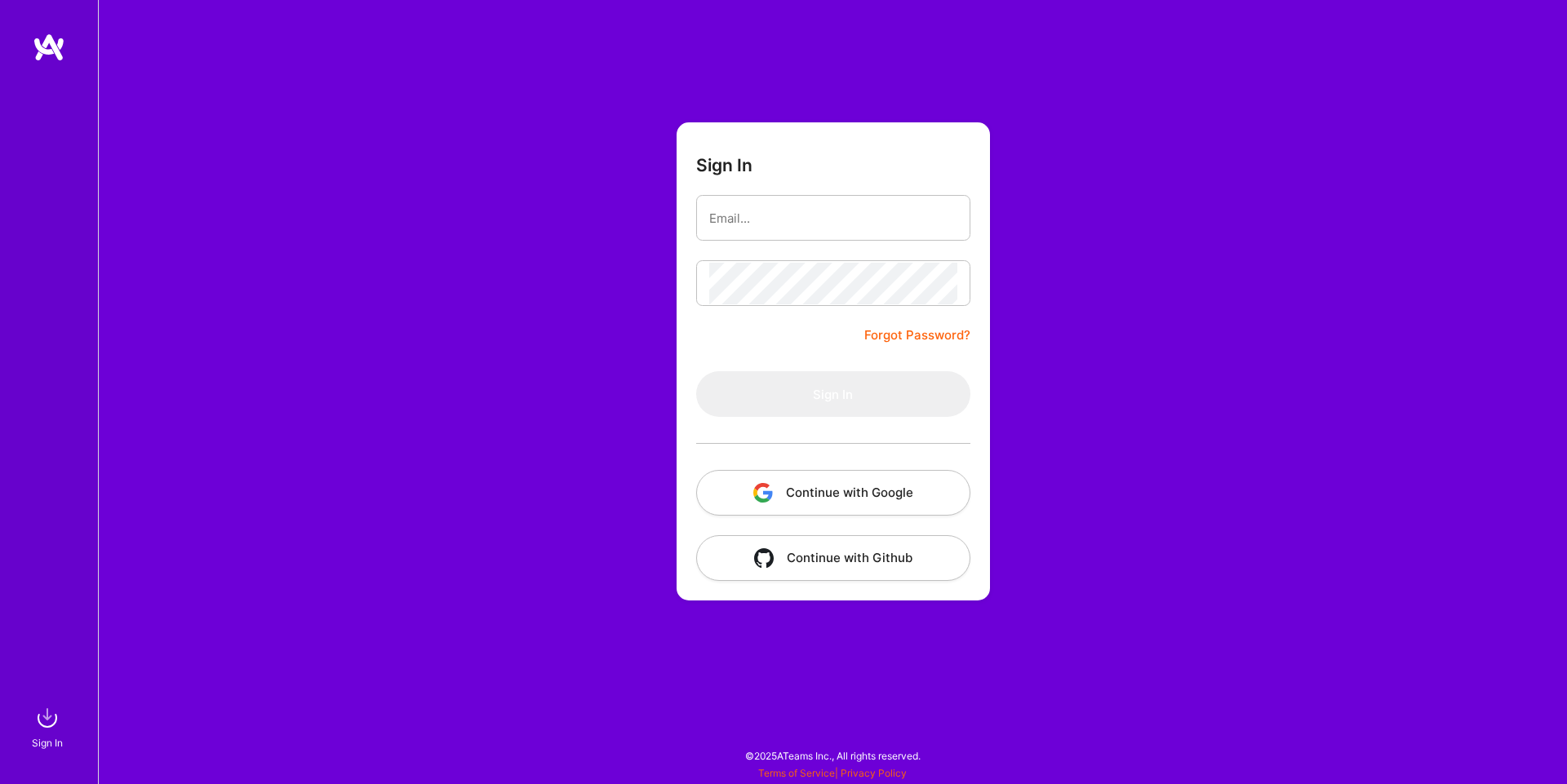
click at [734, 212] on input "email" at bounding box center [833, 218] width 248 height 42
type input "[EMAIL_ADDRESS][PERSON_NAME][DOMAIN_NAME]"
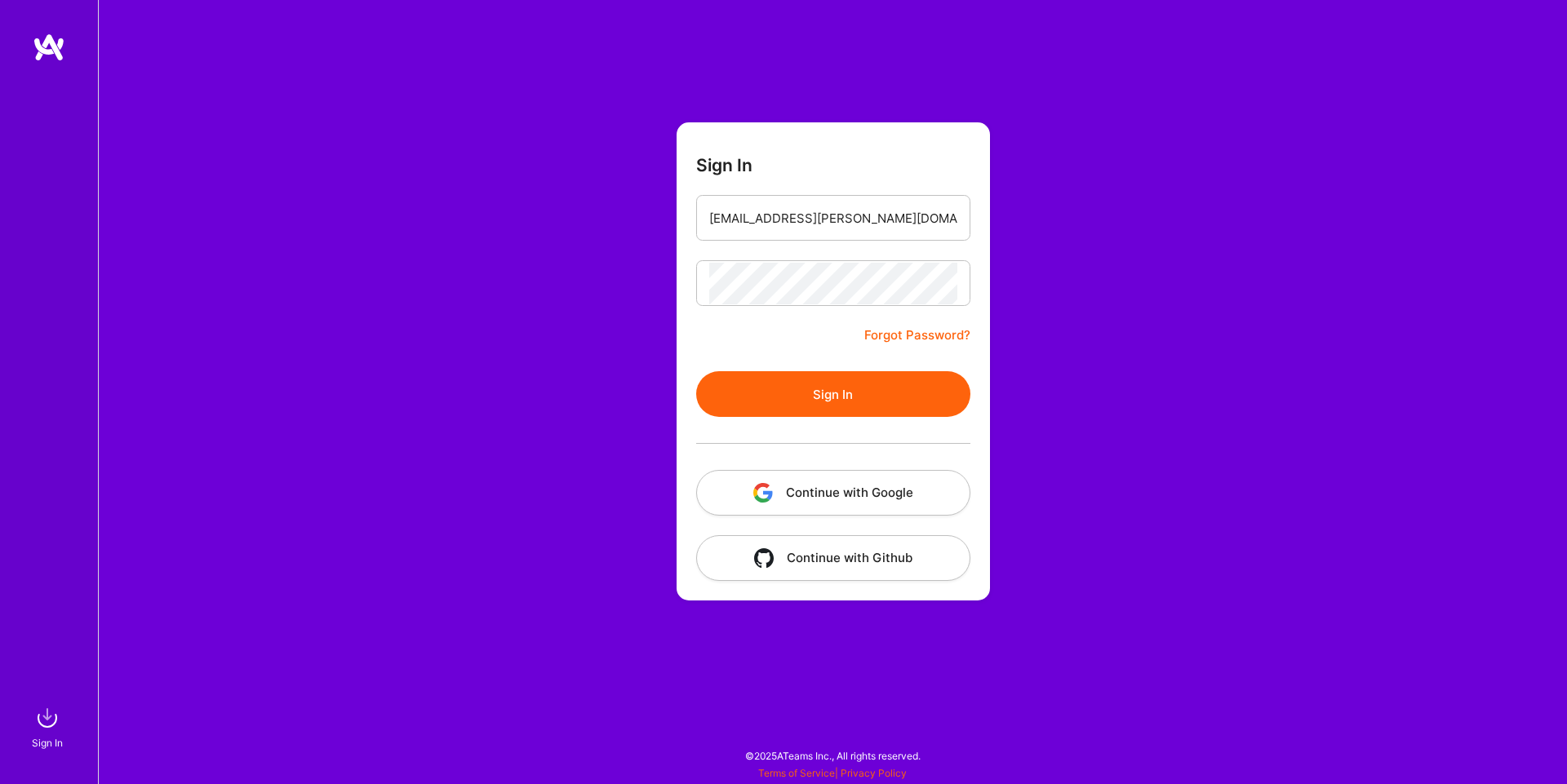
click at [884, 413] on button "Sign In" at bounding box center [832, 393] width 274 height 46
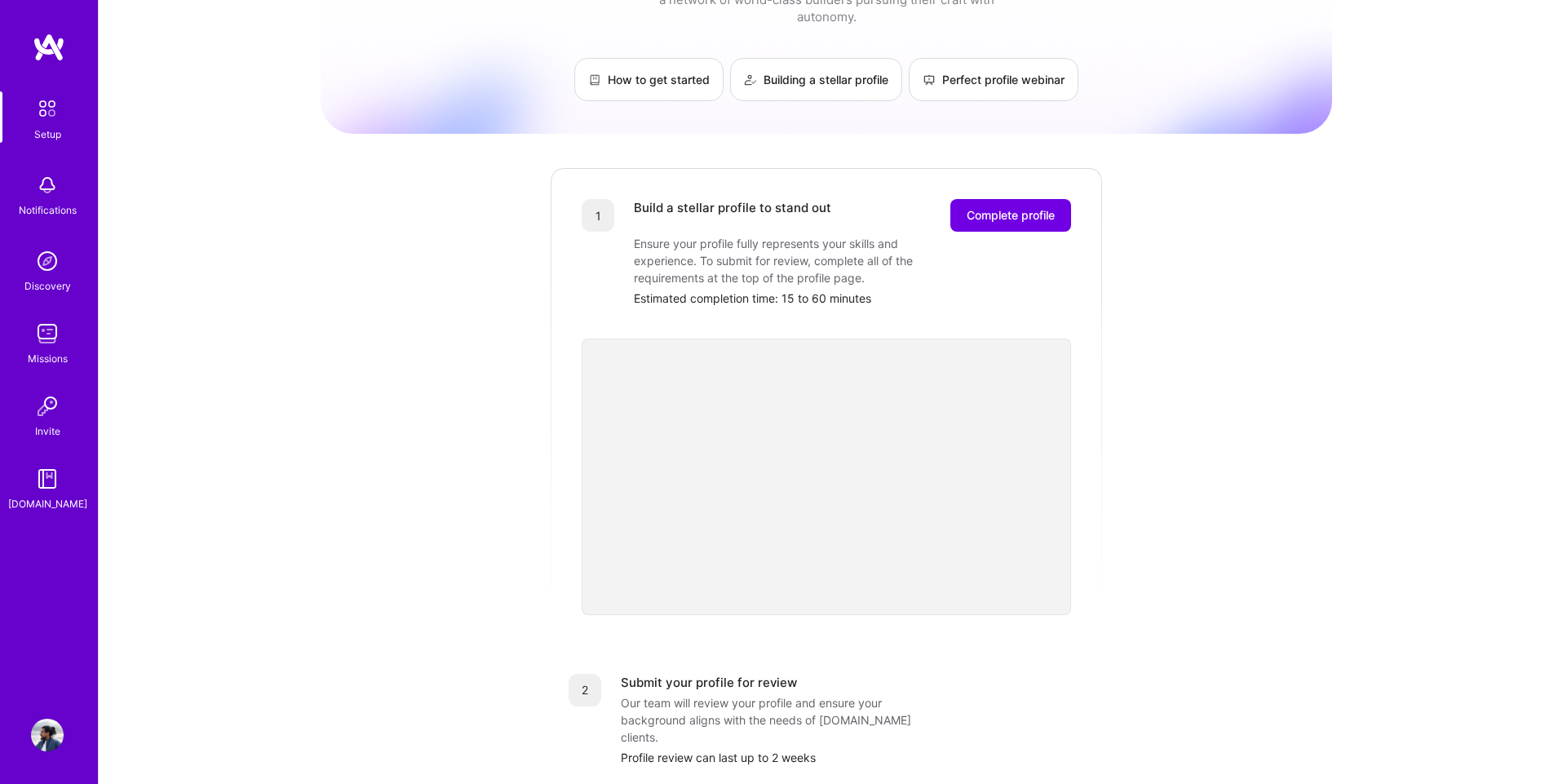
scroll to position [82, 0]
drag, startPoint x: 1022, startPoint y: 196, endPoint x: 1011, endPoint y: 192, distance: 11.7
click at [1011, 203] on span "Complete profile" at bounding box center [1010, 210] width 88 height 17
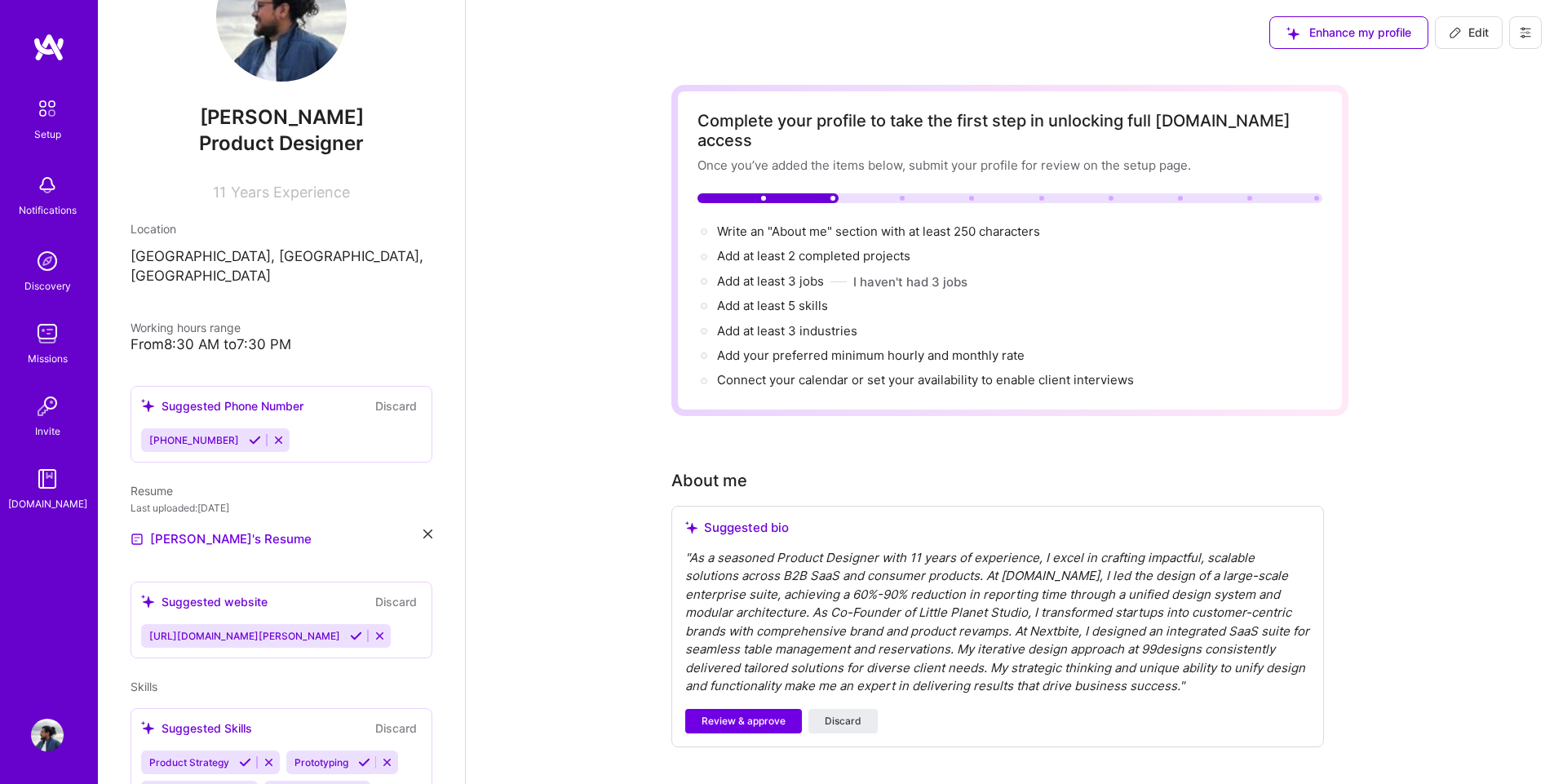
click at [886, 570] on div "" As a seasoned Product Designer with 11 years of experience, I excel in crafti…" at bounding box center [997, 622] width 625 height 147
click at [891, 644] on div "" As a seasoned Product Designer with 11 years of experience, I excel in crafti…" at bounding box center [997, 622] width 625 height 147
click at [907, 644] on div "" As a seasoned Product Designer with 11 years of experience, I excel in crafti…" at bounding box center [997, 622] width 625 height 147
click at [760, 714] on span "Review & approve" at bounding box center [743, 721] width 84 height 15
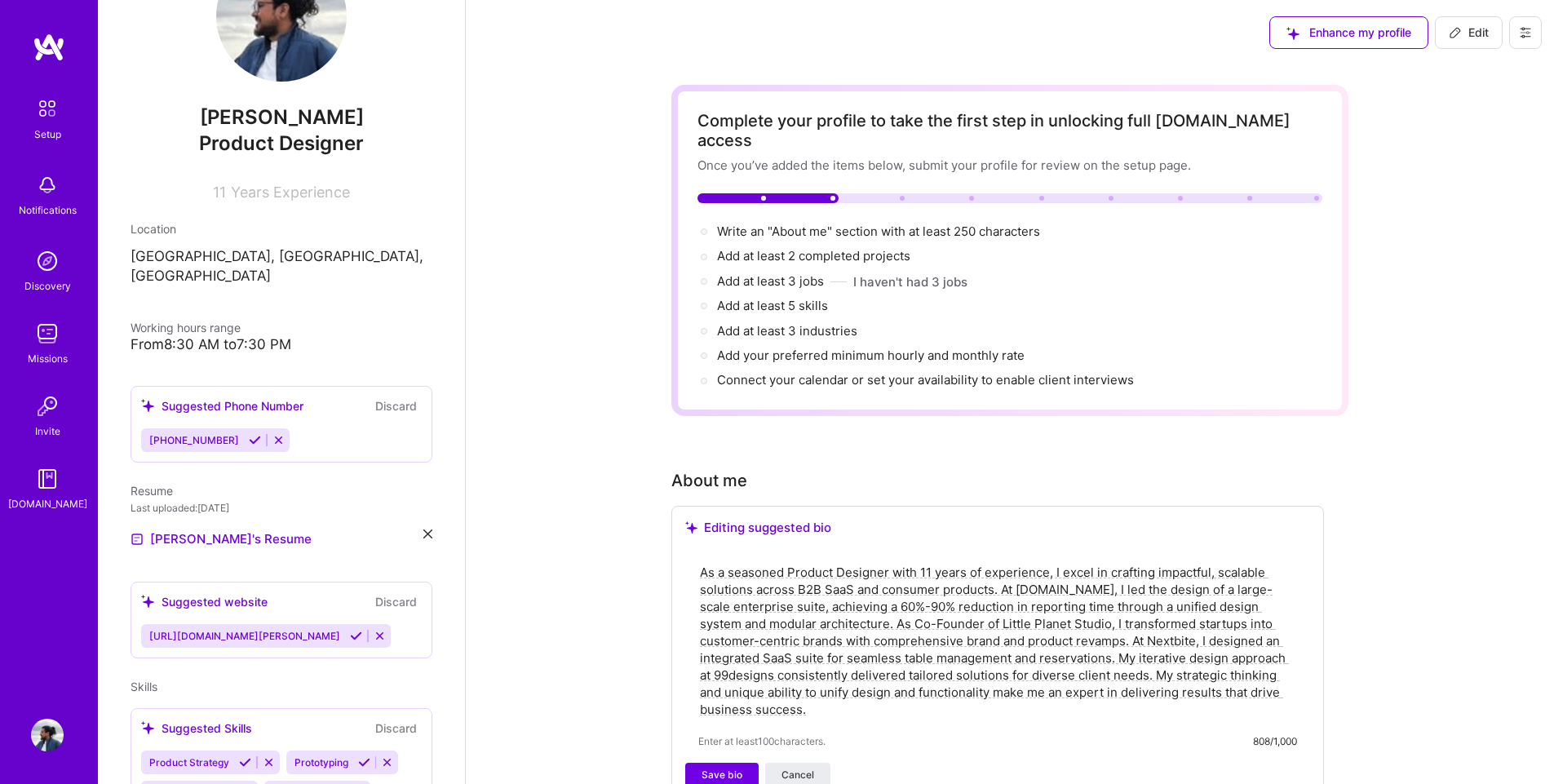
click at [845, 662] on textarea "As a seasoned Product Designer with 11 years of experience, I excel in crafting…" at bounding box center [998, 641] width 599 height 158
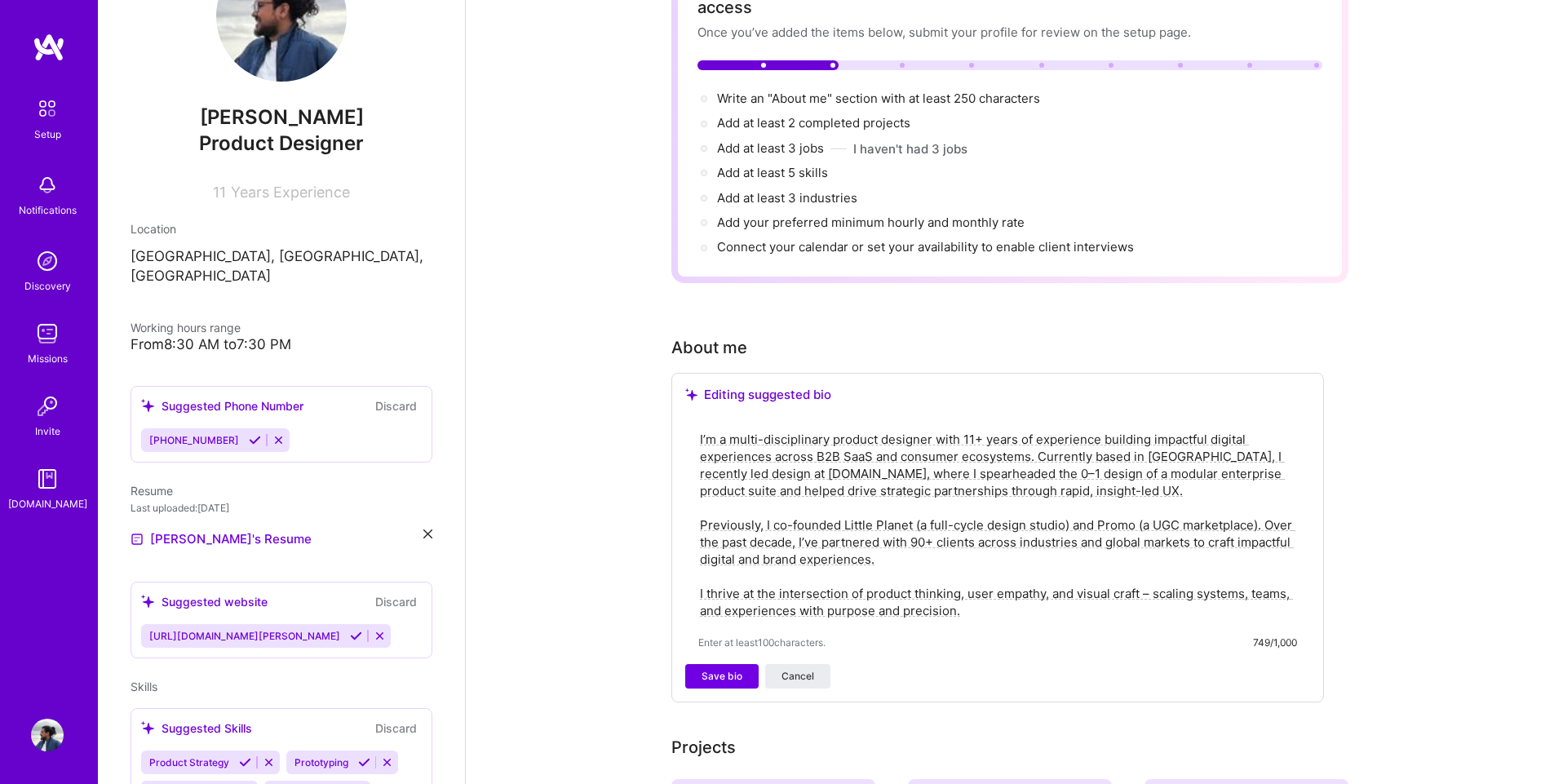
scroll to position [163, 0]
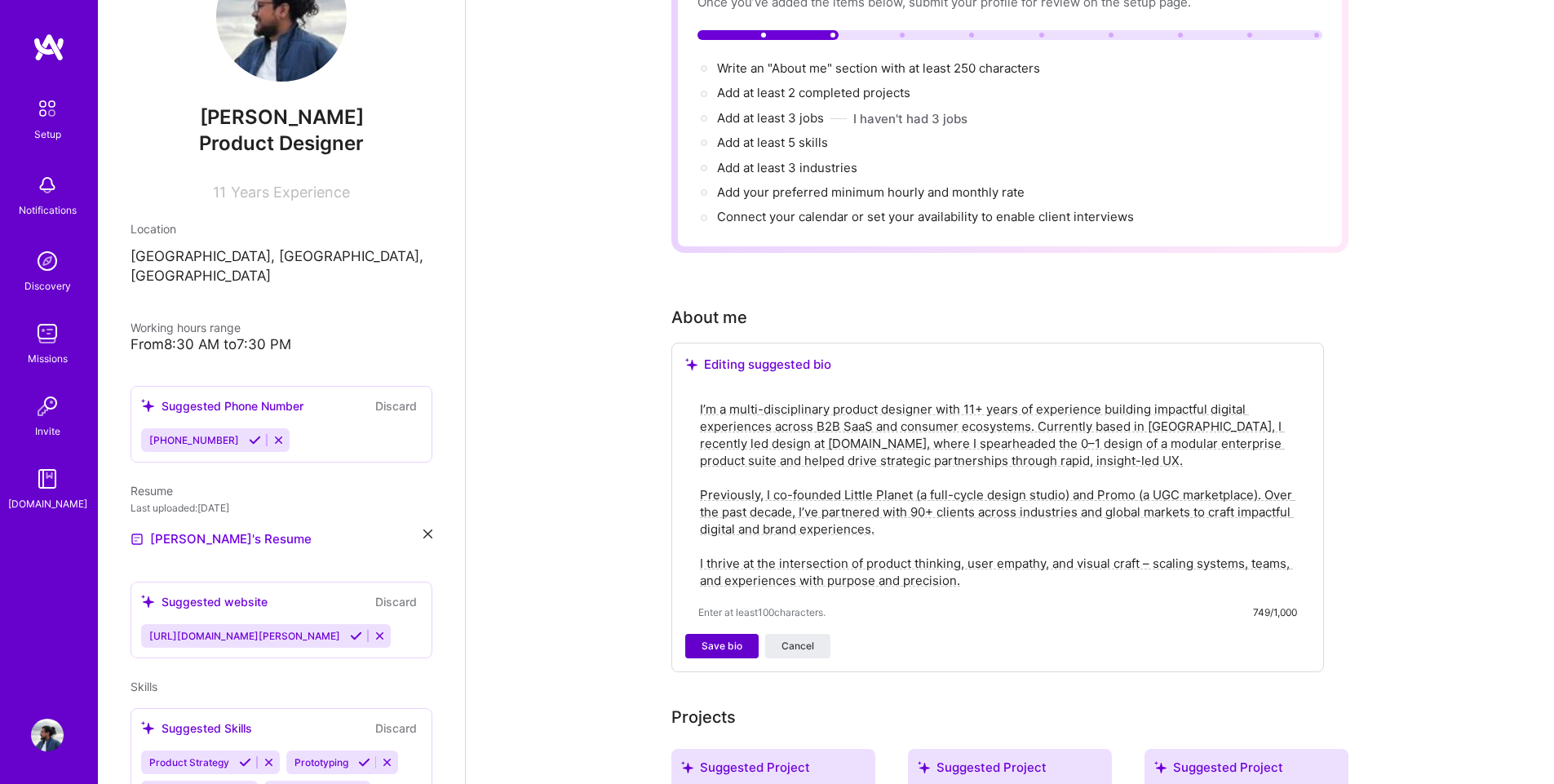
type textarea "I’m a multi-disciplinary product designer with 11+ years of experience building…"
click at [721, 639] on span "Save bio" at bounding box center [722, 646] width 41 height 15
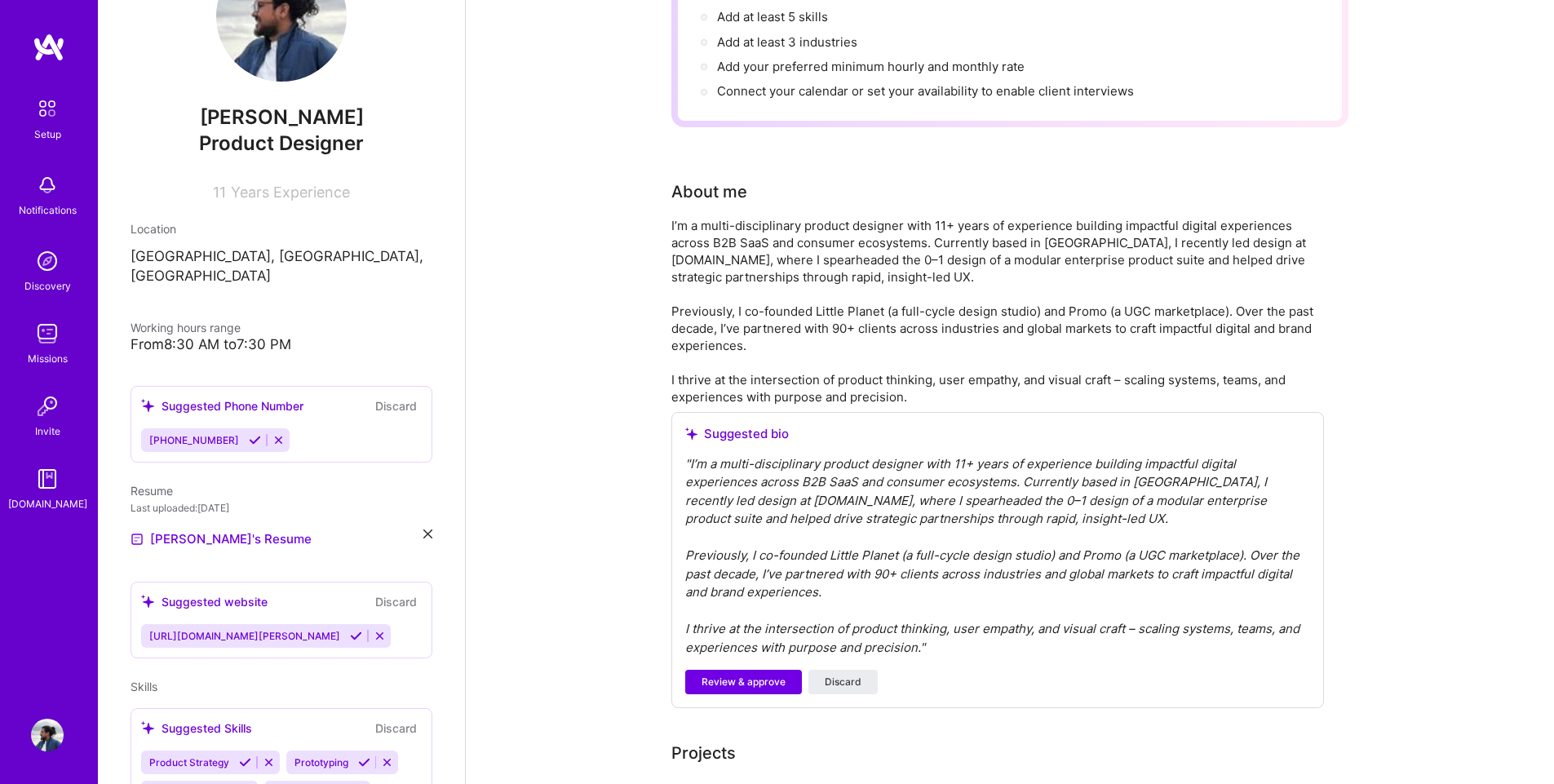
scroll to position [326, 0]
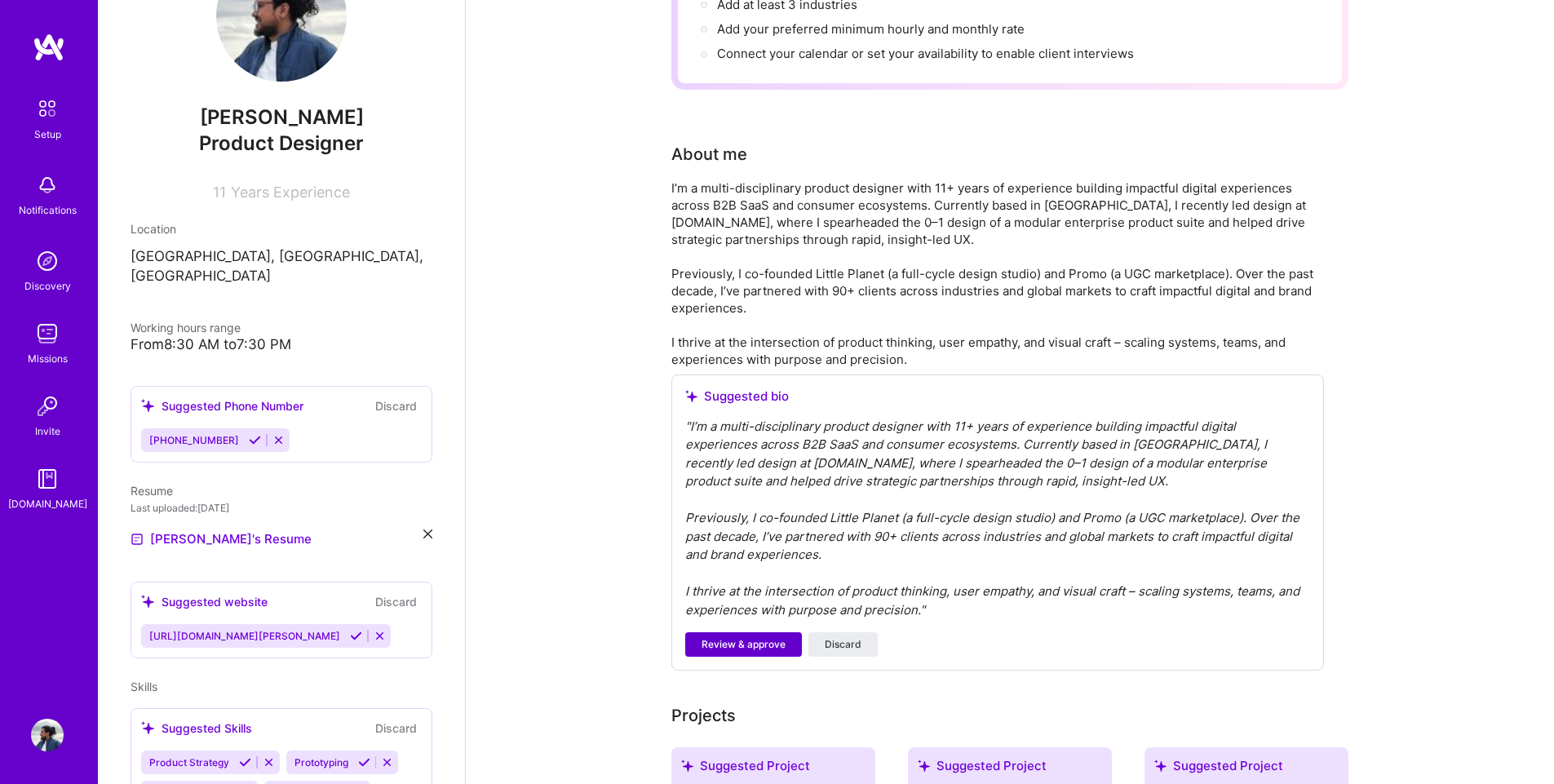
click at [774, 637] on span "Review & approve" at bounding box center [743, 644] width 84 height 15
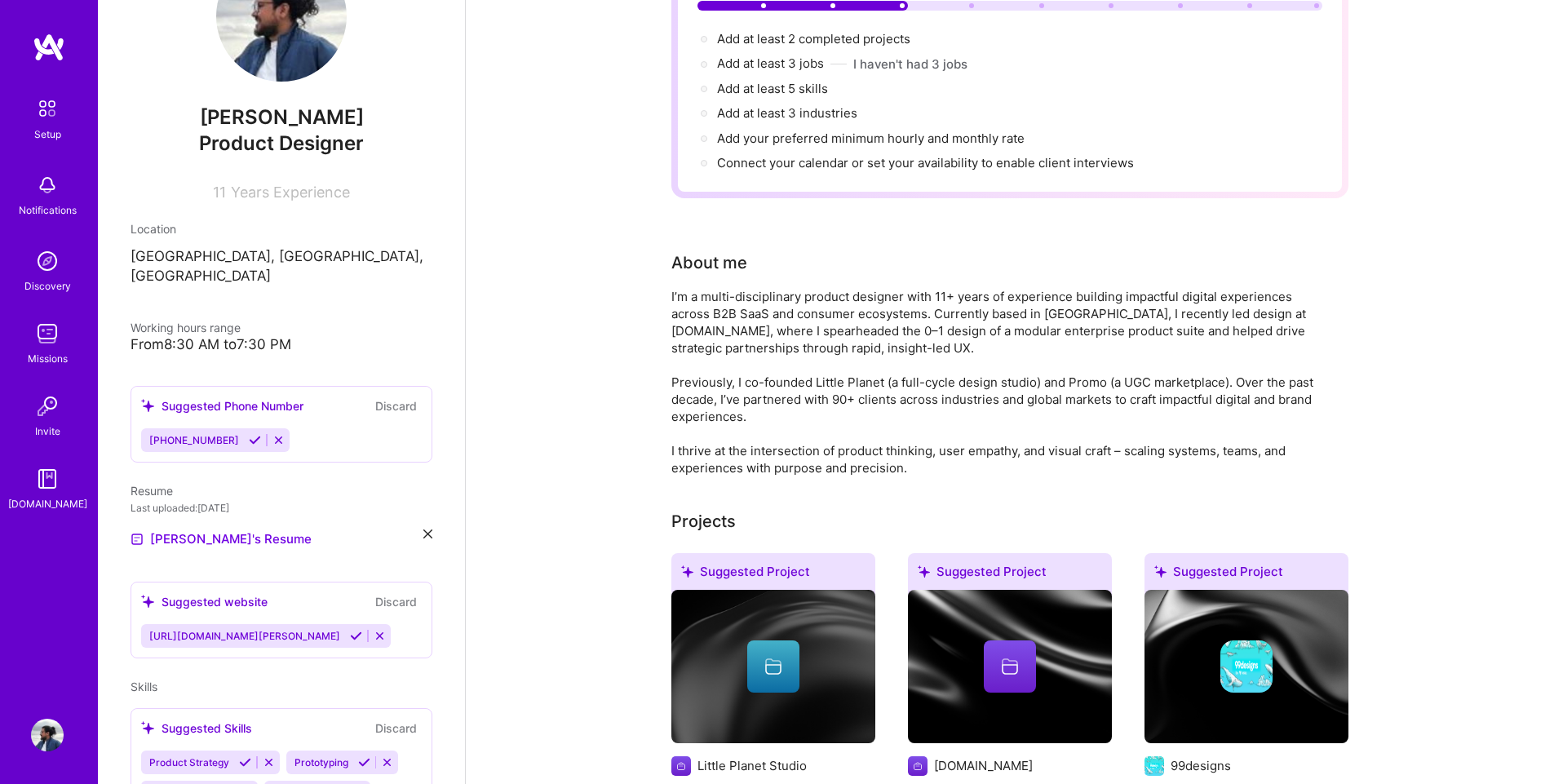
scroll to position [163, 0]
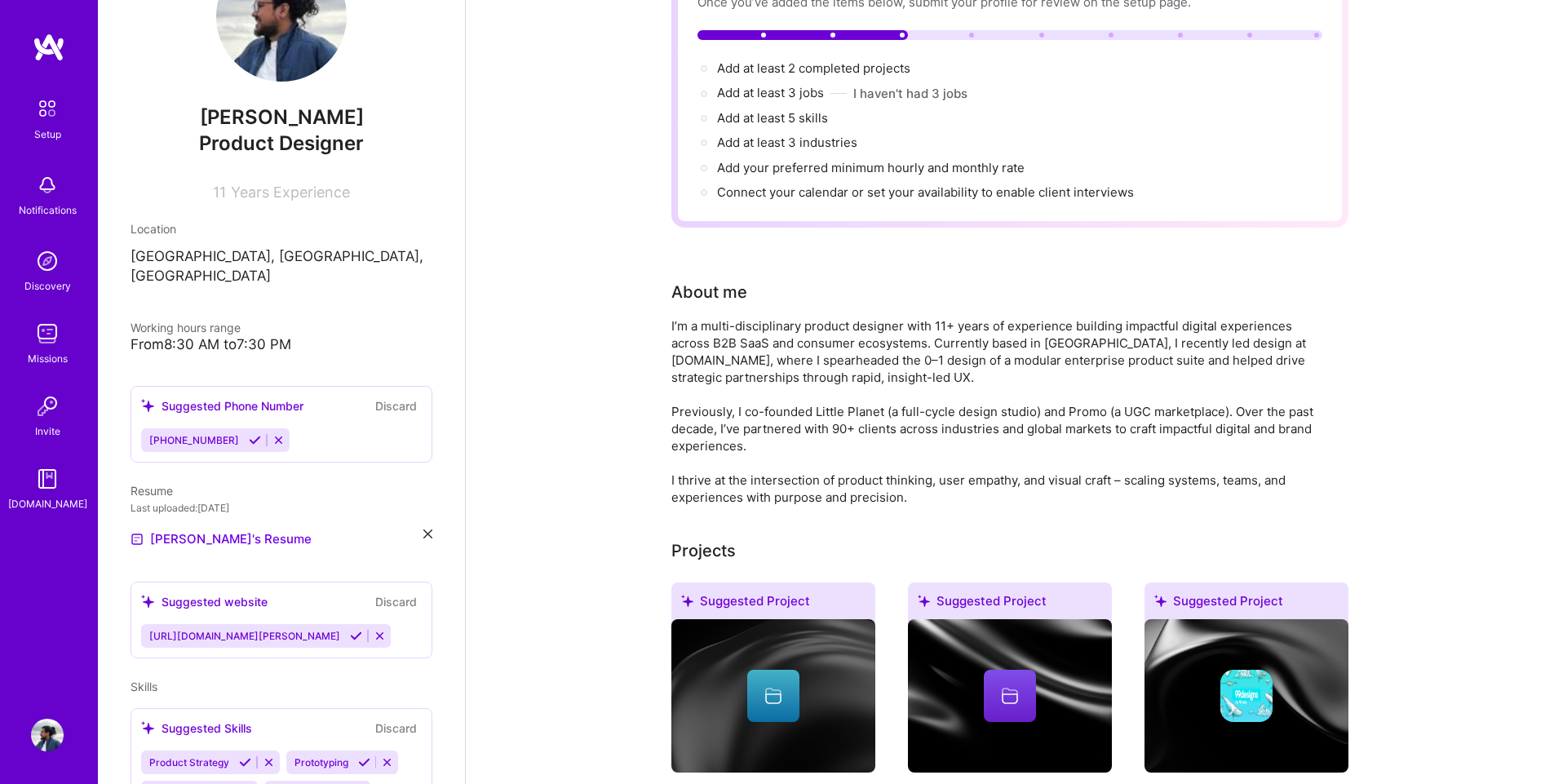
click at [865, 353] on div "I’m a multi-disciplinary product designer with 11+ years of experience building…" at bounding box center [998, 411] width 653 height 188
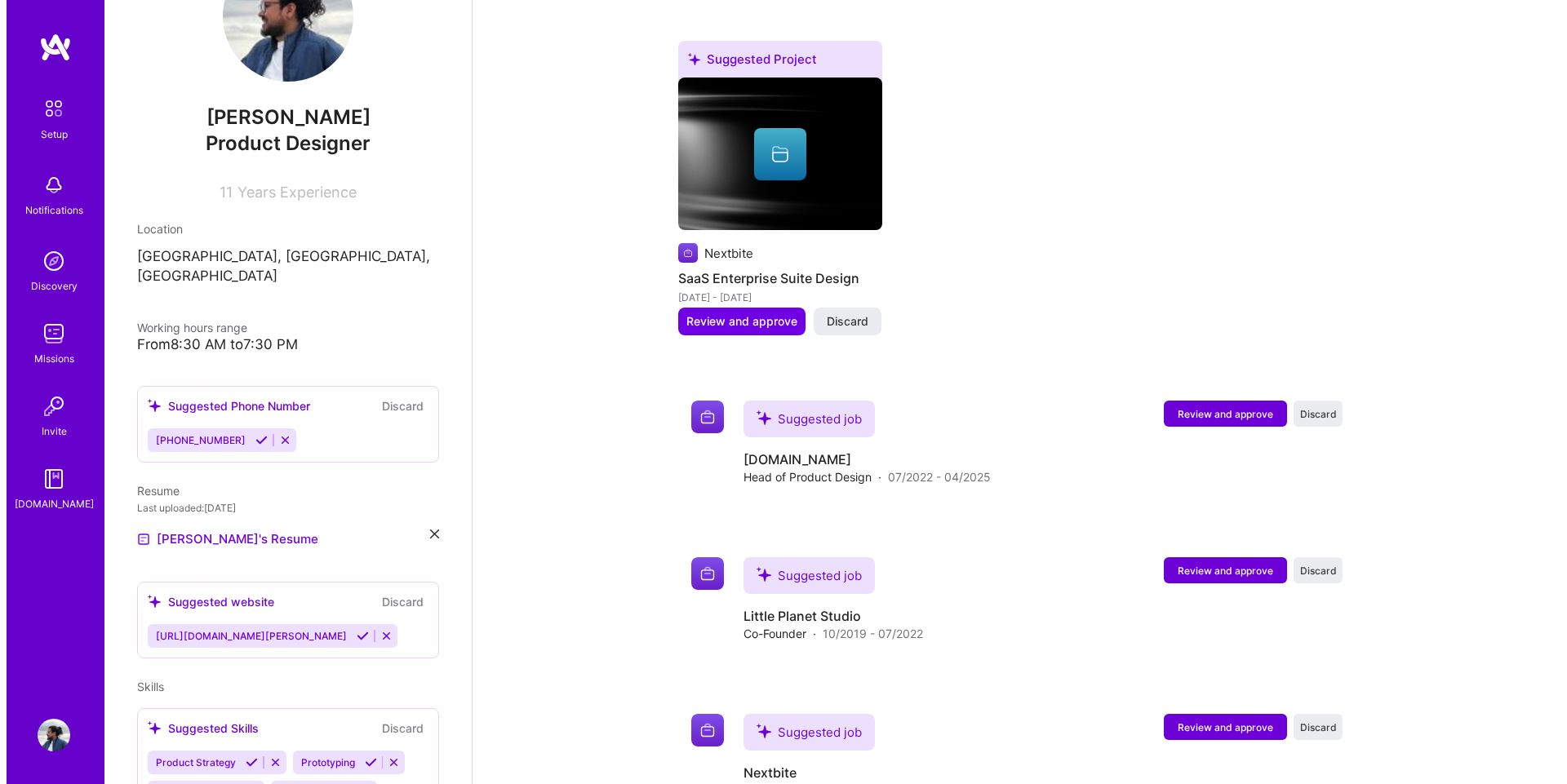
scroll to position [1061, 0]
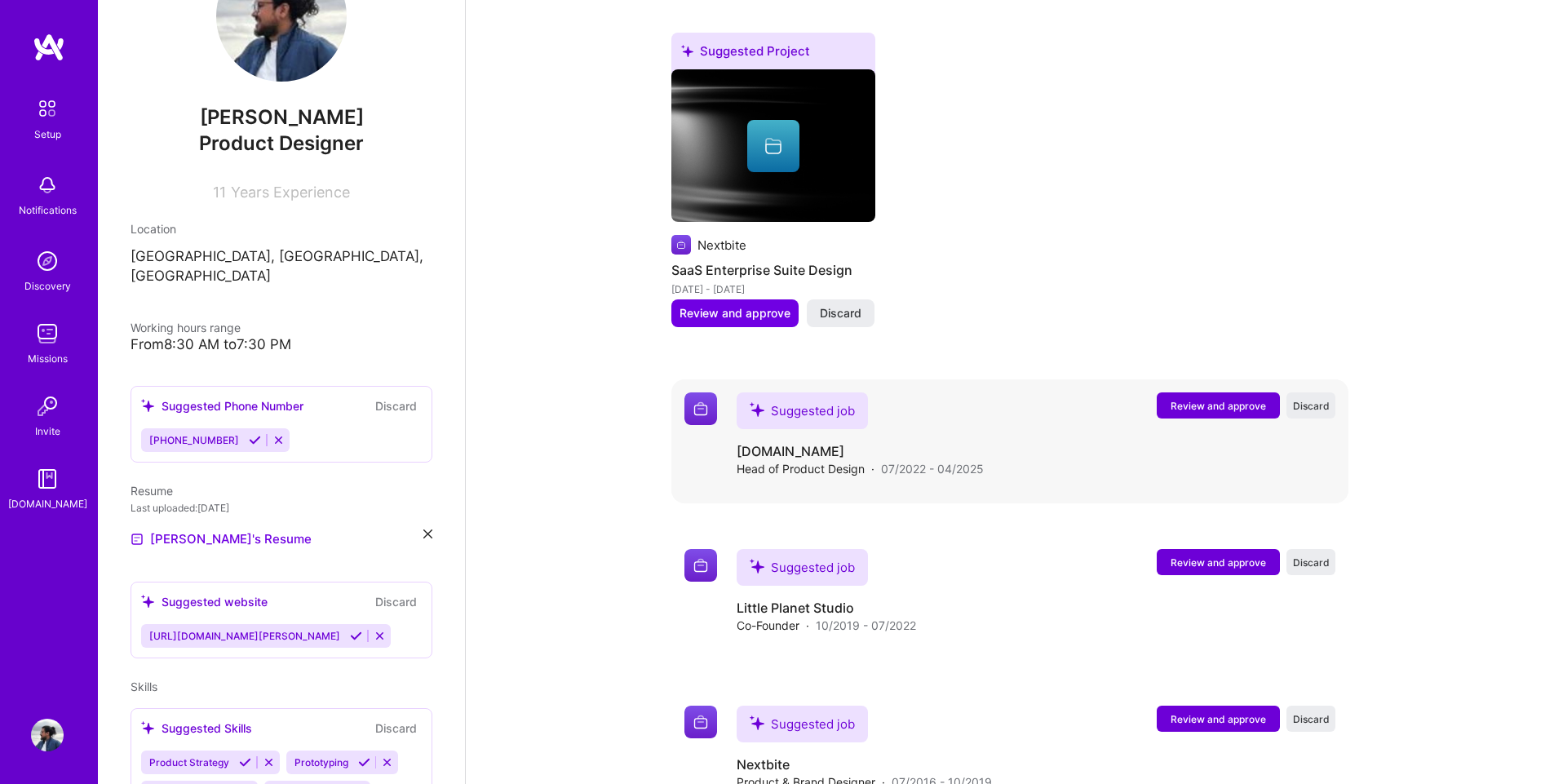
click at [1026, 392] on div "Suggested job [DOMAIN_NAME] Head of Product Design · 07/2022 - 04/2025 Review a…" at bounding box center [1036, 434] width 599 height 85
click at [1201, 398] on span "Review and approve" at bounding box center [1219, 405] width 95 height 14
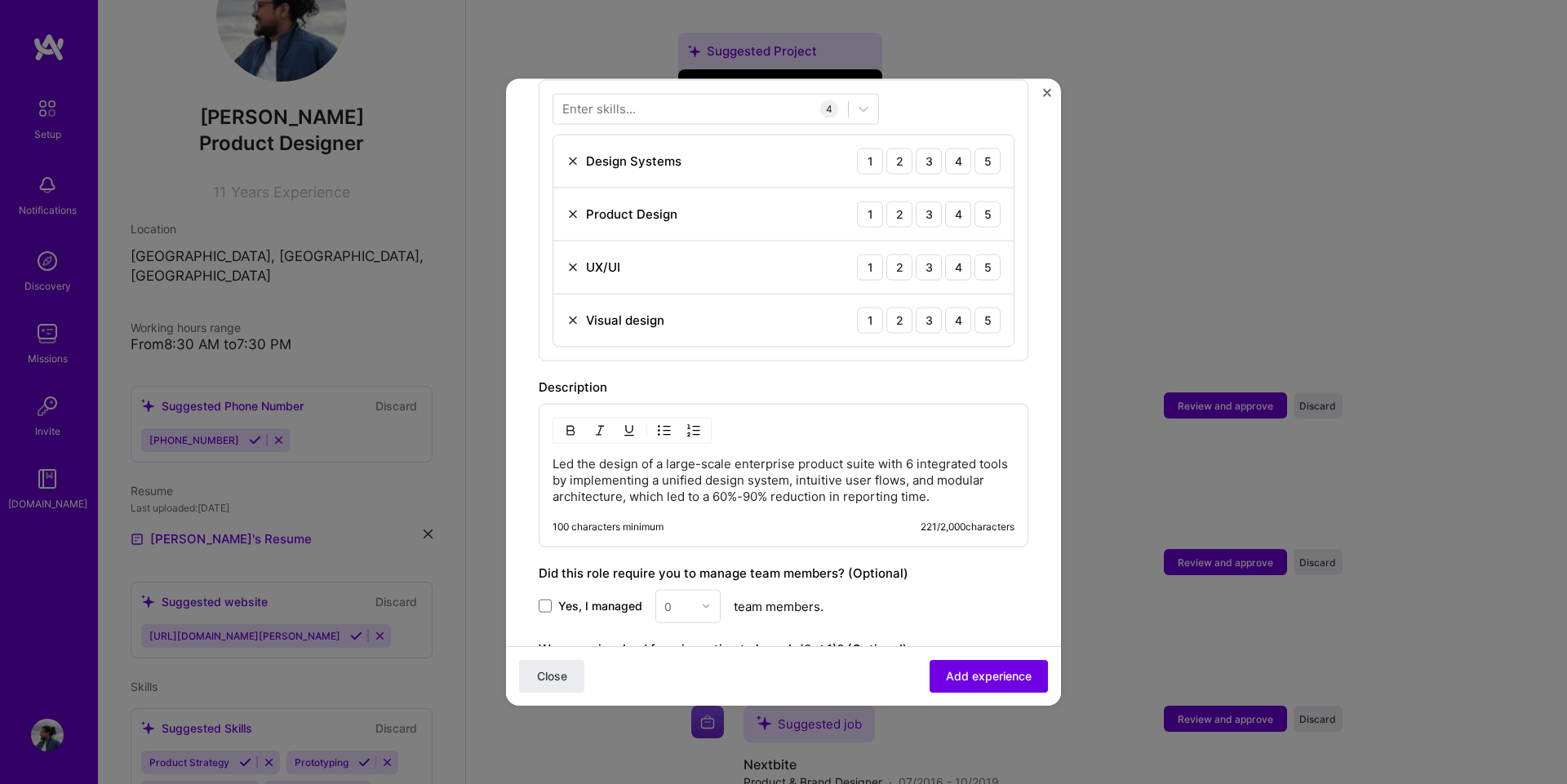
scroll to position [808, 0]
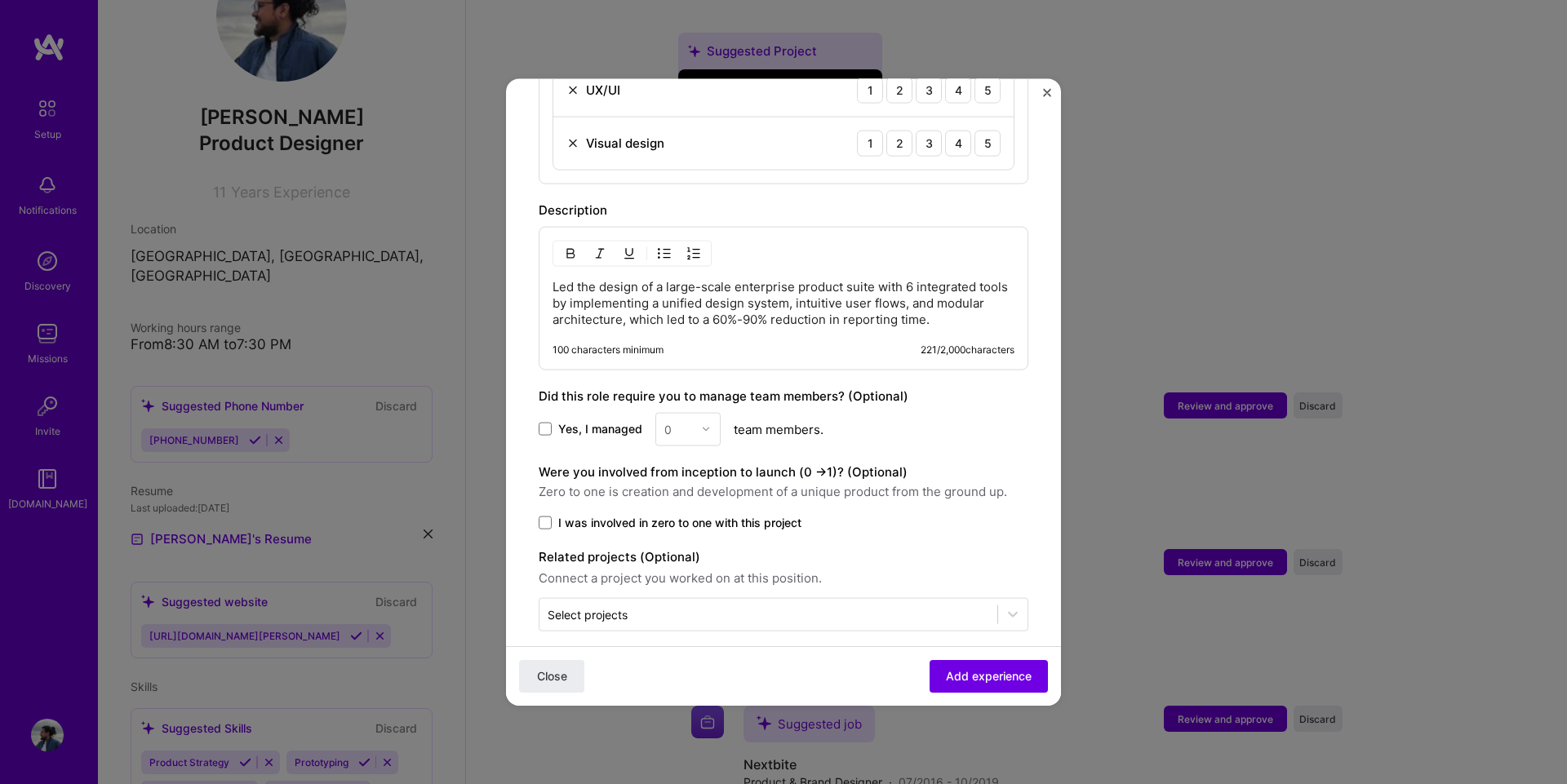
click at [660, 279] on p "Led the design of a large-scale enterprise product suite with 6 integrated tool…" at bounding box center [784, 303] width 462 height 49
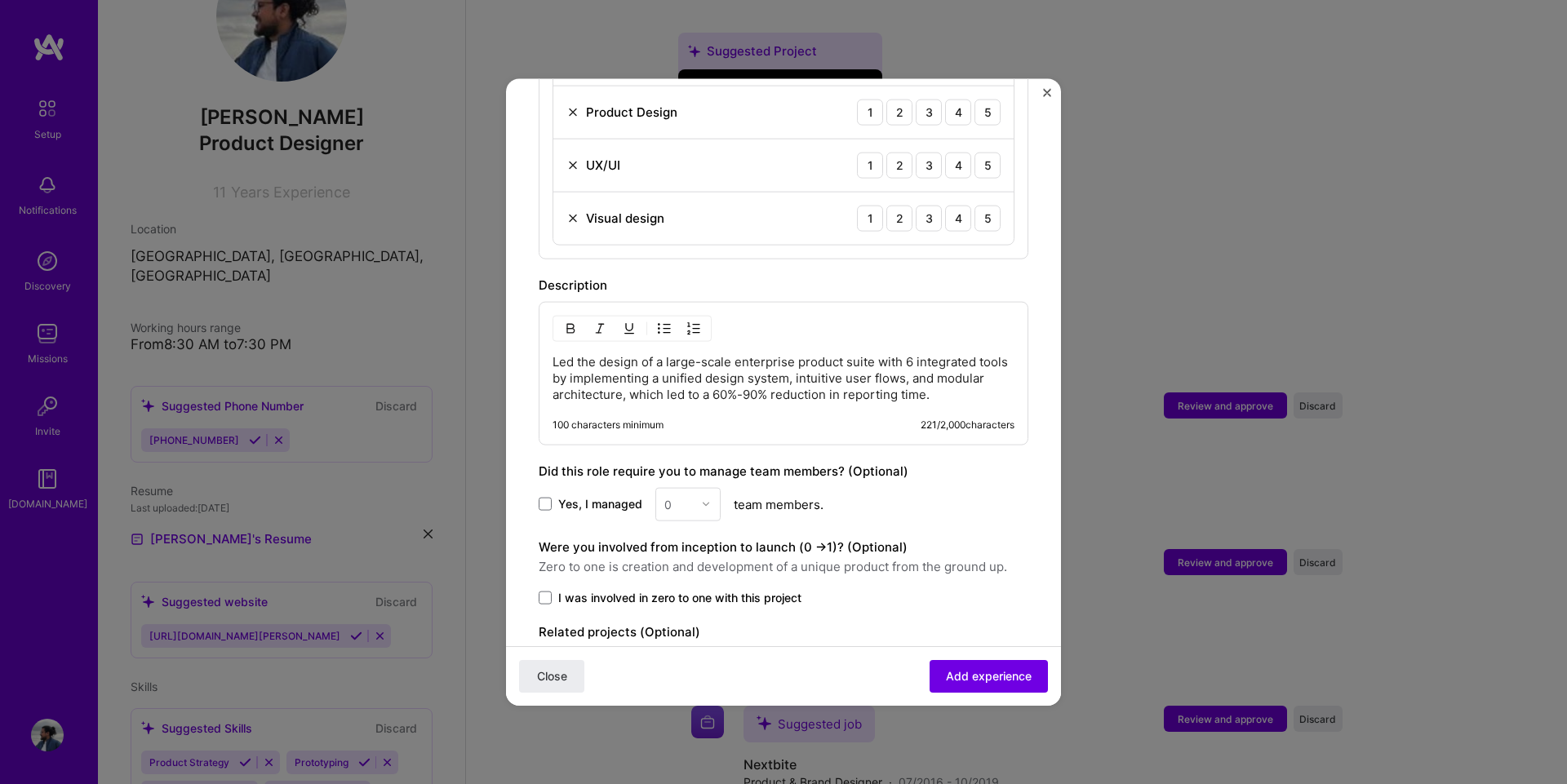
scroll to position [727, 0]
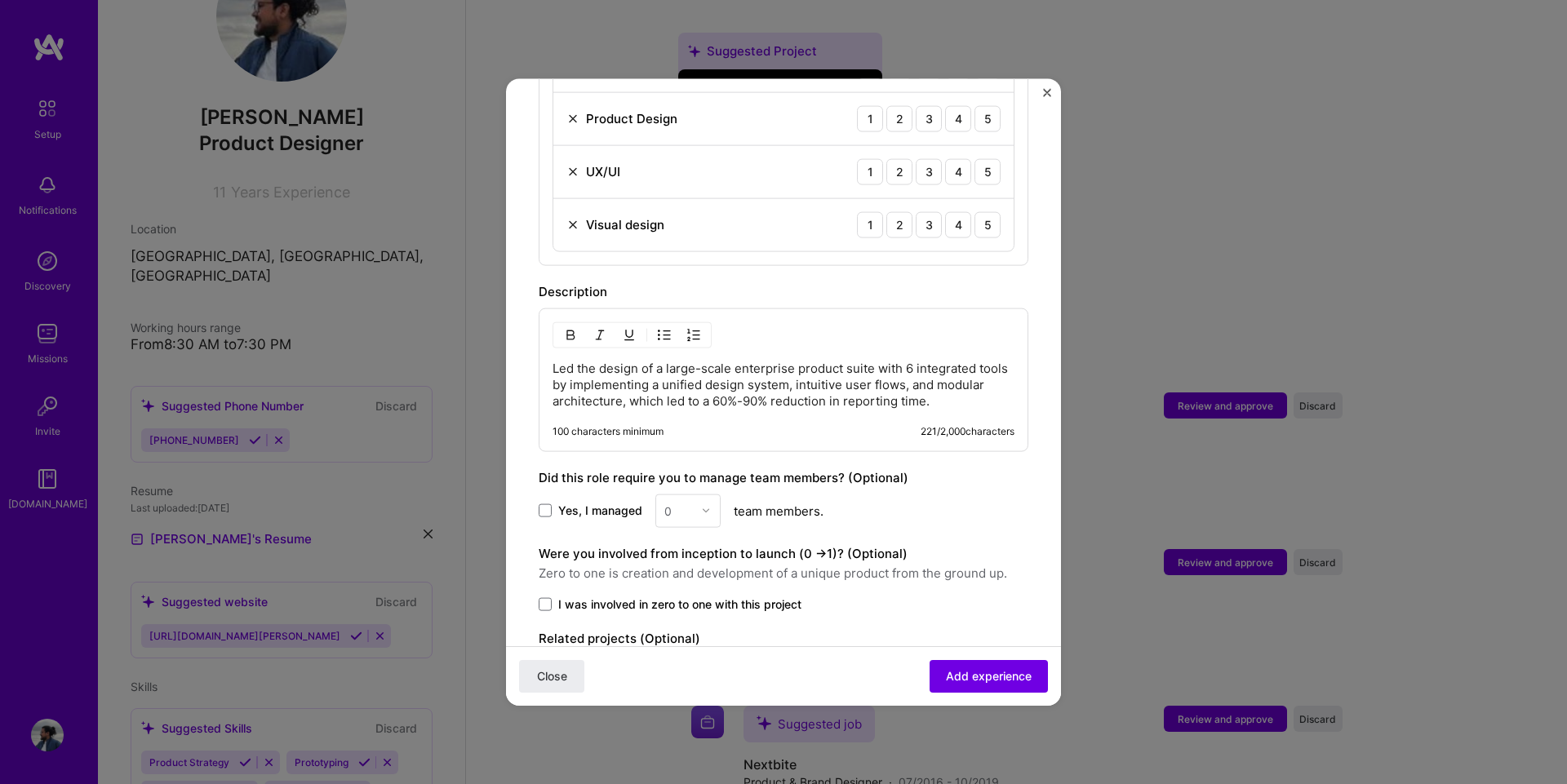
click at [597, 378] on p "Led the design of a large-scale enterprise product suite with 6 integrated tool…" at bounding box center [784, 384] width 462 height 49
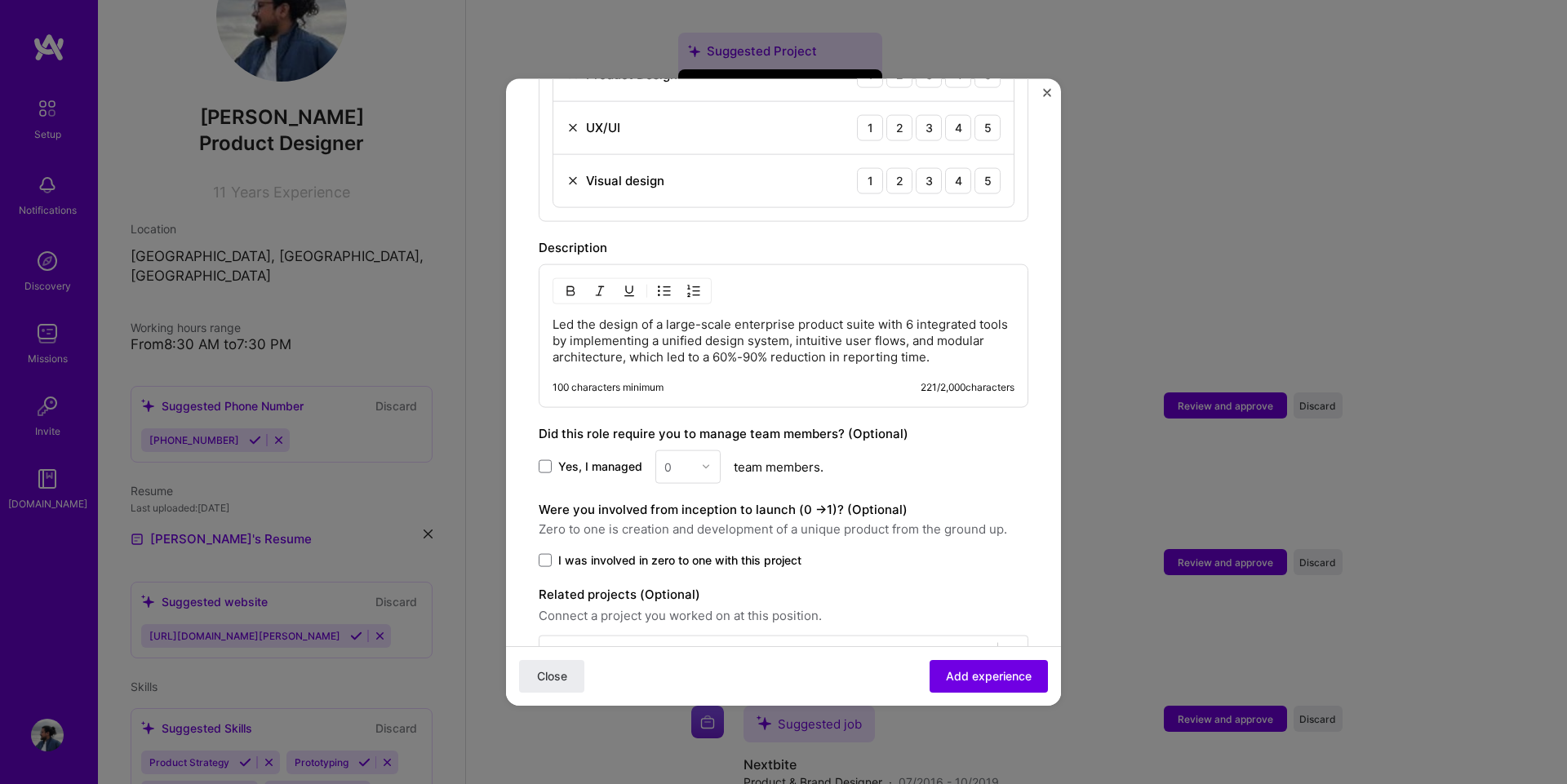
scroll to position [808, 0]
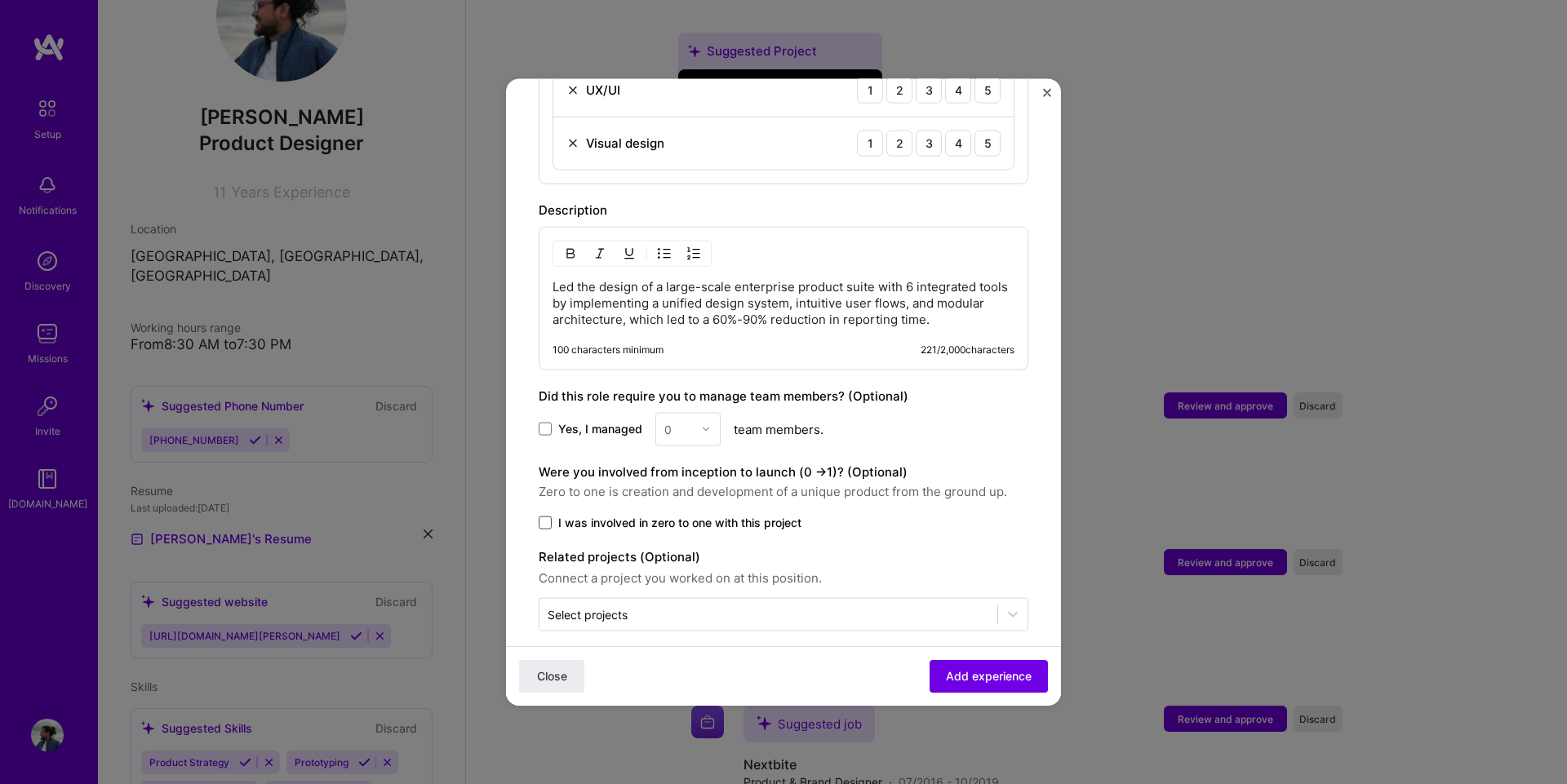
click at [545, 515] on span at bounding box center [545, 521] width 13 height 13
click at [0, 0] on input "I was involved in zero to one with this project" at bounding box center [0, 0] width 0 height 0
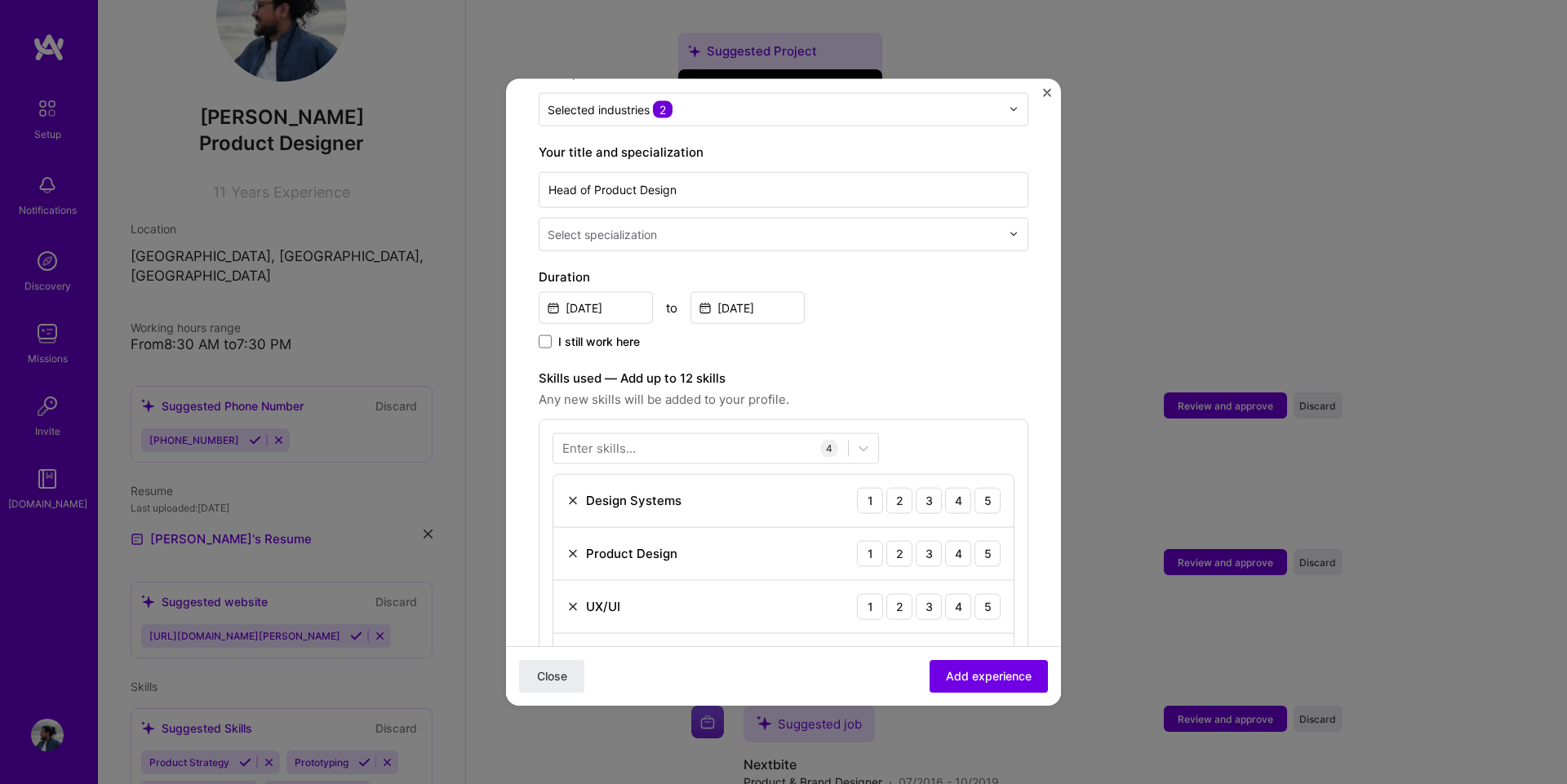
scroll to position [0, 0]
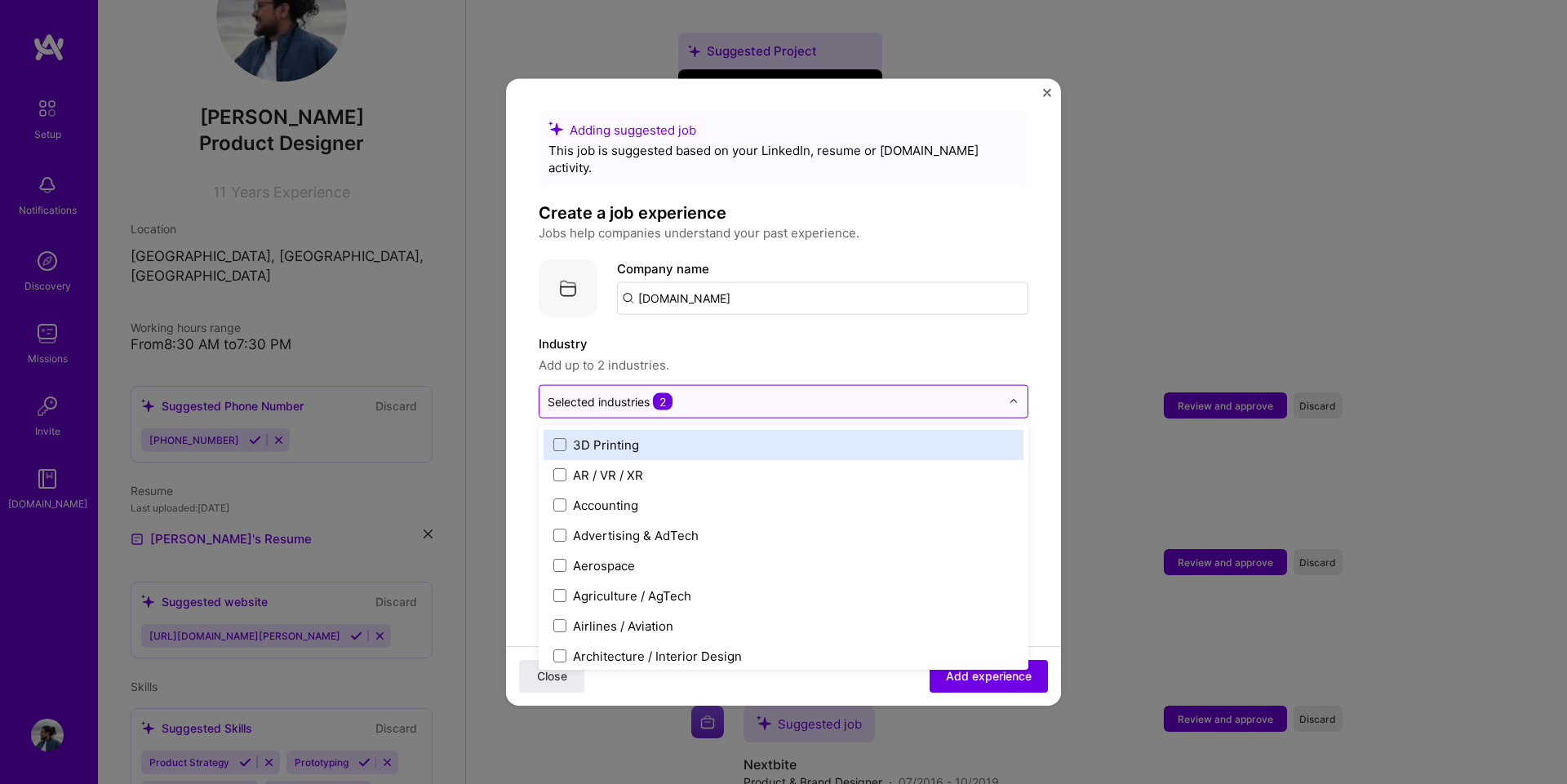
click at [752, 392] on input "text" at bounding box center [774, 401] width 453 height 18
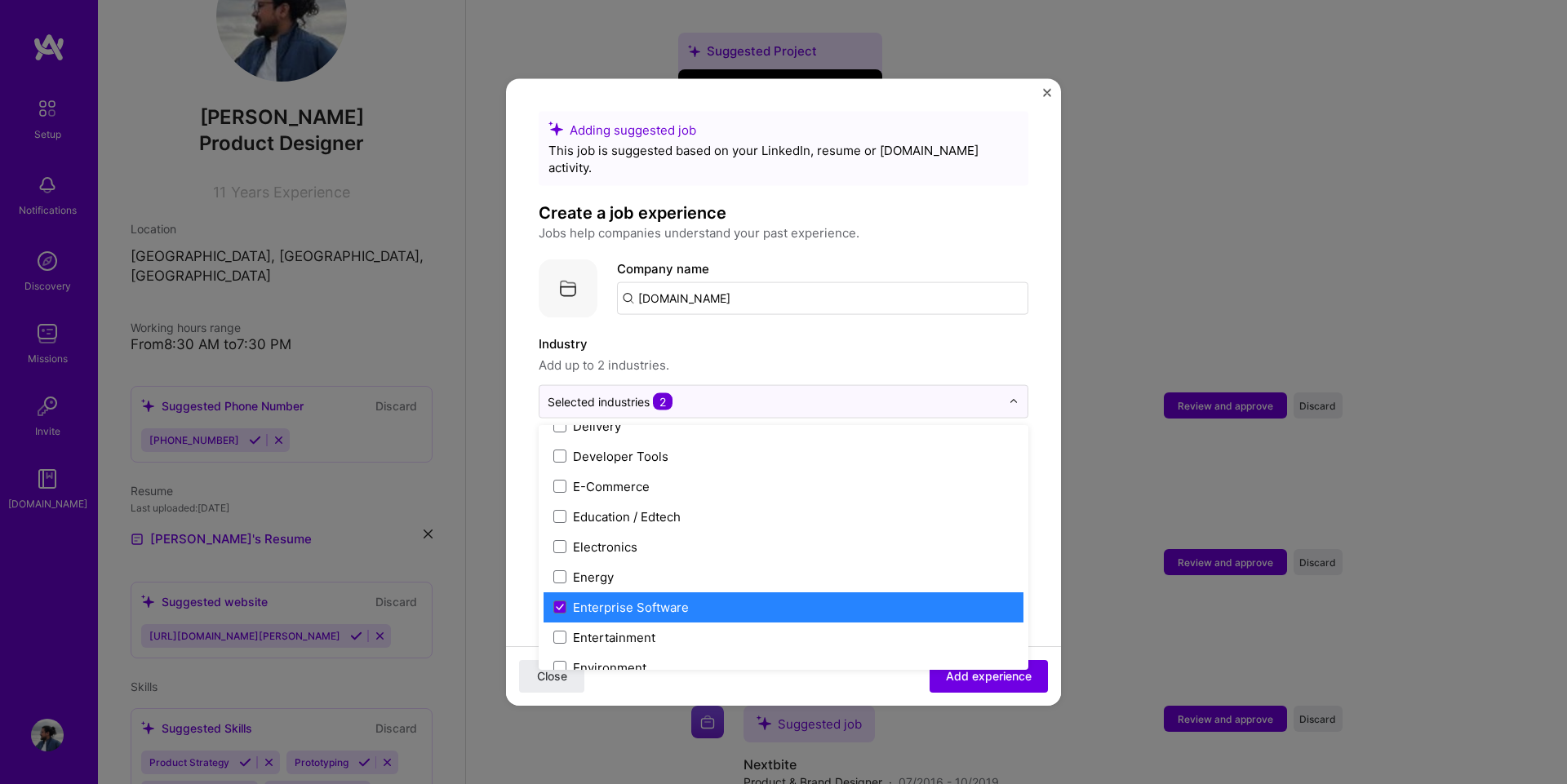
scroll to position [1386, 0]
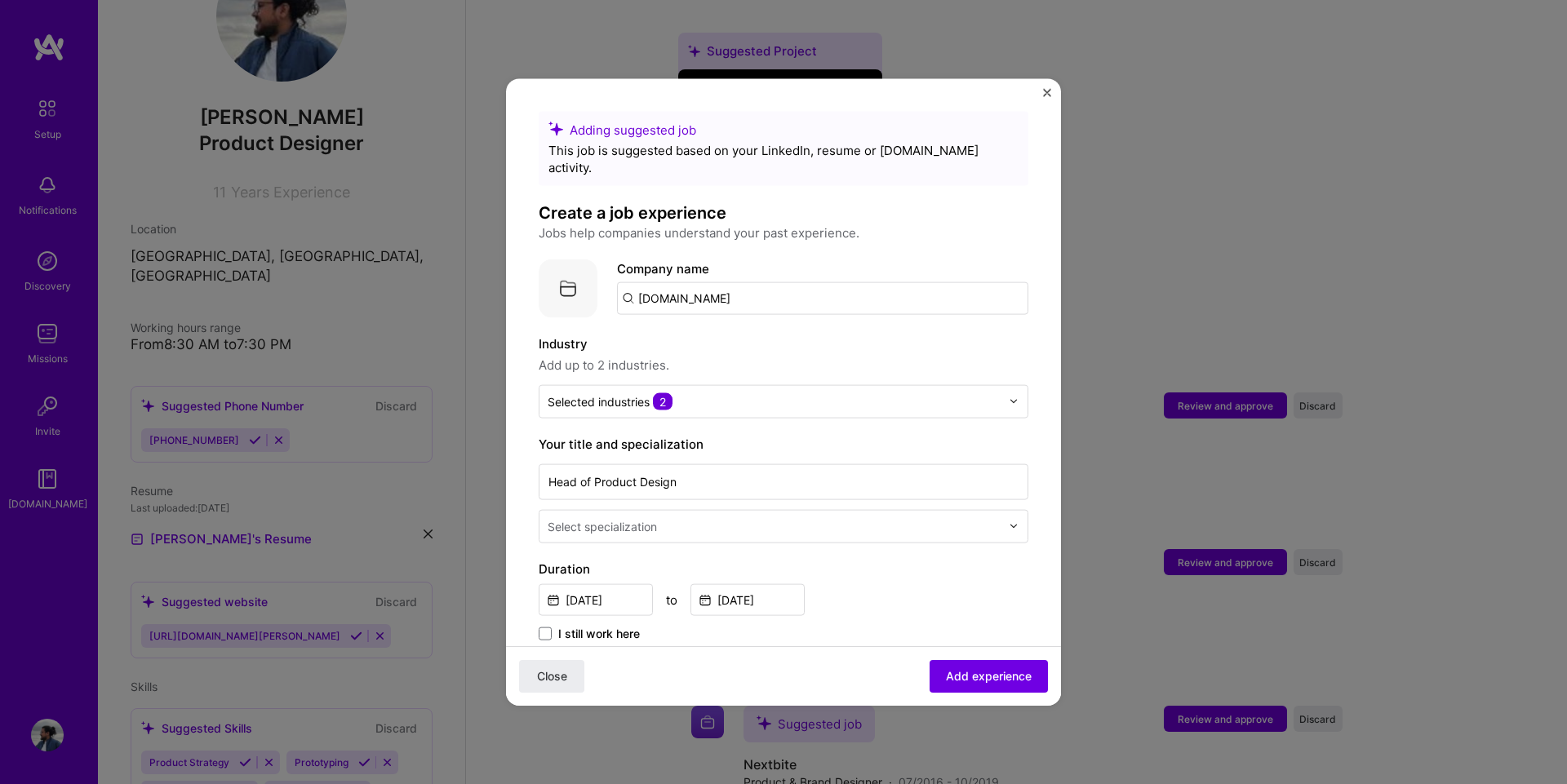
click at [712, 333] on label "Industry" at bounding box center [784, 343] width 489 height 19
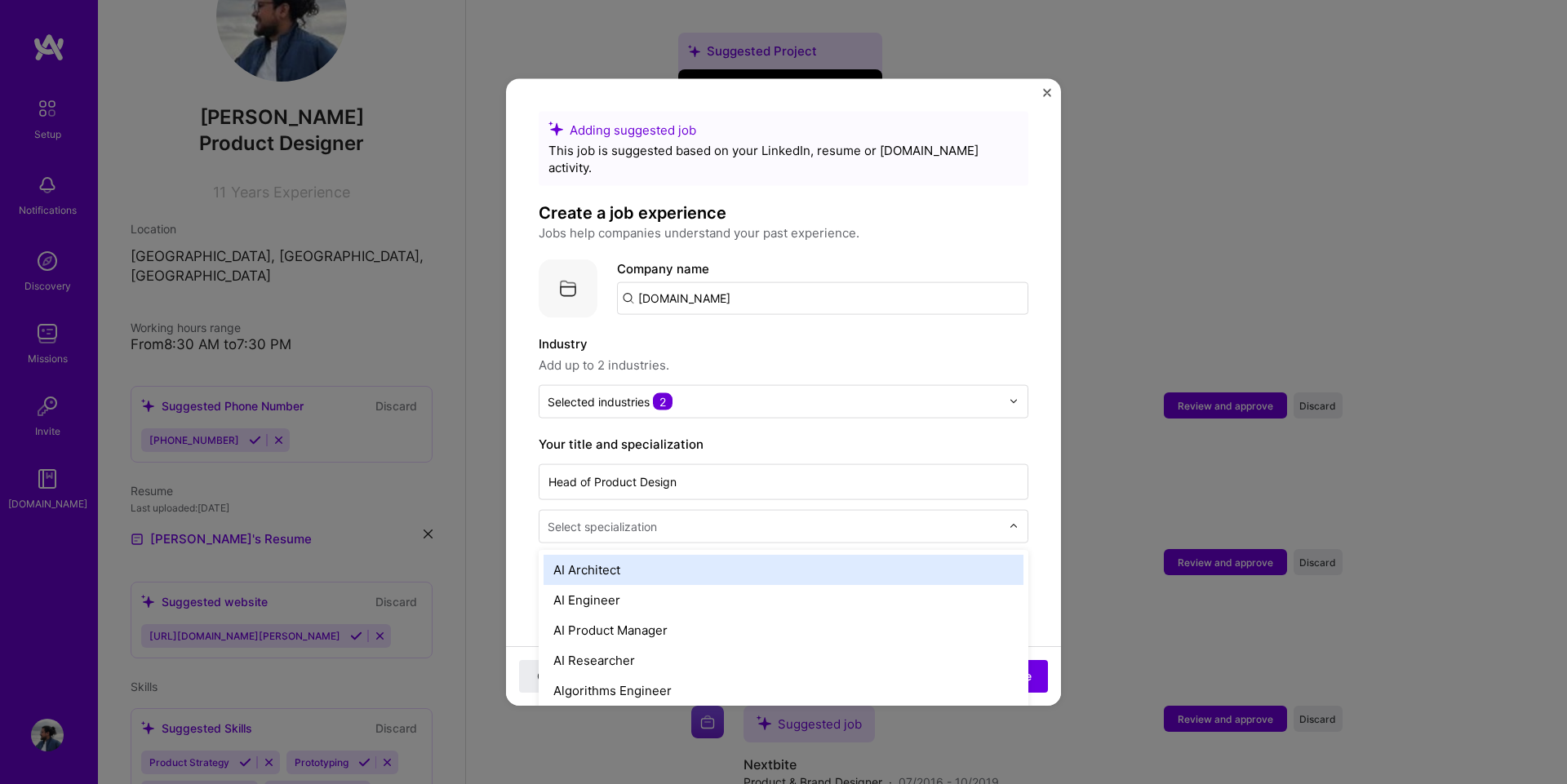
click at [634, 526] on div "Adding suggested job This job is suggested based on your LinkedIn, resume or [D…" at bounding box center [784, 774] width 489 height 1327
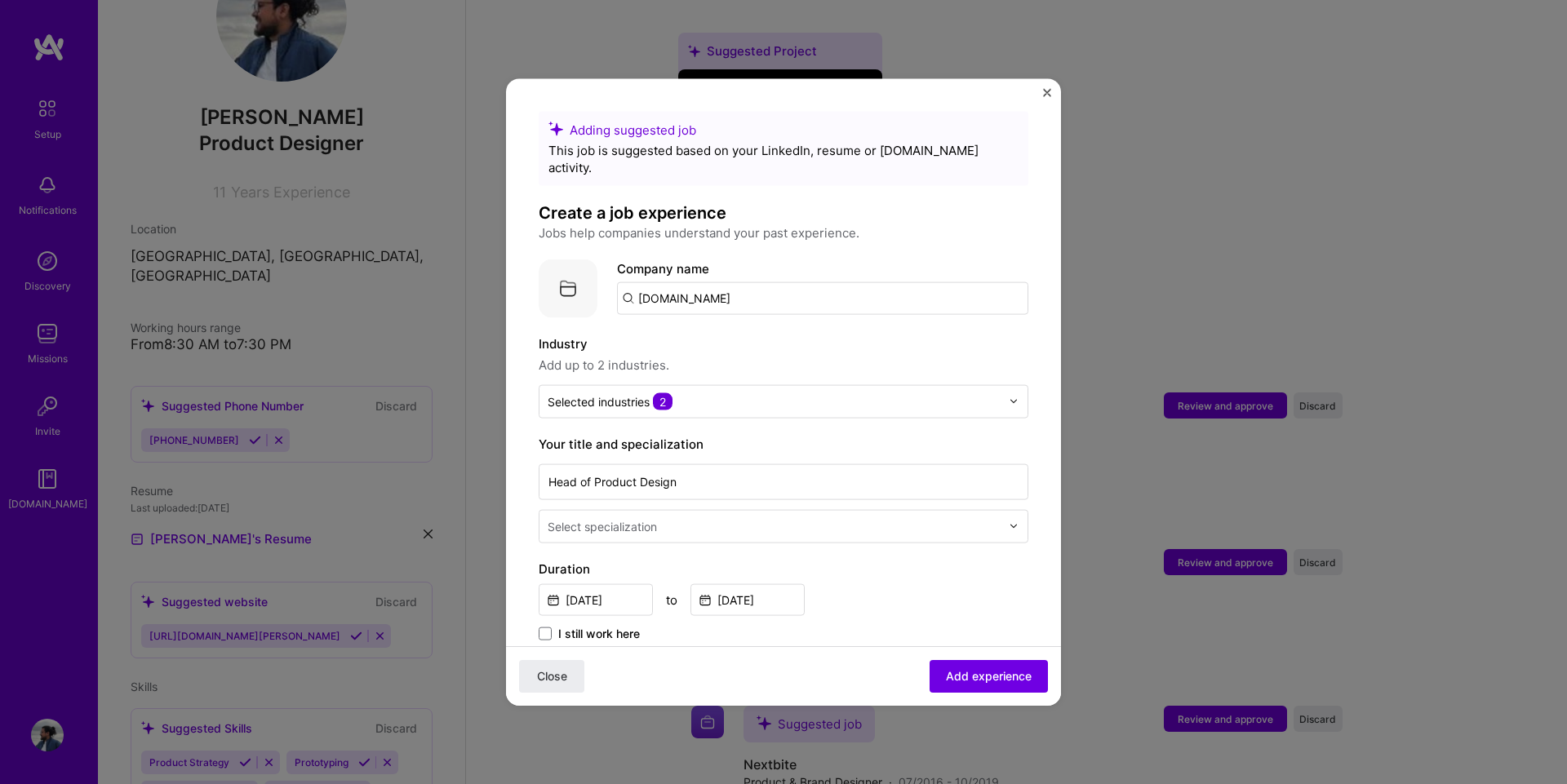
click at [634, 524] on div "Select specialization" at bounding box center [773, 525] width 469 height 32
click at [607, 529] on div "Adding suggested job This job is suggested based on your LinkedIn, resume or [D…" at bounding box center [784, 774] width 489 height 1327
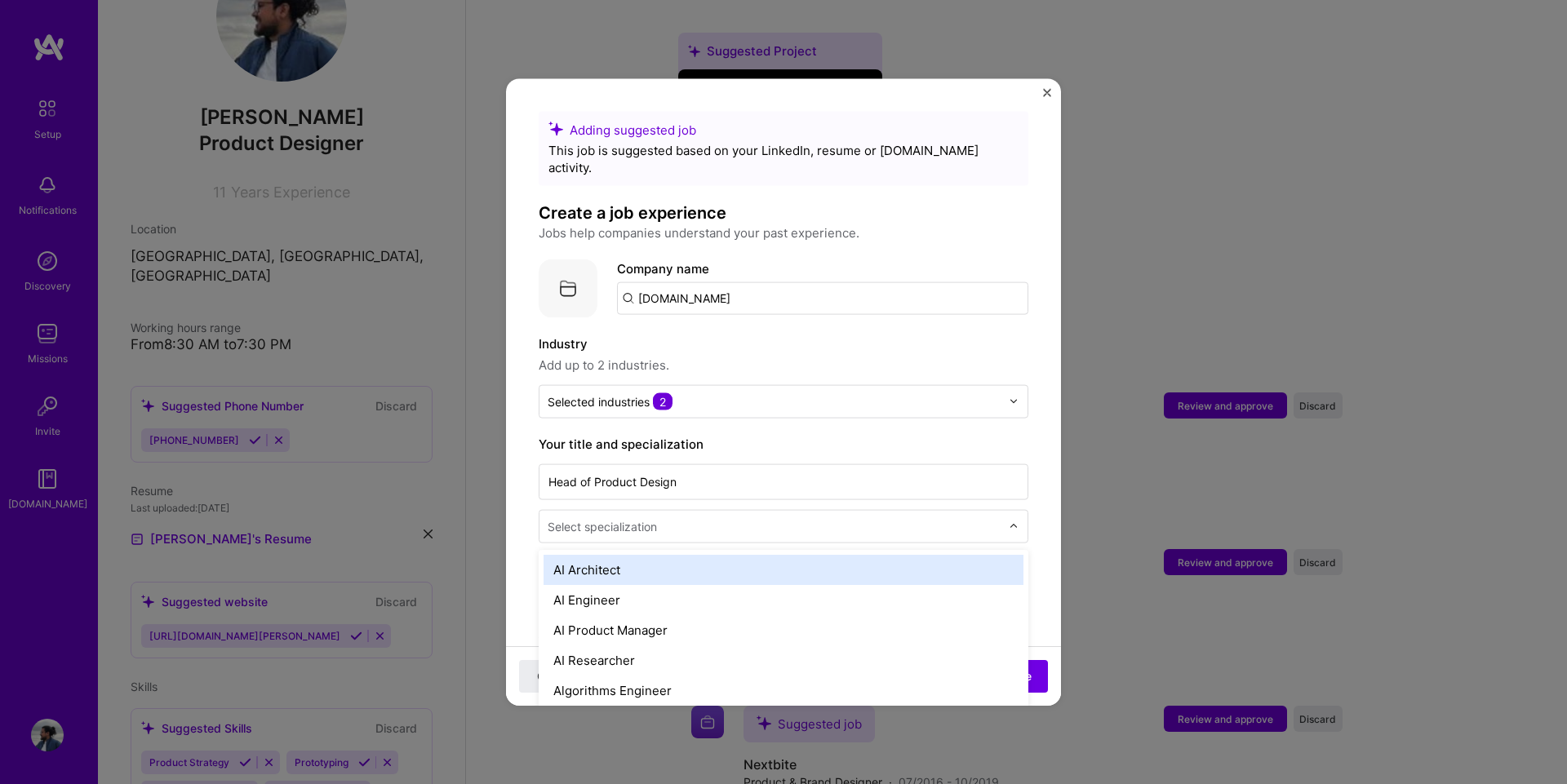
click at [610, 522] on div "Select specialization" at bounding box center [773, 525] width 469 height 32
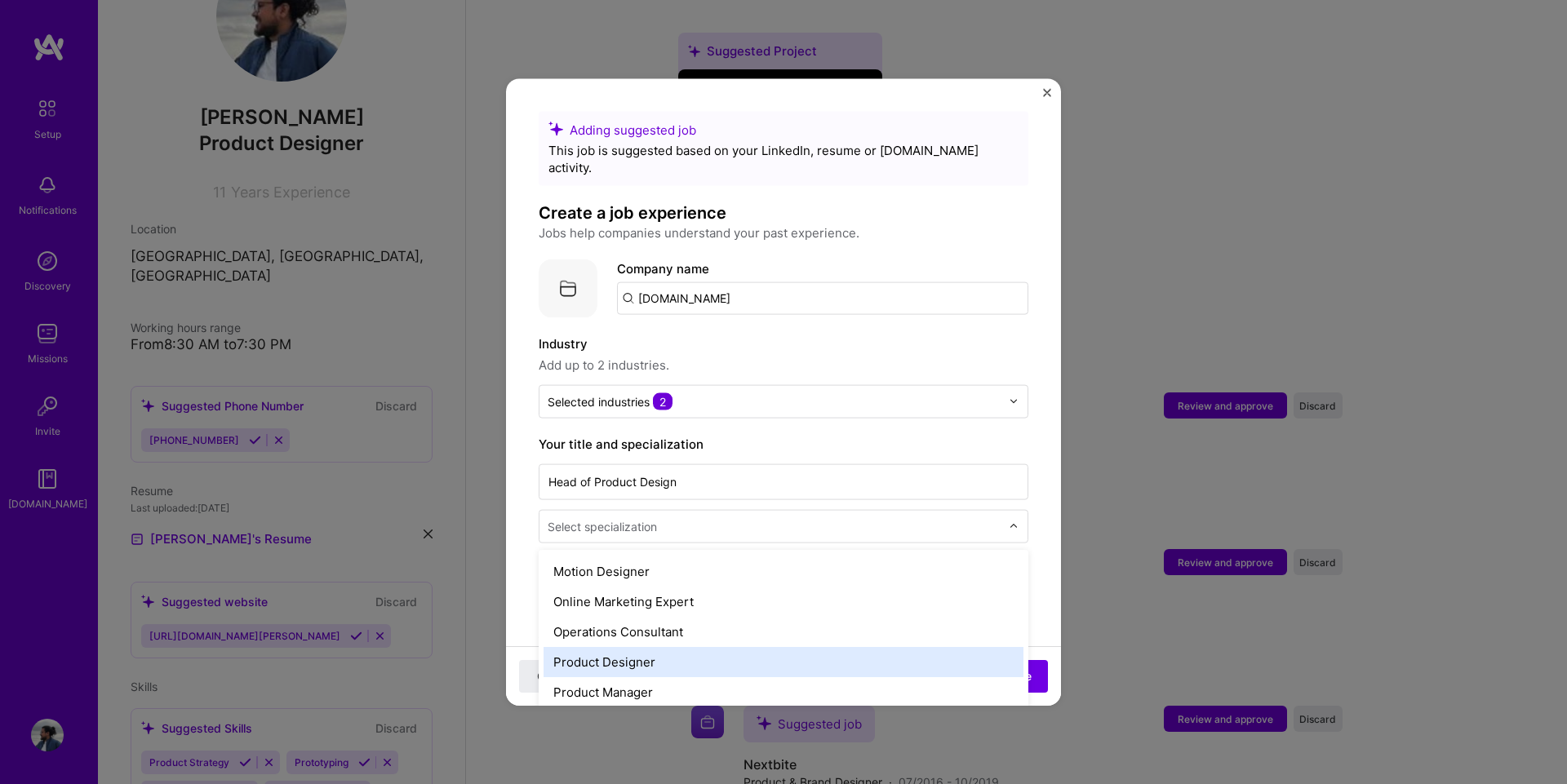
click at [734, 646] on div "Product Designer" at bounding box center [784, 660] width 479 height 30
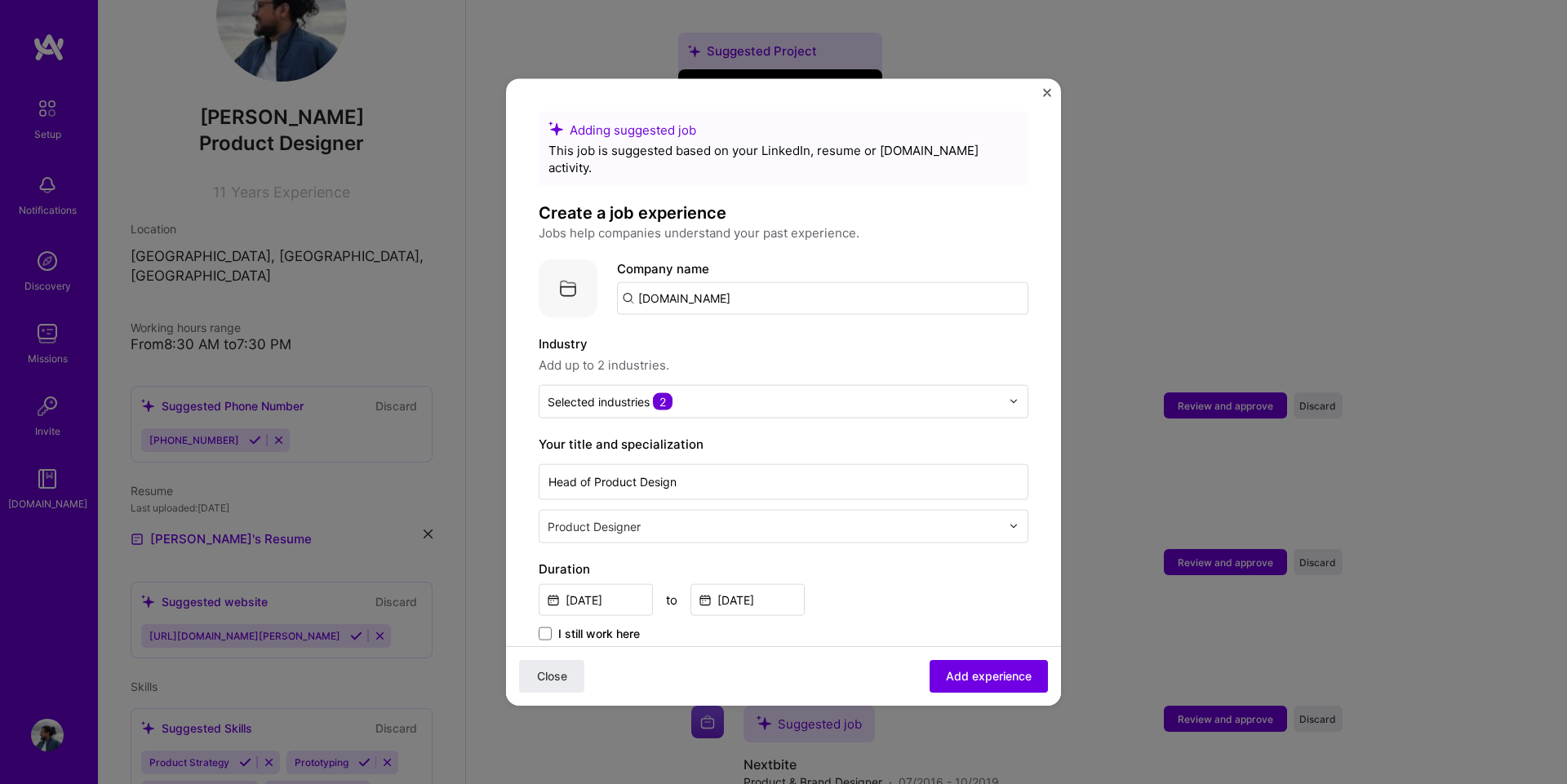
click at [931, 583] on div "[DATE] to [DATE]" at bounding box center [784, 597] width 489 height 35
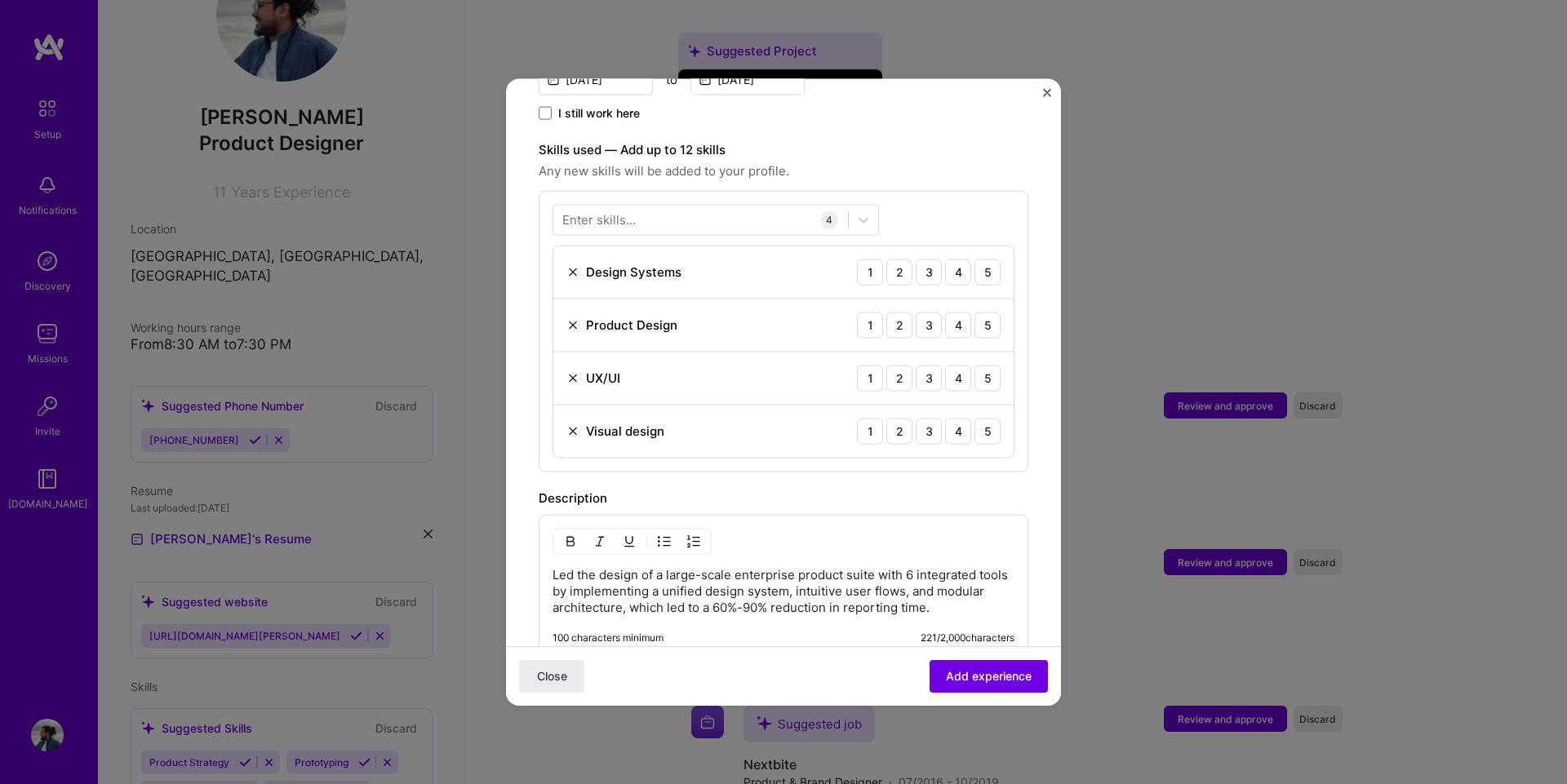
scroll to position [489, 0]
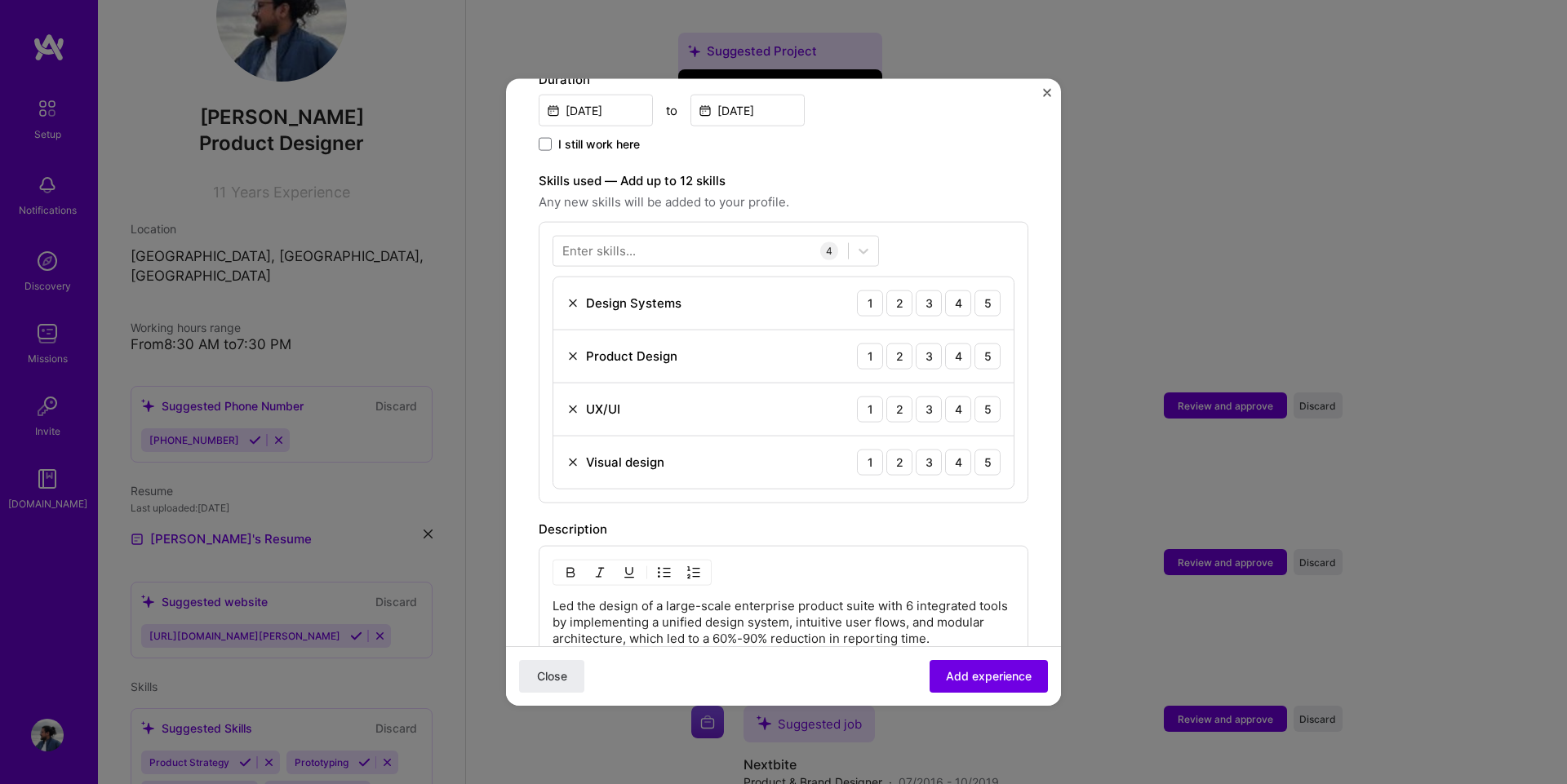
click at [584, 243] on div "Enter skills..." at bounding box center [598, 251] width 73 height 18
click at [589, 243] on div "Enter skills..." at bounding box center [598, 251] width 73 height 18
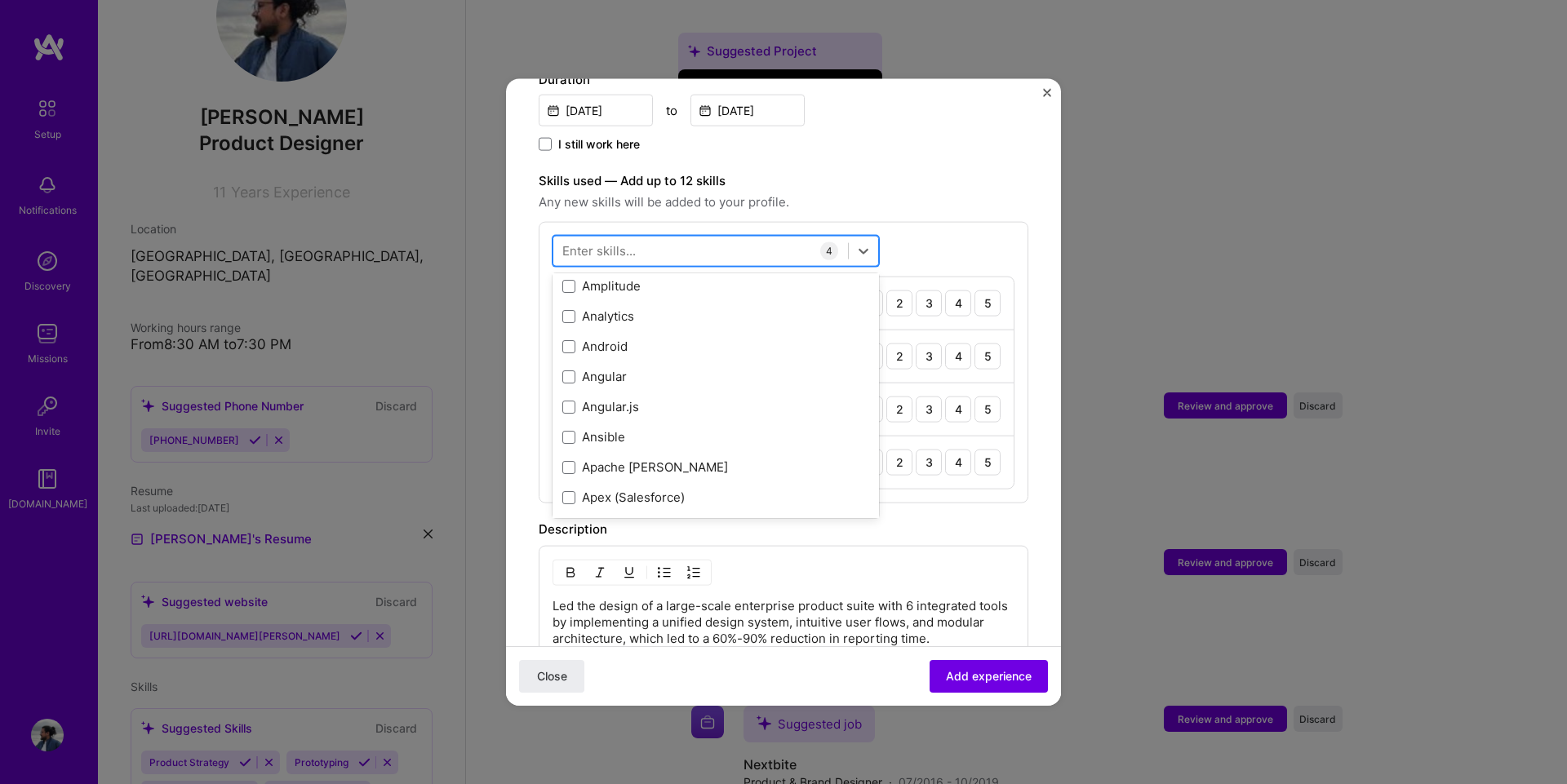
click at [637, 238] on div at bounding box center [701, 251] width 294 height 27
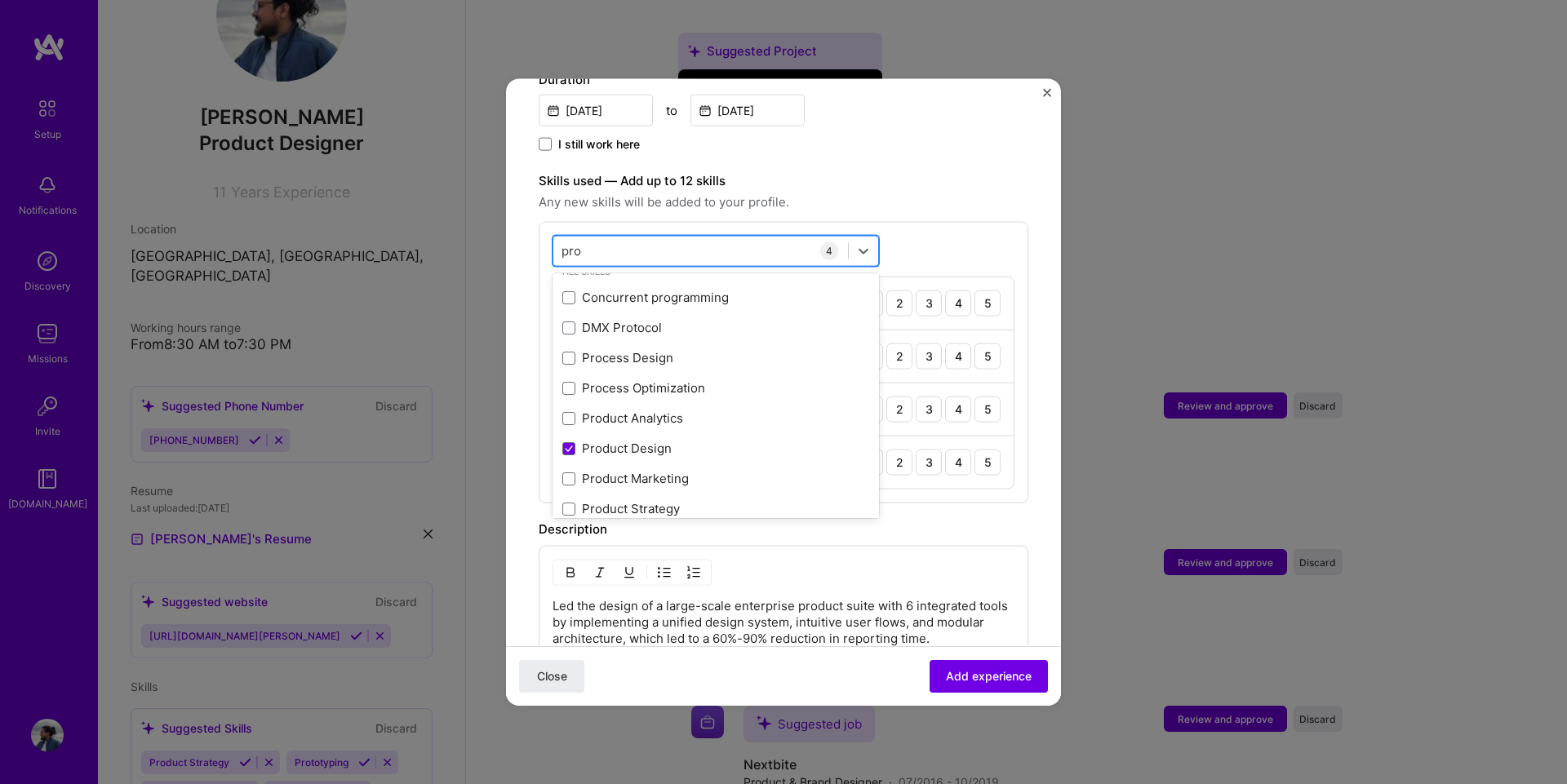
scroll to position [0, 0]
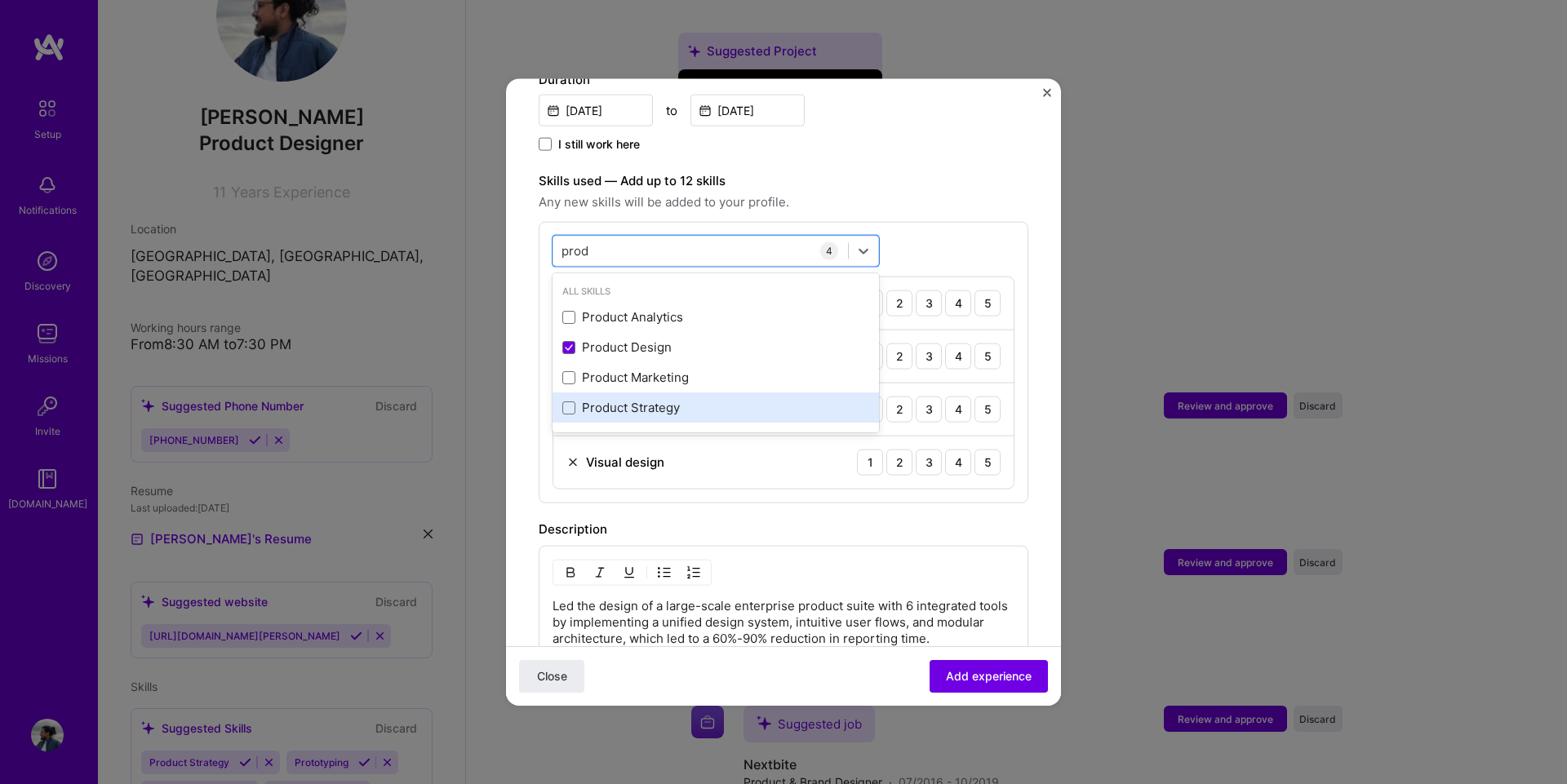
click at [662, 392] on div "Product Strategy" at bounding box center [715, 407] width 326 height 30
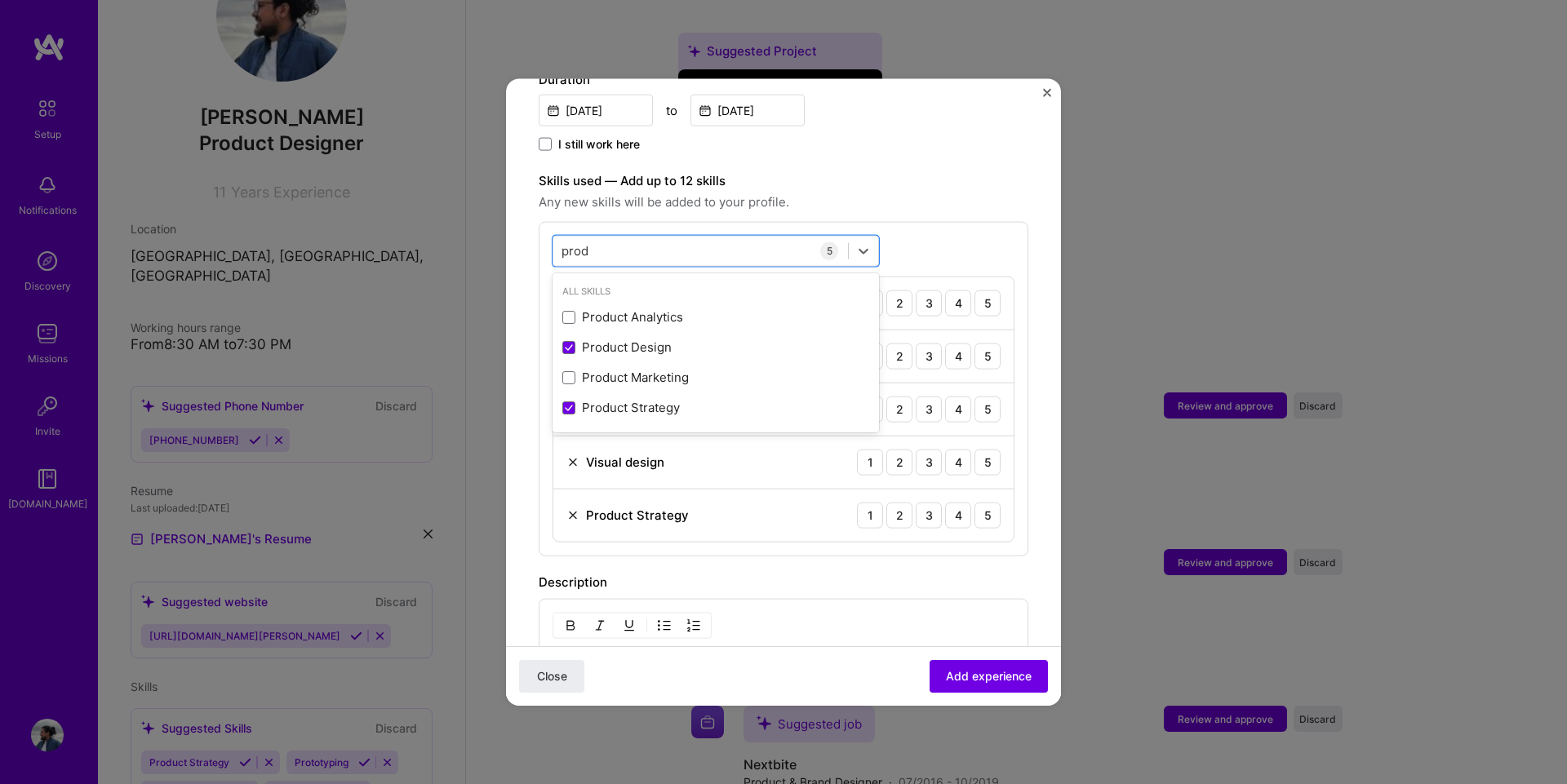
type input "prod"
click at [951, 572] on div "Description" at bounding box center [784, 581] width 489 height 19
click at [982, 502] on div "5" at bounding box center [987, 514] width 26 height 26
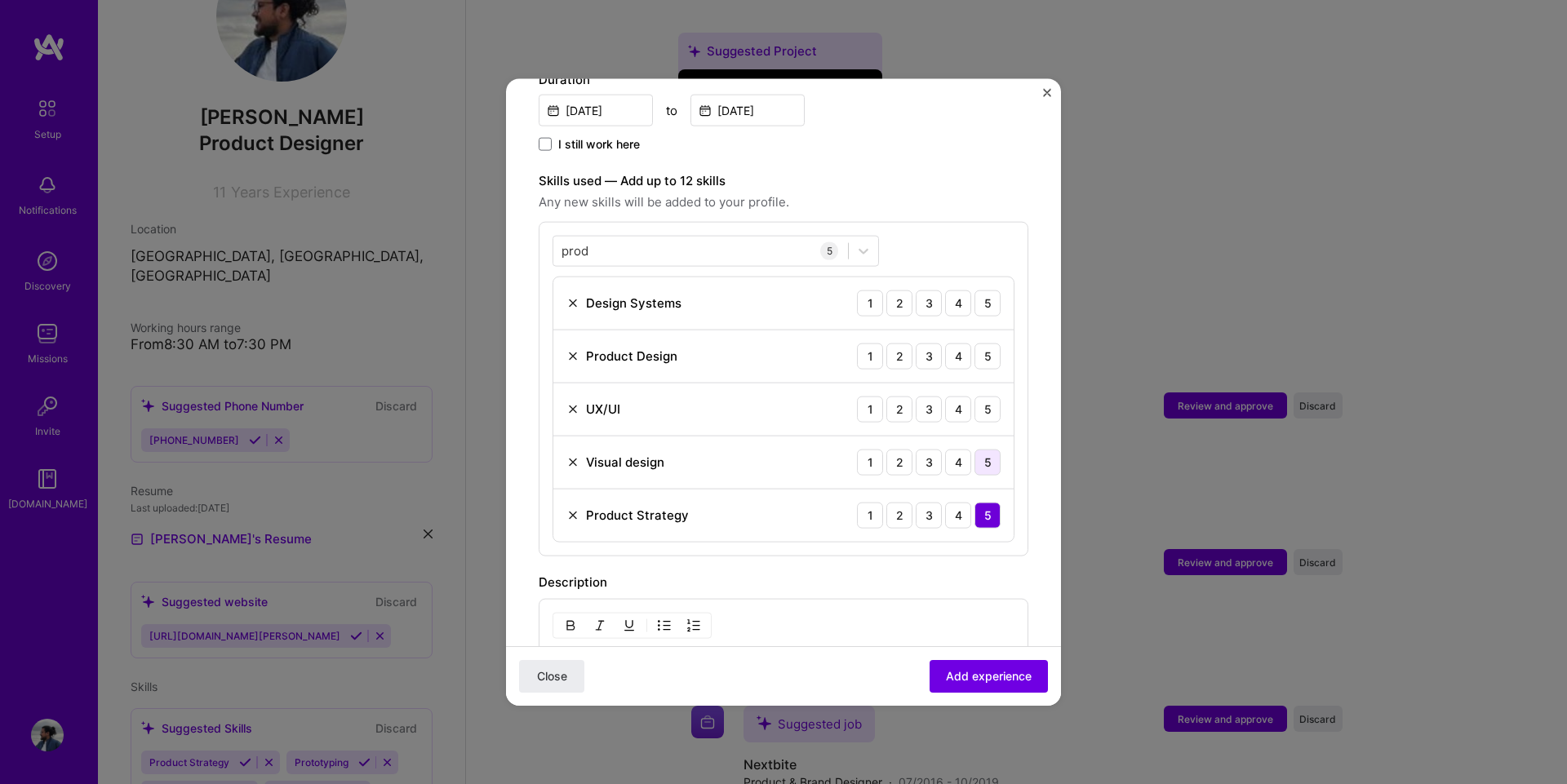
click at [975, 449] on div "5" at bounding box center [987, 462] width 26 height 26
click at [975, 395] on div "5" at bounding box center [987, 408] width 26 height 26
drag, startPoint x: 975, startPoint y: 347, endPoint x: 975, endPoint y: 336, distance: 11.0
click at [975, 343] on div "5" at bounding box center [987, 355] width 26 height 26
click at [975, 289] on div "5" at bounding box center [987, 302] width 26 height 26
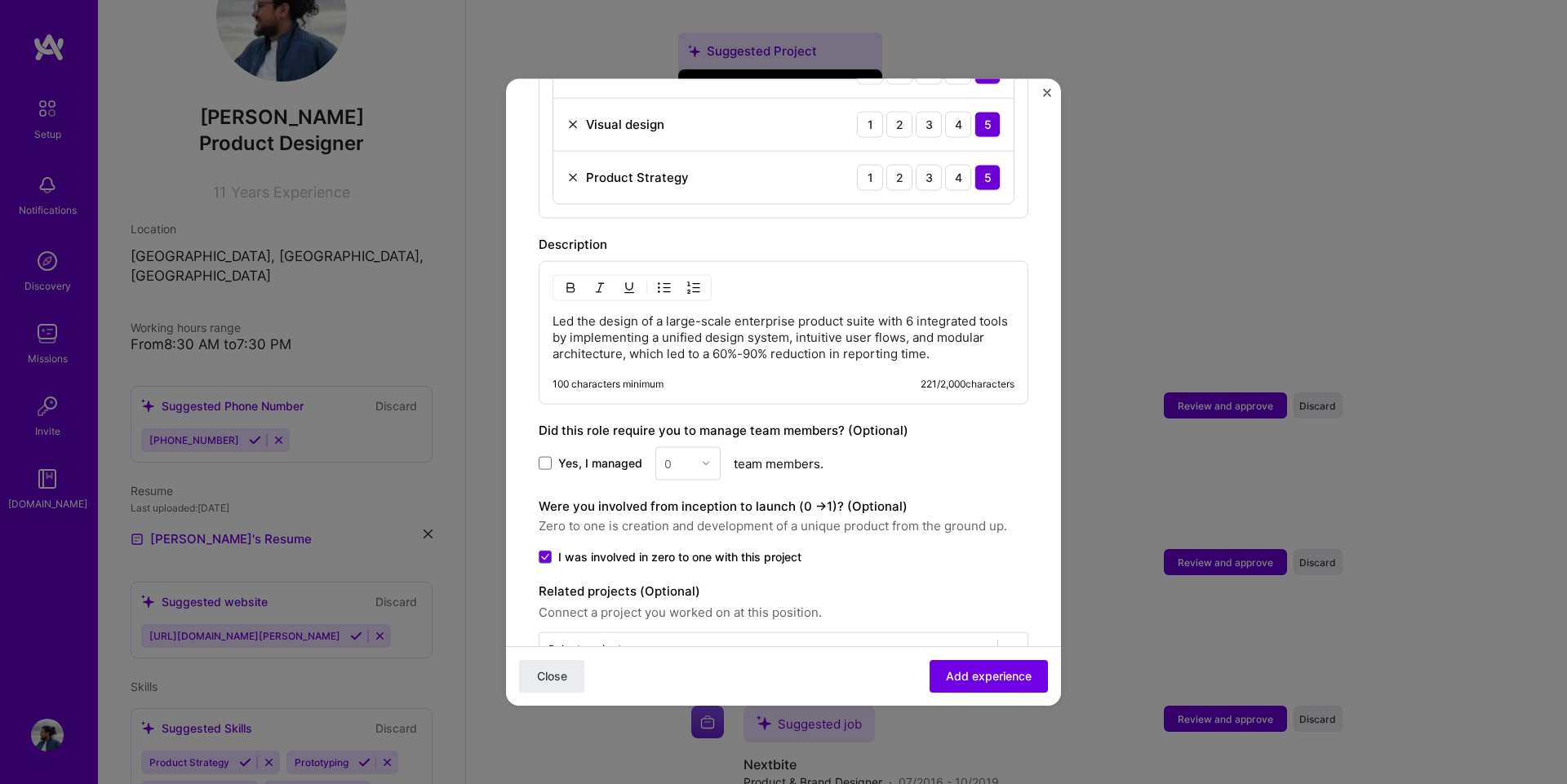
scroll to position [861, 0]
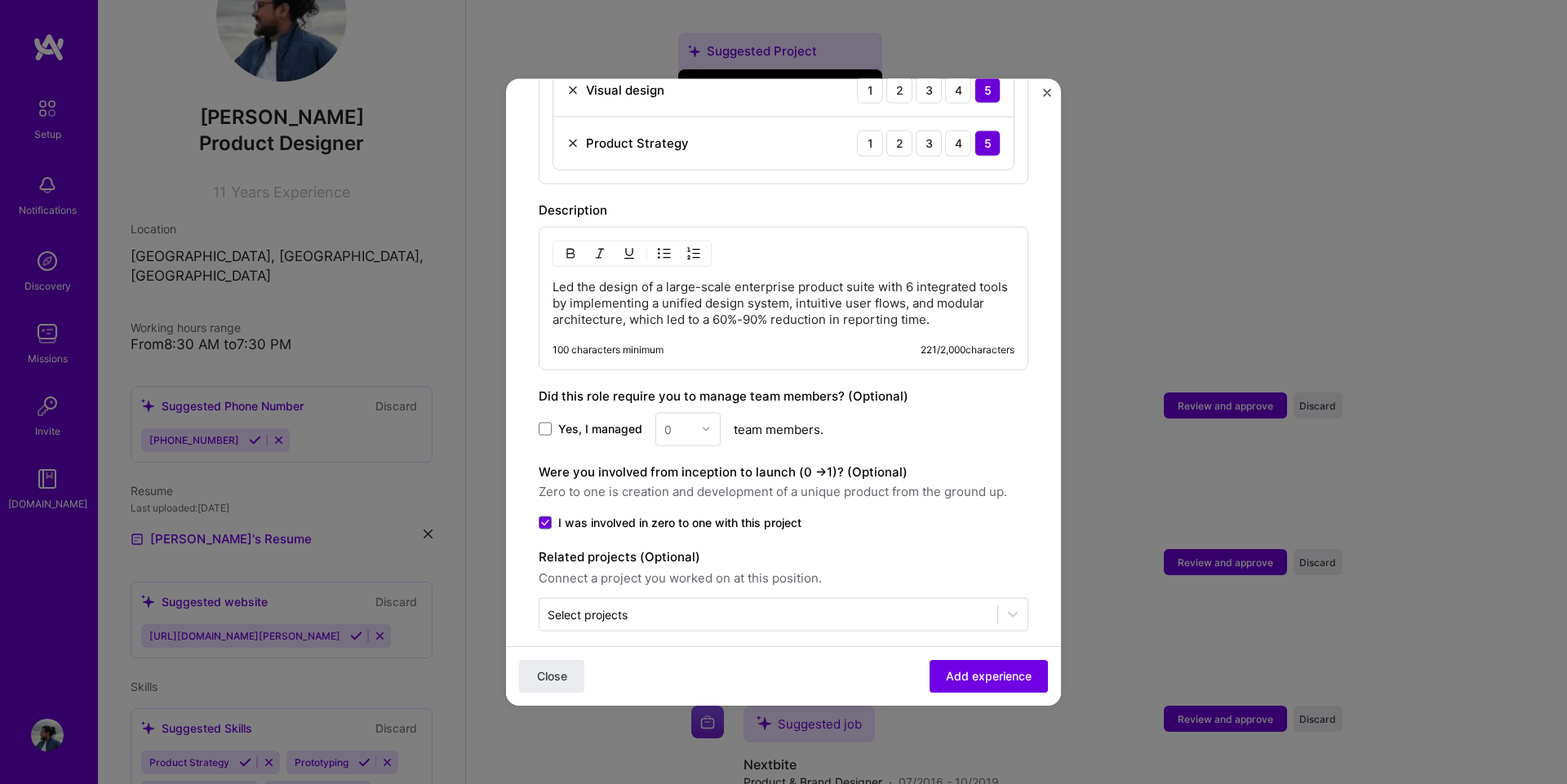
click at [763, 293] on p "Led the design of a large-scale enterprise product suite with 6 integrated tool…" at bounding box center [784, 303] width 462 height 49
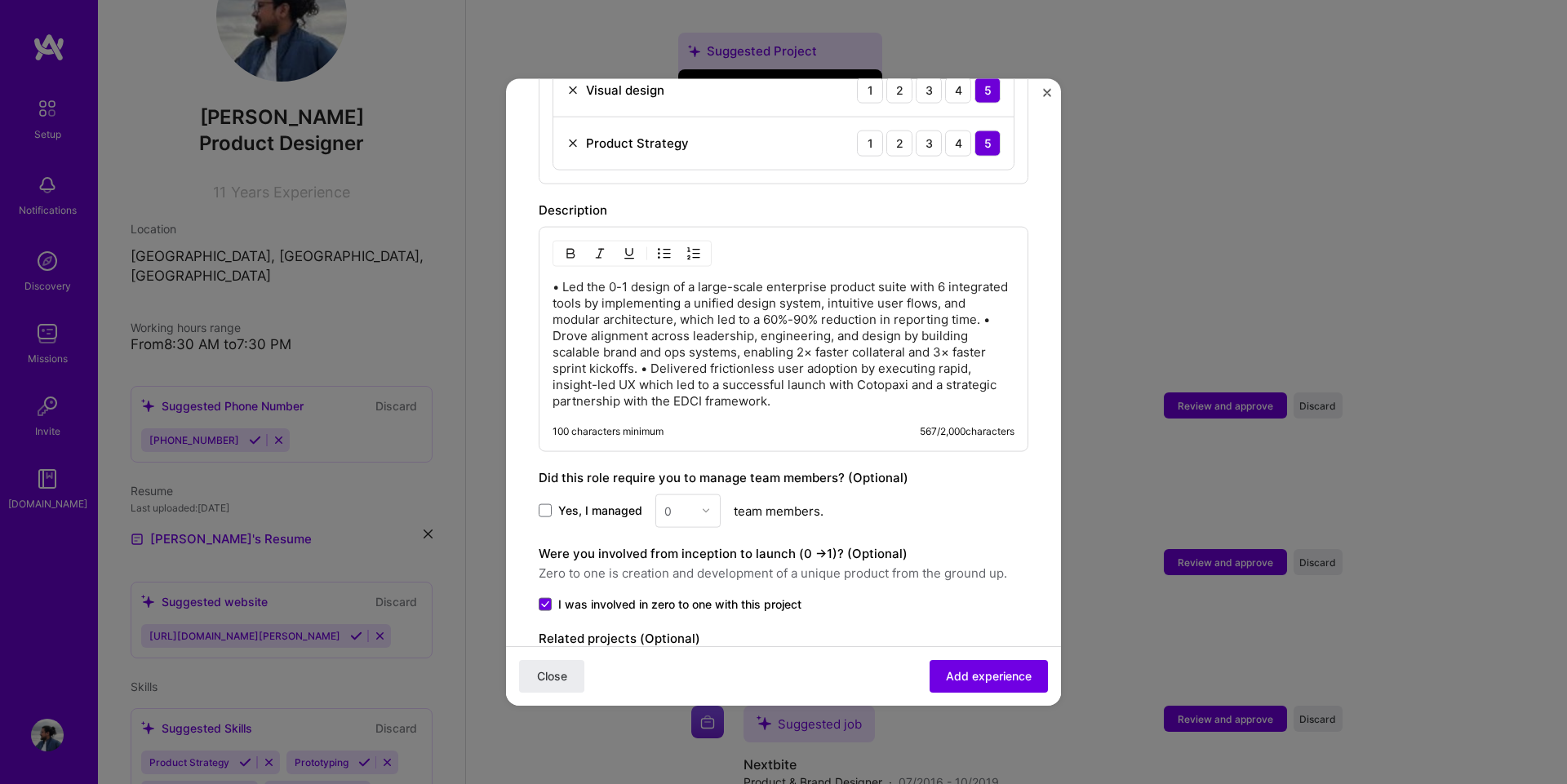
click at [660, 246] on img "button" at bounding box center [664, 252] width 13 height 13
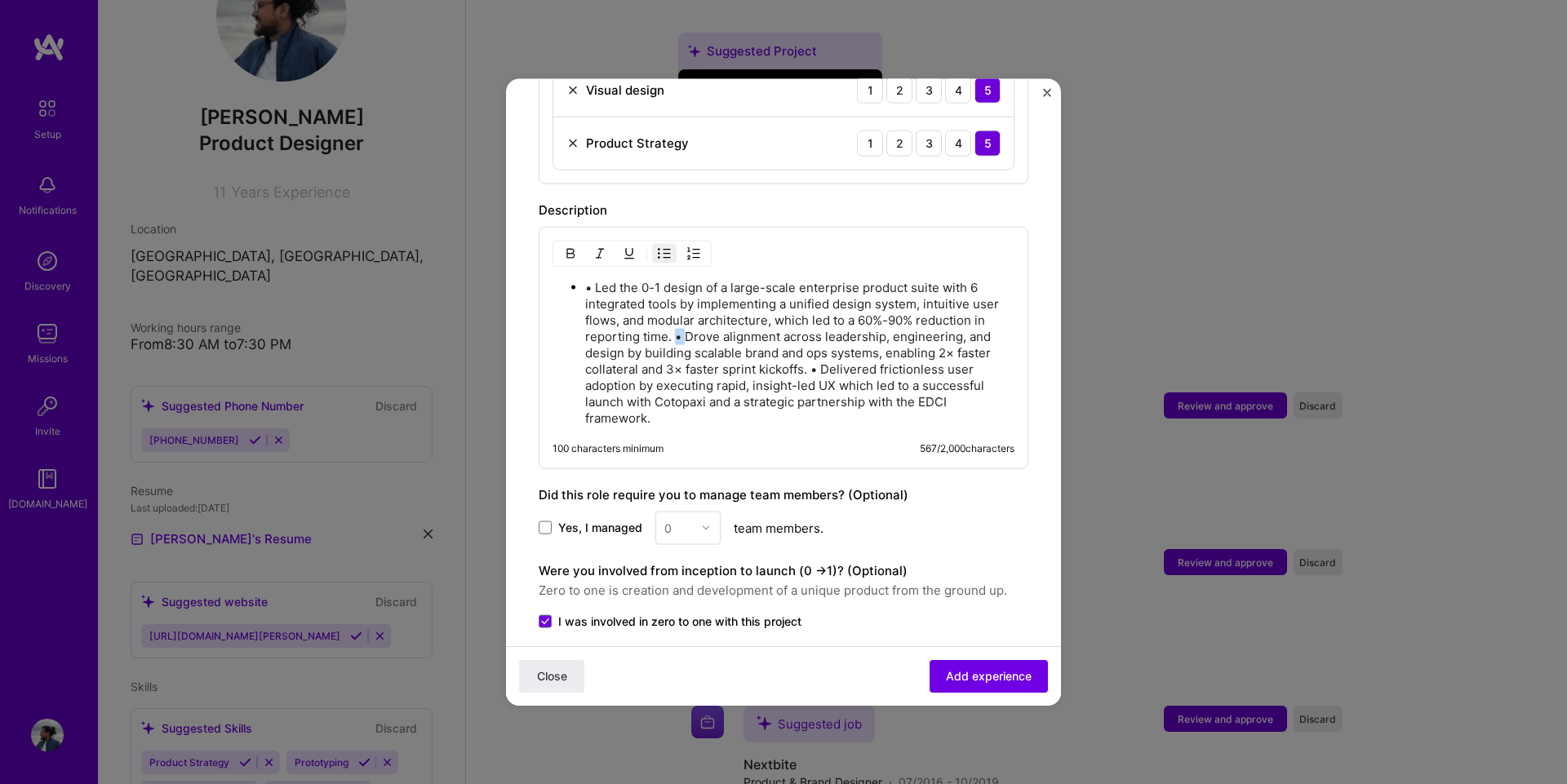
drag, startPoint x: 683, startPoint y: 318, endPoint x: 672, endPoint y: 317, distance: 11.0
click at [672, 317] on p "• Led the 0-1 design of a large-scale enterprise product suite with 6 integrate…" at bounding box center [799, 352] width 429 height 147
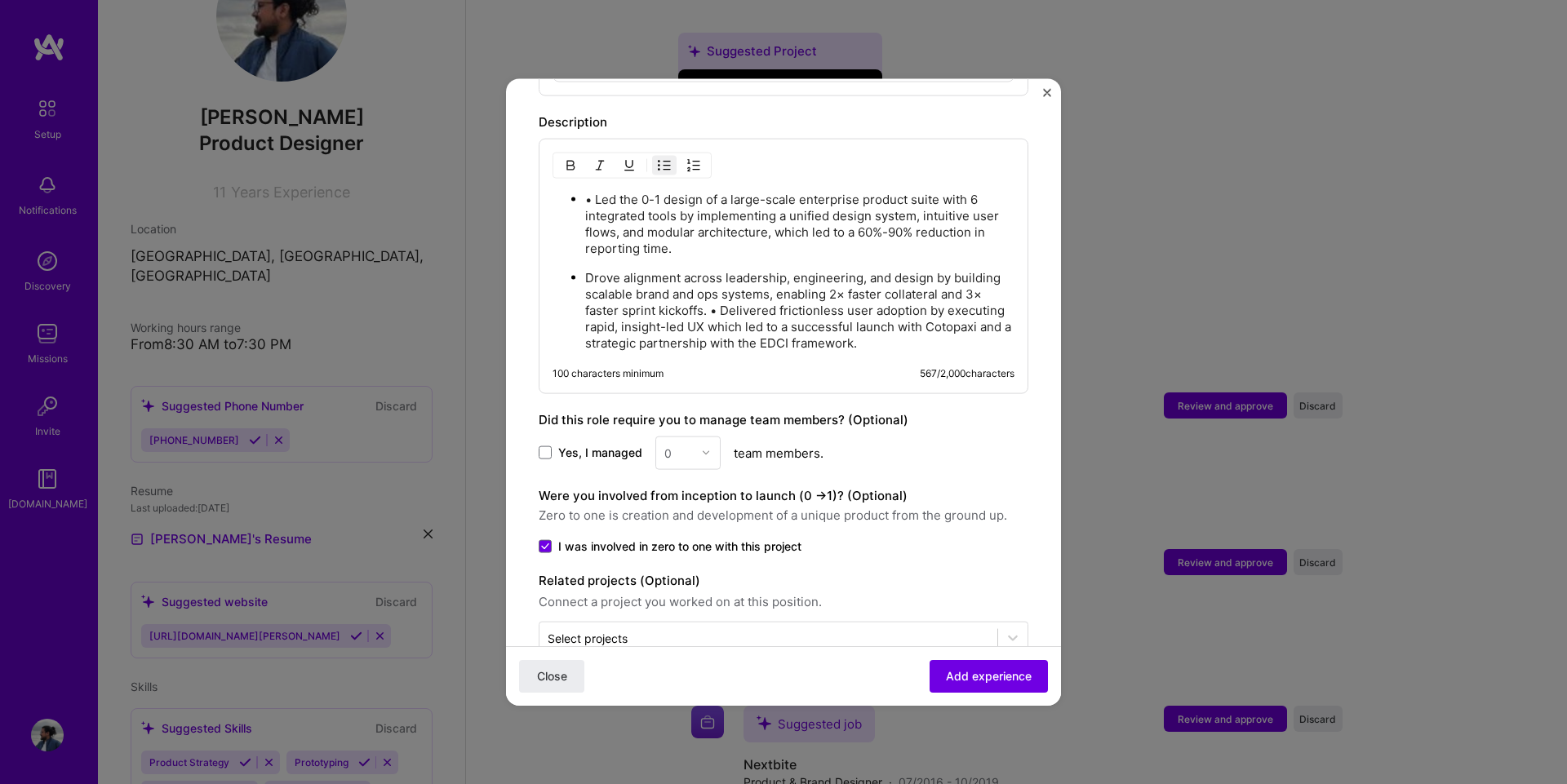
scroll to position [973, 0]
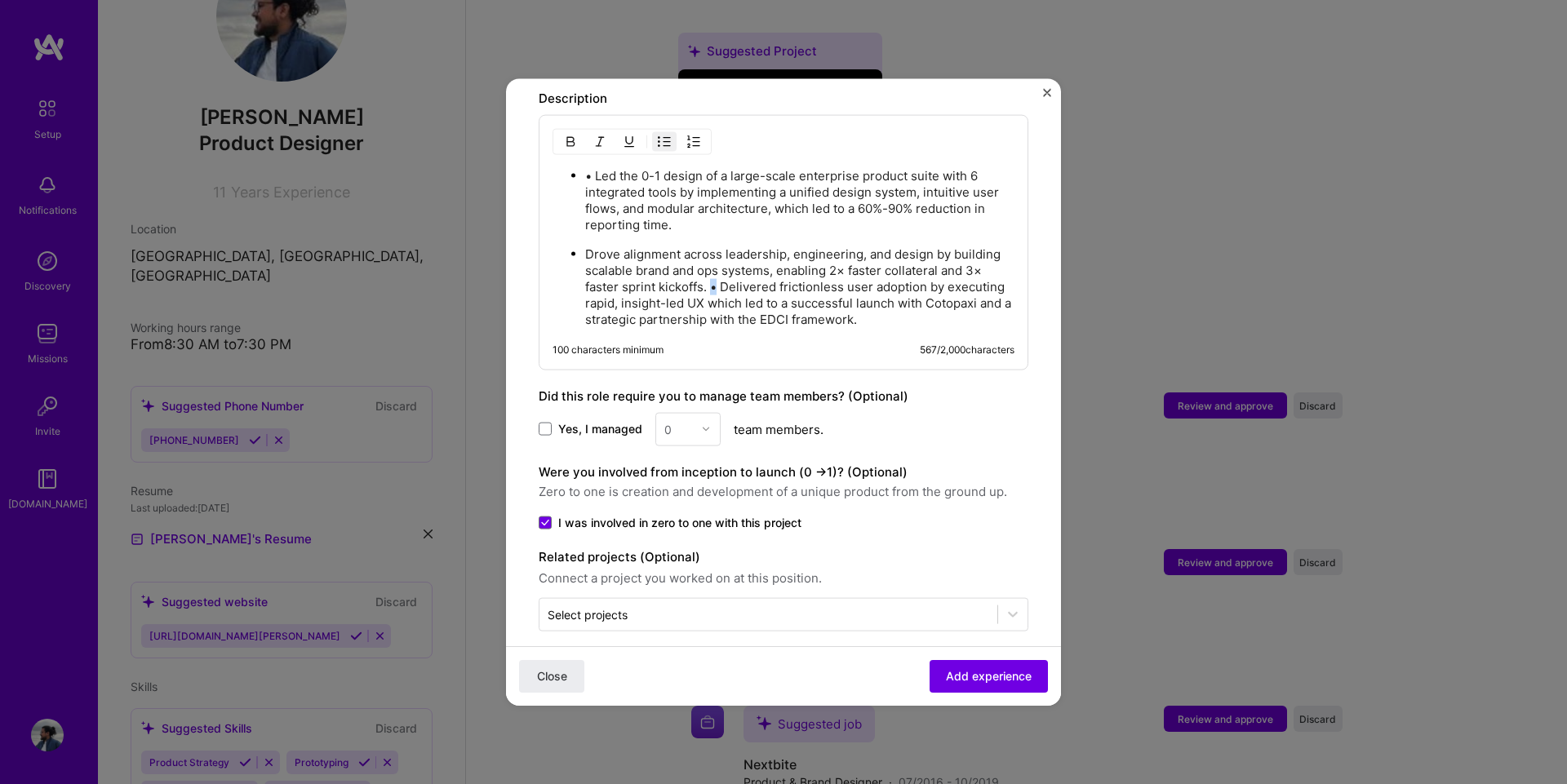
click at [712, 268] on p "Drove alignment across leadership, engineering, and design by building scalable…" at bounding box center [799, 286] width 429 height 82
click at [720, 270] on p "Drove alignment across leadership, engineering, and design by building scalable…" at bounding box center [799, 286] width 429 height 82
drag, startPoint x: 721, startPoint y: 270, endPoint x: 706, endPoint y: 272, distance: 15.1
click at [706, 272] on p "Drove alignment across leadership, engineering, and design by building scalable…" at bounding box center [799, 286] width 429 height 82
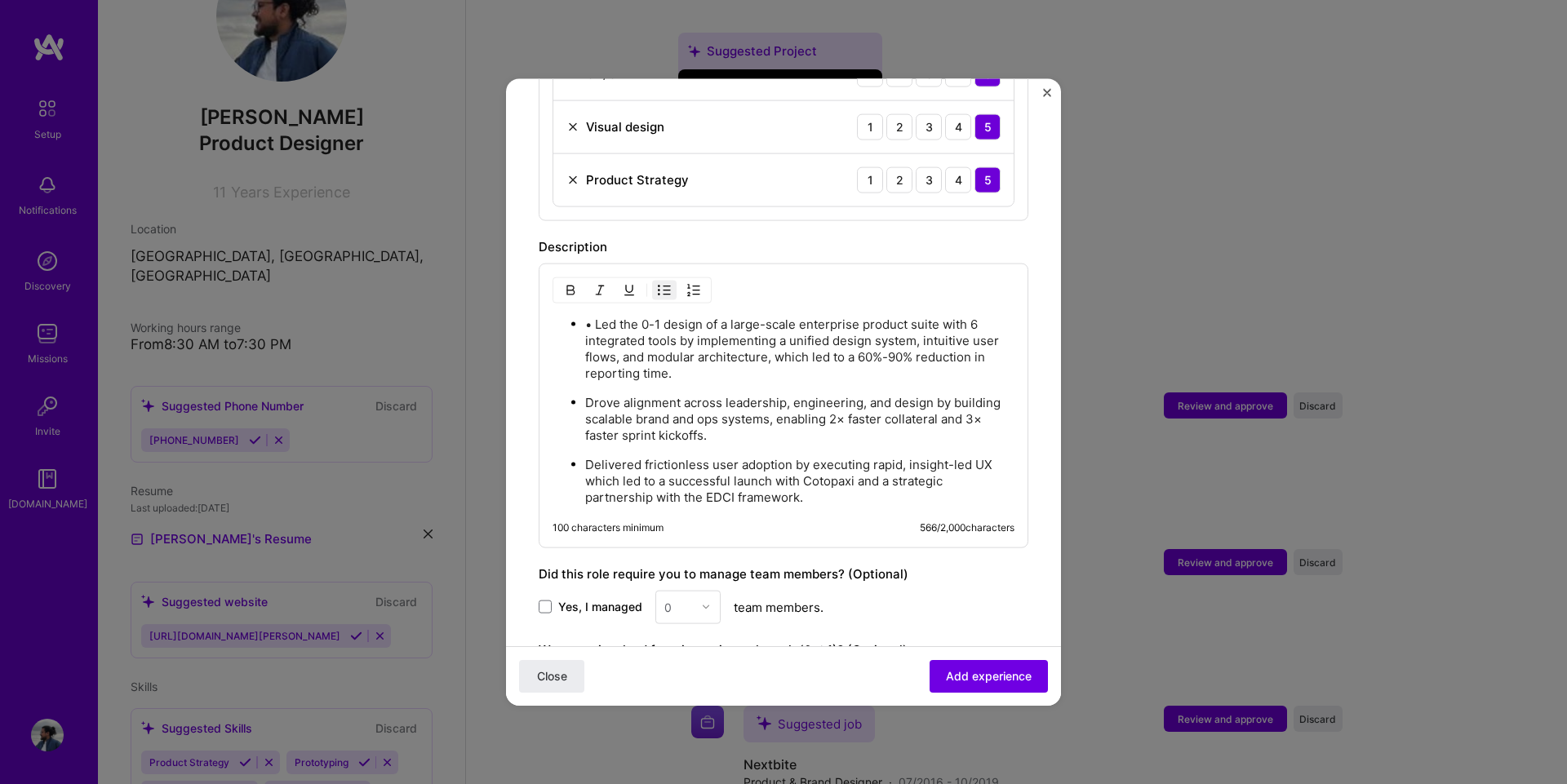
scroll to position [809, 0]
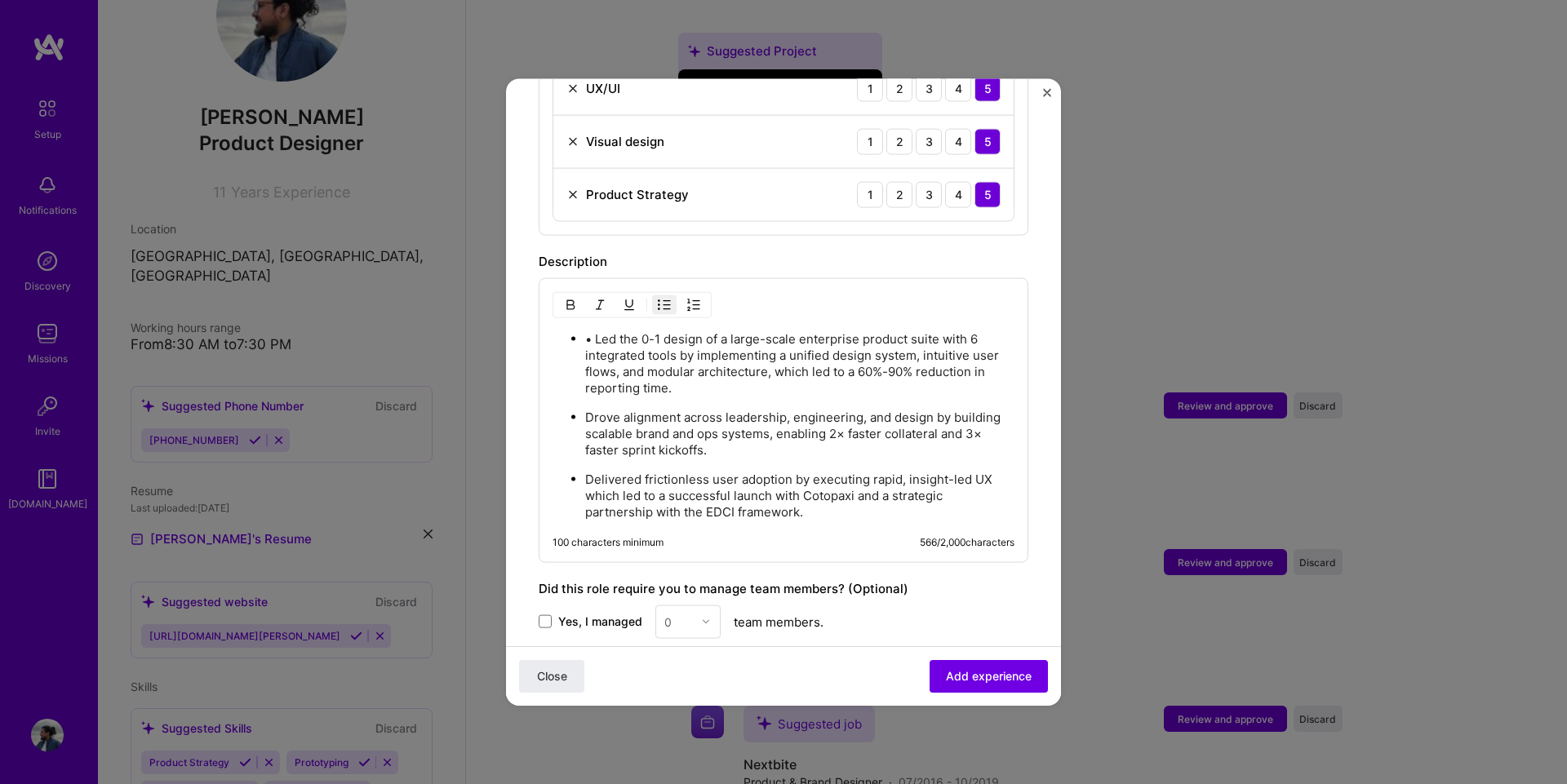
drag, startPoint x: 677, startPoint y: 369, endPoint x: 705, endPoint y: 368, distance: 28.0
click at [705, 368] on p "• Led the 0-1 design of a large-scale enterprise product suite with 6 integrate…" at bounding box center [799, 362] width 429 height 65
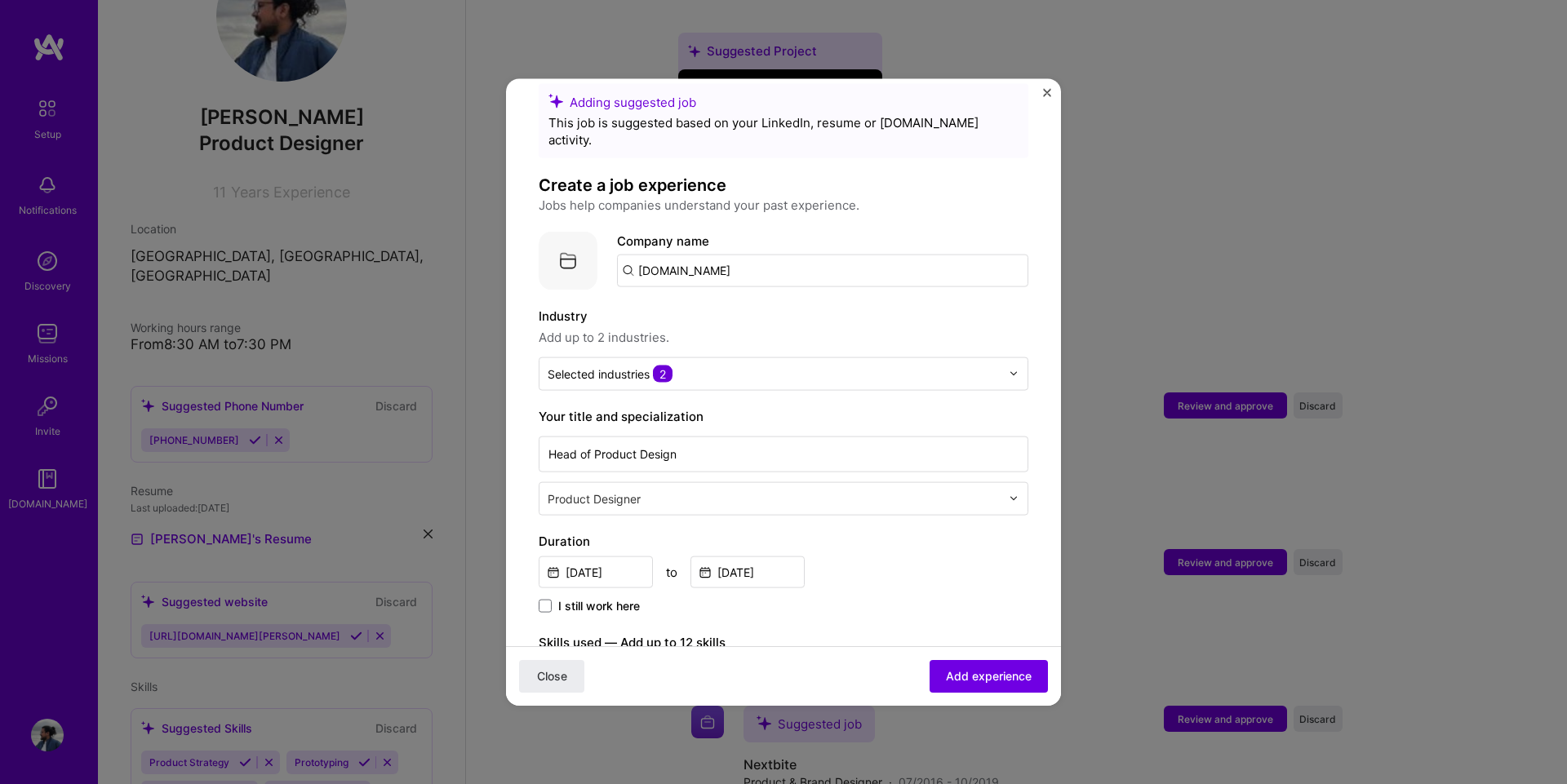
scroll to position [0, 0]
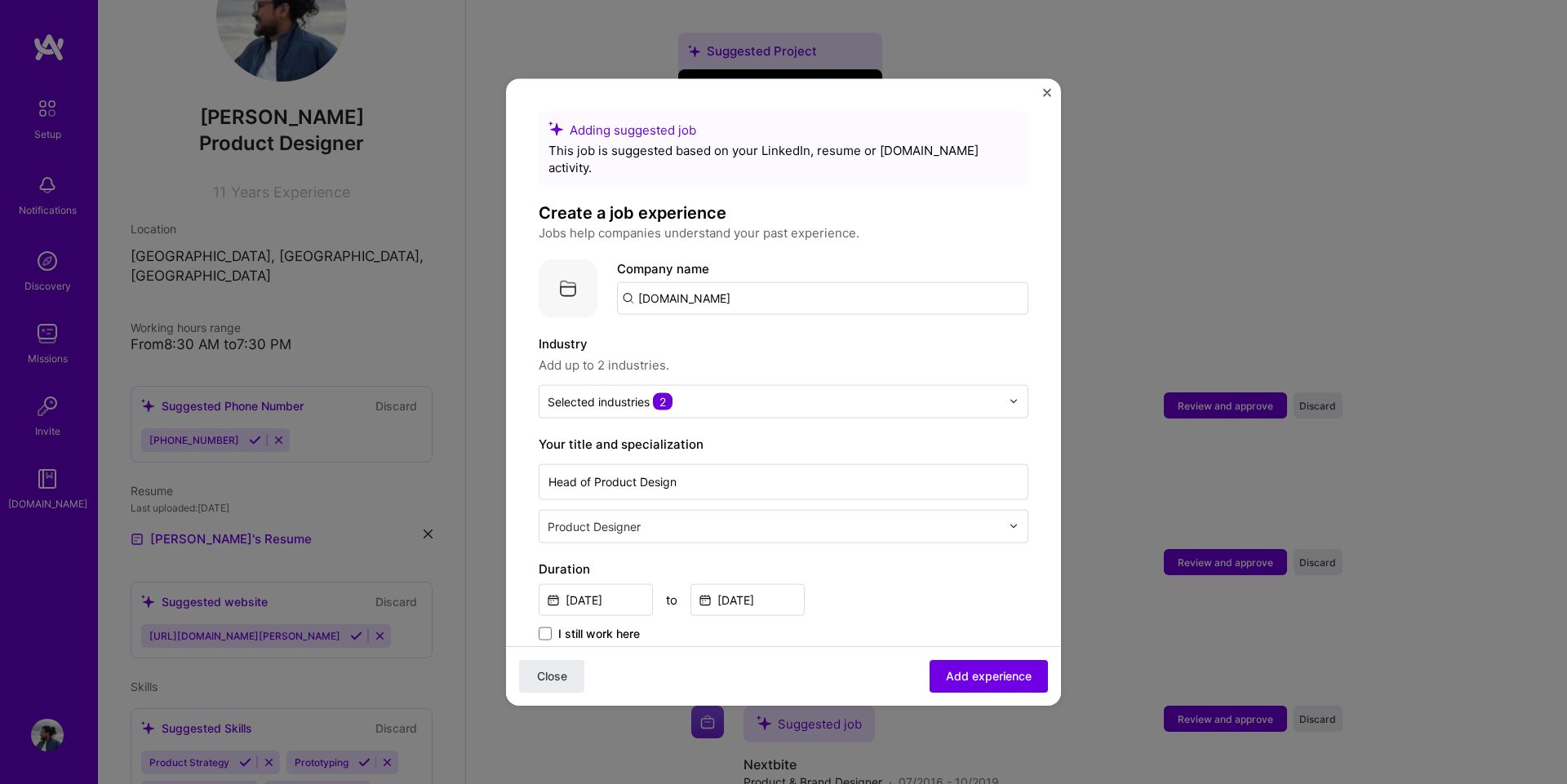
click at [560, 268] on img at bounding box center [568, 287] width 58 height 58
click at [985, 685] on button "Add experience" at bounding box center [988, 675] width 118 height 32
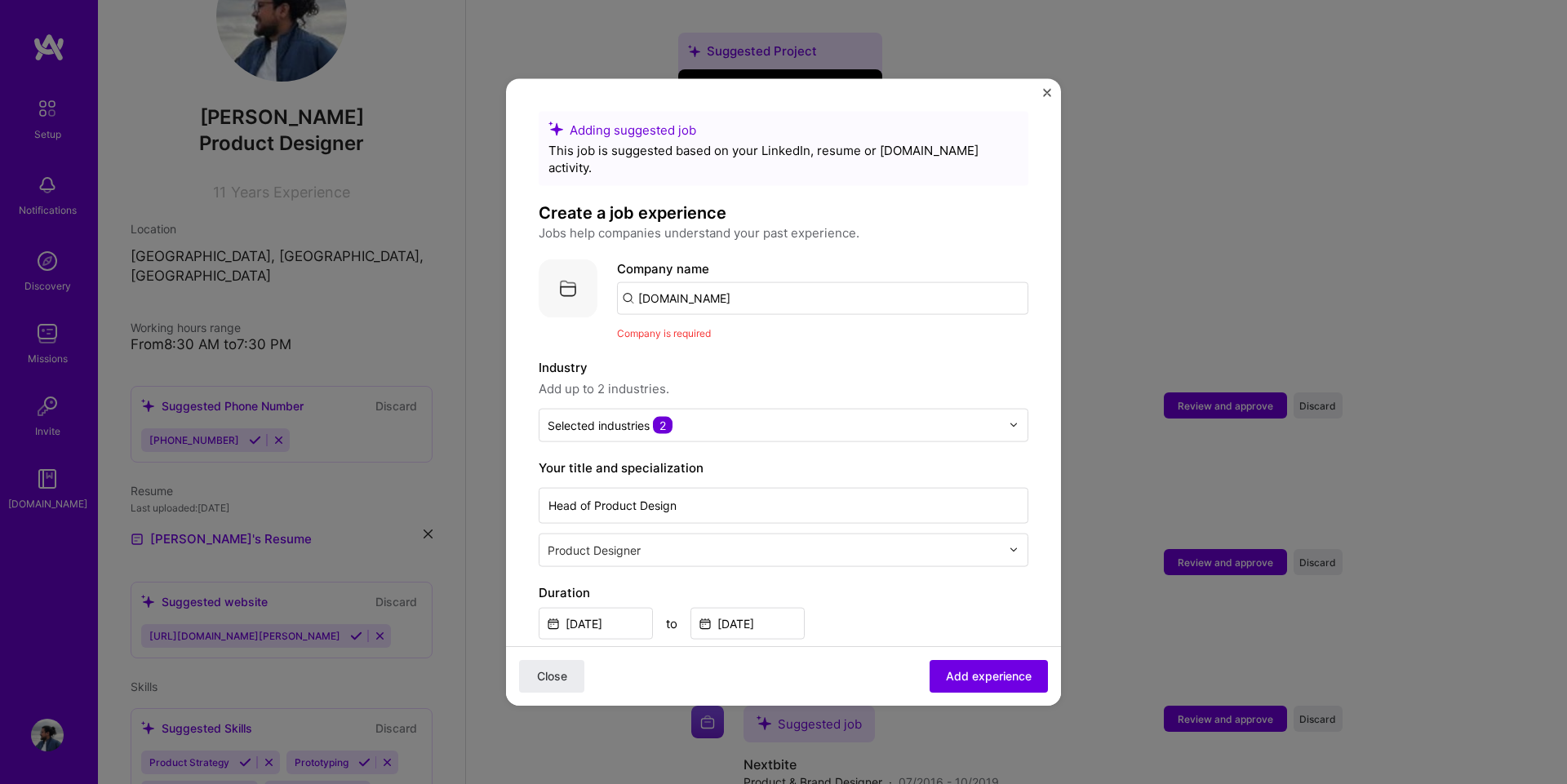
click at [741, 281] on input "[DOMAIN_NAME]" at bounding box center [822, 297] width 411 height 32
click at [964, 677] on span "Add experience" at bounding box center [988, 676] width 86 height 17
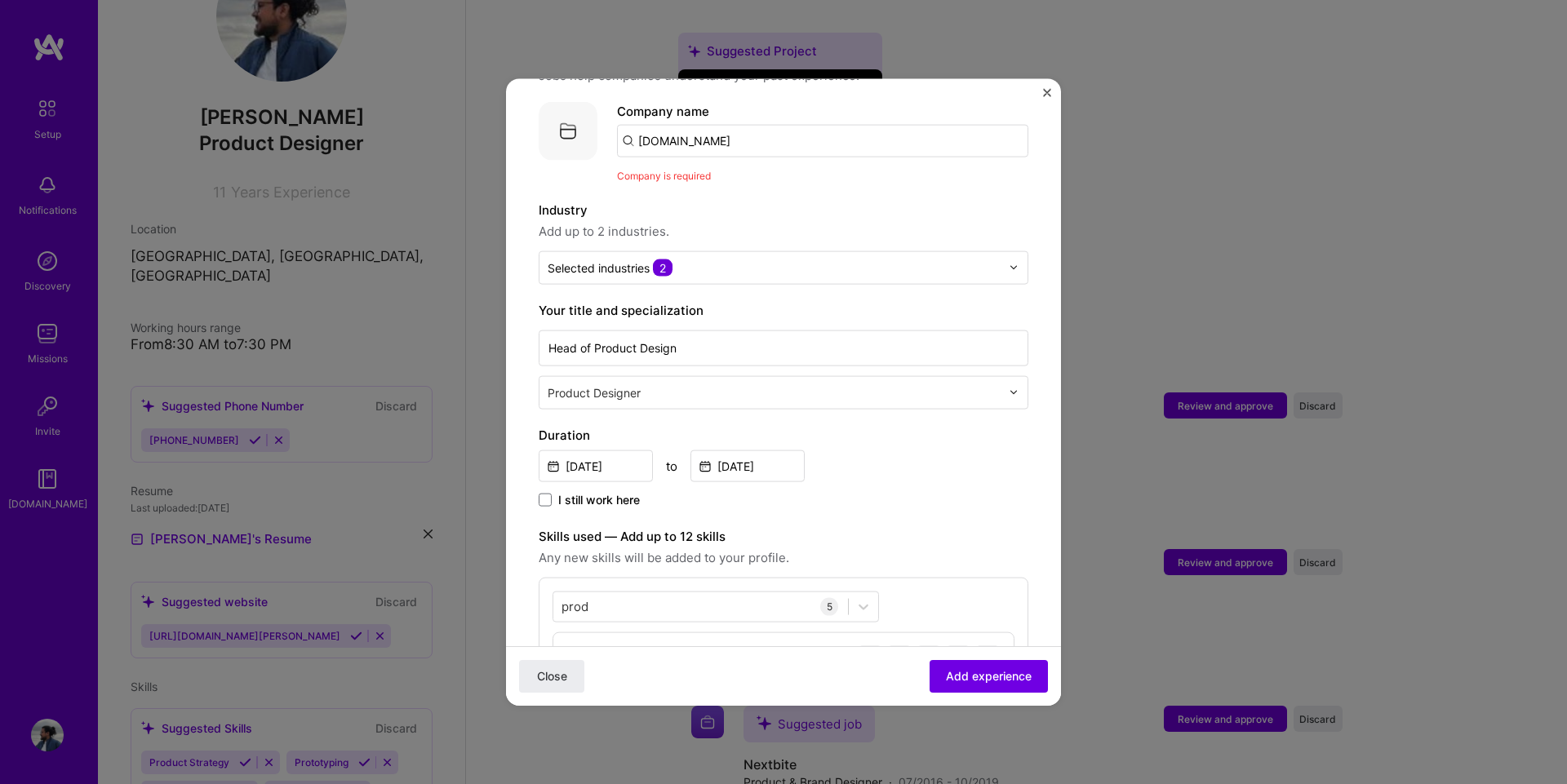
scroll to position [163, 0]
click at [730, 124] on input "[DOMAIN_NAME]" at bounding box center [822, 133] width 411 height 32
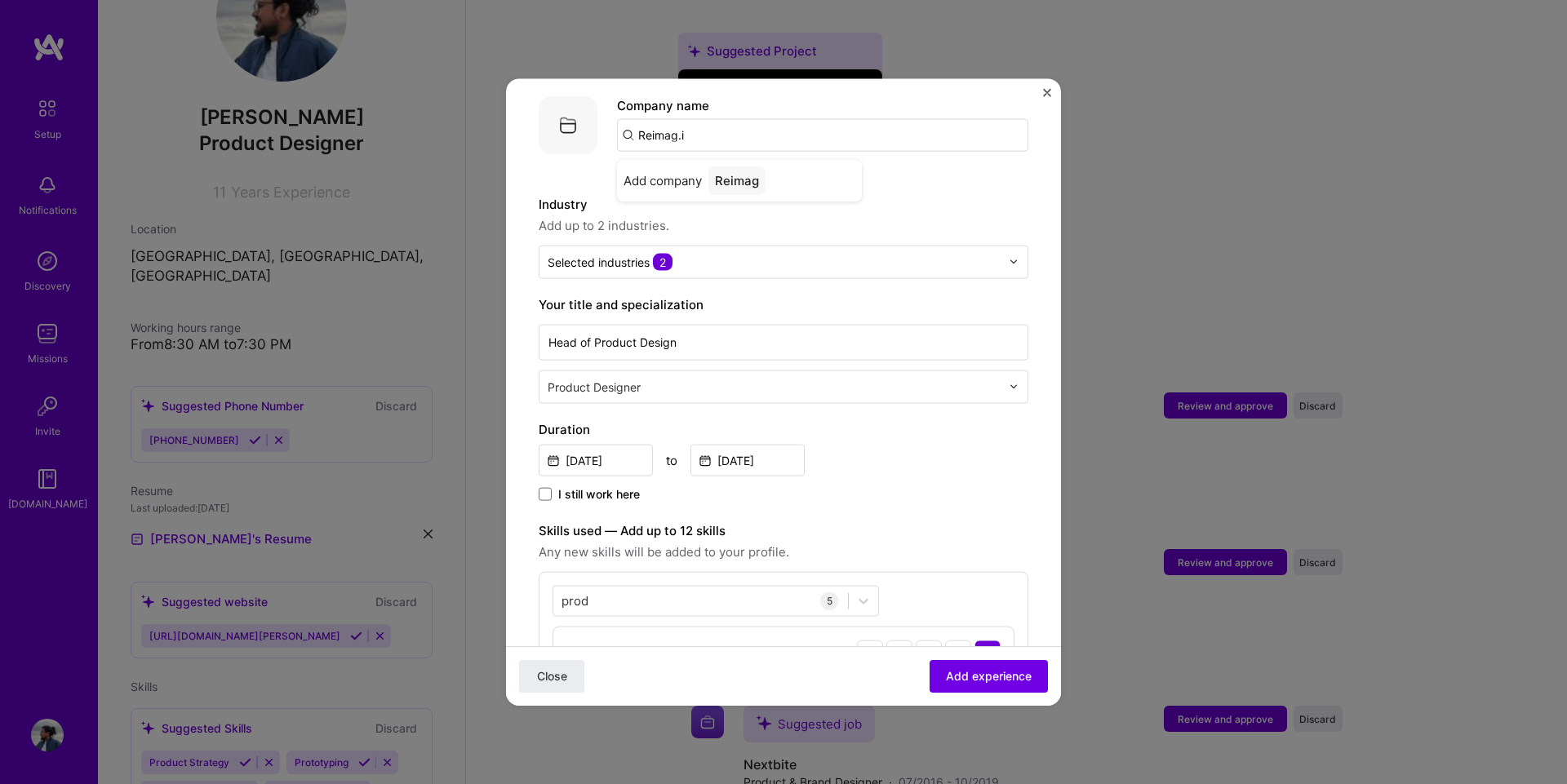
type input "[DOMAIN_NAME]"
click at [756, 166] on div "[DOMAIN_NAME]" at bounding box center [765, 179] width 114 height 28
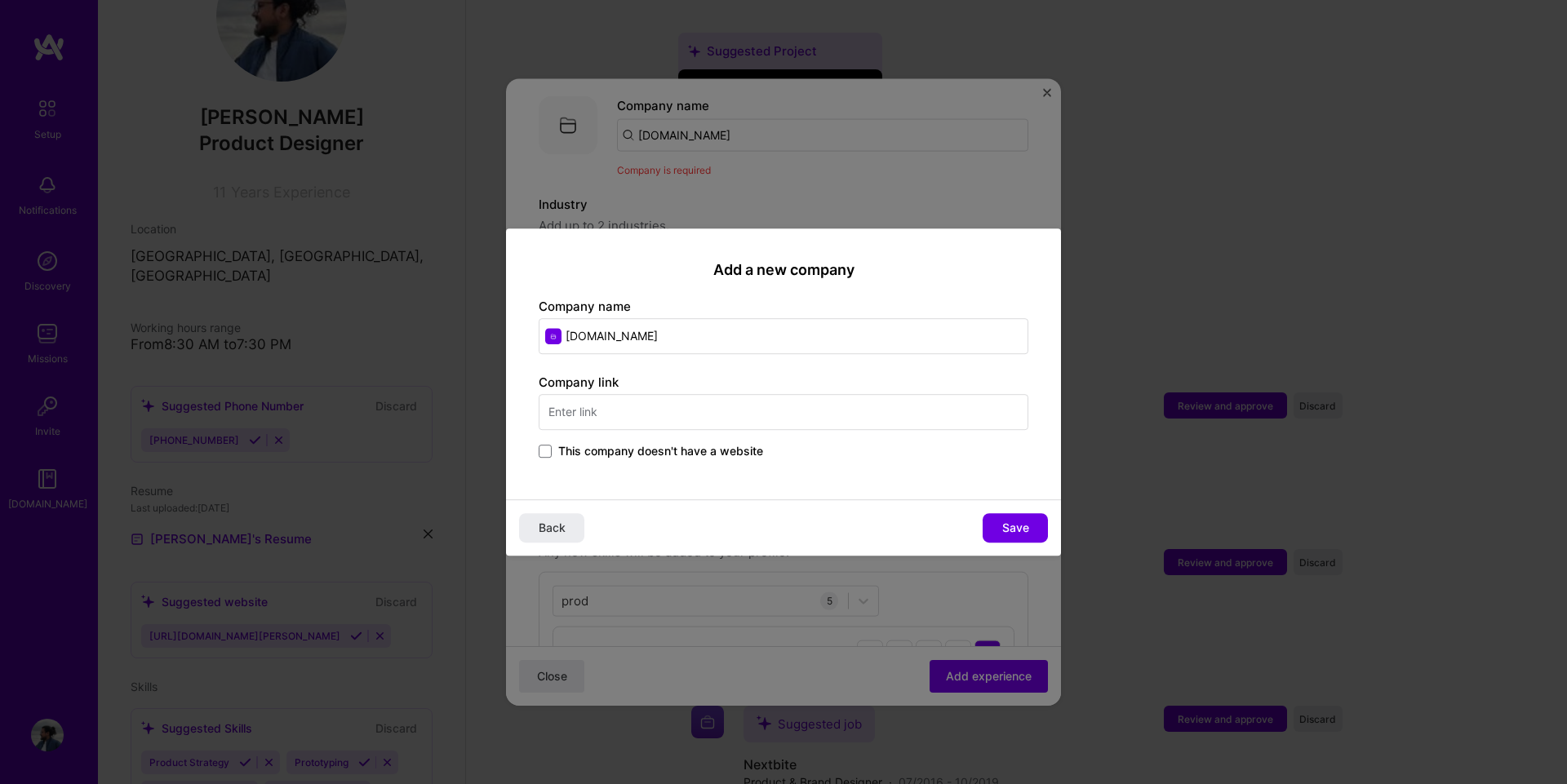
click at [585, 410] on input "text" at bounding box center [784, 411] width 489 height 36
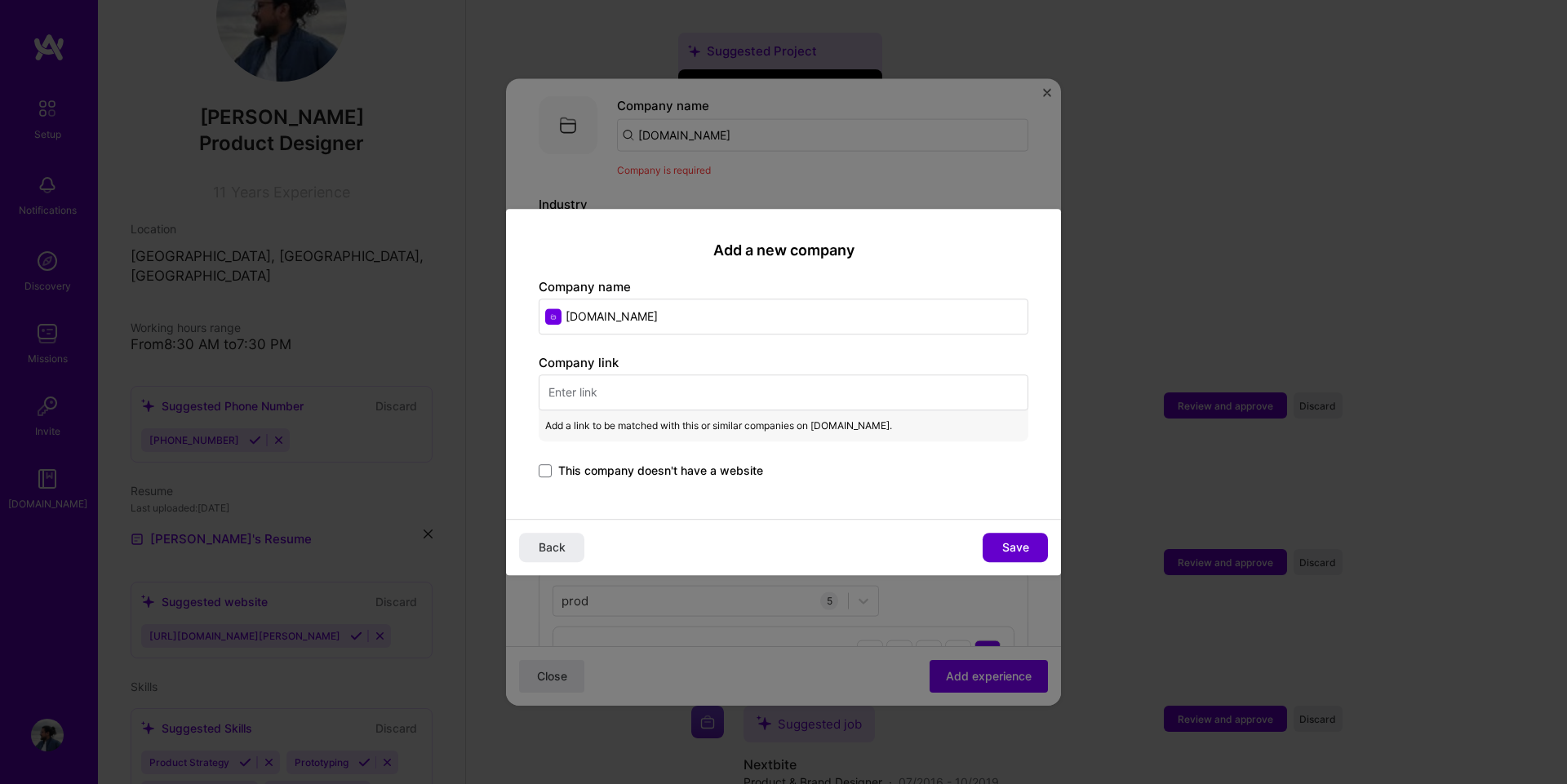
click at [1018, 544] on span "Save" at bounding box center [1015, 546] width 27 height 17
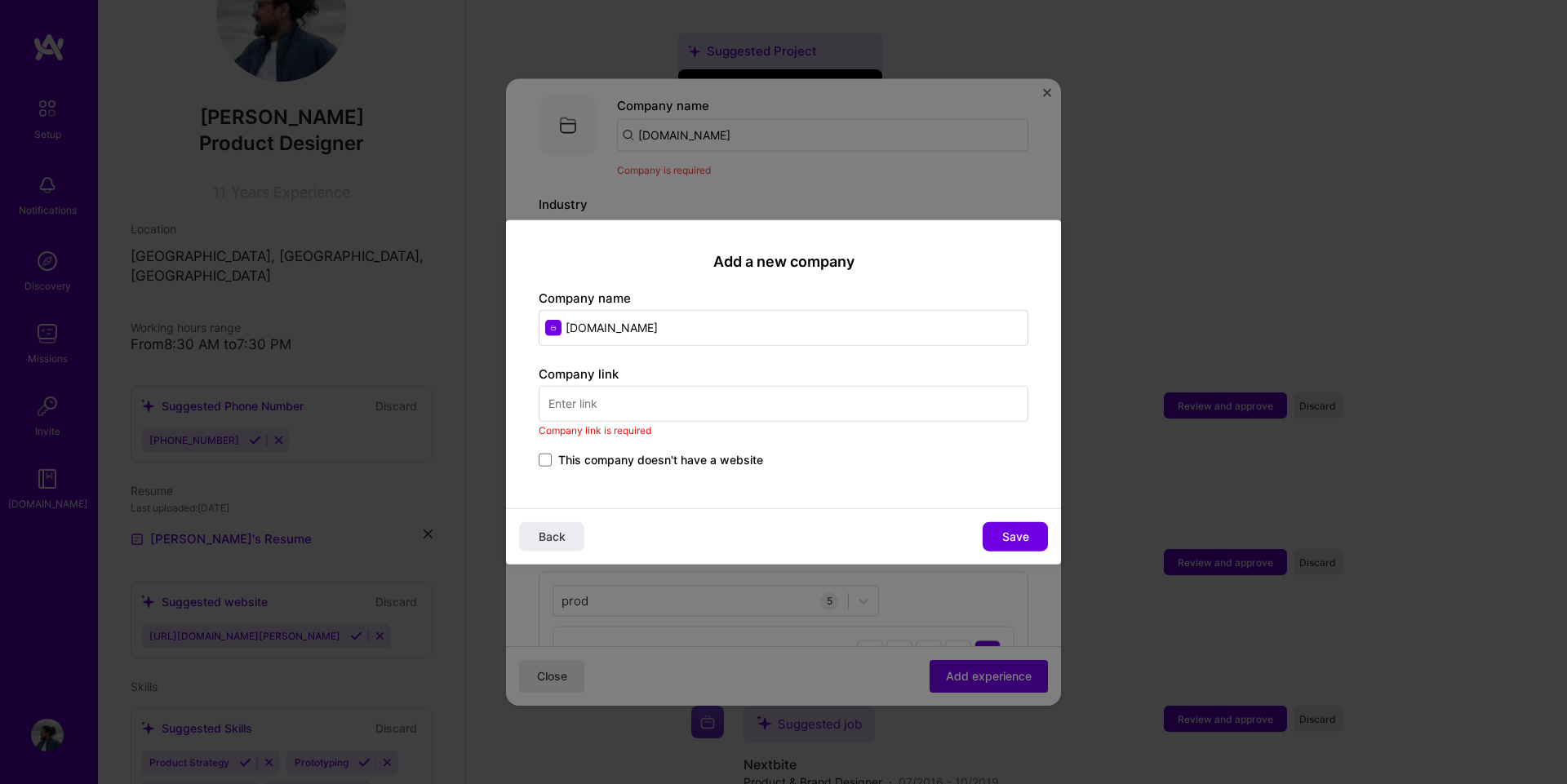
click at [744, 400] on input "text" at bounding box center [784, 403] width 489 height 36
paste input "[URL][DOMAIN_NAME]"
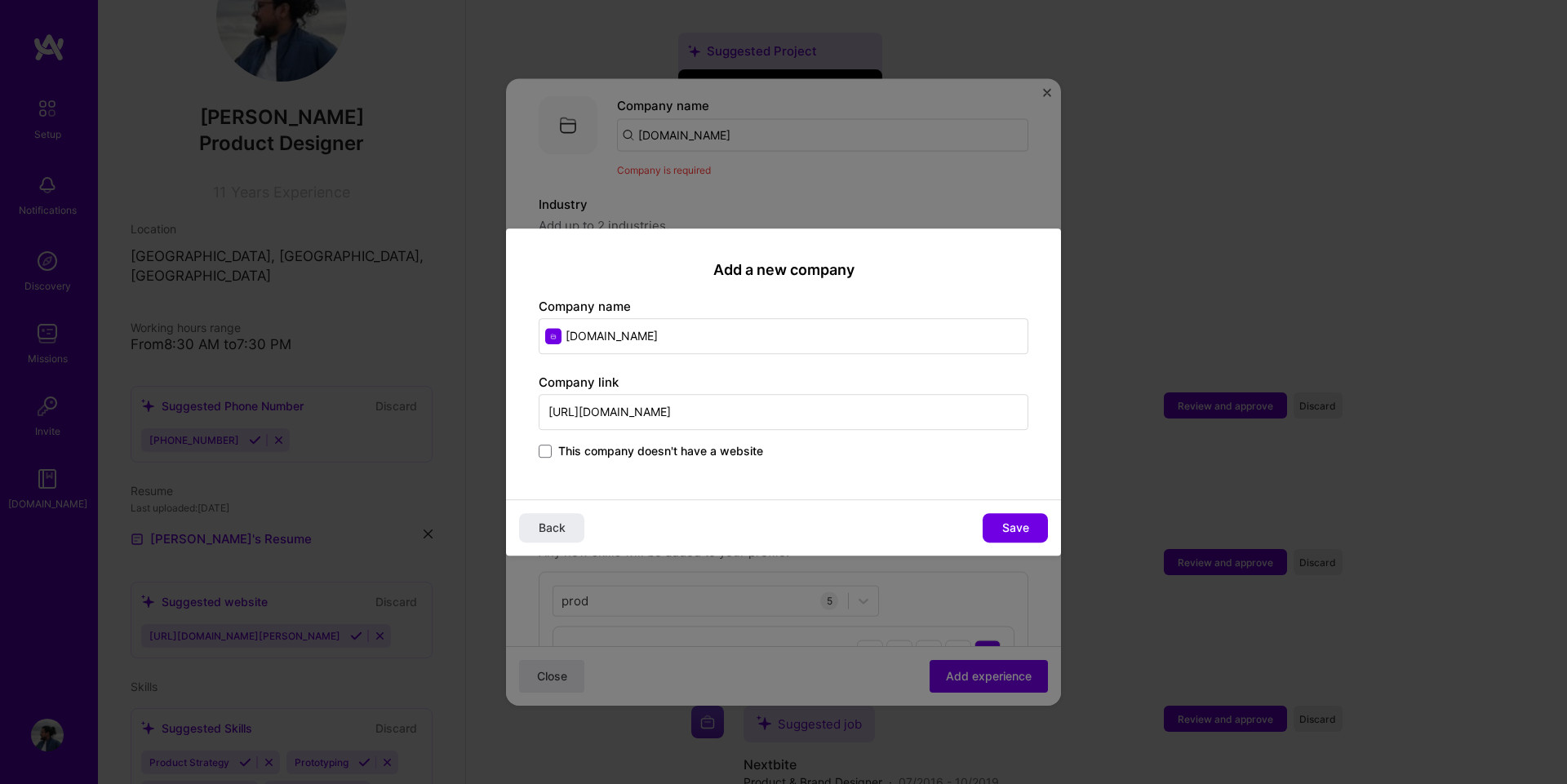
type input "[URL][DOMAIN_NAME]"
click at [805, 462] on div "This company doesn't have a website" at bounding box center [784, 452] width 489 height 19
click at [1002, 534] on span "Save" at bounding box center [1015, 527] width 27 height 17
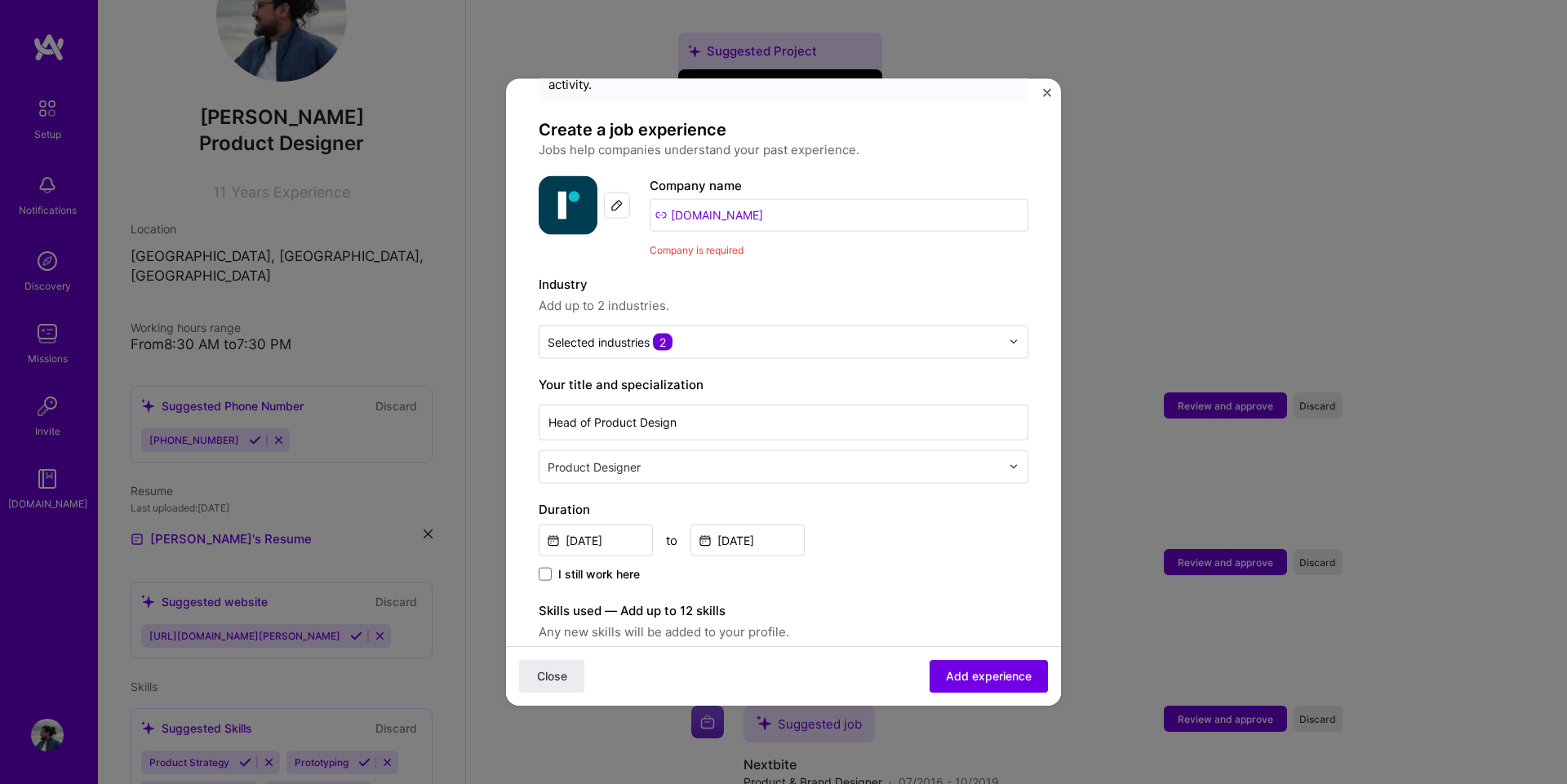
scroll to position [82, 0]
drag, startPoint x: 958, startPoint y: 680, endPoint x: 950, endPoint y: 659, distance: 22.5
click at [959, 680] on span "Add experience" at bounding box center [988, 676] width 86 height 17
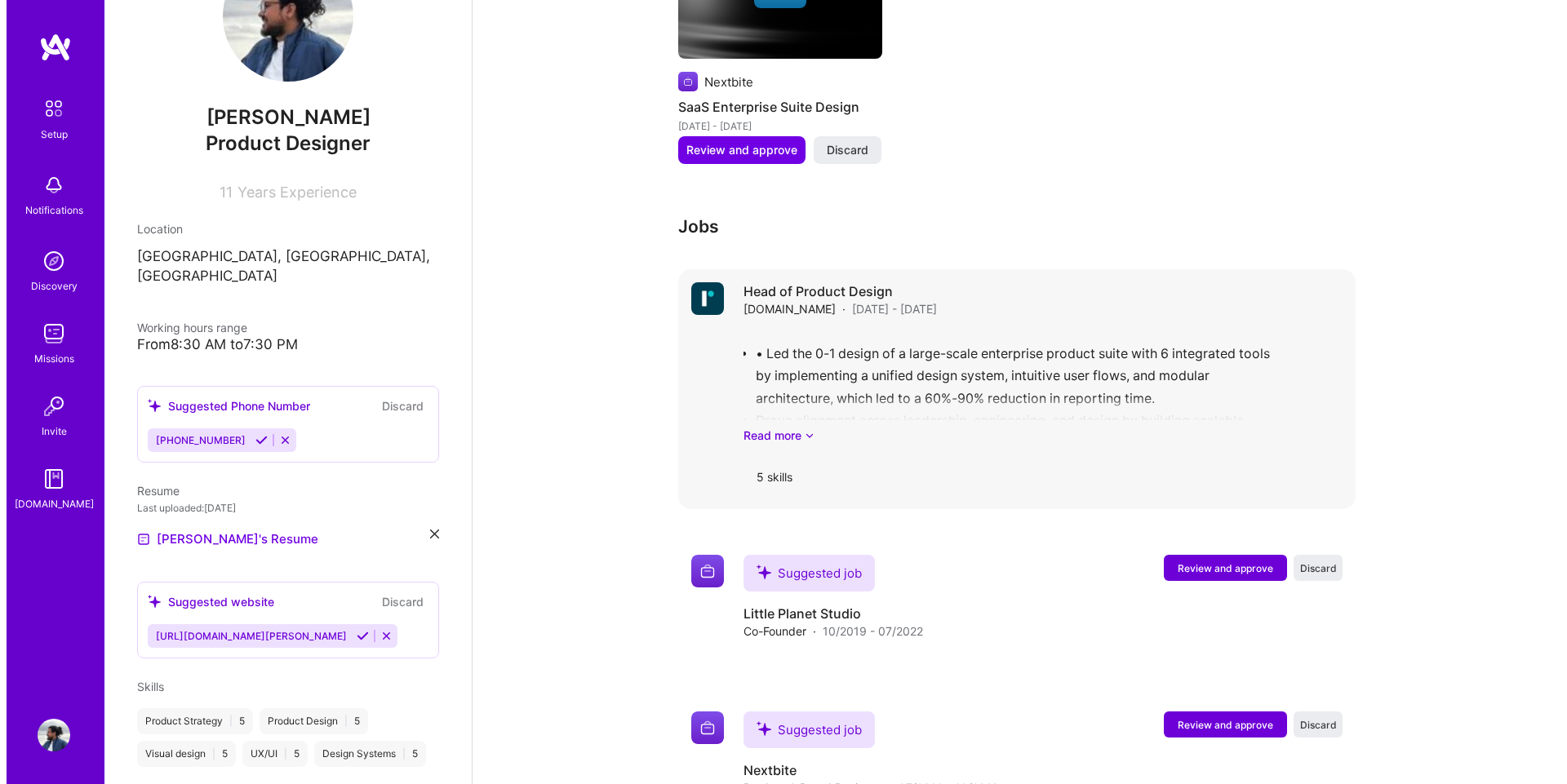
scroll to position [1251, 0]
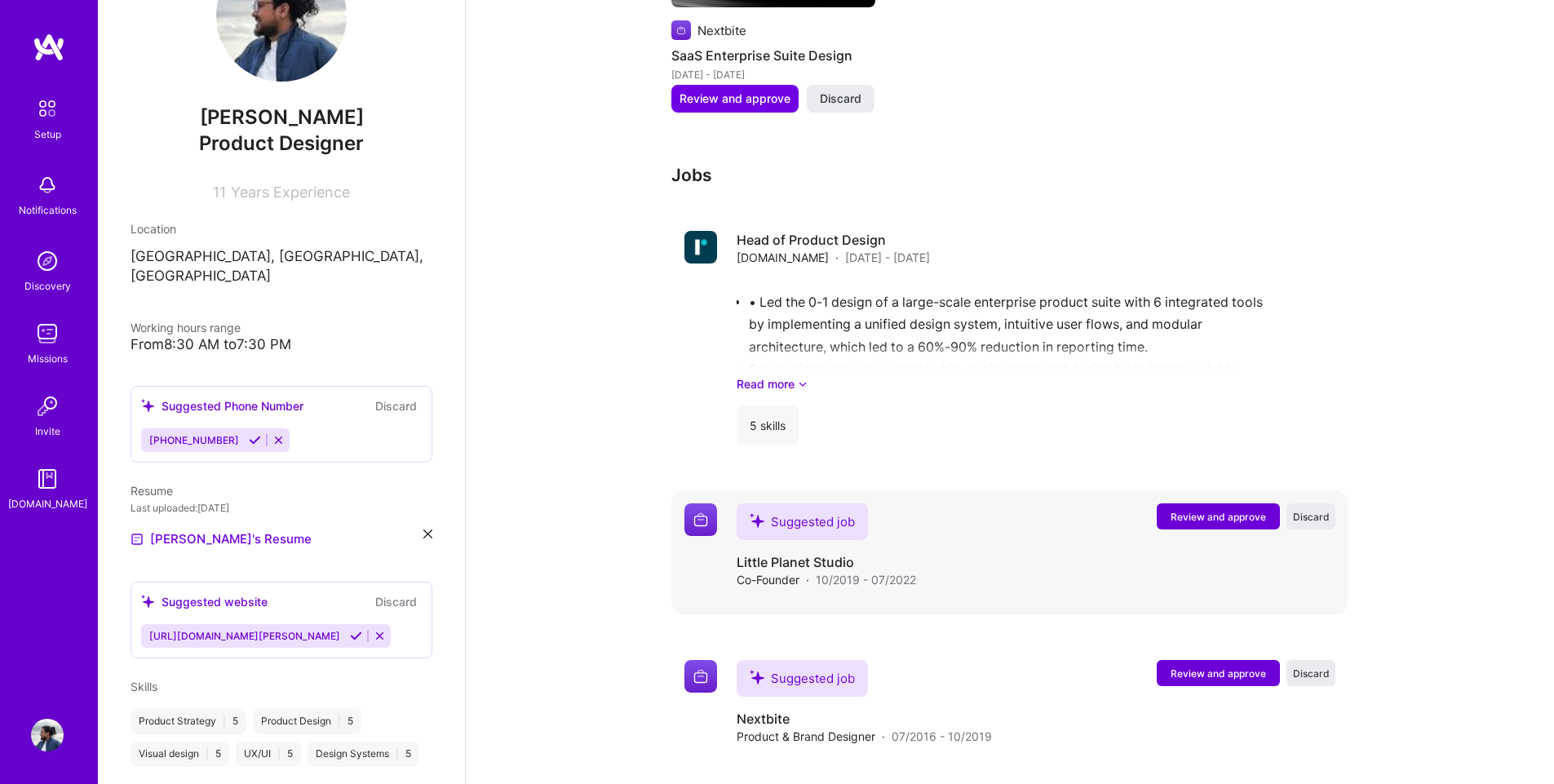
click at [1184, 509] on span "Review and approve" at bounding box center [1219, 516] width 95 height 14
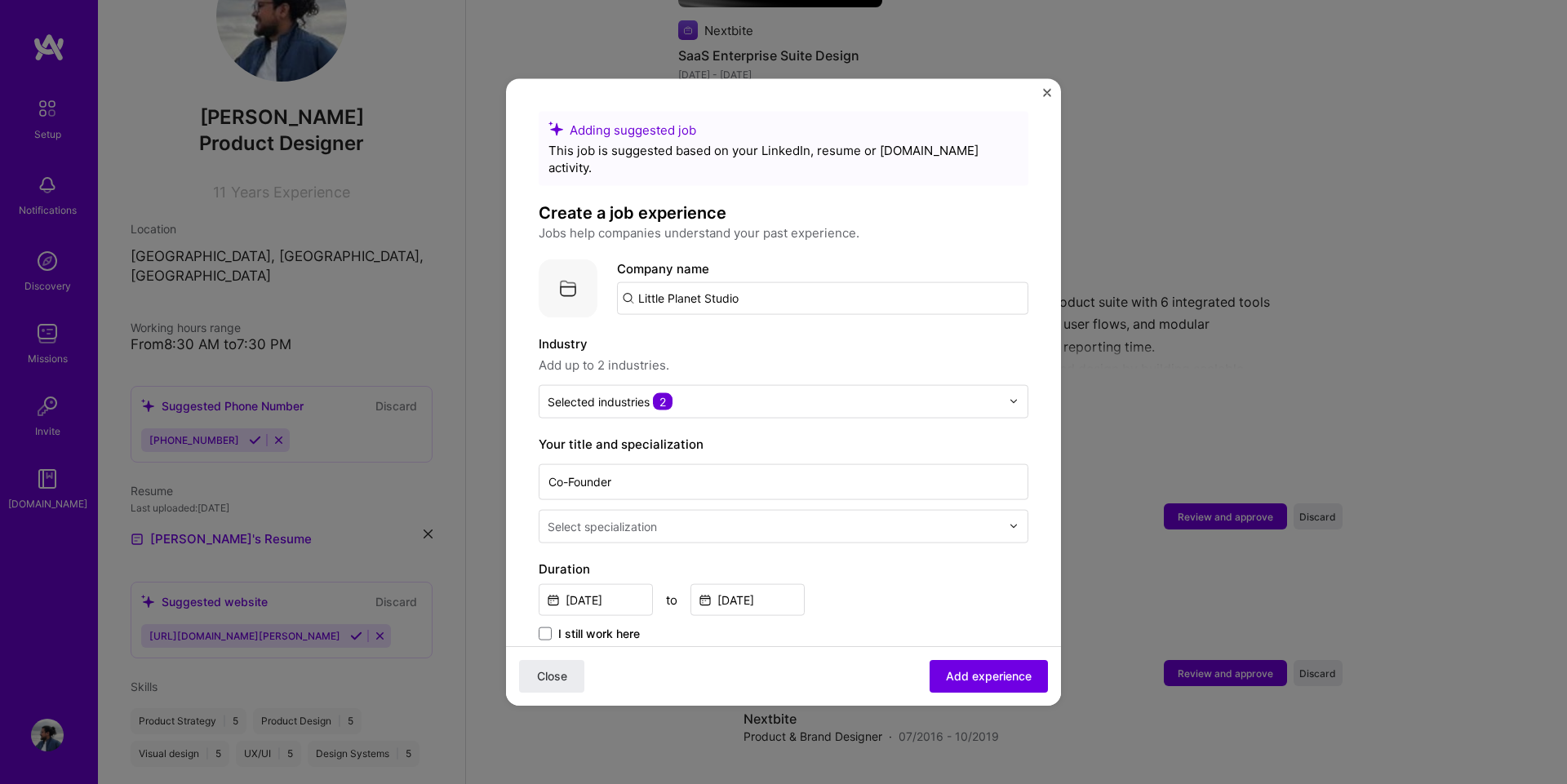
click at [764, 258] on div "Company name Little Planet Studio" at bounding box center [822, 285] width 411 height 56
click at [762, 281] on input "Little Planet Studio" at bounding box center [822, 297] width 411 height 32
type input "Little Planet Studio"
click at [801, 328] on div "Little Planet Studio" at bounding box center [772, 342] width 127 height 28
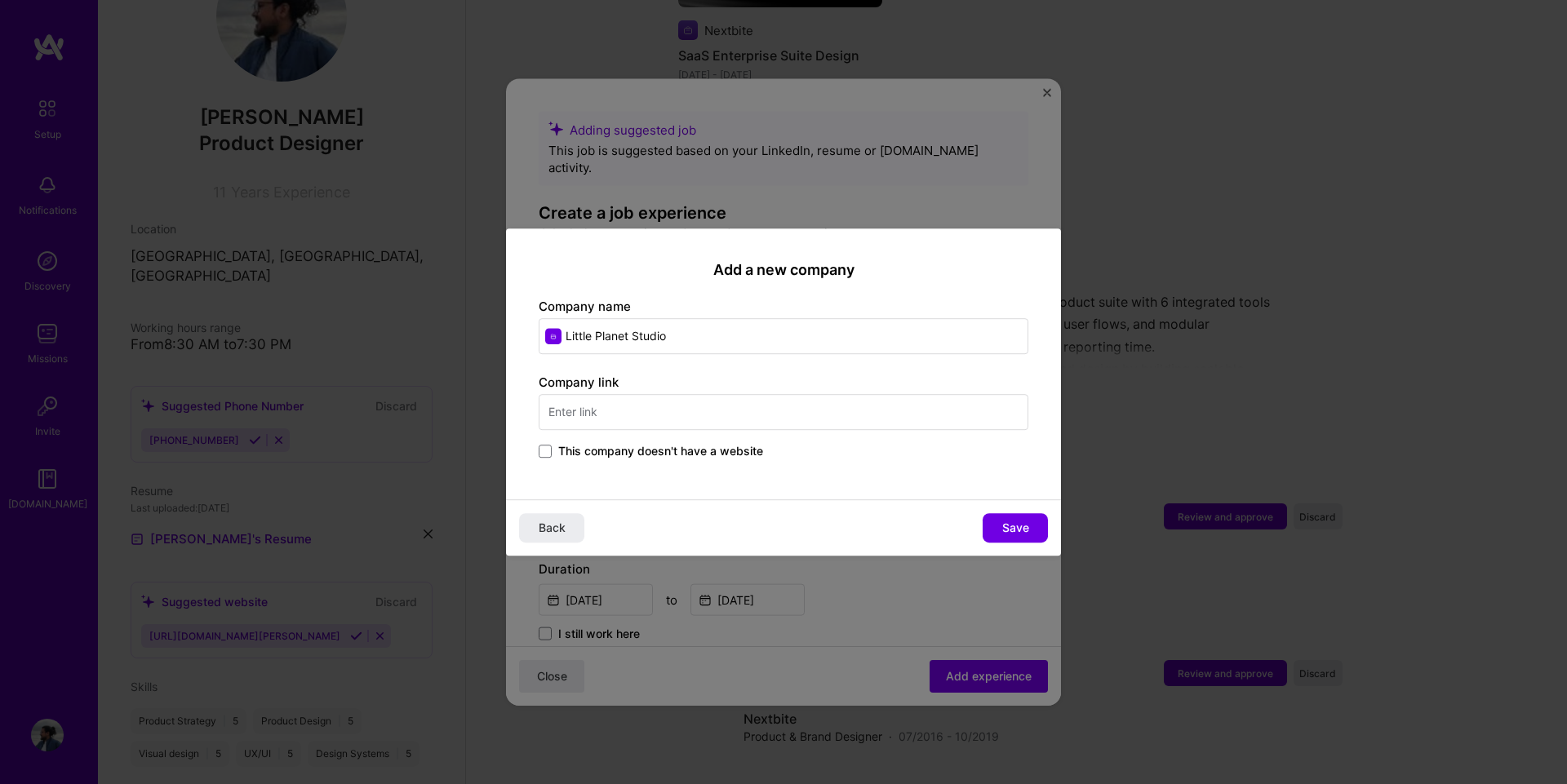
click at [683, 406] on input "text" at bounding box center [784, 411] width 489 height 36
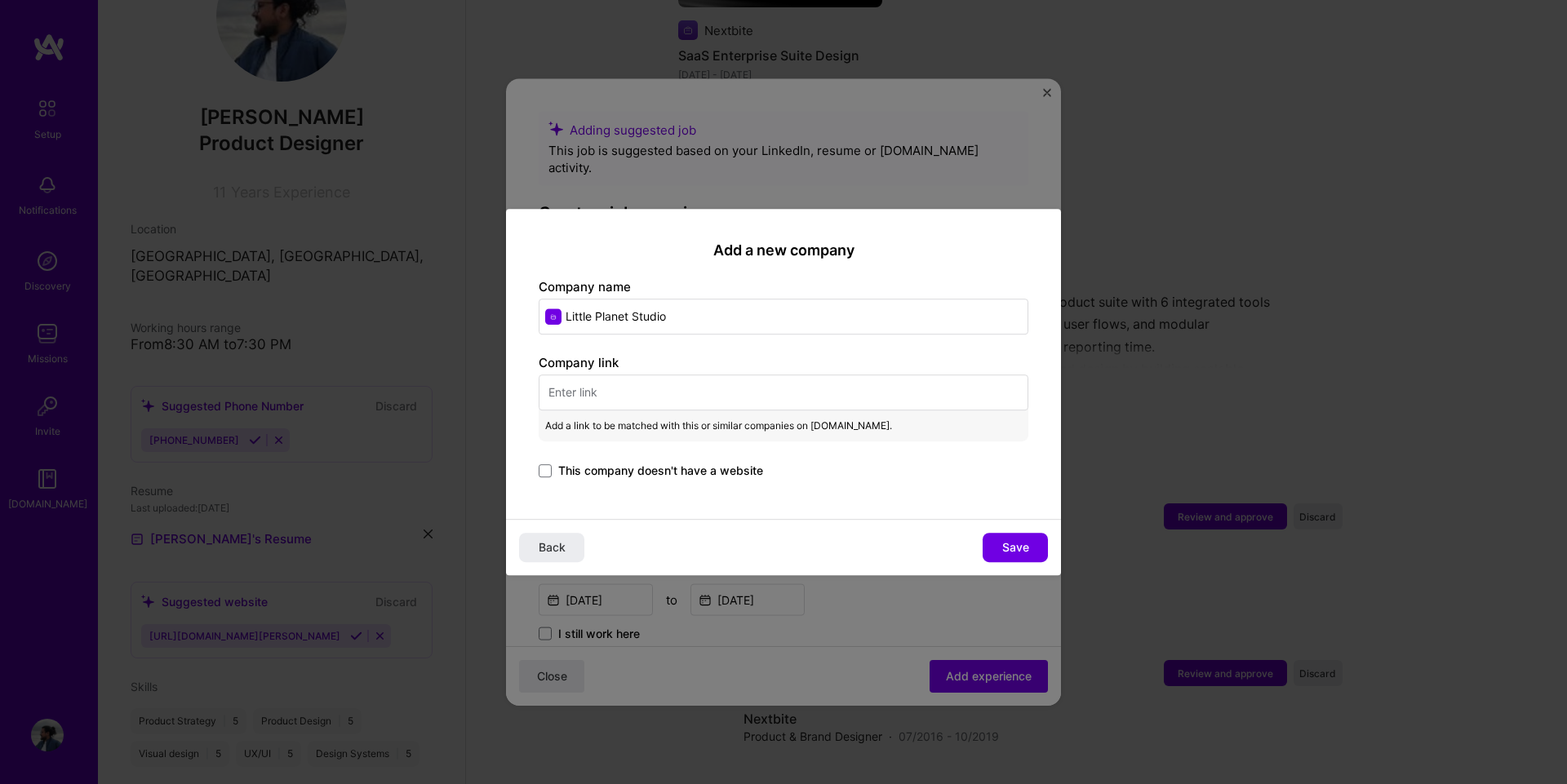
paste input "[URL][DOMAIN_NAME]"
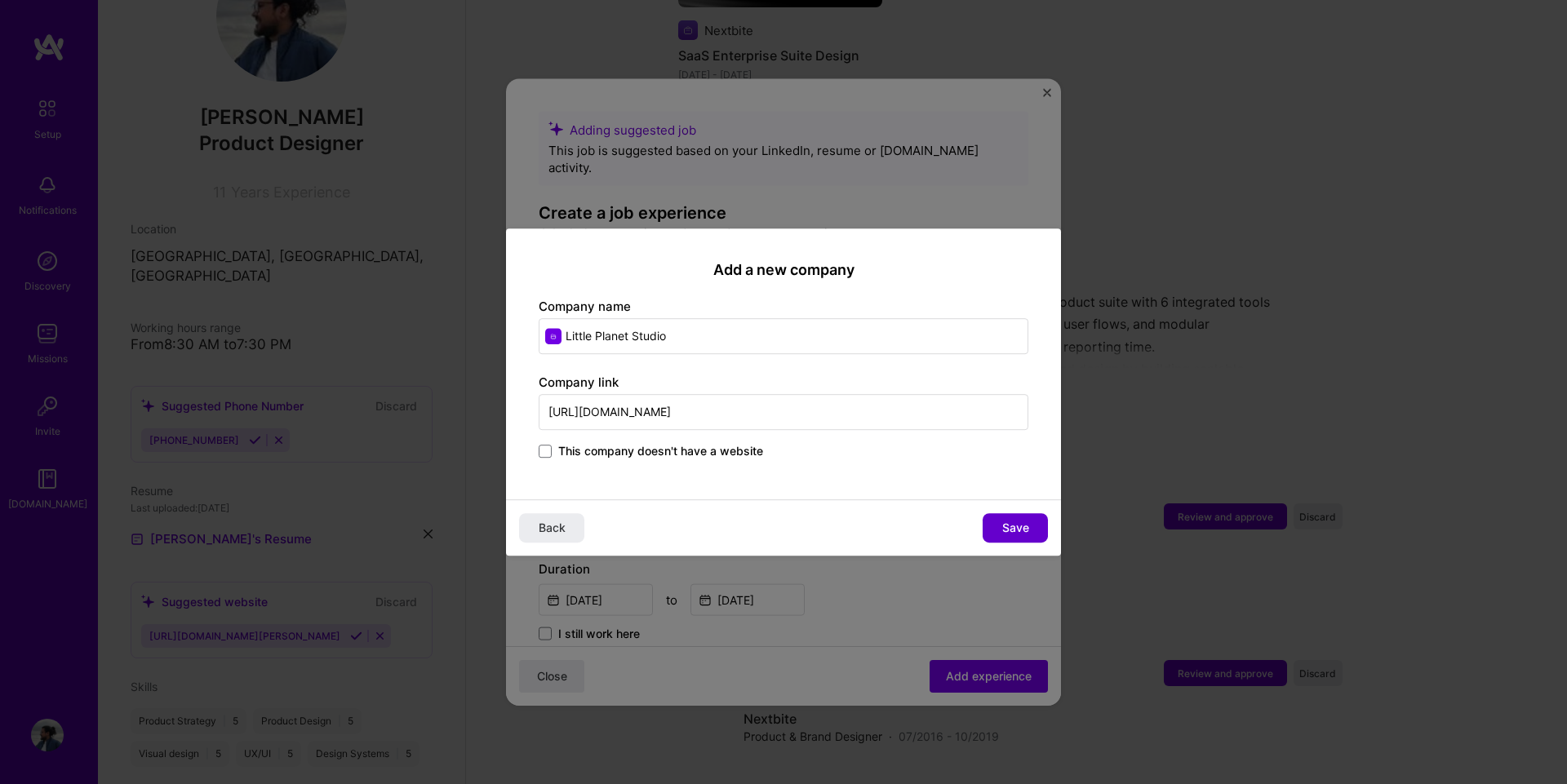
type input "[URL][DOMAIN_NAME]"
click at [1021, 523] on span "Save" at bounding box center [1015, 527] width 27 height 17
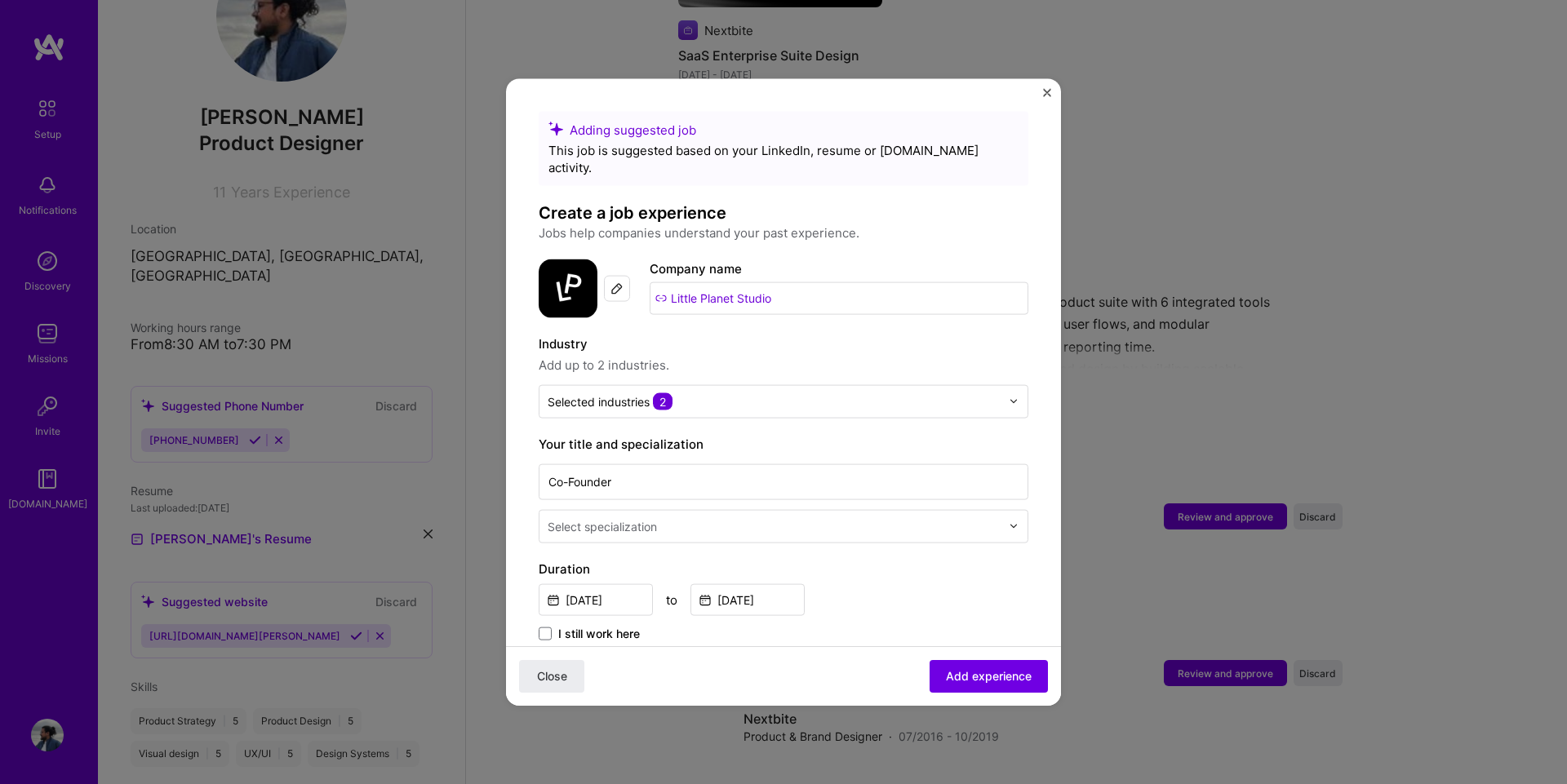
click at [631, 509] on div "Select specialization" at bounding box center [773, 525] width 469 height 32
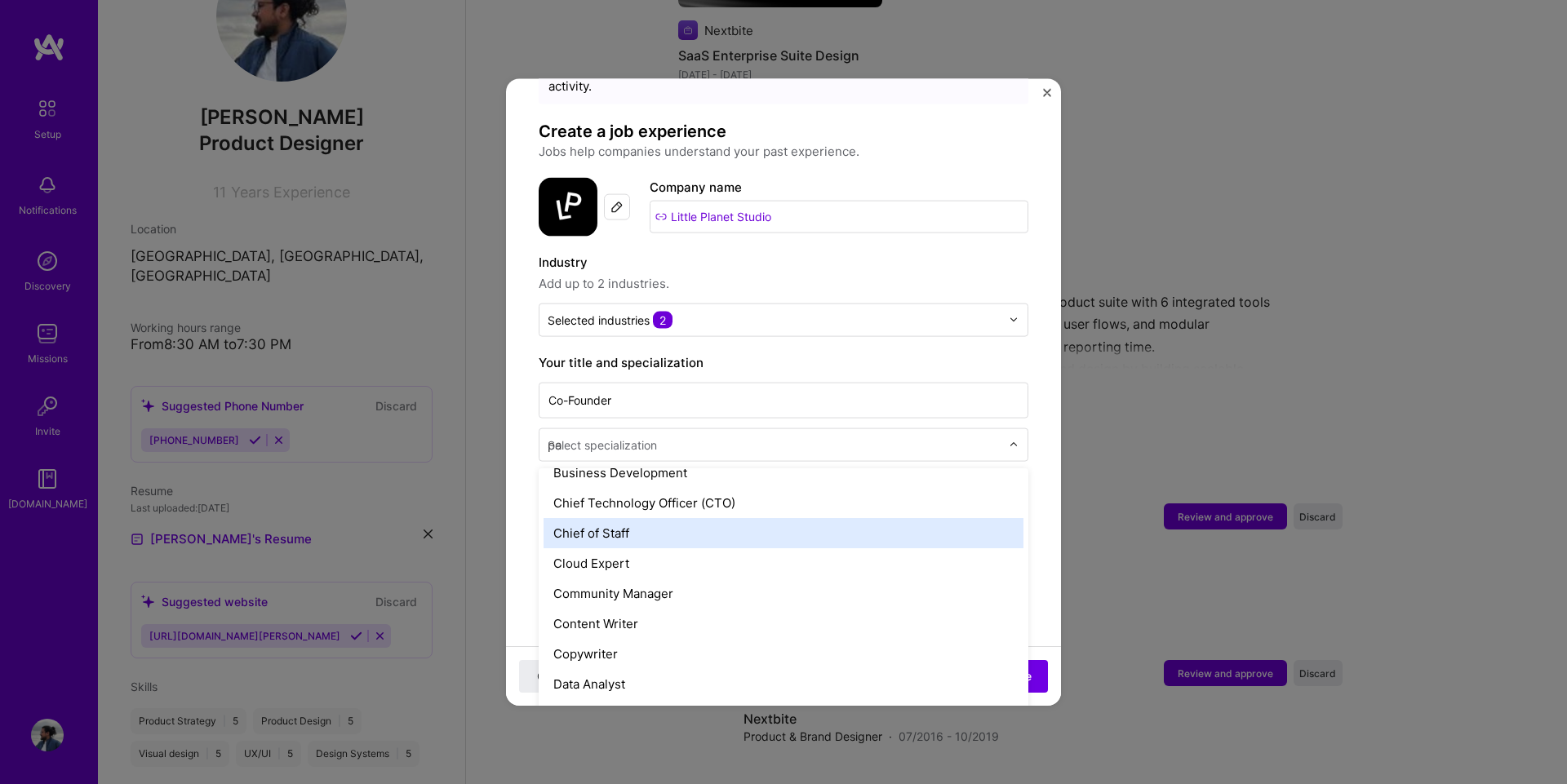
scroll to position [0, 0]
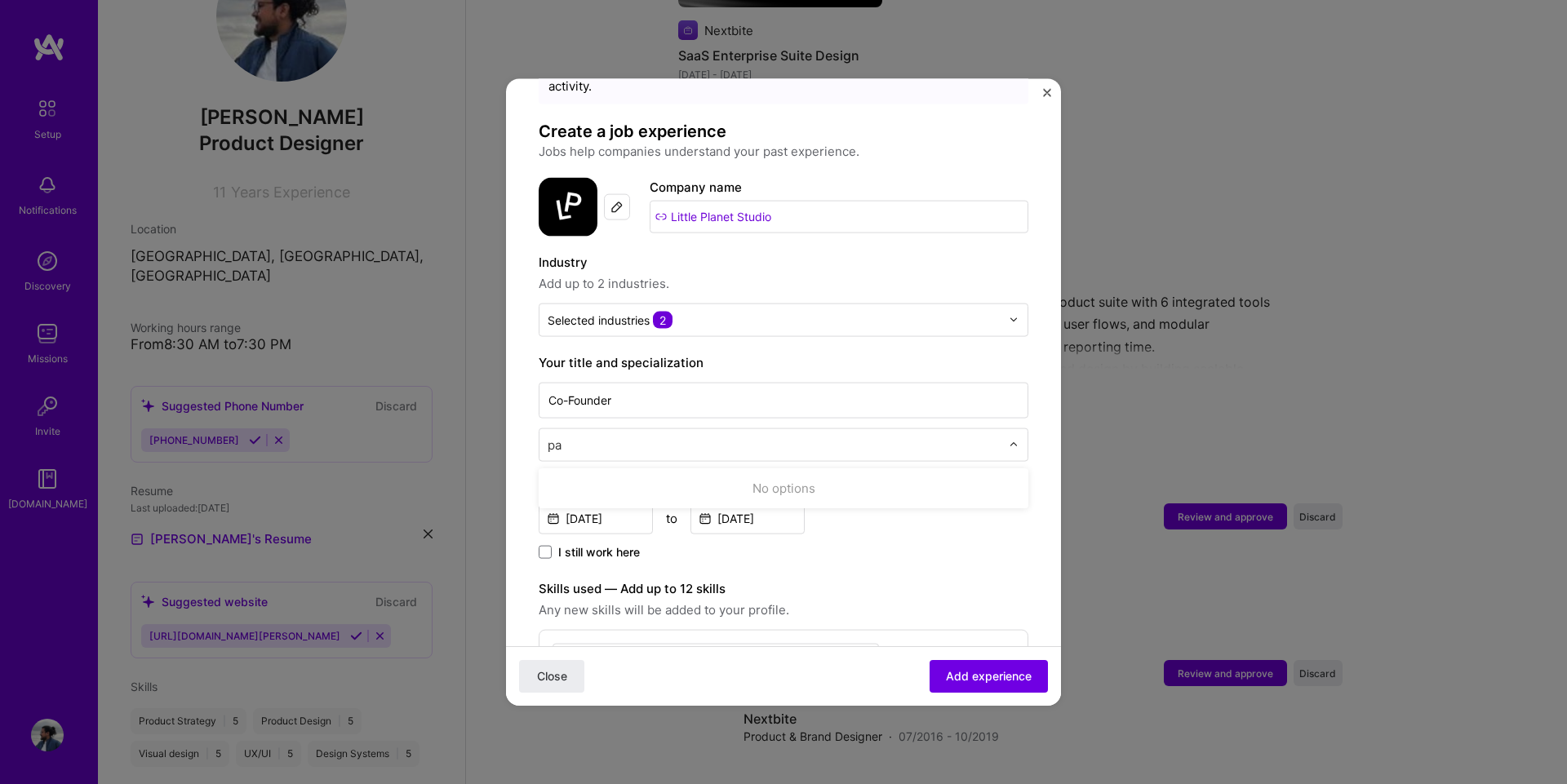
type input "p"
click at [525, 382] on form "Adding suggested job This job is suggested based on your LinkedIn, resume or [D…" at bounding box center [783, 659] width 554 height 1261
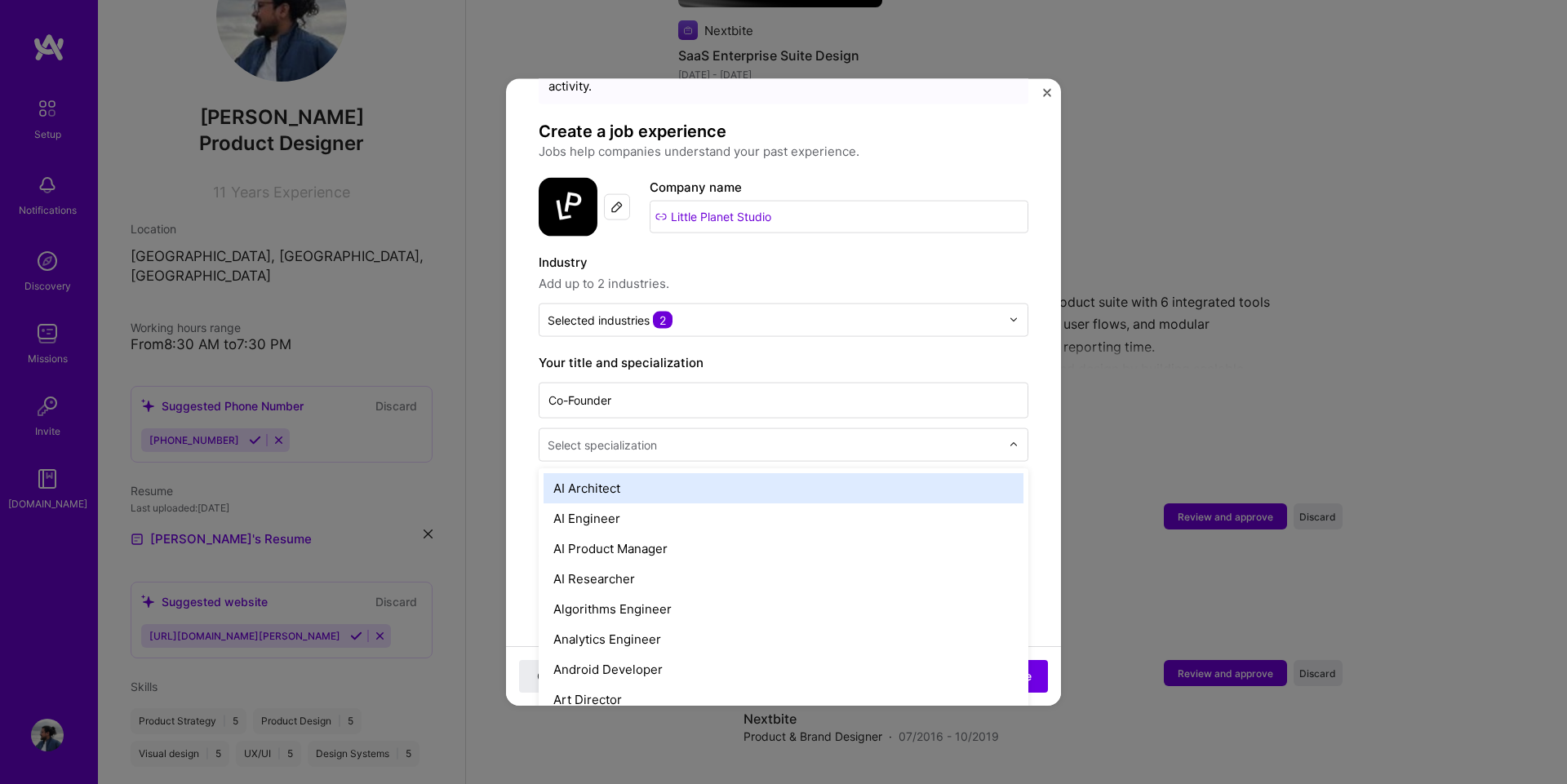
click at [620, 435] on div "Select specialization" at bounding box center [602, 444] width 109 height 18
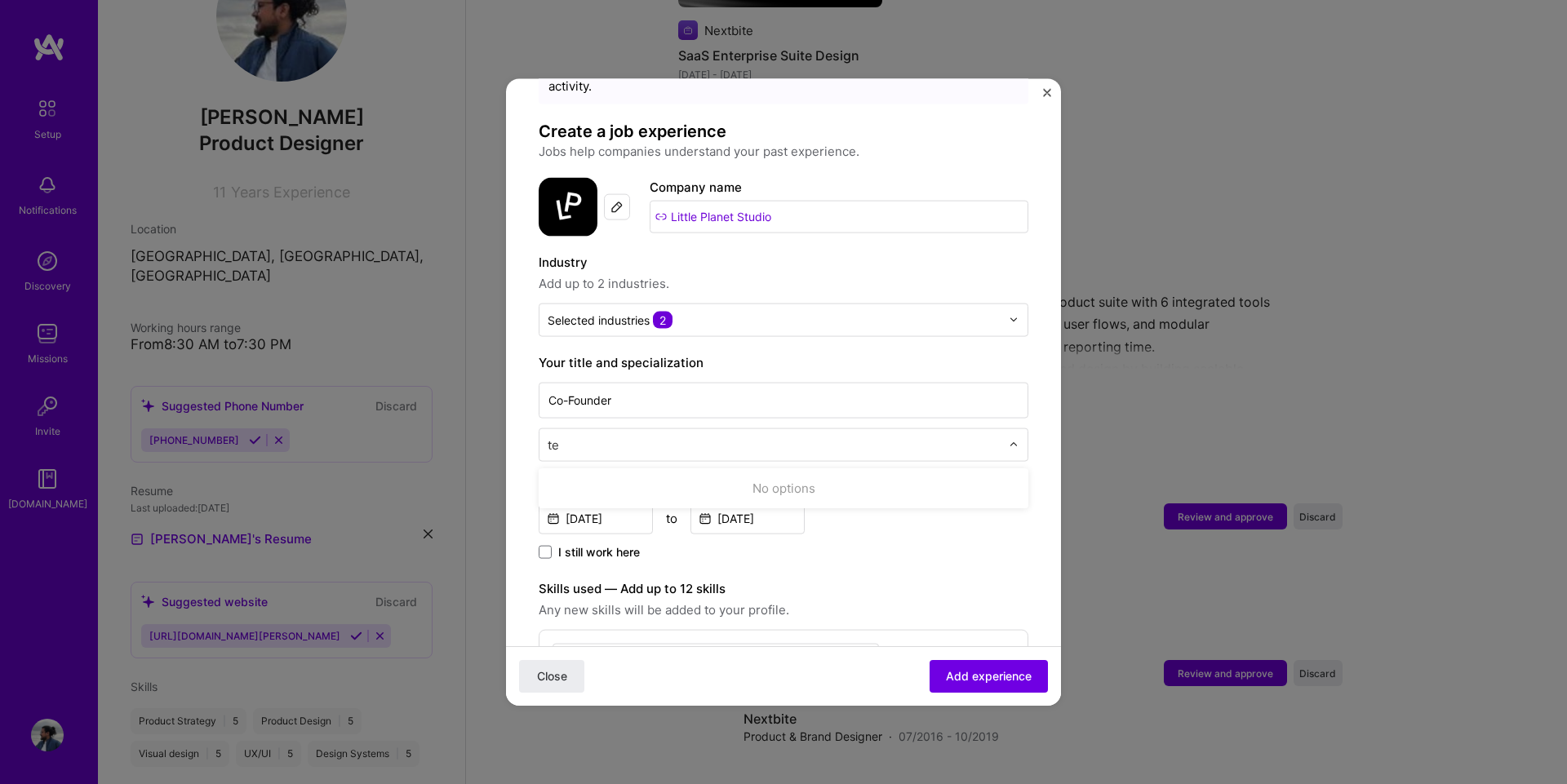
type input "t"
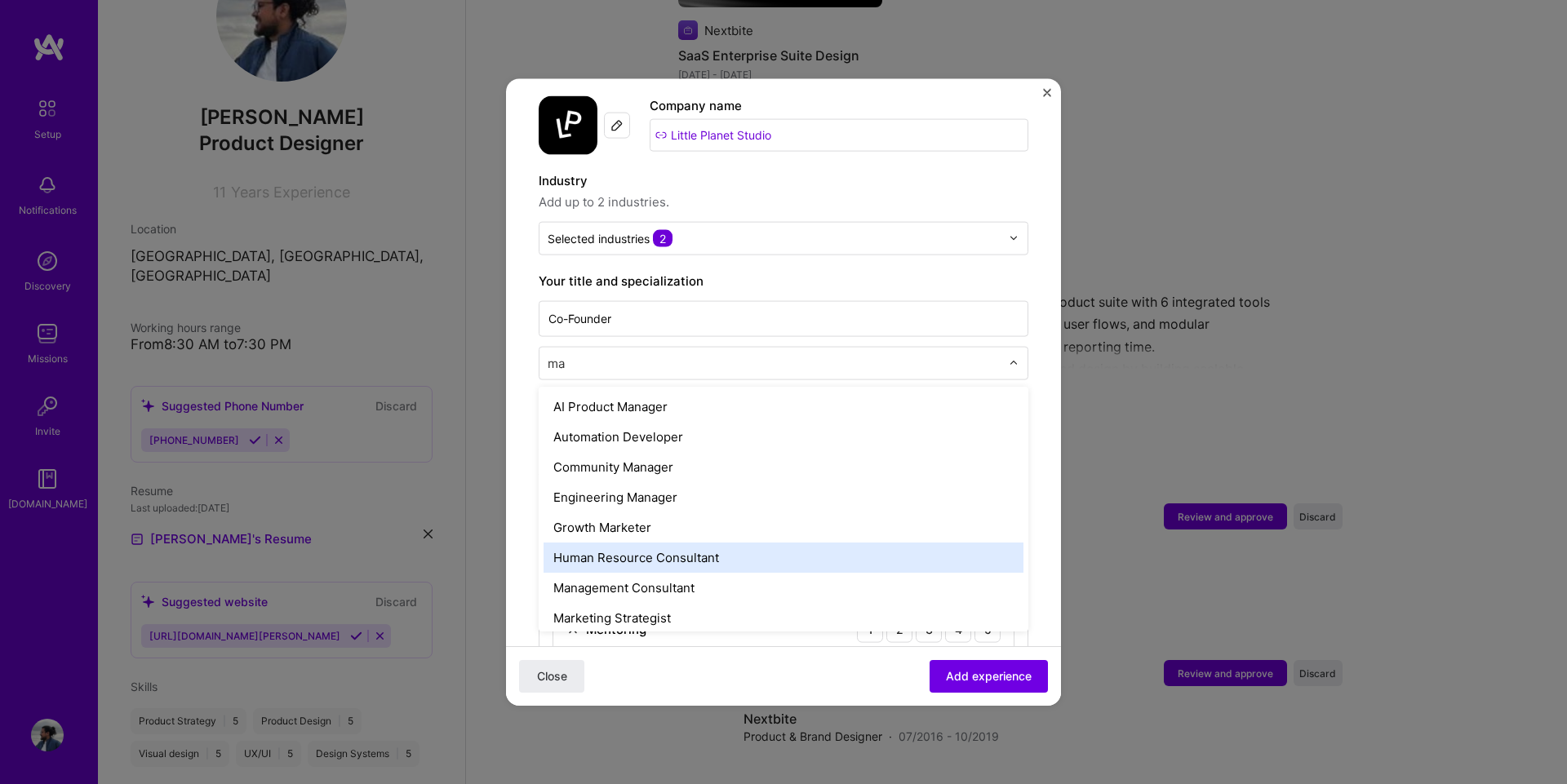
type input "m"
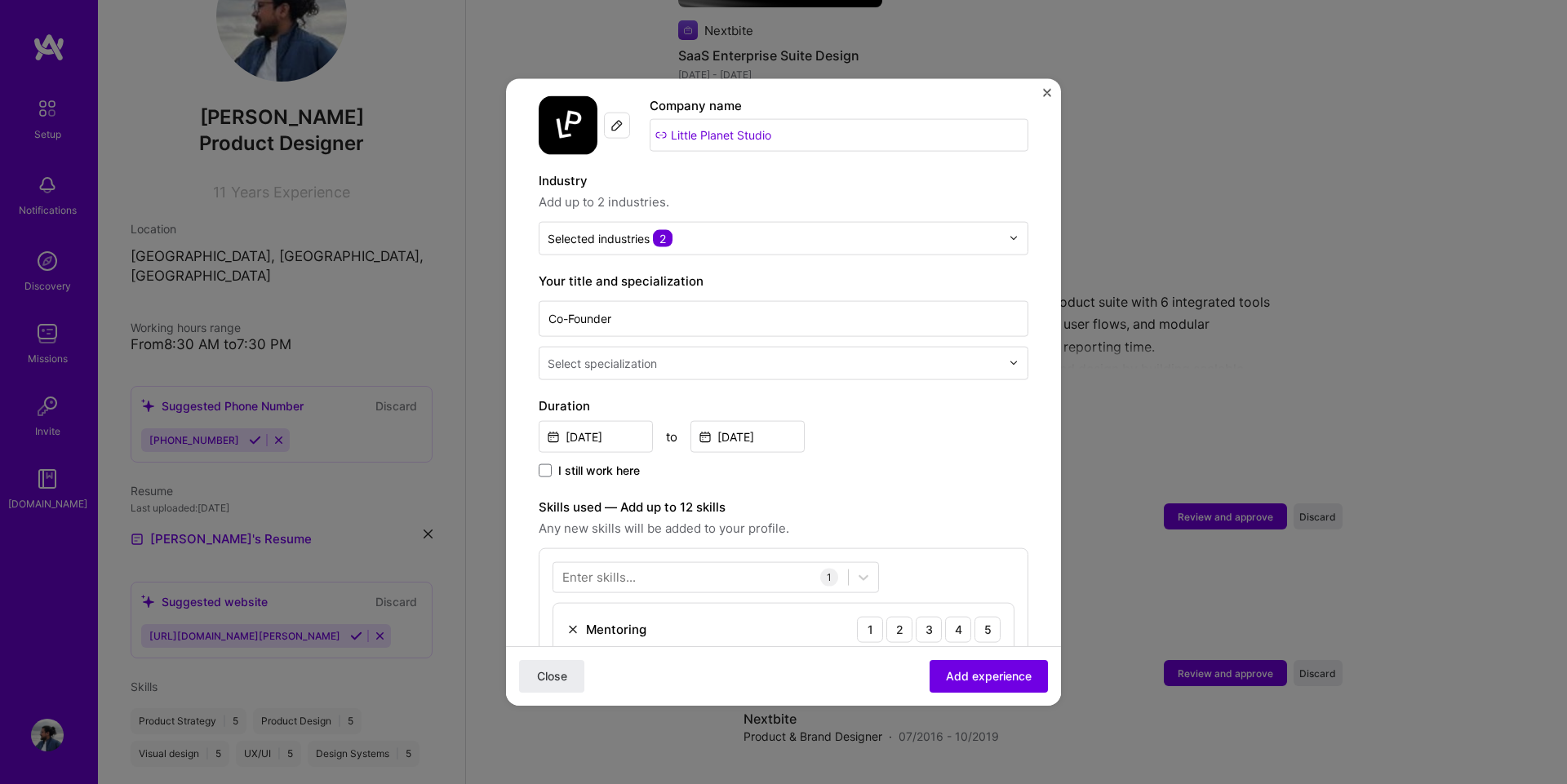
click at [794, 271] on label "Your title and specialization" at bounding box center [784, 280] width 489 height 19
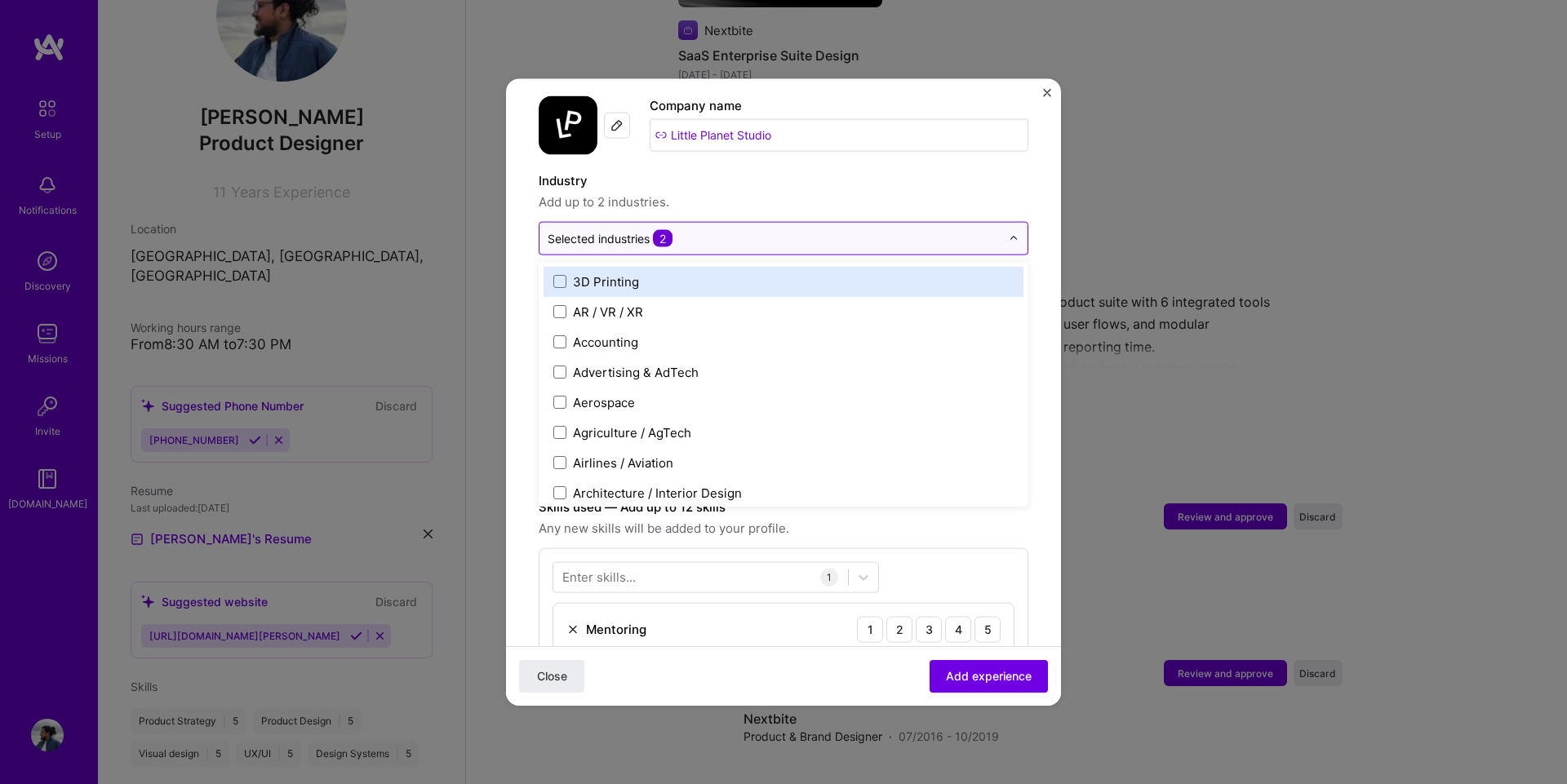
click at [789, 229] on input "text" at bounding box center [774, 238] width 453 height 18
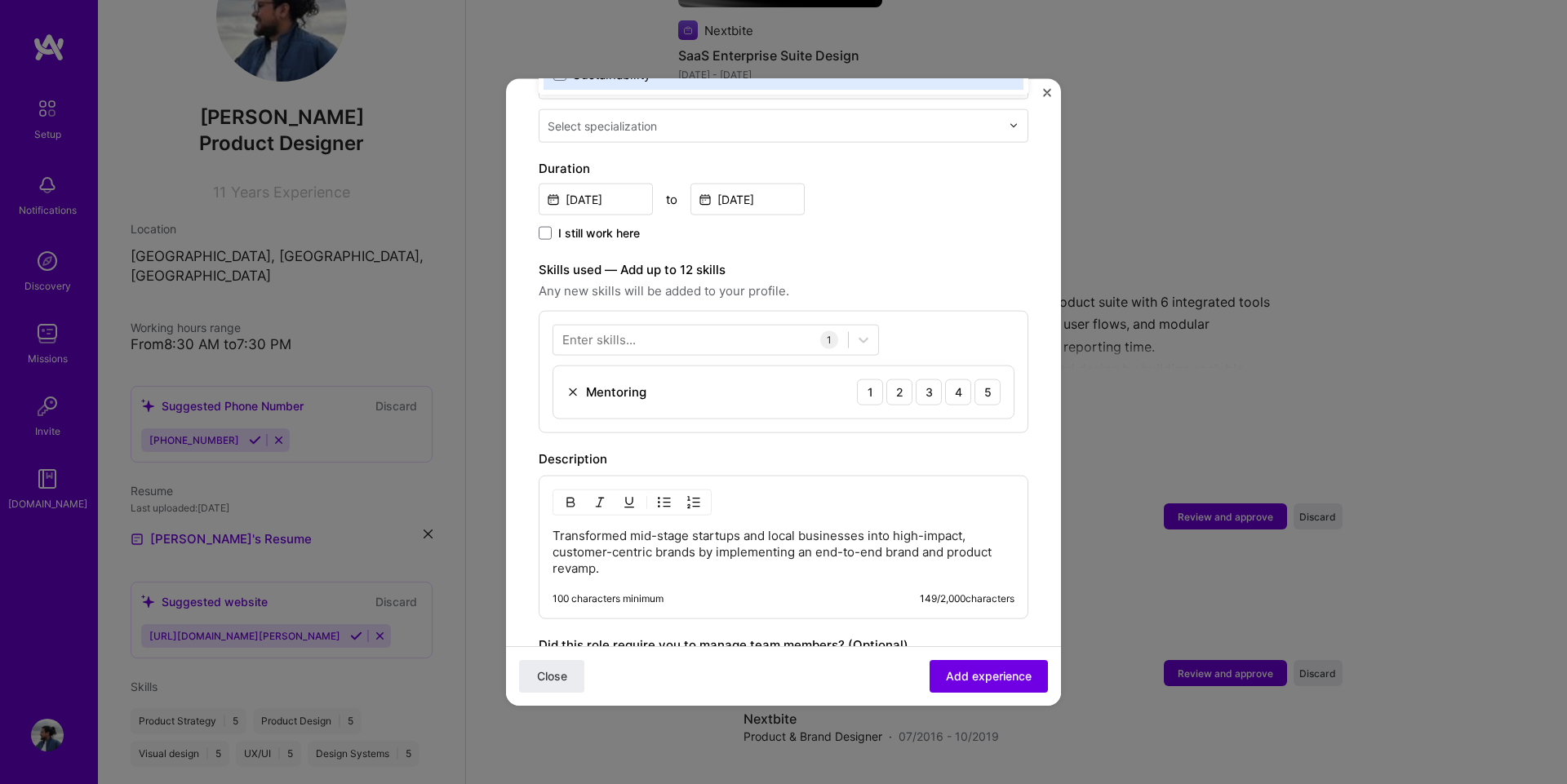
scroll to position [408, 0]
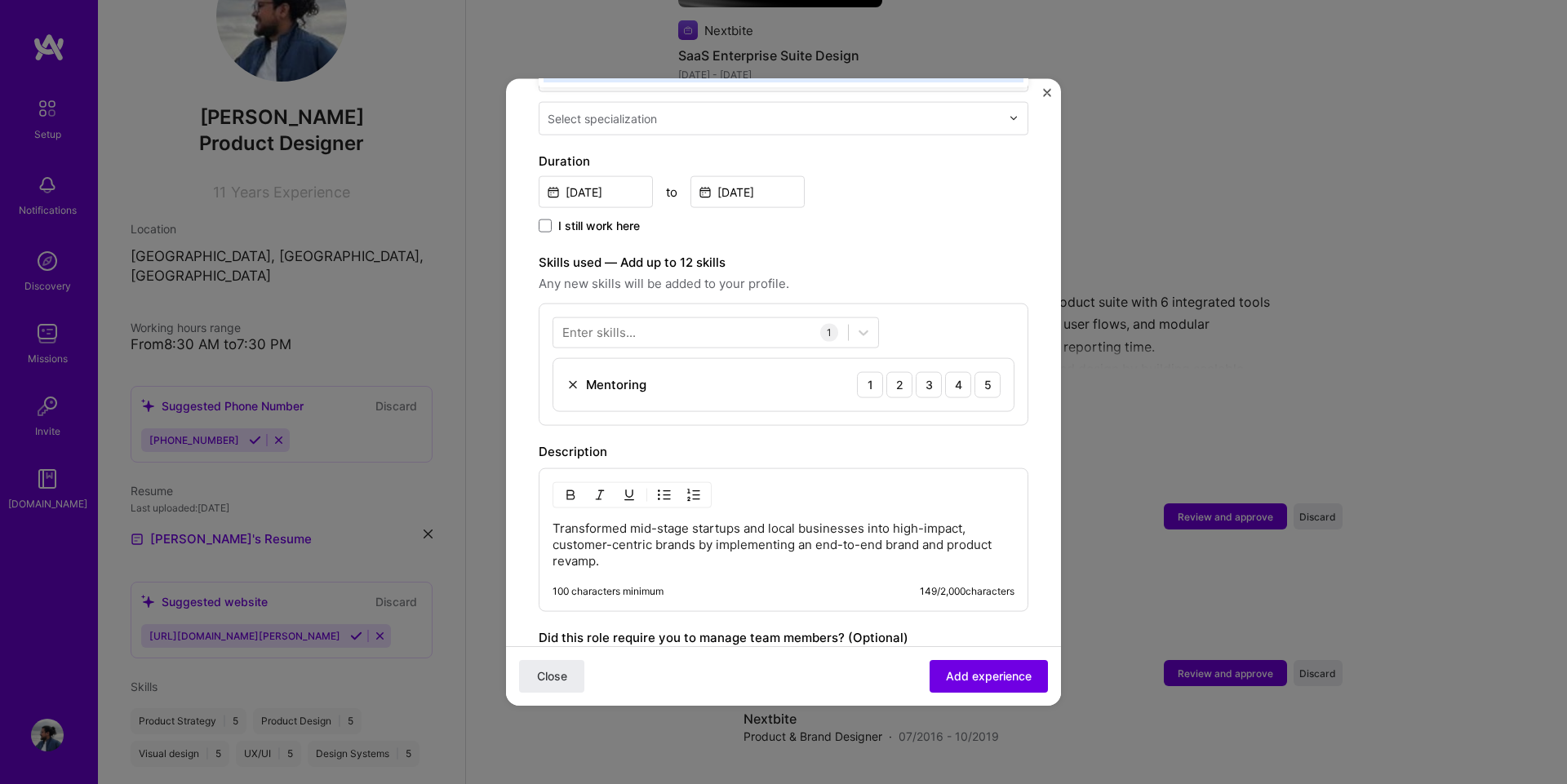
type input "sta"
click at [605, 323] on div "Enter skills..." at bounding box center [598, 332] width 73 height 18
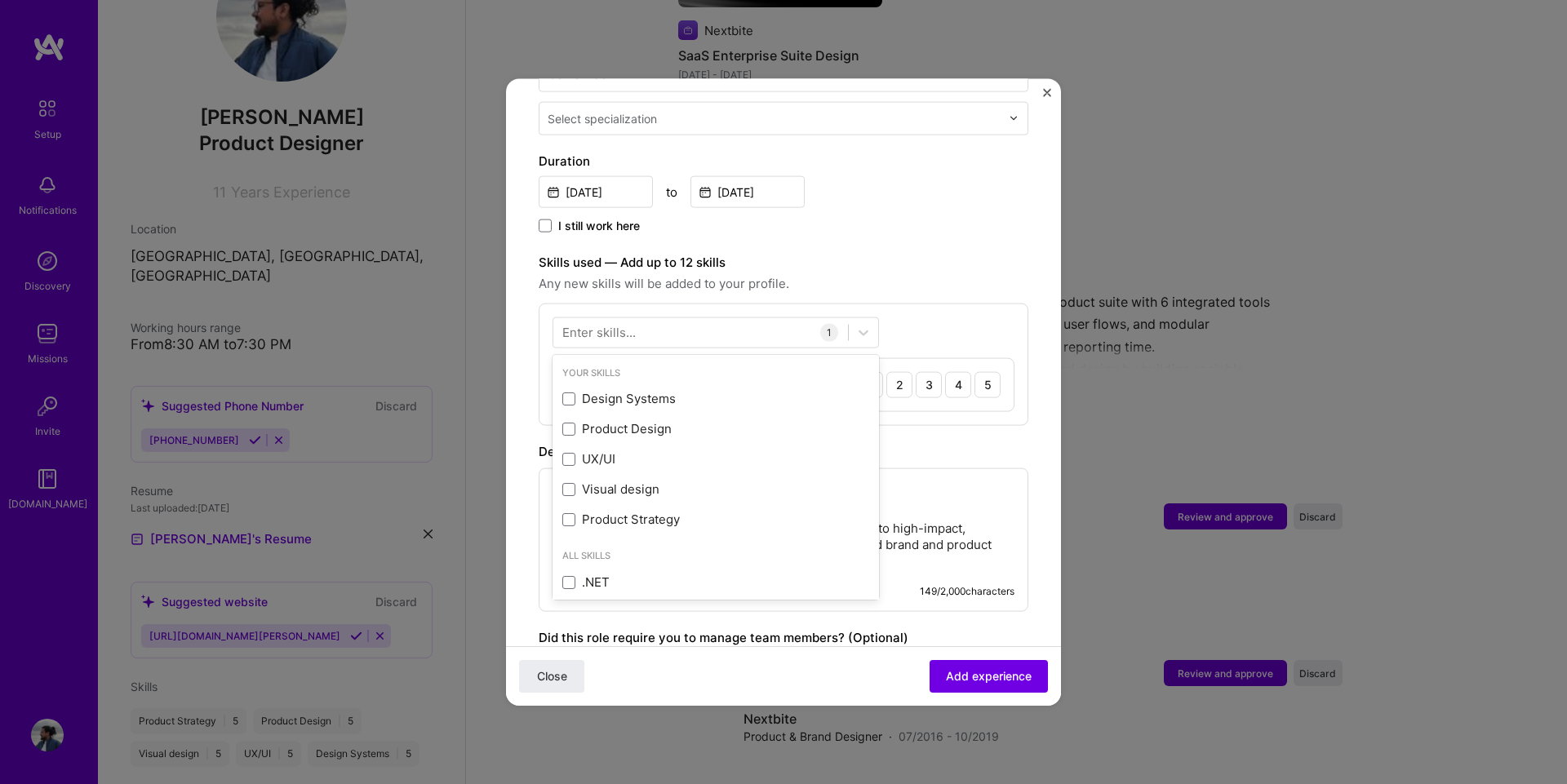
click at [605, 323] on div "Enter skills..." at bounding box center [598, 332] width 73 height 18
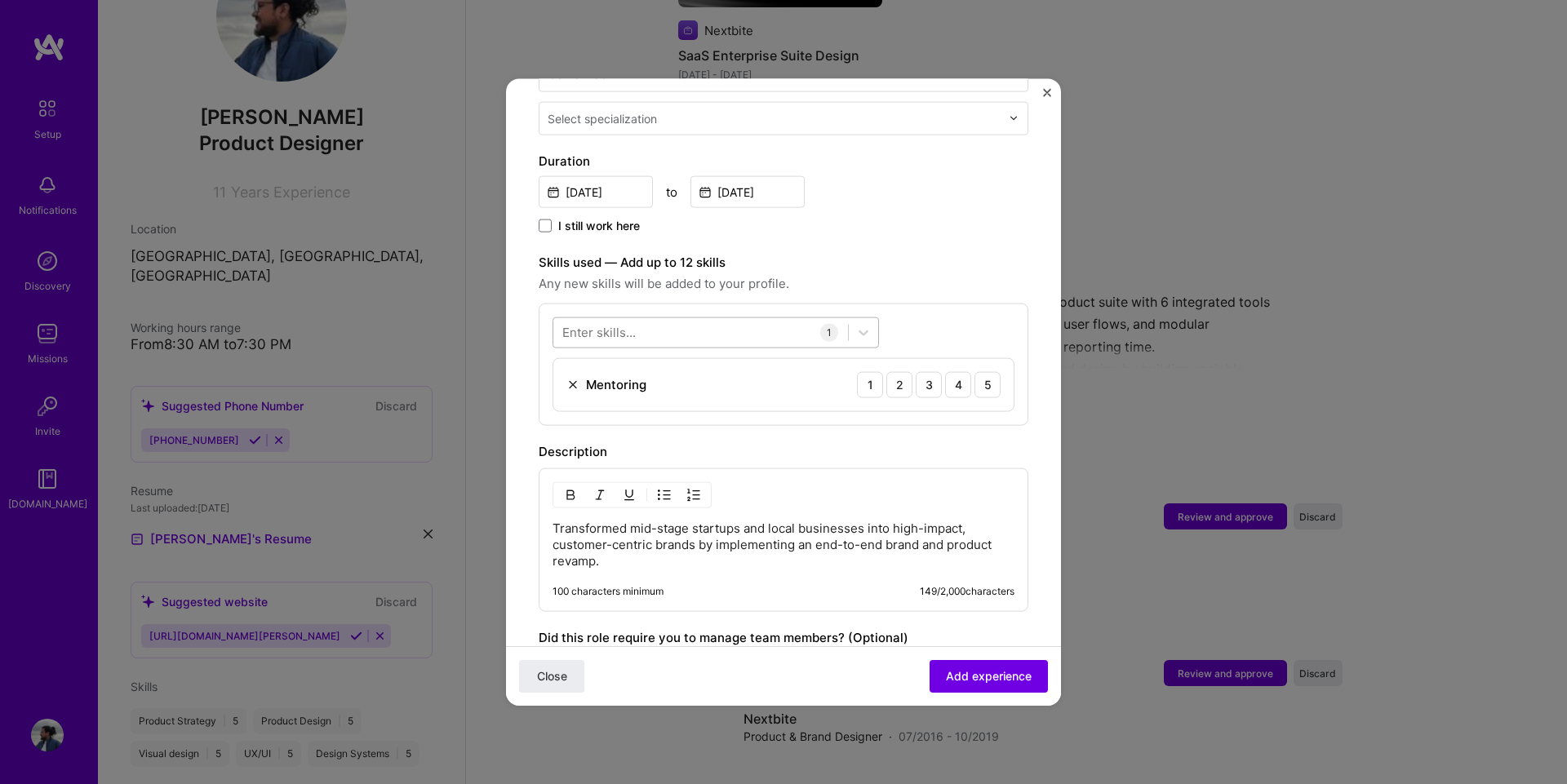
click at [621, 318] on div at bounding box center [701, 332] width 294 height 27
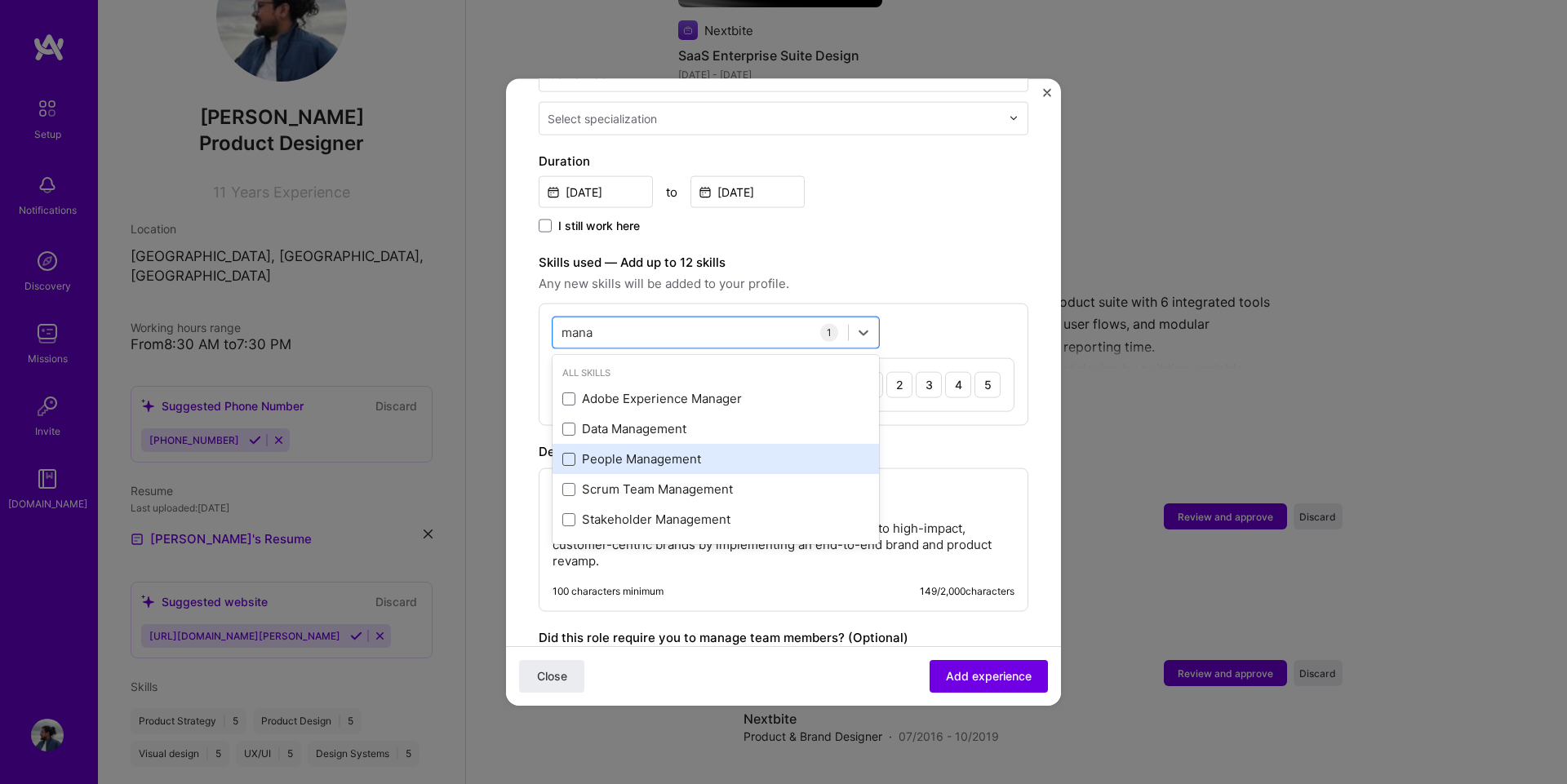
click at [566, 452] on span at bounding box center [568, 458] width 13 height 13
click at [0, 0] on input "checkbox" at bounding box center [0, 0] width 0 height 0
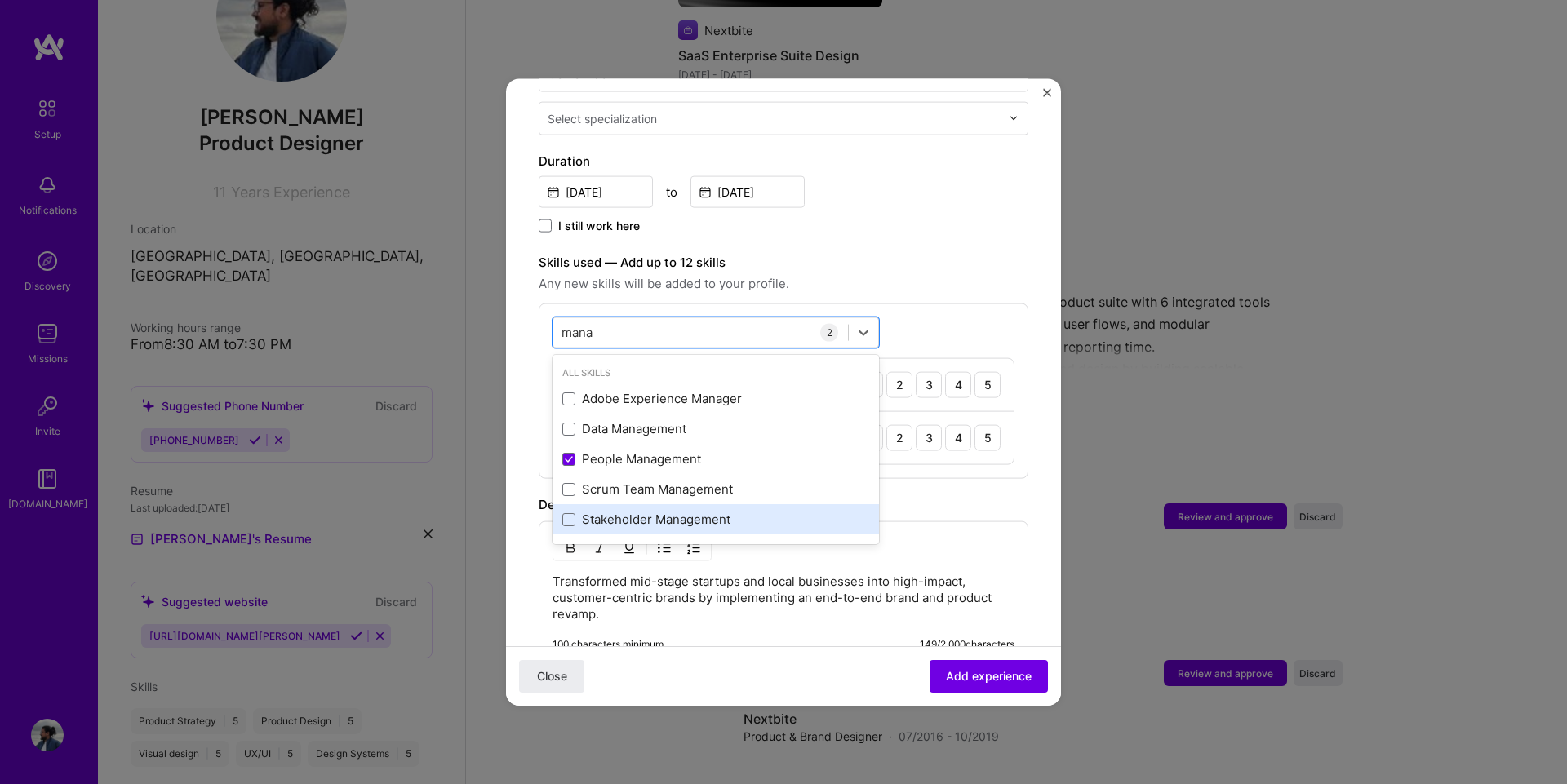
click at [561, 507] on div "Stakeholder Management" at bounding box center [715, 518] width 326 height 30
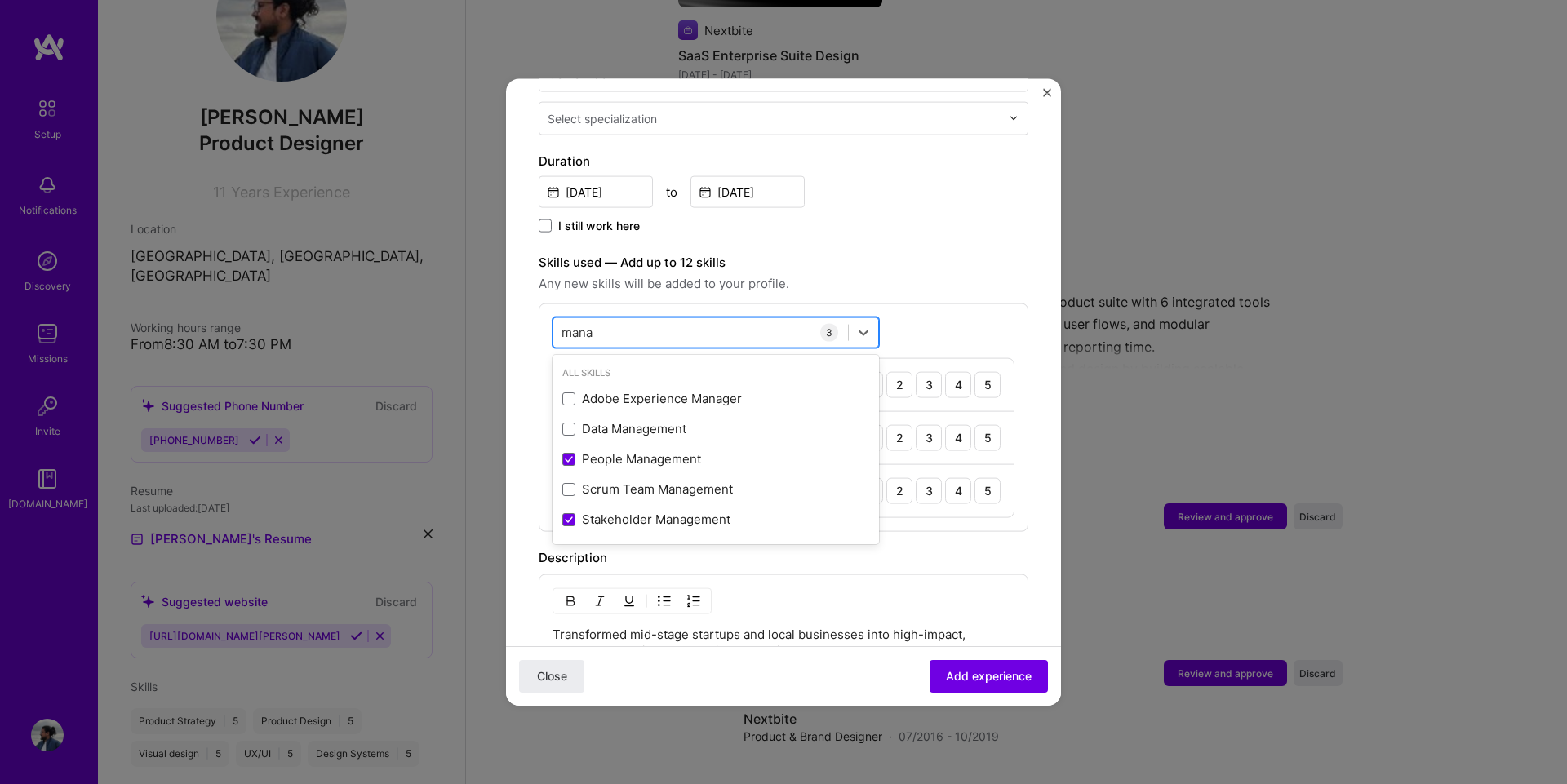
click at [712, 318] on div "mana mana" at bounding box center [701, 332] width 294 height 27
type input "m"
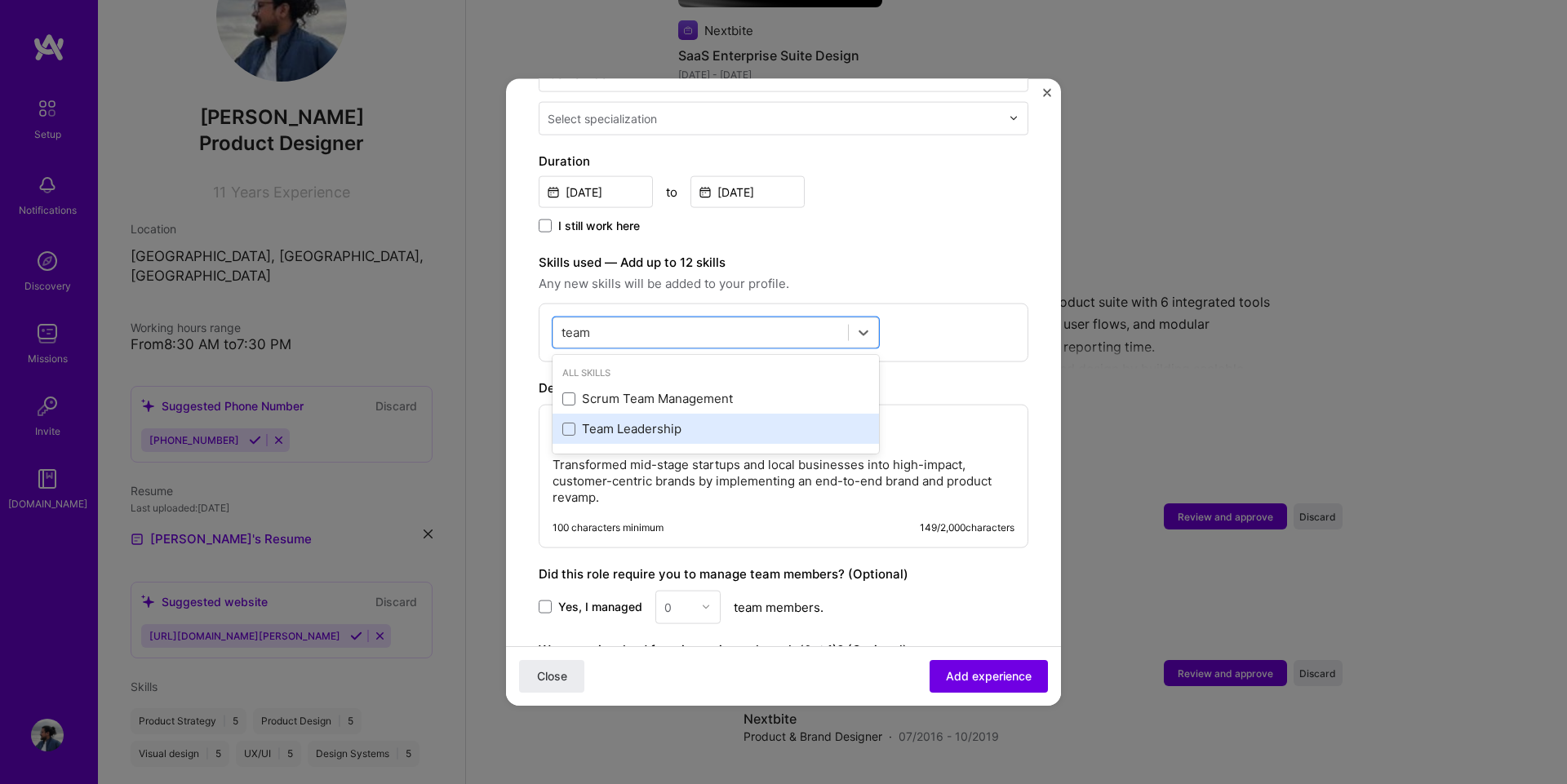
click at [671, 420] on div "Team Leadership" at bounding box center [715, 429] width 307 height 18
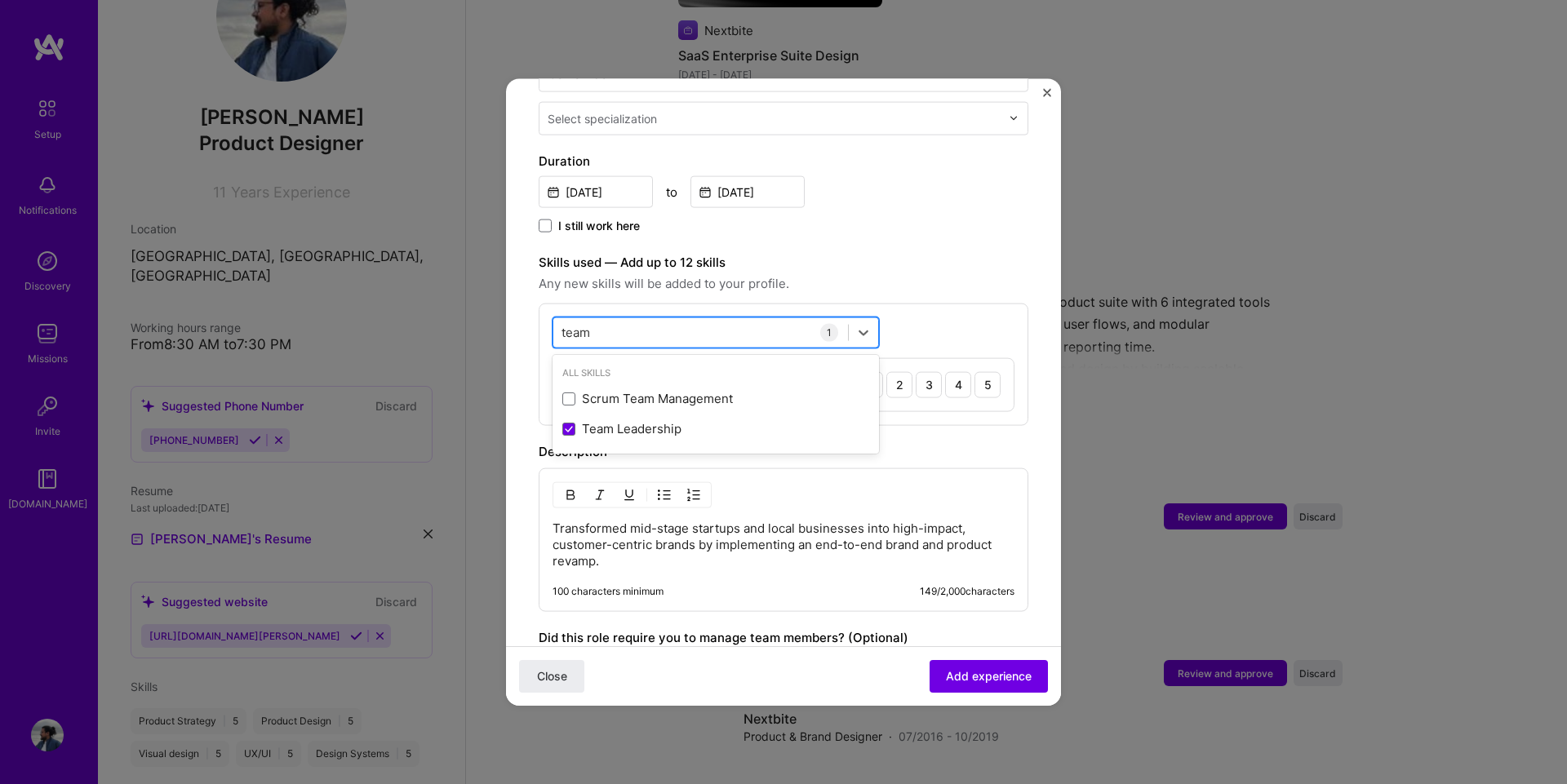
click at [685, 323] on div "team team" at bounding box center [701, 332] width 294 height 27
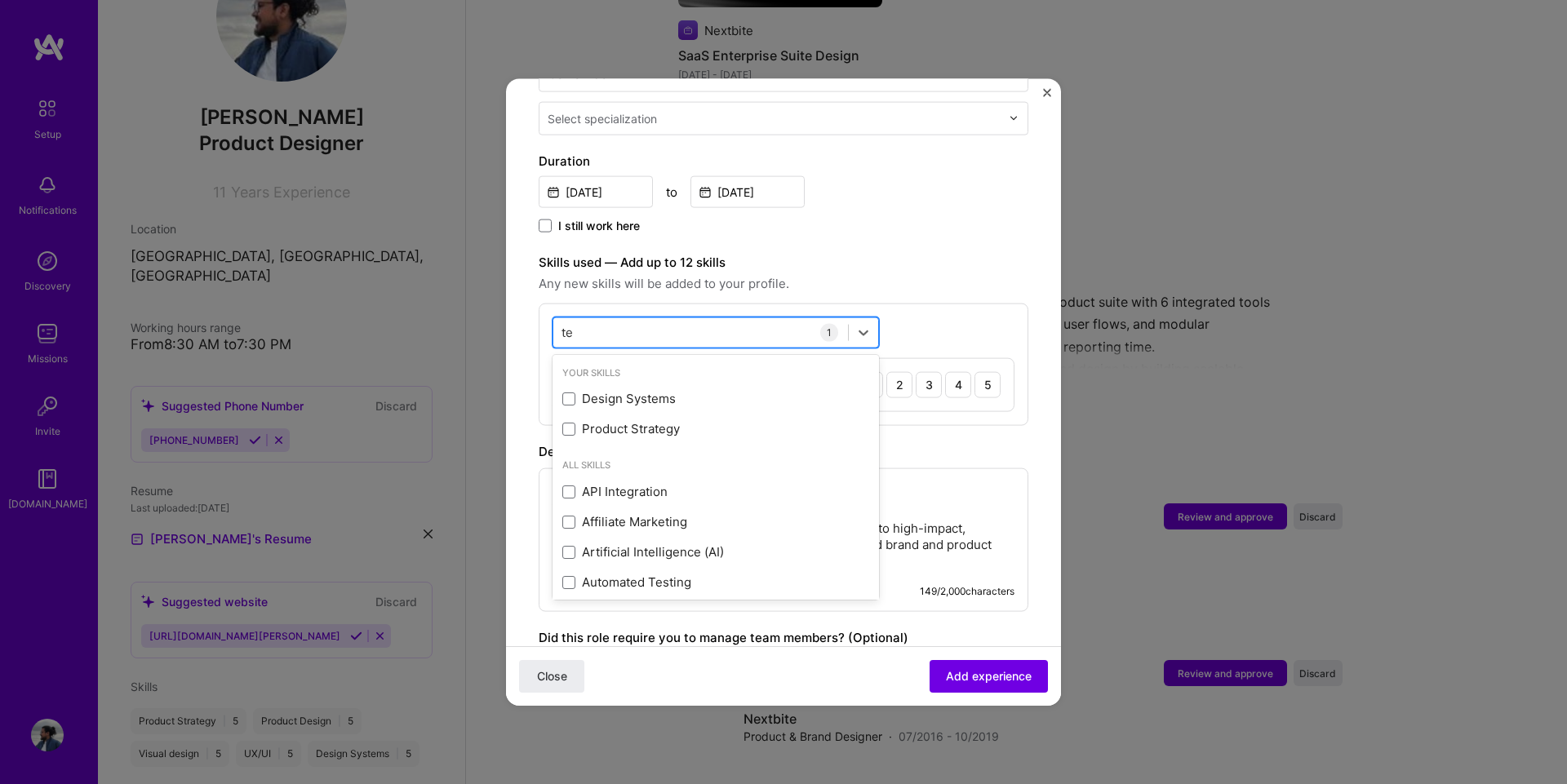
type input "t"
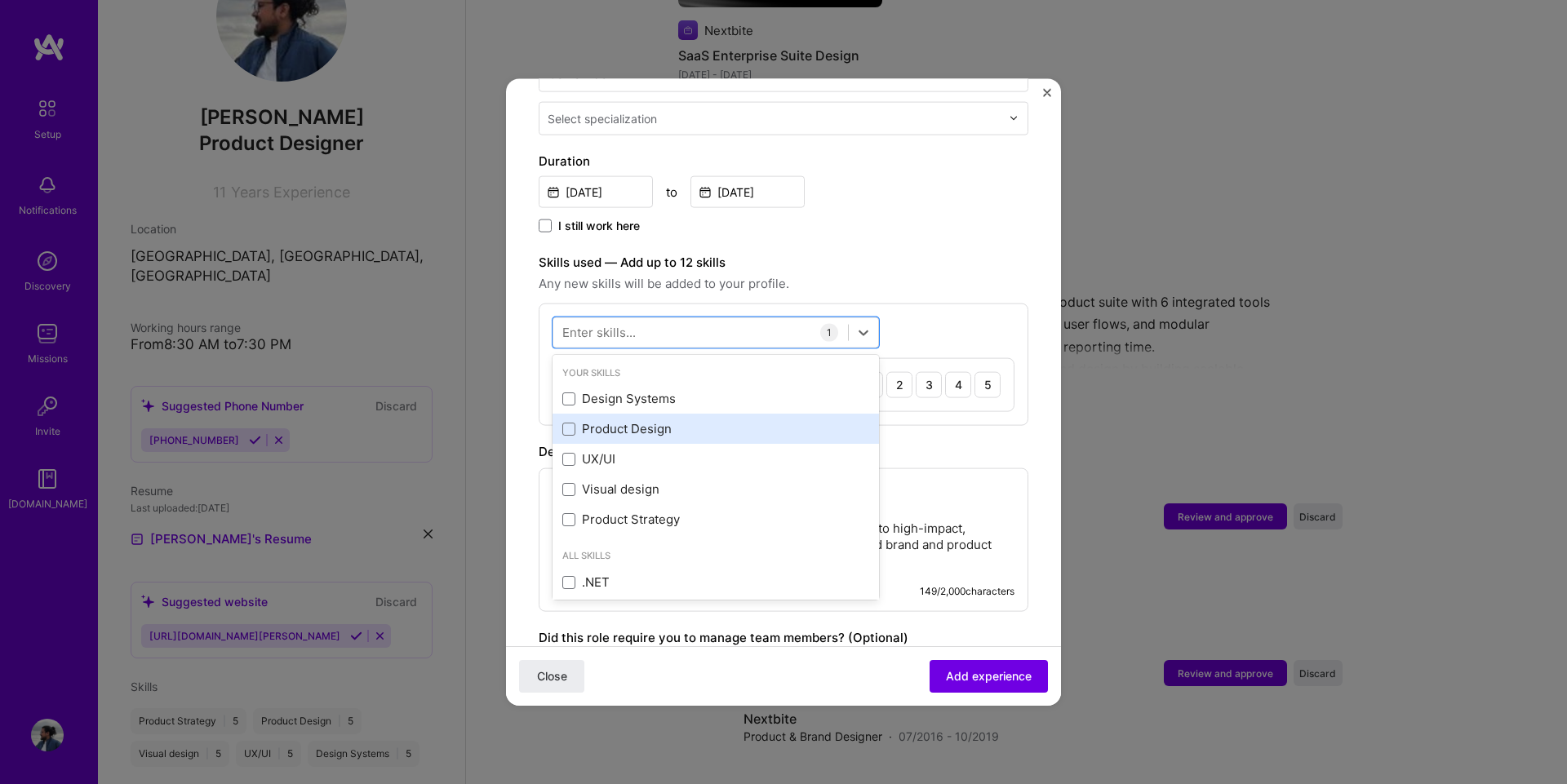
click at [684, 420] on div "Product Design" at bounding box center [715, 429] width 307 height 18
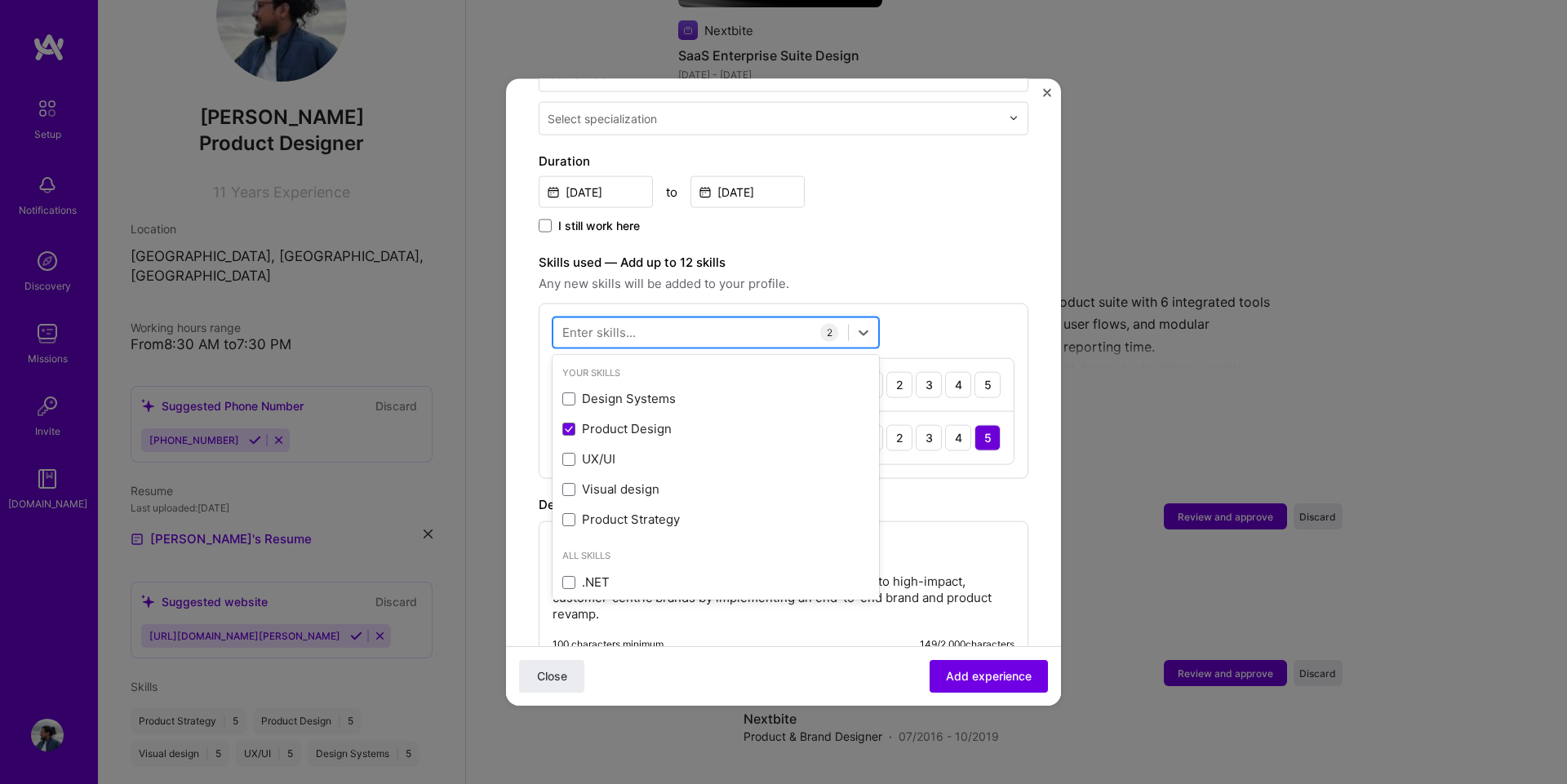
click at [660, 318] on div at bounding box center [701, 332] width 294 height 27
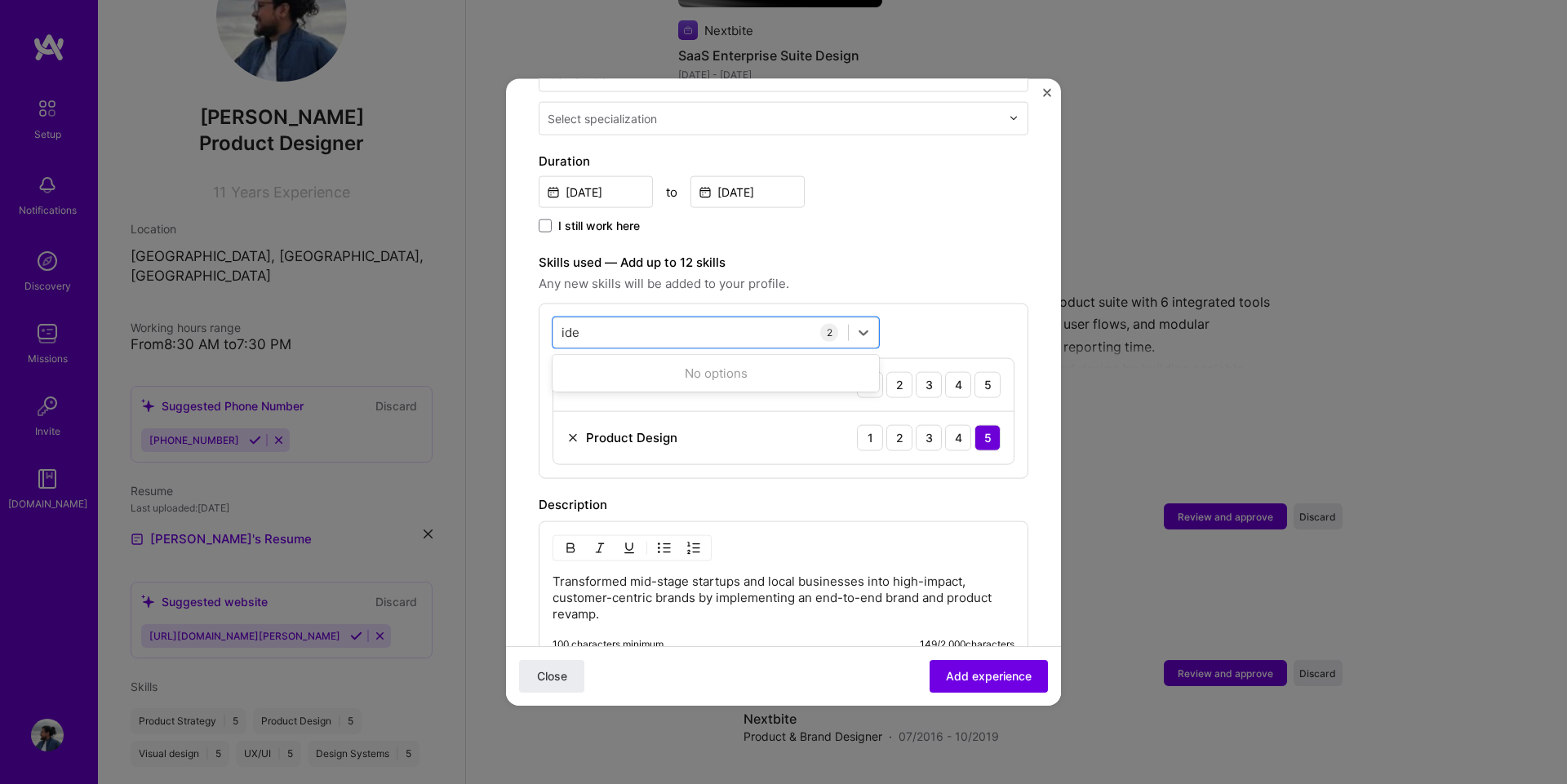
click at [1023, 243] on form "Adding suggested job This job is suggested based on your LinkedIn, resume or [D…" at bounding box center [783, 359] width 554 height 1314
click at [630, 318] on div "ide ide" at bounding box center [701, 332] width 294 height 27
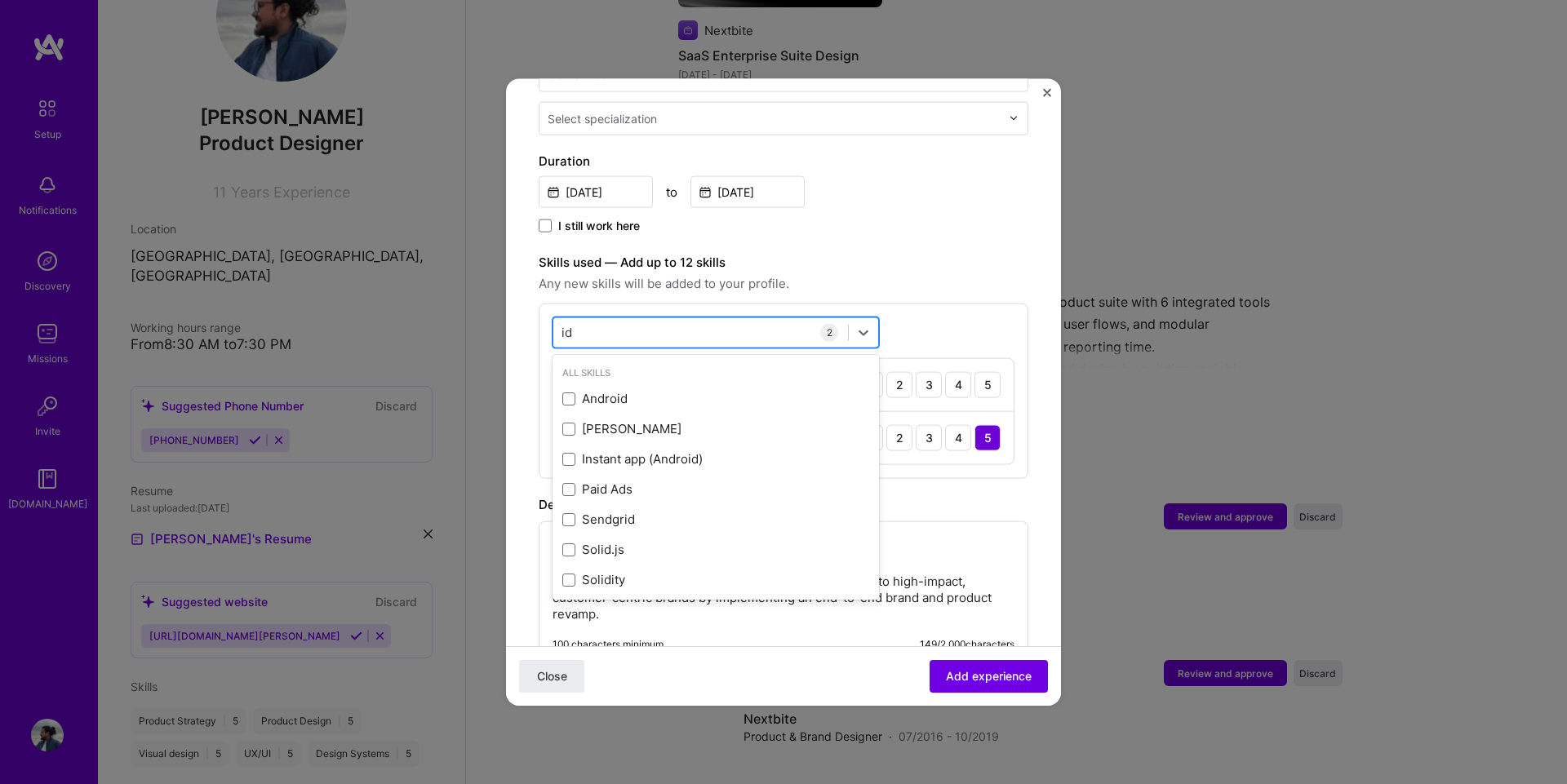
type input "i"
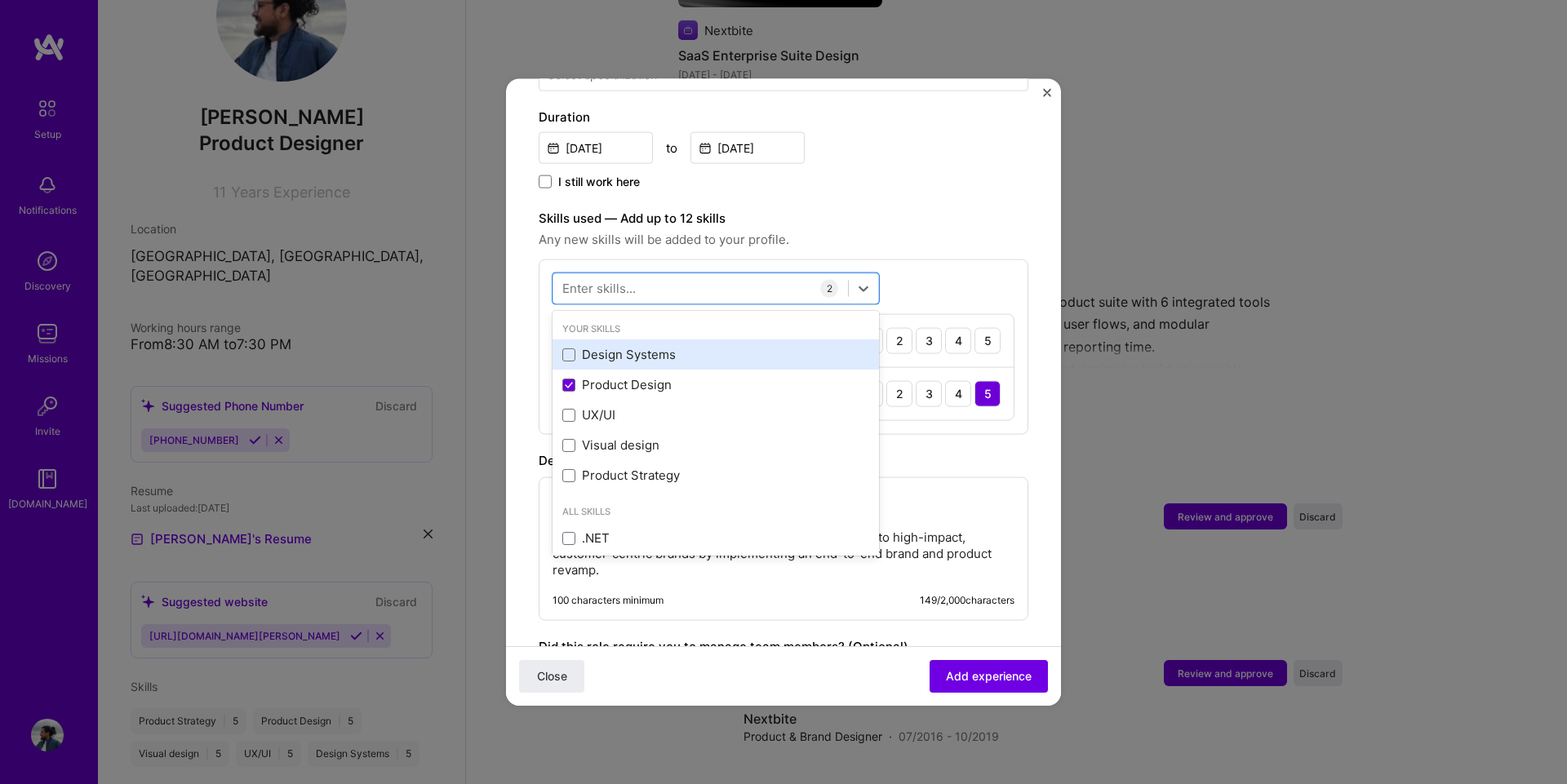
scroll to position [489, 0]
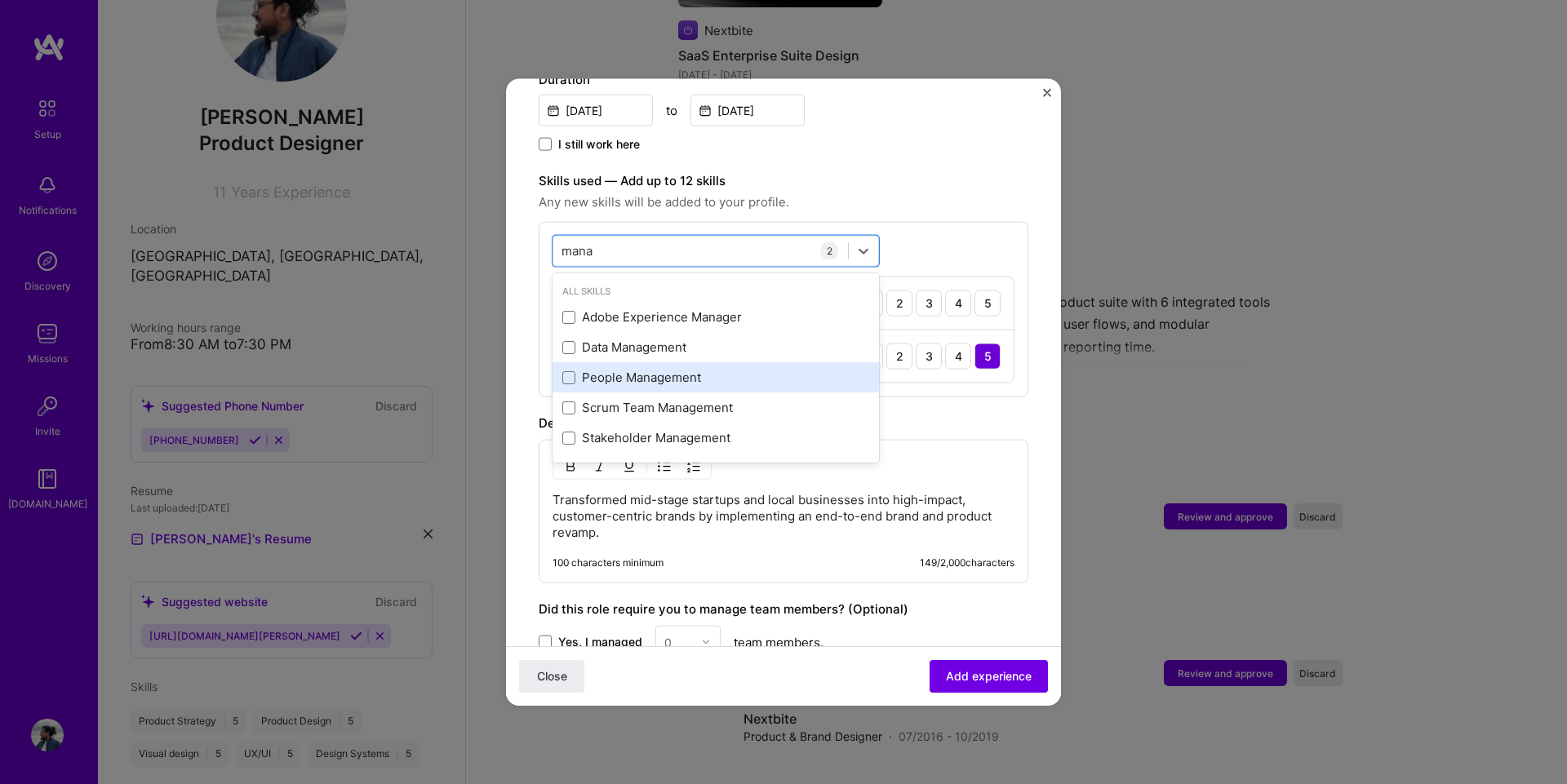
click at [646, 368] on div "People Management" at bounding box center [715, 377] width 307 height 18
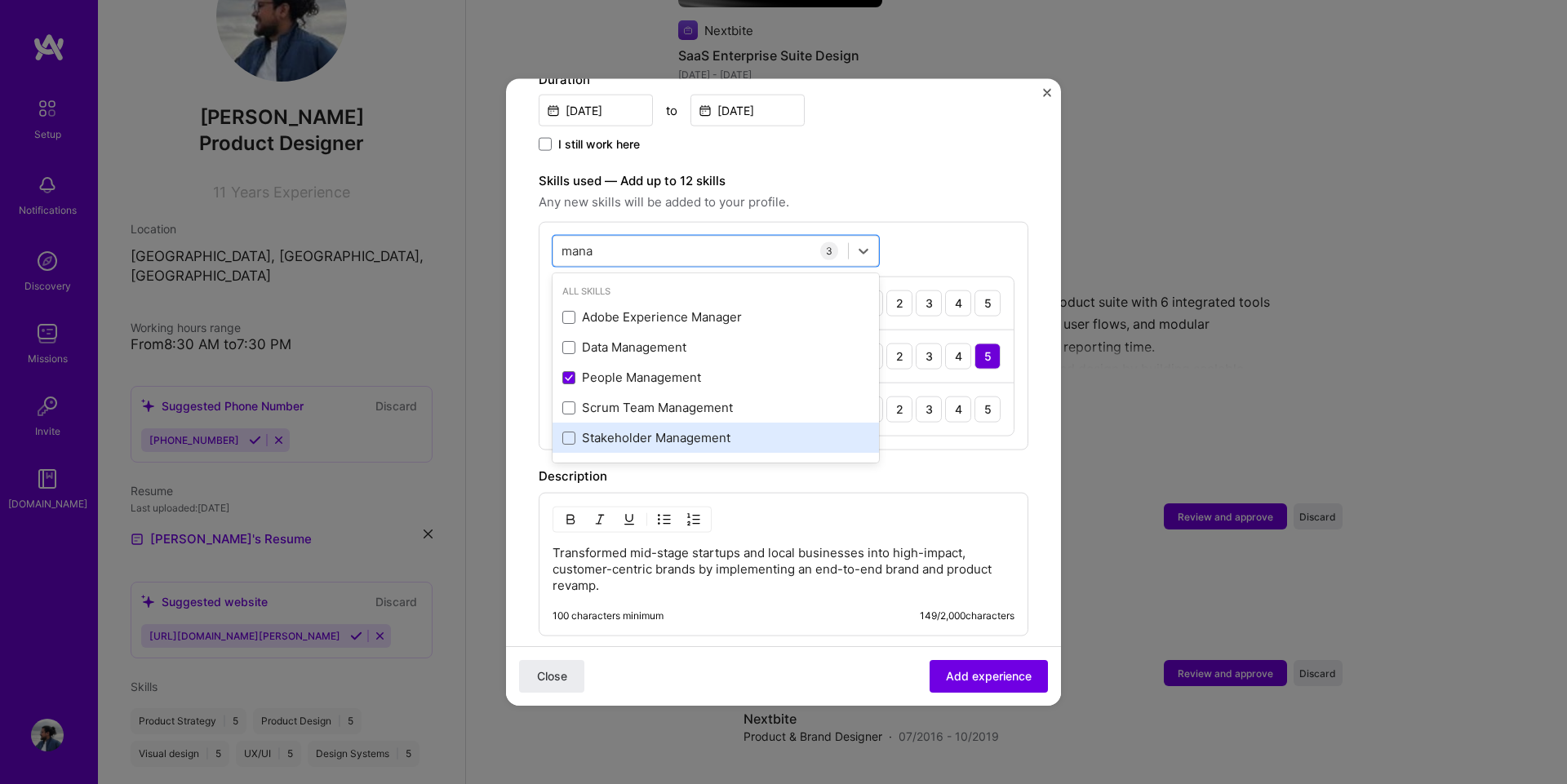
click at [622, 429] on div "Stakeholder Management" at bounding box center [715, 437] width 307 height 18
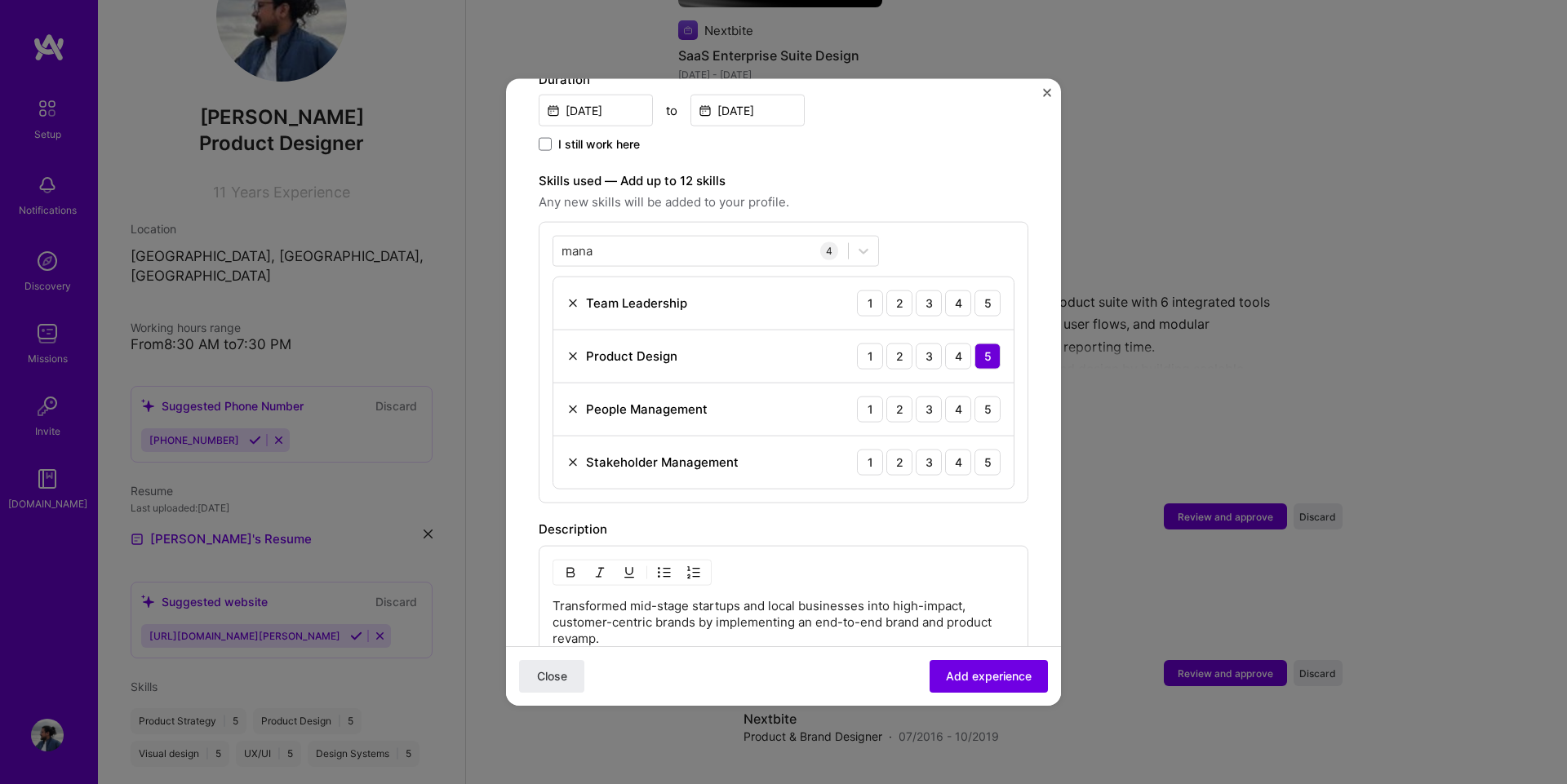
click at [893, 192] on span "Any new skills will be added to your profile." at bounding box center [784, 202] width 489 height 19
click at [658, 243] on div "mana mana" at bounding box center [701, 251] width 294 height 27
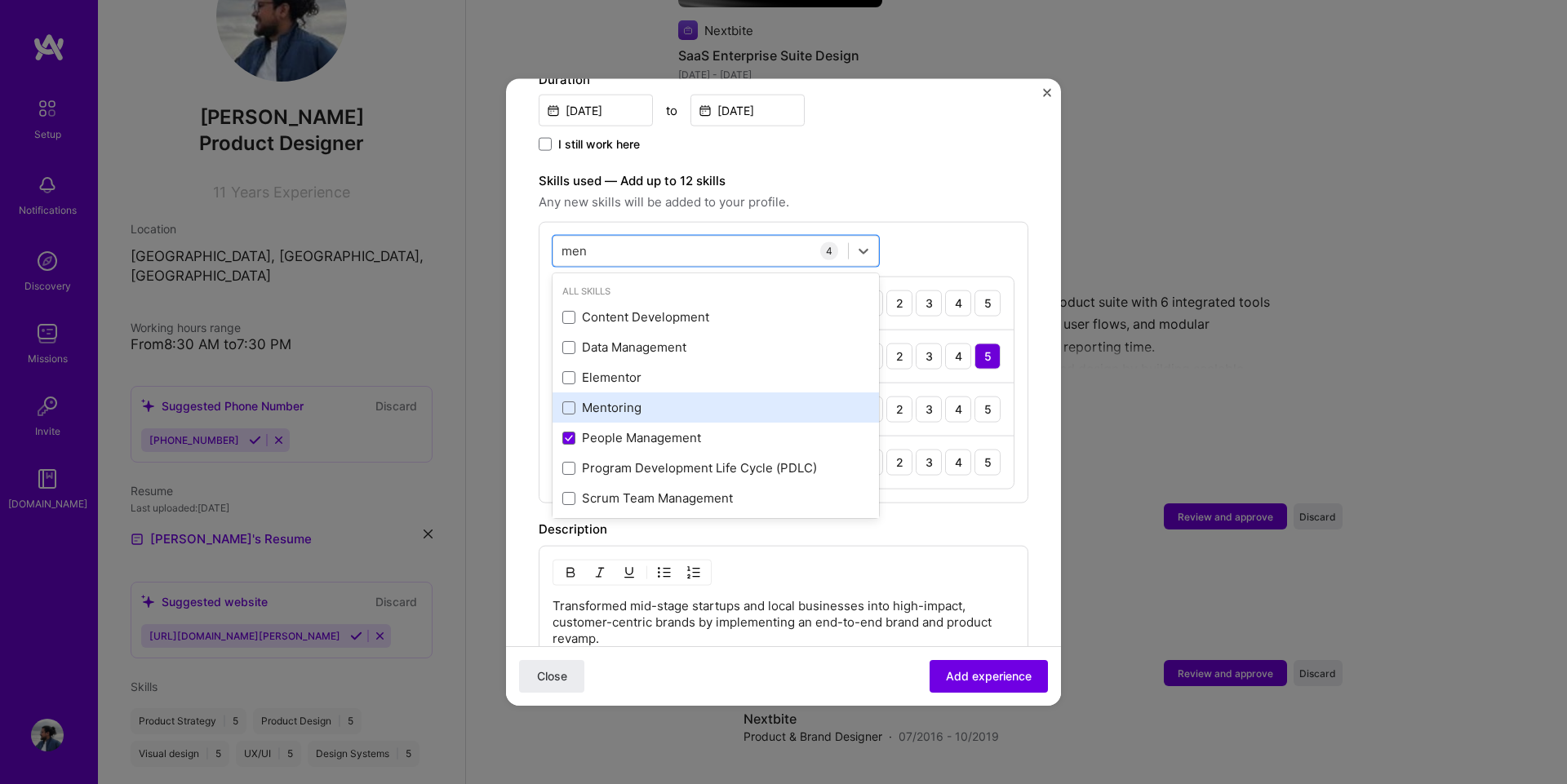
click at [586, 398] on div "Mentoring" at bounding box center [715, 407] width 307 height 18
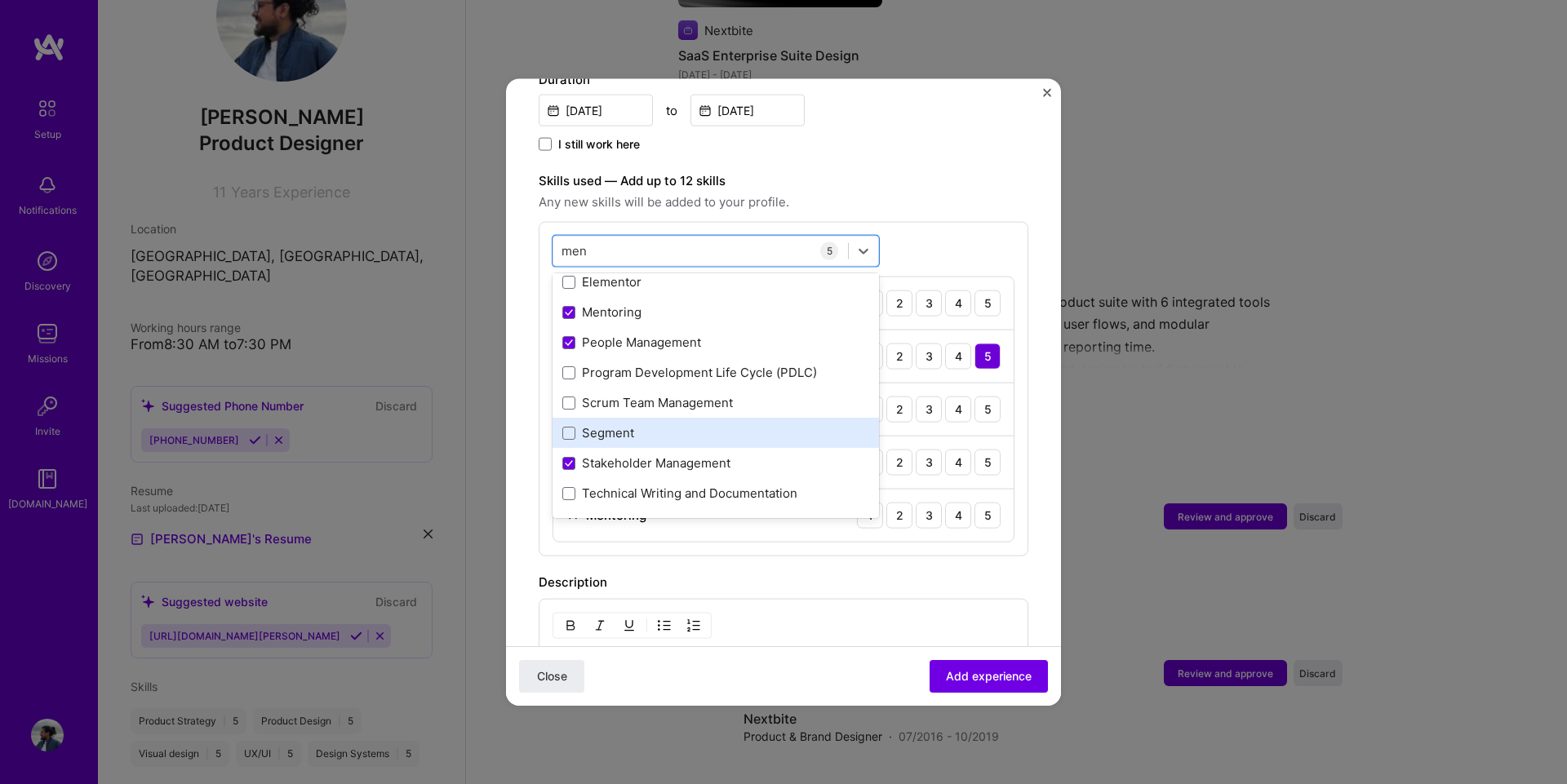
scroll to position [96, 0]
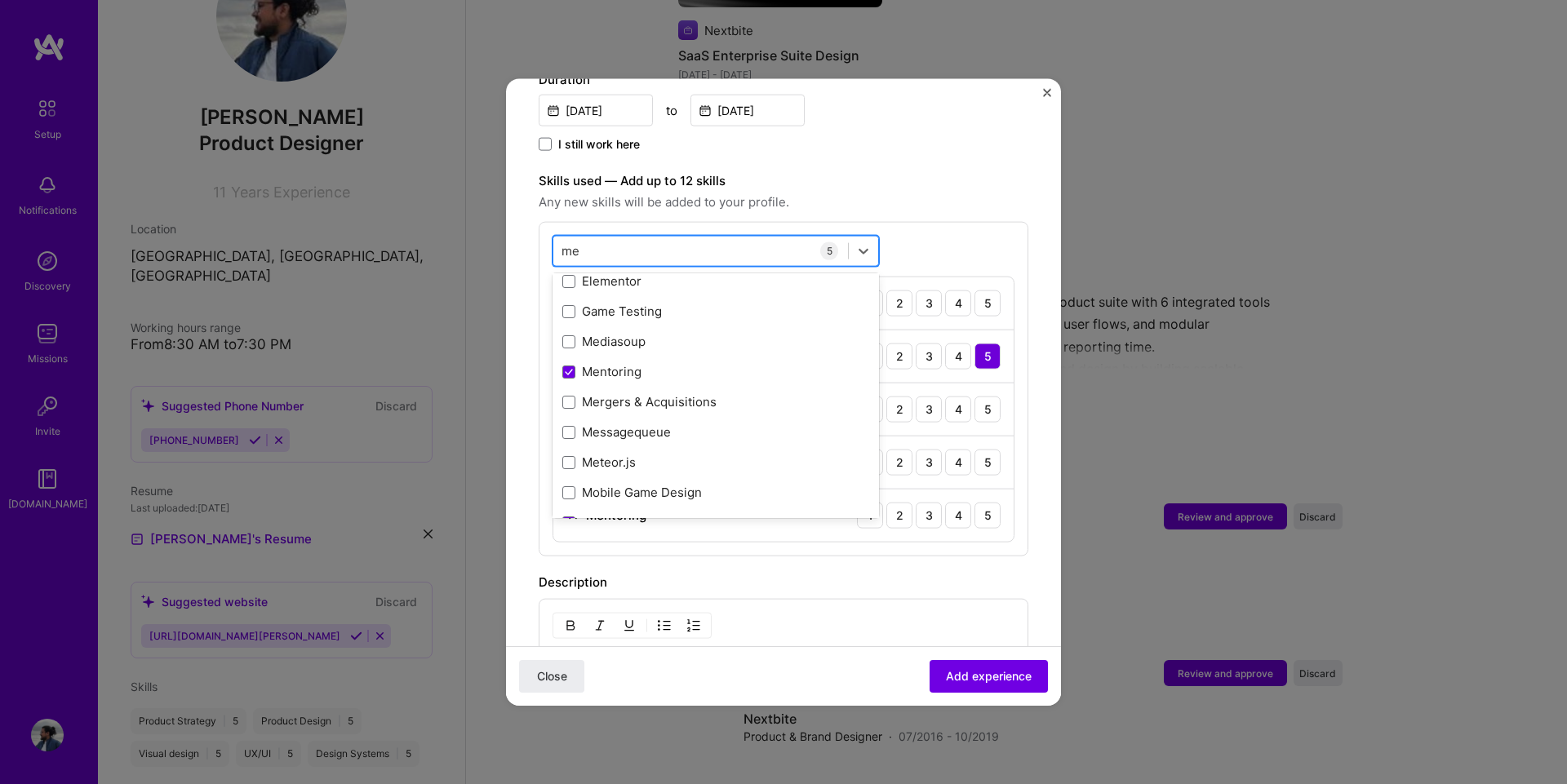
type input "m"
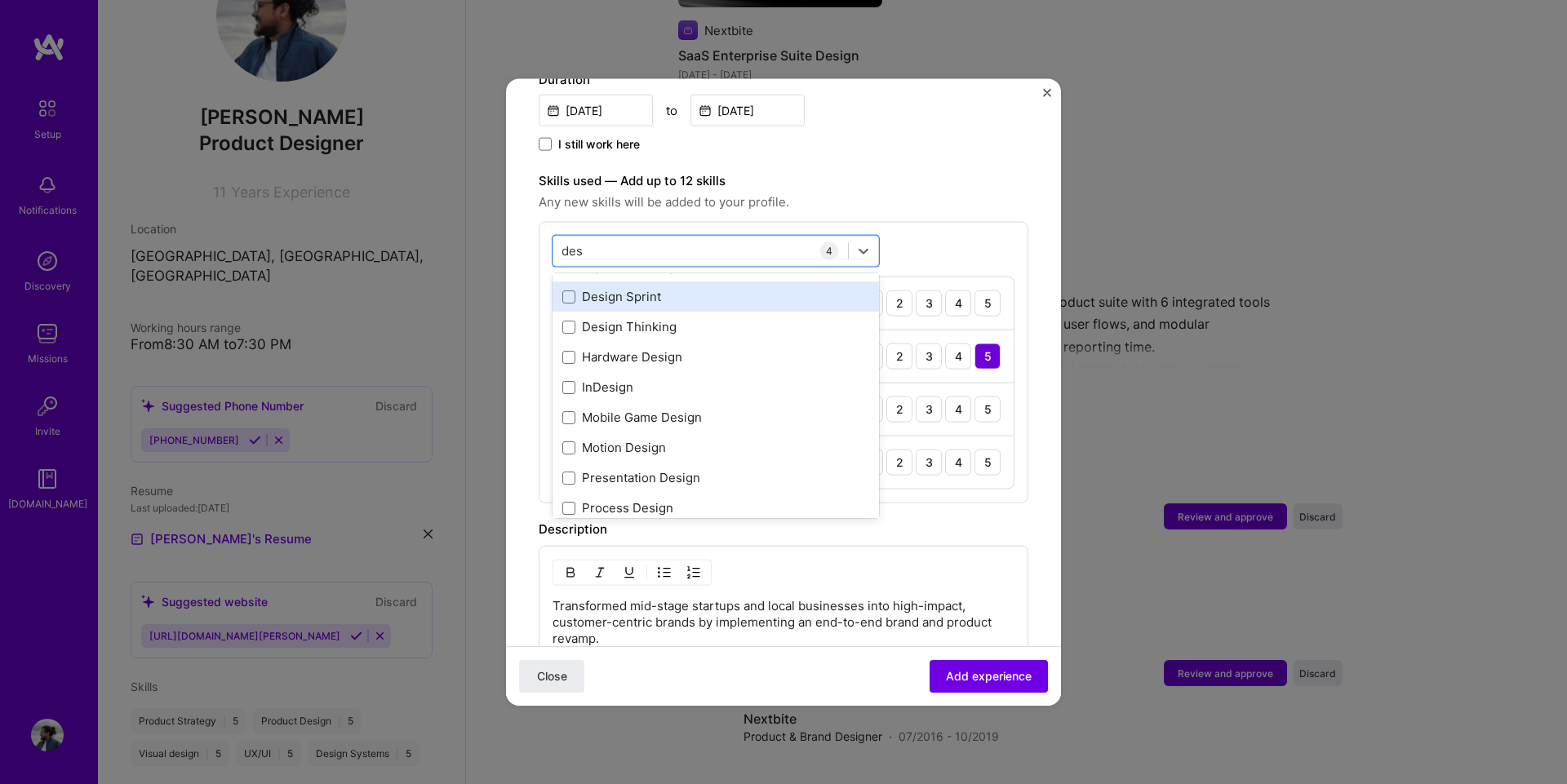
scroll to position [198, 0]
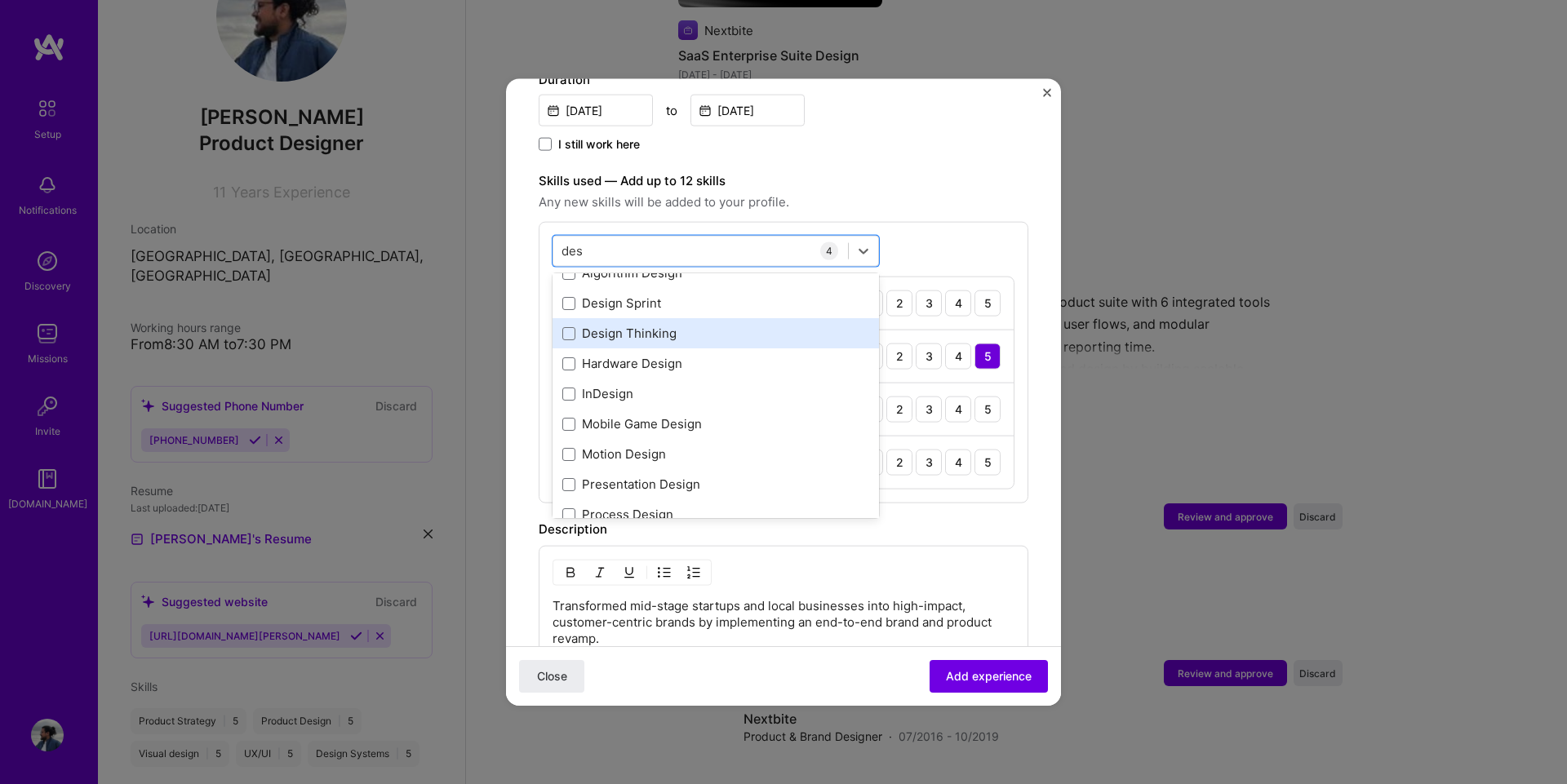
click at [714, 324] on div "Design Thinking" at bounding box center [715, 333] width 307 height 18
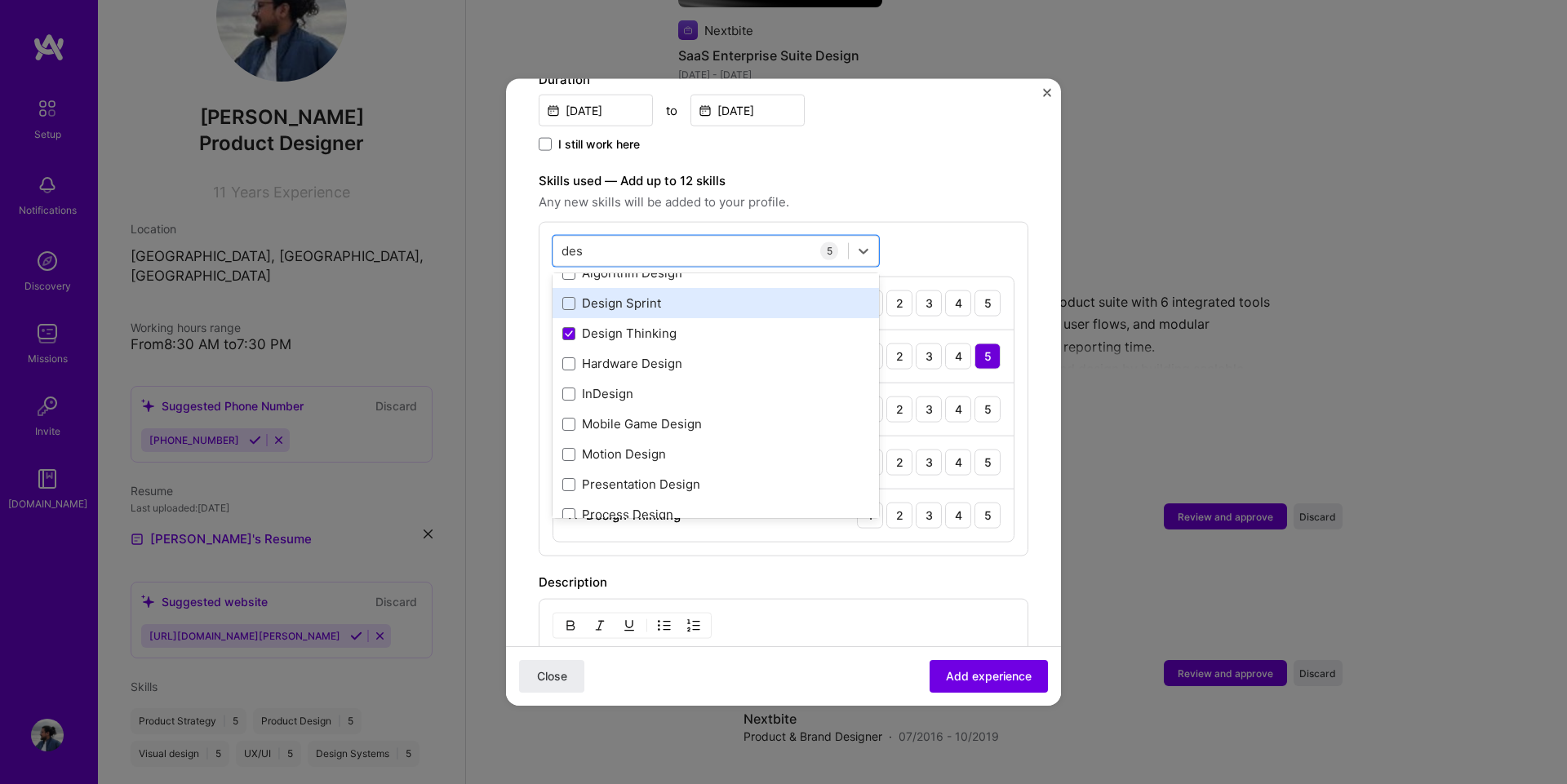
click at [711, 294] on div "Design Sprint" at bounding box center [715, 303] width 307 height 18
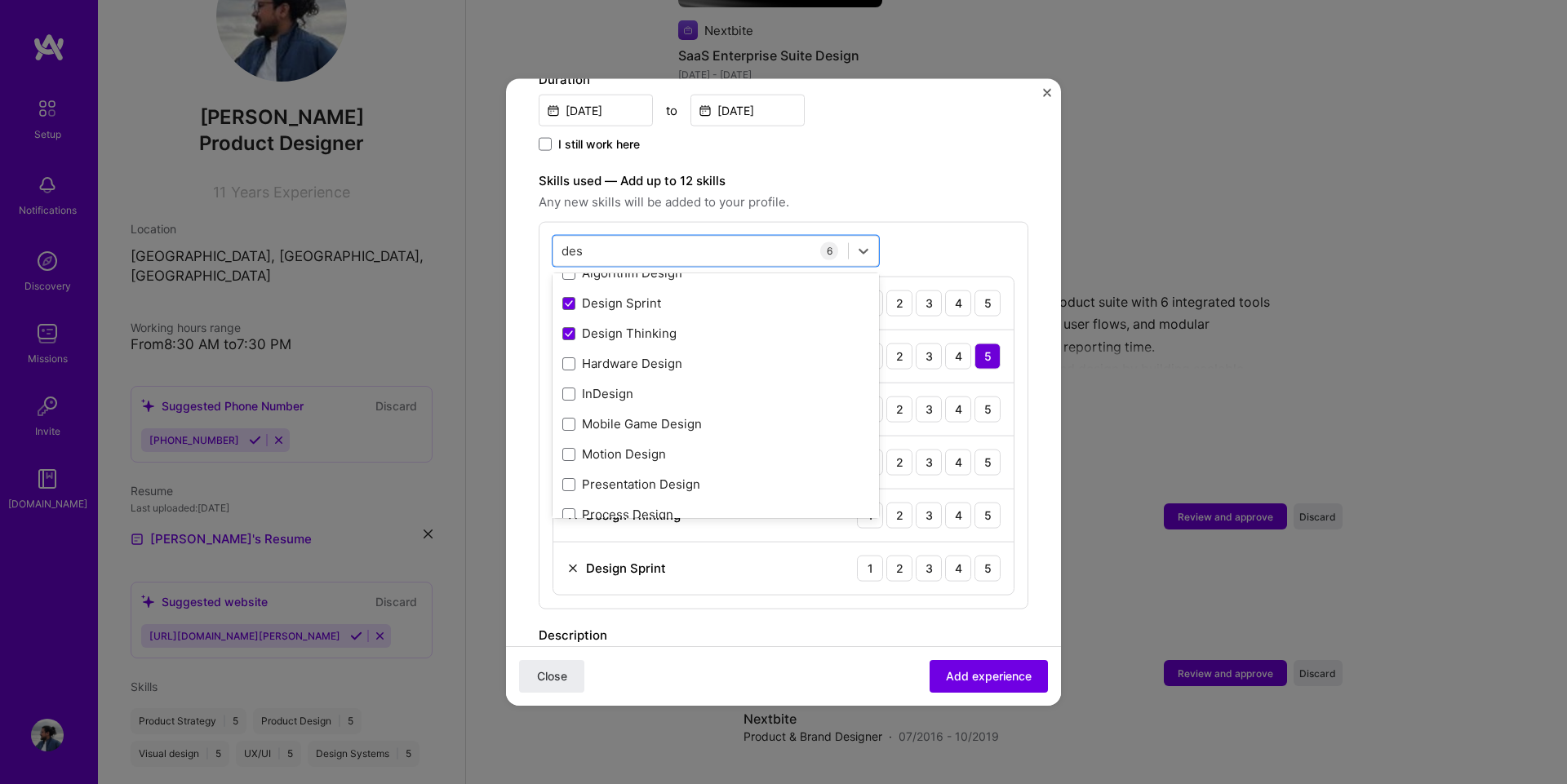
type input "des"
click at [988, 192] on span "Any new skills will be added to your profile." at bounding box center [784, 202] width 489 height 19
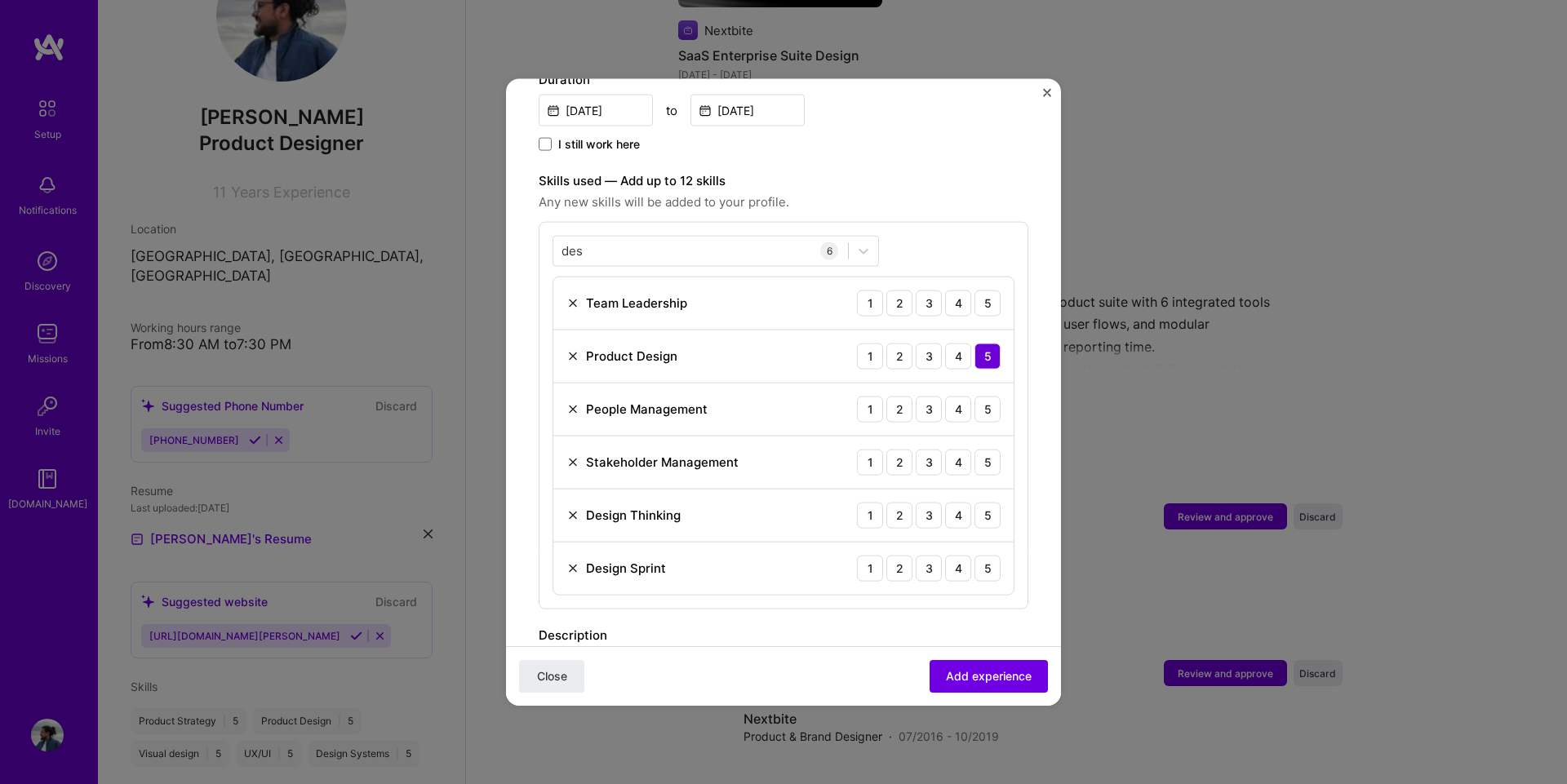
drag, startPoint x: 976, startPoint y: 287, endPoint x: 980, endPoint y: 375, distance: 88.1
click at [976, 289] on div "5" at bounding box center [987, 302] width 26 height 26
click at [977, 395] on div "5" at bounding box center [987, 408] width 26 height 26
click at [986, 449] on div "5" at bounding box center [987, 462] width 26 height 26
click at [975, 510] on div "5" at bounding box center [987, 514] width 26 height 26
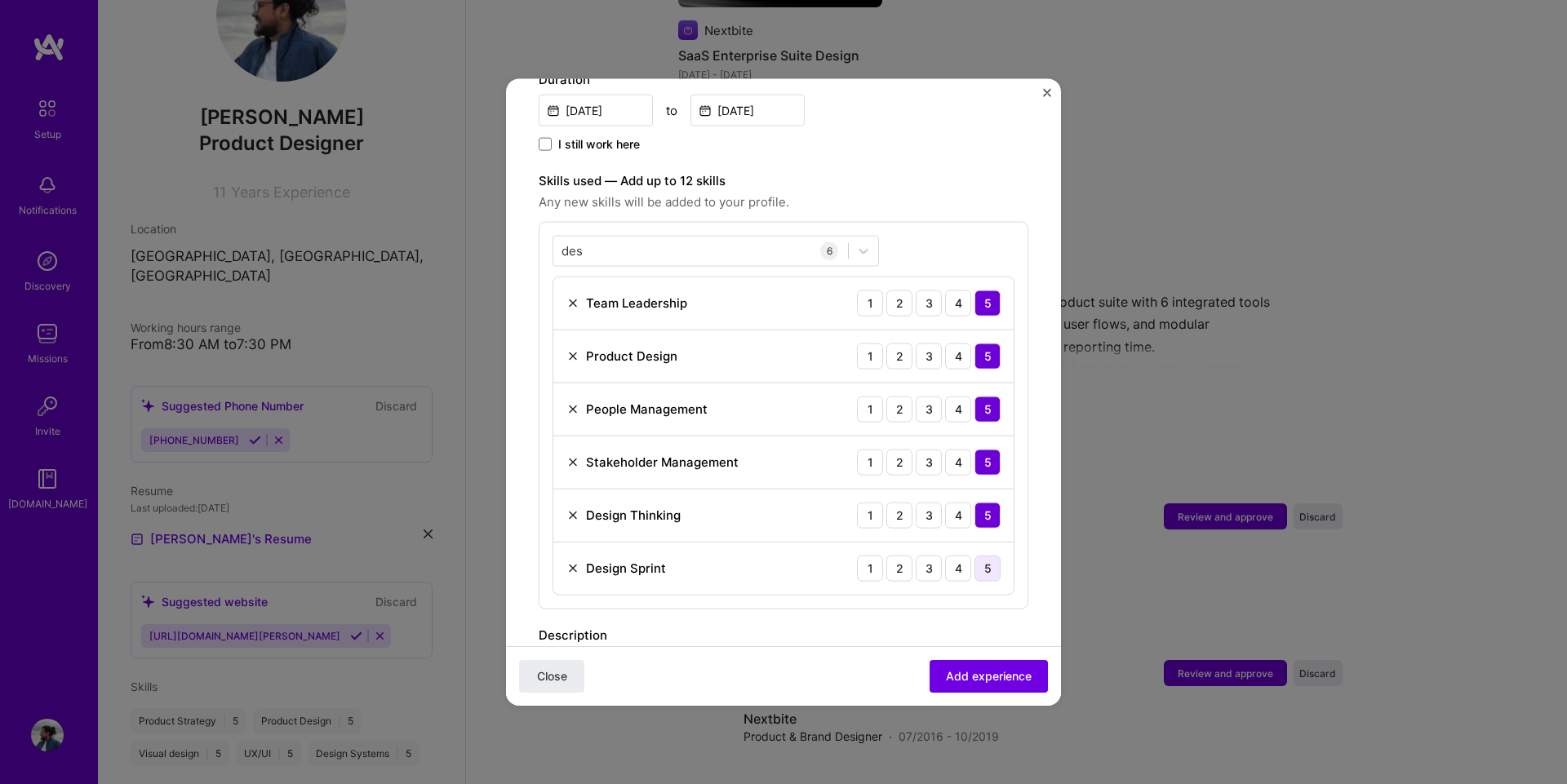
click at [980, 554] on div "5" at bounding box center [987, 567] width 26 height 26
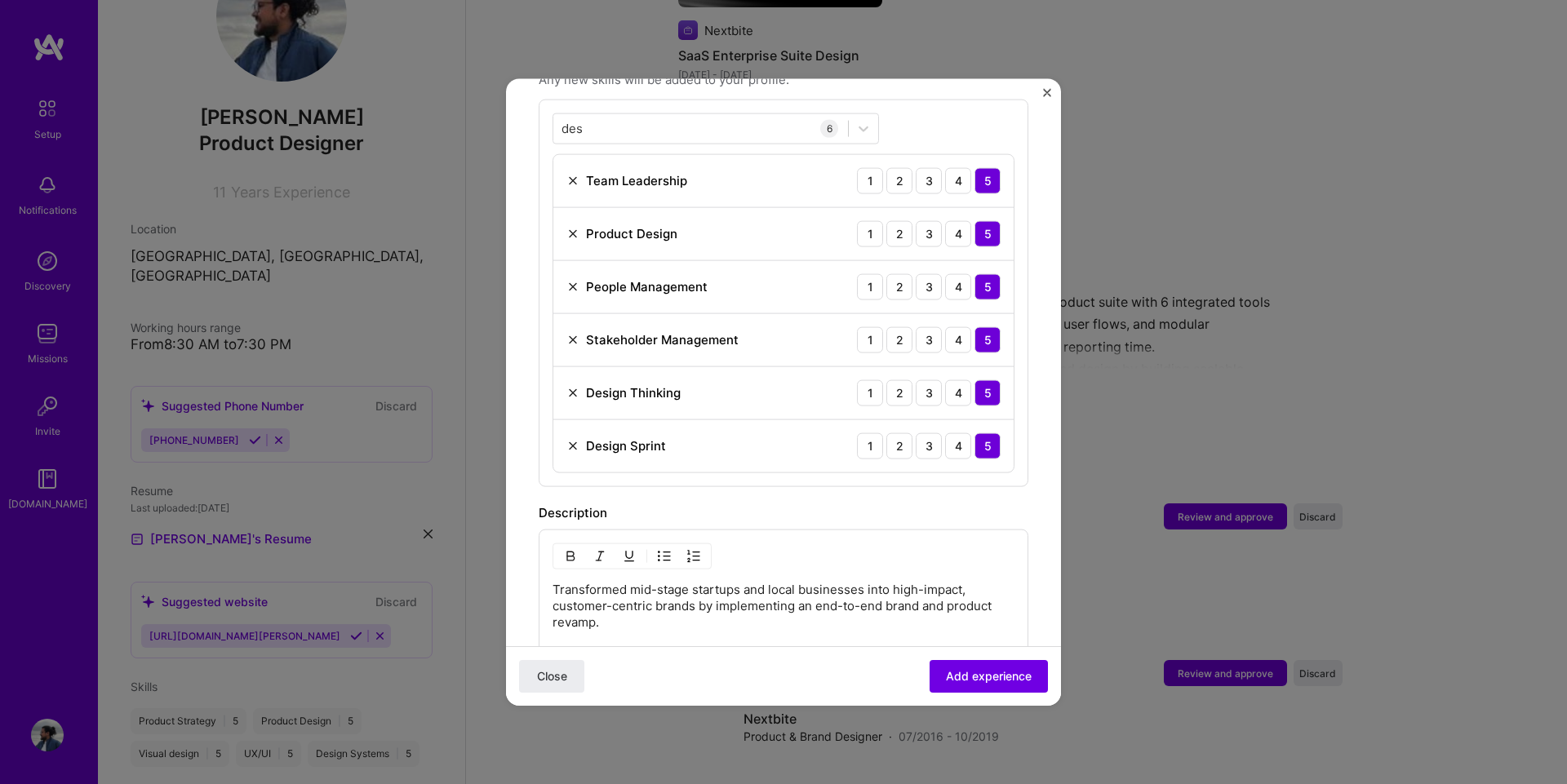
scroll to position [571, 0]
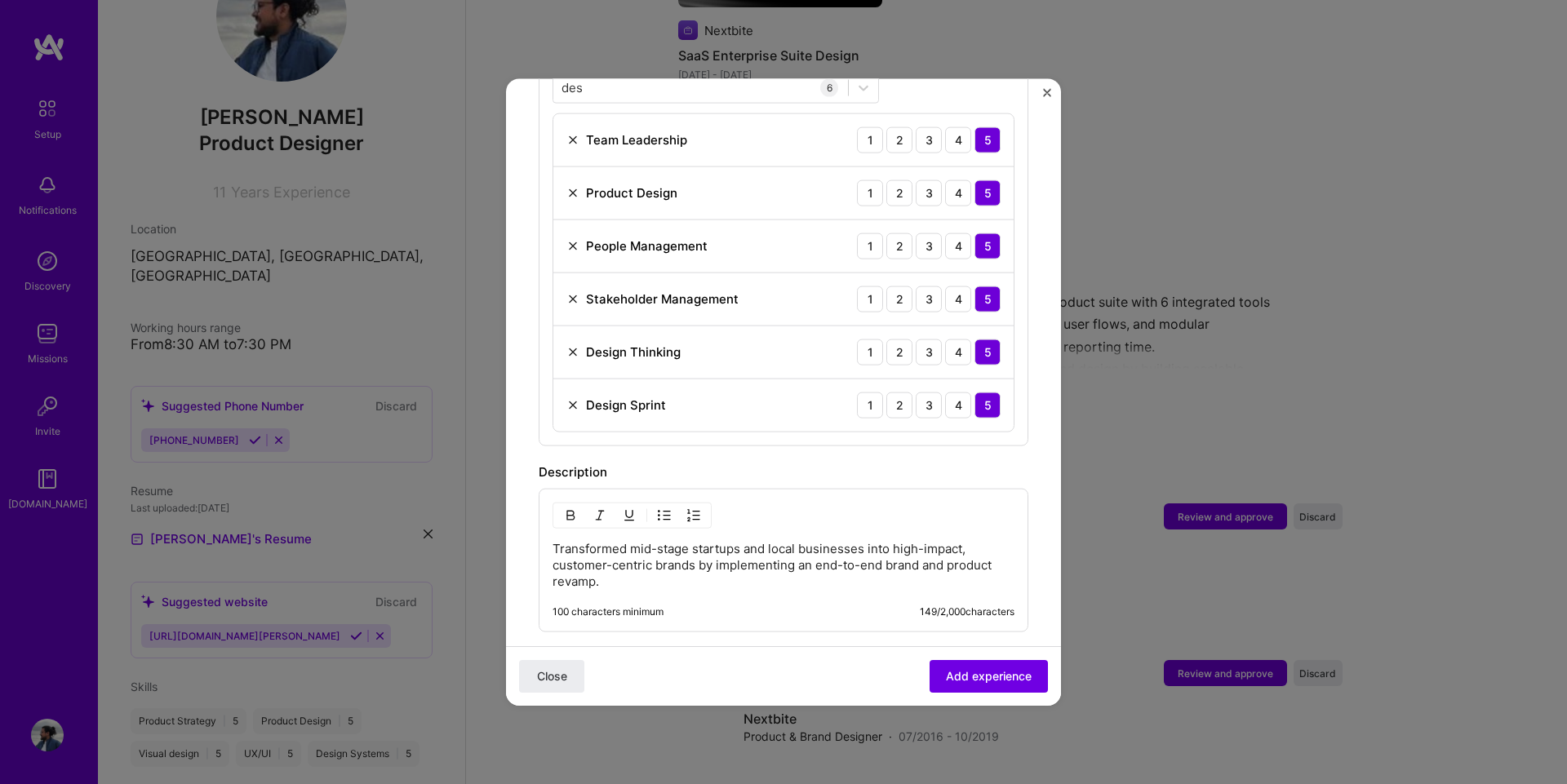
click at [842, 540] on p "Transformed mid-stage startups and local businesses into high-impact, customer-…" at bounding box center [784, 564] width 462 height 49
click at [684, 540] on p "Transformed mid-stage startups and local businesses into high-impact, customer-…" at bounding box center [784, 564] width 462 height 49
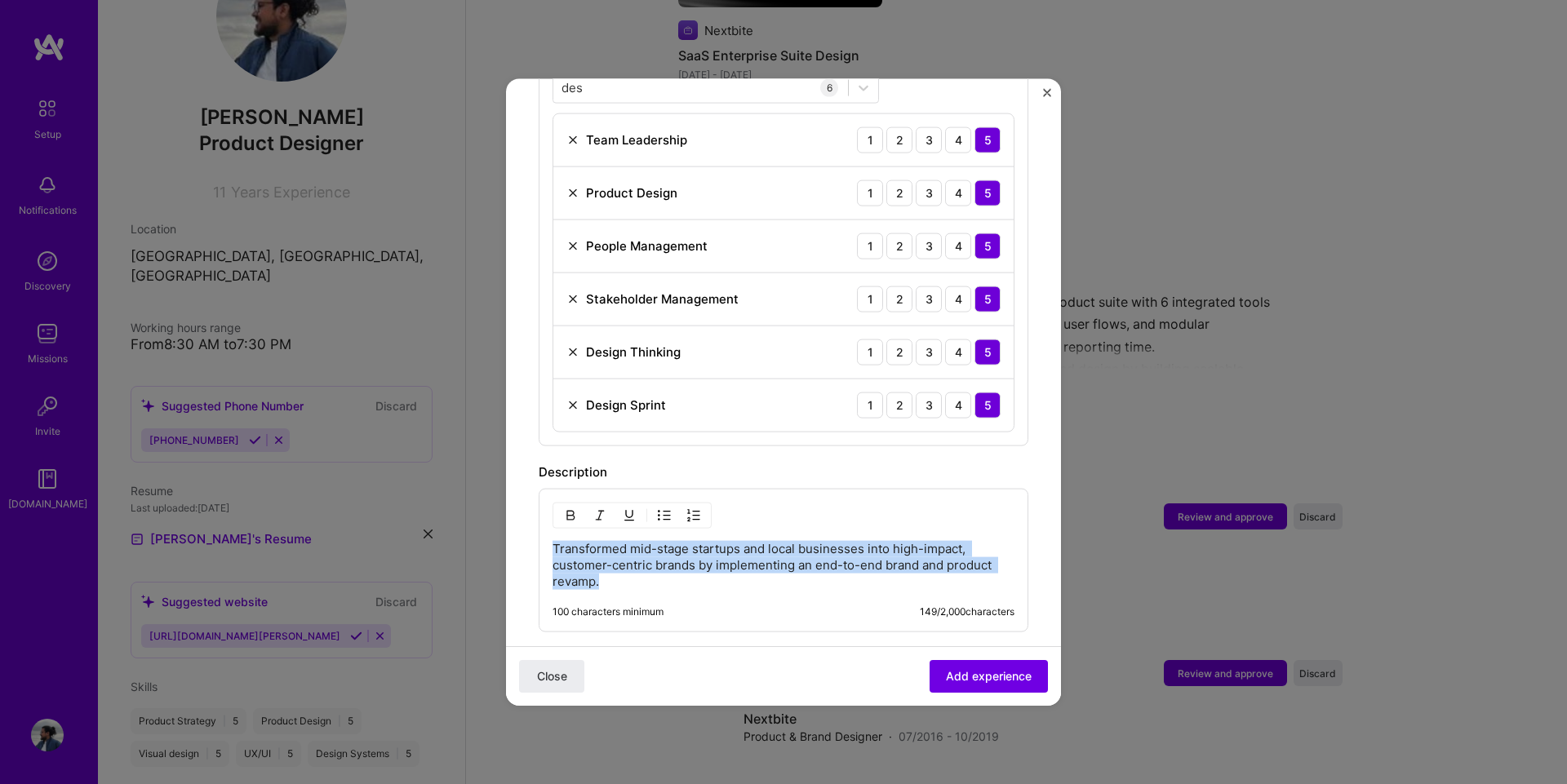
click at [684, 540] on p "Transformed mid-stage startups and local businesses into high-impact, customer-…" at bounding box center [784, 564] width 462 height 49
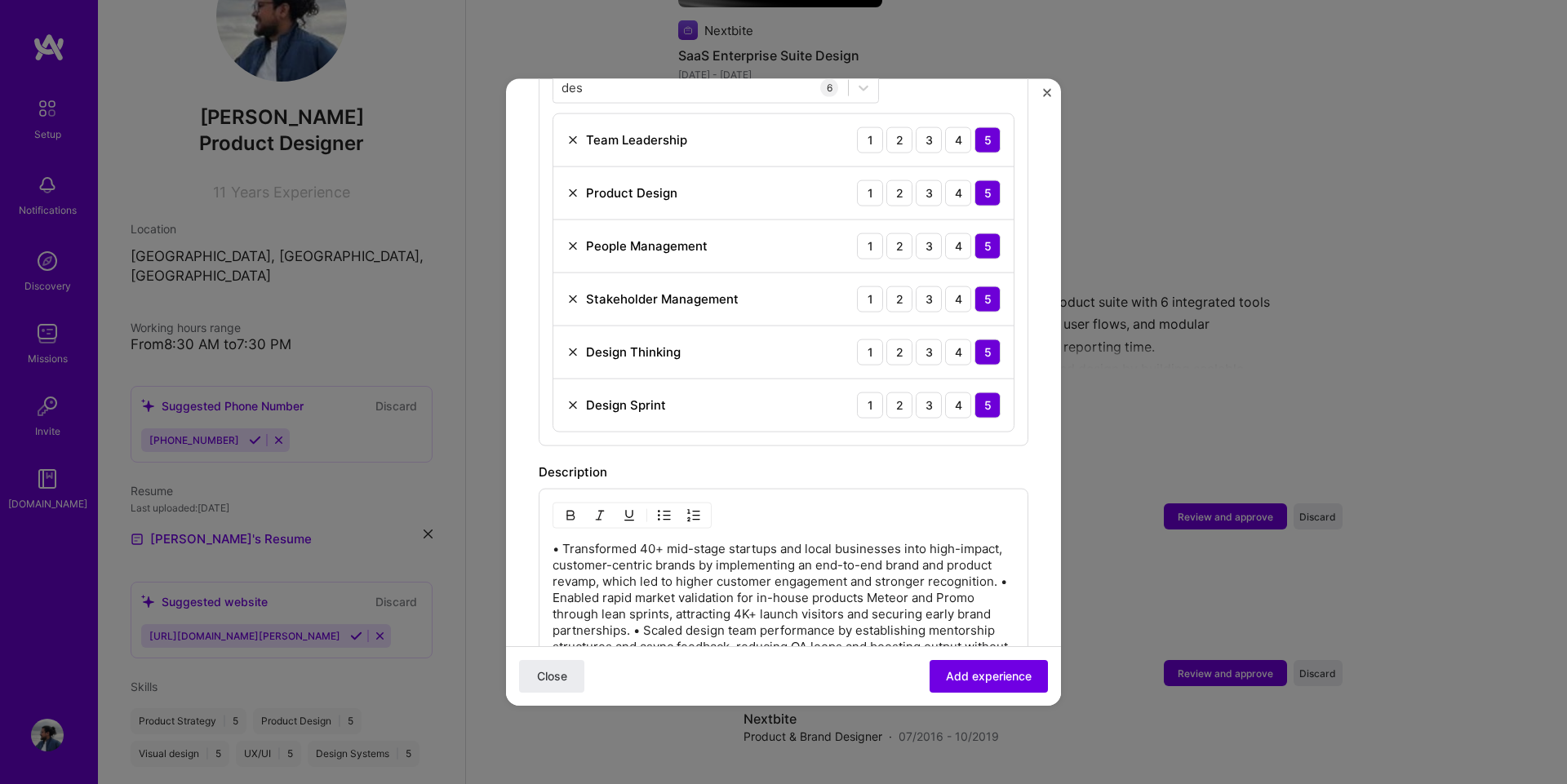
click at [669, 508] on img "button" at bounding box center [664, 514] width 13 height 13
drag, startPoint x: 595, startPoint y: 531, endPoint x: 586, endPoint y: 531, distance: 9.0
click at [586, 541] on p "• Transformed 40+ mid-stage startups and local businesses into high-impact, cus…" at bounding box center [799, 606] width 429 height 131
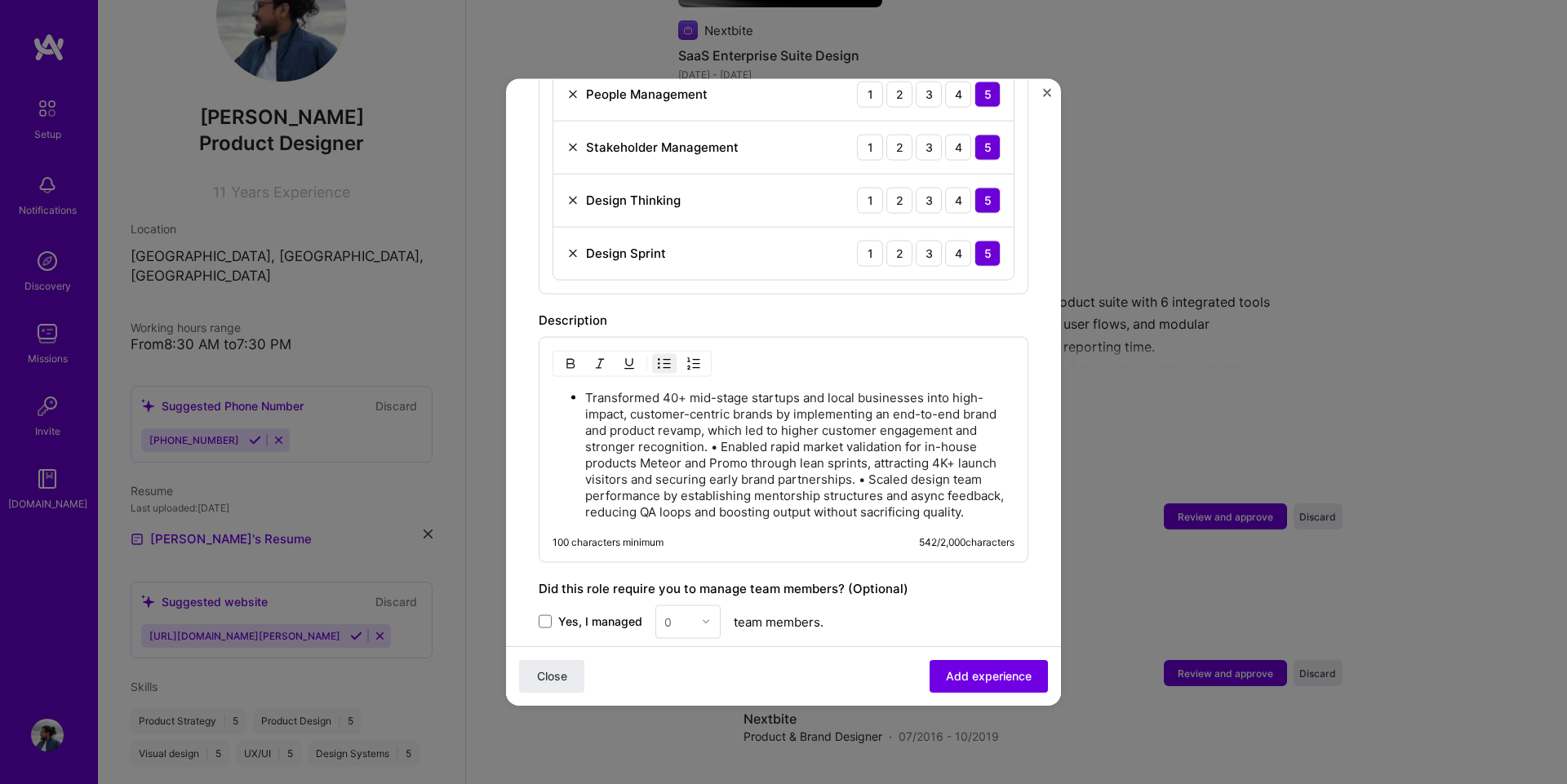
scroll to position [815, 0]
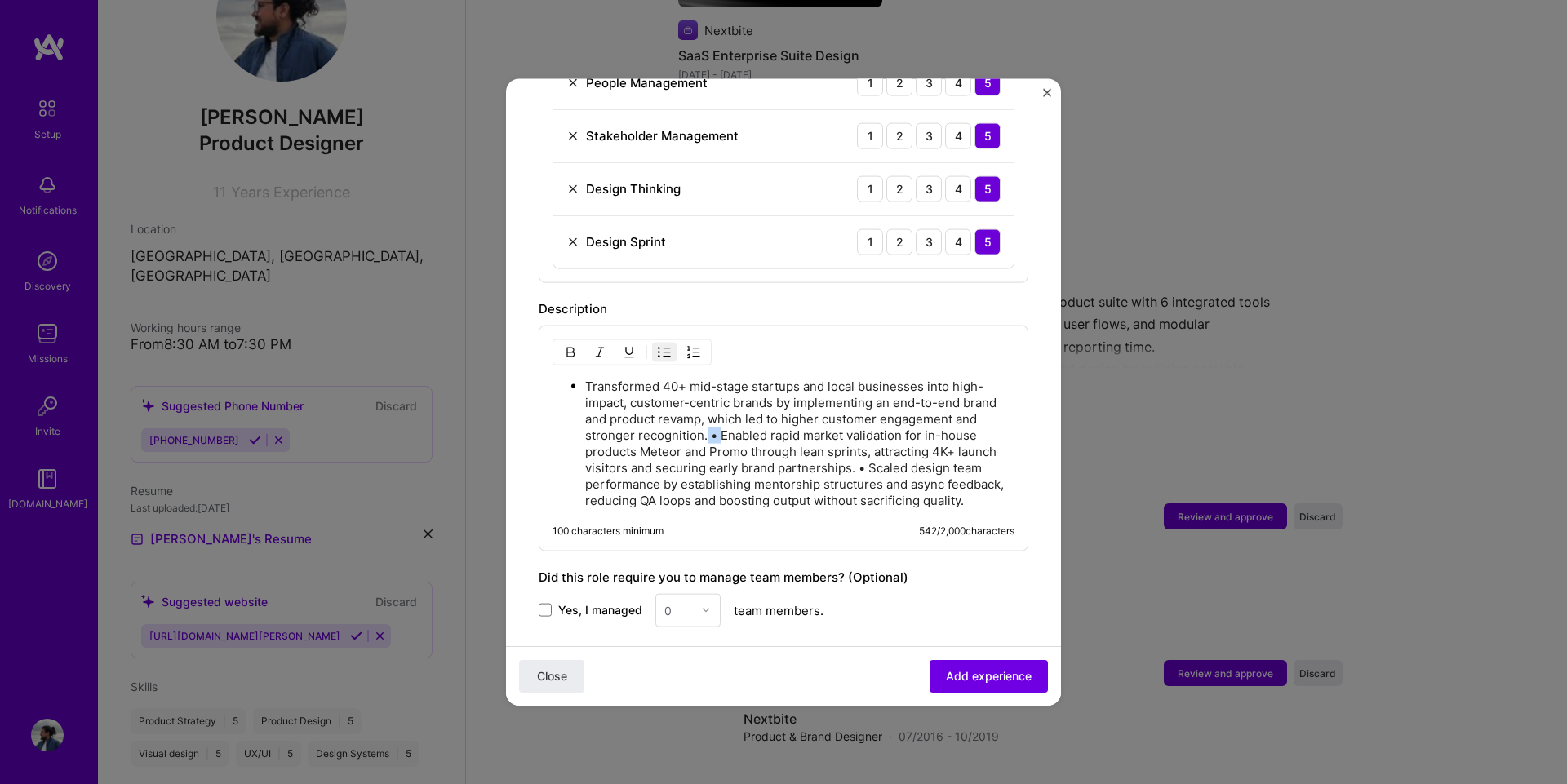
drag, startPoint x: 720, startPoint y: 423, endPoint x: 706, endPoint y: 421, distance: 14.1
click at [706, 421] on p "Transformed 40+ mid-stage startups and local businesses into high-impact, custo…" at bounding box center [799, 443] width 429 height 131
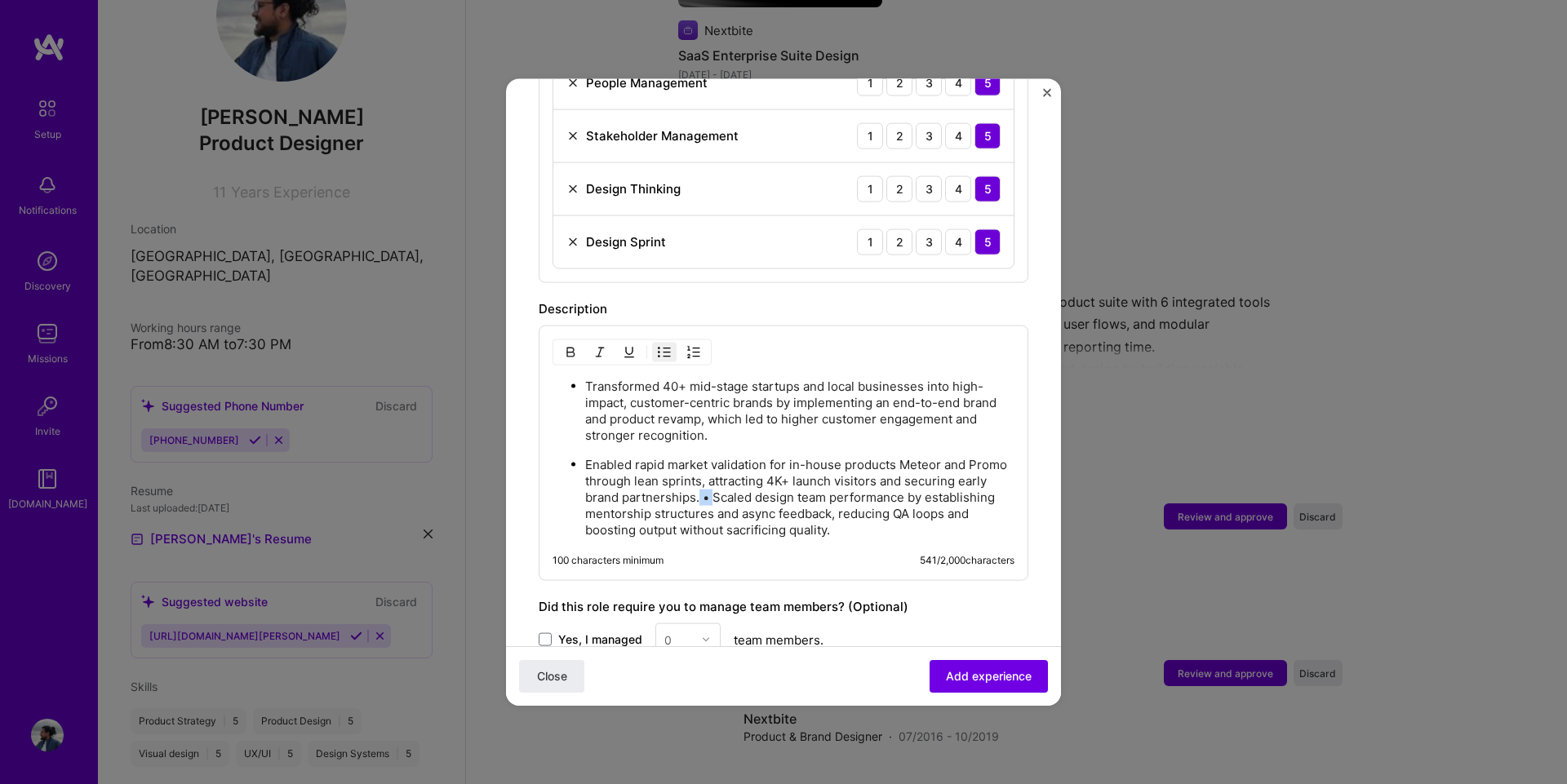
drag, startPoint x: 746, startPoint y: 479, endPoint x: 730, endPoint y: 480, distance: 16.0
click at [730, 480] on p "Enabled rapid market validation for in-house products Meteor and Promo through …" at bounding box center [799, 497] width 429 height 82
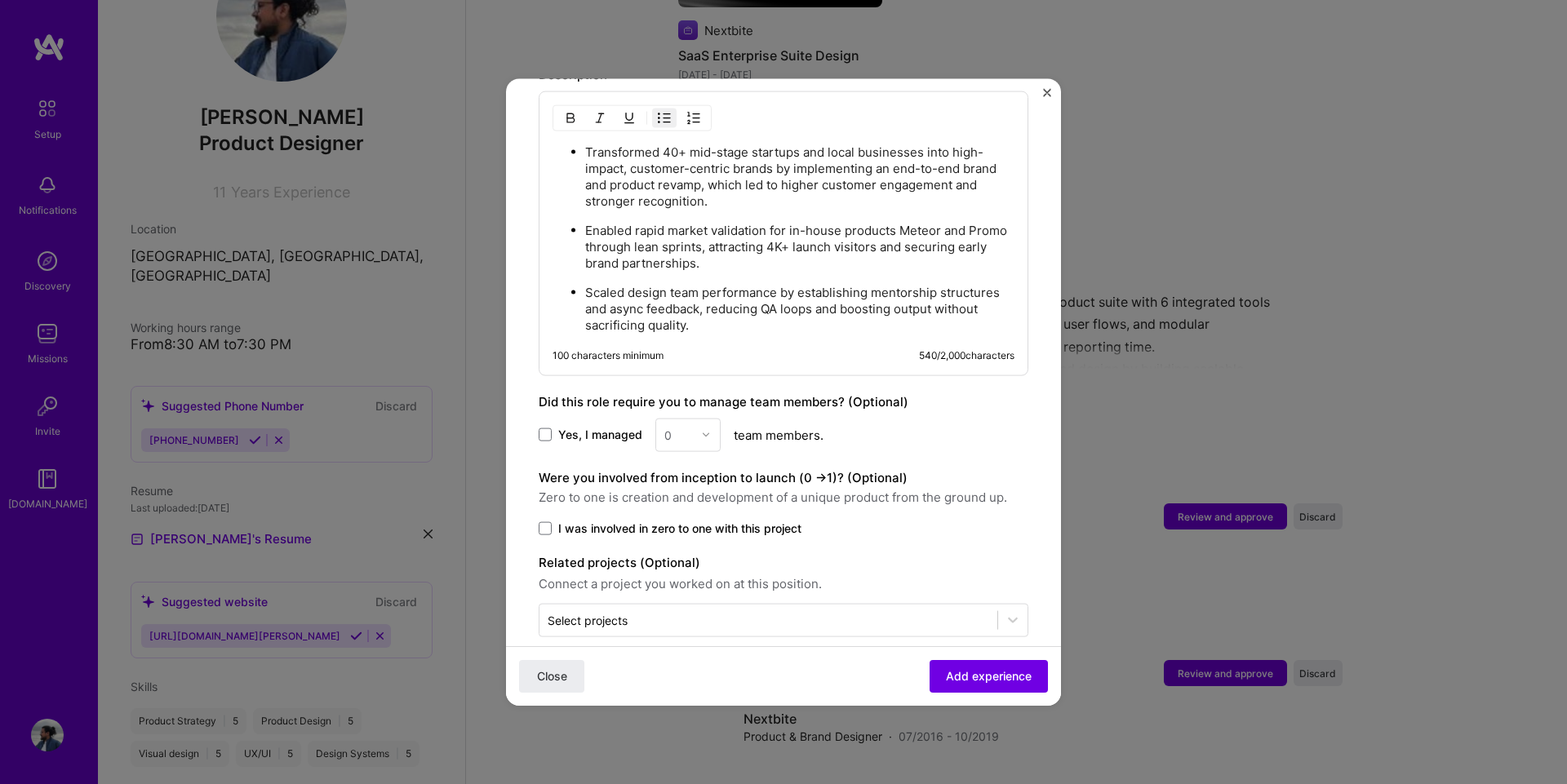
scroll to position [1056, 0]
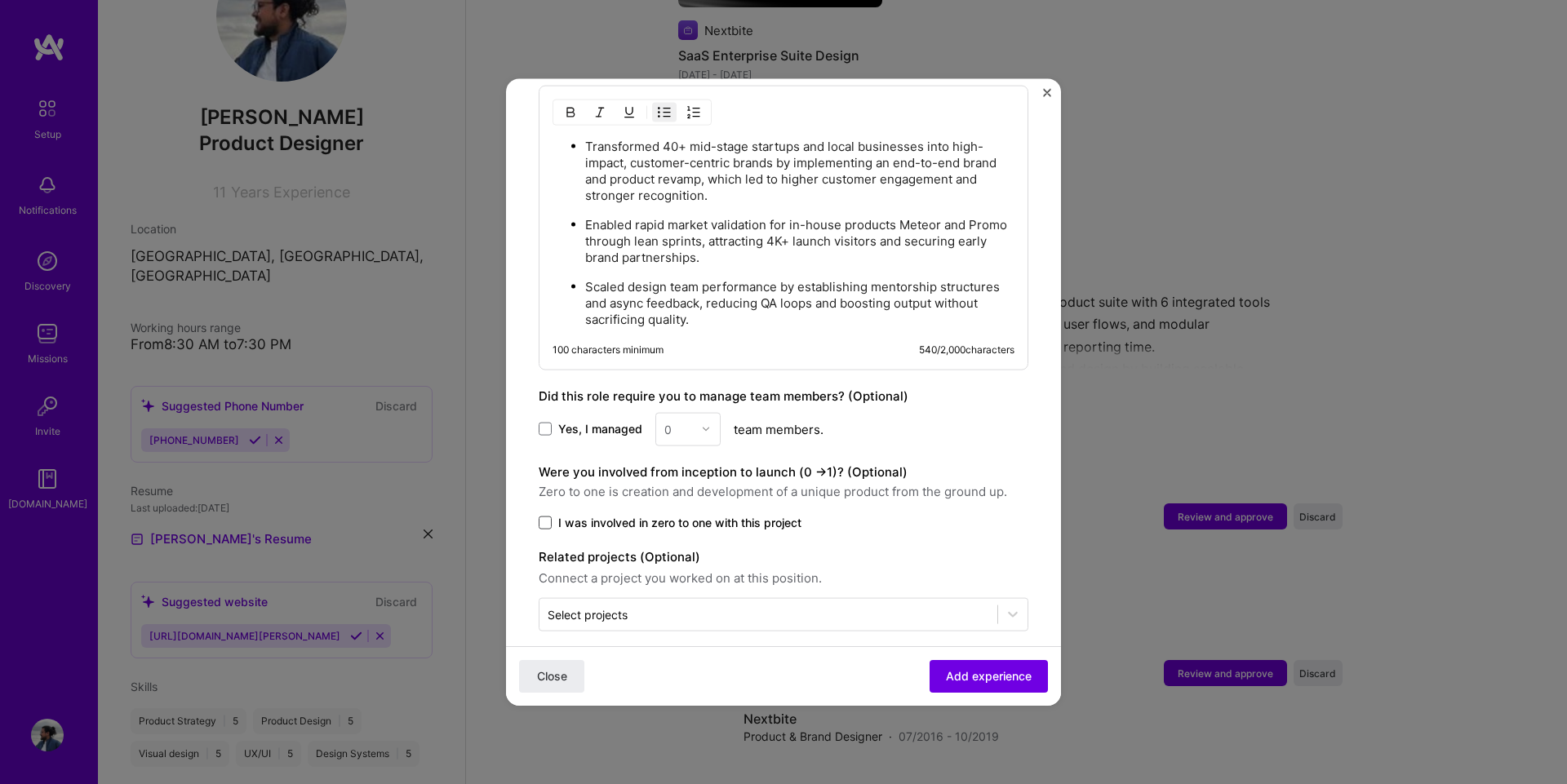
click at [545, 515] on span at bounding box center [545, 521] width 13 height 13
click at [0, 0] on input "I was involved in zero to one with this project" at bounding box center [0, 0] width 0 height 0
click at [552, 421] on label "Yes, I managed" at bounding box center [591, 429] width 103 height 17
click at [0, 0] on input "Yes, I managed" at bounding box center [0, 0] width 0 height 0
click at [693, 413] on div "0" at bounding box center [678, 429] width 45 height 32
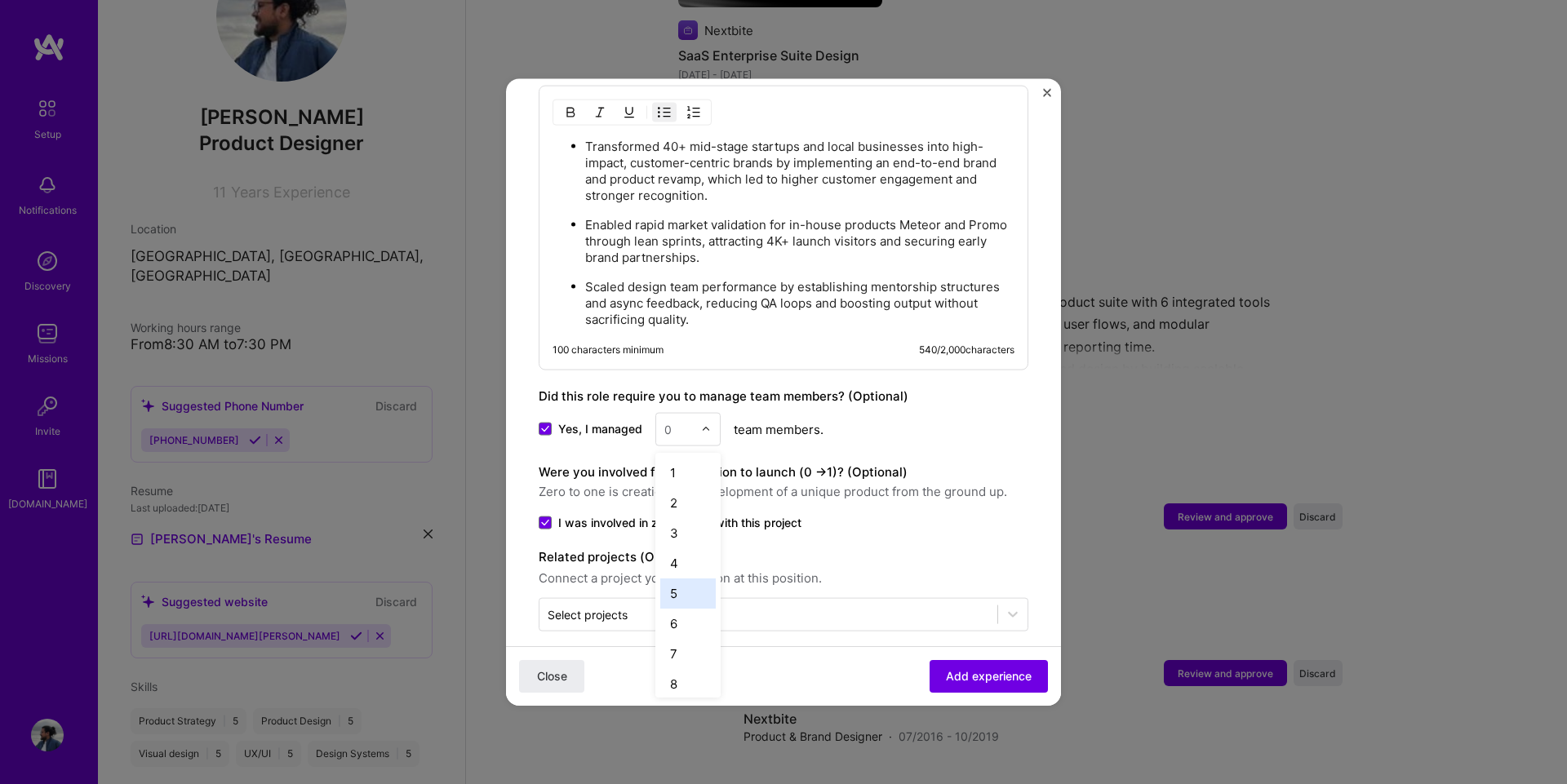
click at [680, 578] on div "5" at bounding box center [687, 592] width 56 height 30
click at [1015, 682] on span "Add experience" at bounding box center [988, 676] width 86 height 17
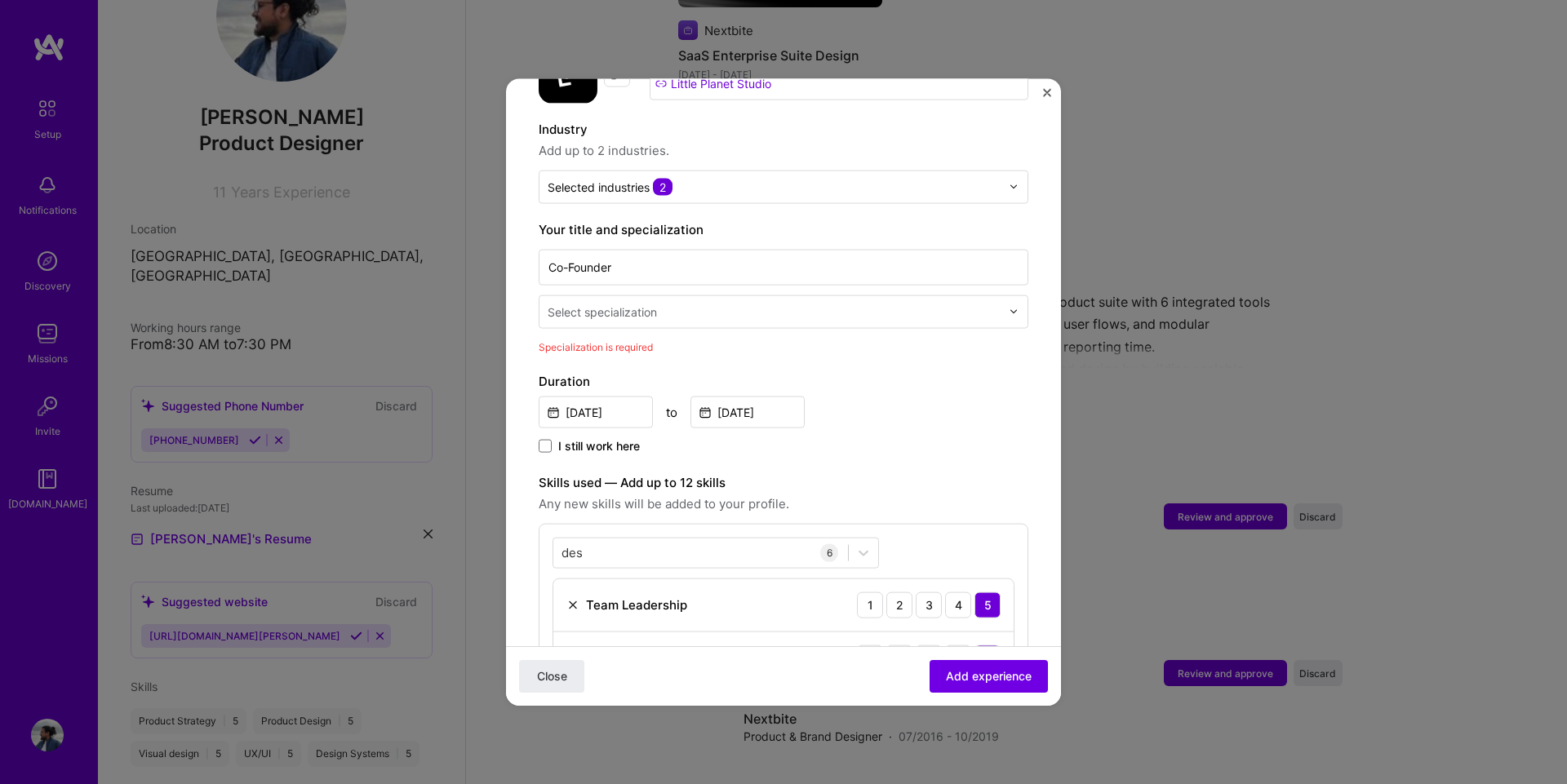
scroll to position [175, 0]
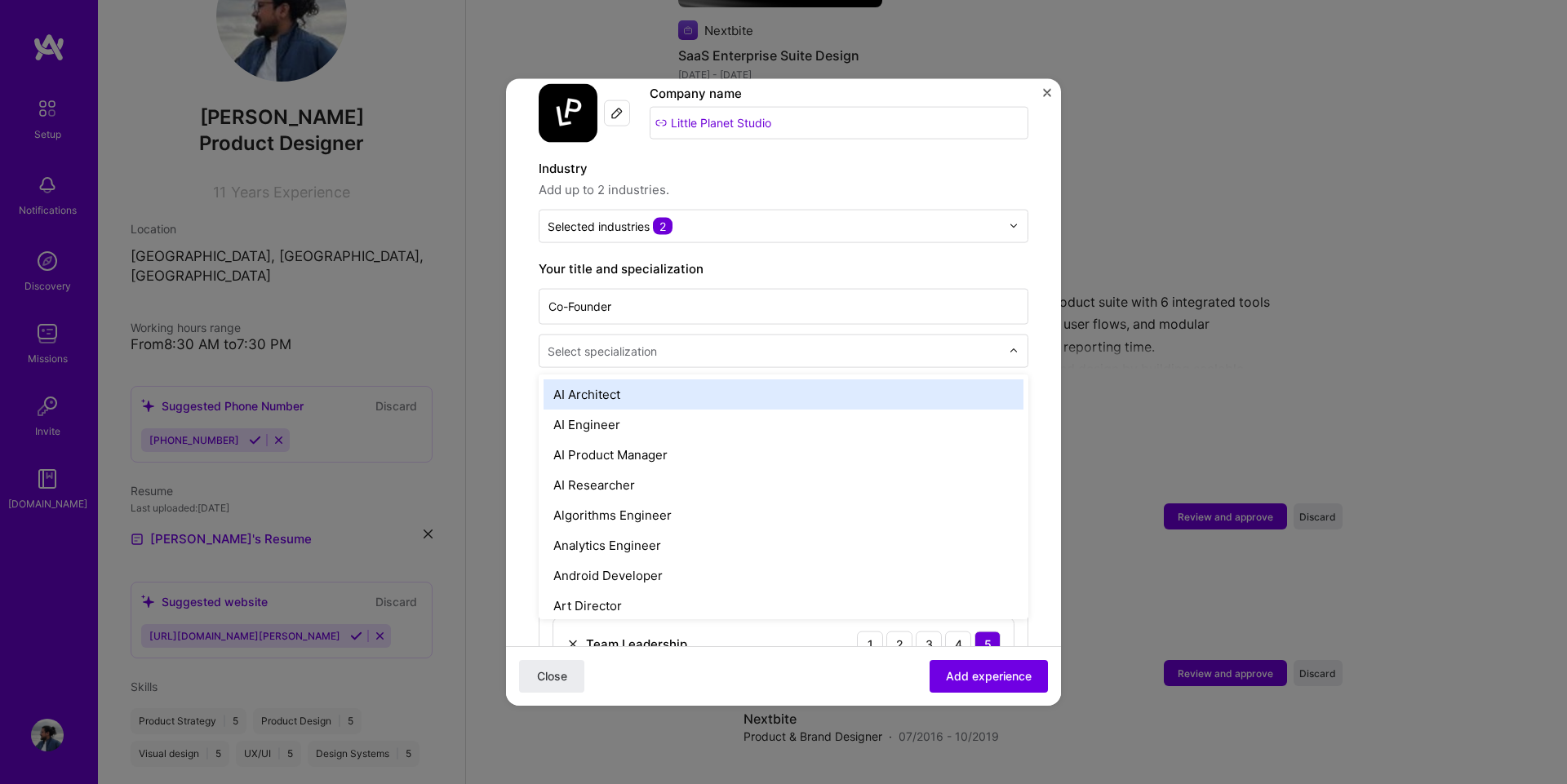
click at [690, 342] on input "text" at bounding box center [776, 351] width 456 height 18
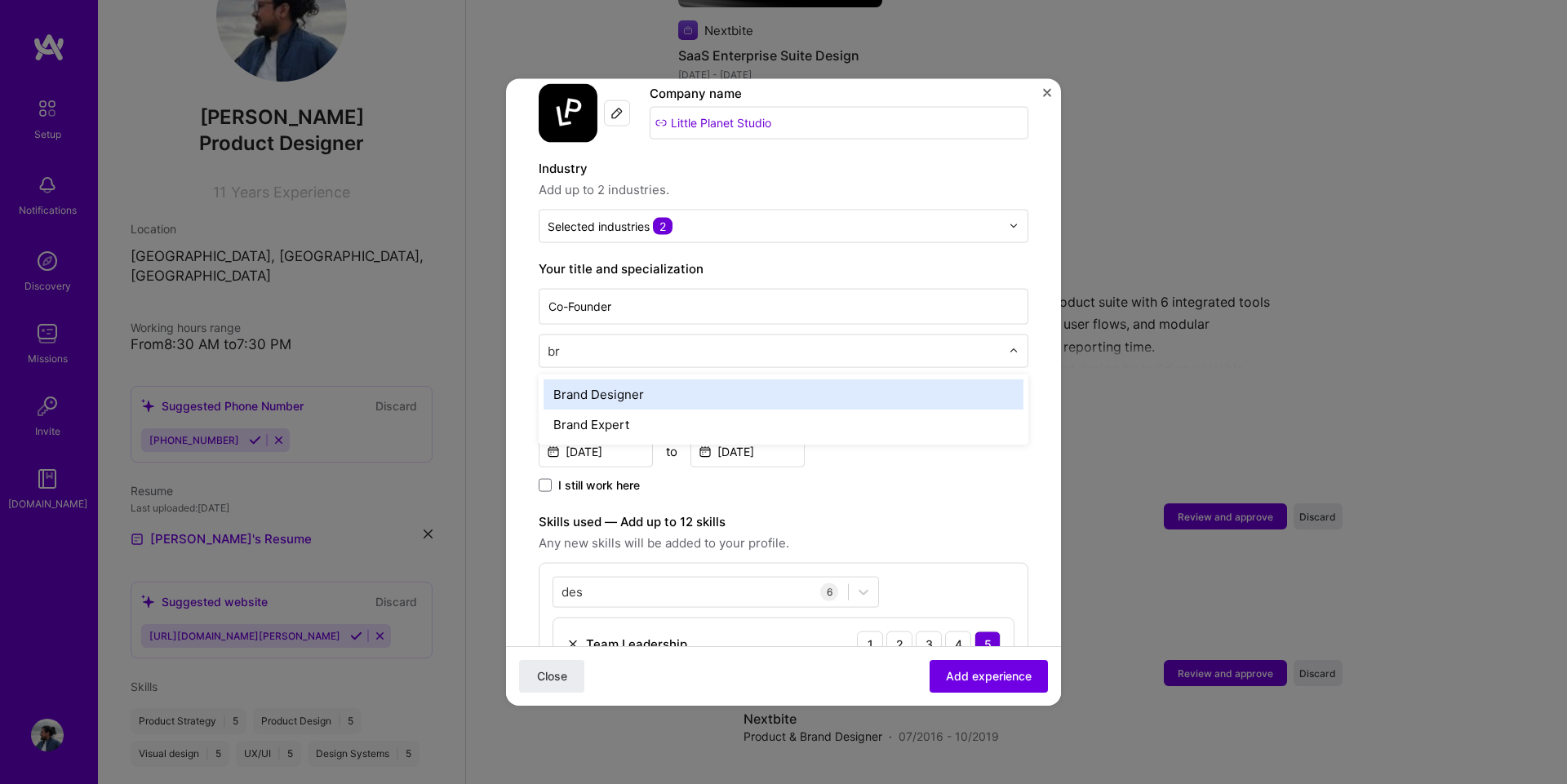
type input "b"
type input "des"
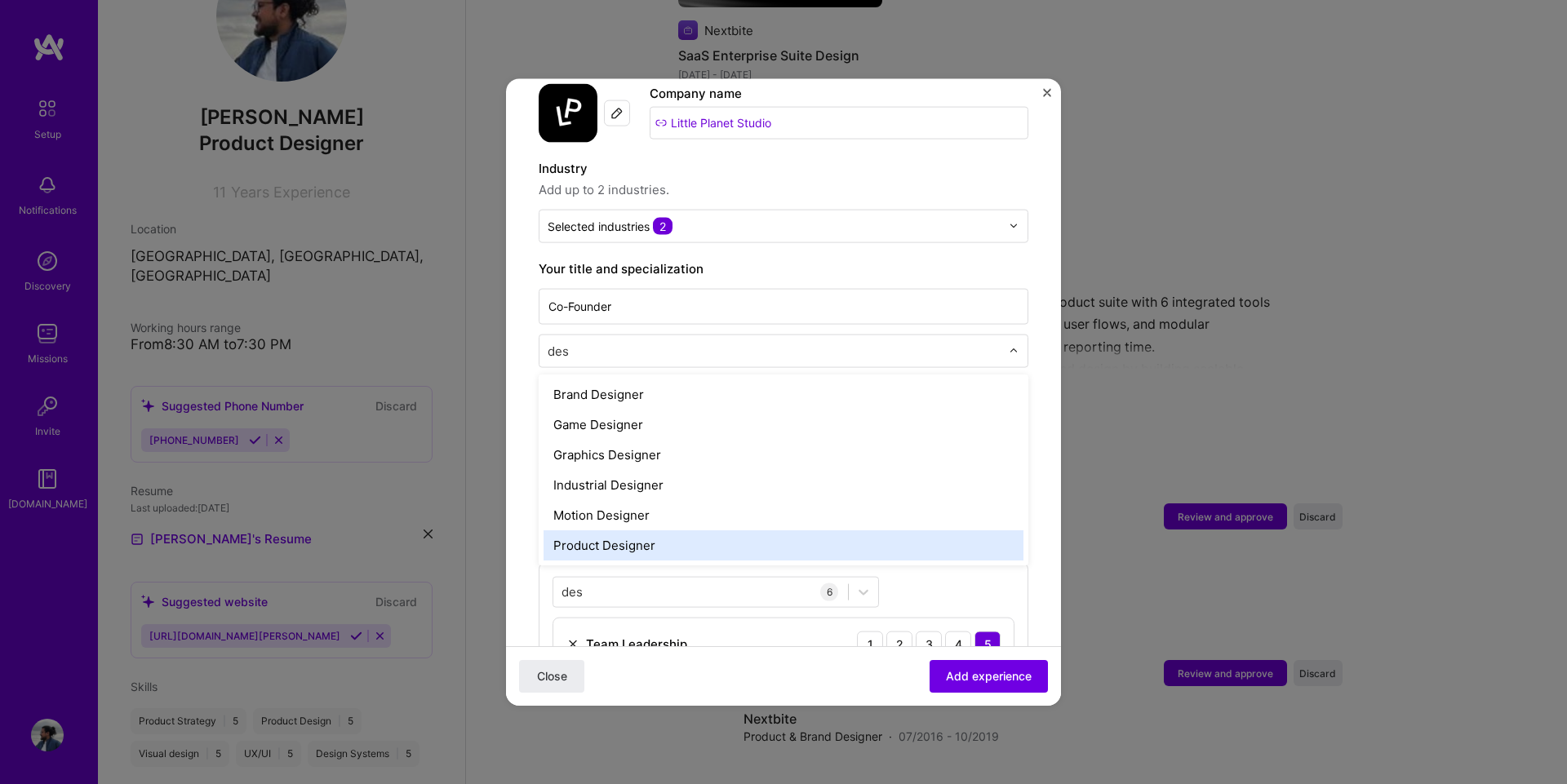
click at [656, 529] on div "Product Designer" at bounding box center [784, 543] width 479 height 30
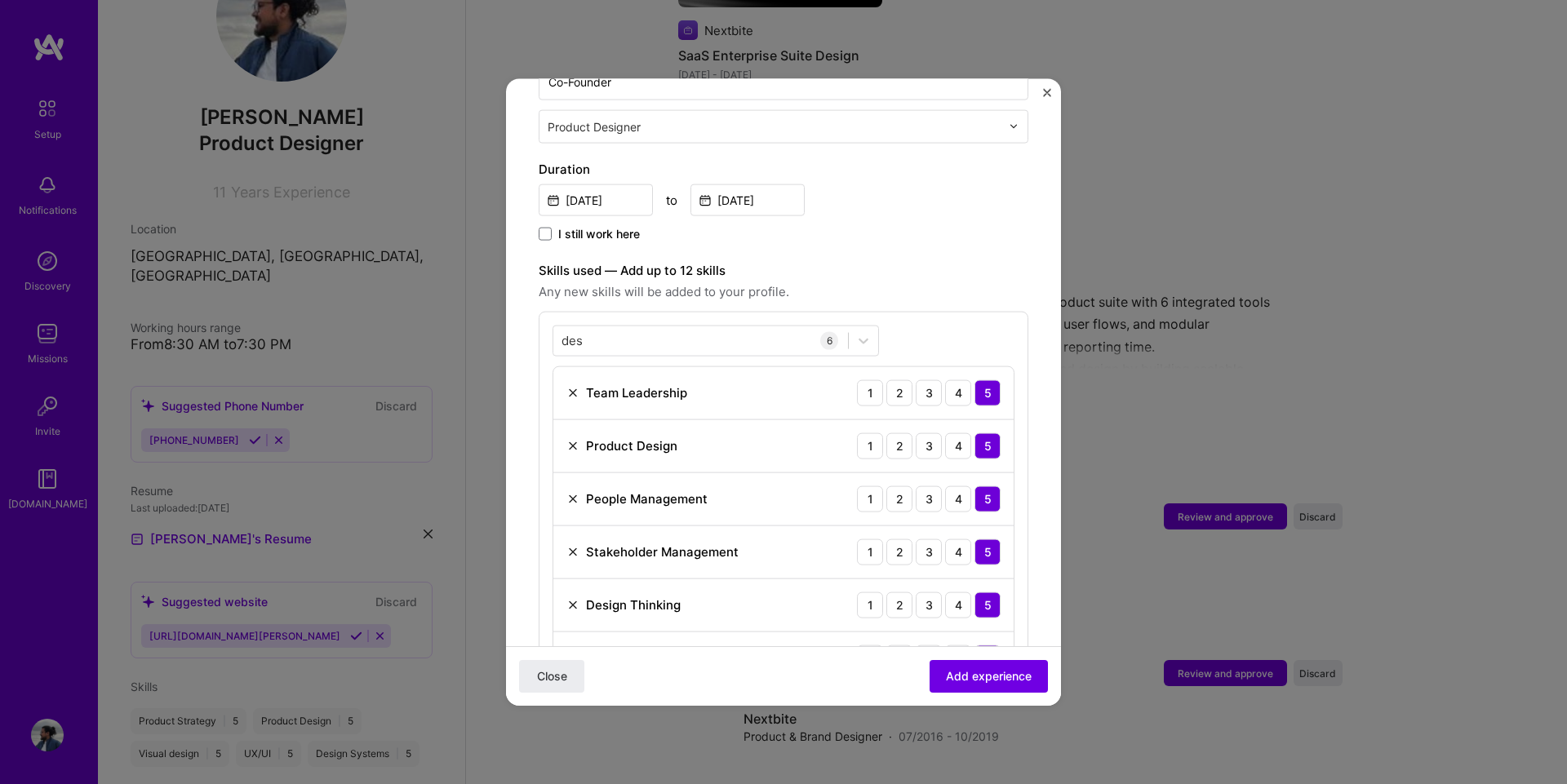
scroll to position [93, 0]
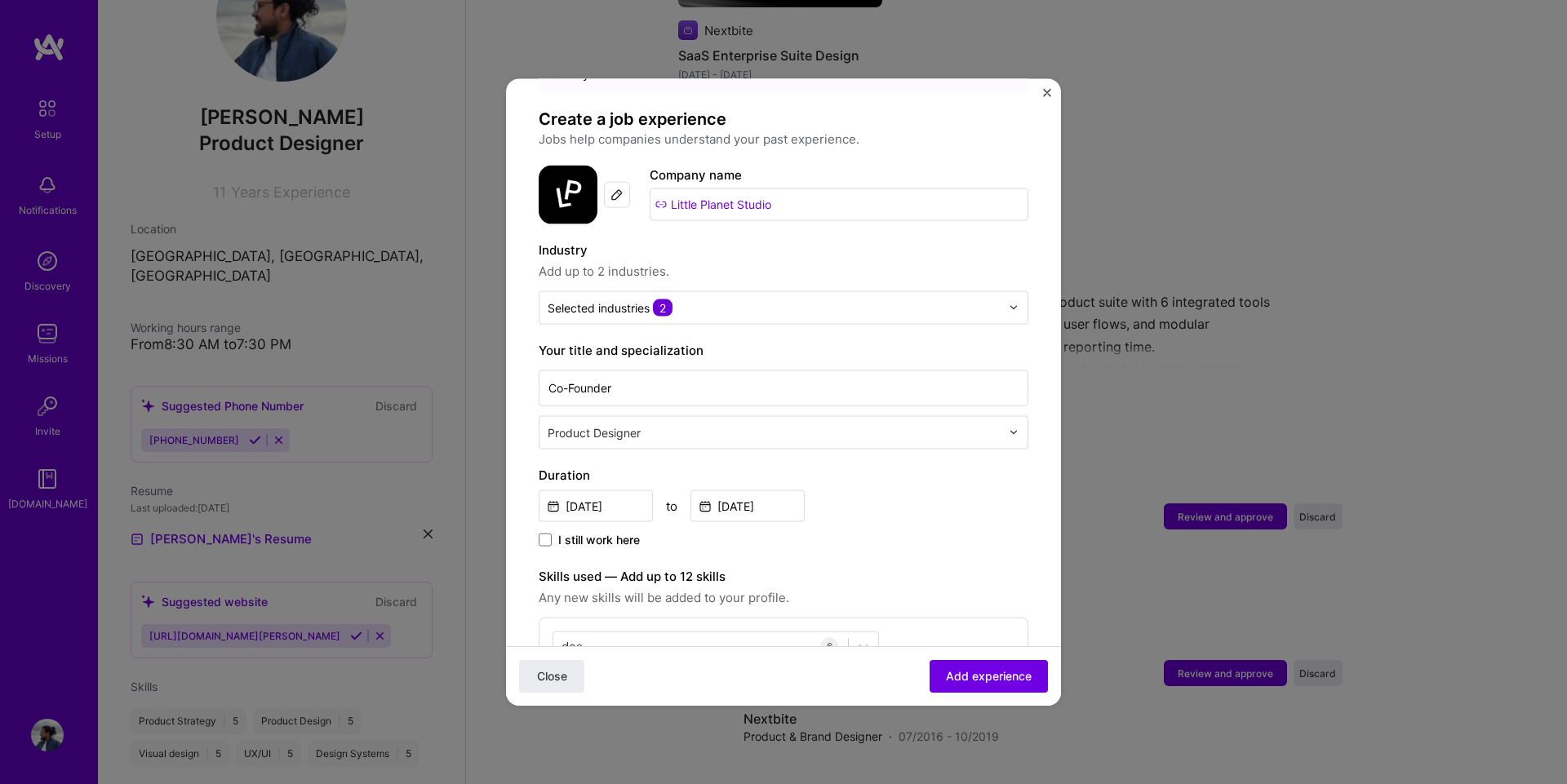
click at [750, 424] on input "text" at bounding box center [776, 432] width 456 height 18
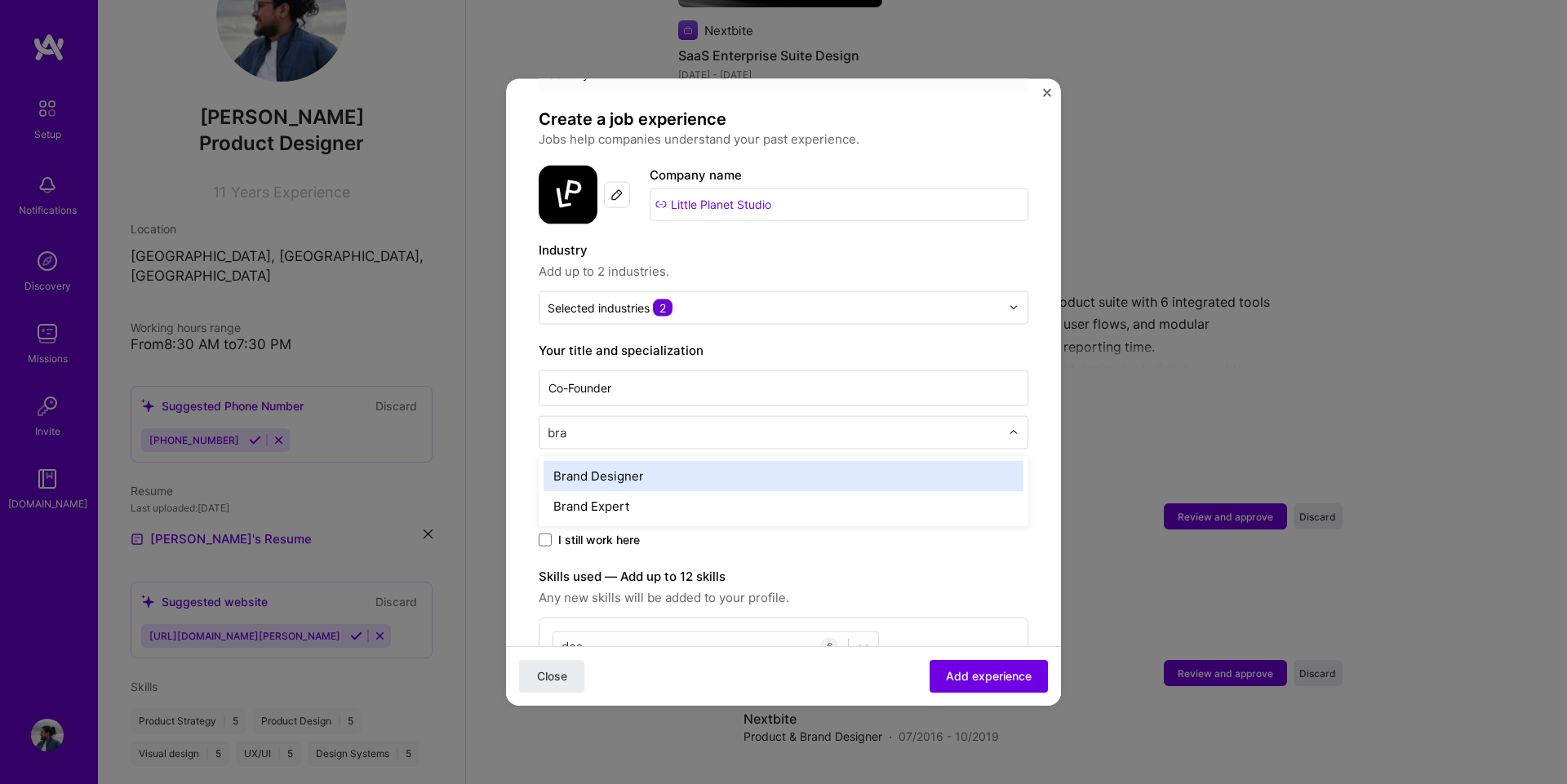
type input "bran"
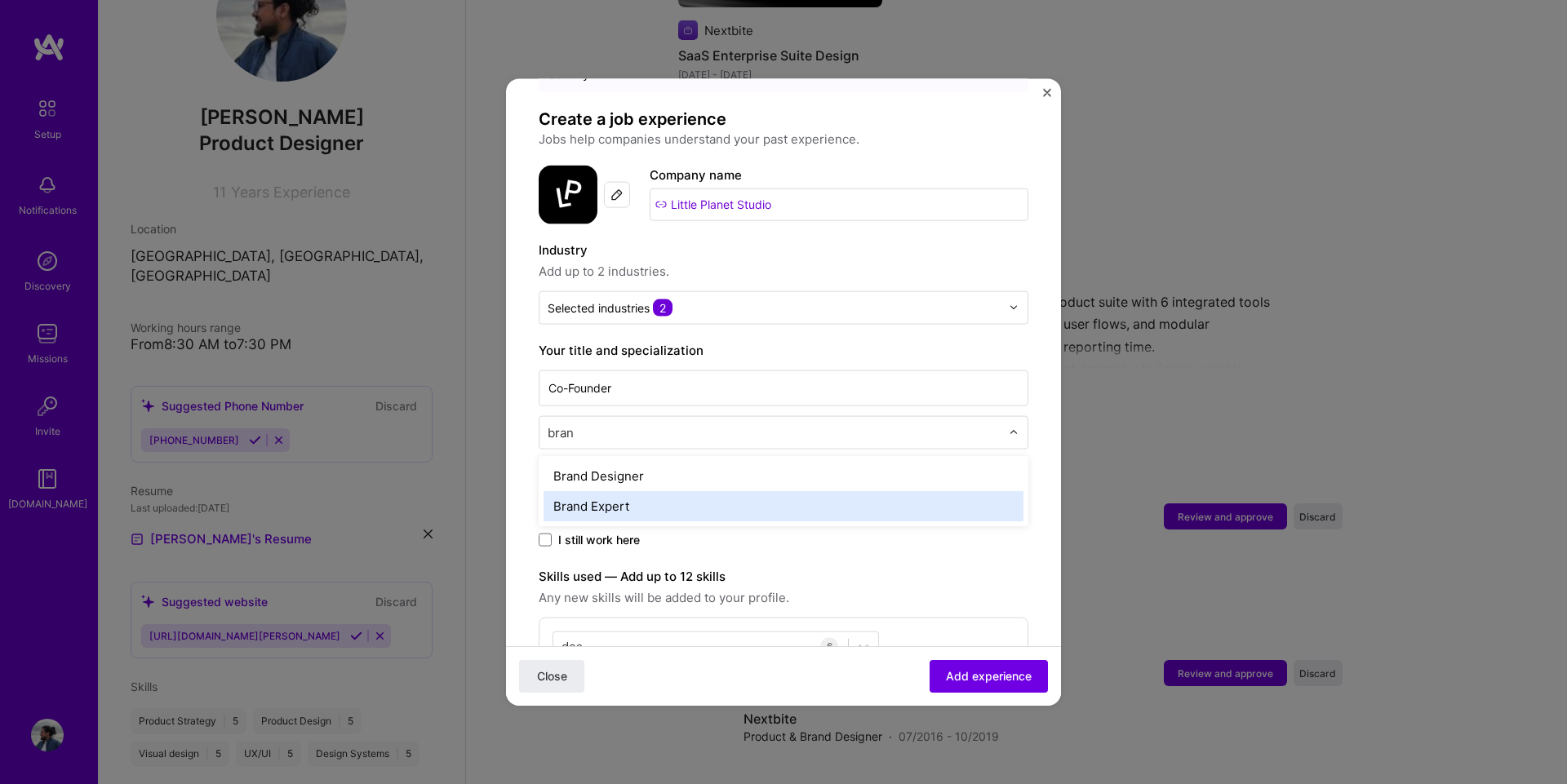
click at [743, 490] on div "Brand Expert" at bounding box center [784, 504] width 479 height 30
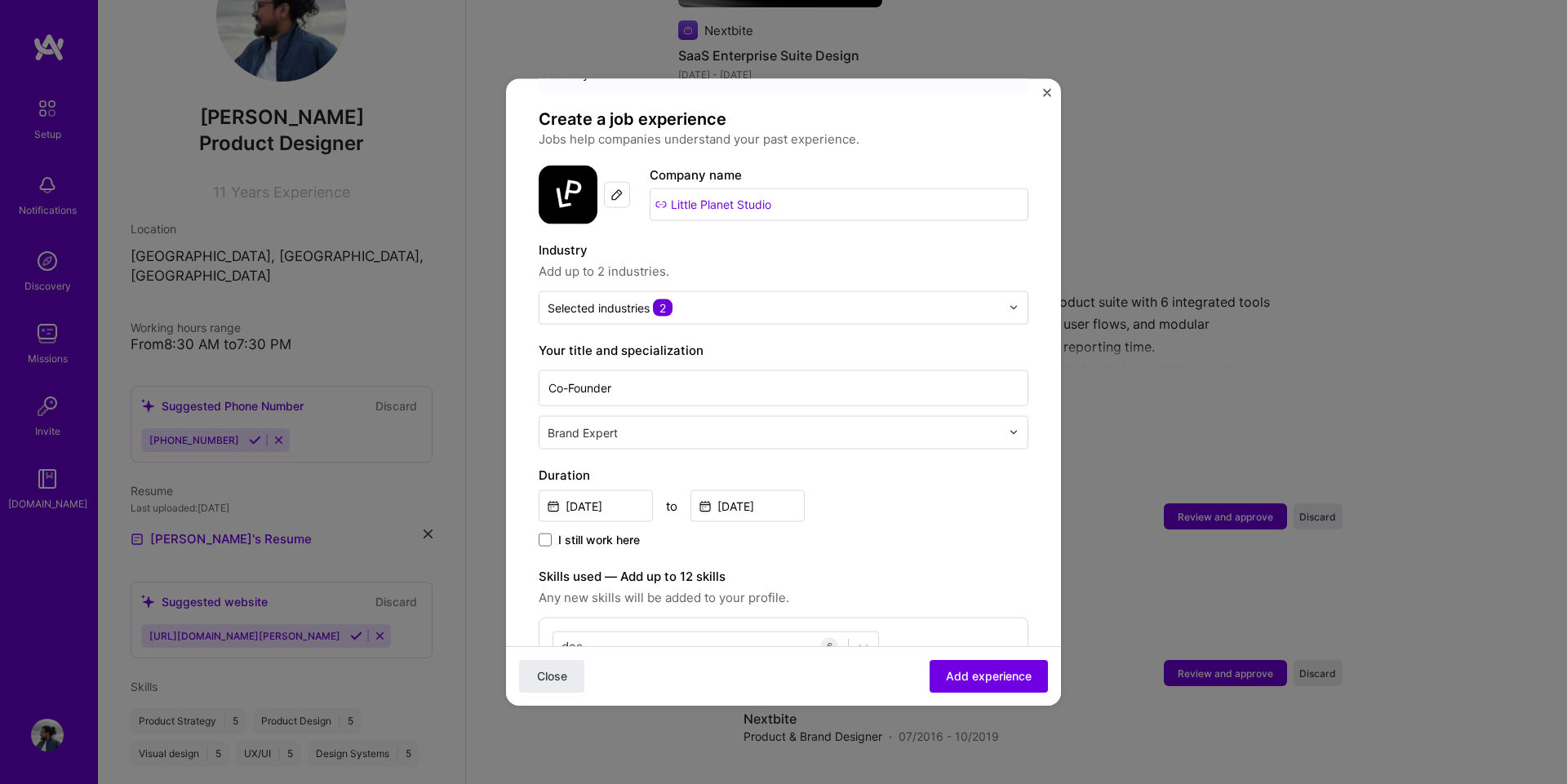
click at [778, 424] on input "text" at bounding box center [776, 432] width 456 height 18
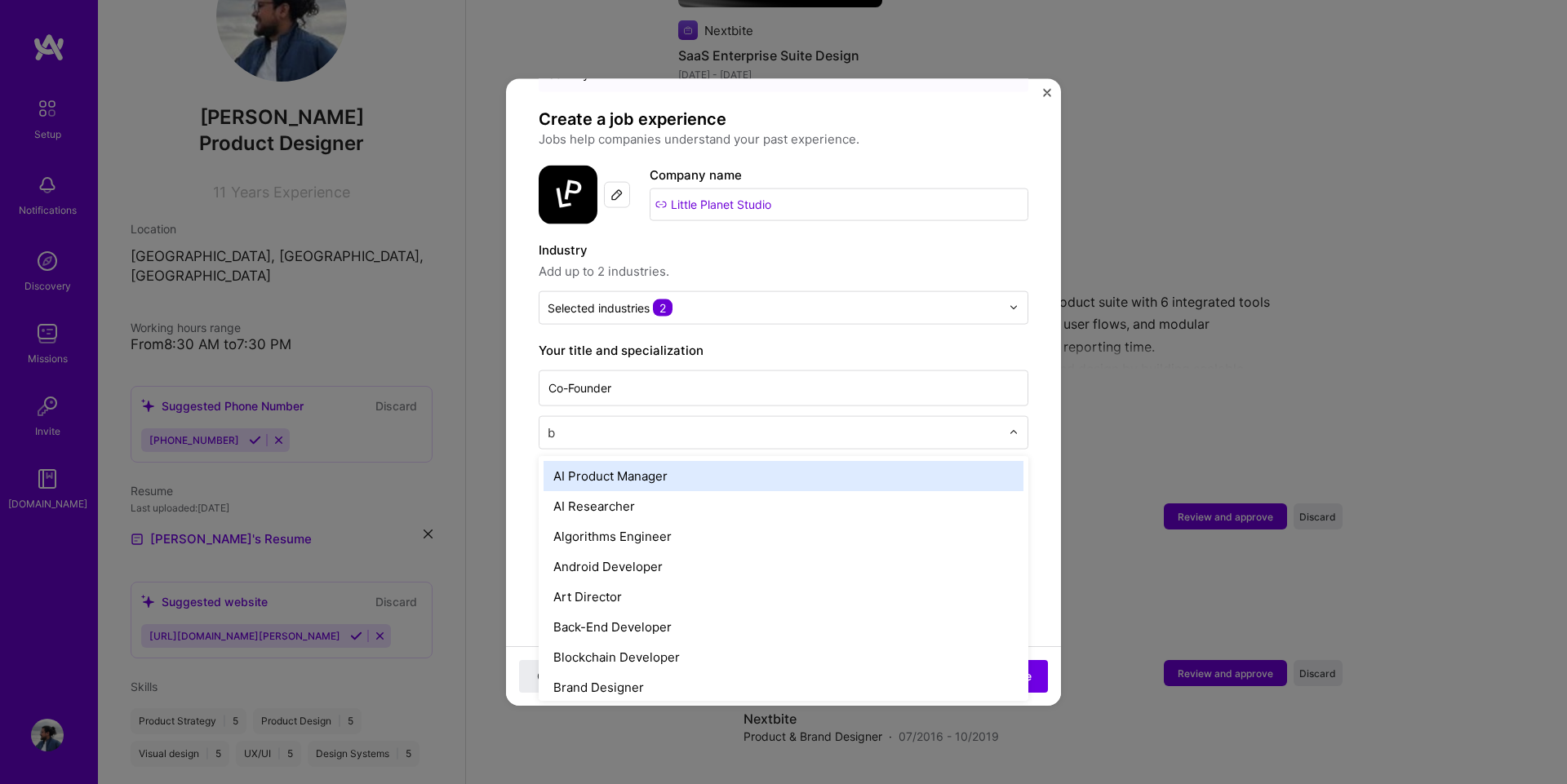
type input "br"
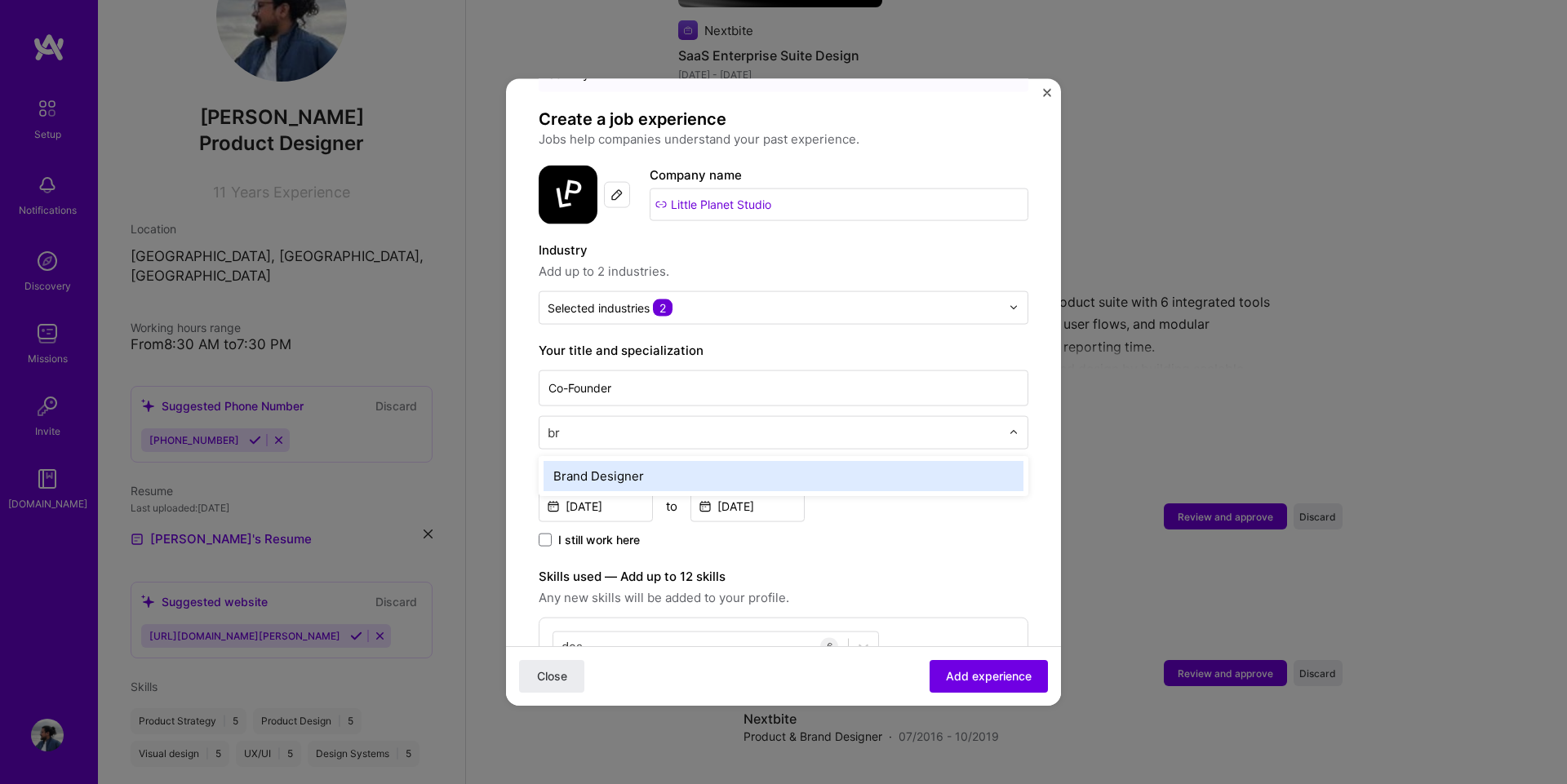
click at [798, 460] on div "Brand Designer" at bounding box center [784, 474] width 479 height 30
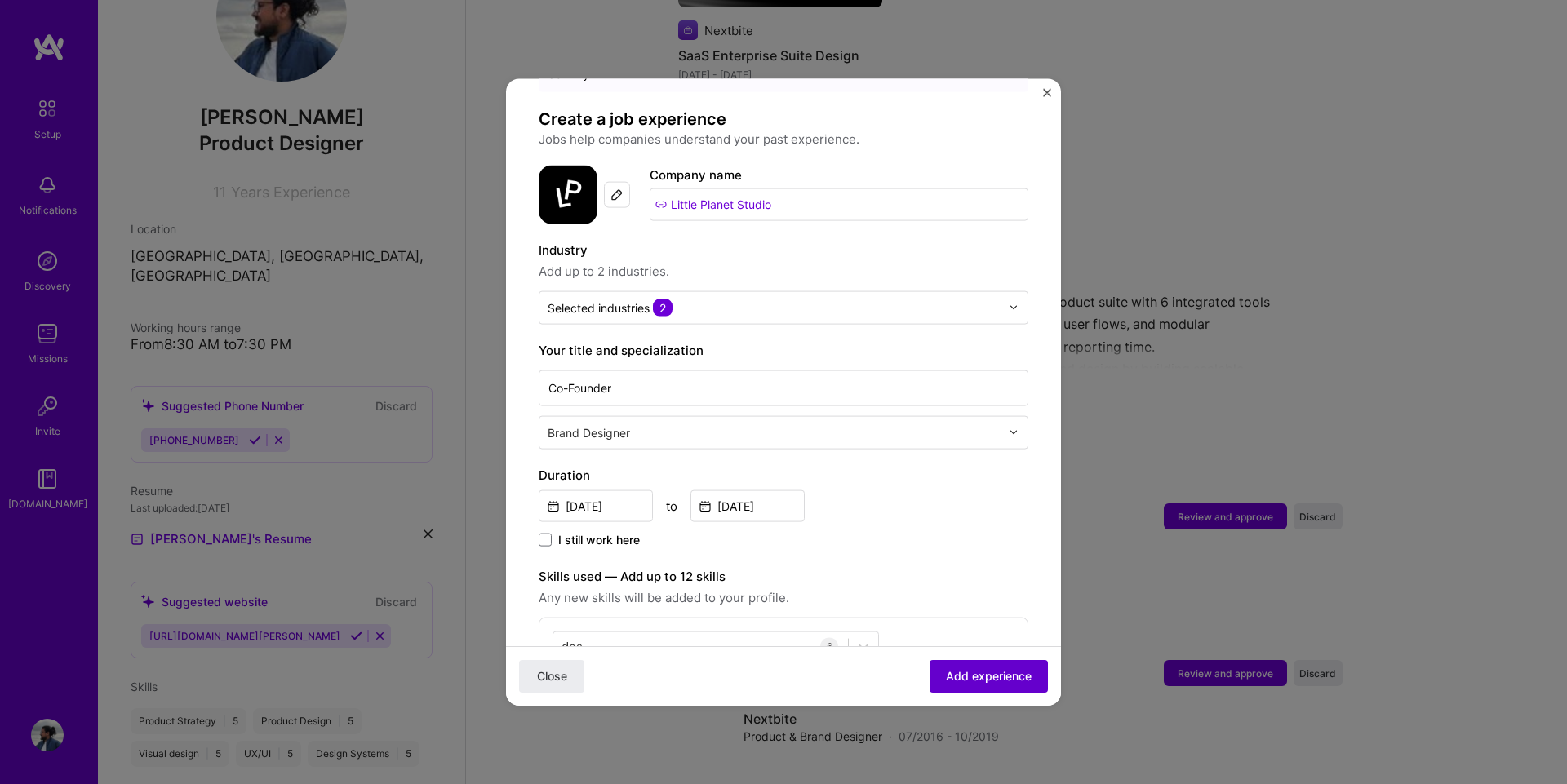
click at [992, 672] on span "Add experience" at bounding box center [988, 676] width 86 height 17
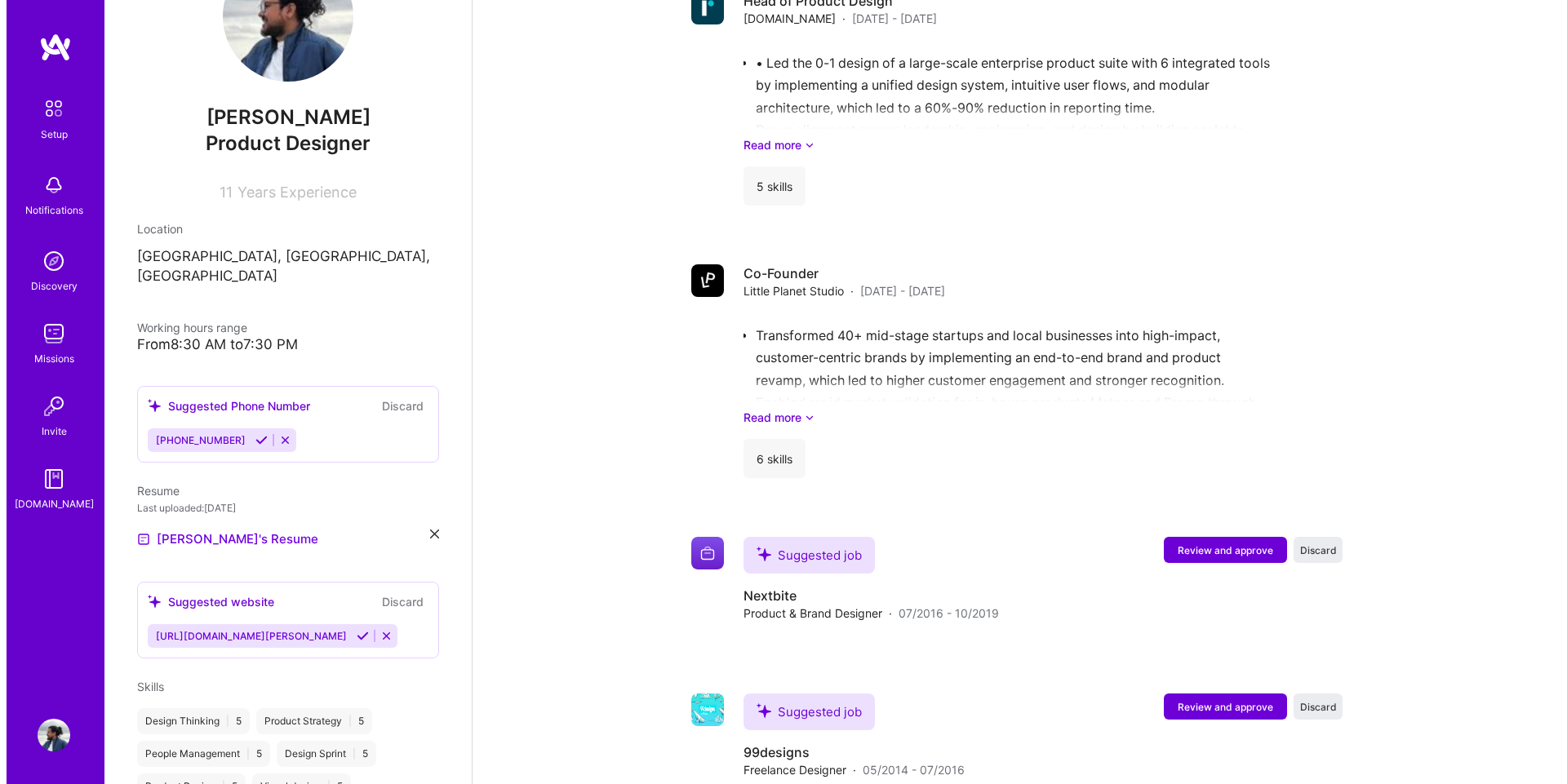
scroll to position [1529, 0]
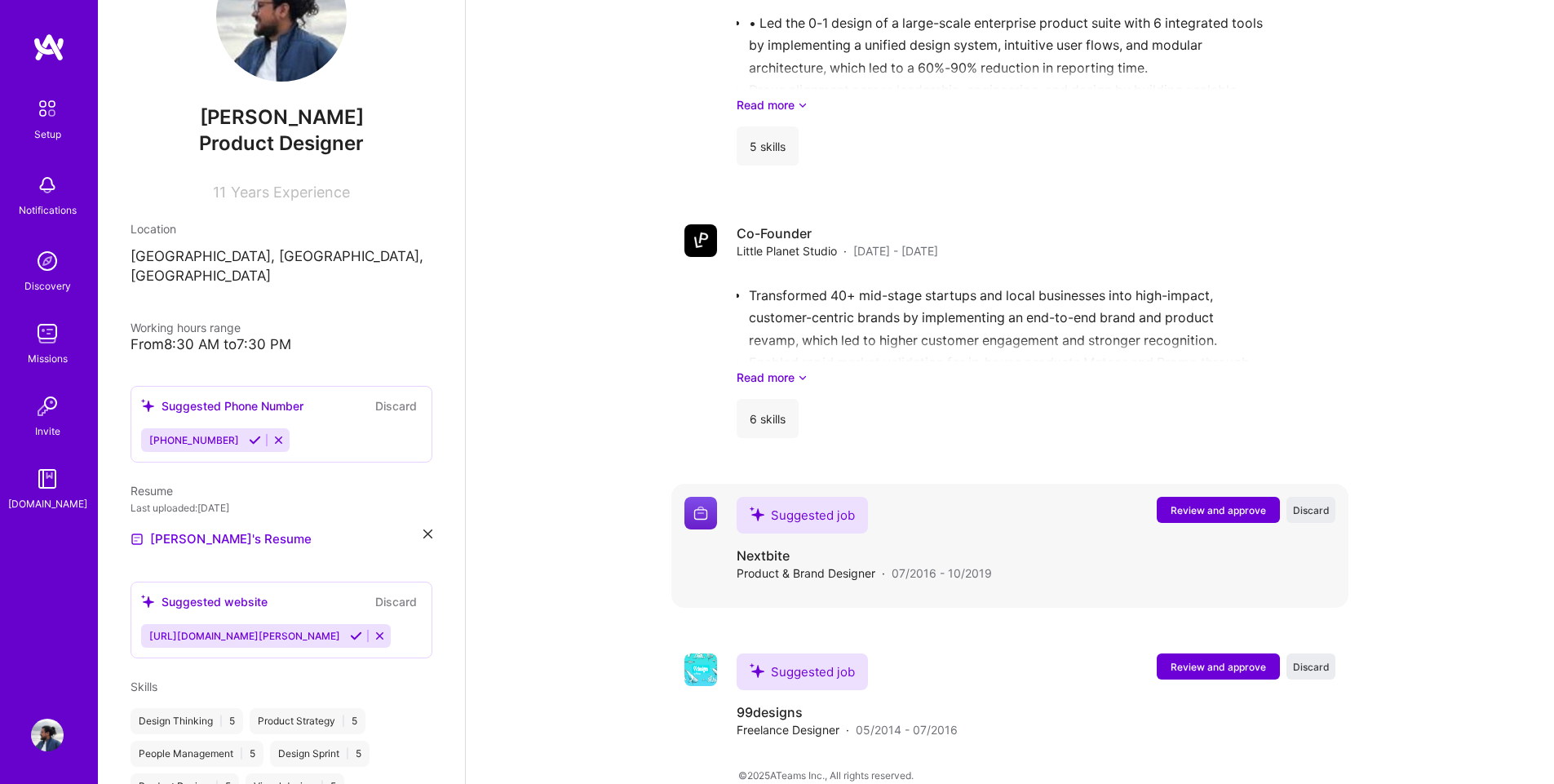
click at [1197, 504] on span "Review and approve" at bounding box center [1219, 510] width 95 height 14
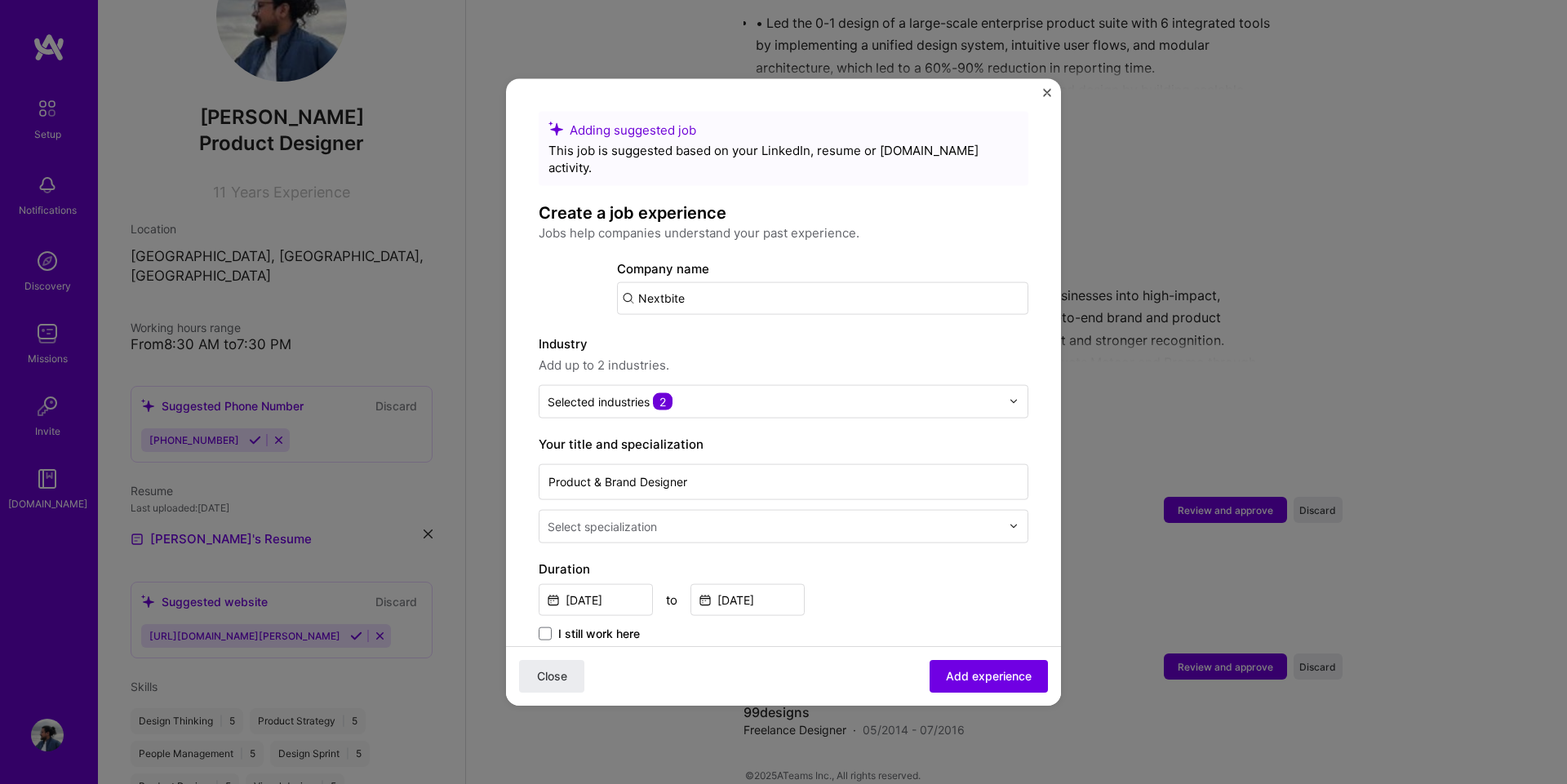
click at [727, 281] on input "Nextbite" at bounding box center [822, 297] width 411 height 32
type input "Nextbite"
click at [740, 322] on div "Add company Nextbite" at bounding box center [739, 343] width 245 height 42
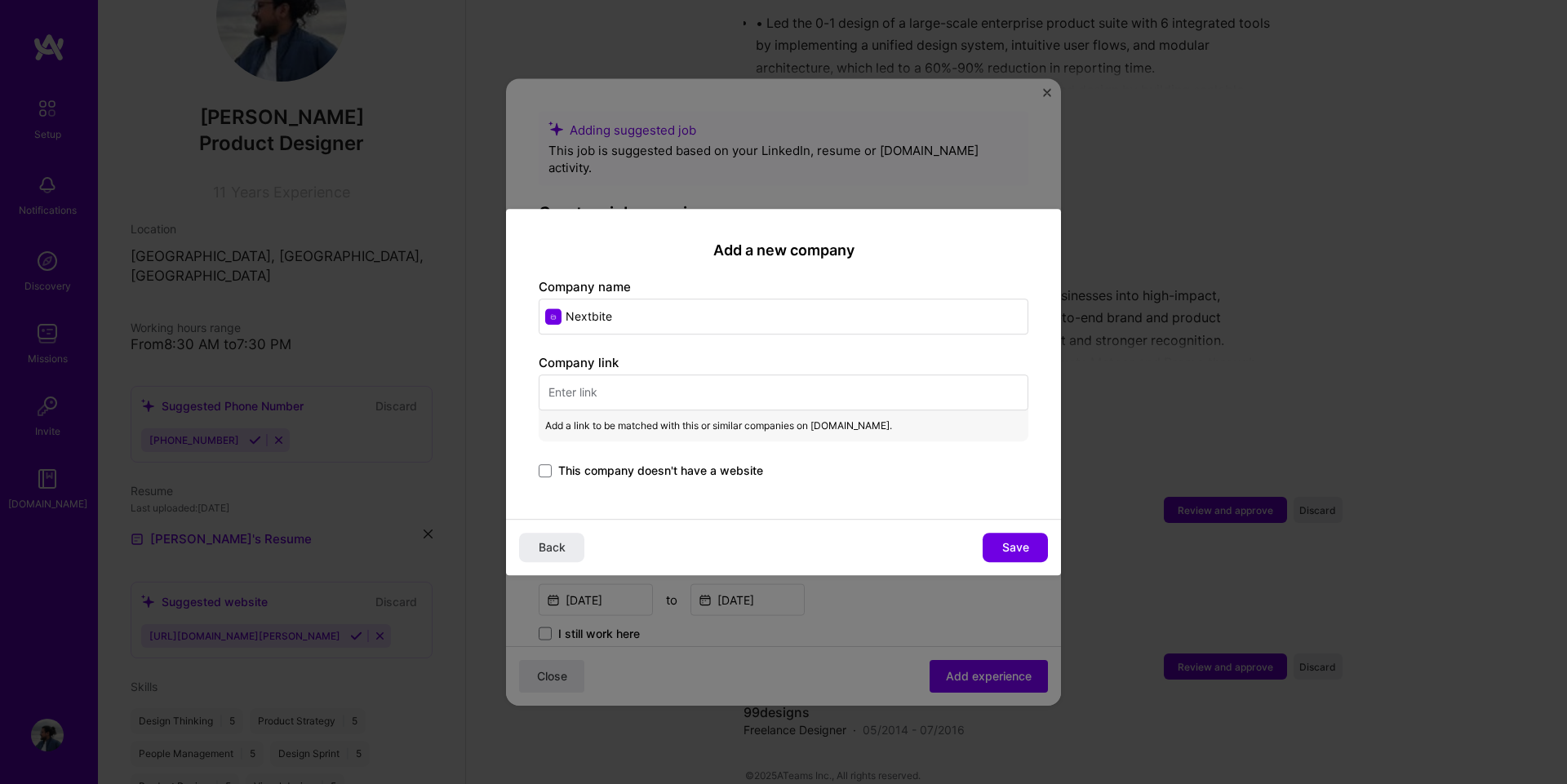
click at [695, 389] on input "text" at bounding box center [784, 392] width 489 height 36
paste input "[URL][DOMAIN_NAME]"
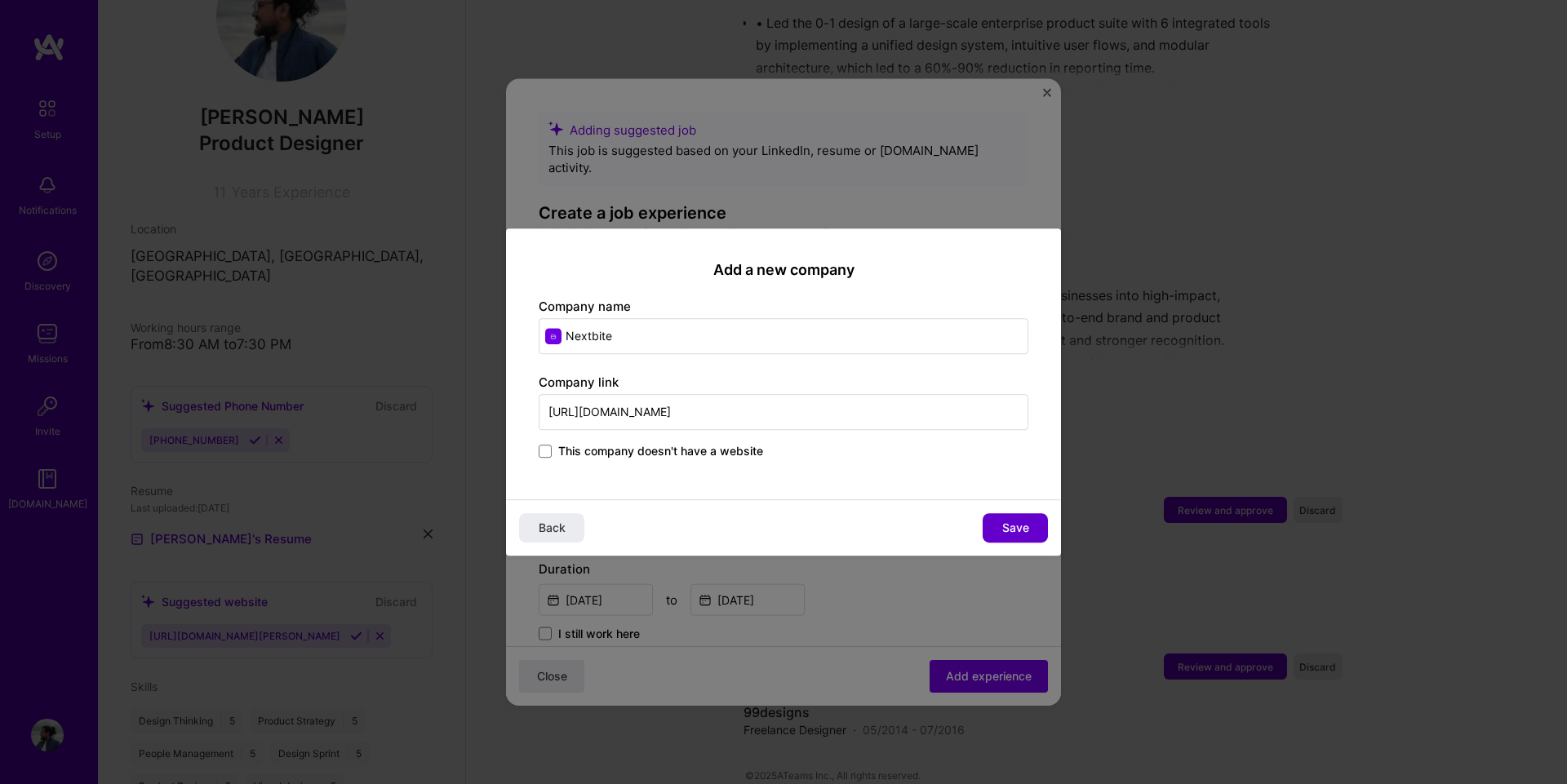
type input "[URL][DOMAIN_NAME]"
click at [1012, 529] on span "Save" at bounding box center [1015, 527] width 27 height 17
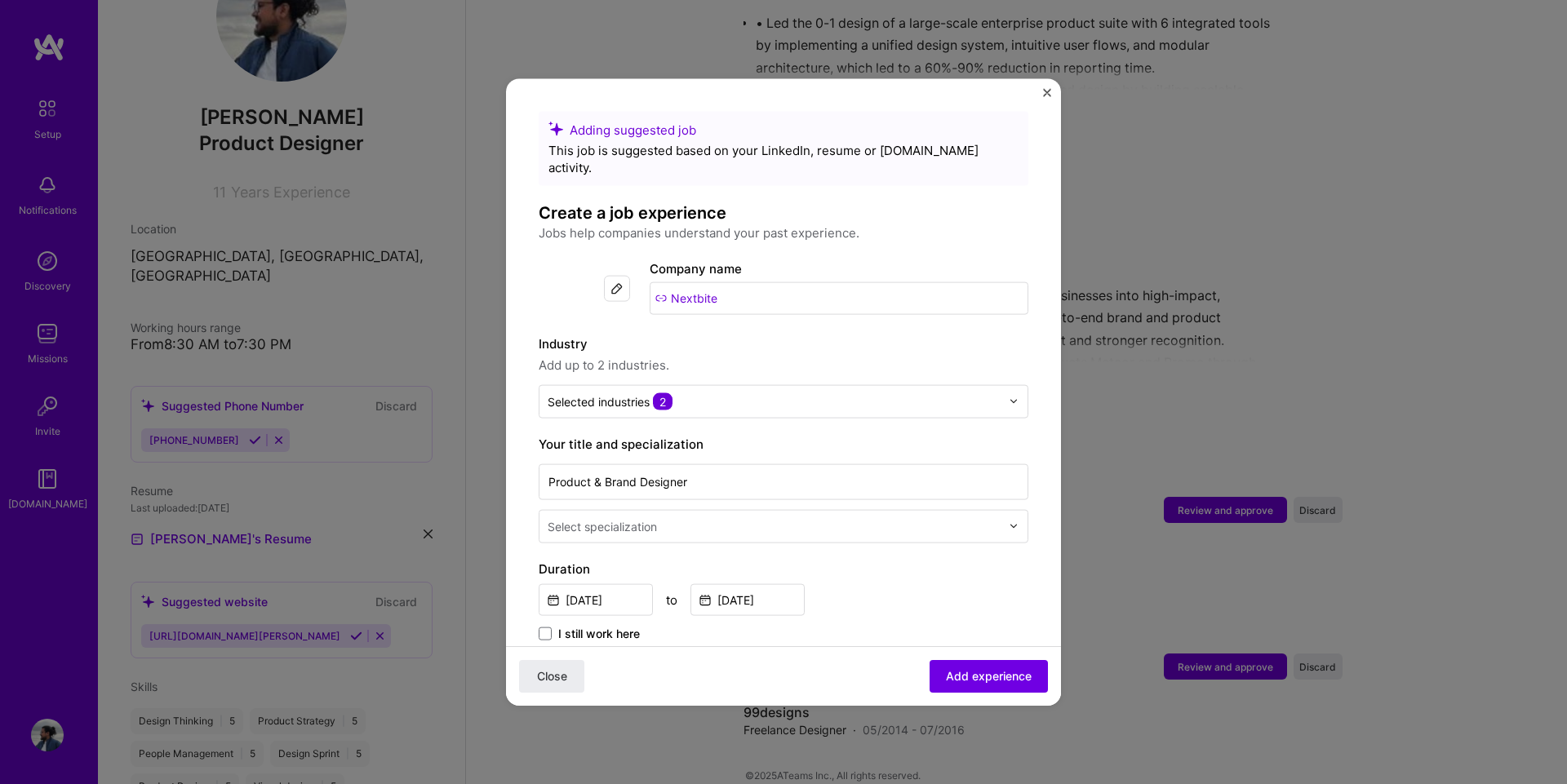
scroll to position [897, 0]
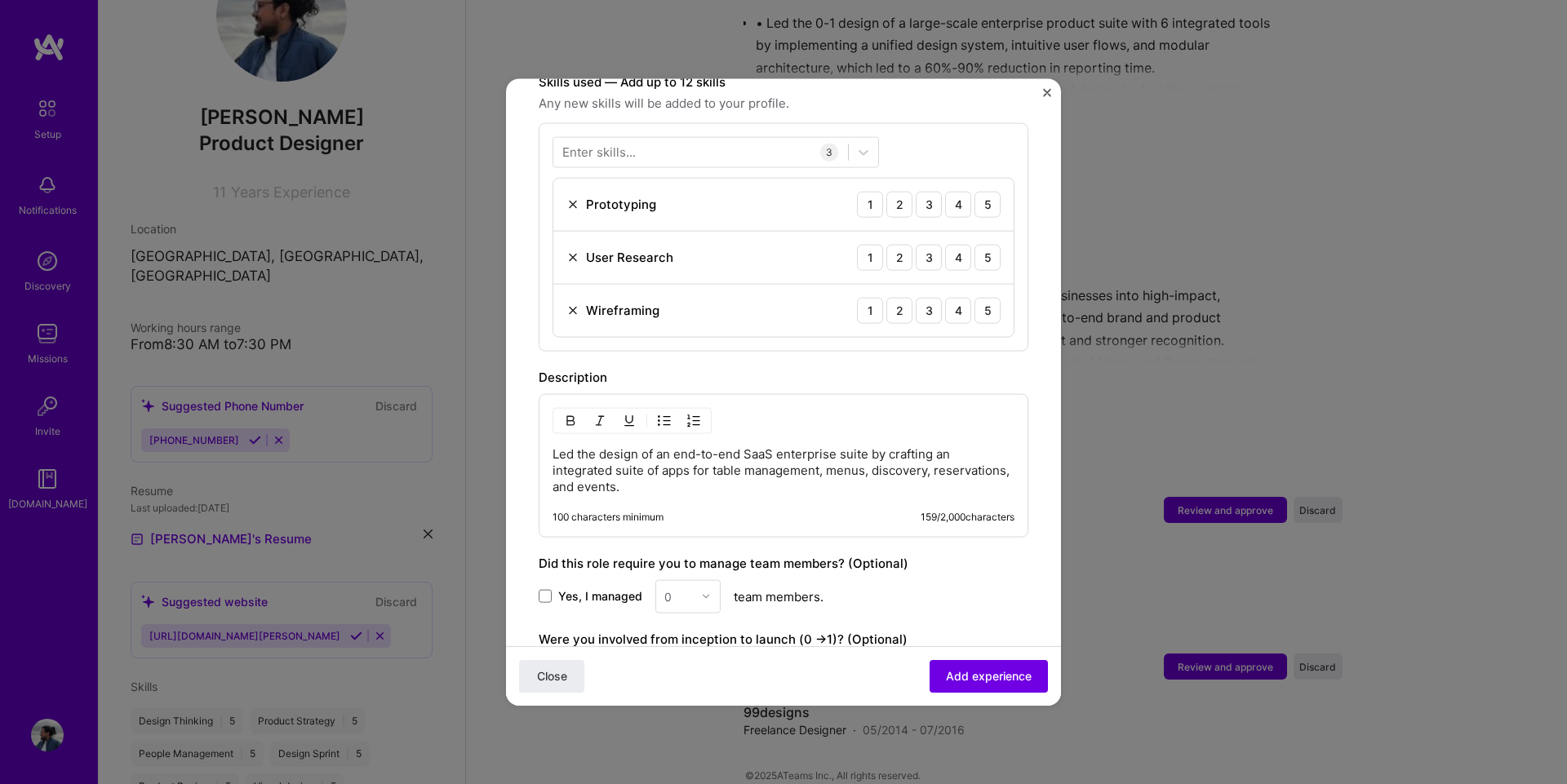
scroll to position [653, 0]
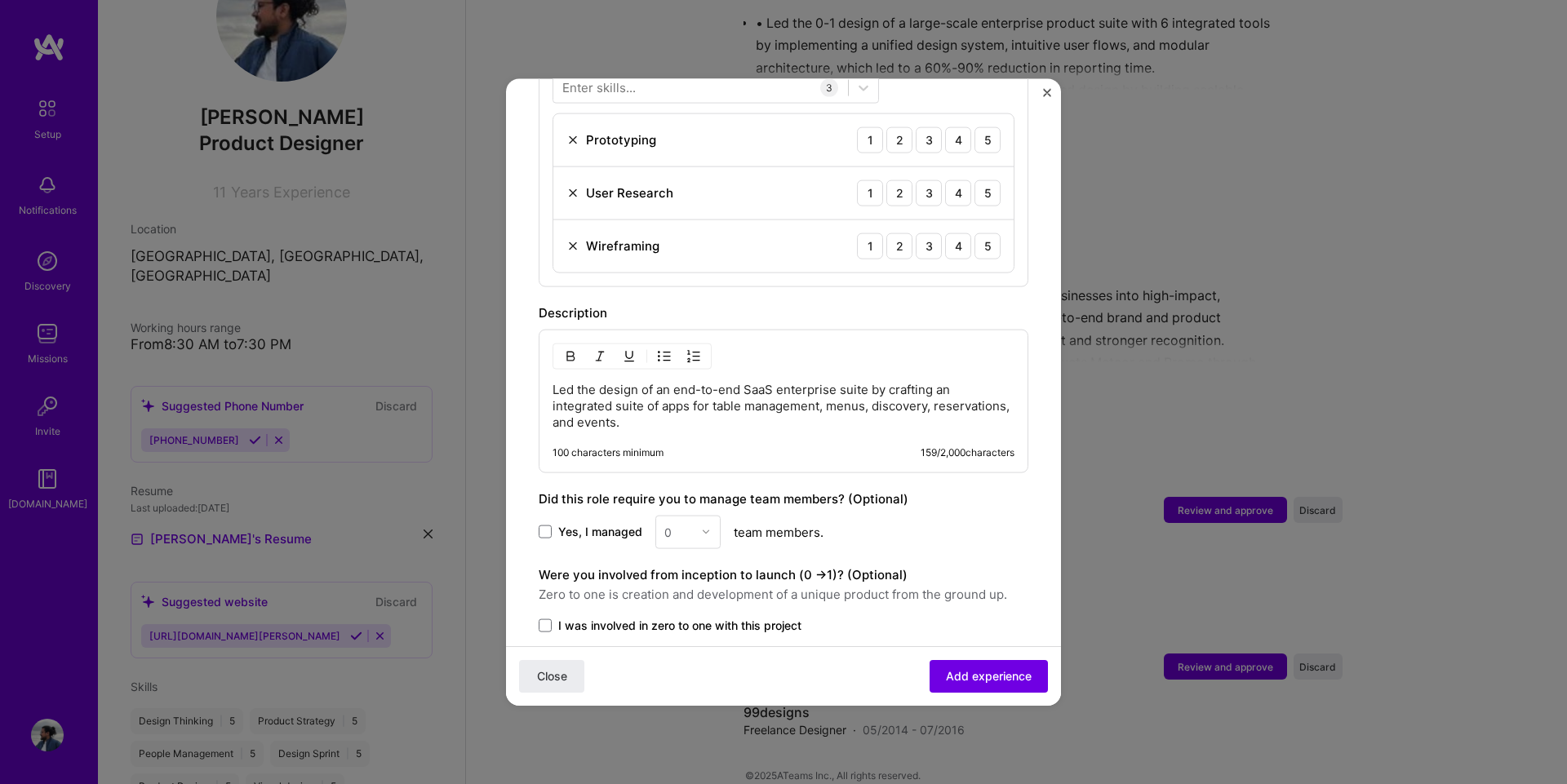
click at [670, 403] on p "Led the design of an end-to-end SaaS enterprise suite by crafting an integrated…" at bounding box center [784, 405] width 462 height 49
click at [669, 349] on img "button" at bounding box center [664, 355] width 13 height 13
click at [655, 382] on p "Led the design of an end-to-end SaaS enterprise suite by crafting an integrated…" at bounding box center [799, 406] width 429 height 49
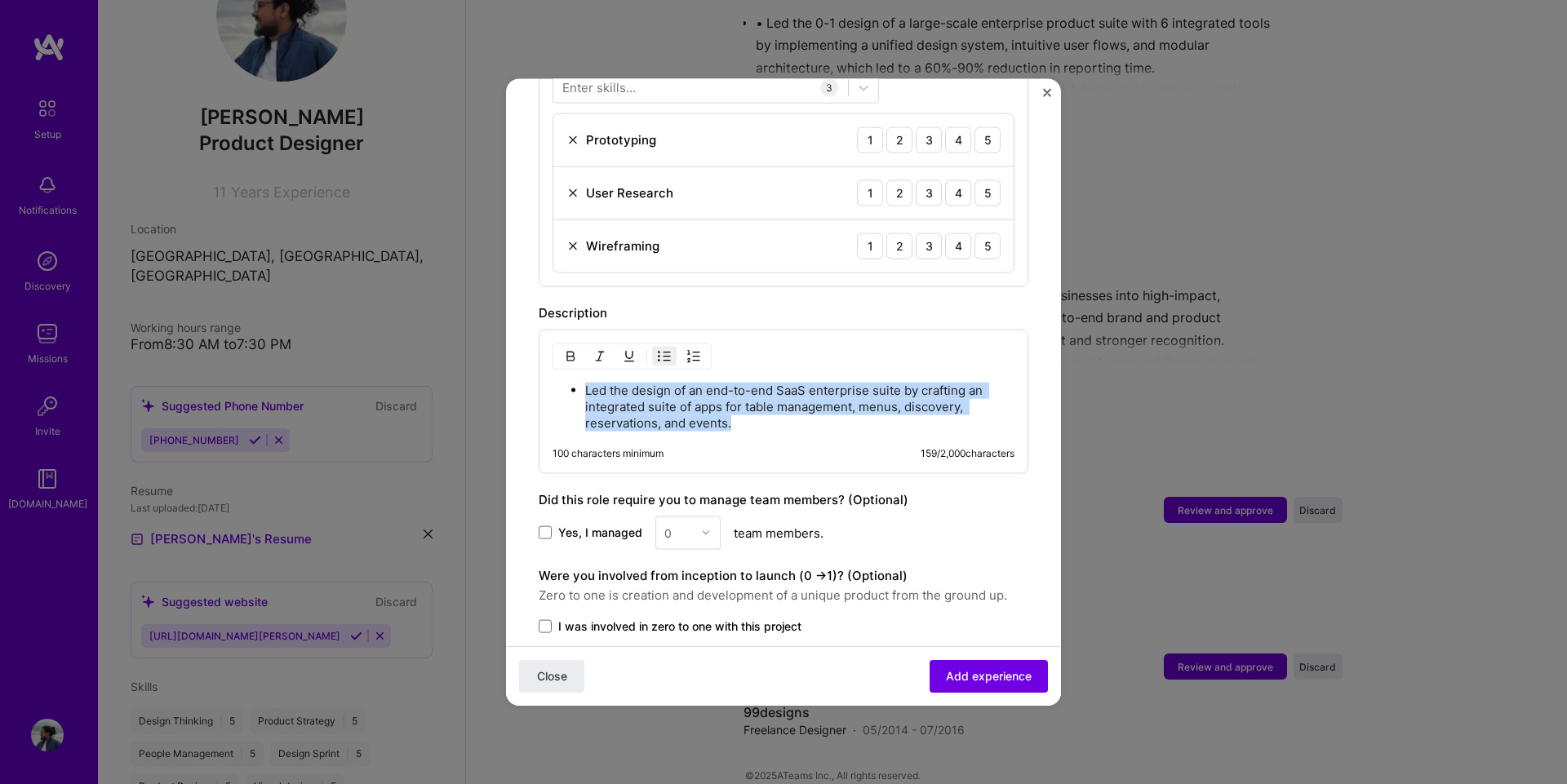
click at [655, 382] on p "Led the design of an end-to-end SaaS enterprise suite by crafting an integrated…" at bounding box center [799, 406] width 429 height 49
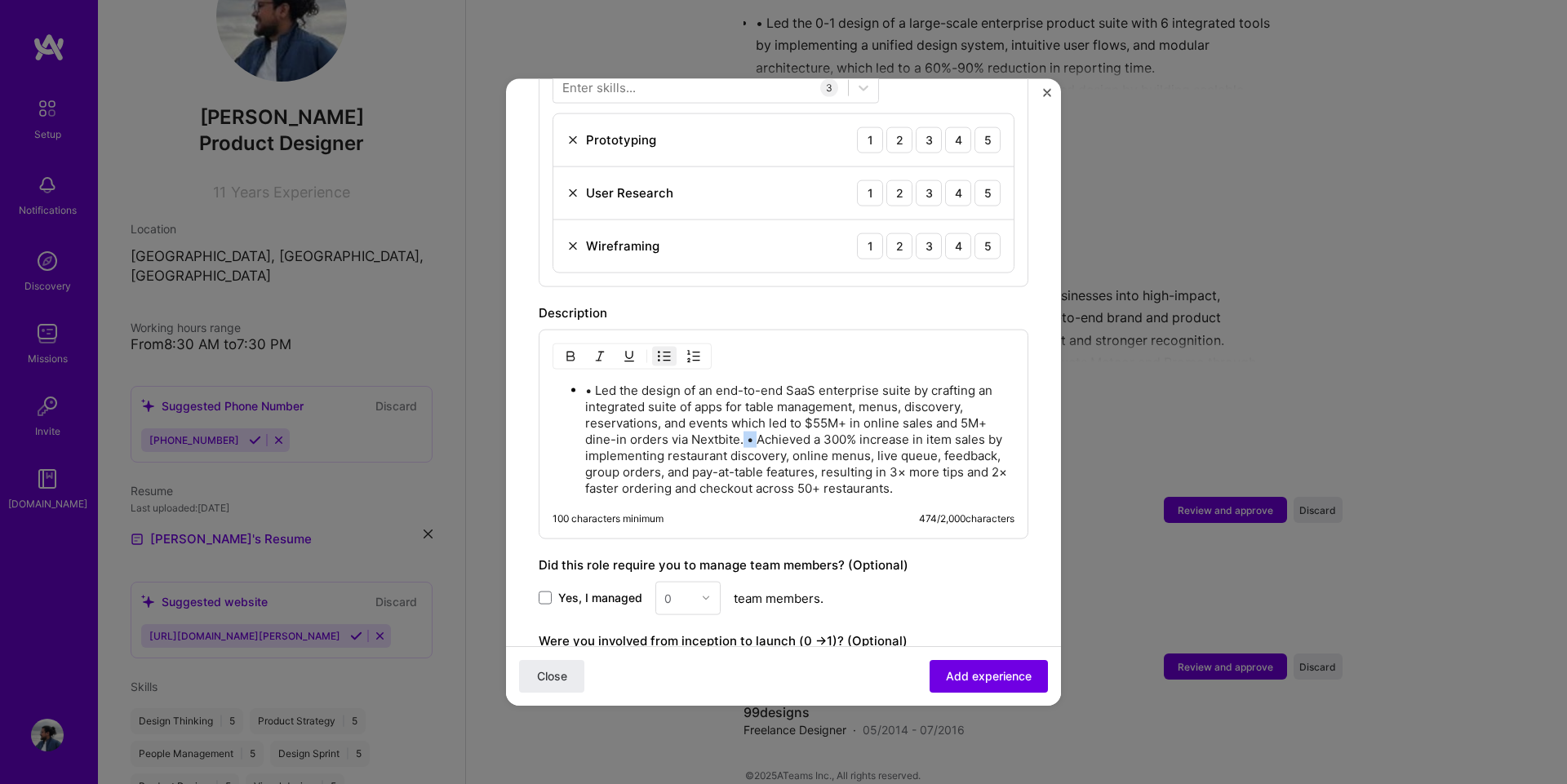
drag, startPoint x: 756, startPoint y: 425, endPoint x: 742, endPoint y: 421, distance: 14.6
click at [742, 421] on p "• Led the design of an end-to-end SaaS enterprise suite by crafting an integrat…" at bounding box center [799, 438] width 429 height 114
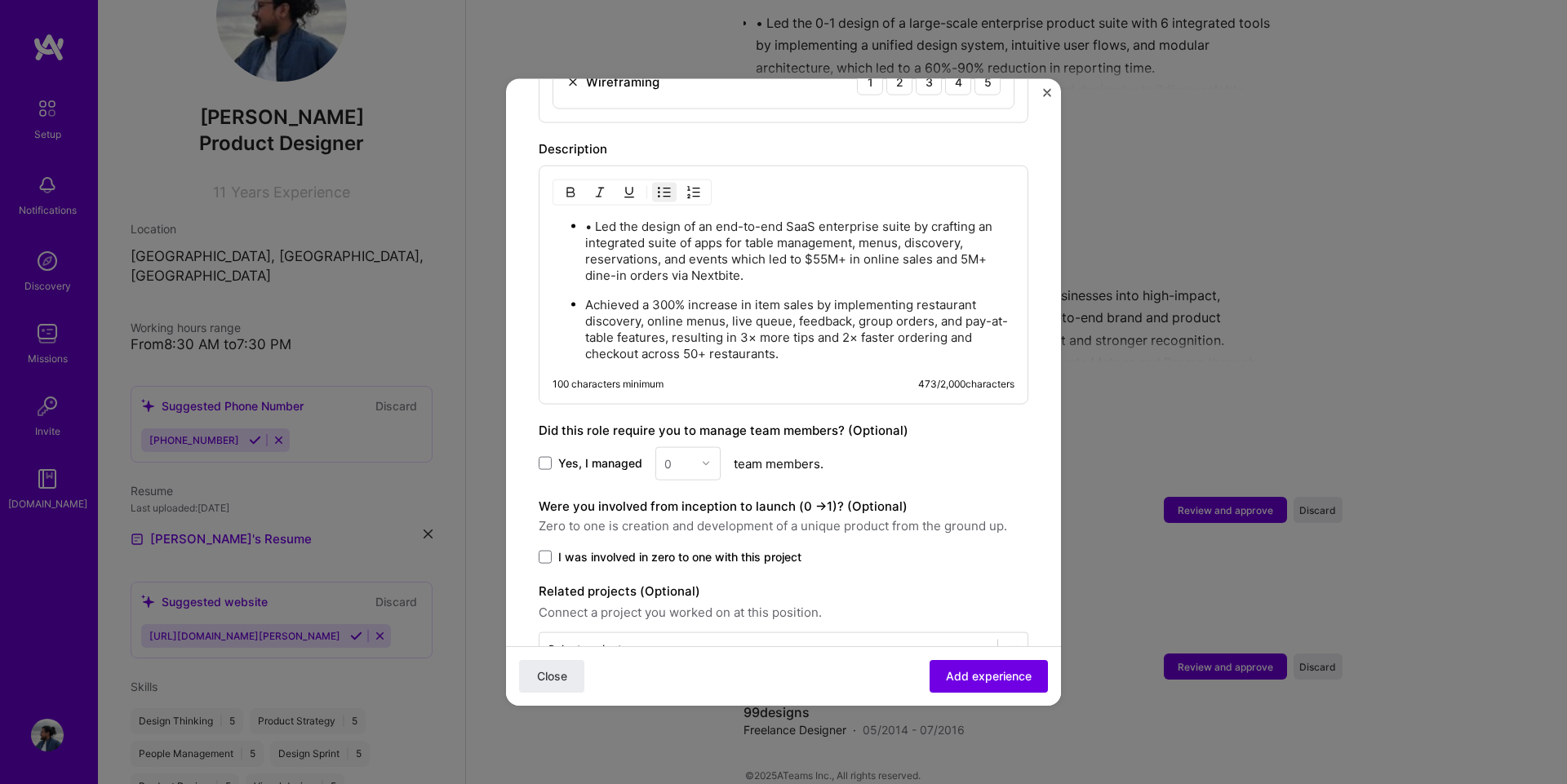
scroll to position [850, 0]
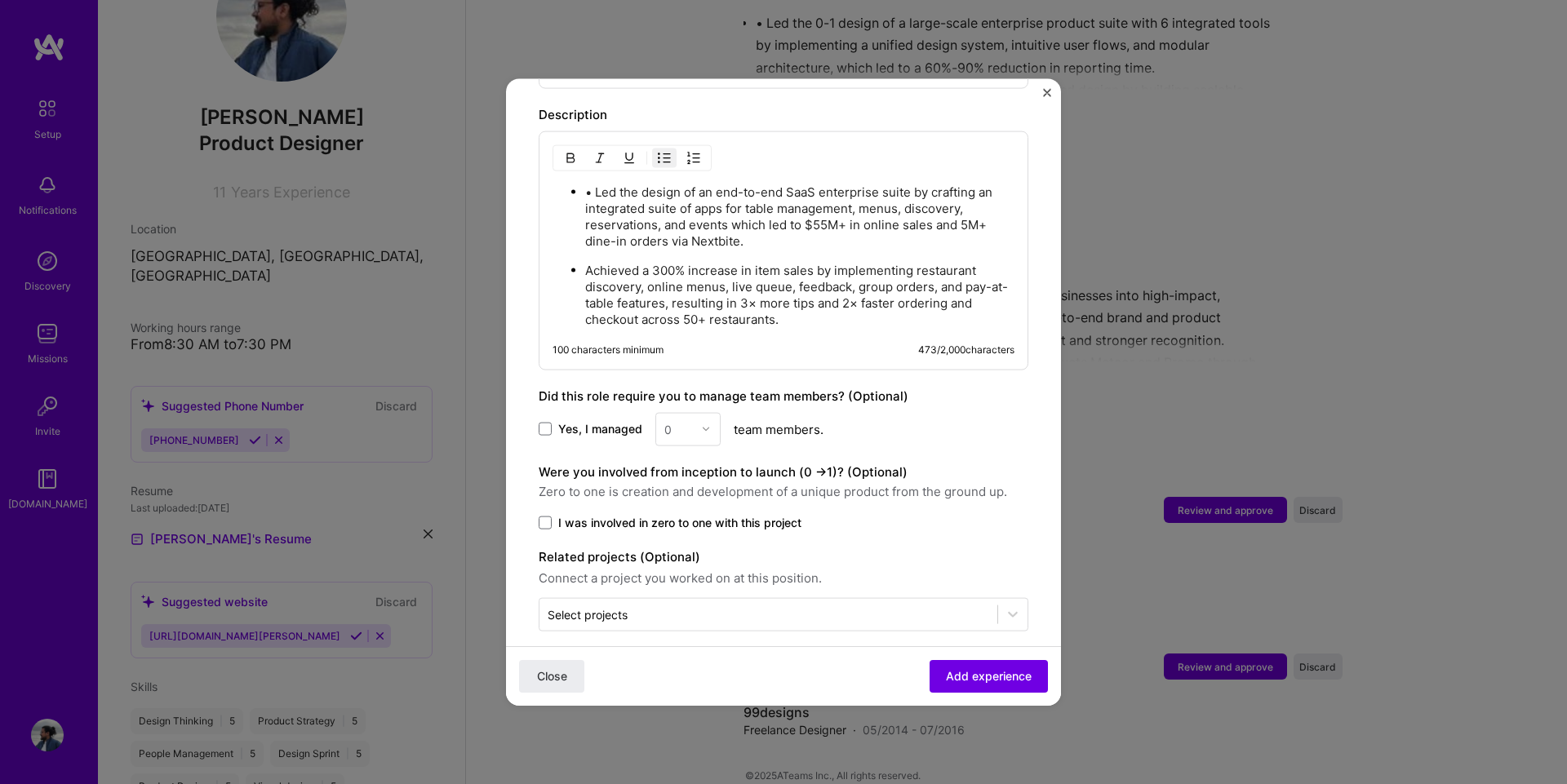
click at [554, 514] on label "I was involved in zero to one with this project" at bounding box center [784, 522] width 489 height 17
click at [0, 0] on input "I was involved in zero to one with this project" at bounding box center [0, 0] width 0 height 0
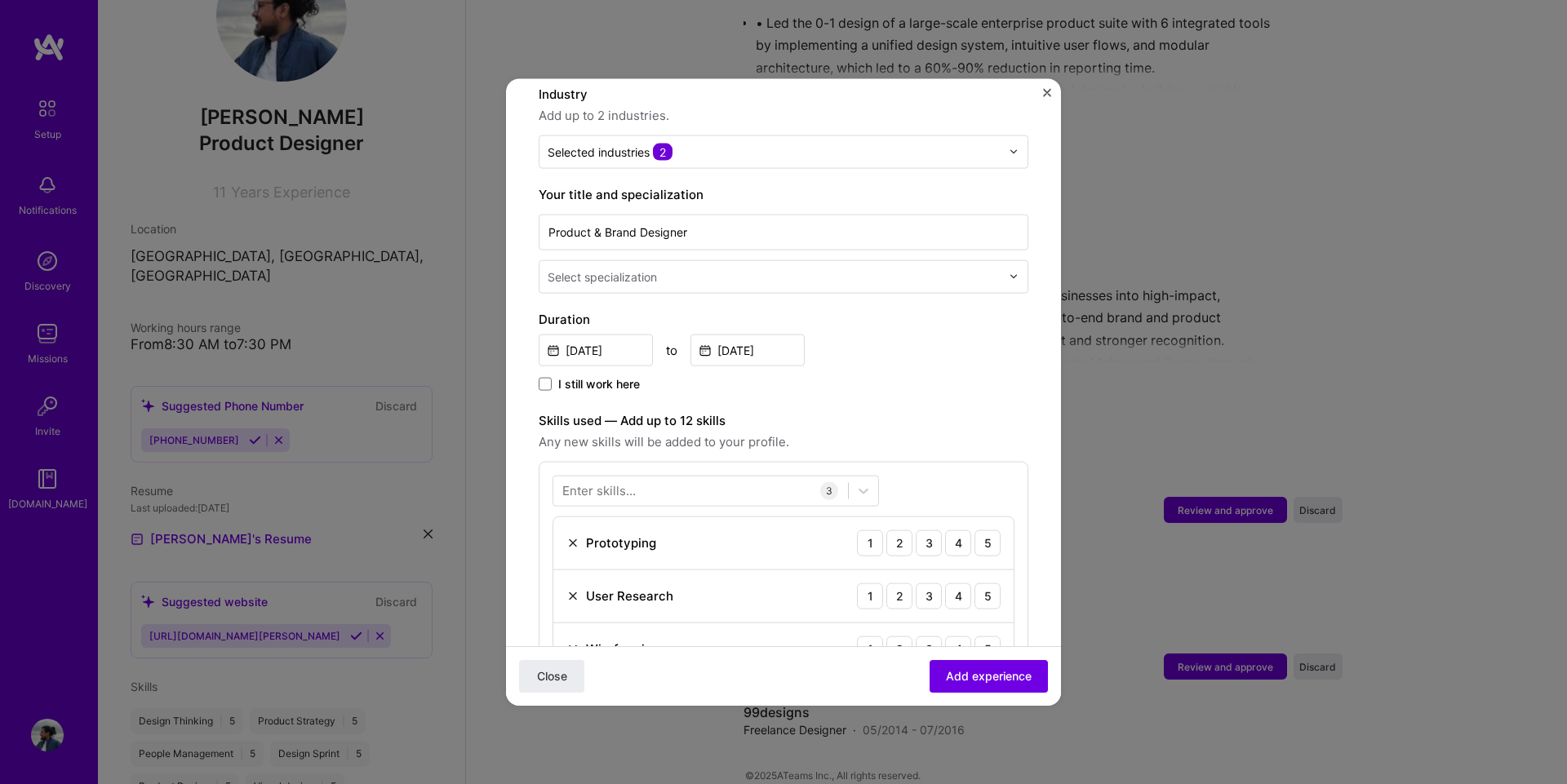
scroll to position [280, 0]
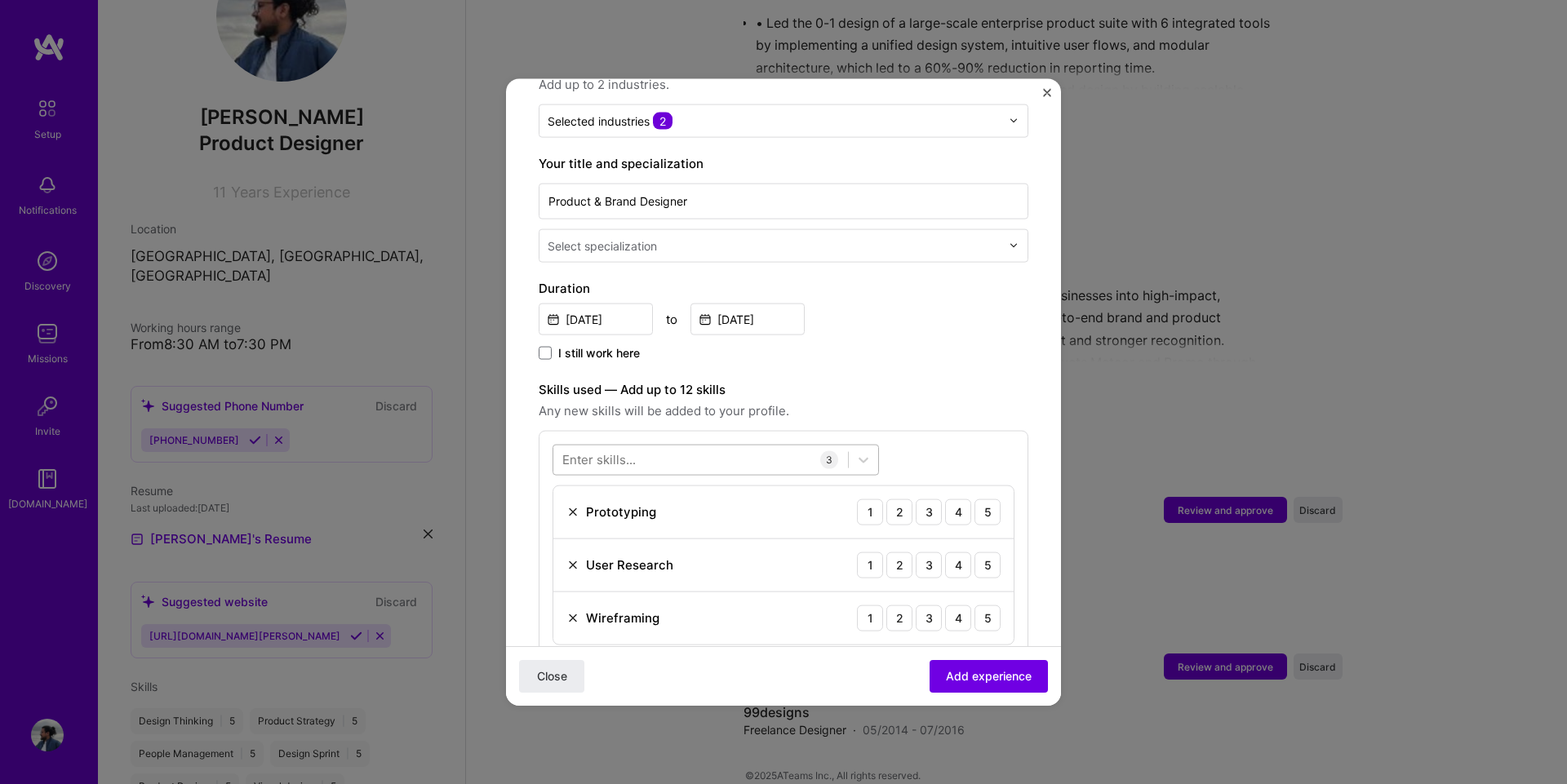
click at [655, 446] on div at bounding box center [701, 460] width 294 height 27
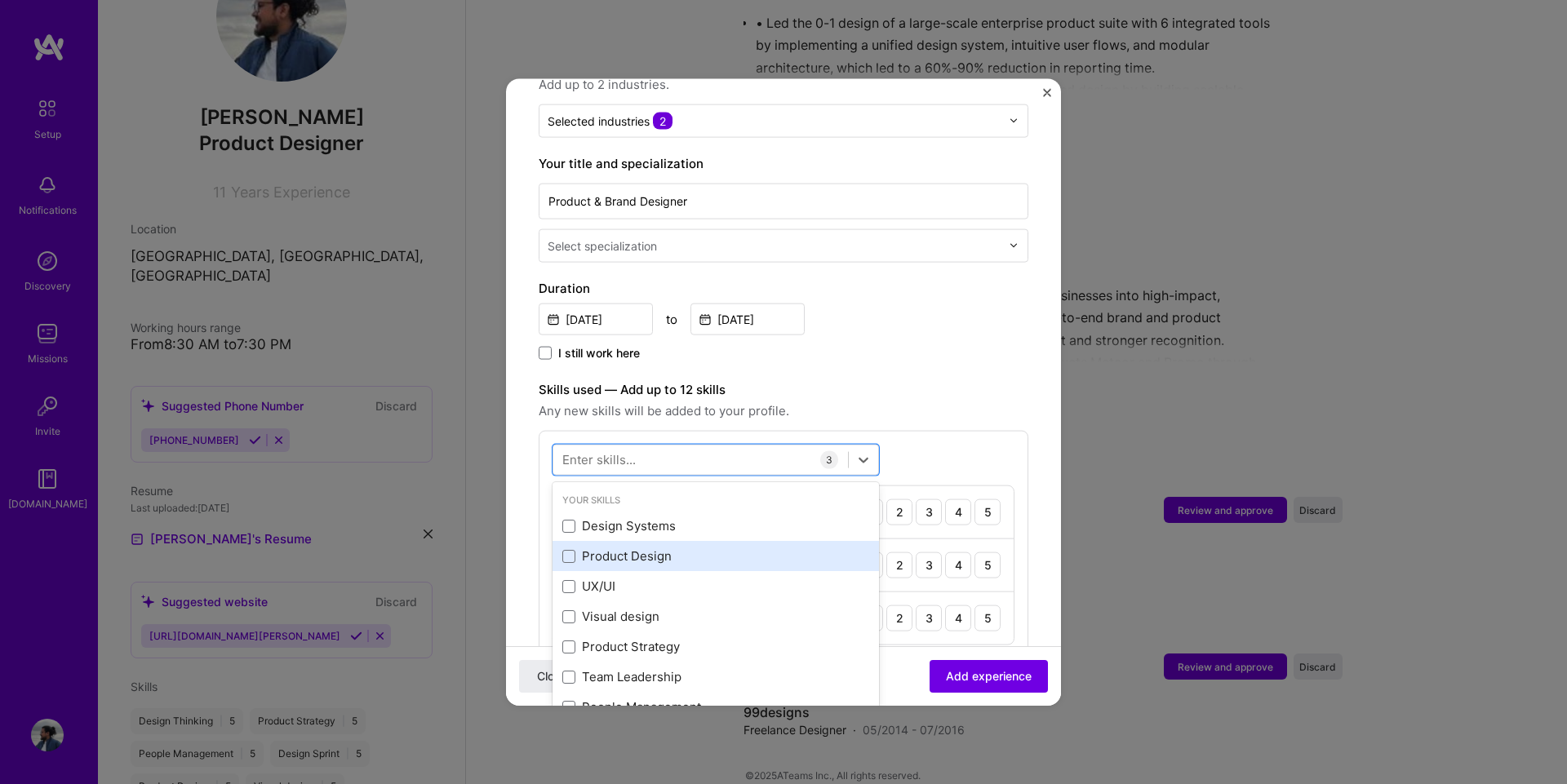
click at [620, 547] on div "Product Design" at bounding box center [715, 556] width 307 height 18
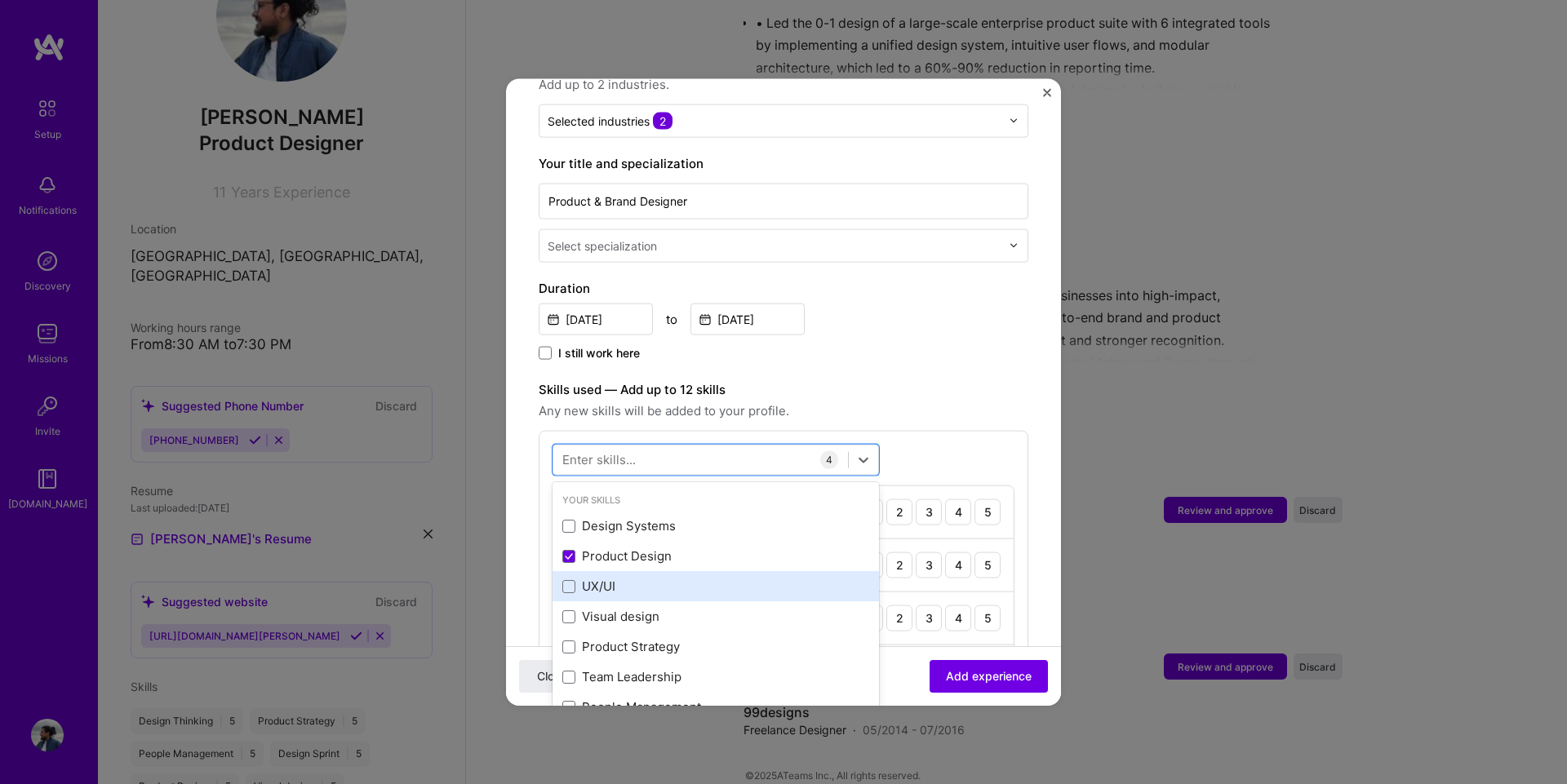
click at [595, 578] on div "UX/UI" at bounding box center [715, 586] width 307 height 18
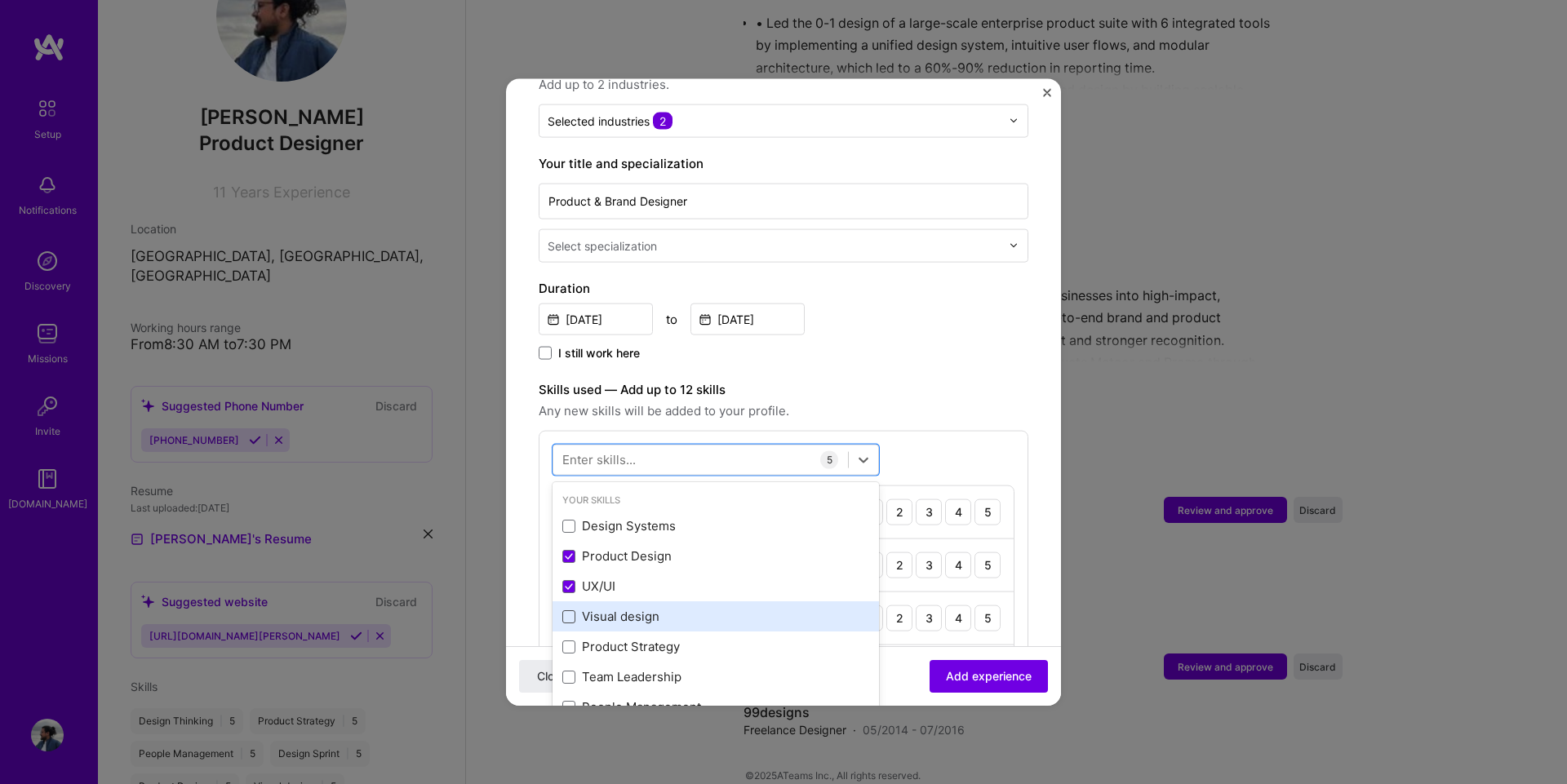
click at [573, 609] on span at bounding box center [568, 615] width 13 height 13
click at [0, 0] on input "checkbox" at bounding box center [0, 0] width 0 height 0
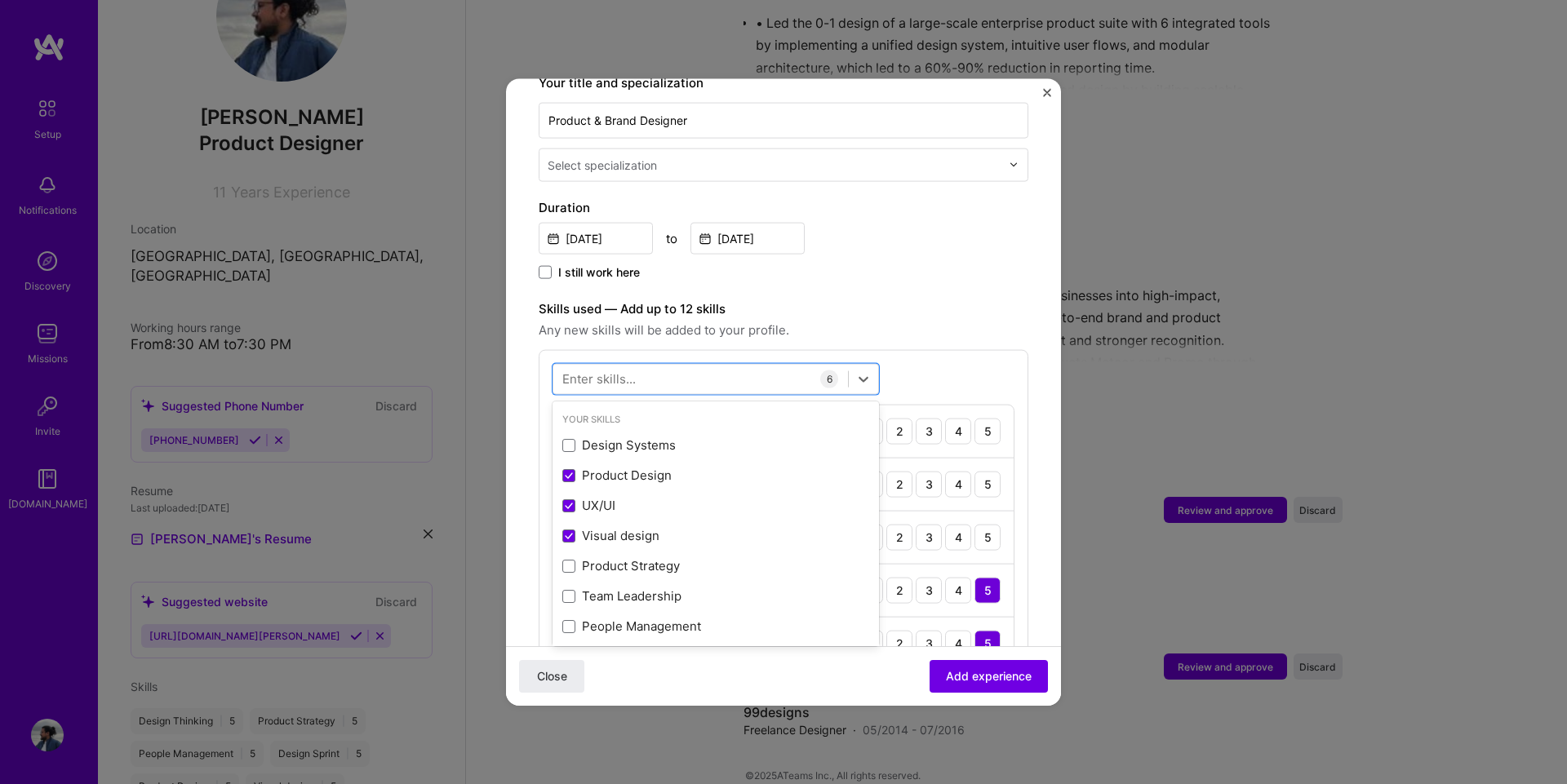
scroll to position [362, 0]
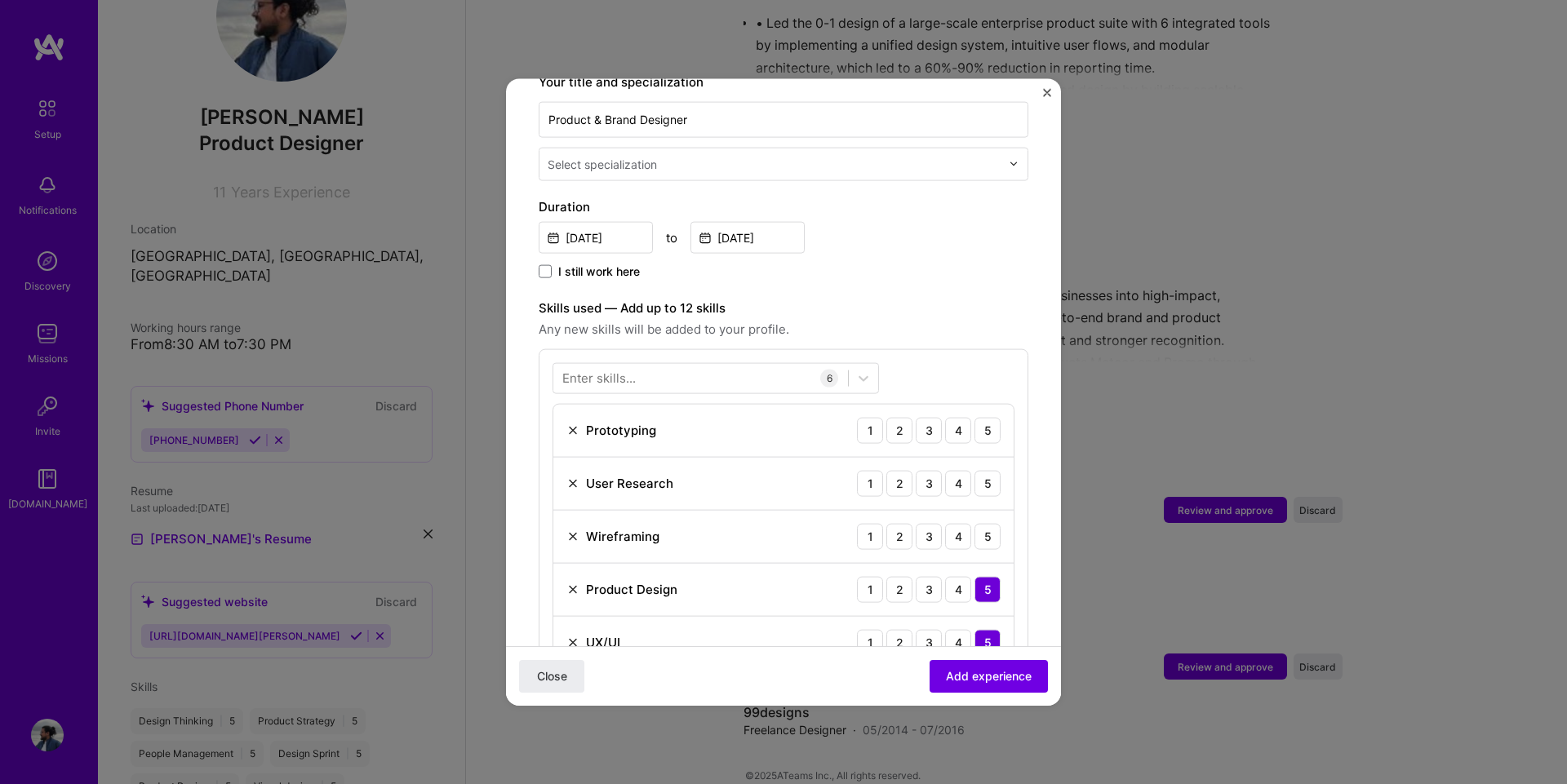
click at [945, 263] on div "I still work here" at bounding box center [784, 272] width 489 height 19
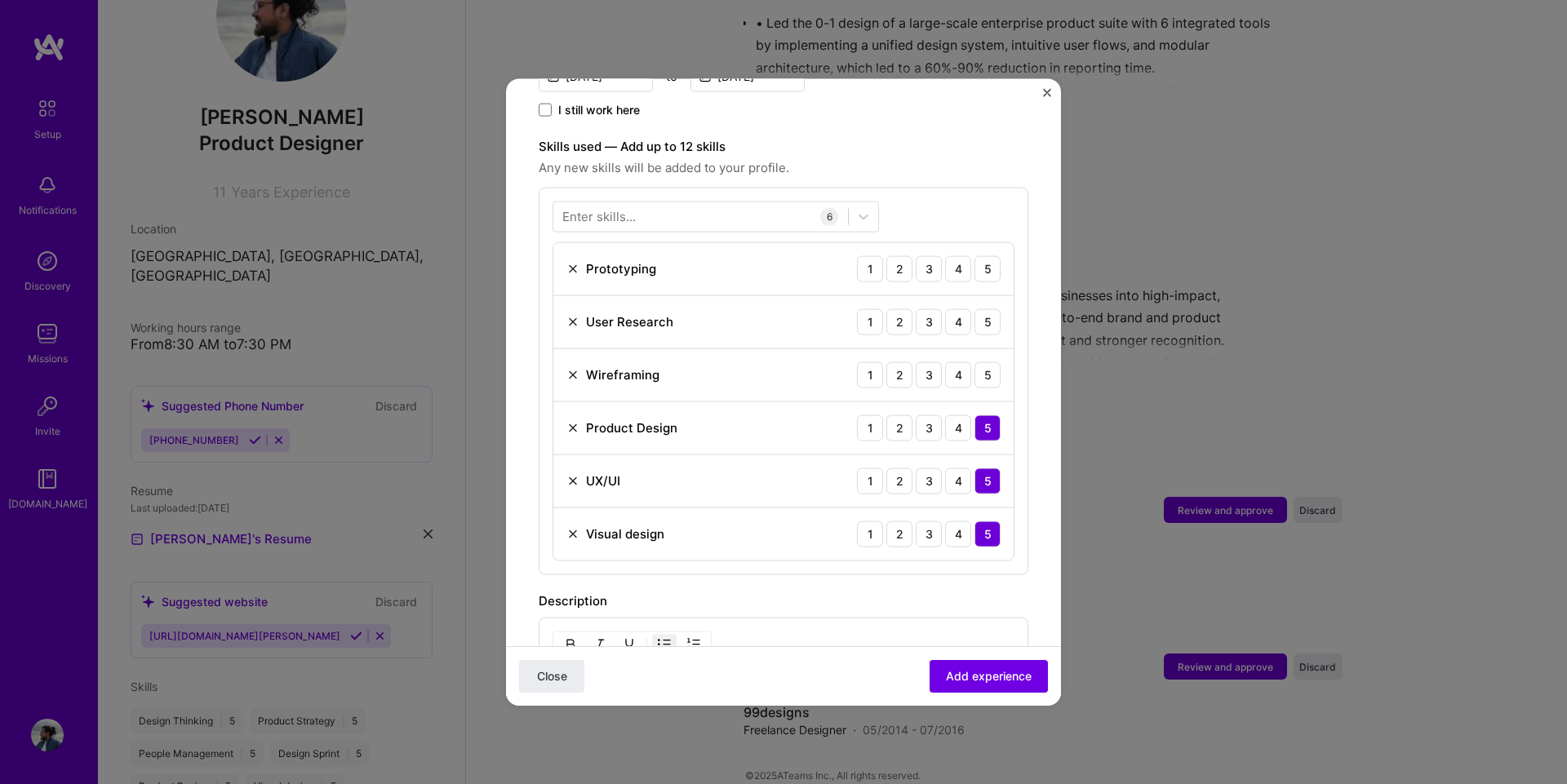
scroll to position [525, 0]
click at [980, 363] on div "5" at bounding box center [987, 372] width 26 height 26
click at [977, 307] on div "5" at bounding box center [987, 319] width 26 height 26
click at [977, 253] on div "5" at bounding box center [987, 266] width 26 height 26
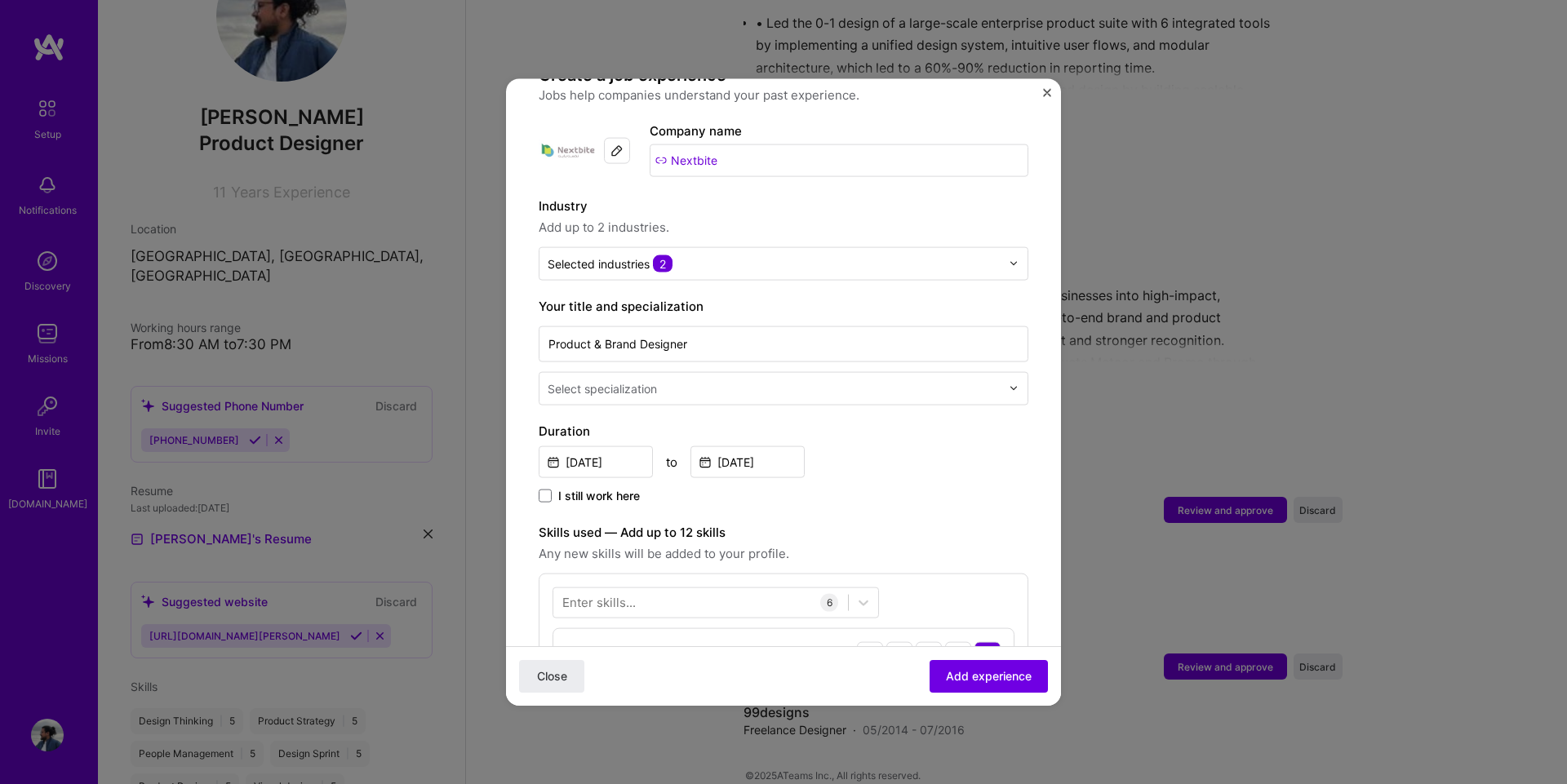
scroll to position [36, 0]
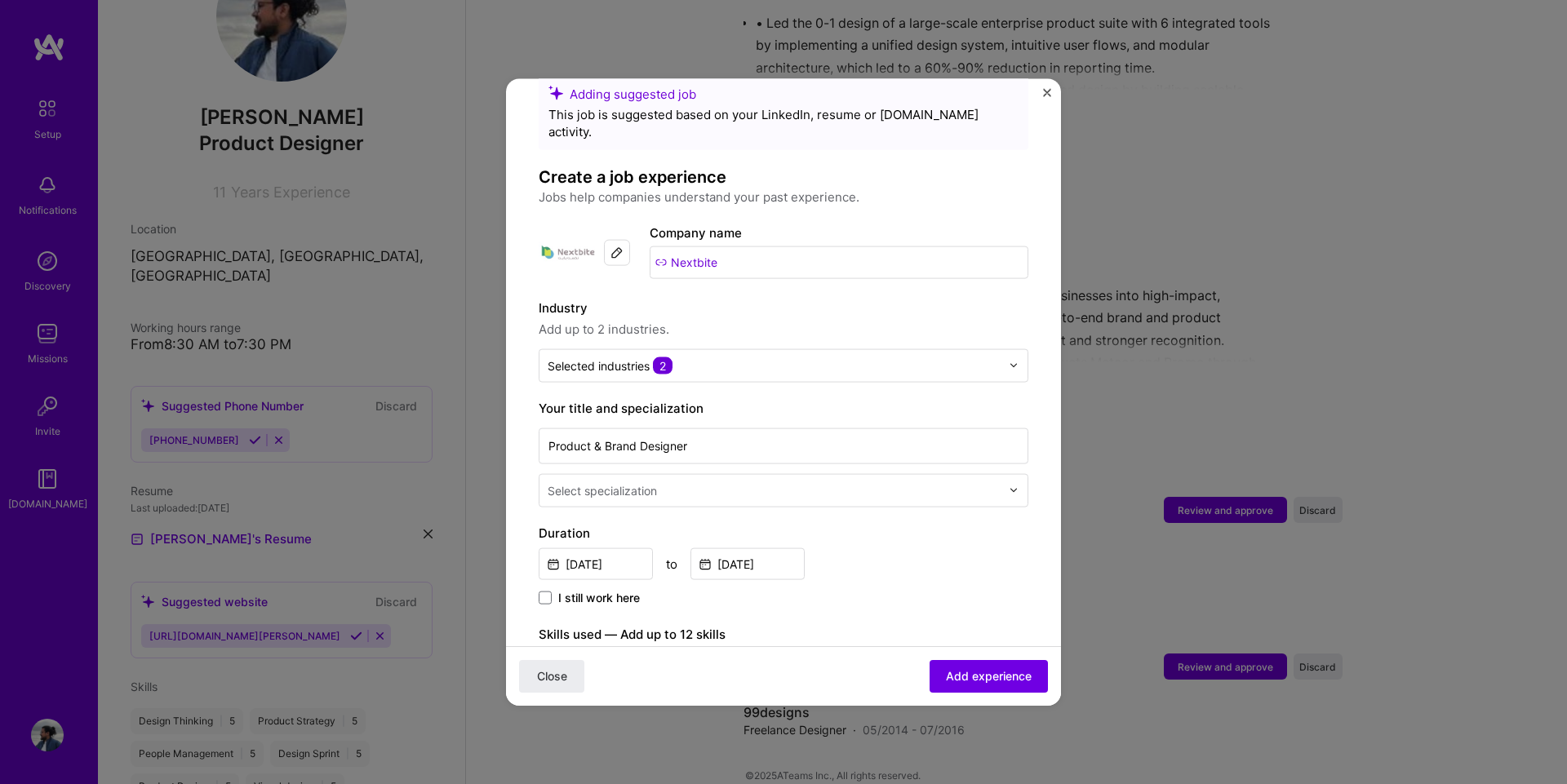
click at [624, 481] on div "Select specialization" at bounding box center [602, 490] width 109 height 18
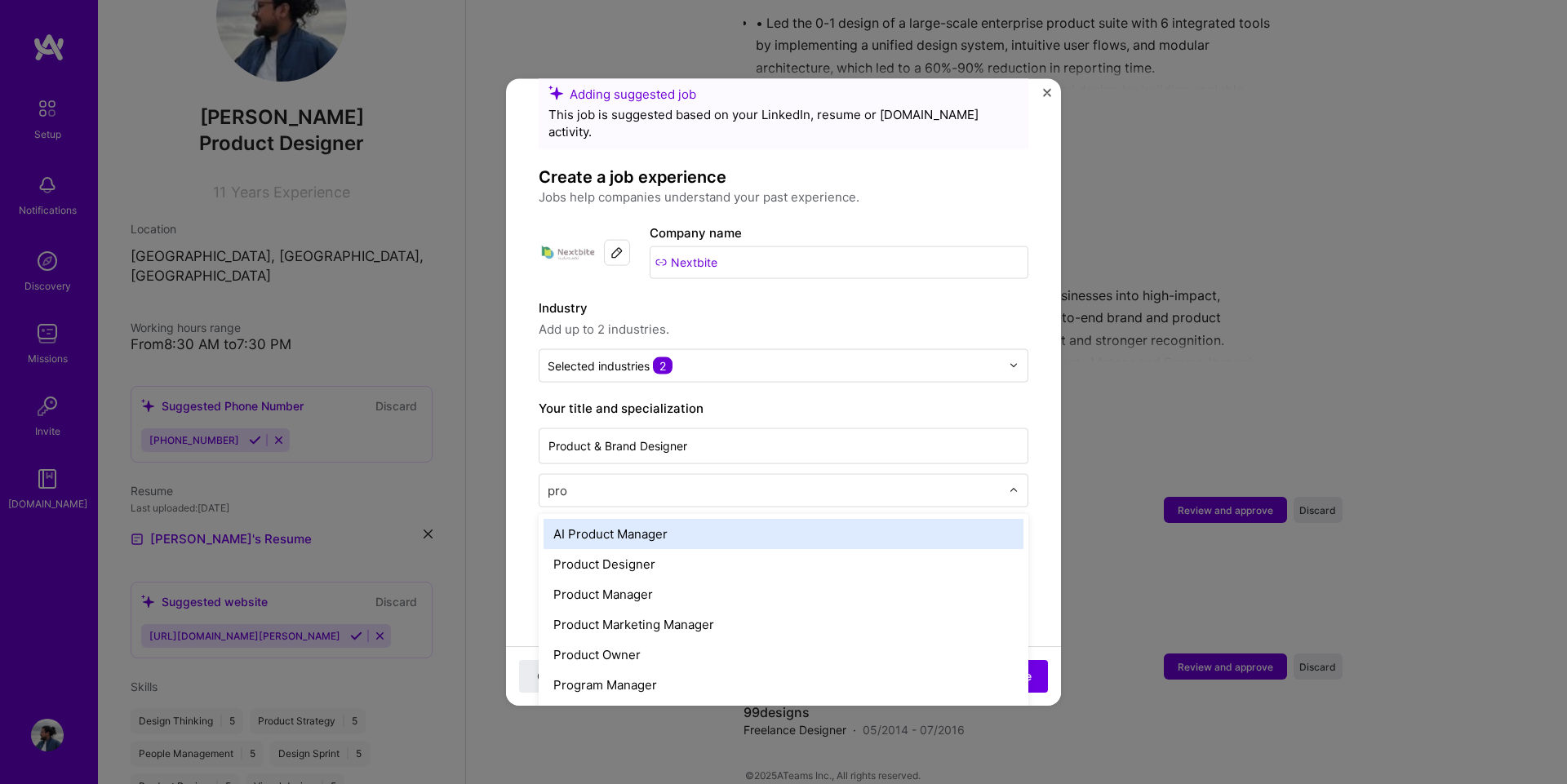
type input "prod"
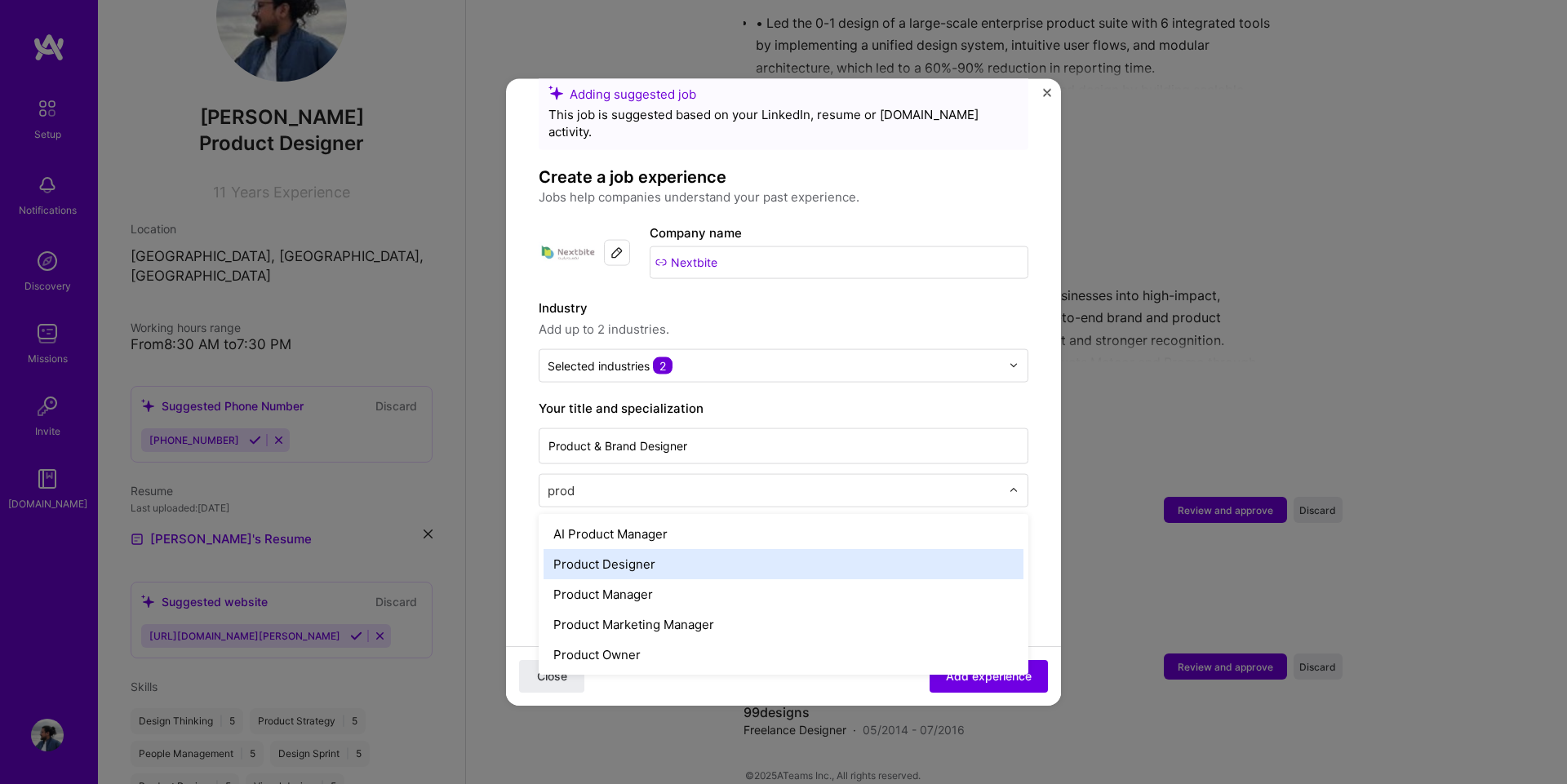
click at [676, 548] on div "Product Designer" at bounding box center [784, 563] width 479 height 30
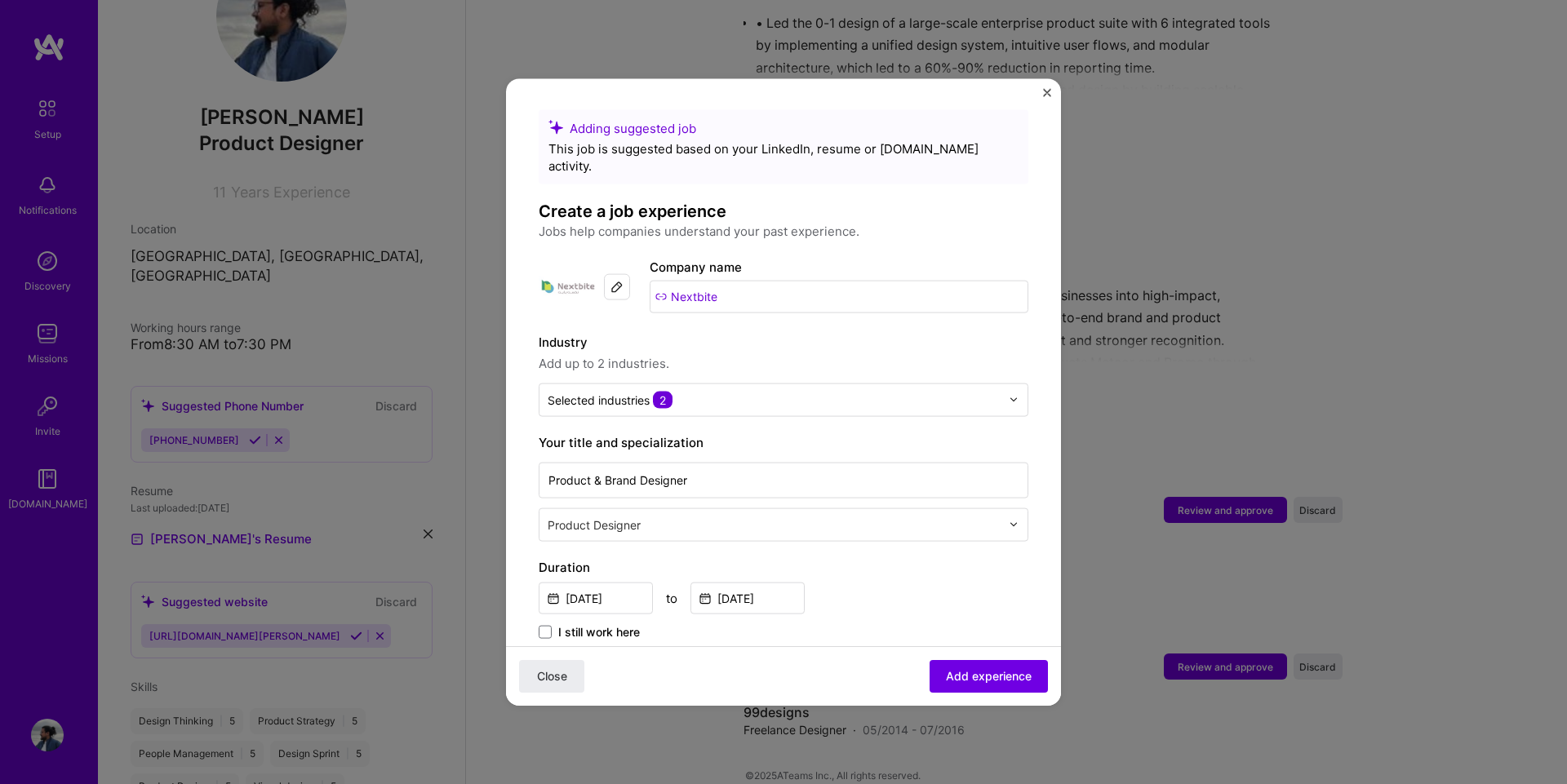
scroll to position [0, 0]
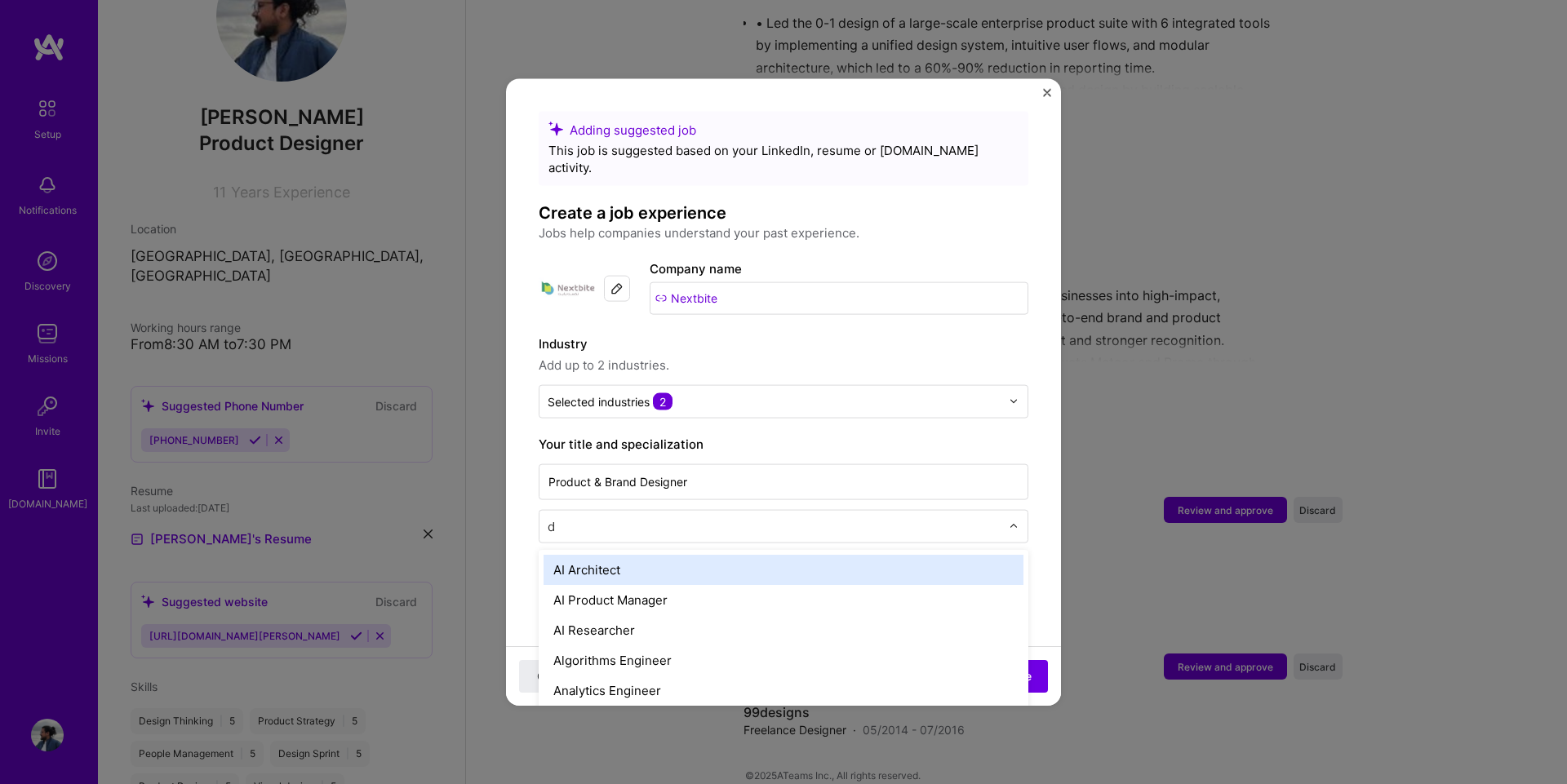
type input "d"
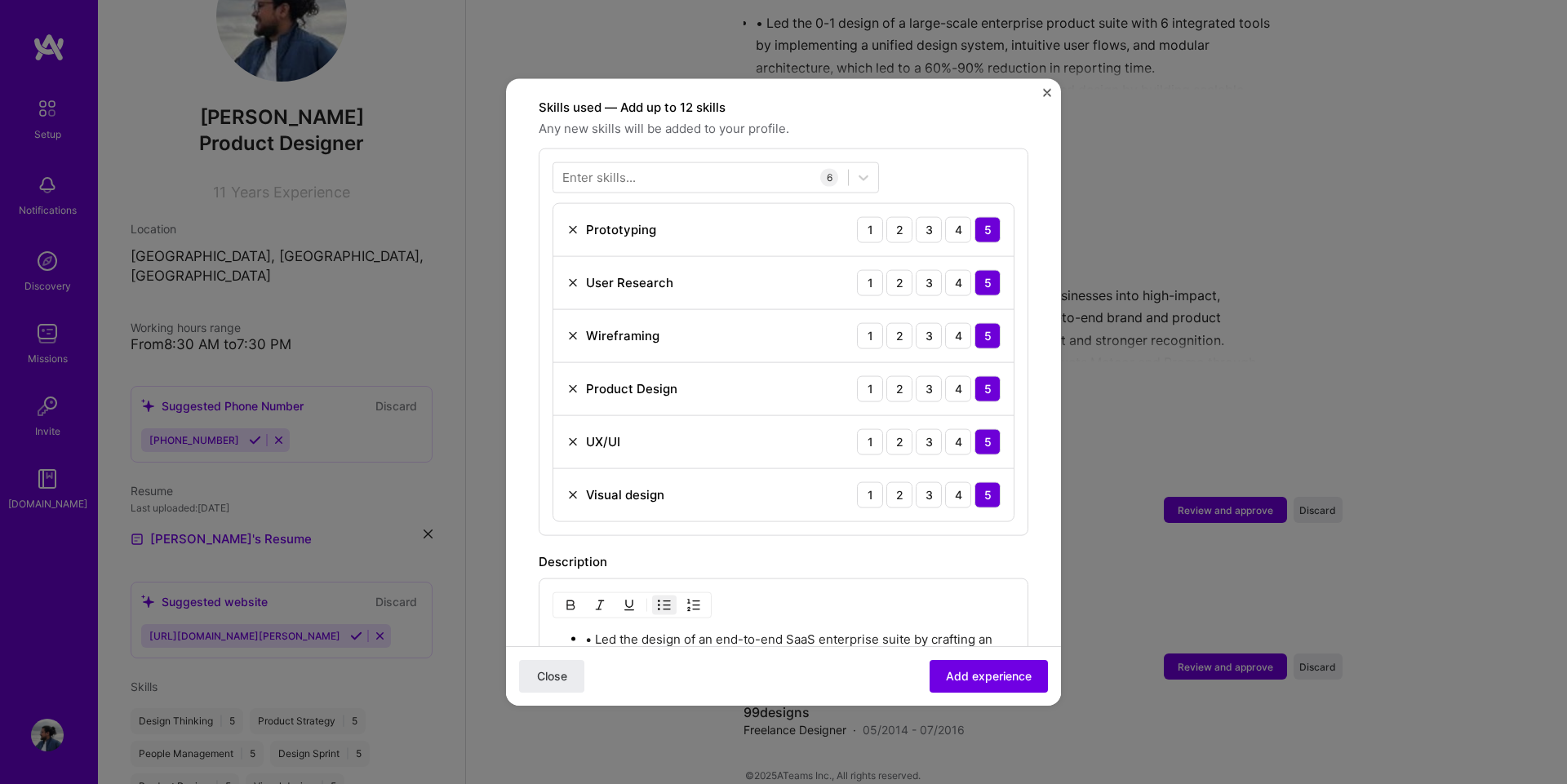
scroll to position [653, 0]
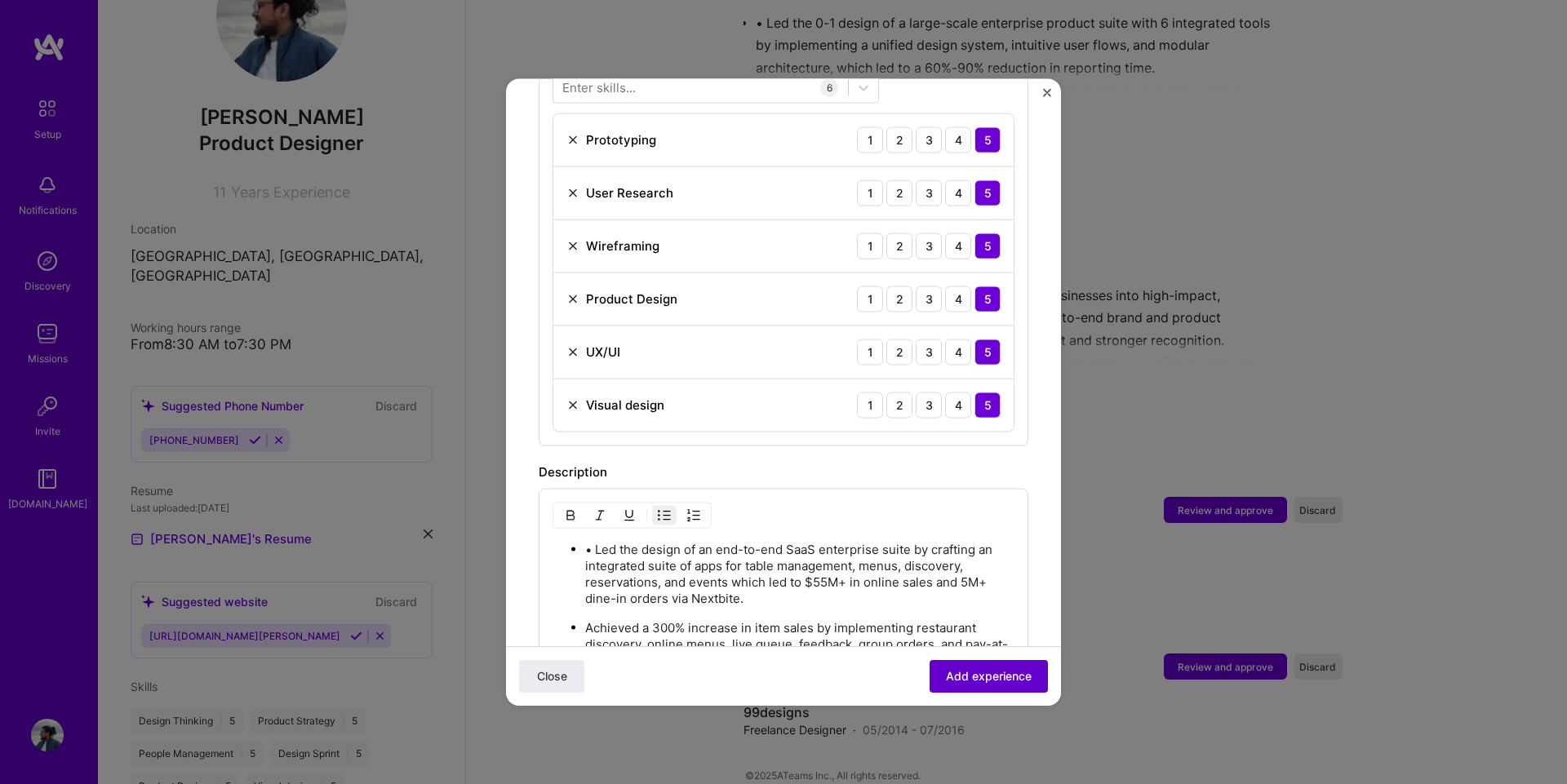
click at [969, 678] on span "Add experience" at bounding box center [988, 676] width 86 height 17
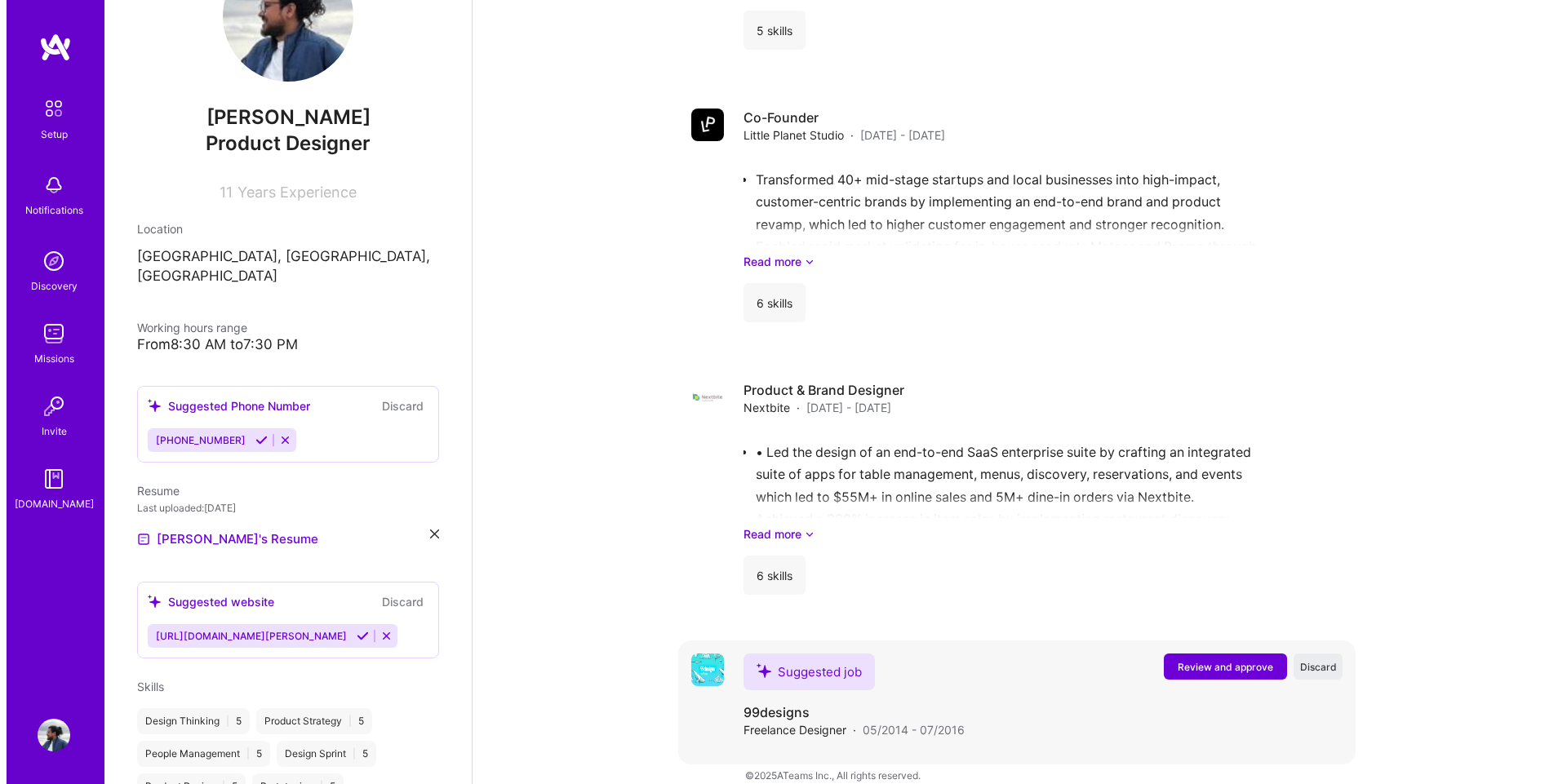
scroll to position [1621, 0]
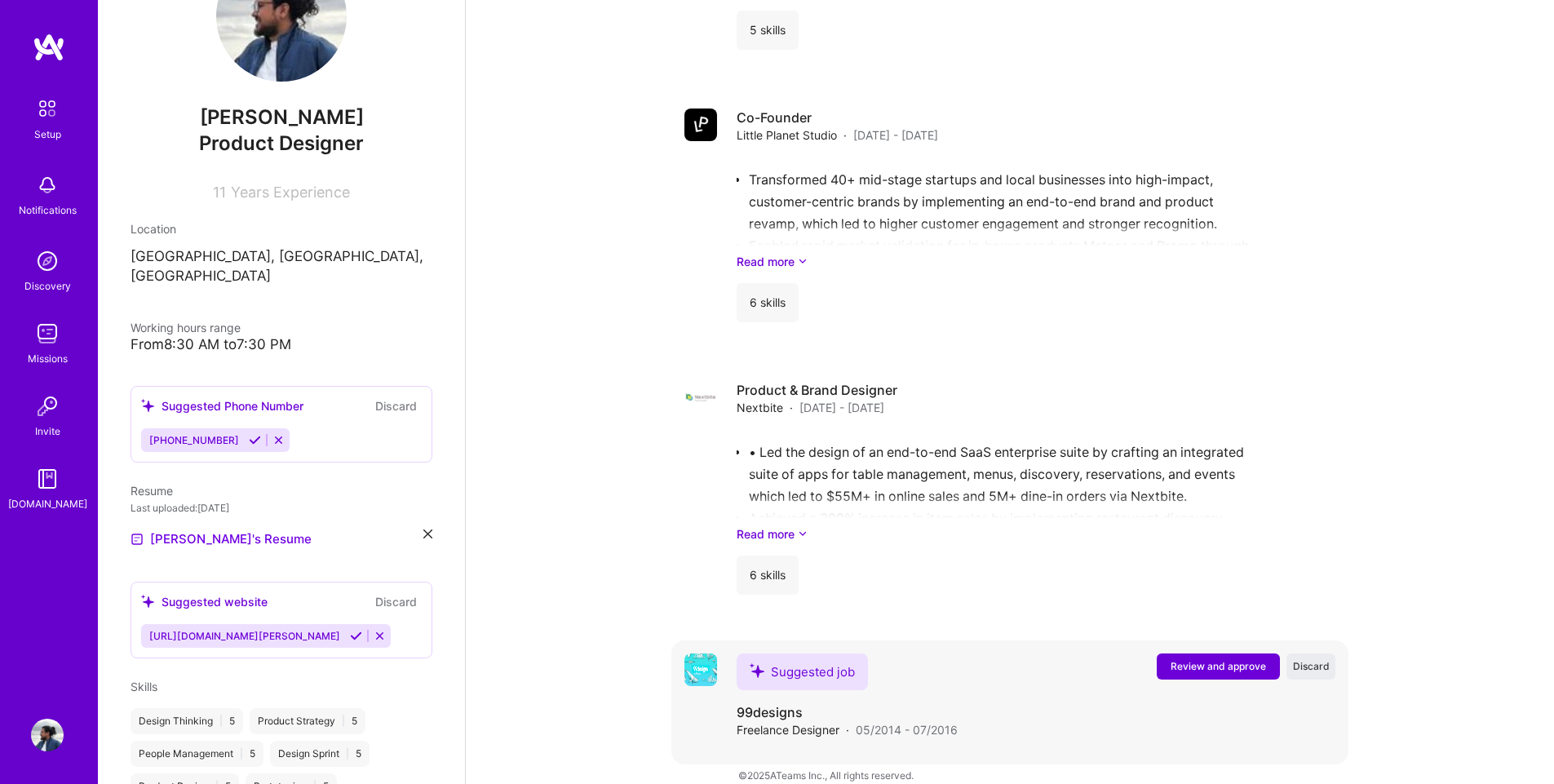
click at [1176, 659] on span "Review and approve" at bounding box center [1219, 666] width 95 height 14
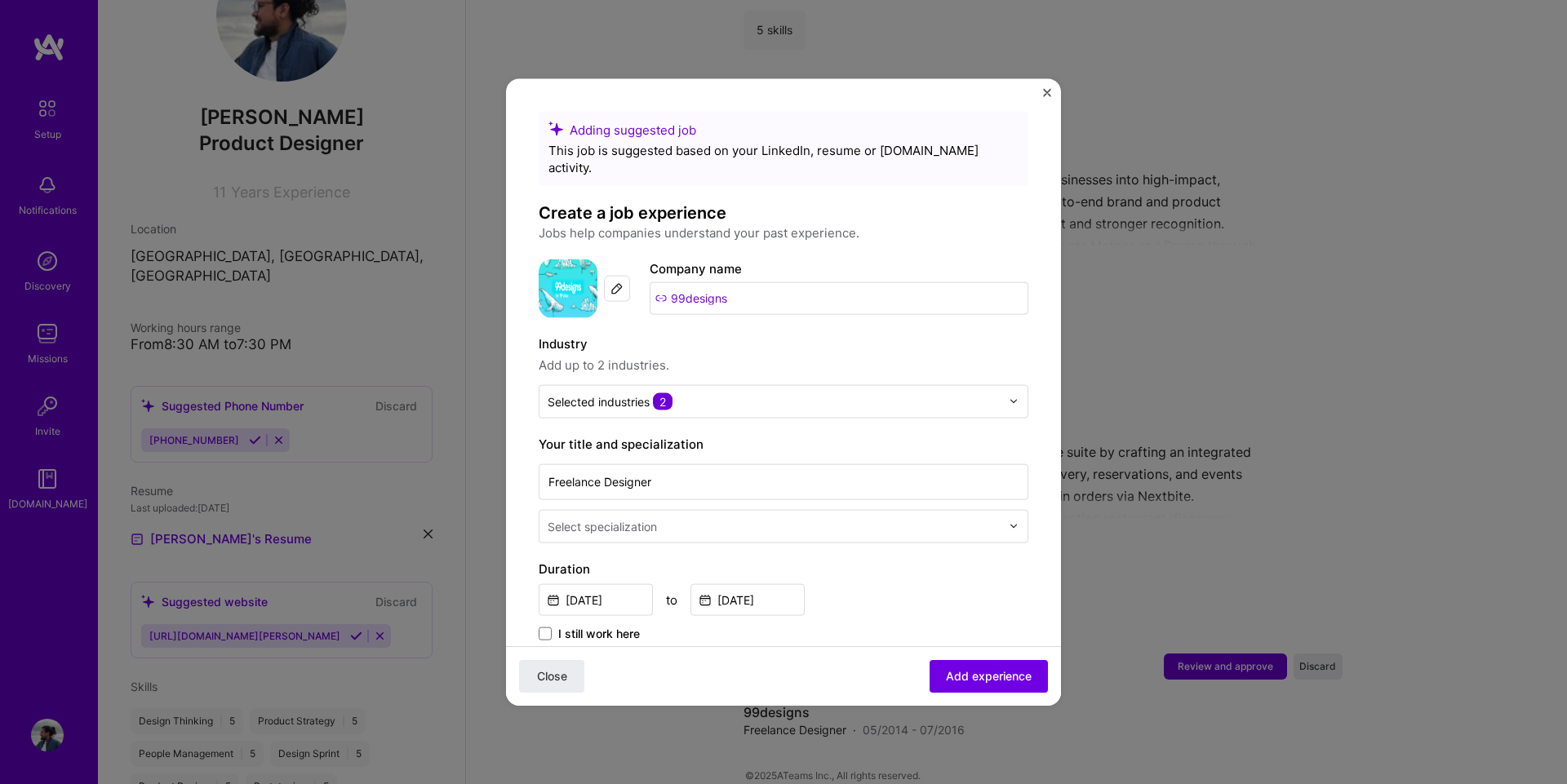
scroll to position [1305, 0]
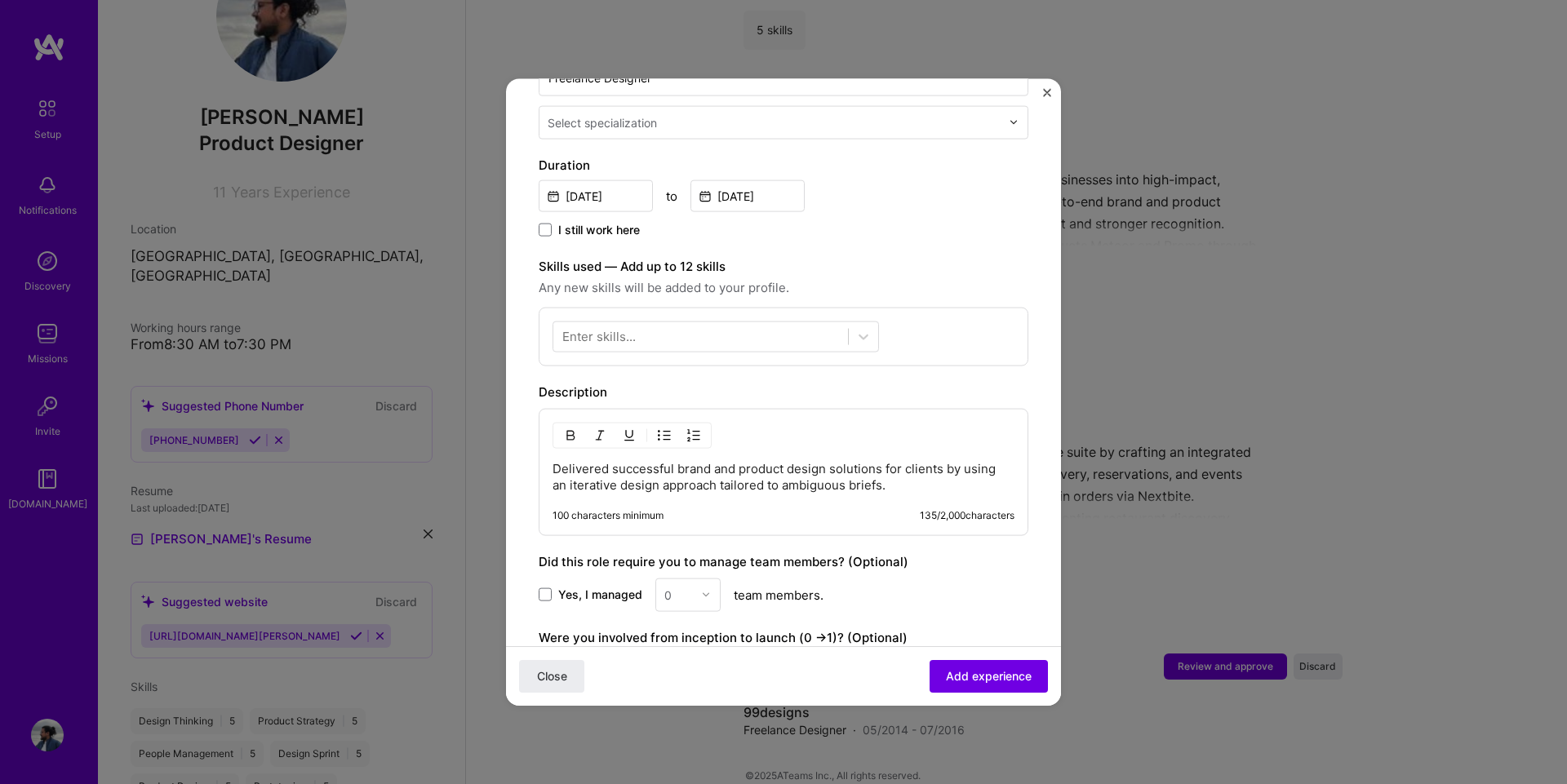
scroll to position [408, 0]
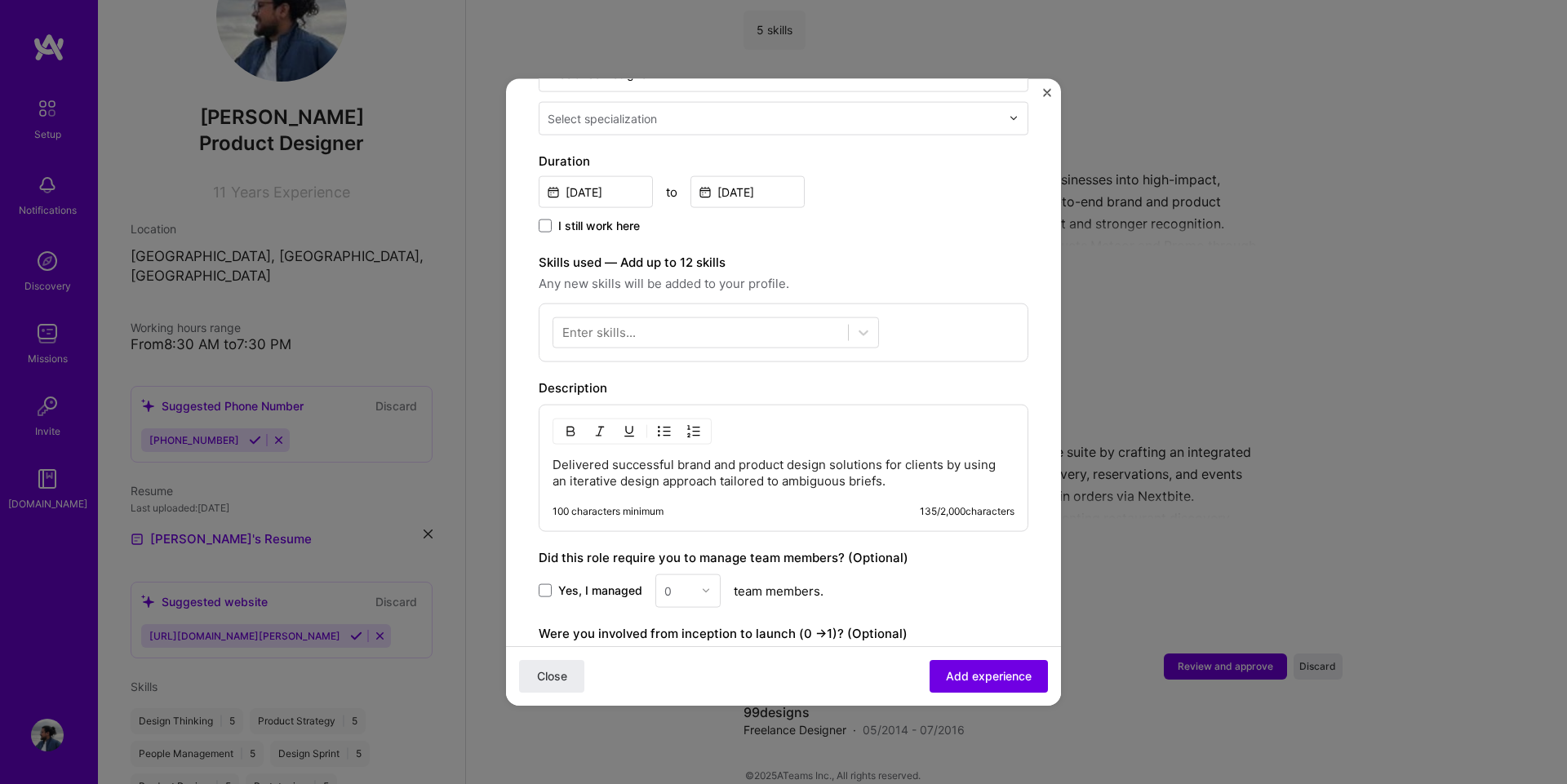
click at [685, 456] on p "Delivered successful brand and product design solutions for clients by using an…" at bounding box center [784, 471] width 462 height 32
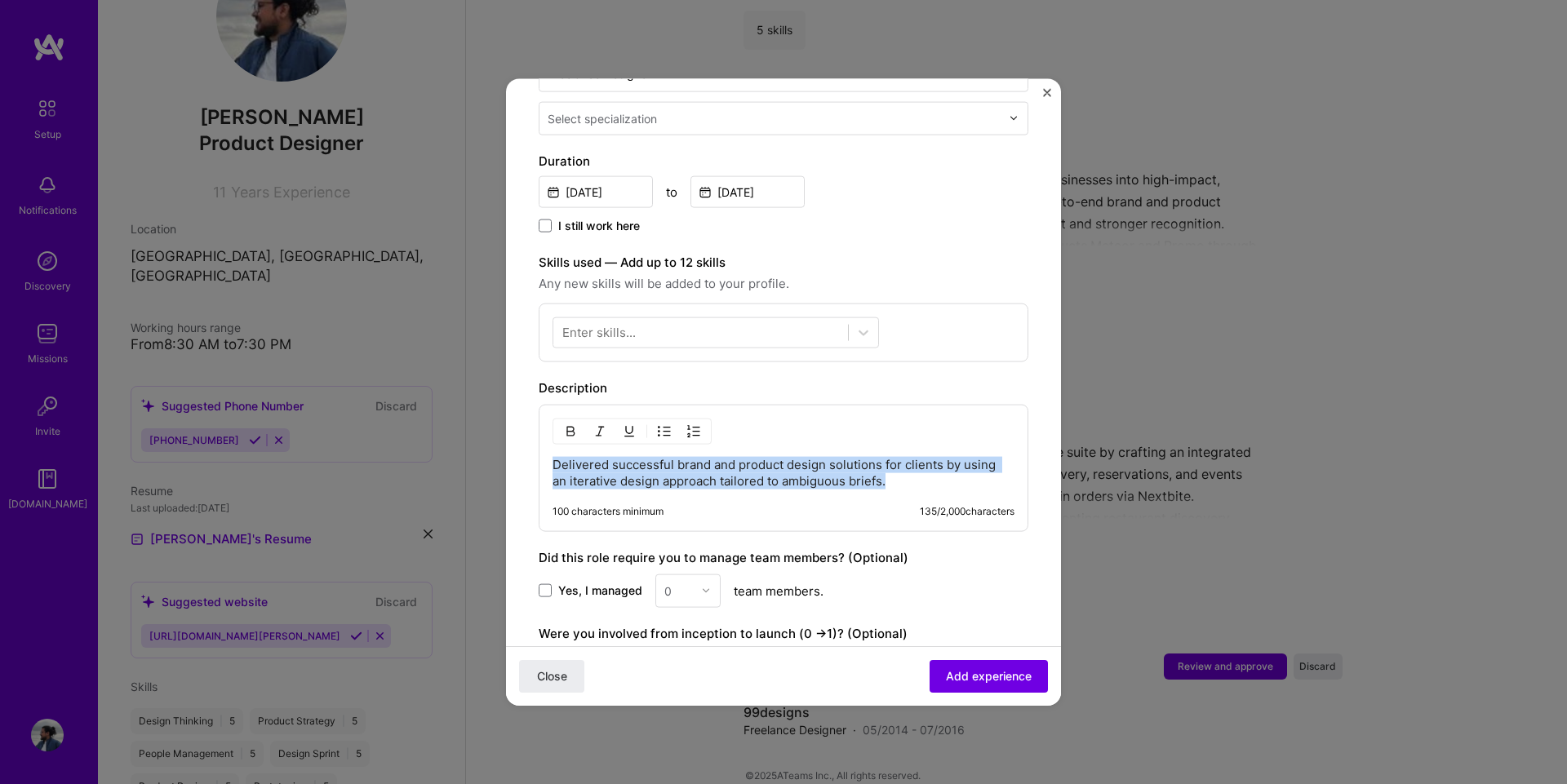
click at [685, 456] on p "Delivered successful brand and product design solutions for clients by using an…" at bounding box center [784, 471] width 462 height 32
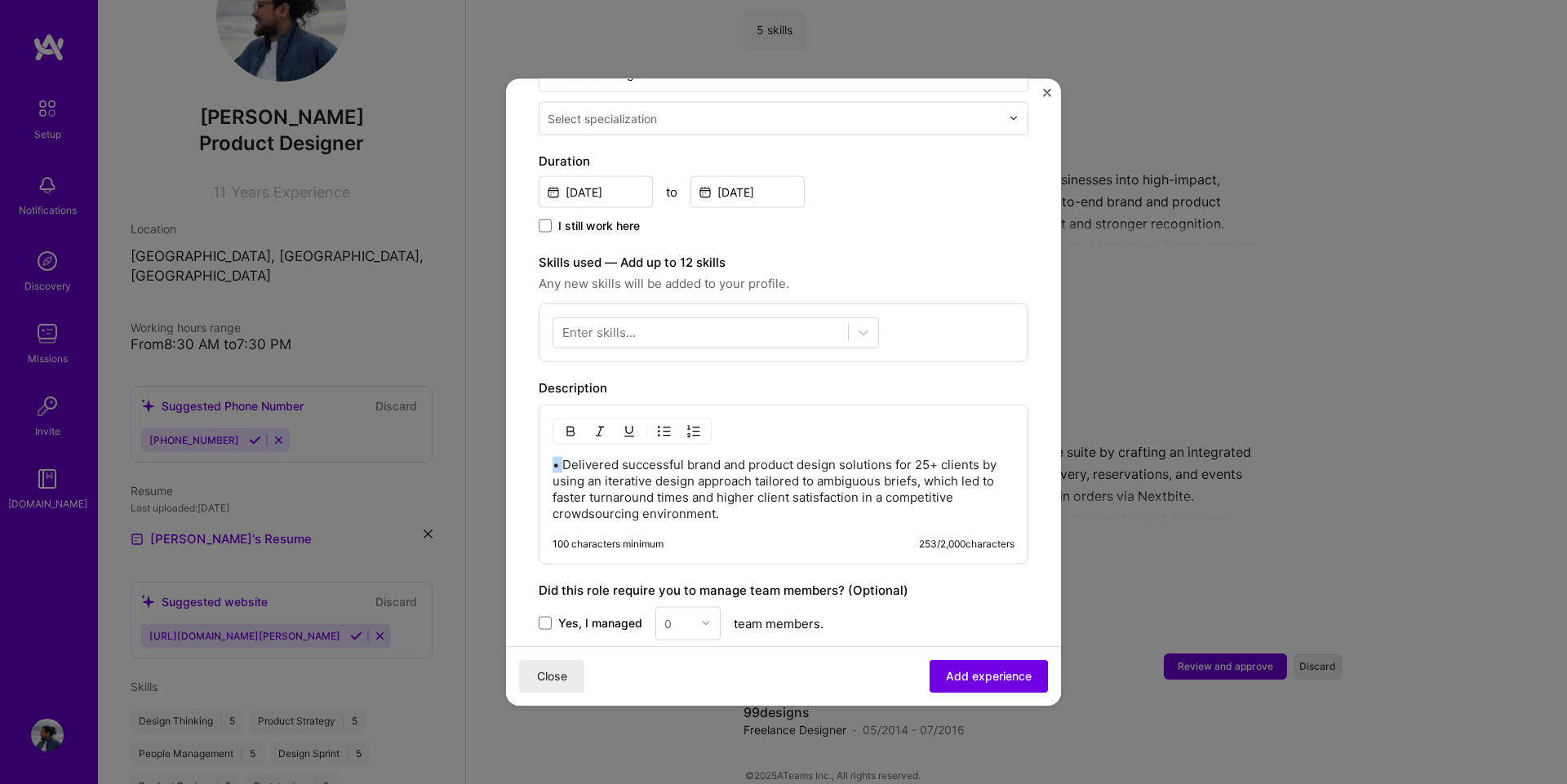
drag, startPoint x: 564, startPoint y: 450, endPoint x: 530, endPoint y: 444, distance: 34.5
click at [530, 444] on form "Adding suggested job This job is suggested based on your LinkedIn, resume or [D…" at bounding box center [783, 310] width 554 height 1213
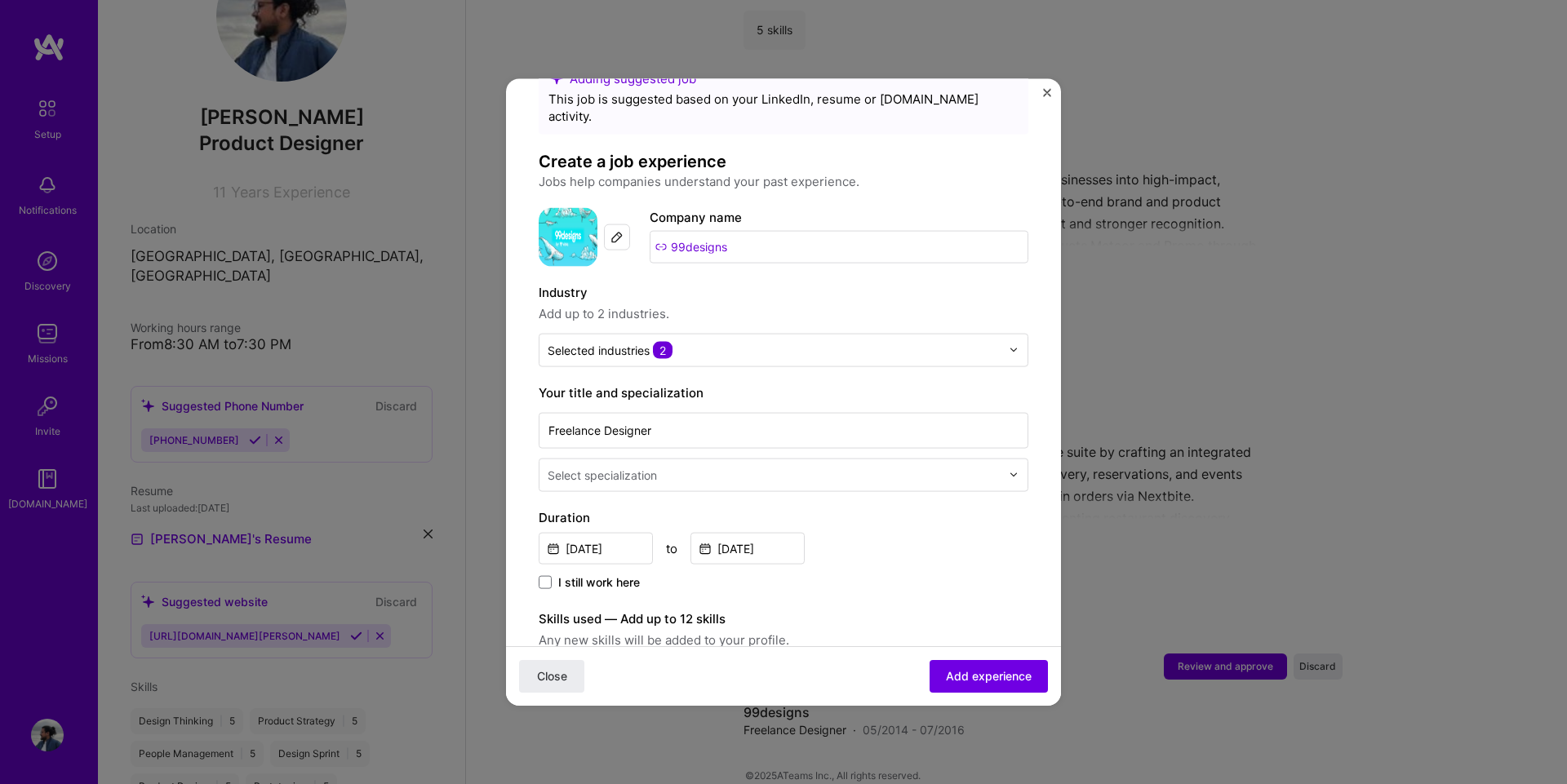
scroll to position [0, 0]
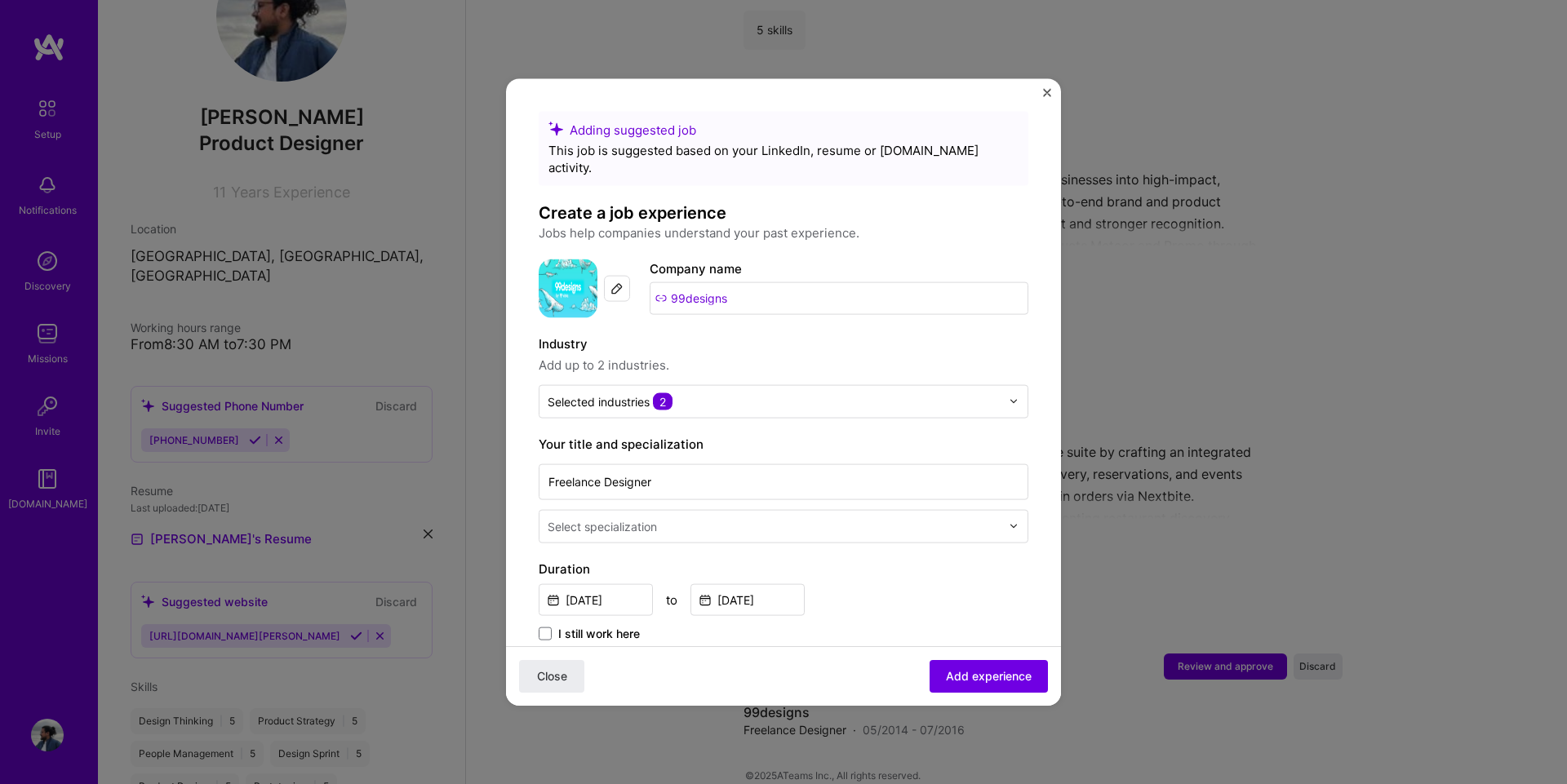
click at [738, 283] on input "99designs" at bounding box center [839, 297] width 379 height 32
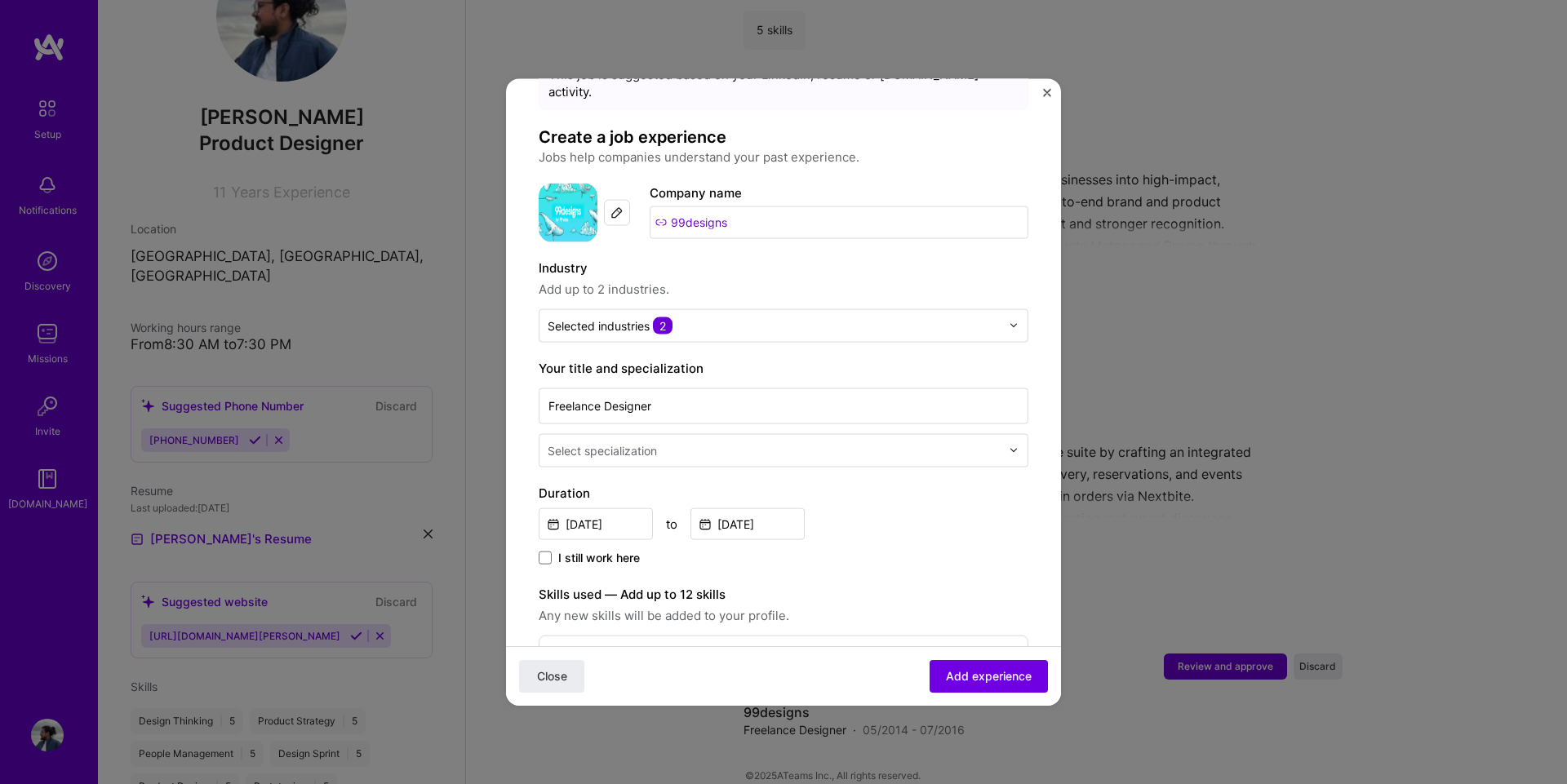
scroll to position [82, 0]
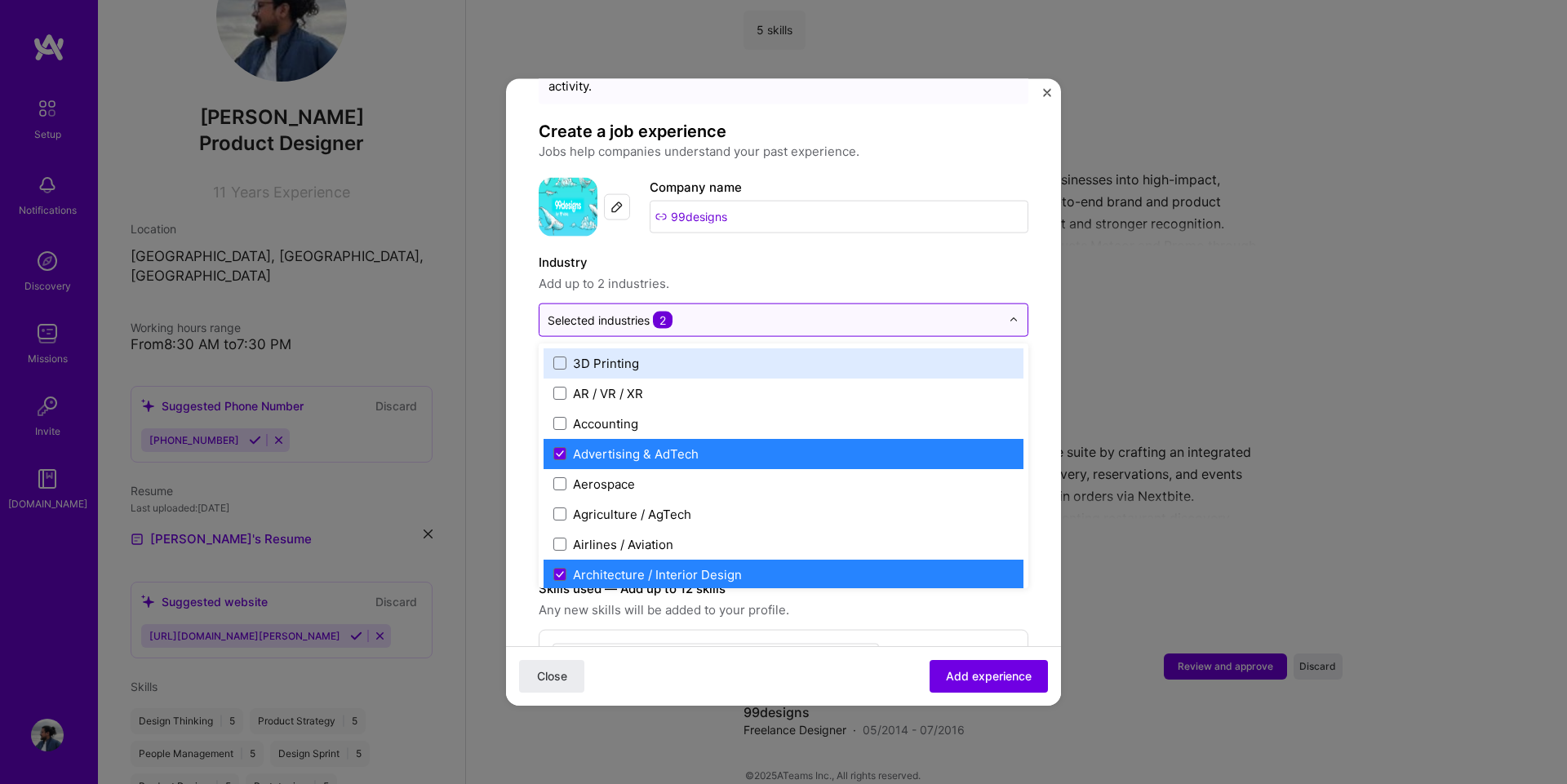
click at [686, 311] on input "text" at bounding box center [774, 319] width 453 height 18
click at [775, 252] on label "Industry" at bounding box center [784, 262] width 489 height 19
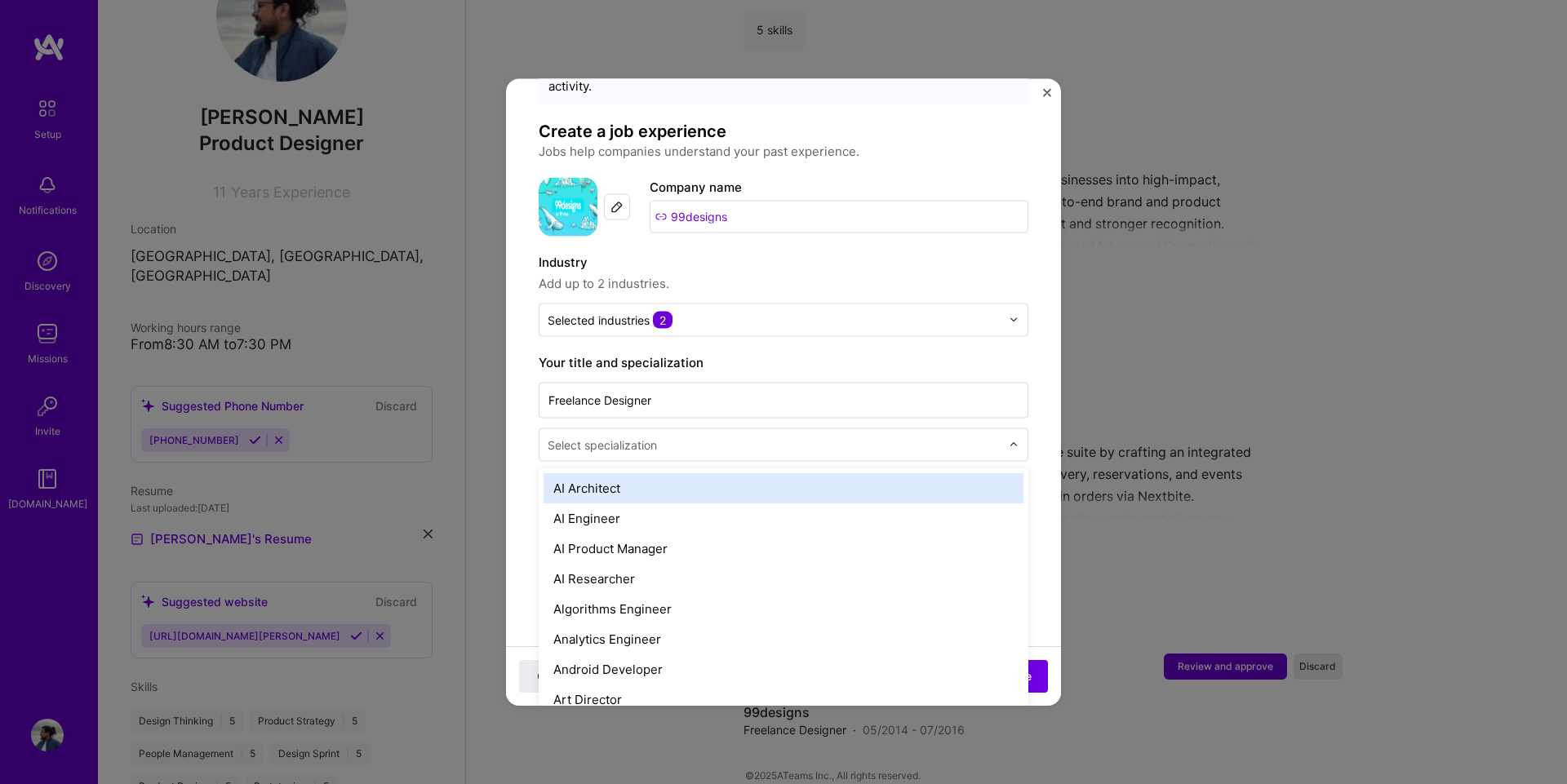
click at [655, 435] on div "Select specialization" at bounding box center [602, 444] width 109 height 18
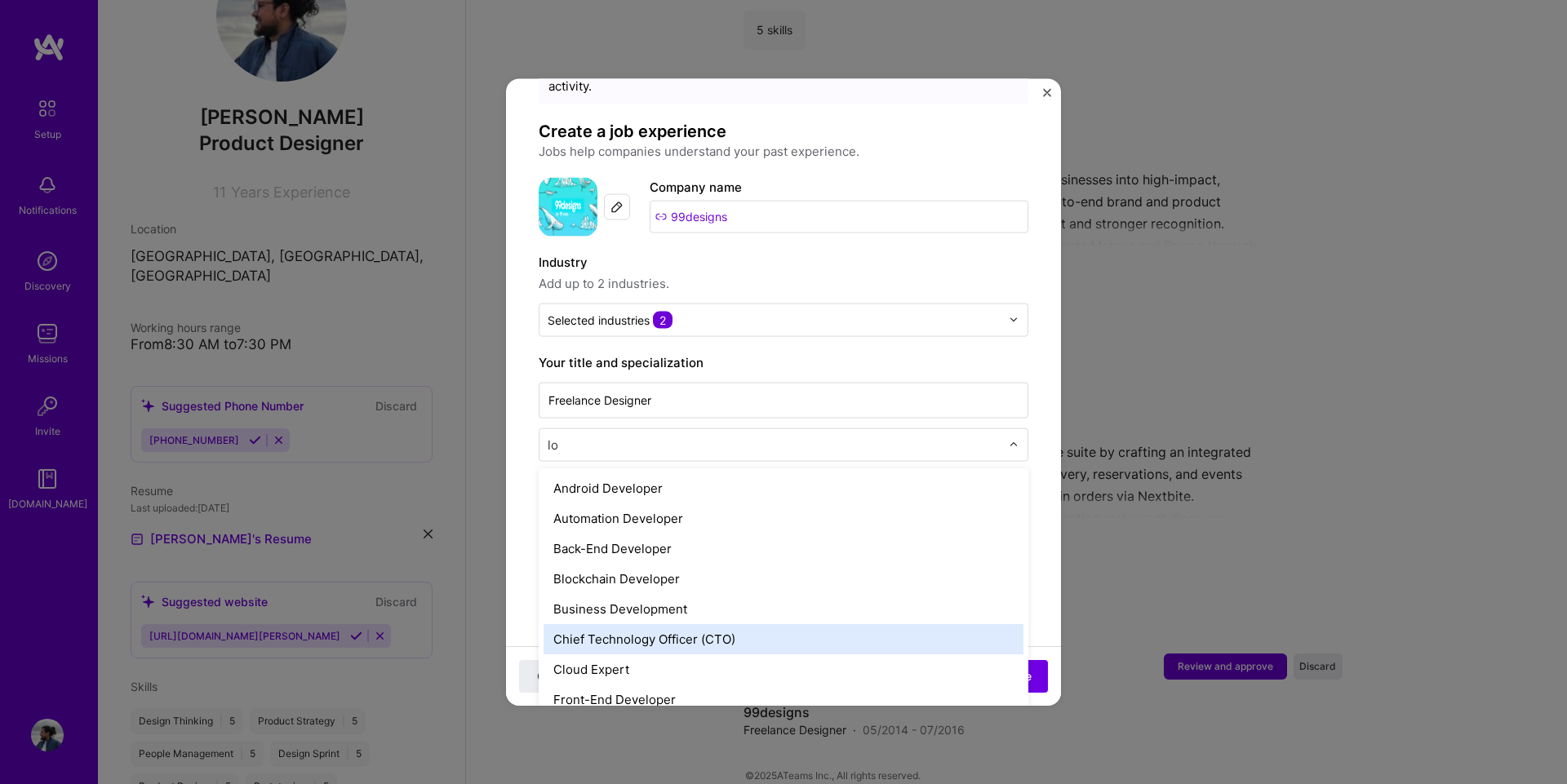
type input "l"
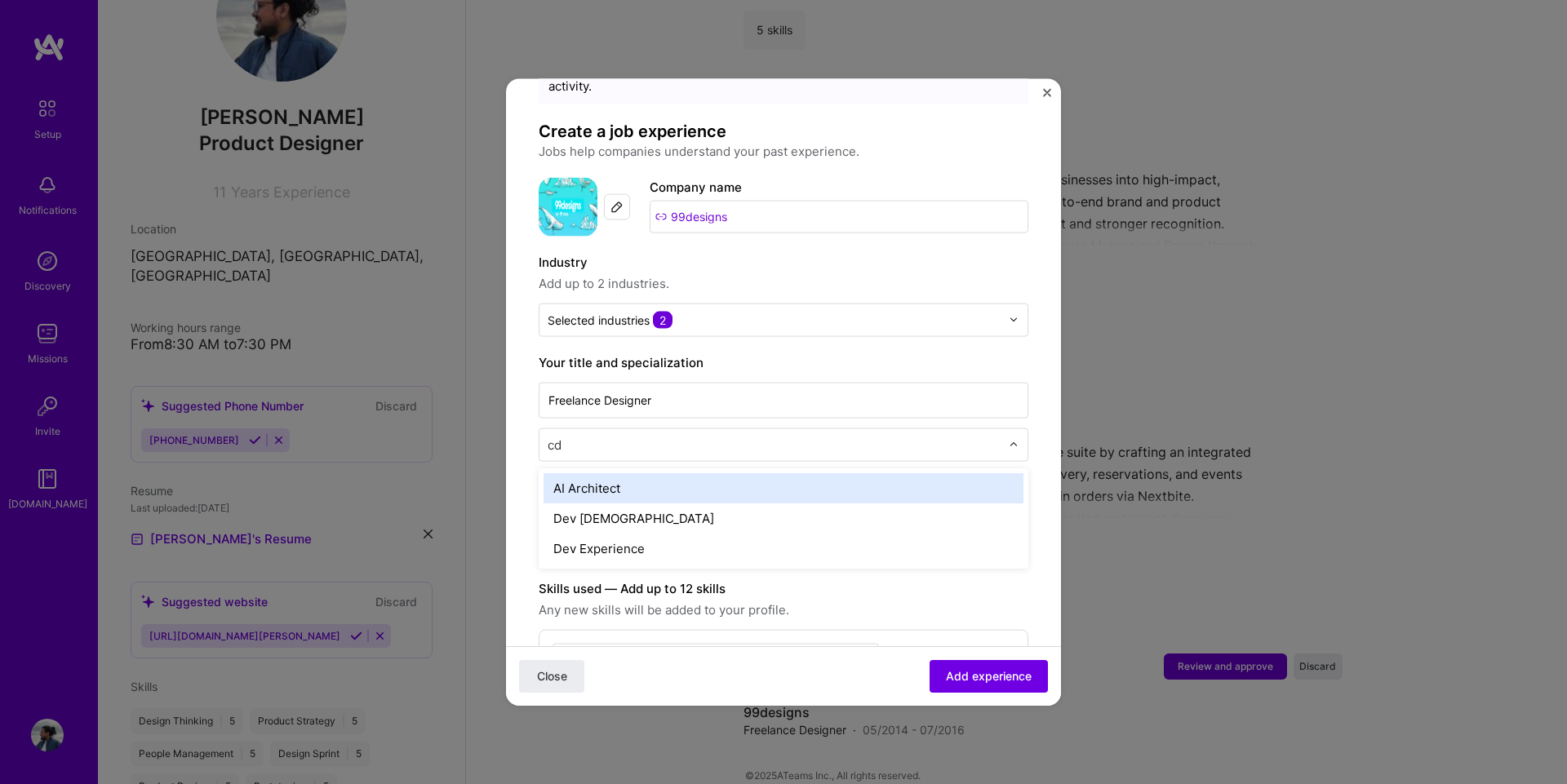
type input "c"
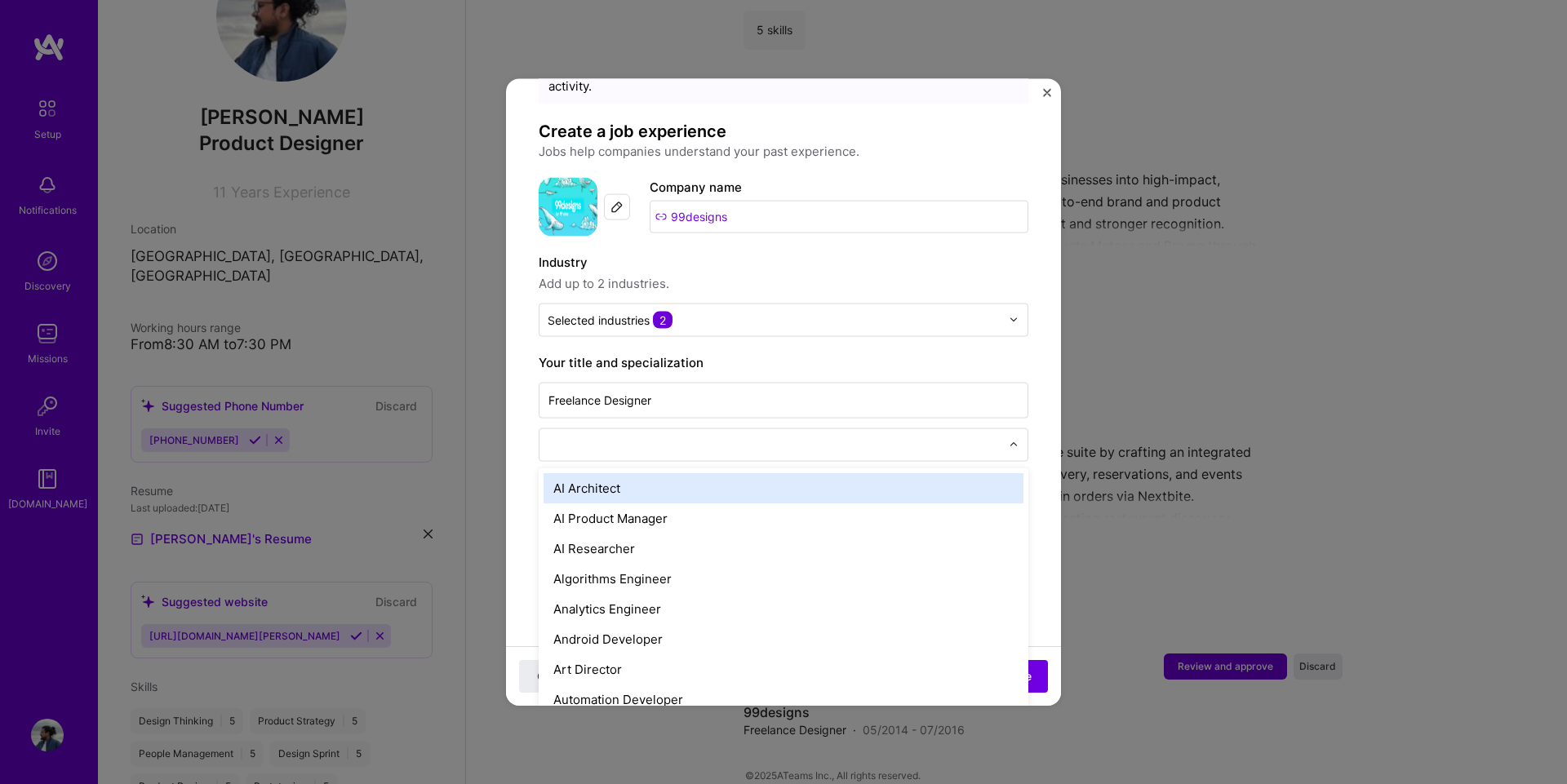
type input "d"
type input "prod"
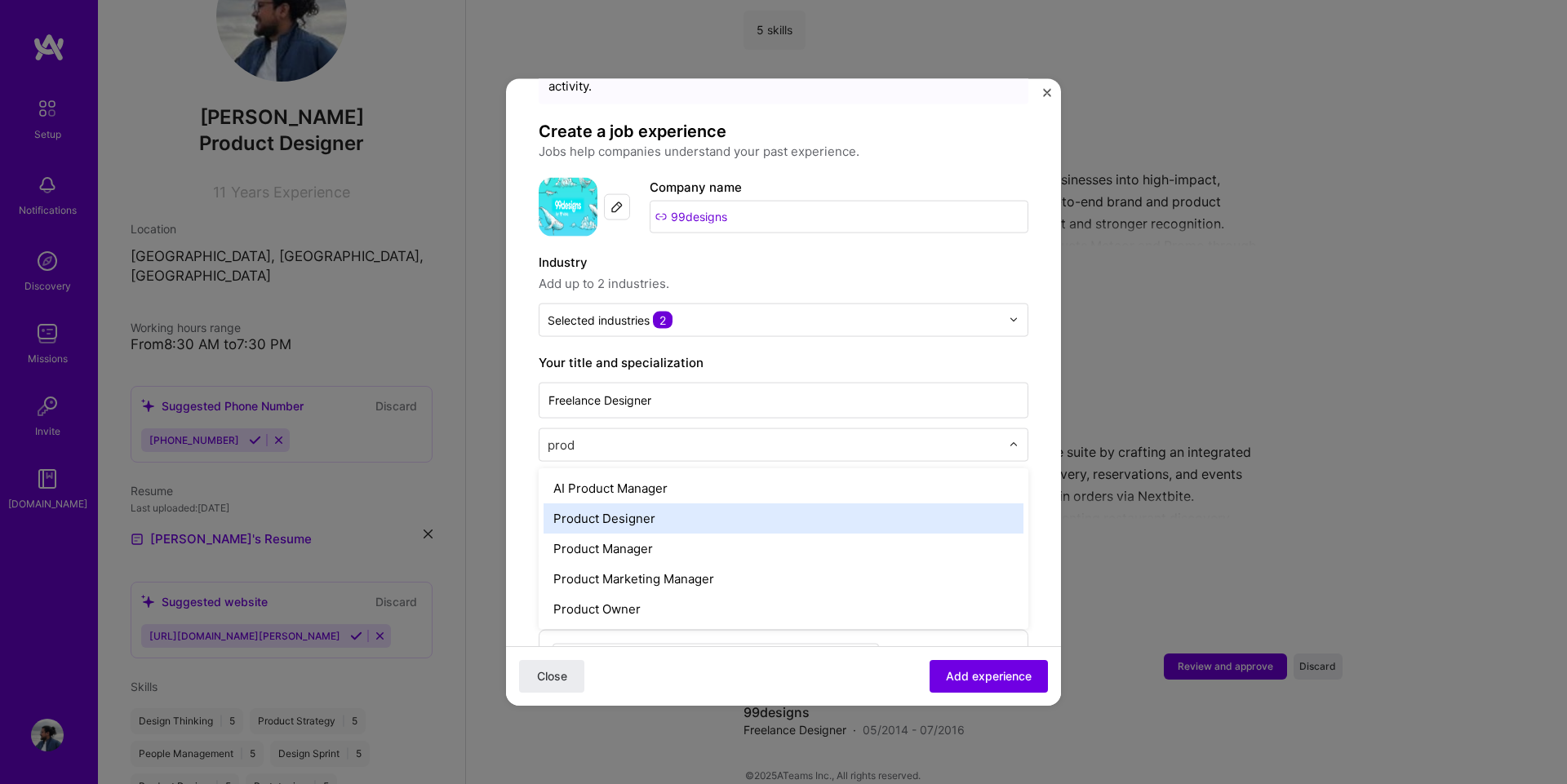
click at [661, 503] on div "Product Designer" at bounding box center [784, 517] width 479 height 30
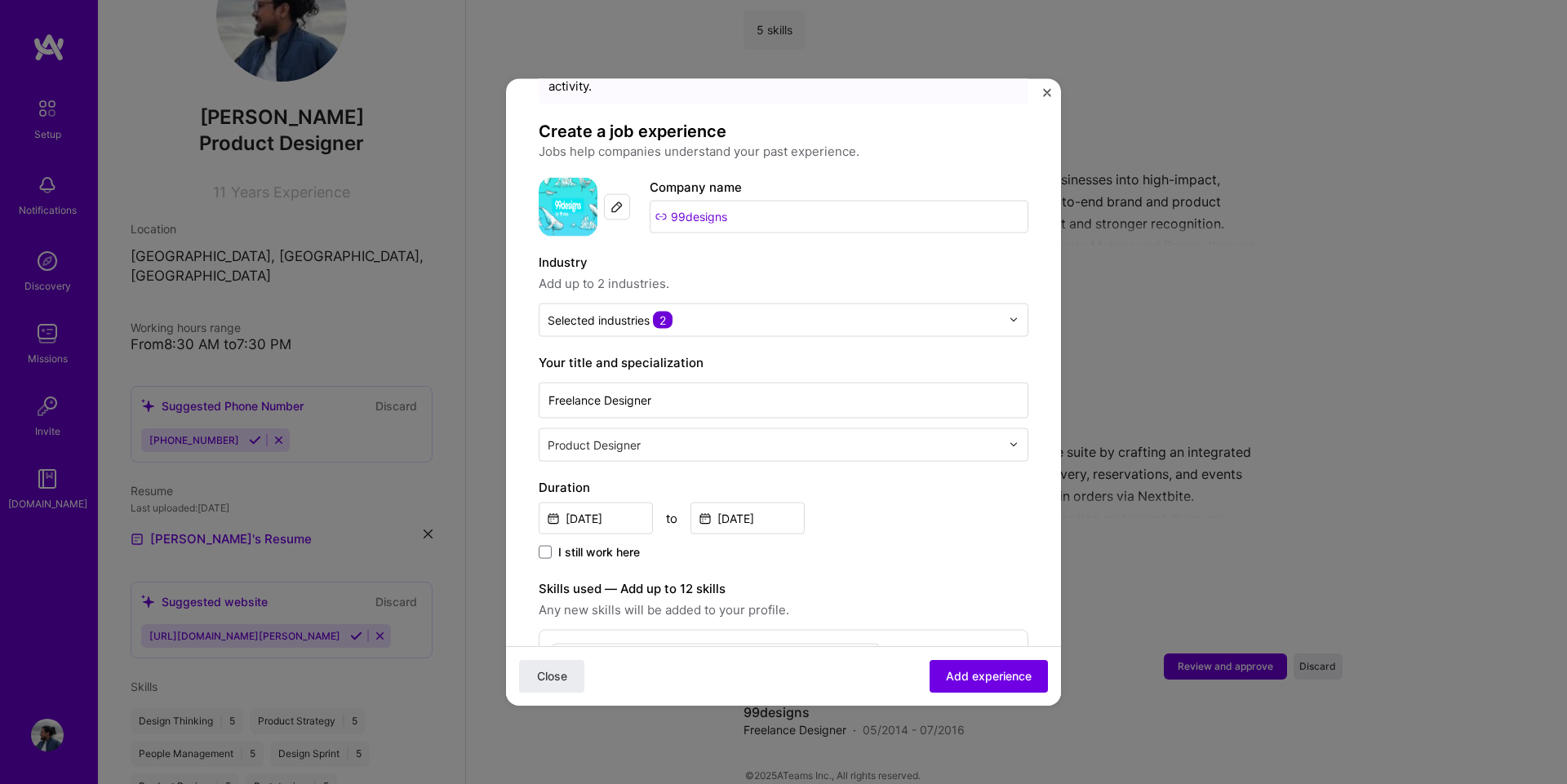
click at [771, 435] on input "text" at bounding box center [776, 444] width 456 height 18
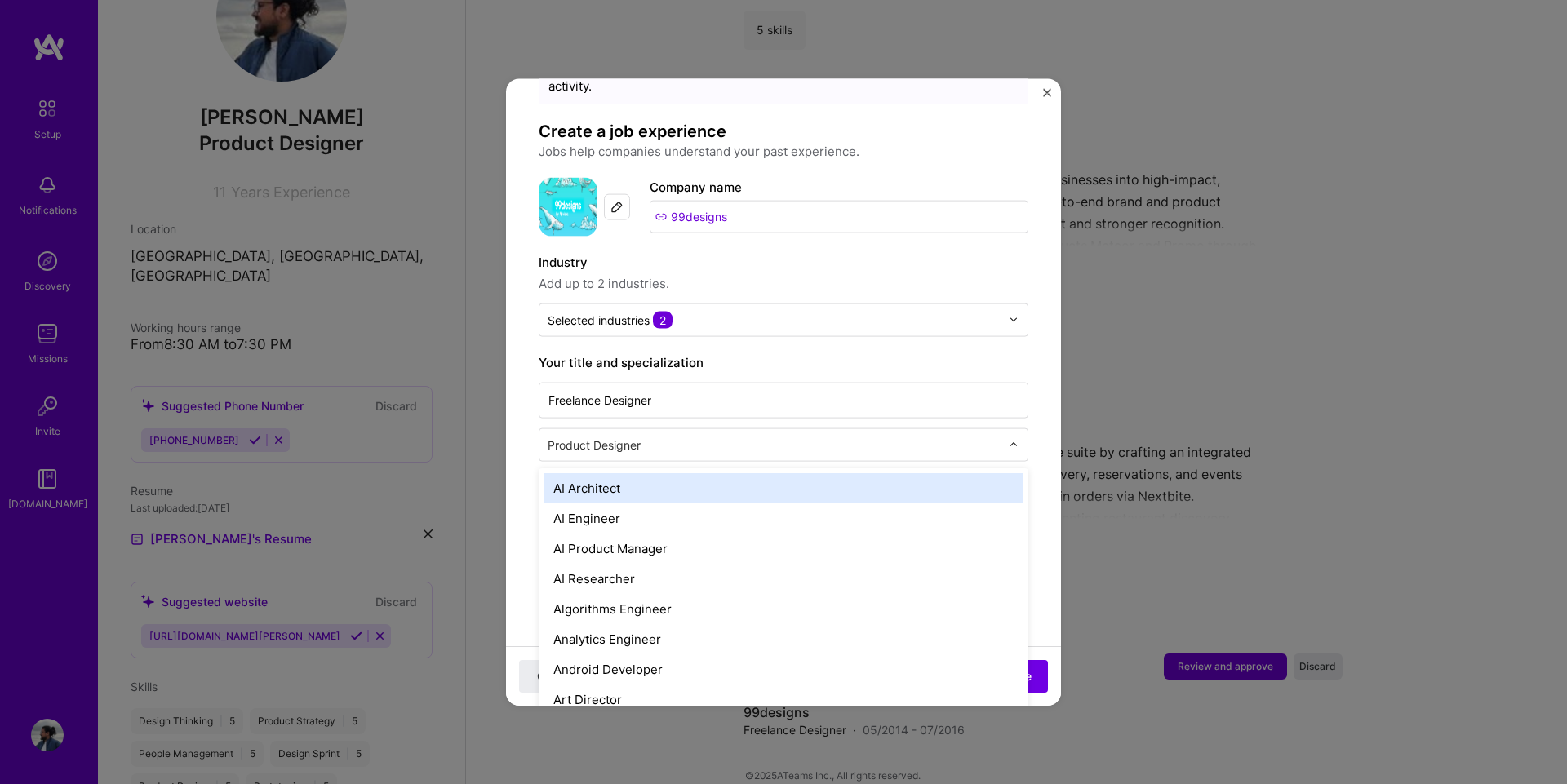
click at [1043, 504] on form "Adding suggested job This job is suggested based on your LinkedIn, resume or [D…" at bounding box center [783, 636] width 554 height 1213
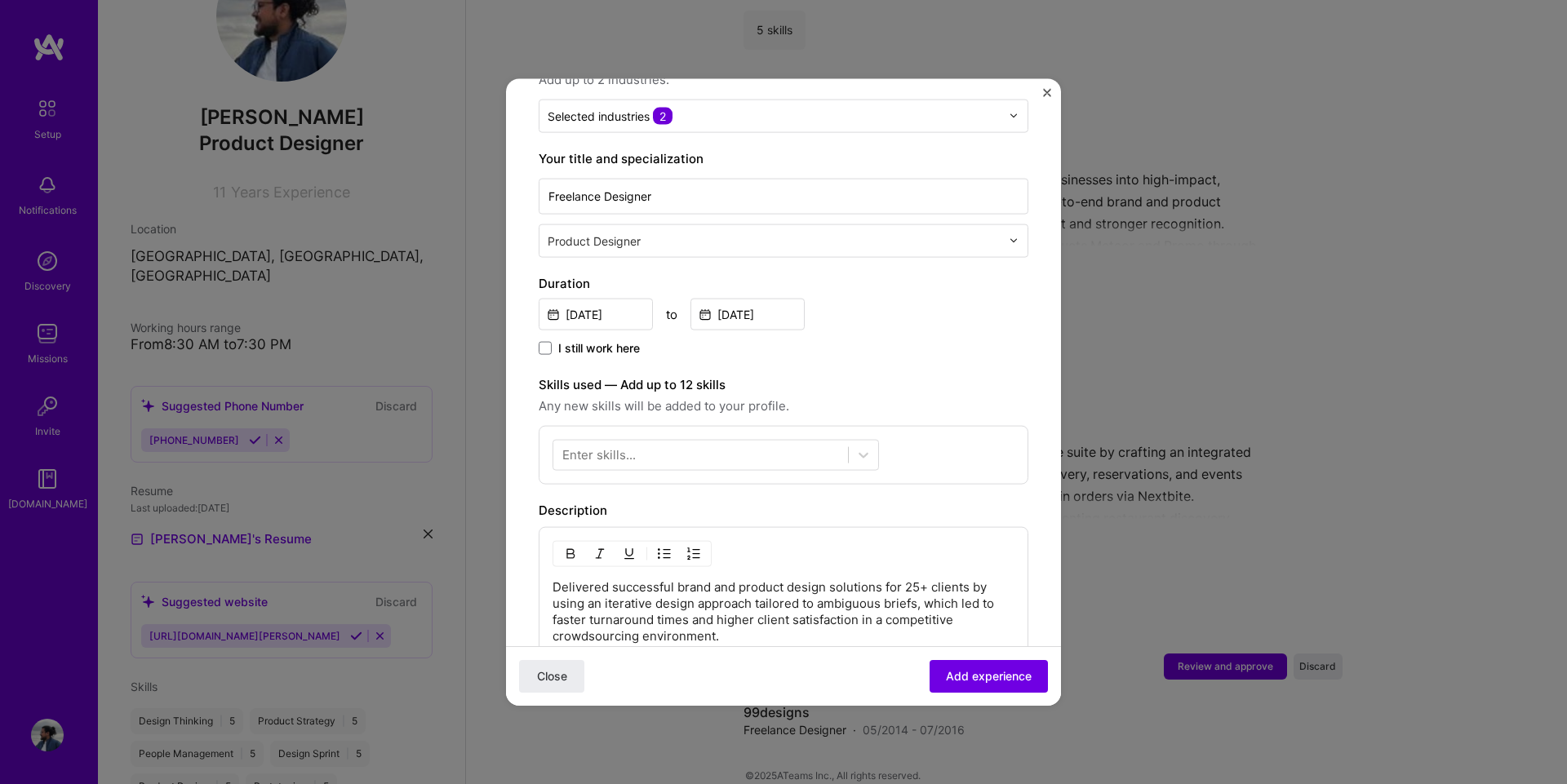
scroll to position [326, 0]
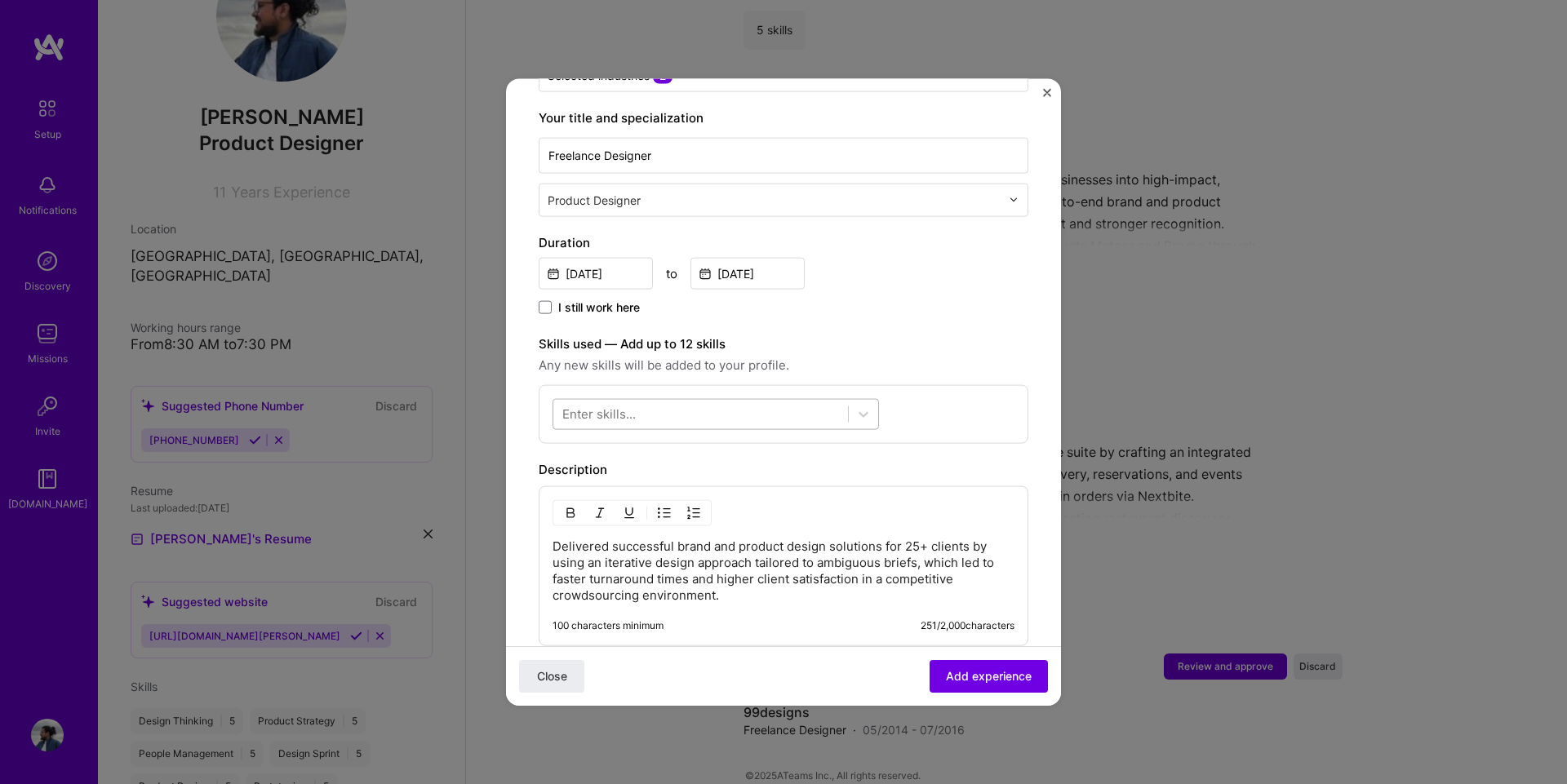
click at [770, 400] on div at bounding box center [701, 414] width 294 height 27
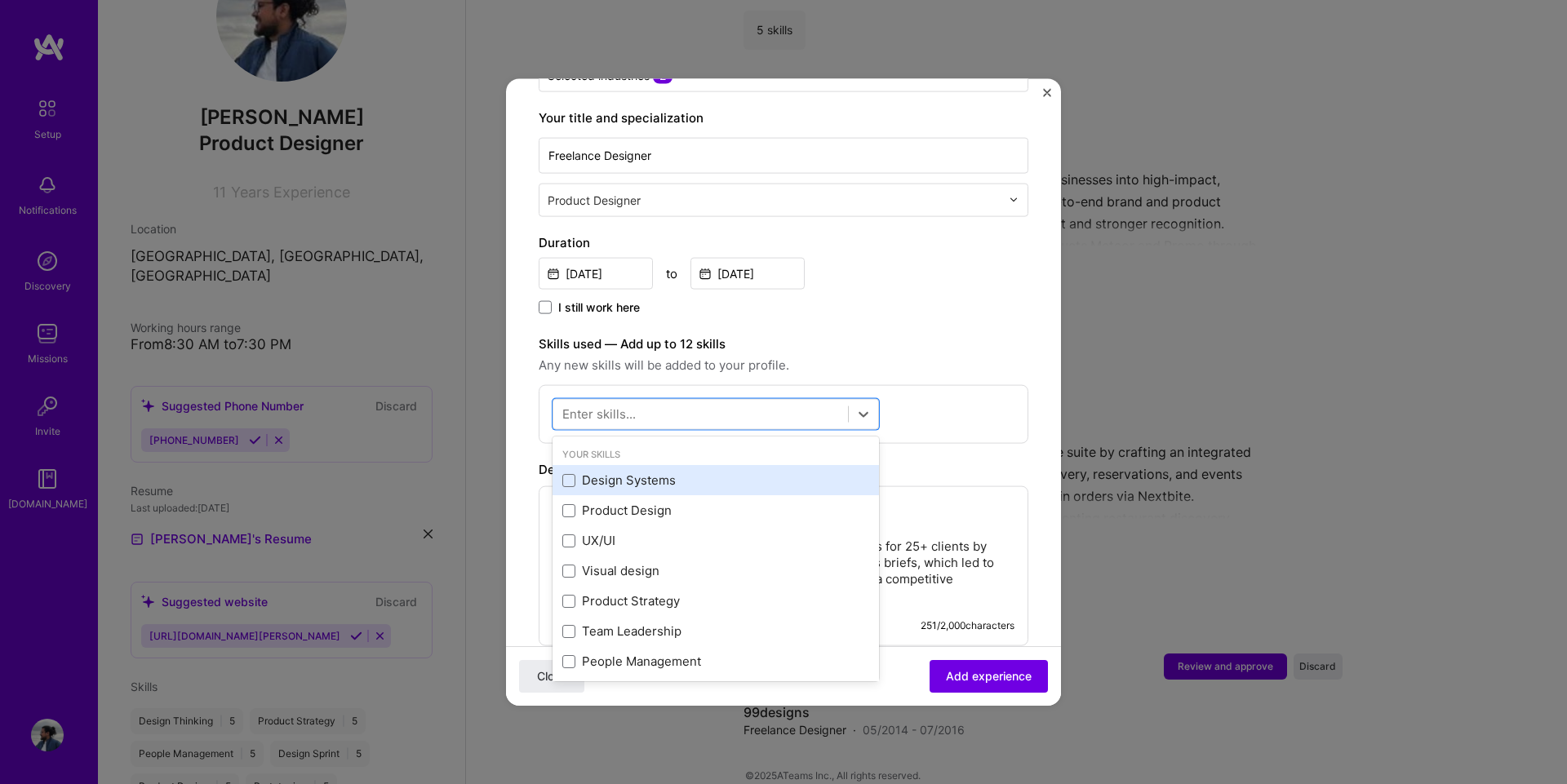
click at [678, 471] on div "Design Systems" at bounding box center [715, 480] width 307 height 18
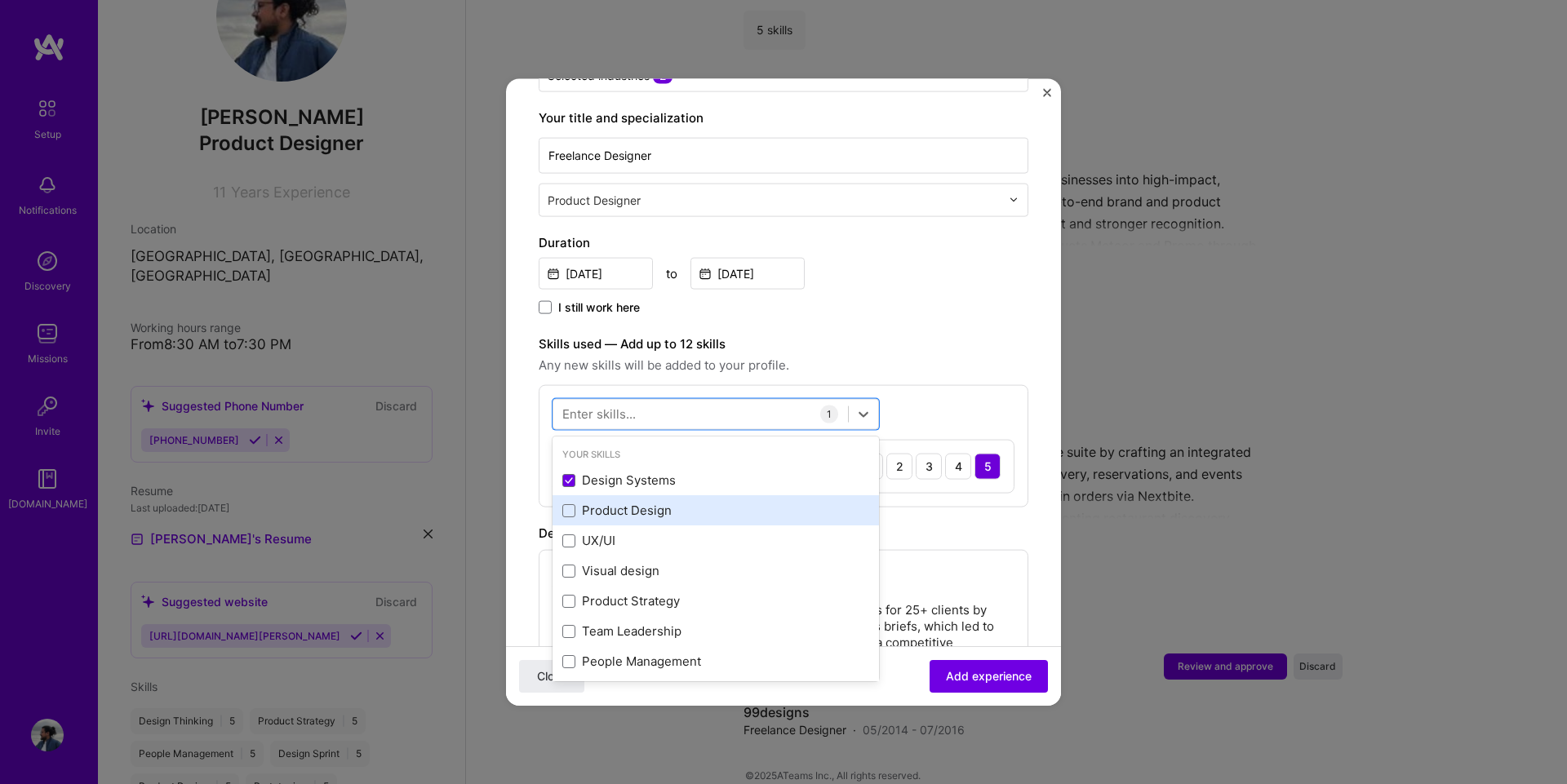
click at [678, 502] on div "Product Design" at bounding box center [715, 510] width 307 height 18
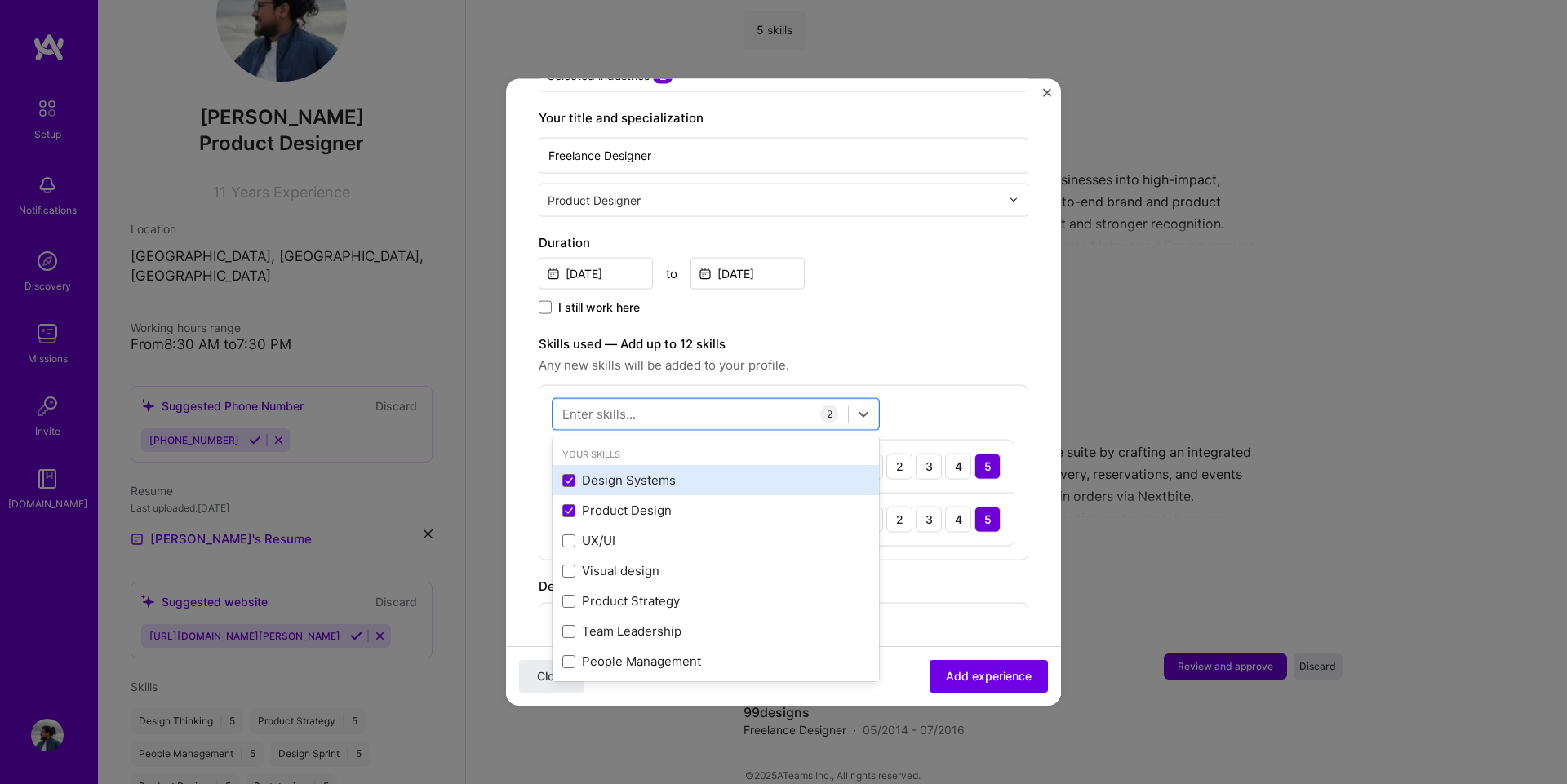
click at [669, 471] on div "Design Systems" at bounding box center [715, 480] width 307 height 18
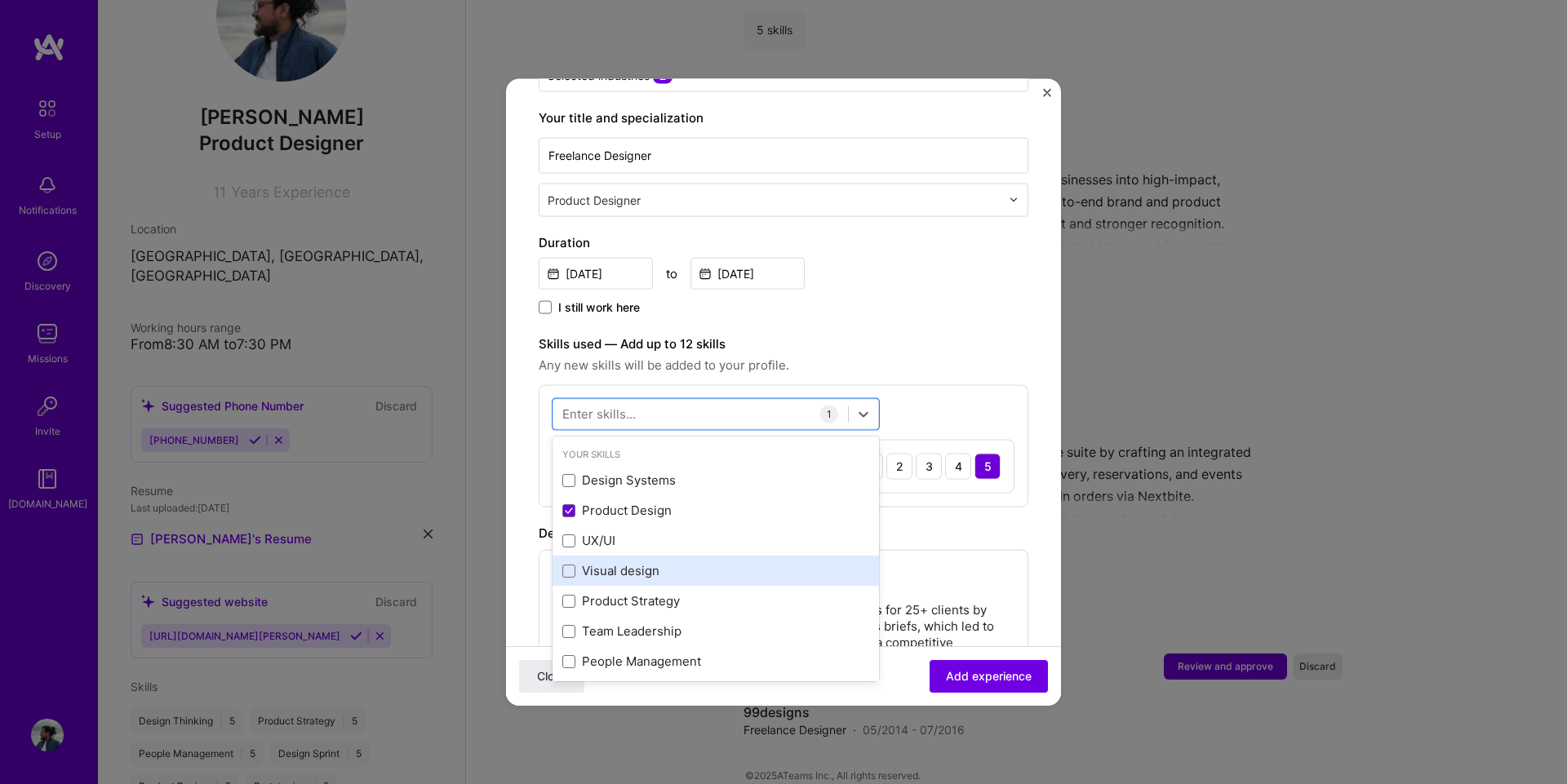
click at [681, 562] on div "Visual design" at bounding box center [715, 571] width 307 height 18
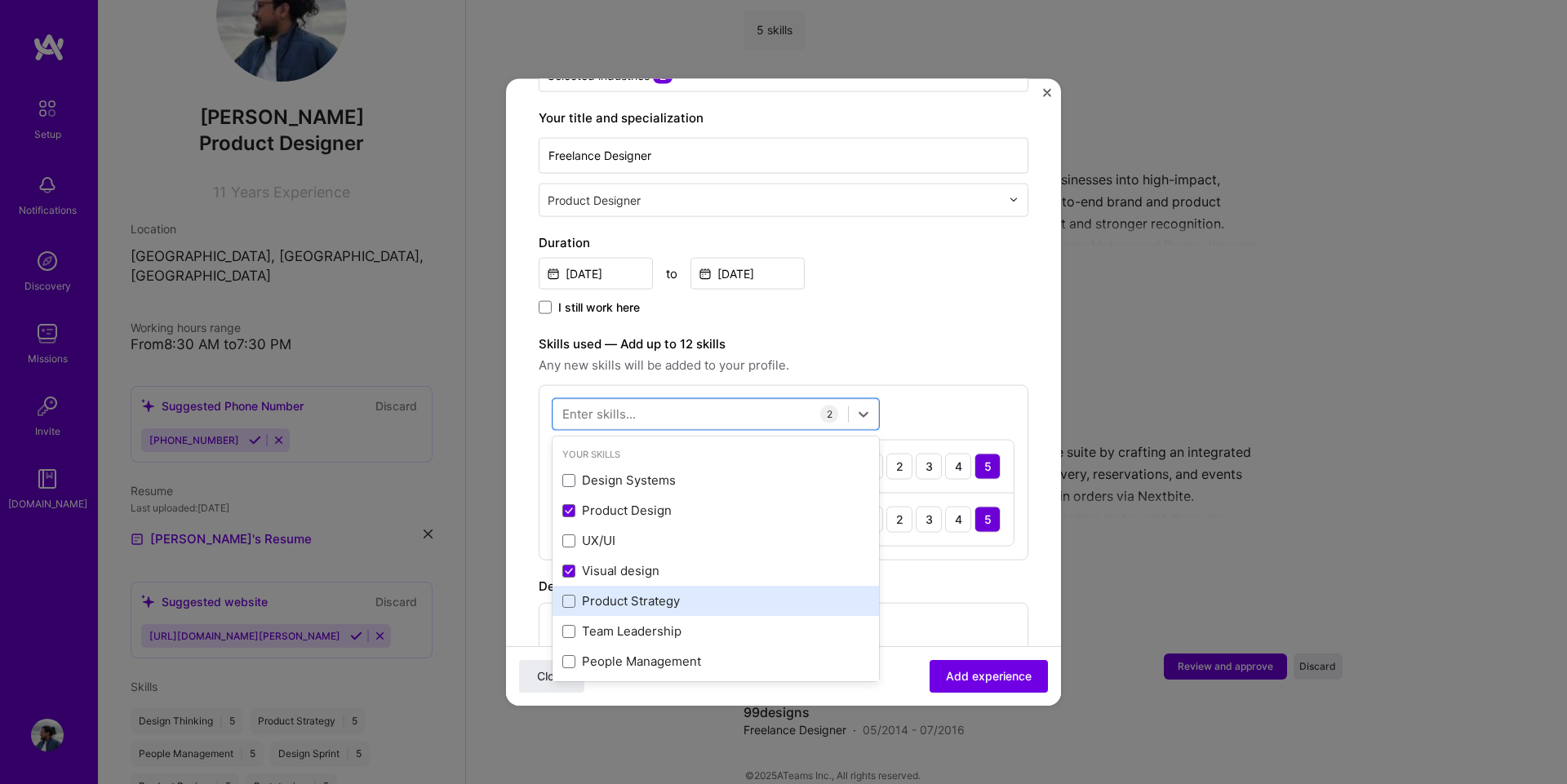
click at [696, 592] on div "Product Strategy" at bounding box center [715, 601] width 307 height 18
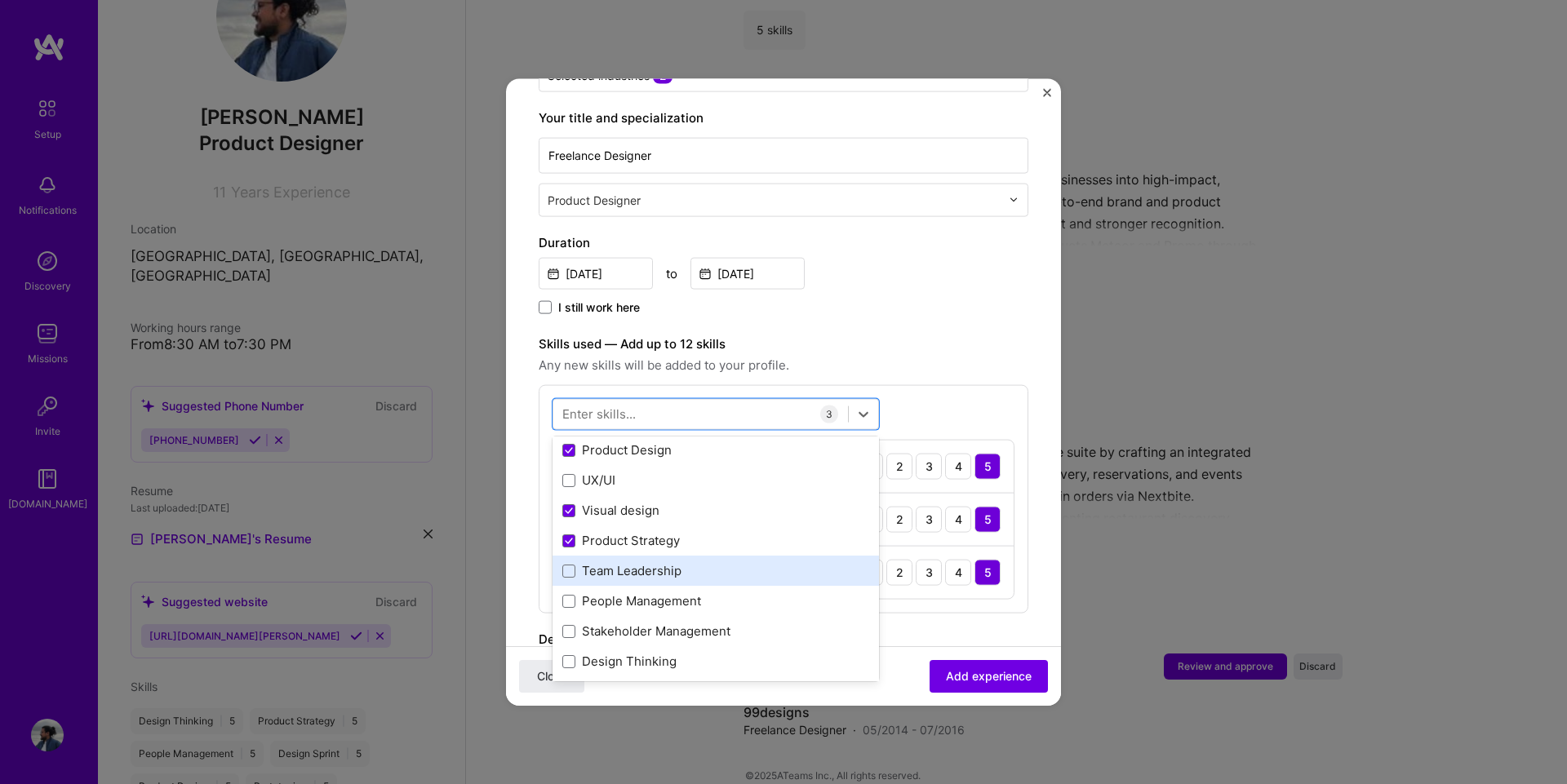
scroll to position [0, 0]
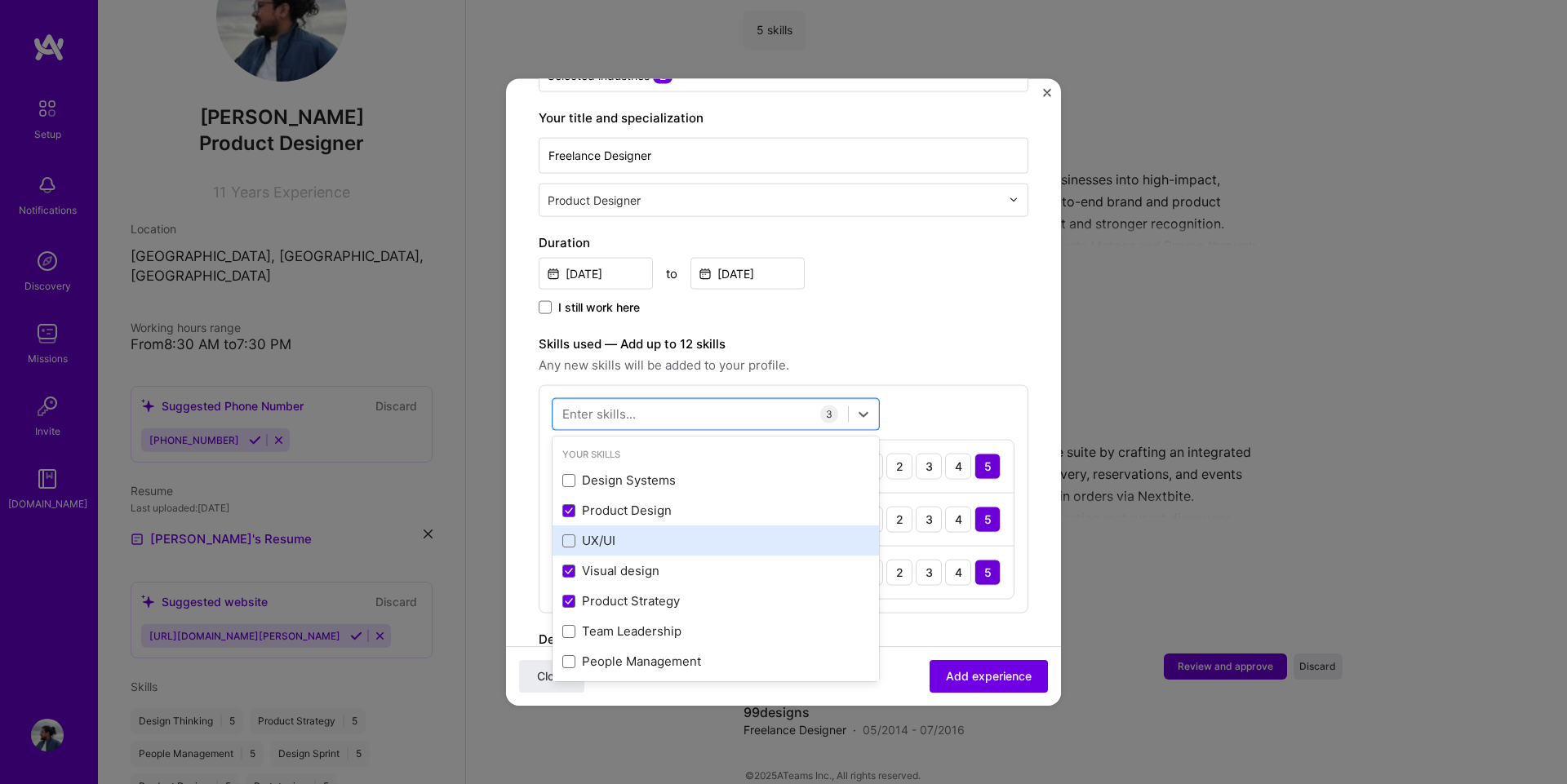
click at [601, 532] on div "UX/UI" at bounding box center [715, 541] width 307 height 18
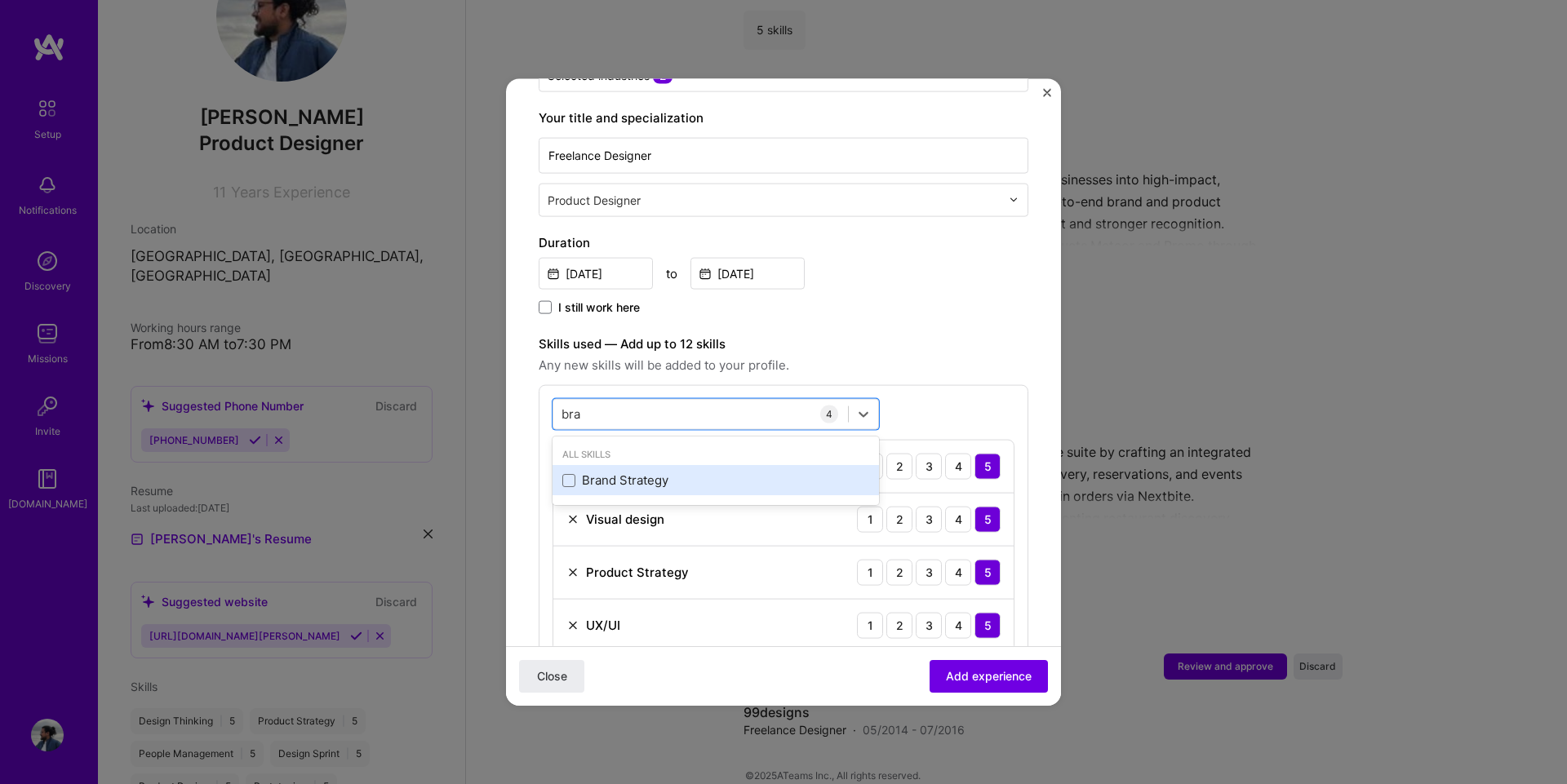
click at [740, 471] on div "Brand Strategy" at bounding box center [715, 480] width 307 height 18
type input "b"
type input "log"
click at [946, 333] on label "Skills used — Add up to 12 skills" at bounding box center [784, 343] width 489 height 19
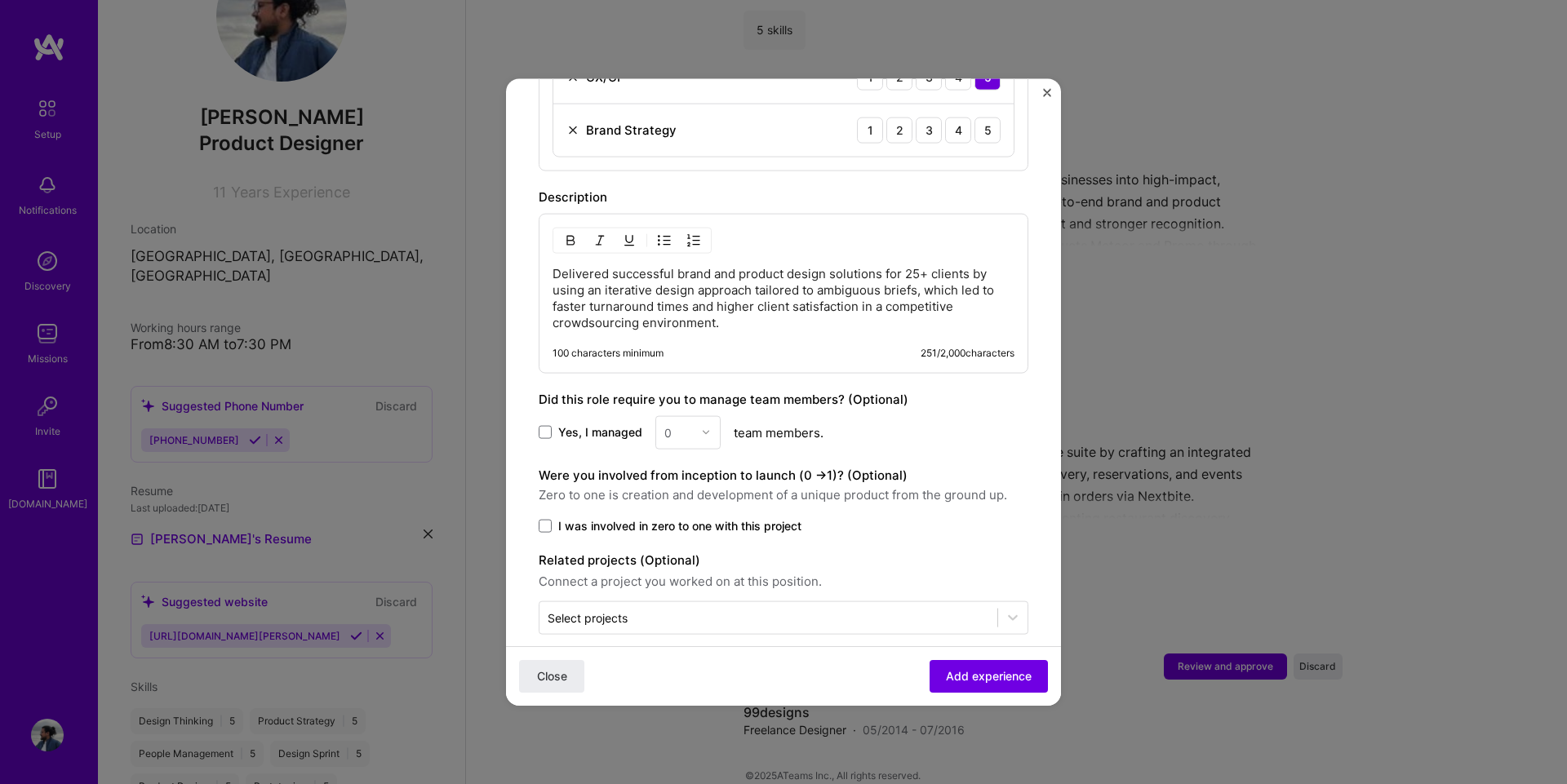
scroll to position [877, 0]
click at [542, 515] on span at bounding box center [545, 521] width 13 height 13
click at [0, 0] on input "I was involved in zero to one with this project" at bounding box center [0, 0] width 0 height 0
click at [587, 514] on span "I was involved in zero to one with this project" at bounding box center [680, 522] width 244 height 17
click at [0, 0] on input "I was involved in zero to one with this project" at bounding box center [0, 0] width 0 height 0
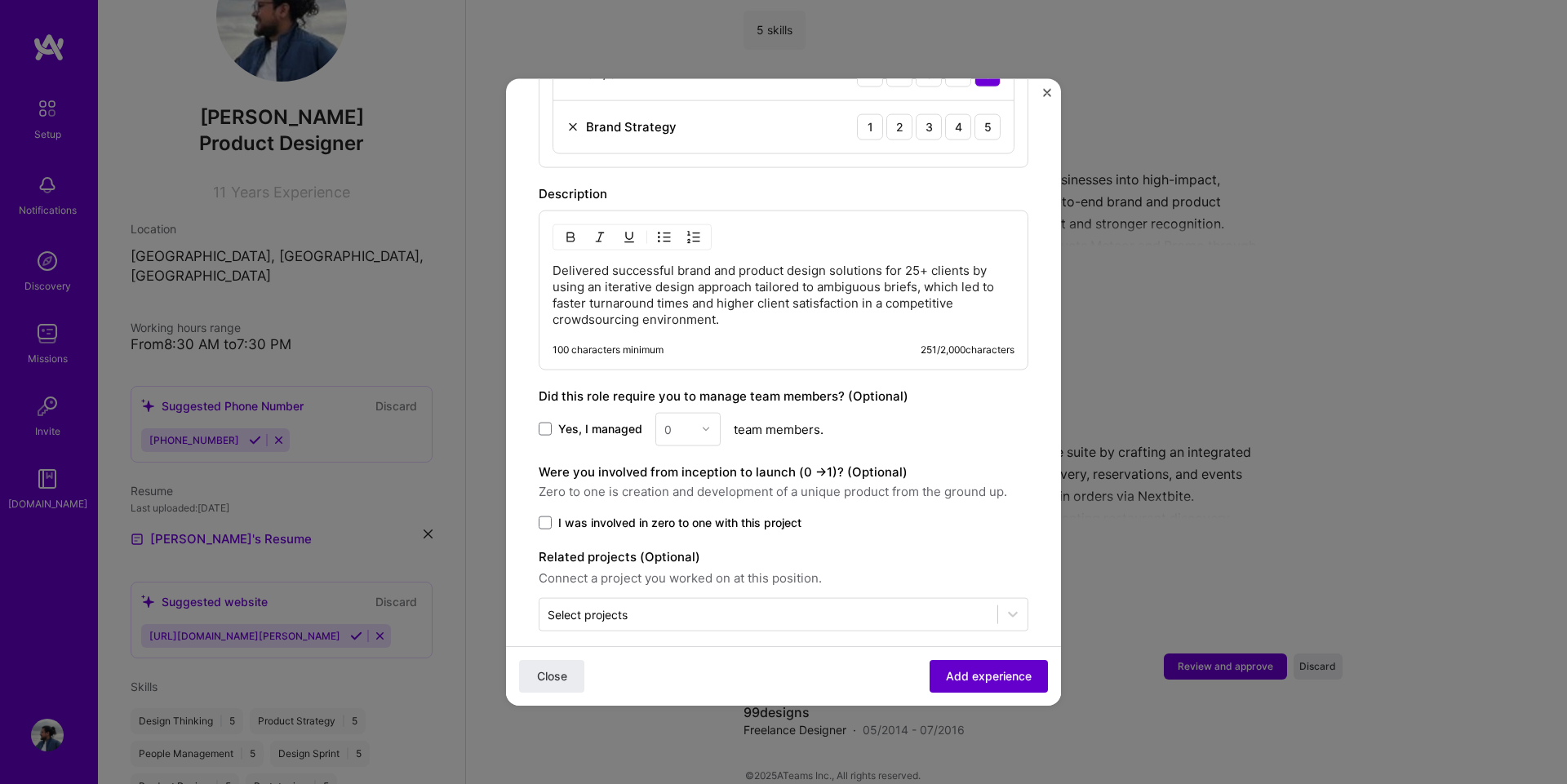
click at [1009, 670] on span "Add experience" at bounding box center [988, 676] width 86 height 17
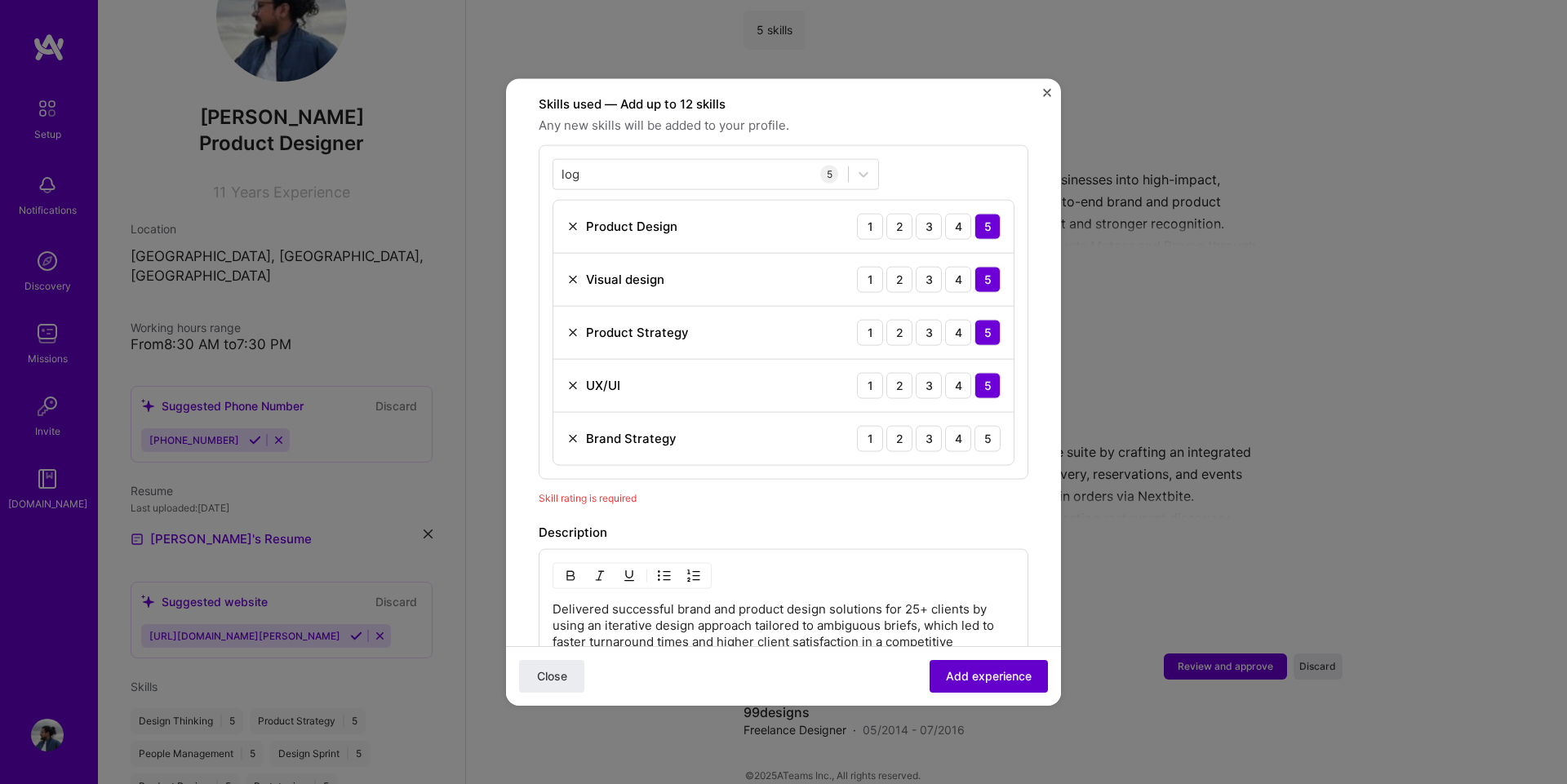
scroll to position [564, 0]
click at [987, 427] on div "5" at bounding box center [987, 439] width 26 height 26
click at [992, 665] on button "Add experience" at bounding box center [988, 675] width 118 height 32
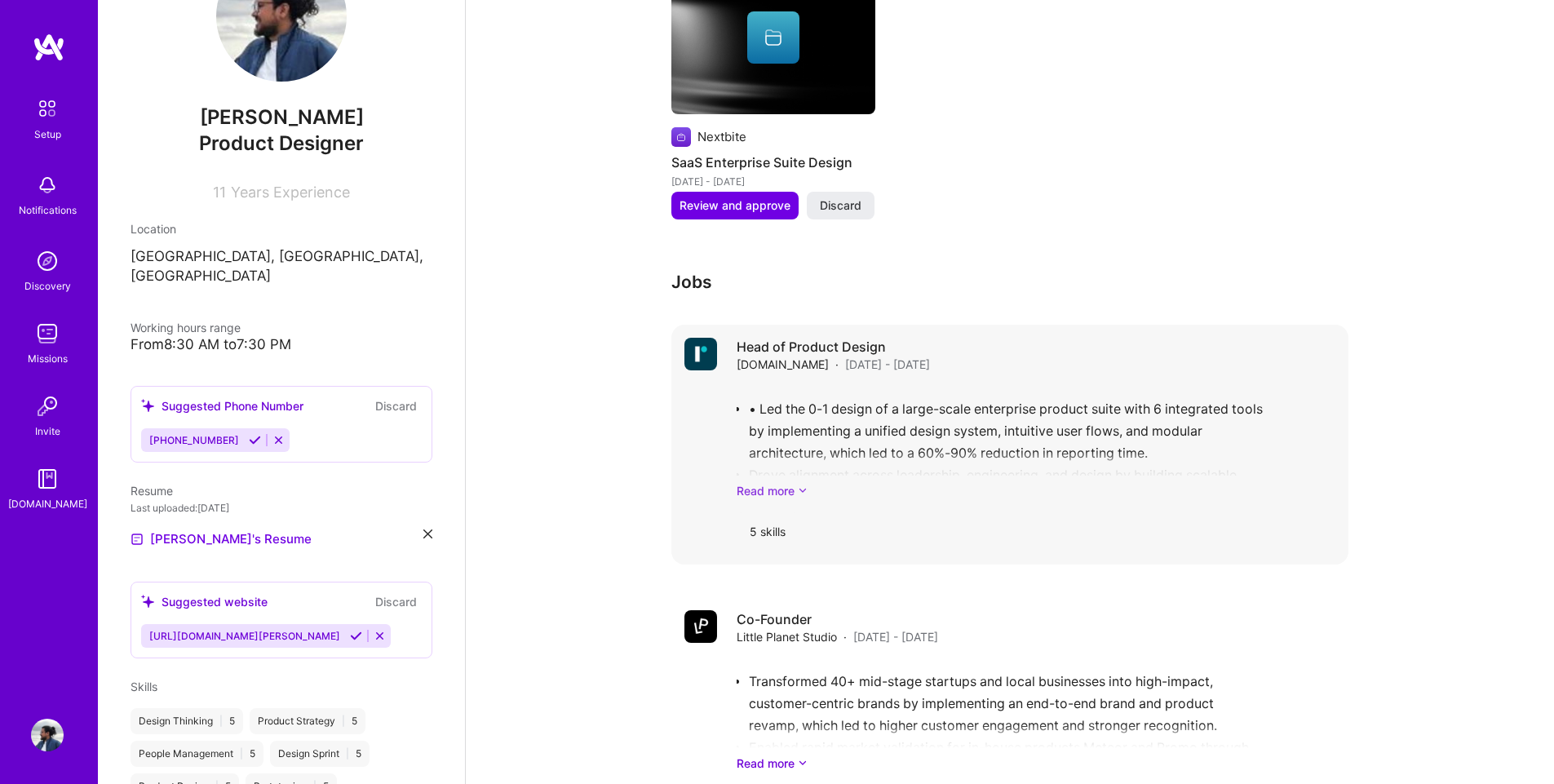
scroll to position [1138, 0]
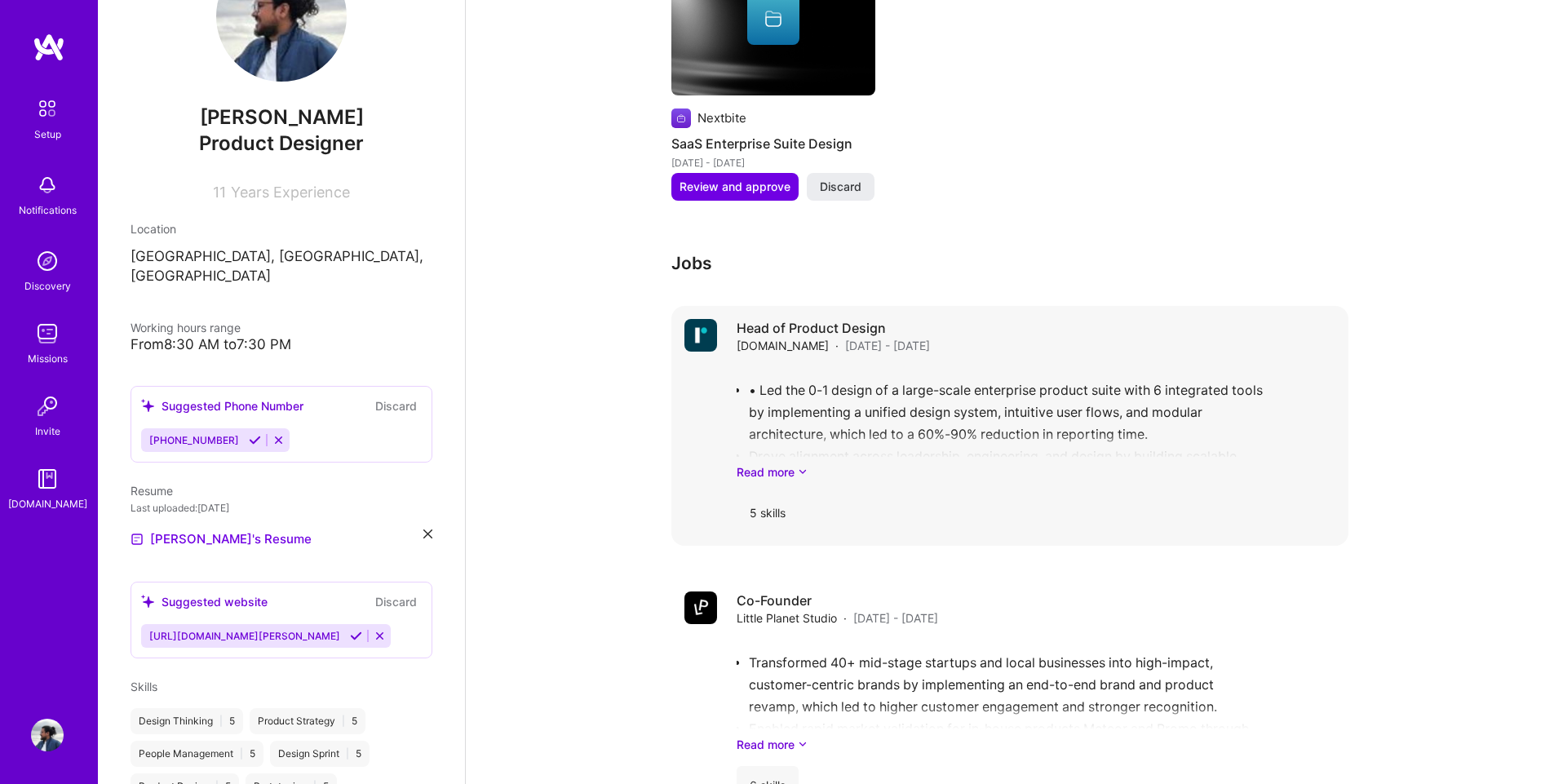
click at [1042, 440] on div "• Led the 0-1 design of a large-scale enterprise product suite with 6 integrate…" at bounding box center [1036, 424] width 599 height 113
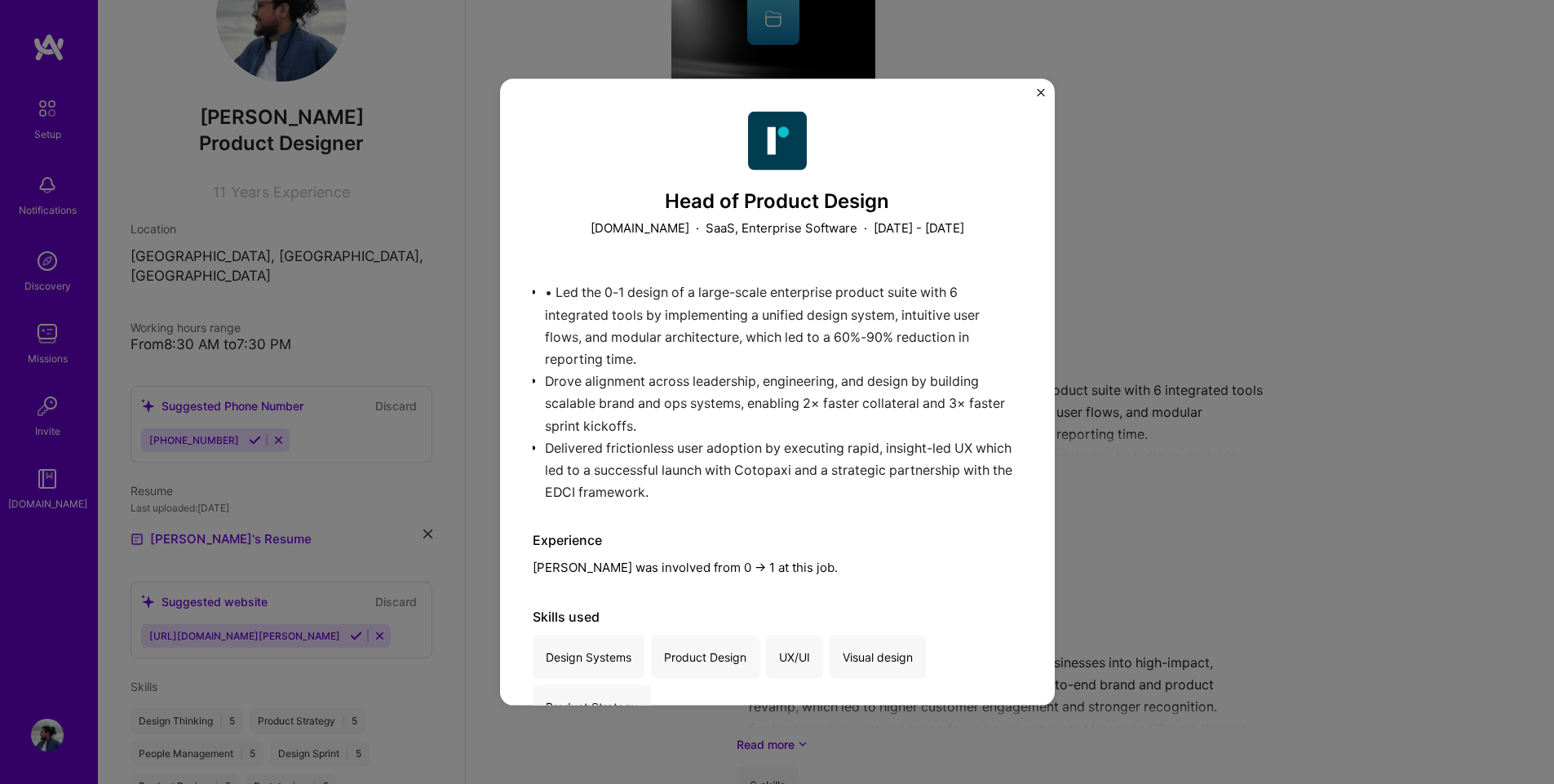
click at [567, 317] on div "• Led the 0-1 design of a large-scale enterprise product suite with 6 integrate…" at bounding box center [777, 384] width 489 height 230
click at [559, 294] on div "• Led the 0-1 design of a large-scale enterprise product suite with 6 integrate…" at bounding box center [777, 384] width 489 height 230
click at [1071, 107] on div "Head of Product Design [DOMAIN_NAME] · SaaS, Enterprise Software · [DATE] - [DA…" at bounding box center [777, 392] width 1554 height 784
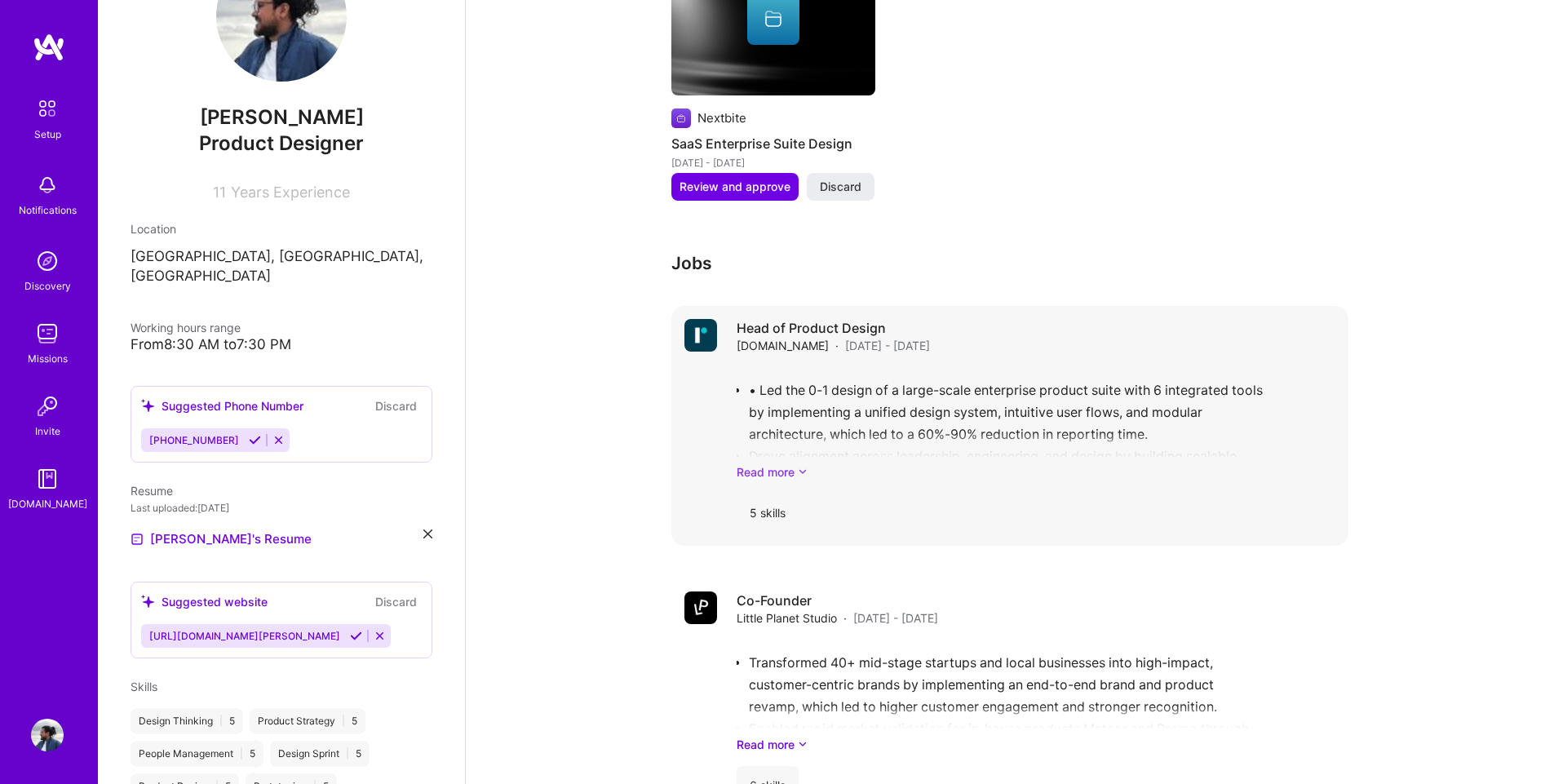
click at [779, 464] on link "Read more" at bounding box center [1036, 472] width 599 height 18
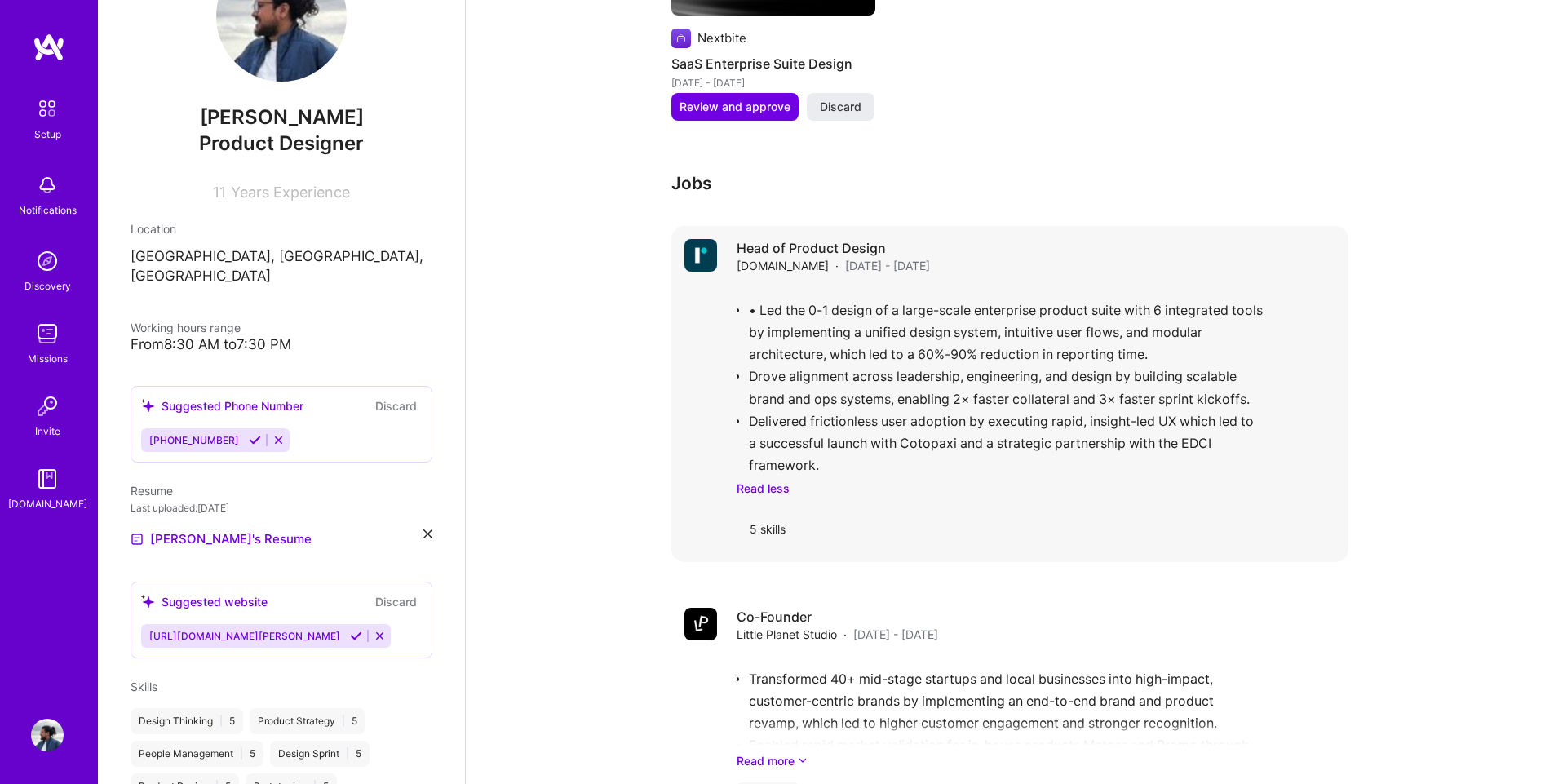
scroll to position [1219, 0]
click at [887, 371] on div "• Led the 0-1 design of a large-scale enterprise product suite with 6 integrate…" at bounding box center [1036, 390] width 599 height 209
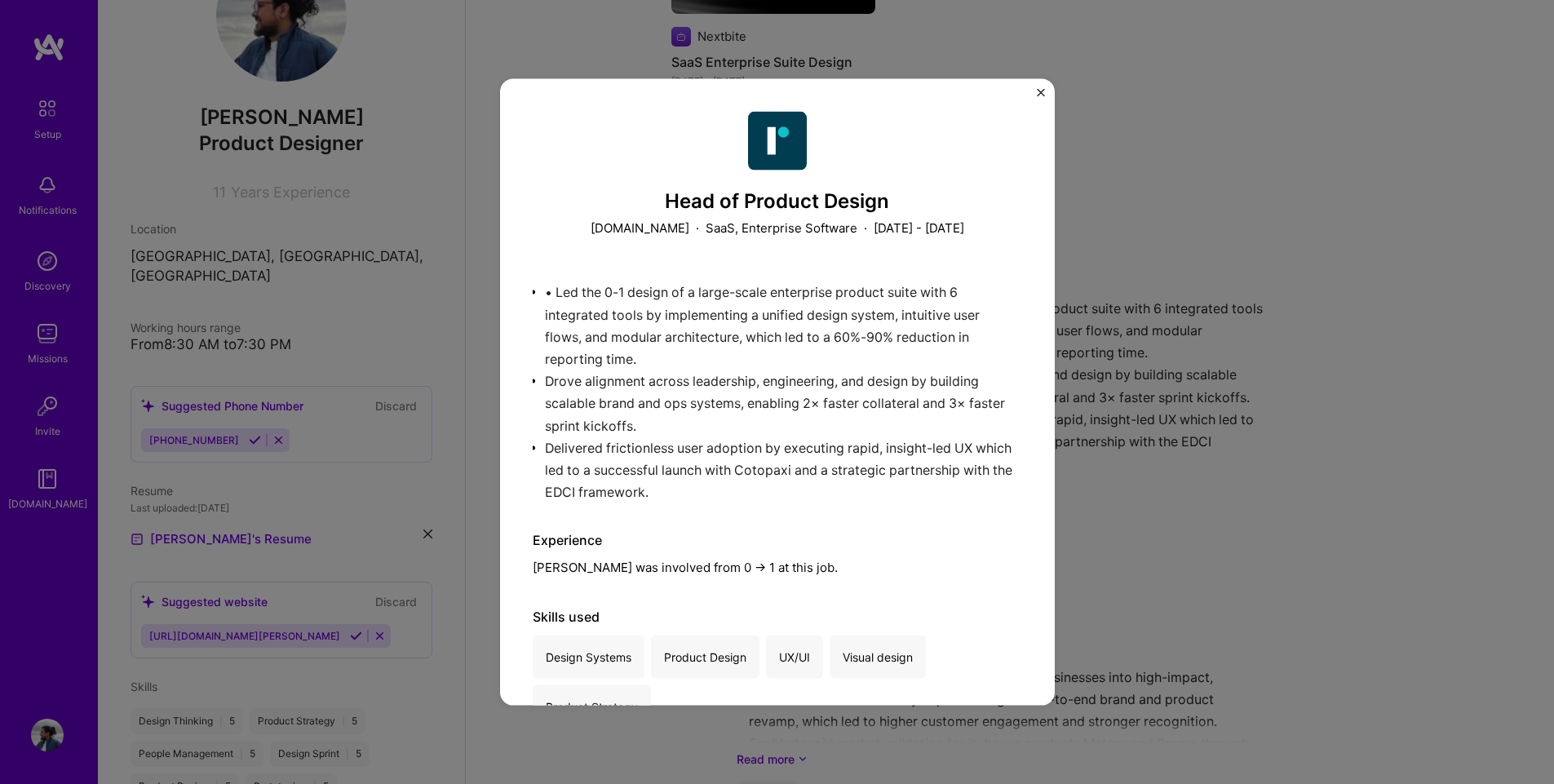
click at [1434, 253] on div "Head of Product Design [DOMAIN_NAME] · SaaS, Enterprise Software · [DATE] - [DA…" at bounding box center [777, 392] width 1554 height 784
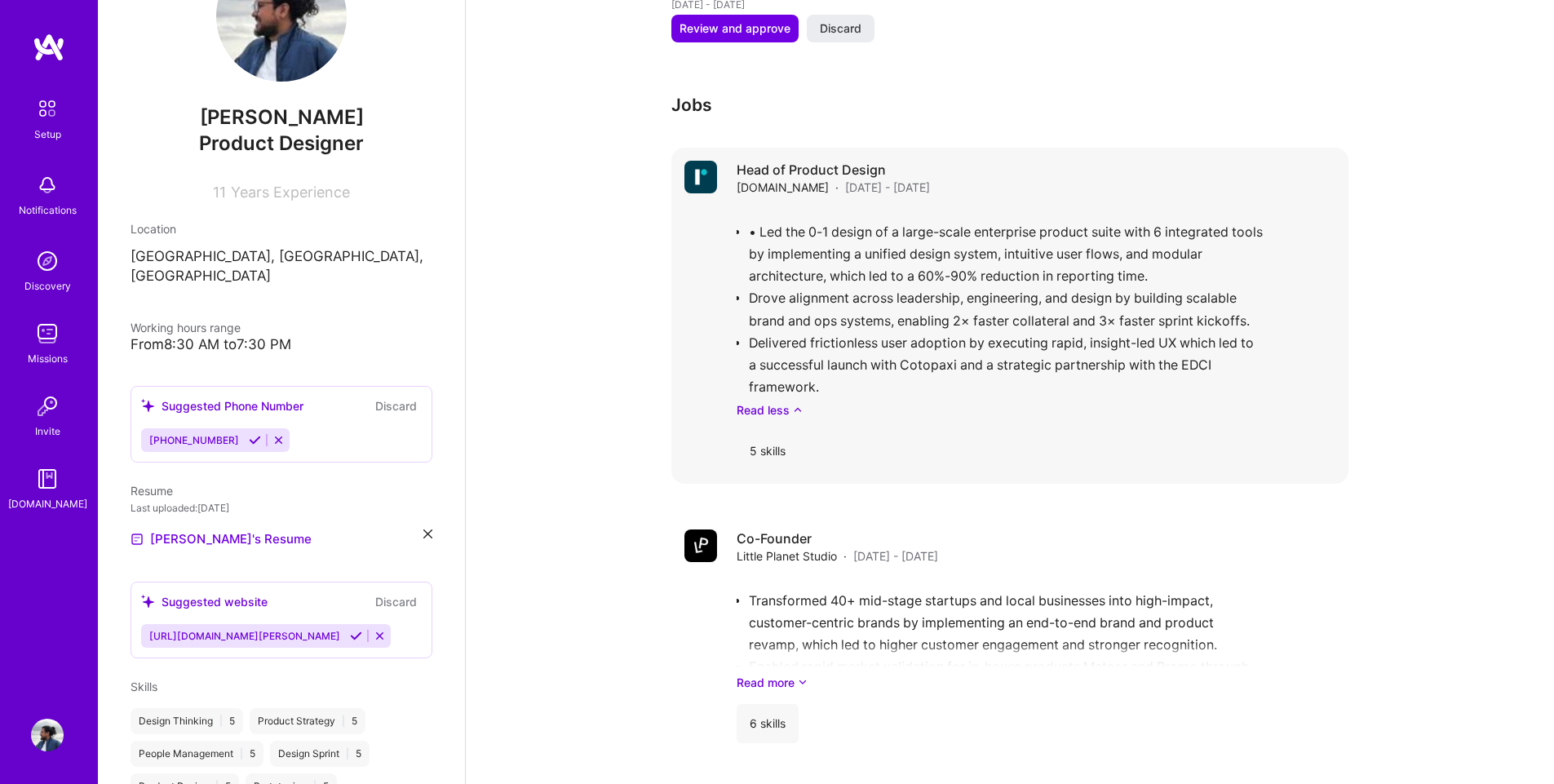
scroll to position [1301, 0]
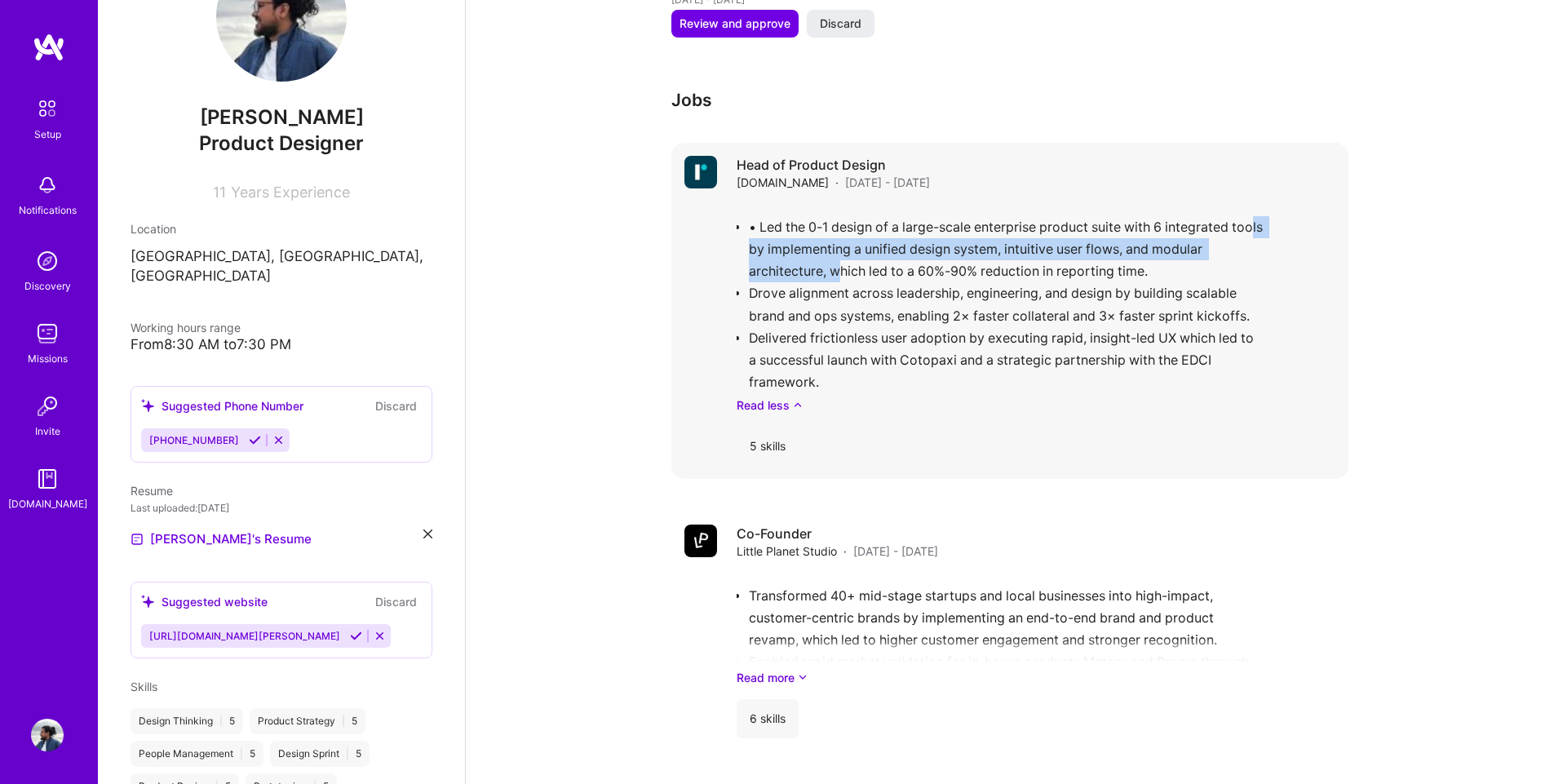
drag, startPoint x: 807, startPoint y: 246, endPoint x: 765, endPoint y: 236, distance: 43.2
click at [765, 236] on div "• Led the 0-1 design of a large-scale enterprise product suite with 6 integrate…" at bounding box center [1036, 308] width 599 height 209
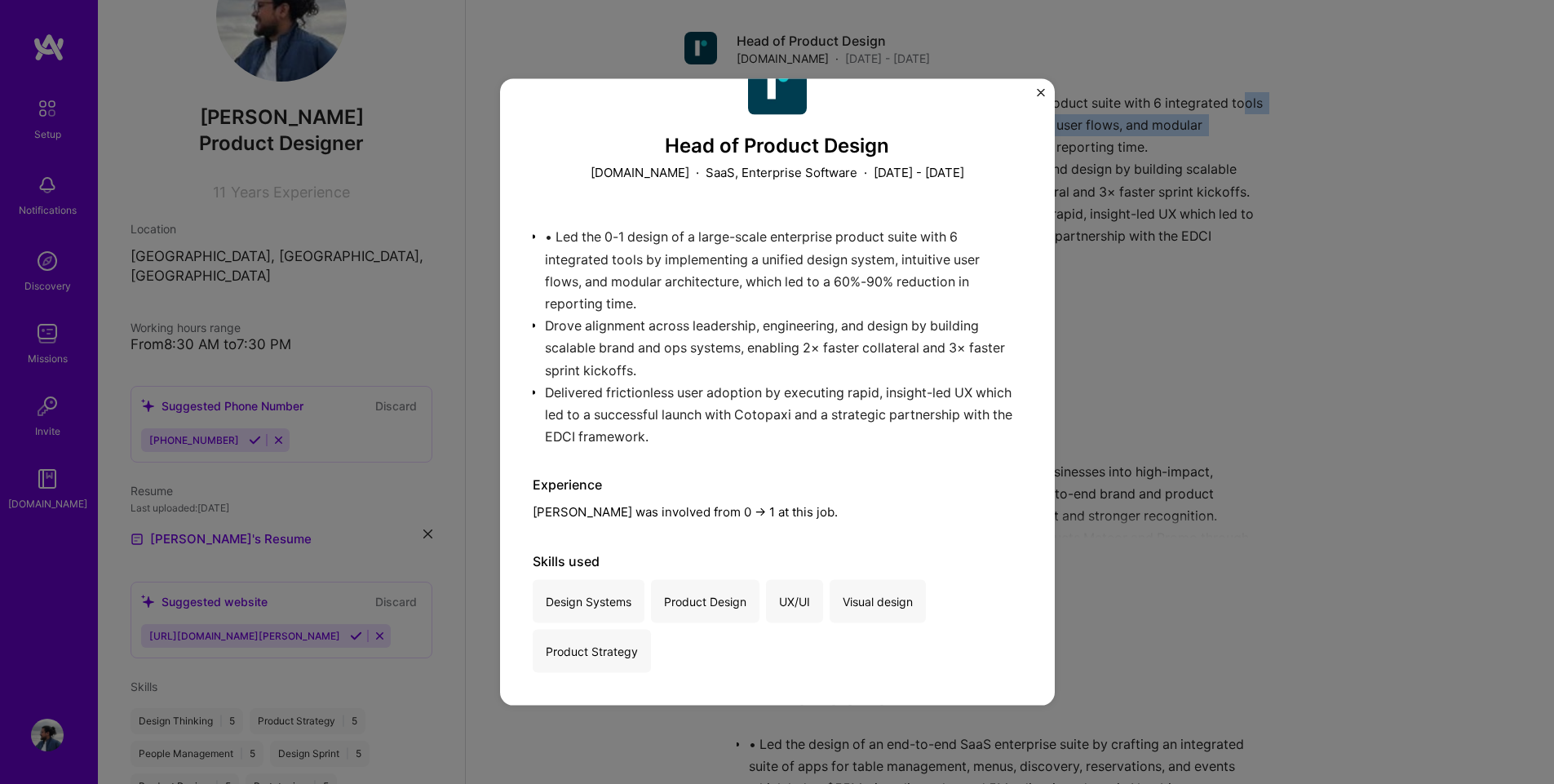
scroll to position [1708, 0]
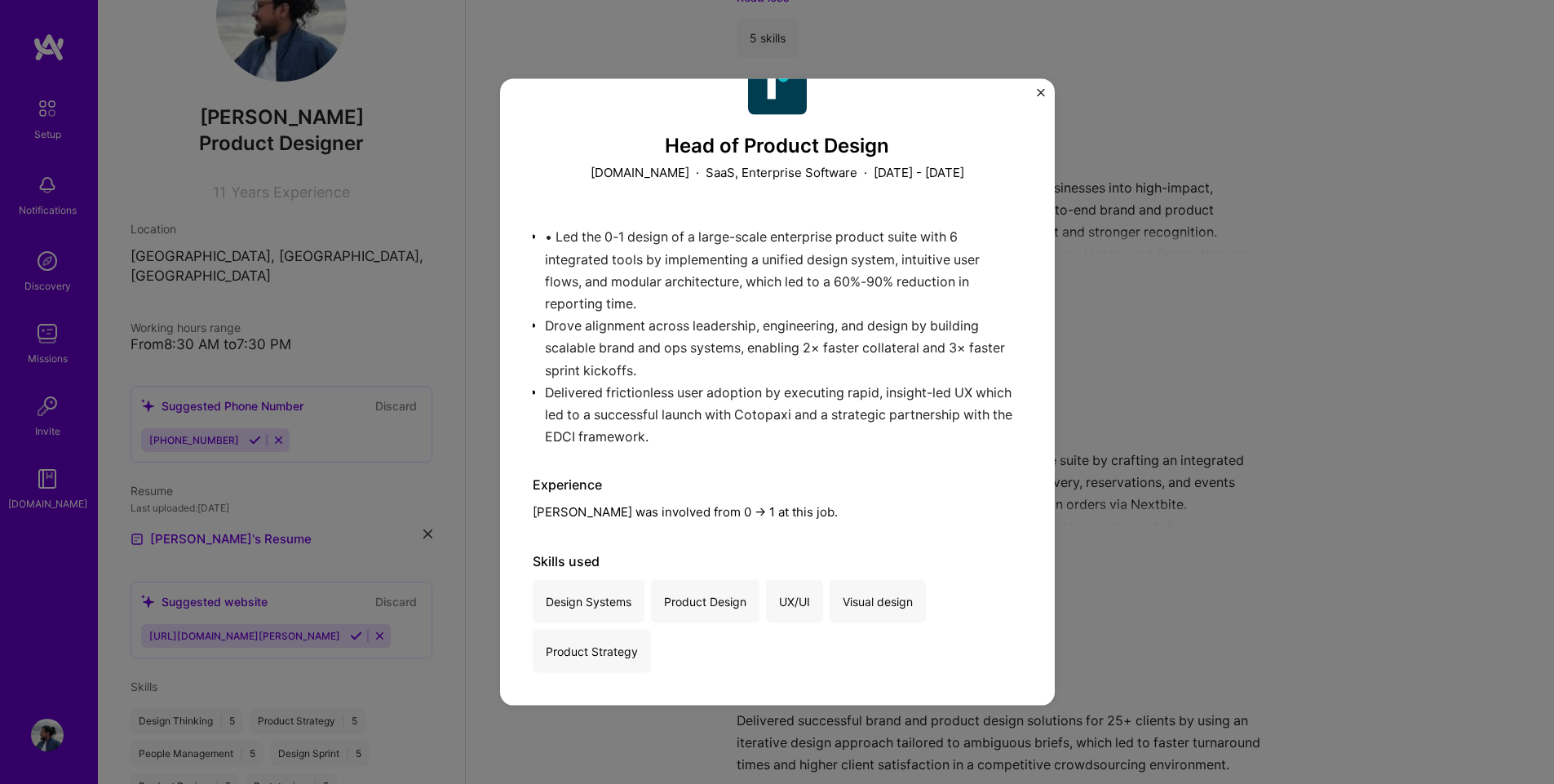
click at [1449, 286] on div "Head of Product Design [DOMAIN_NAME] · SaaS, Enterprise Software · [DATE] - [DA…" at bounding box center [777, 392] width 1554 height 784
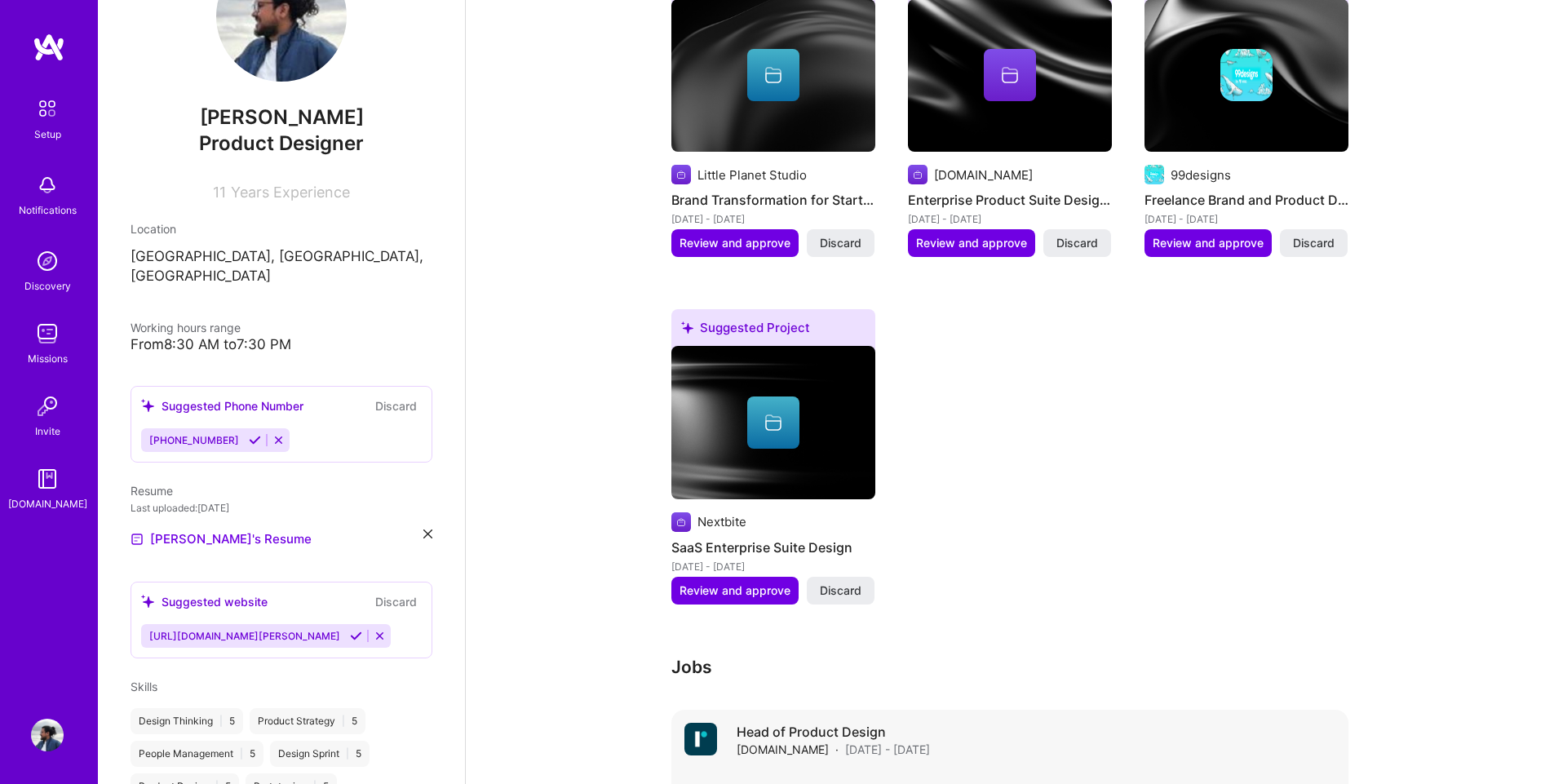
scroll to position [729, 0]
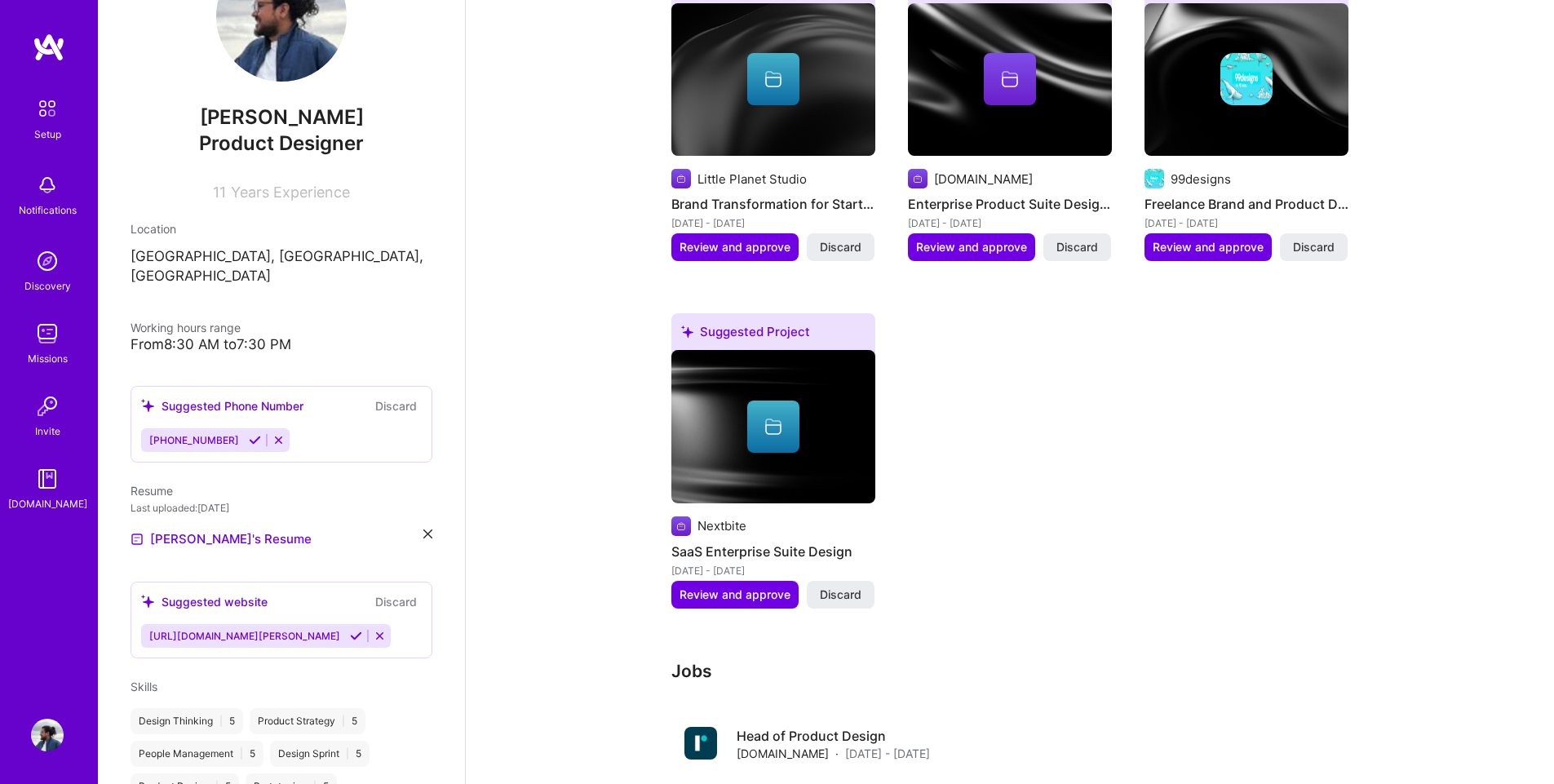
click at [248, 433] on icon at bounding box center [254, 439] width 13 height 13
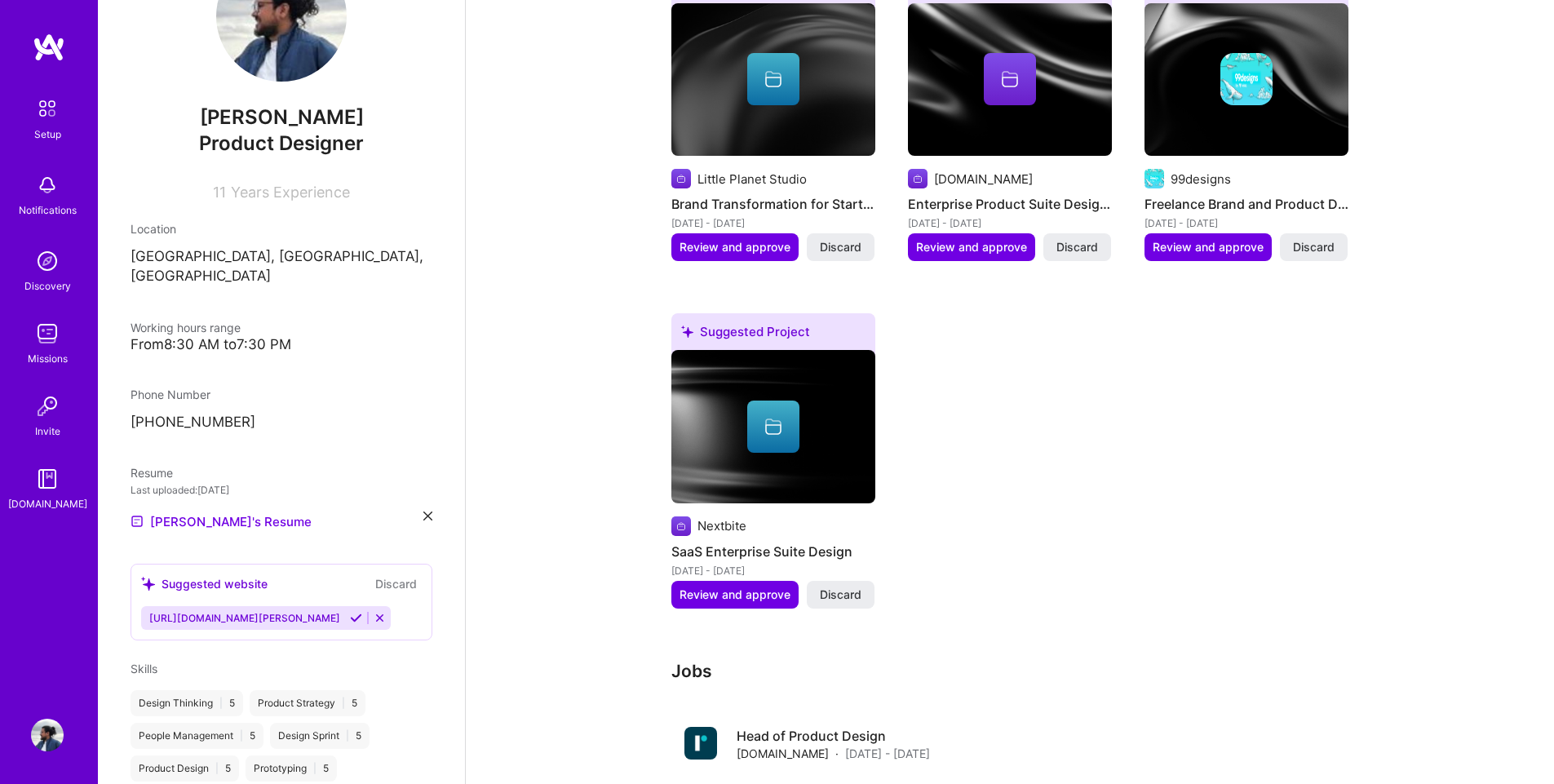
click at [350, 612] on icon at bounding box center [356, 617] width 13 height 13
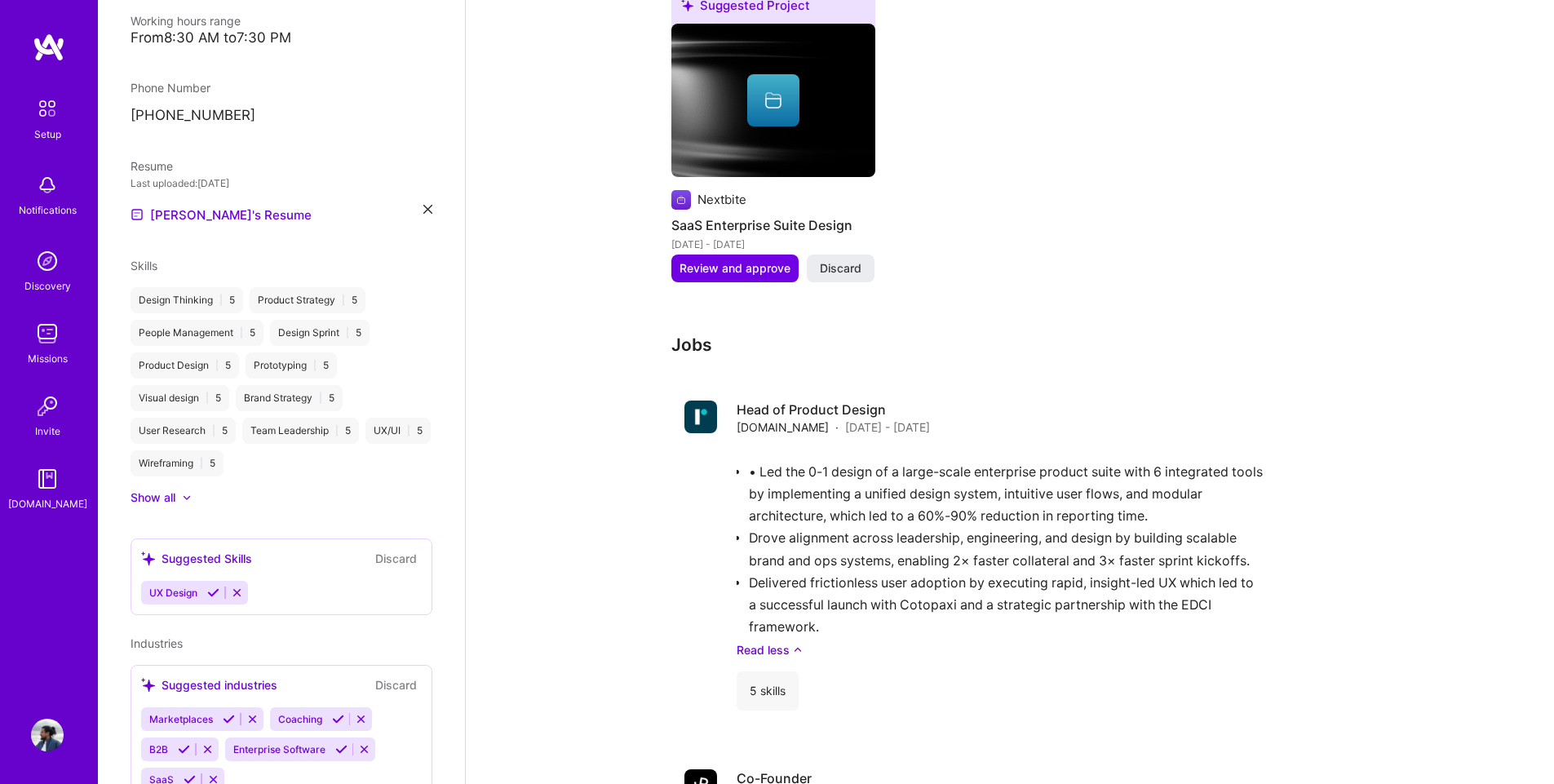
scroll to position [408, 0]
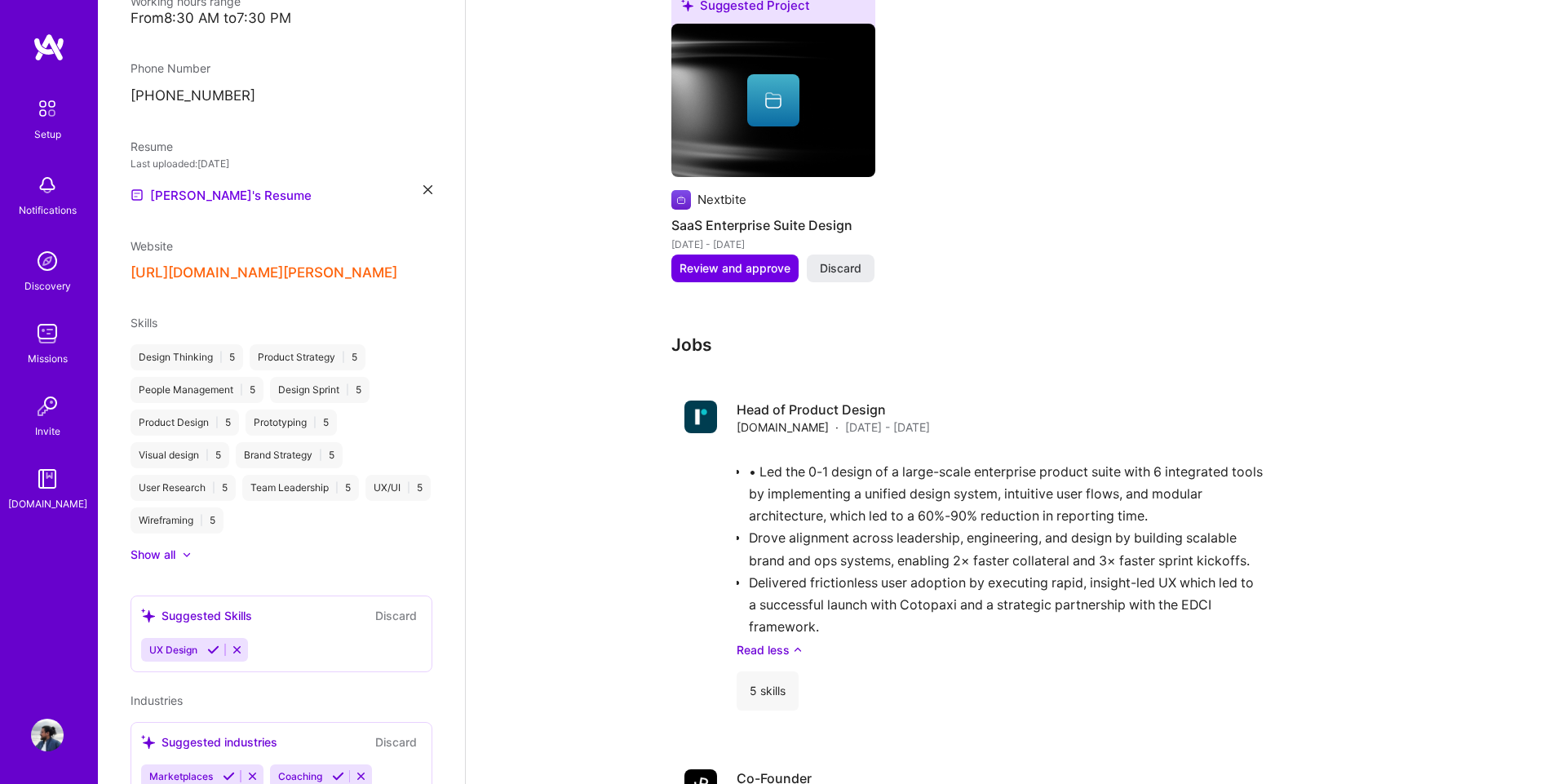
click at [373, 638] on div "UX Design" at bounding box center [282, 650] width 281 height 23
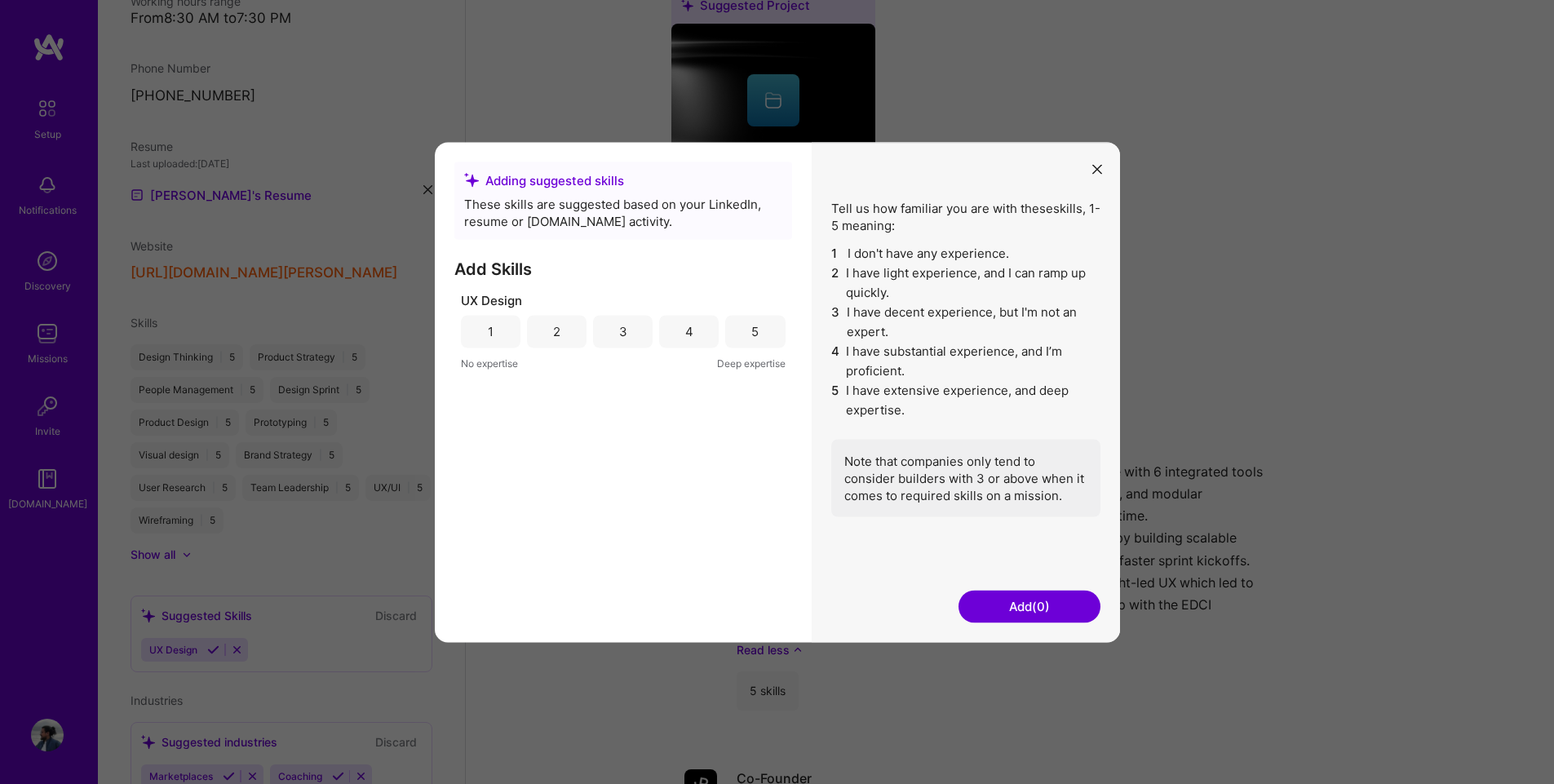
click at [1097, 172] on icon "modal" at bounding box center [1097, 169] width 10 height 10
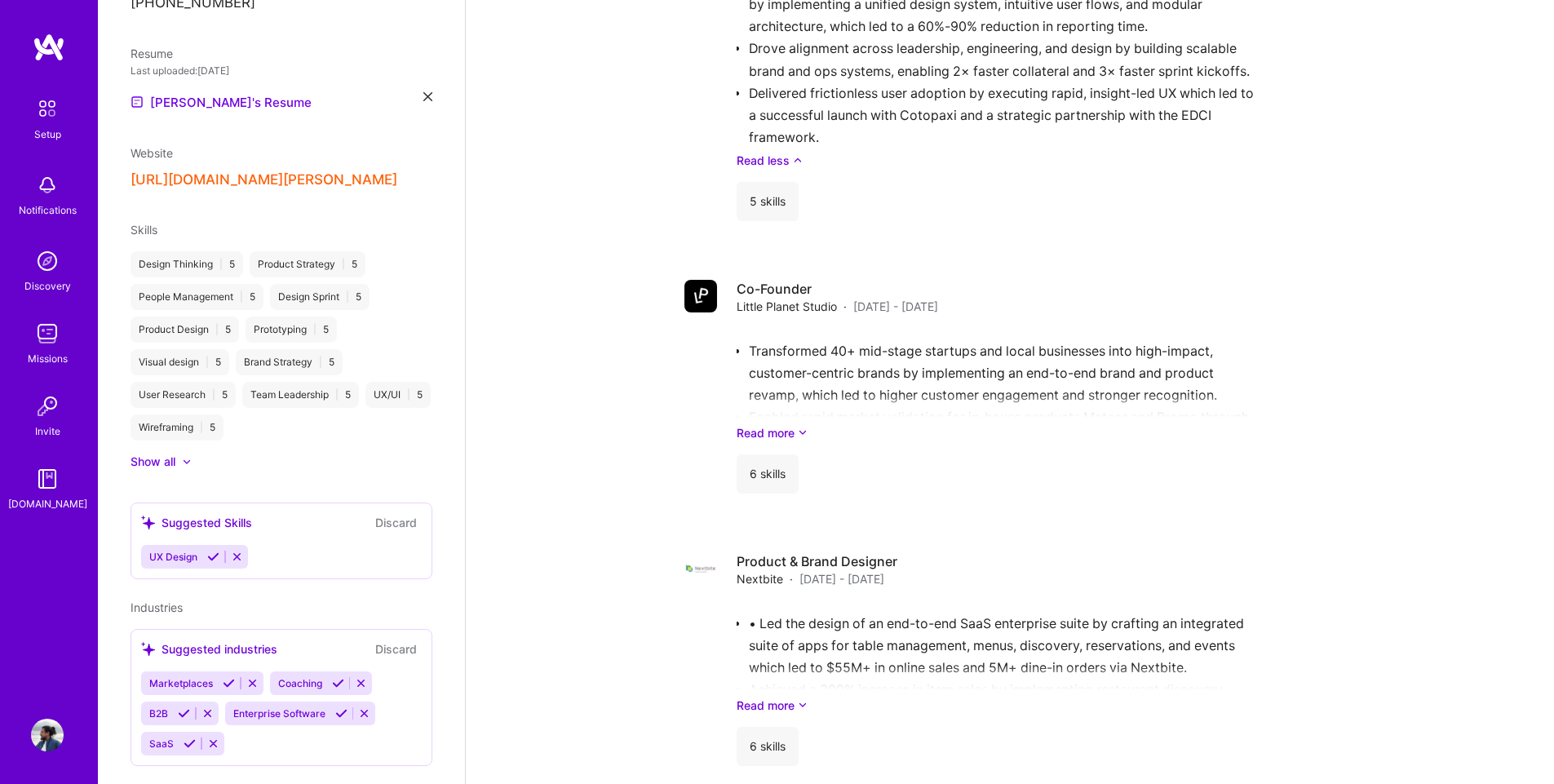
scroll to position [516, 0]
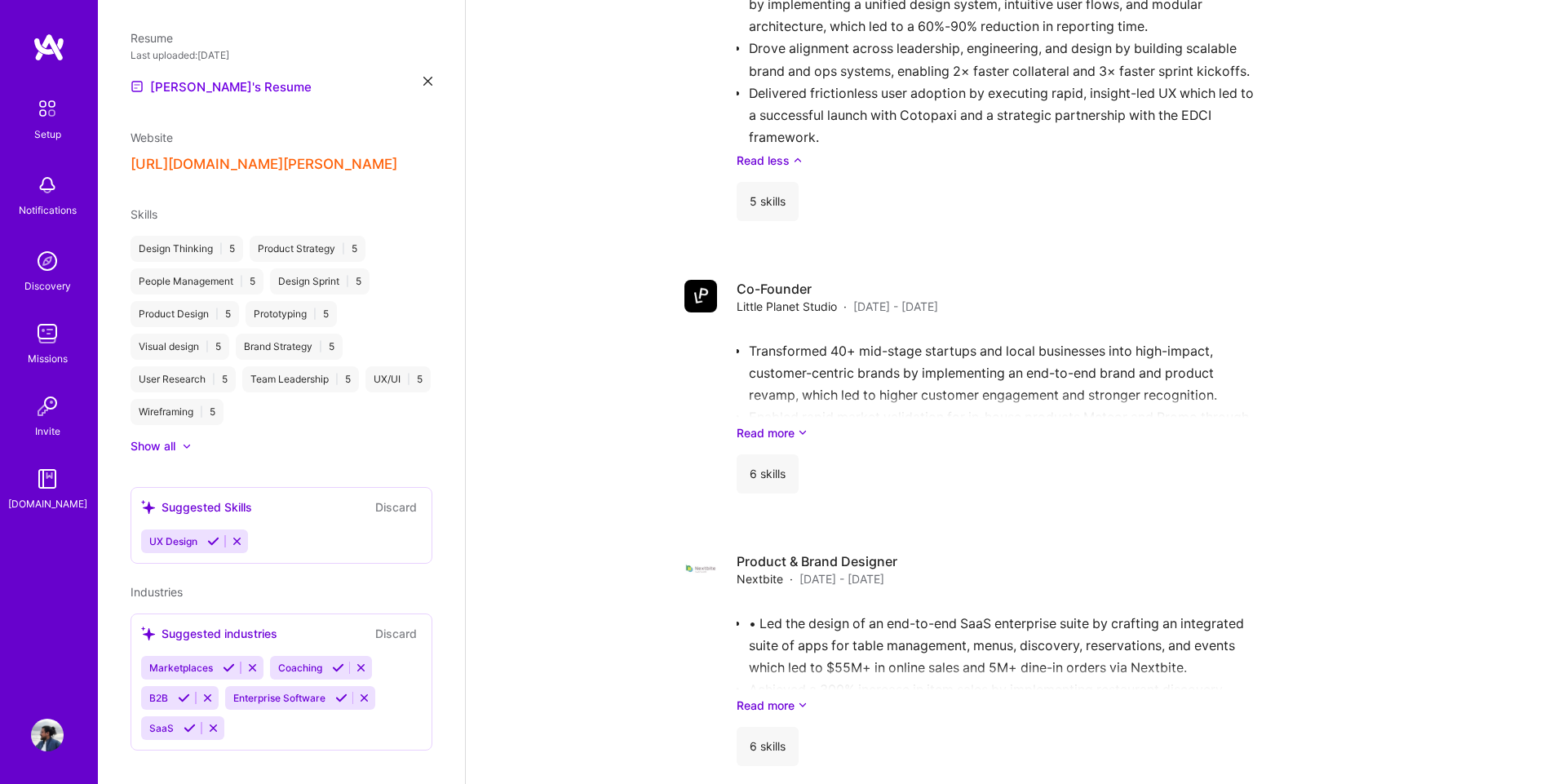
click at [186, 441] on div at bounding box center [187, 446] width 10 height 10
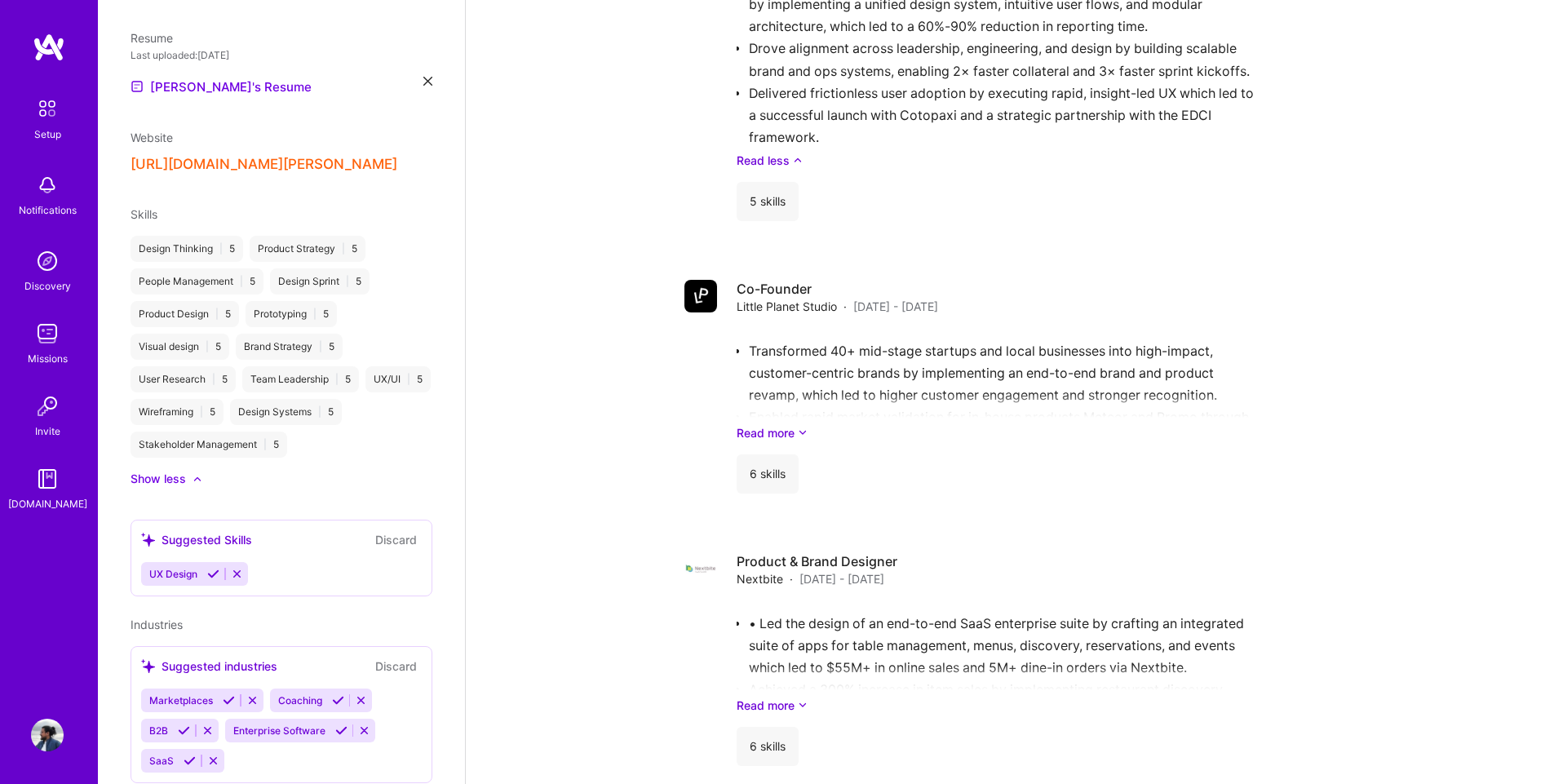
click at [214, 568] on icon at bounding box center [213, 574] width 13 height 13
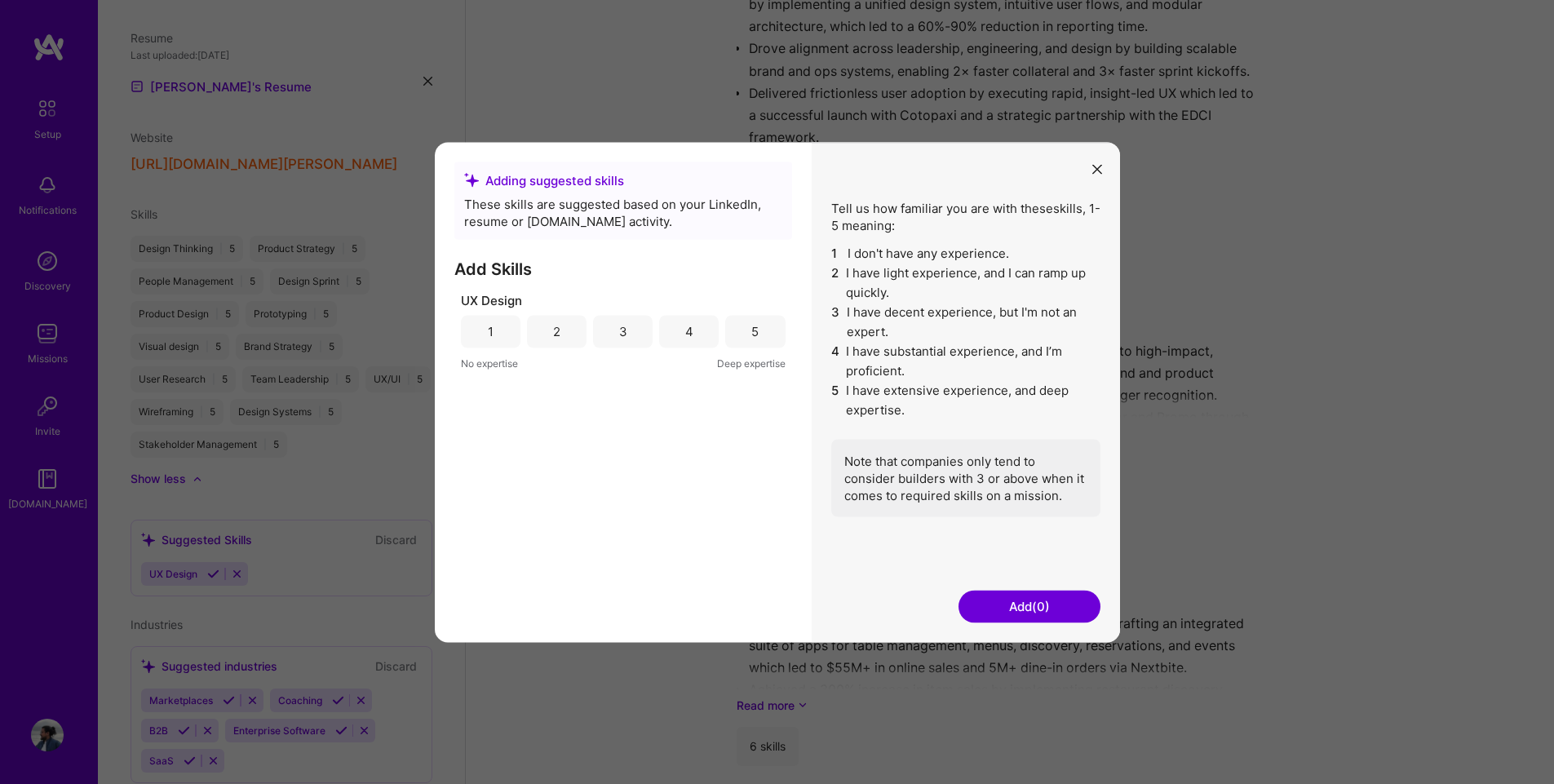
click at [739, 343] on div "5" at bounding box center [754, 330] width 59 height 32
drag, startPoint x: 1022, startPoint y: 609, endPoint x: 1001, endPoint y: 602, distance: 22.1
click at [992, 599] on button "Add (1)" at bounding box center [1030, 605] width 142 height 32
click at [1010, 605] on button "Add (1)" at bounding box center [1030, 605] width 142 height 32
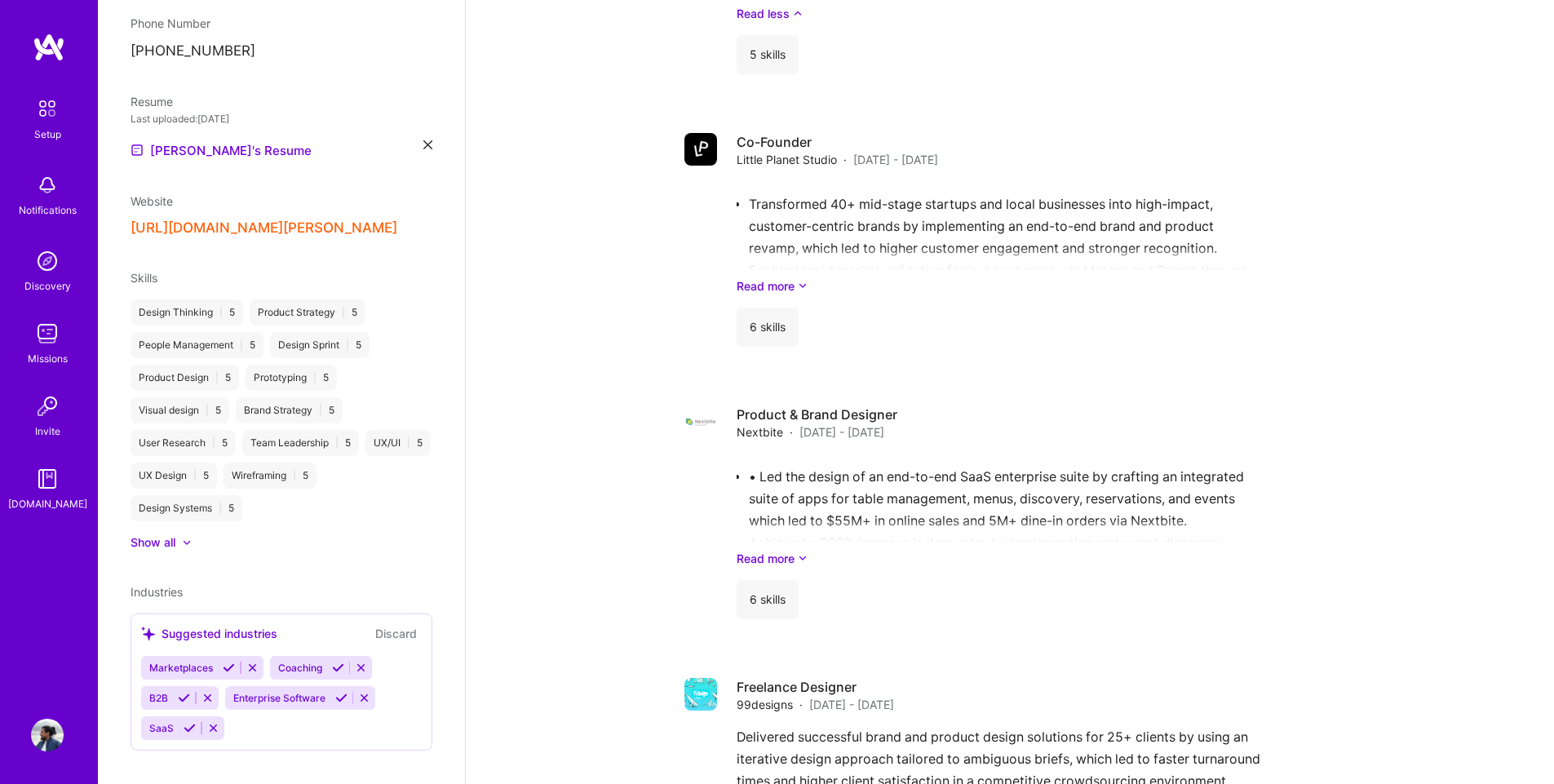
scroll to position [1708, 0]
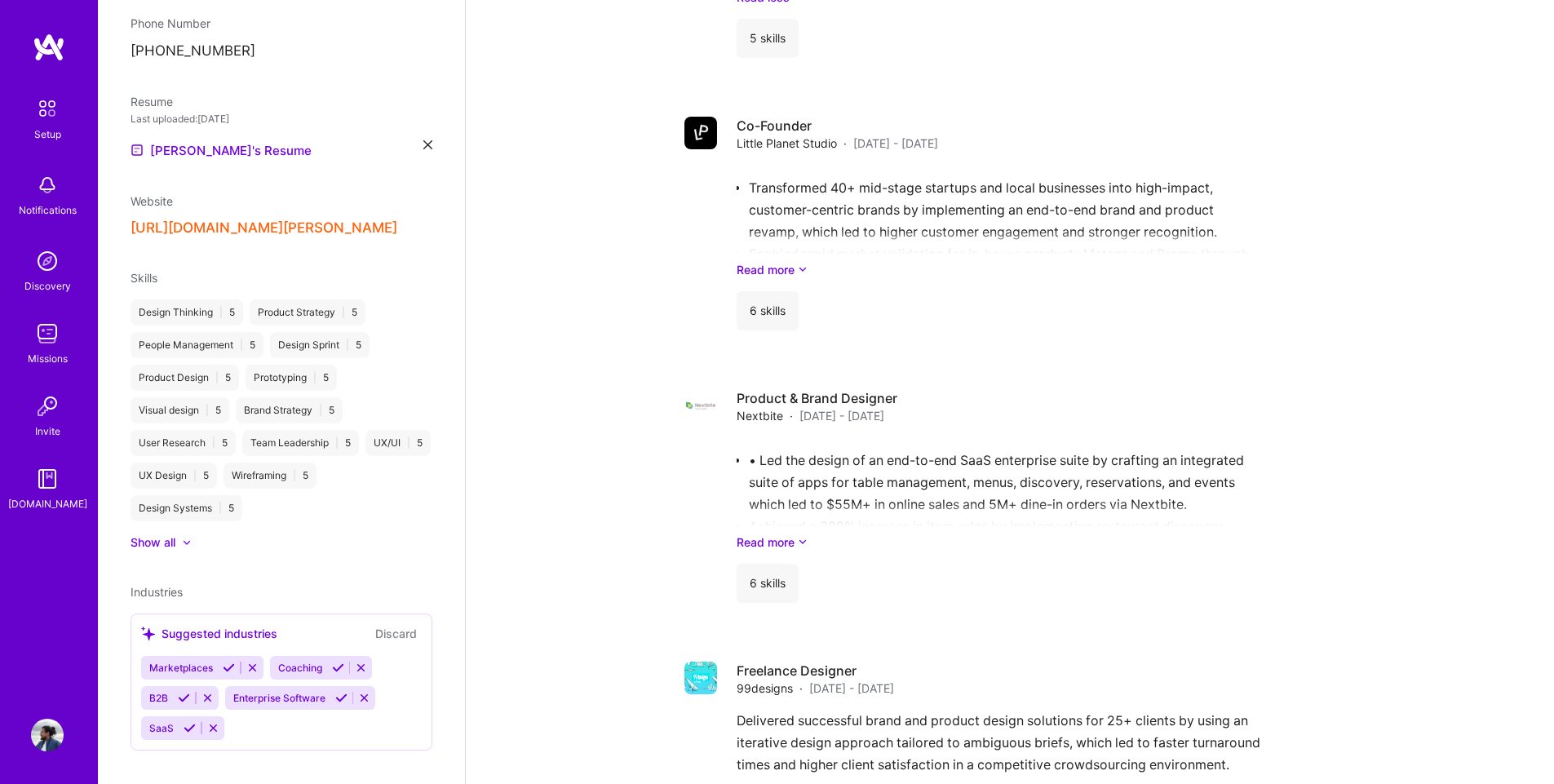
click at [228, 661] on icon at bounding box center [229, 667] width 13 height 13
click at [340, 678] on div "Marketplaces Coaching B2B Enterprise Software SaaS" at bounding box center [282, 692] width 281 height 75
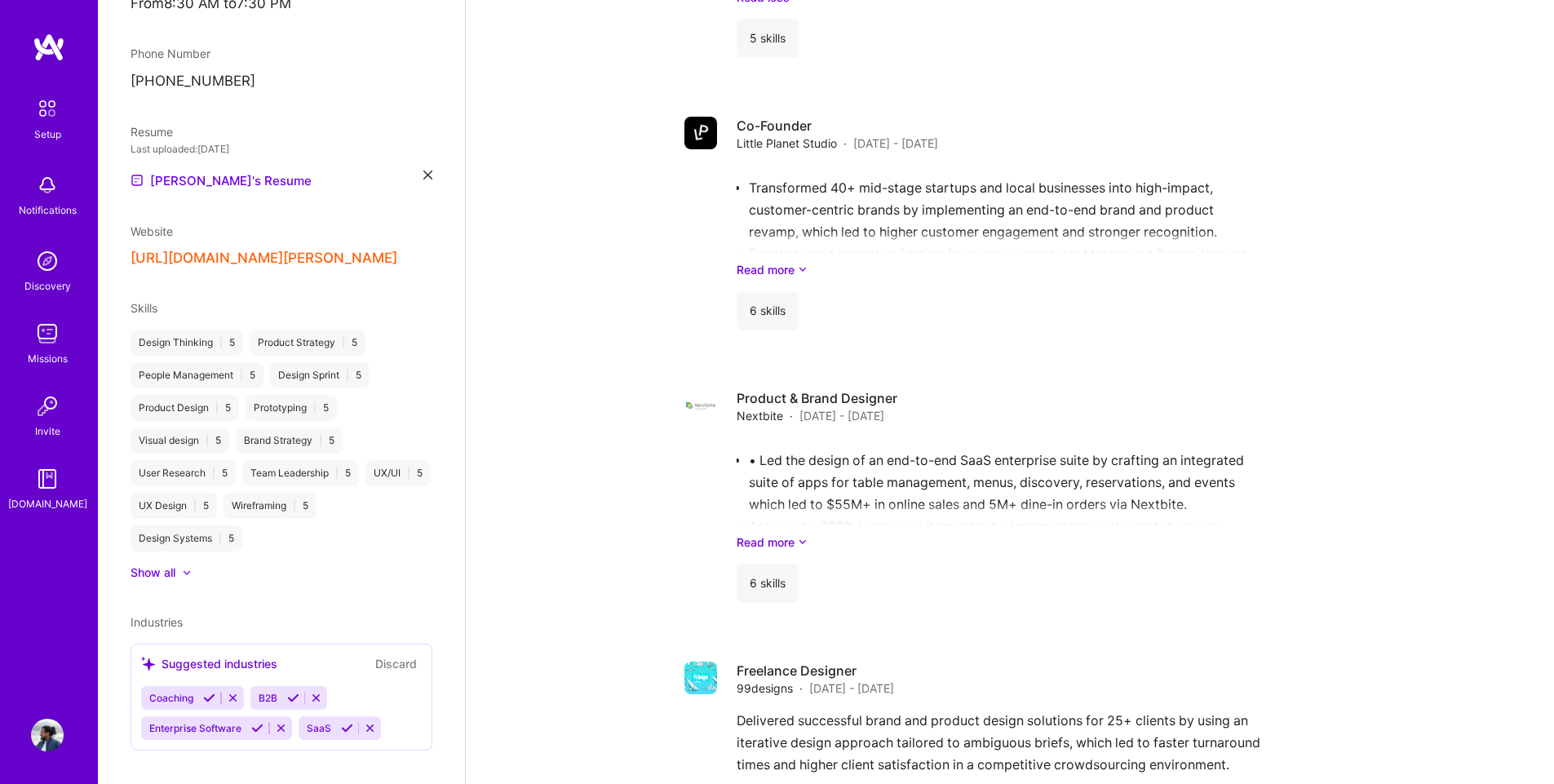
click at [290, 691] on icon at bounding box center [293, 697] width 13 height 13
click at [345, 722] on icon at bounding box center [347, 728] width 13 height 13
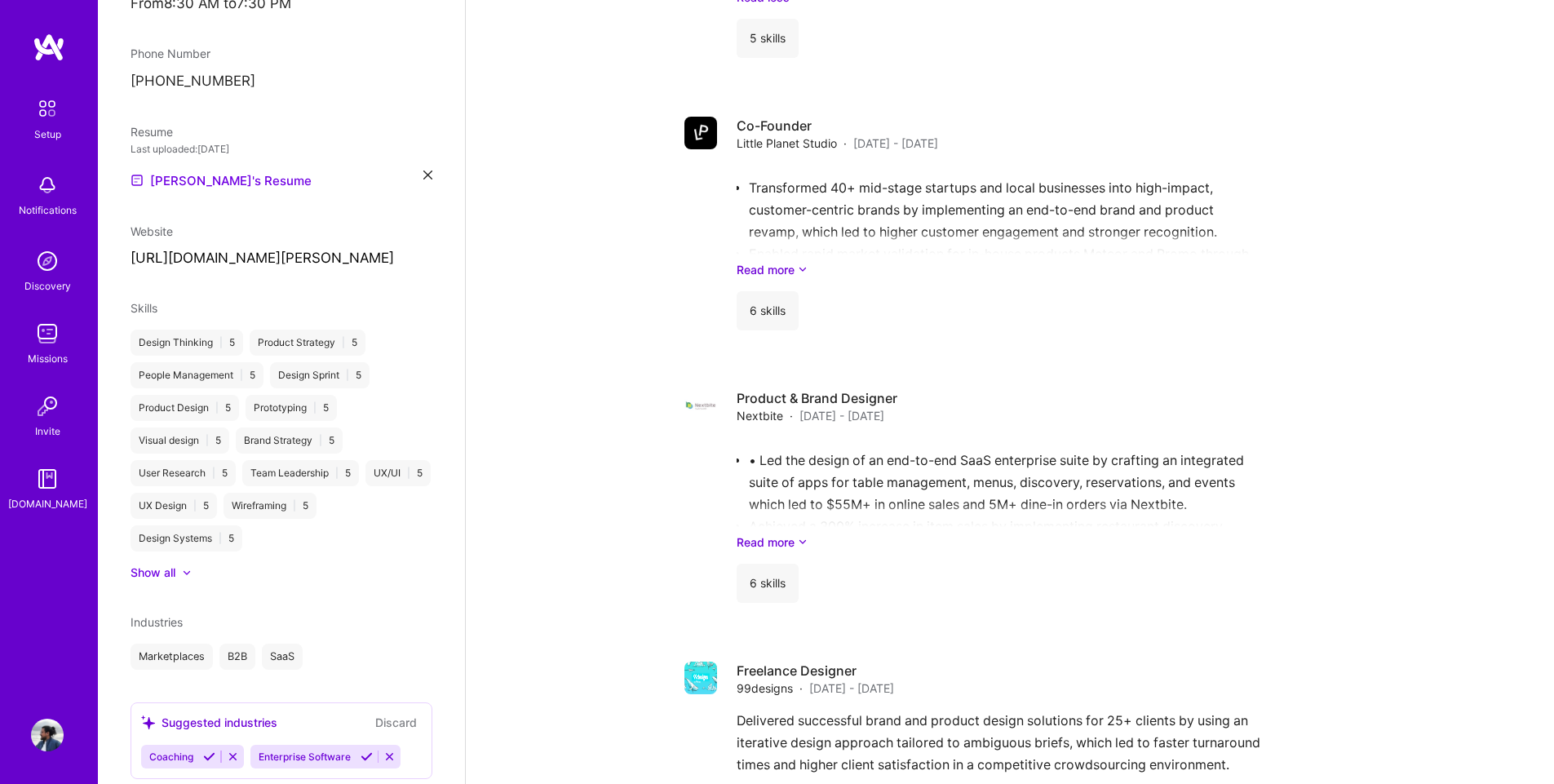
click at [367, 750] on icon at bounding box center [366, 756] width 13 height 13
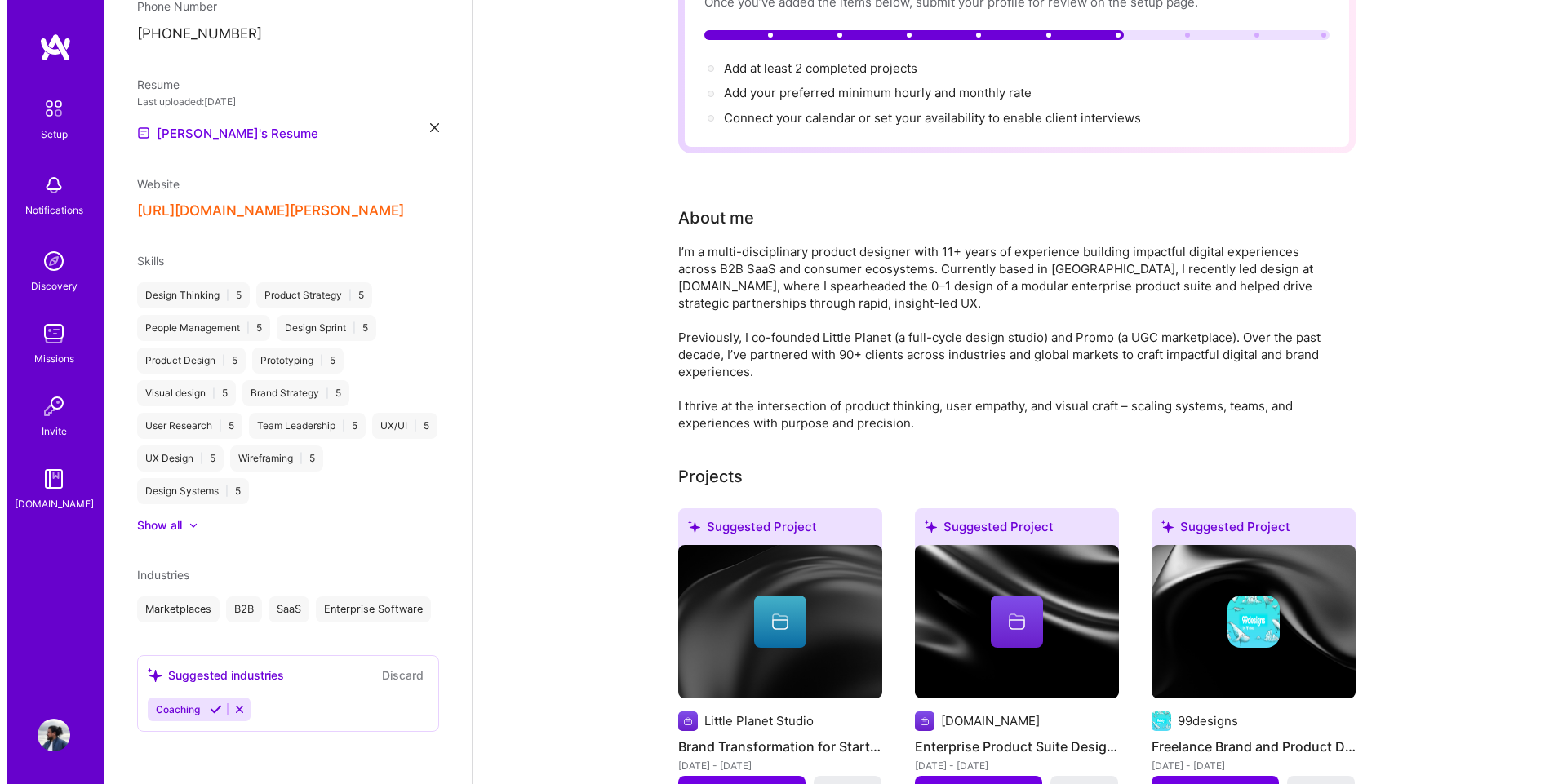
scroll to position [244, 0]
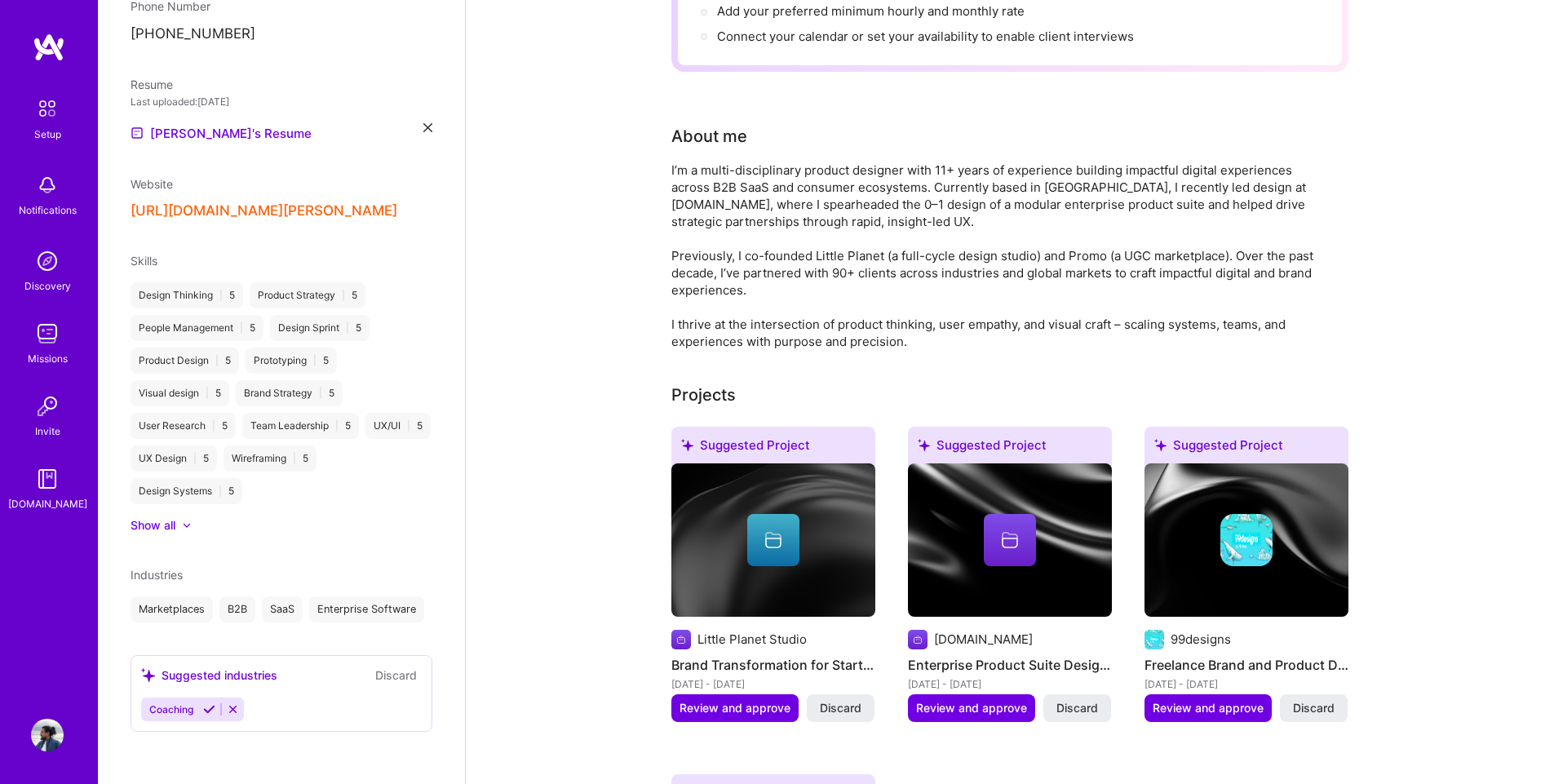
click at [819, 570] on img at bounding box center [773, 540] width 204 height 153
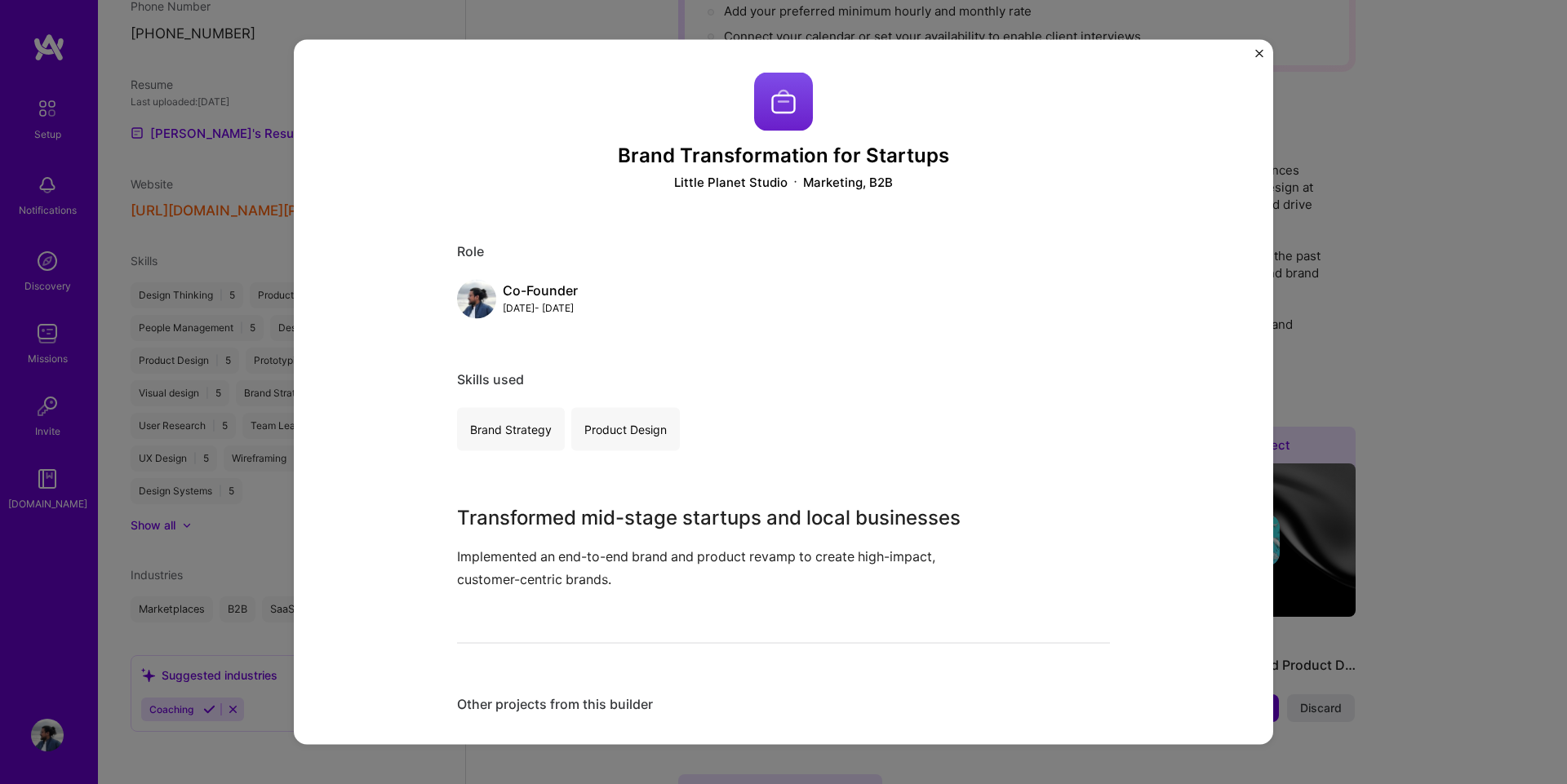
scroll to position [19, 0]
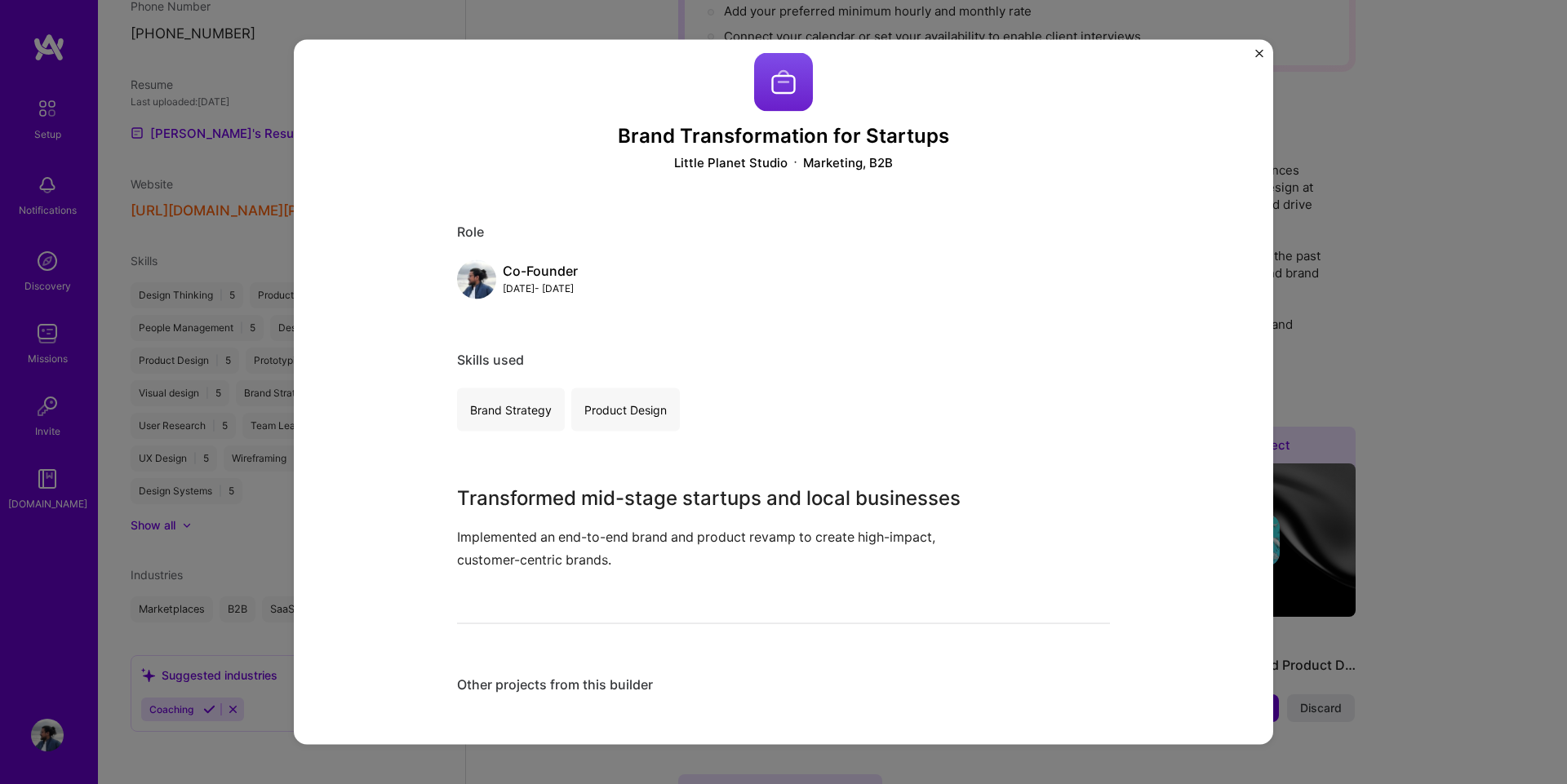
click at [1261, 61] on button "Close" at bounding box center [1259, 57] width 8 height 18
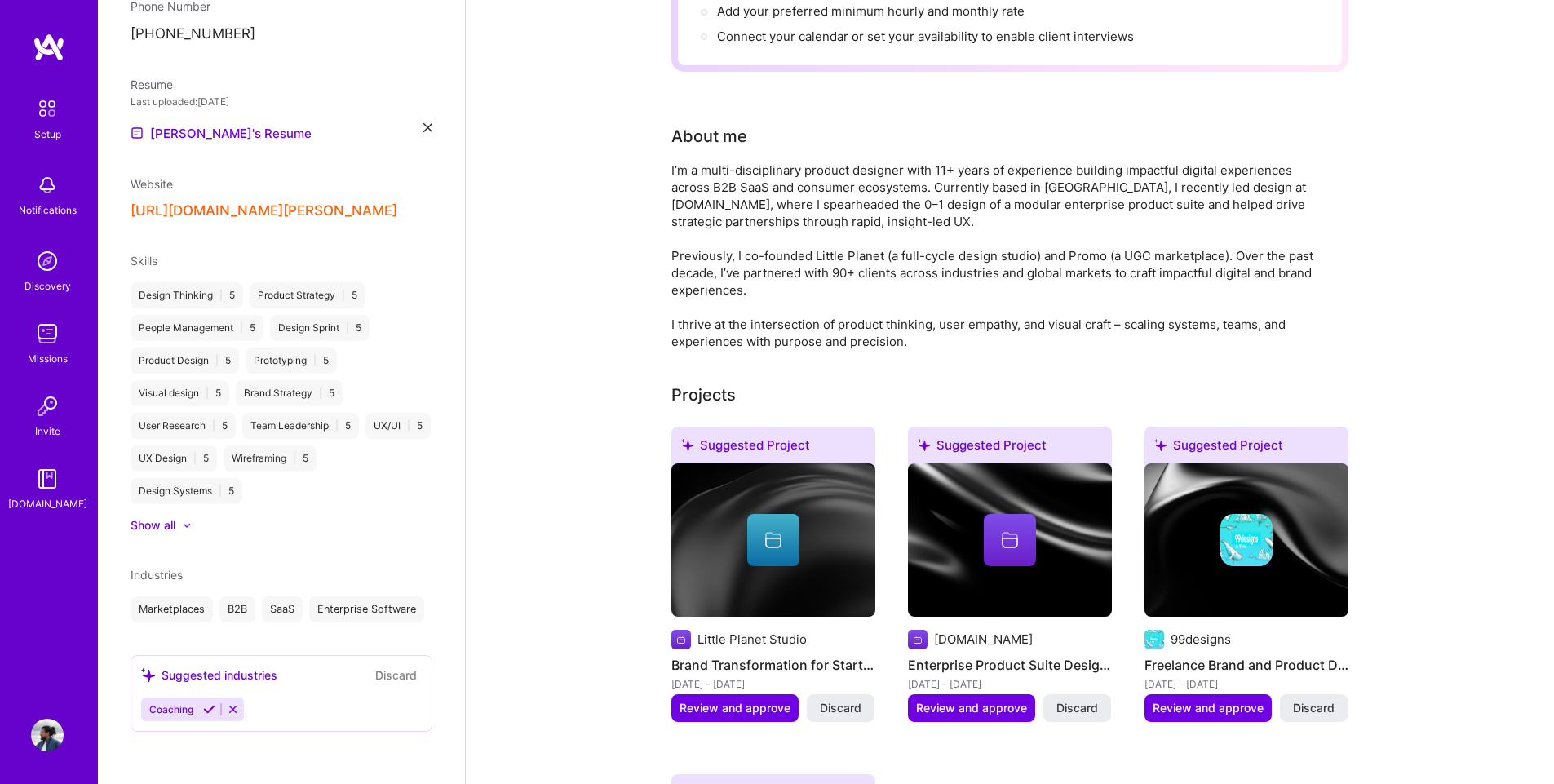
drag, startPoint x: 681, startPoint y: 692, endPoint x: 617, endPoint y: 639, distance: 83.1
click at [969, 699] on span "Review and approve" at bounding box center [971, 707] width 111 height 17
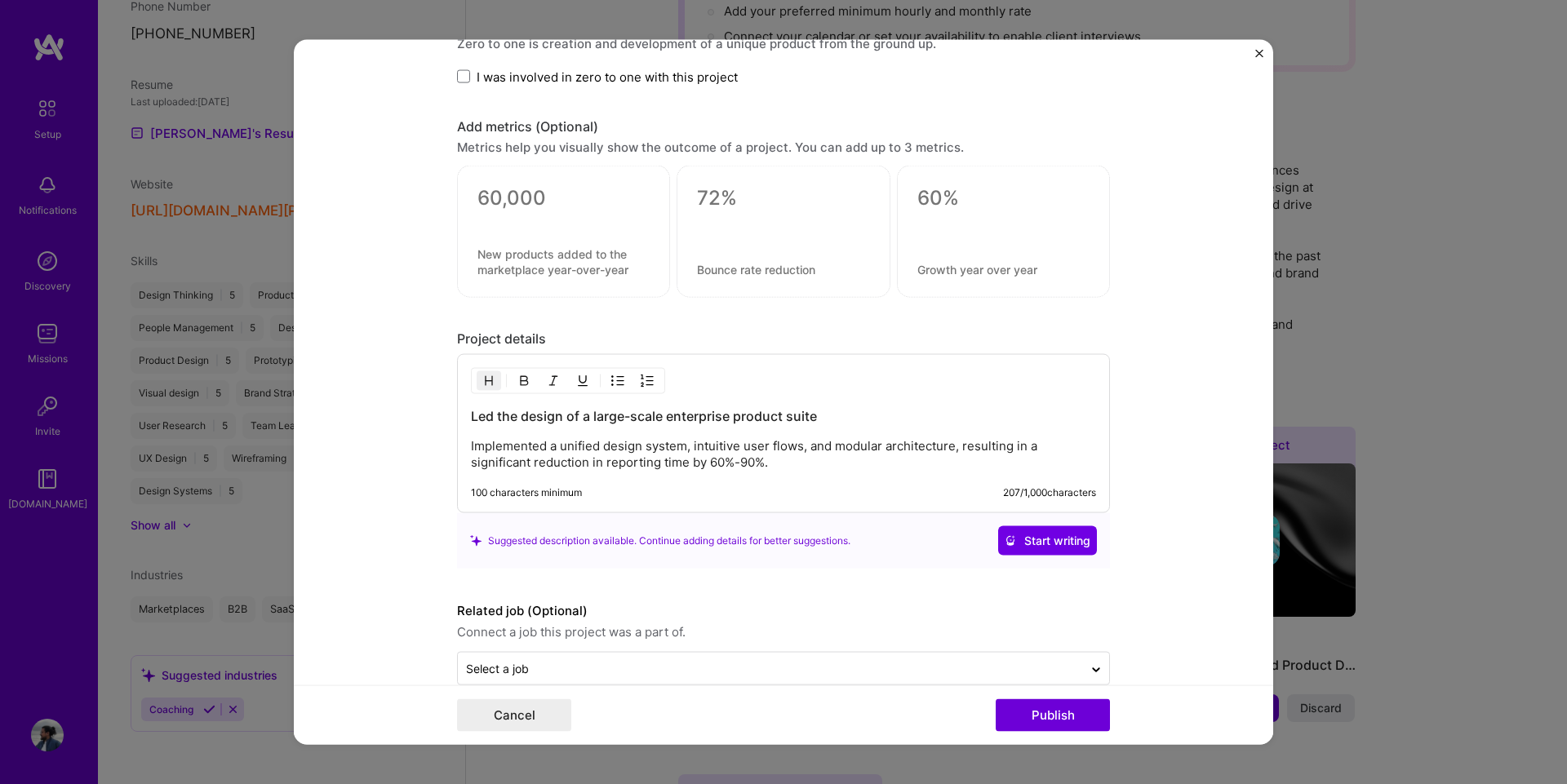
scroll to position [1172, 0]
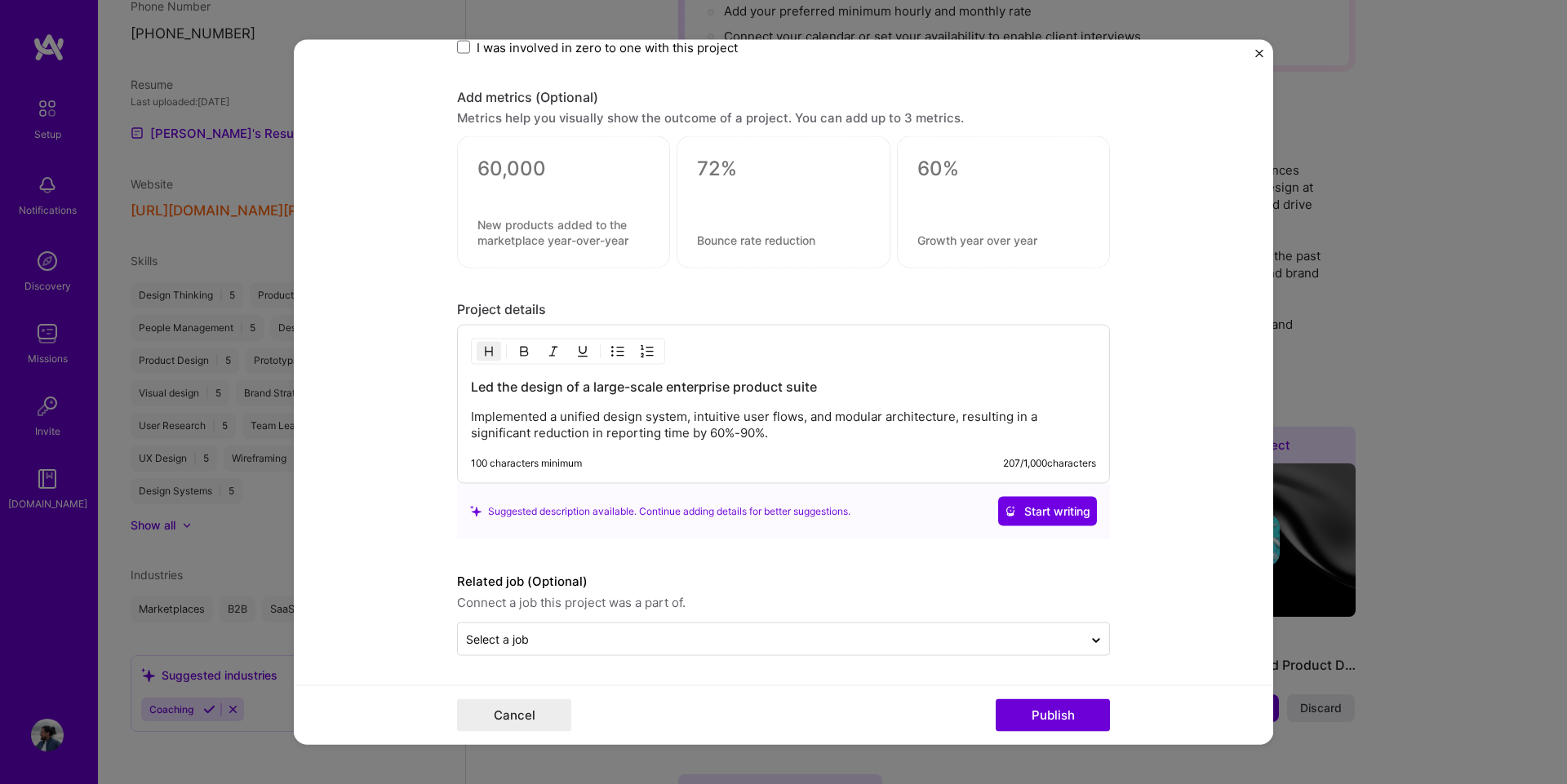
click at [475, 397] on div "Led the design of a large-scale enterprise product suite Implemented a unified …" at bounding box center [783, 409] width 625 height 63
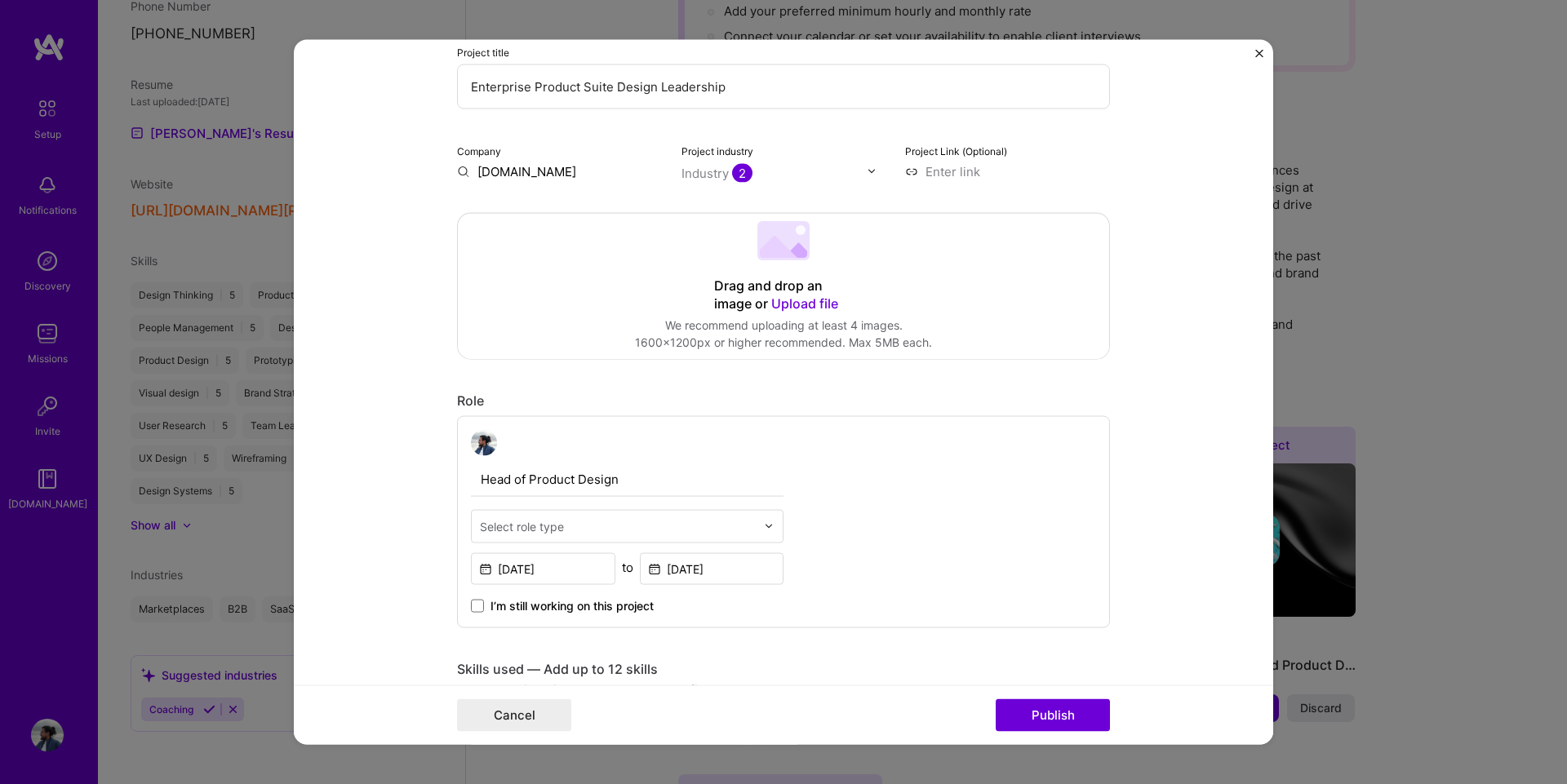
scroll to position [0, 0]
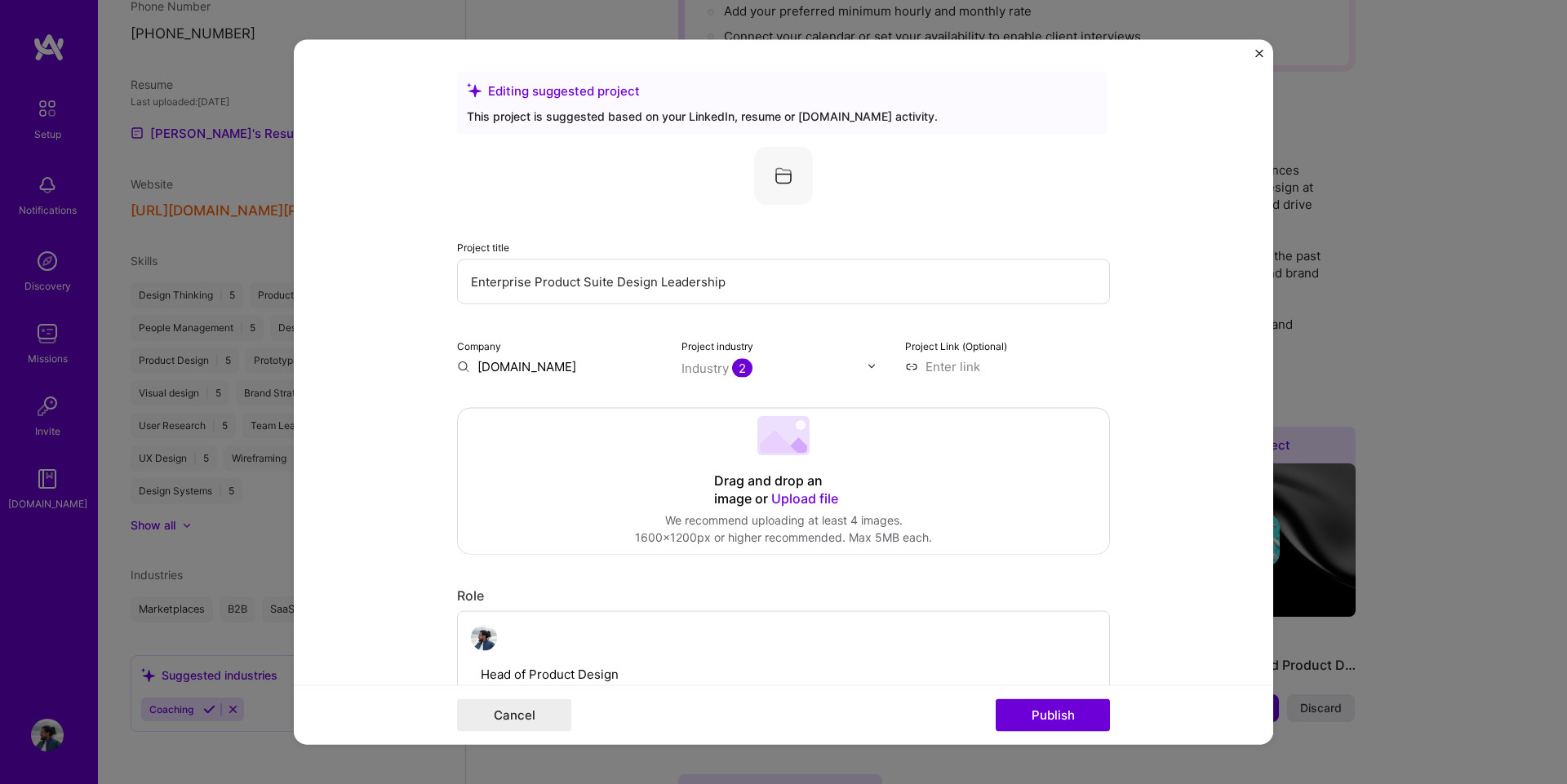
click at [782, 355] on div "Project industry Industry 2" at bounding box center [784, 355] width 205 height 38
click at [672, 283] on input "Enterprise Product Suite Design Leadership" at bounding box center [784, 280] width 653 height 45
click at [572, 291] on input "Enterprise Product Suite Design Leadership" at bounding box center [784, 280] width 653 height 45
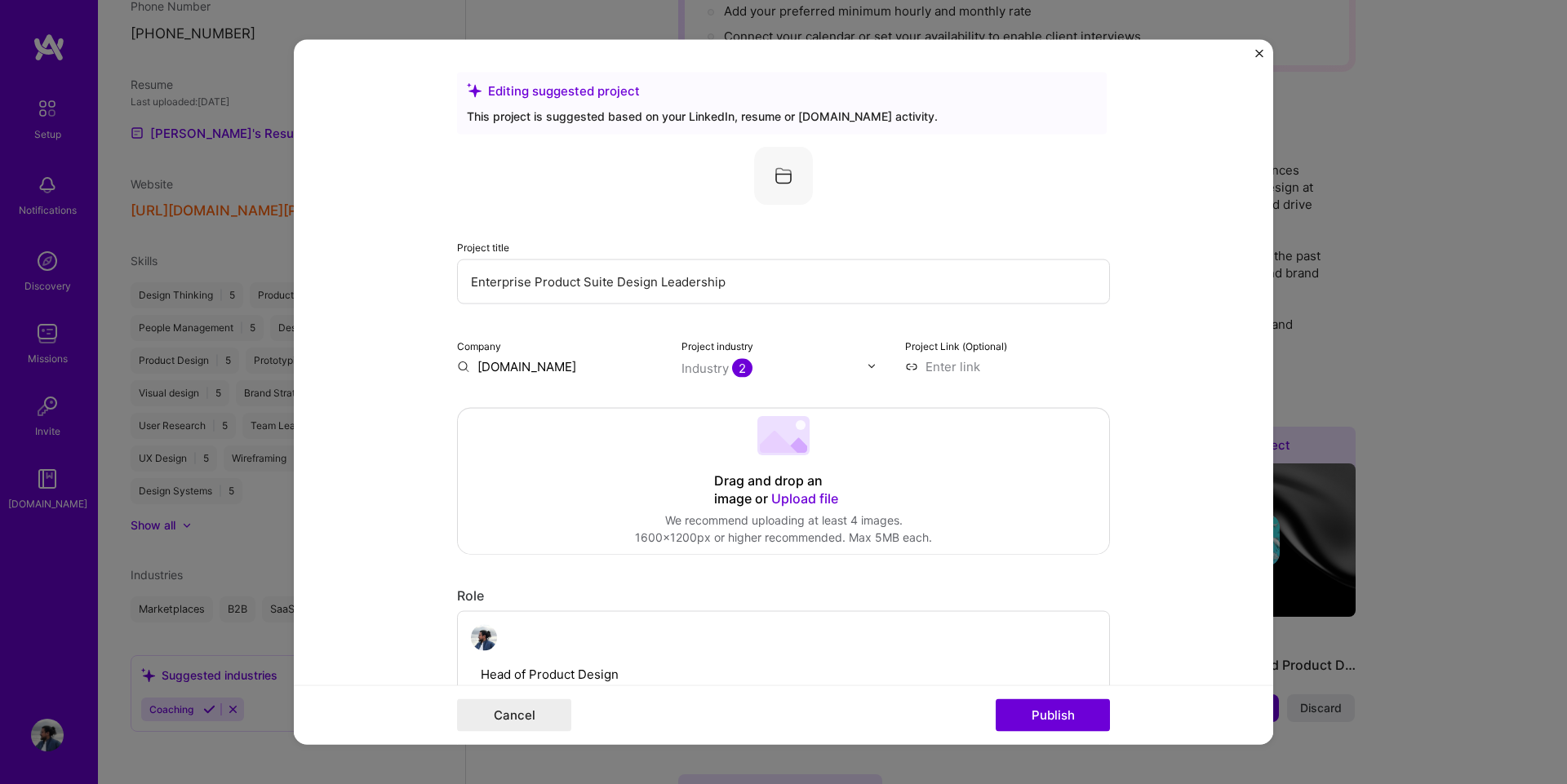
click at [915, 368] on input at bounding box center [1008, 366] width 205 height 18
paste input "[URL][DOMAIN_NAME][PERSON_NAME][DOMAIN_NAME]"
type input "[URL][DOMAIN_NAME][PERSON_NAME][DOMAIN_NAME]"
click at [1204, 363] on form "Editing suggested project This project is suggested based on your LinkedIn, res…" at bounding box center [783, 392] width 979 height 705
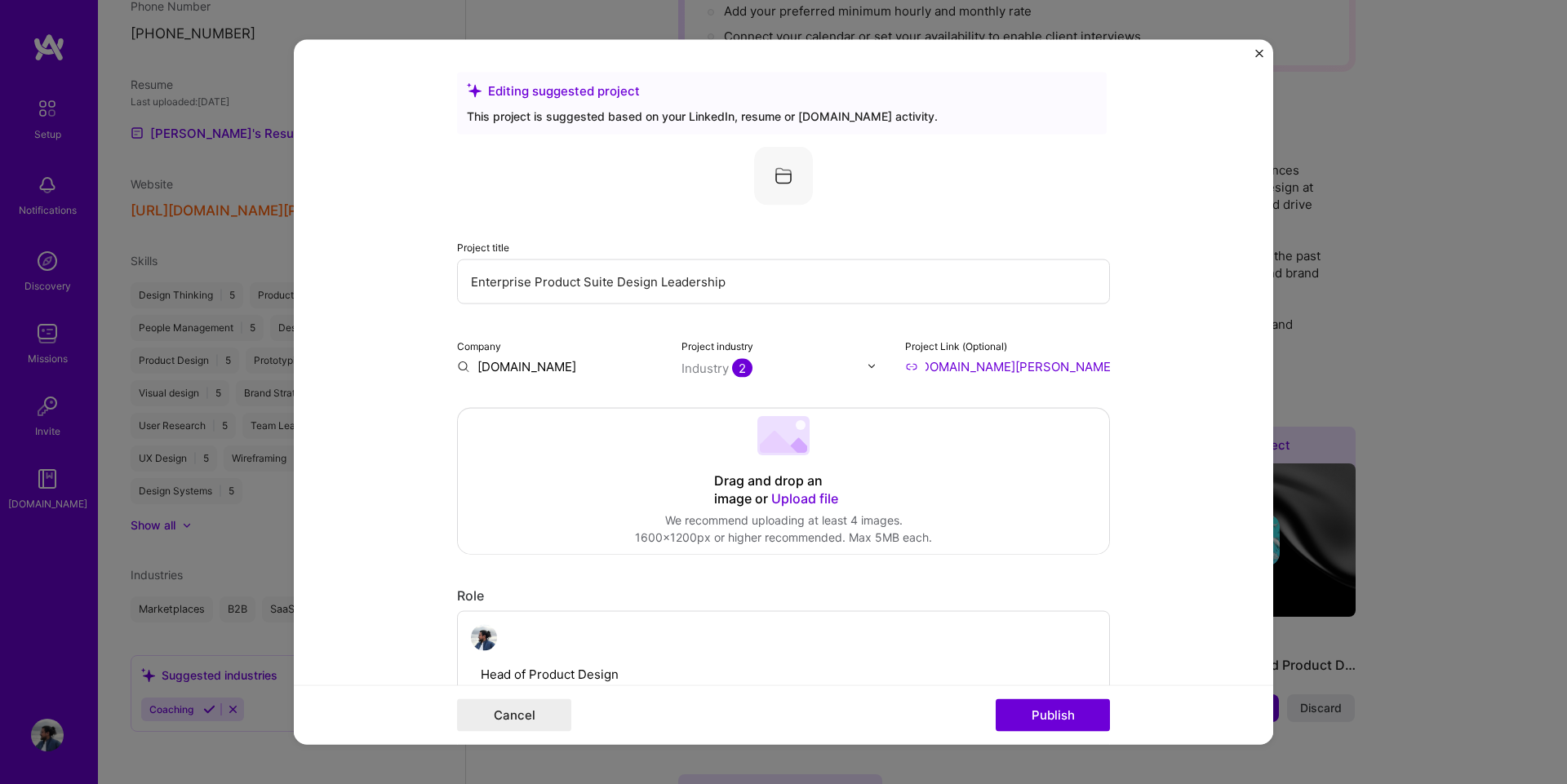
scroll to position [0, 0]
click at [705, 368] on div "Industry 2" at bounding box center [716, 367] width 71 height 18
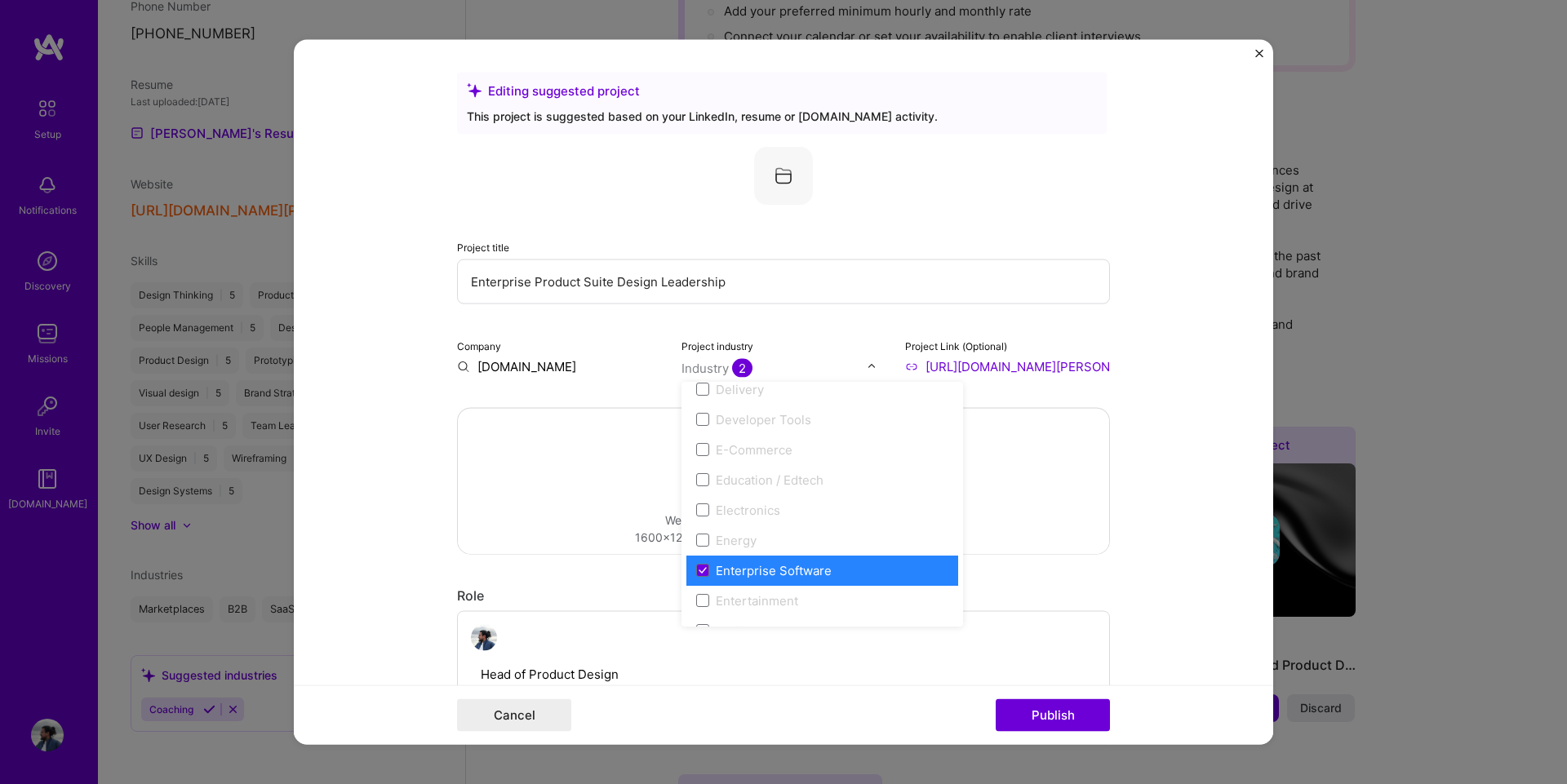
scroll to position [1386, 0]
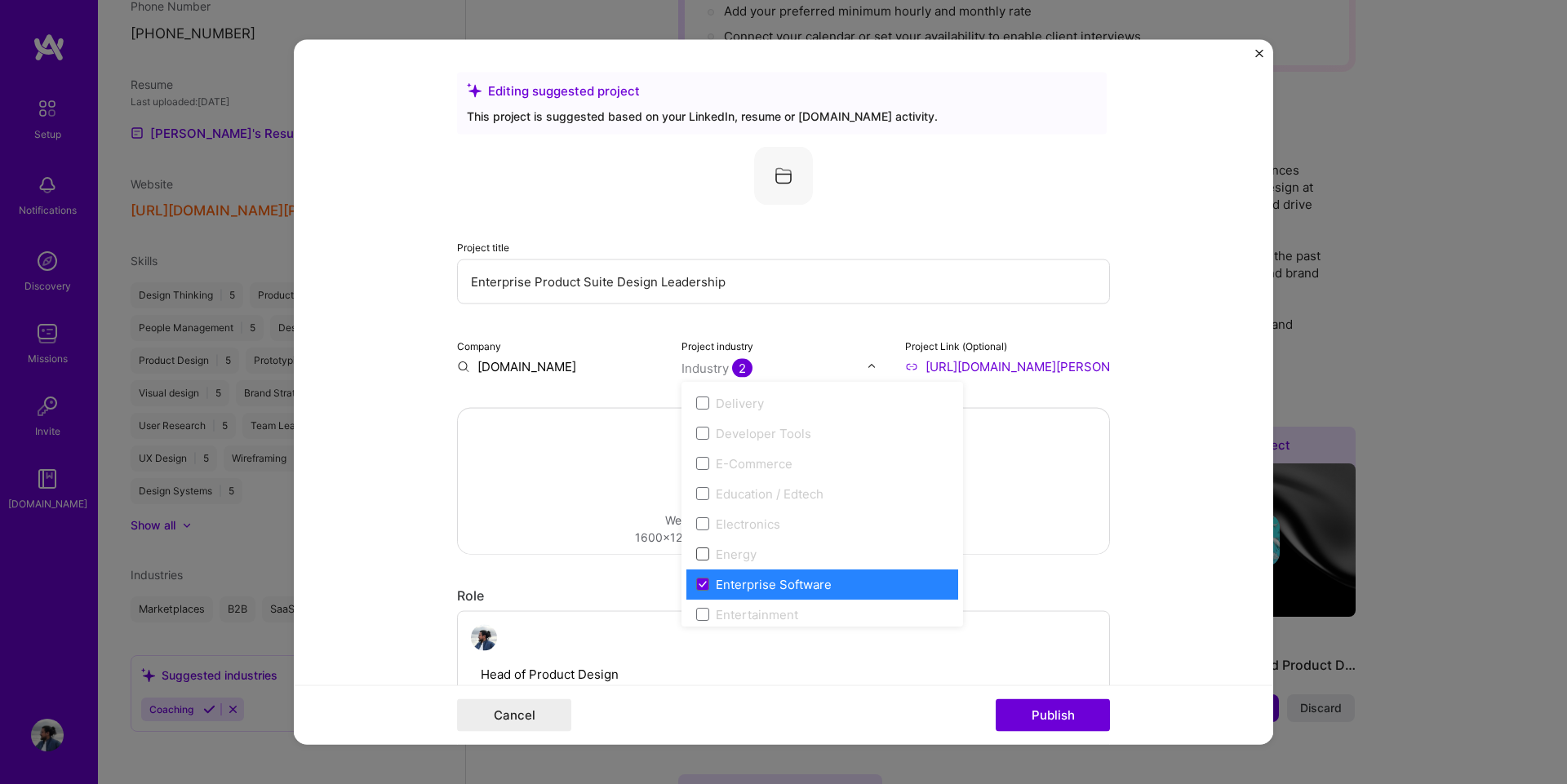
click at [696, 554] on span at bounding box center [702, 553] width 13 height 13
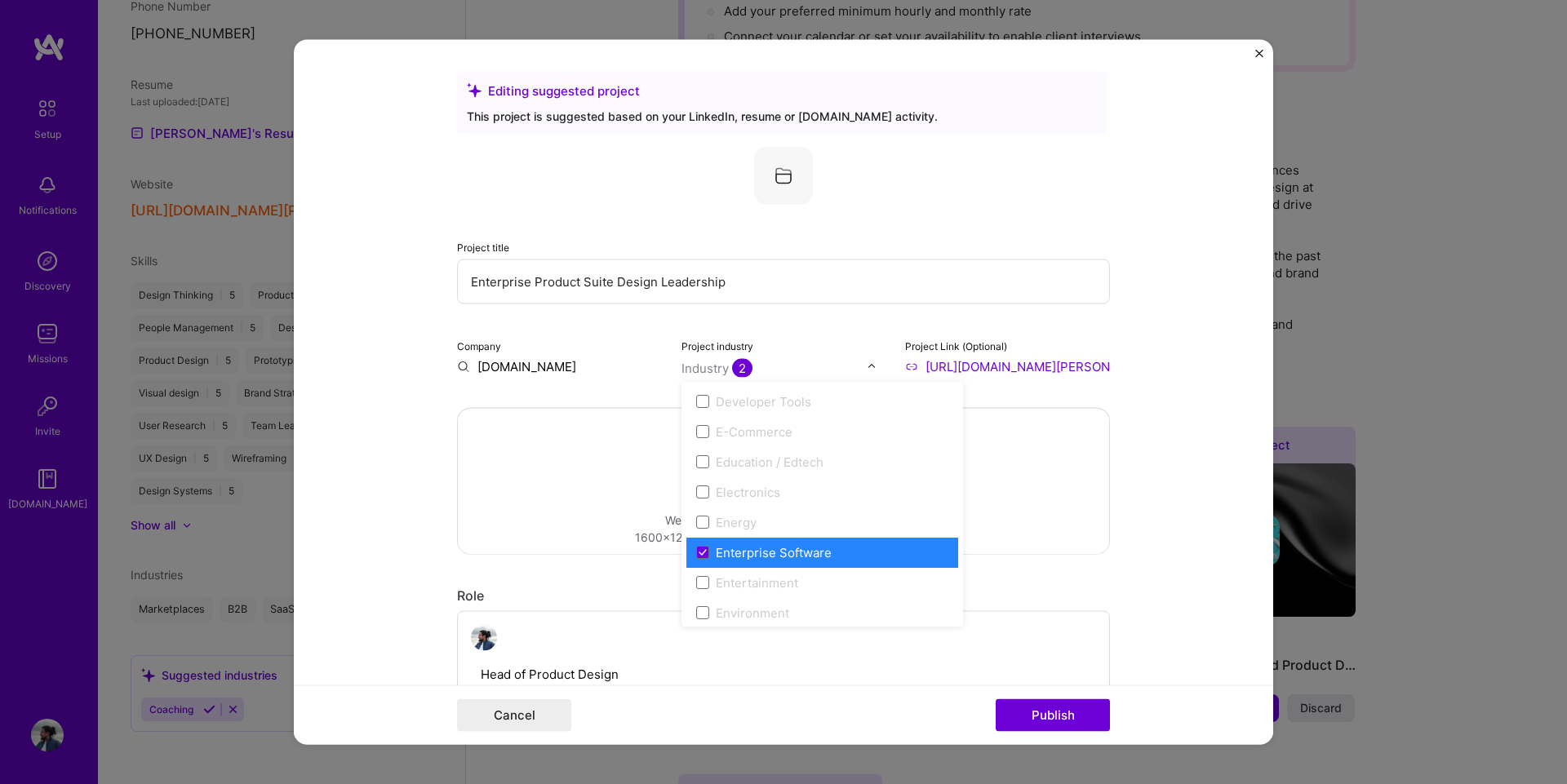
scroll to position [1468, 0]
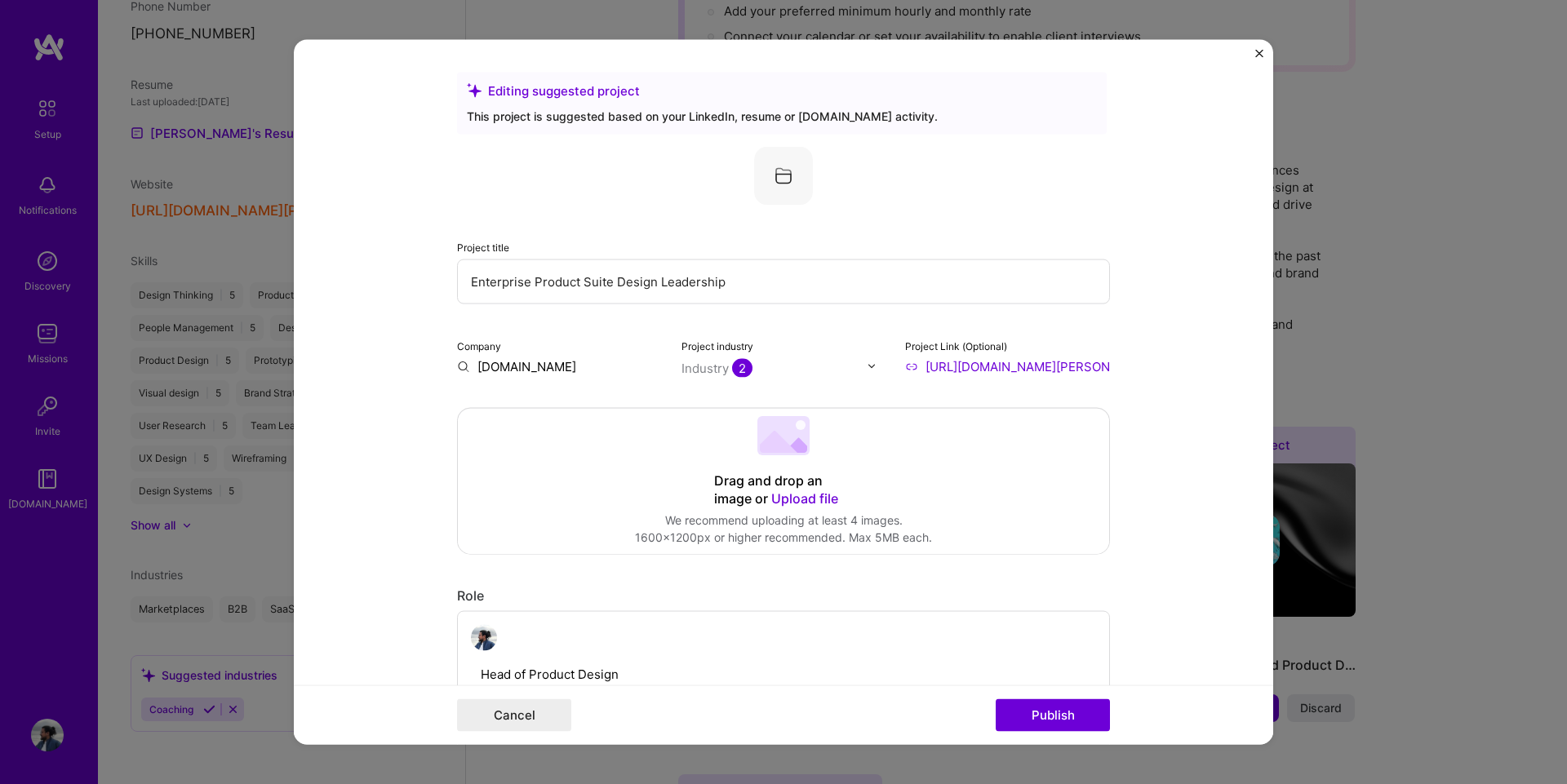
click at [360, 389] on form "Editing suggested project This project is suggested based on your LinkedIn, res…" at bounding box center [783, 392] width 979 height 705
click at [510, 368] on input "[DOMAIN_NAME]" at bounding box center [559, 366] width 205 height 18
click at [559, 368] on input "[DOMAIN_NAME]" at bounding box center [559, 366] width 205 height 18
click at [580, 290] on input "Enterprise Product Suite Design Leadership" at bounding box center [784, 280] width 653 height 45
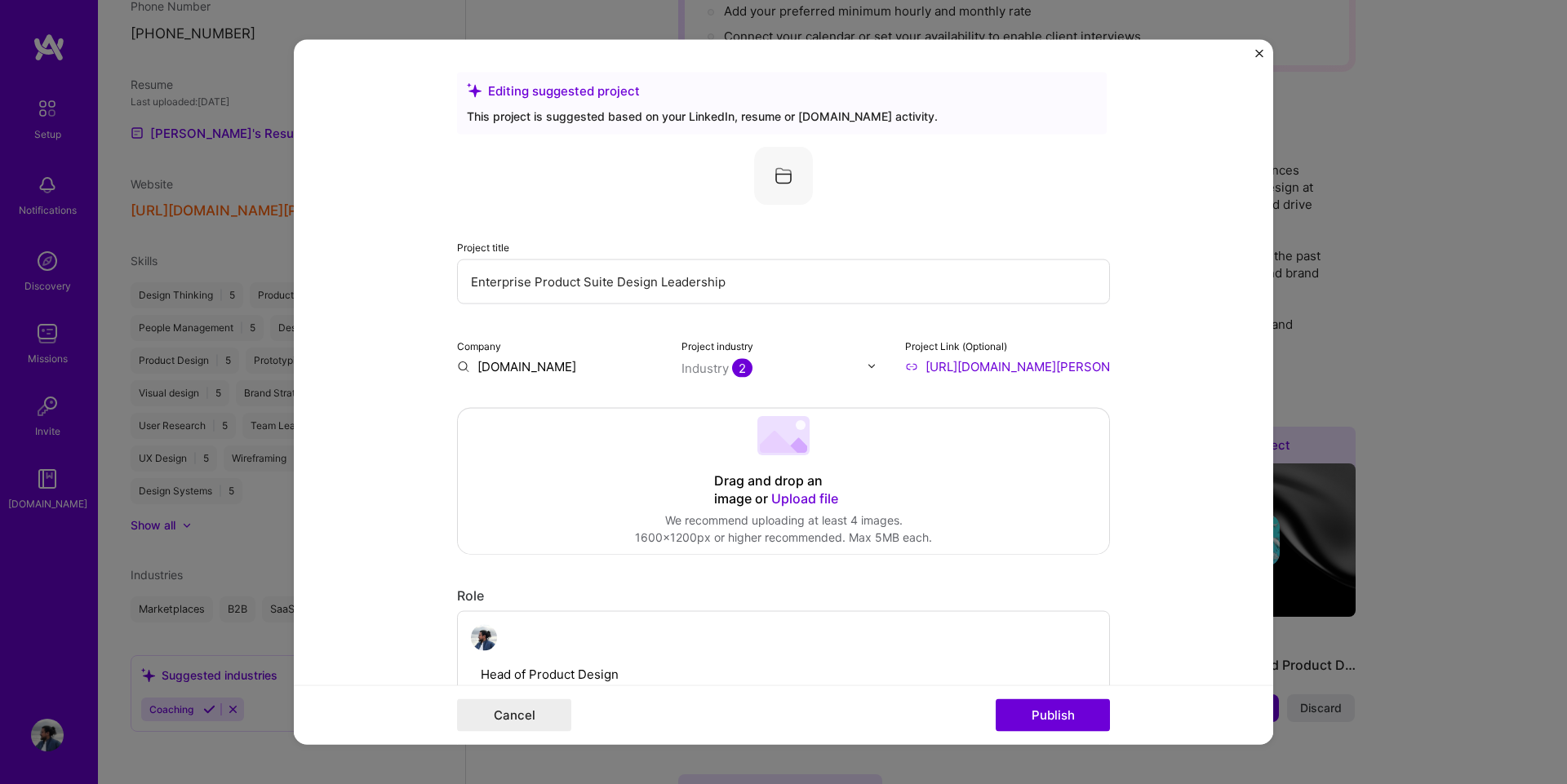
click at [580, 290] on input "Enterprise Product Suite Design Leadership" at bounding box center [784, 280] width 653 height 45
paste input "Building a Unified Platform for the ESG Investment Ecosystem"
type input "Building a Unified Platform for the ESG Investment Ecosystem"
click at [975, 188] on div at bounding box center [784, 175] width 653 height 58
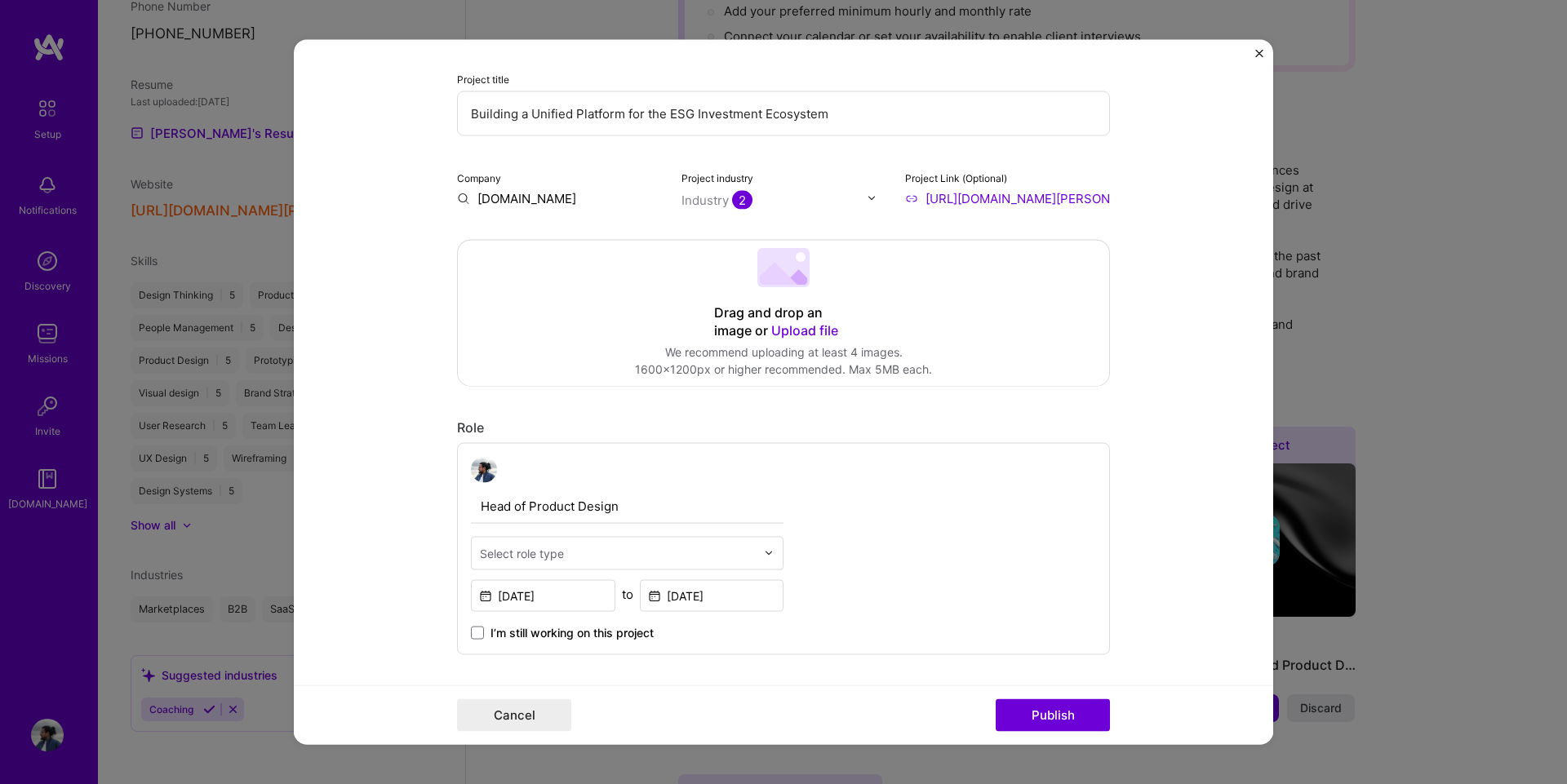
scroll to position [0, 0]
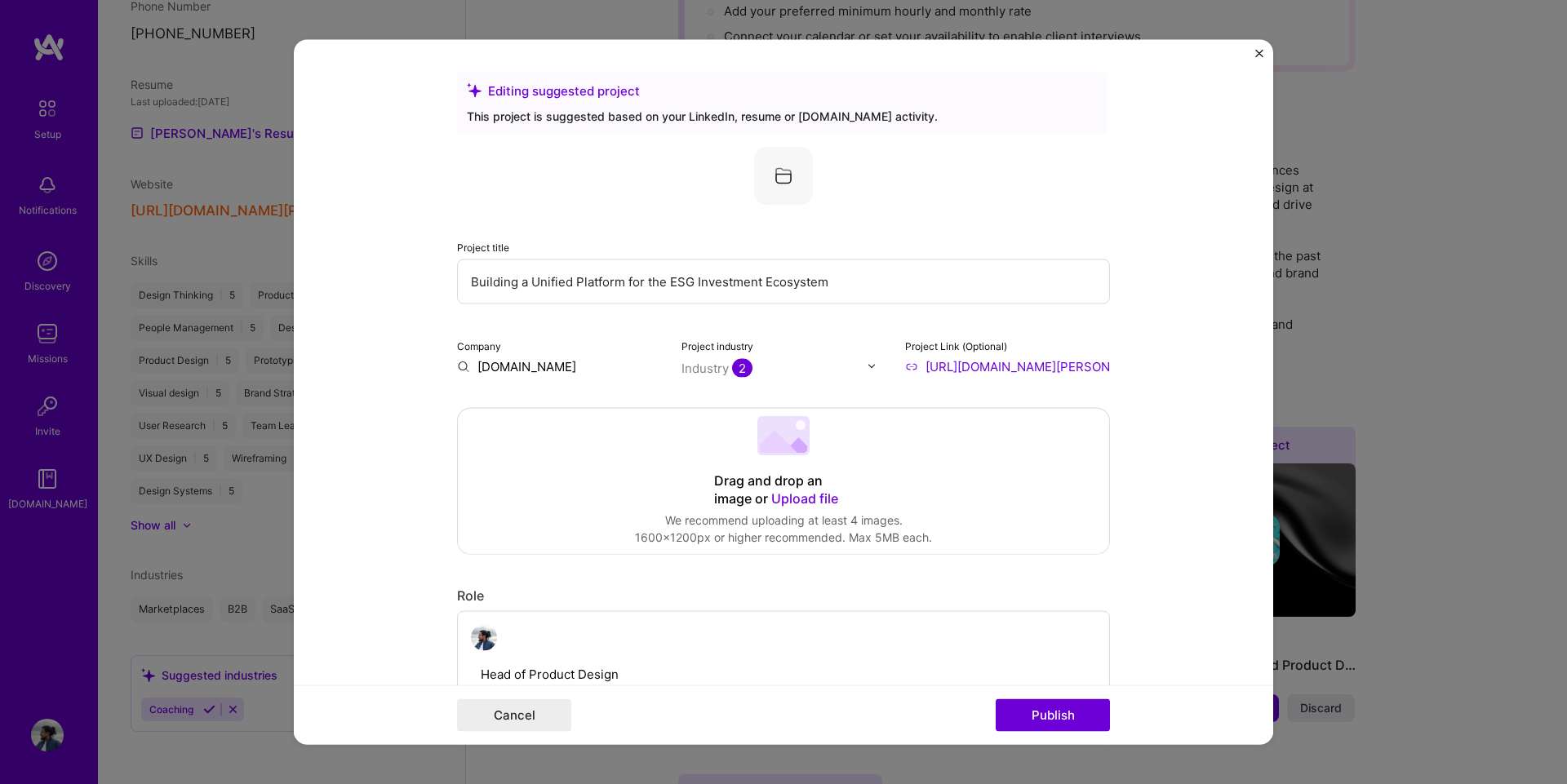
click at [771, 183] on img at bounding box center [784, 175] width 58 height 58
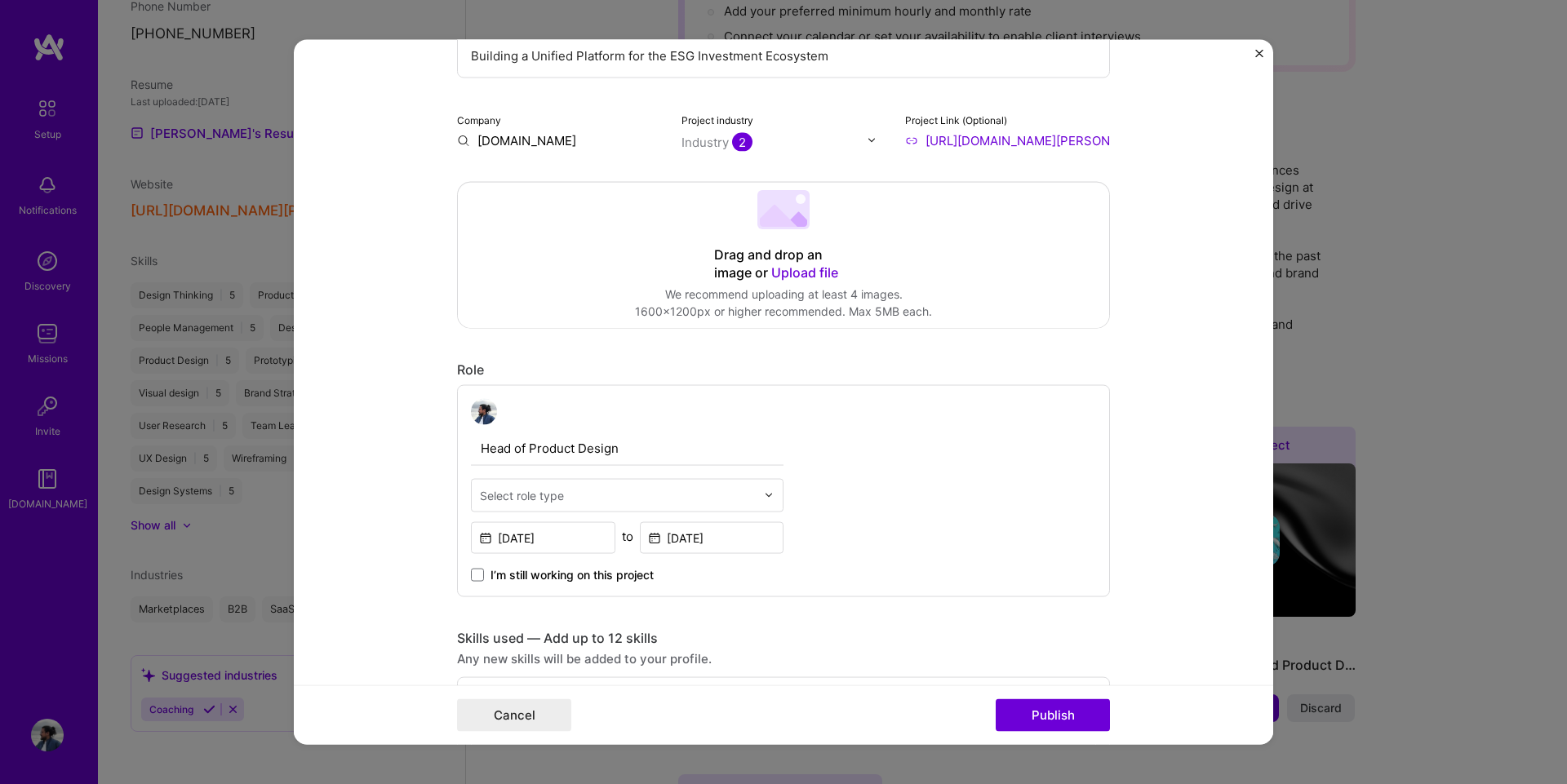
scroll to position [244, 0]
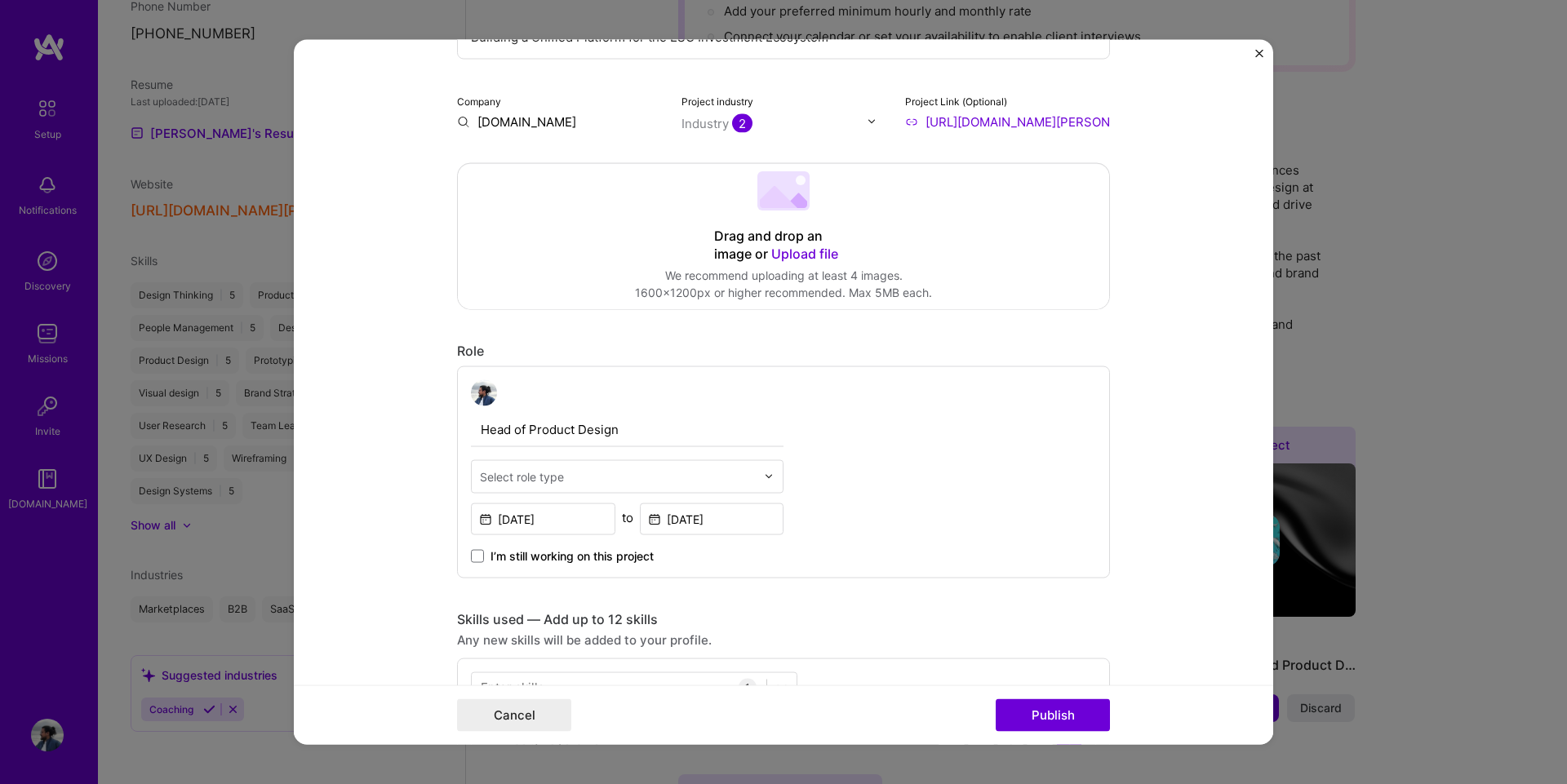
click at [789, 258] on span "Upload file" at bounding box center [804, 252] width 67 height 17
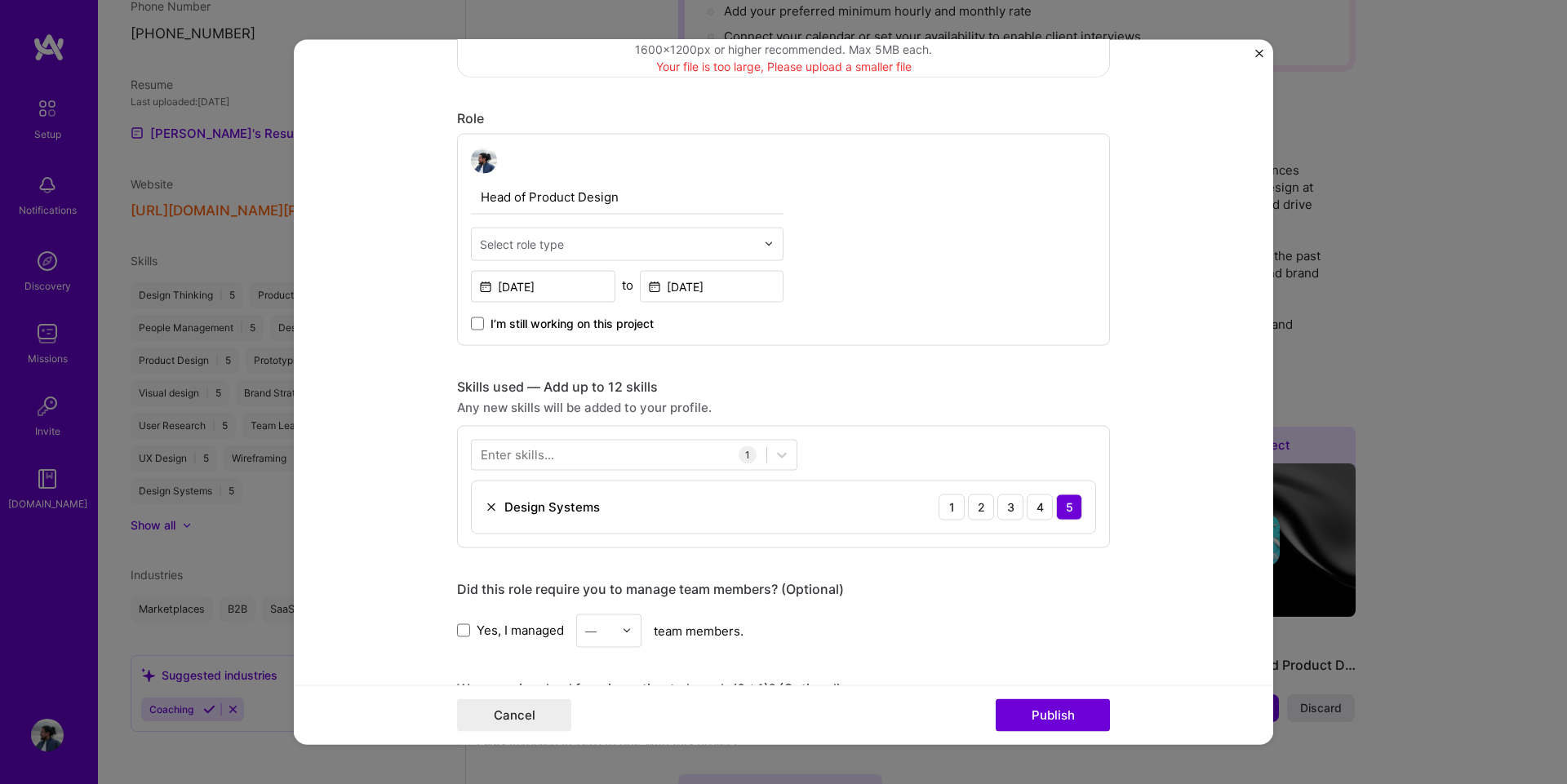
scroll to position [489, 0]
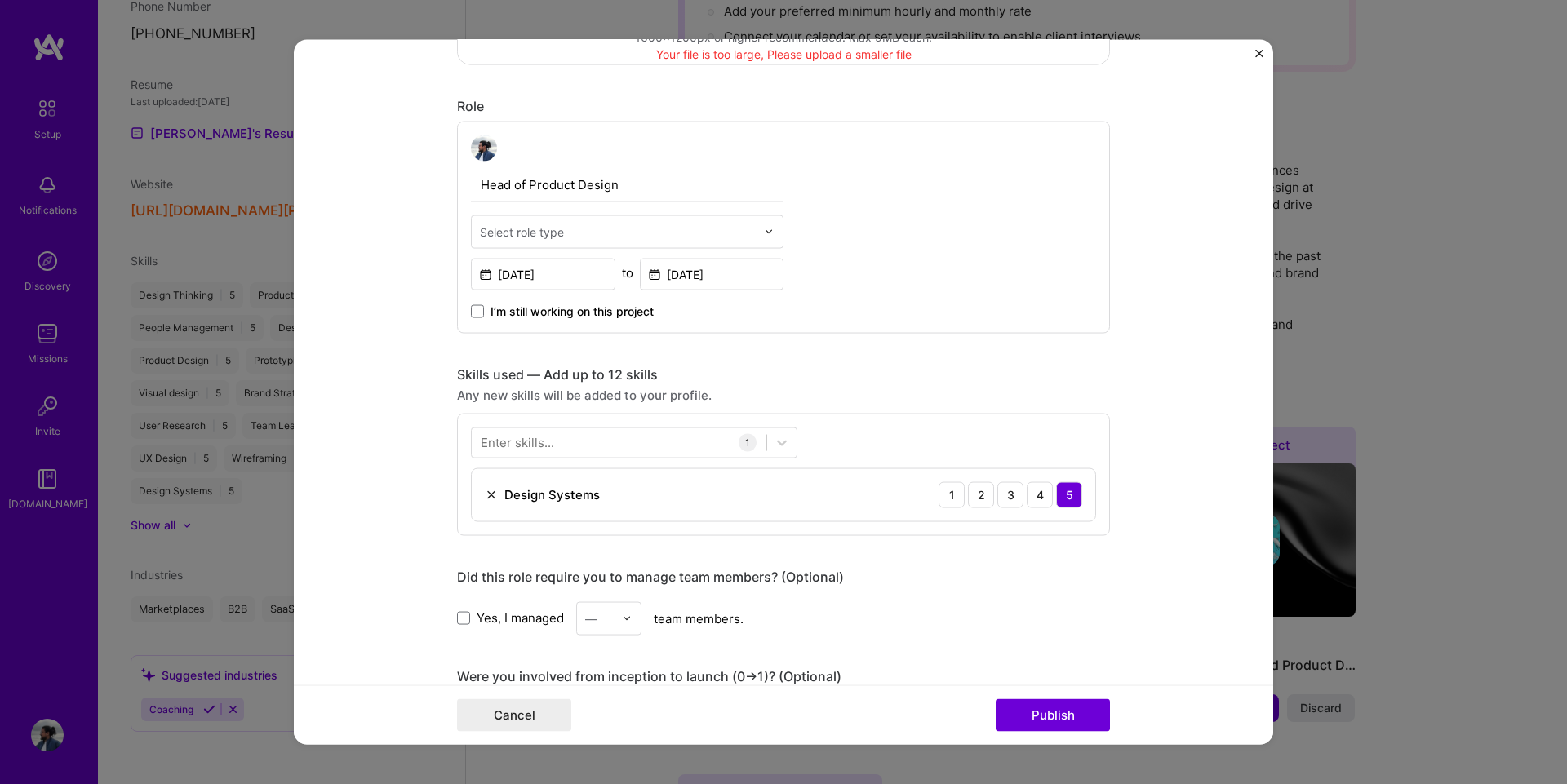
click at [549, 239] on div "Select role type" at bounding box center [521, 232] width 84 height 18
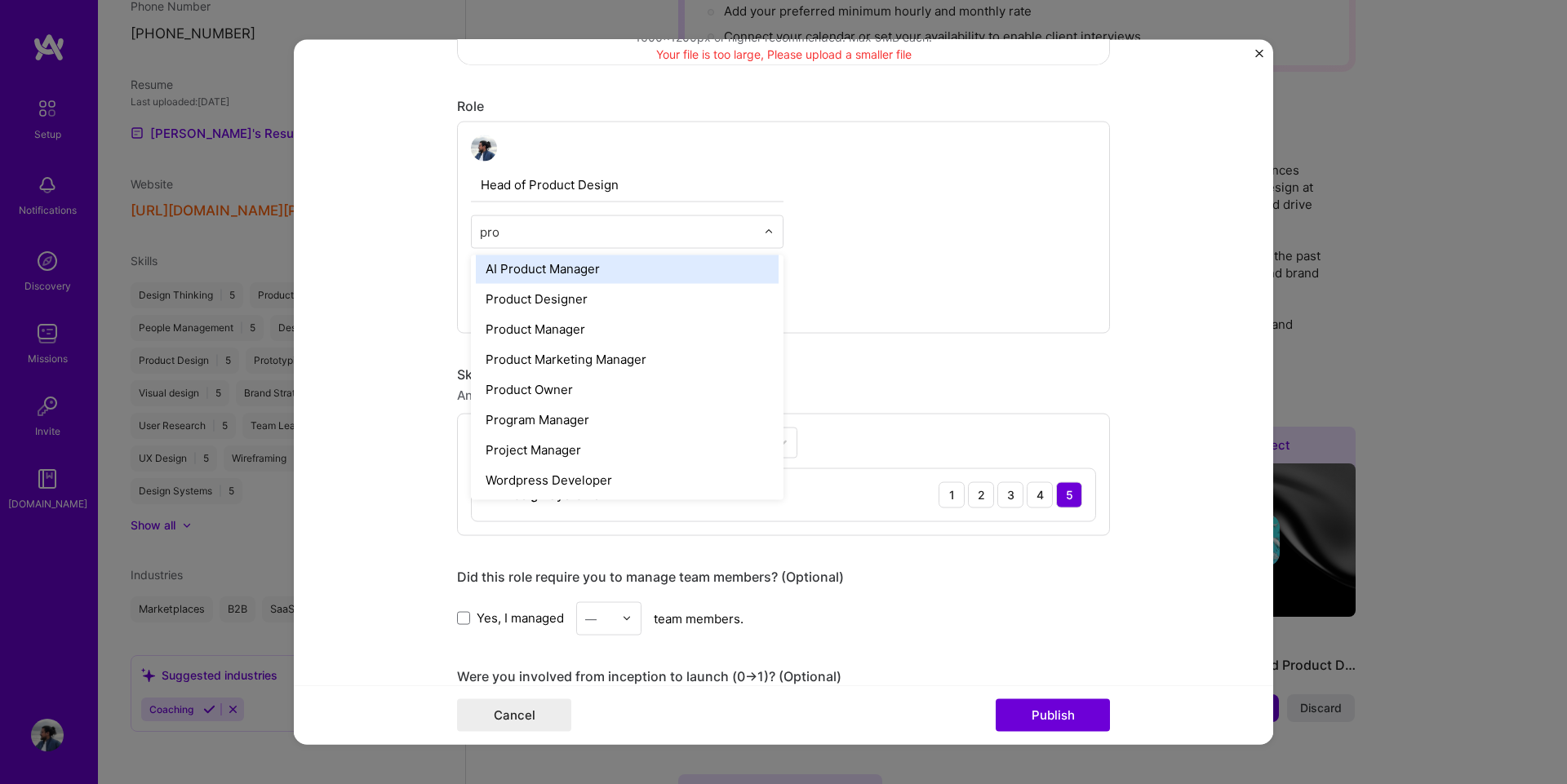
scroll to position [0, 0]
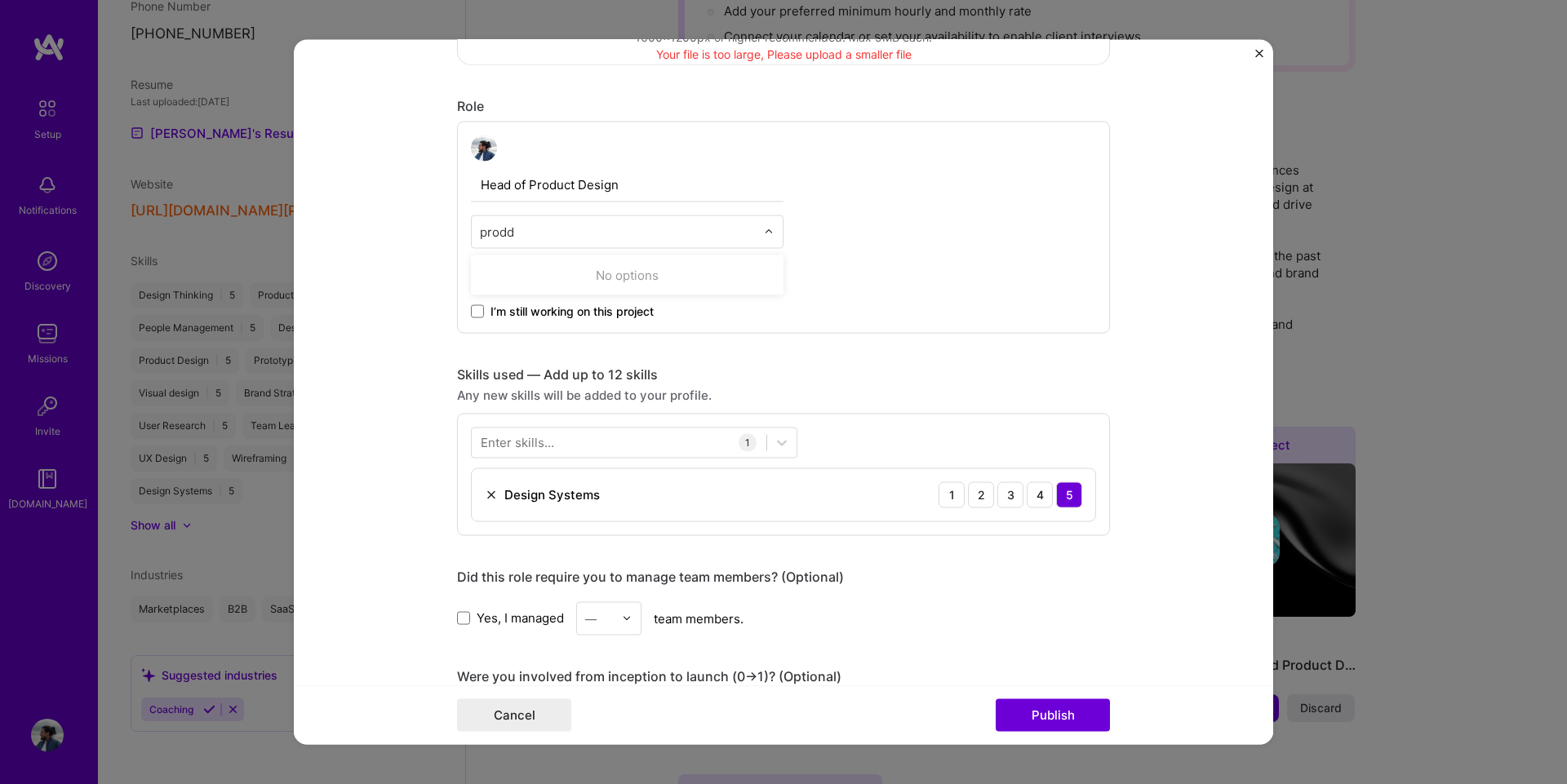
type input "prod"
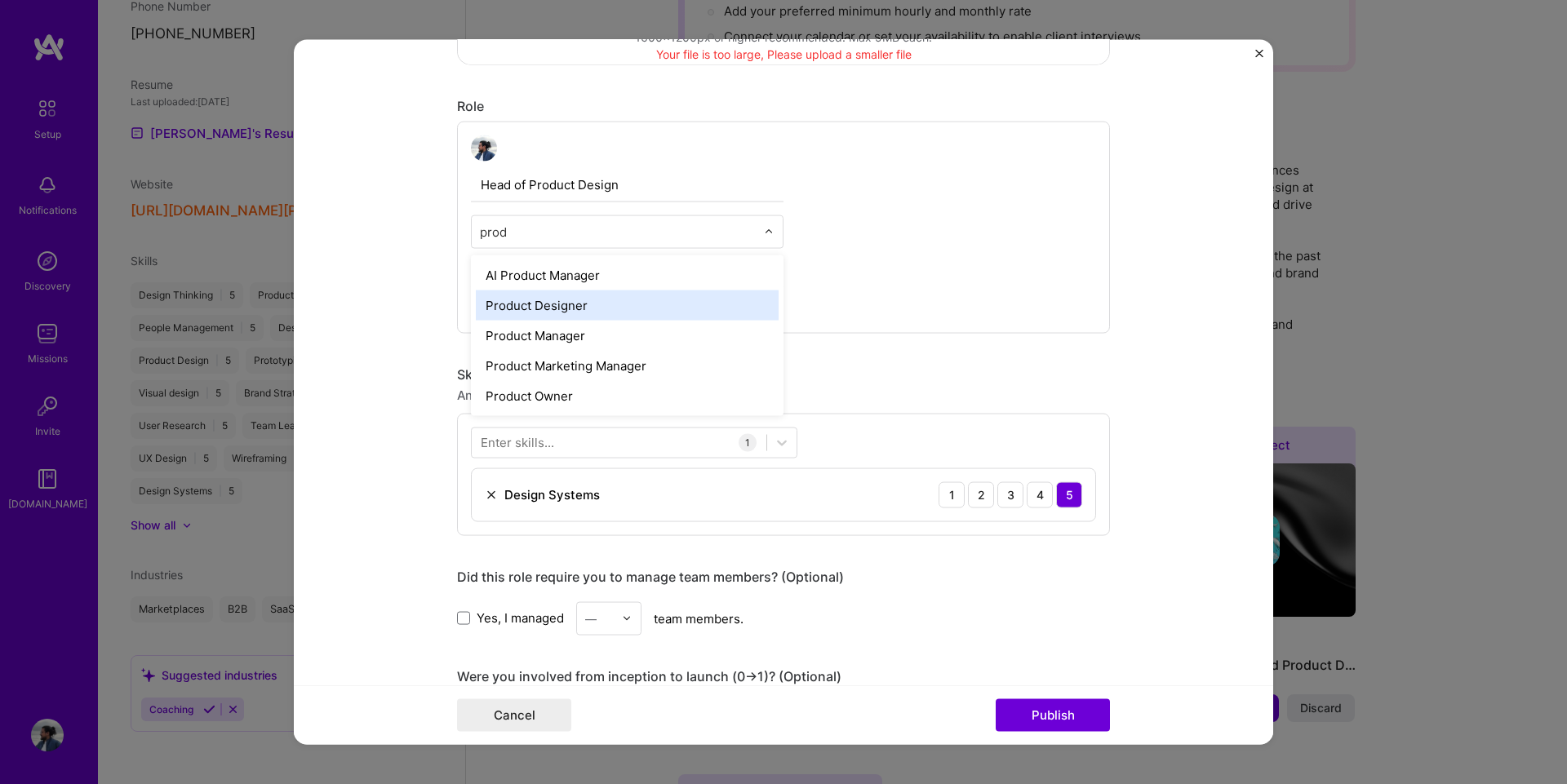
click at [603, 310] on div "Product Designer" at bounding box center [627, 304] width 303 height 30
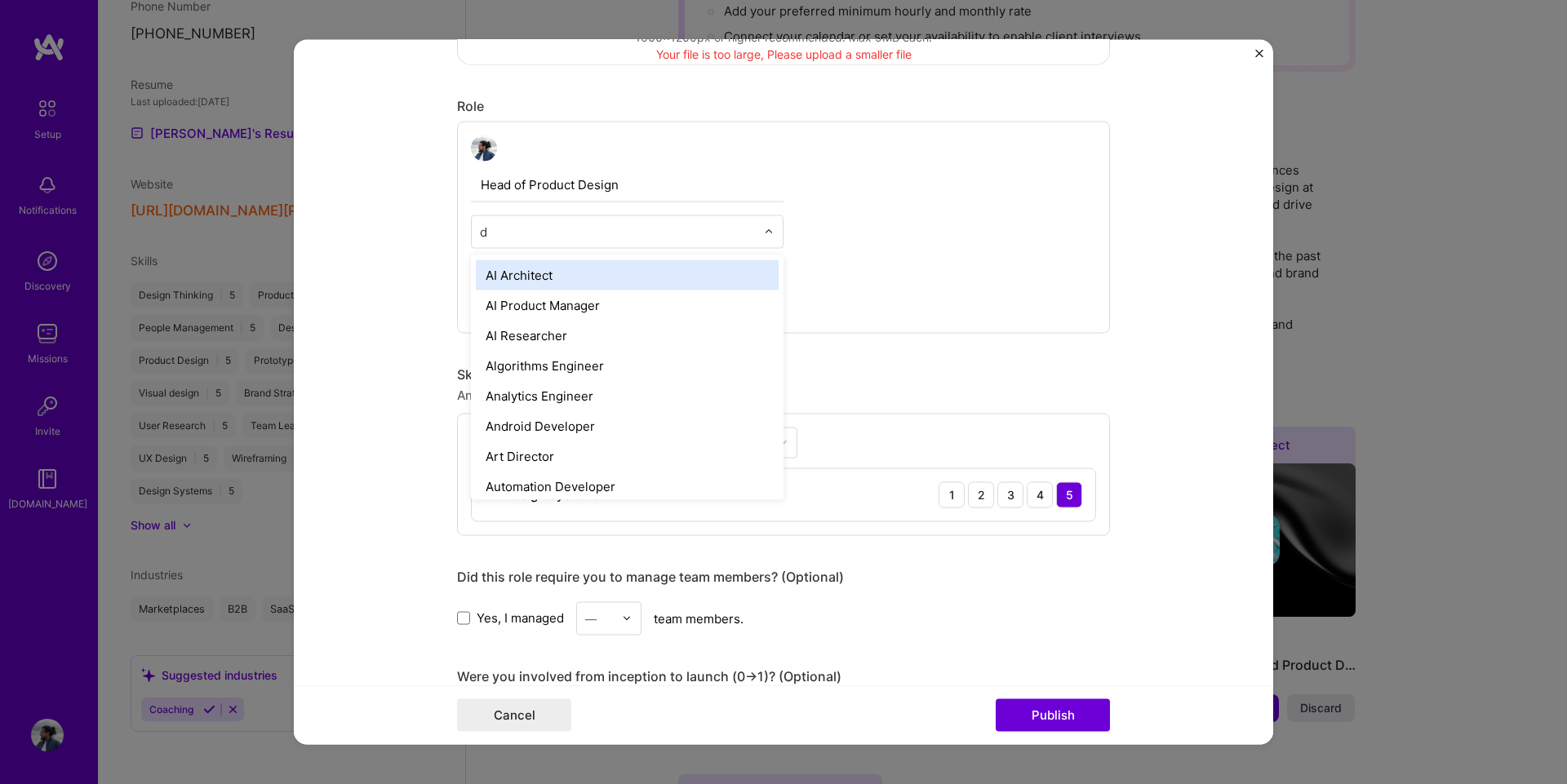
type input "d"
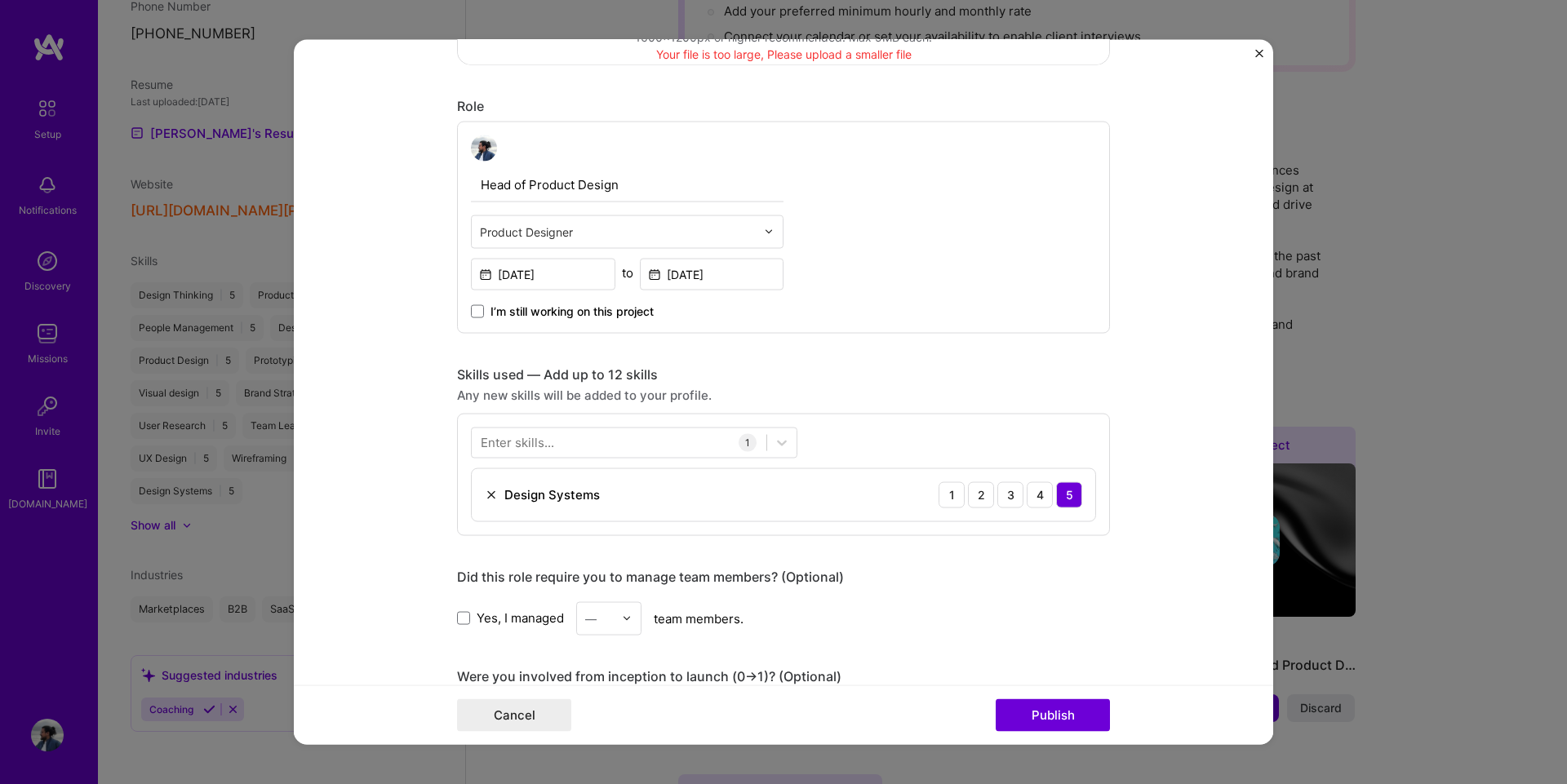
click at [363, 340] on form "Editing suggested project This project is suggested based on your LinkedIn, res…" at bounding box center [783, 392] width 979 height 705
click at [601, 460] on div "Enter skills... 1 Design Systems 1 2 3 4 5" at bounding box center [784, 474] width 653 height 123
click at [600, 444] on div at bounding box center [619, 442] width 294 height 27
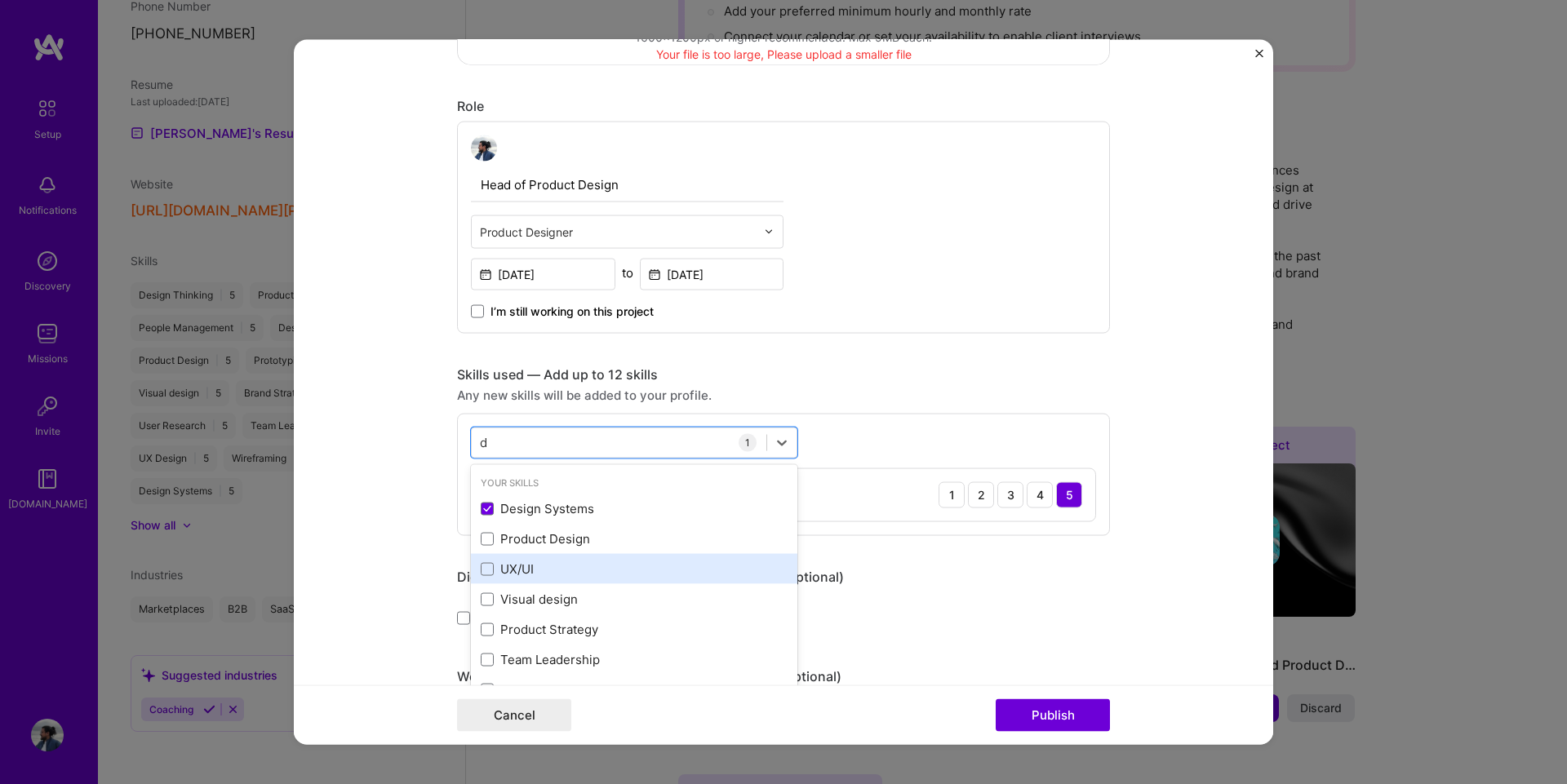
click at [504, 557] on div "UX/UI" at bounding box center [633, 569] width 326 height 30
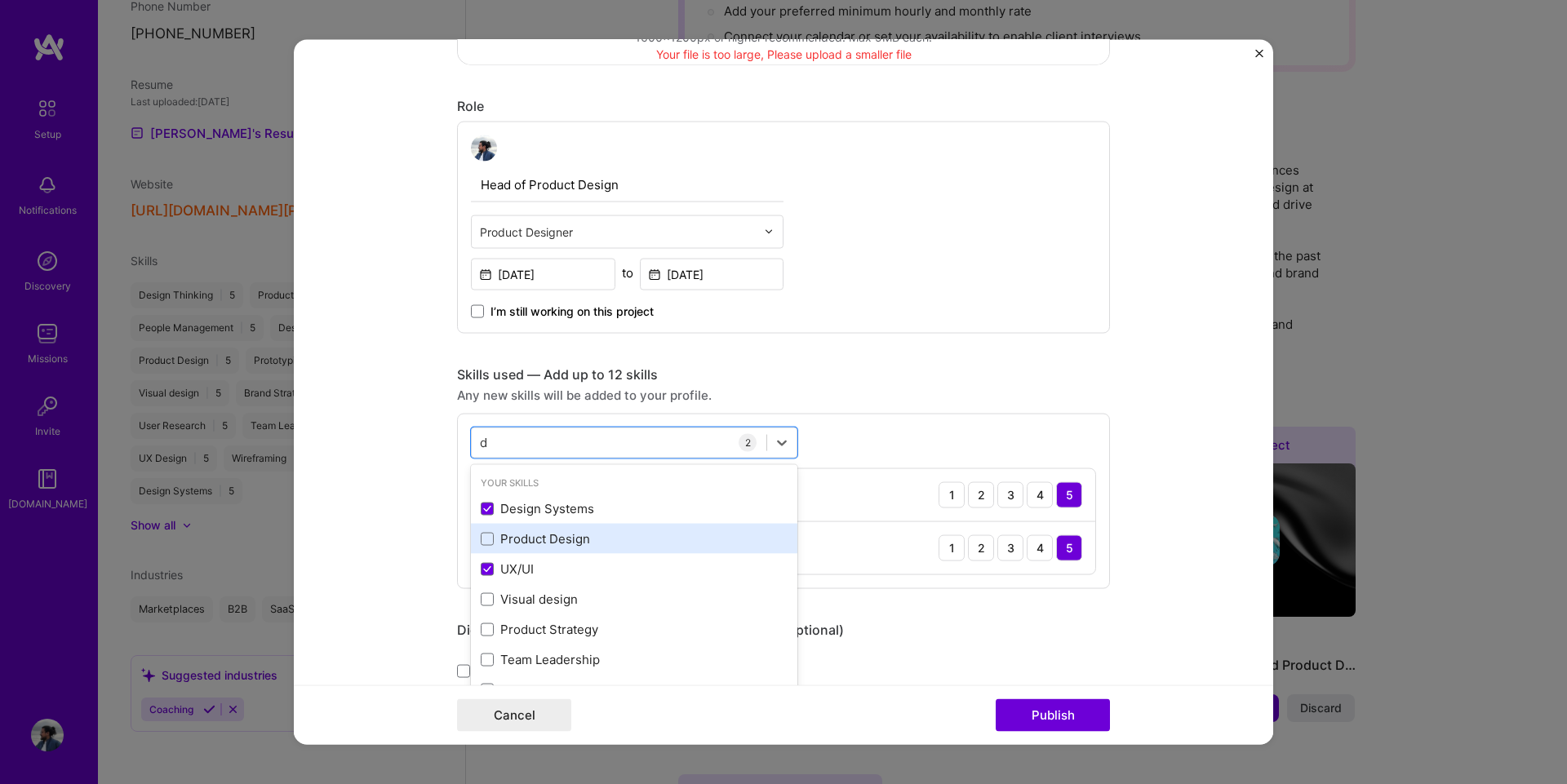
click at [509, 534] on div "Product Design" at bounding box center [633, 539] width 307 height 18
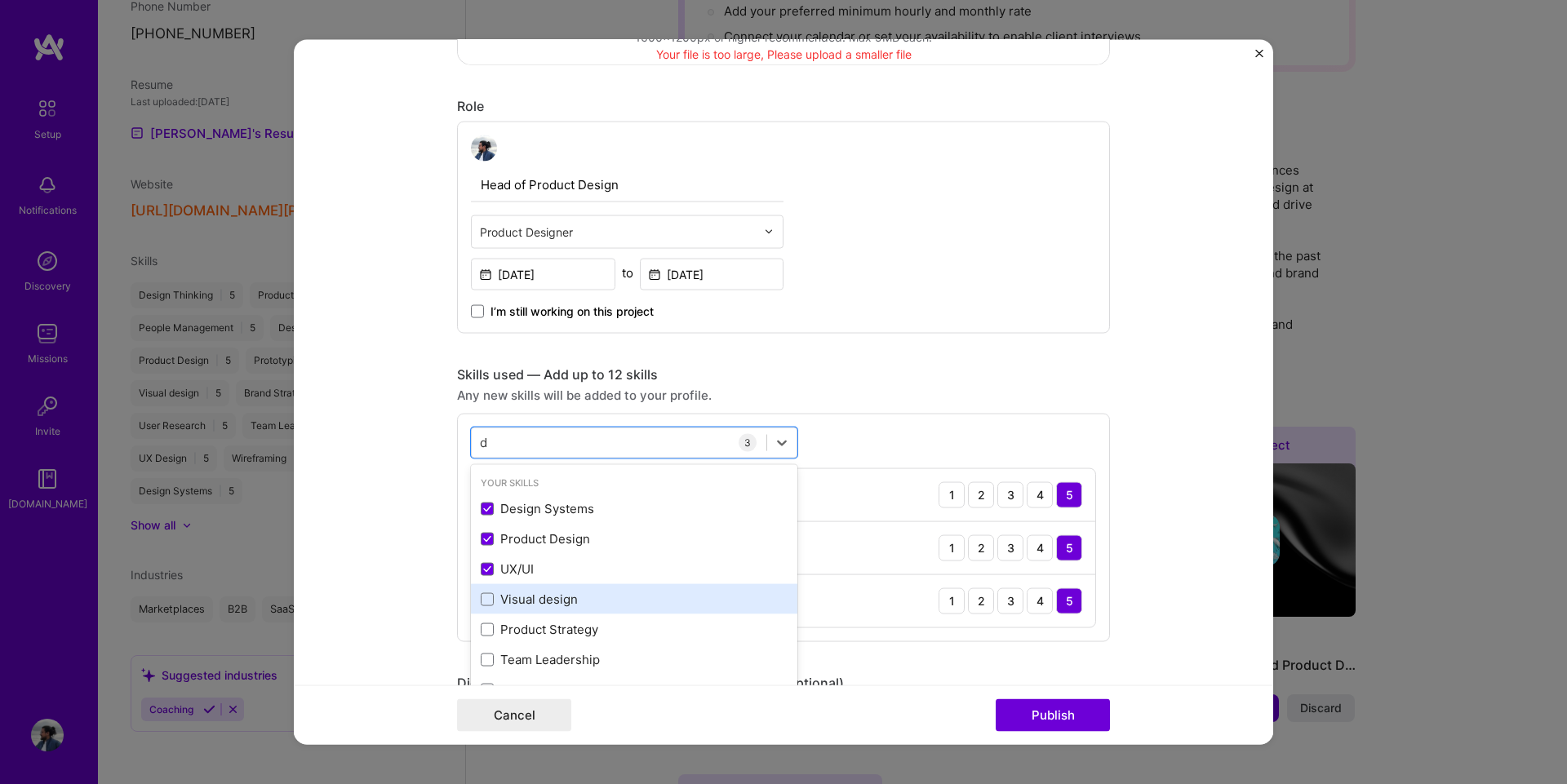
click at [485, 606] on div "Visual design" at bounding box center [633, 599] width 307 height 18
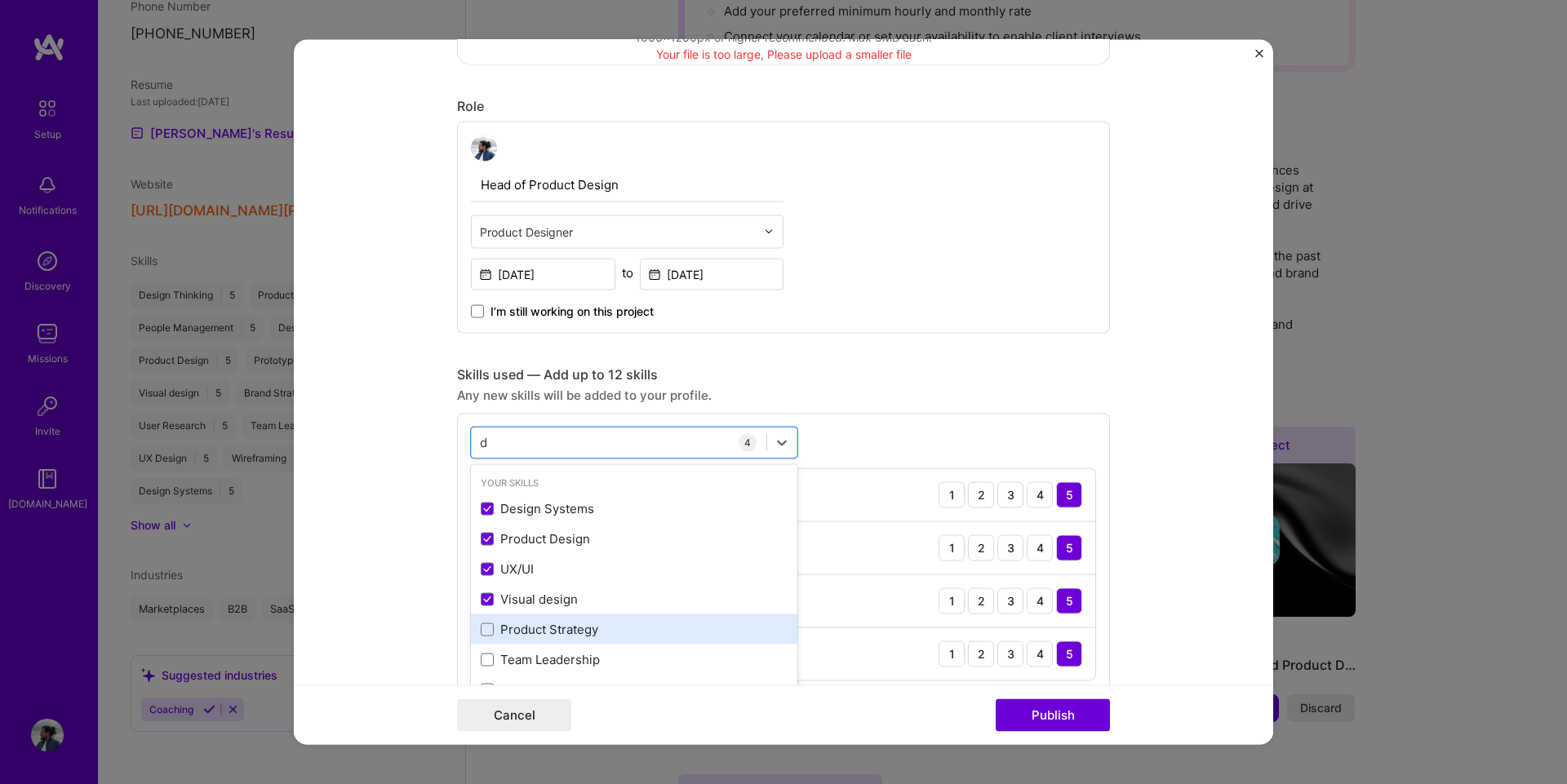
click at [506, 616] on div "Product Strategy" at bounding box center [633, 629] width 326 height 30
type input "d"
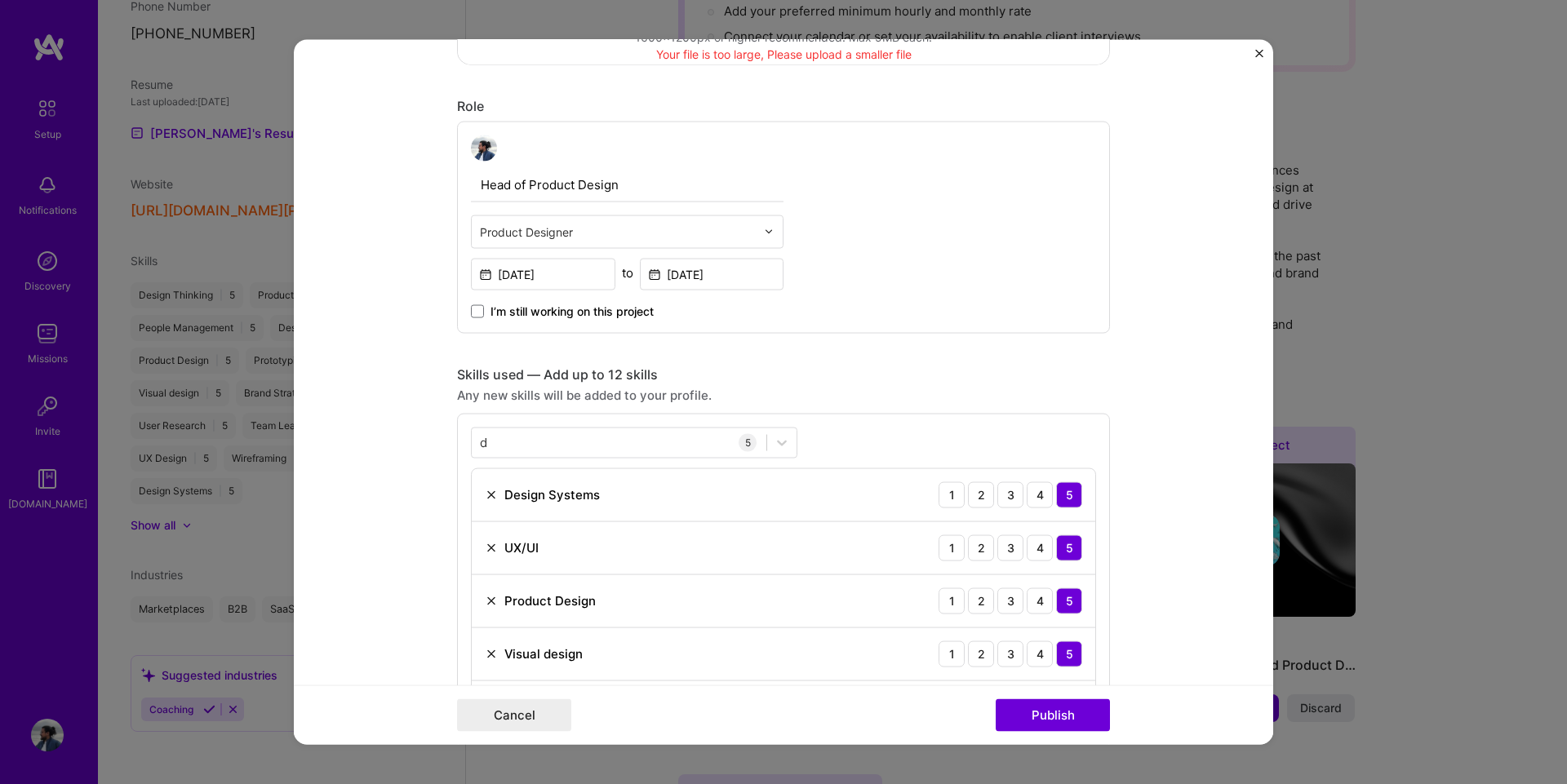
click at [391, 592] on form "Editing suggested project This project is suggested based on your LinkedIn, res…" at bounding box center [783, 392] width 979 height 705
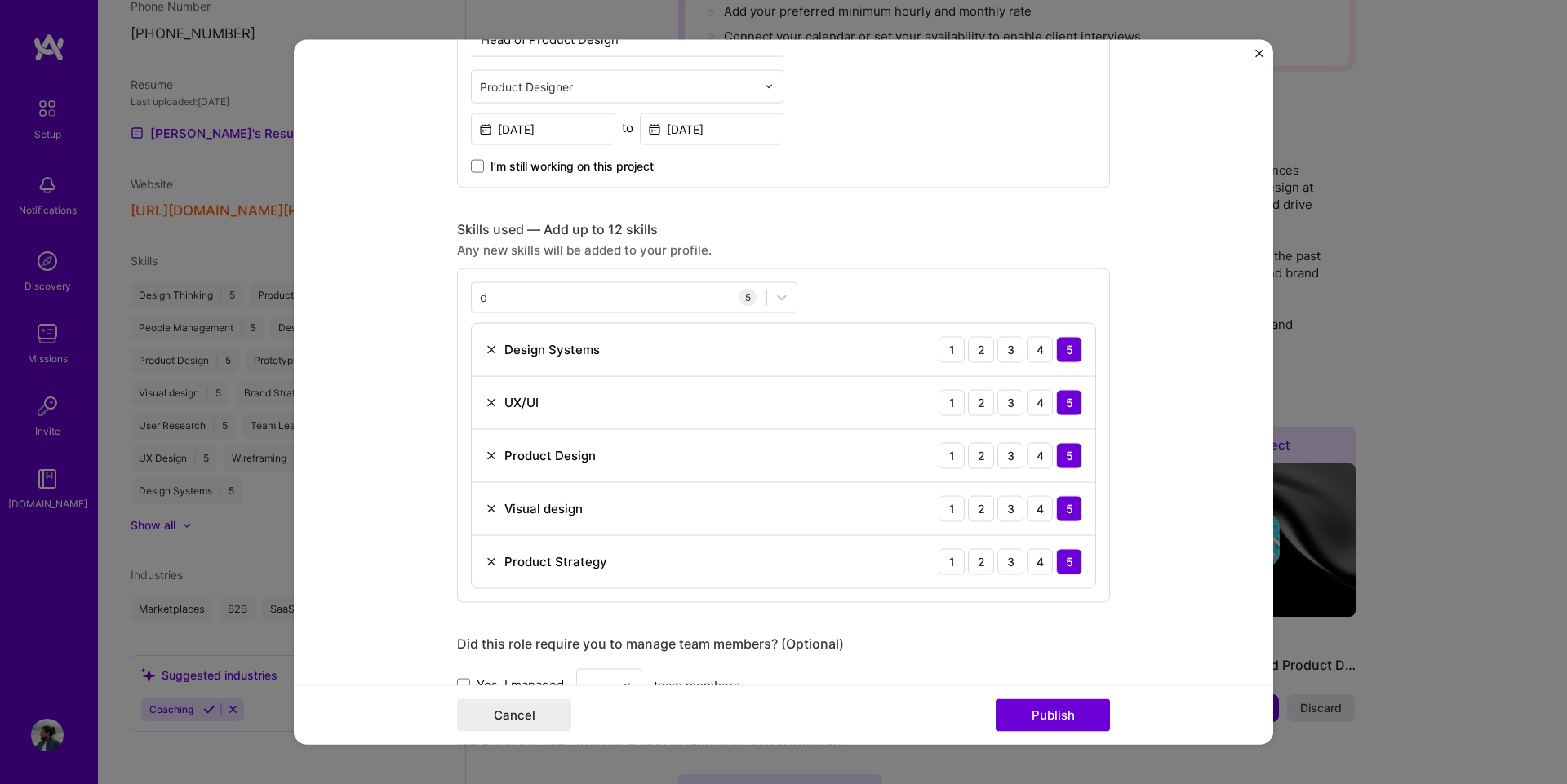
scroll to position [653, 0]
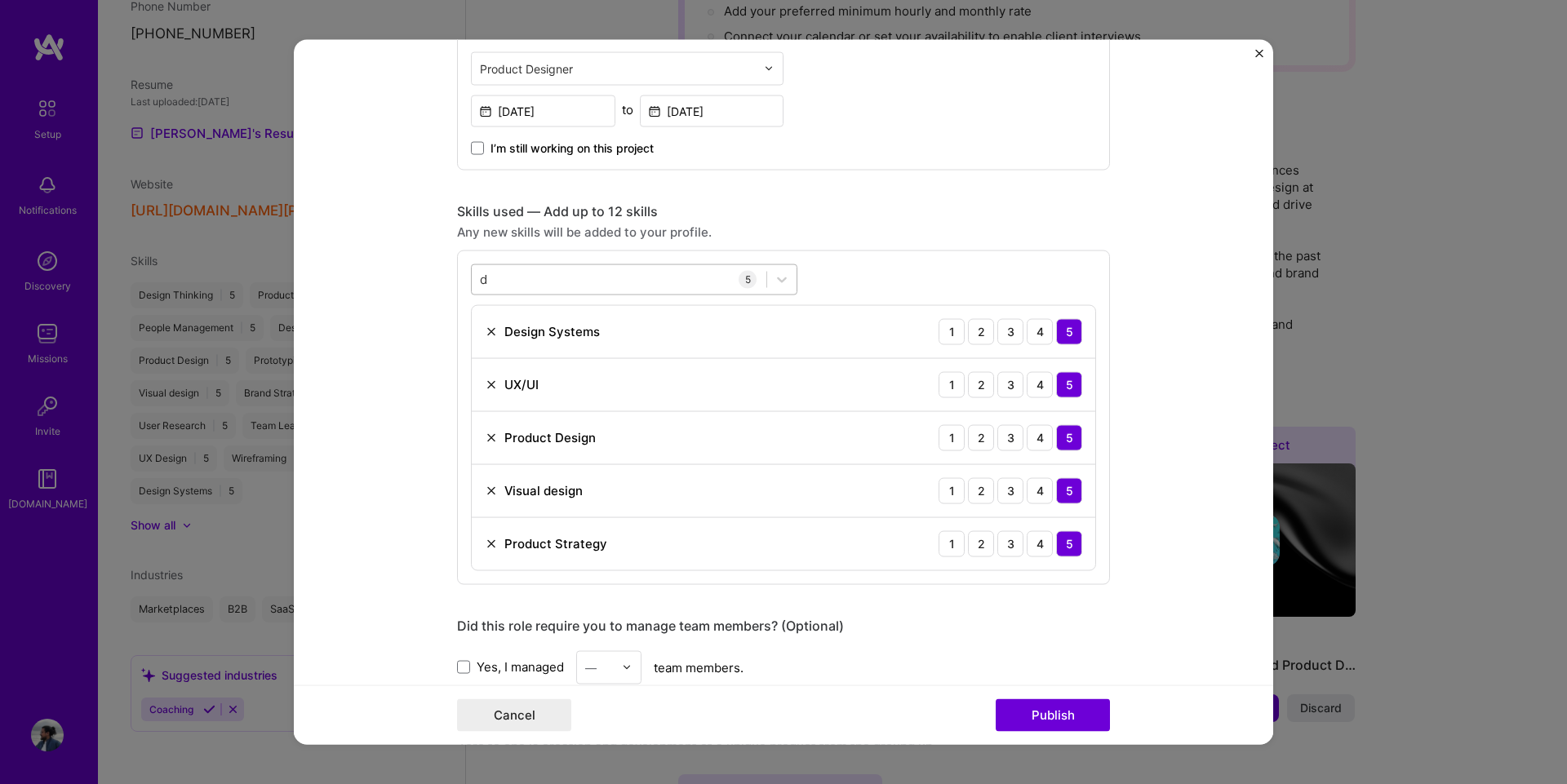
click at [516, 274] on div "d d" at bounding box center [619, 280] width 294 height 27
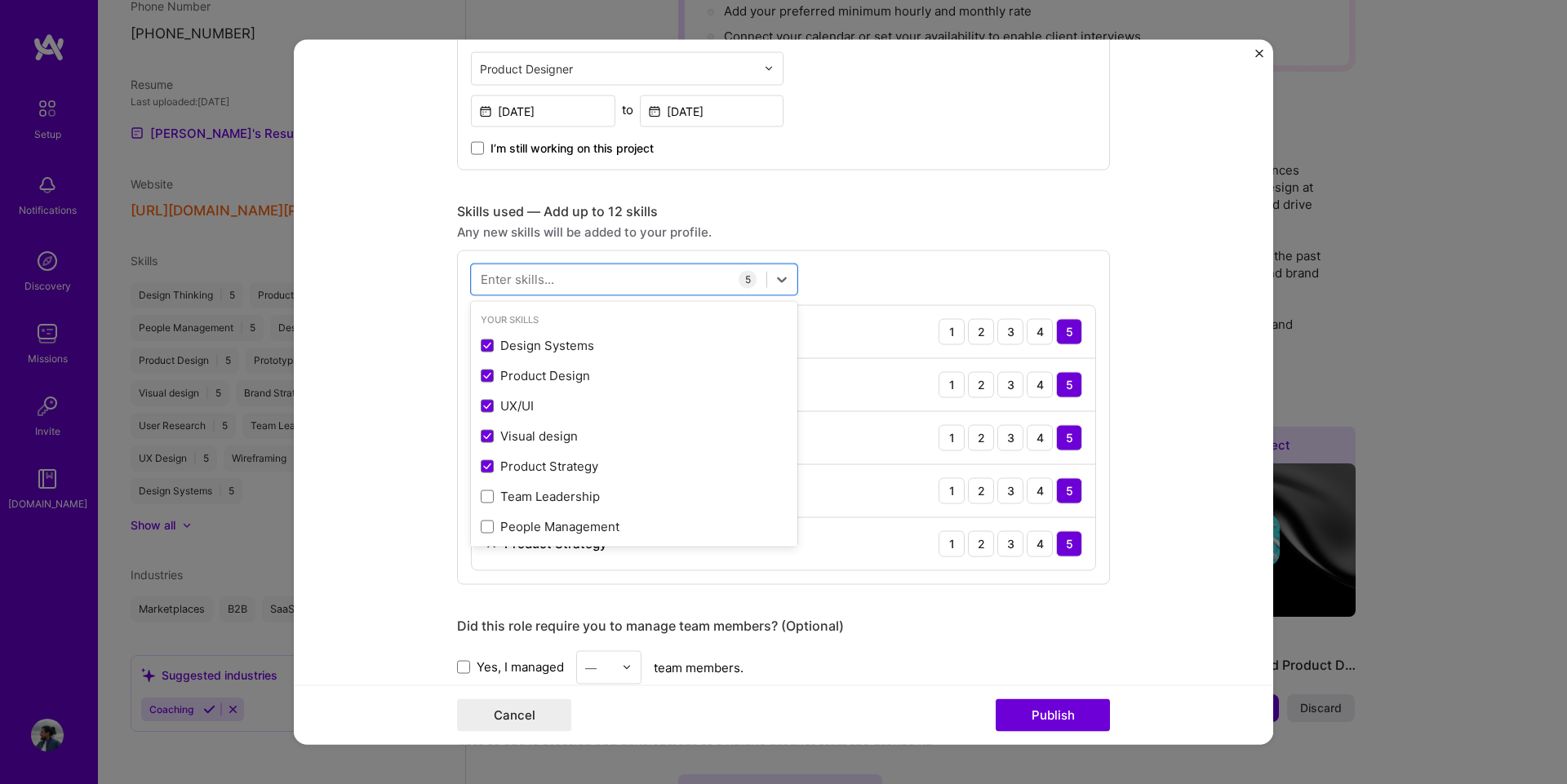
click at [408, 318] on form "Editing suggested project This project is suggested based on your LinkedIn, res…" at bounding box center [783, 392] width 979 height 705
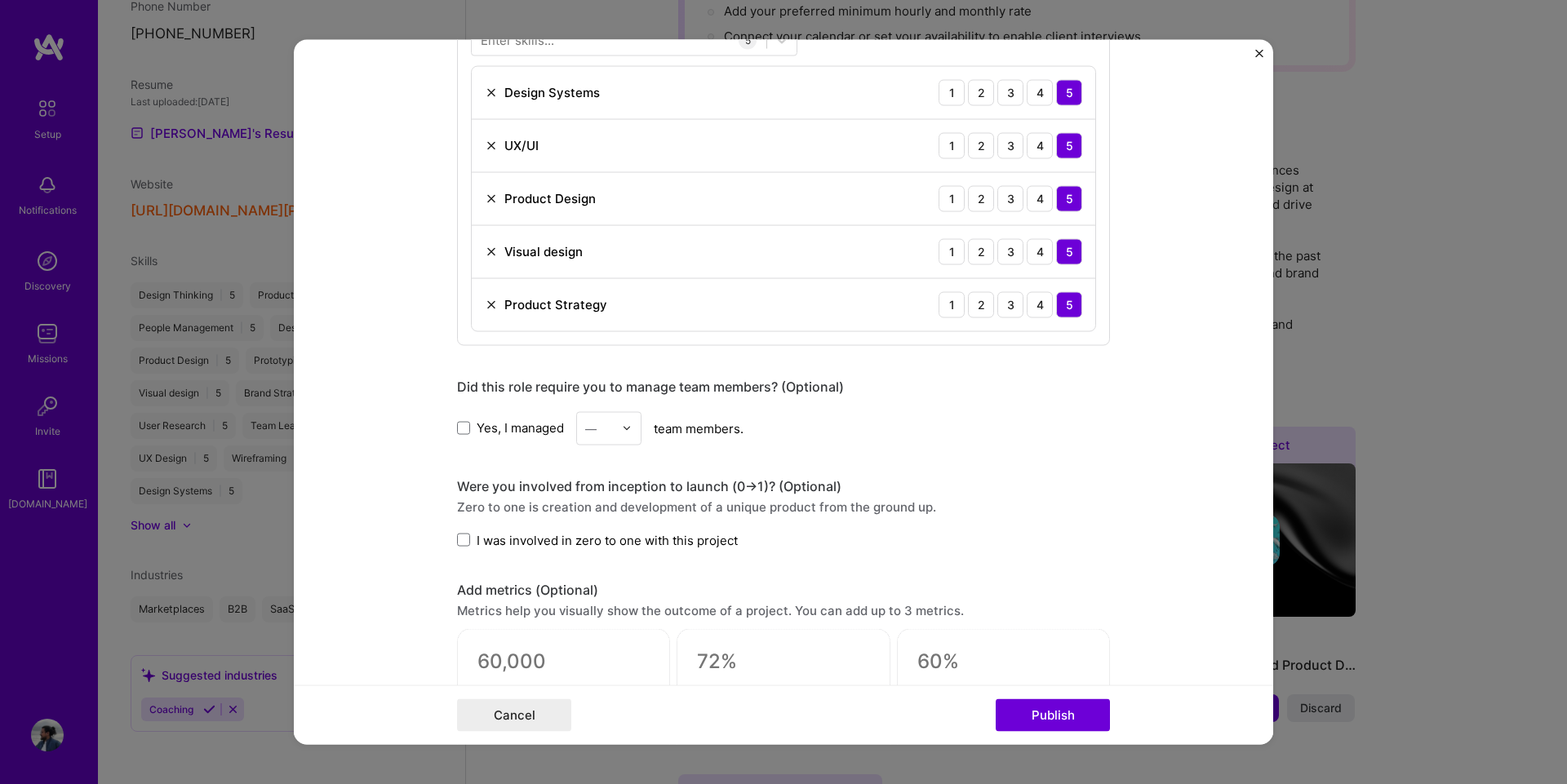
scroll to position [897, 0]
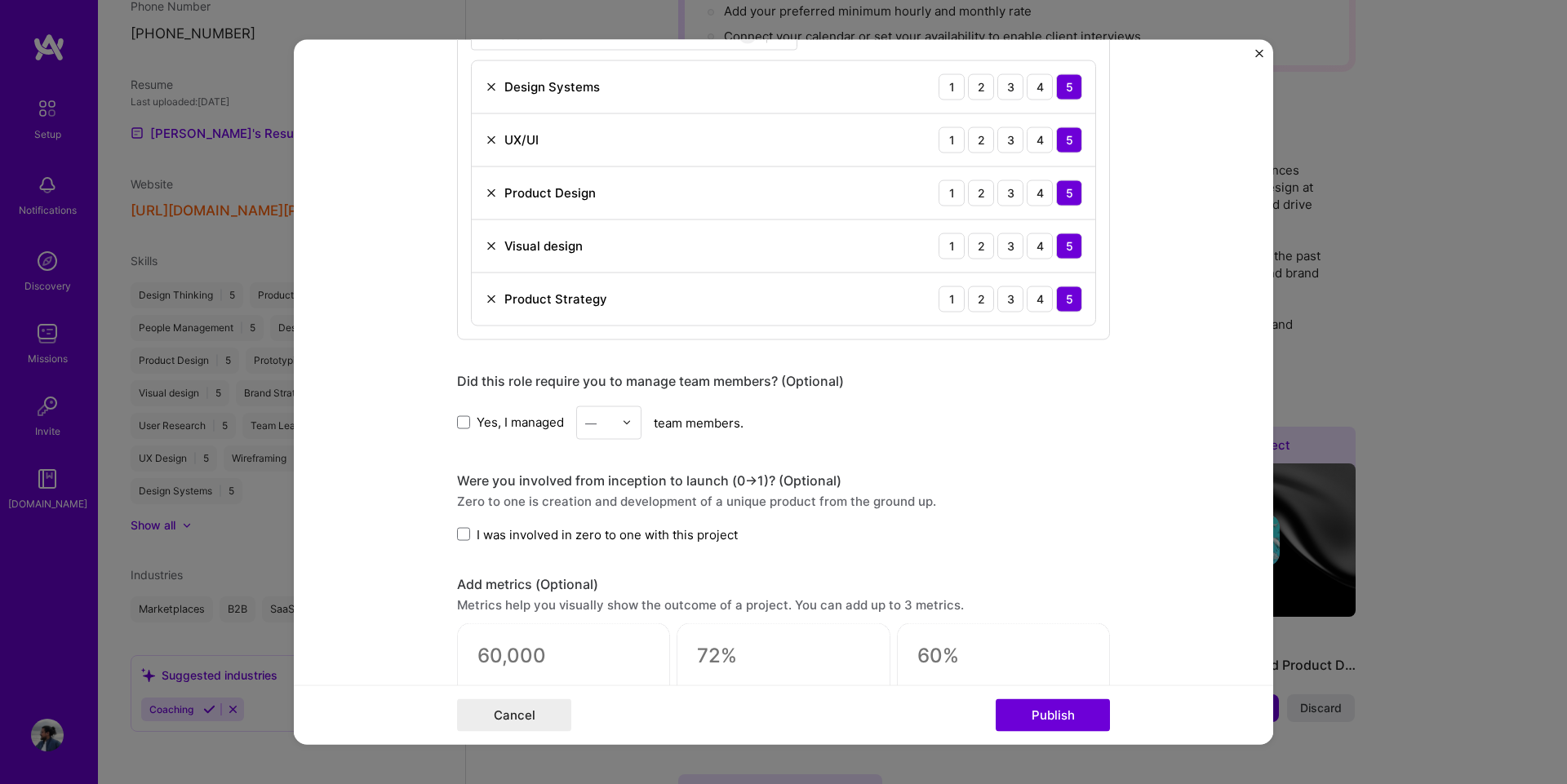
click at [464, 539] on label "I was involved in zero to one with this project" at bounding box center [597, 534] width 281 height 18
click at [0, 0] on input "I was involved in zero to one with this project" at bounding box center [0, 0] width 0 height 0
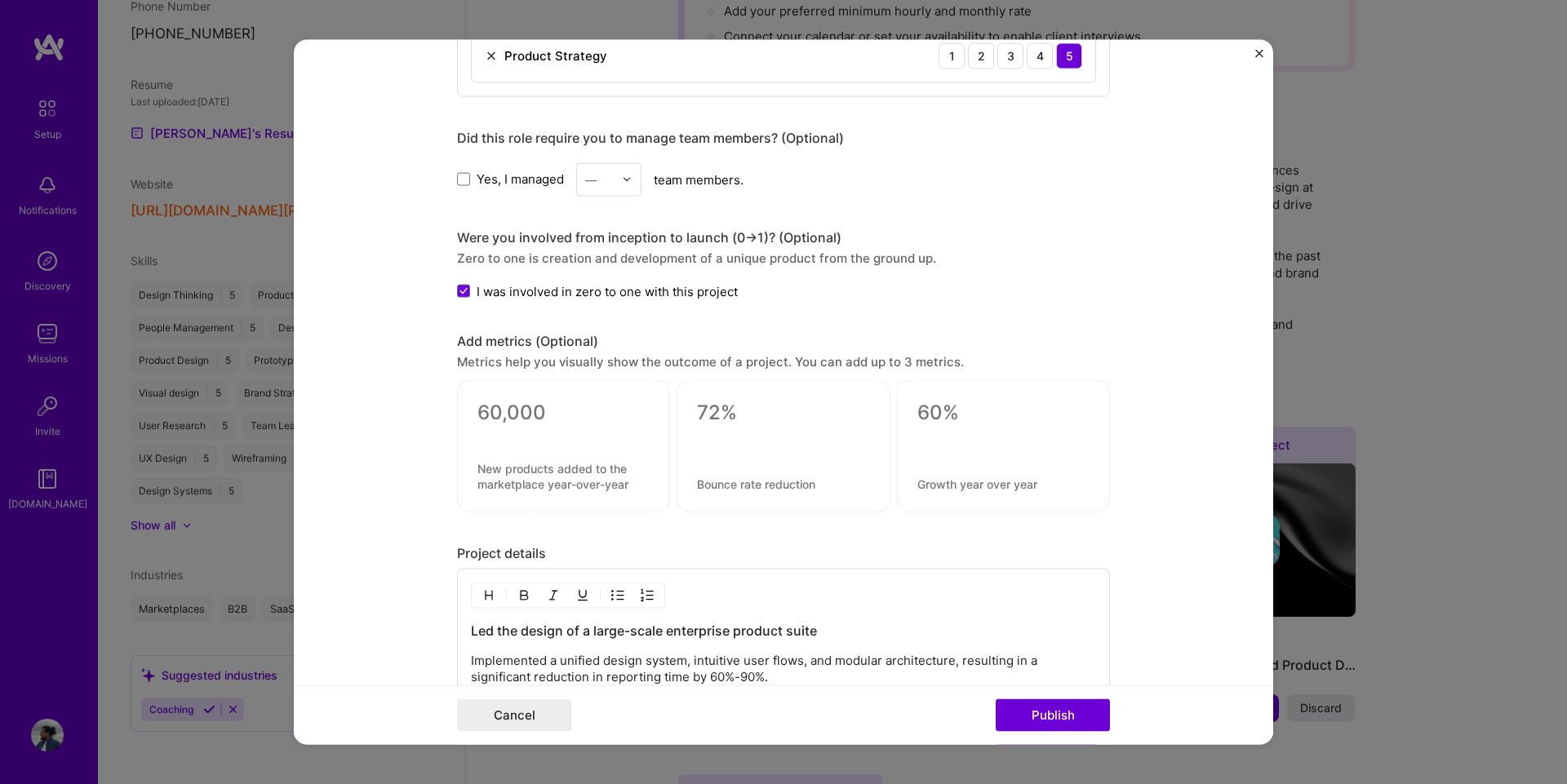
scroll to position [1141, 0]
click at [574, 468] on textarea at bounding box center [563, 474] width 172 height 31
click at [497, 425] on div at bounding box center [563, 432] width 172 height 18
click at [493, 462] on textarea at bounding box center [563, 474] width 172 height 31
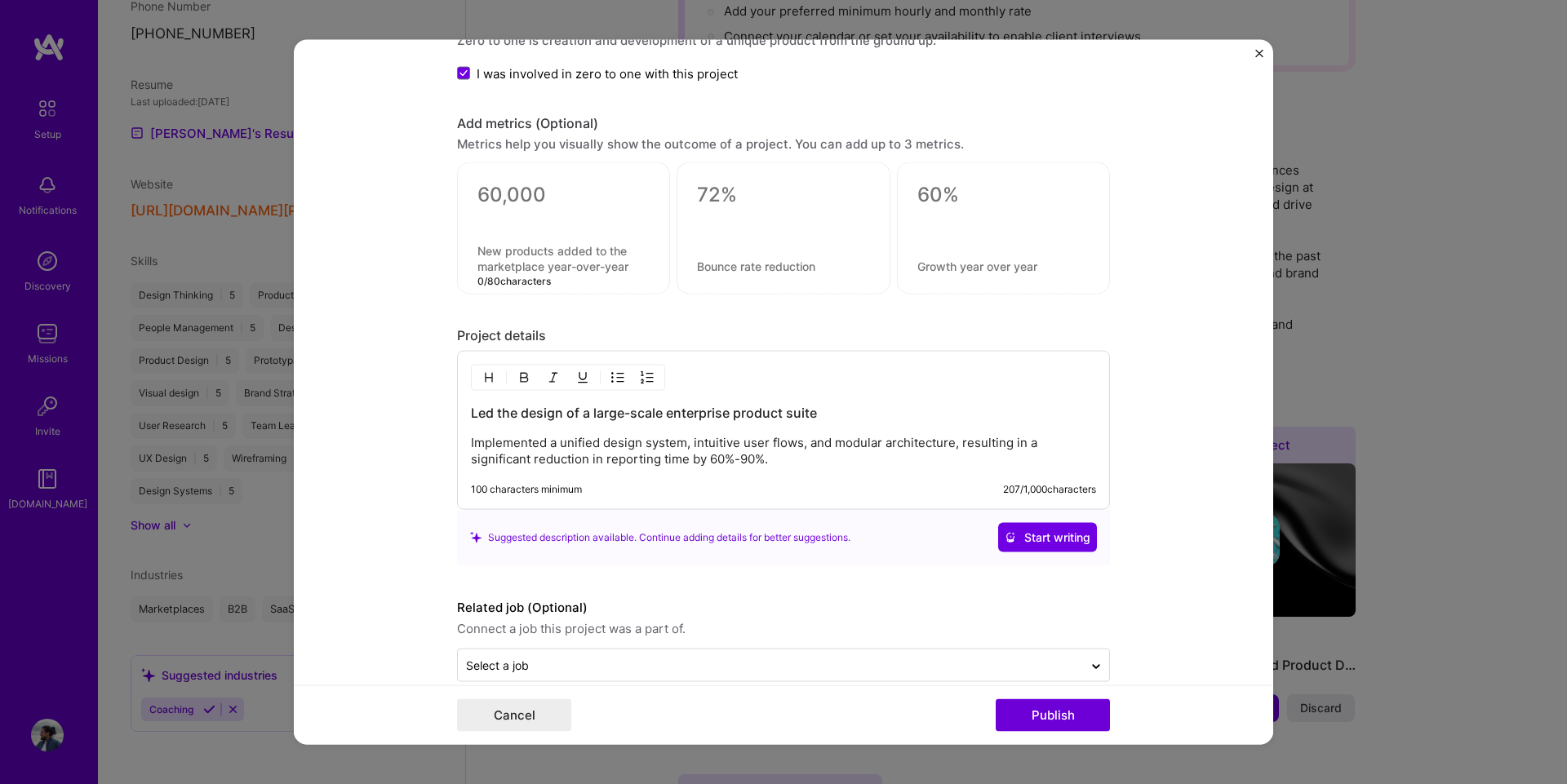
scroll to position [1384, 0]
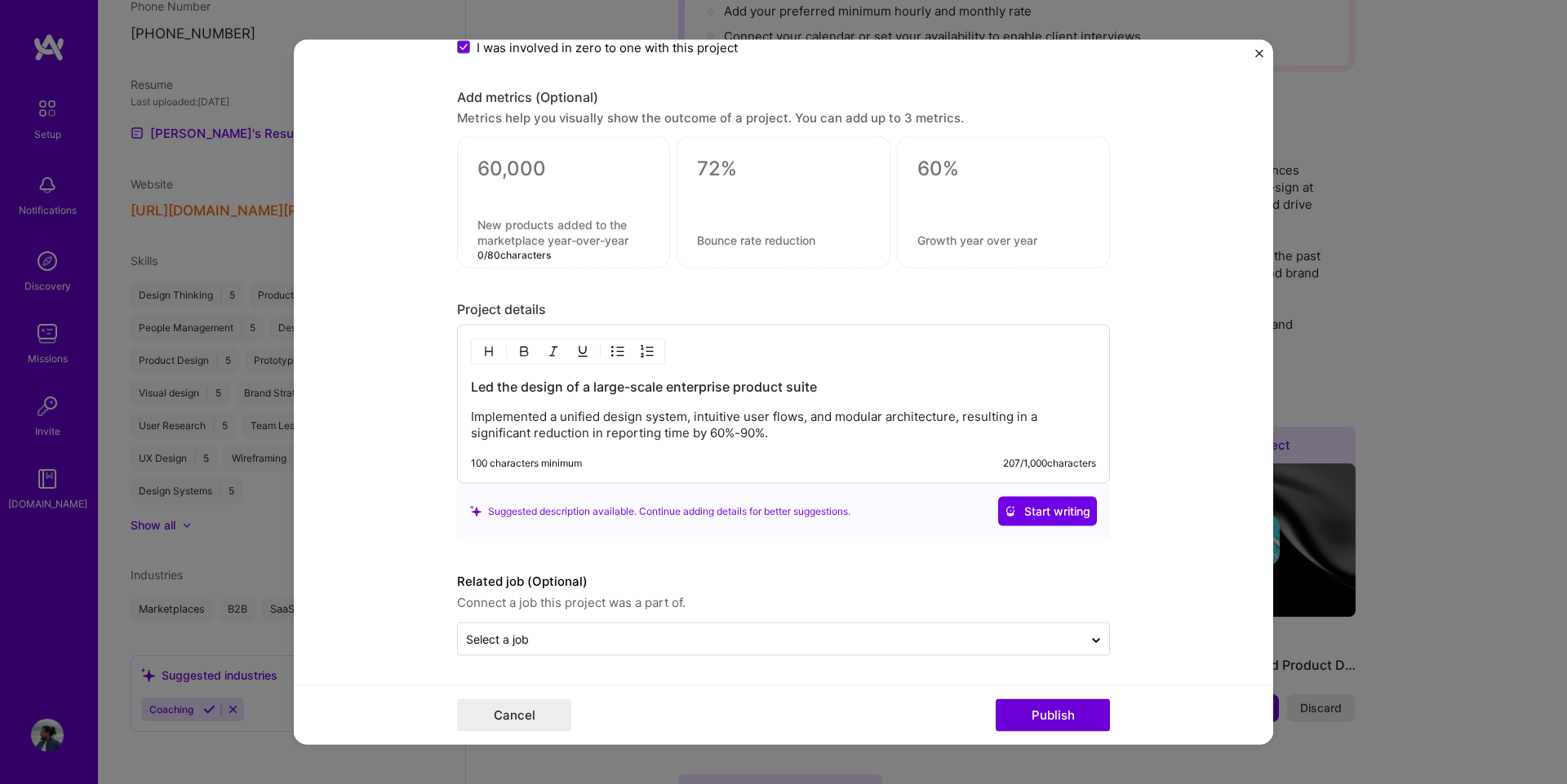
click at [700, 406] on div "Led the design of a large-scale enterprise product suite Implemented a unified …" at bounding box center [783, 409] width 625 height 63
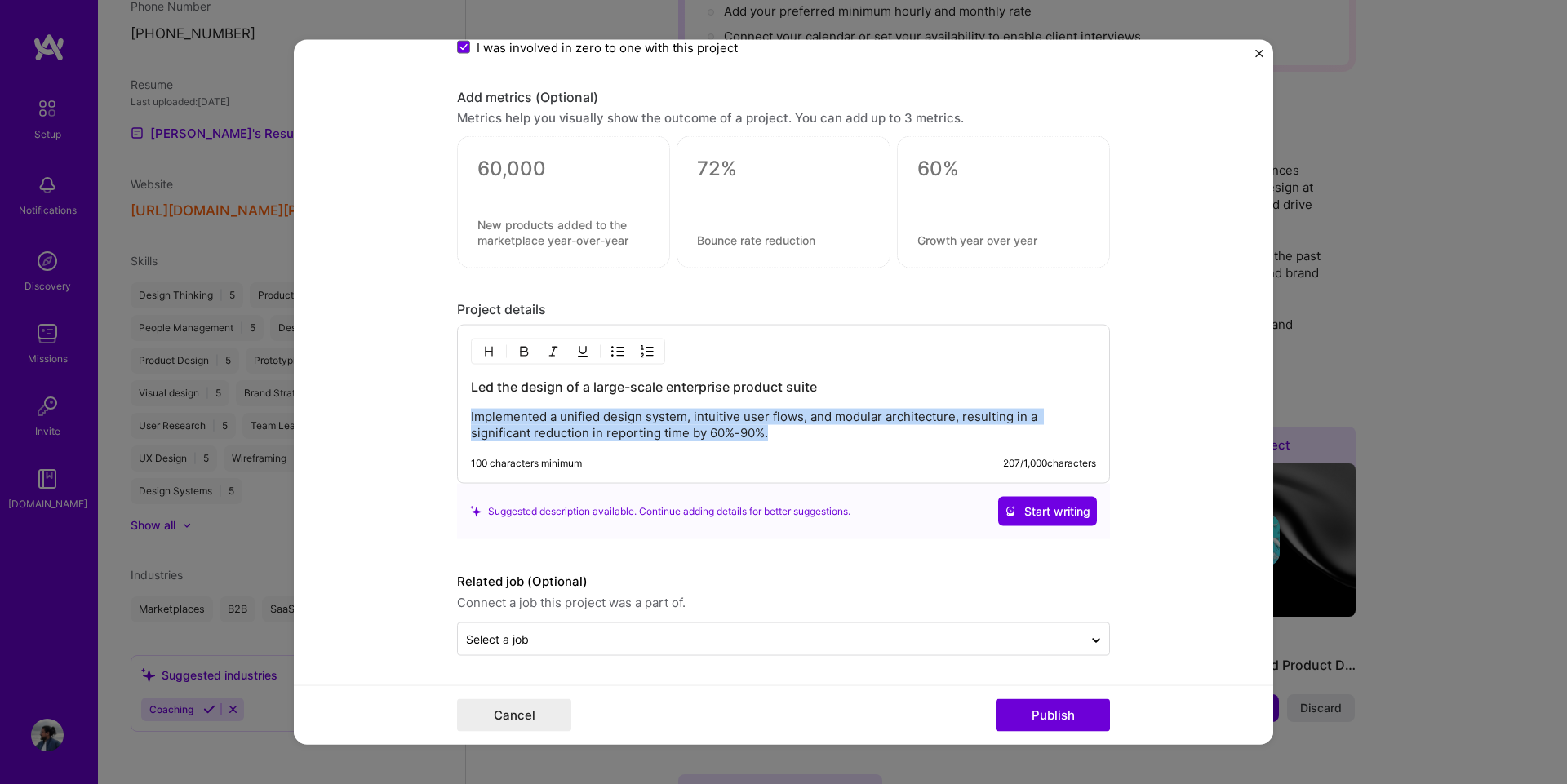
click at [570, 428] on p "Implemented a unified design system, intuitive user flows, and modular architec…" at bounding box center [783, 425] width 625 height 32
click at [582, 419] on p "Implemented a unified design system, intuitive user flows, and modular architec…" at bounding box center [783, 425] width 625 height 32
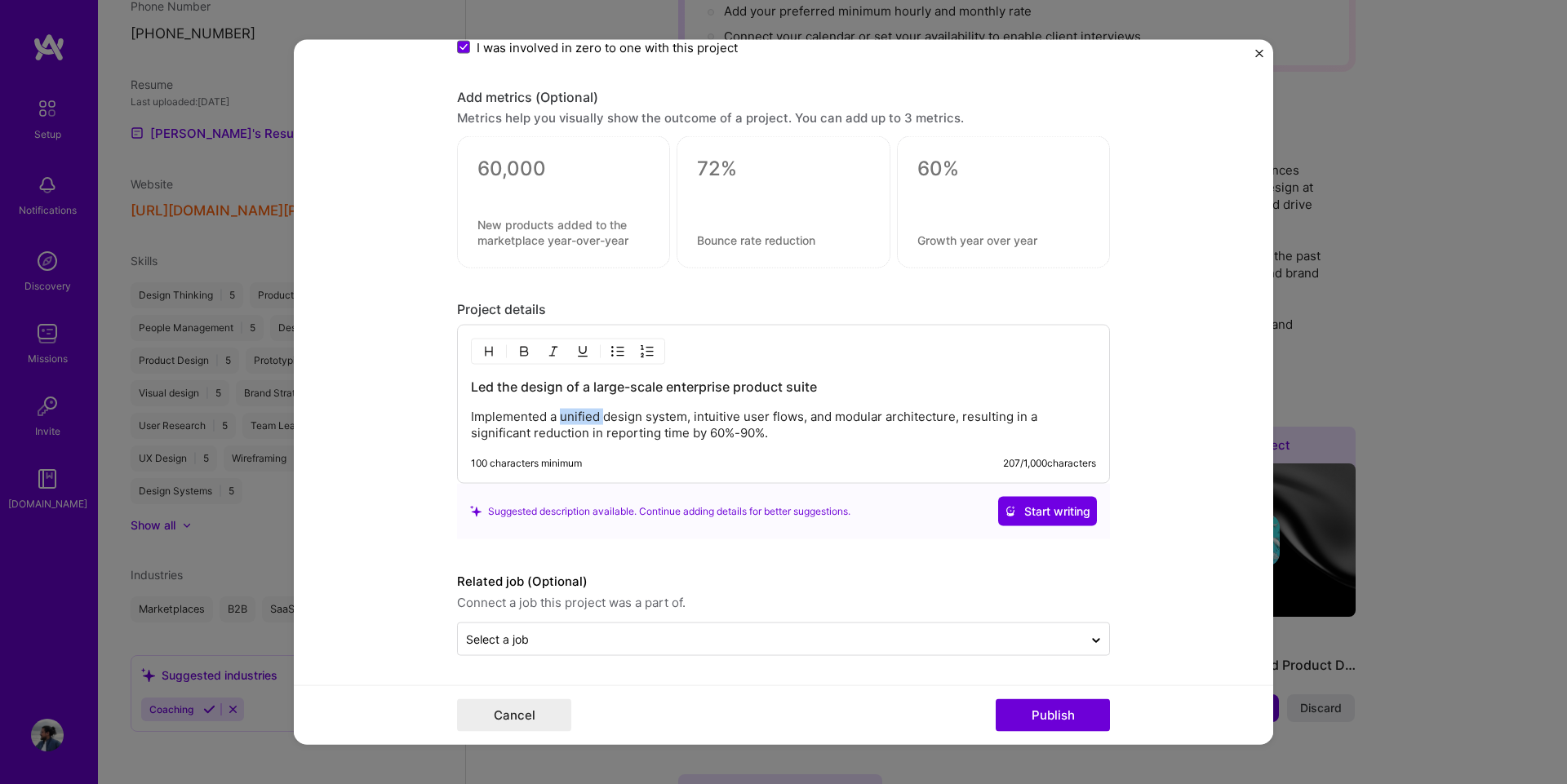
click at [582, 419] on p "Implemented a unified design system, intuitive user flows, and modular architec…" at bounding box center [783, 425] width 625 height 32
click at [485, 401] on div "Led the design of a large-scale enterprise product suite Implemented a unified …" at bounding box center [783, 409] width 625 height 63
drag, startPoint x: 463, startPoint y: 385, endPoint x: 737, endPoint y: 437, distance: 278.9
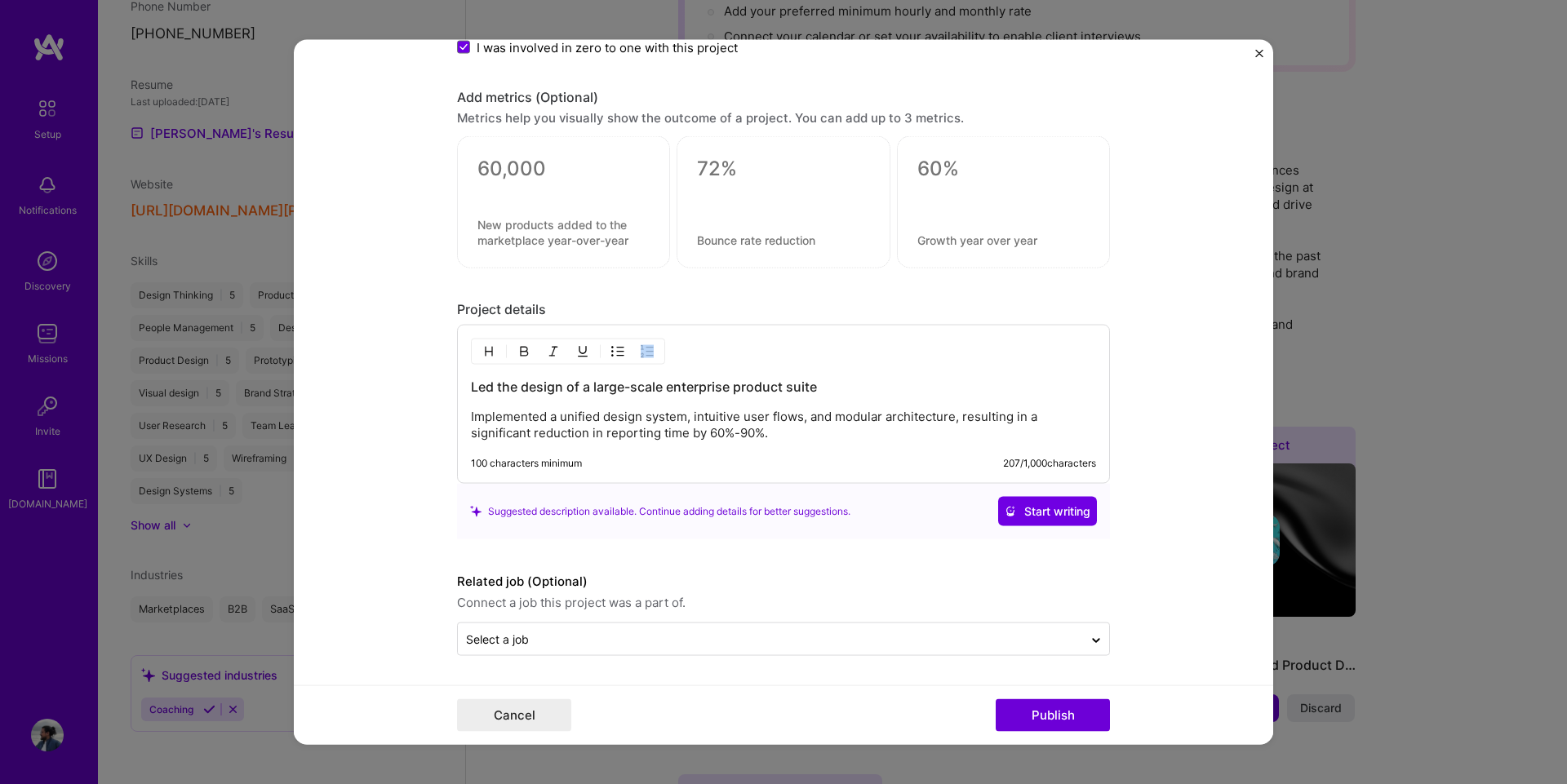
click at [737, 437] on div "Led the design of a large-scale enterprise product suite Implemented a unified …" at bounding box center [784, 403] width 653 height 159
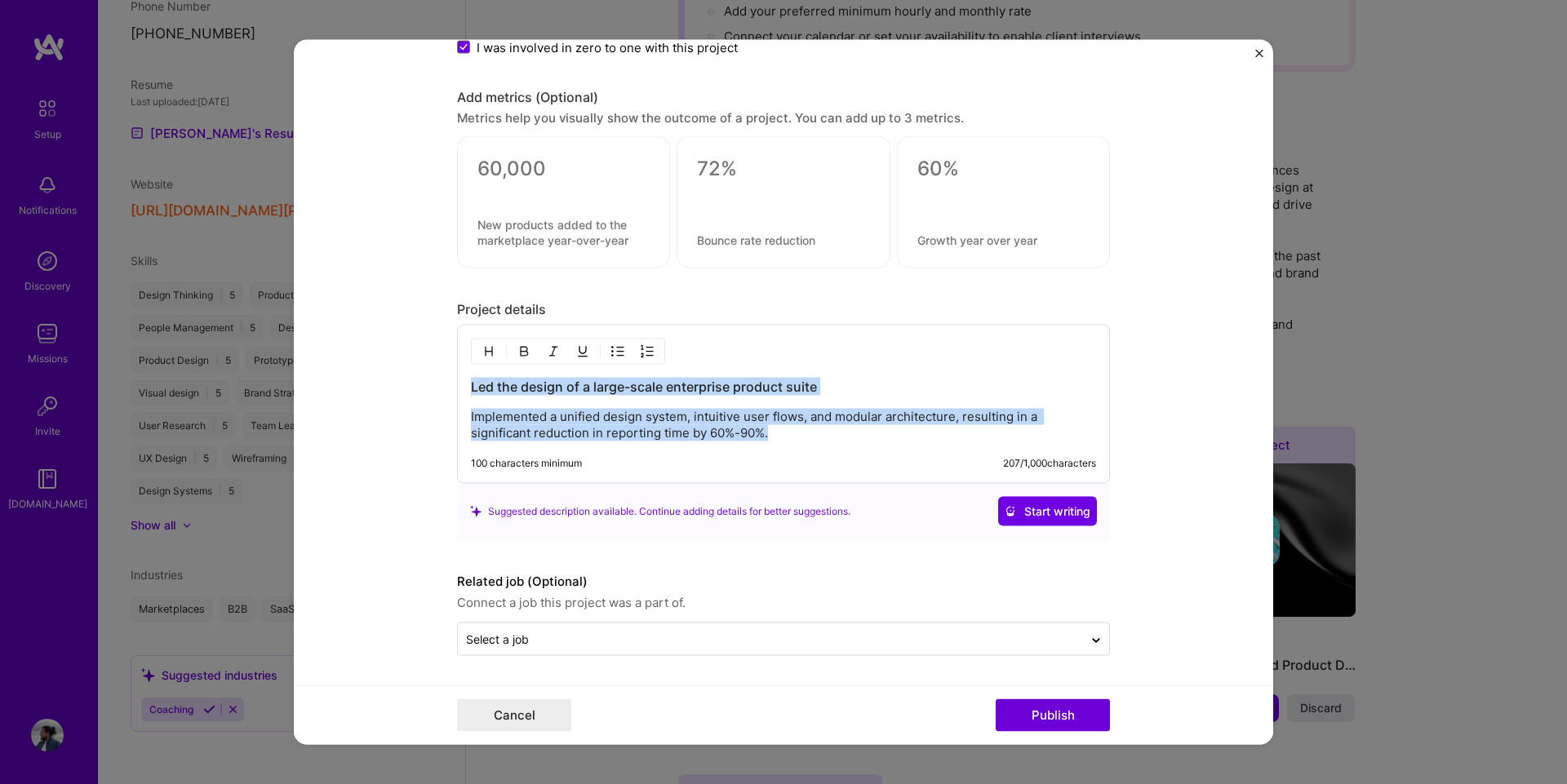
drag, startPoint x: 785, startPoint y: 428, endPoint x: 399, endPoint y: 375, distance: 389.6
click at [399, 375] on form "Editing suggested project This project is suggested based on your LinkedIn, res…" at bounding box center [783, 392] width 979 height 705
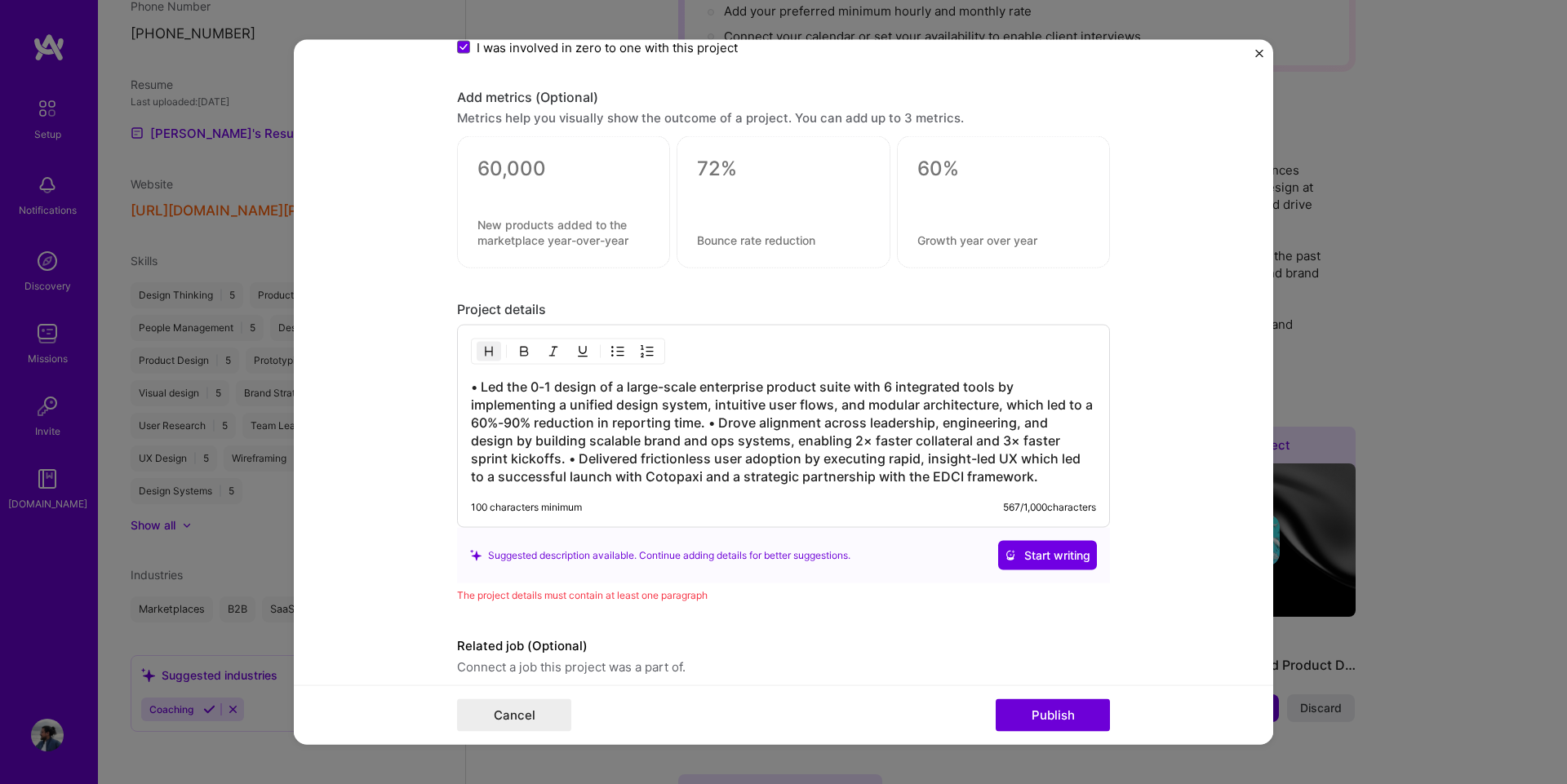
click at [611, 348] on img "button" at bounding box center [617, 351] width 13 height 13
click at [615, 358] on button "button" at bounding box center [617, 352] width 24 height 19
click at [545, 388] on h3 "• Led the 0-1 design of a large-scale enterprise product suite with 6 integrate…" at bounding box center [783, 431] width 625 height 108
click at [484, 384] on h3 "• Led the 0-1 design of a large-scale enterprise product suite with 6 integrate…" at bounding box center [783, 431] width 625 height 108
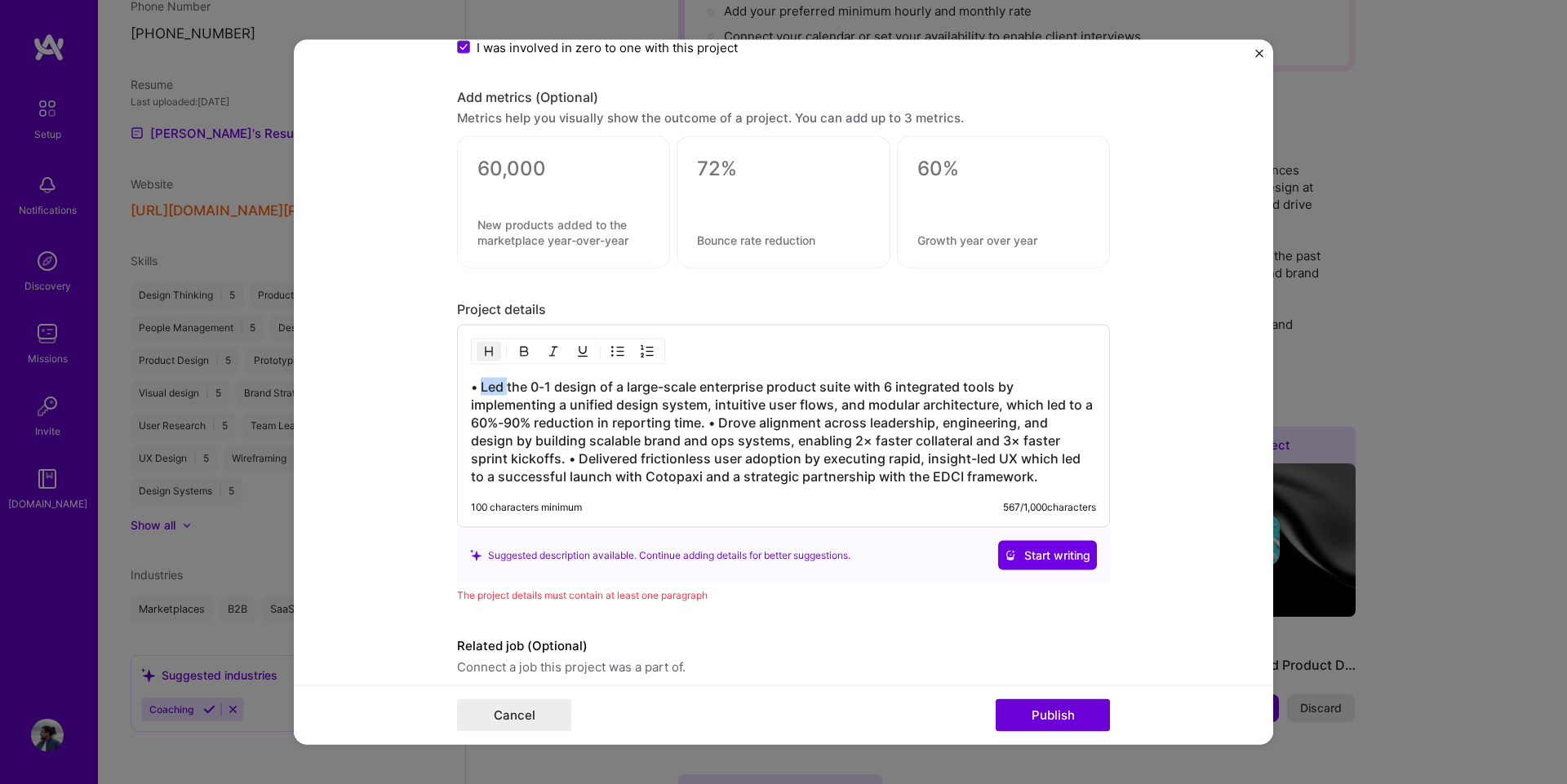
click at [484, 384] on h3 "• Led the 0-1 design of a large-scale enterprise product suite with 6 integrate…" at bounding box center [783, 431] width 625 height 108
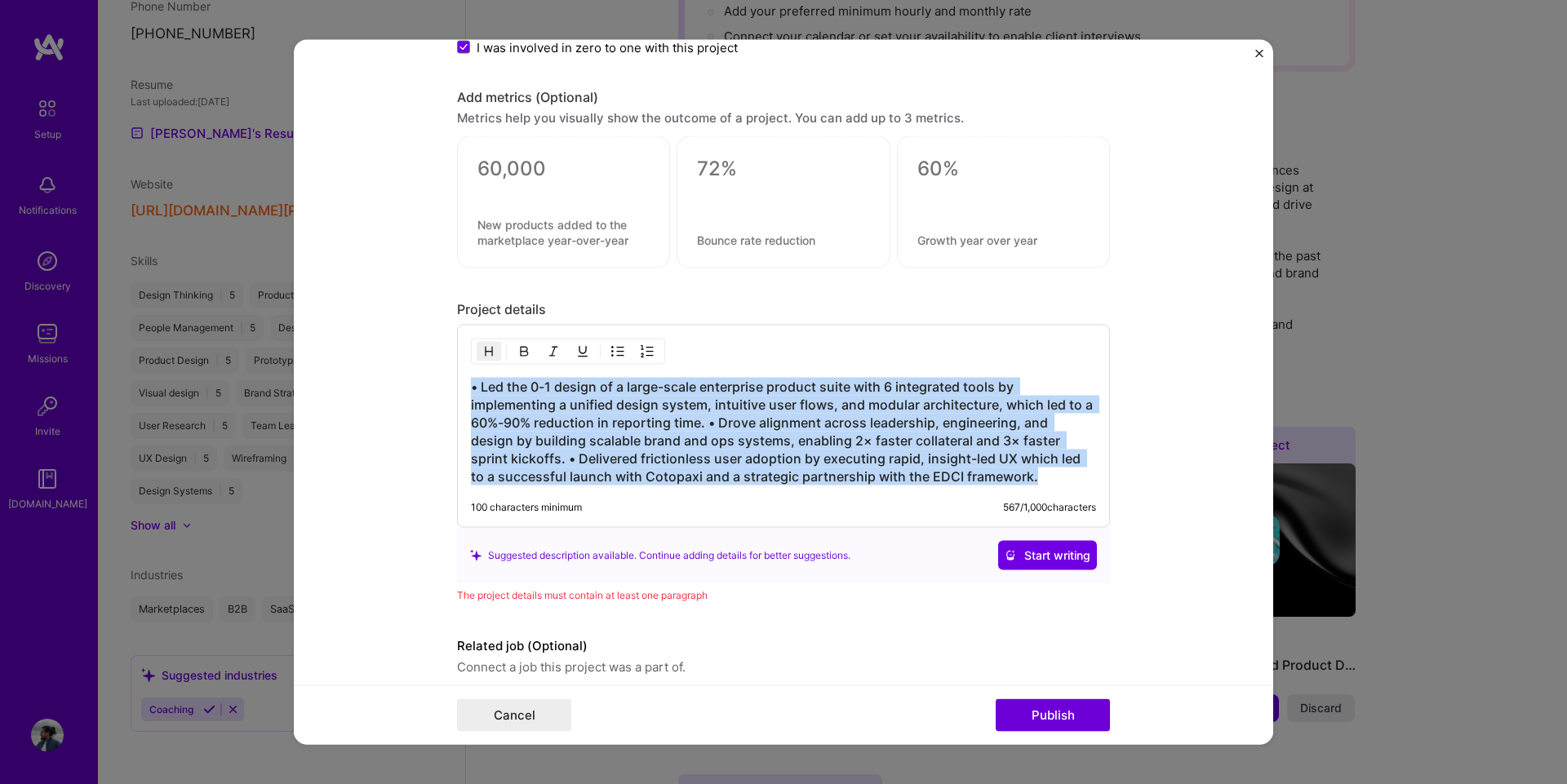
click at [615, 351] on img "button" at bounding box center [617, 351] width 13 height 13
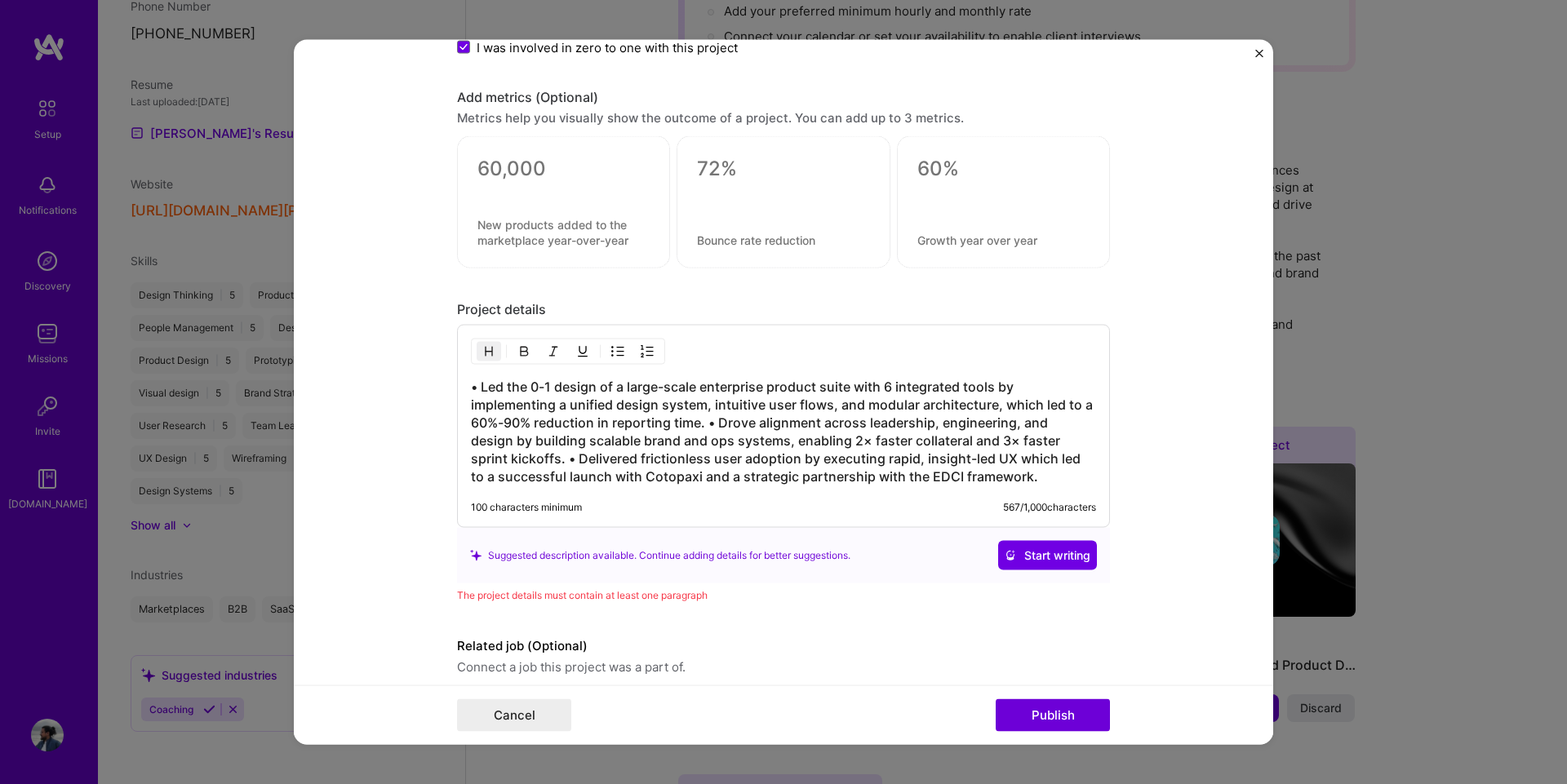
click at [702, 428] on h3 "• Led the 0-1 design of a large-scale enterprise product suite with 6 integrate…" at bounding box center [783, 431] width 625 height 108
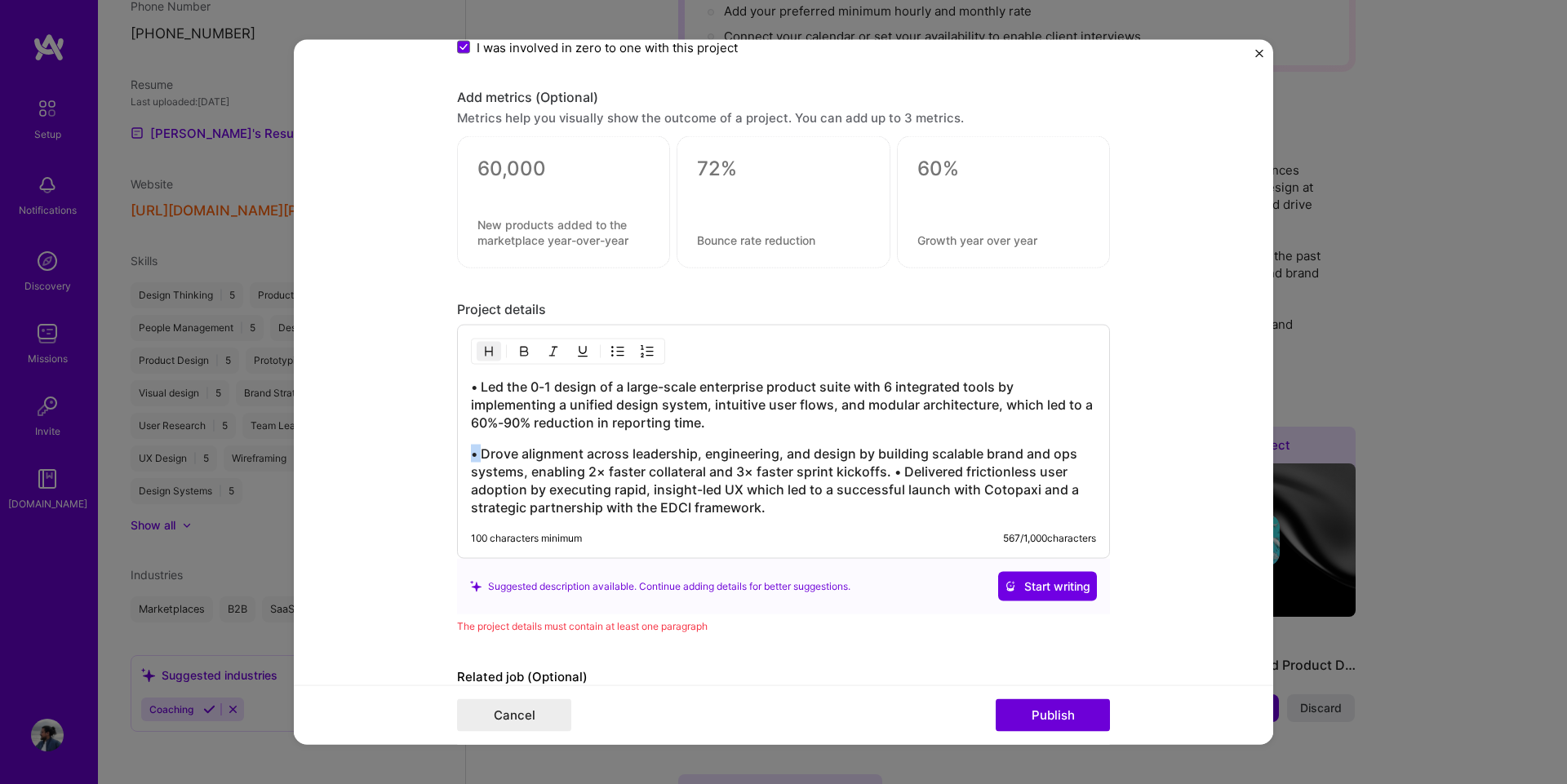
drag, startPoint x: 478, startPoint y: 454, endPoint x: 445, endPoint y: 451, distance: 33.1
click at [445, 451] on form "Editing suggested project This project is suggested based on your LinkedIn, res…" at bounding box center [783, 392] width 979 height 705
drag, startPoint x: 478, startPoint y: 387, endPoint x: 446, endPoint y: 387, distance: 32.0
click at [446, 387] on form "Editing suggested project This project is suggested based on your LinkedIn, res…" at bounding box center [783, 392] width 979 height 705
drag, startPoint x: 893, startPoint y: 467, endPoint x: 876, endPoint y: 466, distance: 17.0
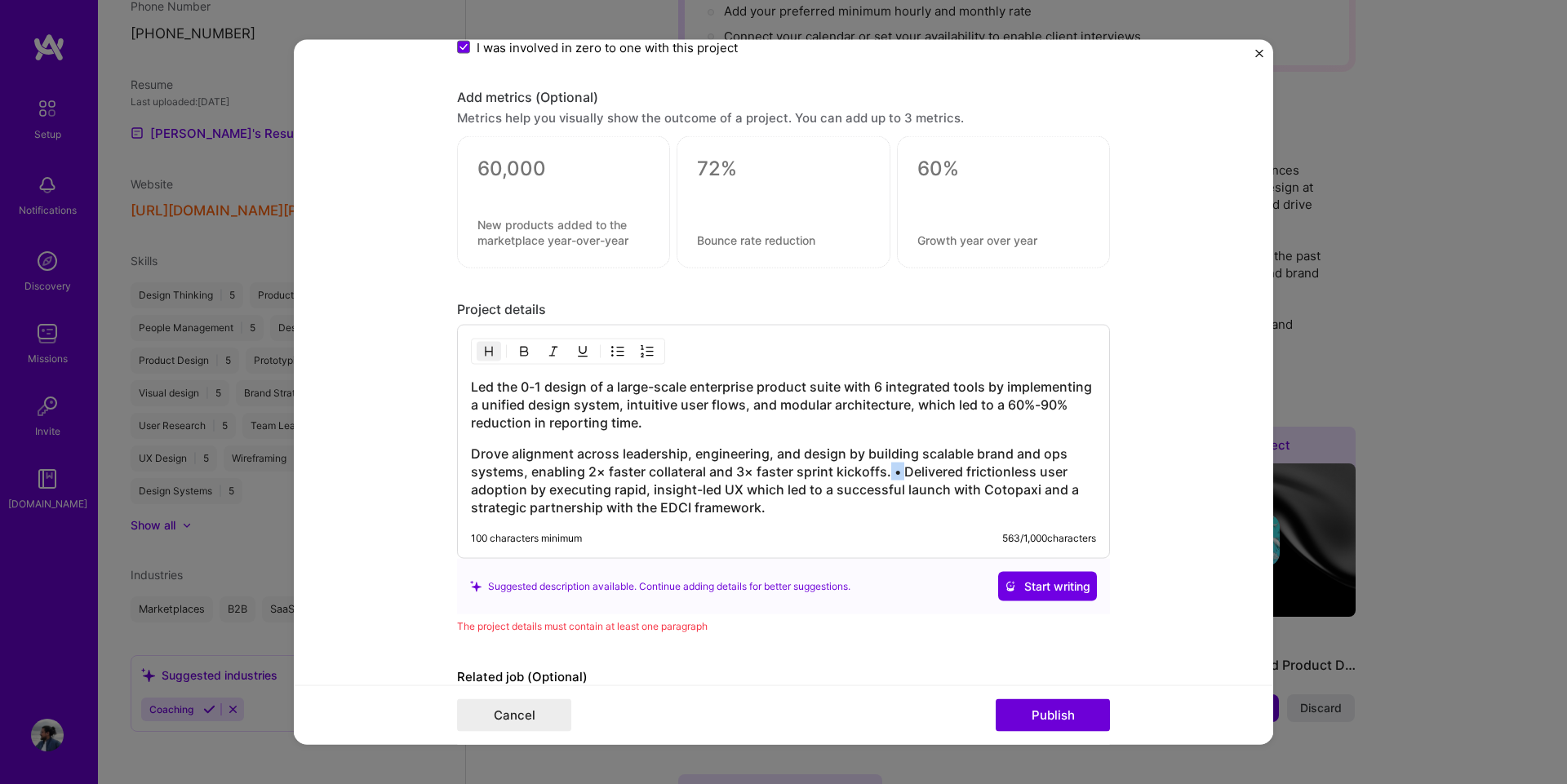
click at [876, 466] on h3 "Drove alignment across leadership, engineering, and design by building scalable…" at bounding box center [783, 480] width 625 height 72
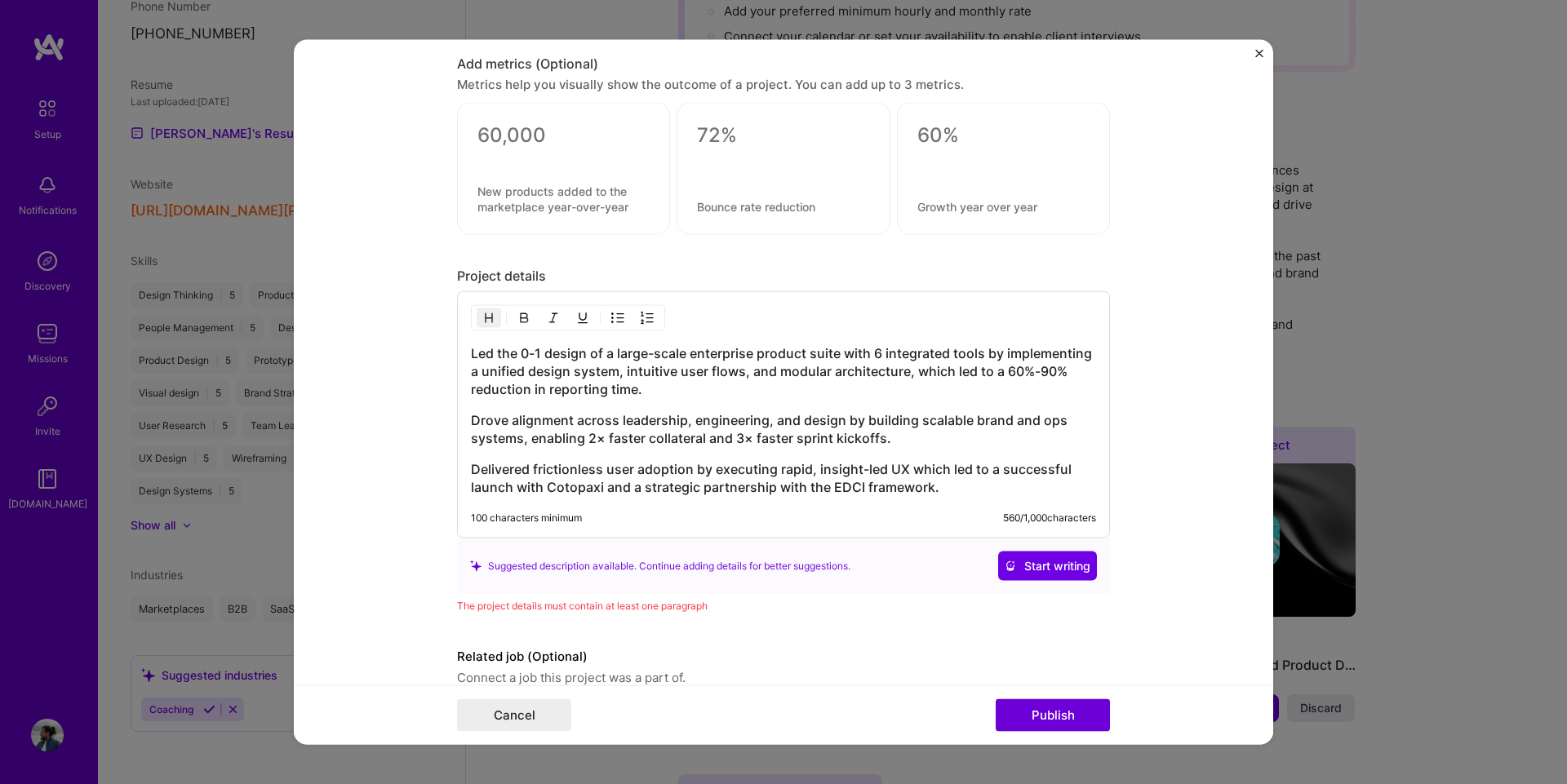
scroll to position [1492, 0]
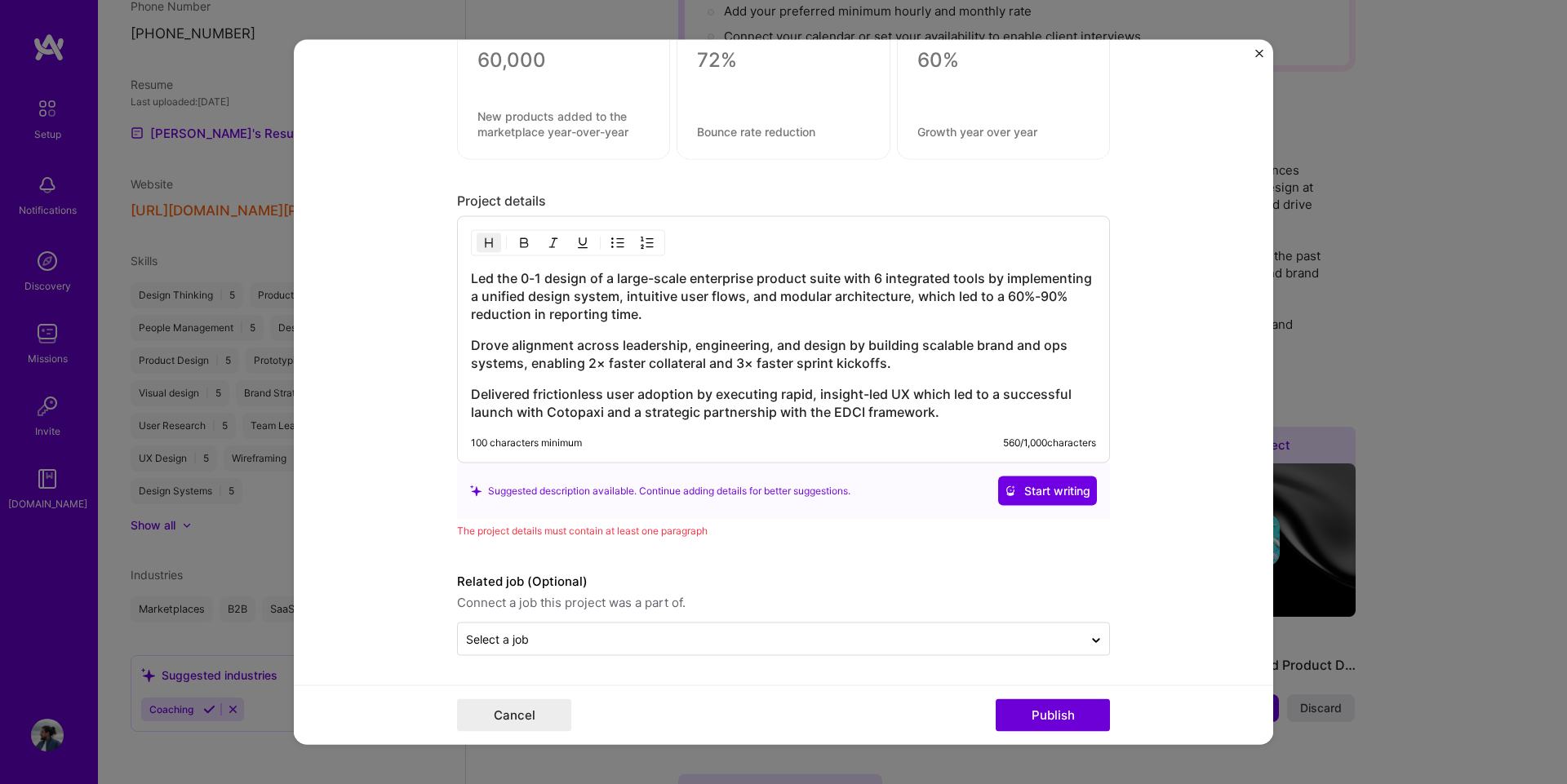
click at [384, 464] on form "Editing suggested project This project is suggested based on your LinkedIn, res…" at bounding box center [783, 392] width 979 height 705
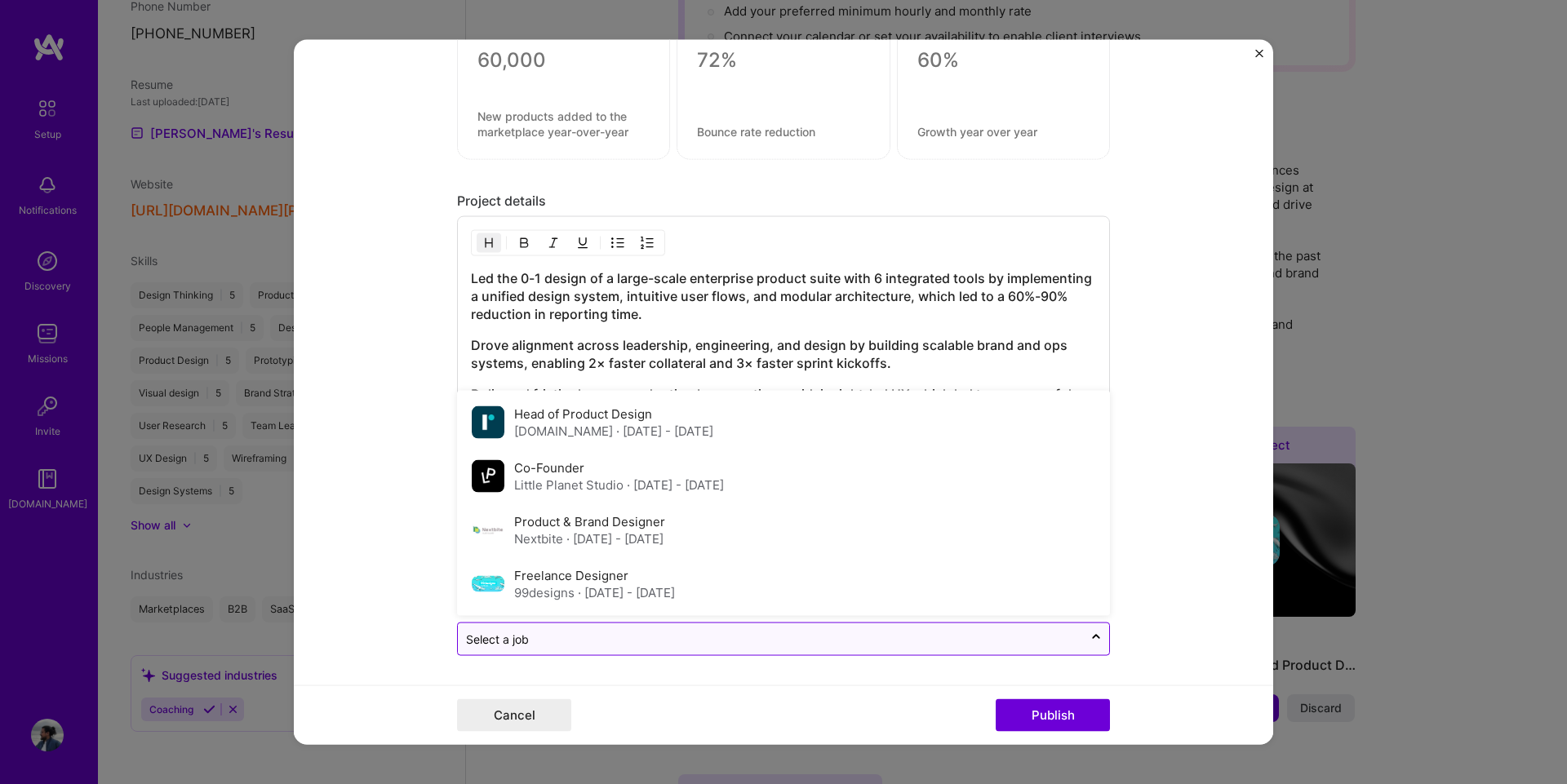
click at [603, 633] on input "text" at bounding box center [770, 639] width 609 height 18
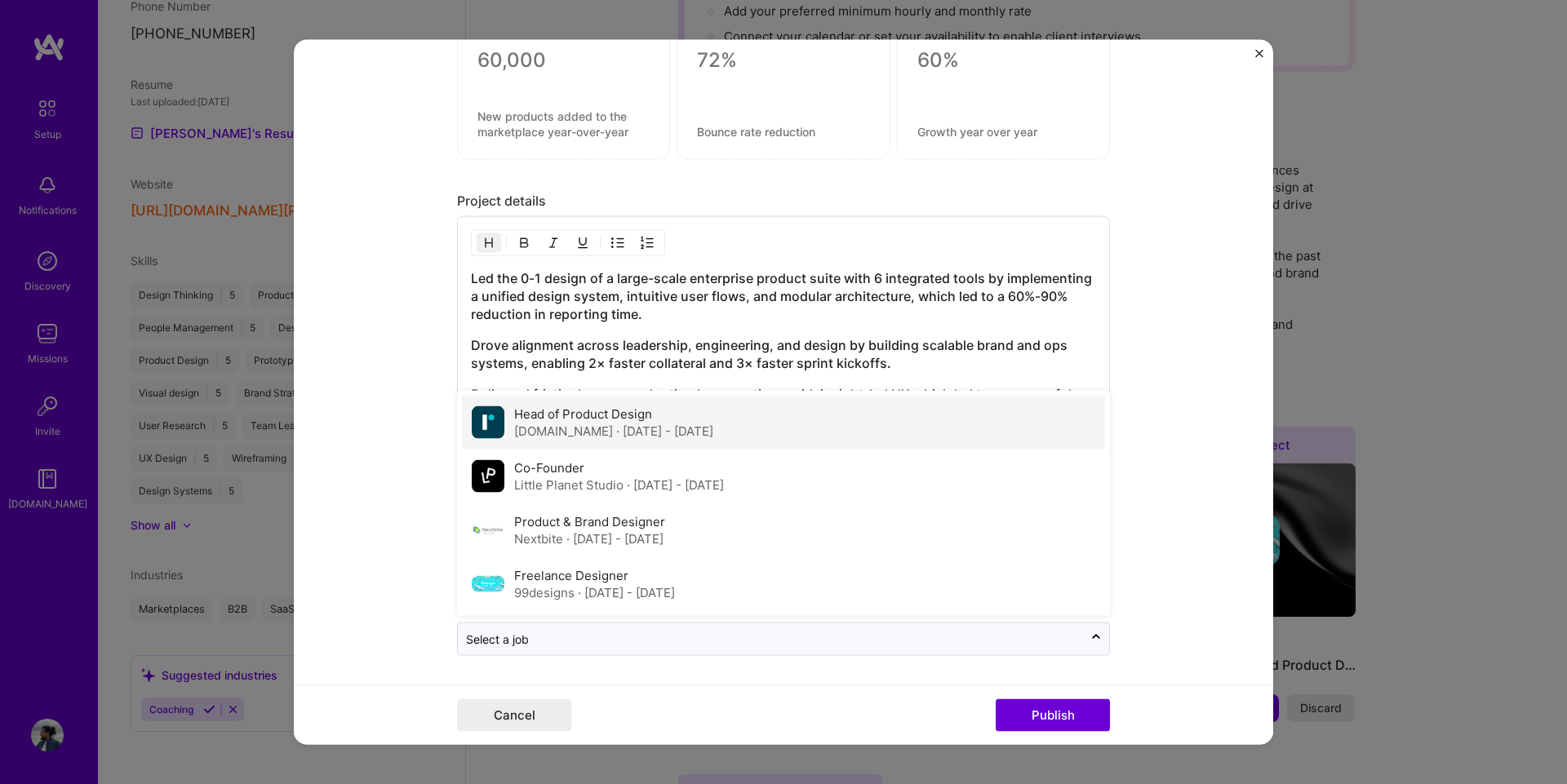
click at [616, 433] on span "· [DATE] - [DATE]" at bounding box center [665, 431] width 97 height 16
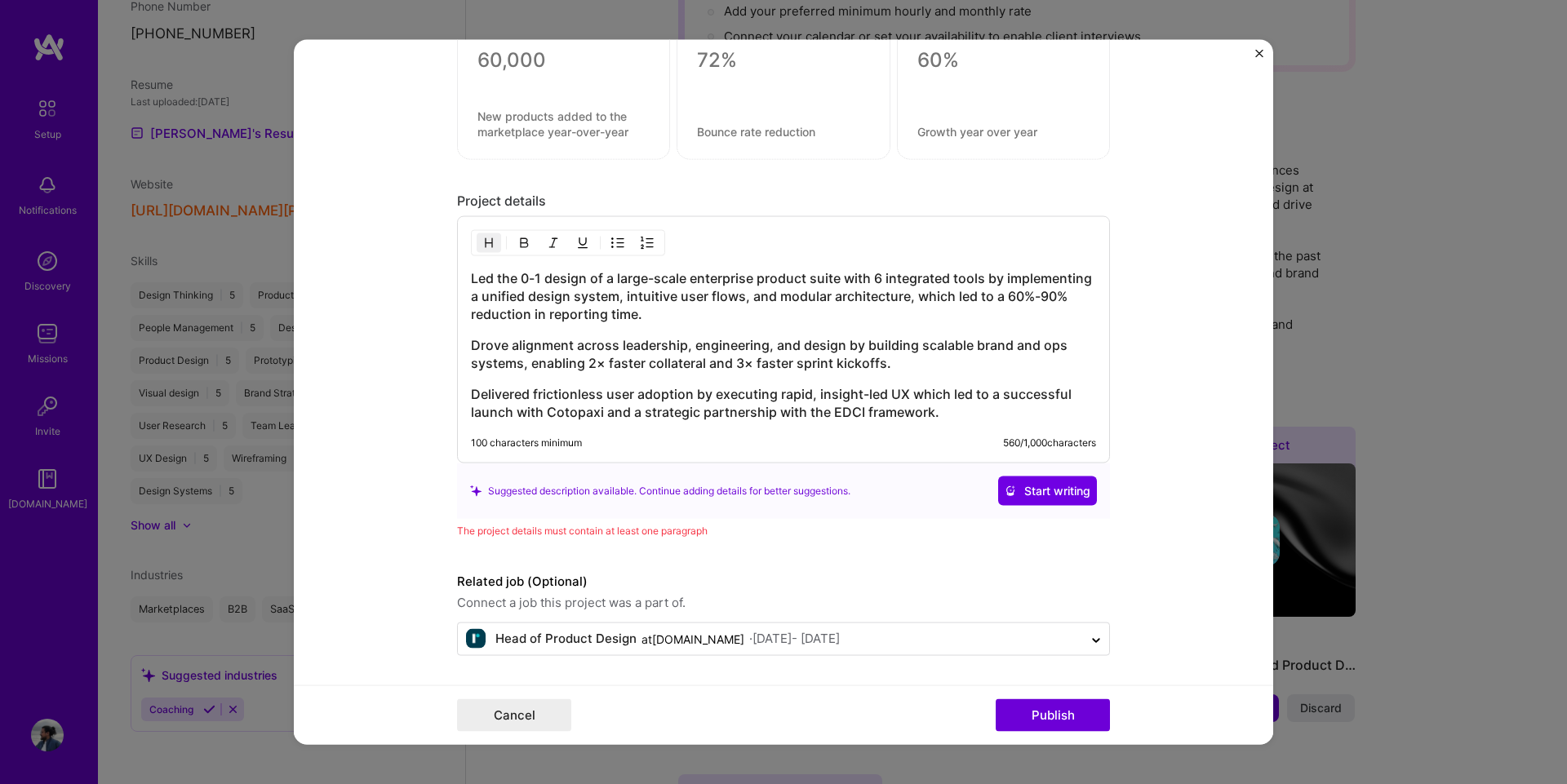
click at [346, 454] on form "Editing suggested project This project is suggested based on your LinkedIn, res…" at bounding box center [783, 392] width 979 height 705
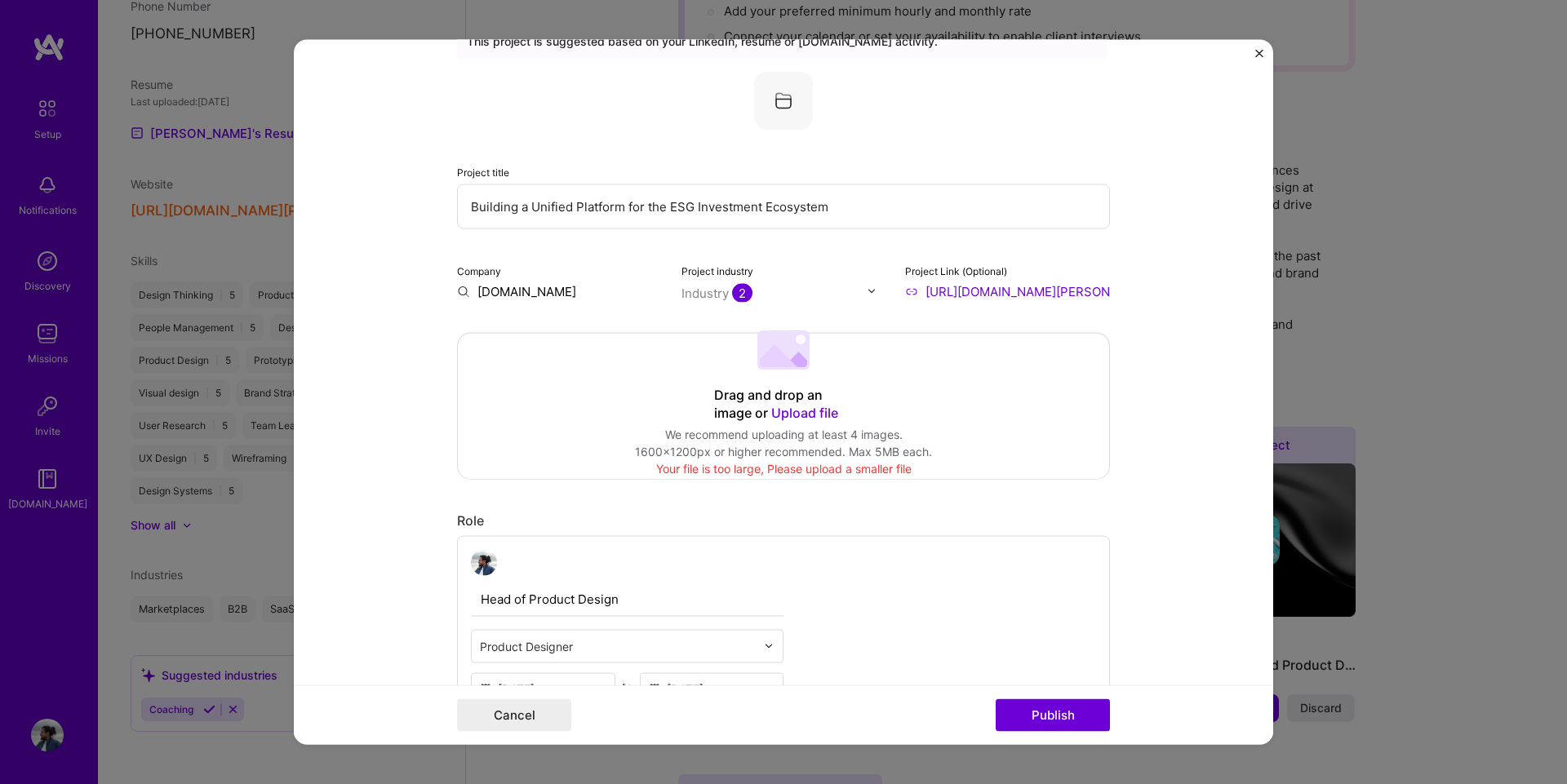
scroll to position [82, 0]
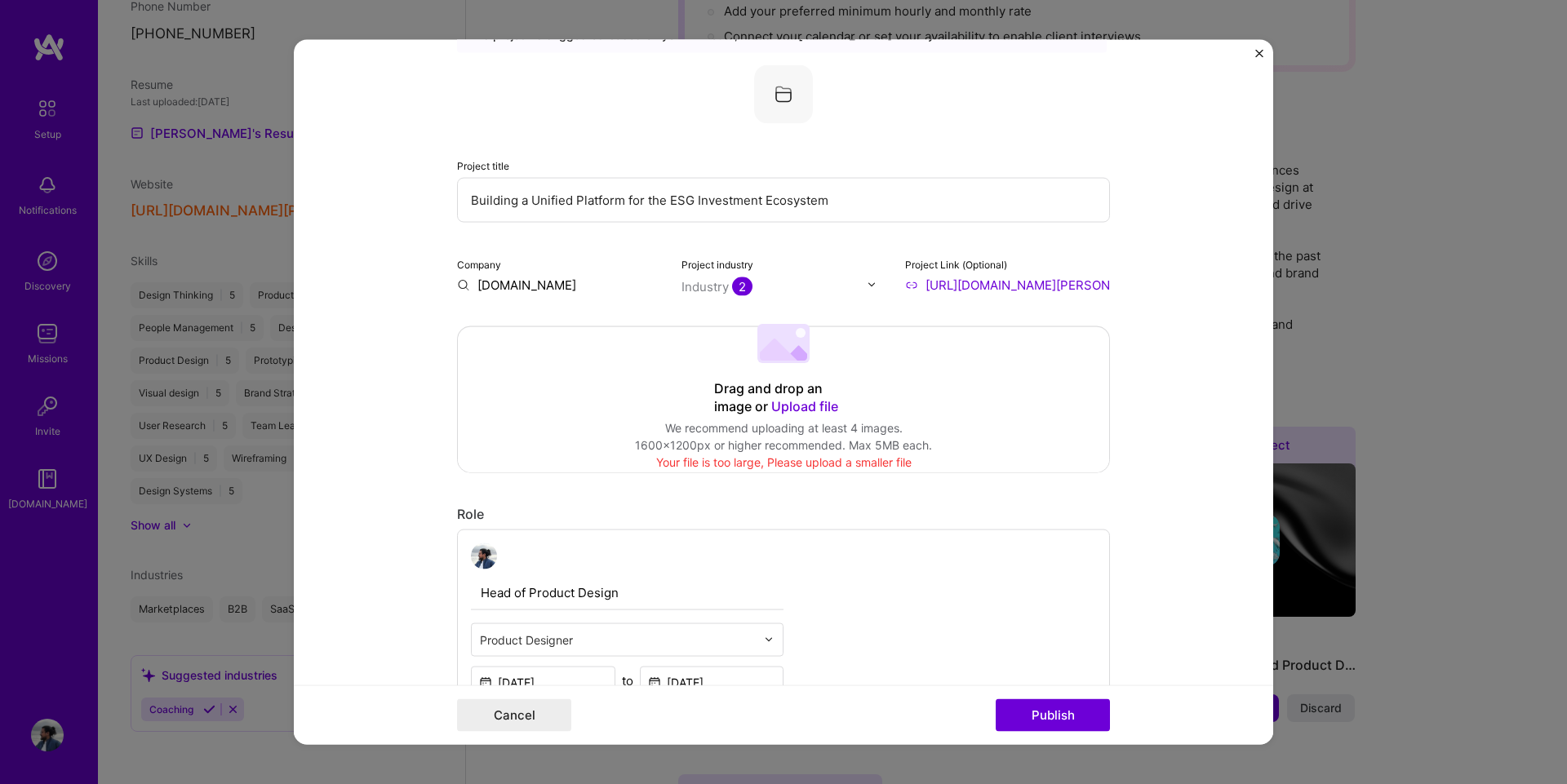
click at [783, 410] on span "Upload file" at bounding box center [804, 405] width 67 height 17
click at [1068, 710] on button "Publish" at bounding box center [1052, 715] width 114 height 32
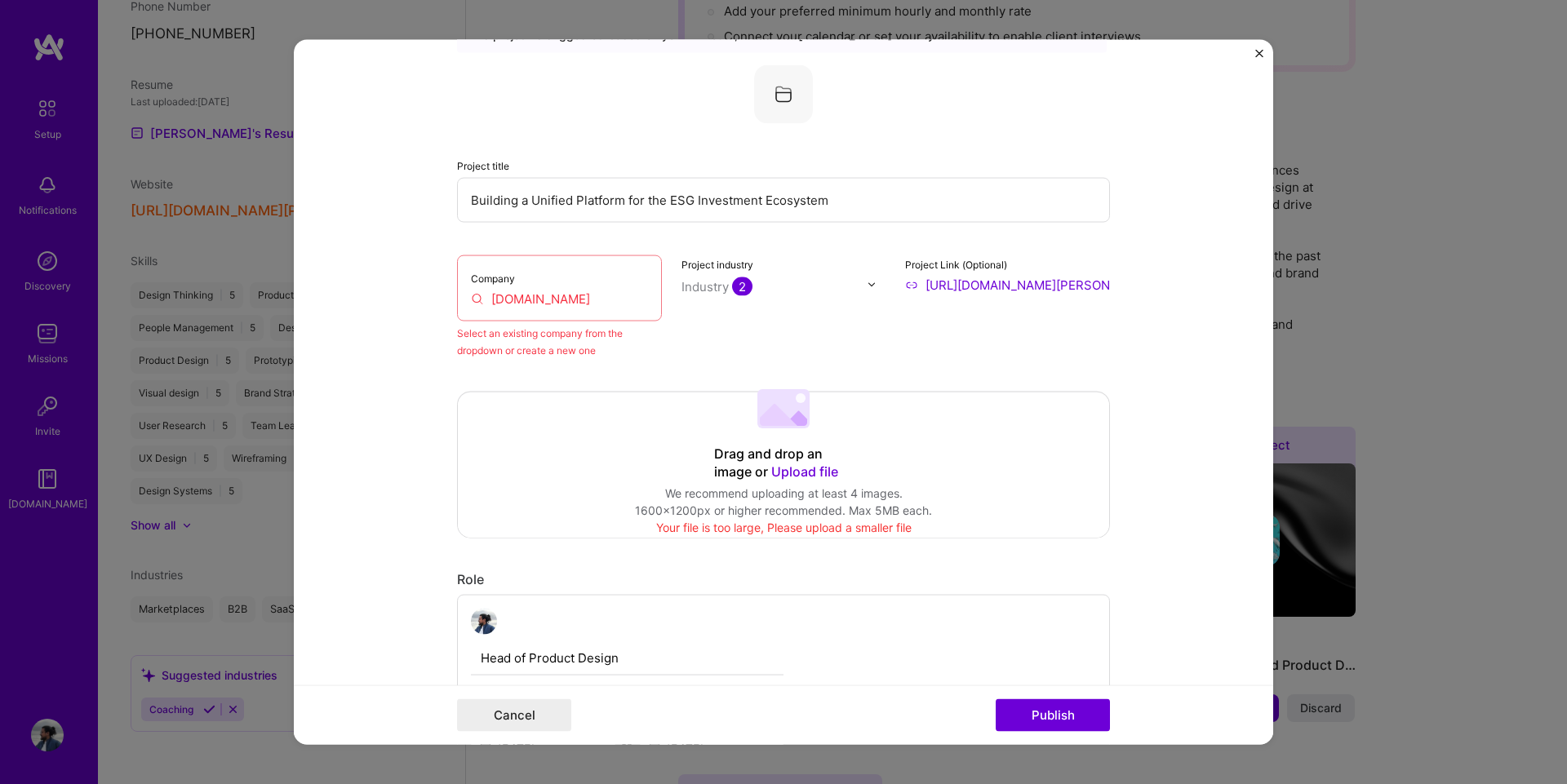
scroll to position [107, 0]
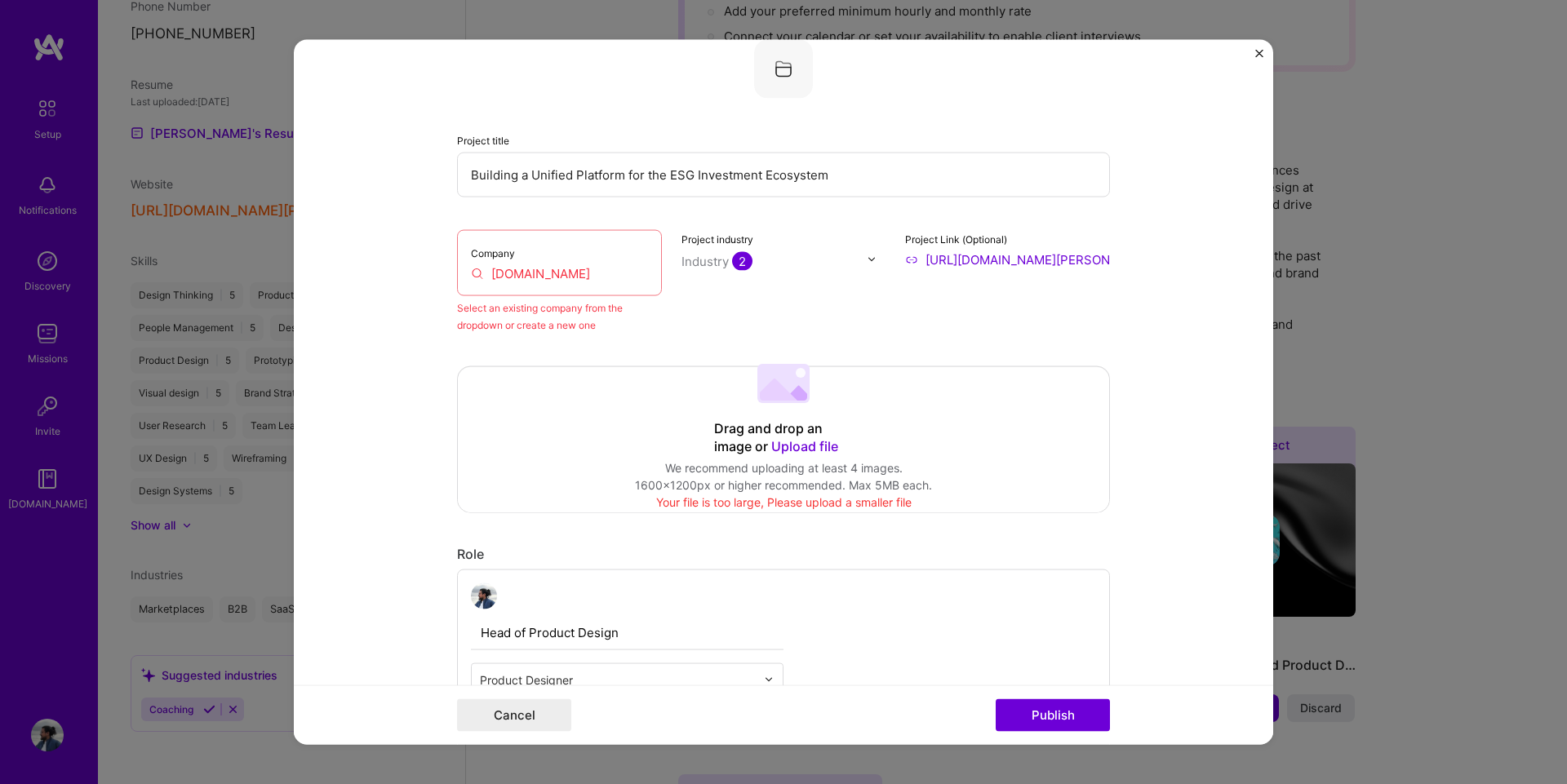
click at [572, 279] on input "[DOMAIN_NAME]" at bounding box center [559, 273] width 177 height 18
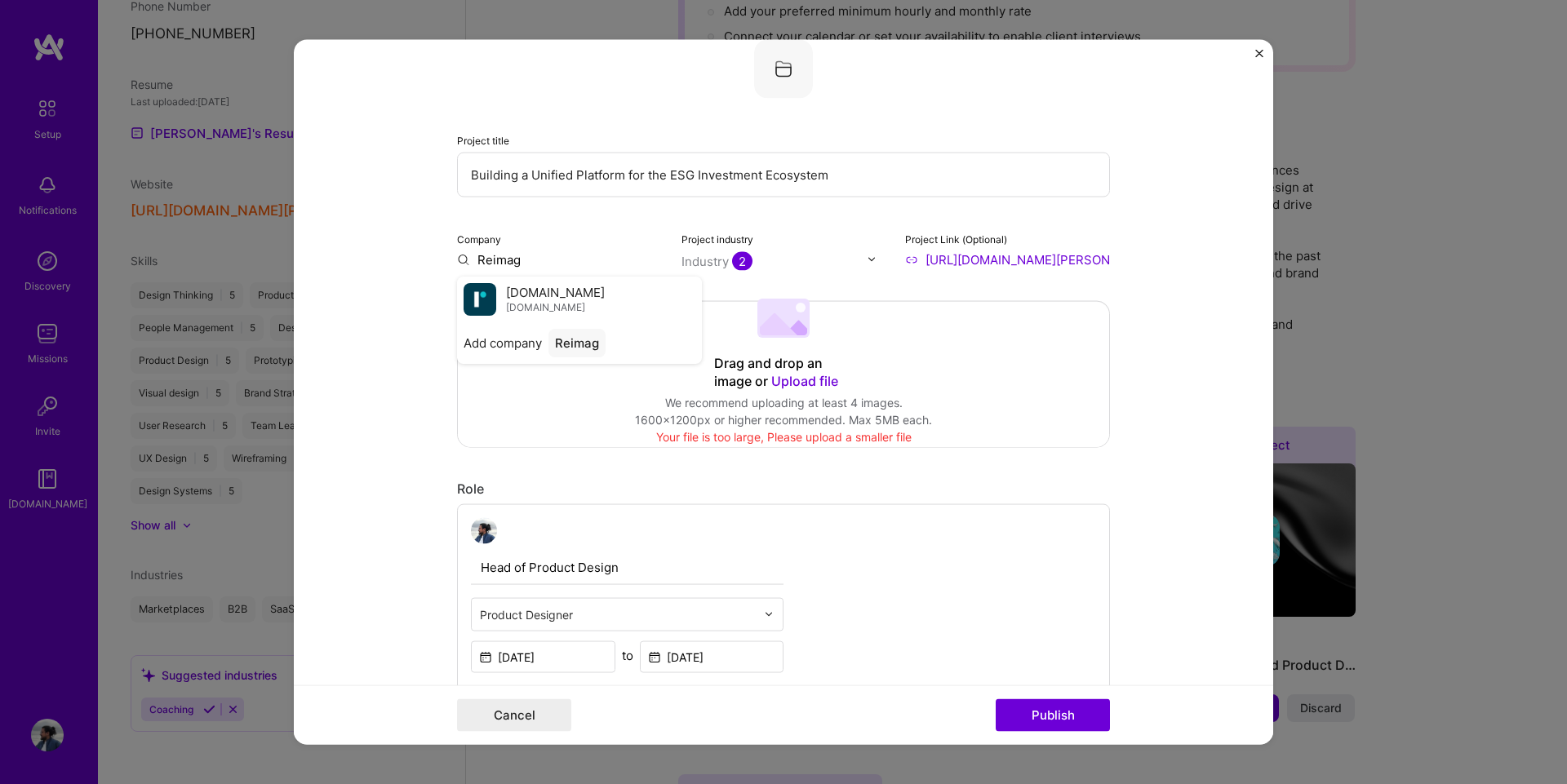
click at [572, 279] on div "[DOMAIN_NAME] [DOMAIN_NAME]" at bounding box center [579, 298] width 245 height 46
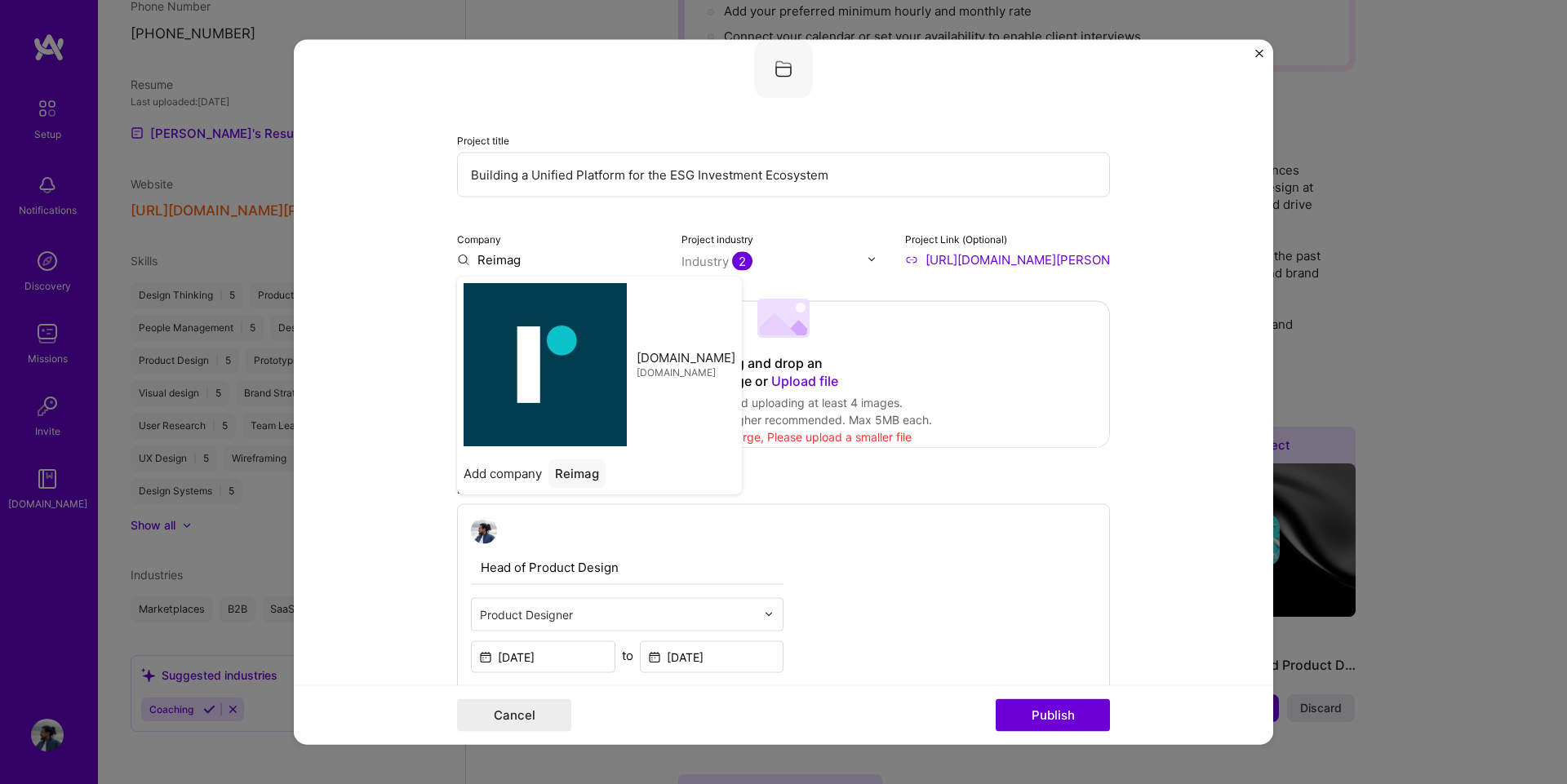
type input "[DOMAIN_NAME]"
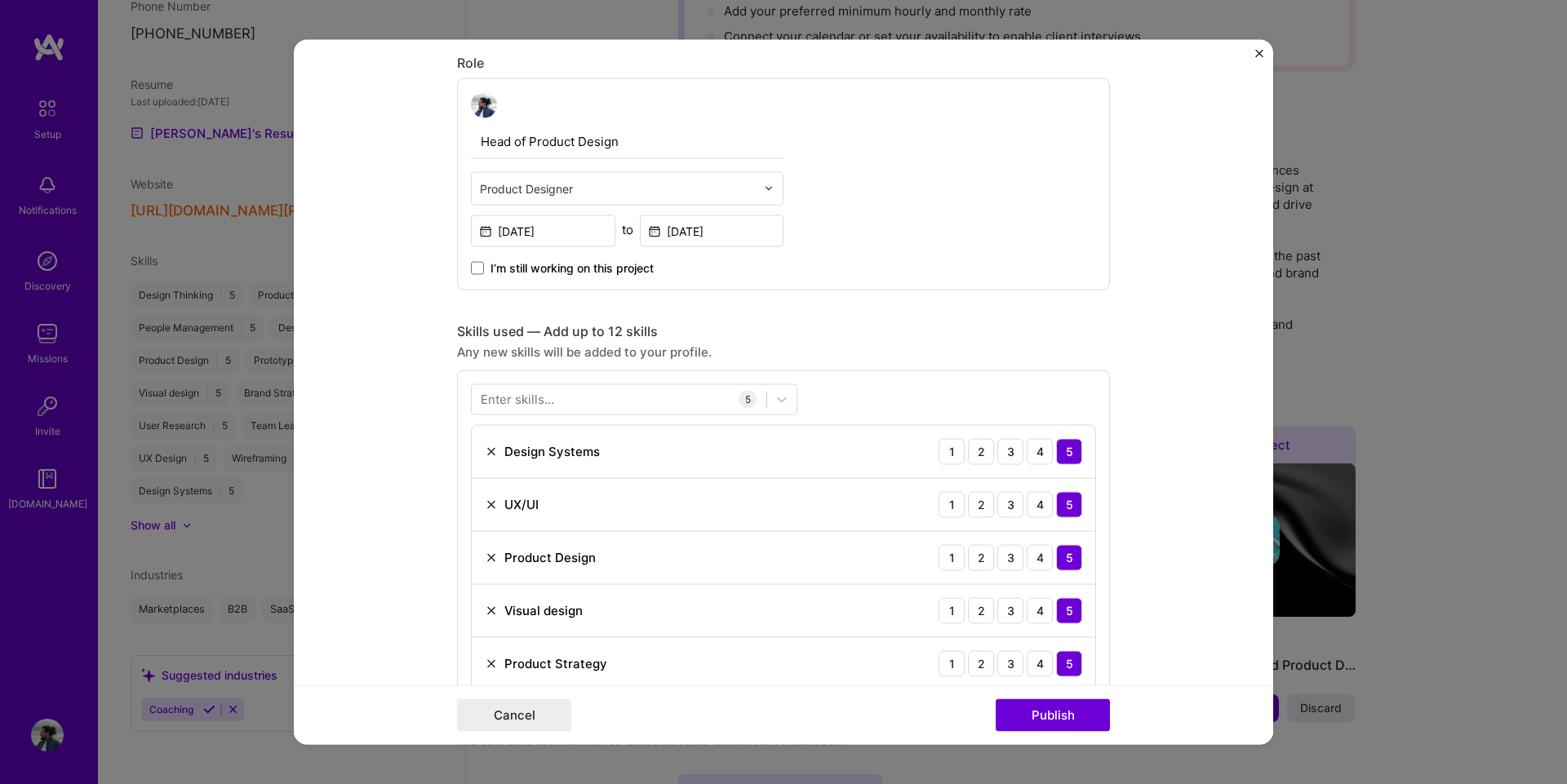
scroll to position [653, 0]
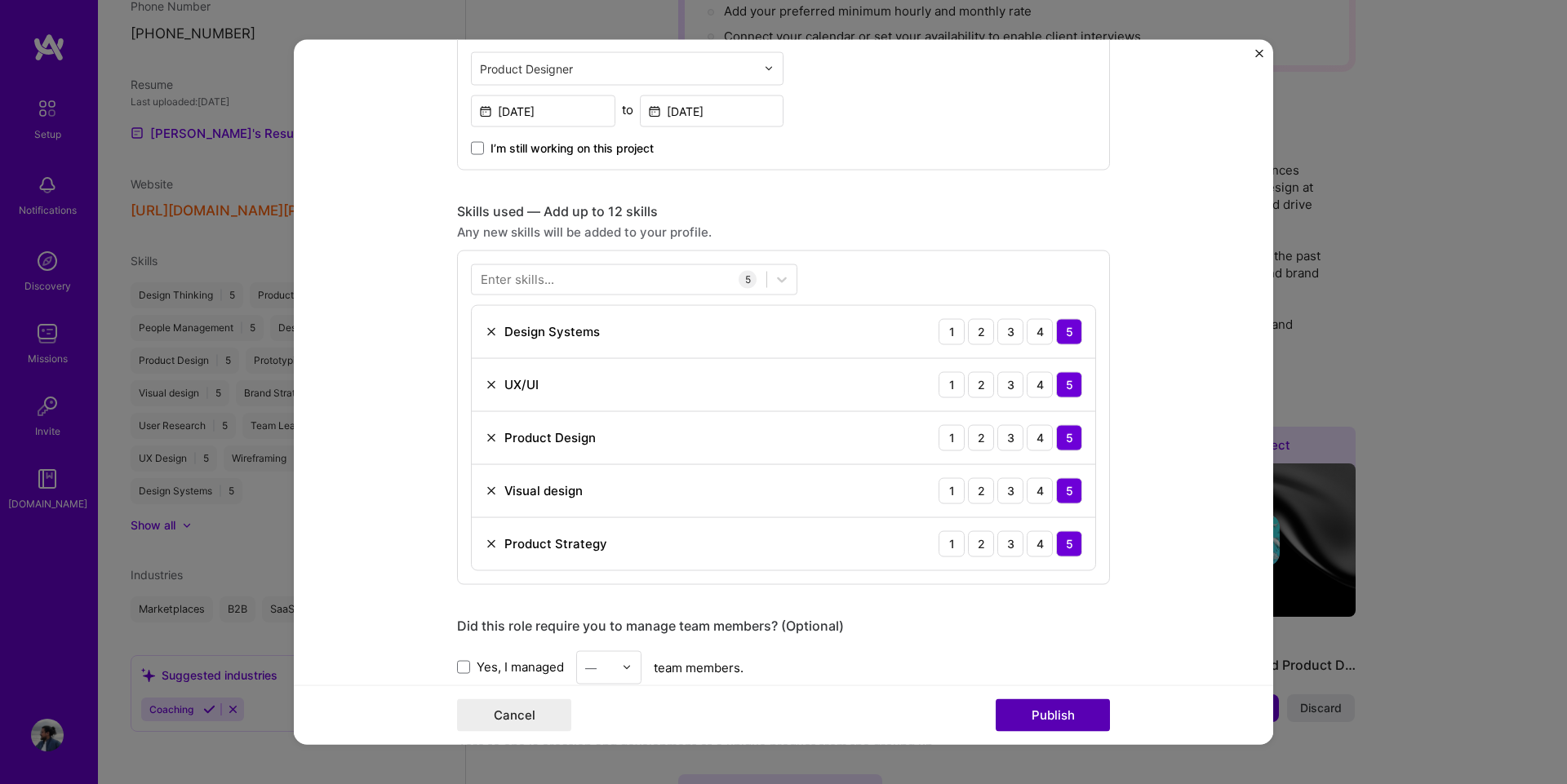
click at [1034, 722] on button "Publish" at bounding box center [1052, 715] width 114 height 32
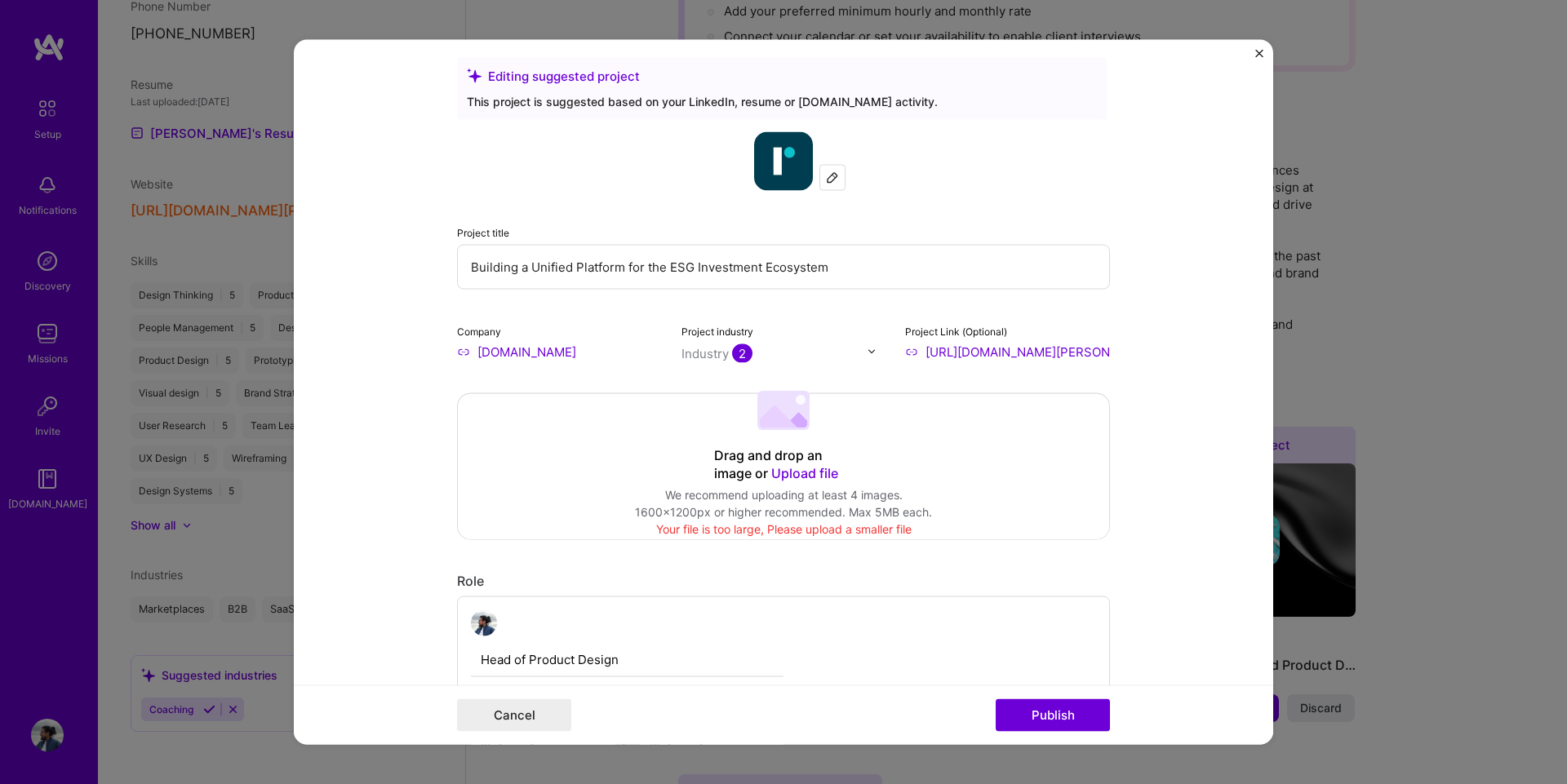
scroll to position [0, 0]
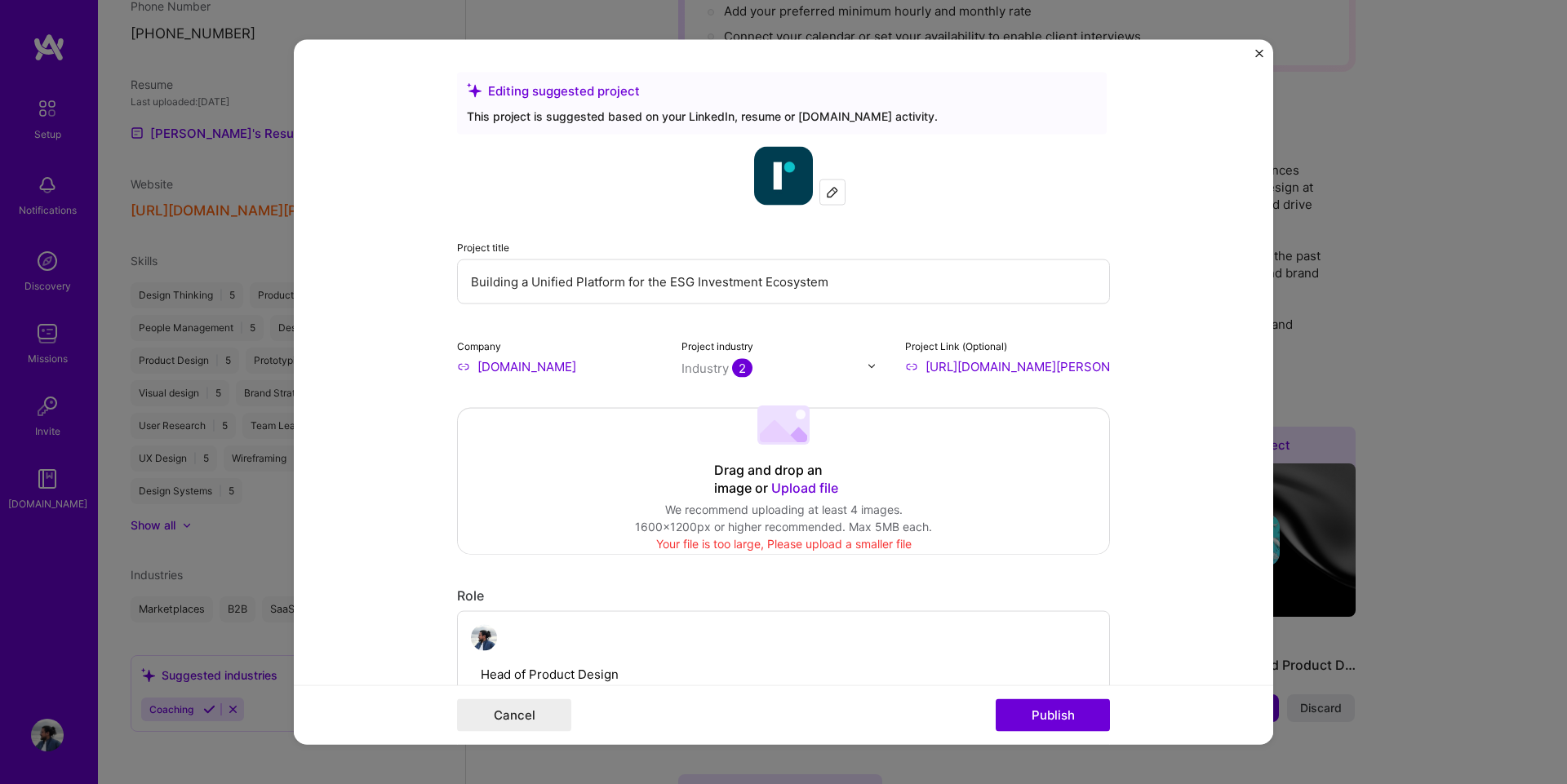
click at [1013, 711] on button "Publish" at bounding box center [1052, 715] width 114 height 32
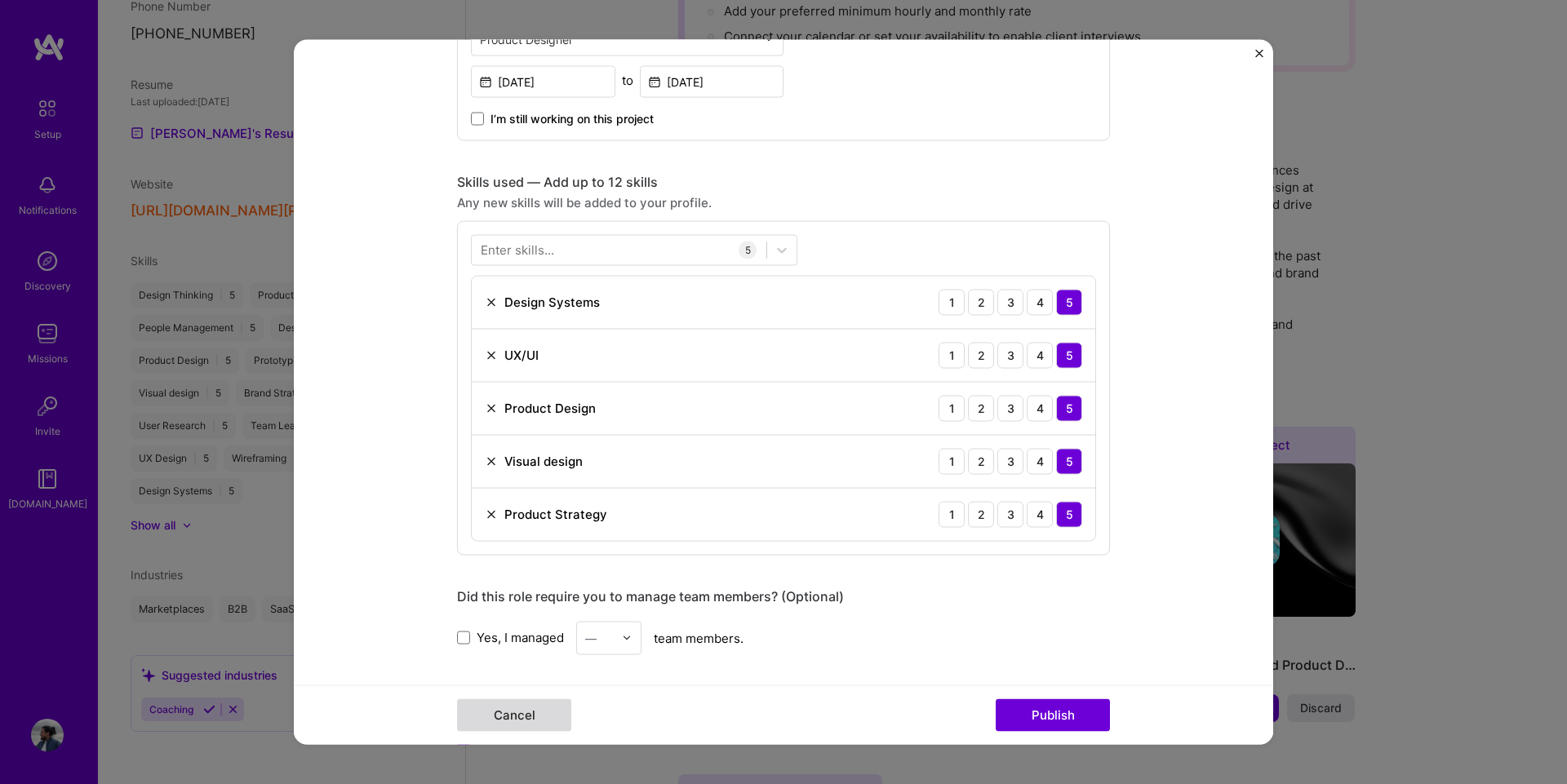
scroll to position [1114, 0]
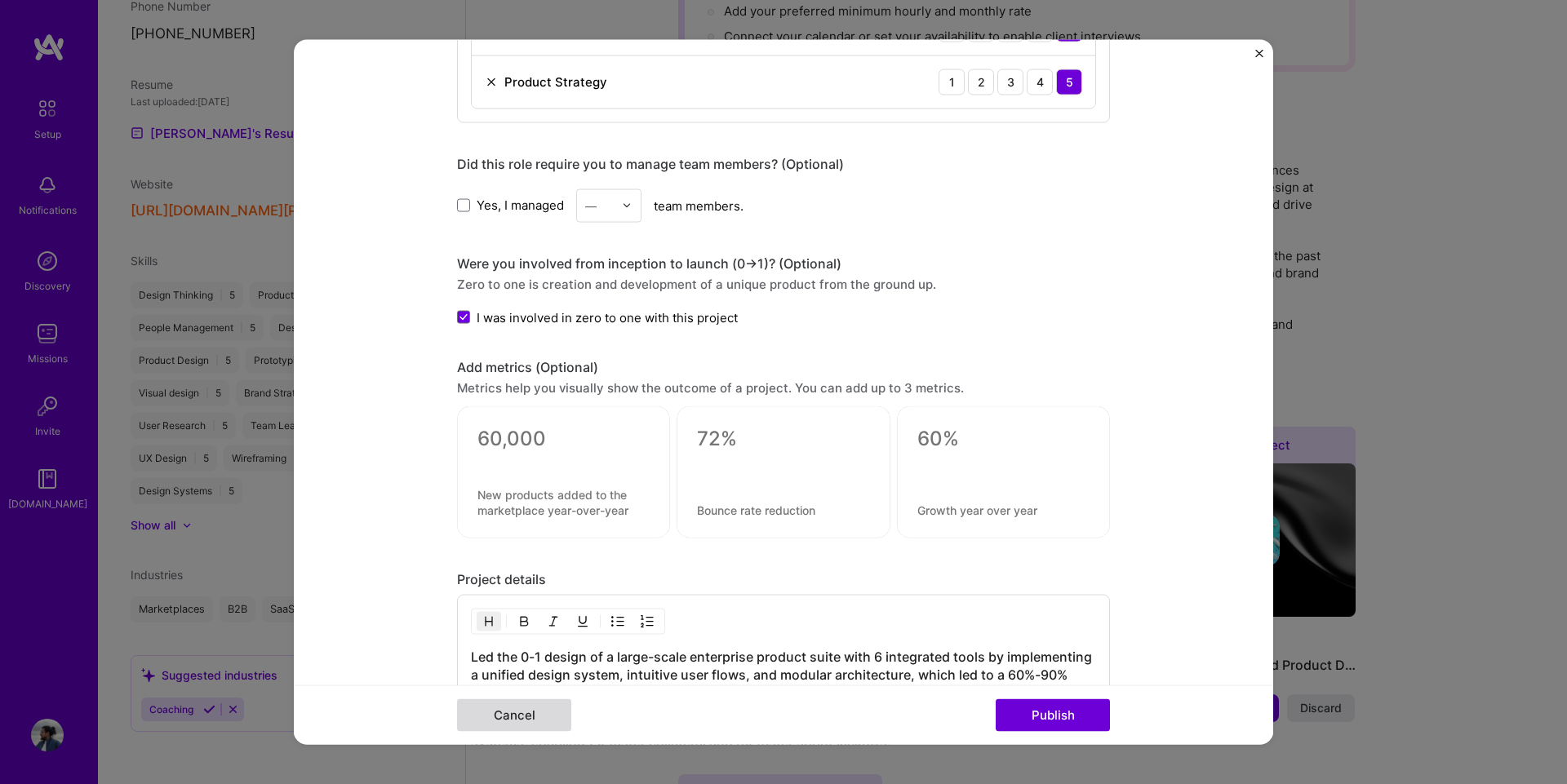
click at [540, 713] on button "Cancel" at bounding box center [514, 715] width 114 height 32
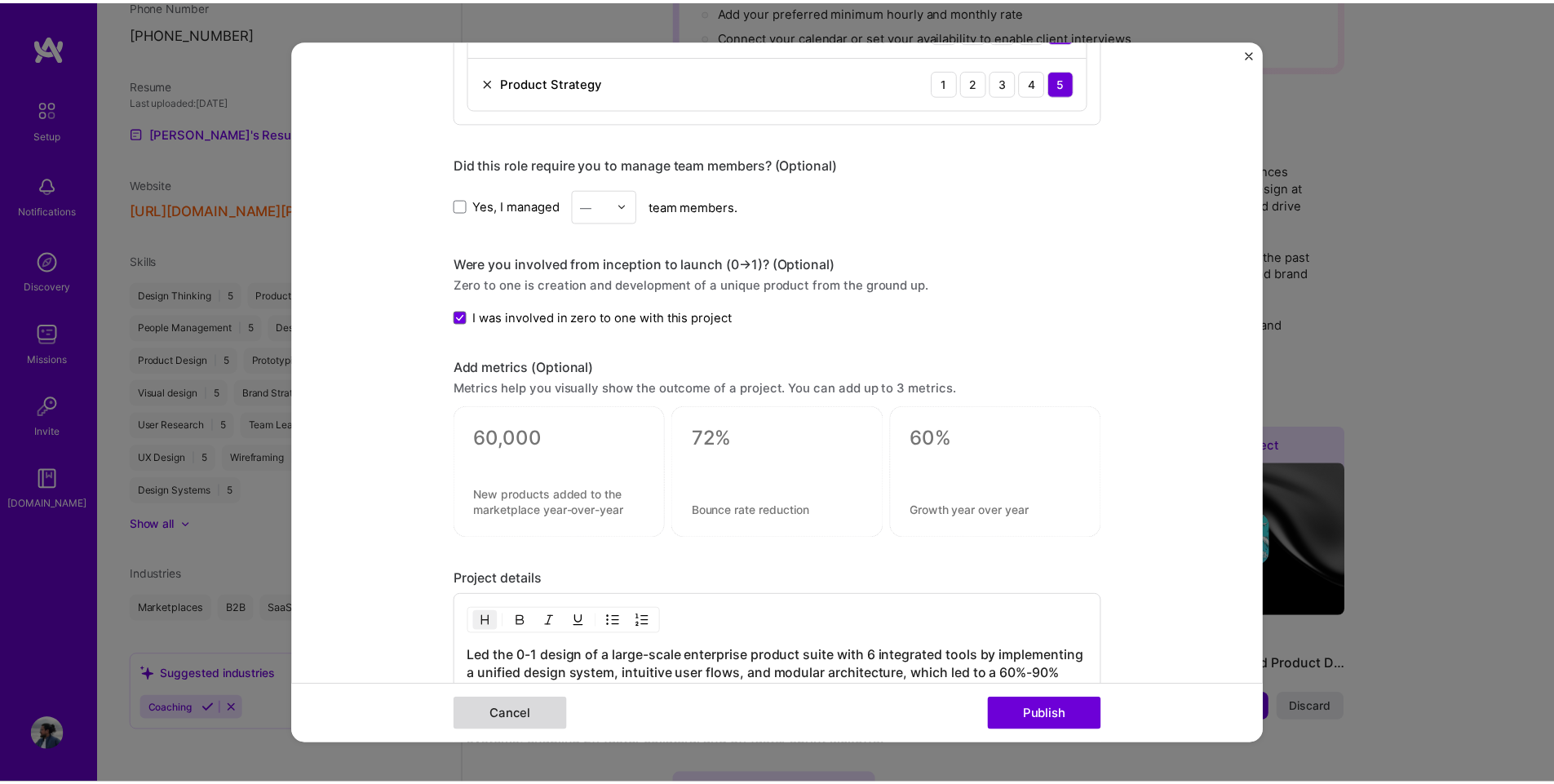
scroll to position [0, 0]
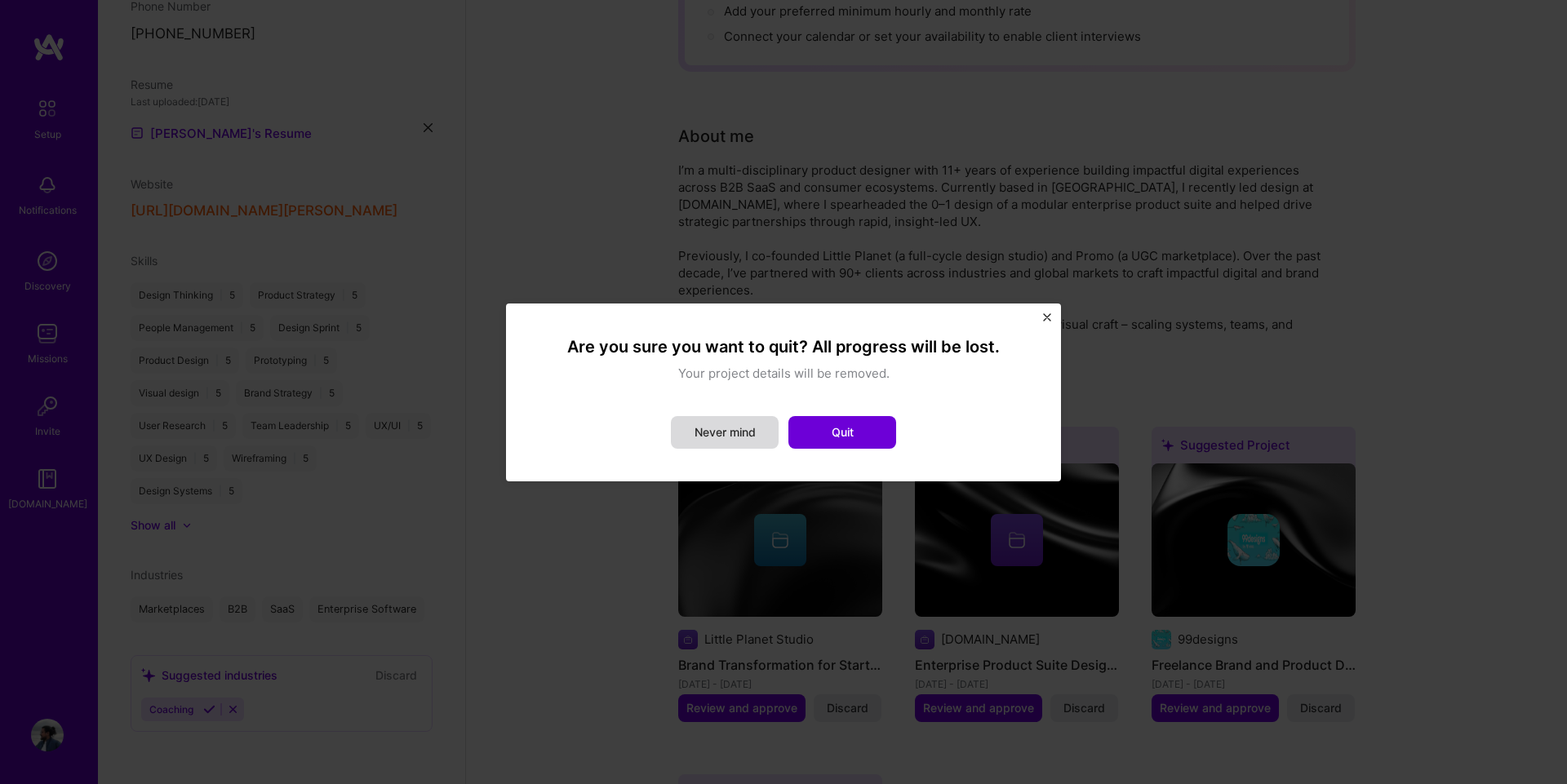
click at [730, 429] on button "Never mind" at bounding box center [724, 431] width 108 height 32
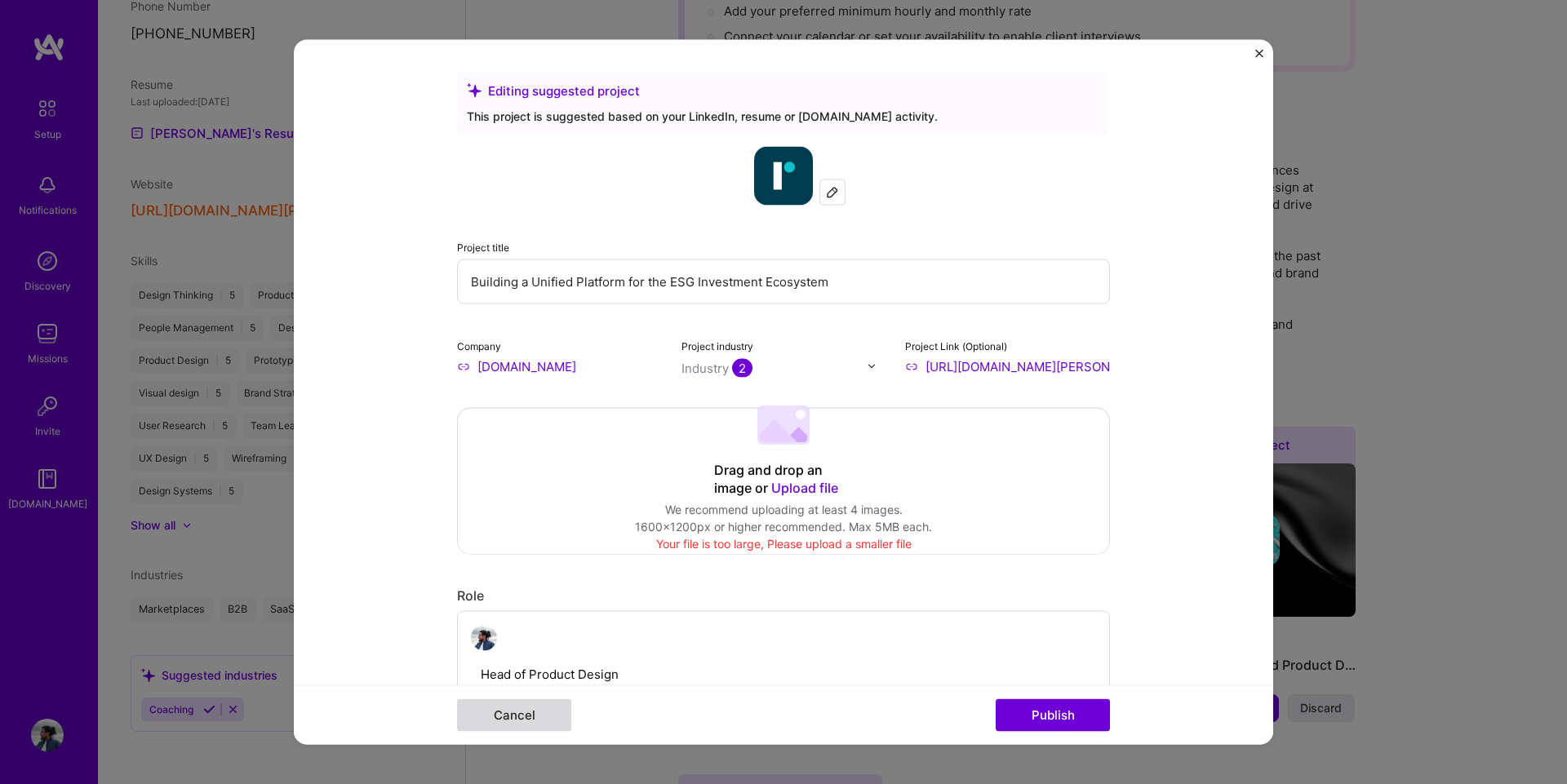
click at [508, 704] on button "Cancel" at bounding box center [514, 715] width 114 height 32
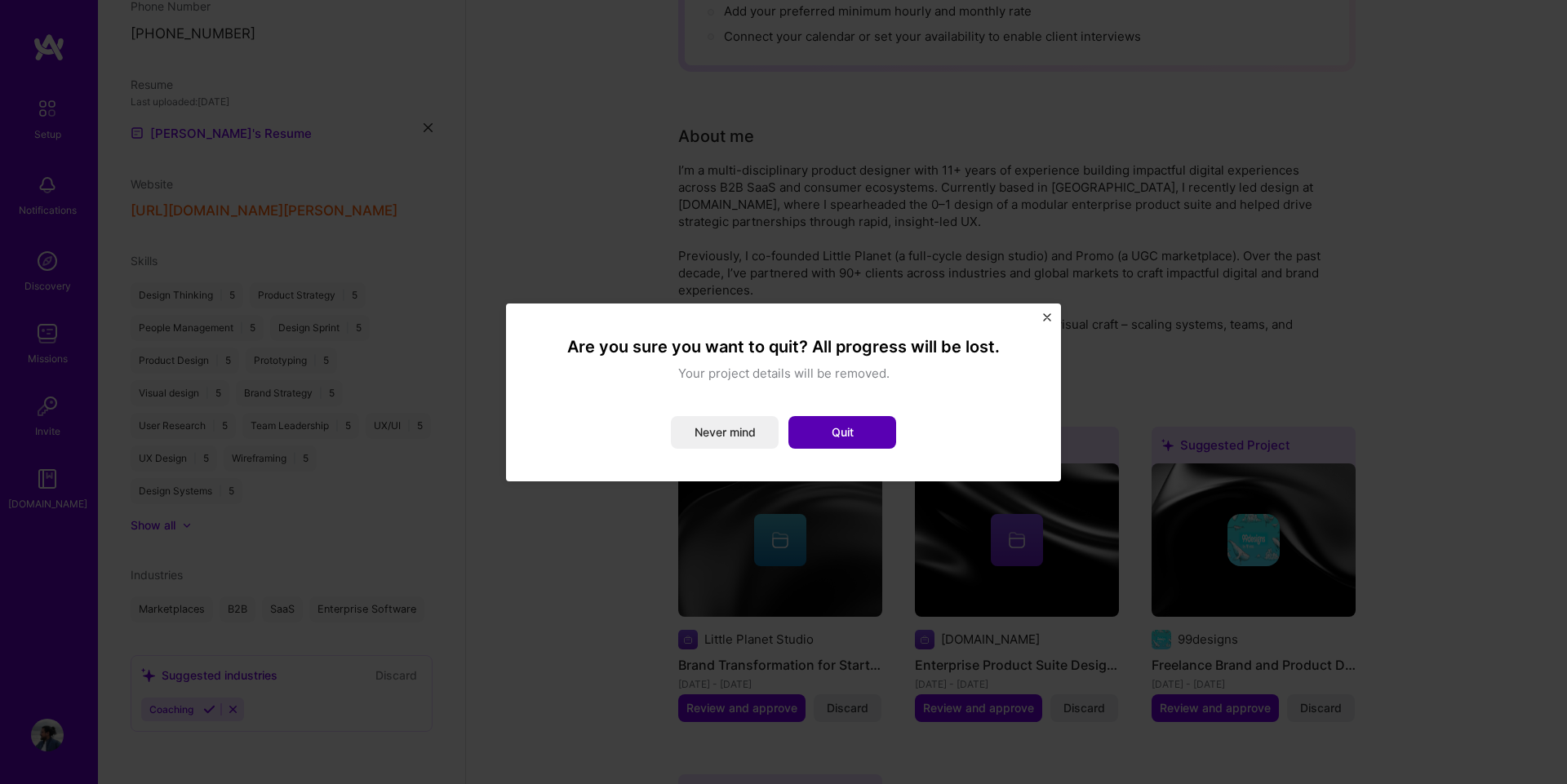
click at [865, 433] on button "Quit" at bounding box center [842, 431] width 108 height 32
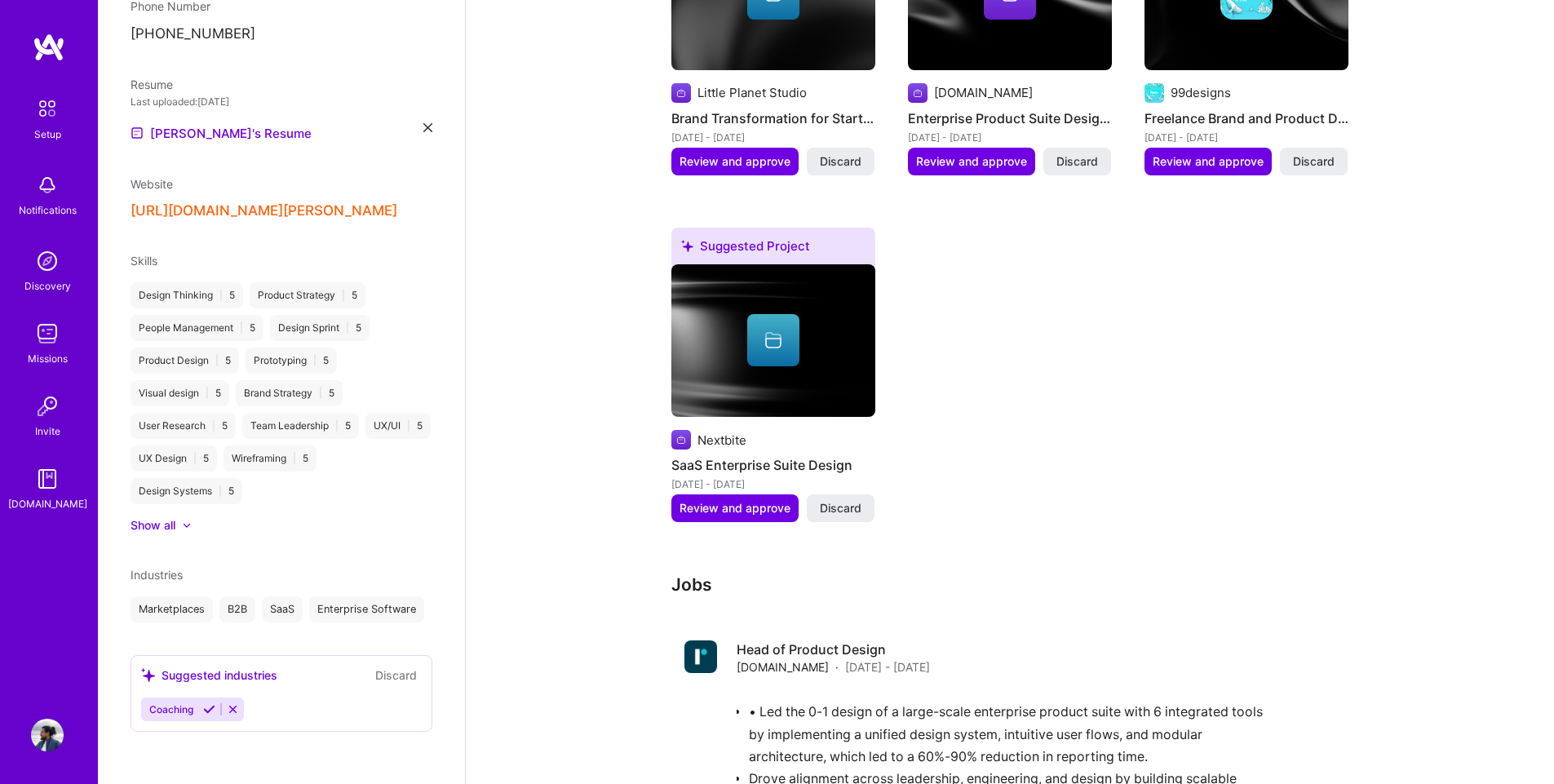
scroll to position [979, 0]
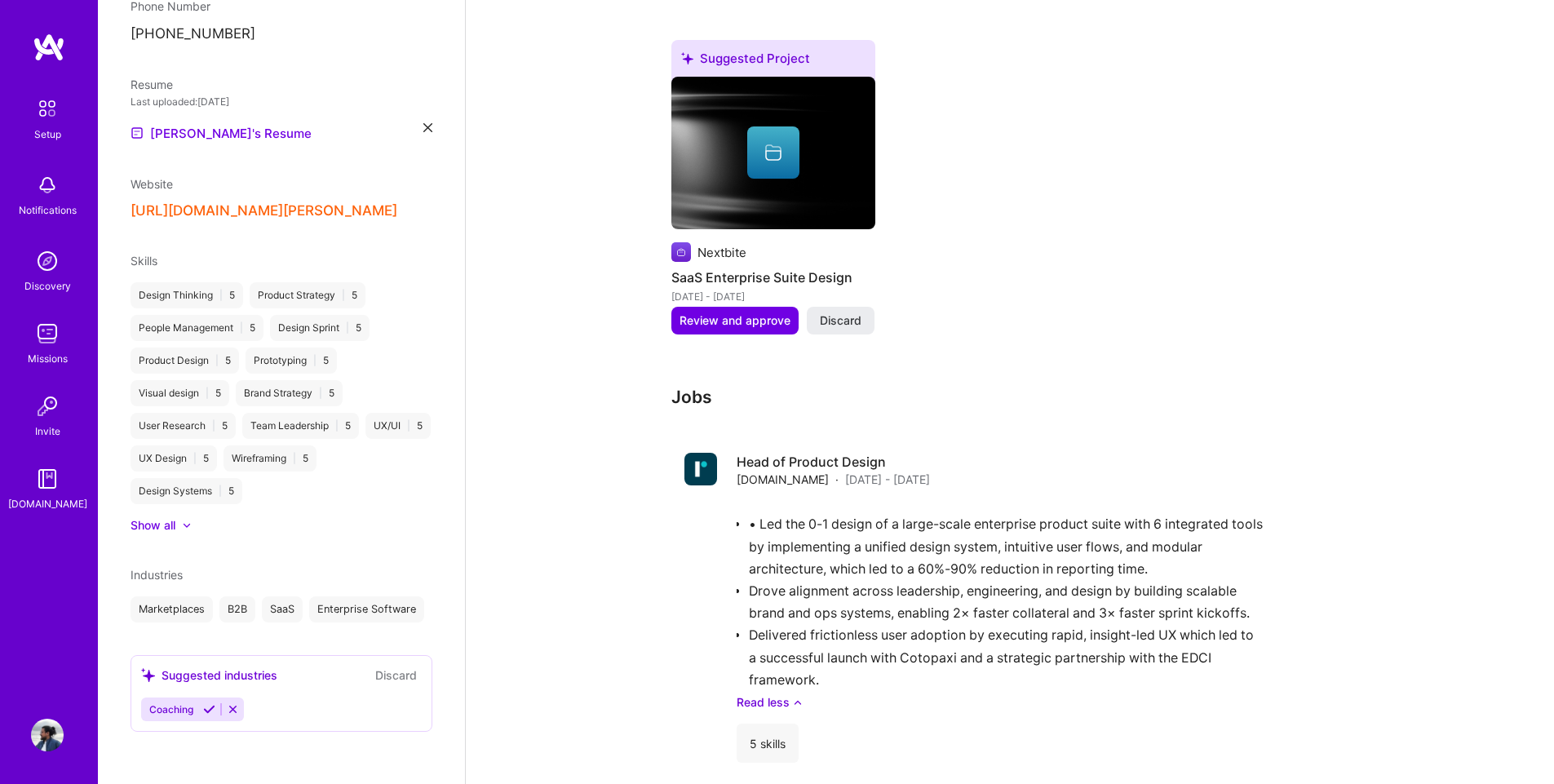
click at [38, 113] on img at bounding box center [47, 108] width 34 height 34
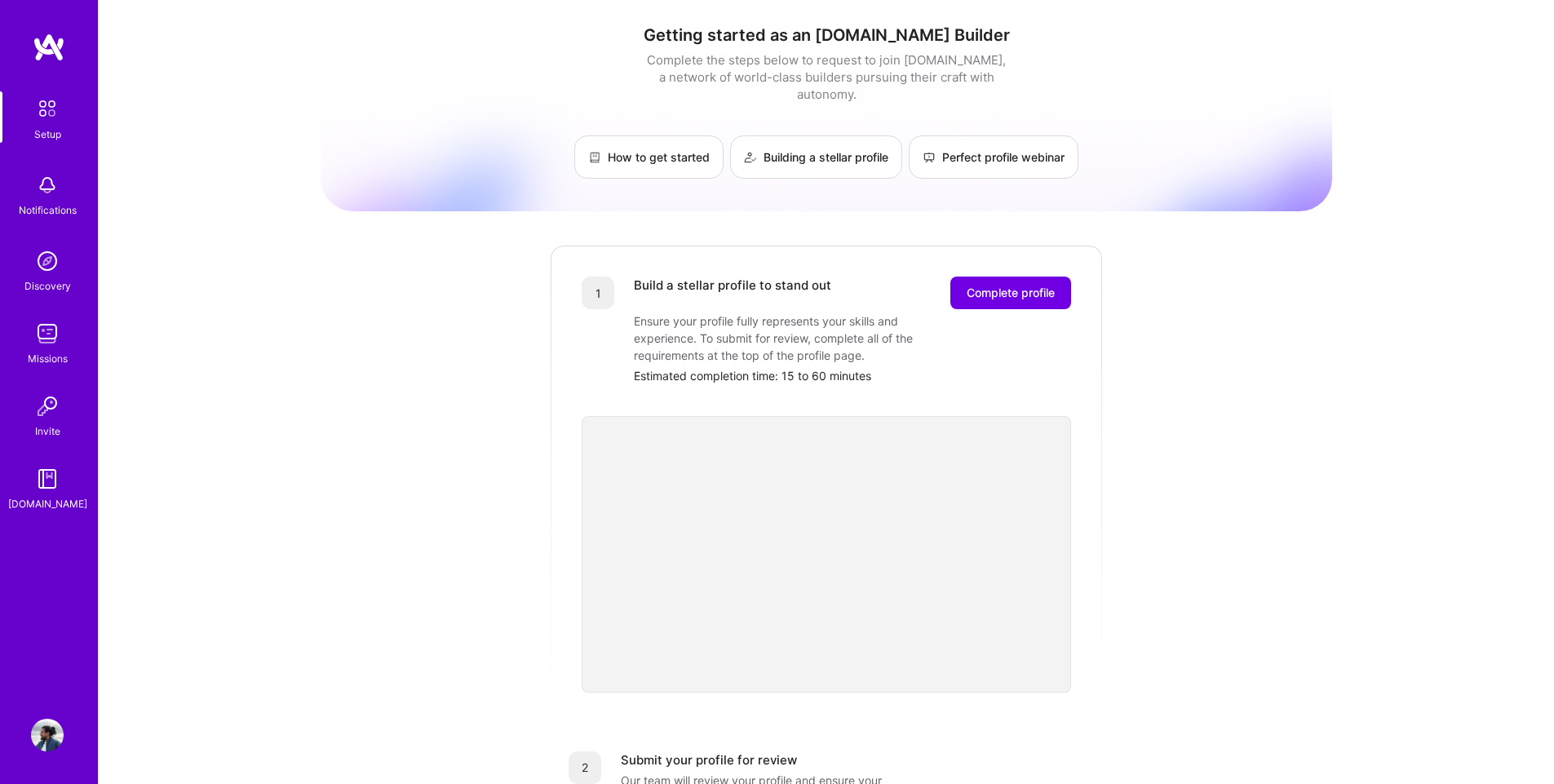
click at [64, 264] on link "Discovery" at bounding box center [48, 269] width 101 height 50
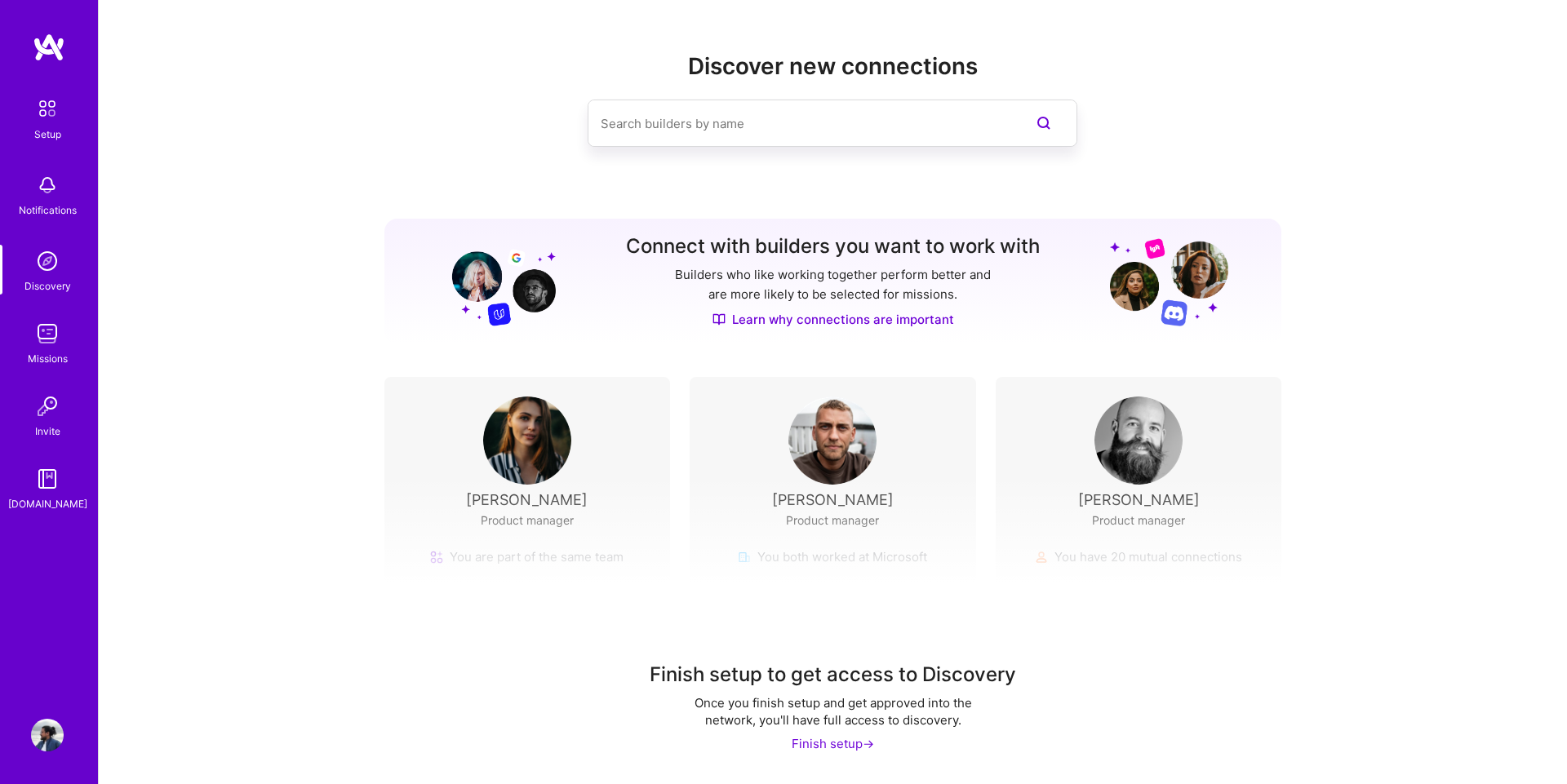
click at [39, 331] on img at bounding box center [47, 333] width 32 height 32
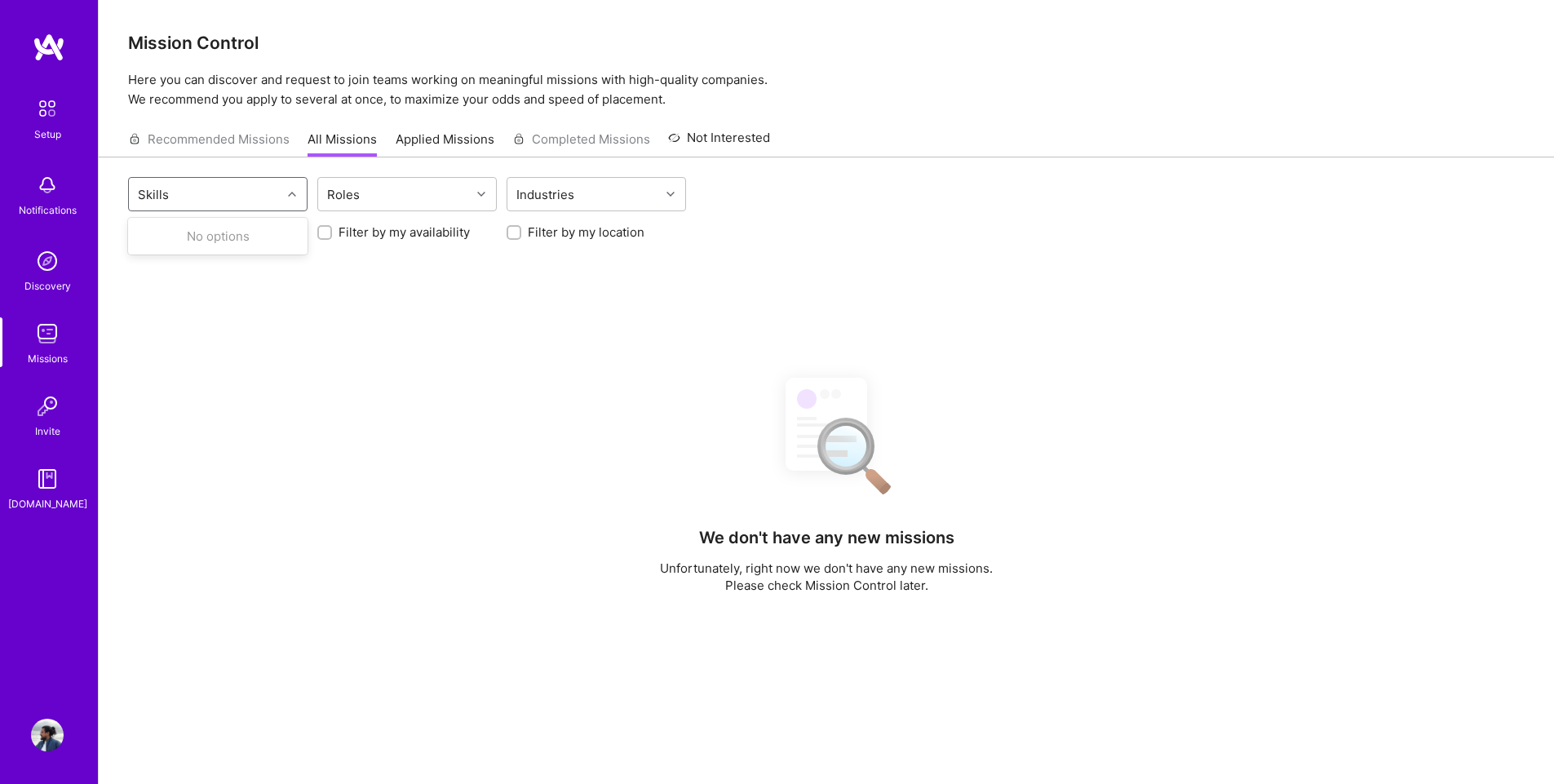
click at [211, 189] on div "Skills" at bounding box center [205, 194] width 153 height 32
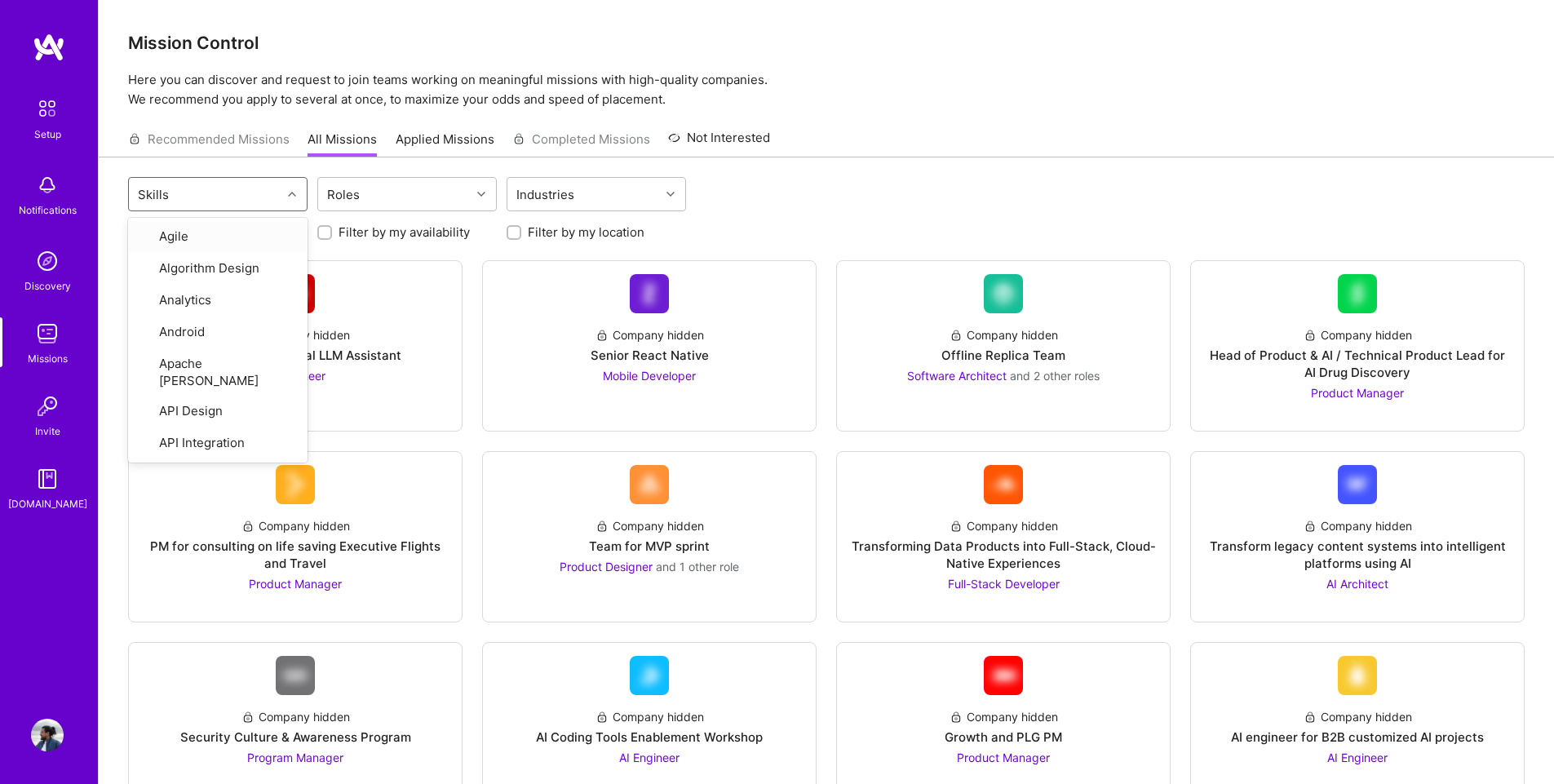
click at [211, 189] on div "Skills" at bounding box center [205, 194] width 153 height 32
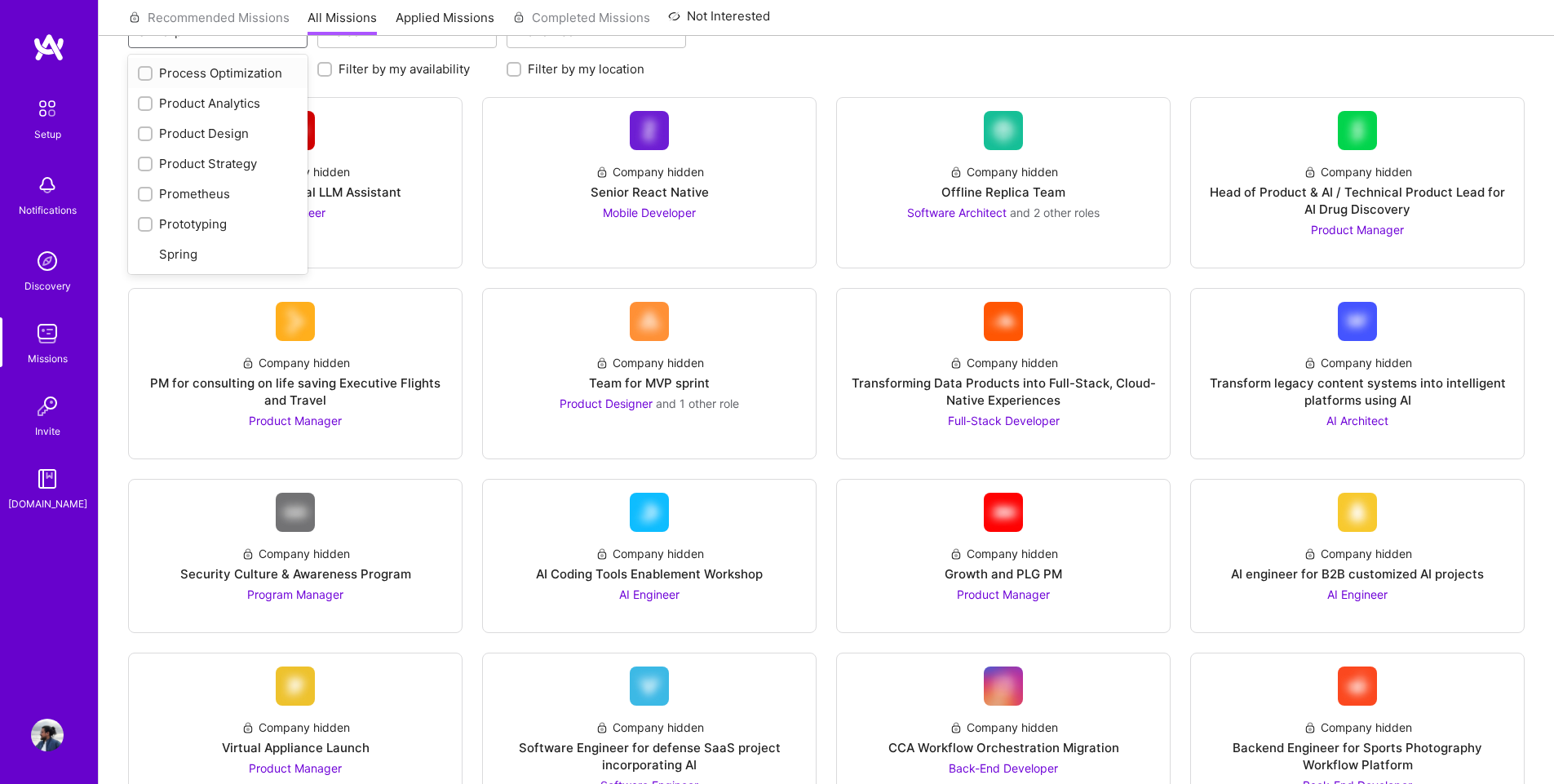
type input "pro"
click at [218, 131] on div "Product Design" at bounding box center [218, 133] width 160 height 18
checkbox input "true"
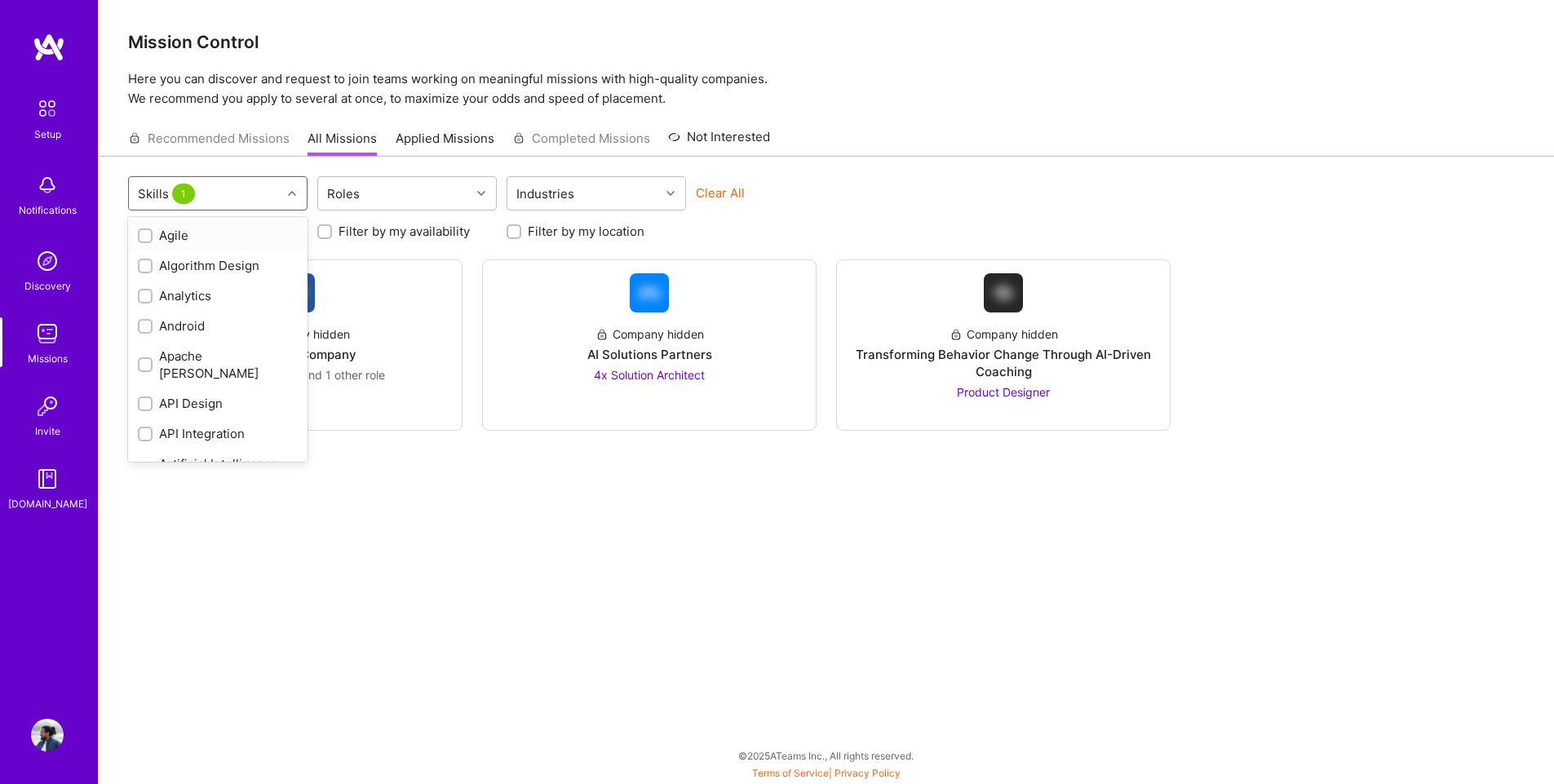
scroll to position [1, 0]
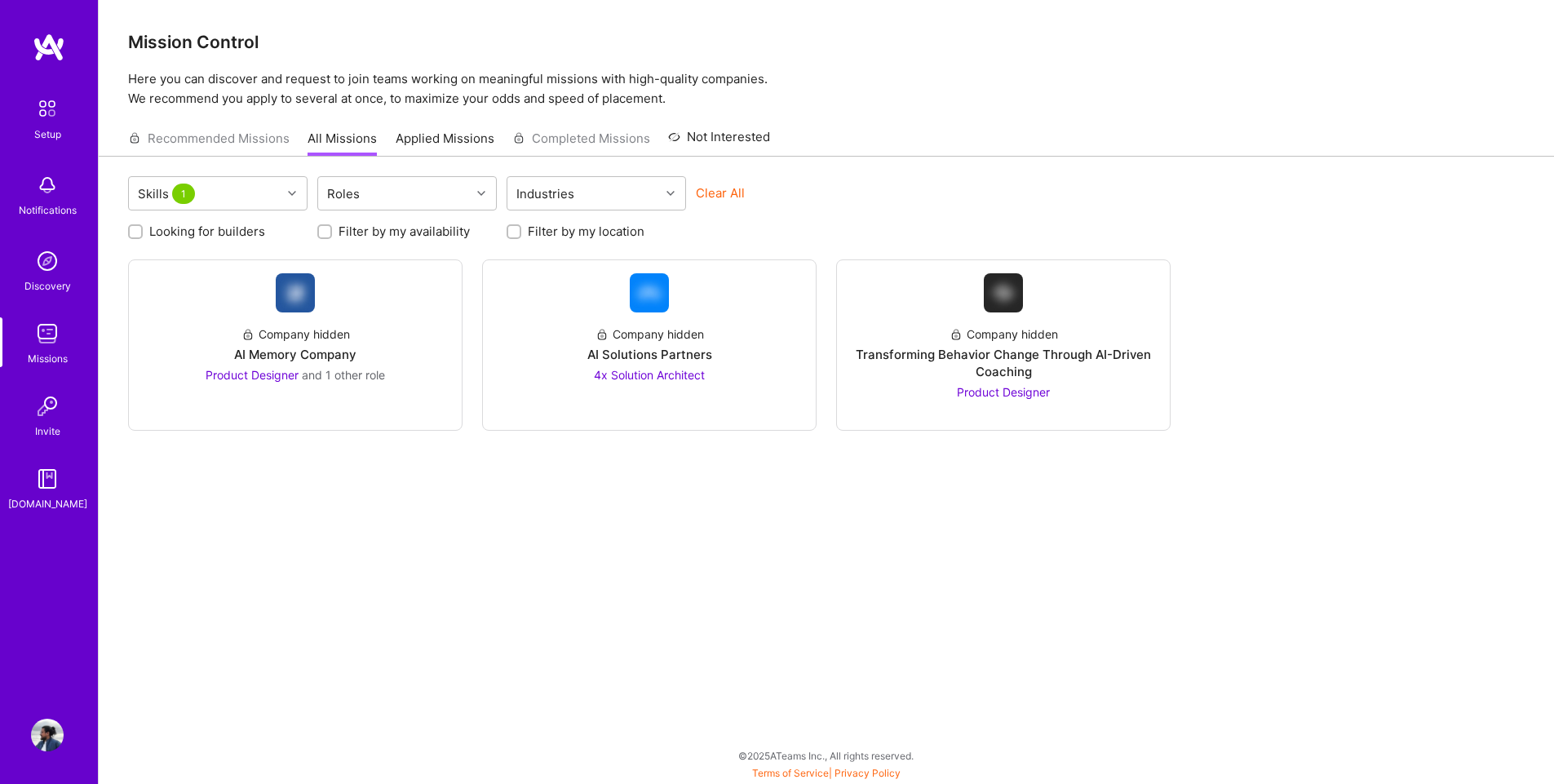
click at [929, 64] on div "Mission Control Here you can discover and request to join teams working on mean…" at bounding box center [826, 54] width 1456 height 109
click at [348, 188] on div "Roles" at bounding box center [344, 194] width 41 height 23
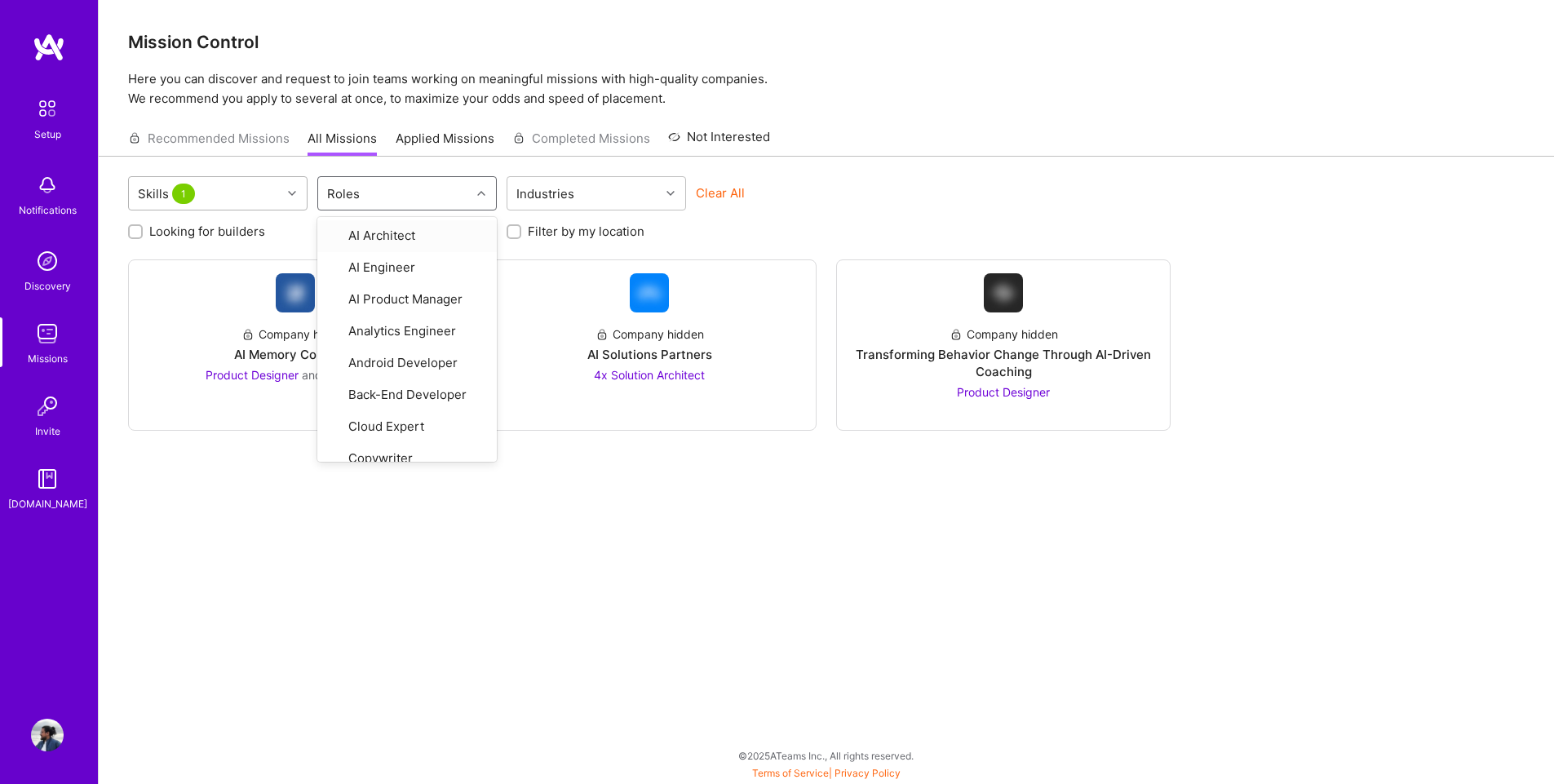
click at [287, 198] on div at bounding box center [294, 194] width 25 height 21
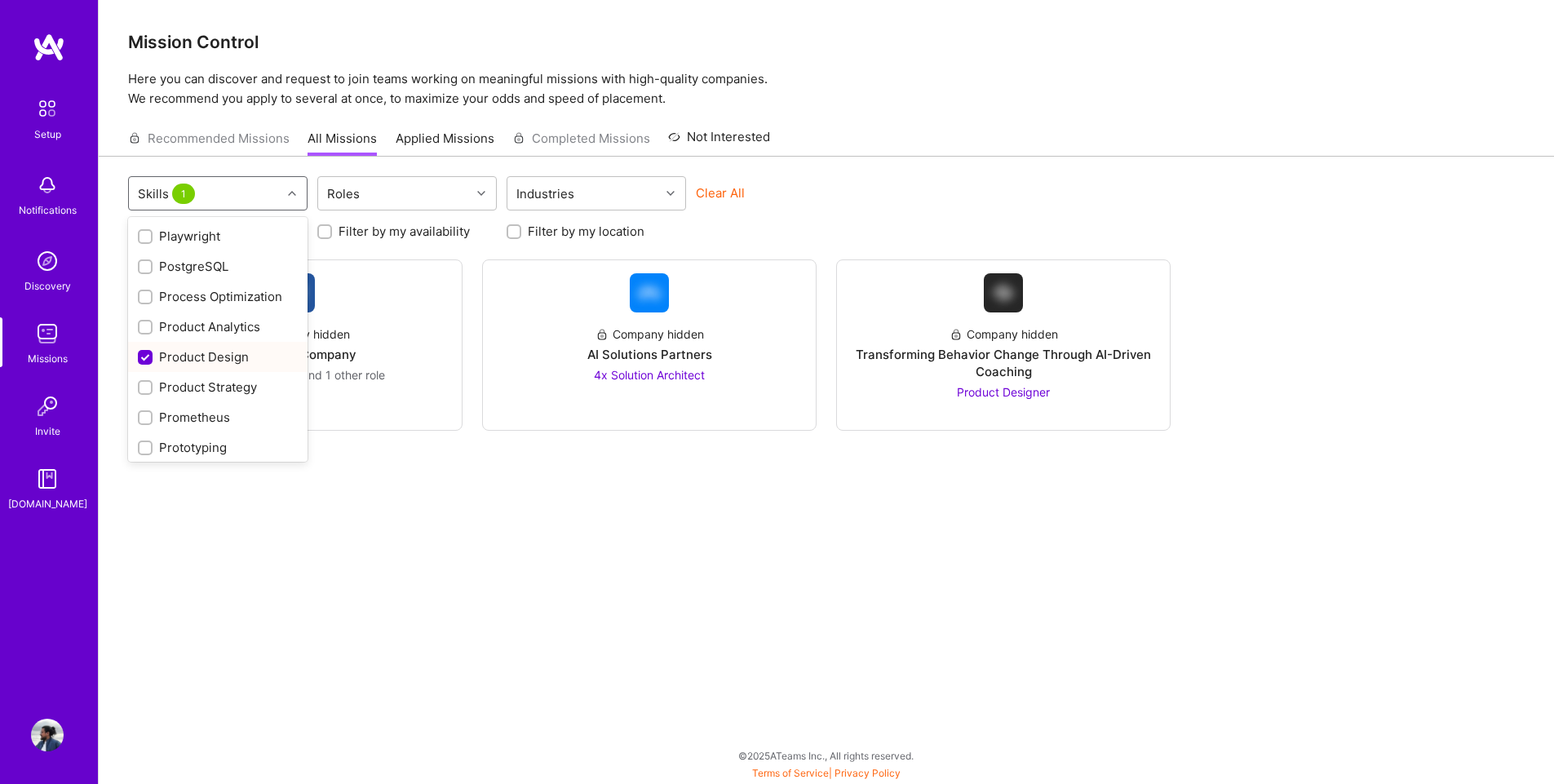
scroll to position [1305, 0]
click at [193, 374] on div "Product Design" at bounding box center [218, 383] width 160 height 18
checkbox input "false"
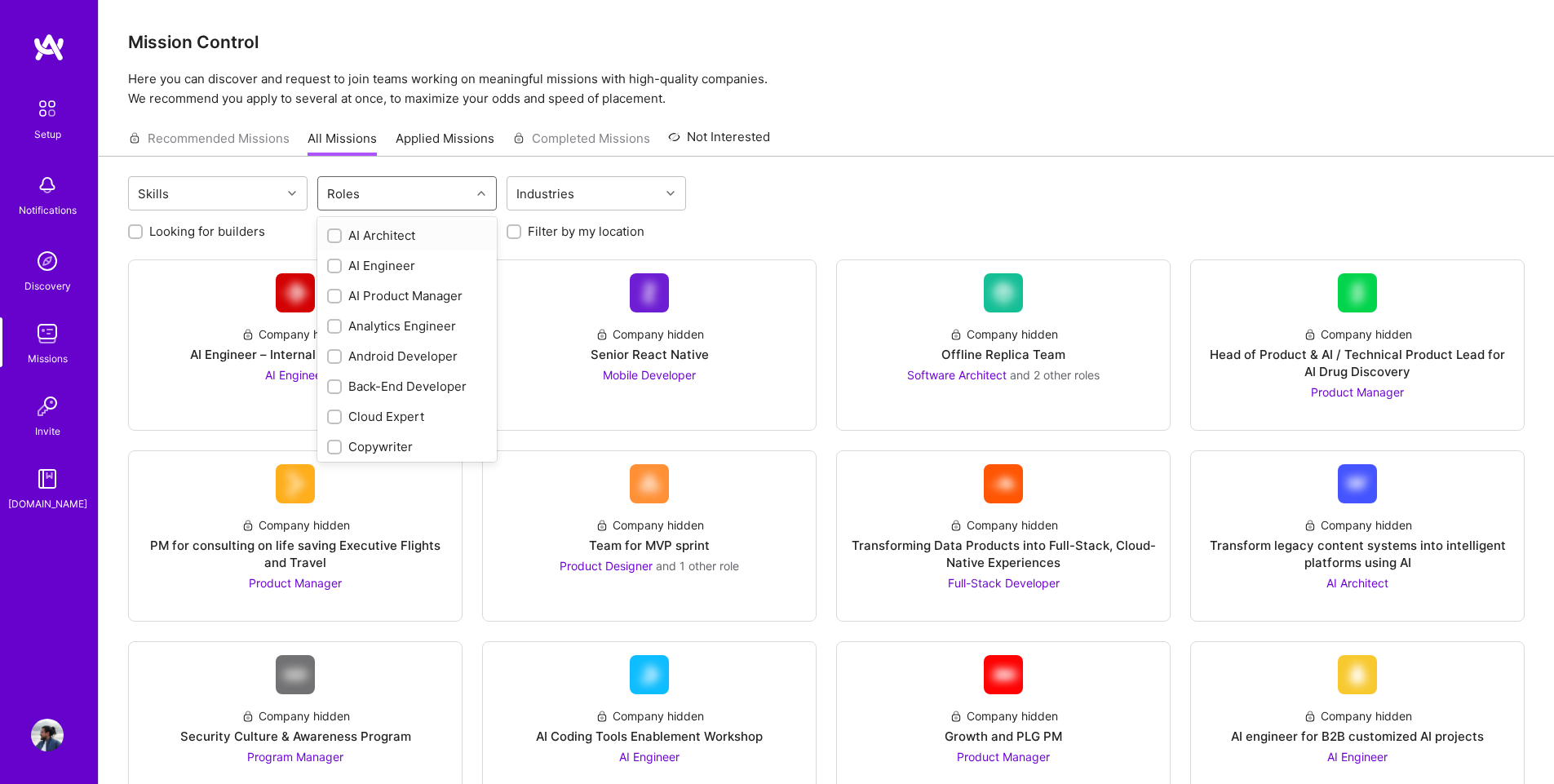
click at [381, 201] on div "Roles" at bounding box center [395, 193] width 153 height 32
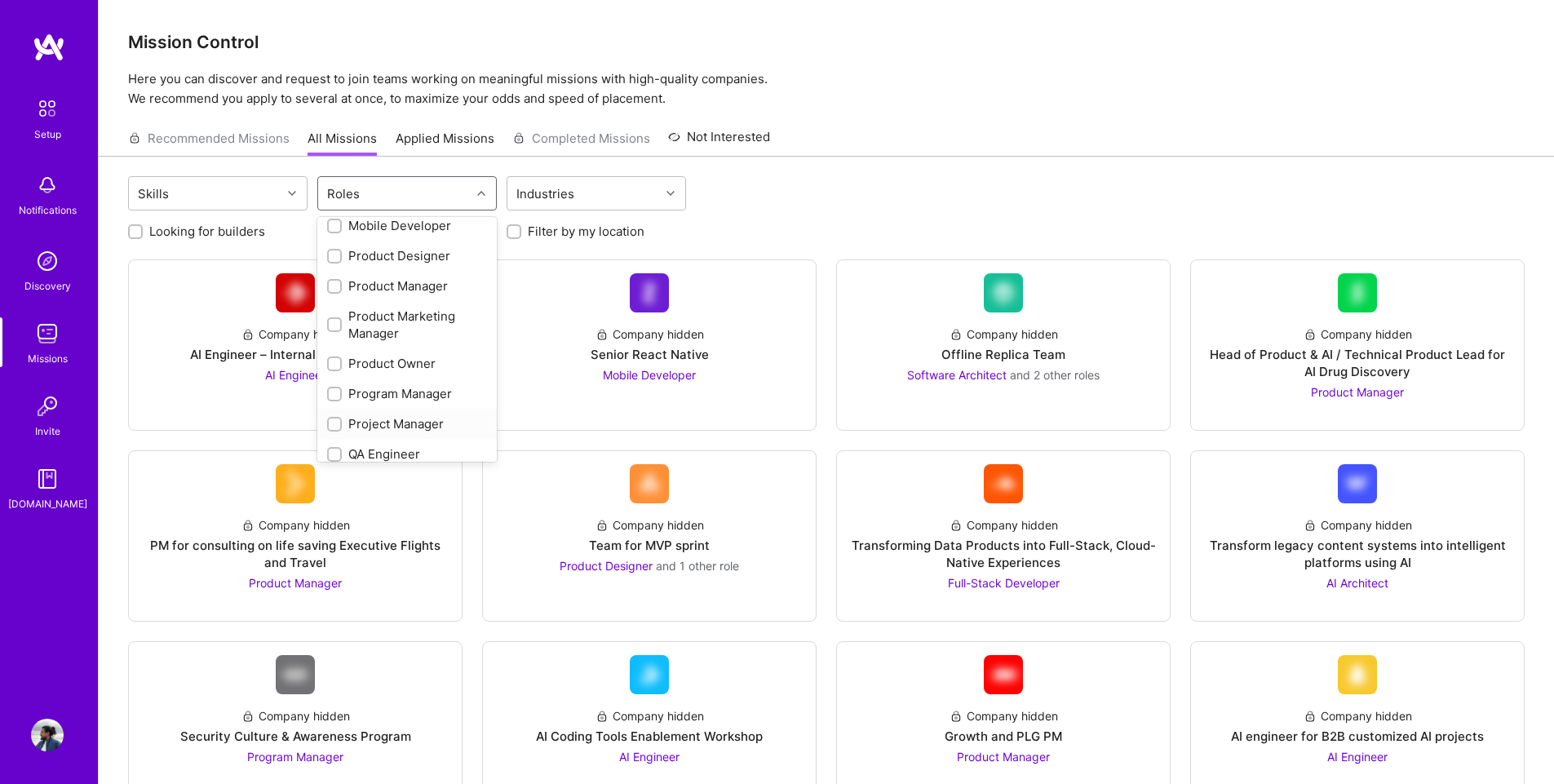
scroll to position [685, 0]
click at [366, 265] on div "Product Designer" at bounding box center [407, 262] width 160 height 18
checkbox input "true"
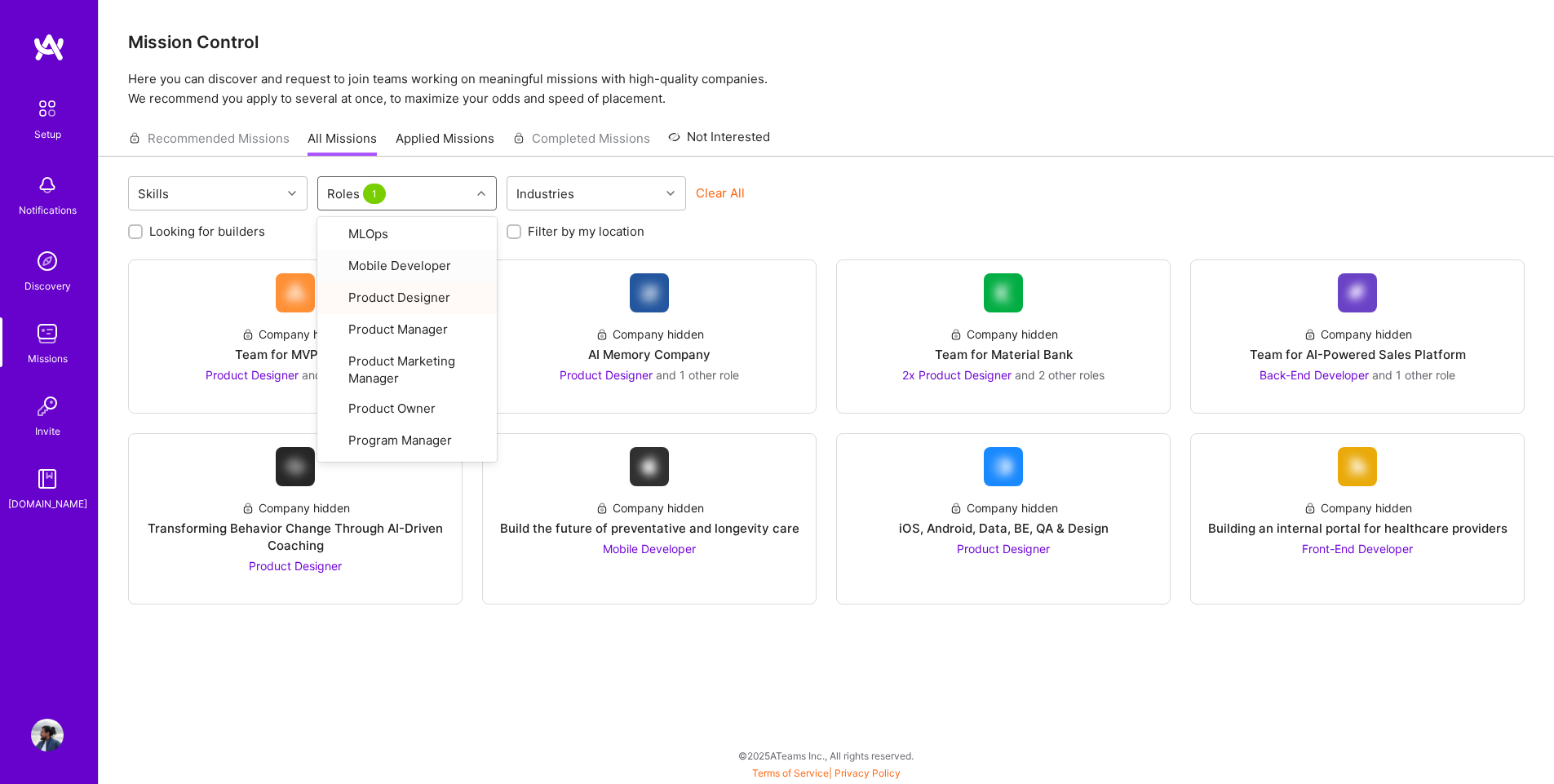
click at [861, 148] on div "Recommended Missions All Missions Applied Missions Completed Missions Not Inter…" at bounding box center [826, 138] width 1397 height 35
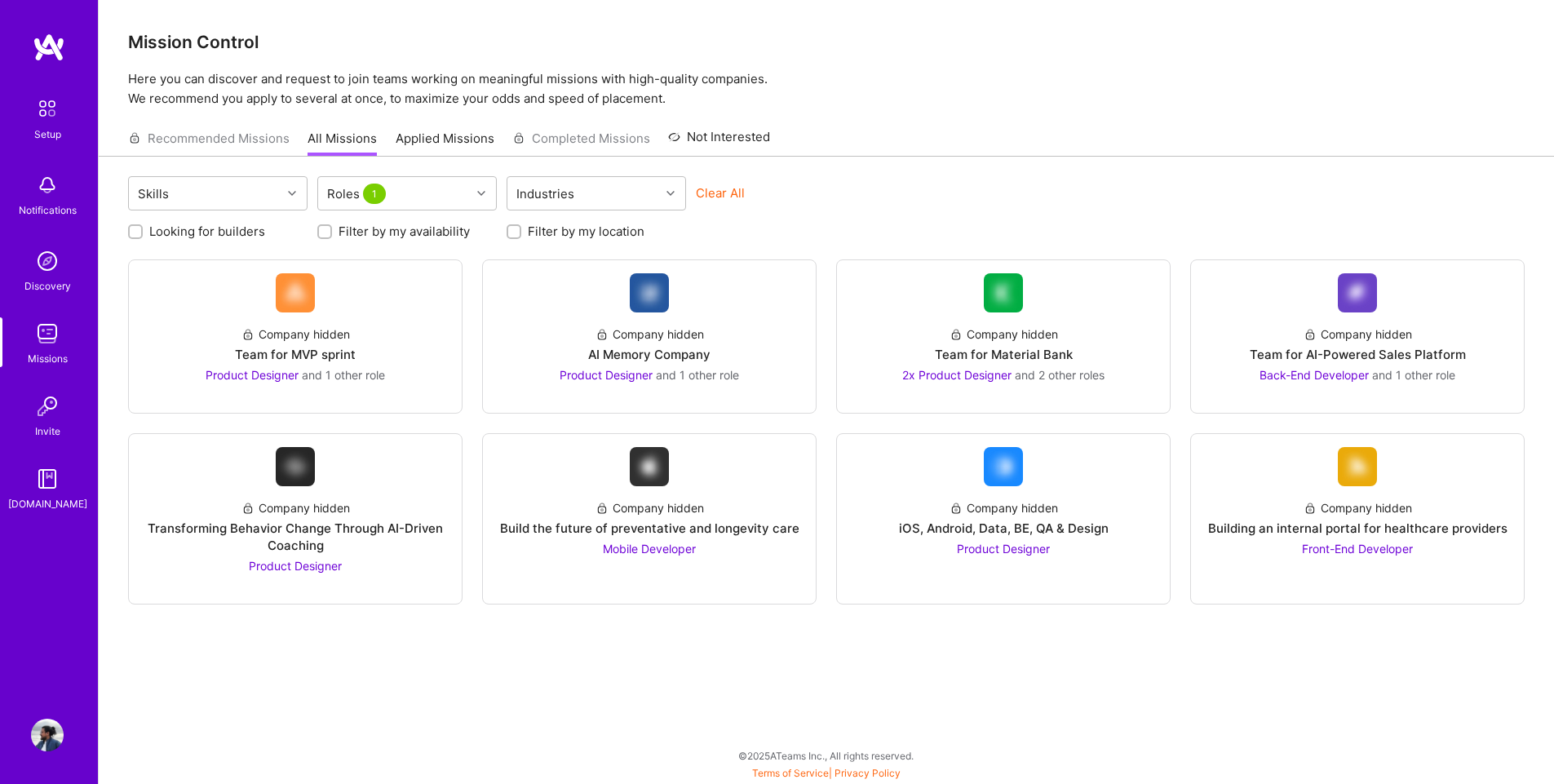
click at [64, 427] on link "Invite" at bounding box center [48, 414] width 101 height 50
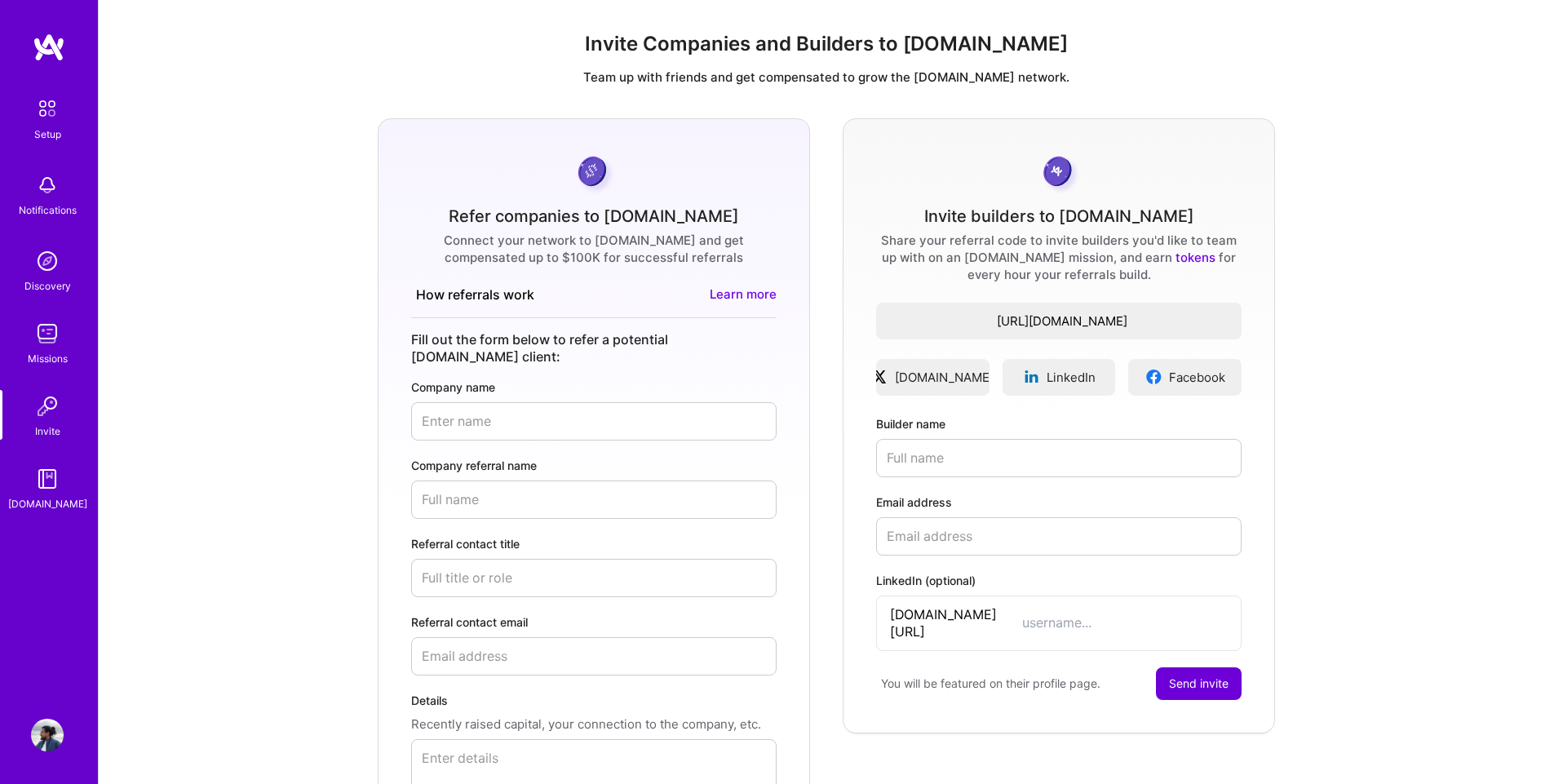
click at [57, 336] on img at bounding box center [47, 333] width 32 height 32
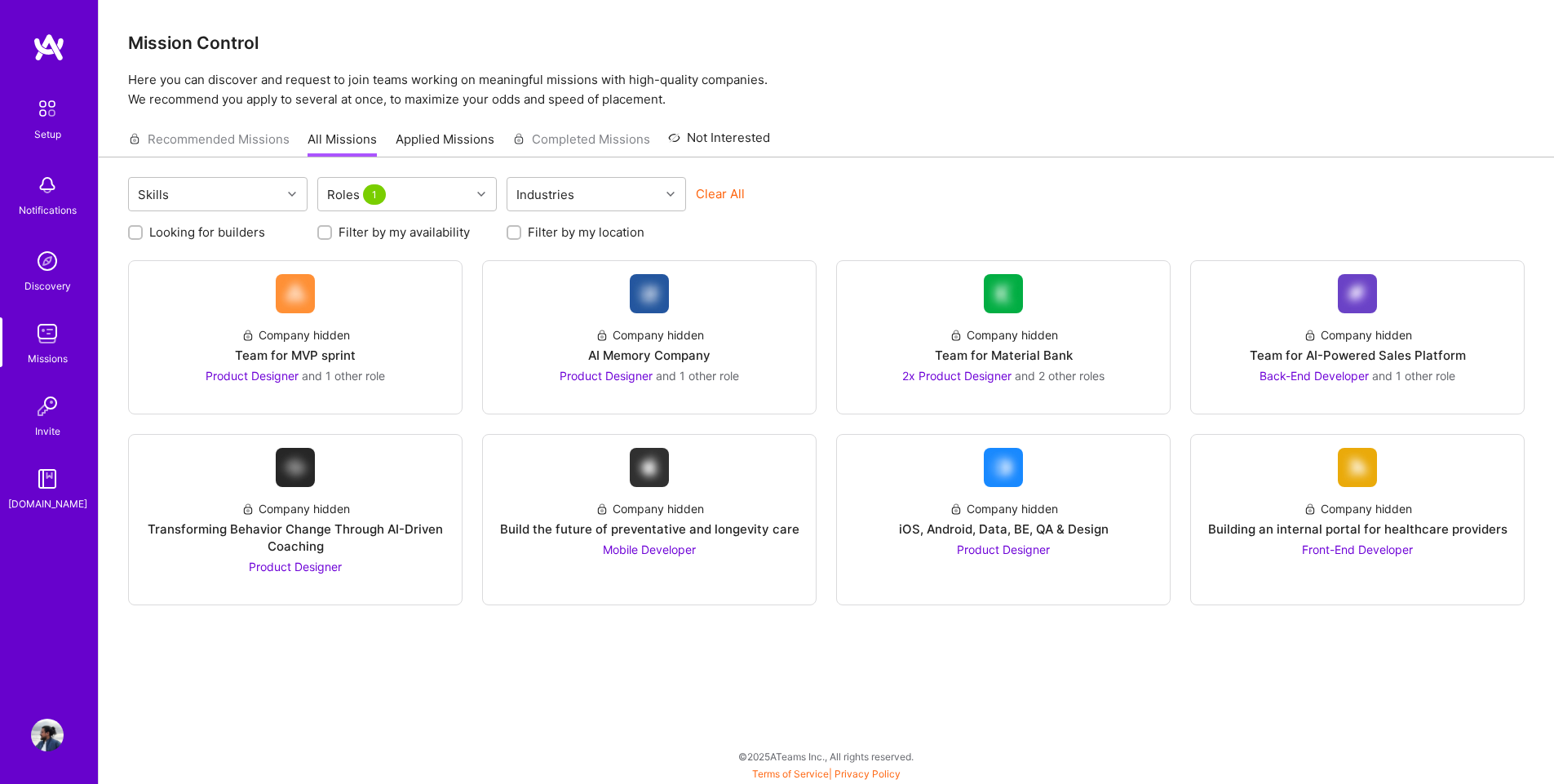
click at [44, 239] on div "Setup Notifications Discovery Missions Invite [DOMAIN_NAME]" at bounding box center [49, 302] width 97 height 421
click at [43, 190] on img at bounding box center [47, 184] width 32 height 32
click at [36, 103] on img at bounding box center [47, 108] width 34 height 34
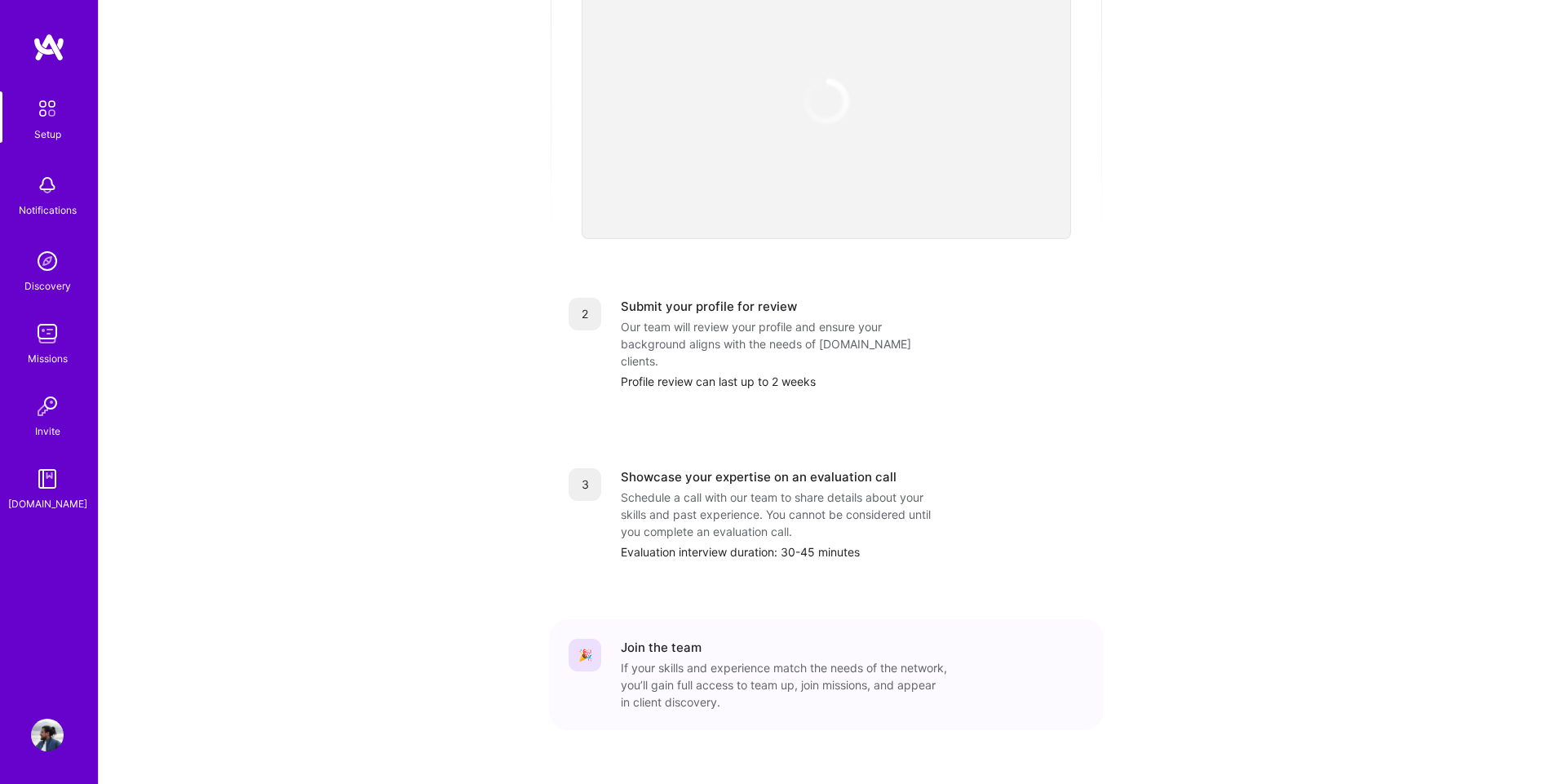
scroll to position [456, 0]
click at [32, 50] on link at bounding box center [49, 47] width 97 height 29
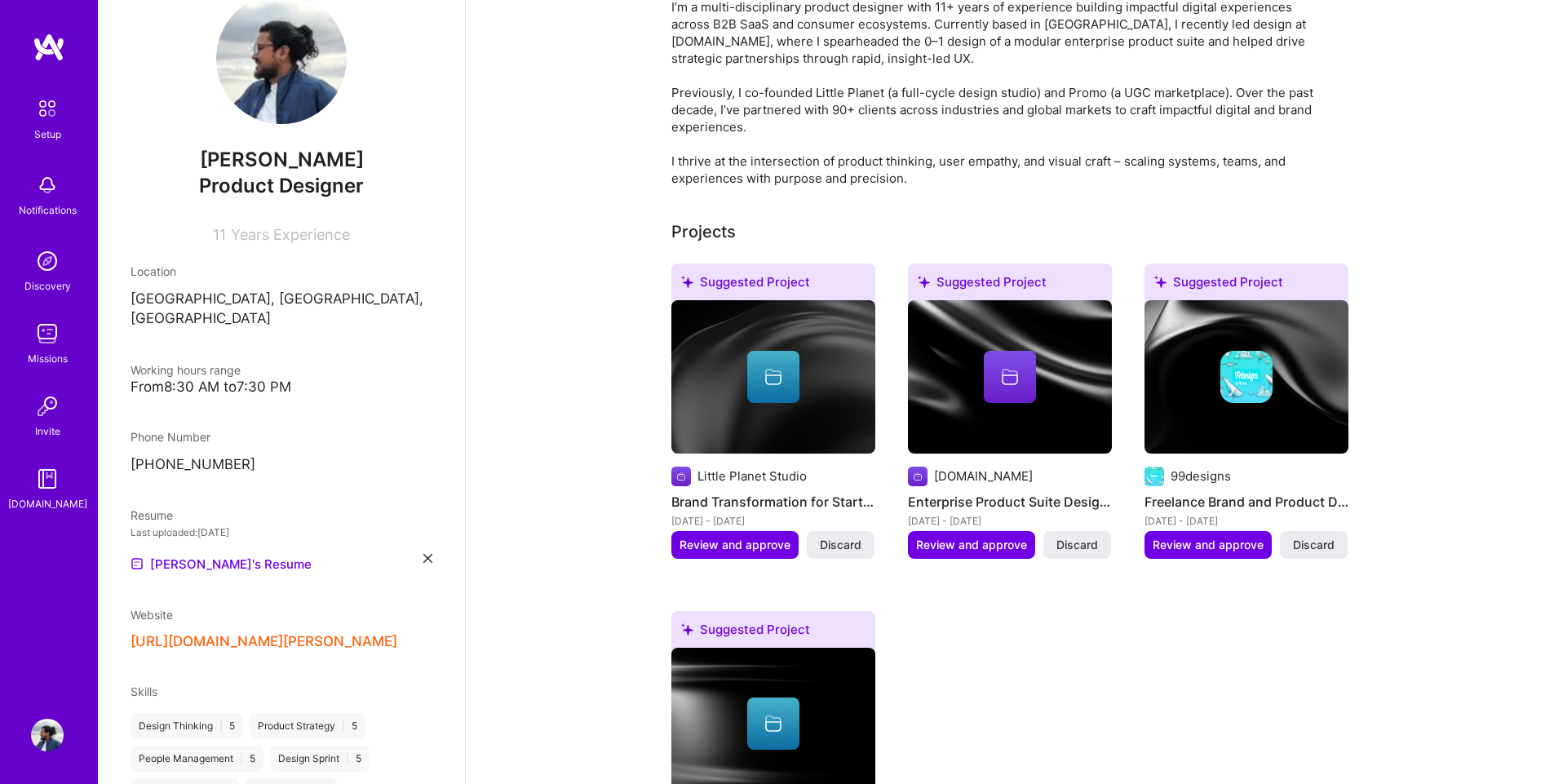
scroll to position [244, 0]
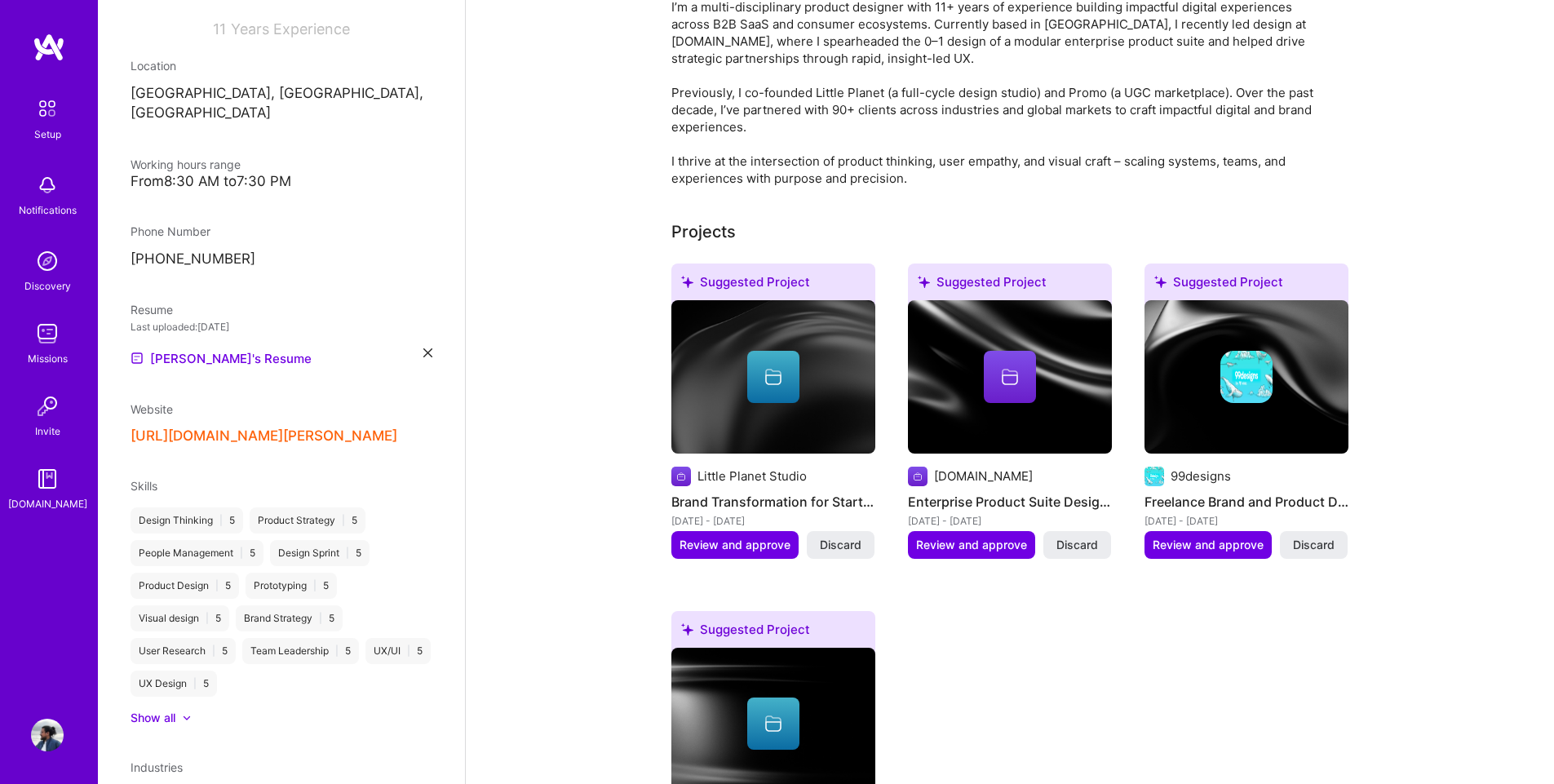
click at [424, 349] on icon at bounding box center [428, 353] width 9 height 9
click at [251, 349] on span "PDF file format" at bounding box center [218, 357] width 112 height 18
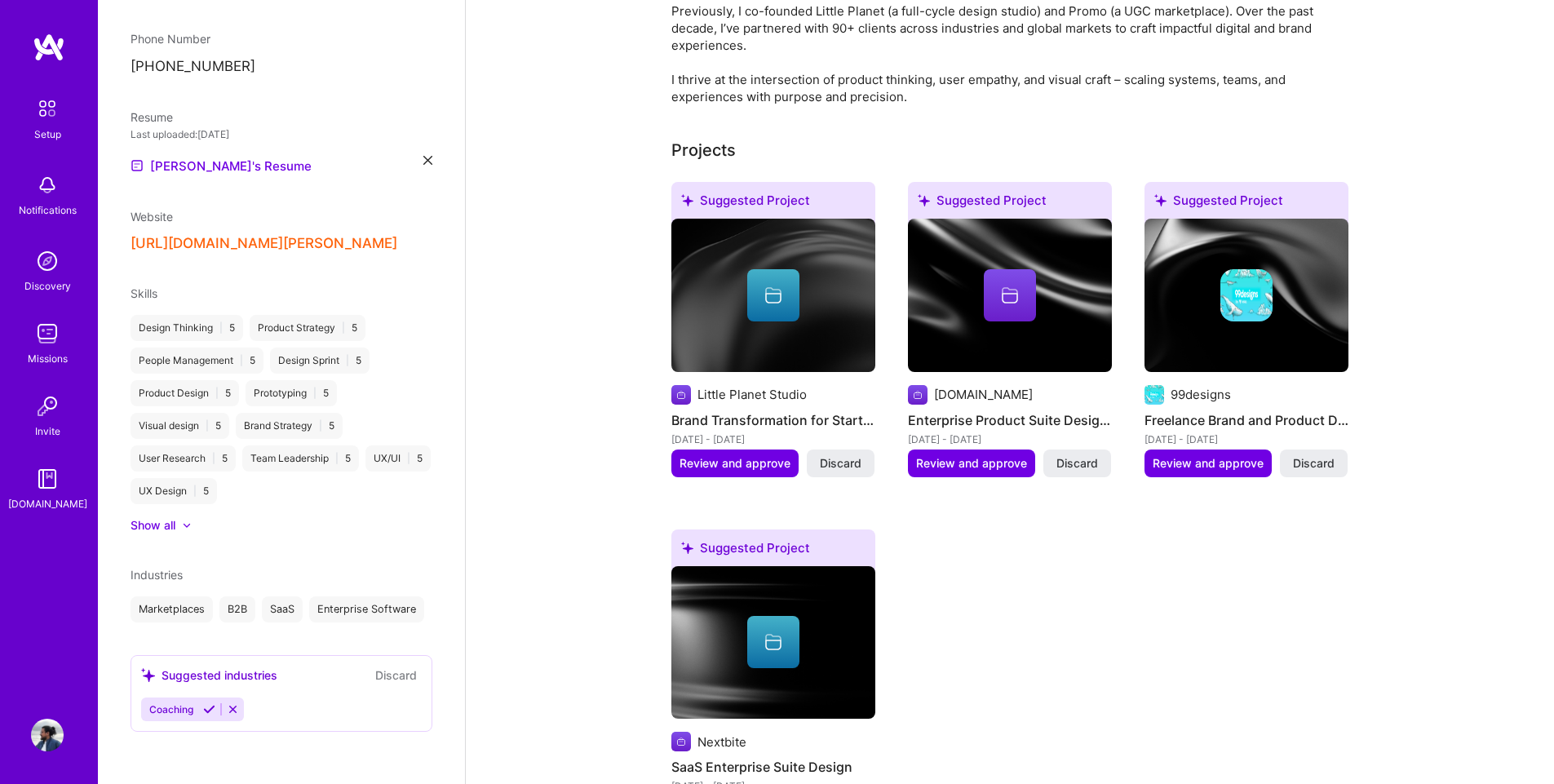
scroll to position [451, 0]
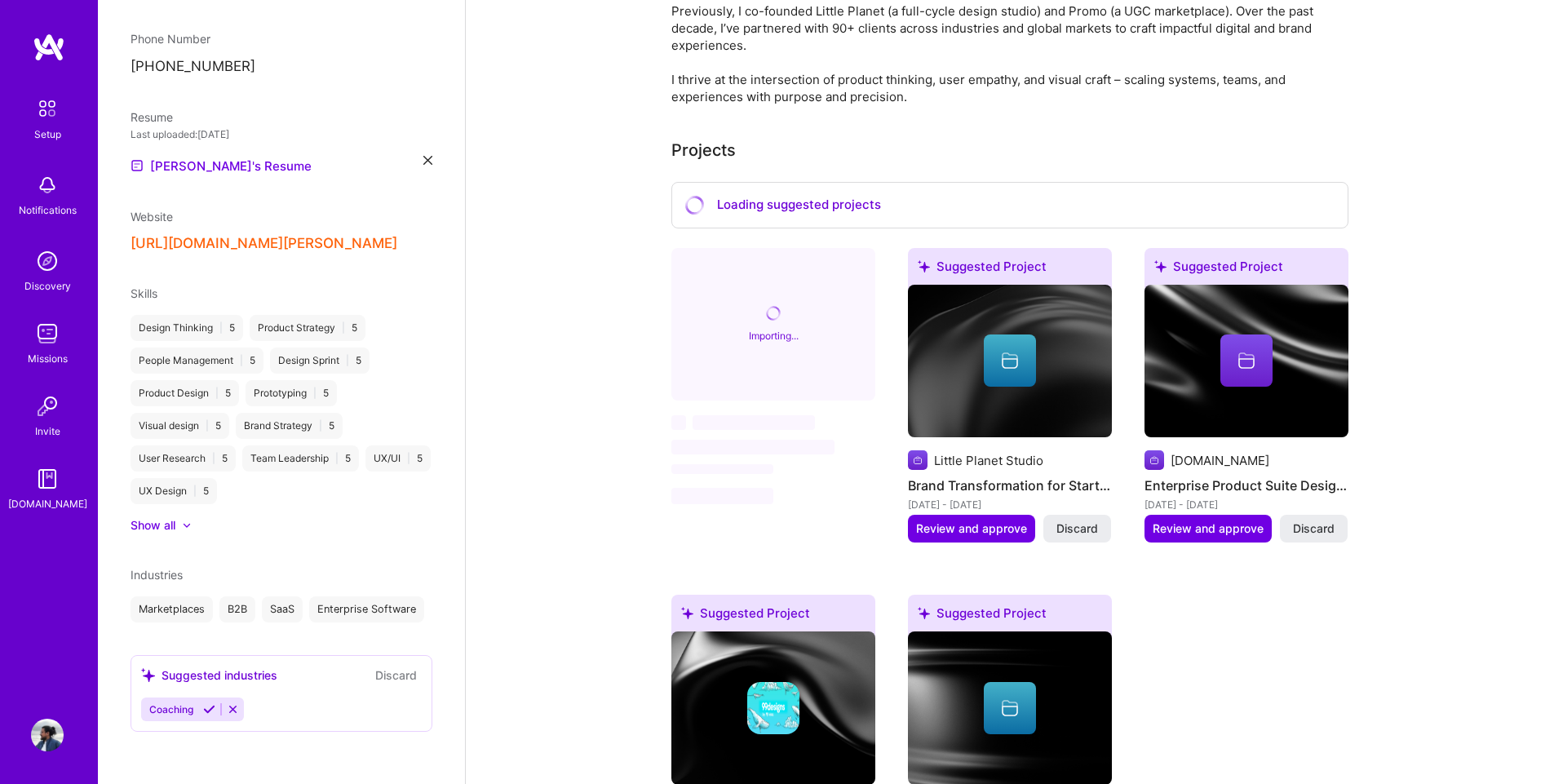
click at [213, 710] on icon at bounding box center [208, 709] width 13 height 13
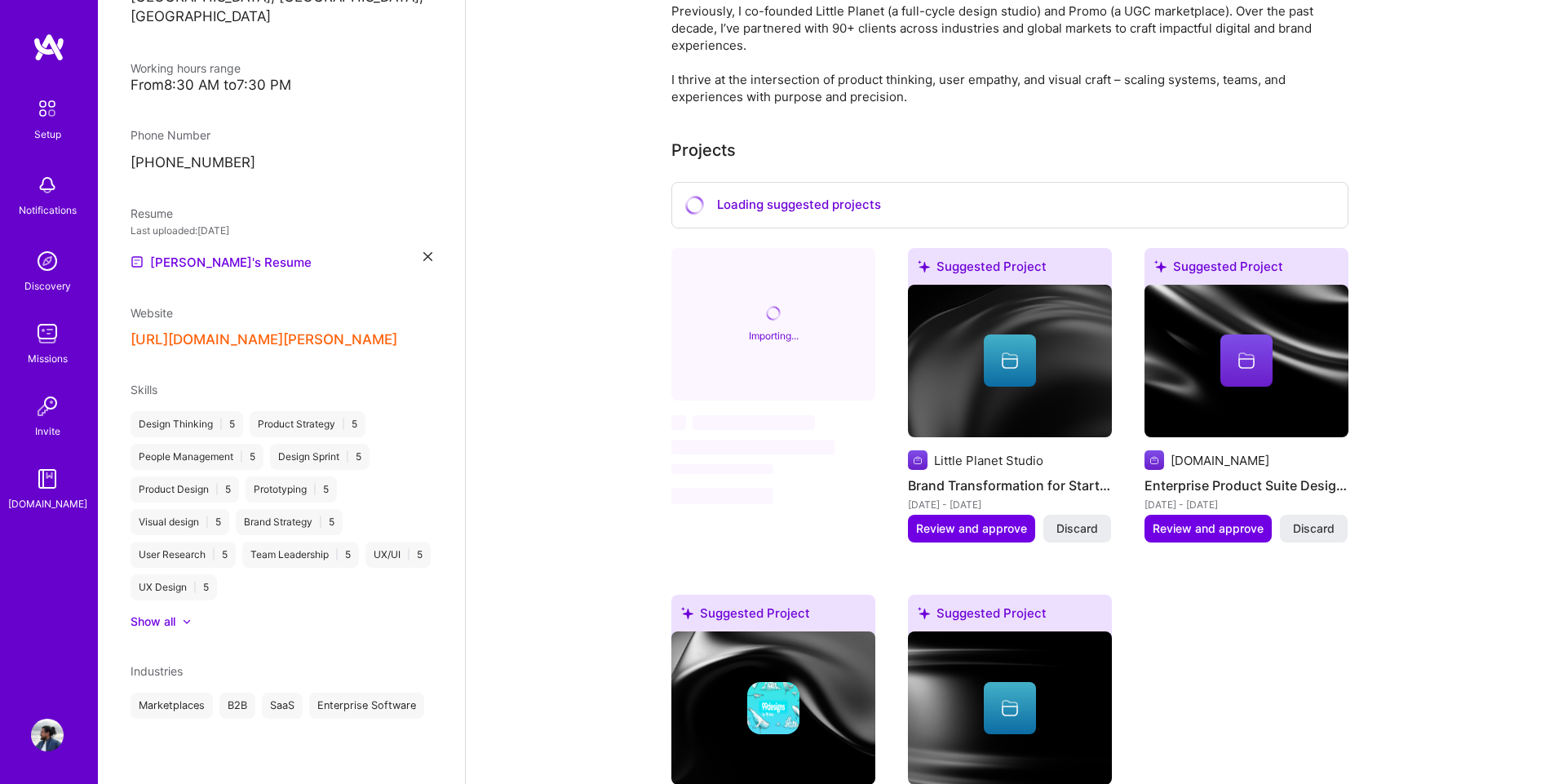
scroll to position [355, 0]
click at [272, 662] on div "Industries Marketplaces B2B SaaS Enterprise Software" at bounding box center [282, 691] width 302 height 56
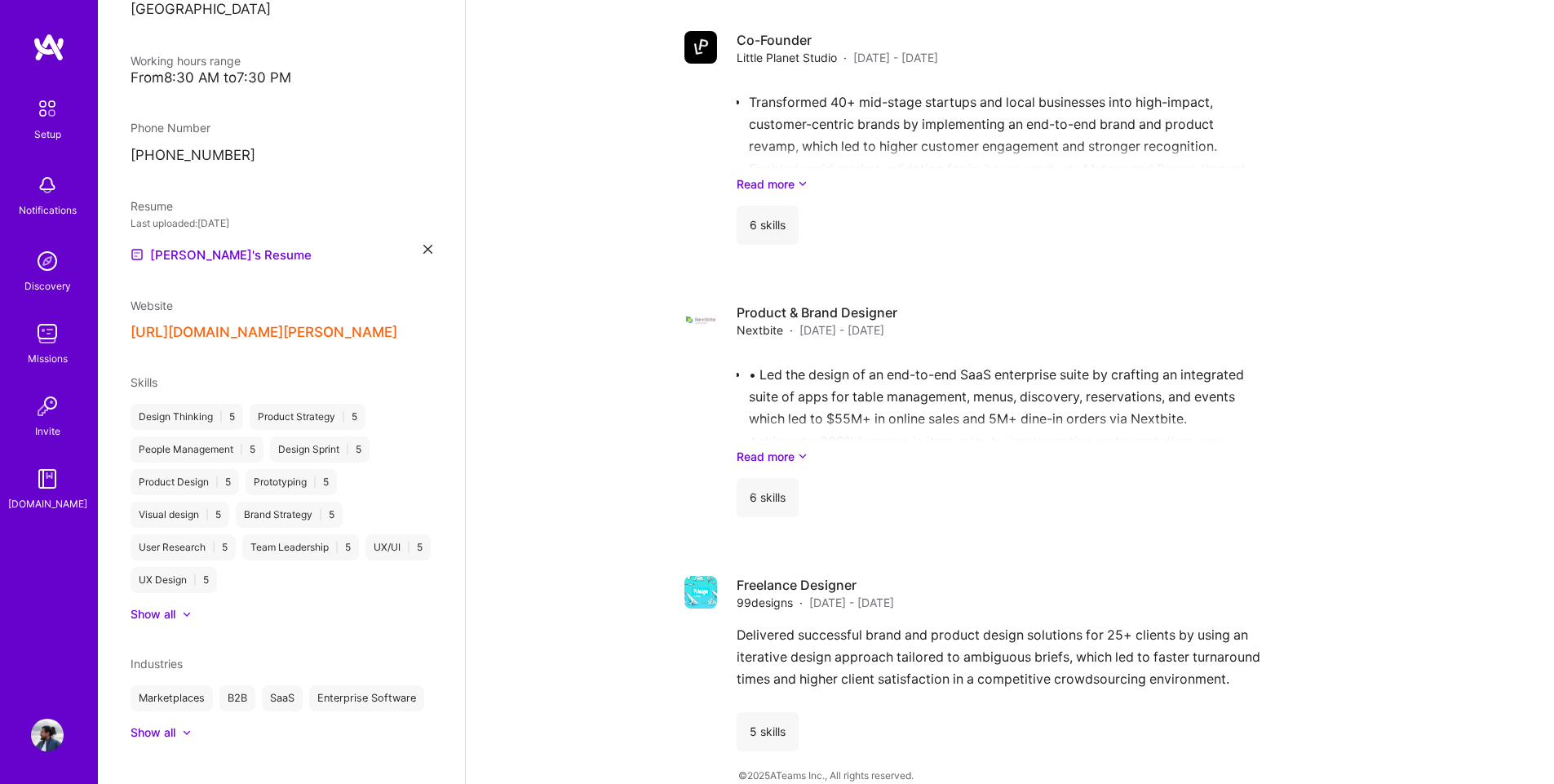
scroll to position [384, 0]
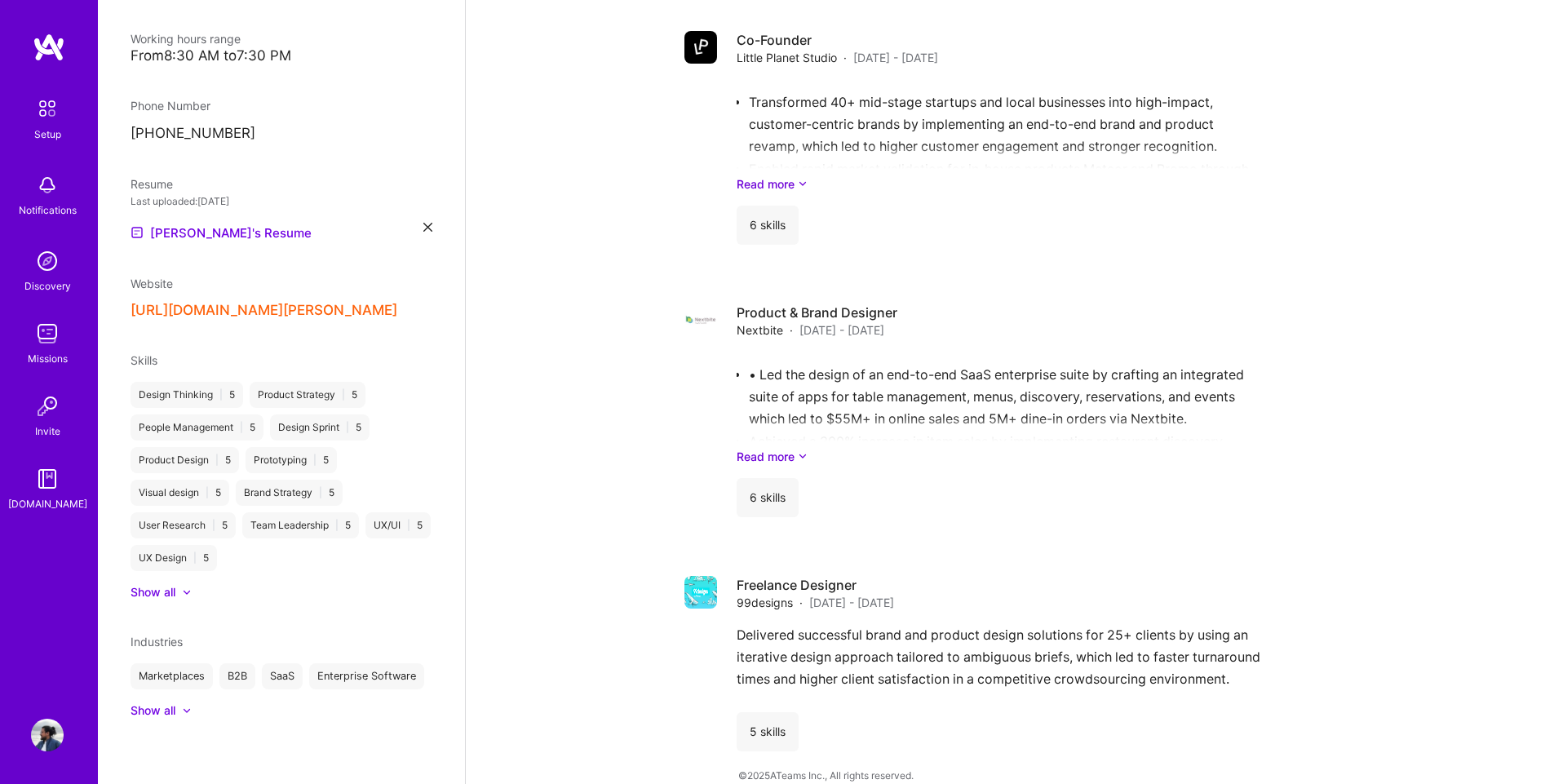
click at [168, 584] on div "Show all" at bounding box center [153, 592] width 45 height 17
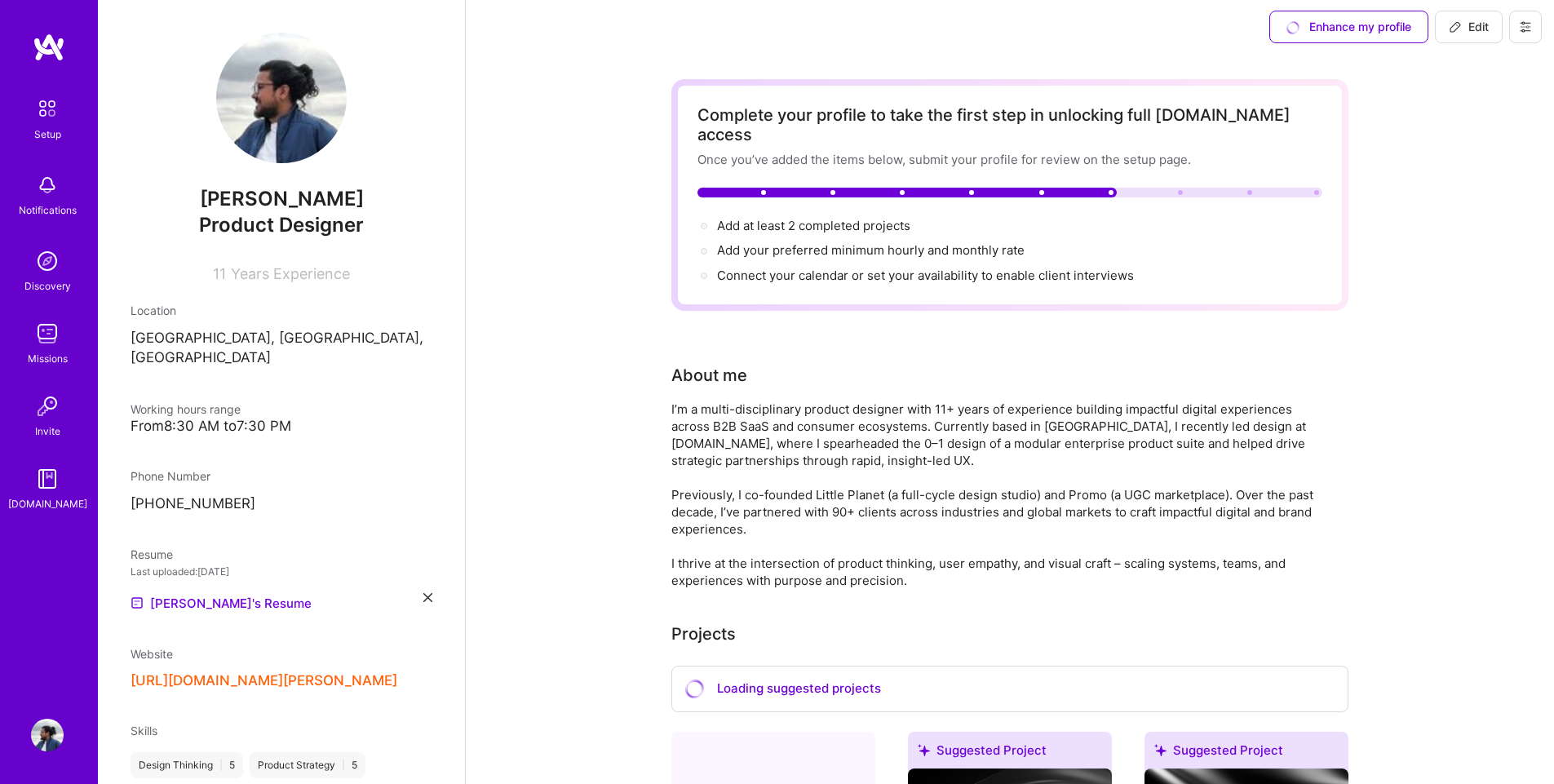
scroll to position [0, 0]
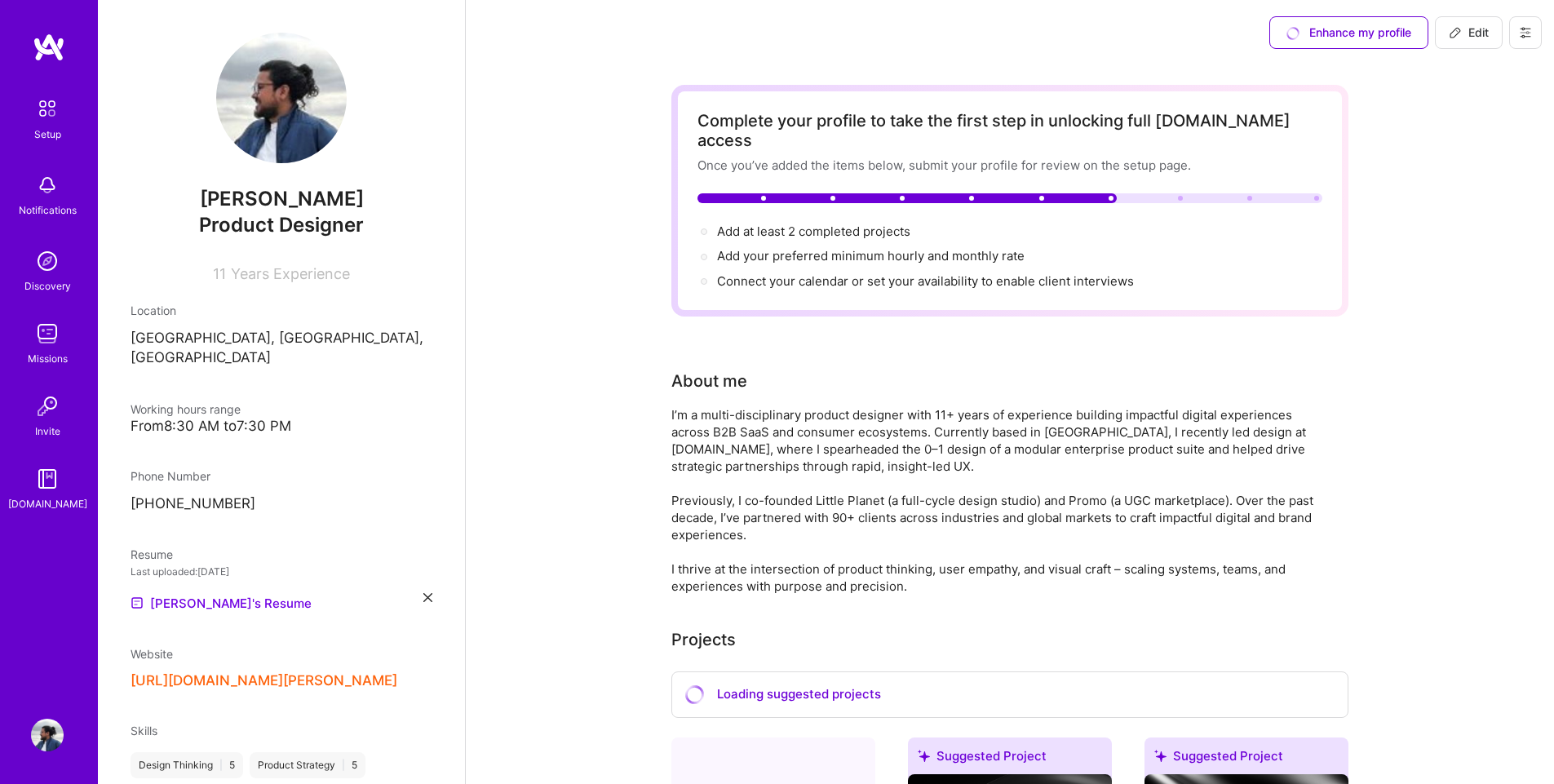
click at [1481, 32] on span "Edit" at bounding box center [1468, 32] width 40 height 17
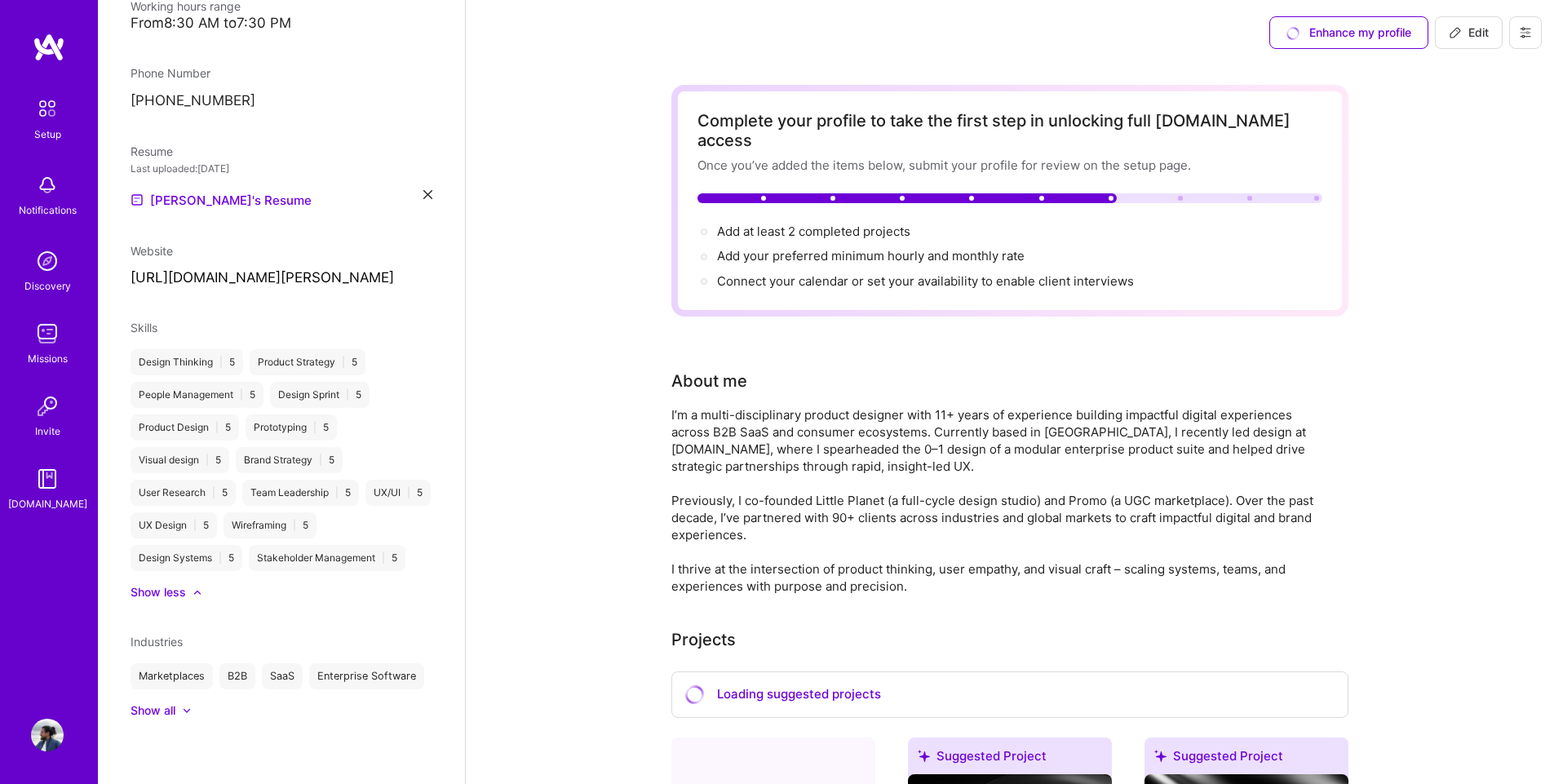
select select "IN"
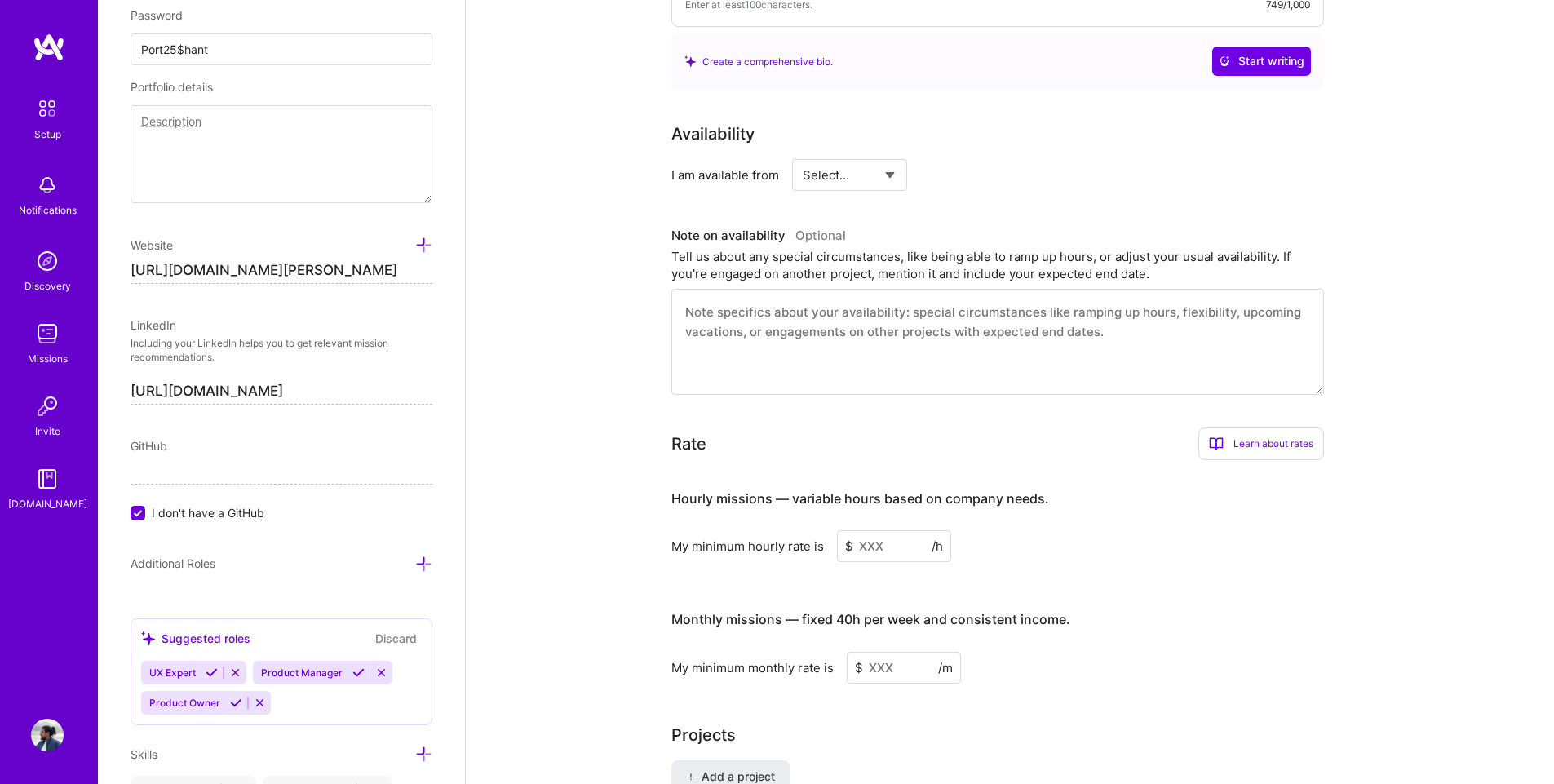
scroll to position [653, 0]
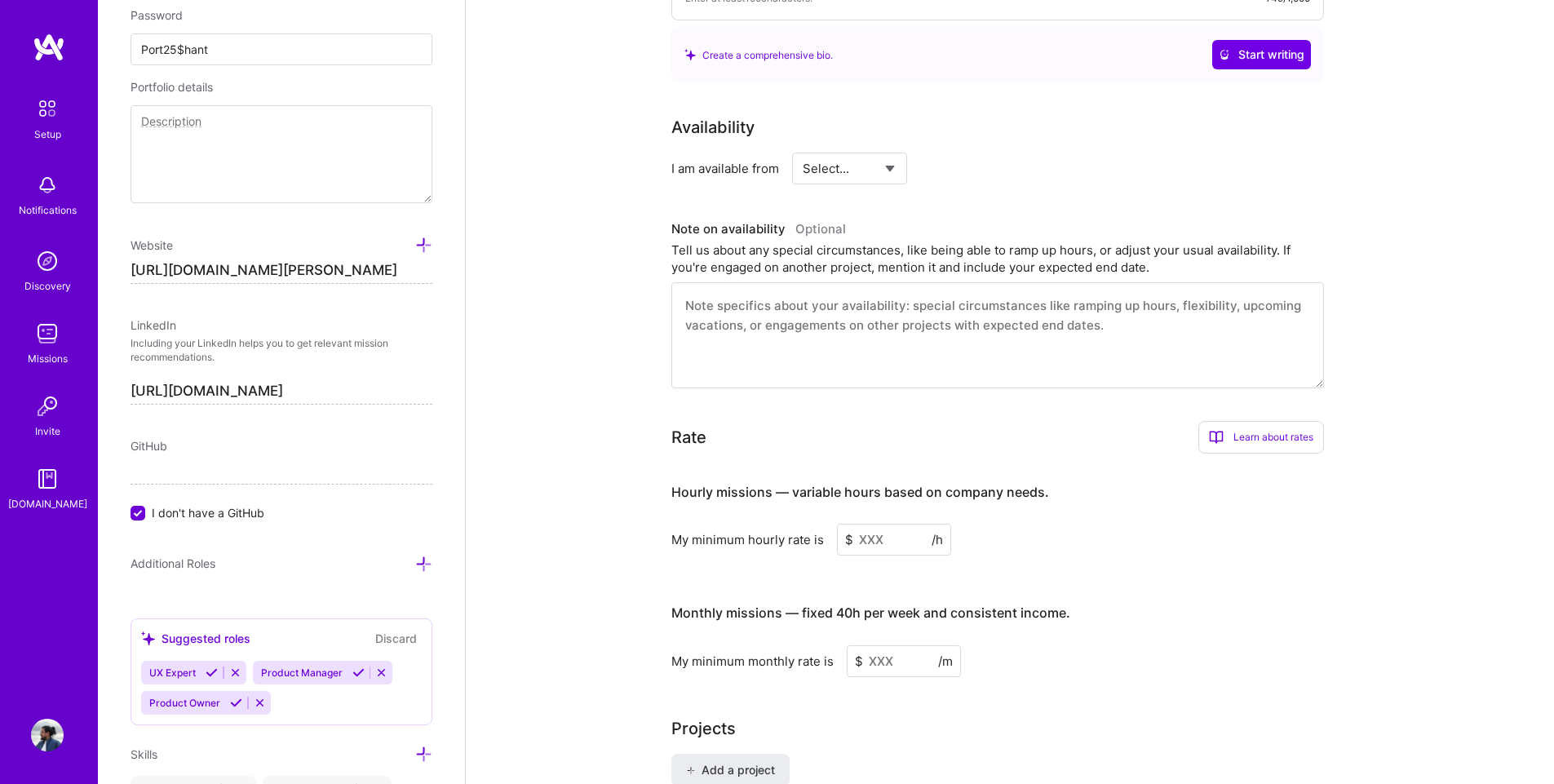
click at [891, 148] on select "Select... Right Now Future Date Not Available" at bounding box center [850, 168] width 94 height 42
select select "Right Now"
click at [803, 148] on select "Select... Right Now Future Date Not Available" at bounding box center [850, 168] width 94 height 42
click at [963, 160] on input at bounding box center [999, 168] width 97 height 32
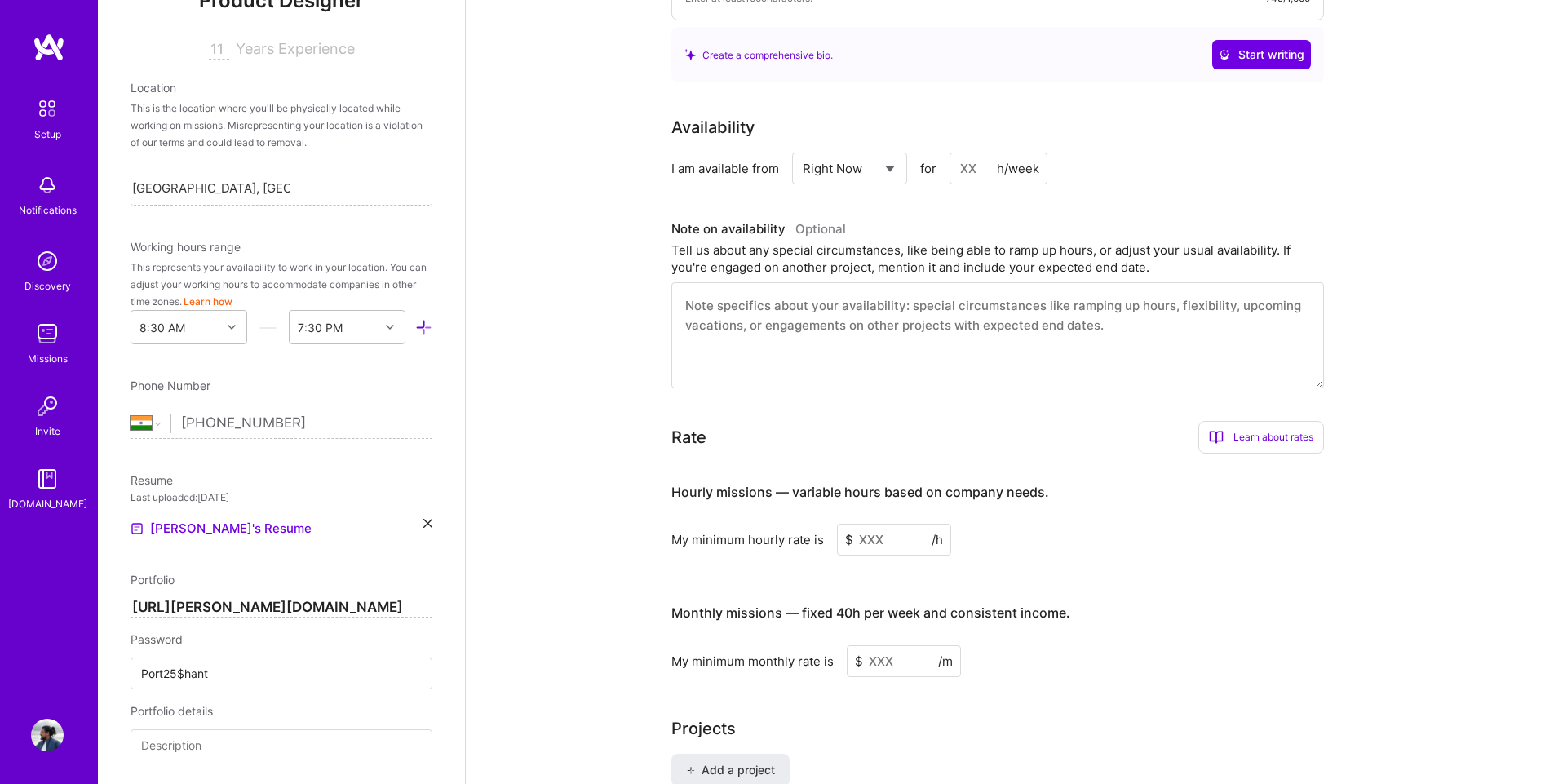
scroll to position [198, 0]
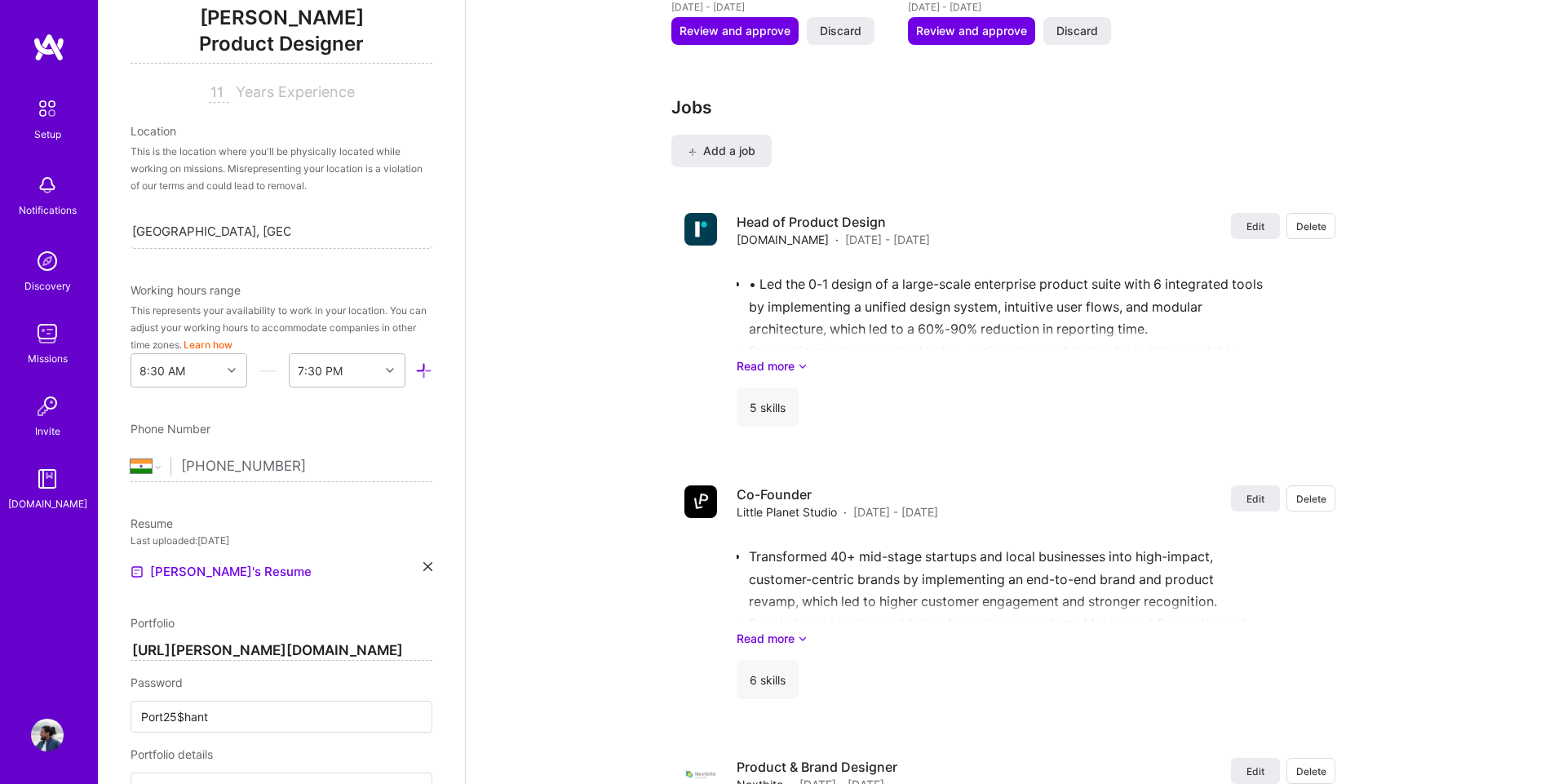
scroll to position [360, 0]
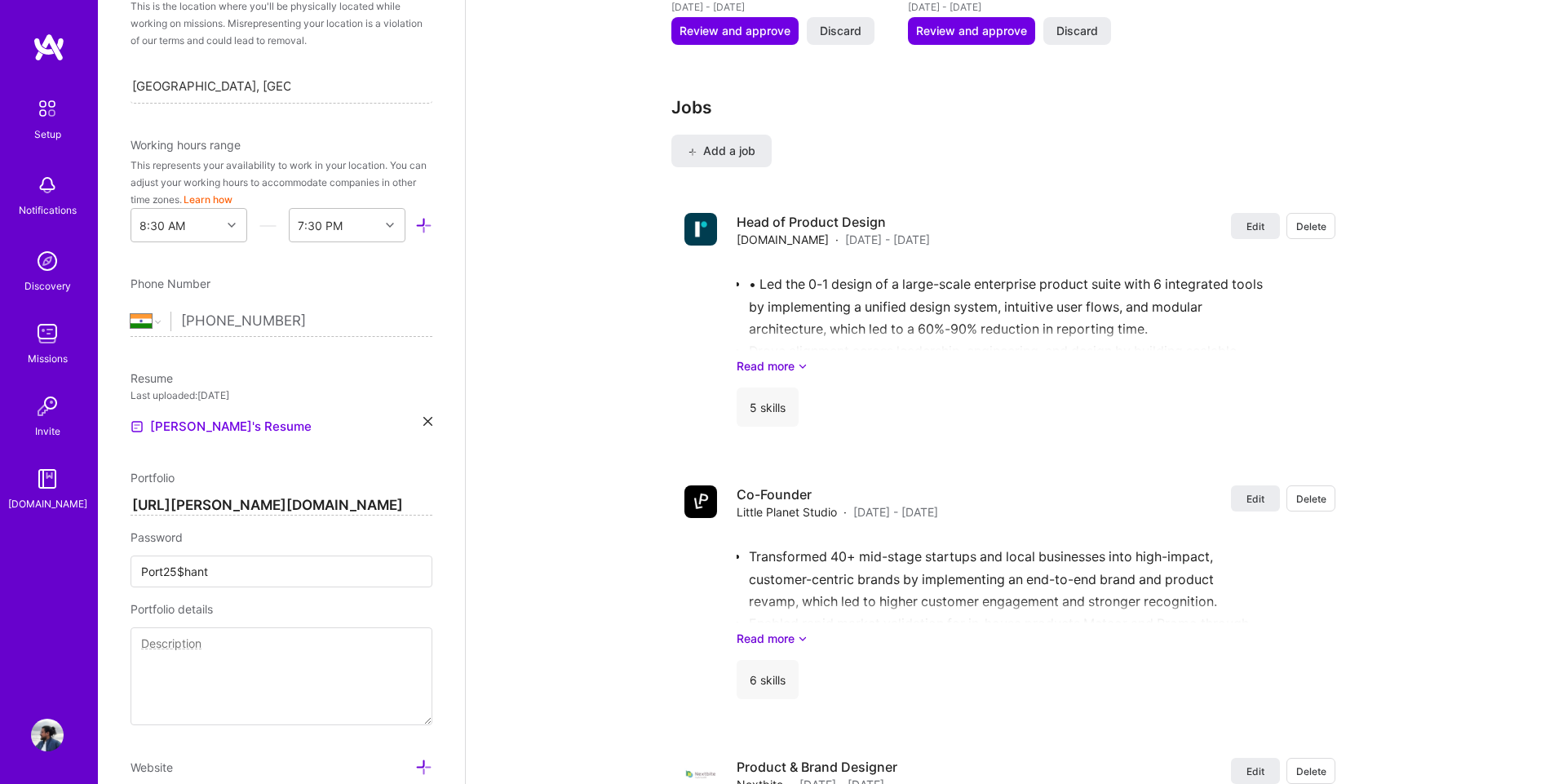
click at [415, 231] on icon at bounding box center [424, 226] width 18 height 18
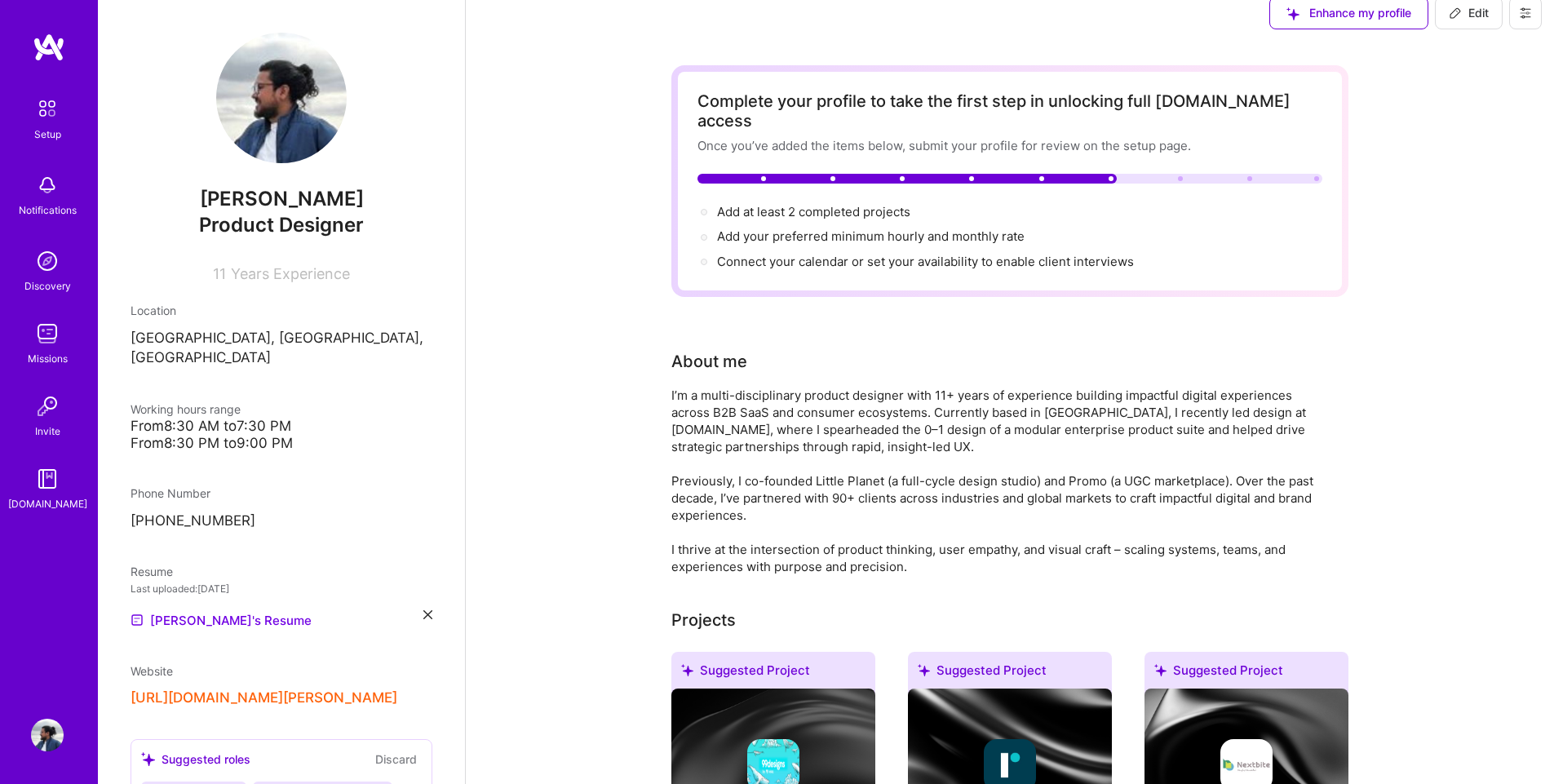
scroll to position [0, 0]
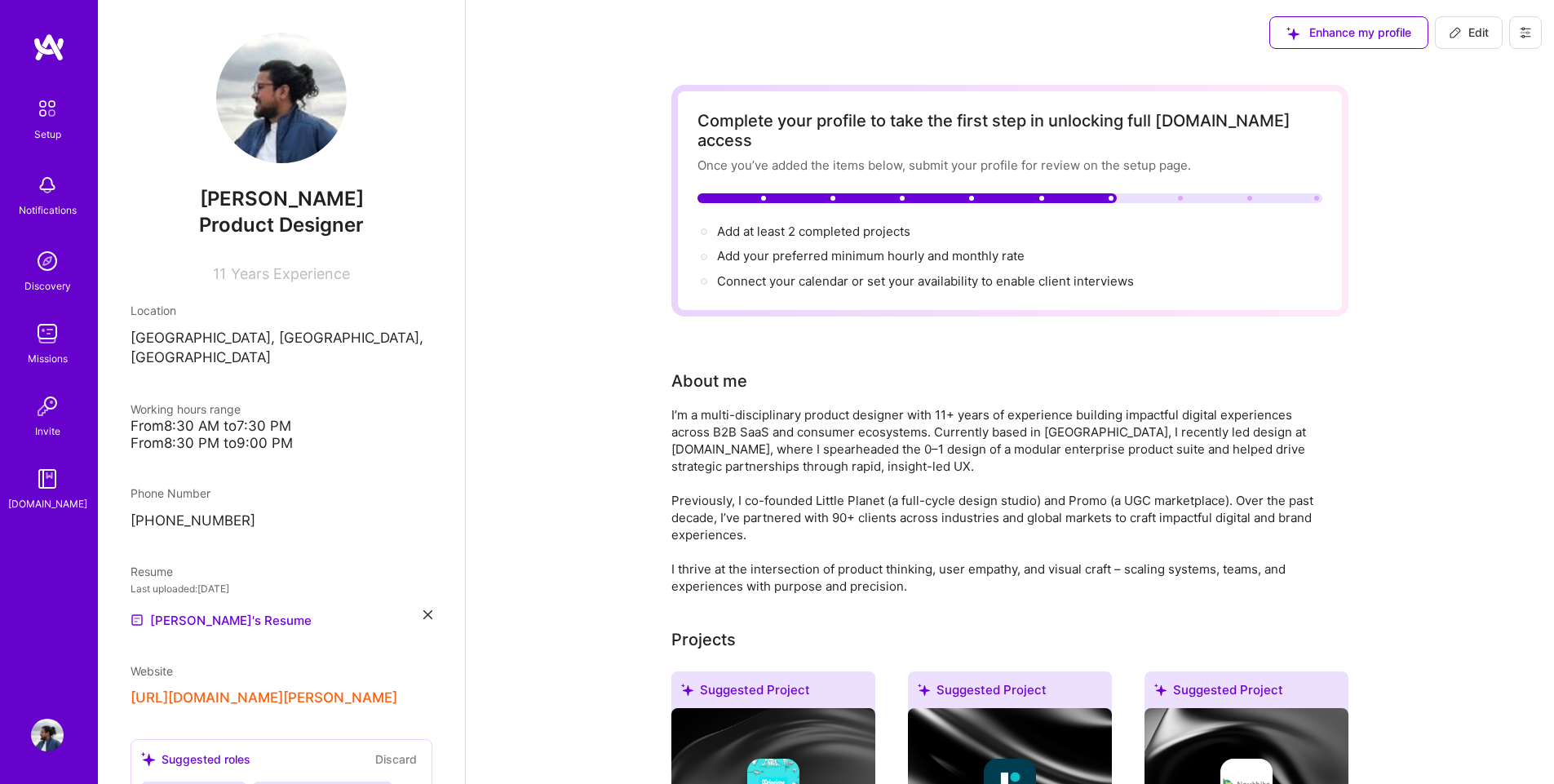
click at [1477, 35] on span "Edit" at bounding box center [1468, 32] width 40 height 17
select select "IN"
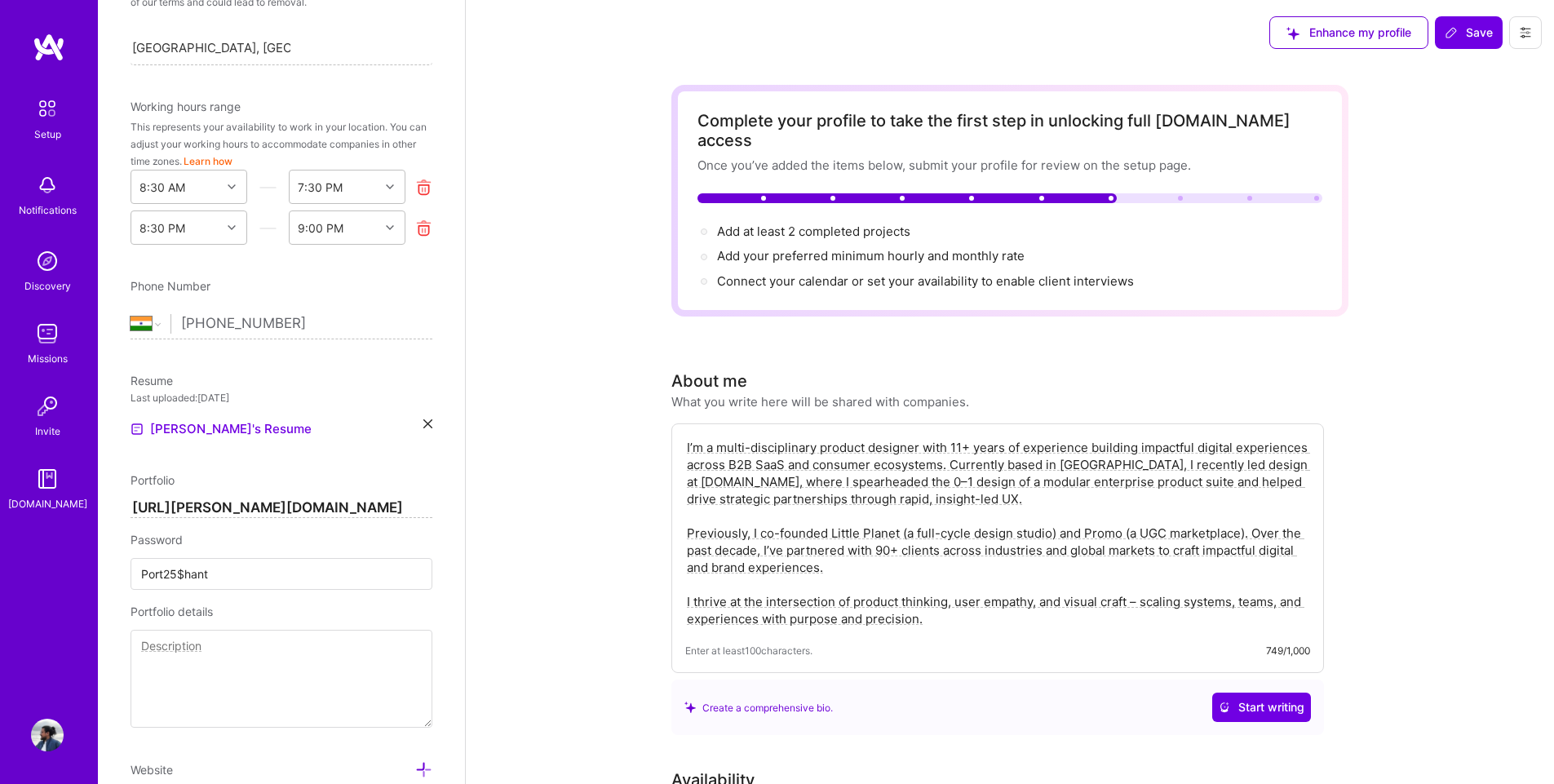
scroll to position [353, 0]
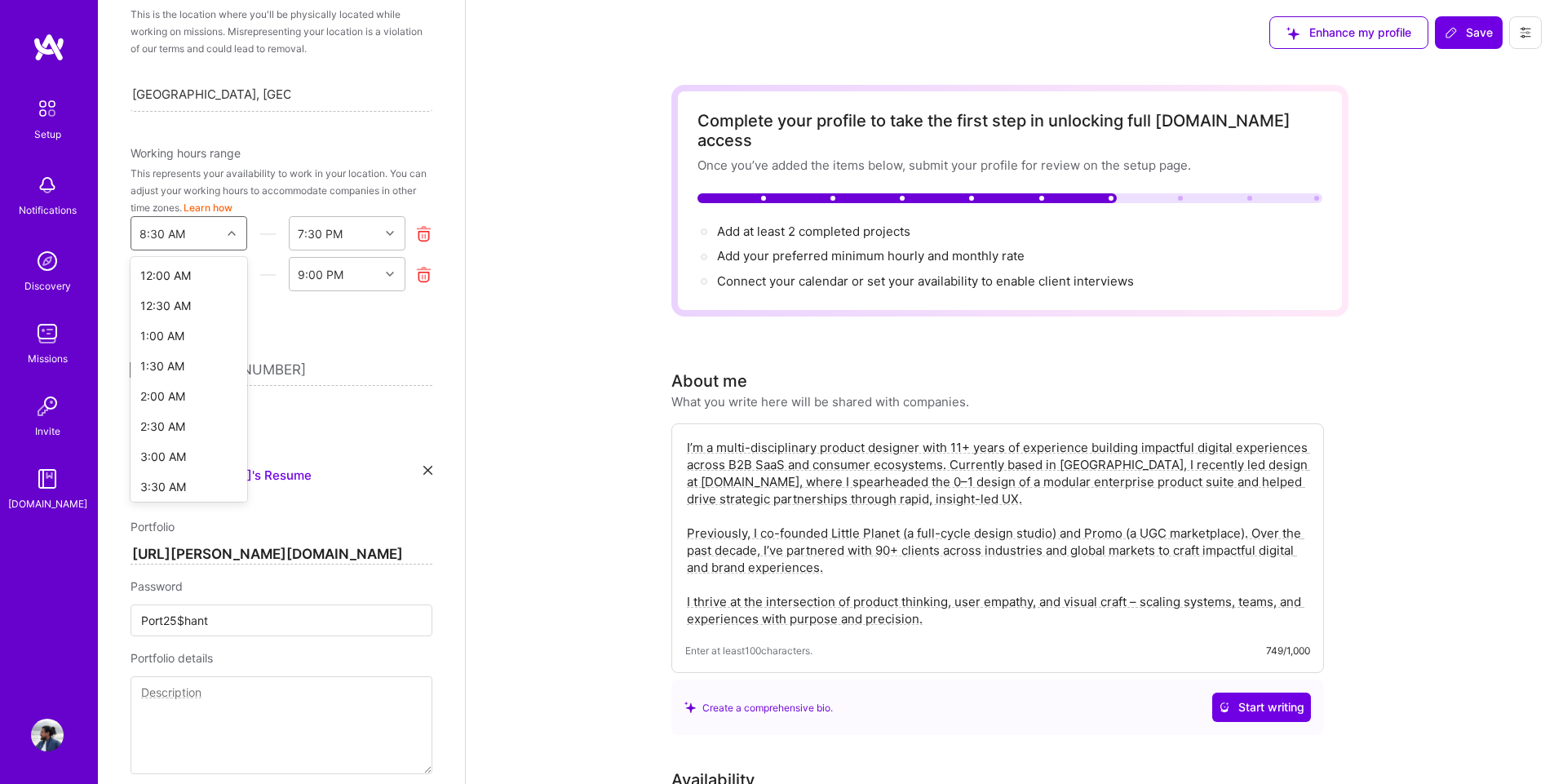
click at [195, 239] on div "8:30 AM" at bounding box center [176, 233] width 90 height 32
click at [178, 274] on div "12:00 AM" at bounding box center [189, 275] width 117 height 30
click at [314, 228] on div "End Time" at bounding box center [321, 234] width 50 height 18
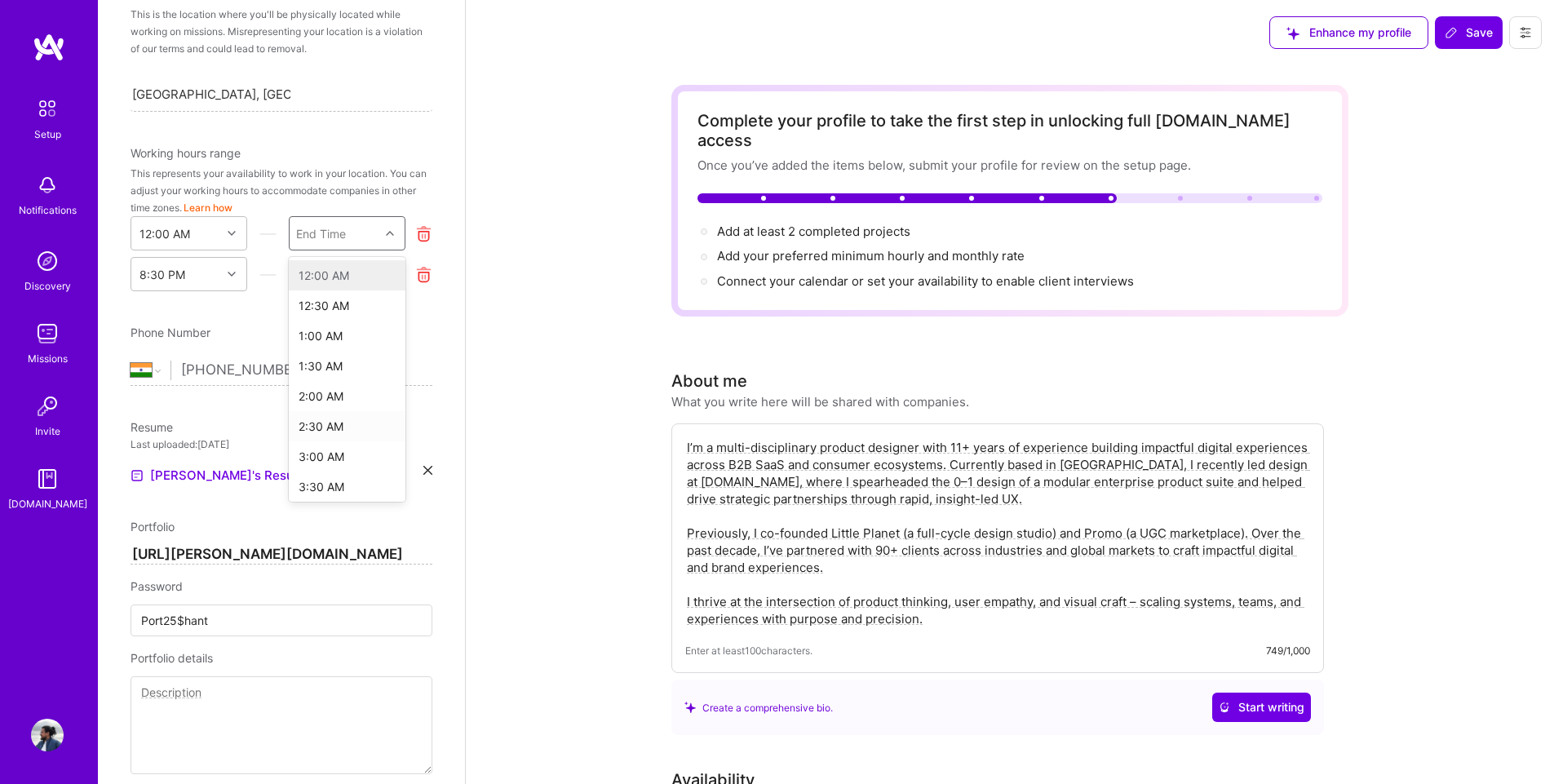
click at [322, 435] on div "2:30 AM" at bounding box center [347, 426] width 117 height 30
click at [213, 293] on div "Edit photo [PERSON_NAME] Product Designer 11 Years Experience Location This is …" at bounding box center [281, 392] width 367 height 784
click at [209, 284] on div "8:30 PM" at bounding box center [176, 274] width 90 height 32
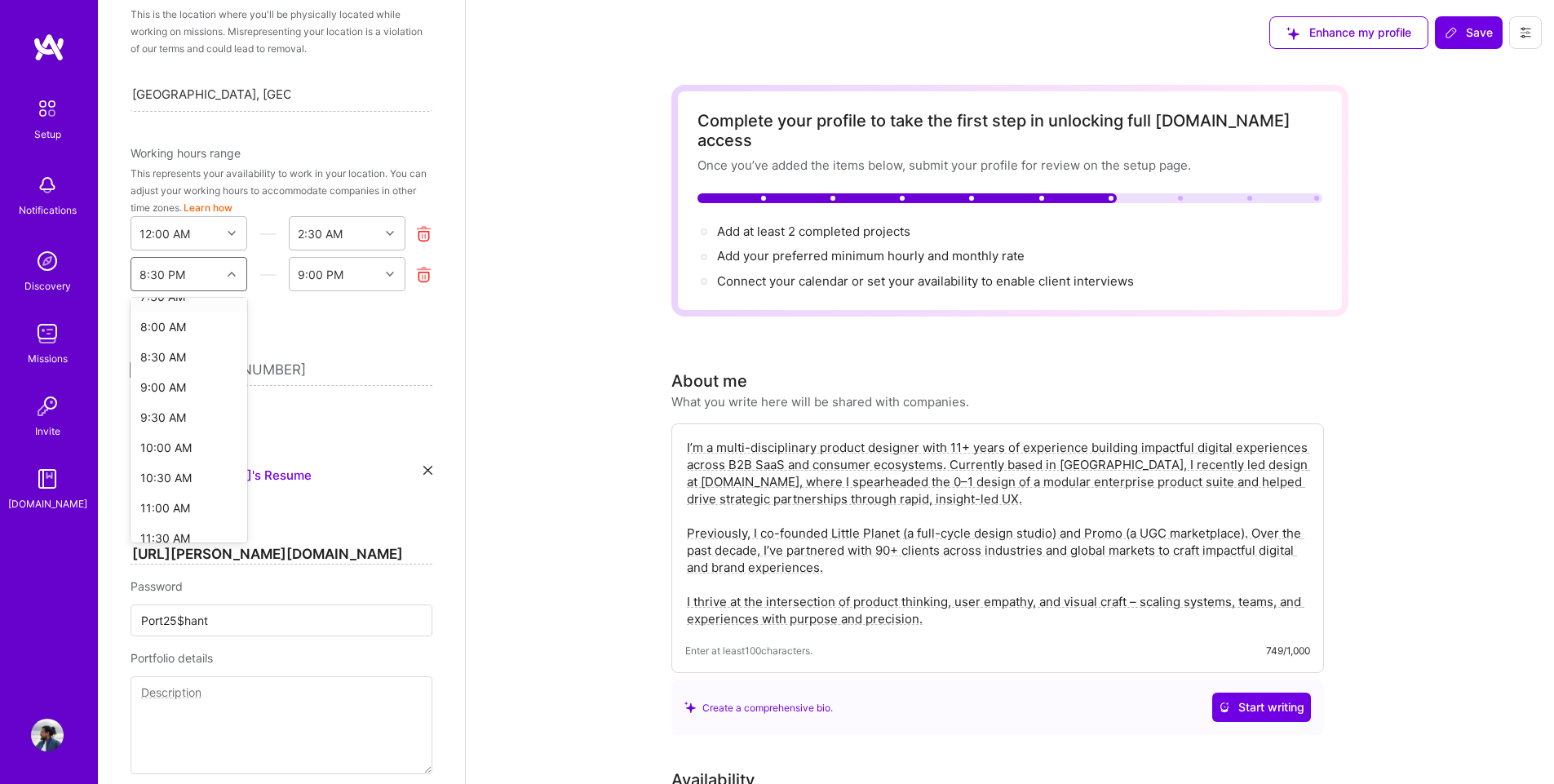
scroll to position [326, 0]
click at [193, 445] on div "10:00 AM" at bounding box center [189, 442] width 117 height 30
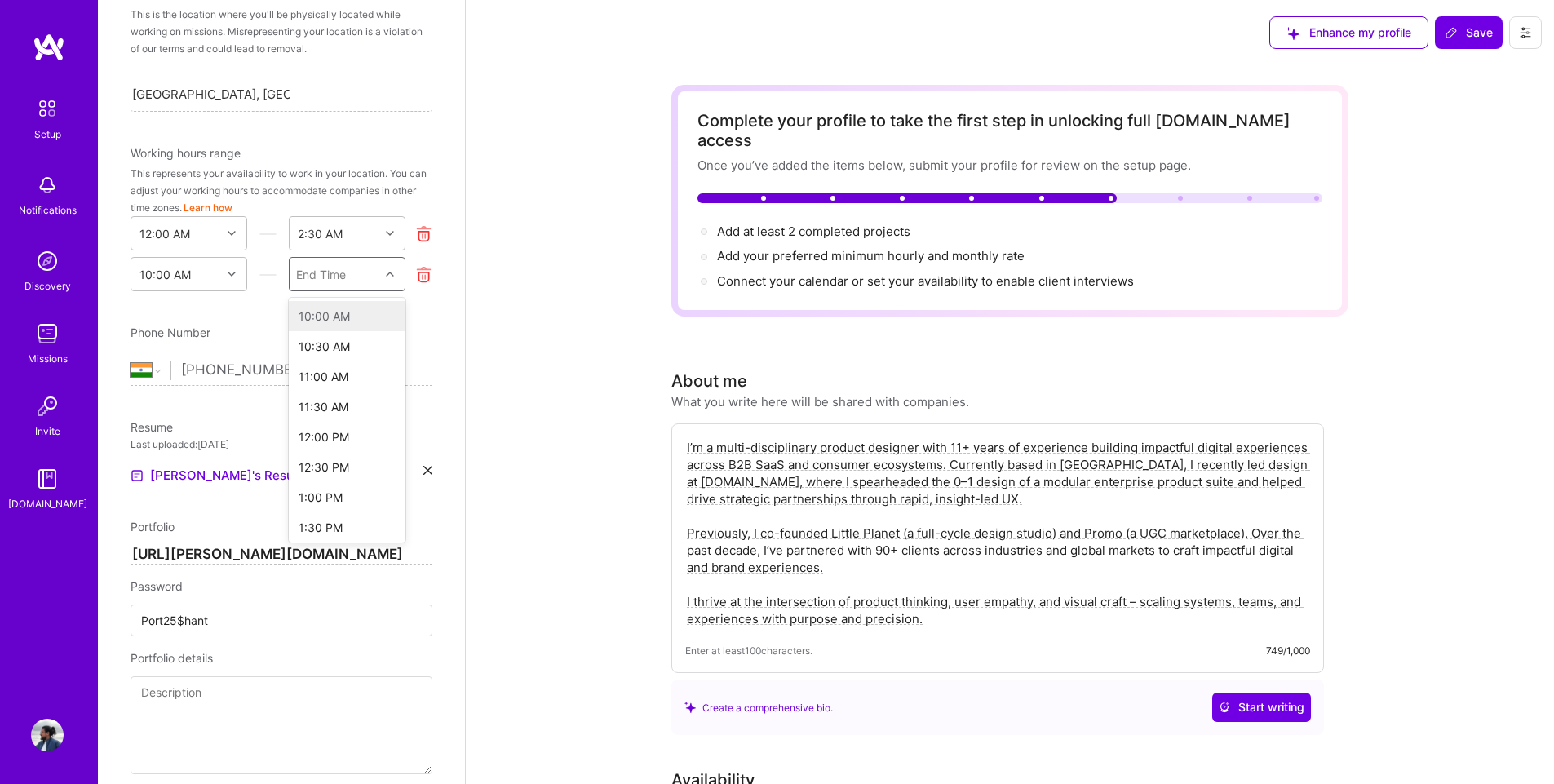
click at [304, 268] on div "End Time" at bounding box center [321, 275] width 50 height 18
click at [338, 482] on div "11:30 PM" at bounding box center [347, 478] width 117 height 30
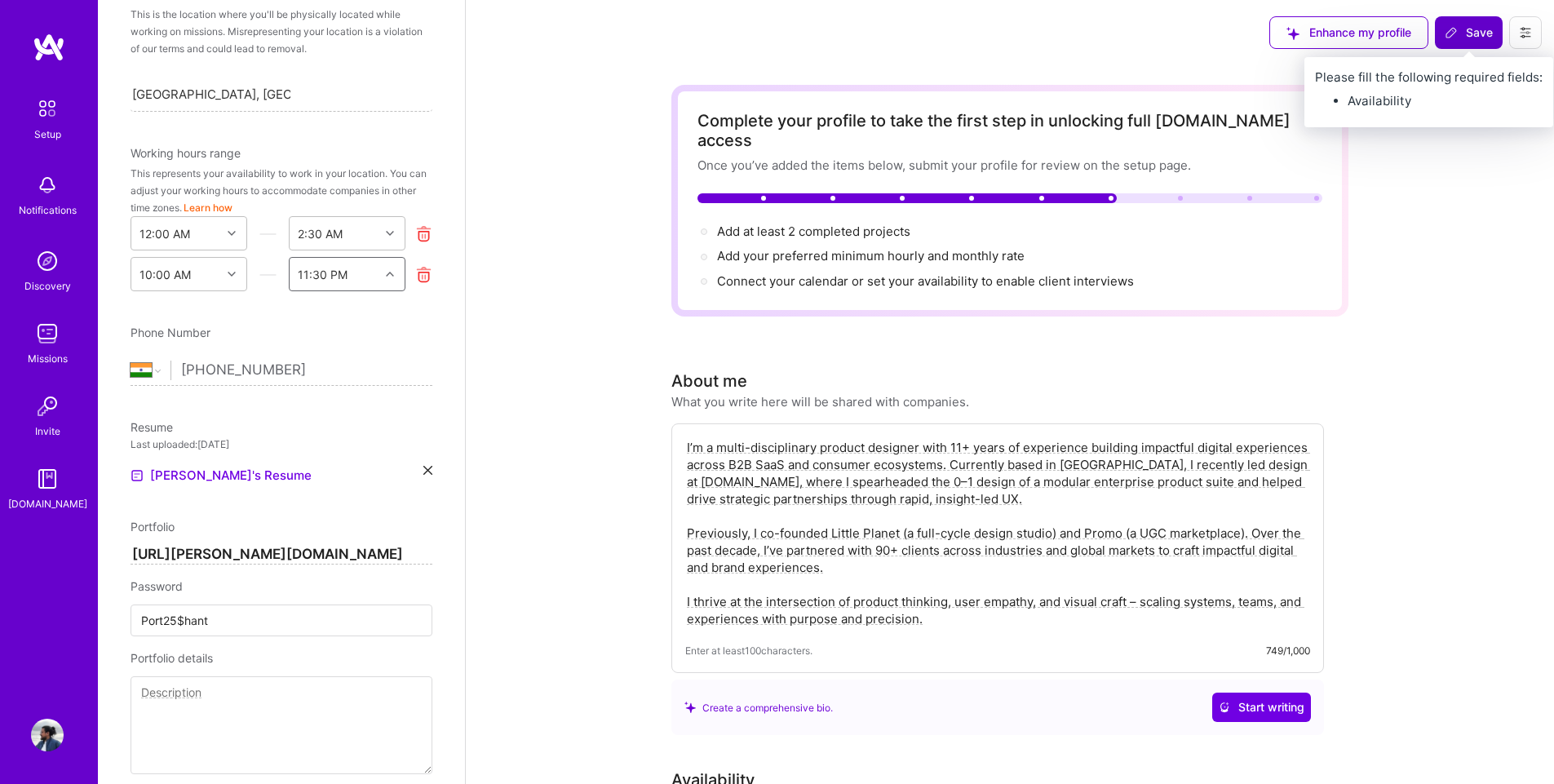
click at [1470, 32] on span "Save" at bounding box center [1468, 32] width 48 height 17
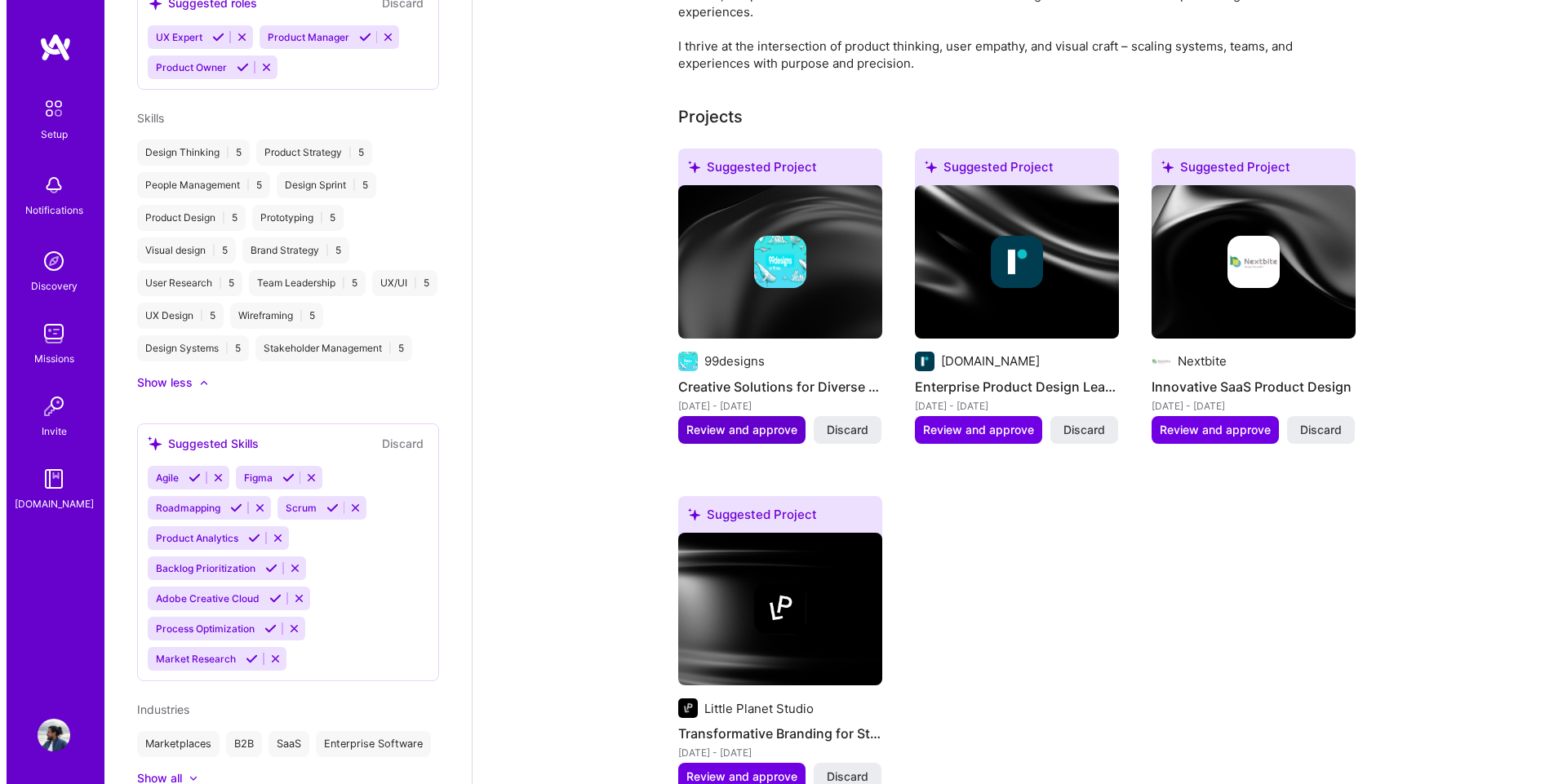
scroll to position [408, 0]
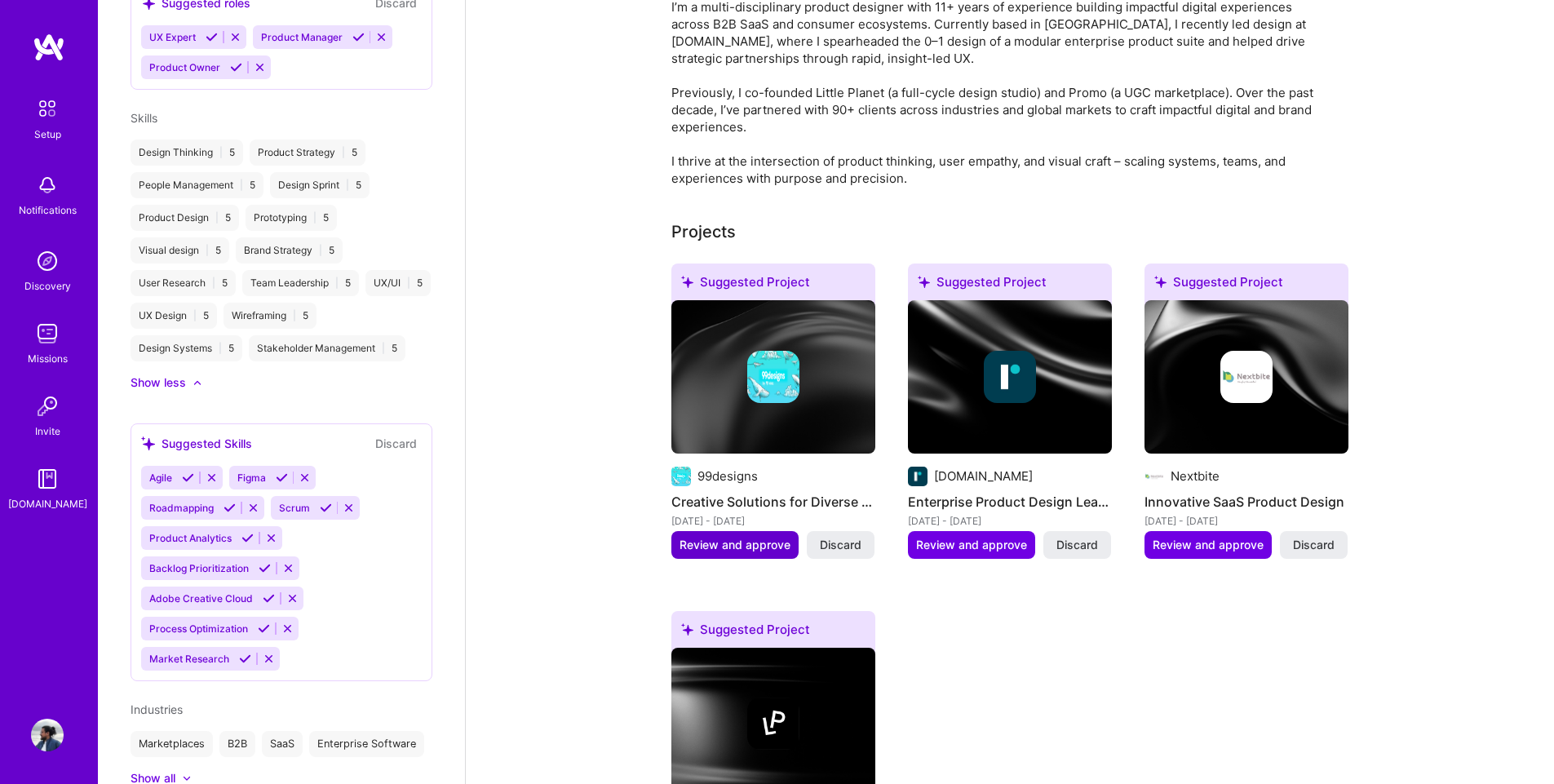
click at [768, 537] on span "Review and approve" at bounding box center [736, 544] width 111 height 17
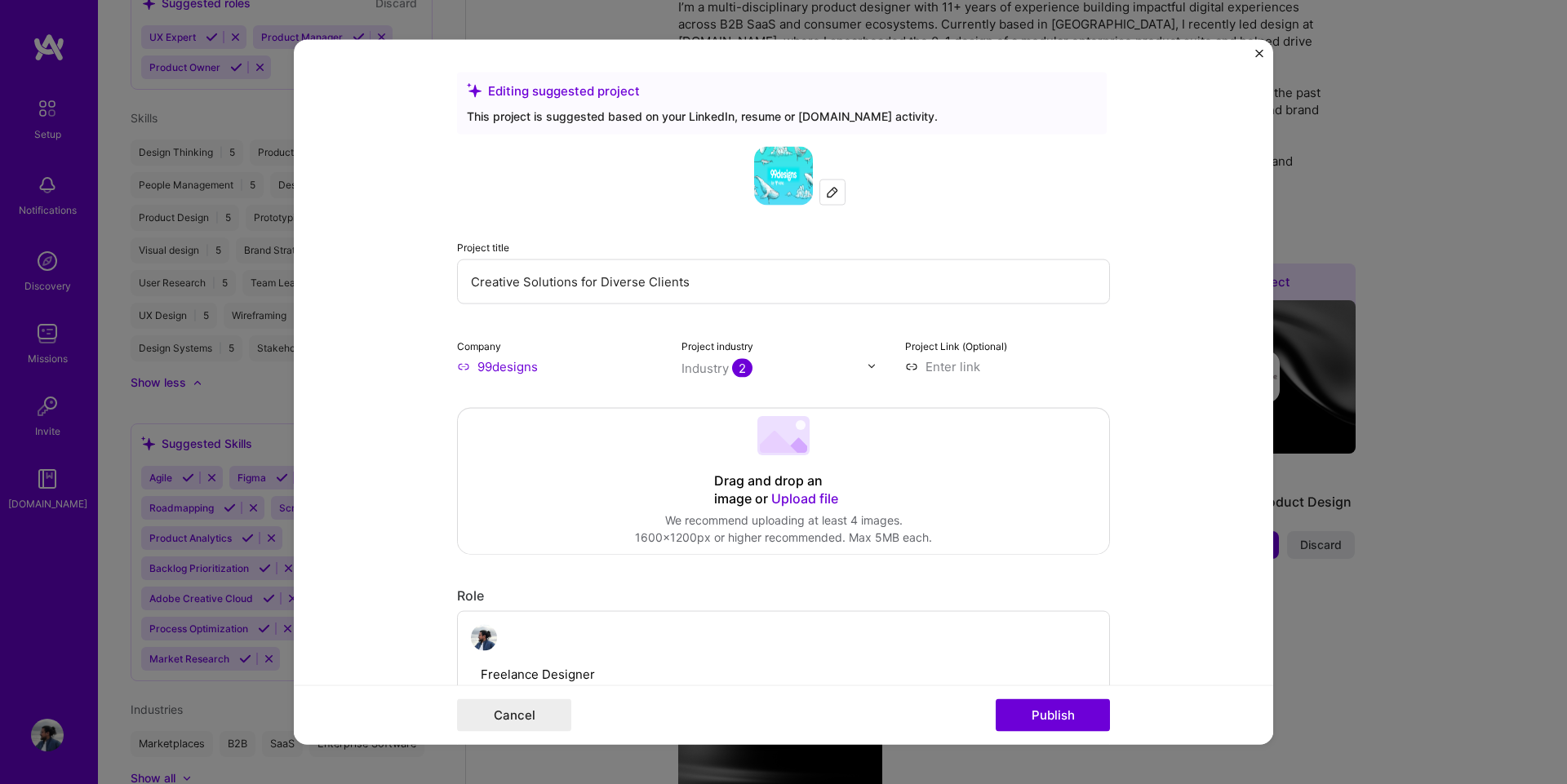
click at [785, 511] on div "We recommend uploading at least 4 images." at bounding box center [783, 520] width 297 height 18
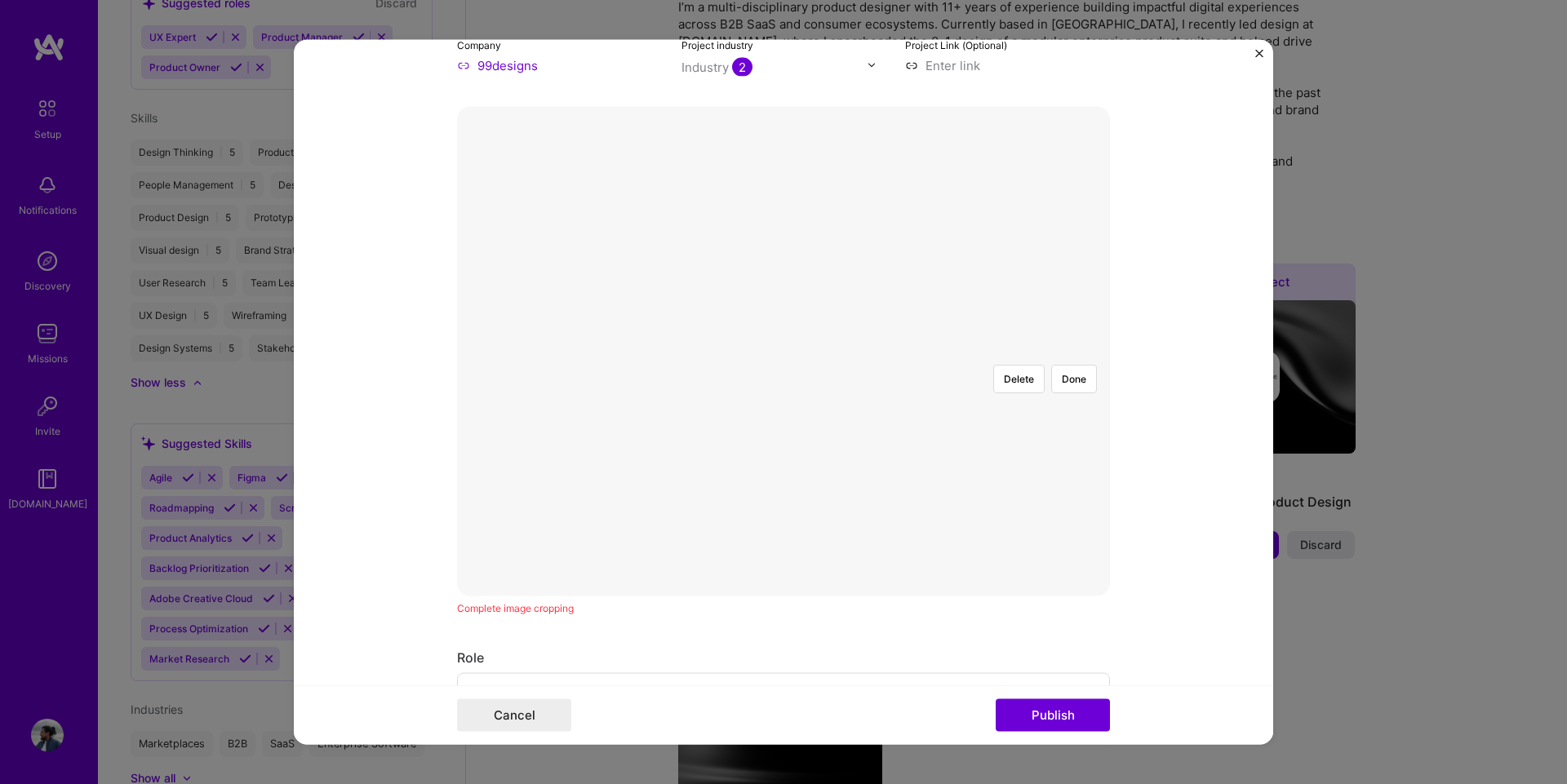
scroll to position [244, 0]
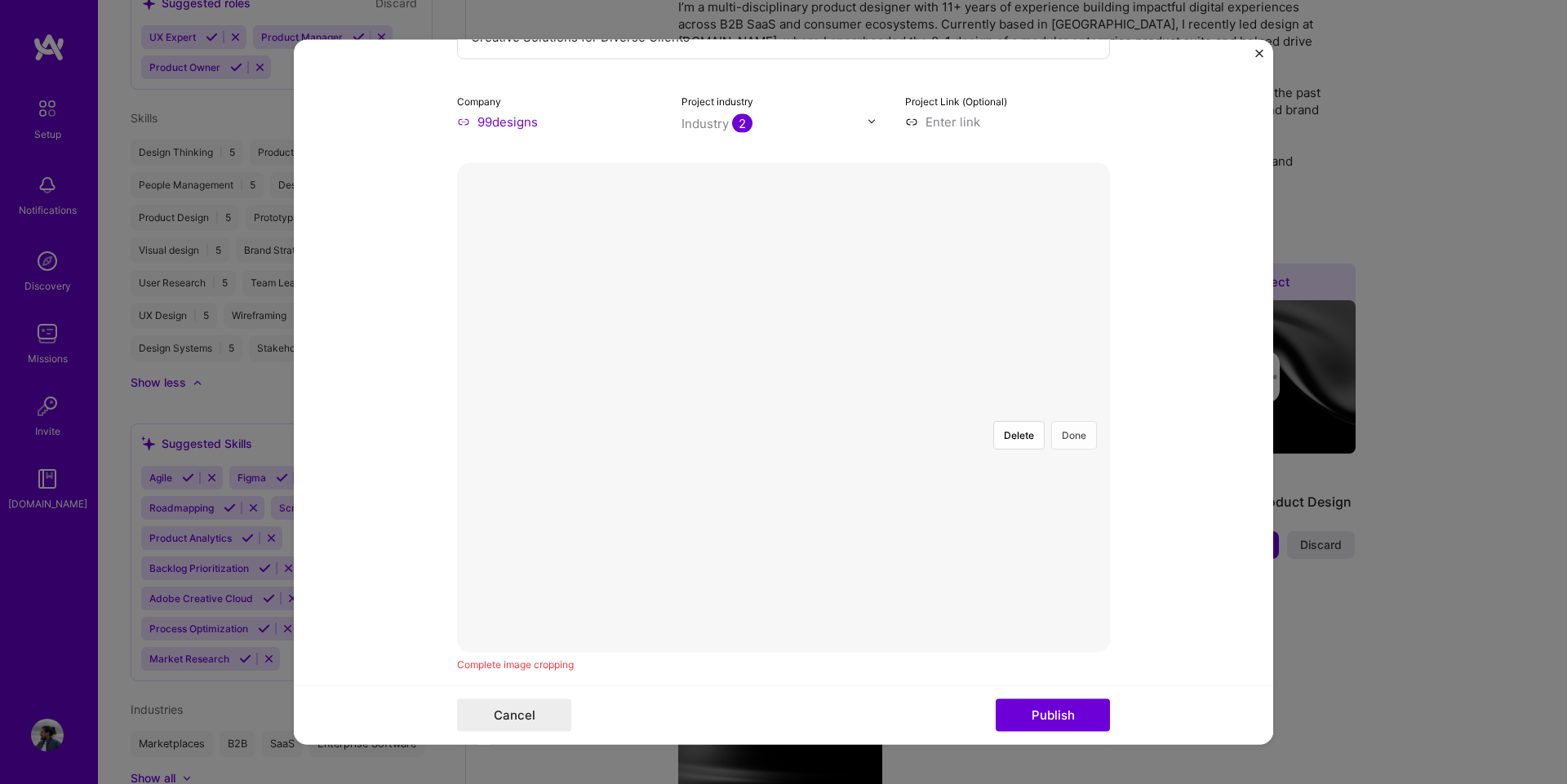
click at [1083, 420] on button "Done" at bounding box center [1073, 433] width 46 height 28
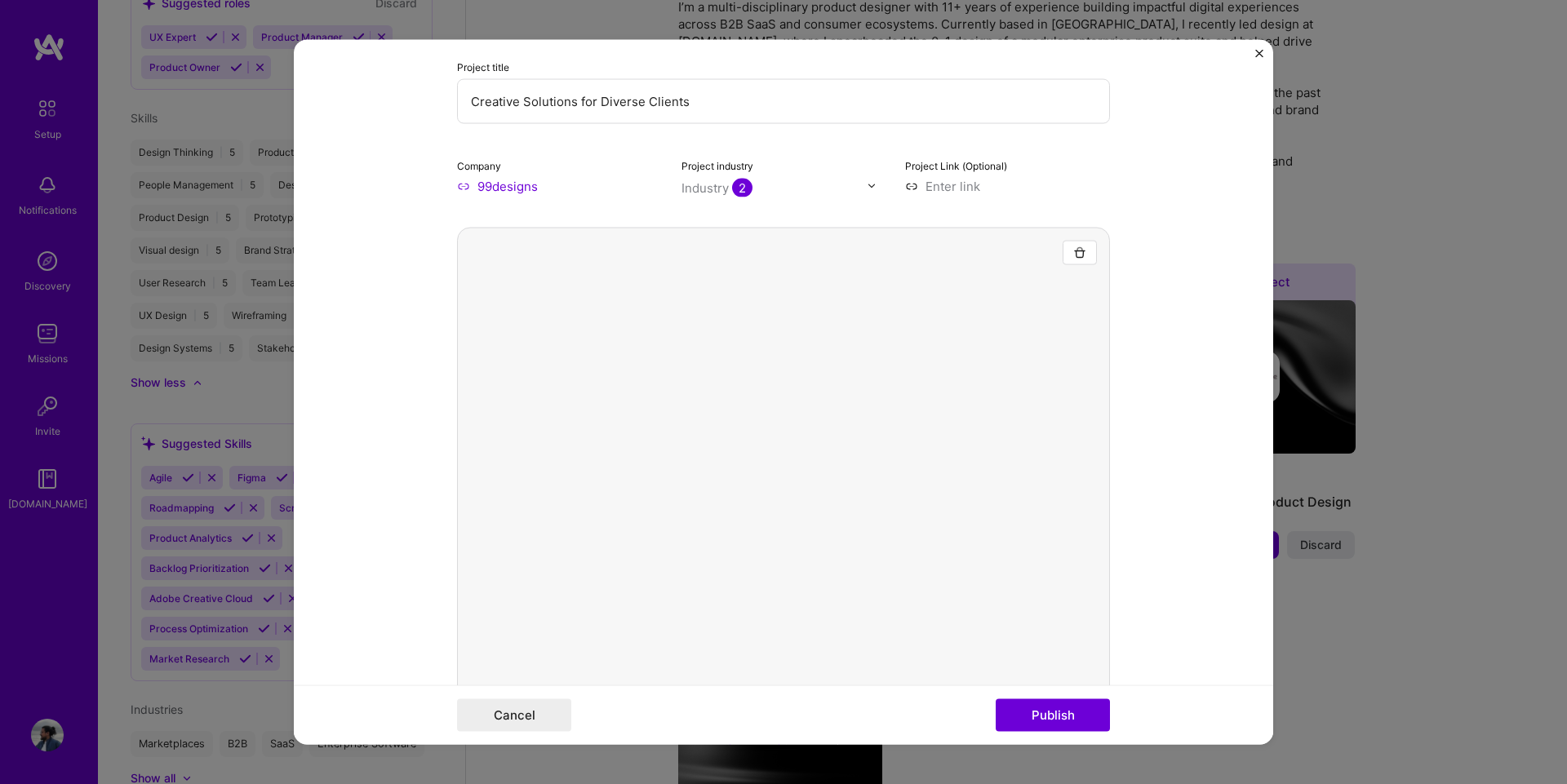
scroll to position [163, 0]
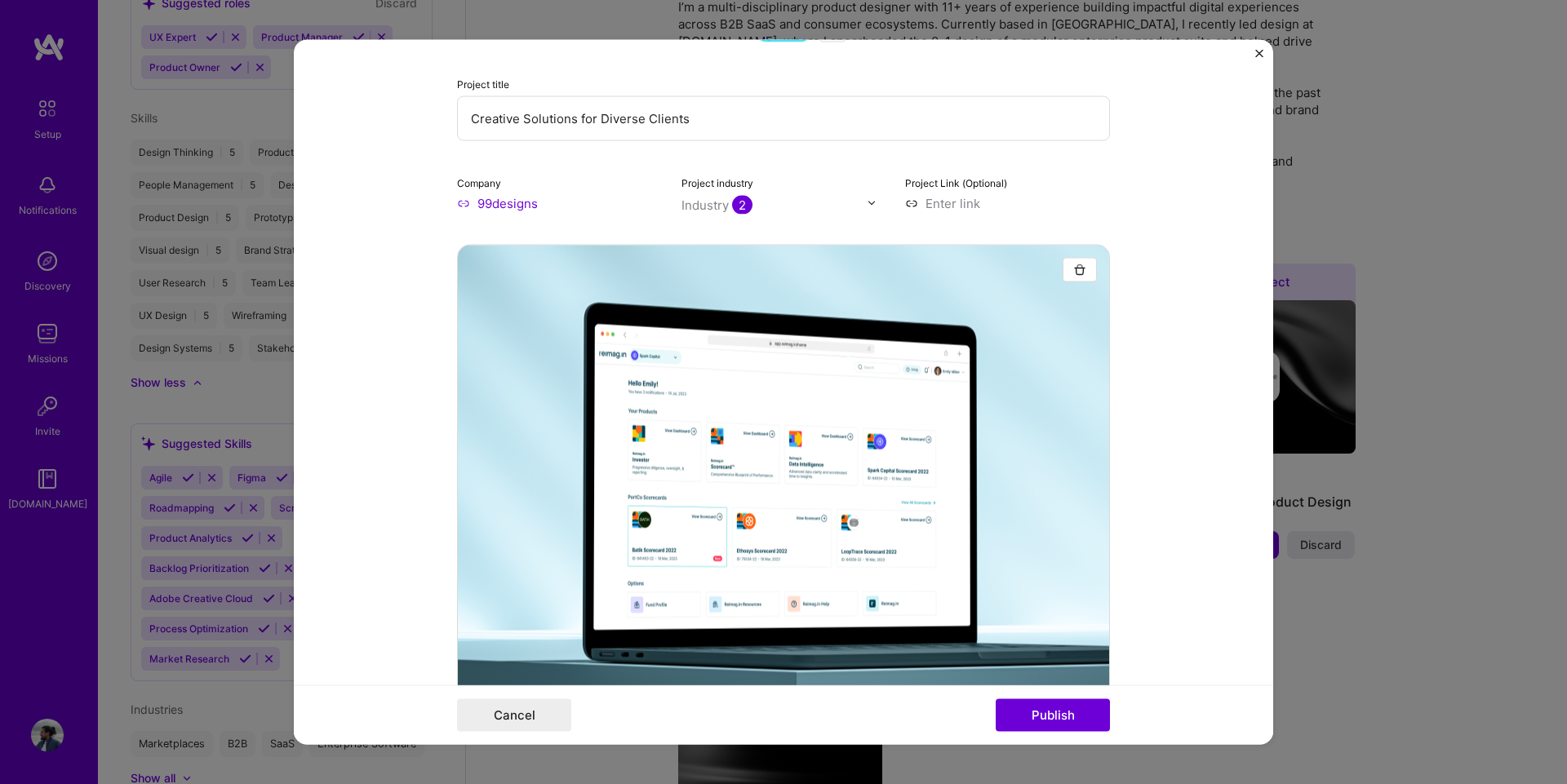
click at [936, 197] on input at bounding box center [1008, 203] width 205 height 18
type input "[URL][DOMAIN_NAME][PERSON_NAME][DOMAIN_NAME]"
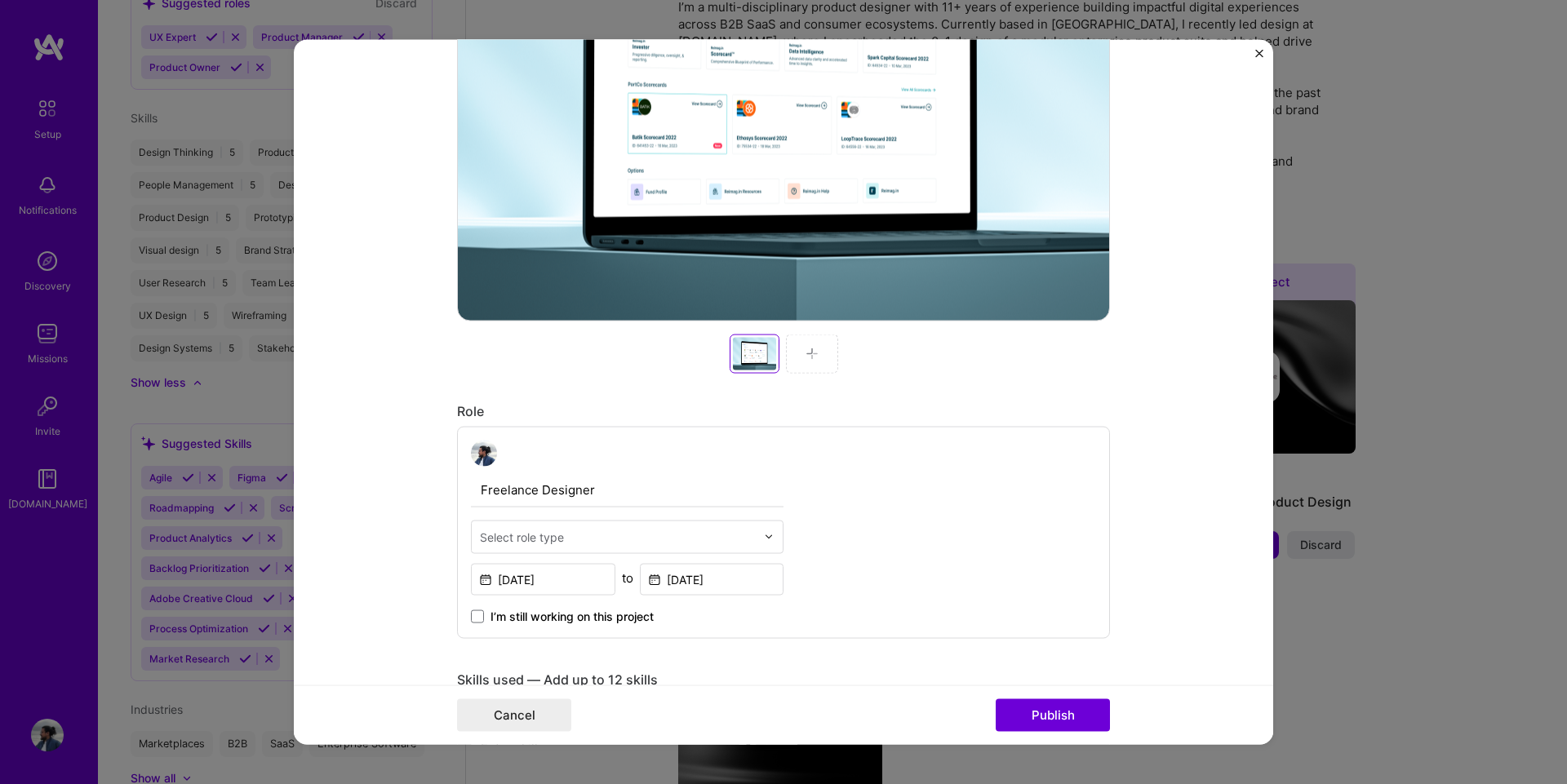
scroll to position [571, 0]
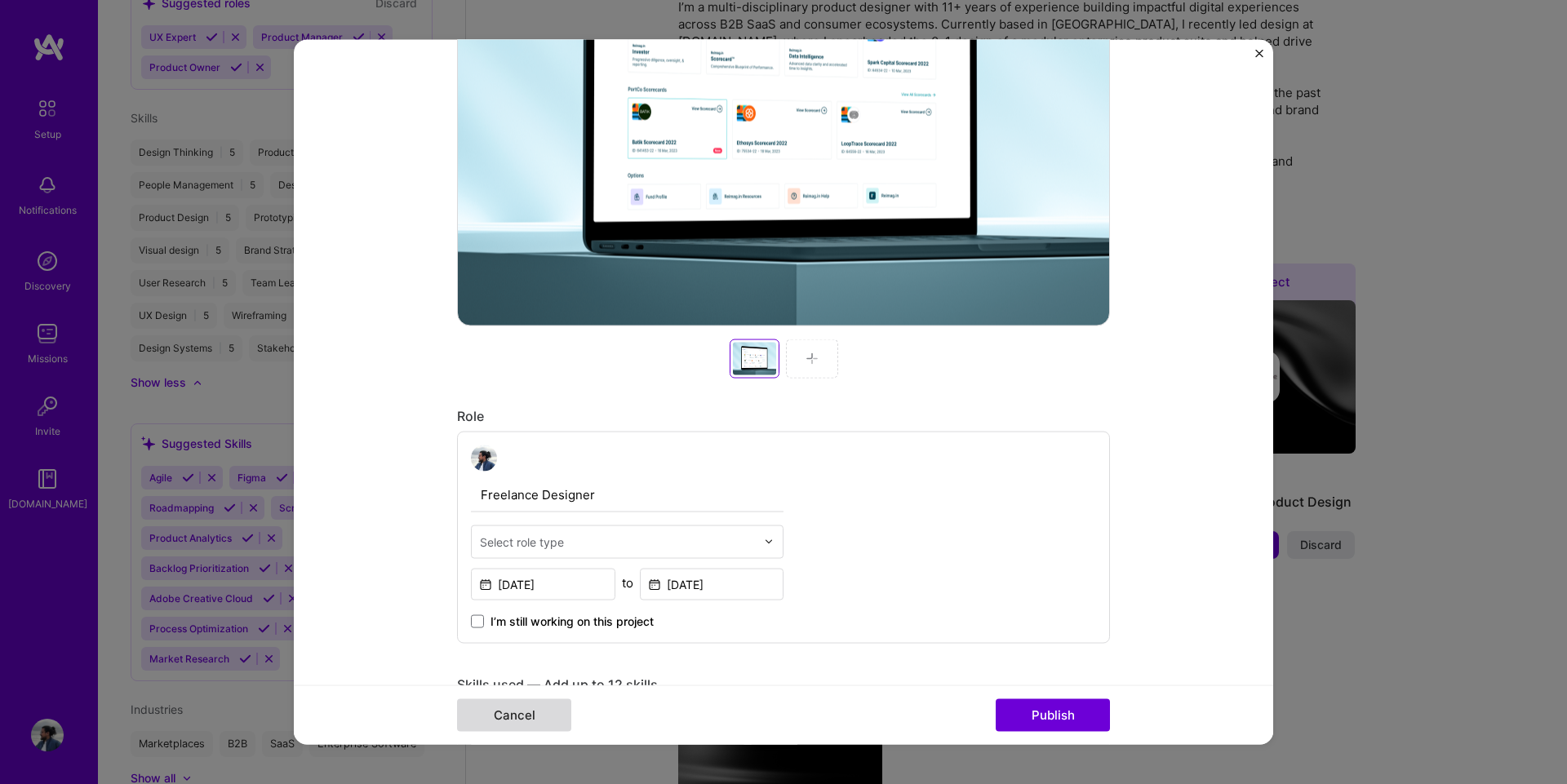
click at [513, 716] on button "Cancel" at bounding box center [514, 715] width 114 height 32
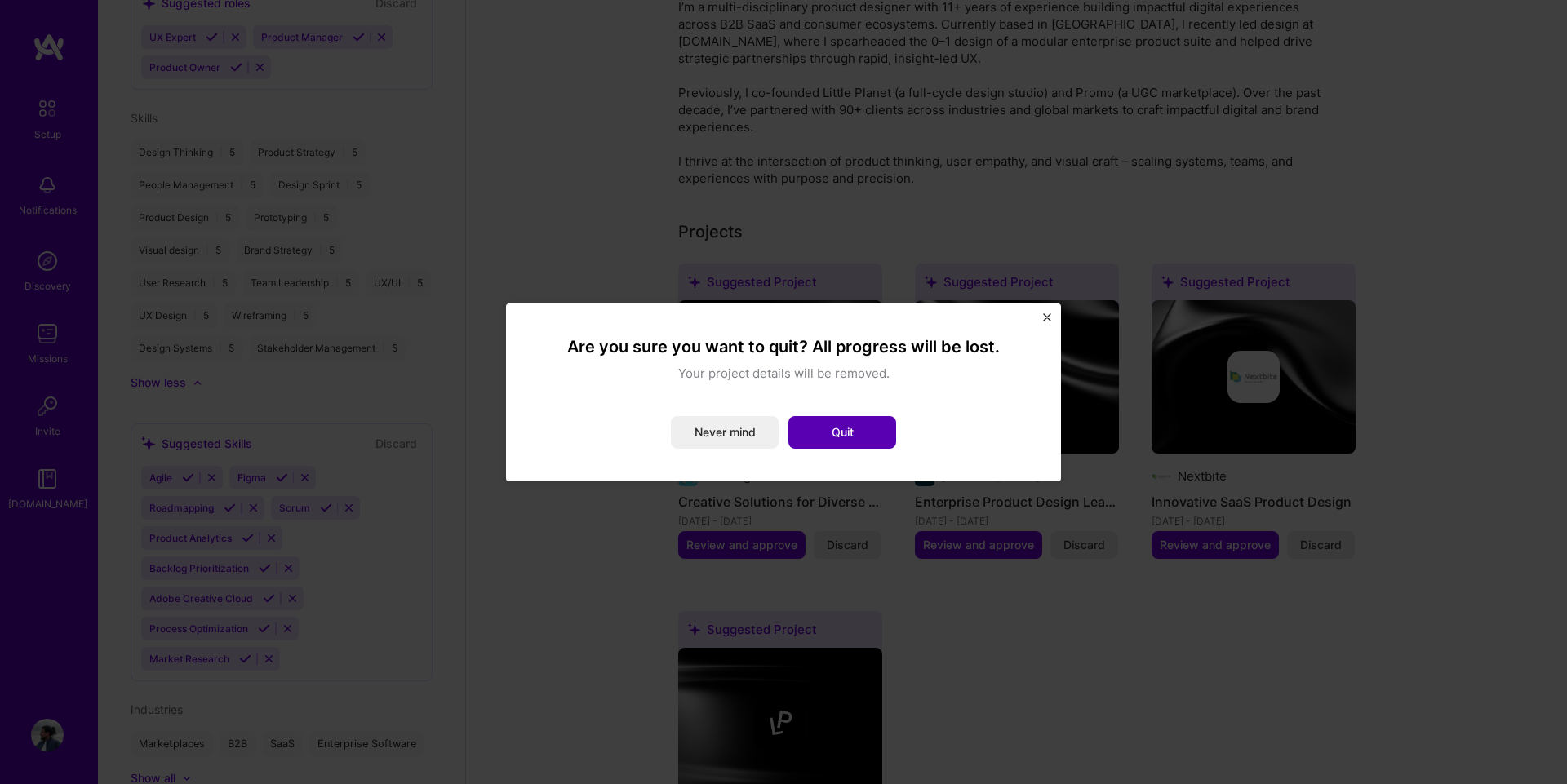
click at [827, 429] on button "Quit" at bounding box center [842, 431] width 108 height 32
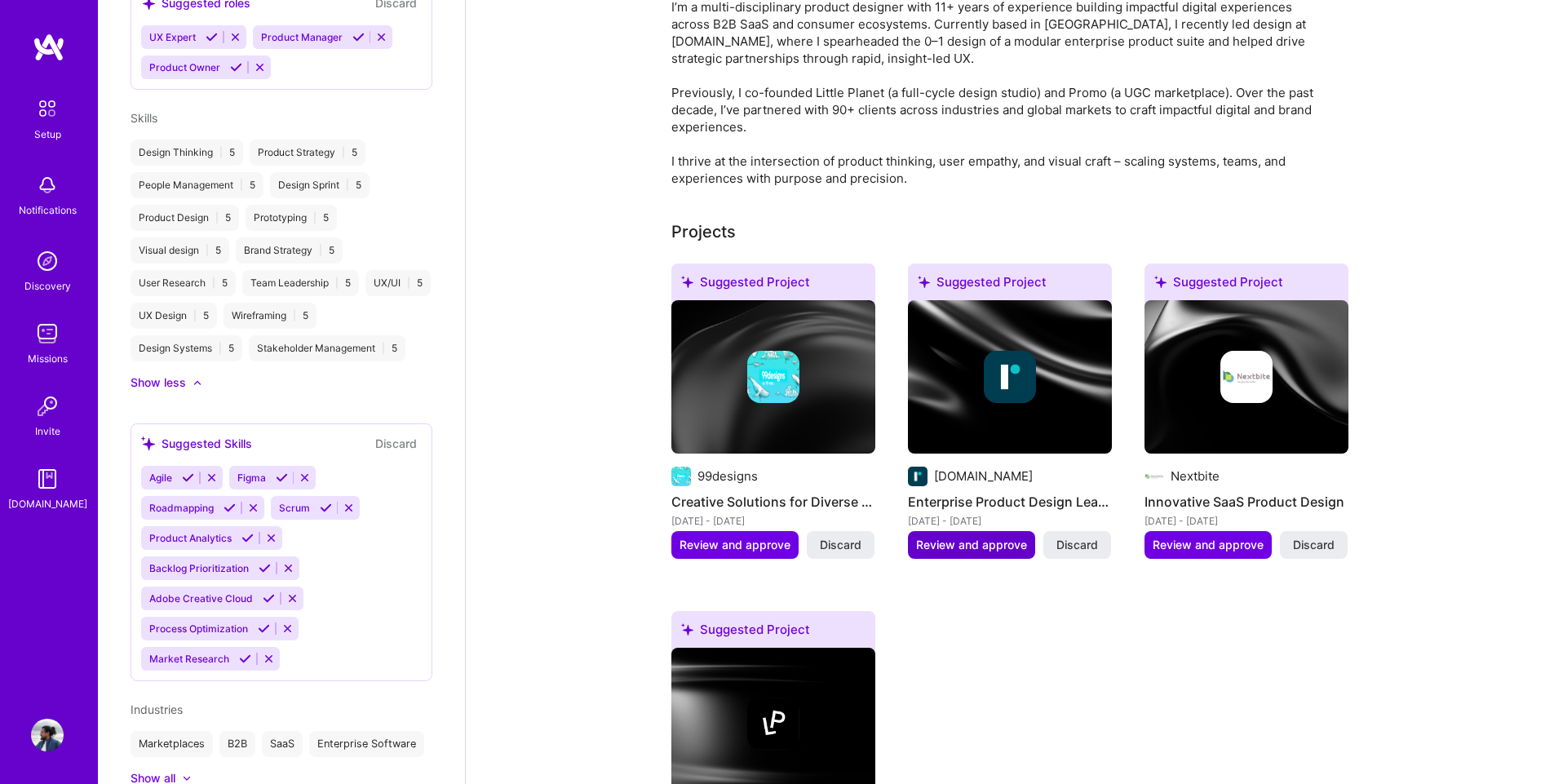
click at [985, 537] on span "Review and approve" at bounding box center [971, 544] width 111 height 17
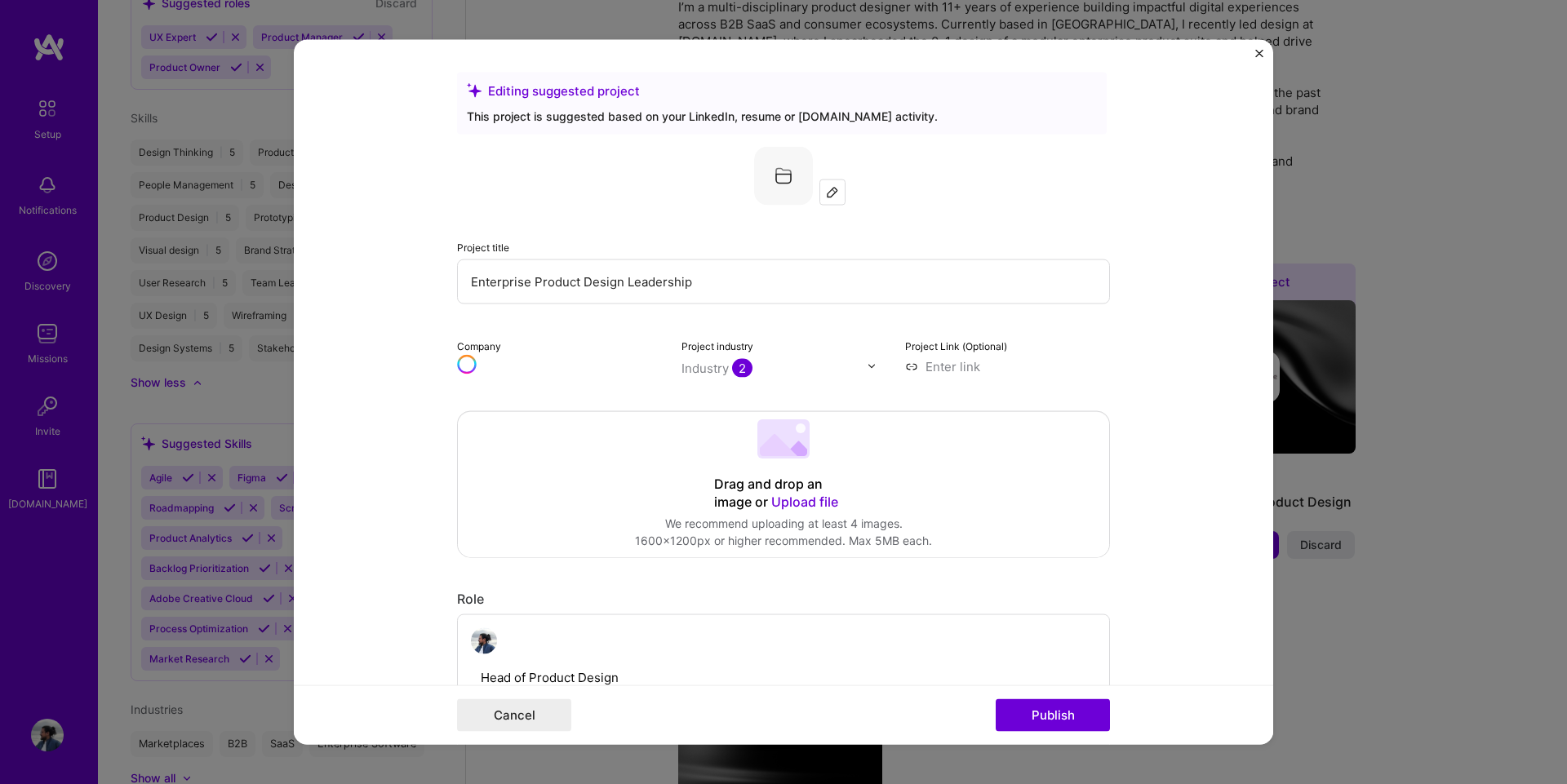
click at [797, 491] on div "Drag and drop an image or Upload file" at bounding box center [784, 492] width 138 height 36
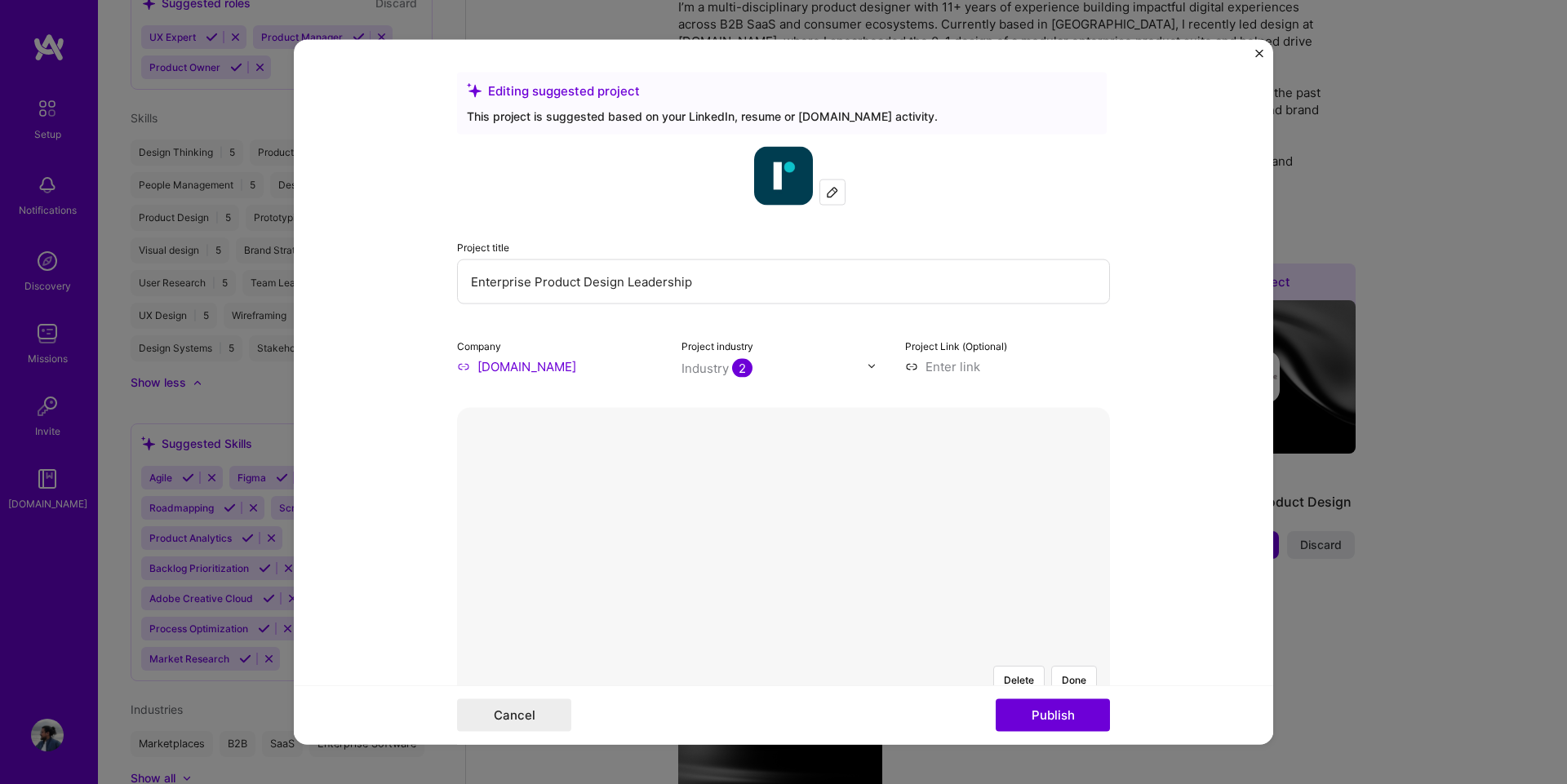
click at [800, 294] on input "Enterprise Product Design Leadership" at bounding box center [784, 280] width 653 height 45
click at [705, 284] on input "Enterprise Product Design Leadership" at bounding box center [784, 280] width 653 height 45
paste input "Building a Unified Platform for the ESG Investment Ecosystem"
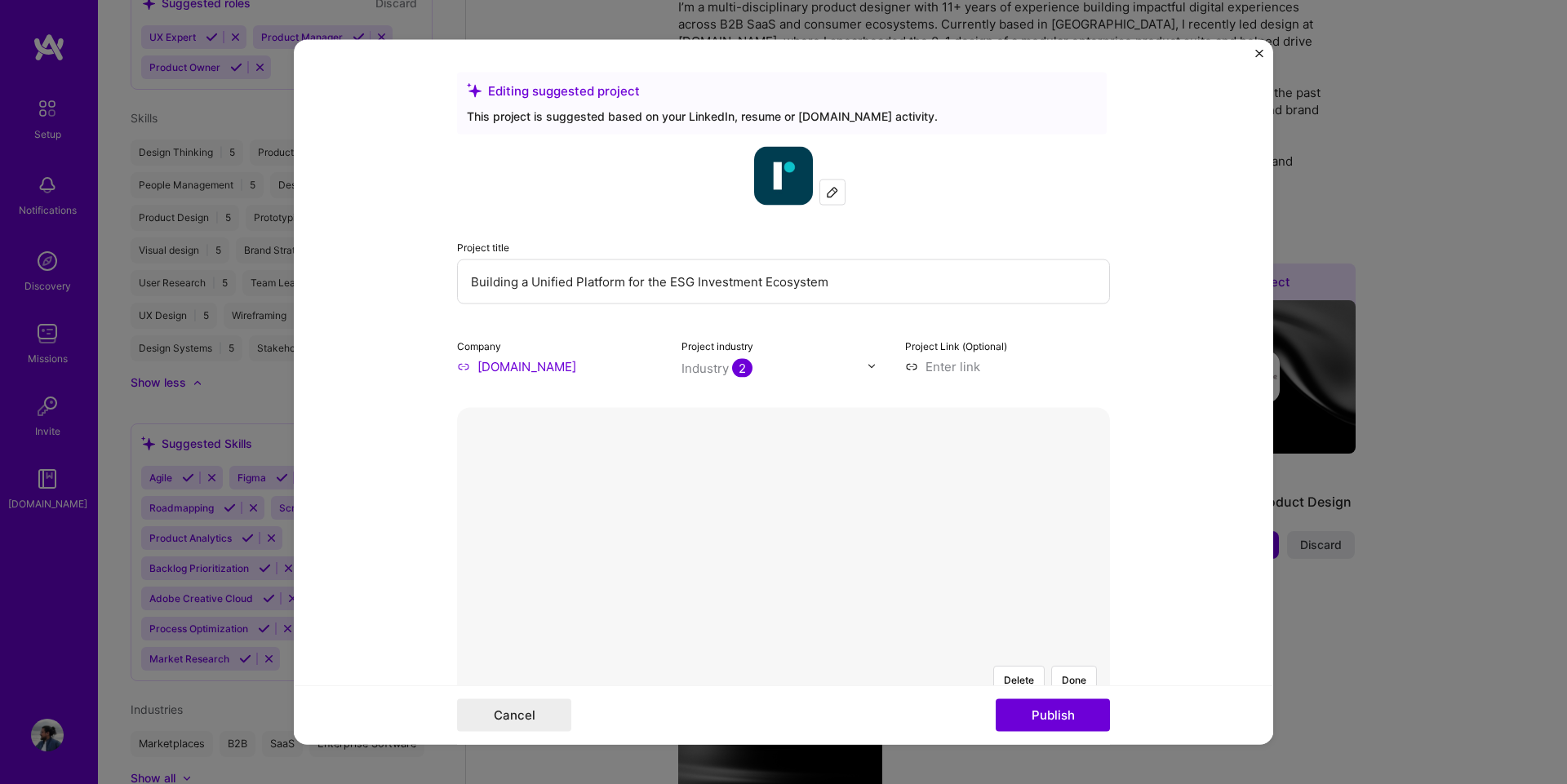
type input "Building a Unified Platform for the ESG Investment Ecosystem"
click at [1085, 201] on div at bounding box center [784, 175] width 653 height 58
click at [959, 365] on input at bounding box center [1008, 366] width 205 height 18
paste input "[URL][DOMAIN_NAME][PERSON_NAME][DOMAIN_NAME]"
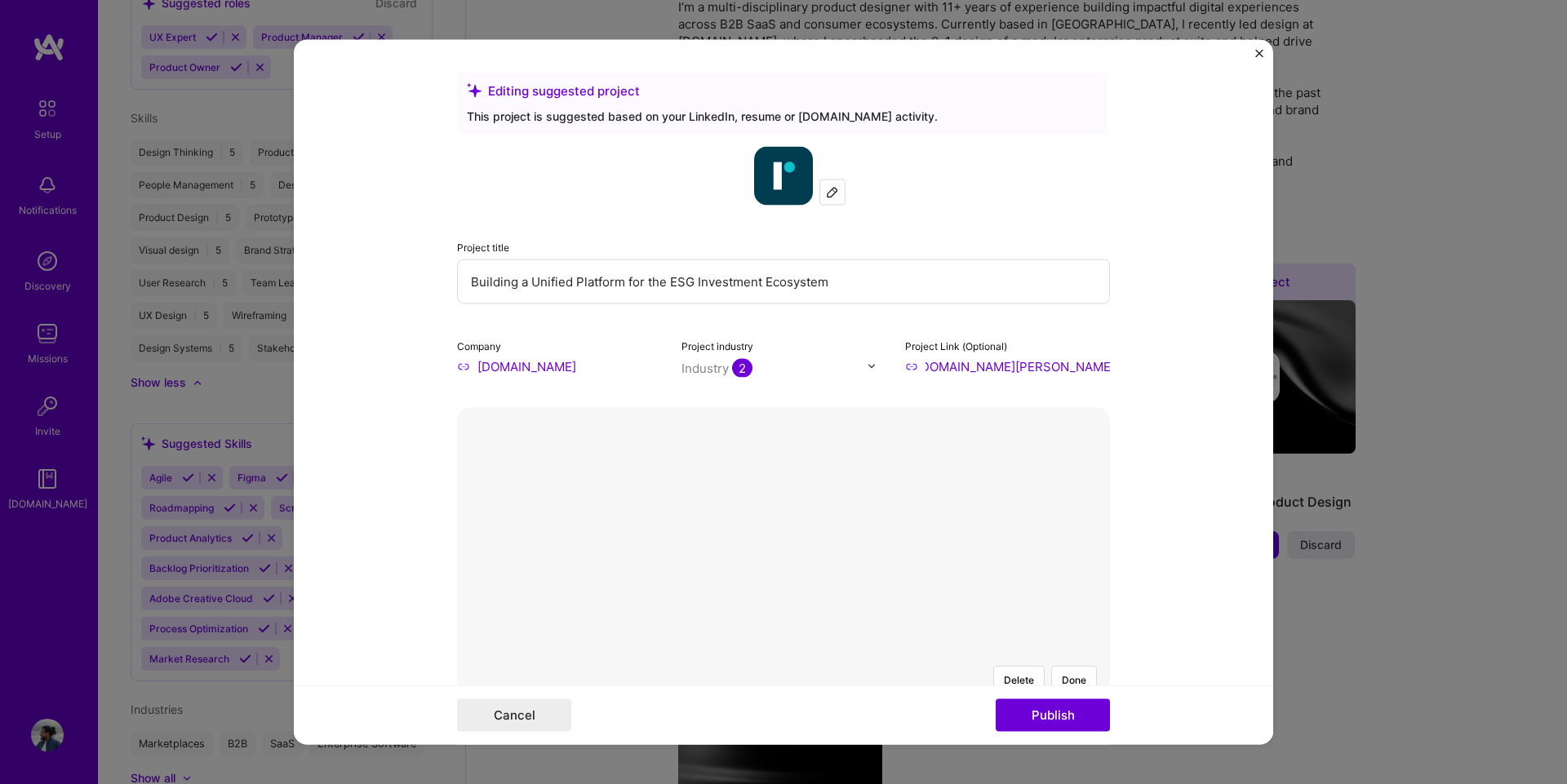
type input "[URL][DOMAIN_NAME][PERSON_NAME][DOMAIN_NAME]"
click at [1227, 378] on form "Editing suggested project This project is suggested based on your LinkedIn, res…" at bounding box center [783, 392] width 979 height 705
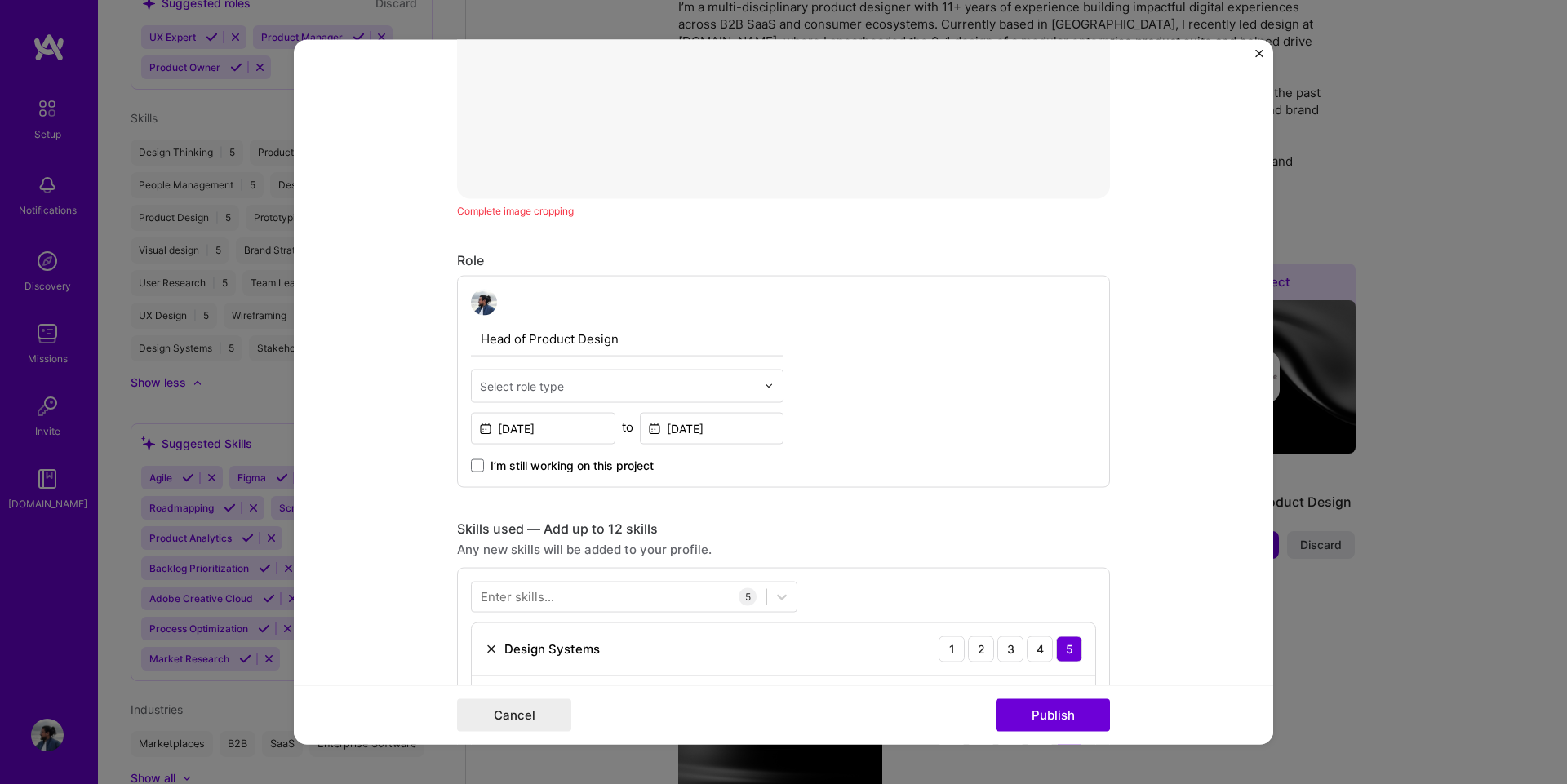
scroll to position [734, 0]
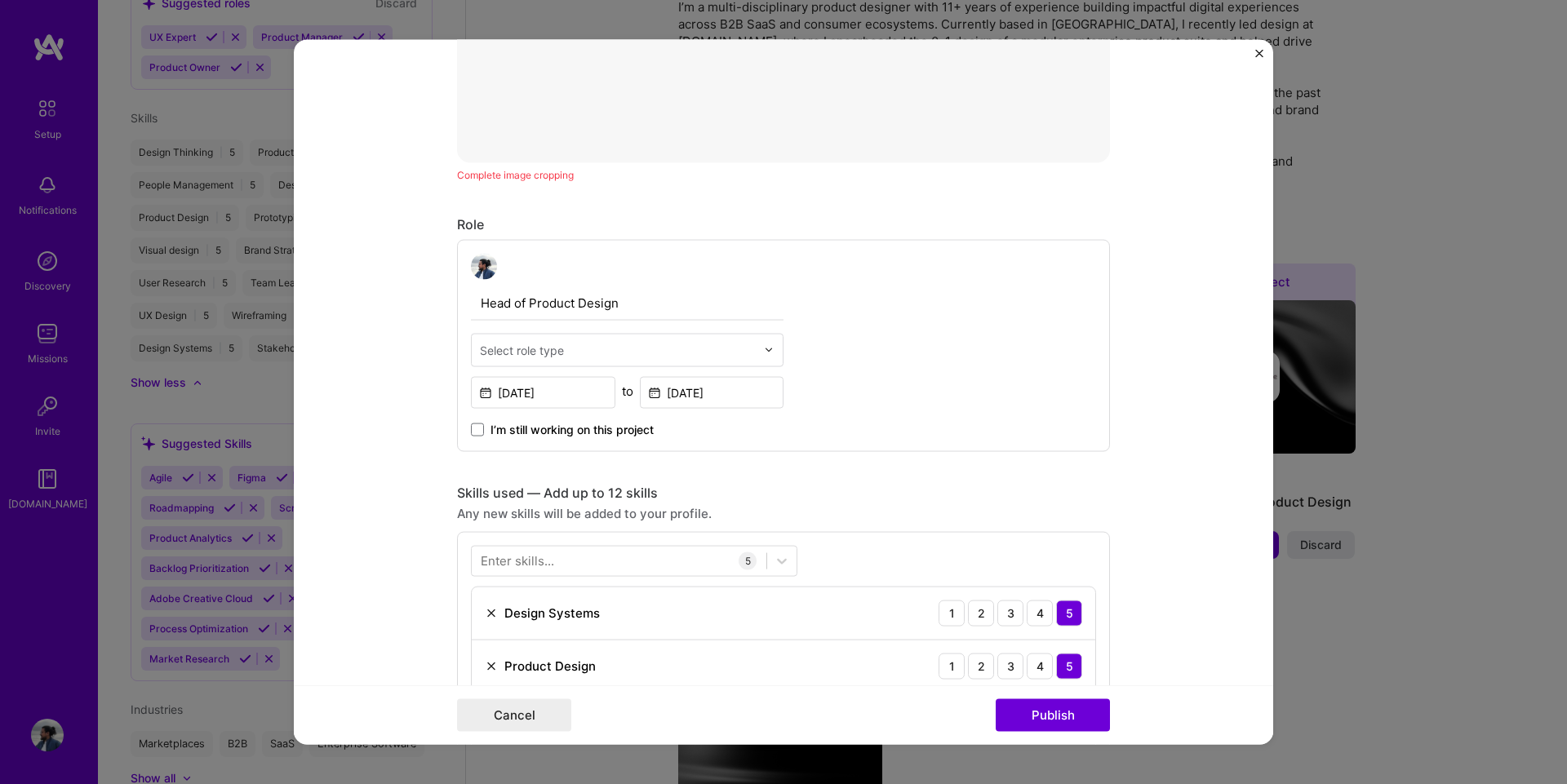
click at [558, 355] on div "Select role type" at bounding box center [521, 350] width 84 height 18
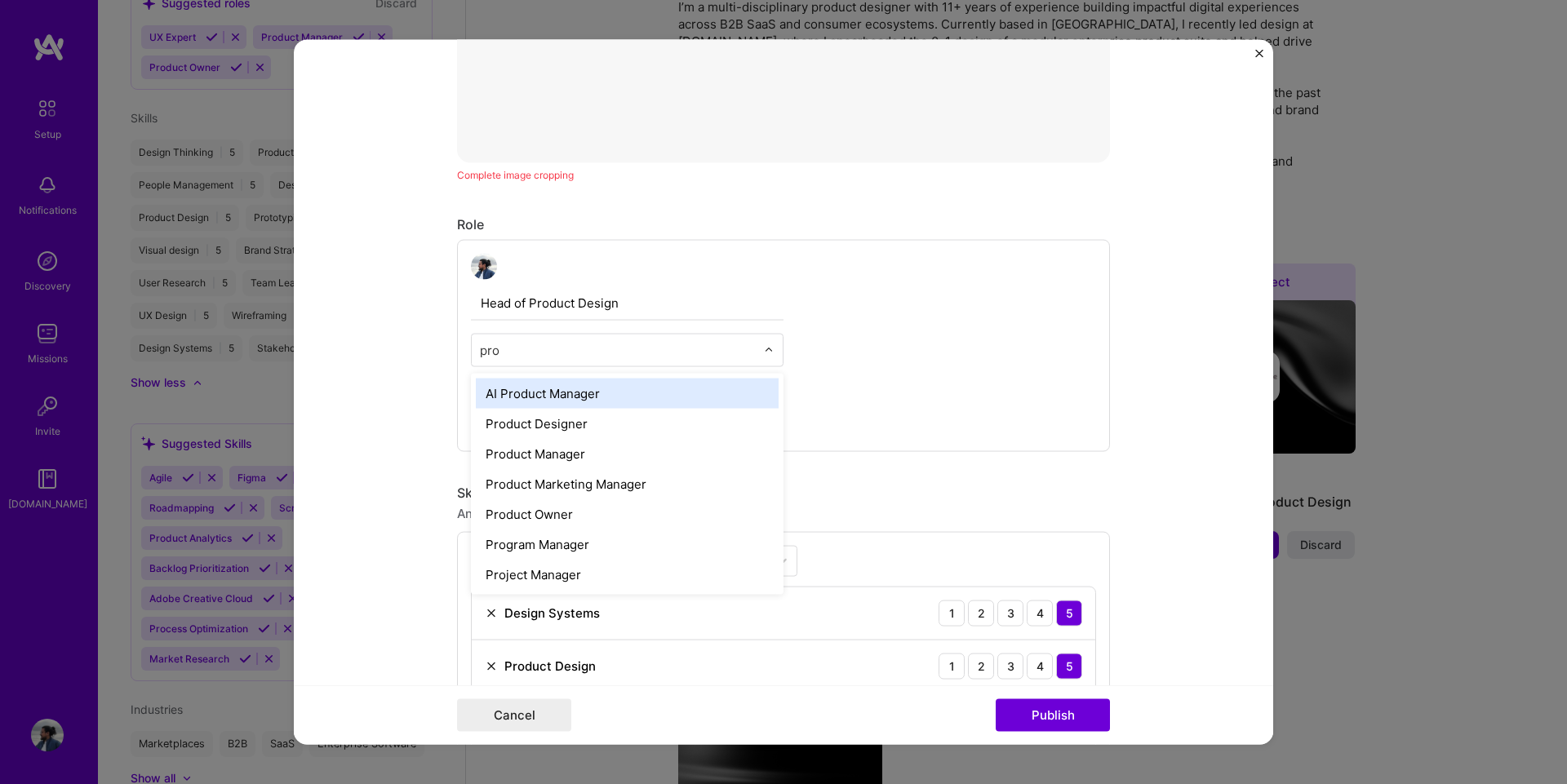
type input "prod"
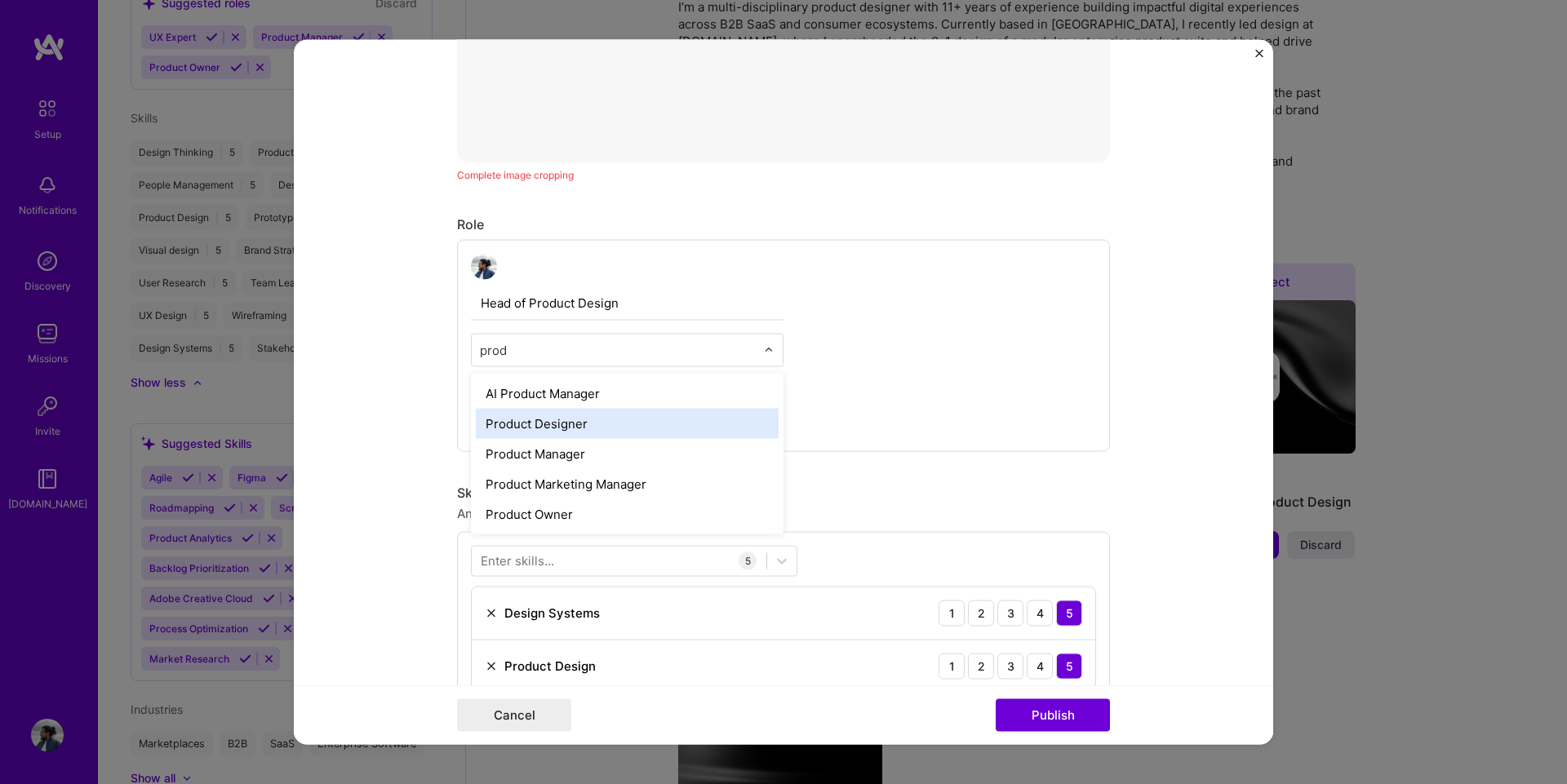
click at [597, 428] on div "Product Designer" at bounding box center [627, 423] width 303 height 30
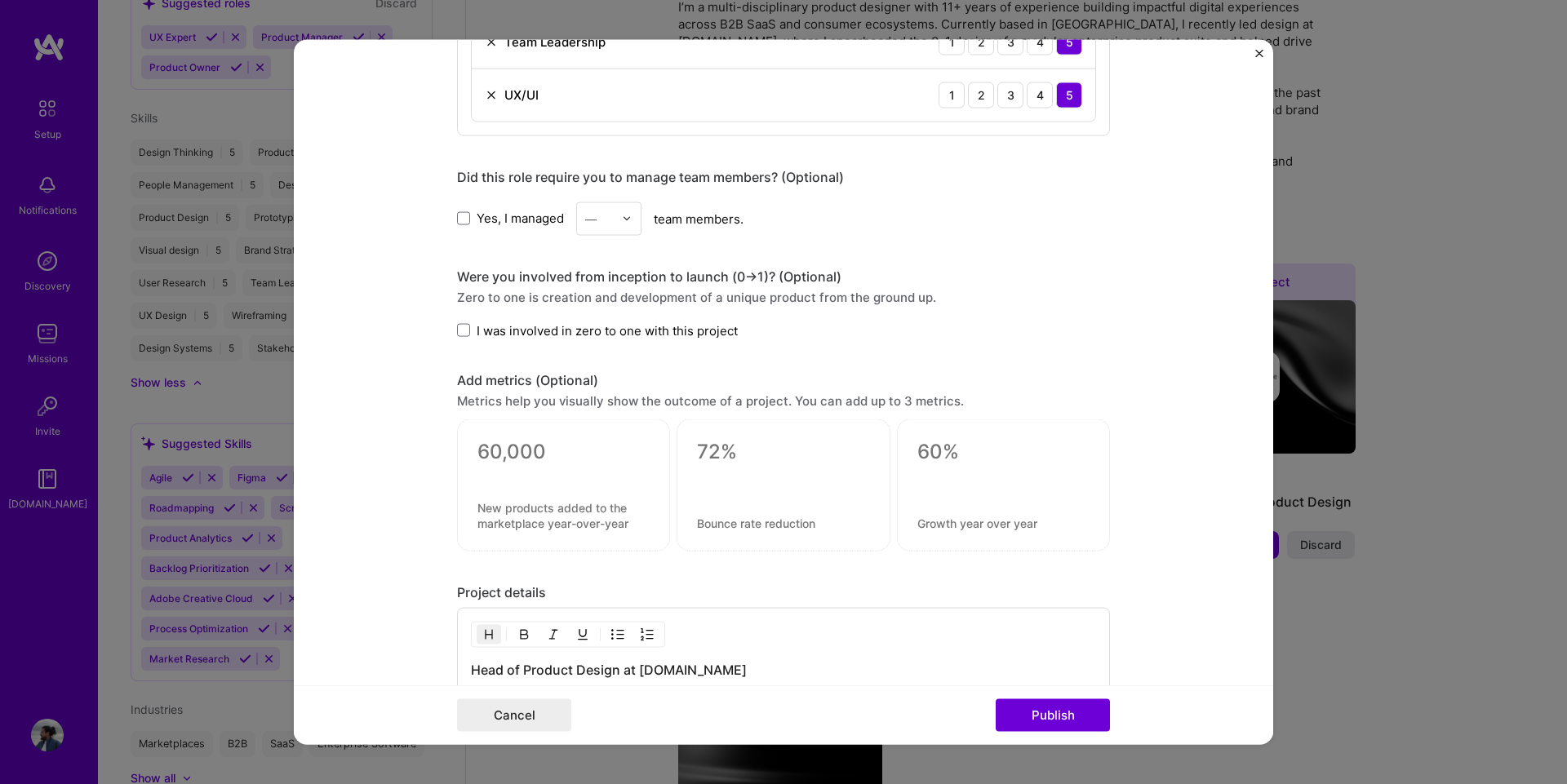
scroll to position [1468, 0]
click at [477, 323] on span "I was involved in zero to one with this project" at bounding box center [607, 326] width 261 height 18
click at [0, 0] on input "I was involved in zero to one with this project" at bounding box center [0, 0] width 0 height 0
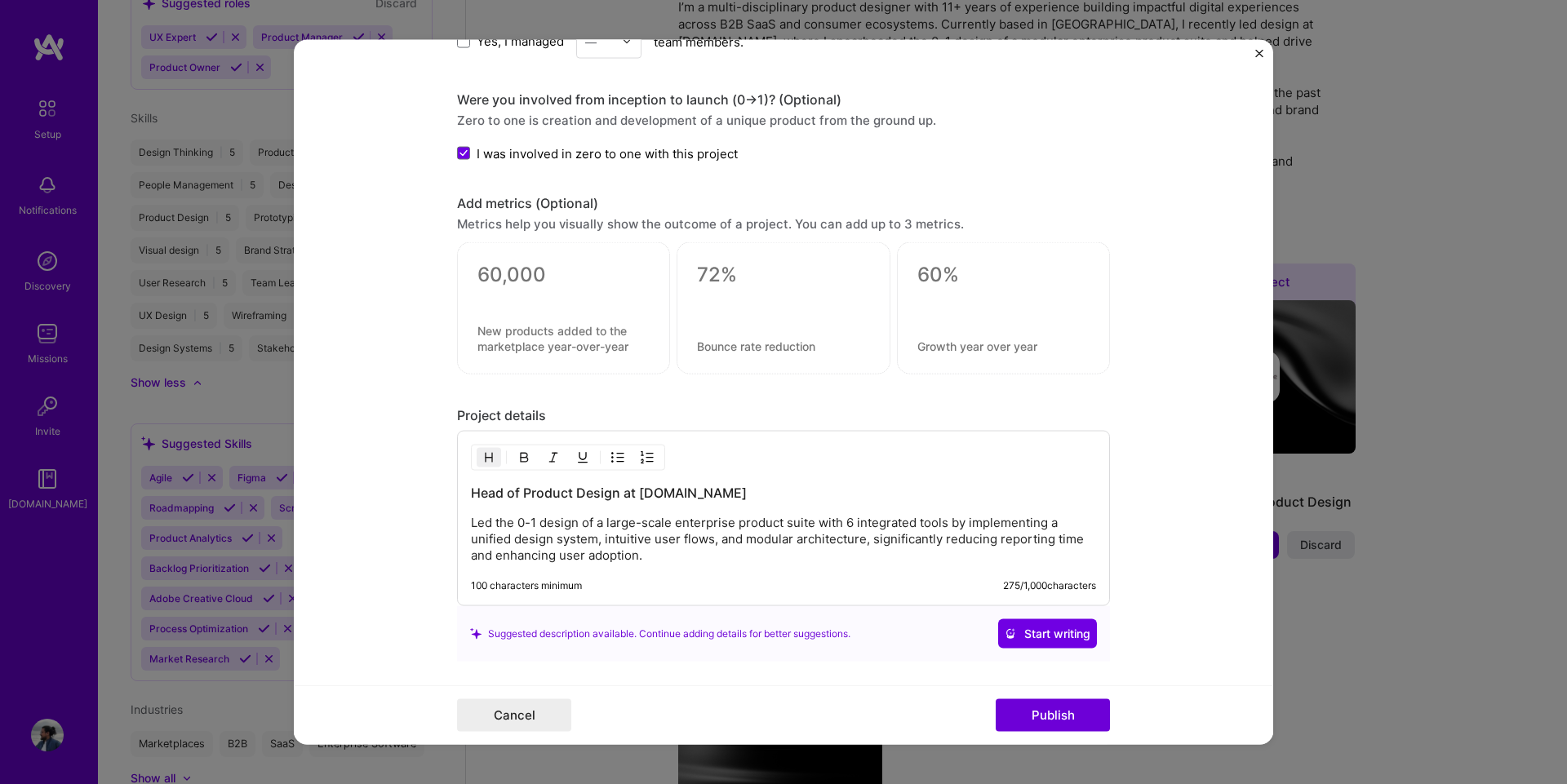
scroll to position [1712, 0]
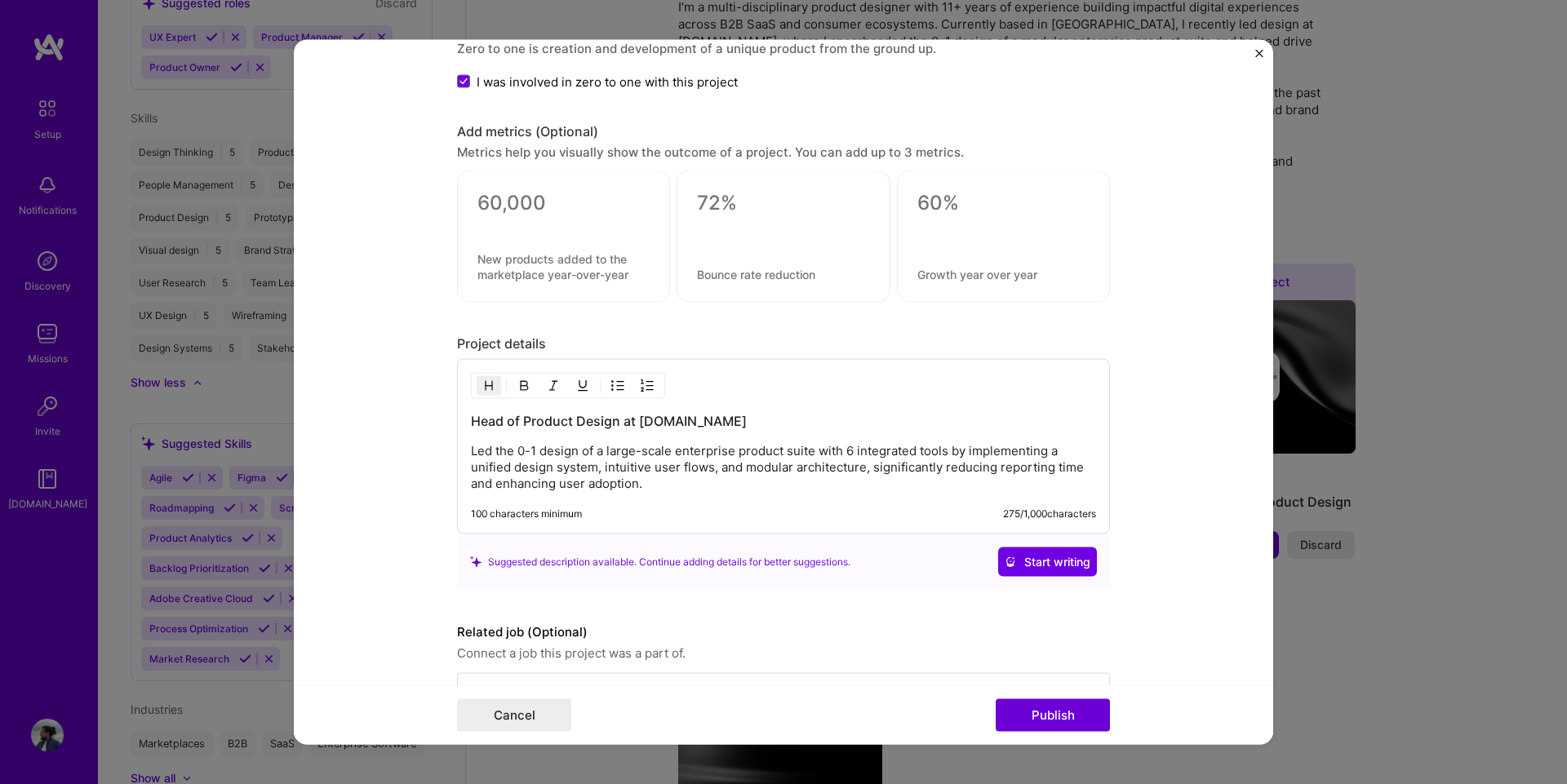
click at [518, 488] on p "Led the 0-1 design of a large-scale enterprise product suite with 6 integrated …" at bounding box center [783, 467] width 625 height 49
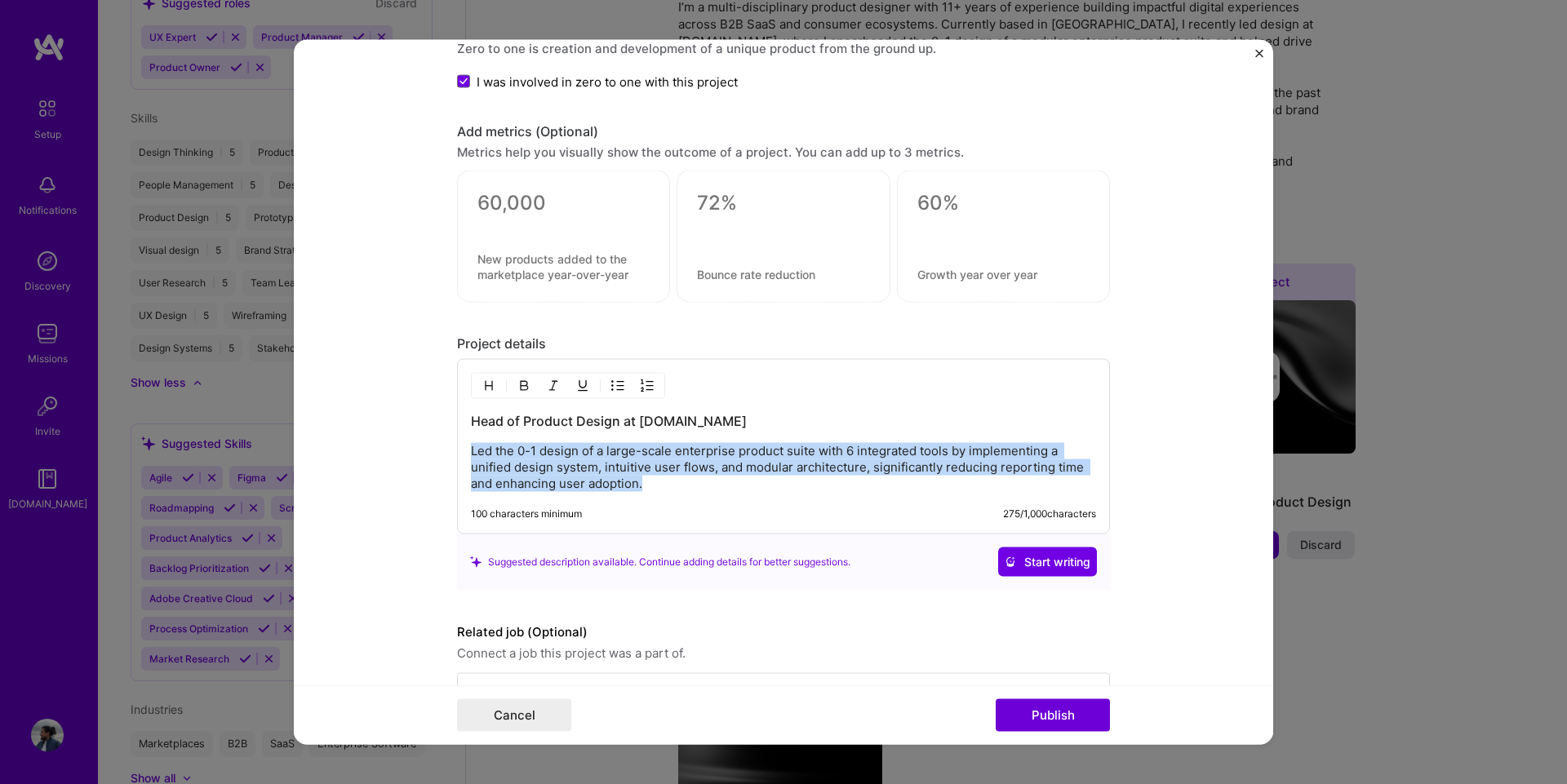
click at [518, 488] on p "Led the 0-1 design of a large-scale enterprise product suite with 6 integrated …" at bounding box center [783, 467] width 625 height 49
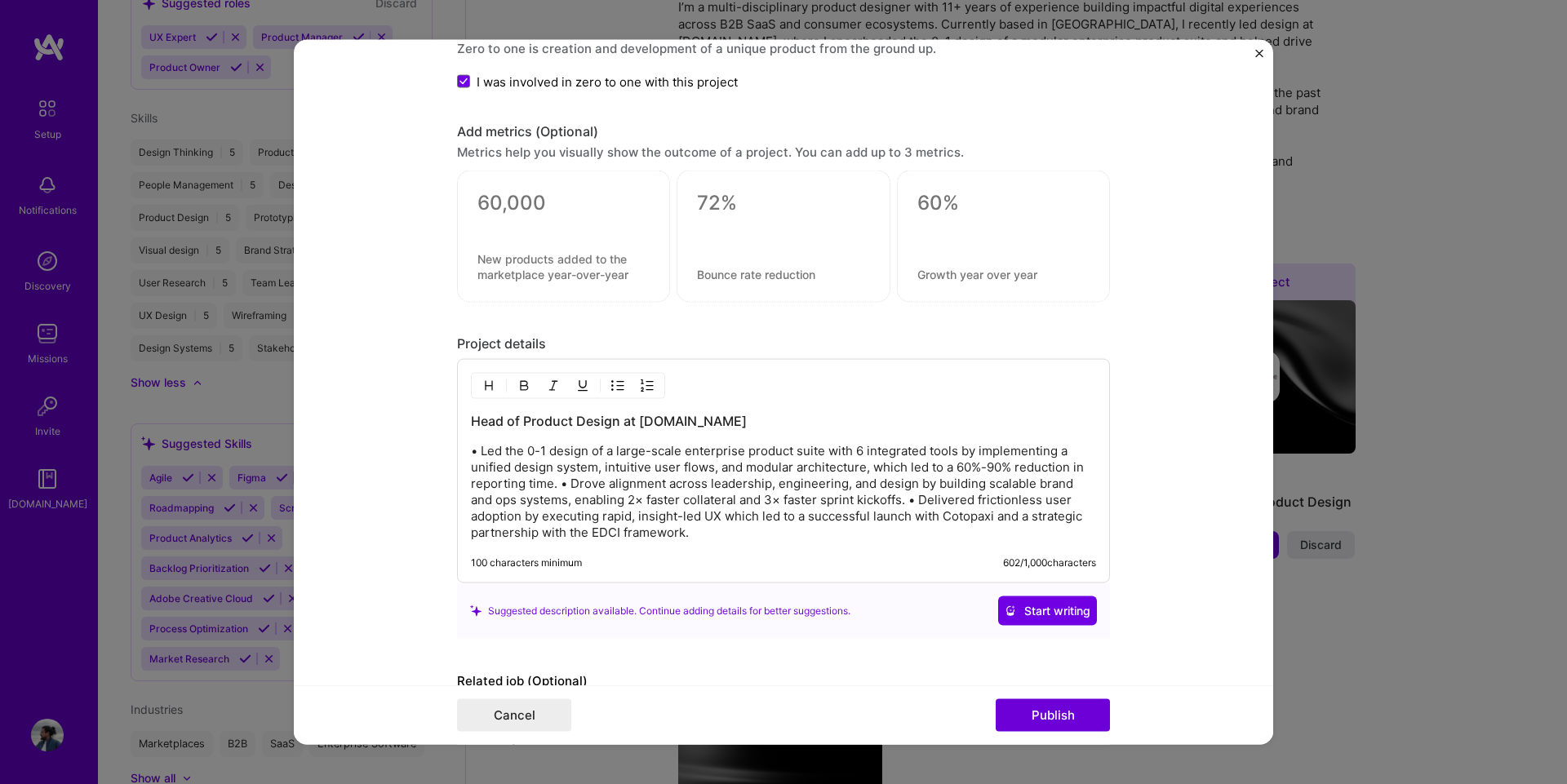
click at [620, 386] on button "button" at bounding box center [617, 386] width 24 height 19
drag, startPoint x: 510, startPoint y: 452, endPoint x: 494, endPoint y: 452, distance: 16.0
click at [494, 452] on ul "• Led the 0-1 design of a large-scale enterprise product suite with 6 integrate…" at bounding box center [783, 492] width 625 height 98
drag, startPoint x: 669, startPoint y: 485, endPoint x: 654, endPoint y: 480, distance: 15.8
click at [654, 480] on p "Led the 0-1 design of a large-scale enterprise product suite with 6 integrated …" at bounding box center [800, 493] width 592 height 97
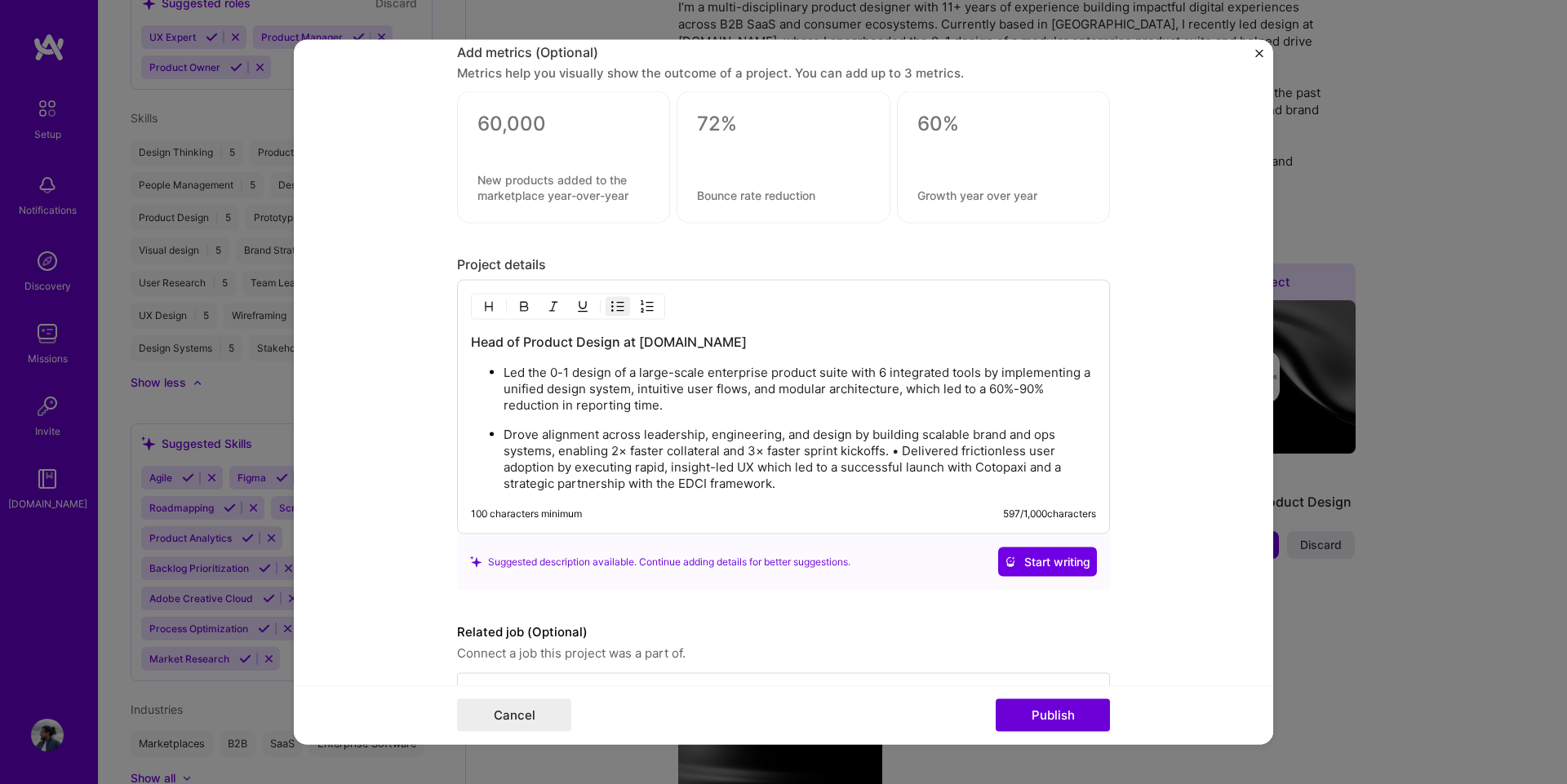
scroll to position [1794, 0]
drag, startPoint x: 898, startPoint y: 453, endPoint x: 884, endPoint y: 448, distance: 14.9
click at [884, 448] on p "Drove alignment across leadership, engineering, and design by building scalable…" at bounding box center [800, 456] width 592 height 65
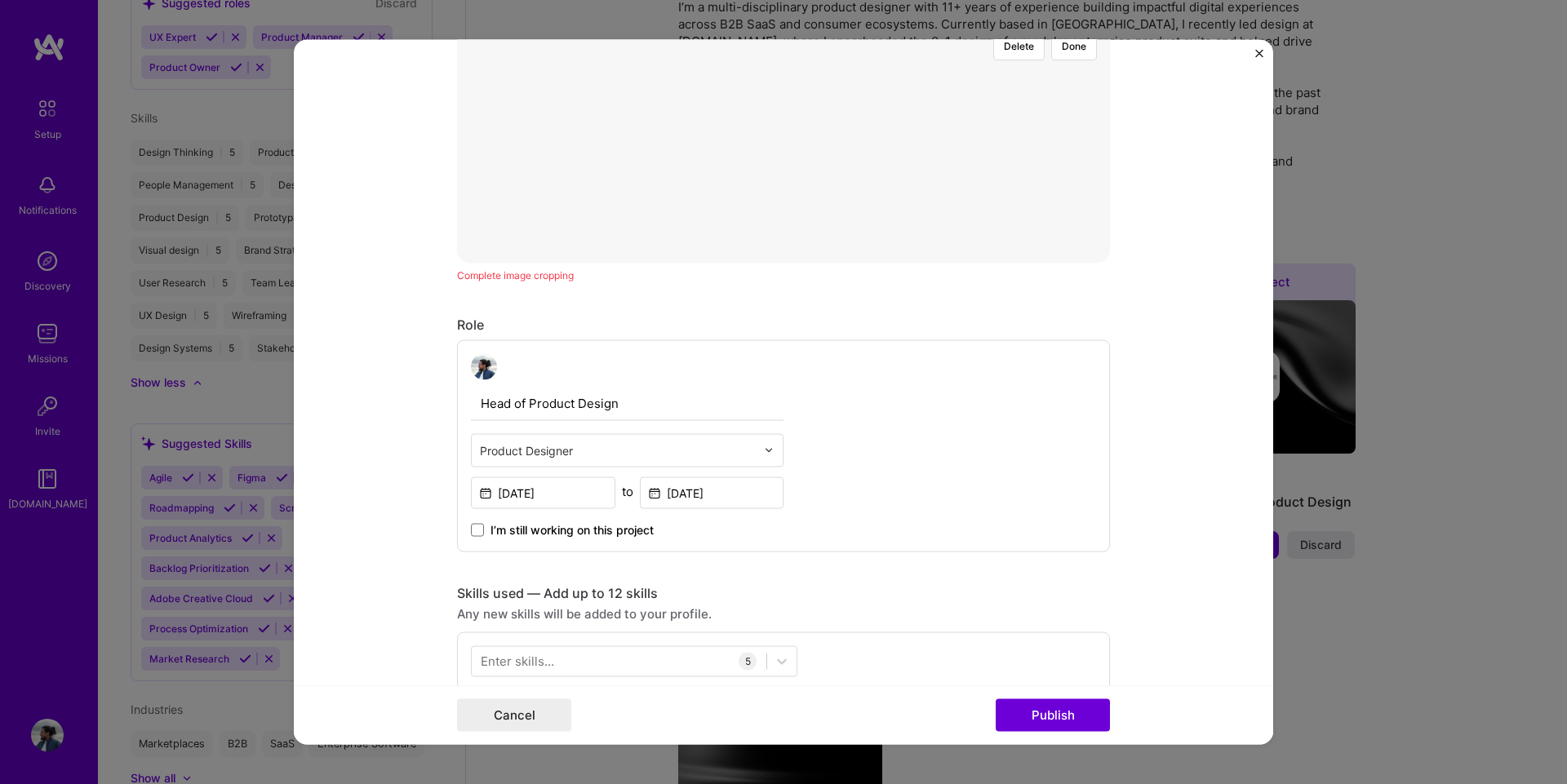
scroll to position [307, 0]
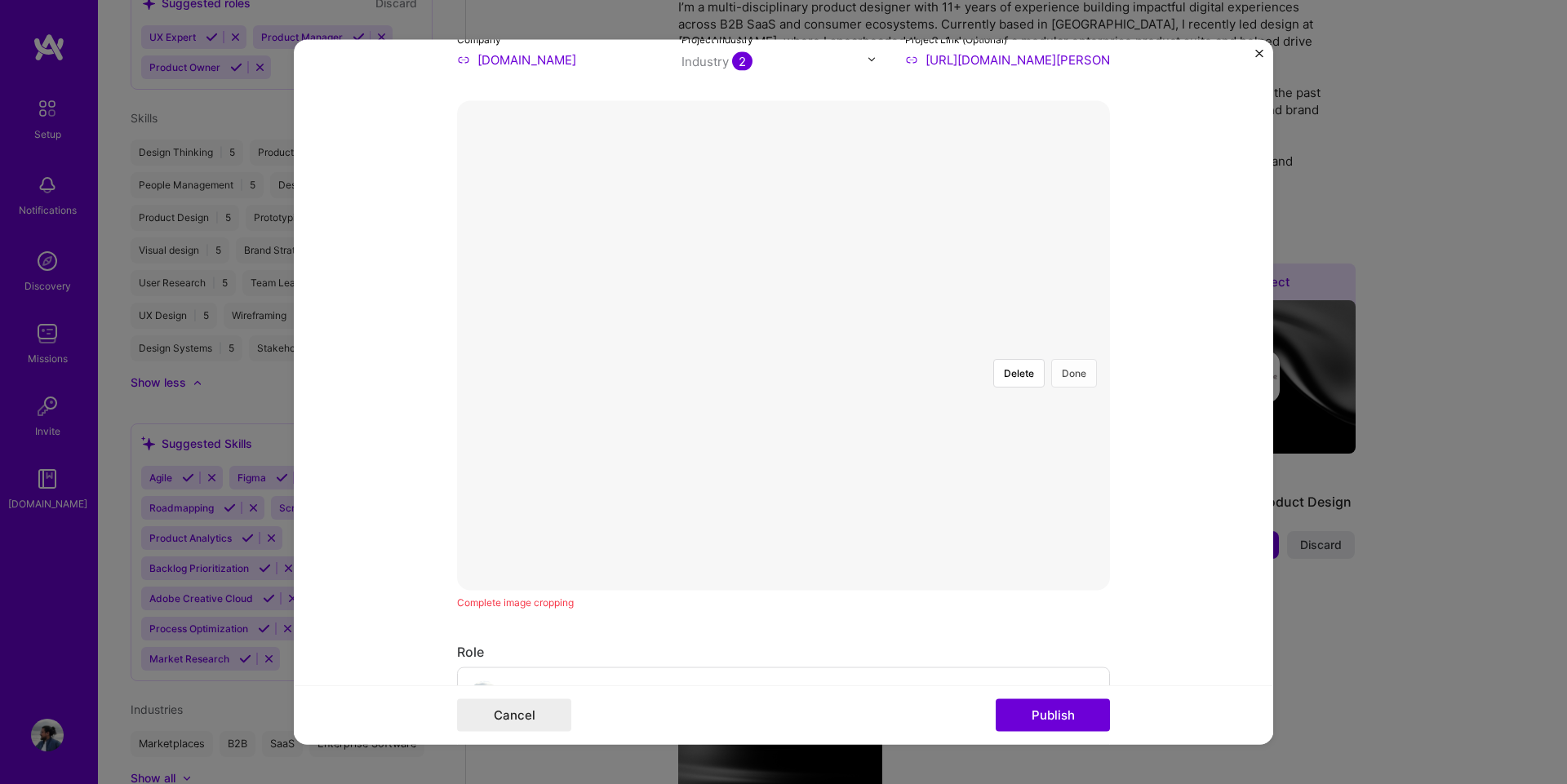
click at [1075, 358] on button "Done" at bounding box center [1073, 372] width 46 height 28
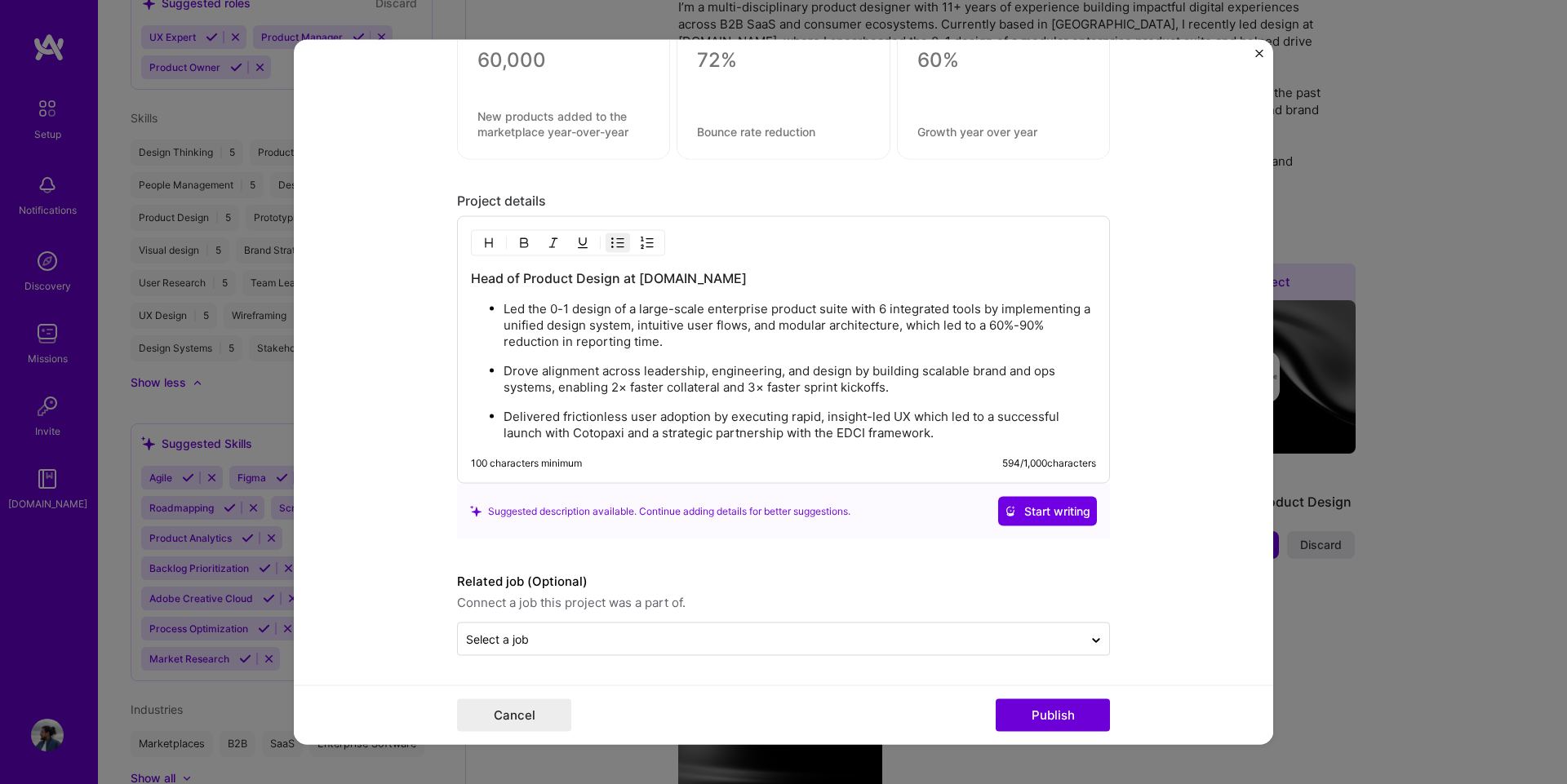
scroll to position [163, 0]
drag, startPoint x: 1312, startPoint y: 545, endPoint x: 1450, endPoint y: 545, distance: 138.0
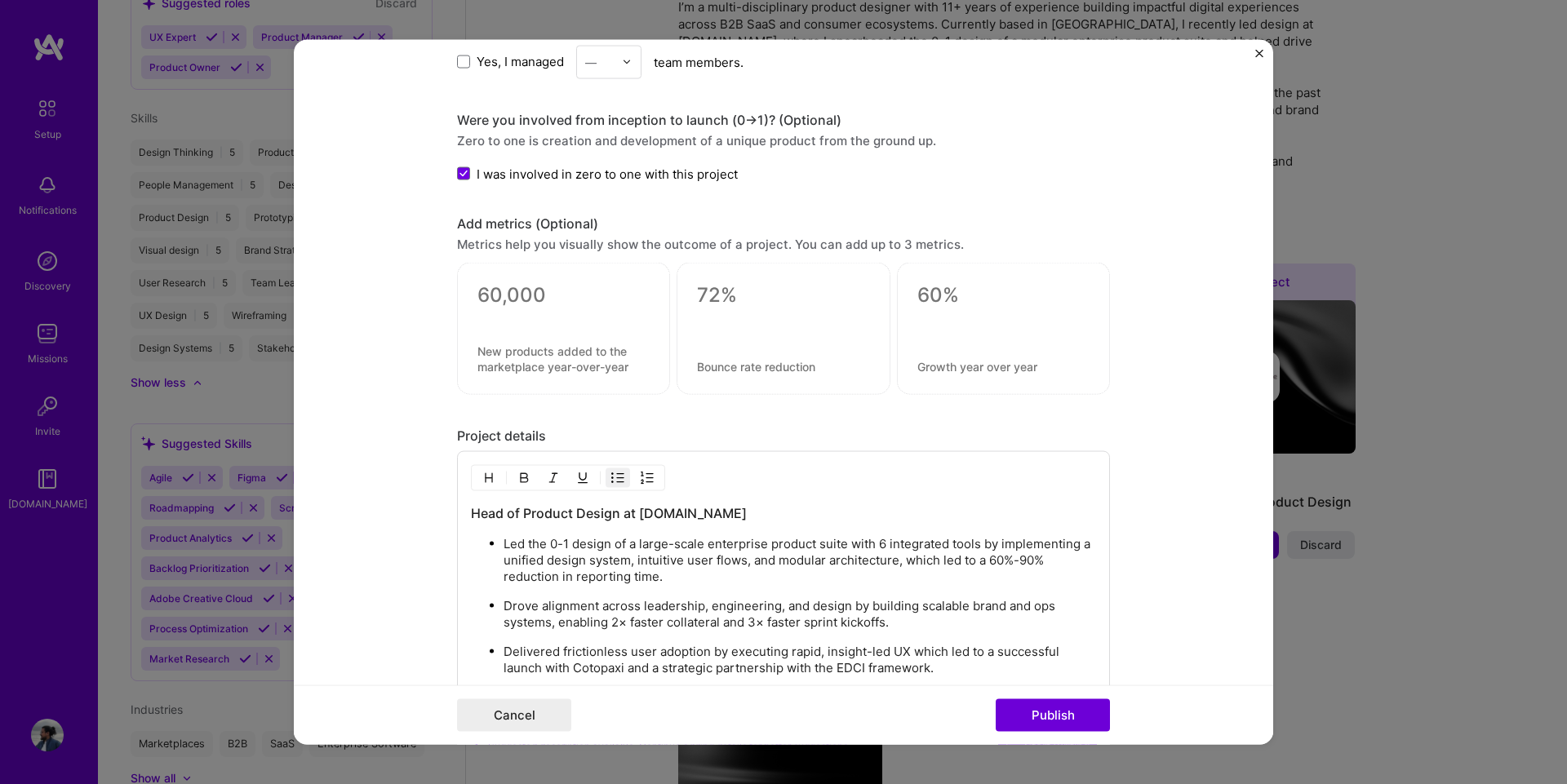
scroll to position [1639, 0]
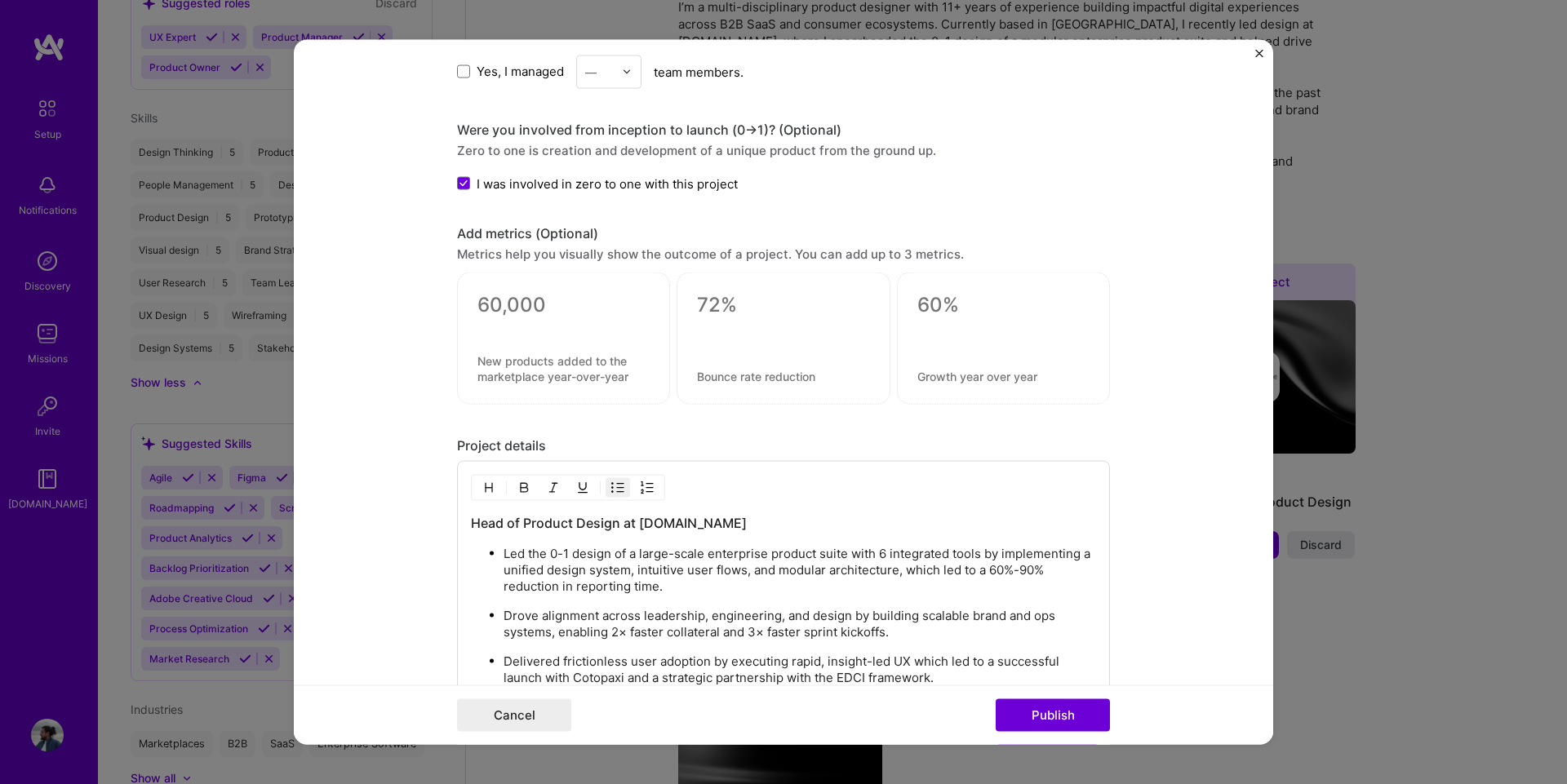
click at [495, 298] on textarea at bounding box center [563, 305] width 172 height 24
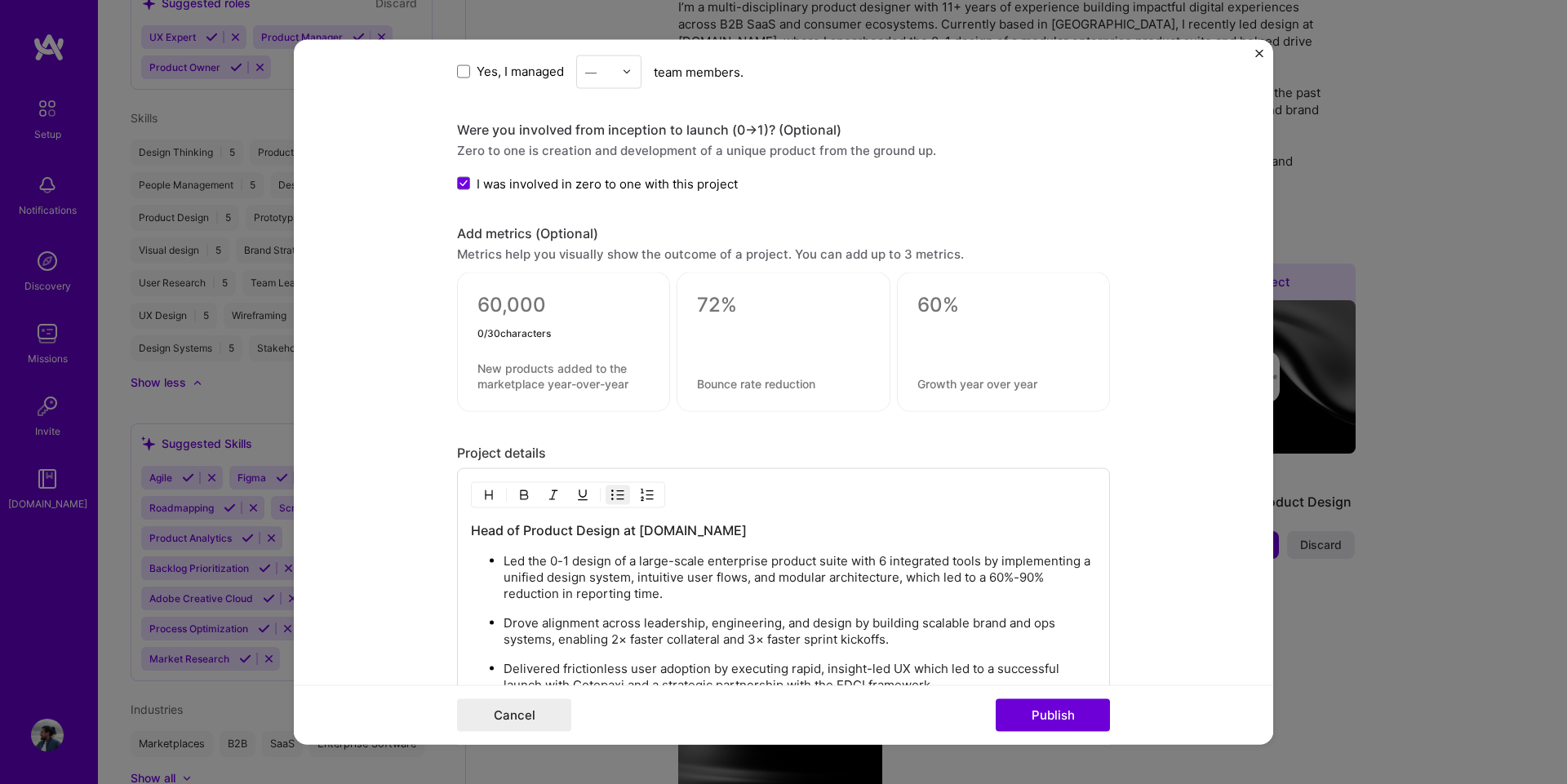
type textarea "0"
type textarea "60%-90%"
click at [496, 376] on textarea at bounding box center [563, 376] width 172 height 31
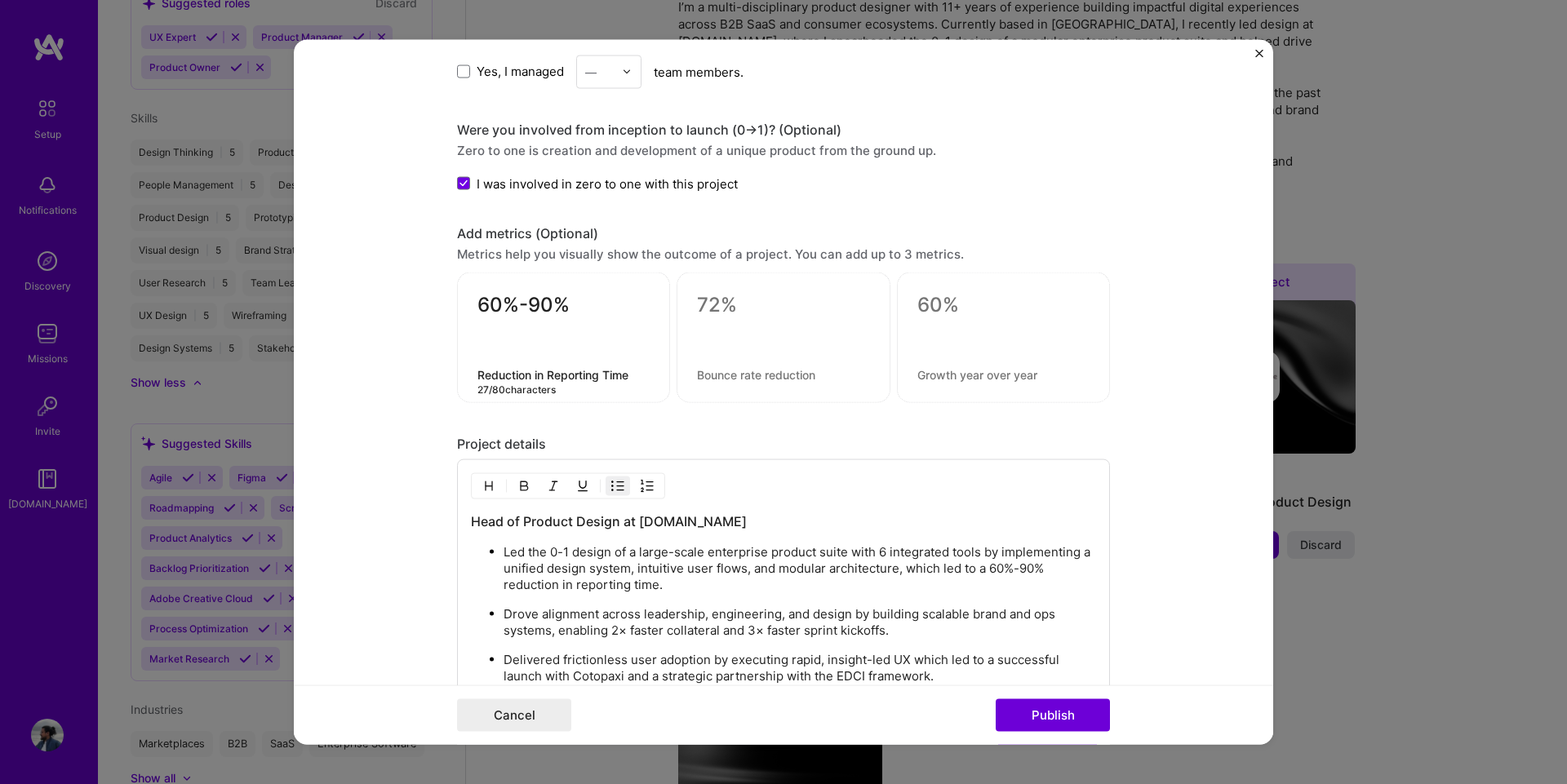
type textarea "Reduction in Reporting Time"
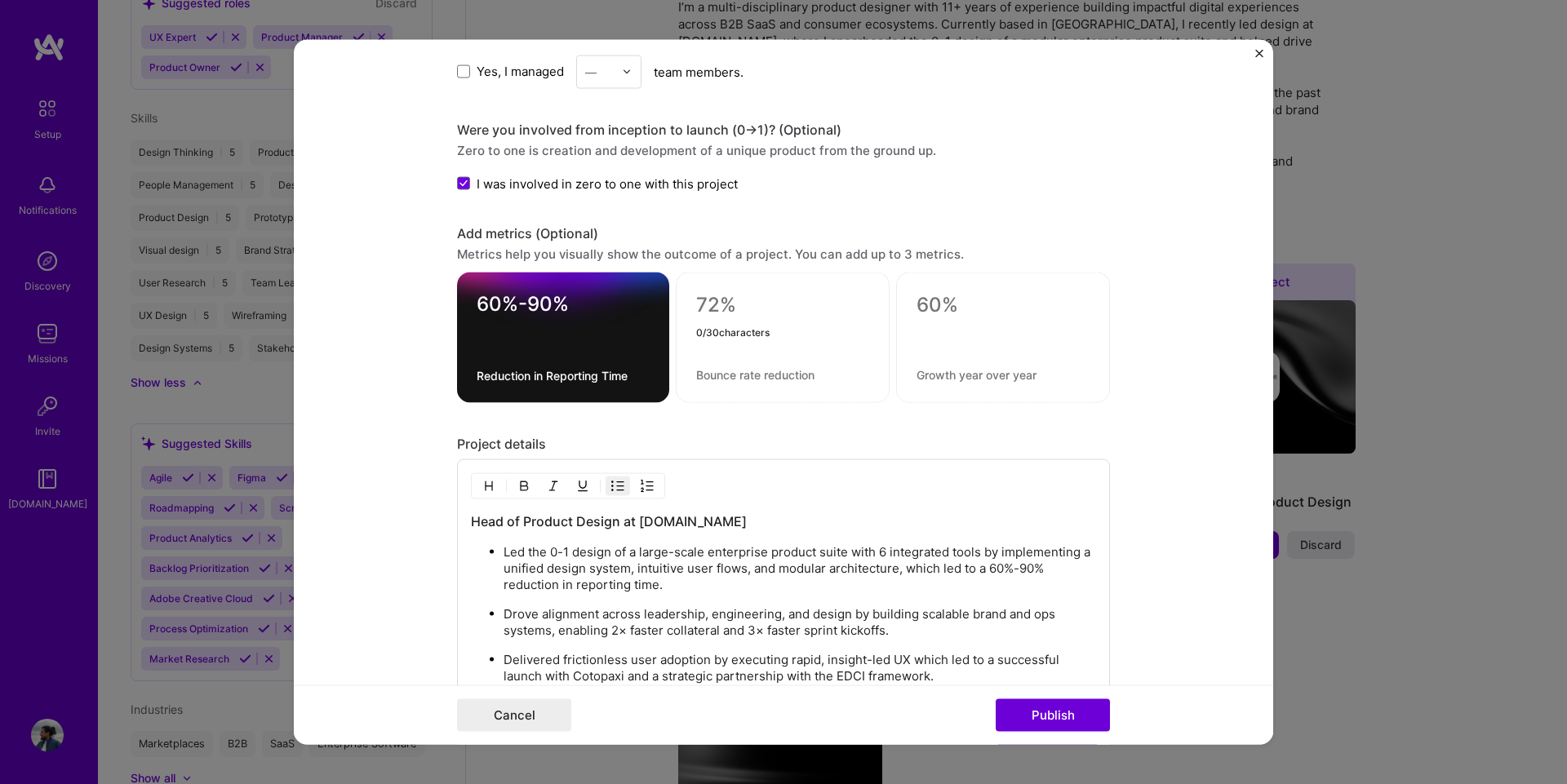
click at [785, 294] on textarea at bounding box center [783, 305] width 173 height 24
click at [784, 294] on textarea at bounding box center [783, 305] width 173 height 24
click at [618, 633] on p "Drove alignment across leadership, engineering, and design by building scalable…" at bounding box center [800, 621] width 592 height 32
copy p "×"
click at [740, 291] on div "2" at bounding box center [782, 338] width 213 height 131
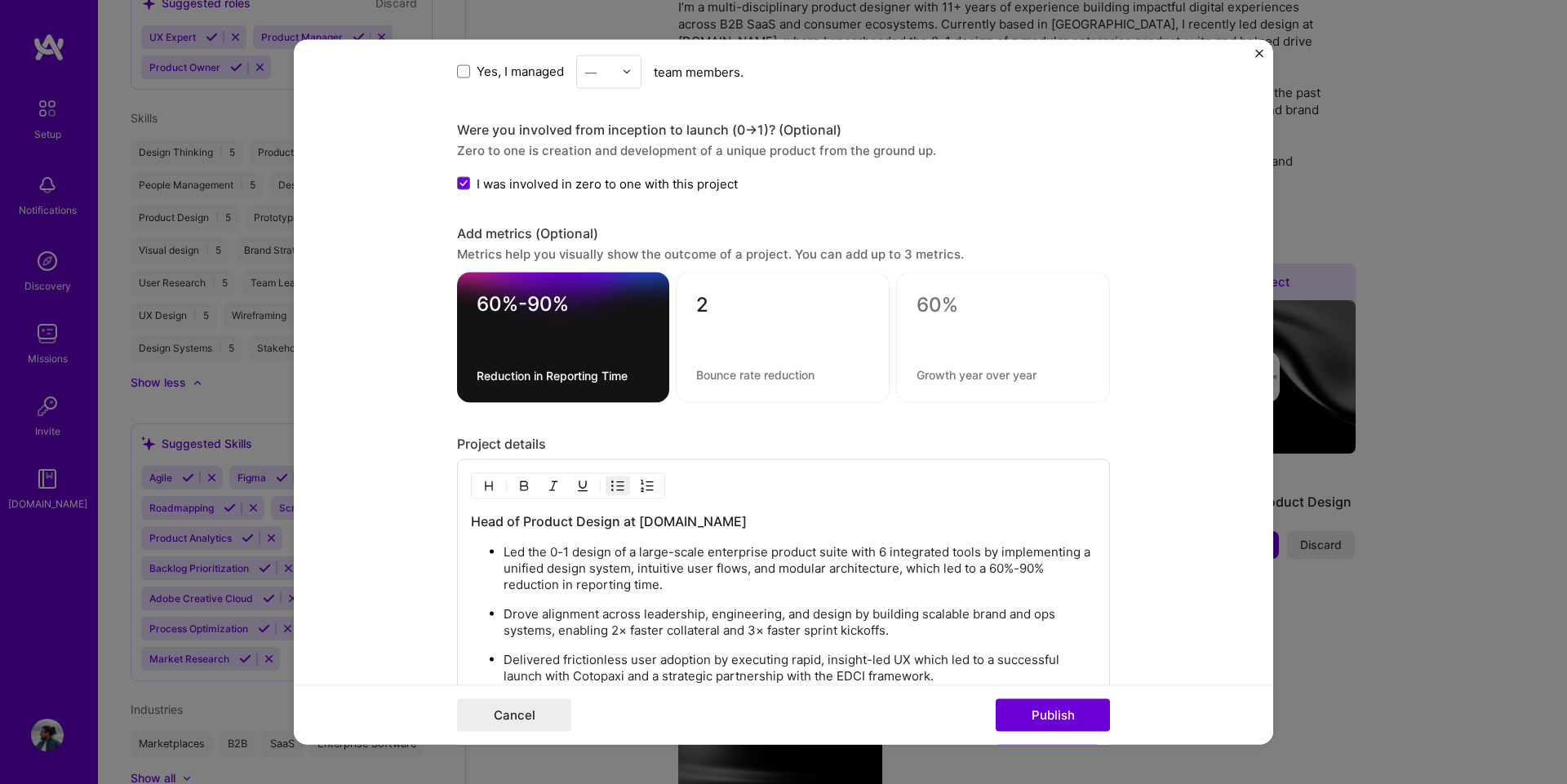
click at [709, 307] on textarea "2" at bounding box center [783, 309] width 173 height 32
paste textarea "×"
type textarea "2×"
click at [700, 384] on div "2× 2 / 30 characters" at bounding box center [782, 338] width 213 height 131
click at [725, 377] on textarea at bounding box center [783, 375] width 173 height 16
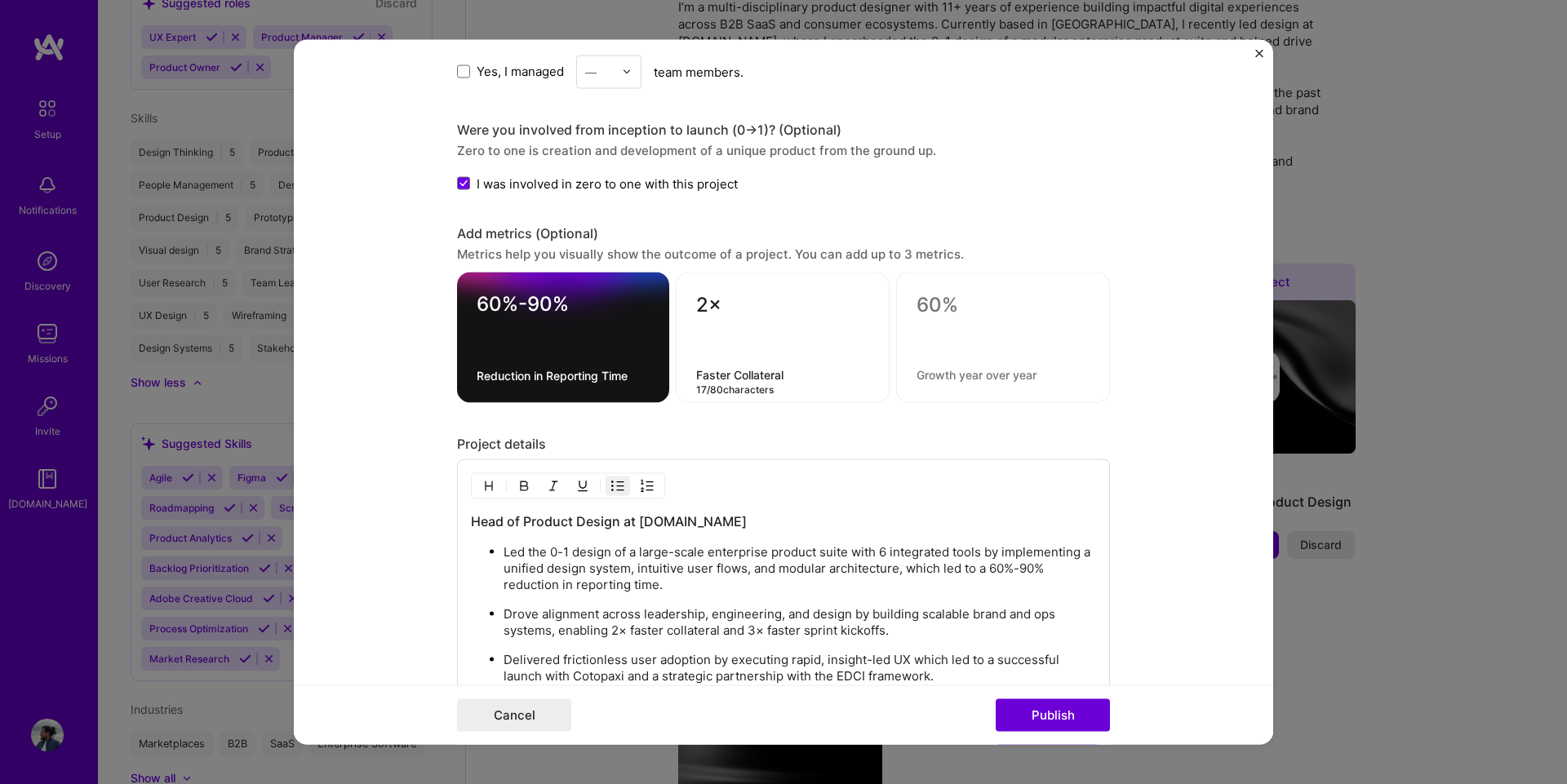
type textarea "Faster Collateral"
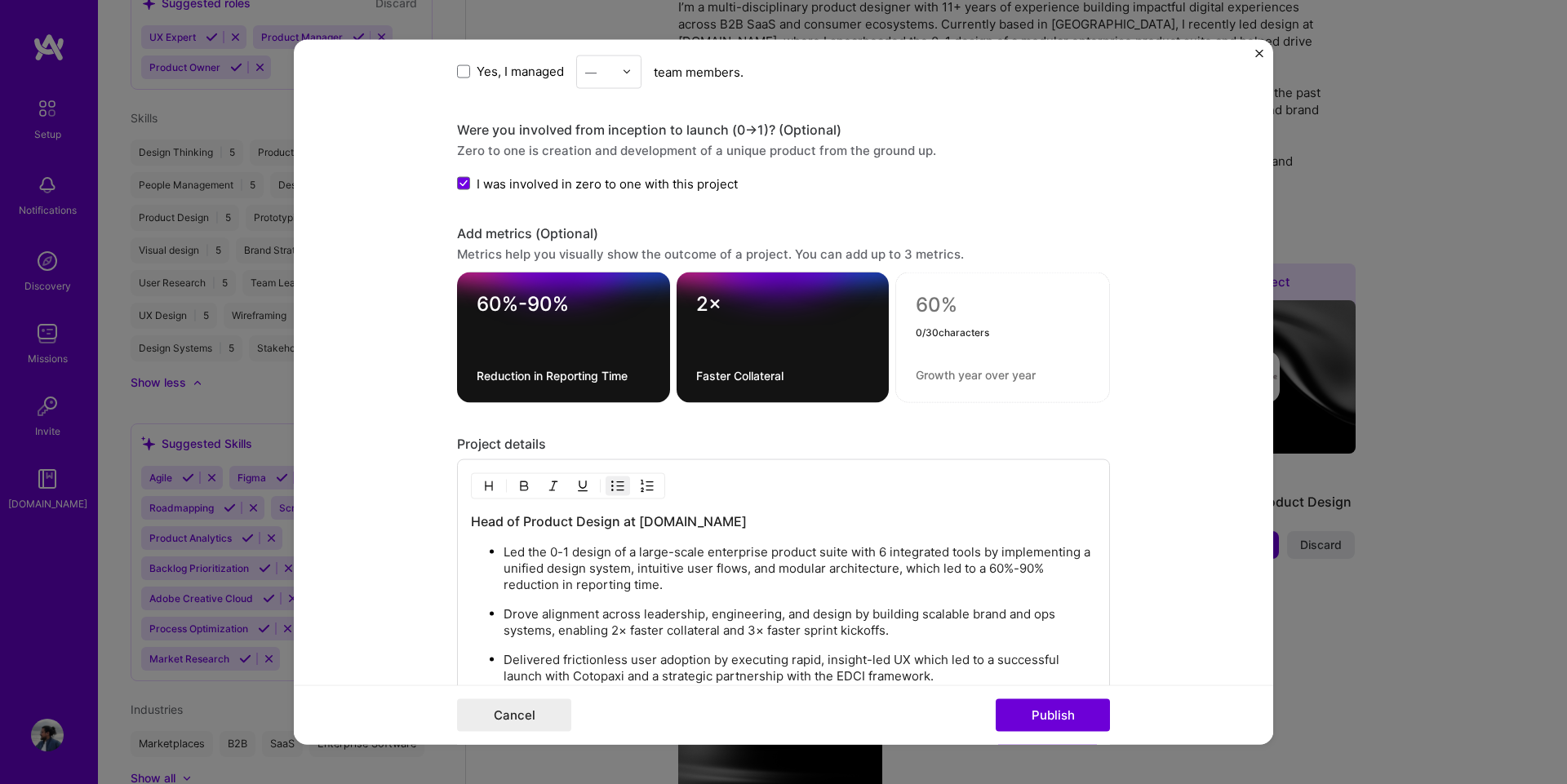
click at [933, 296] on textarea at bounding box center [1002, 305] width 173 height 24
drag, startPoint x: 758, startPoint y: 626, endPoint x: 745, endPoint y: 628, distance: 13.2
click at [745, 628] on p "Drove alignment across leadership, engineering, and design by building scalable…" at bounding box center [800, 621] width 592 height 32
copy p "3×"
click at [947, 301] on textarea at bounding box center [1002, 305] width 173 height 24
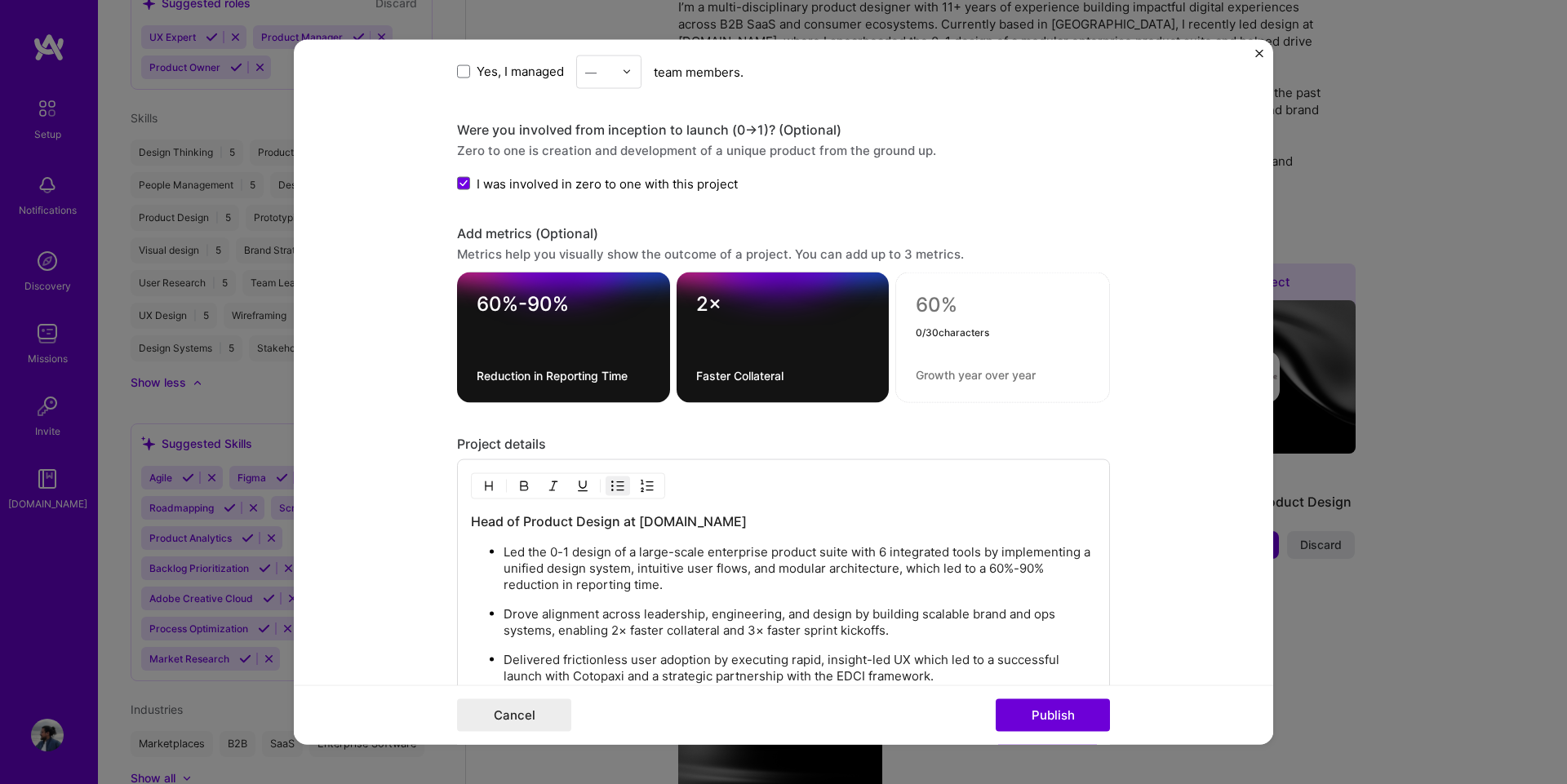
paste textarea "3×"
type textarea "3×"
click at [936, 376] on textarea at bounding box center [1002, 375] width 173 height 16
type textarea "Faster Sprint Kickoffs"
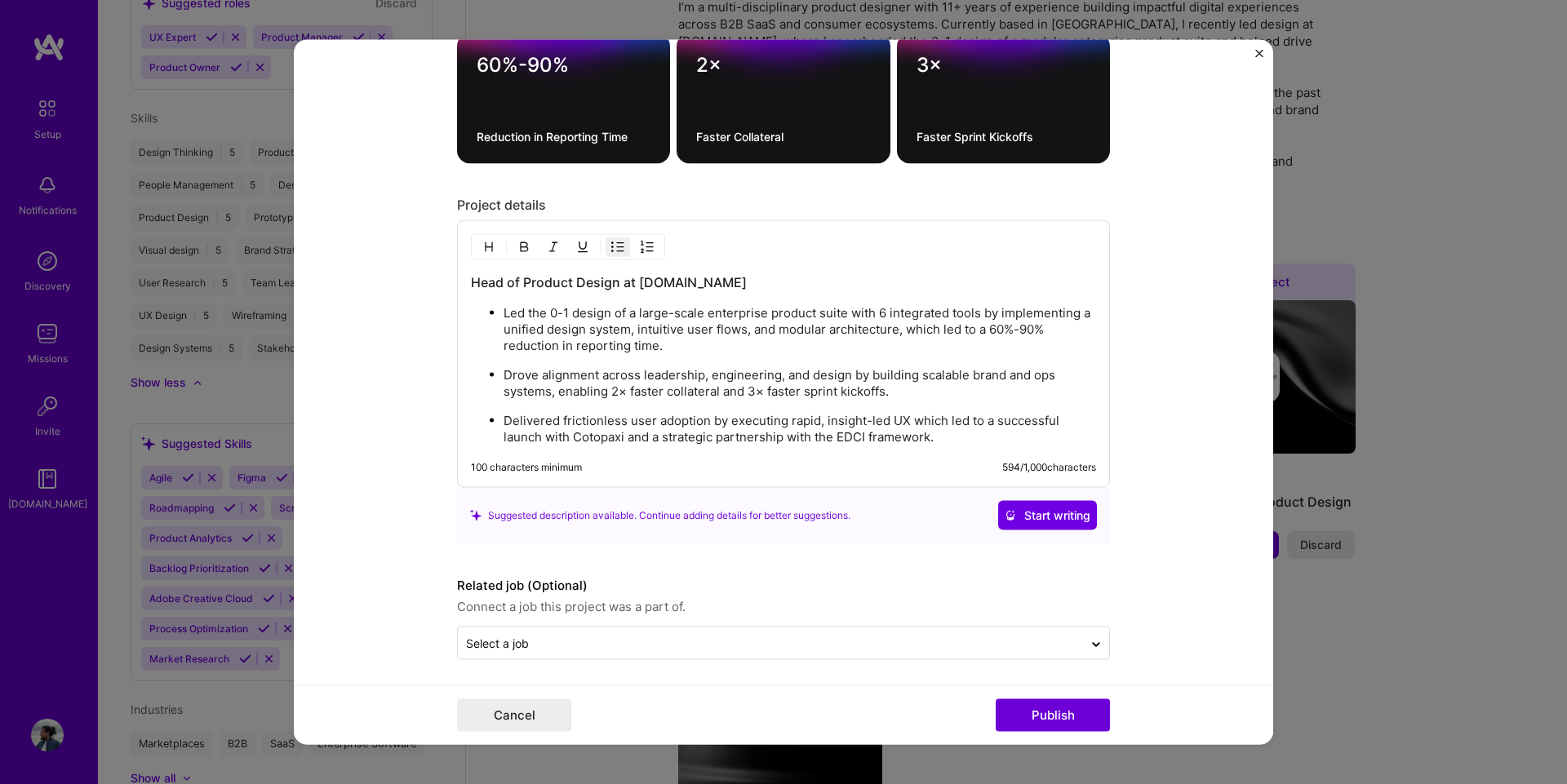
scroll to position [1883, 0]
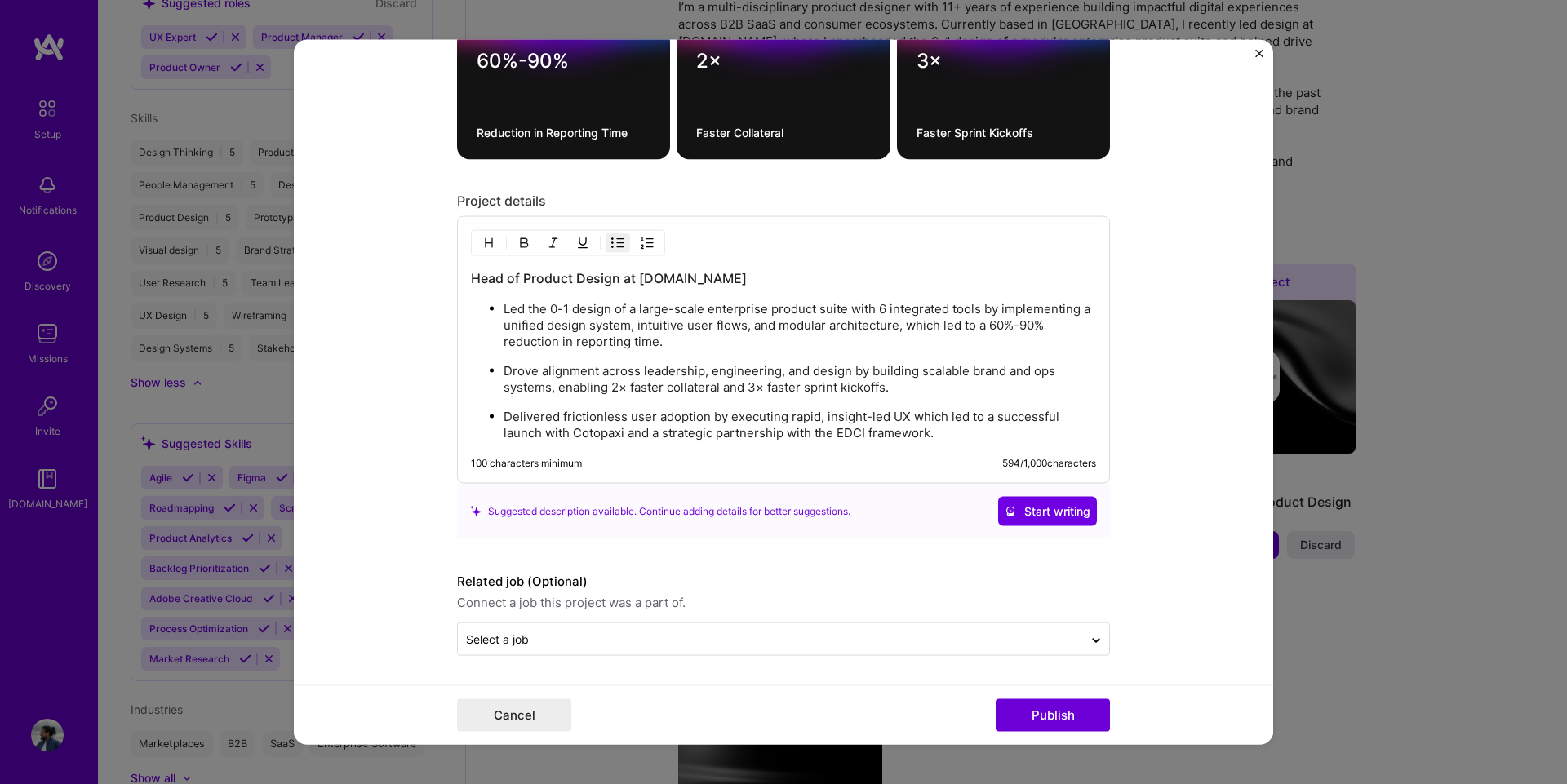
drag, startPoint x: 1054, startPoint y: 701, endPoint x: 344, endPoint y: 494, distance: 739.6
click at [340, 494] on form "Editing suggested project This project is suggested based on your LinkedIn, res…" at bounding box center [783, 392] width 979 height 705
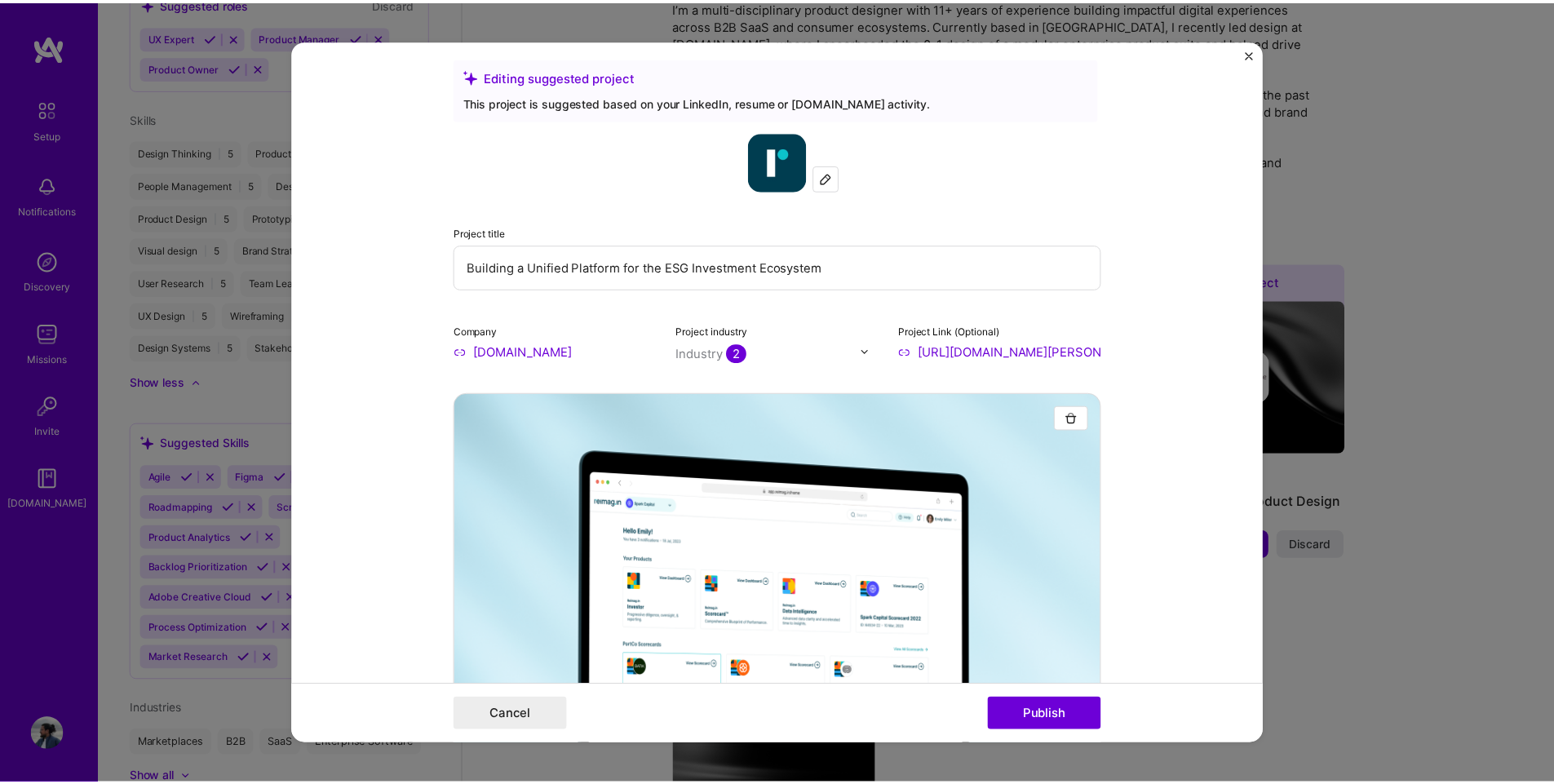
scroll to position [0, 0]
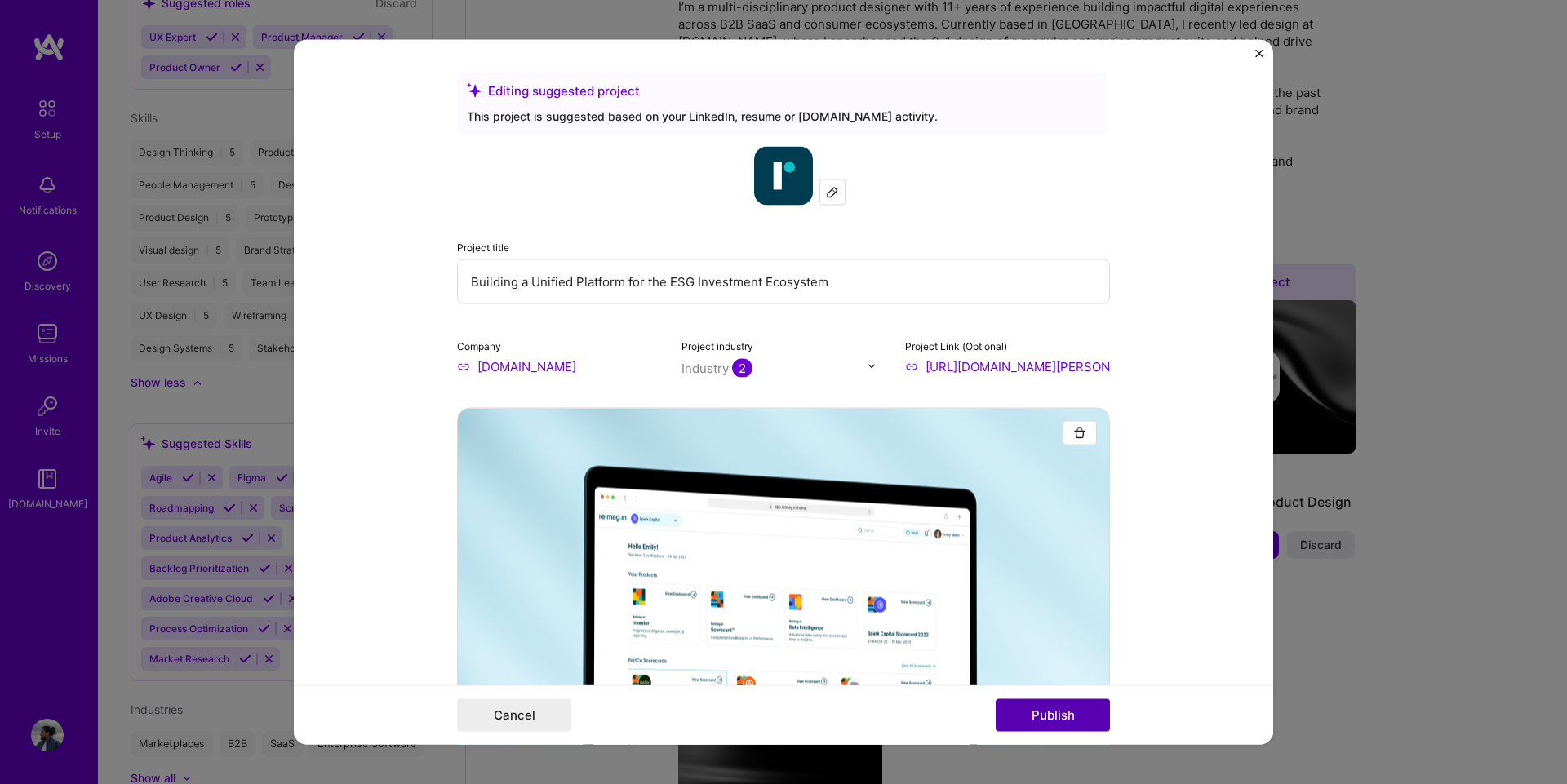
click at [1040, 720] on button "Publish" at bounding box center [1052, 715] width 114 height 32
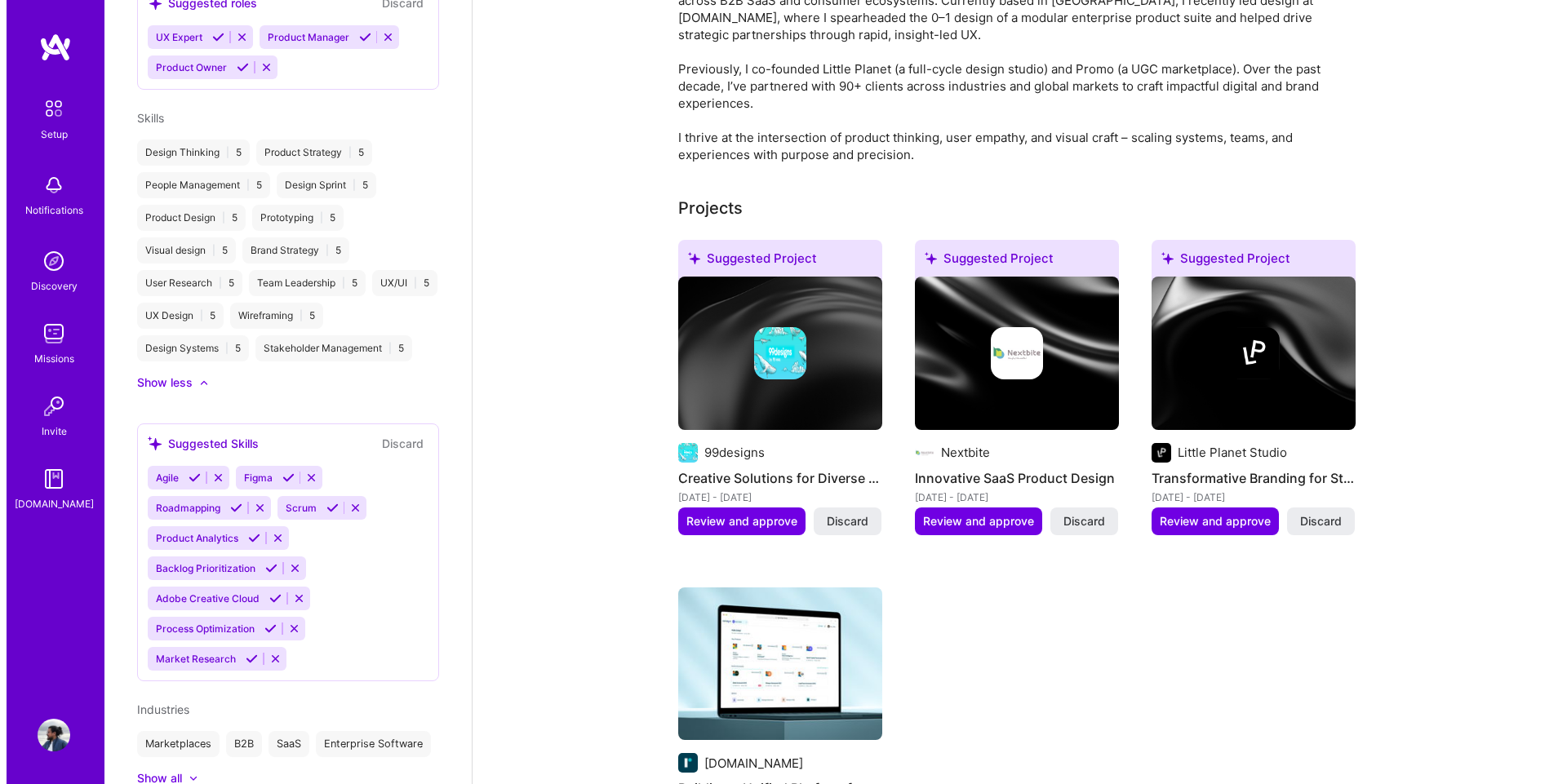
scroll to position [408, 0]
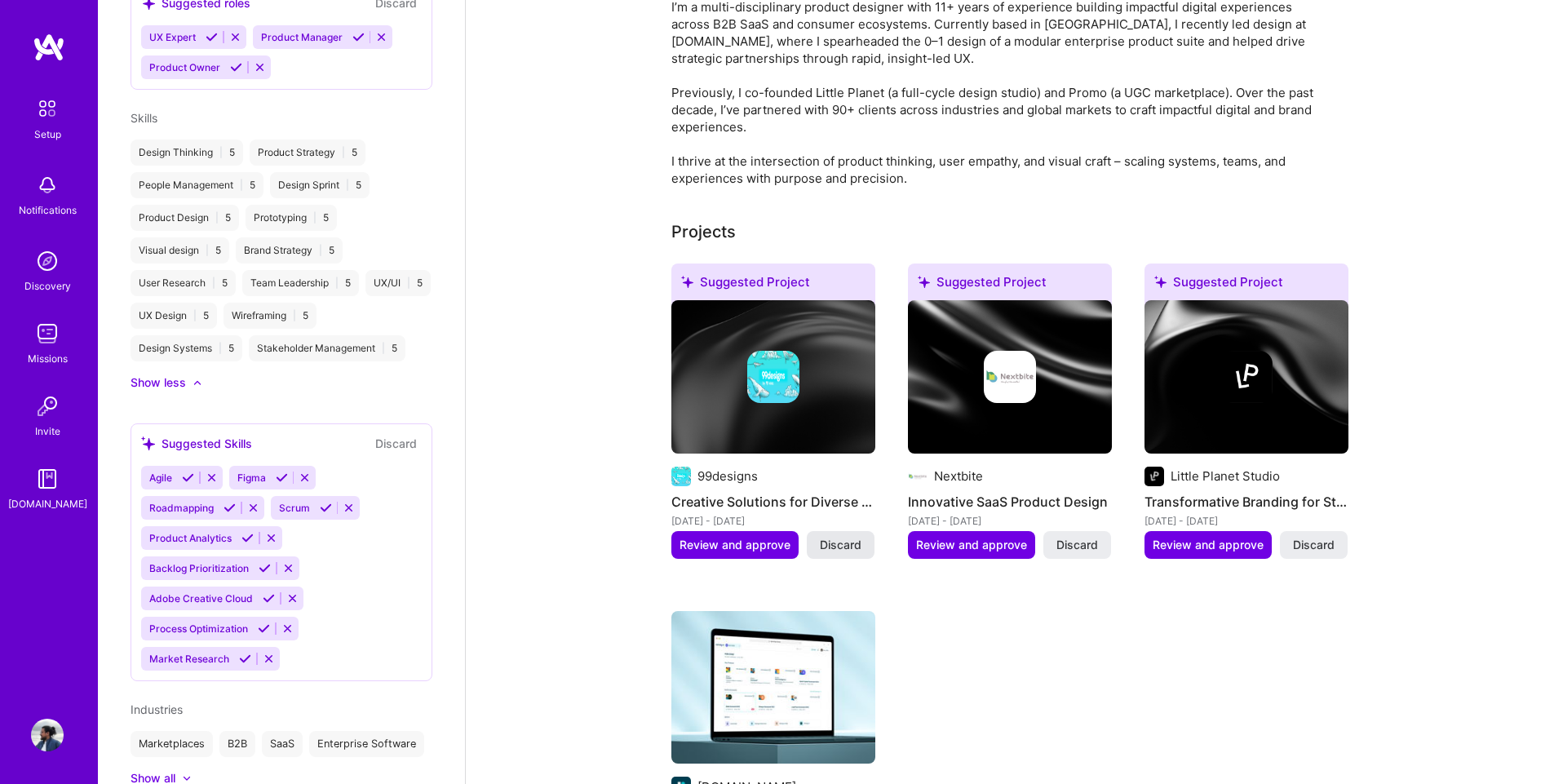
click at [839, 537] on span "Discard" at bounding box center [841, 544] width 42 height 17
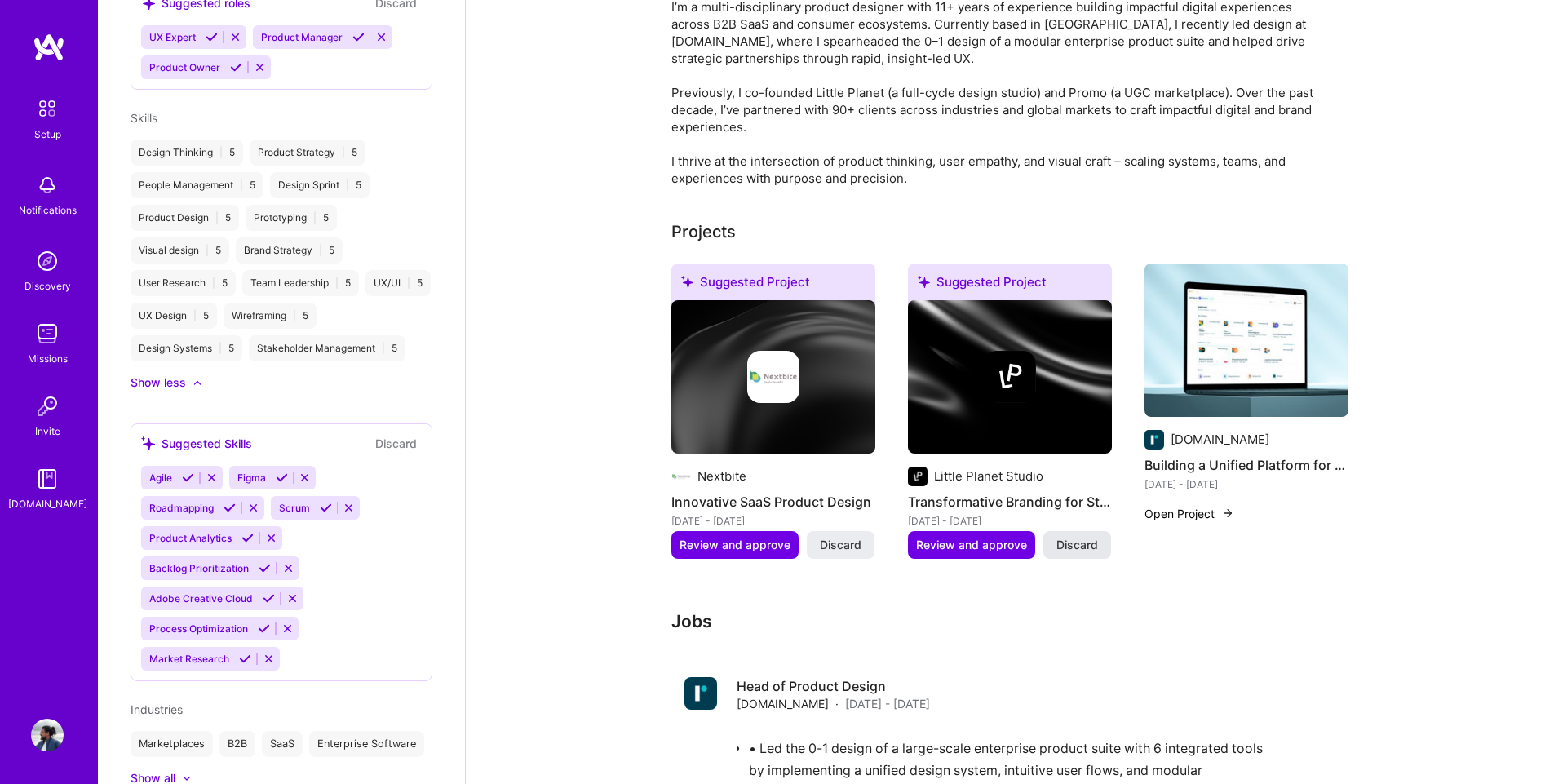
click at [1081, 537] on span "Discard" at bounding box center [1077, 544] width 42 height 17
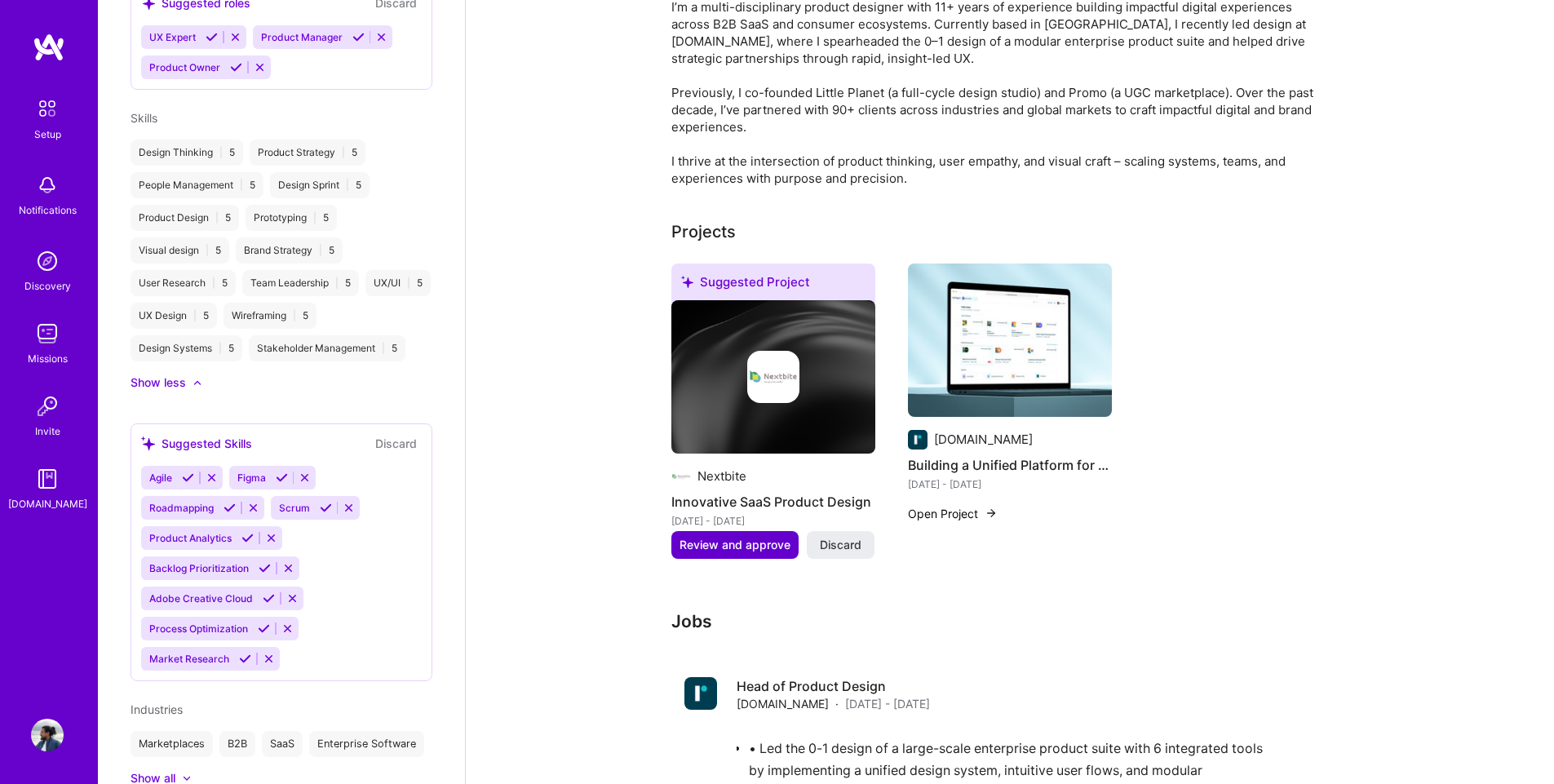
click at [742, 537] on span "Review and approve" at bounding box center [736, 544] width 111 height 17
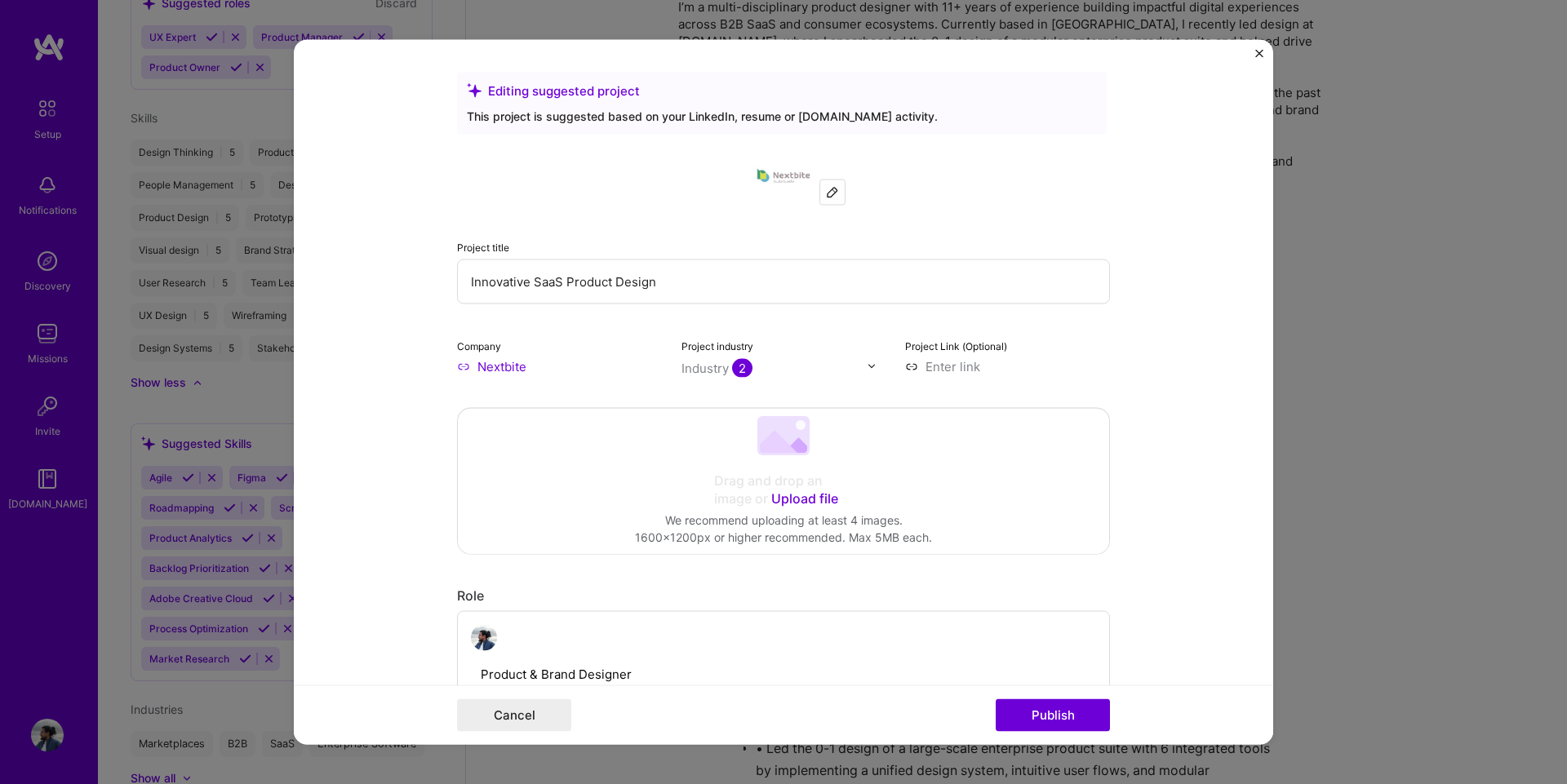
scroll to position [326, 0]
click at [595, 290] on input "Innovative SaaS Product Design" at bounding box center [784, 280] width 653 height 45
paste input "Designing a Seamless End-to-End Suite for the Modern Restaurants"
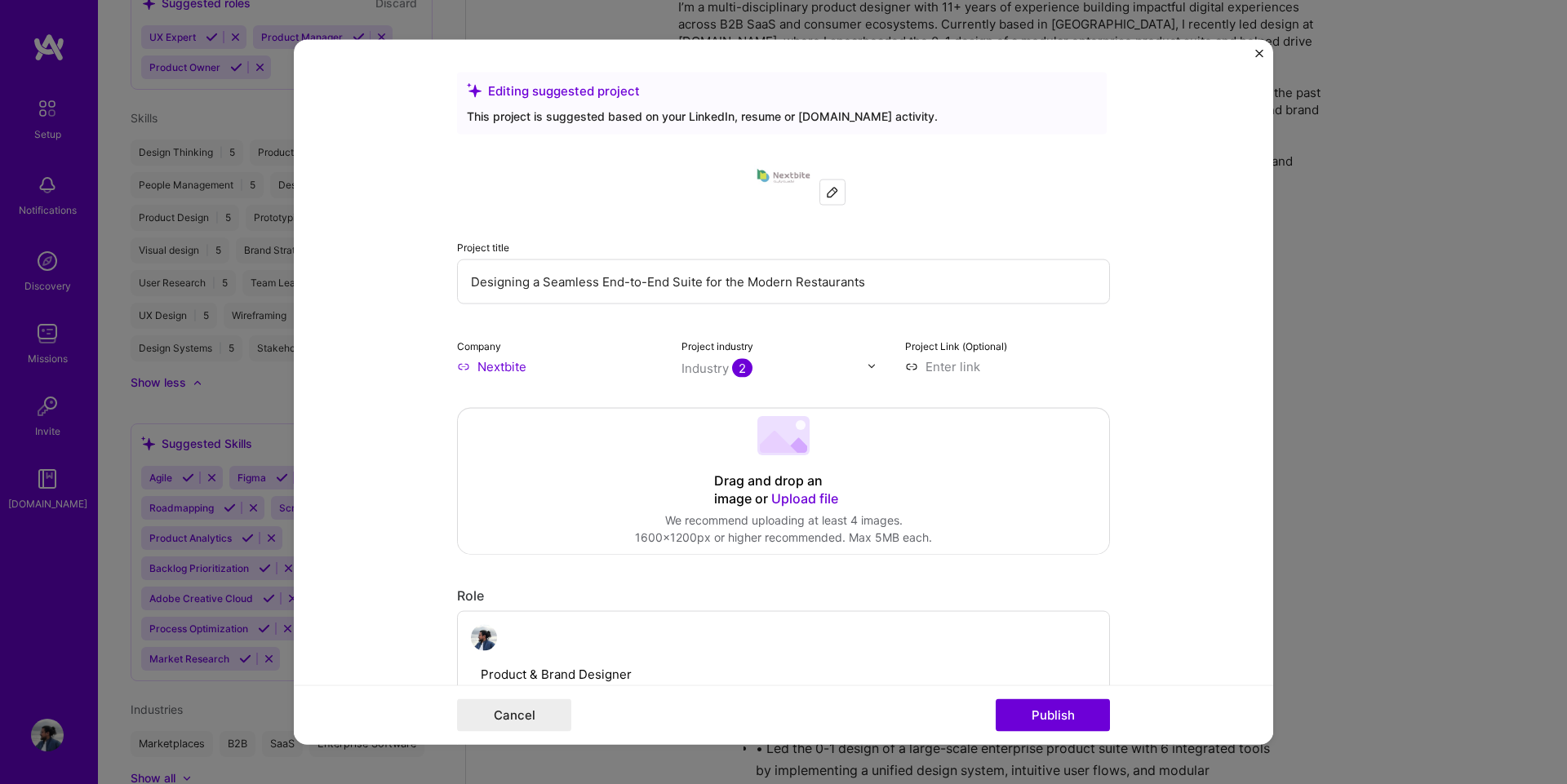
type input "Designing a Seamless End-to-End Suite for the Modern Restaurants"
click at [940, 367] on input at bounding box center [1008, 366] width 205 height 18
paste input "[URL][DOMAIN_NAME][PERSON_NAME]"
type input "[URL][DOMAIN_NAME][PERSON_NAME]"
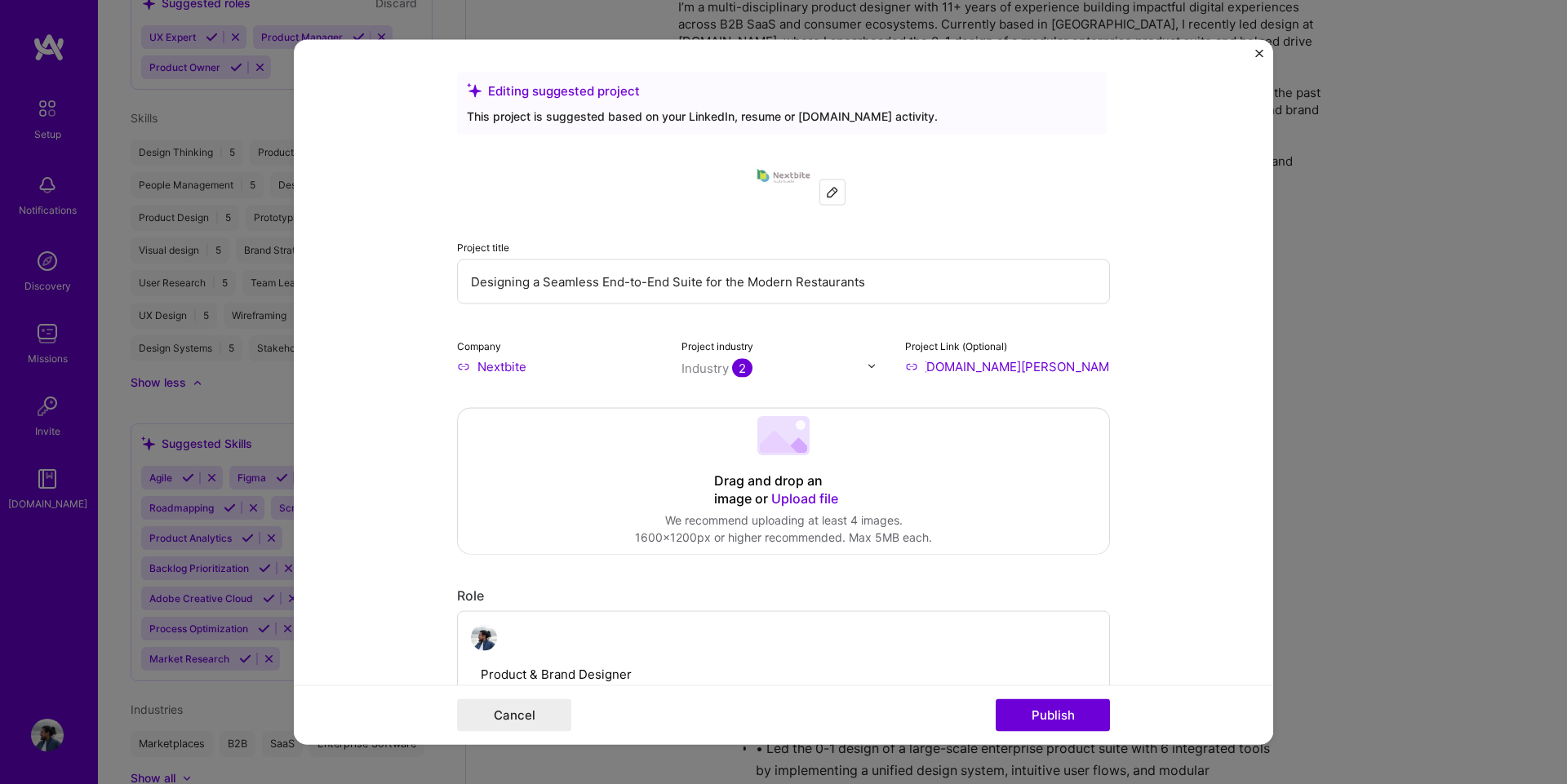
click at [1176, 379] on form "Editing suggested project This project is suggested based on your LinkedIn, res…" at bounding box center [783, 392] width 979 height 705
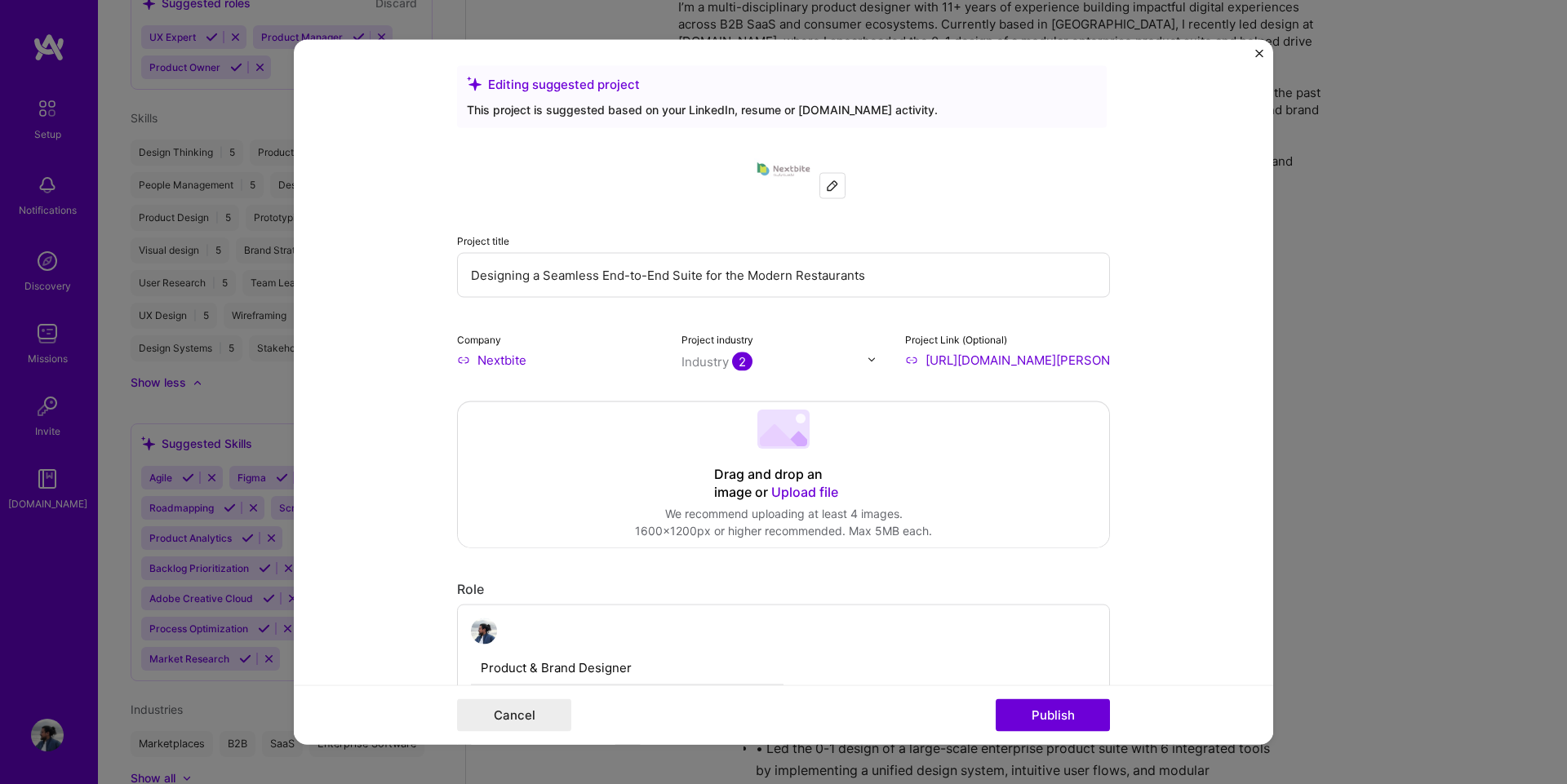
scroll to position [0, 0]
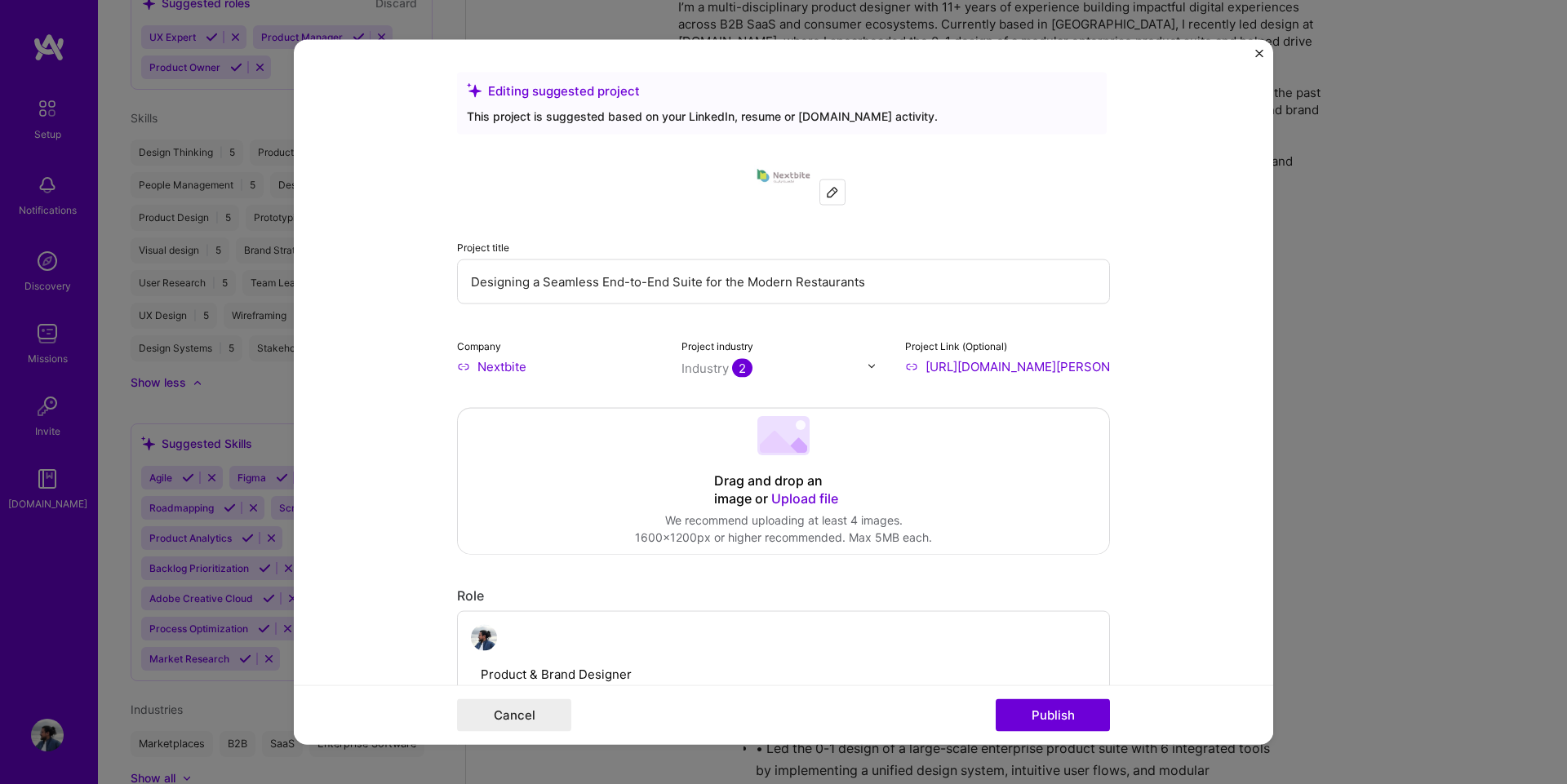
click at [840, 508] on div "Drag and drop an image or Upload file Upload file We recommend uploading at lea…" at bounding box center [784, 480] width 651 height 145
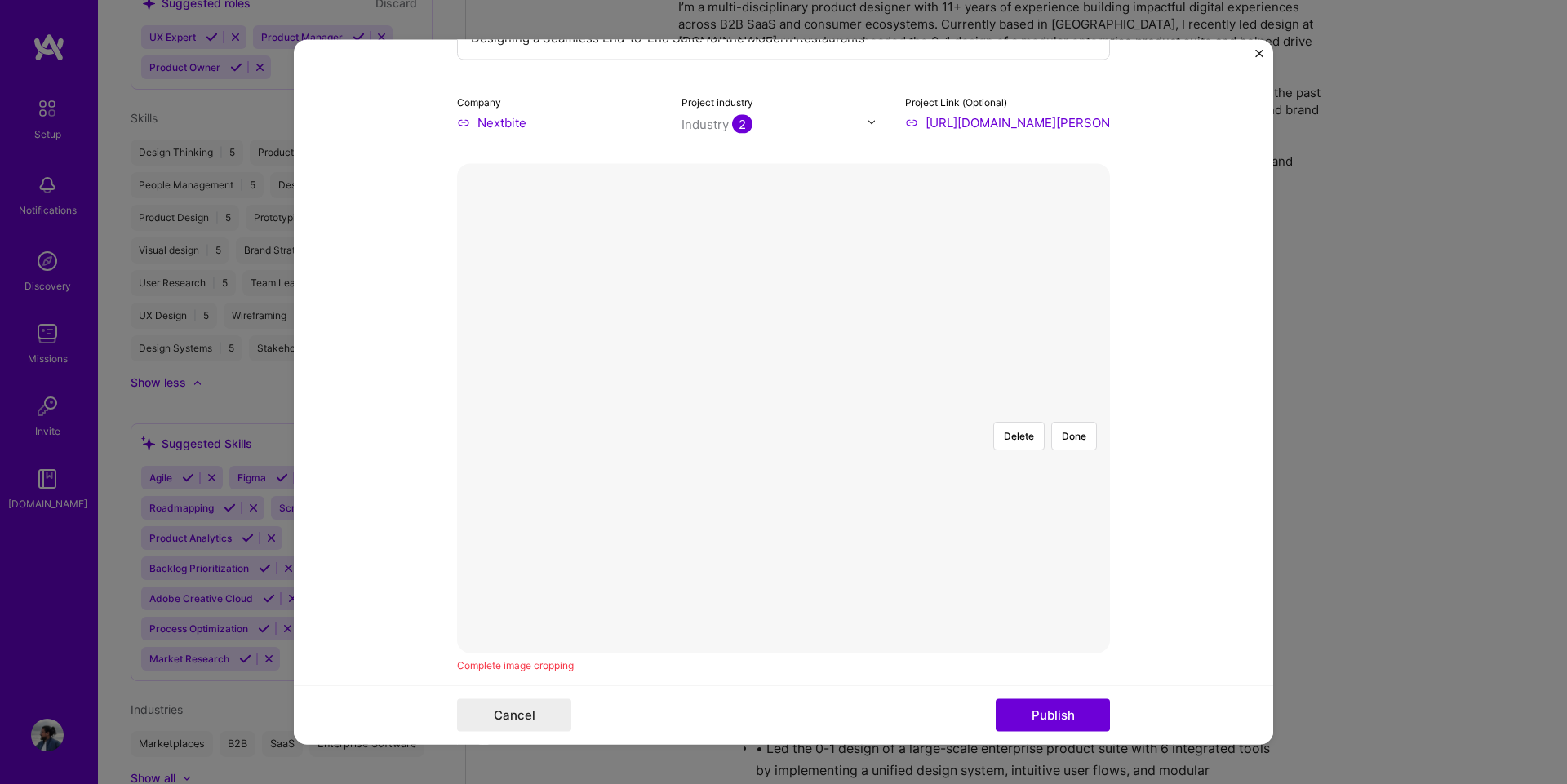
scroll to position [244, 0]
click at [1072, 420] on button "Done" at bounding box center [1073, 433] width 46 height 28
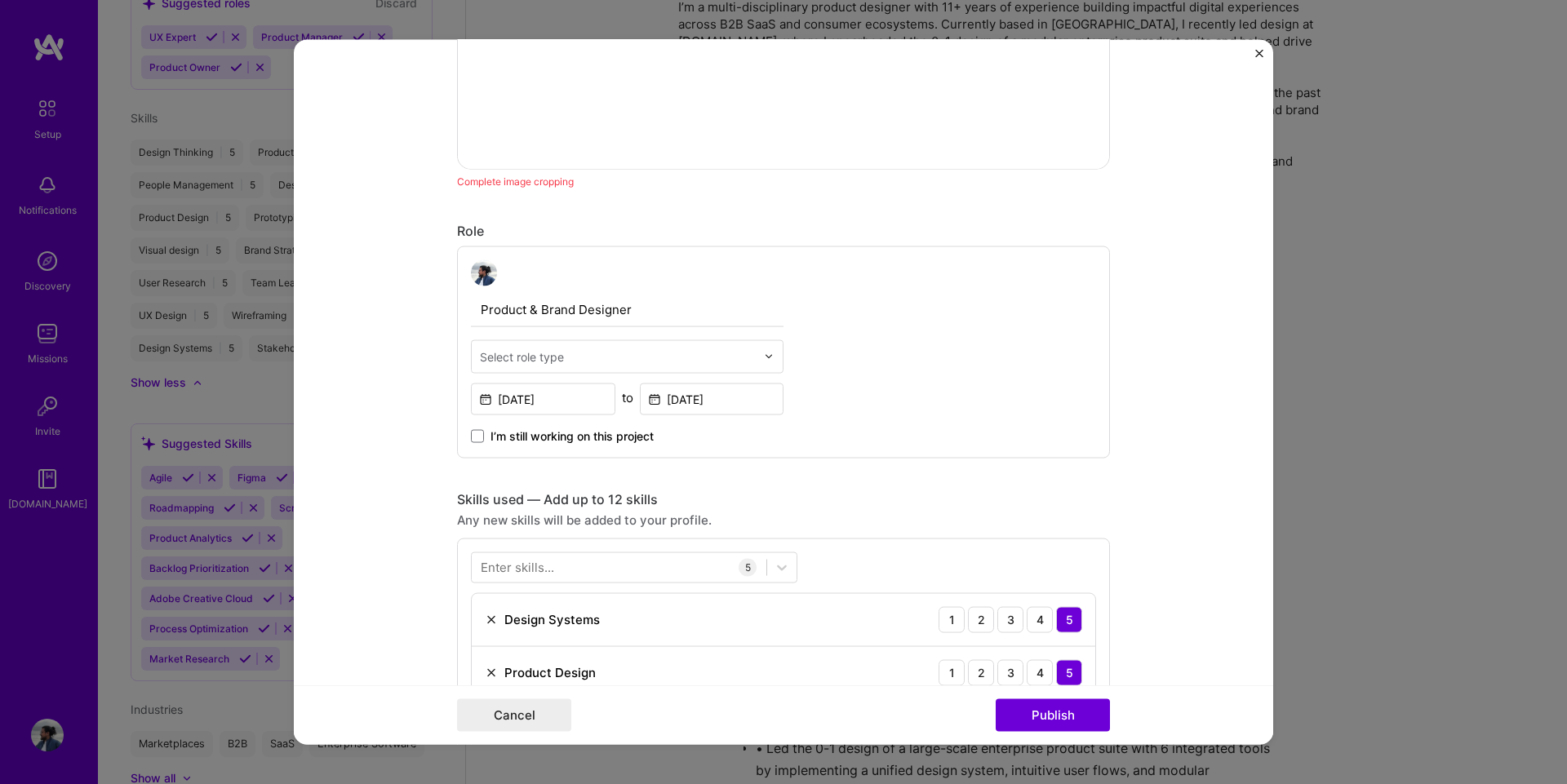
scroll to position [734, 0]
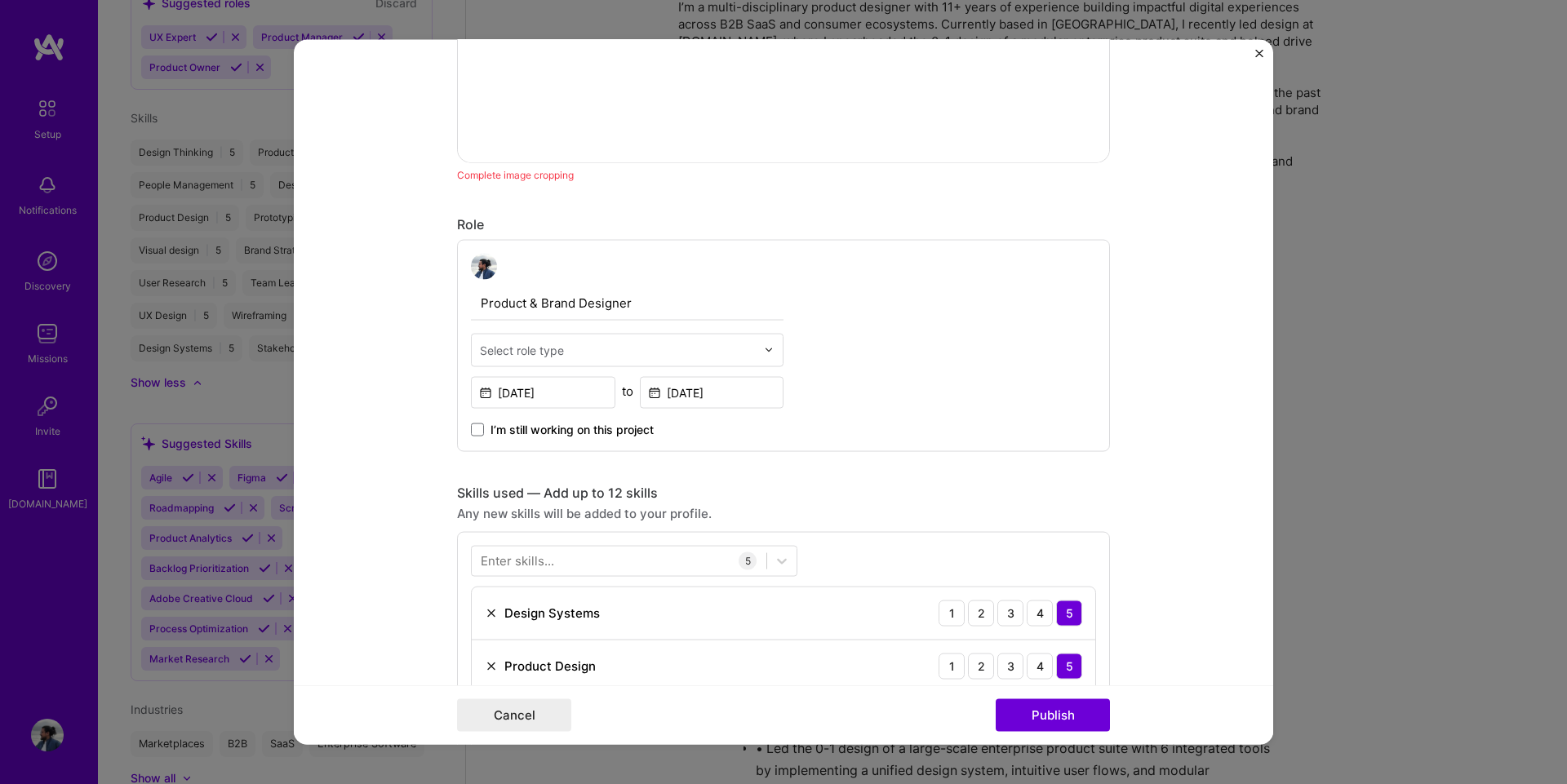
click at [632, 336] on div "Select role type" at bounding box center [618, 349] width 292 height 32
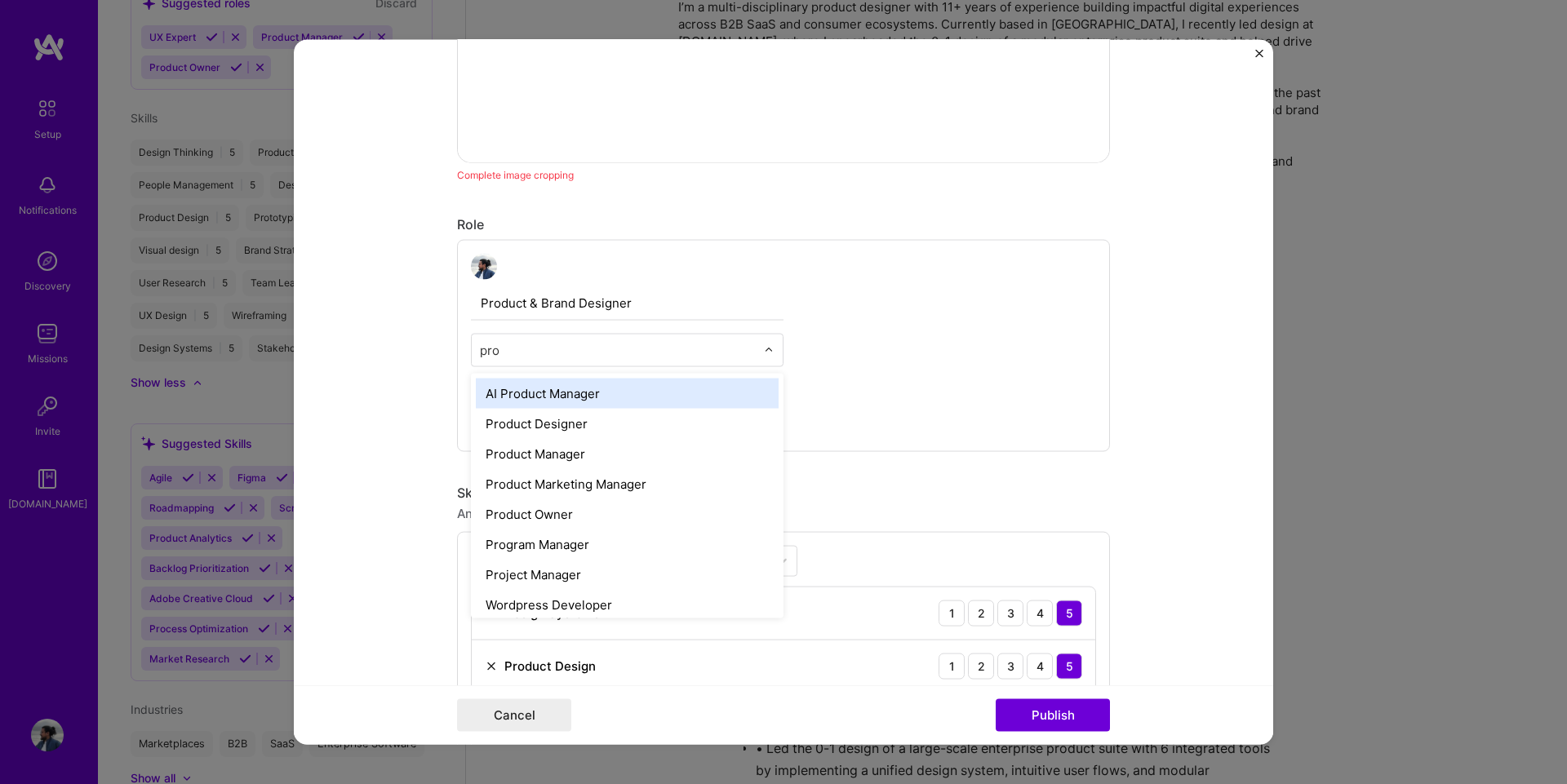
type input "prod"
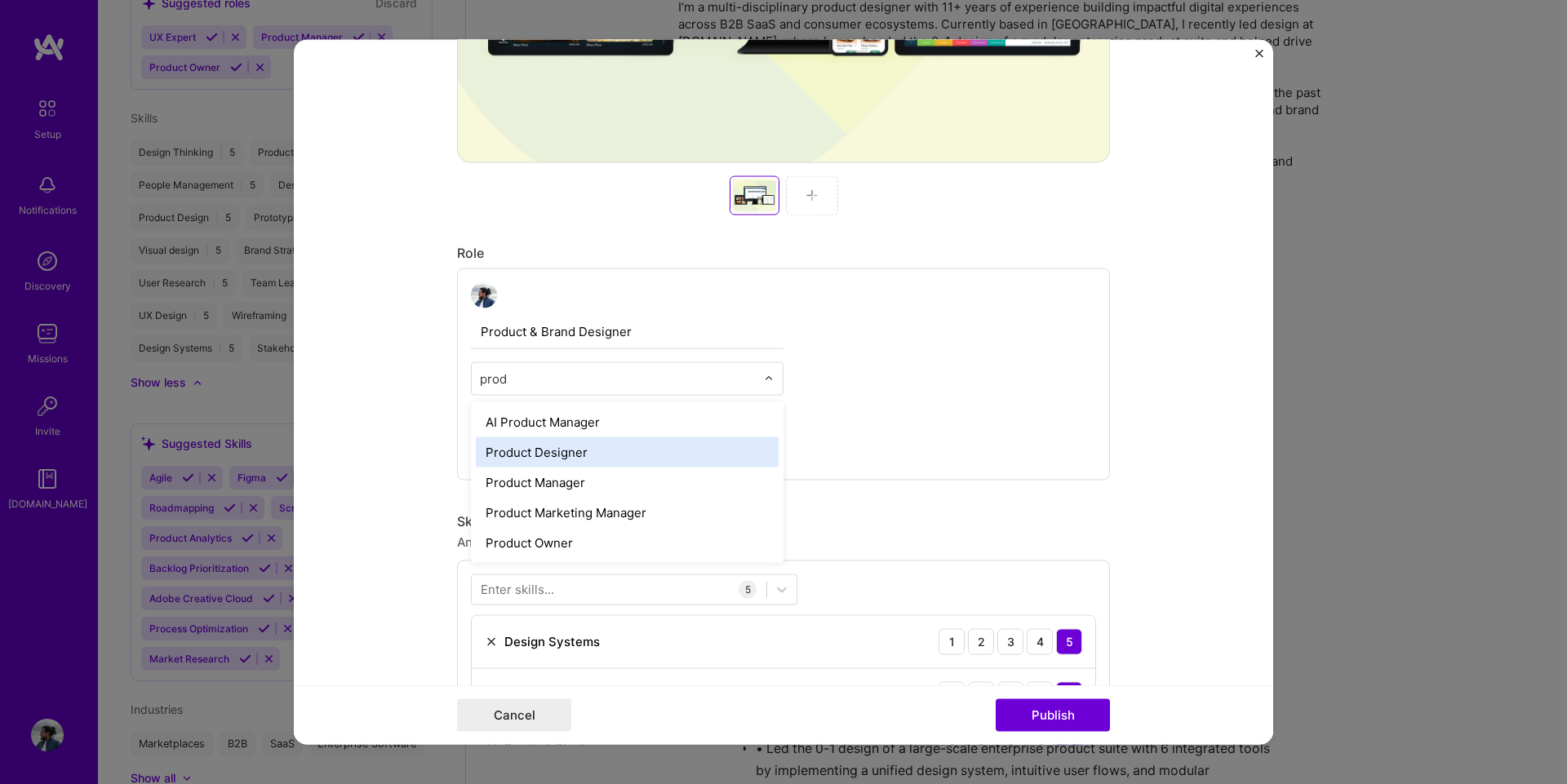
click at [583, 445] on div "Product Designer" at bounding box center [627, 451] width 303 height 30
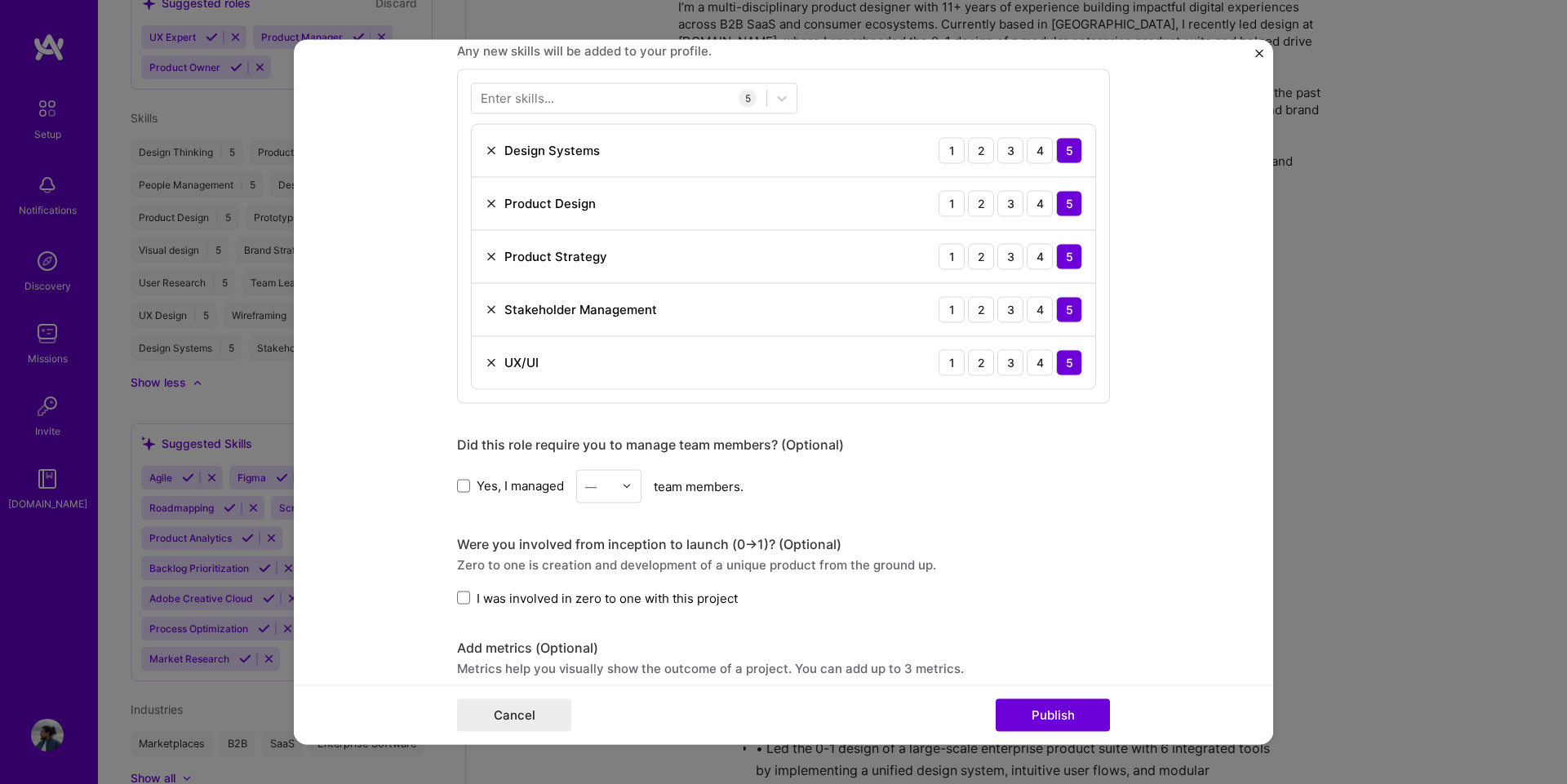
scroll to position [1305, 0]
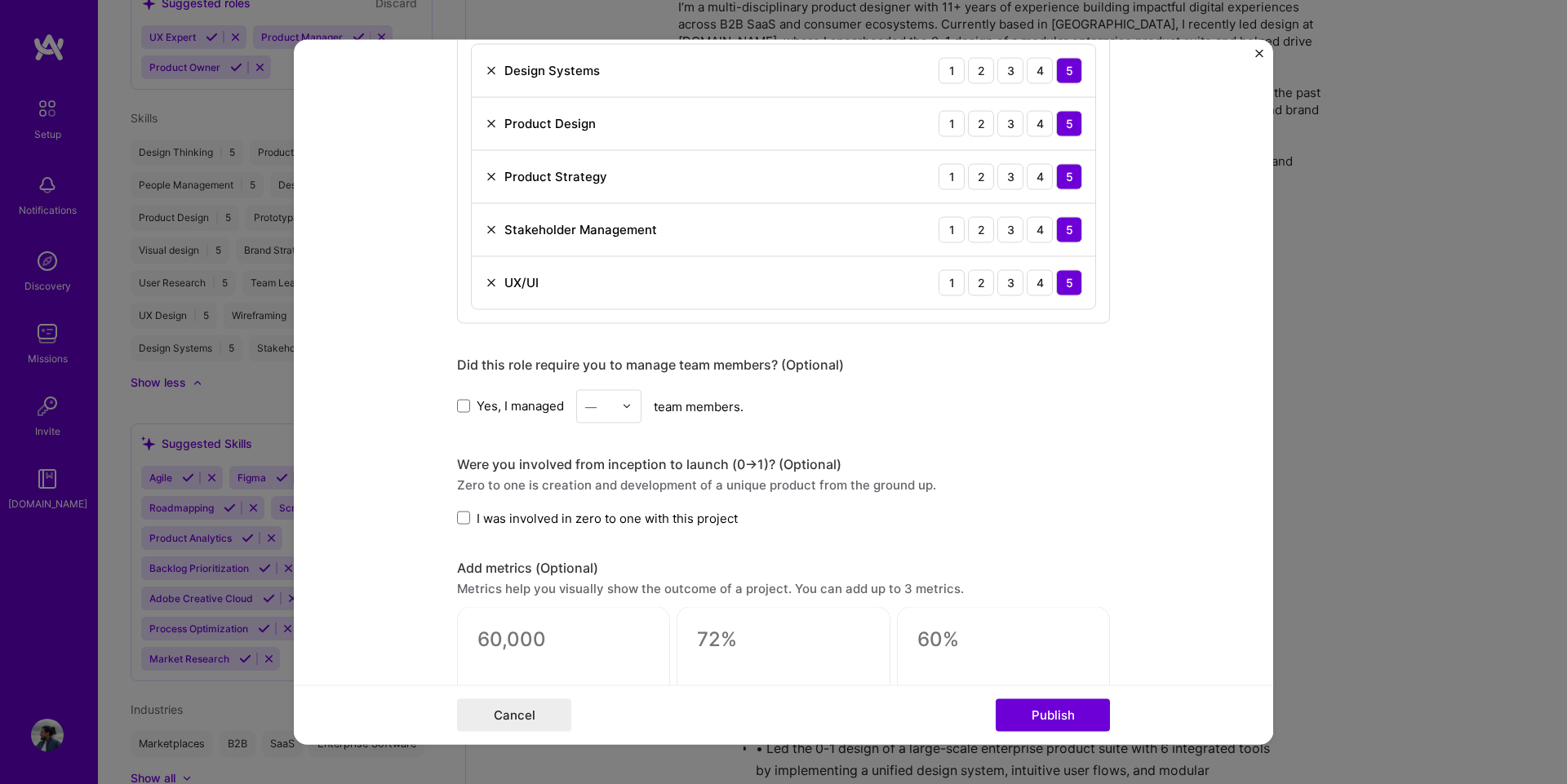
click at [494, 501] on div "Were you involved from inception to launch (0 -> 1)? (Optional) Zero to one is …" at bounding box center [784, 490] width 653 height 71
click at [507, 515] on span "I was involved in zero to one with this project" at bounding box center [607, 518] width 261 height 18
click at [0, 0] on input "I was involved in zero to one with this project" at bounding box center [0, 0] width 0 height 0
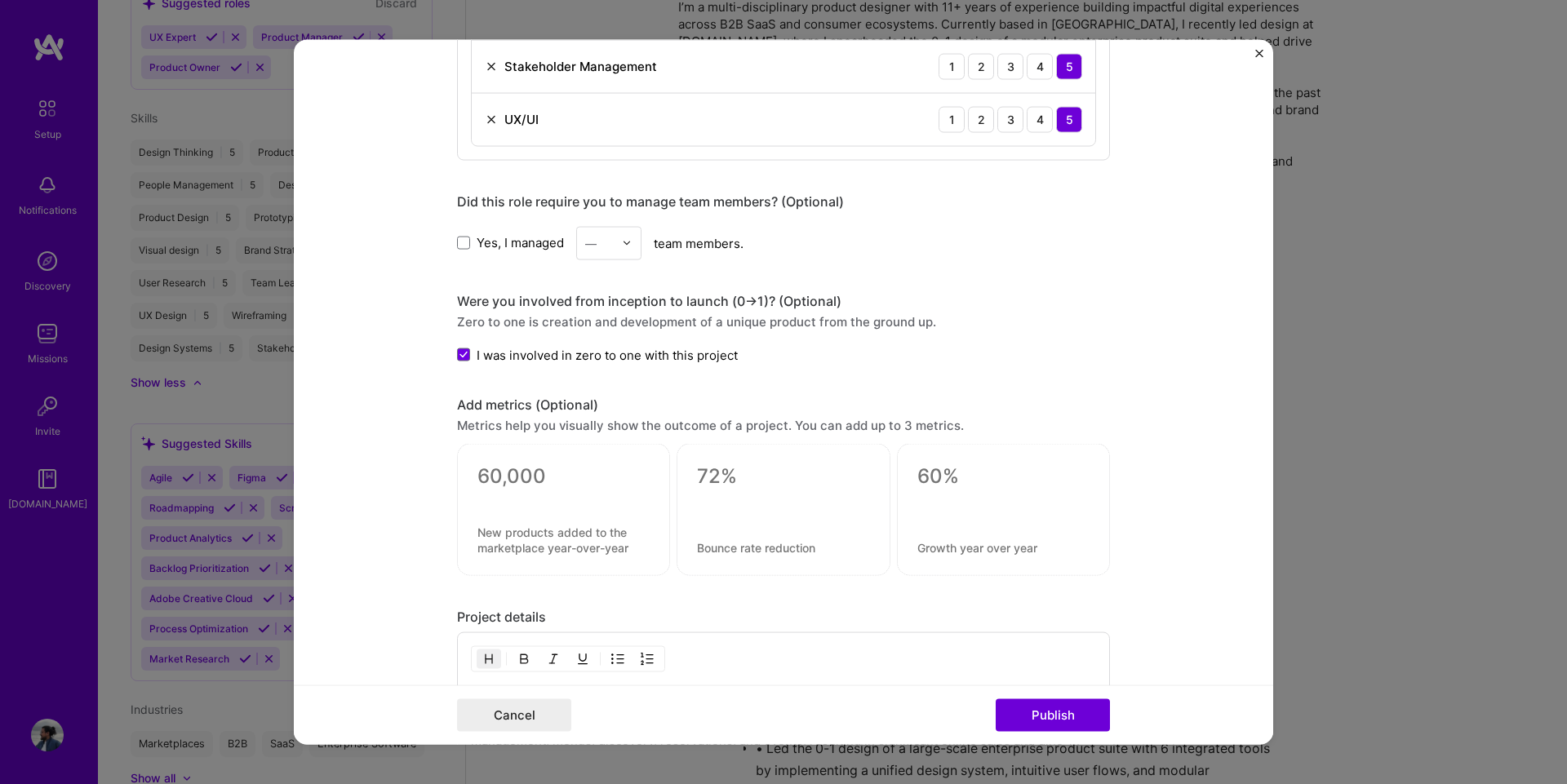
scroll to position [734, 0]
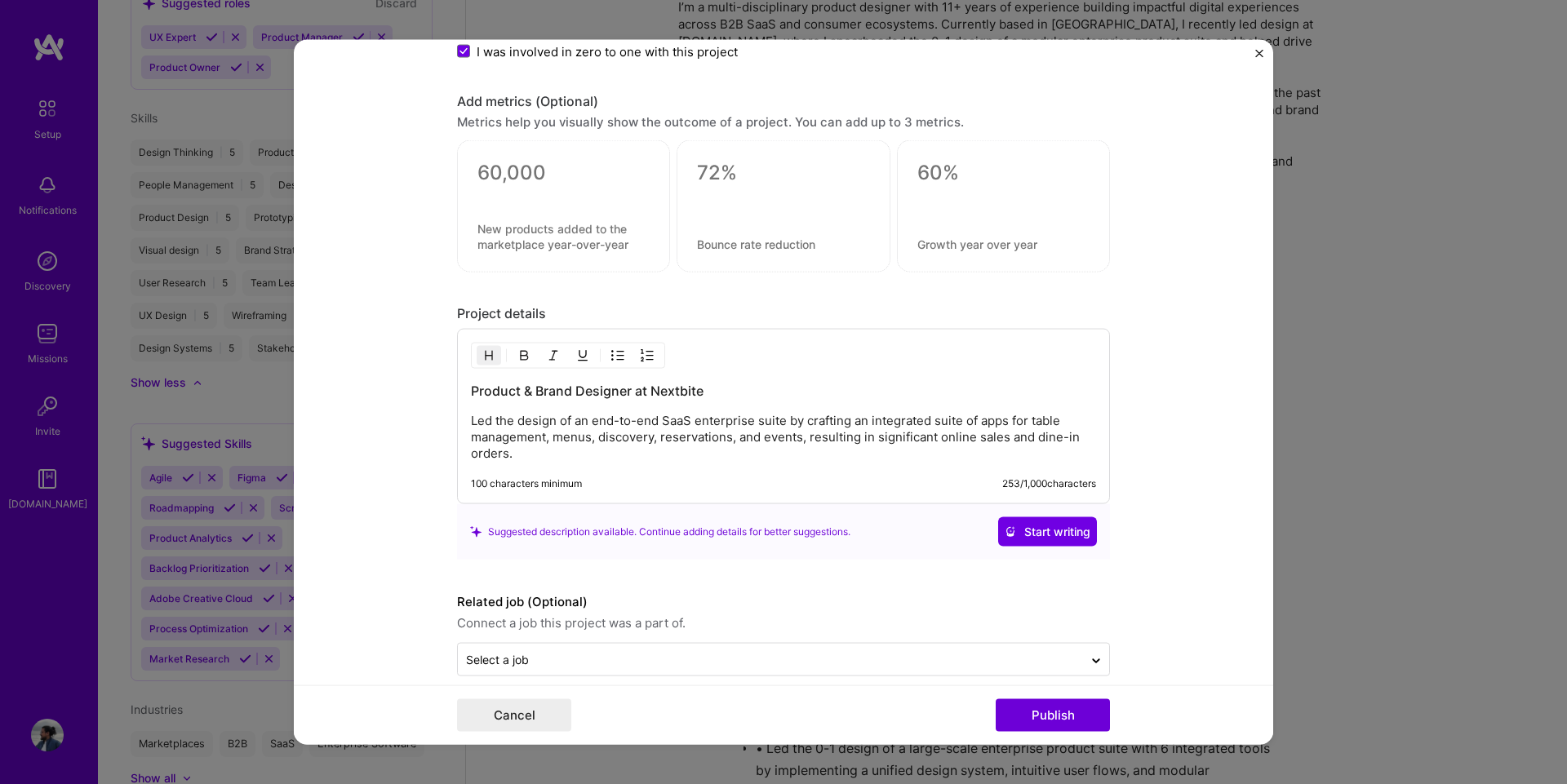
scroll to position [1792, 0]
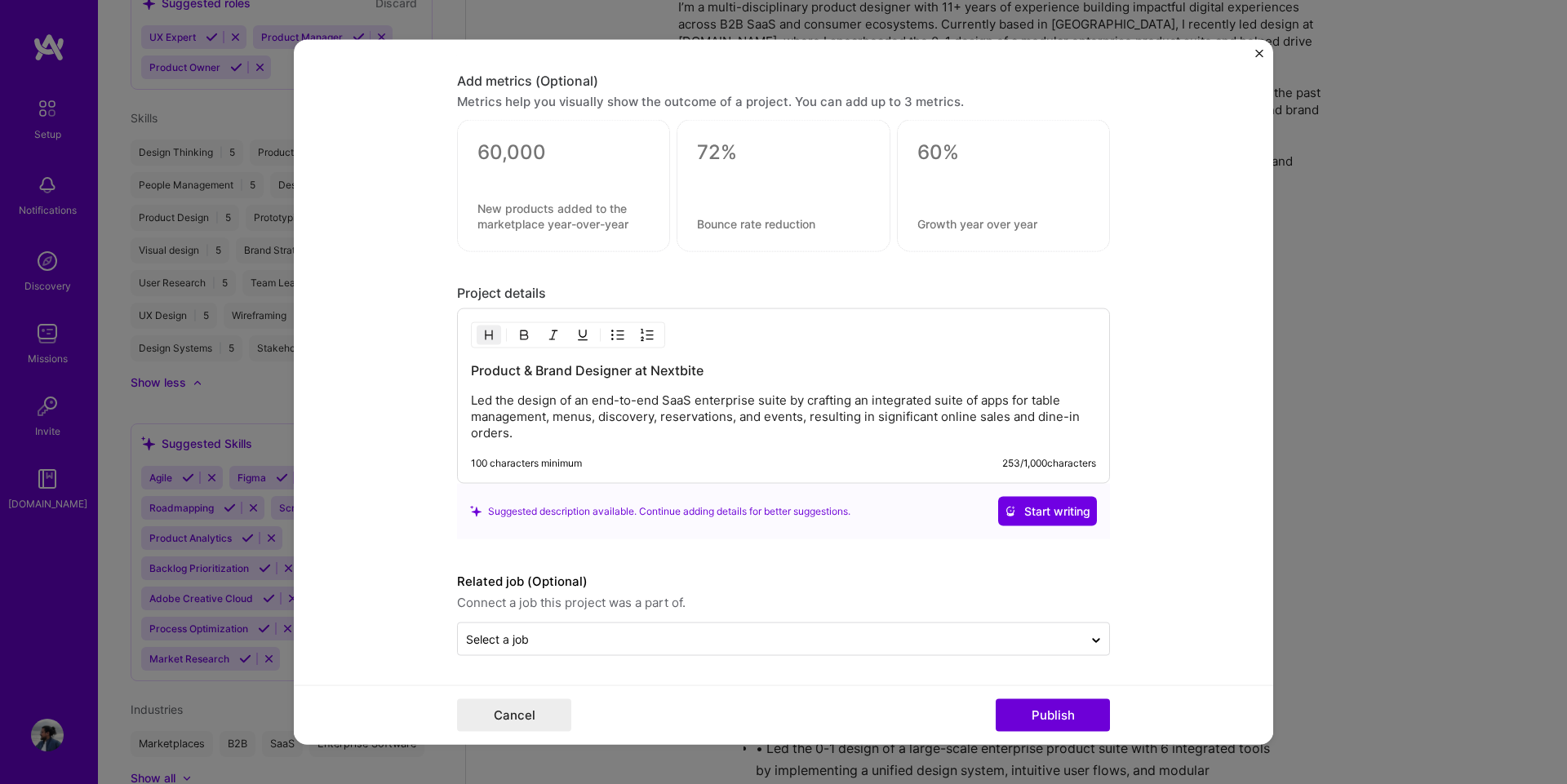
click at [578, 398] on p "Led the design of an end-to-end SaaS enterprise suite by crafting an integrated…" at bounding box center [783, 417] width 625 height 49
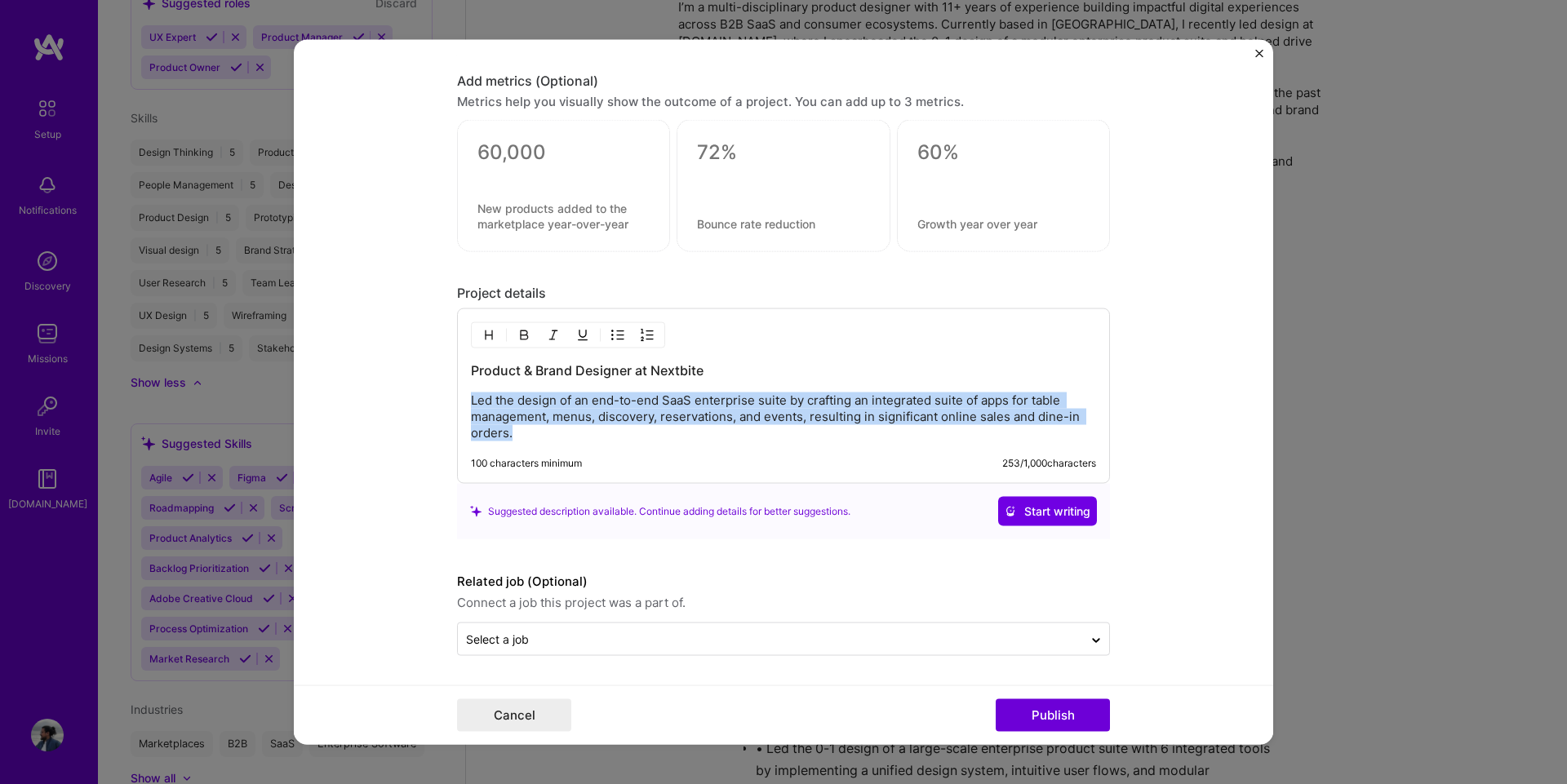
click at [578, 398] on p "Led the design of an end-to-end SaaS enterprise suite by crafting an integrated…" at bounding box center [783, 417] width 625 height 49
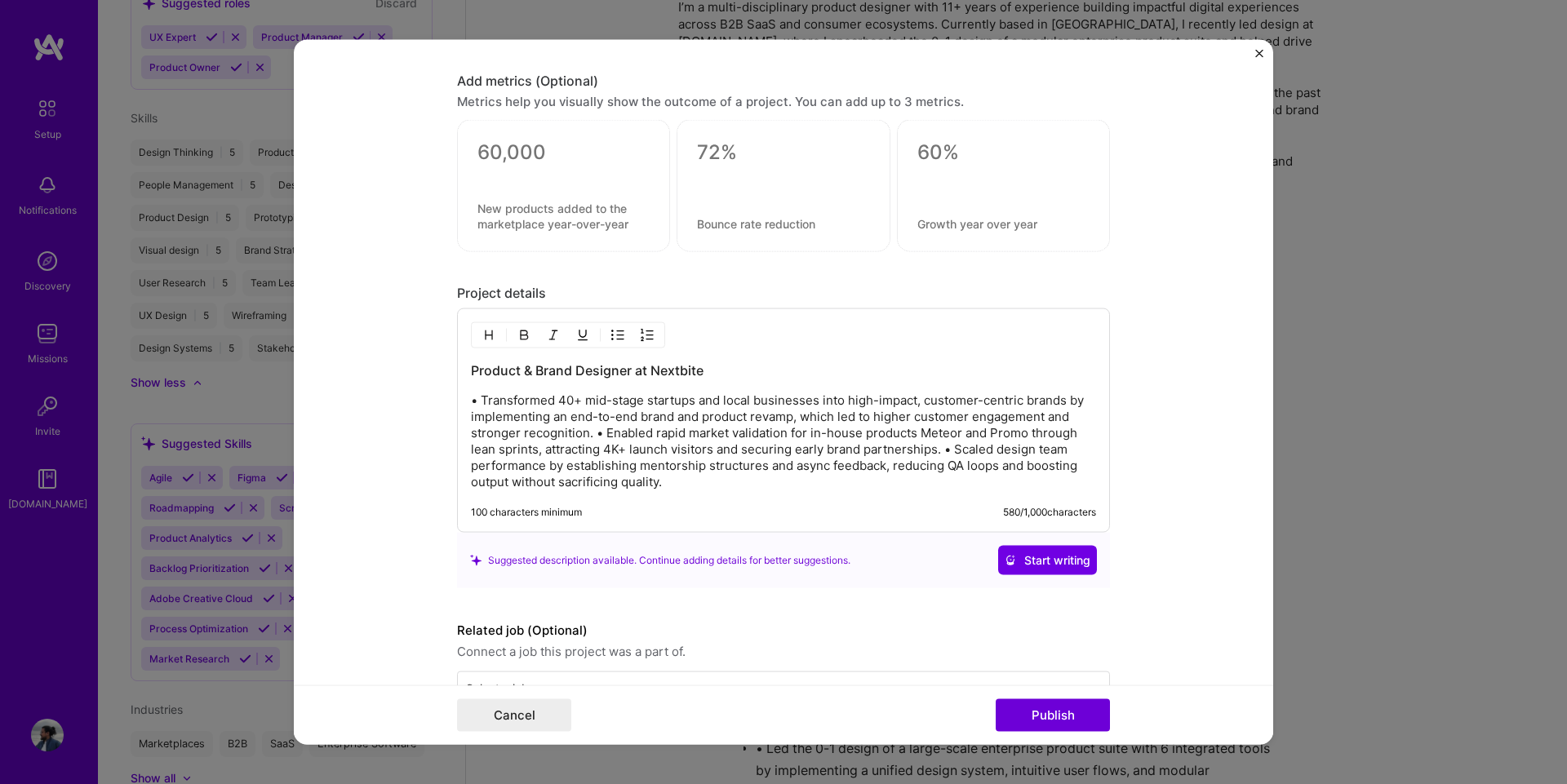
click at [611, 328] on img "button" at bounding box center [617, 334] width 13 height 13
drag, startPoint x: 509, startPoint y: 400, endPoint x: 485, endPoint y: 401, distance: 24.0
click at [504, 401] on li "• Transformed 40+ mid-stage startups and local businesses into high-impact, cus…" at bounding box center [800, 441] width 592 height 98
drag, startPoint x: 731, startPoint y: 434, endPoint x: 719, endPoint y: 431, distance: 12.4
click at [719, 431] on p "Transformed 40+ mid-stage startups and local businesses into high-impact, custo…" at bounding box center [800, 442] width 592 height 97
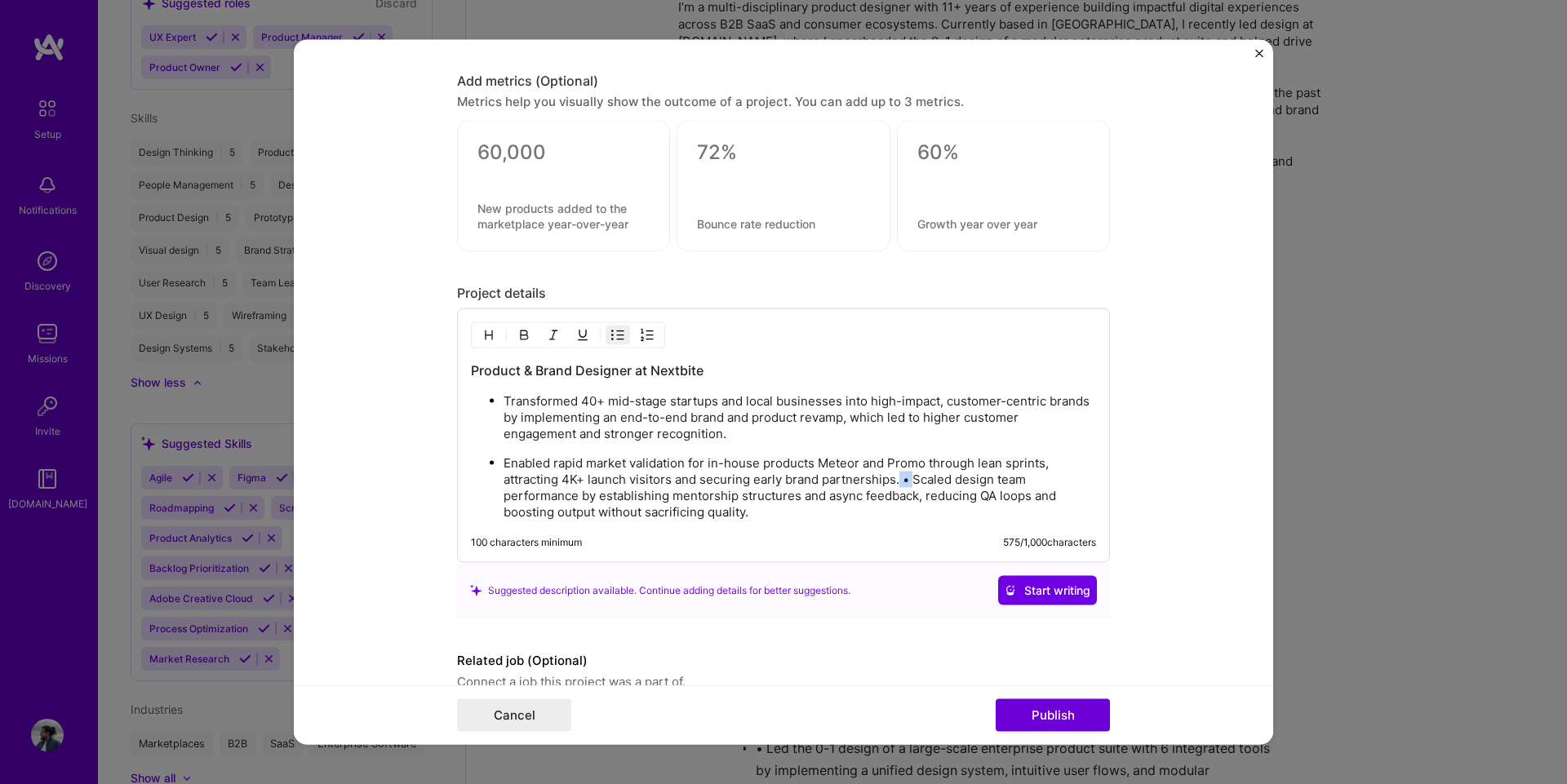
drag, startPoint x: 906, startPoint y: 479, endPoint x: 894, endPoint y: 479, distance: 12.0
click at [894, 479] on p "Enabled rapid market validation for in-house products Meteor and Promo through …" at bounding box center [800, 487] width 592 height 65
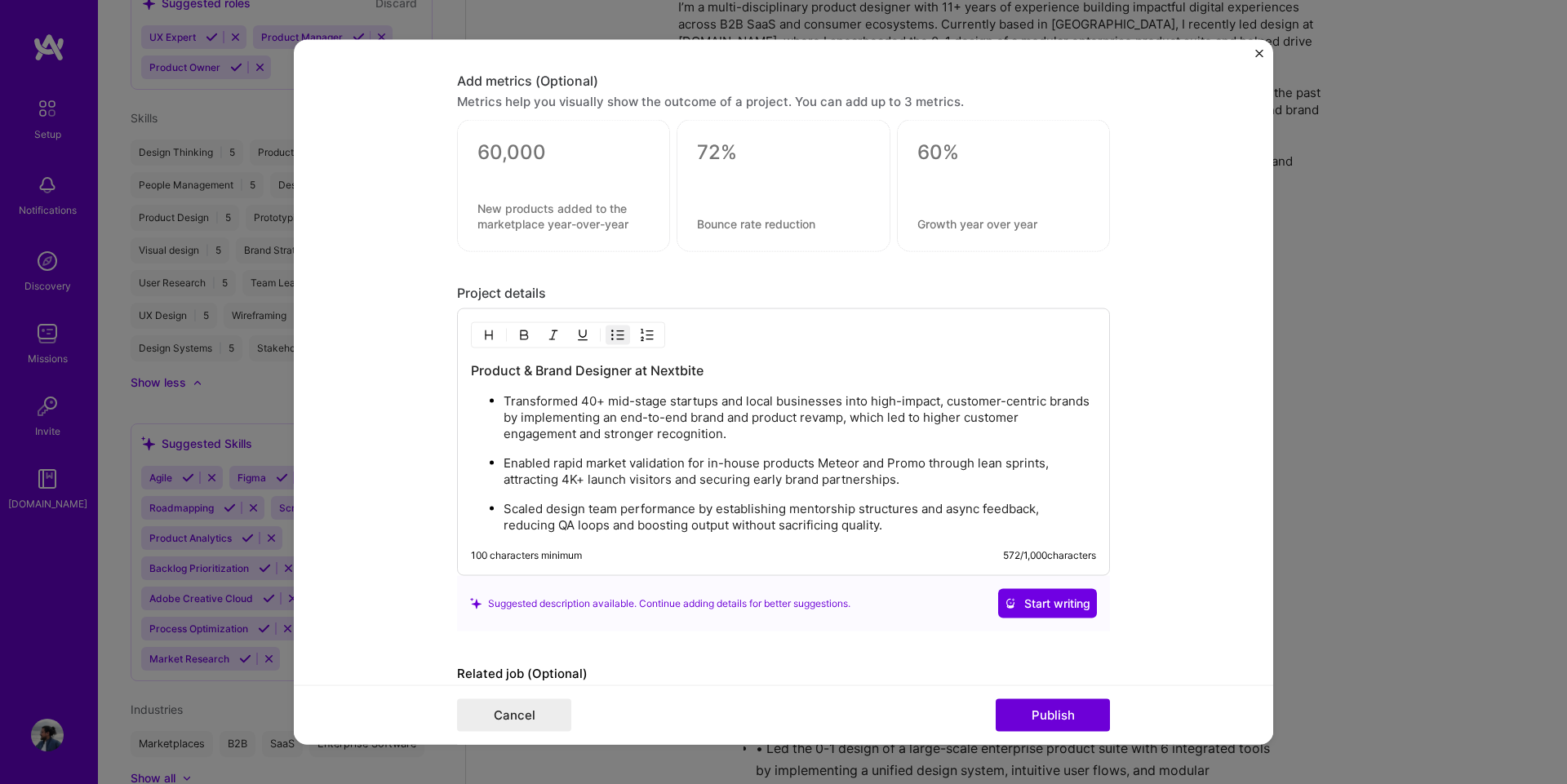
scroll to position [1141, 0]
click at [615, 487] on p "Enabled rapid market validation for in-house products Meteor and Promo through …" at bounding box center [800, 470] width 592 height 32
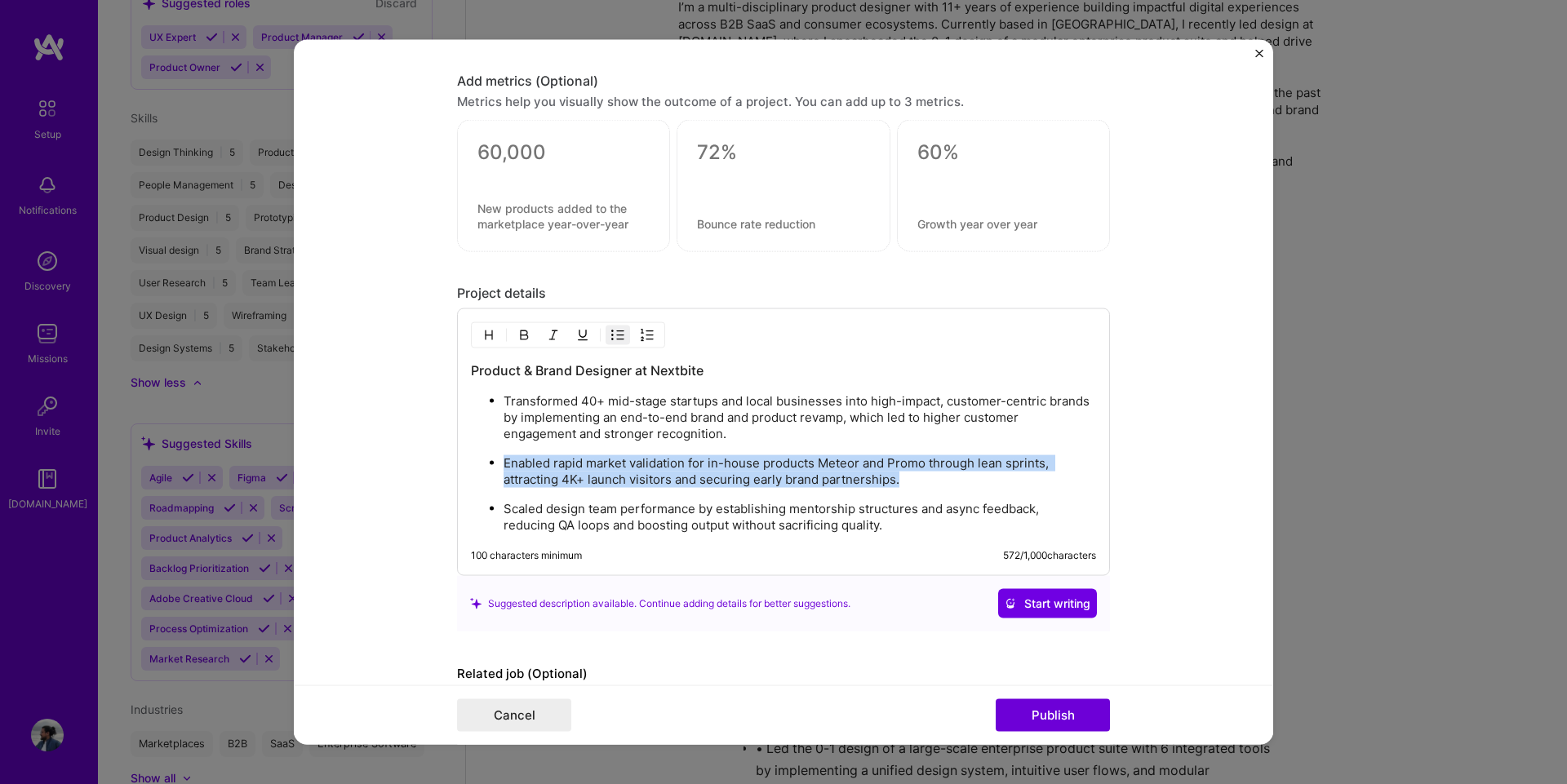
click at [615, 487] on p "Enabled rapid market validation for in-house products Meteor and Promo through …" at bounding box center [800, 470] width 592 height 32
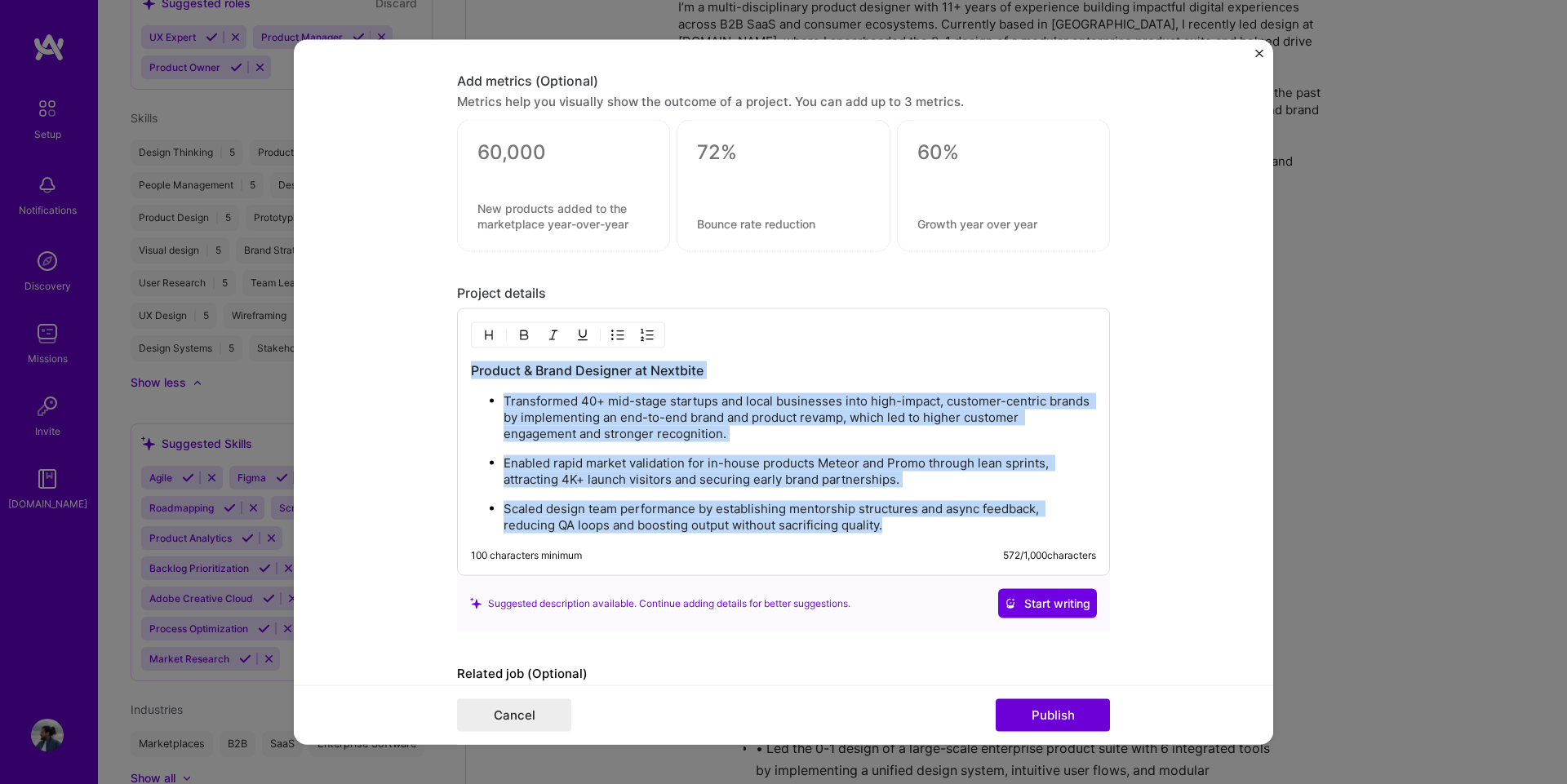
click at [615, 487] on p "Enabled rapid market validation for in-house products Meteor and Promo through …" at bounding box center [800, 470] width 592 height 32
drag, startPoint x: 883, startPoint y: 530, endPoint x: 457, endPoint y: 363, distance: 457.6
click at [457, 363] on div "Product & Brand Designer at Nextbite Transformed 40+ mid-stage startups and loc…" at bounding box center [784, 442] width 653 height 268
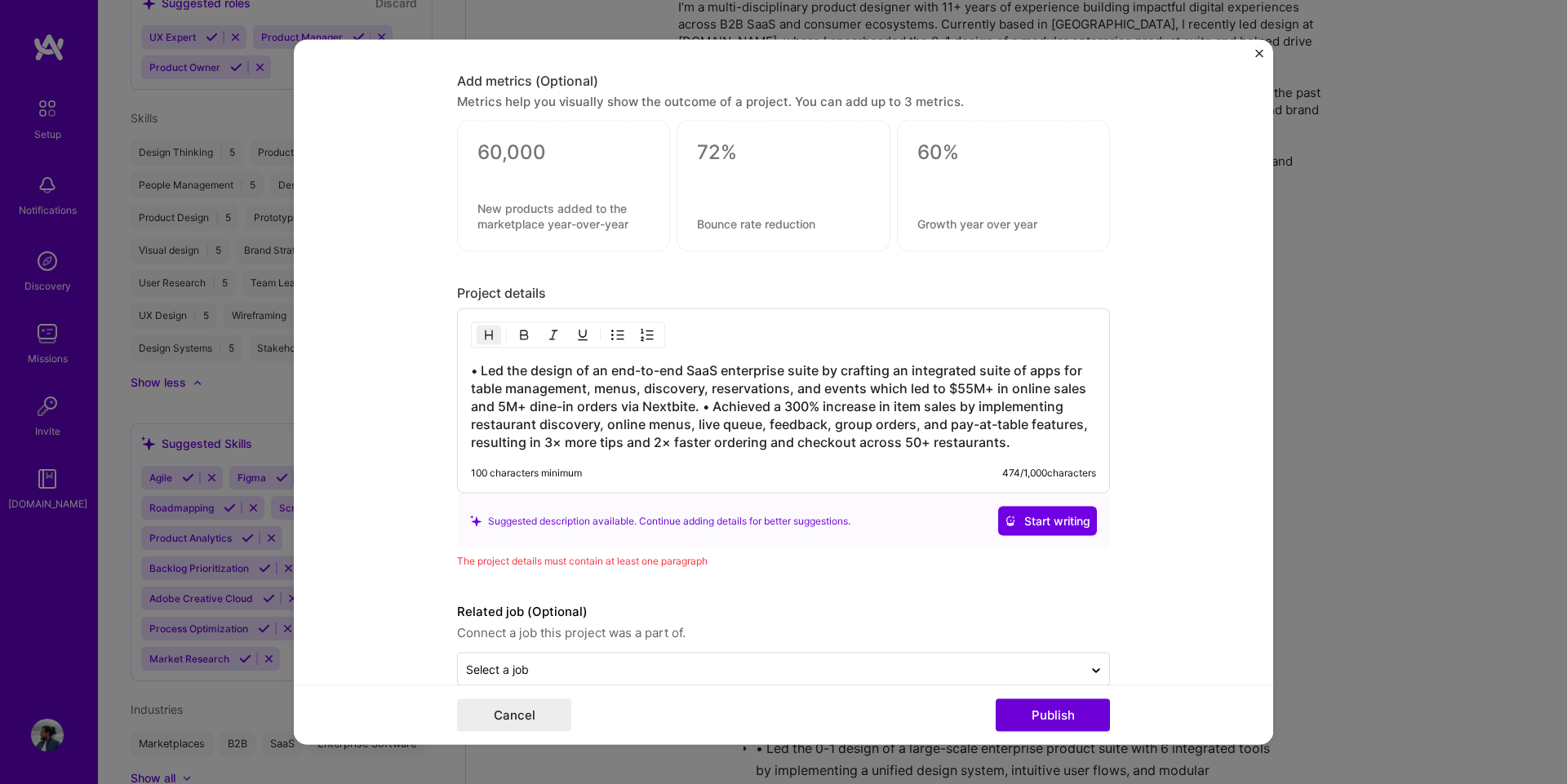
drag, startPoint x: 604, startPoint y: 338, endPoint x: 590, endPoint y: 348, distance: 17.2
click at [611, 338] on img "button" at bounding box center [617, 334] width 13 height 13
click at [678, 403] on h3 "• Led the design of an end-to-end SaaS enterprise suite by crafting an integrat…" at bounding box center [783, 406] width 625 height 90
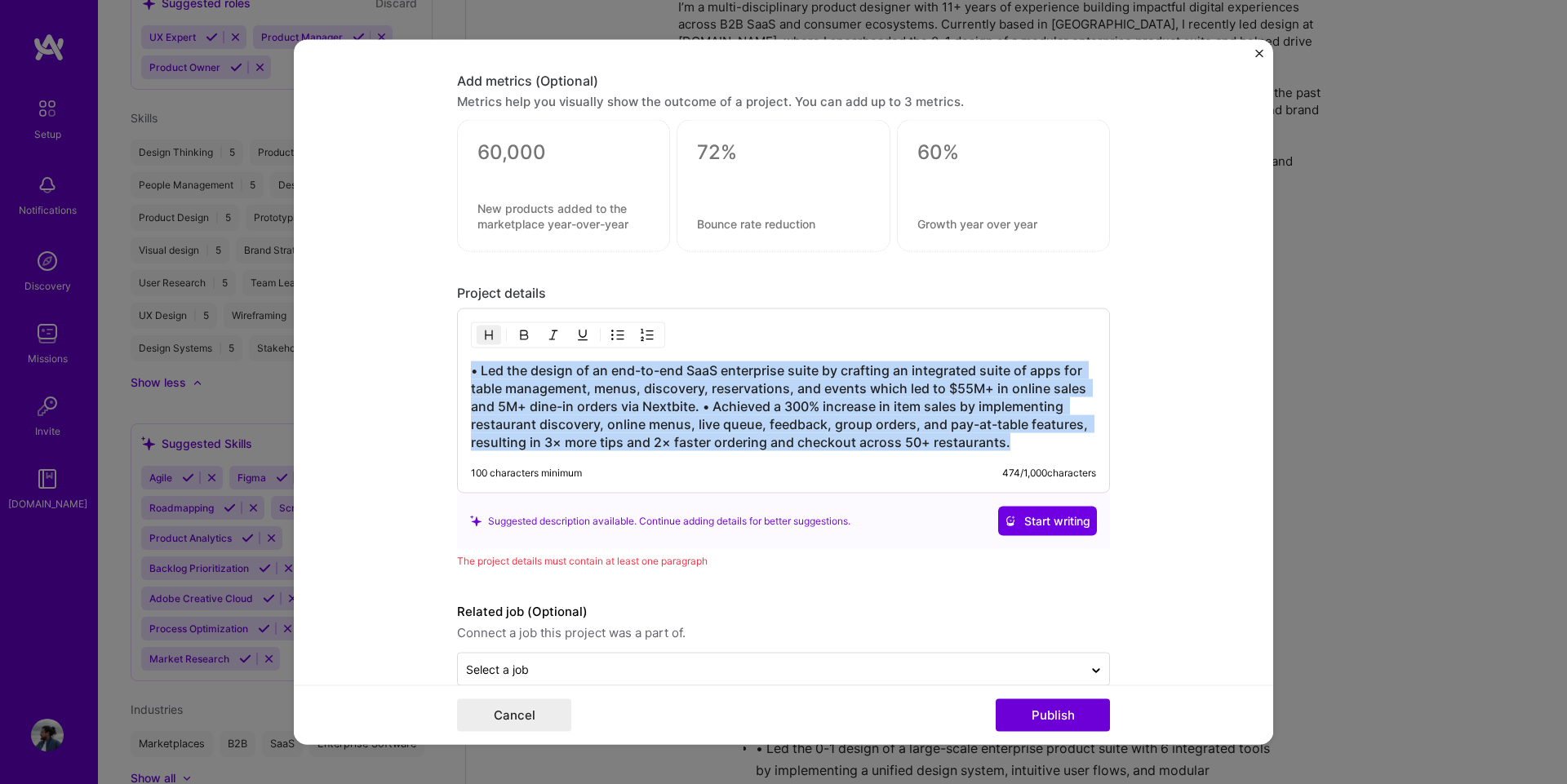
click at [678, 403] on h3 "• Led the design of an end-to-end SaaS enterprise suite by crafting an integrat…" at bounding box center [783, 406] width 625 height 90
click at [616, 328] on img "button" at bounding box center [617, 334] width 13 height 13
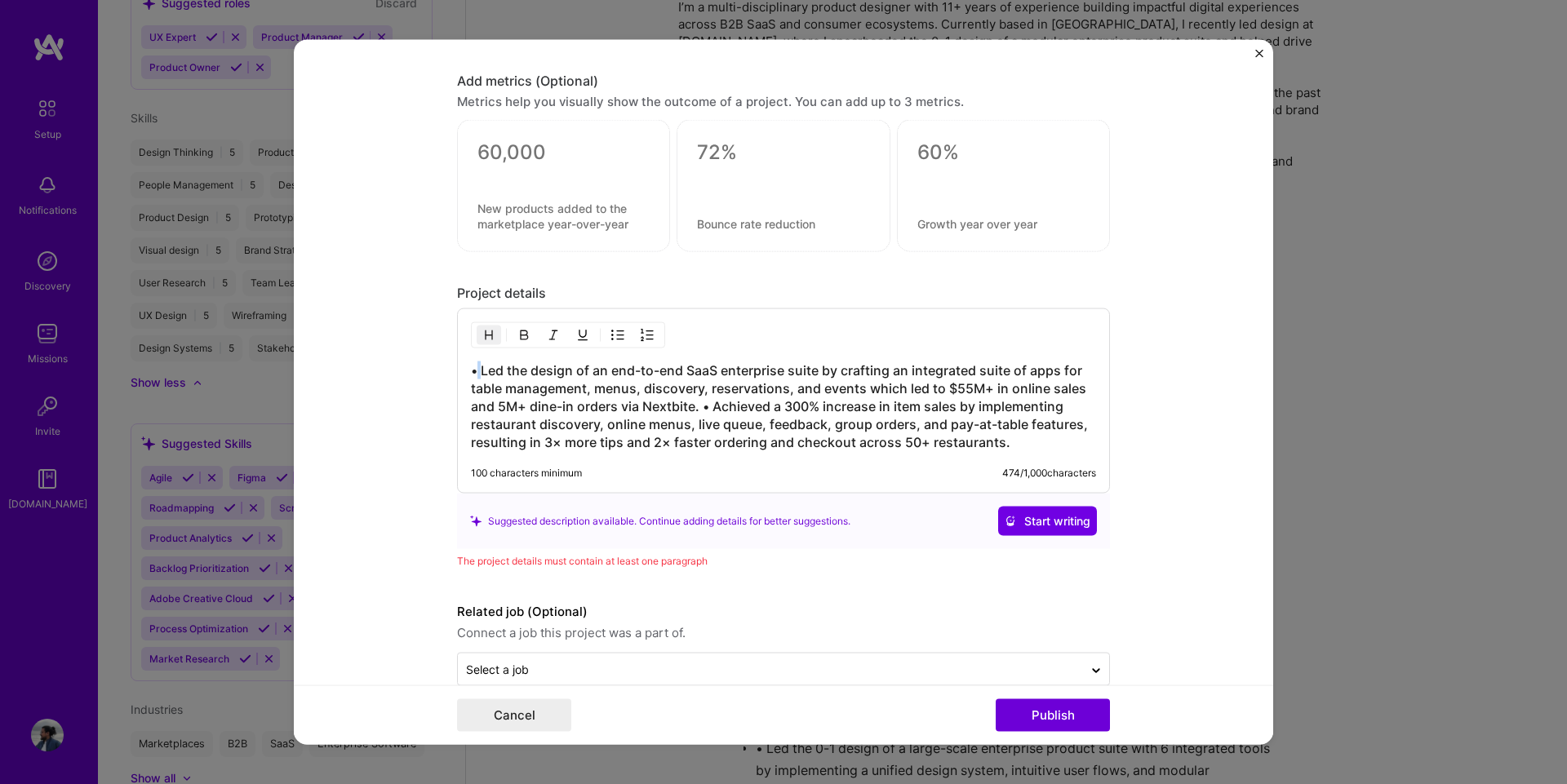
click at [478, 369] on h3 "• Led the design of an end-to-end SaaS enterprise suite by crafting an integrat…" at bounding box center [783, 406] width 625 height 90
click at [702, 361] on h3 "• Led the design of an end-to-end SaaS enterprise suite by crafting an integrat…" at bounding box center [783, 406] width 625 height 90
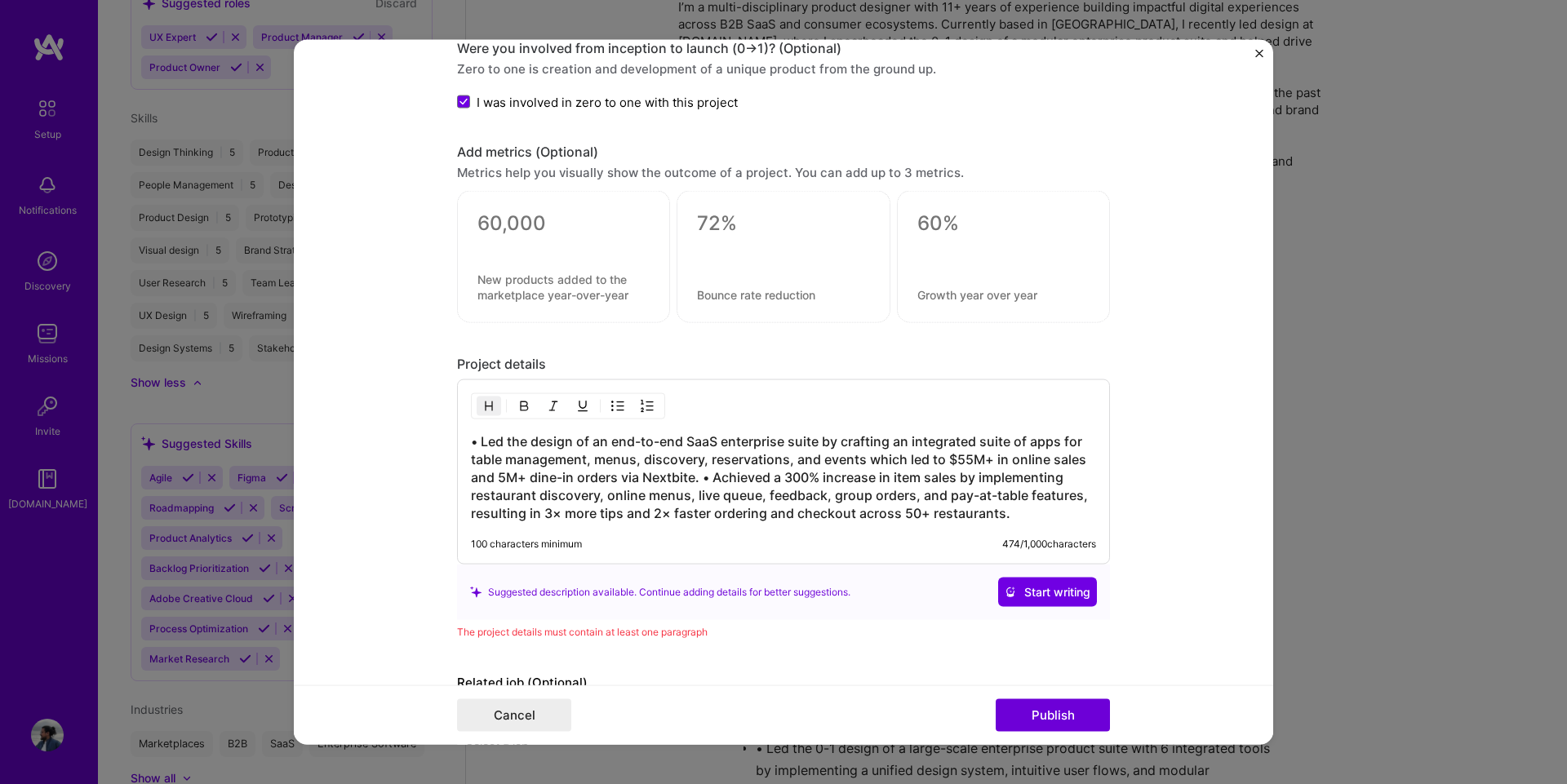
scroll to position [1792, 0]
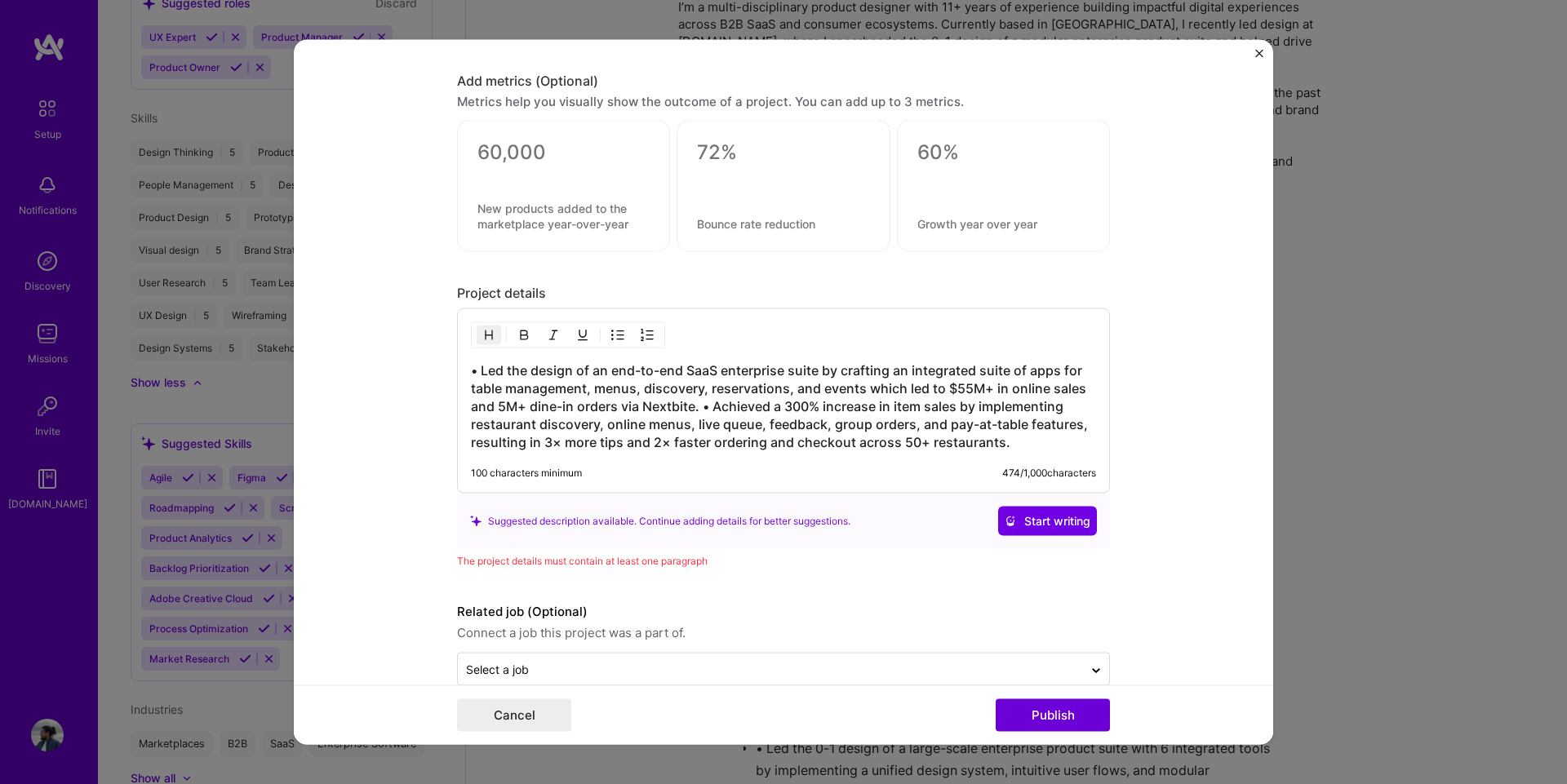
click at [695, 404] on h3 "• Led the design of an end-to-end SaaS enterprise suite by crafting an integrat…" at bounding box center [783, 406] width 625 height 90
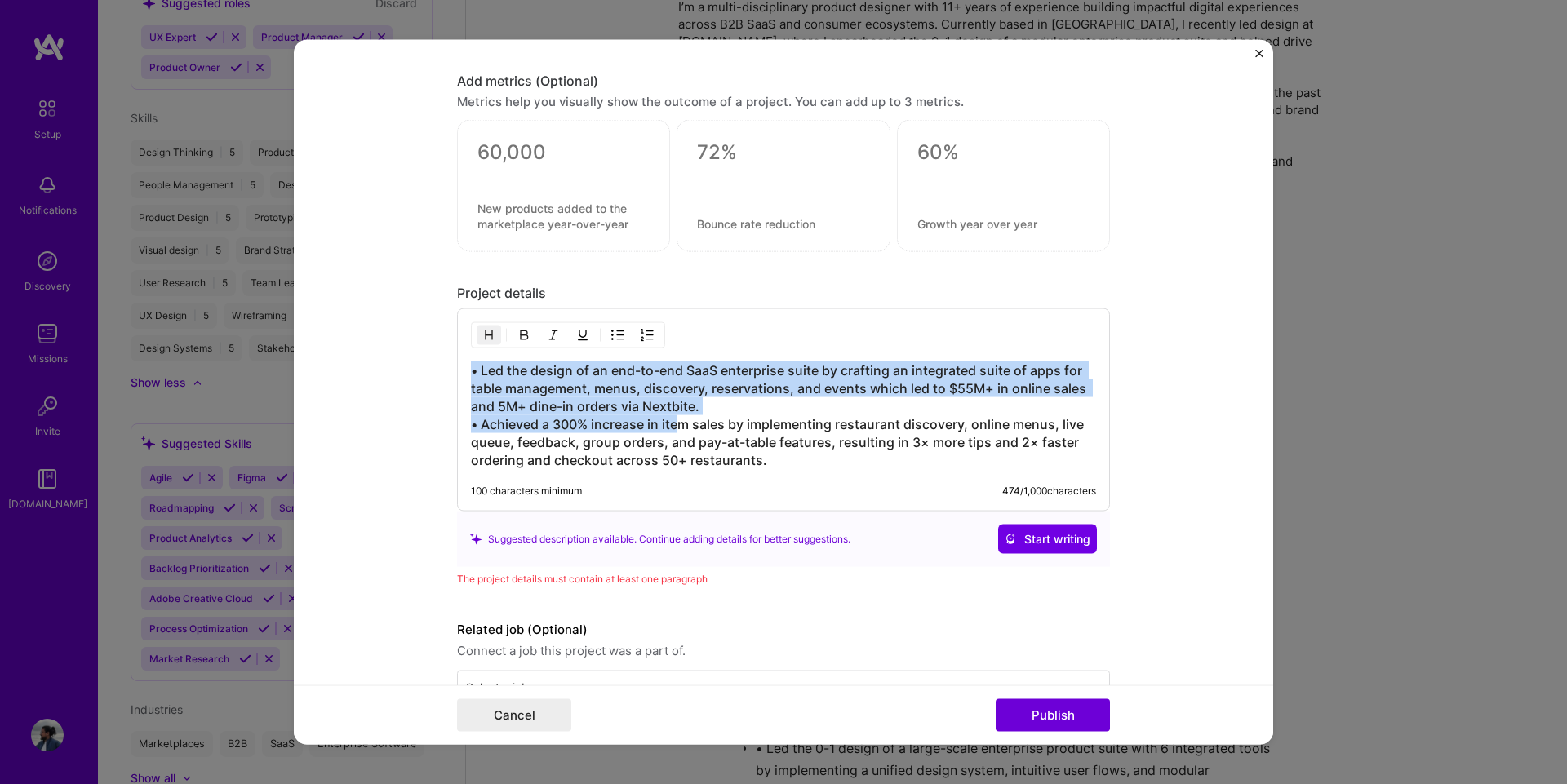
drag, startPoint x: 785, startPoint y: 469, endPoint x: 515, endPoint y: 353, distance: 293.9
click at [425, 335] on form "Editing suggested project This project is suggested based on your LinkedIn, res…" at bounding box center [783, 392] width 979 height 705
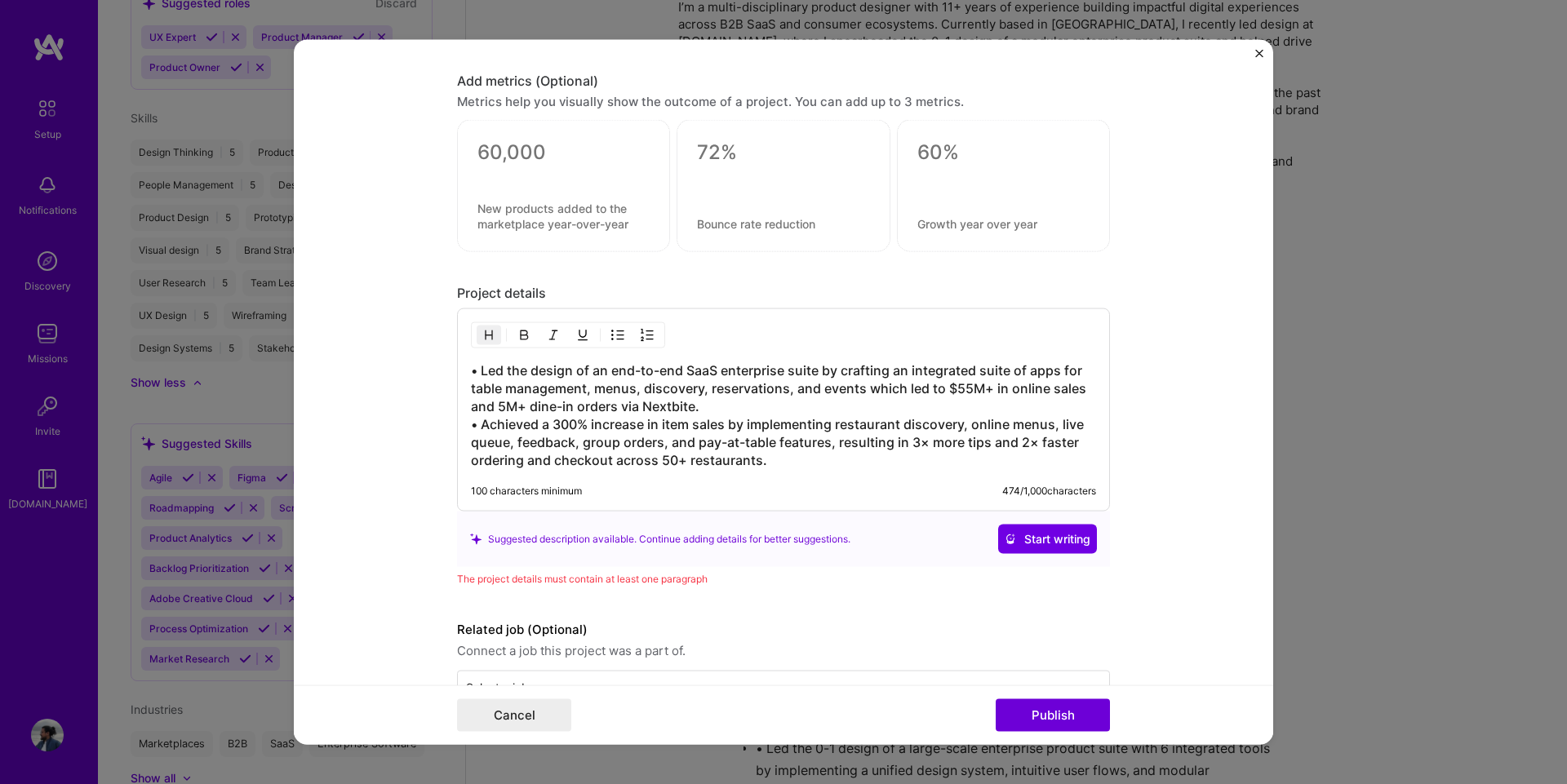
click at [794, 480] on div "• Led the design of an end-to-end SaaS enterprise suite by crafting an integrat…" at bounding box center [784, 410] width 653 height 203
click at [755, 449] on h3 "• Led the design of an end-to-end SaaS enterprise suite by crafting an integrat…" at bounding box center [783, 415] width 625 height 108
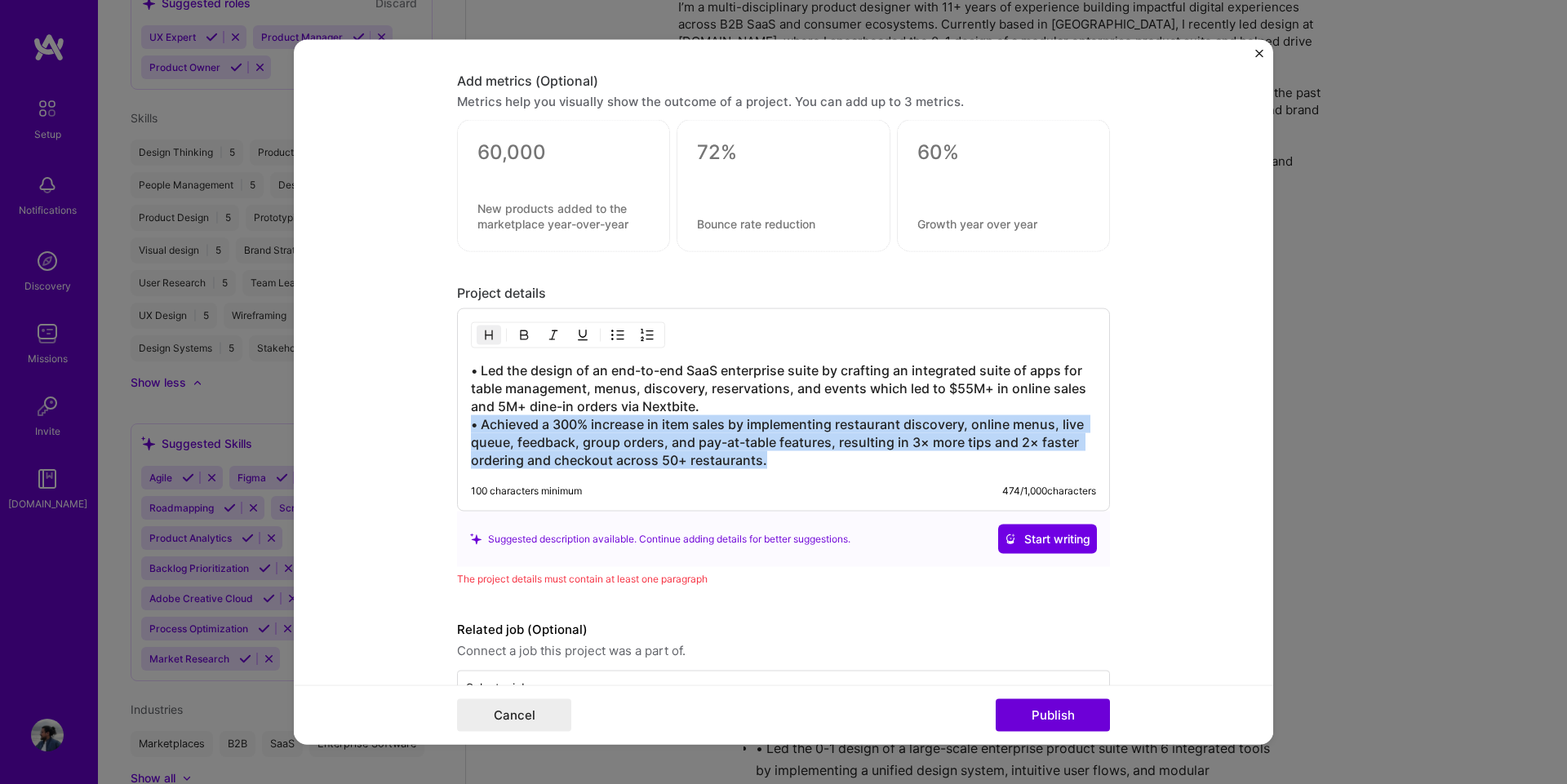
click at [755, 449] on h3 "• Led the design of an end-to-end SaaS enterprise suite by crafting an integrat…" at bounding box center [783, 415] width 625 height 108
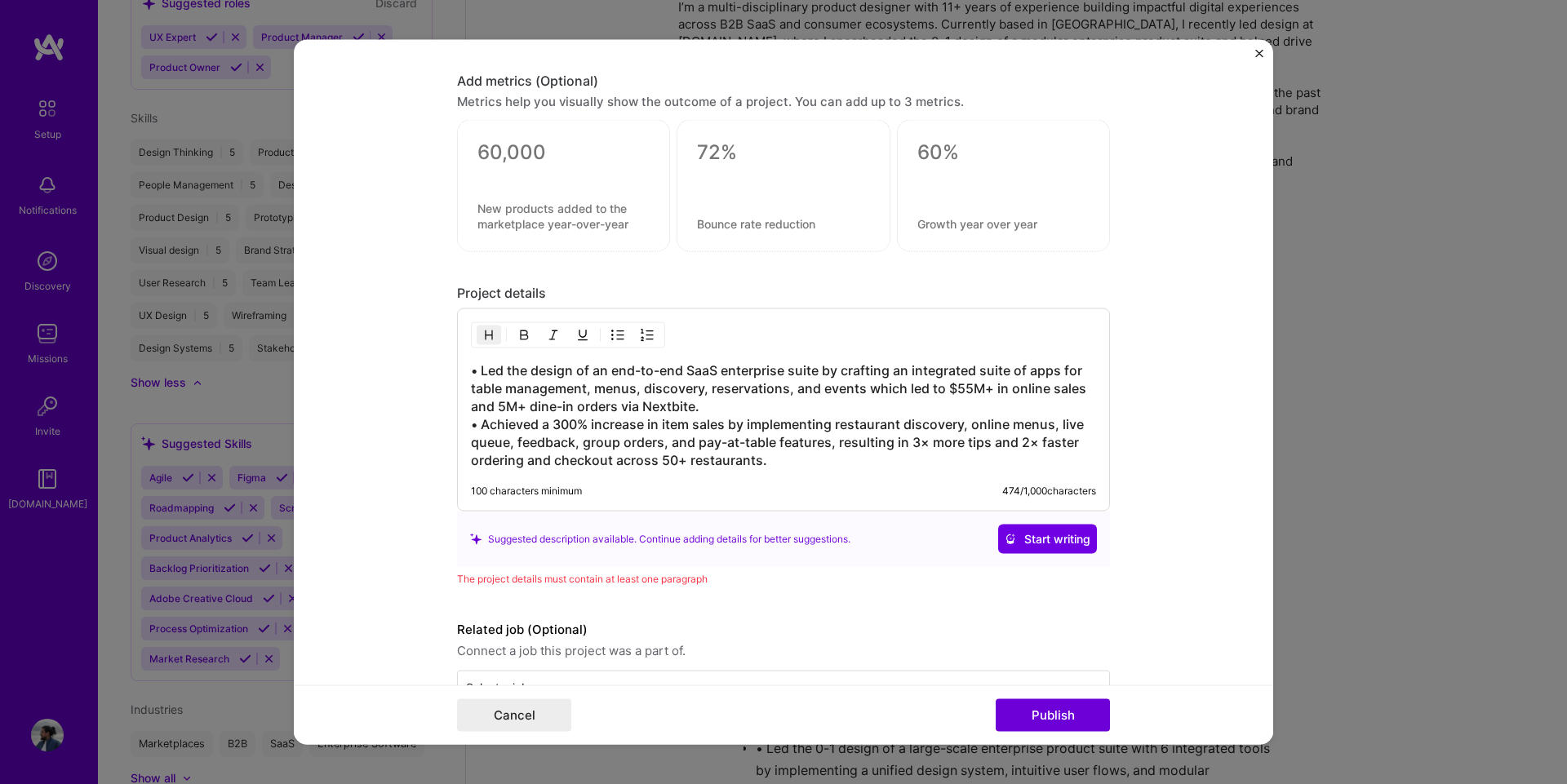
click at [658, 384] on h3 "• Led the design of an end-to-end SaaS enterprise suite by crafting an integrat…" at bounding box center [783, 415] width 625 height 108
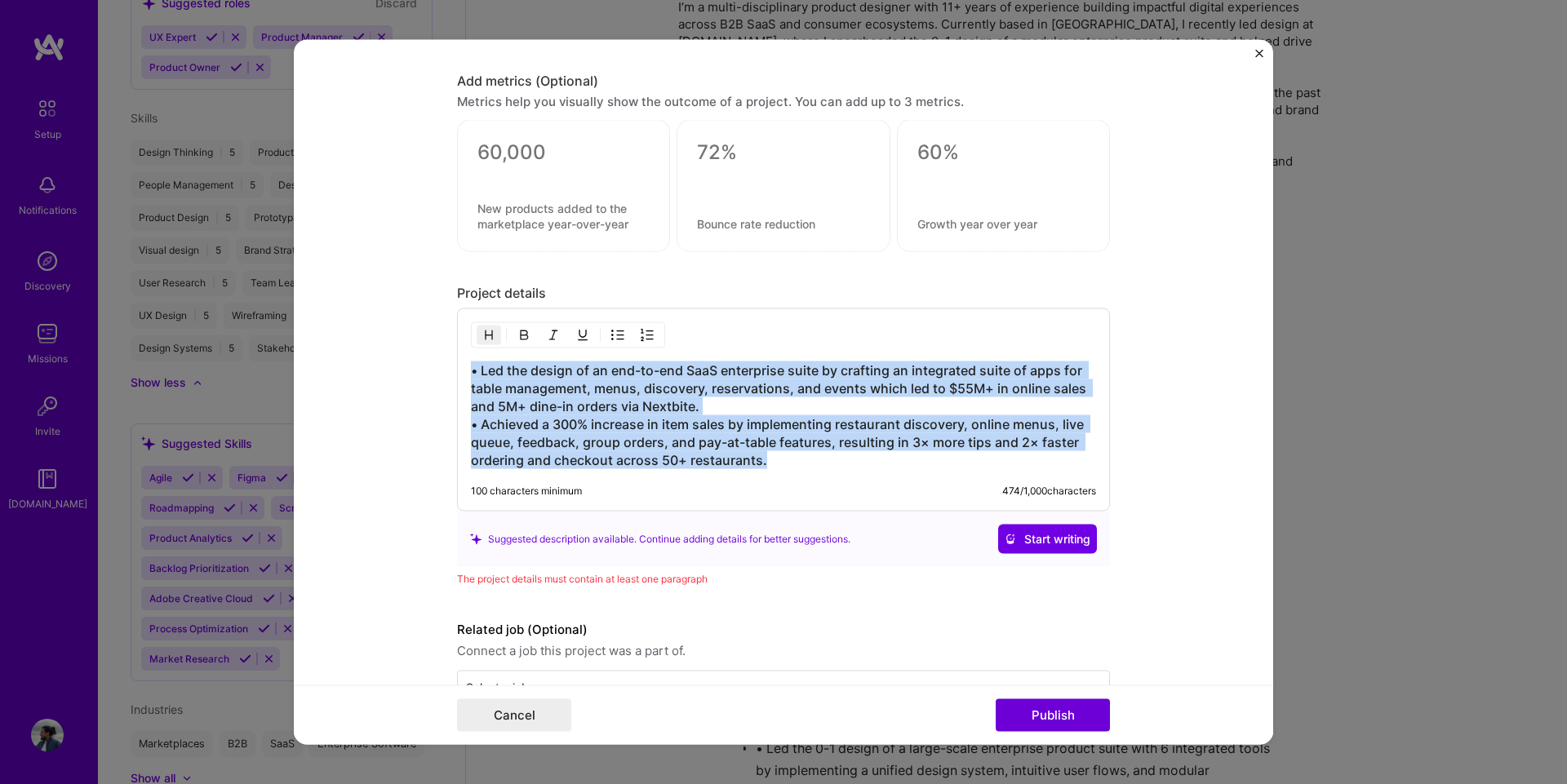
click at [658, 384] on h3 "• Led the design of an end-to-end SaaS enterprise suite by crafting an integrat…" at bounding box center [783, 415] width 625 height 108
click at [615, 328] on img "button" at bounding box center [617, 334] width 13 height 13
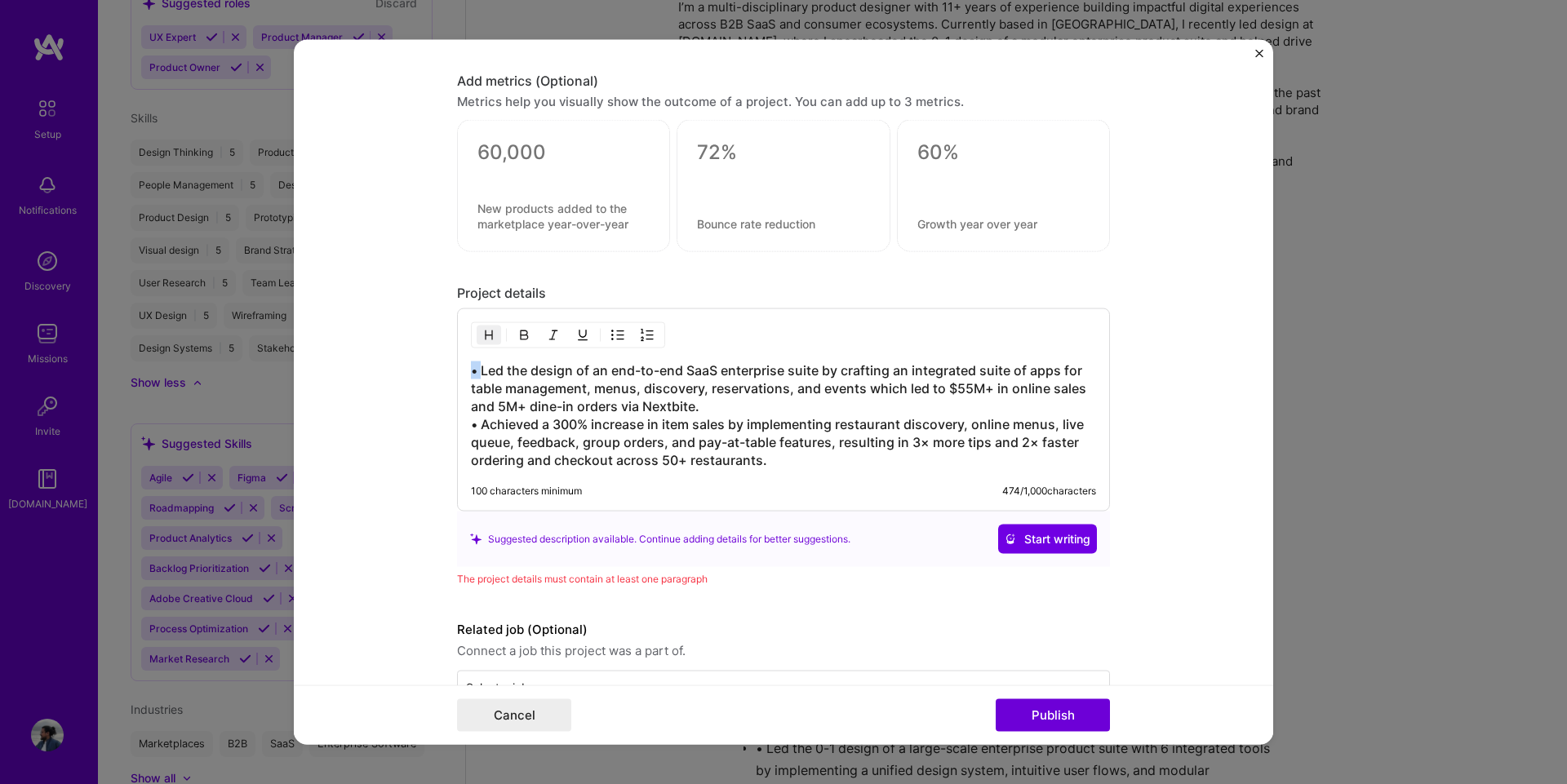
drag, startPoint x: 478, startPoint y: 370, endPoint x: 457, endPoint y: 368, distance: 21.1
click at [457, 368] on div "• Led the design of an end-to-end SaaS enterprise suite by crafting an integrat…" at bounding box center [784, 410] width 653 height 203
click at [493, 382] on h3 "Led the design of an end-to-end SaaS enterprise suite by crafting an integrated…" at bounding box center [783, 415] width 625 height 108
click at [493, 383] on h3 "Led the design of an end-to-end SaaS enterprise suite by crafting an integrated…" at bounding box center [783, 415] width 625 height 108
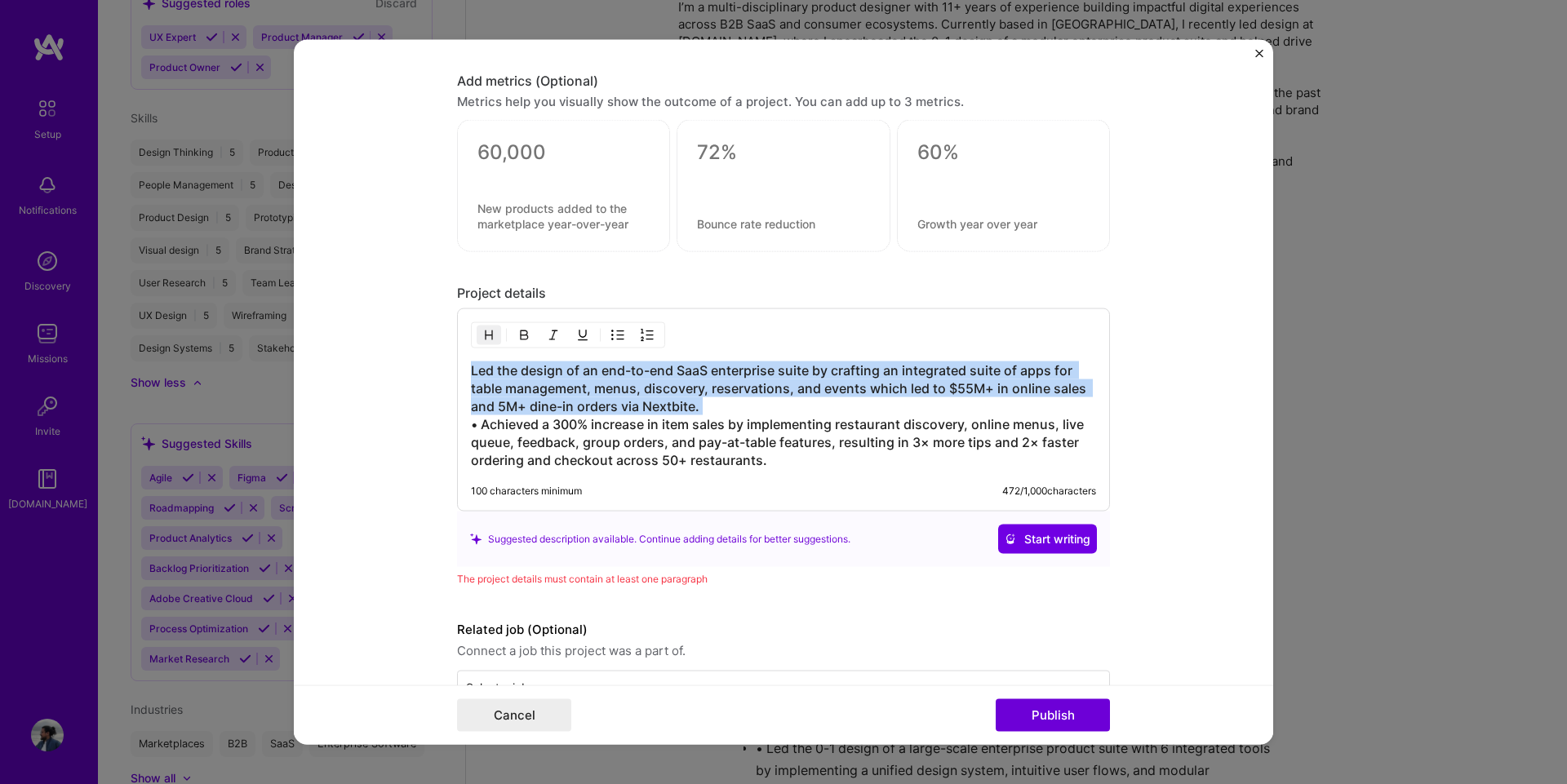
click at [493, 383] on h3 "Led the design of an end-to-end SaaS enterprise suite by crafting an integrated…" at bounding box center [783, 415] width 625 height 108
click at [499, 383] on h3 "Led the design of an end-to-end SaaS enterprise suite by crafting an integrated…" at bounding box center [783, 415] width 625 height 108
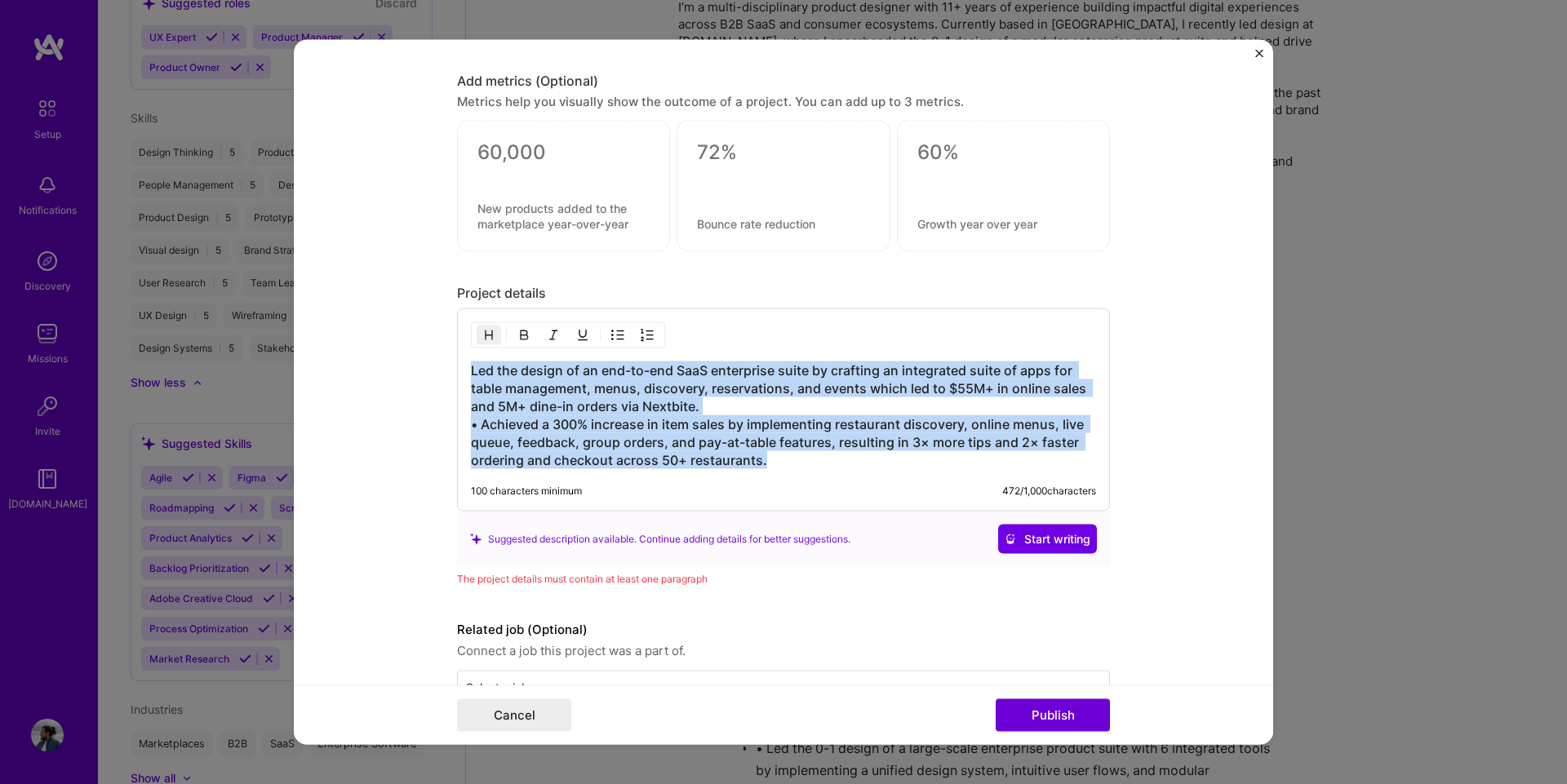
click at [499, 383] on h3 "Led the design of an end-to-end SaaS enterprise suite by crafting an integrated…" at bounding box center [783, 415] width 625 height 108
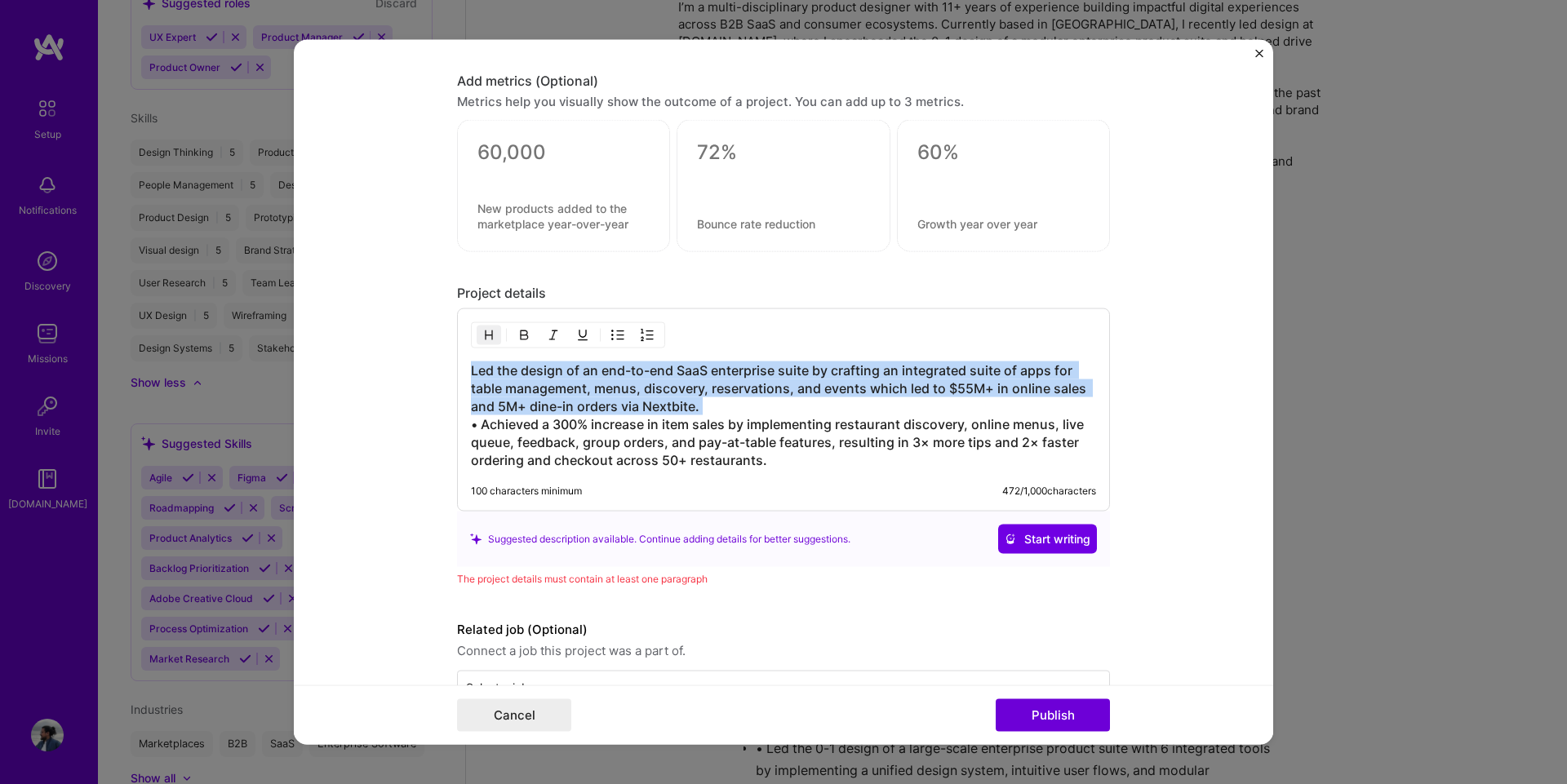
click at [499, 383] on h3 "Led the design of an end-to-end SaaS enterprise suite by crafting an integrated…" at bounding box center [783, 415] width 625 height 108
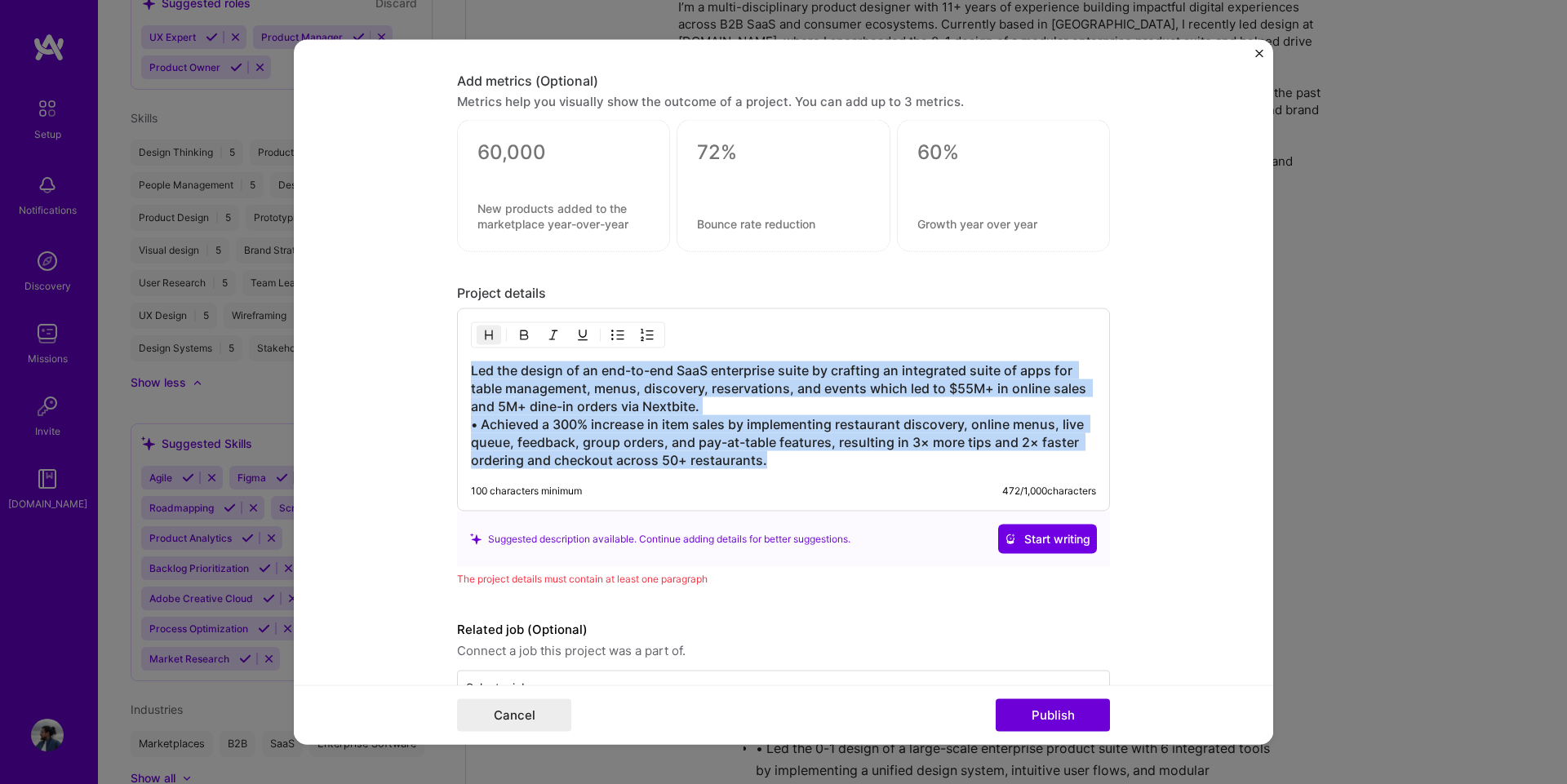
click at [499, 383] on h3 "Led the design of an end-to-end SaaS enterprise suite by crafting an integrated…" at bounding box center [783, 415] width 625 height 108
click at [611, 331] on img "button" at bounding box center [617, 334] width 13 height 13
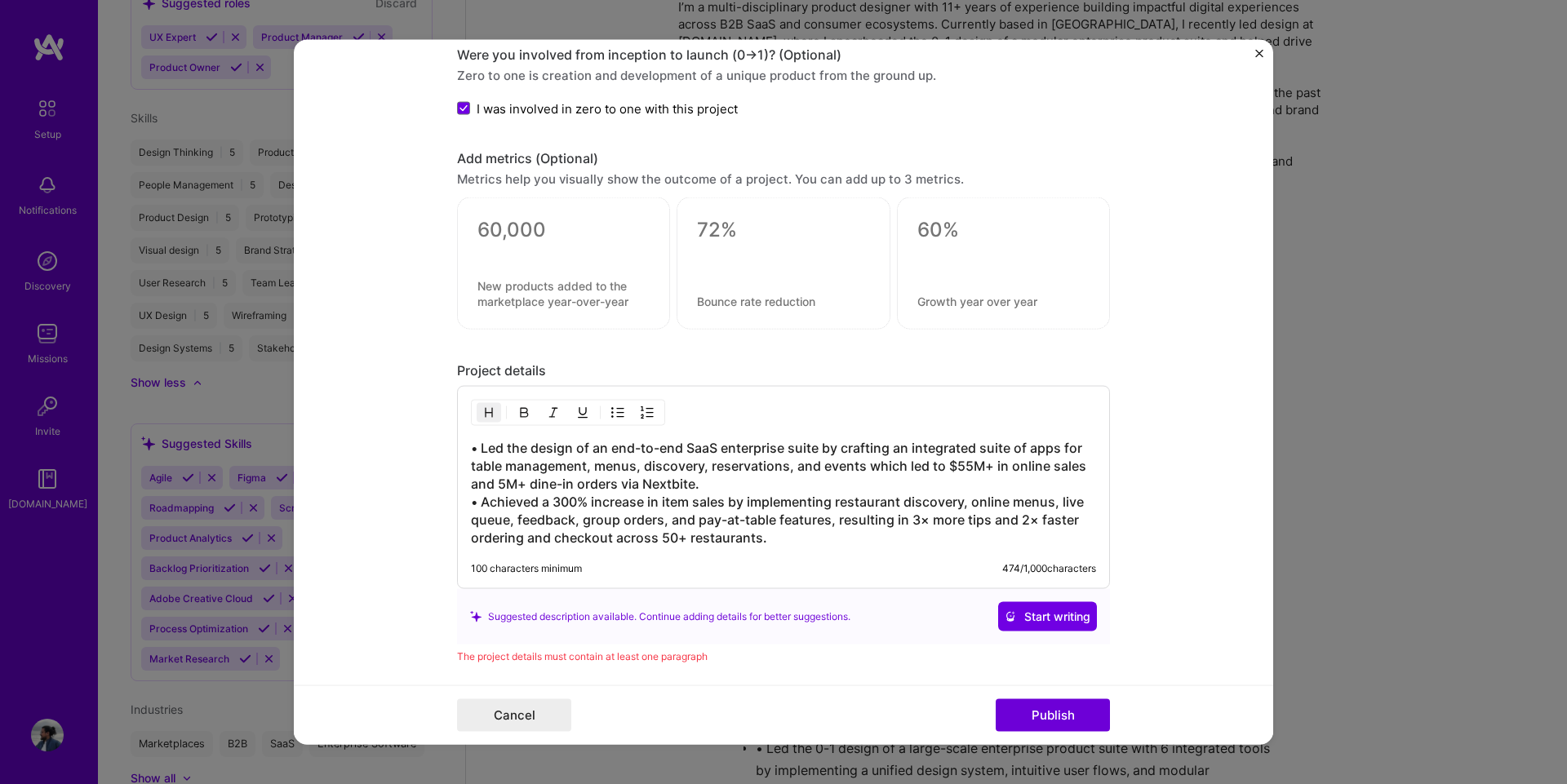
scroll to position [1710, 0]
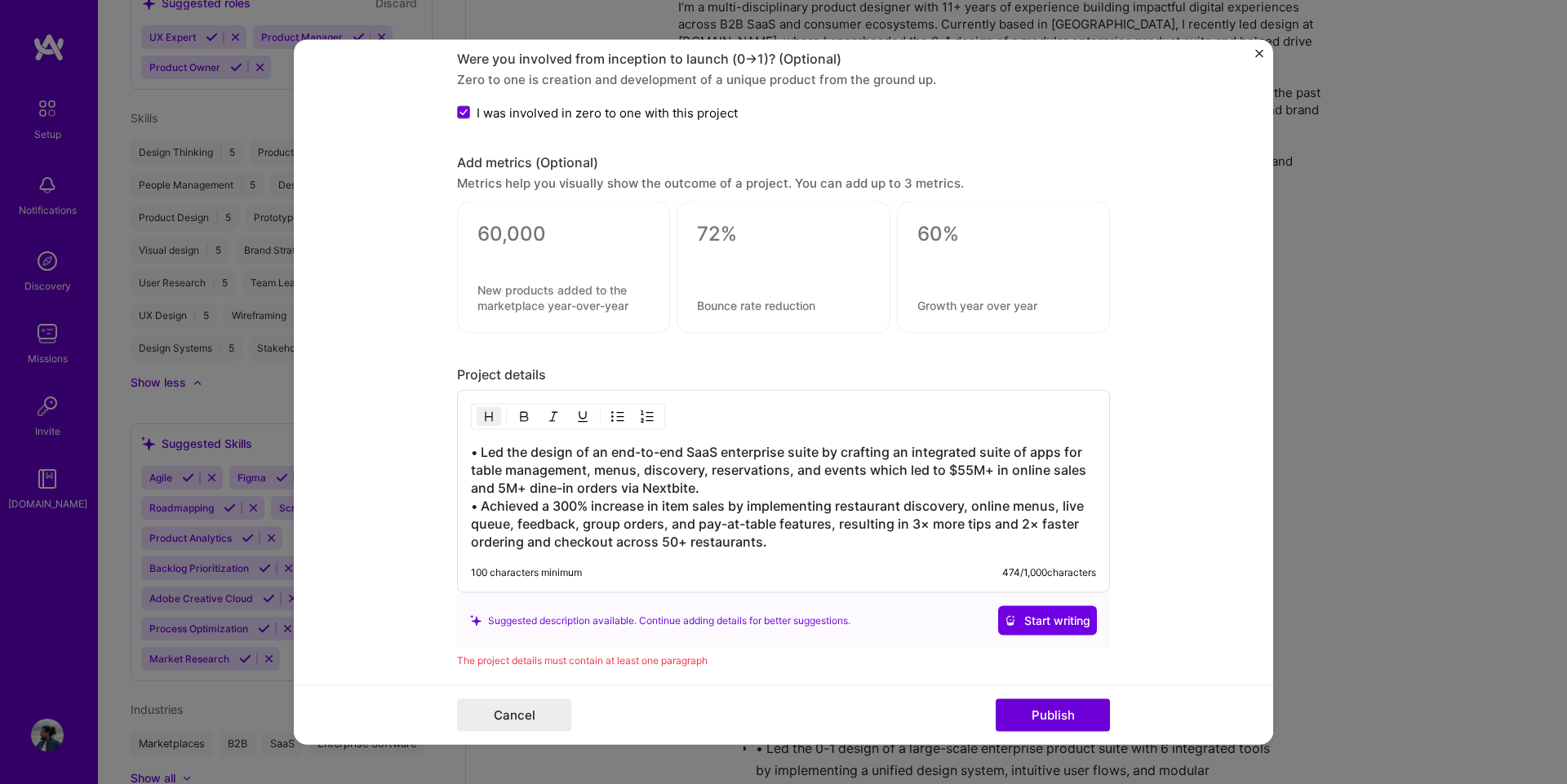
click at [495, 239] on textarea at bounding box center [563, 234] width 172 height 24
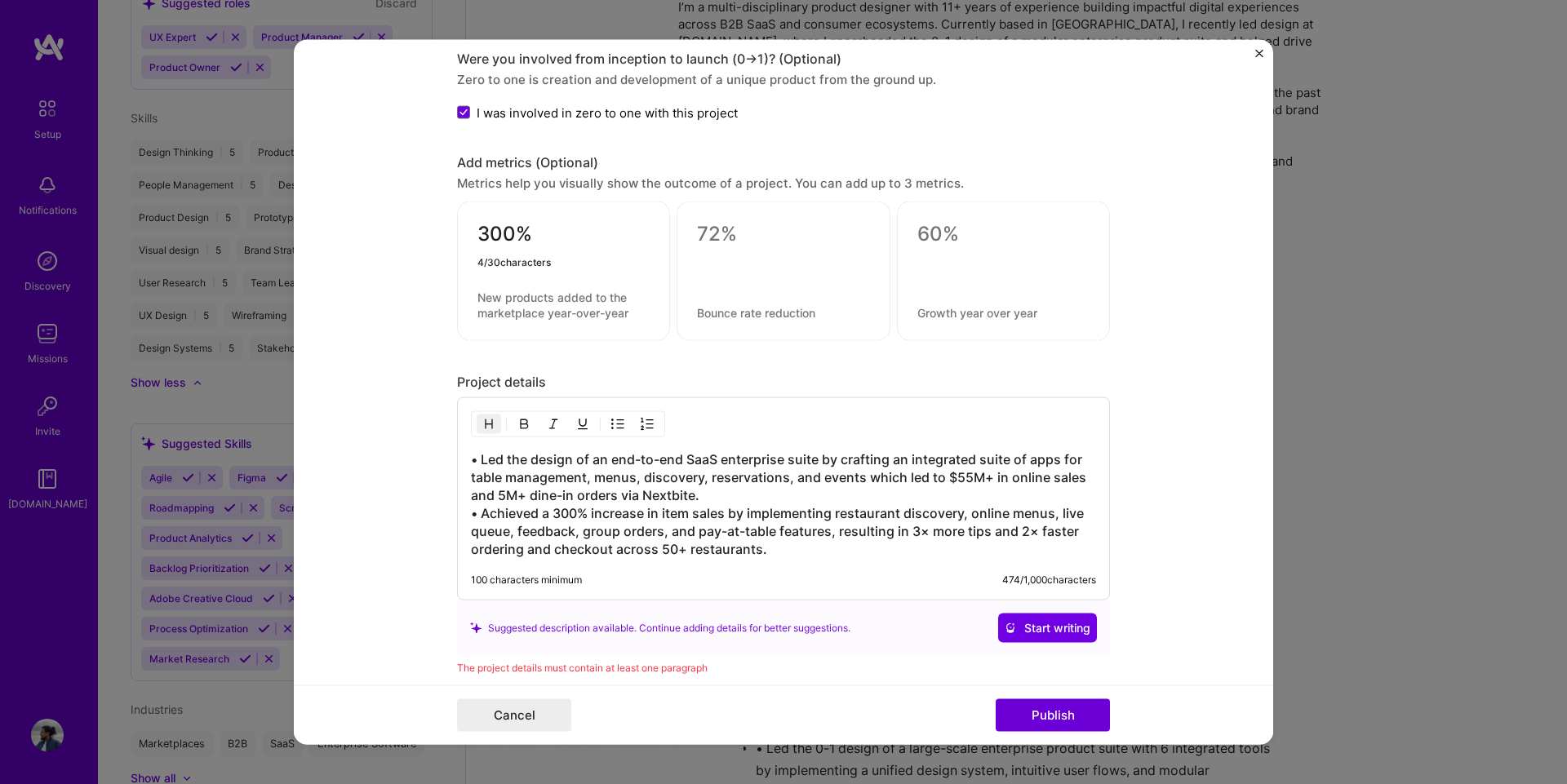
type textarea "300%"
click at [532, 309] on textarea at bounding box center [563, 305] width 172 height 31
drag, startPoint x: 587, startPoint y: 509, endPoint x: 718, endPoint y: 510, distance: 131.0
click at [718, 510] on h3 "• Led the design of an end-to-end SaaS enterprise suite by crafting an integrat…" at bounding box center [783, 504] width 625 height 108
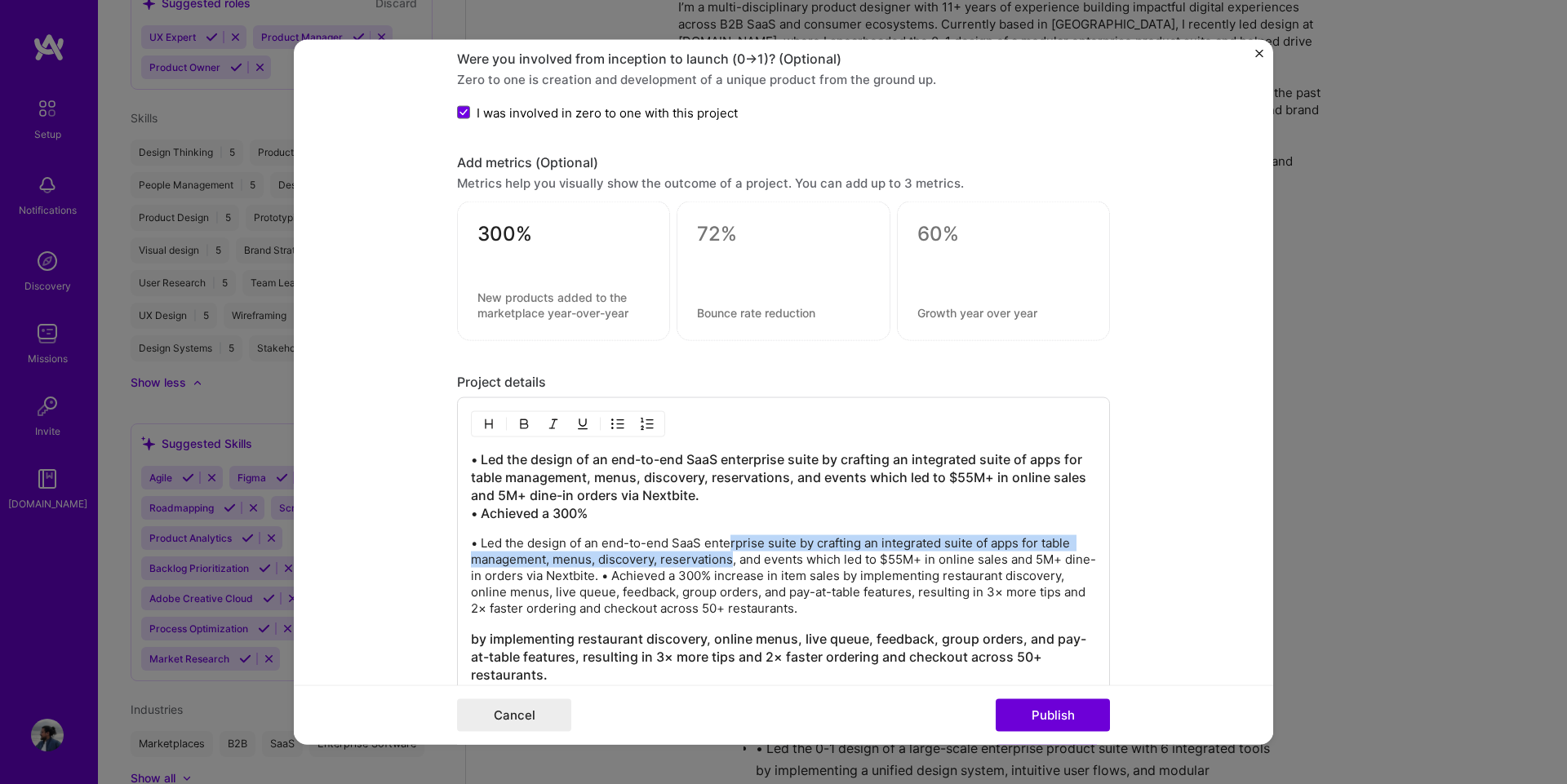
click at [725, 551] on p "• Led the design of an end-to-end SaaS enterprise suite by crafting an integrat…" at bounding box center [783, 576] width 625 height 82
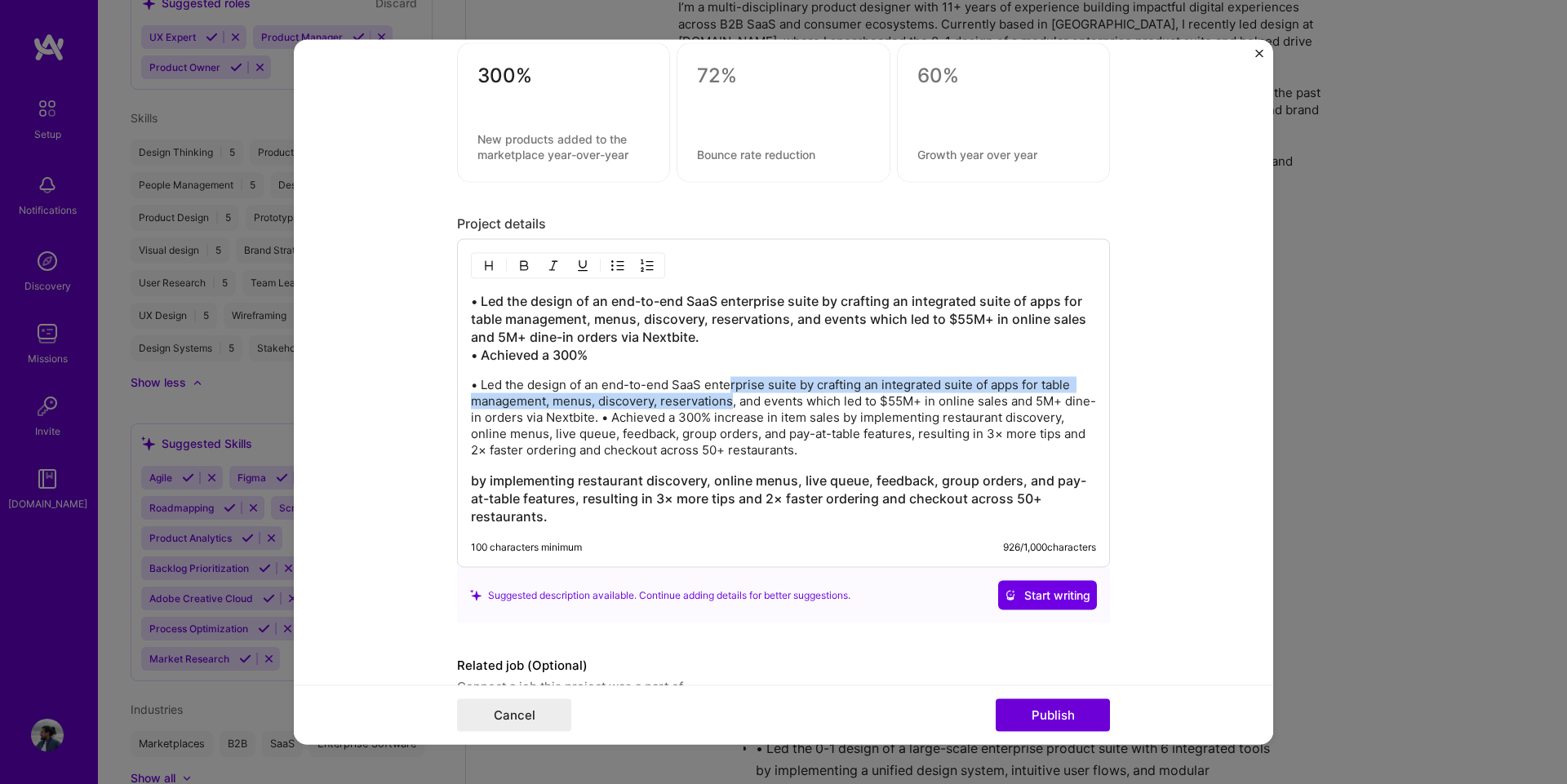
scroll to position [1873, 0]
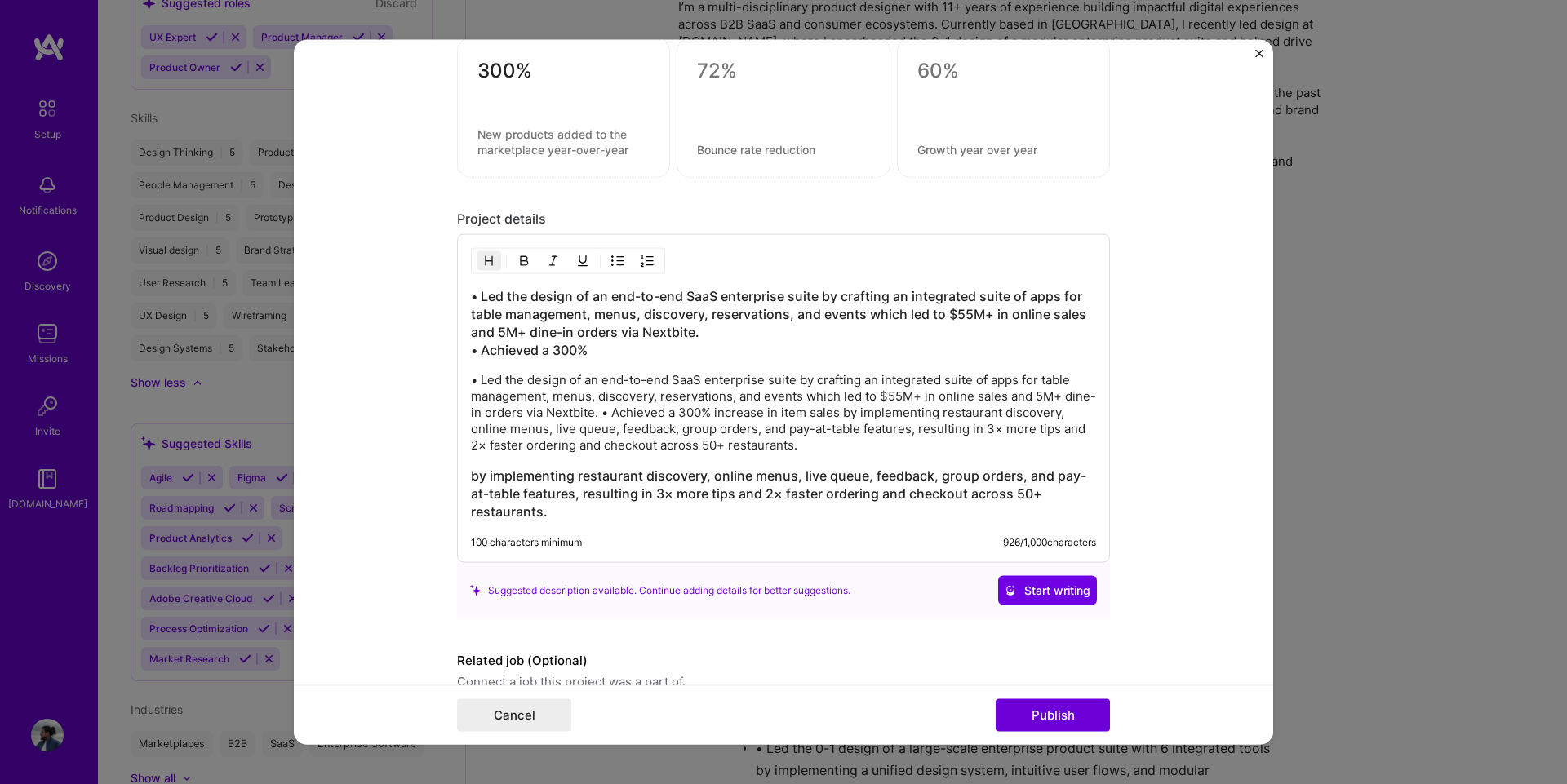
click at [700, 468] on h3 "by implementing restaurant discovery, online menus, live queue, feedback, group…" at bounding box center [783, 493] width 625 height 54
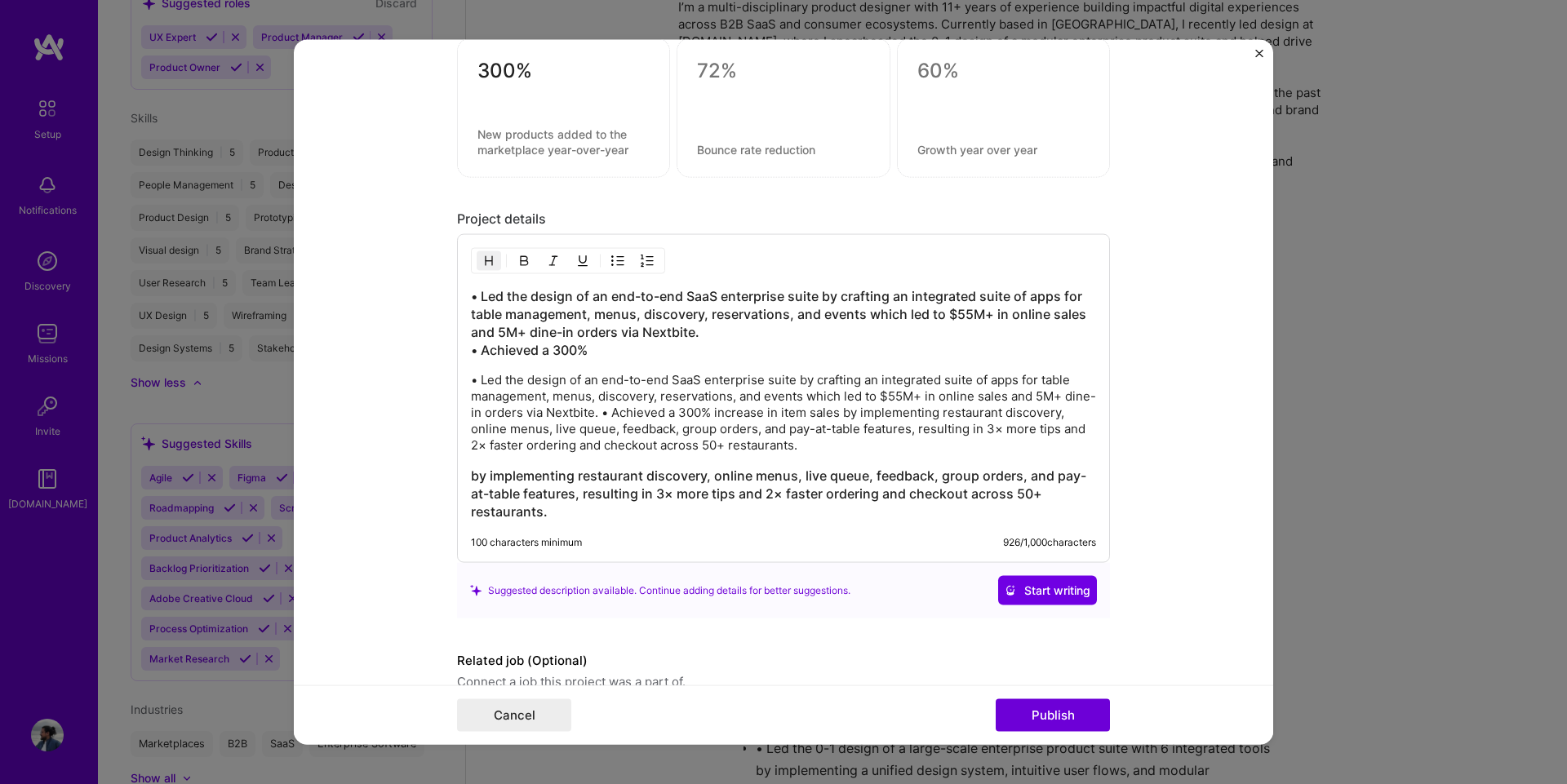
click at [670, 430] on p "• Led the design of an end-to-end SaaS enterprise suite by crafting an integrat…" at bounding box center [783, 413] width 625 height 82
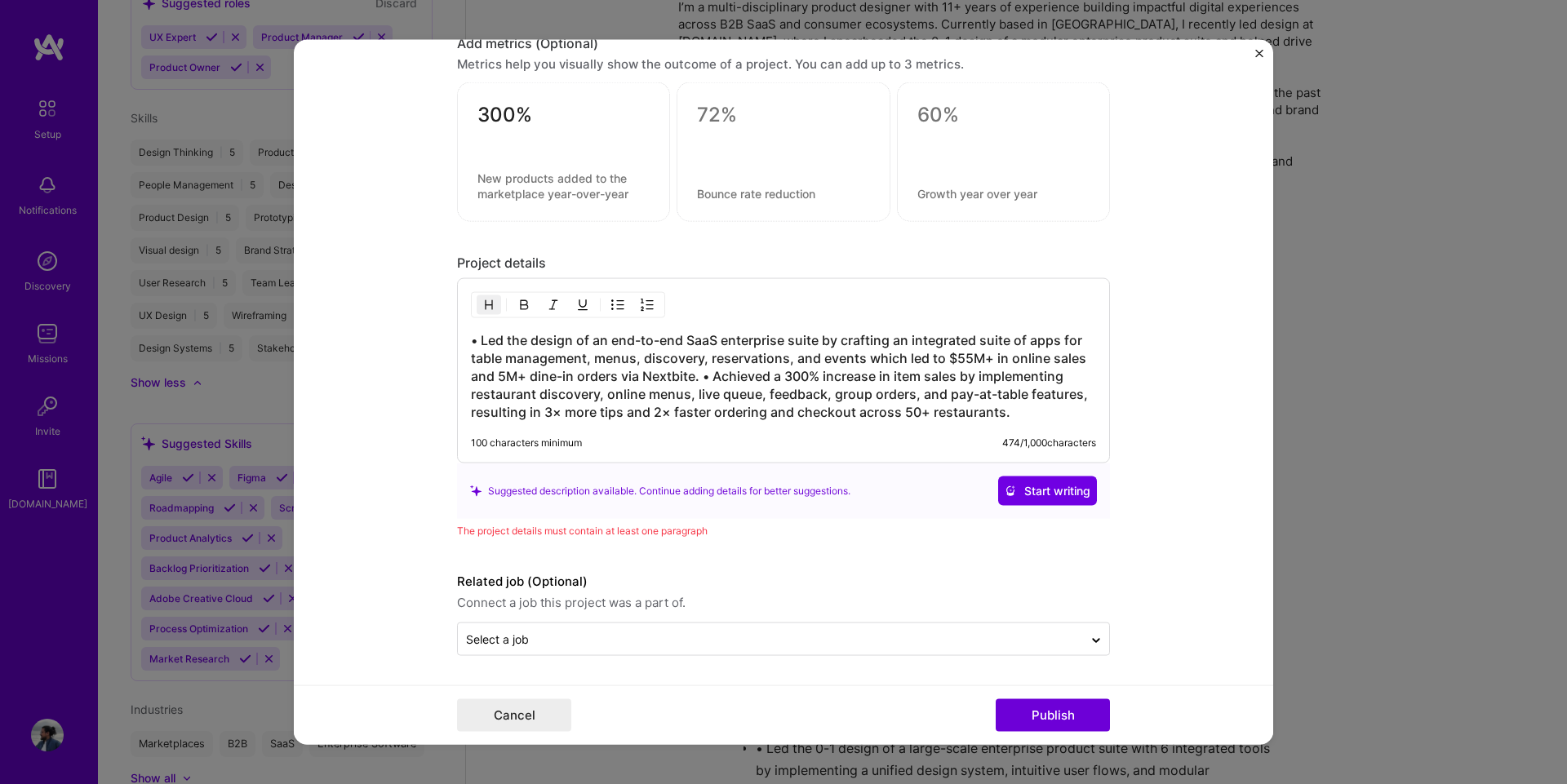
scroll to position [1829, 0]
click at [692, 378] on h3 "• Led the design of an end-to-end SaaS enterprise suite by crafting an integrat…" at bounding box center [783, 376] width 625 height 90
click at [697, 379] on h3 "• Led the design of an end-to-end SaaS enterprise suite by crafting an integrat…" at bounding box center [783, 376] width 625 height 90
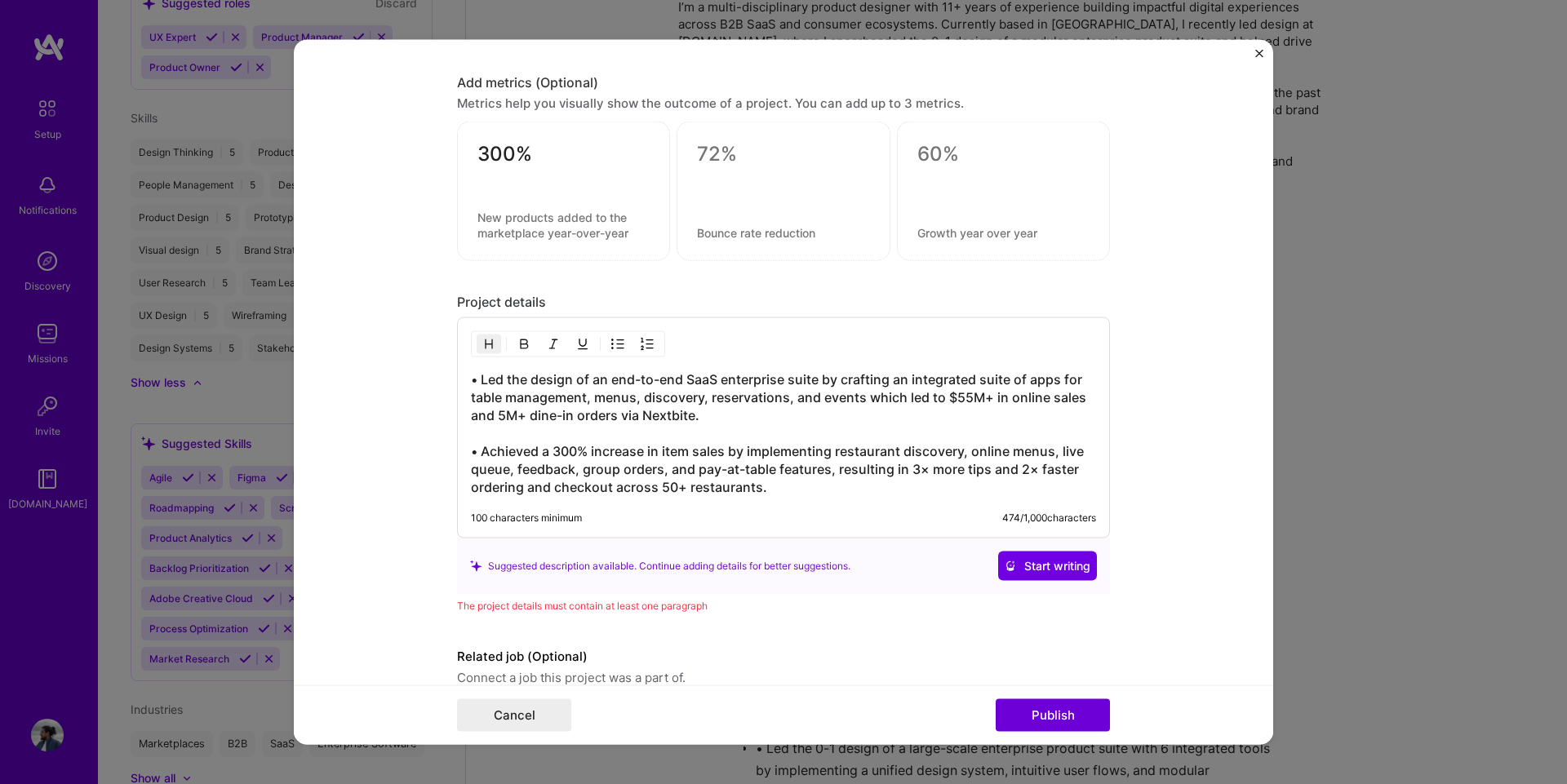
scroll to position [1783, 0]
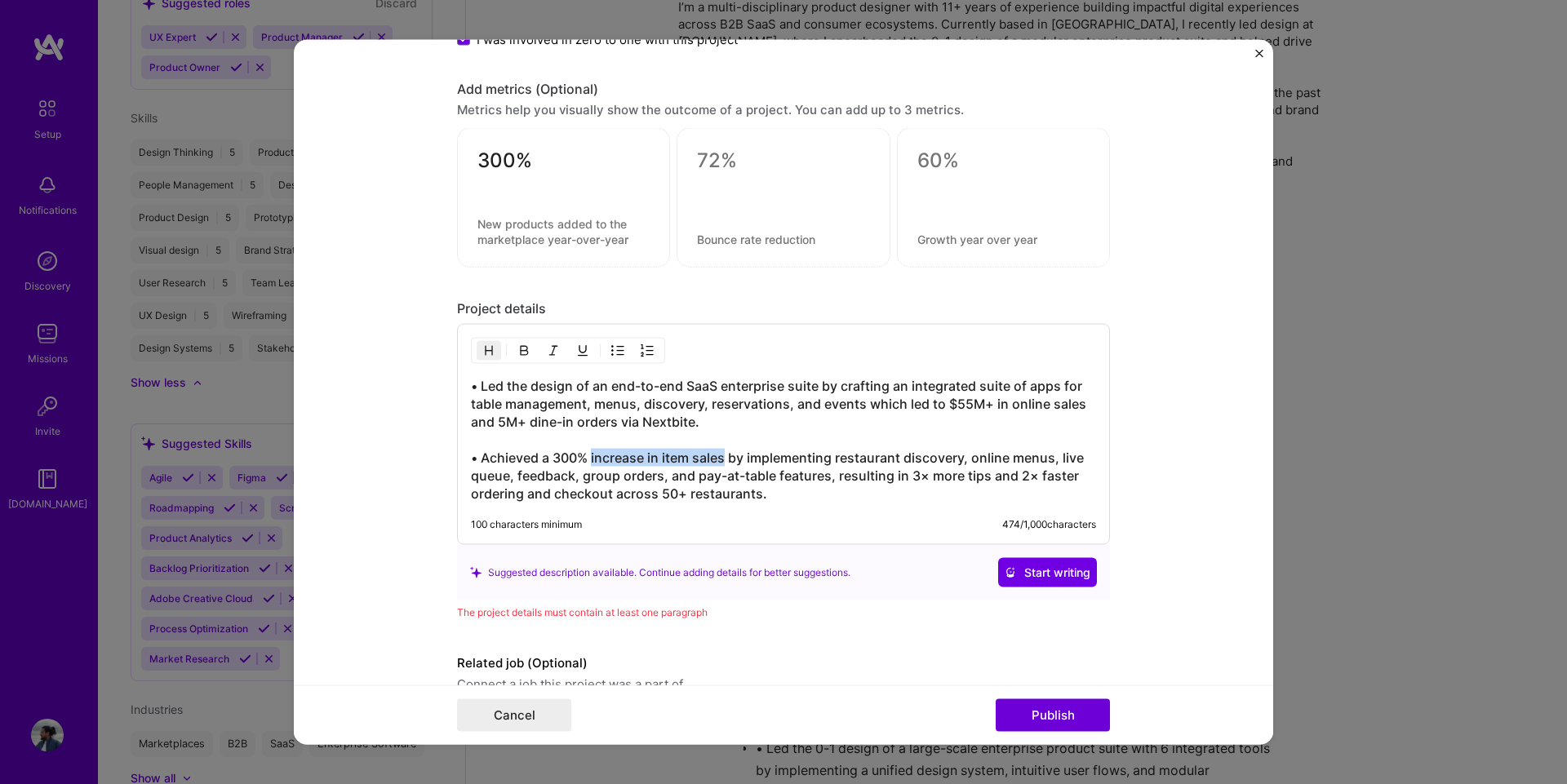
drag, startPoint x: 586, startPoint y: 458, endPoint x: 718, endPoint y: 458, distance: 132.0
click at [718, 458] on h3 "• Led the design of an end-to-end SaaS enterprise suite by crafting an integrat…" at bounding box center [783, 439] width 625 height 126
copy h3 "increase in item sales"
click at [505, 238] on textarea at bounding box center [563, 232] width 172 height 31
paste textarea "increase in item sales"
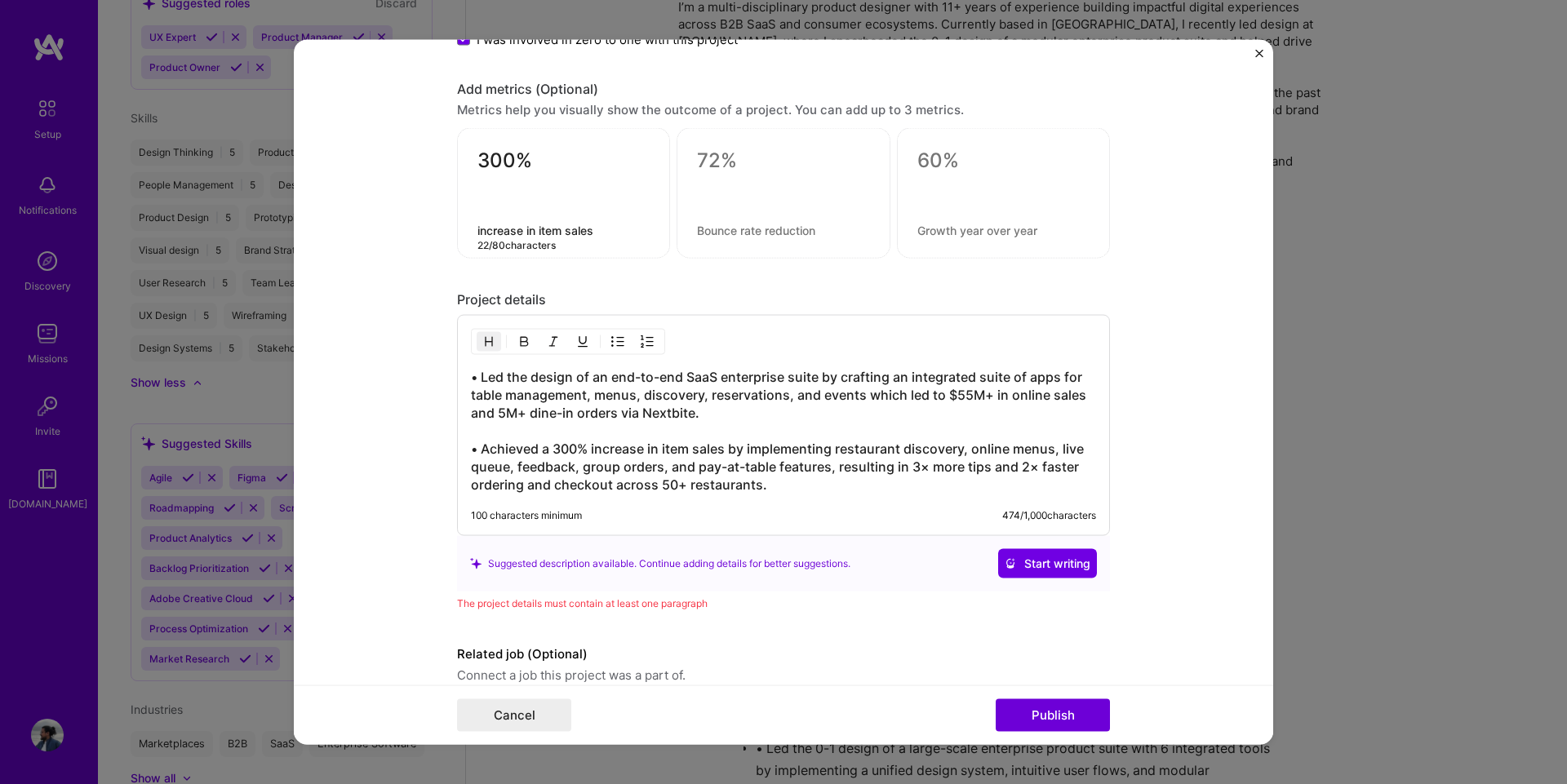
drag, startPoint x: 475, startPoint y: 233, endPoint x: 451, endPoint y: 228, distance: 24.5
click at [457, 228] on div "300% increase in item sales 22 / 80 characters" at bounding box center [563, 193] width 213 height 131
click at [532, 227] on textarea "Increase in item sales" at bounding box center [563, 231] width 172 height 16
click at [563, 229] on textarea "Increase in Item sales" at bounding box center [563, 231] width 172 height 16
type textarea "Increase in Item Sales"
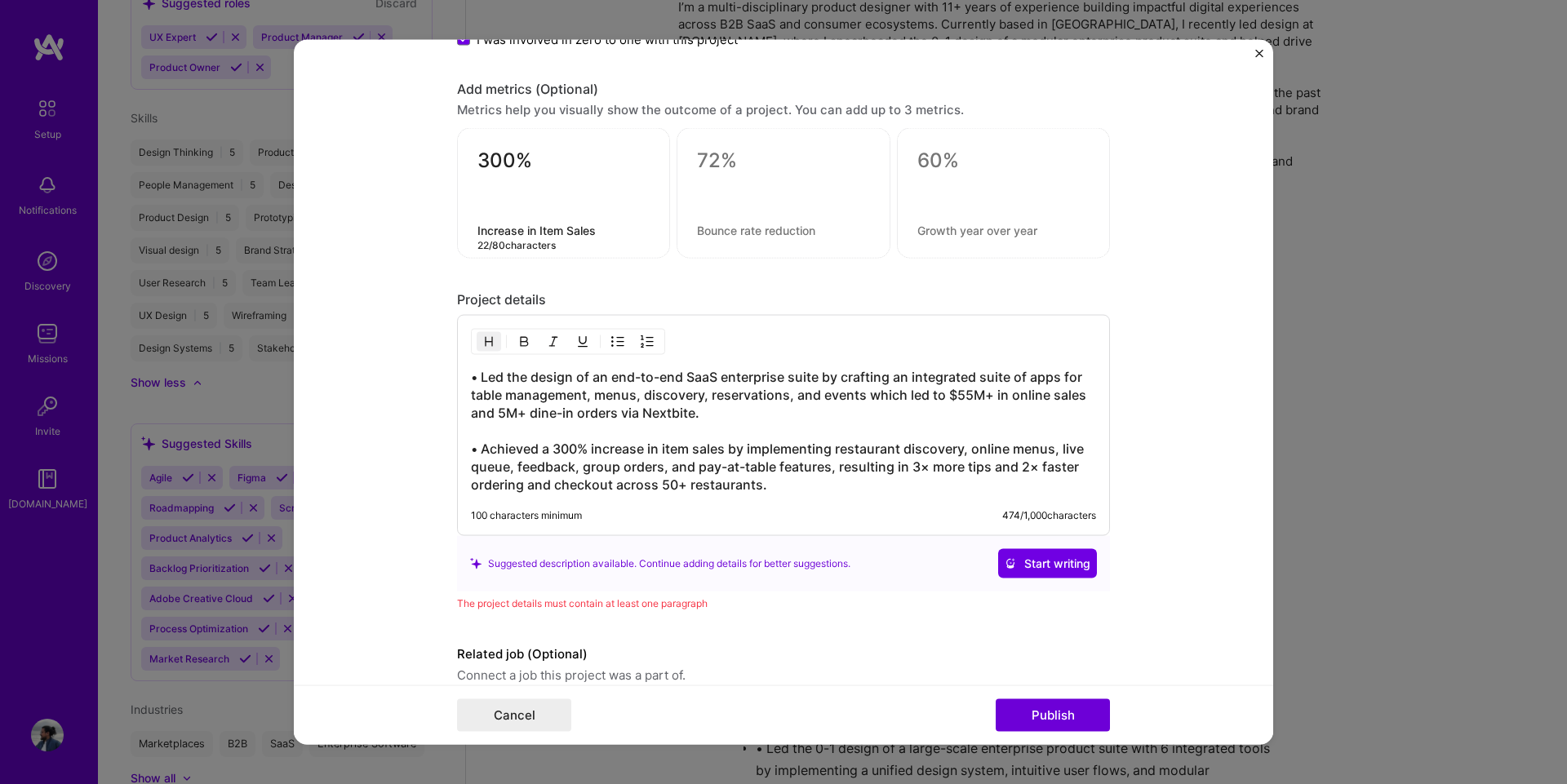
click at [773, 228] on textarea at bounding box center [783, 231] width 172 height 16
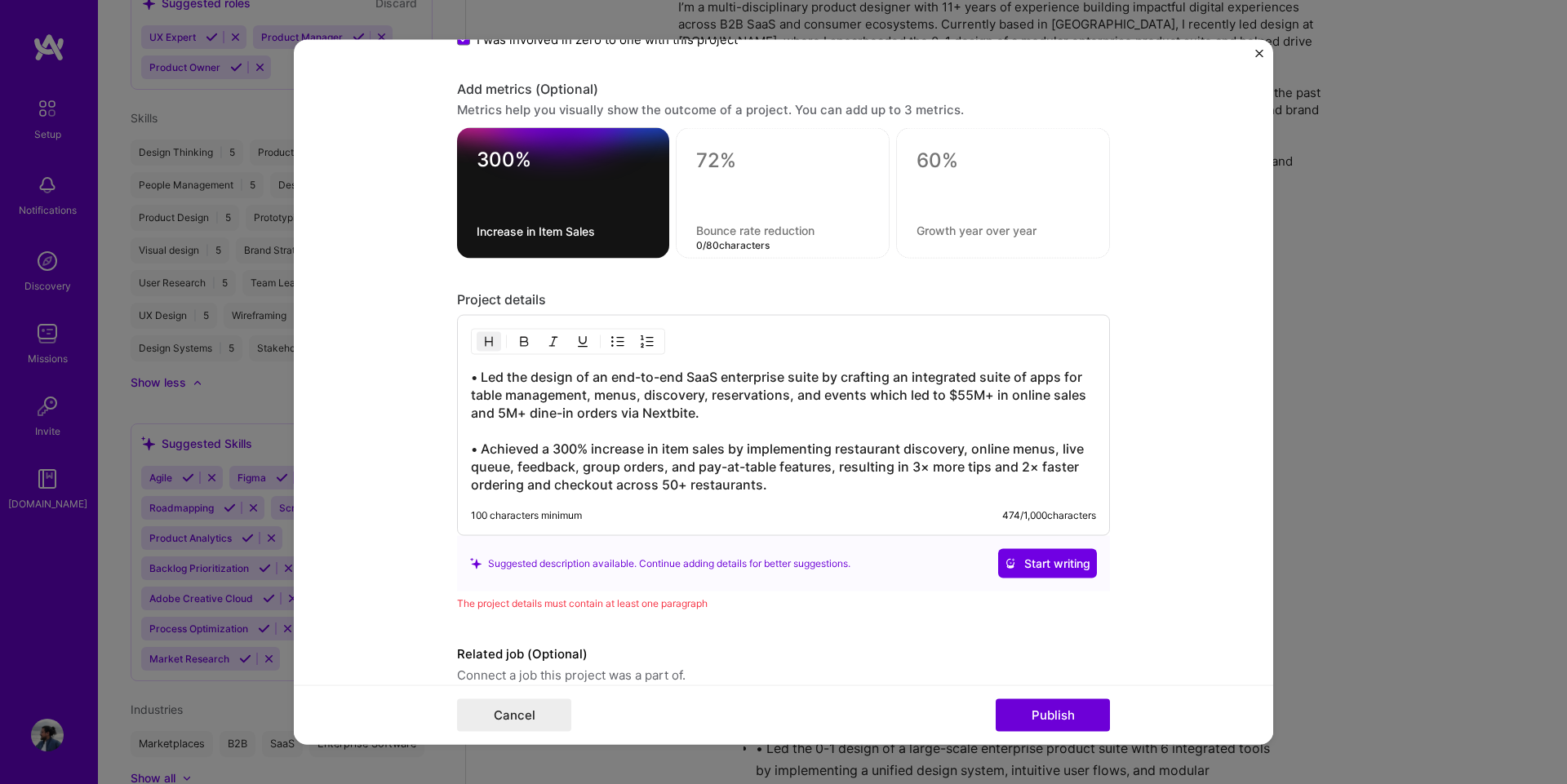
click at [721, 479] on h3 "• Led the design of an end-to-end SaaS enterprise suite by crafting an integrat…" at bounding box center [783, 430] width 625 height 126
click at [705, 156] on textarea at bounding box center [783, 160] width 173 height 24
type textarea "$55M+"
drag, startPoint x: 983, startPoint y: 400, endPoint x: 1071, endPoint y: 396, distance: 88.1
click at [1071, 396] on h3 "• Led the design of an end-to-end SaaS enterprise suite by crafting an integrat…" at bounding box center [783, 430] width 625 height 126
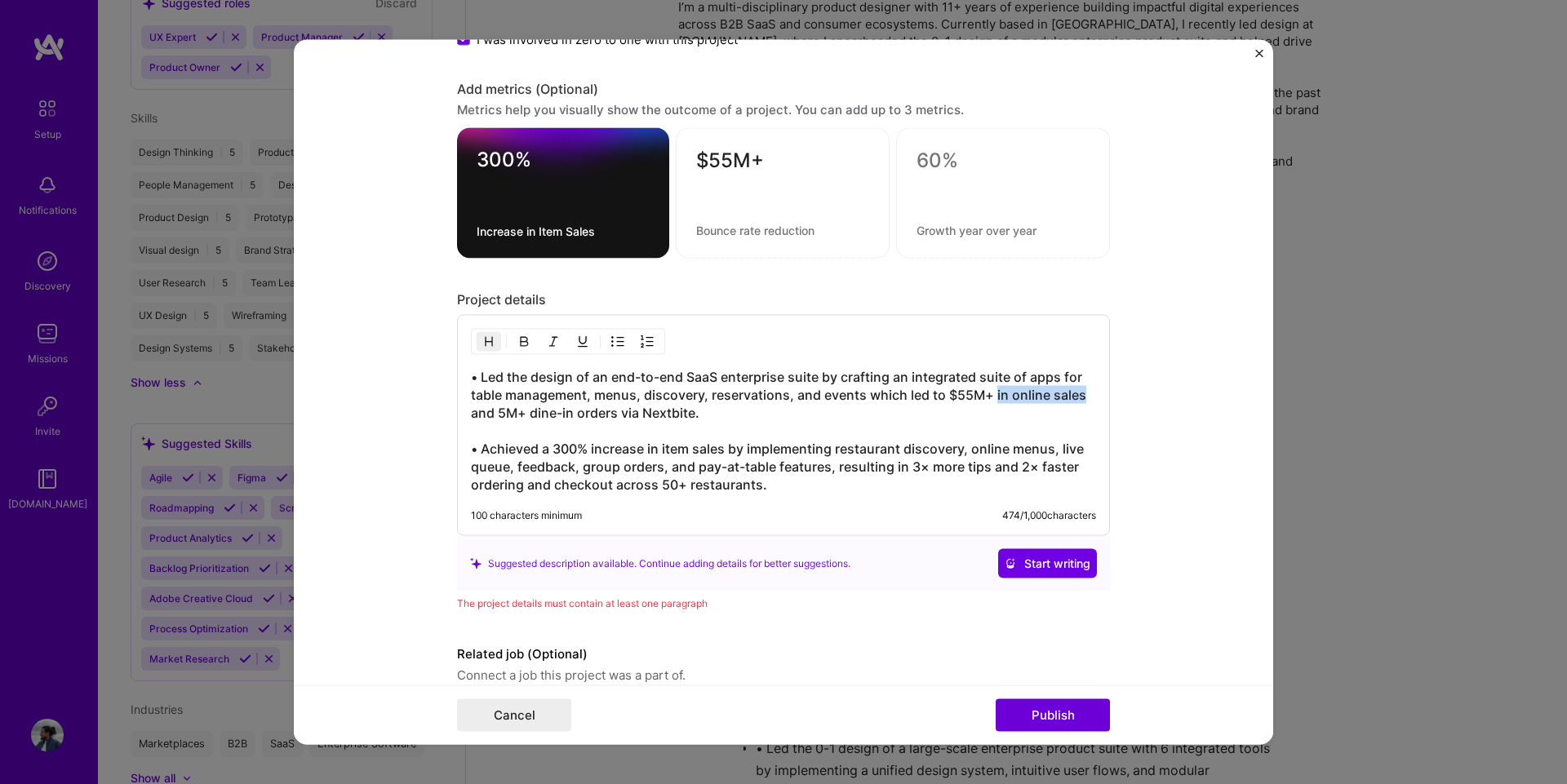
copy h3 "in online sales"
click at [748, 235] on textarea at bounding box center [783, 231] width 173 height 16
paste textarea "in online sales"
click at [687, 228] on div "$55M+ in online sales 15 / 80 characters" at bounding box center [782, 193] width 213 height 131
type textarea "In Online Sales"
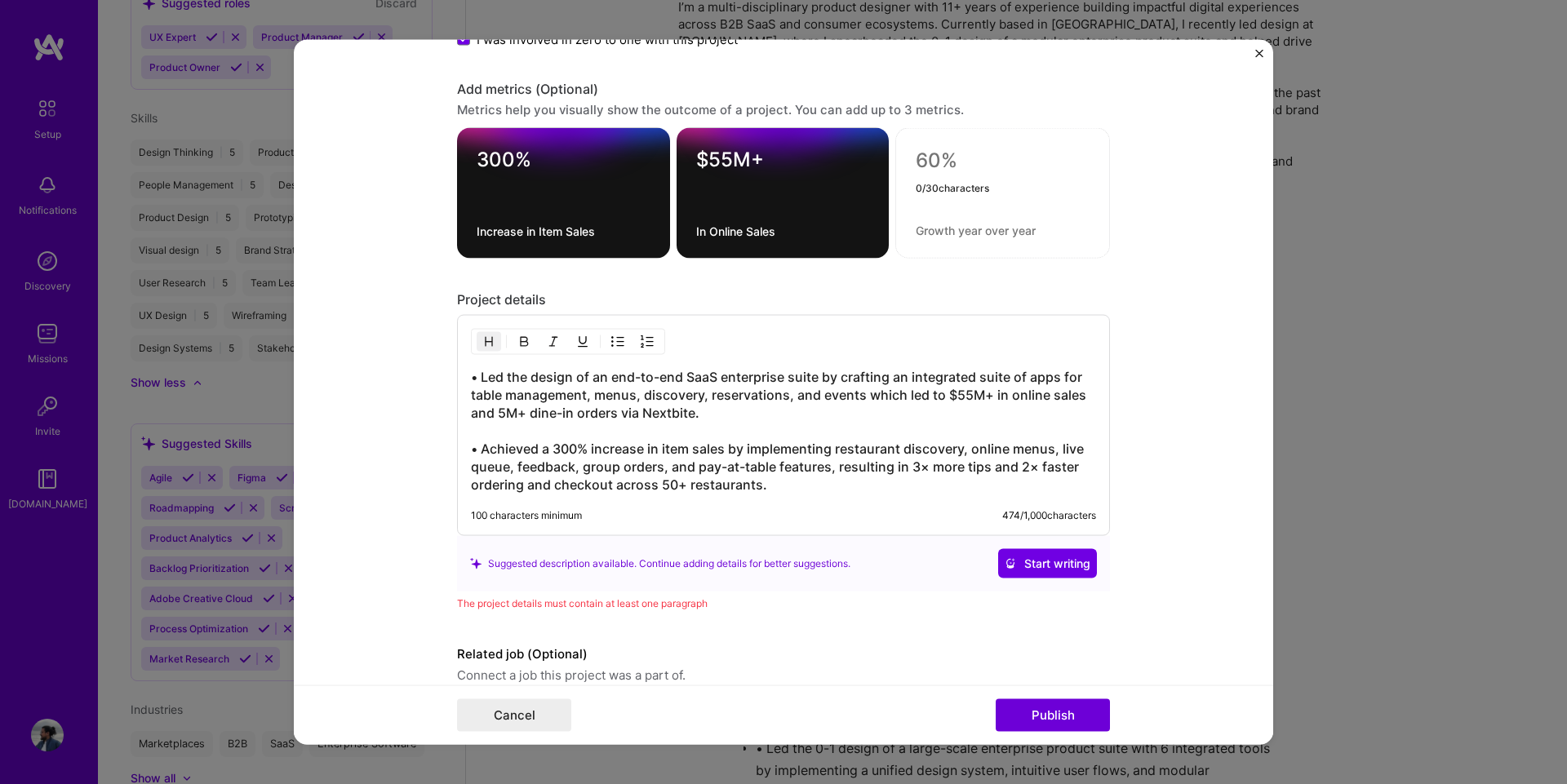
click at [953, 154] on textarea at bounding box center [1002, 160] width 173 height 24
type textarea "5M+"
click at [972, 233] on textarea at bounding box center [1002, 231] width 173 height 16
type textarea "Dine-In Orders"
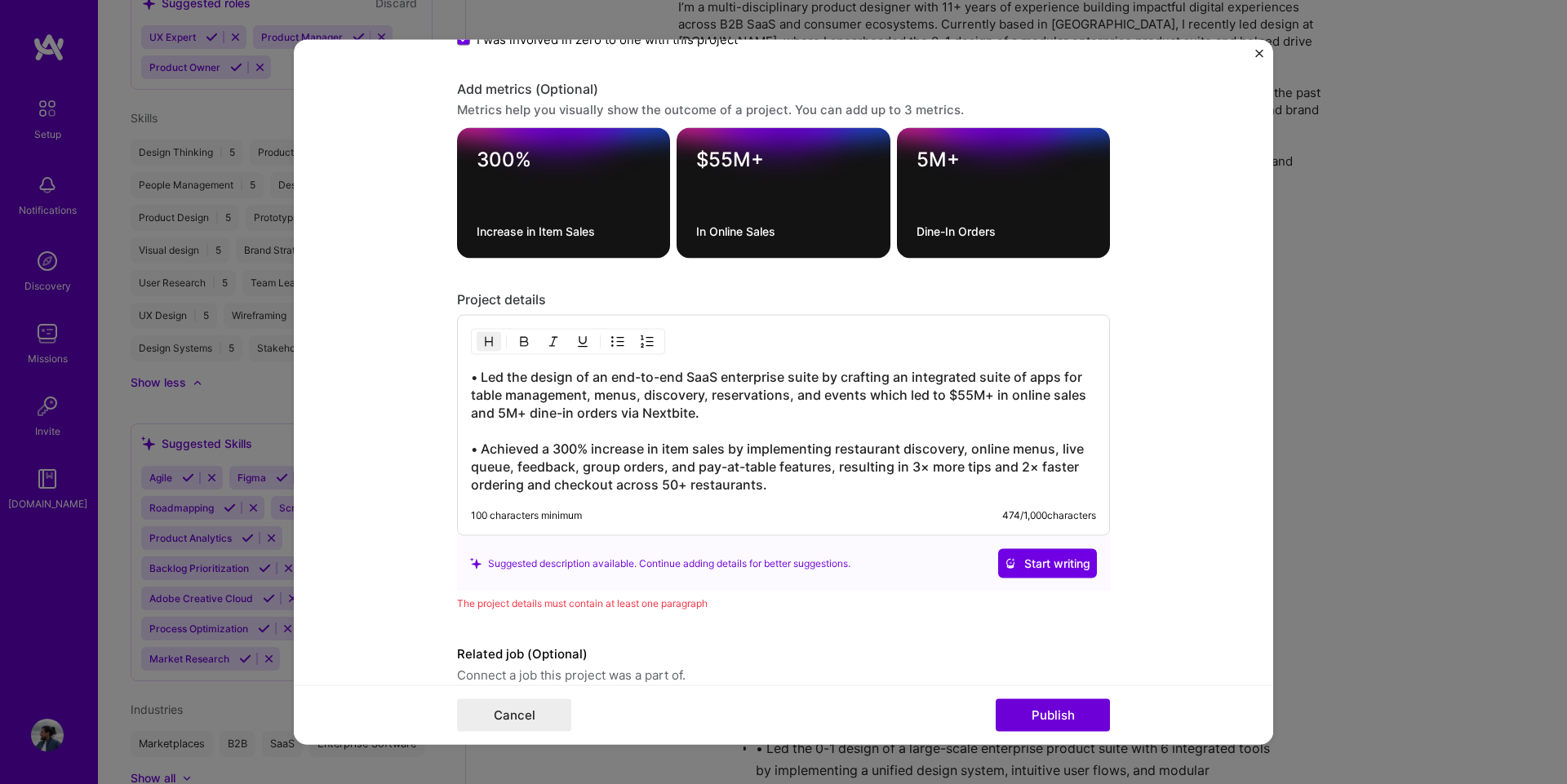
click at [1041, 216] on div "5M+ Dine-In Orders" at bounding box center [1003, 193] width 213 height 131
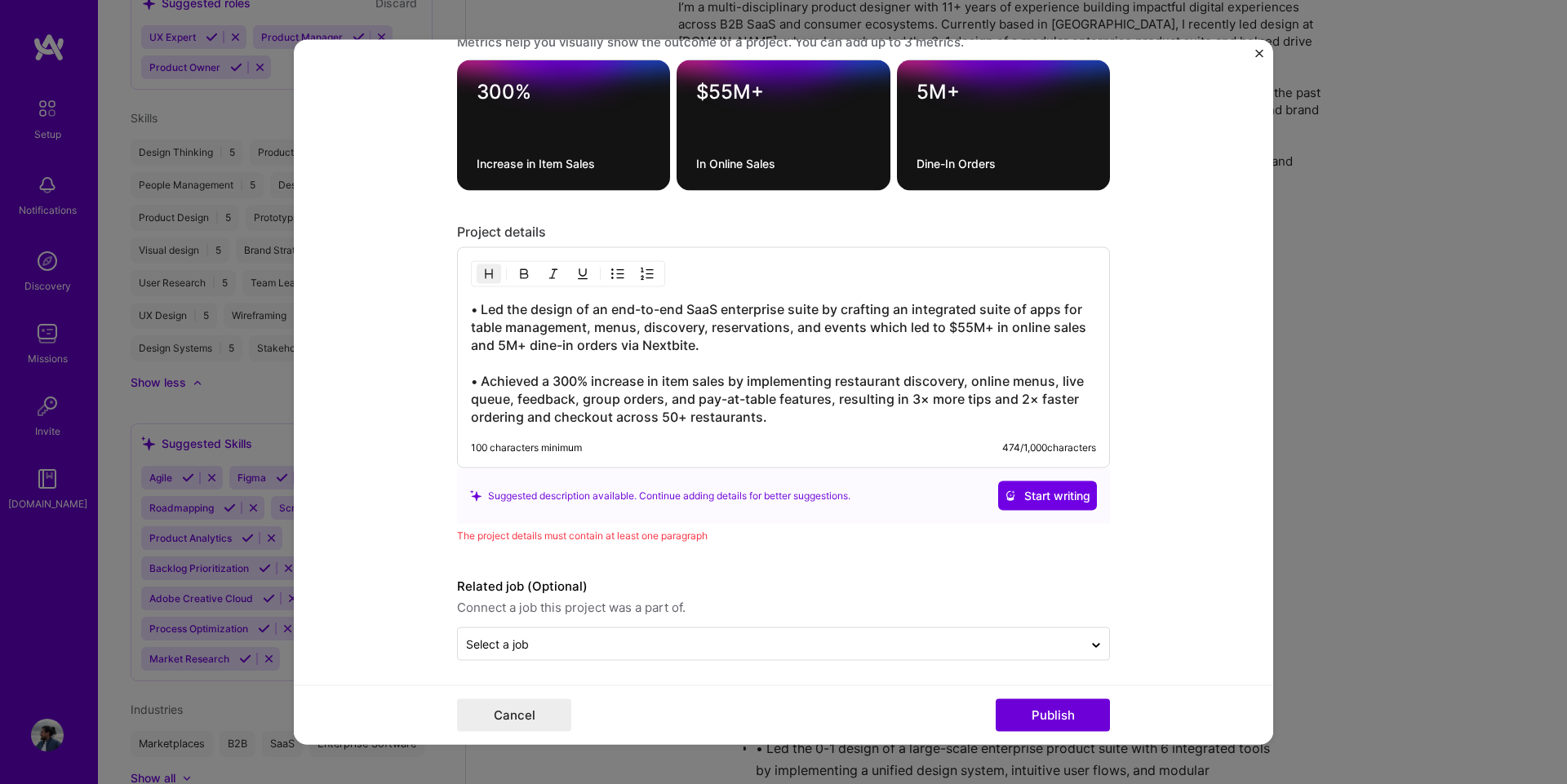
scroll to position [1856, 0]
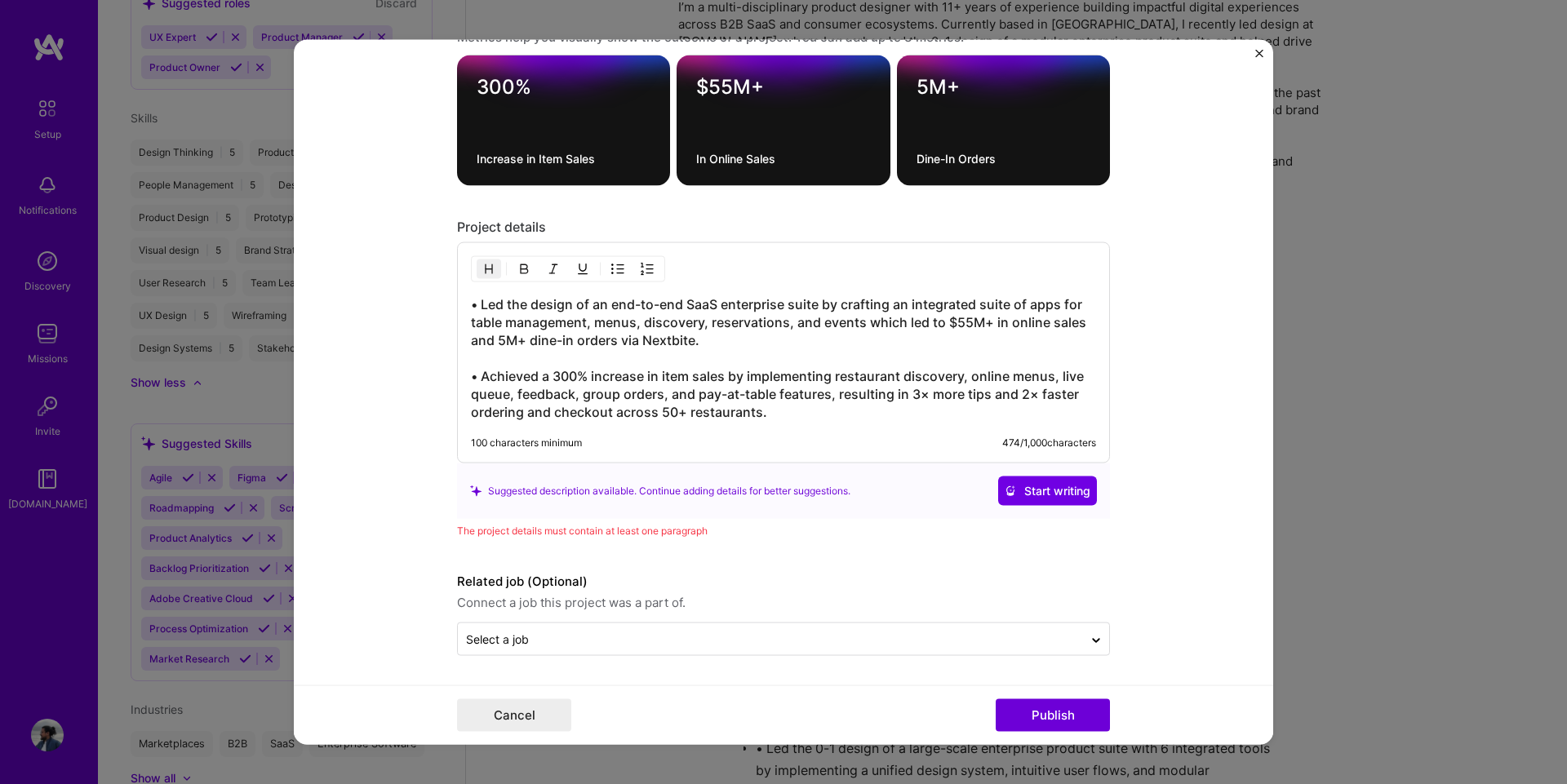
click at [1036, 699] on div "Cancel Publish" at bounding box center [784, 715] width 653 height 32
click at [477, 296] on h3 "• Led the design of an end-to-end SaaS enterprise suite by crafting an integrat…" at bounding box center [783, 357] width 625 height 126
drag, startPoint x: 477, startPoint y: 295, endPoint x: 454, endPoint y: 295, distance: 23.0
click at [457, 295] on div "• Led the design of an end-to-end SaaS enterprise suite by crafting an integrat…" at bounding box center [784, 353] width 653 height 221
click at [1071, 719] on button "Publish" at bounding box center [1052, 715] width 114 height 32
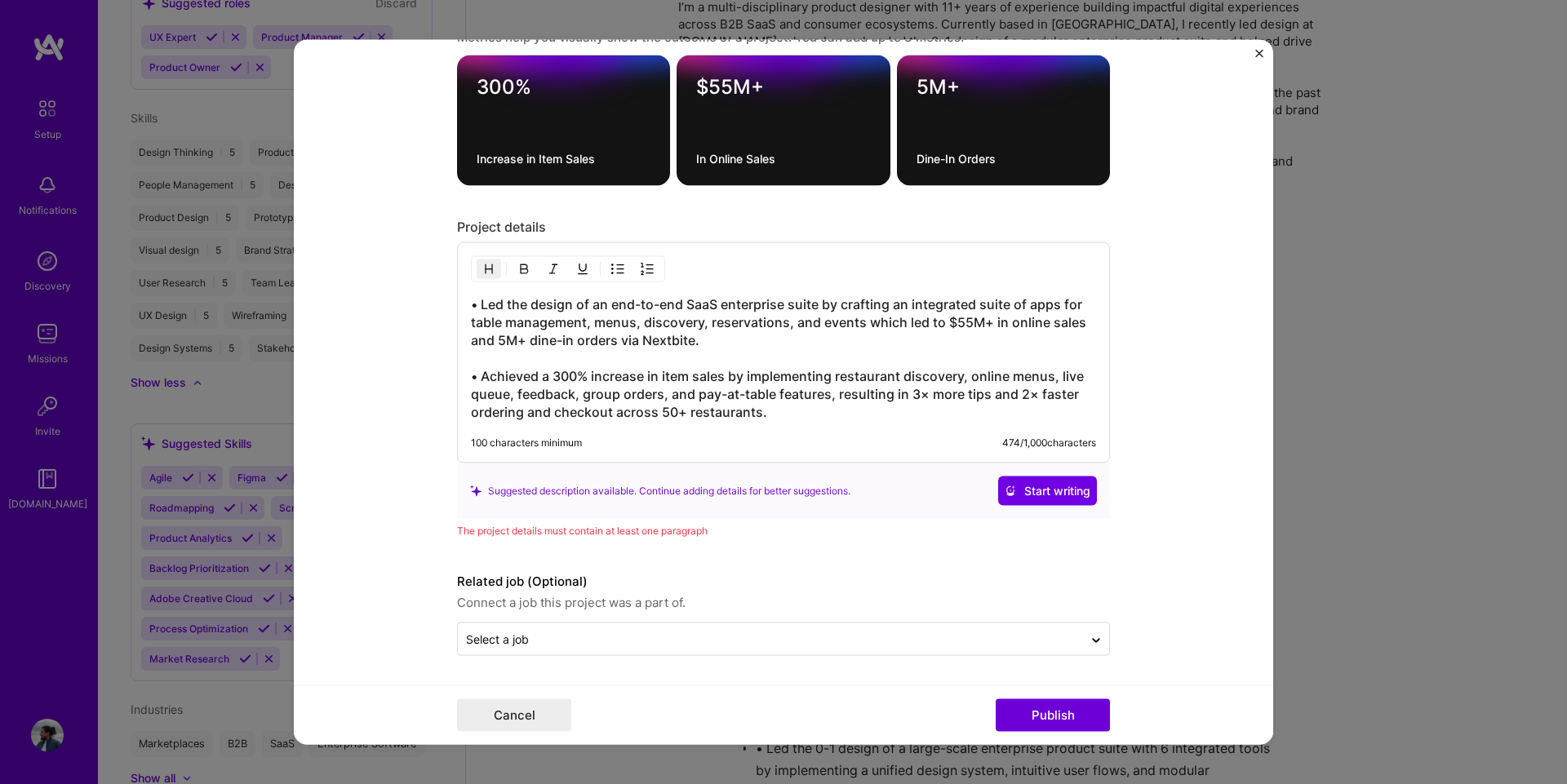
click at [479, 371] on h3 "• Led the design of an end-to-end SaaS enterprise suite by crafting an integrat…" at bounding box center [783, 357] width 625 height 126
drag, startPoint x: 474, startPoint y: 307, endPoint x: 440, endPoint y: 303, distance: 34.2
click at [440, 303] on form "Editing suggested project This project is suggested based on your LinkedIn, res…" at bounding box center [783, 392] width 979 height 705
click at [1061, 717] on button "Publish" at bounding box center [1052, 715] width 114 height 32
click at [474, 377] on h3 "Led the design of an end-to-end SaaS enterprise suite by crafting an integrated…" at bounding box center [783, 357] width 625 height 126
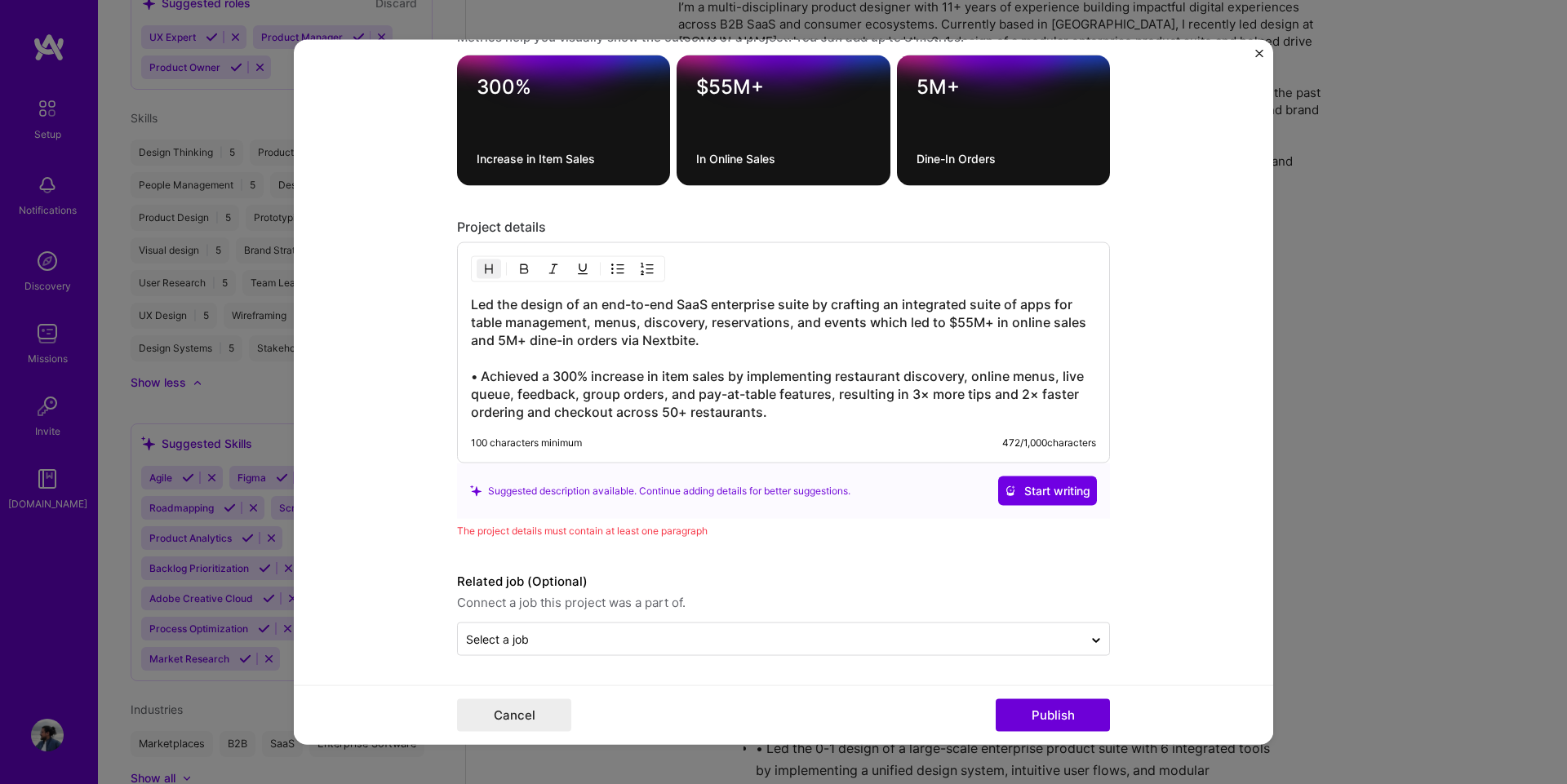
click at [813, 412] on h3 "Led the design of an end-to-end SaaS enterprise suite by crafting an integrated…" at bounding box center [783, 357] width 625 height 126
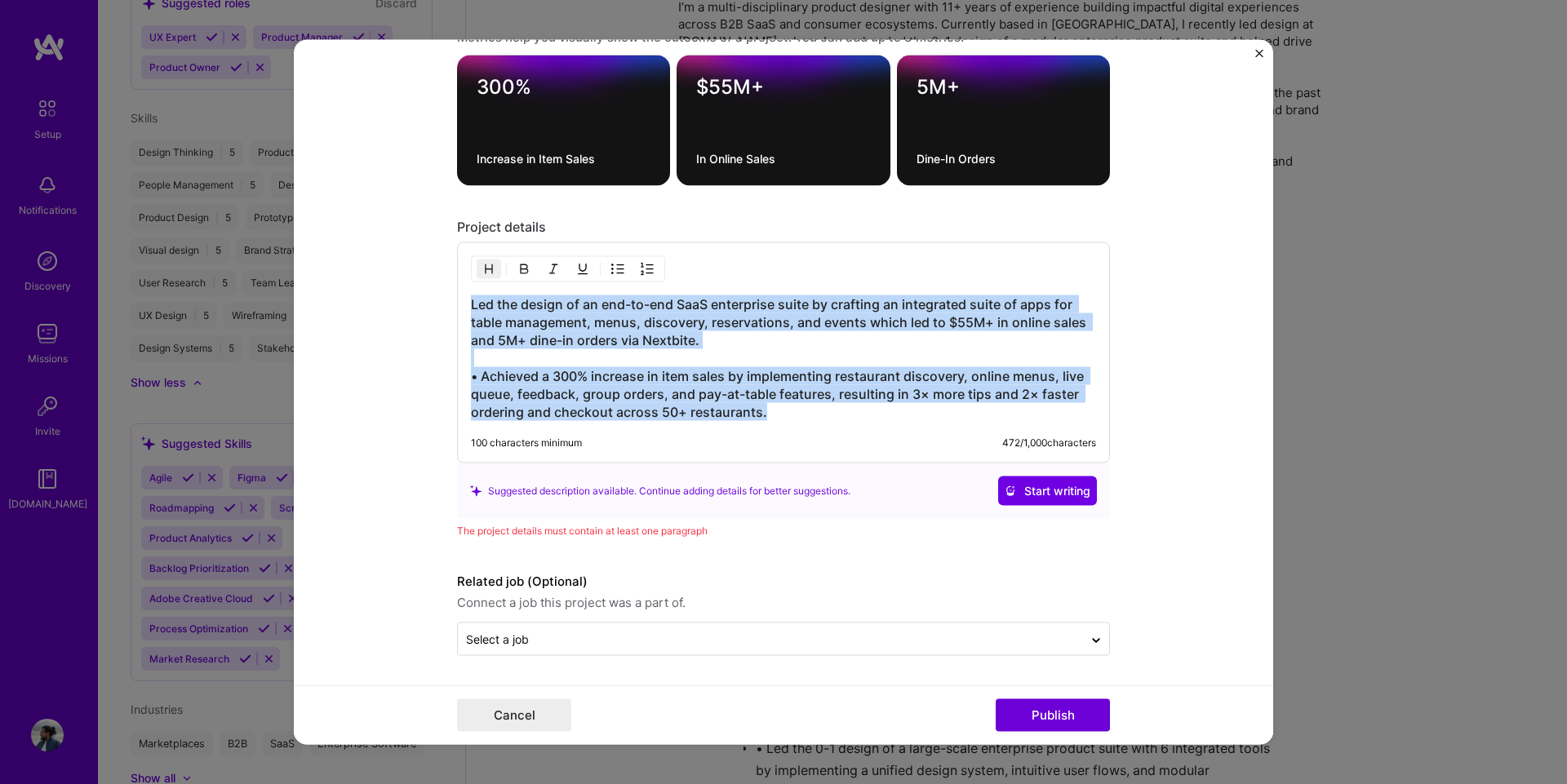
click at [811, 413] on h3 "Led the design of an end-to-end SaaS enterprise suite by crafting an integrated…" at bounding box center [783, 357] width 625 height 126
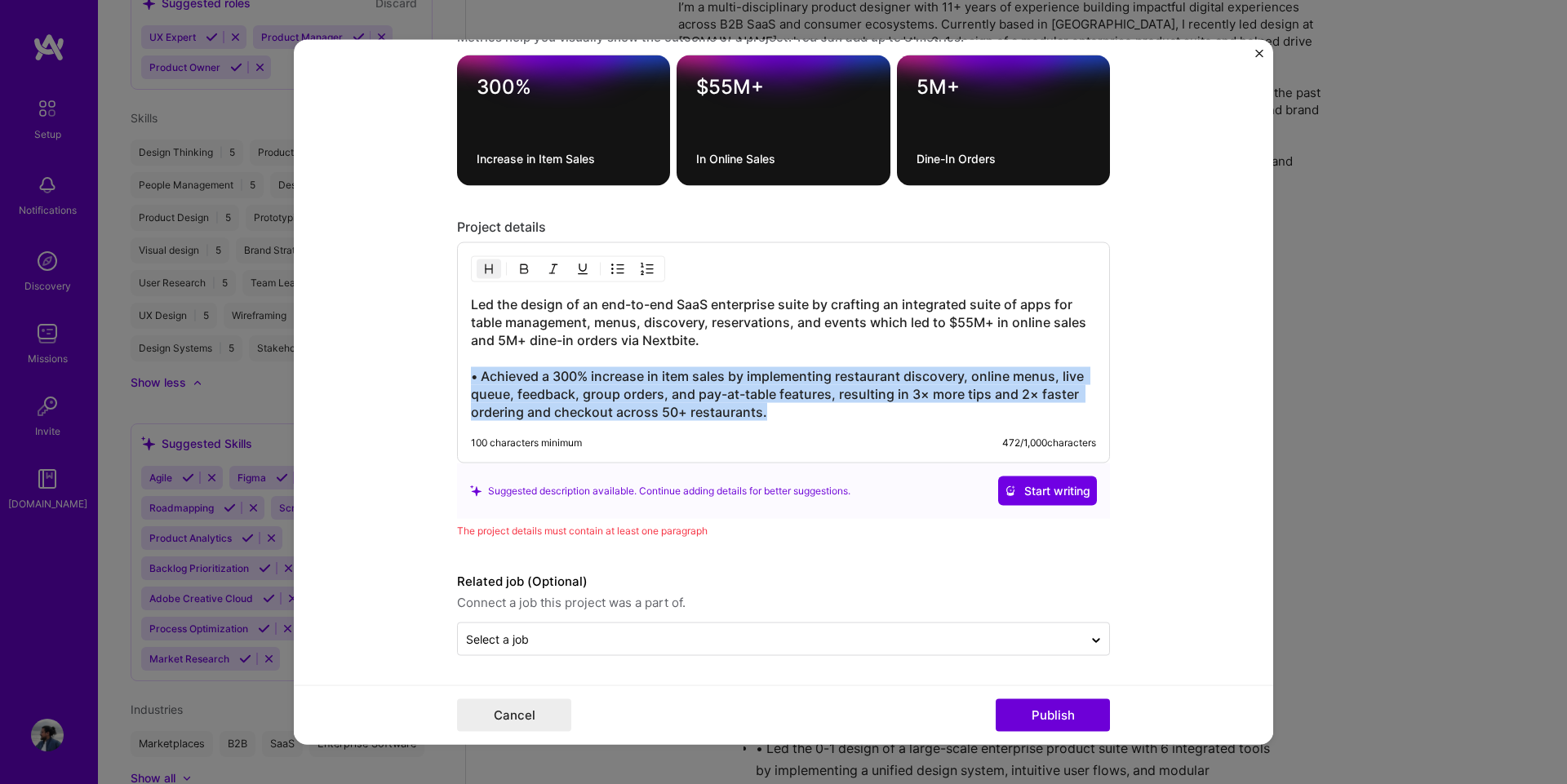
click at [811, 413] on h3 "Led the design of an end-to-end SaaS enterprise suite by crafting an integrated…" at bounding box center [783, 357] width 625 height 126
click at [809, 410] on h3 "Led the design of an end-to-end SaaS enterprise suite by crafting an integrated…" at bounding box center [783, 357] width 625 height 126
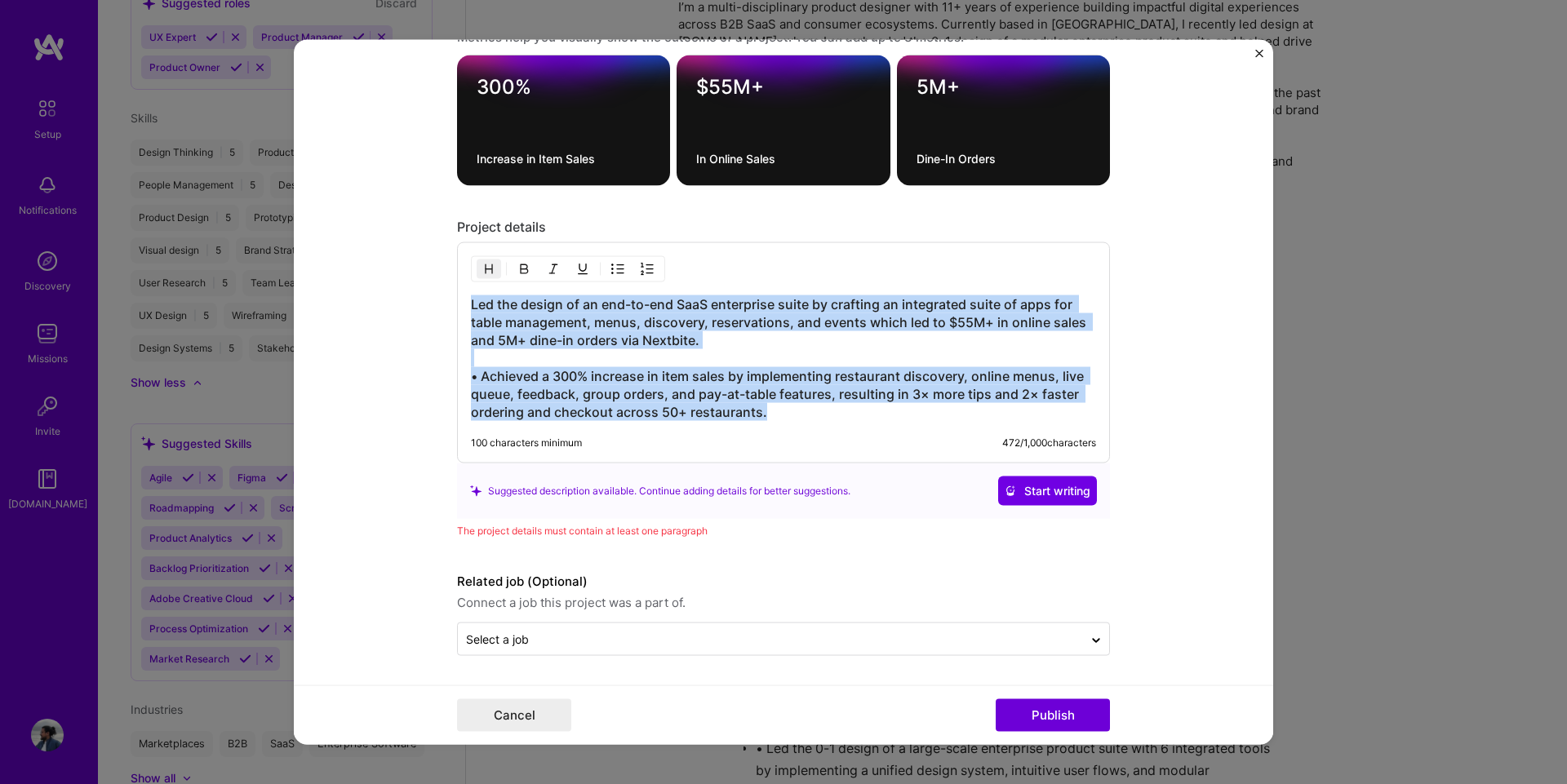
click at [807, 409] on h3 "Led the design of an end-to-end SaaS enterprise suite by crafting an integrated…" at bounding box center [783, 357] width 625 height 126
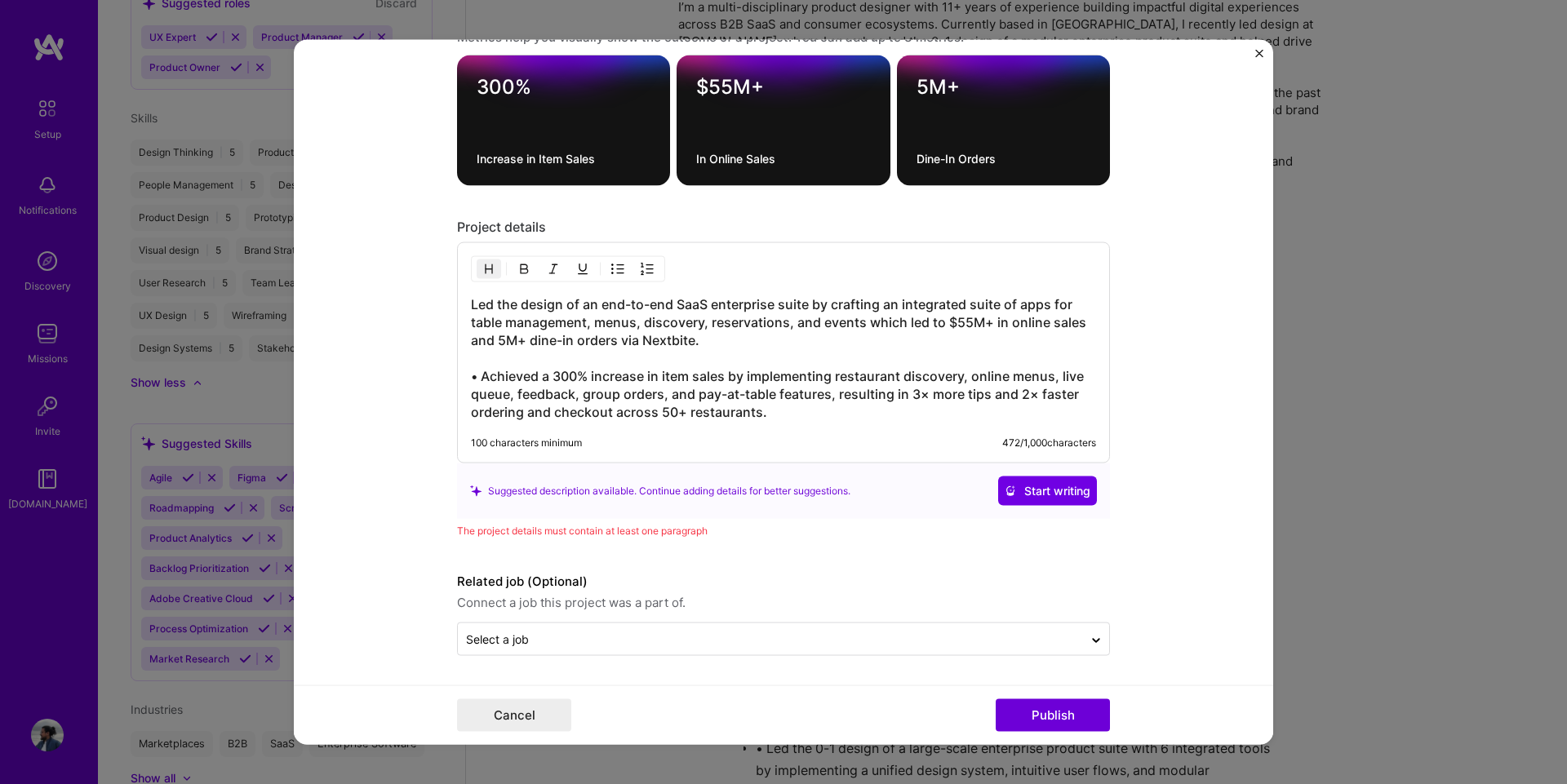
scroll to position [1820, 0]
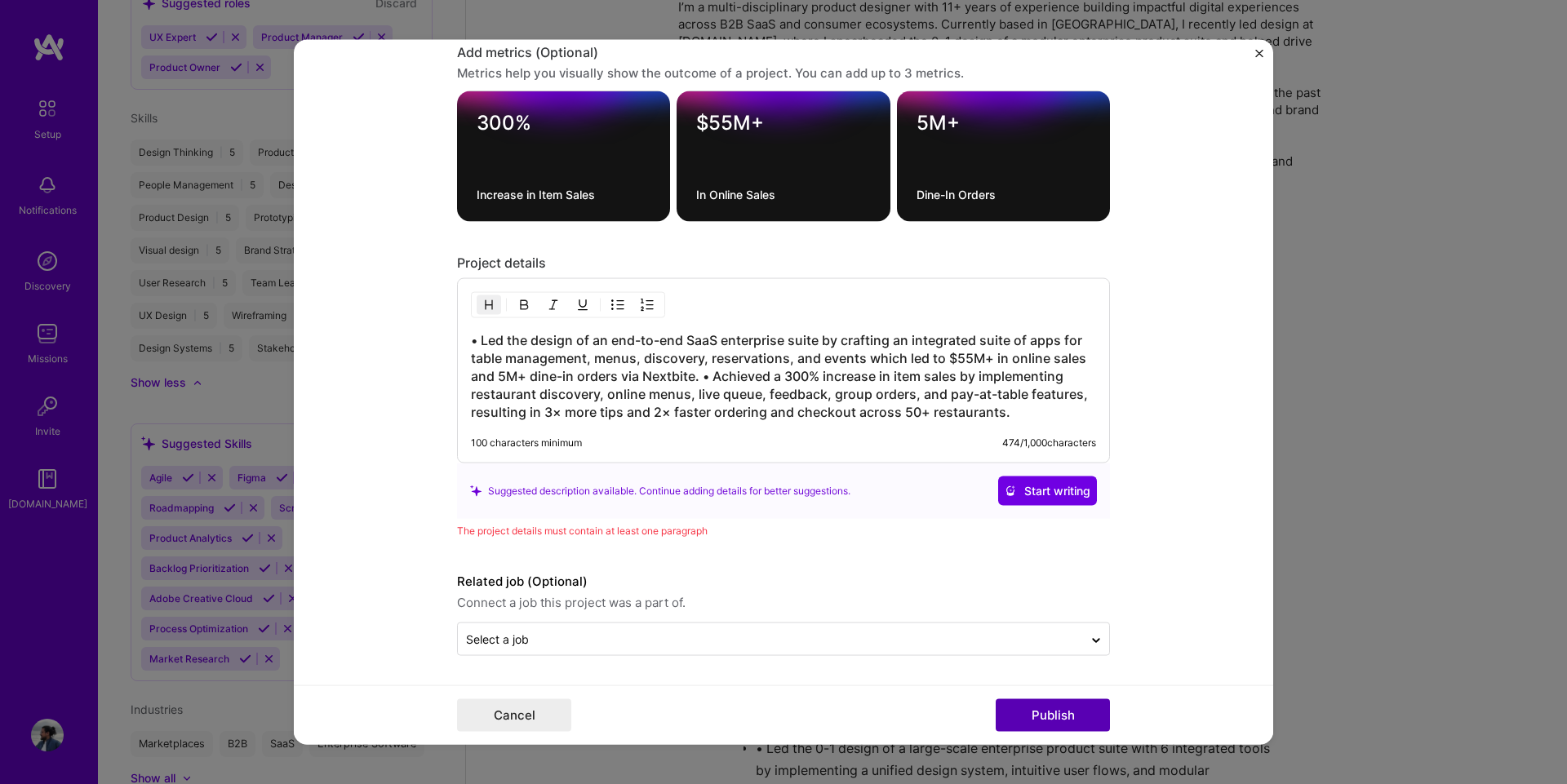
click at [1072, 715] on button "Publish" at bounding box center [1052, 715] width 114 height 32
drag, startPoint x: 474, startPoint y: 336, endPoint x: 426, endPoint y: 331, distance: 48.3
click at [426, 331] on form "Editing suggested project This project is suggested based on your LinkedIn, res…" at bounding box center [783, 392] width 979 height 705
click at [482, 299] on img "button" at bounding box center [488, 304] width 13 height 13
click at [483, 303] on img "button" at bounding box center [488, 304] width 13 height 13
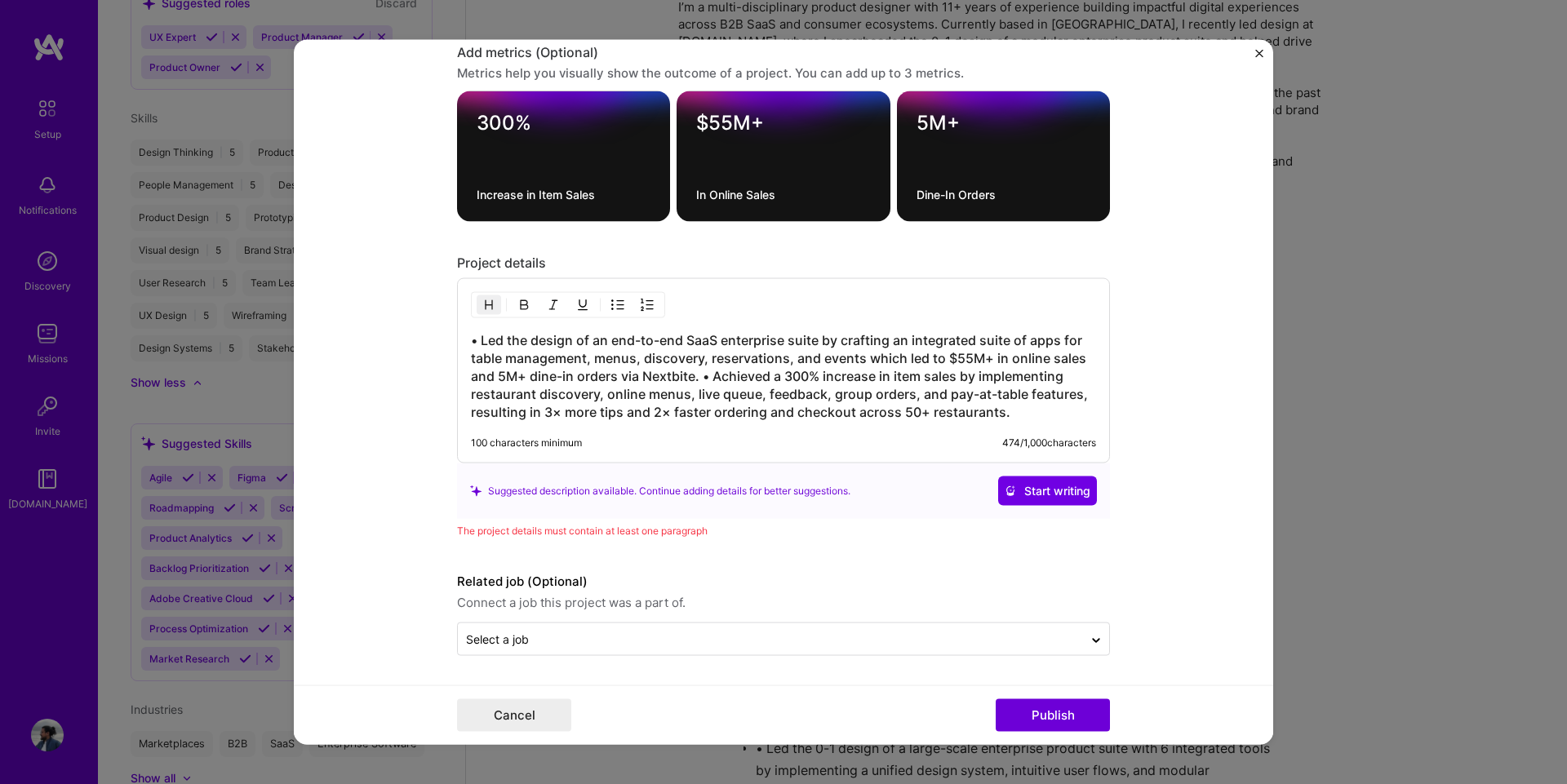
click at [517, 299] on img "button" at bounding box center [523, 304] width 13 height 13
click at [490, 305] on button "button" at bounding box center [488, 305] width 24 height 19
click at [521, 306] on img "button" at bounding box center [523, 304] width 13 height 13
click at [644, 301] on img "button" at bounding box center [646, 304] width 13 height 13
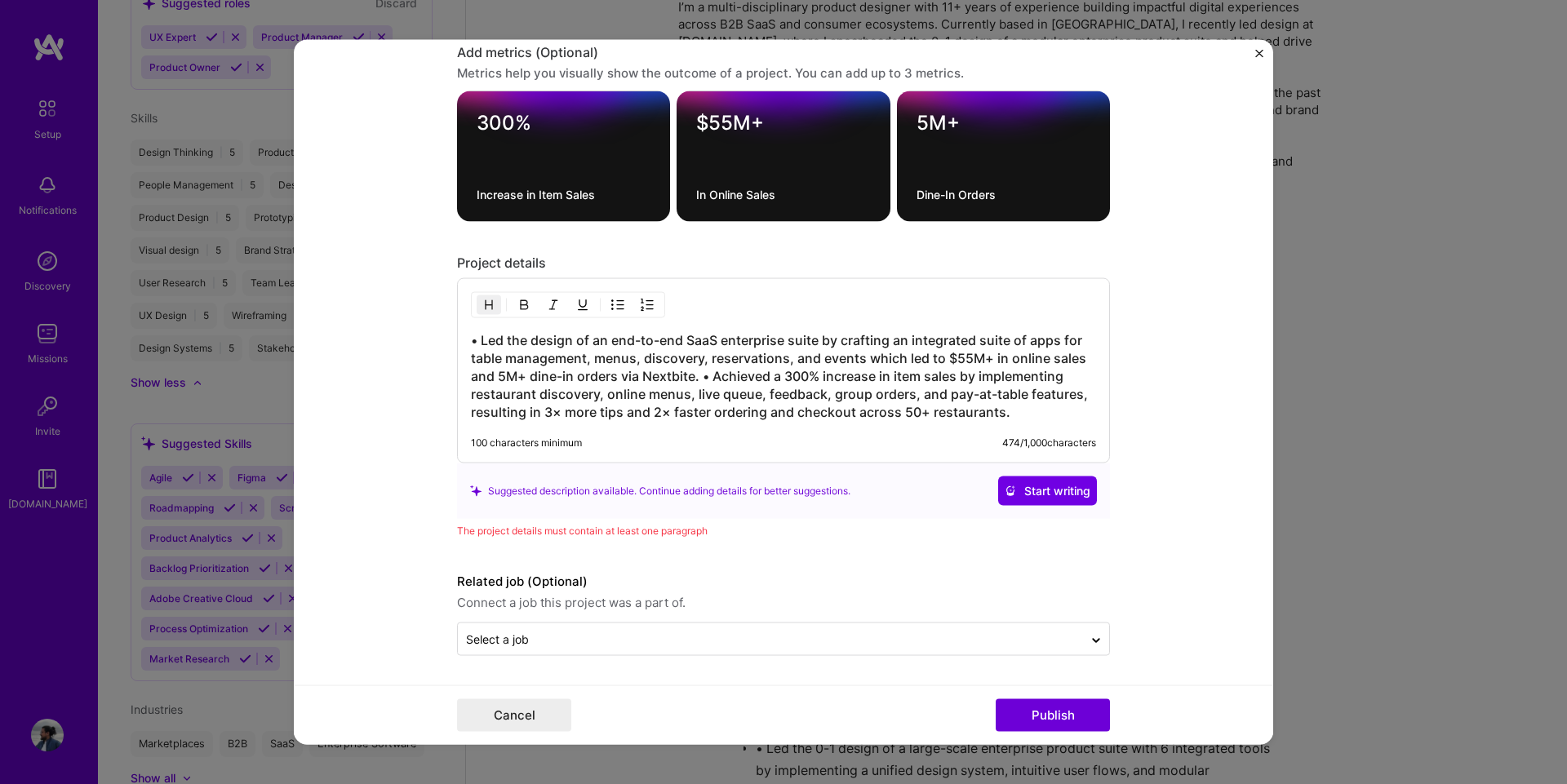
click at [620, 299] on button "button" at bounding box center [617, 305] width 24 height 19
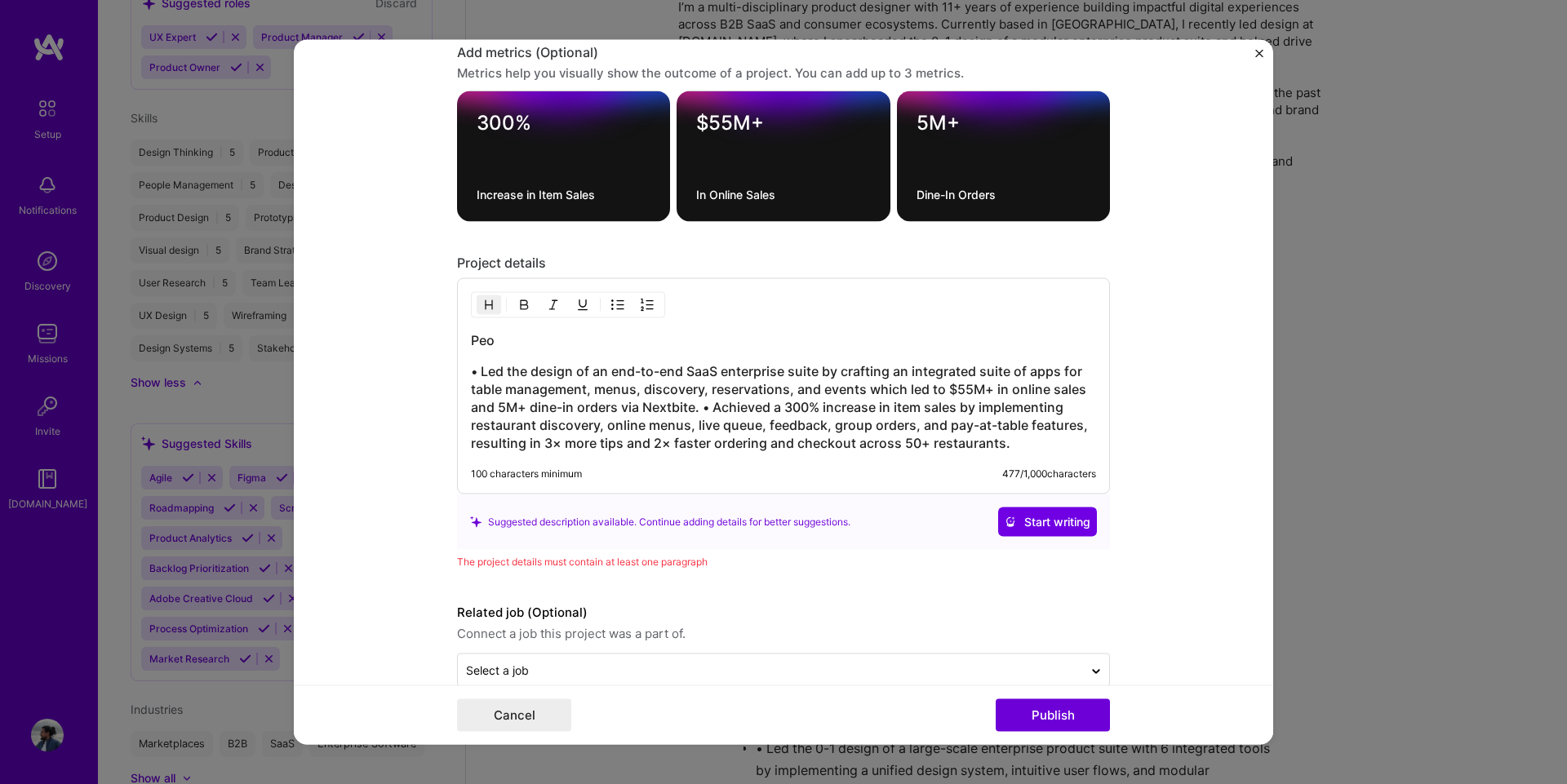
click at [494, 367] on h3 "• Led the design of an end-to-end SaaS enterprise suite by crafting an integrat…" at bounding box center [783, 407] width 625 height 90
click at [494, 366] on h3 "• Led the design of an end-to-end SaaS enterprise suite by crafting an integrat…" at bounding box center [783, 407] width 625 height 90
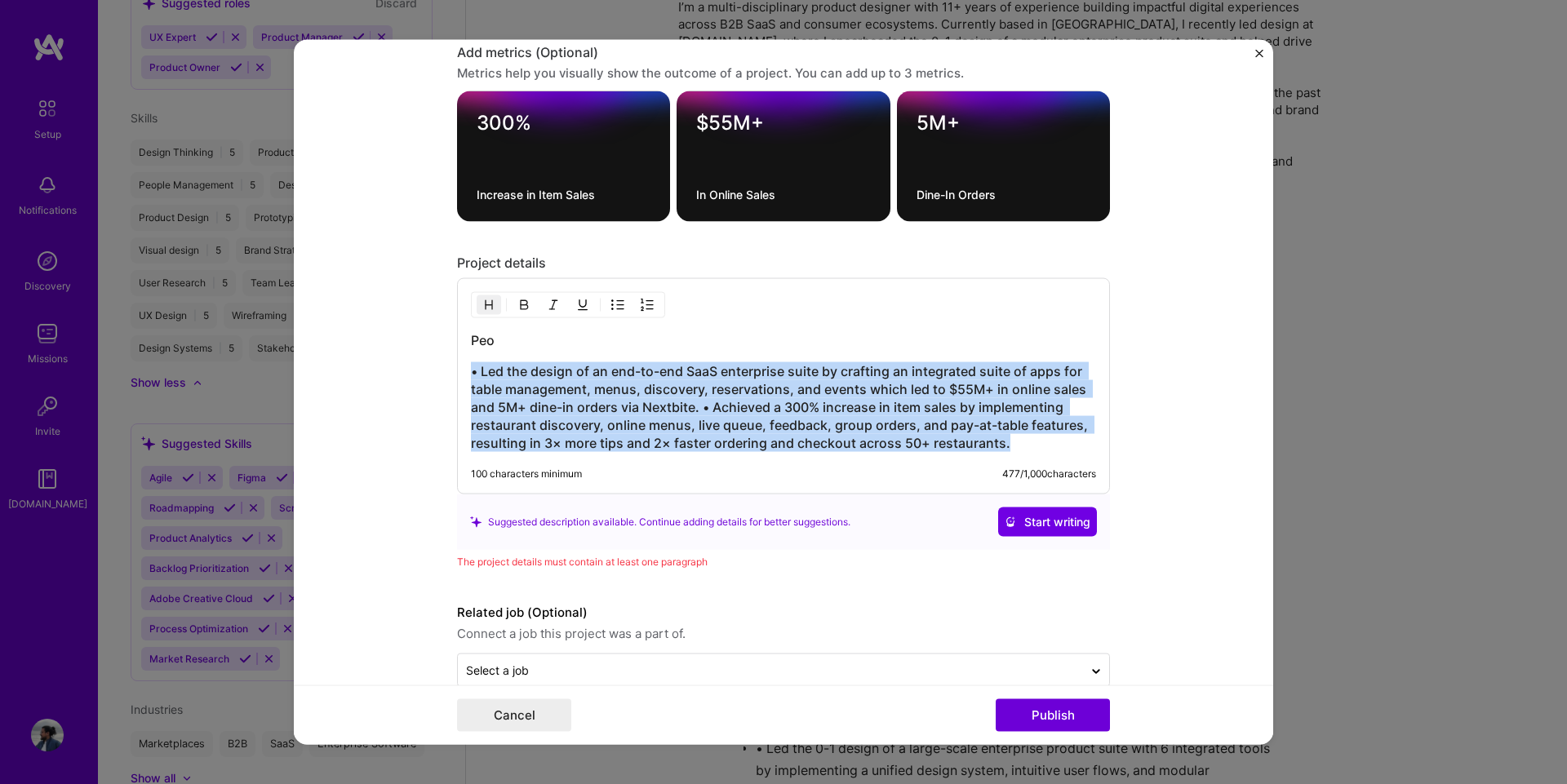
click at [494, 366] on h3 "• Led the design of an end-to-end SaaS enterprise suite by crafting an integrat…" at bounding box center [783, 407] width 625 height 90
click at [547, 303] on img "button" at bounding box center [553, 304] width 13 height 13
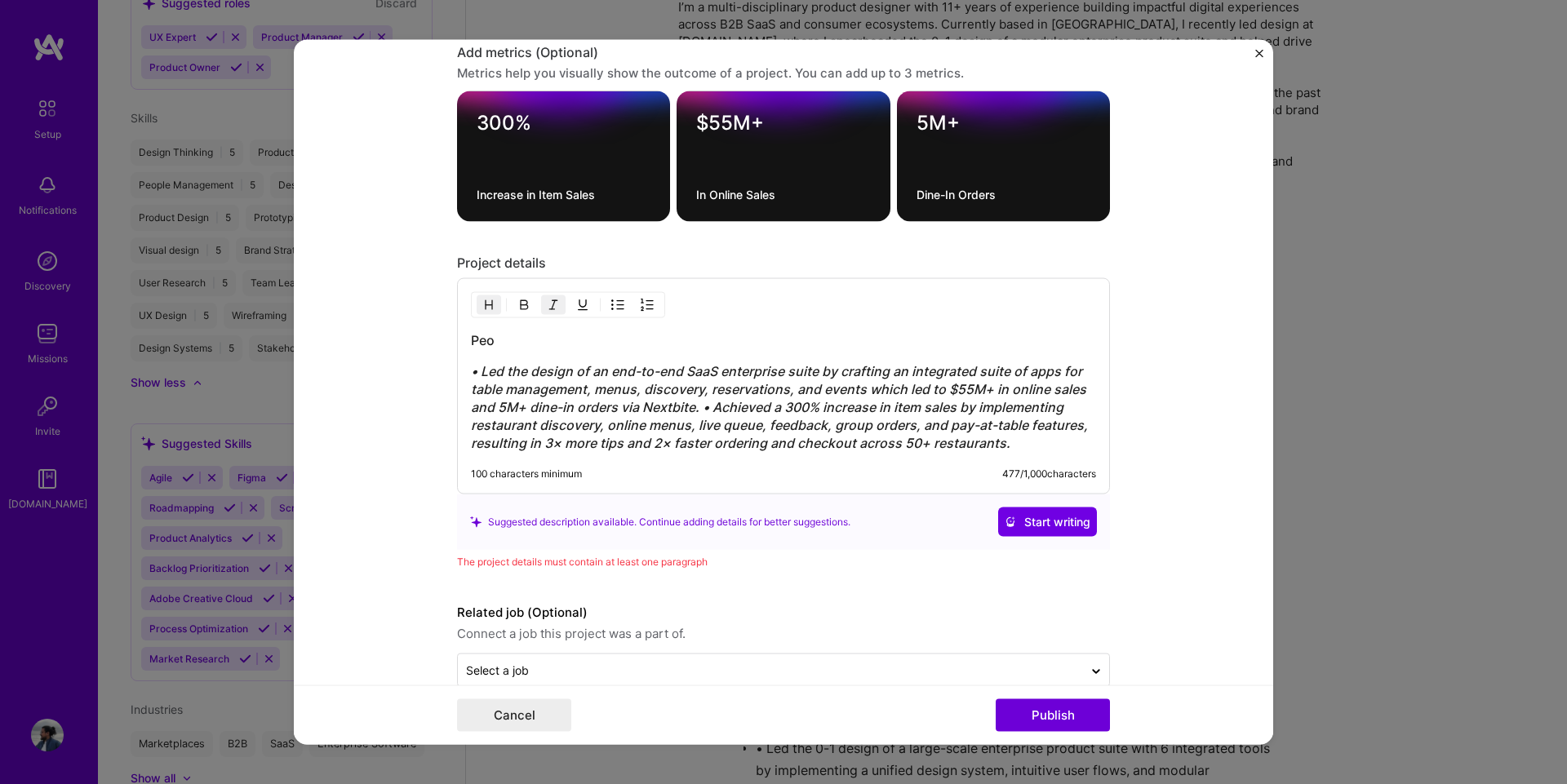
click at [547, 303] on img "button" at bounding box center [553, 304] width 13 height 13
click at [615, 307] on img "button" at bounding box center [617, 304] width 13 height 13
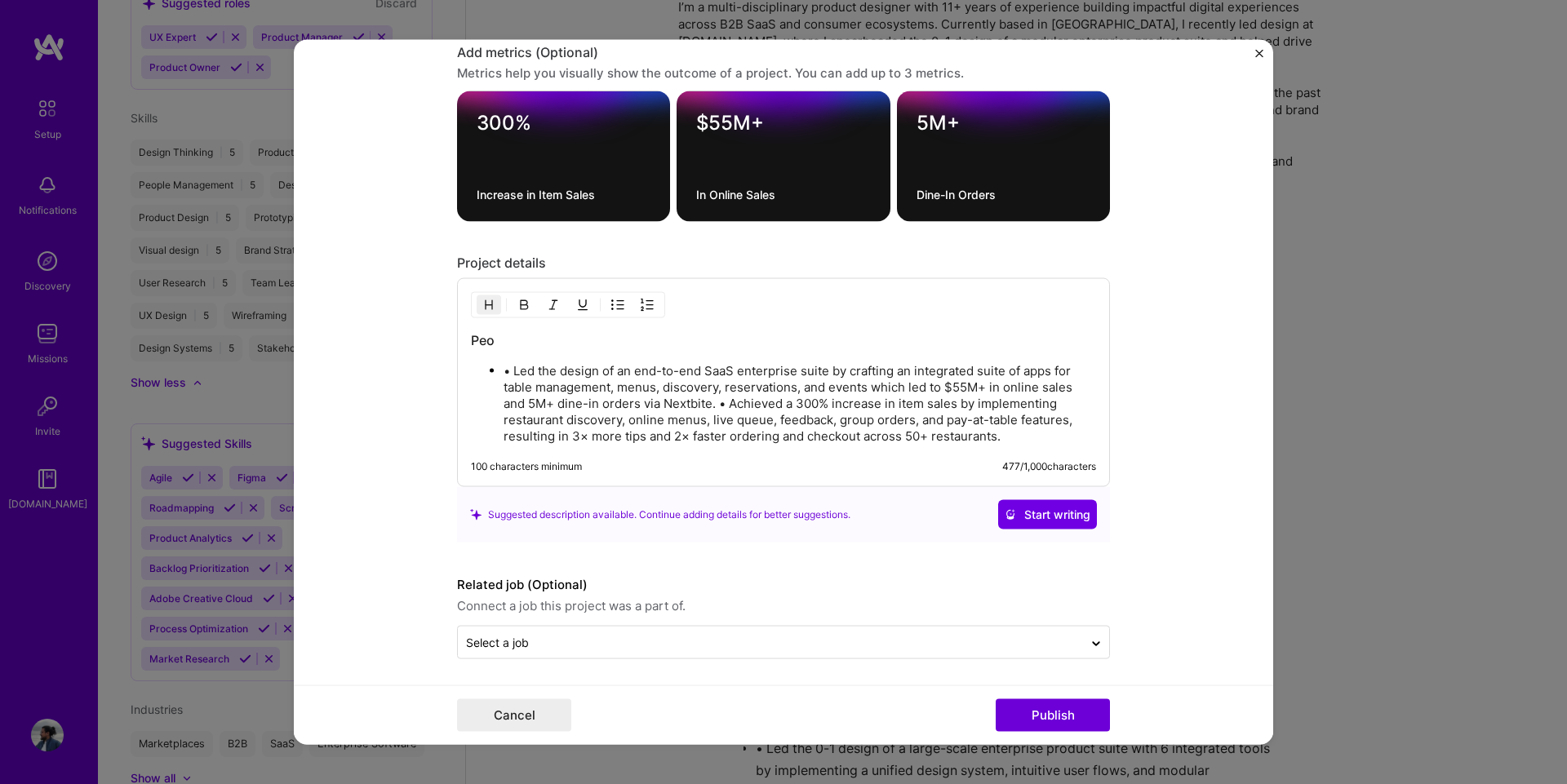
click at [498, 342] on h3 "Peo" at bounding box center [783, 340] width 625 height 18
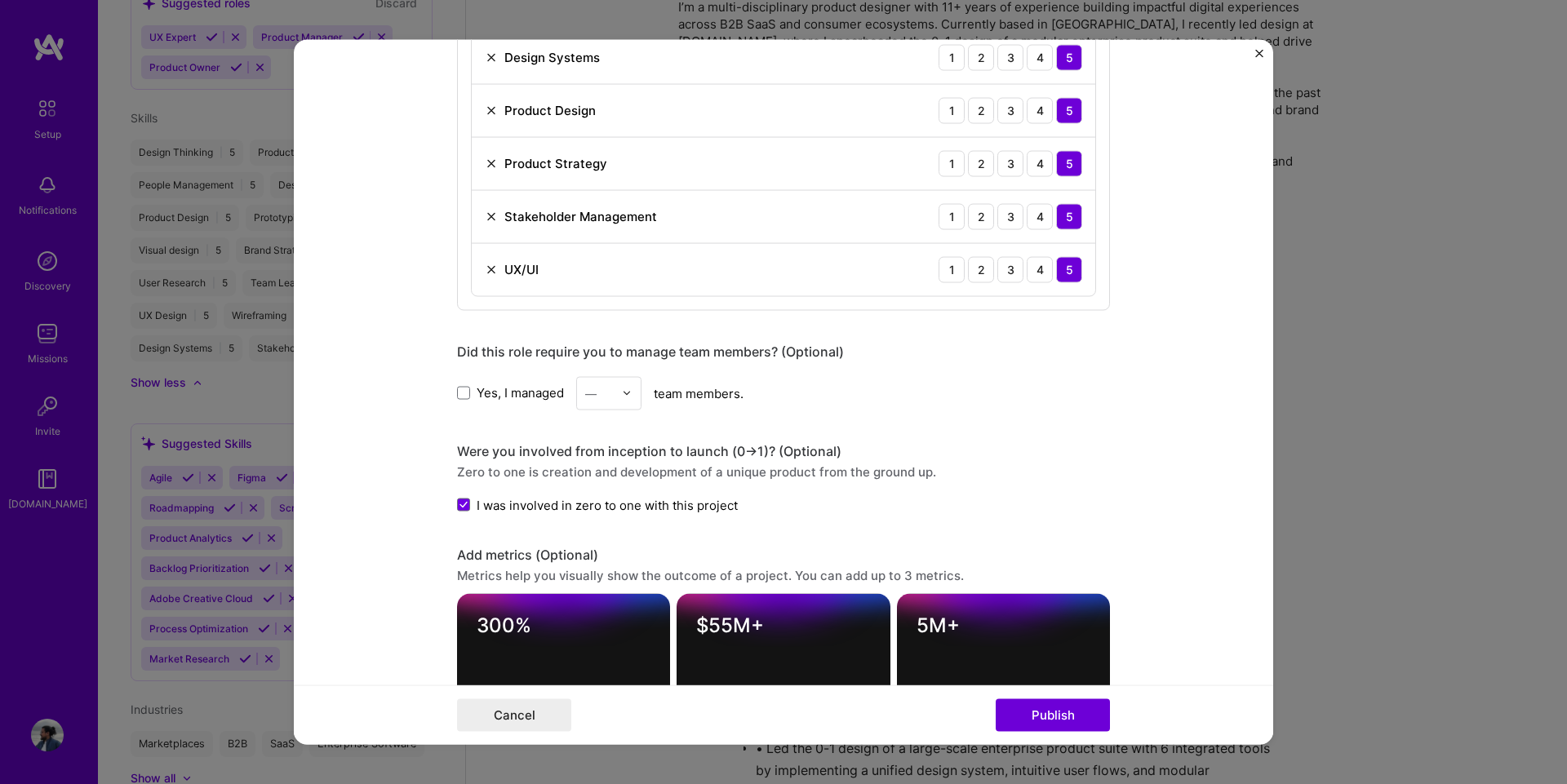
scroll to position [1576, 0]
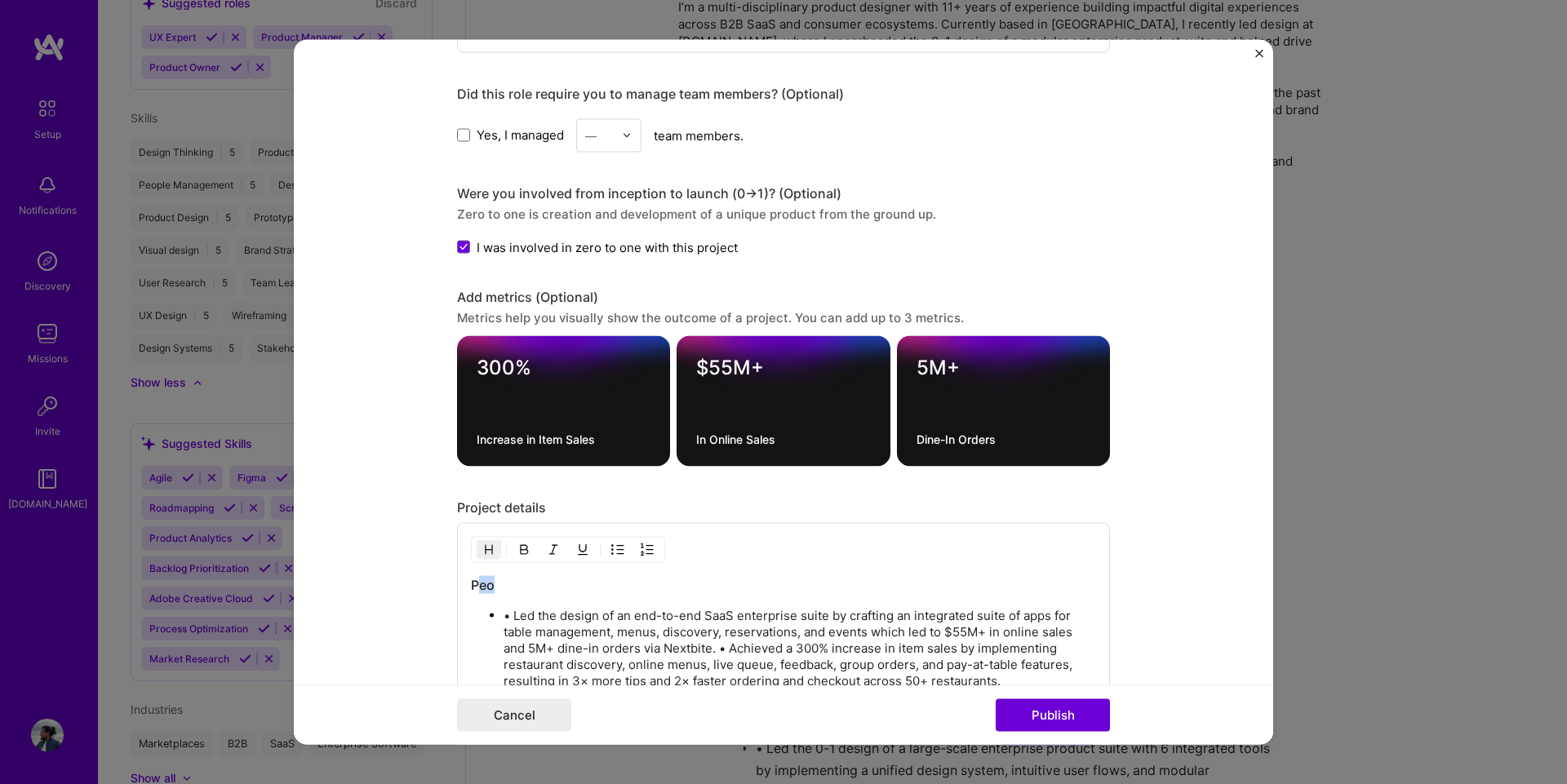
drag, startPoint x: 476, startPoint y: 591, endPoint x: 499, endPoint y: 588, distance: 23.2
click at [499, 588] on h3 "Peo" at bounding box center [783, 584] width 625 height 18
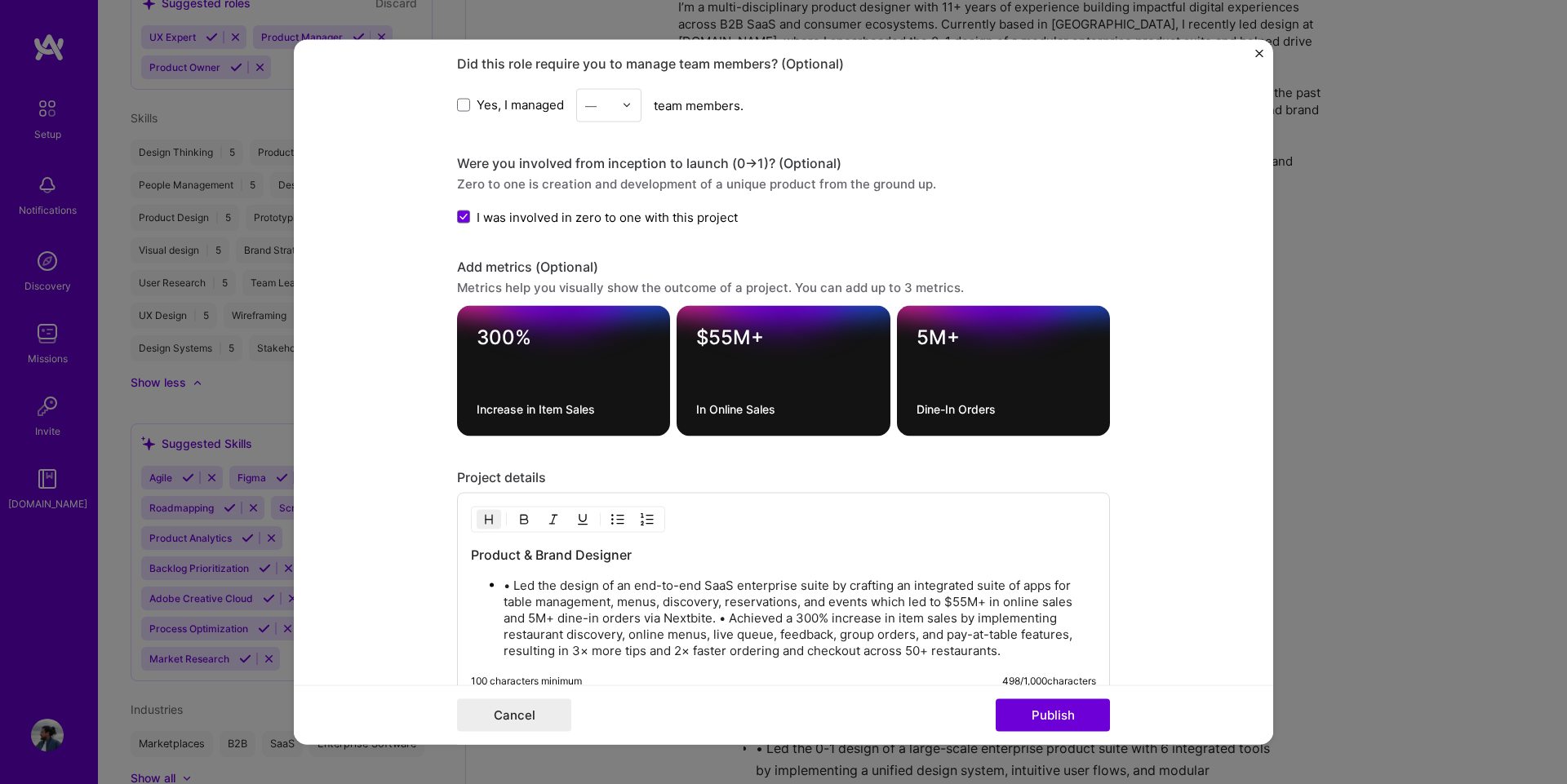
scroll to position [1657, 0]
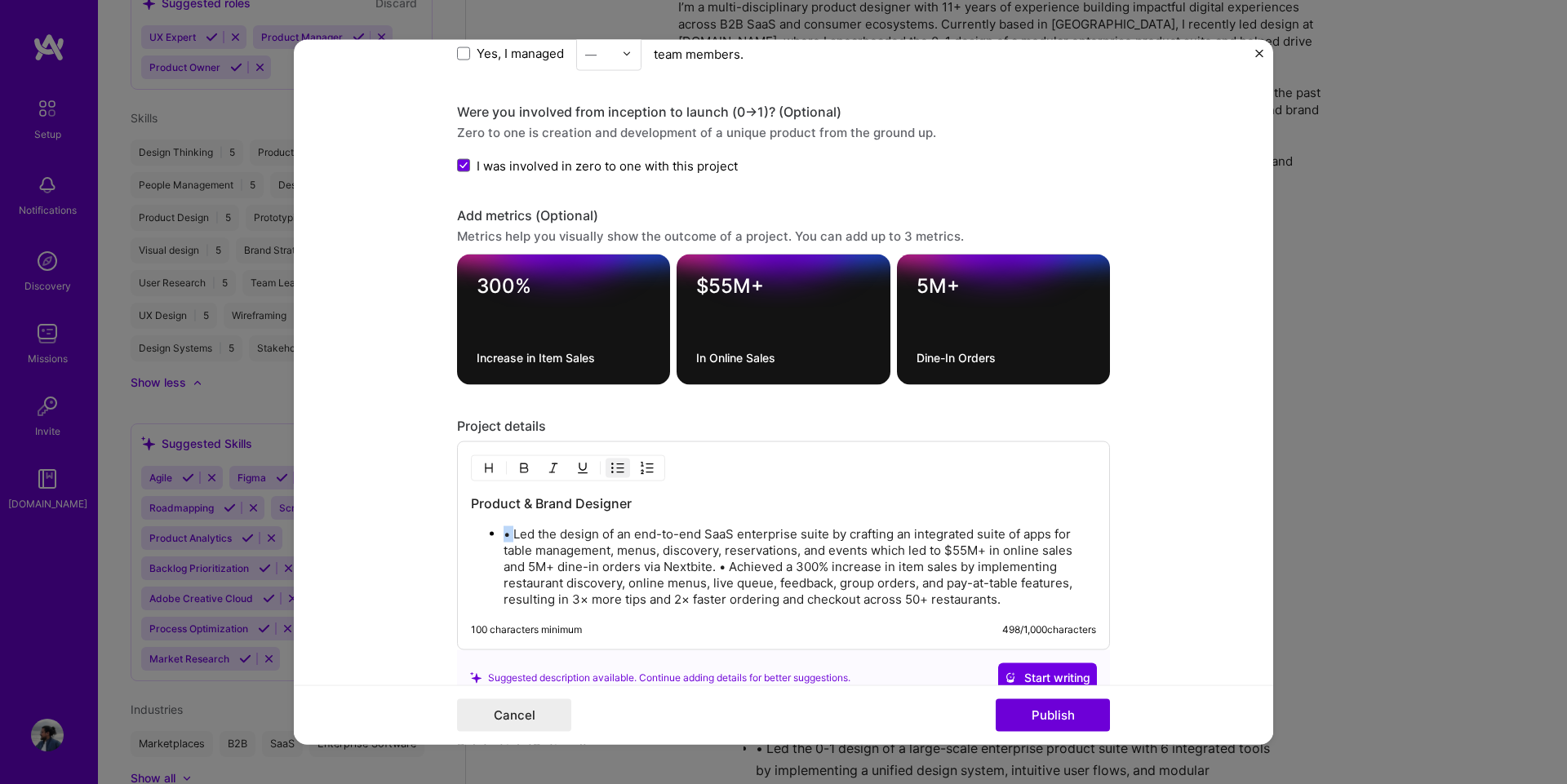
drag, startPoint x: 509, startPoint y: 538, endPoint x: 496, endPoint y: 536, distance: 13.2
click at [496, 536] on ul "• Led the design of an end-to-end SaaS enterprise suite by crafting an integrat…" at bounding box center [783, 566] width 625 height 83
drag, startPoint x: 724, startPoint y: 564, endPoint x: 708, endPoint y: 564, distance: 16.0
click at [708, 564] on p "Led the design of an end-to-end SaaS enterprise suite by crafting an integrated…" at bounding box center [800, 567] width 592 height 82
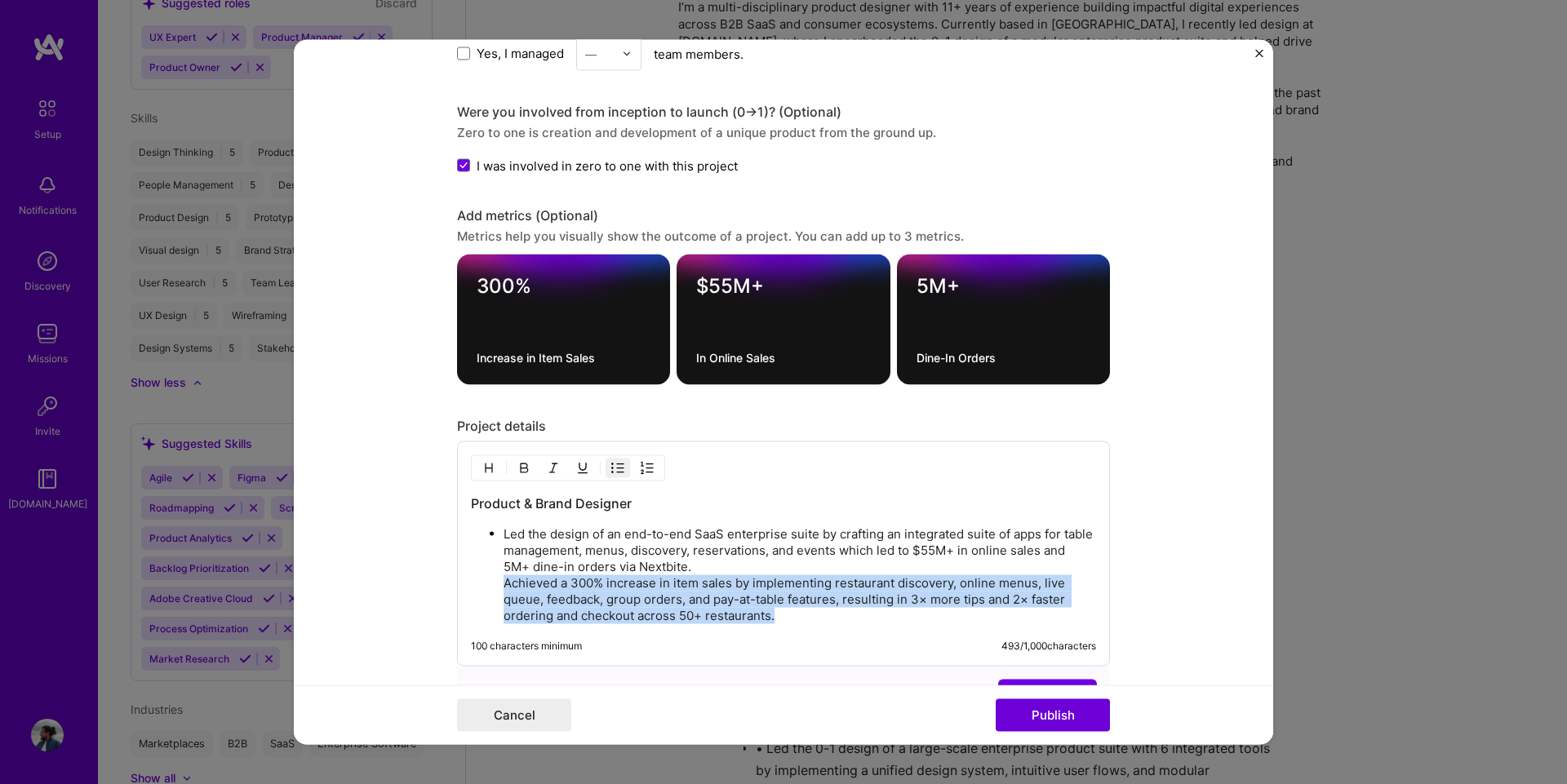
drag, startPoint x: 785, startPoint y: 618, endPoint x: 446, endPoint y: 579, distance: 341.2
click at [446, 579] on form "Editing suggested project This project is suggested based on your LinkedIn, res…" at bounding box center [783, 392] width 979 height 705
click at [611, 466] on img "button" at bounding box center [617, 467] width 13 height 13
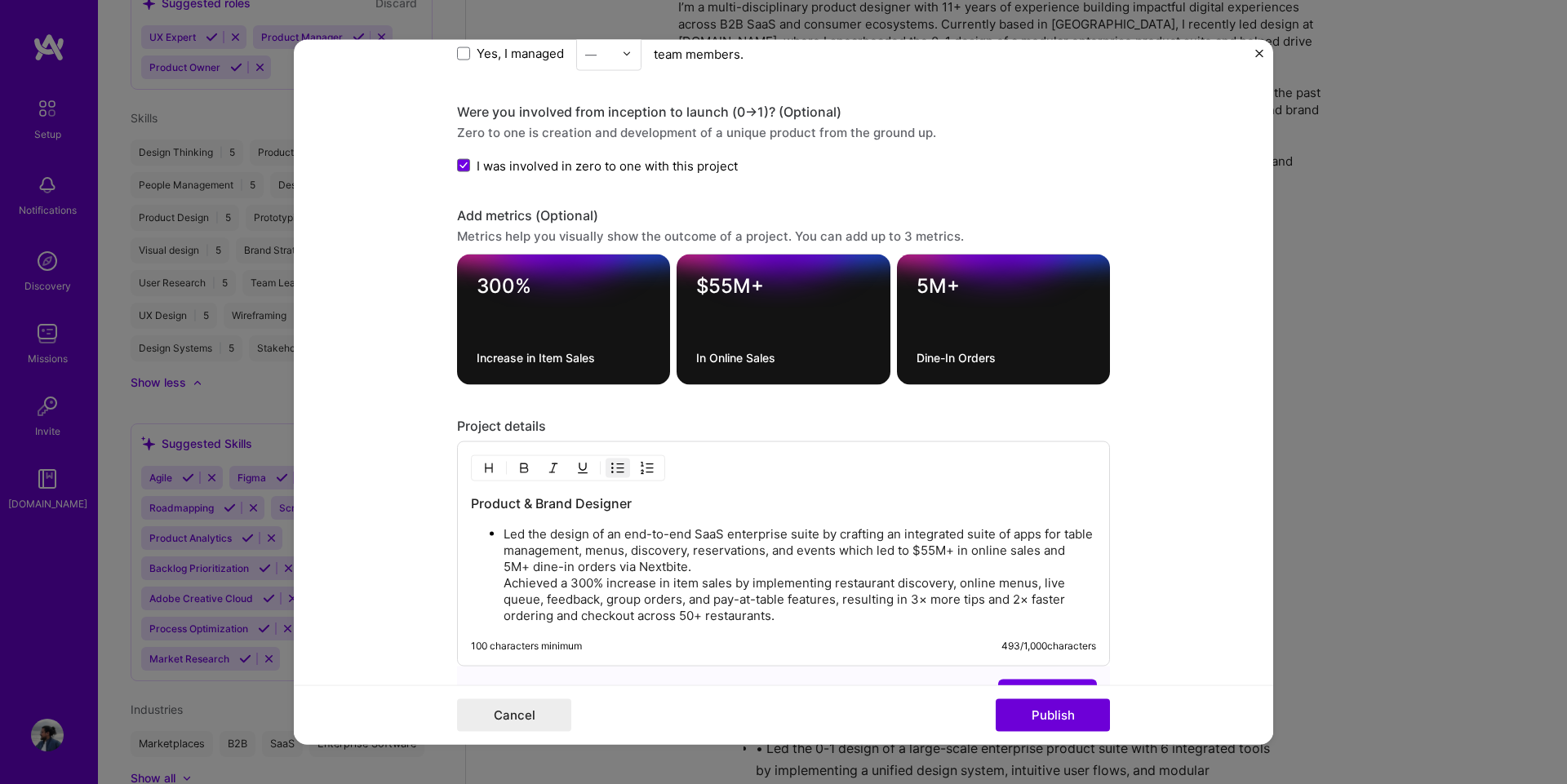
click at [505, 589] on p "Led the design of an end-to-end SaaS enterprise suite by crafting an integrated…" at bounding box center [800, 575] width 592 height 97
click at [494, 583] on ul "Led the design of an end-to-end SaaS enterprise suite by crafting an integrated…" at bounding box center [783, 574] width 625 height 98
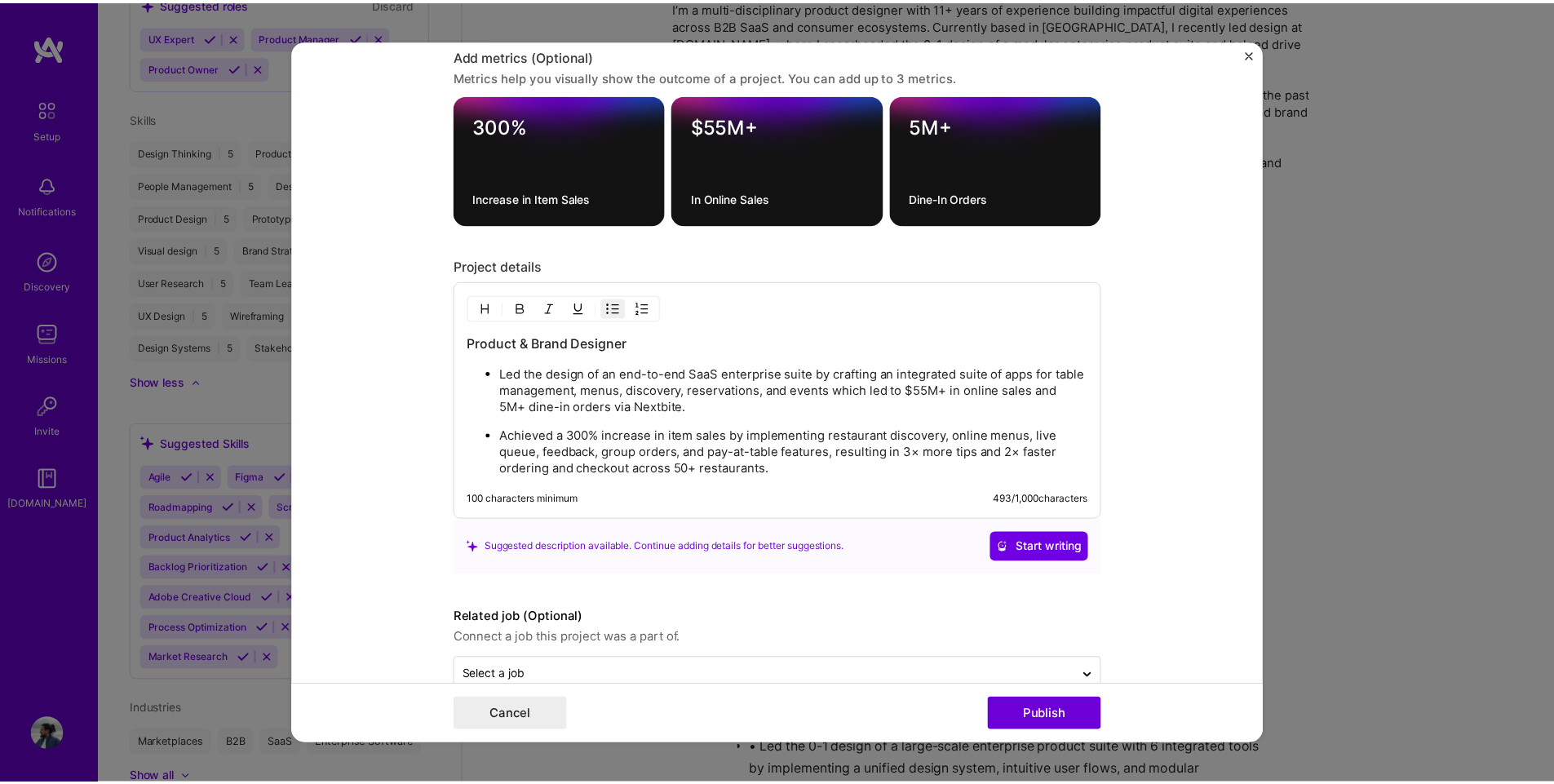
scroll to position [1852, 0]
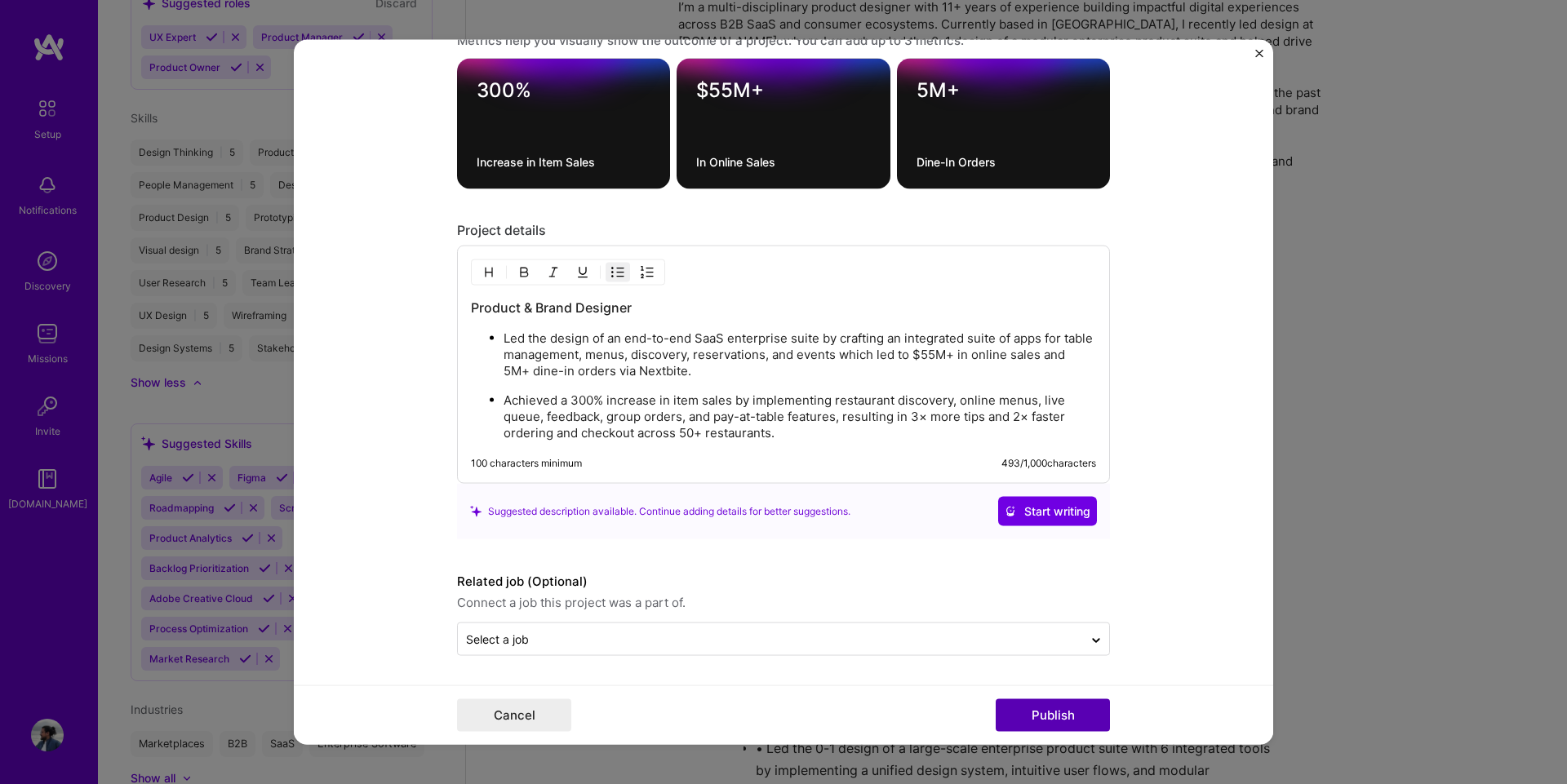
click at [1071, 718] on button "Publish" at bounding box center [1052, 715] width 114 height 32
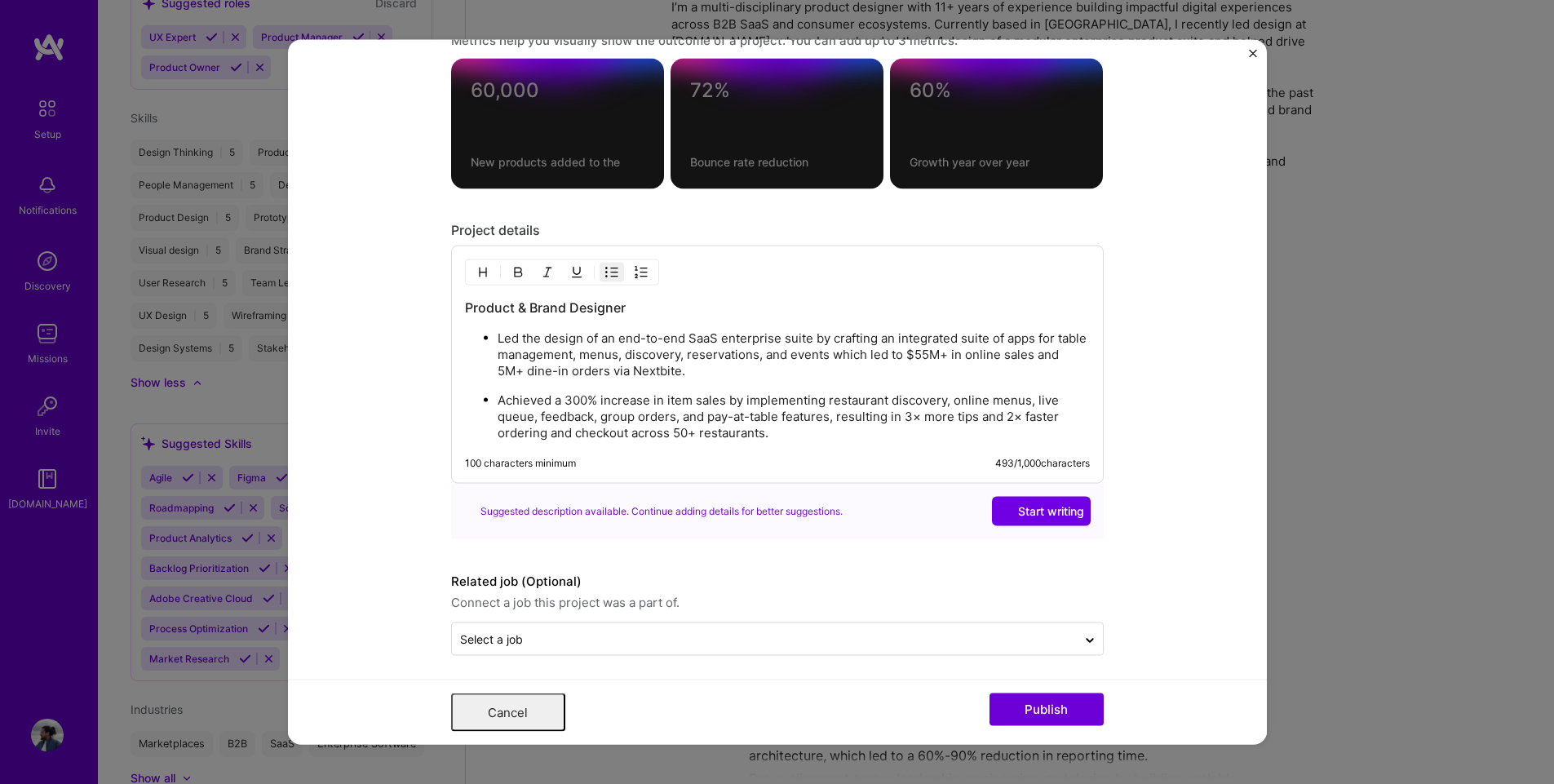
scroll to position [0, 0]
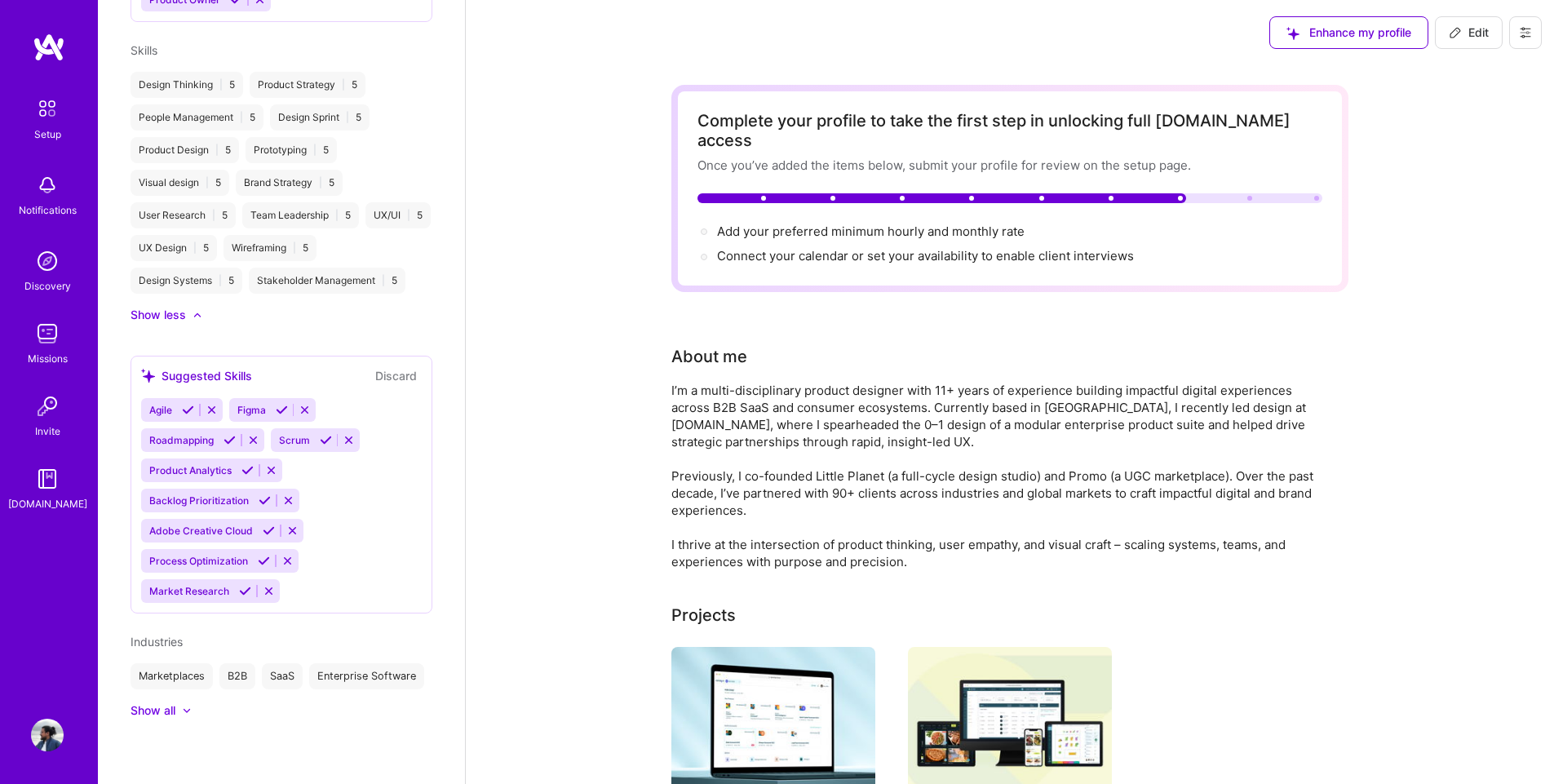
scroll to position [934, 0]
click at [280, 403] on icon at bounding box center [282, 409] width 13 height 13
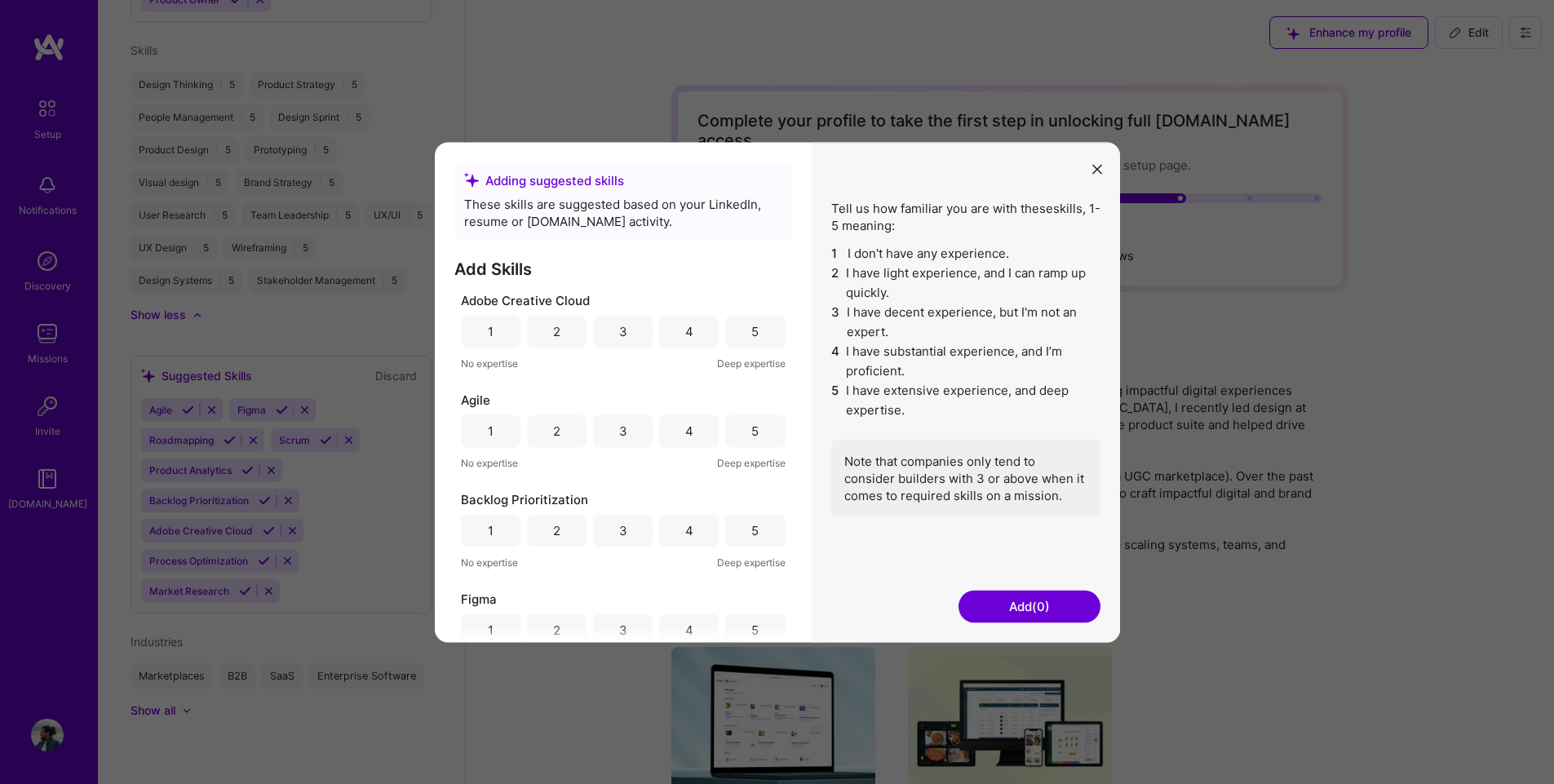
click at [675, 338] on div "4" at bounding box center [689, 330] width 59 height 32
click at [733, 338] on div "5" at bounding box center [754, 330] width 59 height 32
click at [733, 440] on div "5" at bounding box center [754, 429] width 59 height 32
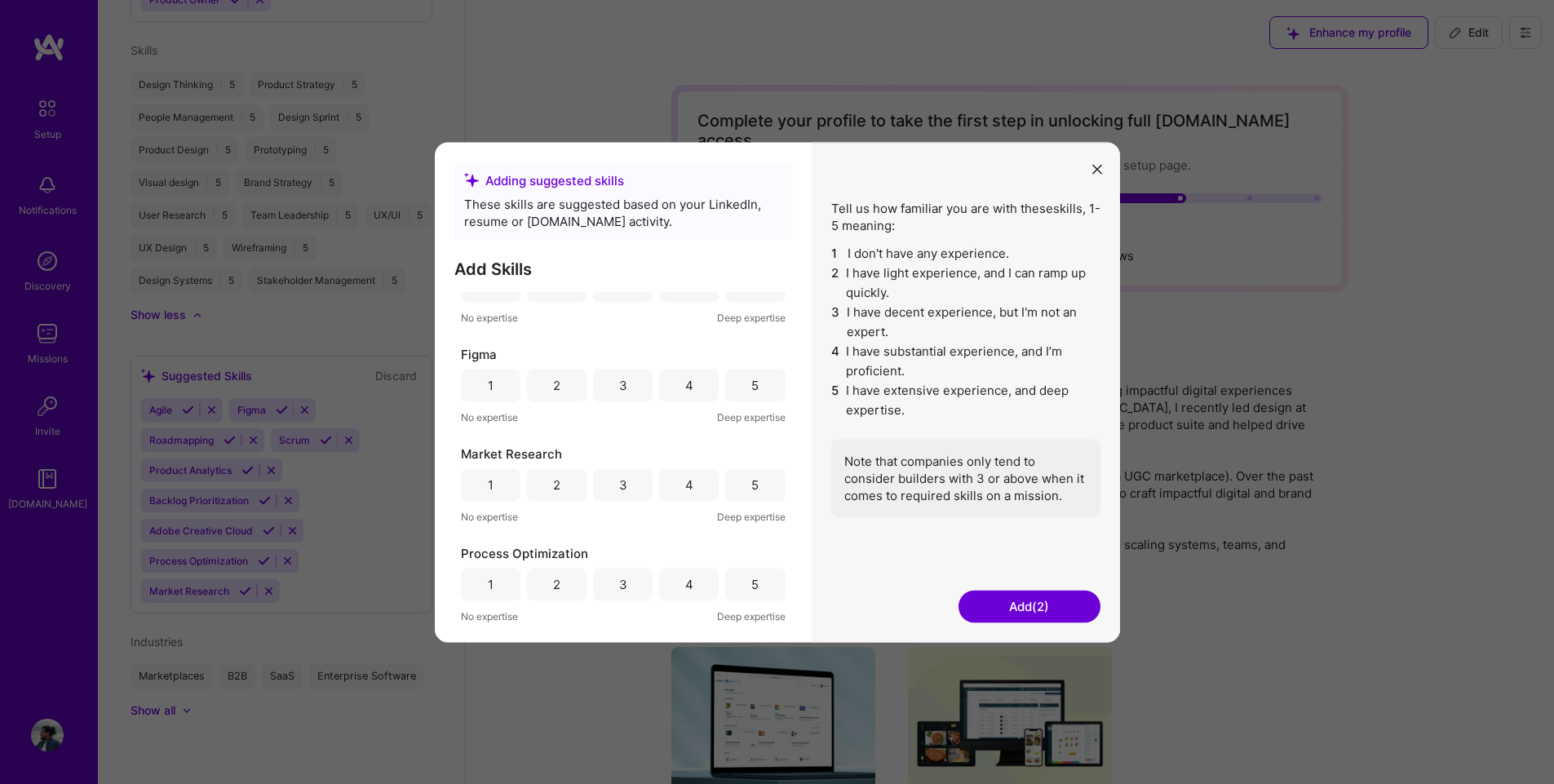
click at [739, 386] on div "5" at bounding box center [754, 384] width 59 height 32
click at [751, 483] on div "5" at bounding box center [755, 485] width 8 height 18
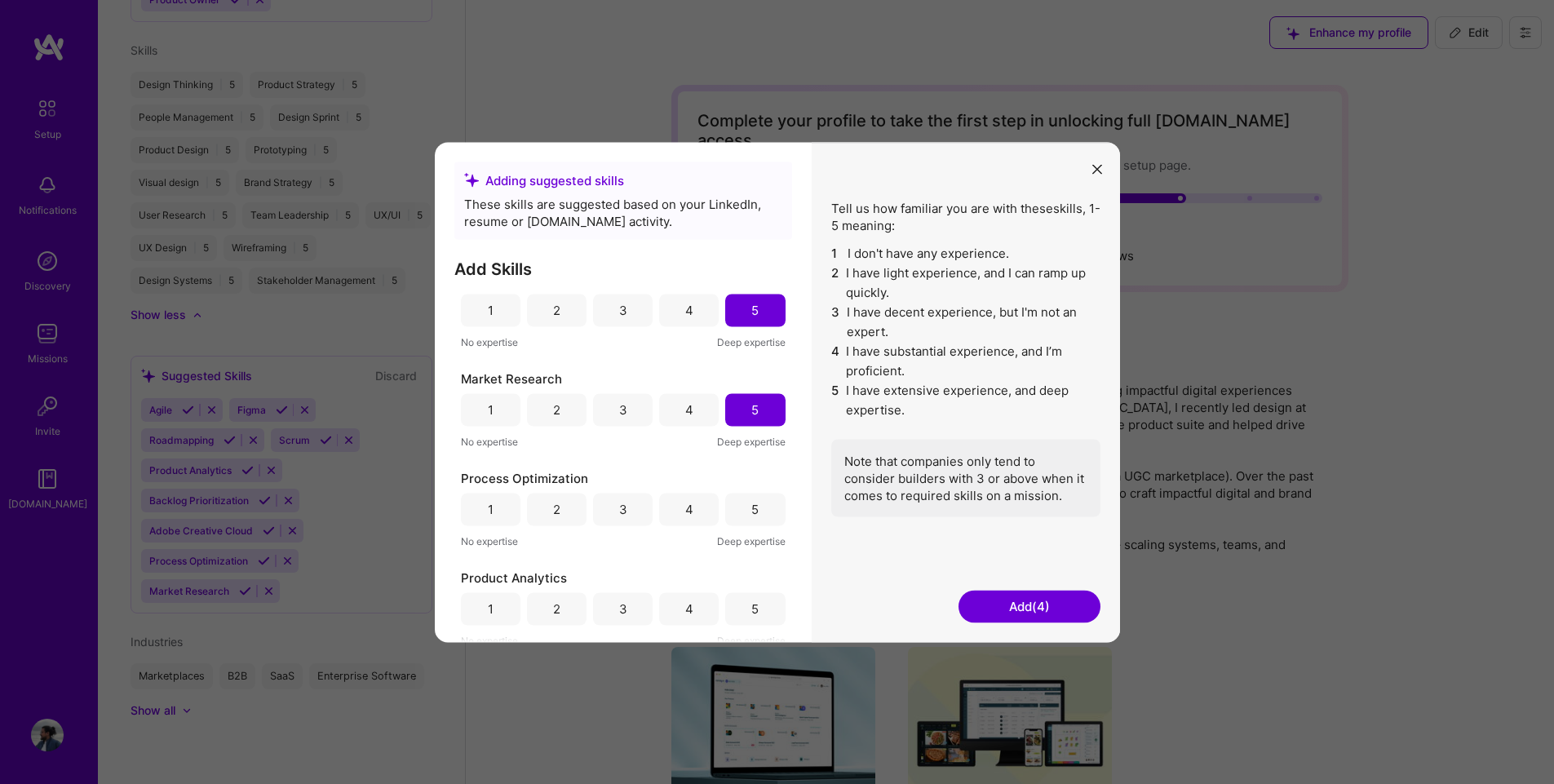
scroll to position [326, 0]
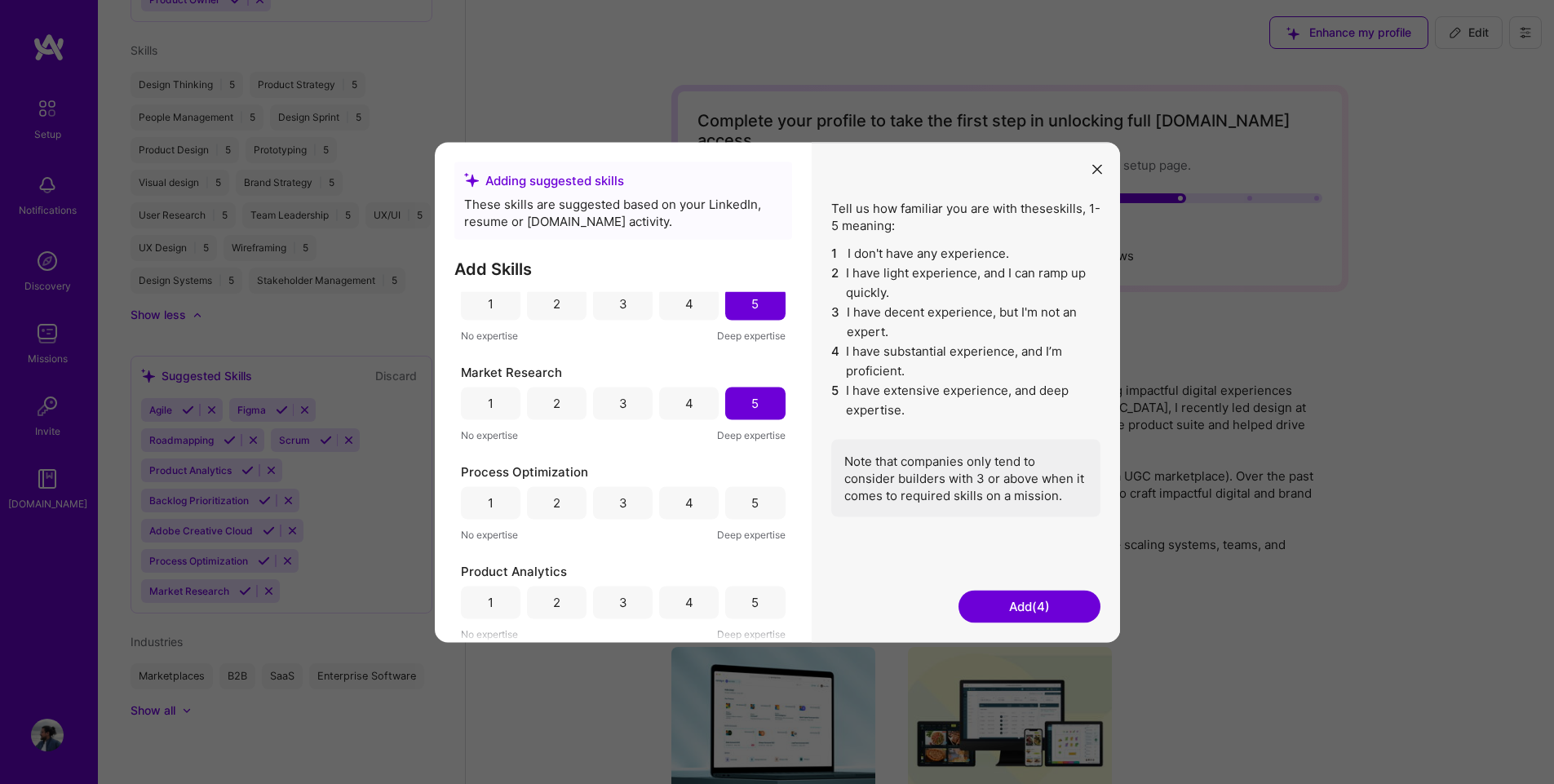
click at [737, 494] on div "5" at bounding box center [754, 502] width 59 height 32
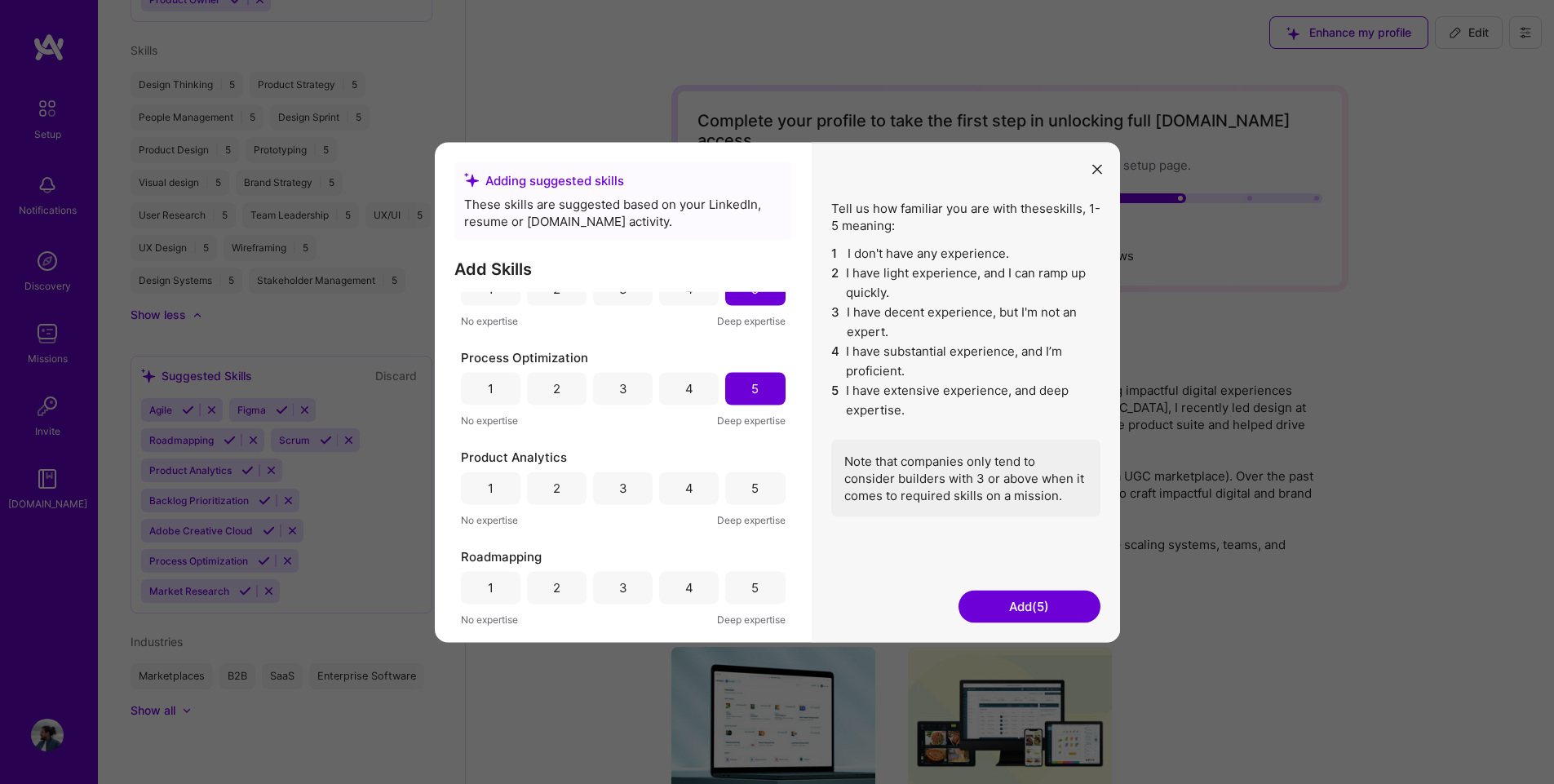
scroll to position [489, 0]
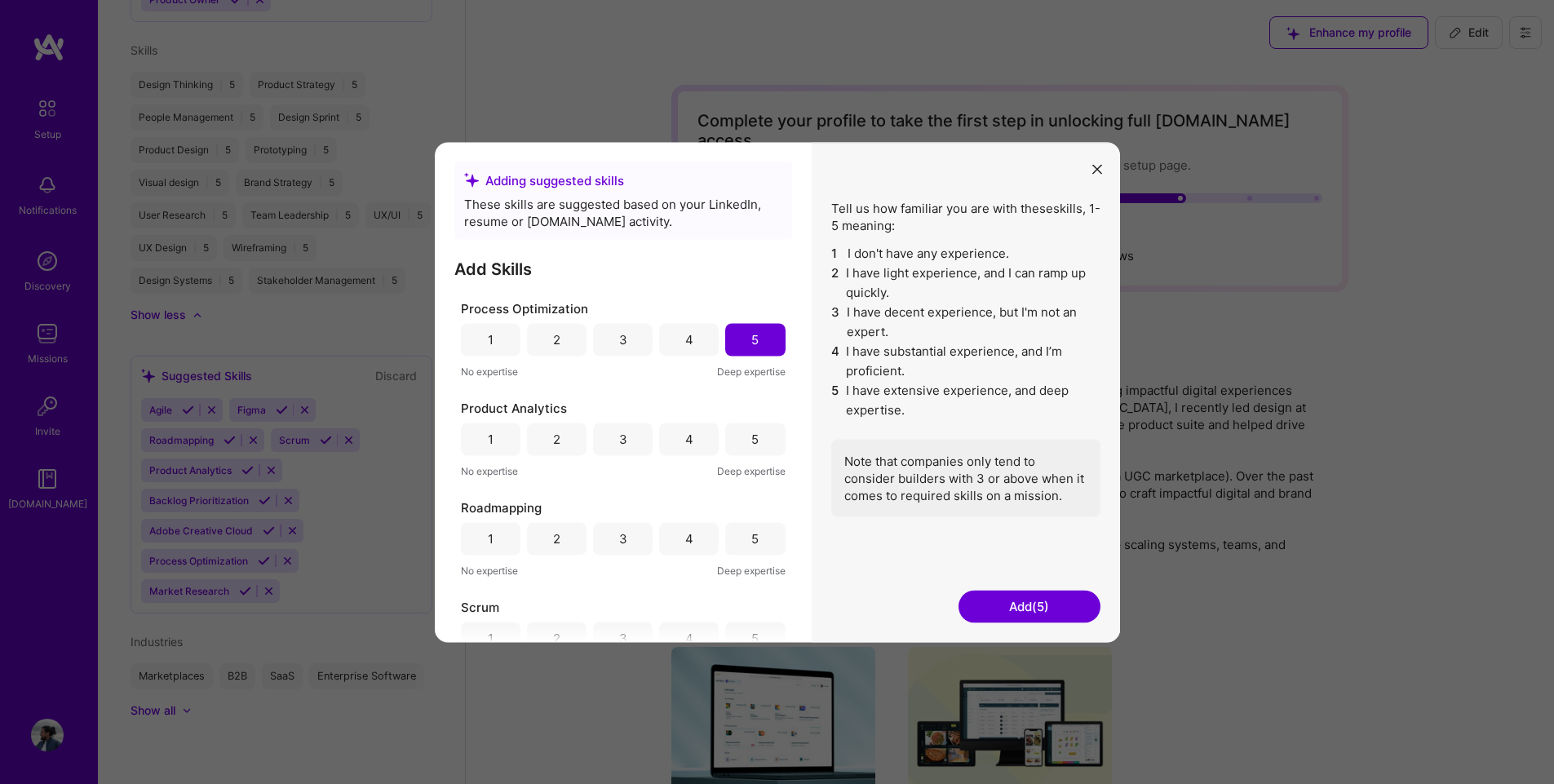
click at [738, 445] on div "5" at bounding box center [754, 438] width 59 height 32
click at [761, 534] on div "5" at bounding box center [754, 538] width 59 height 32
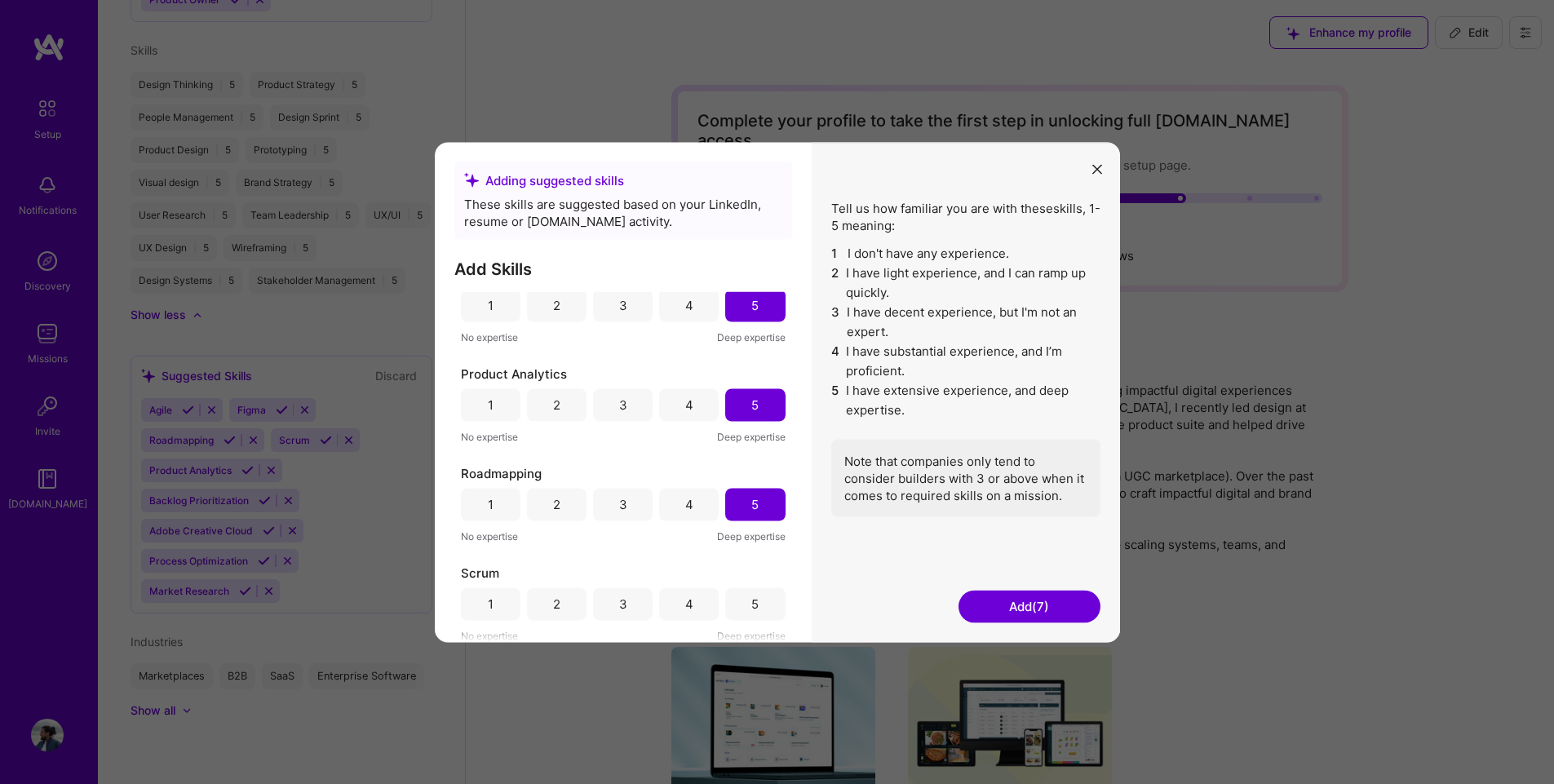
scroll to position [525, 0]
click at [1100, 167] on icon "modal" at bounding box center [1097, 169] width 10 height 10
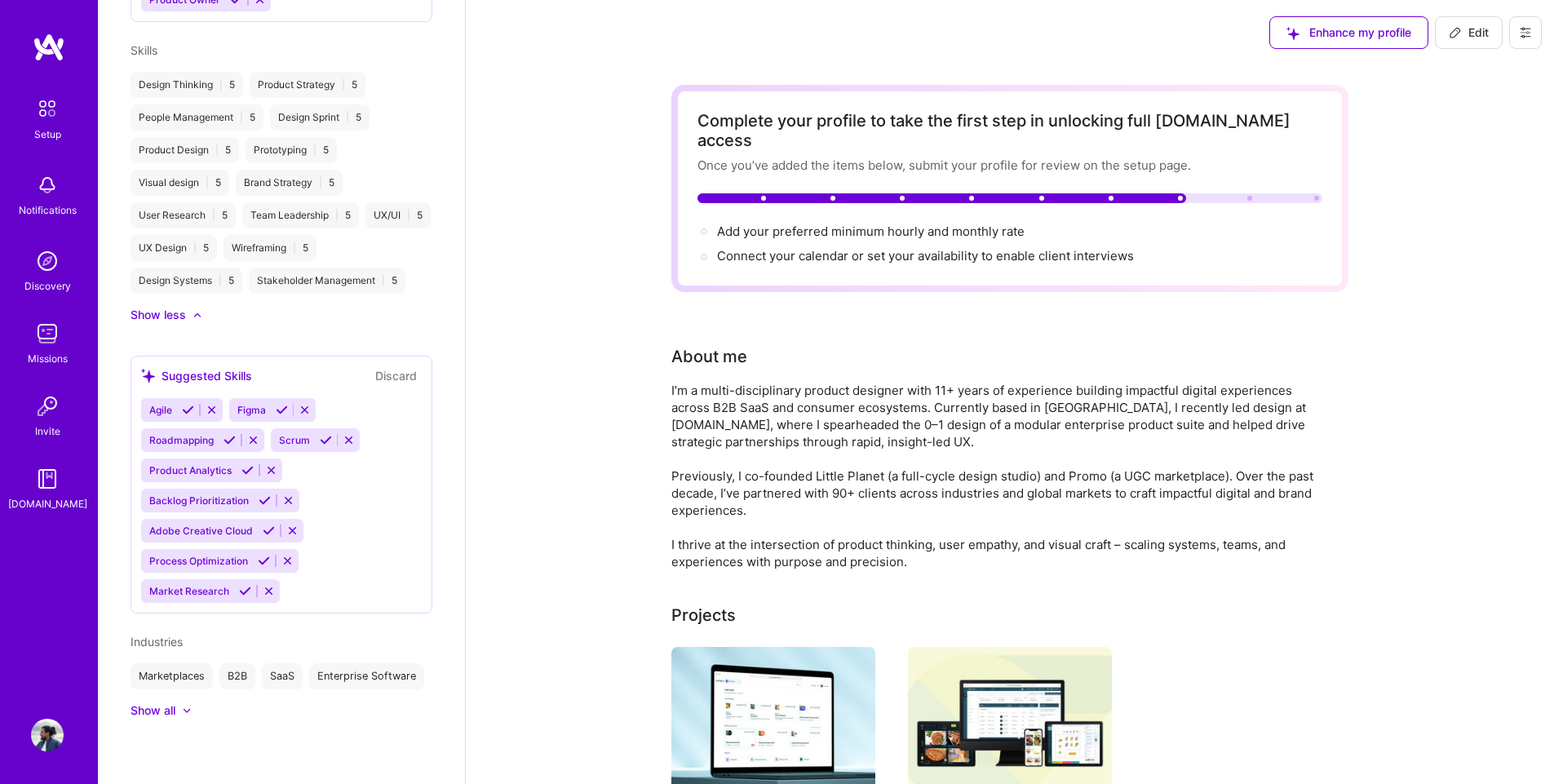
click at [347, 433] on icon at bounding box center [349, 439] width 13 height 13
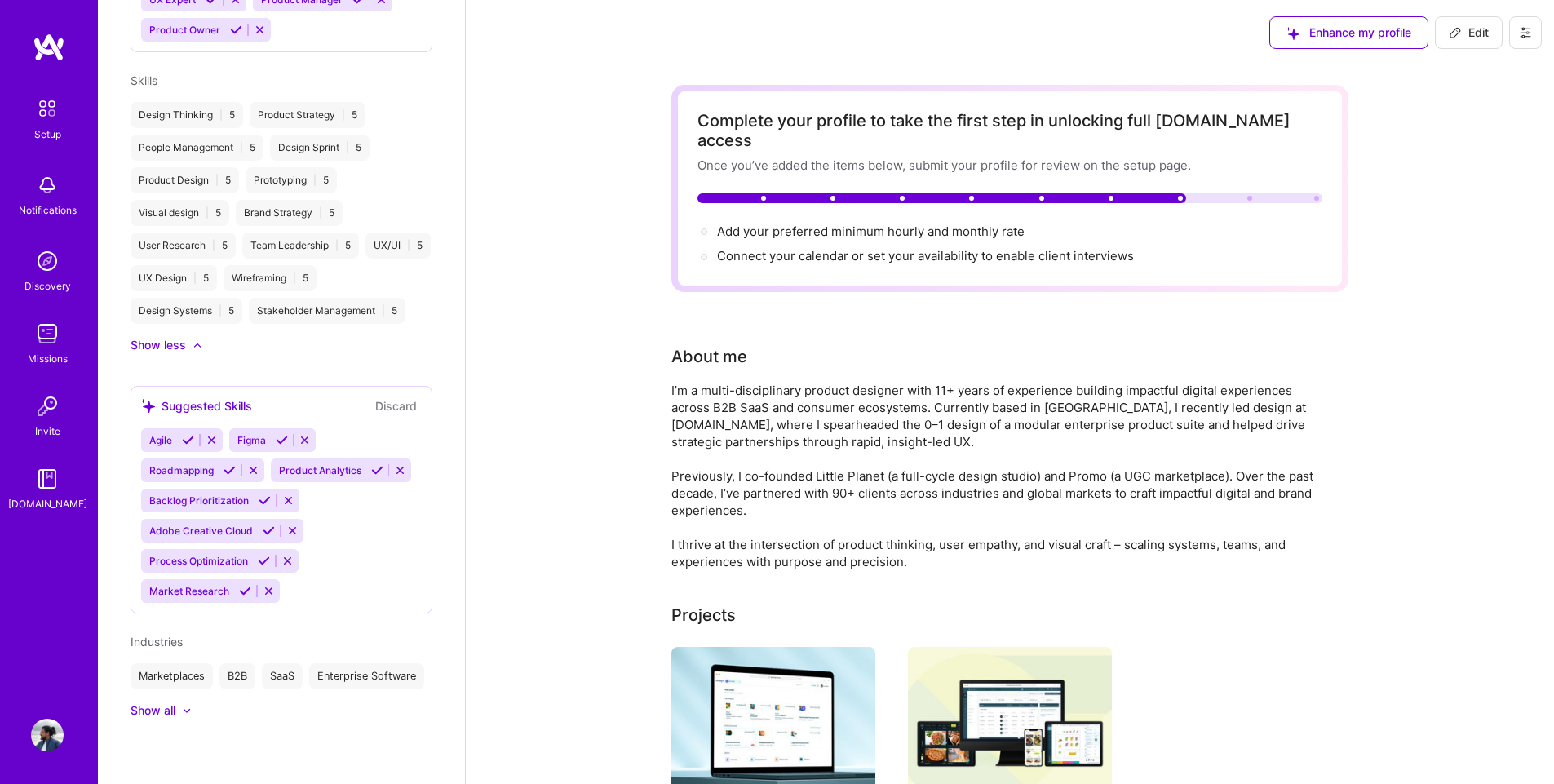
click at [258, 464] on icon at bounding box center [253, 469] width 13 height 13
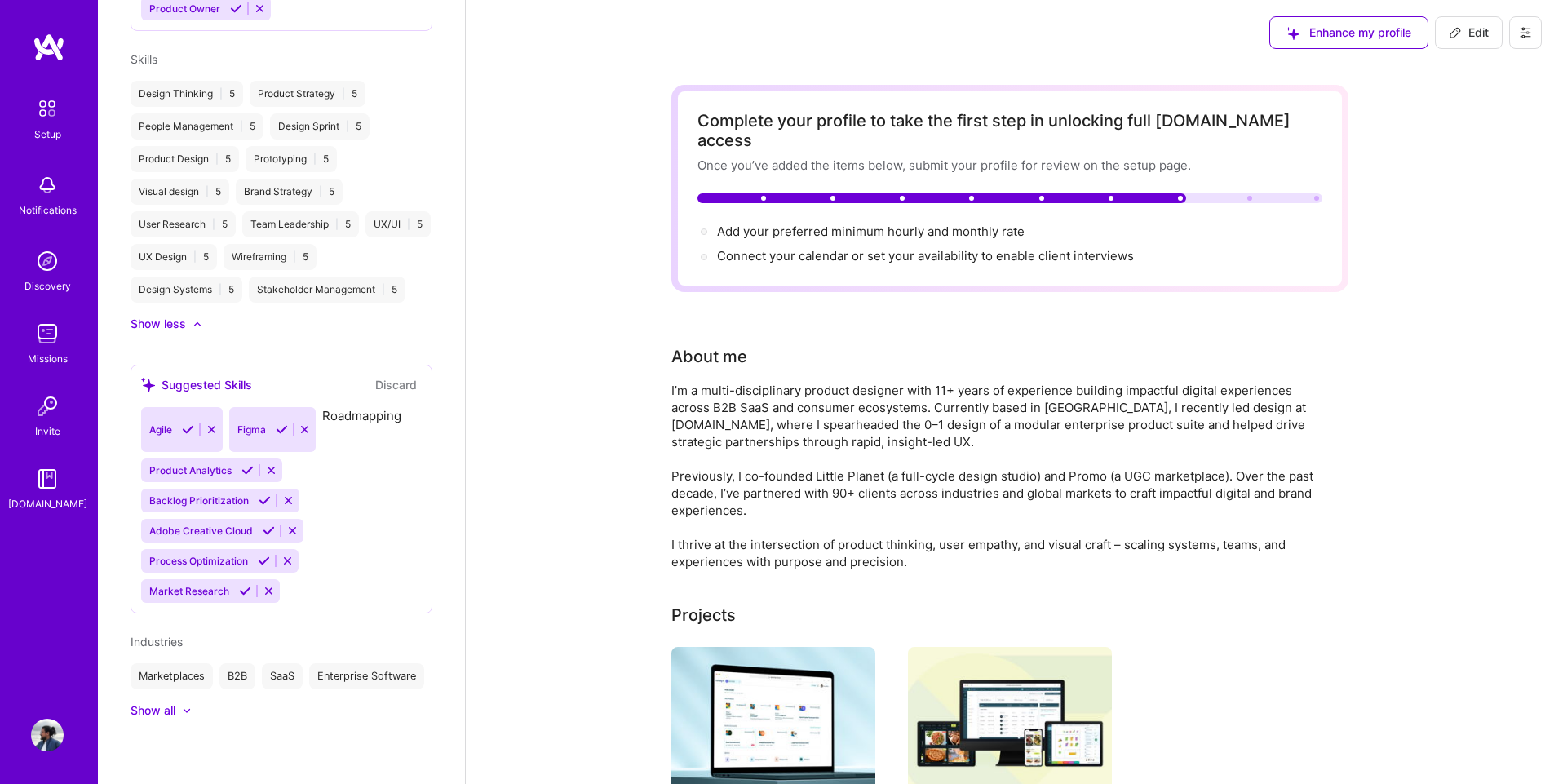
scroll to position [904, 0]
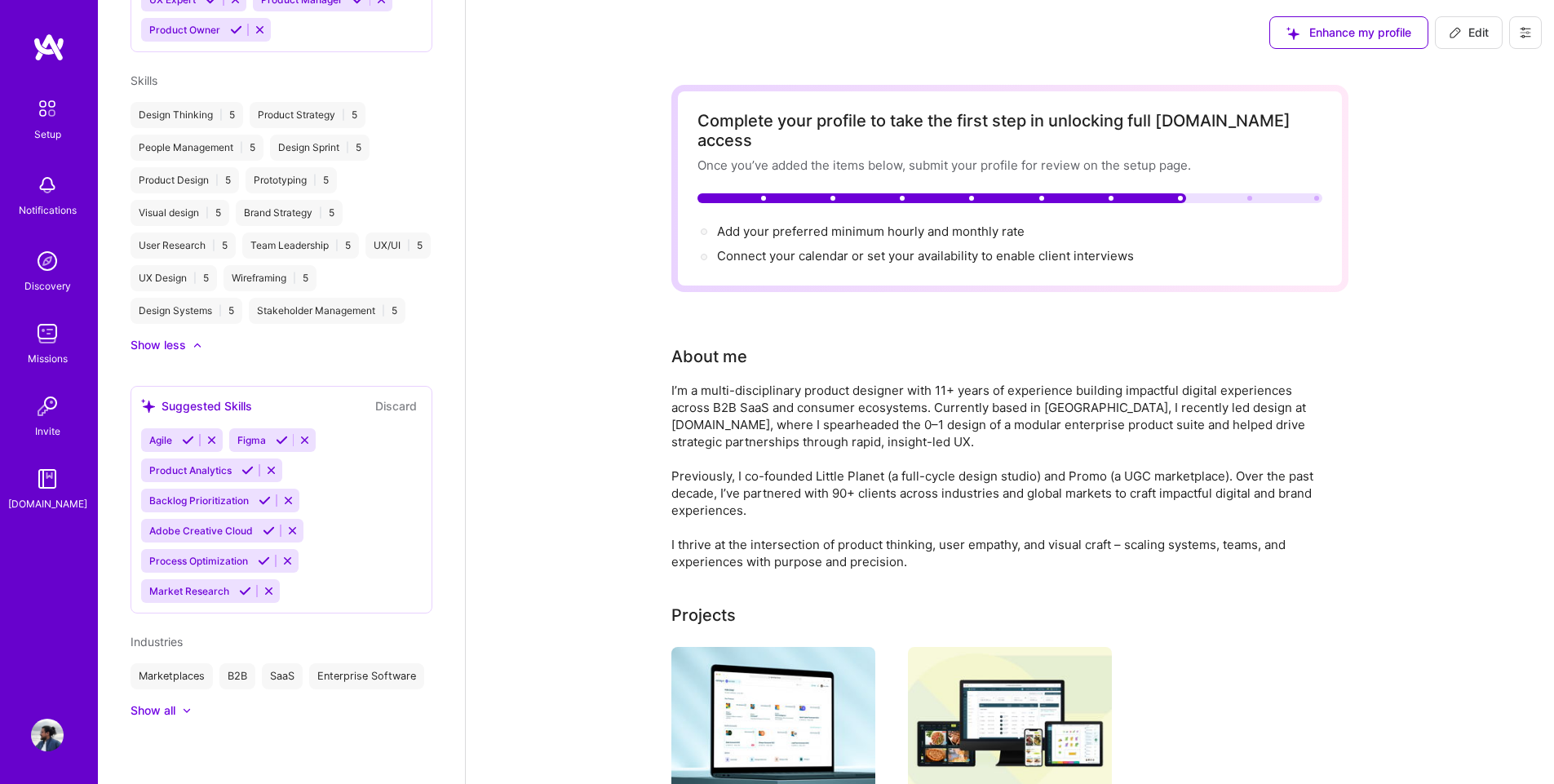
click at [290, 494] on icon at bounding box center [288, 500] width 13 height 13
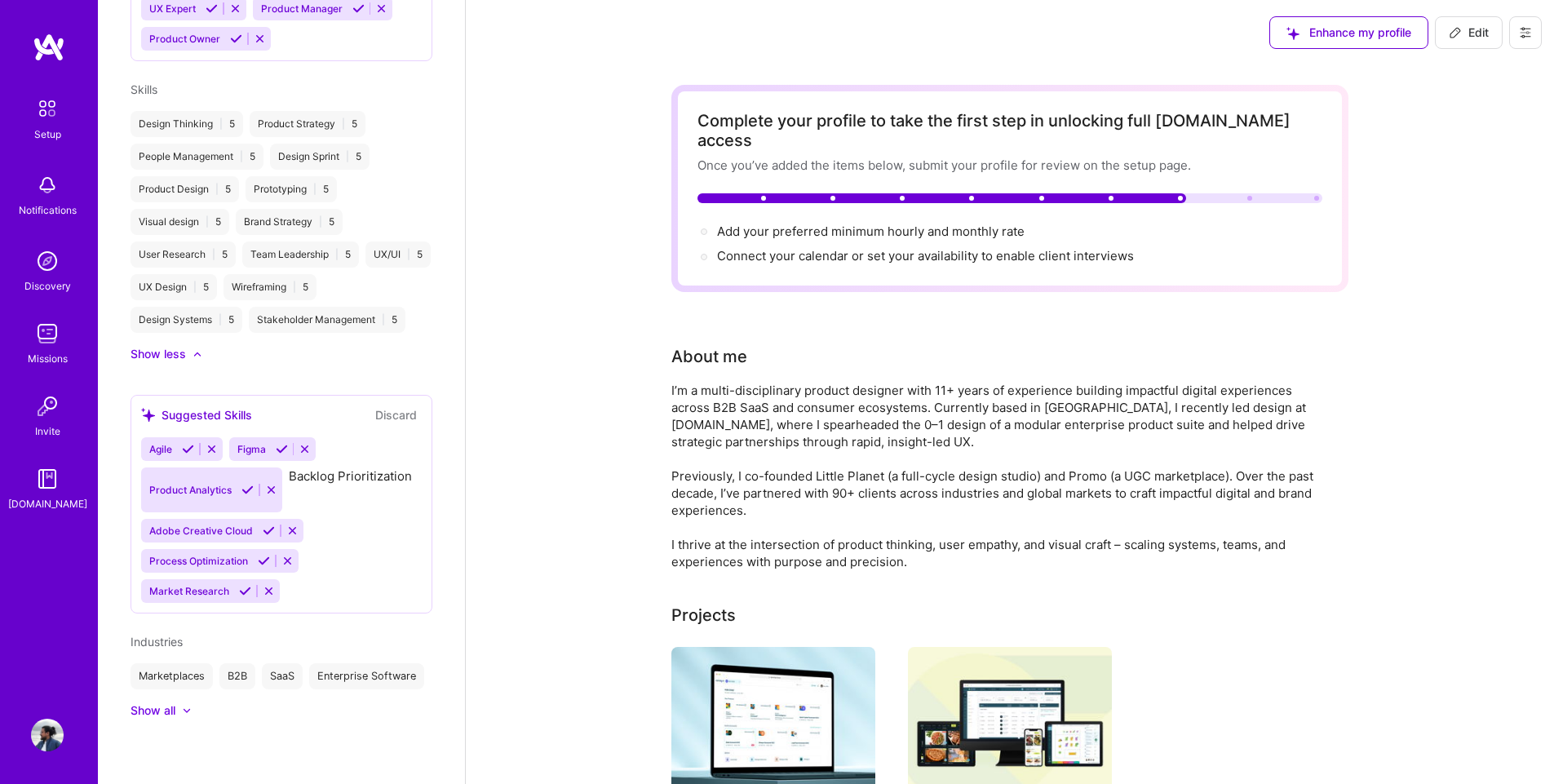
scroll to position [874, 0]
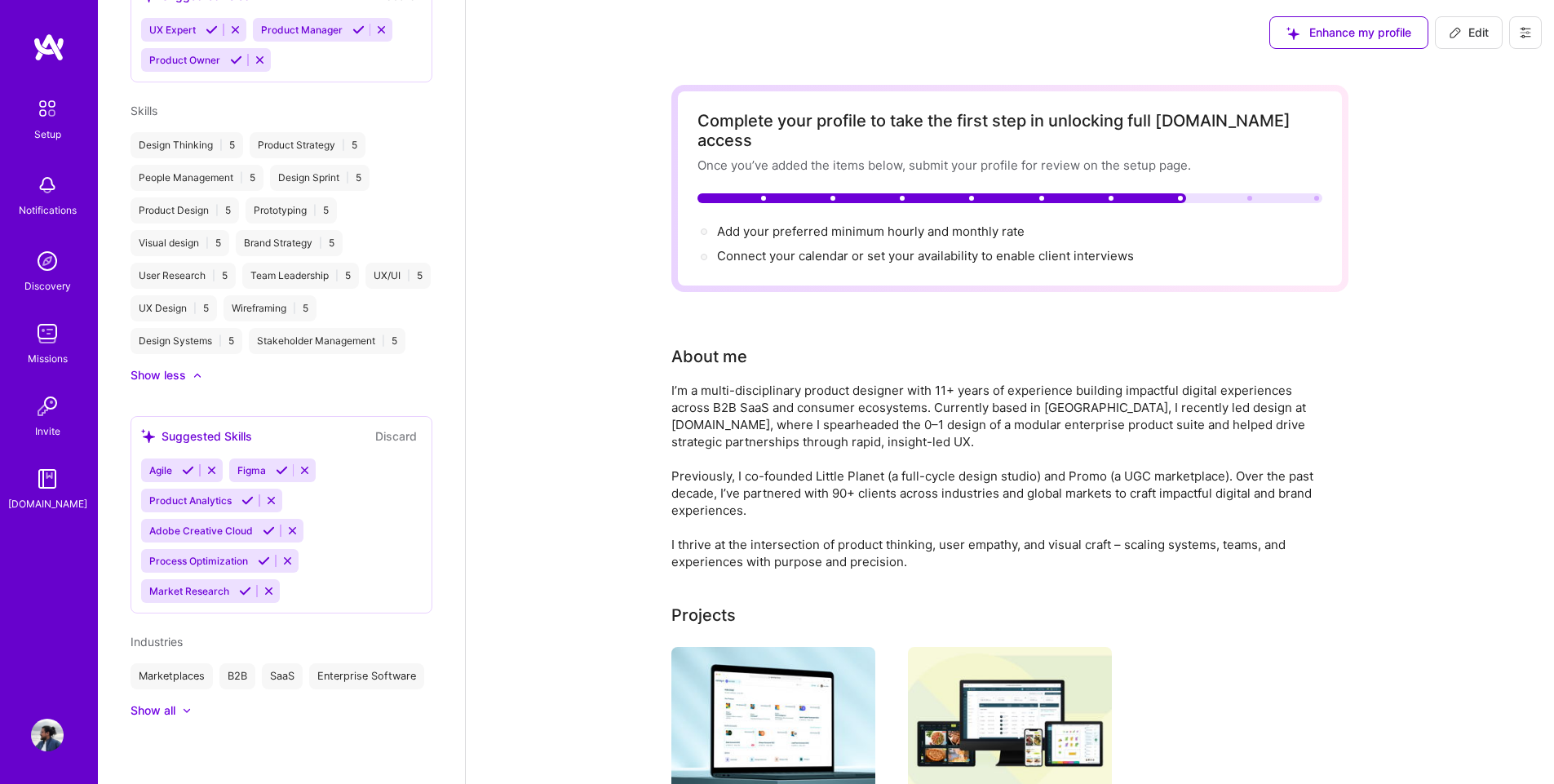
click at [268, 584] on icon at bounding box center [269, 590] width 13 height 13
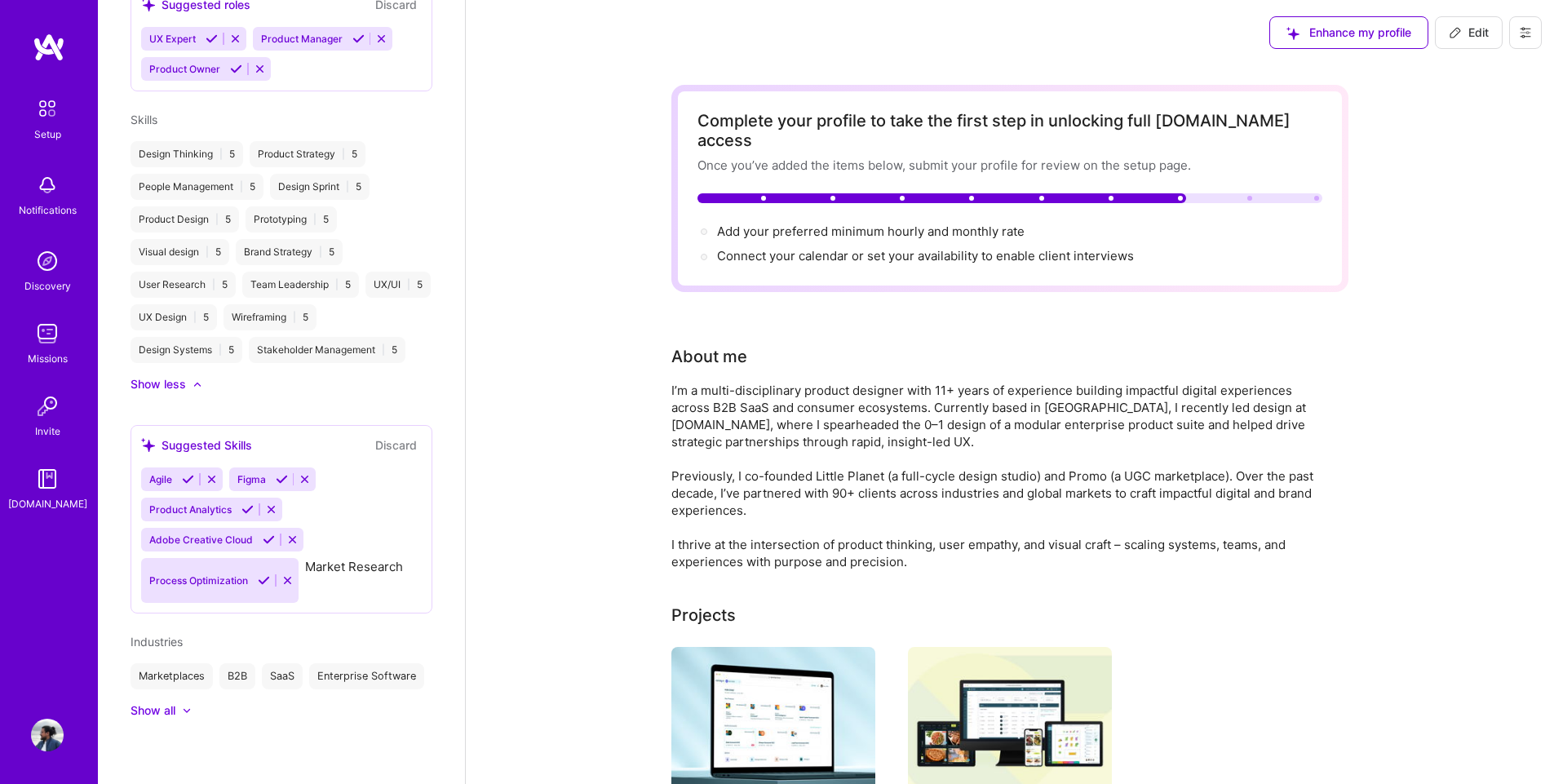
scroll to position [843, 0]
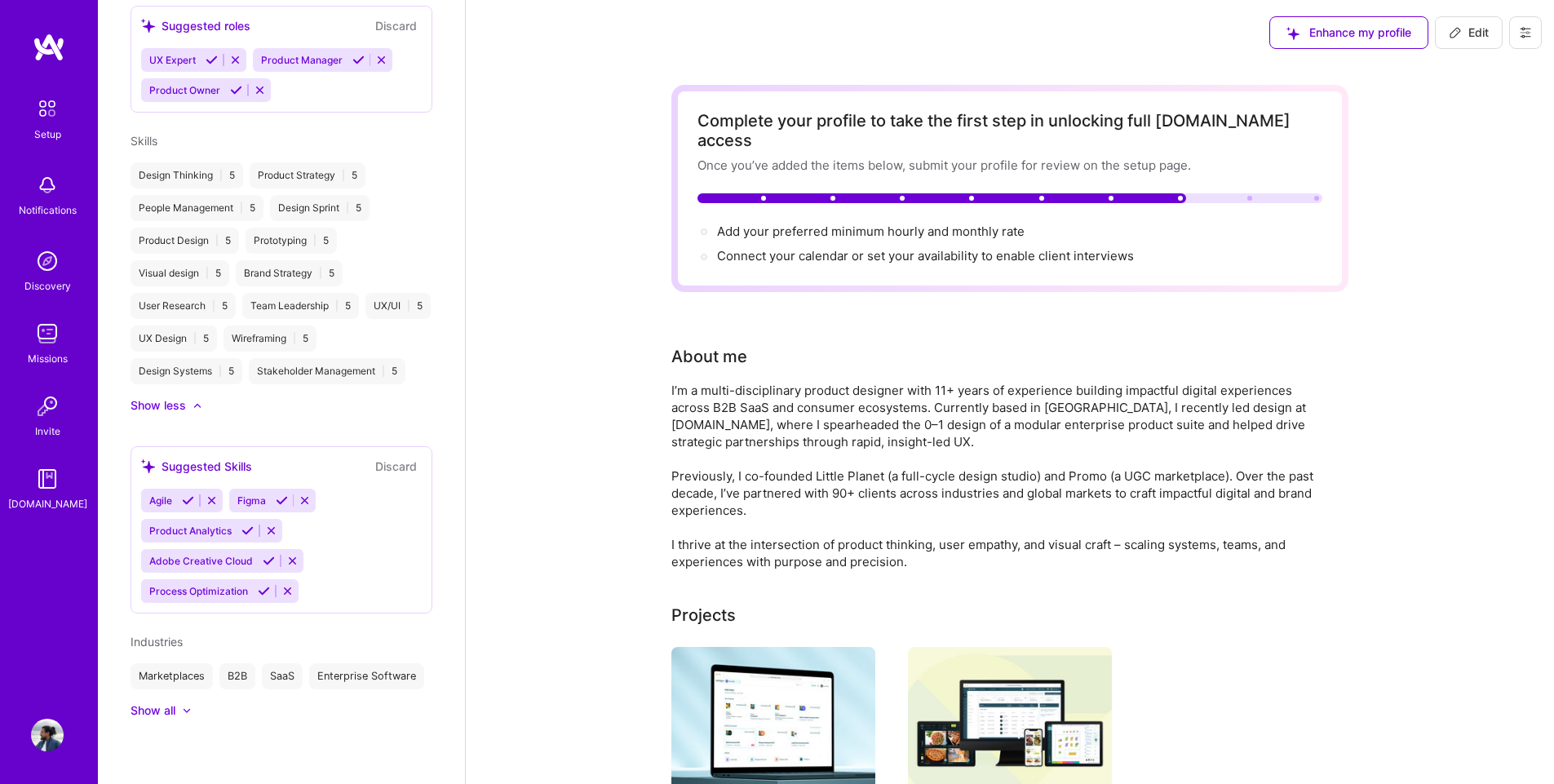
click at [183, 494] on icon at bounding box center [188, 500] width 13 height 13
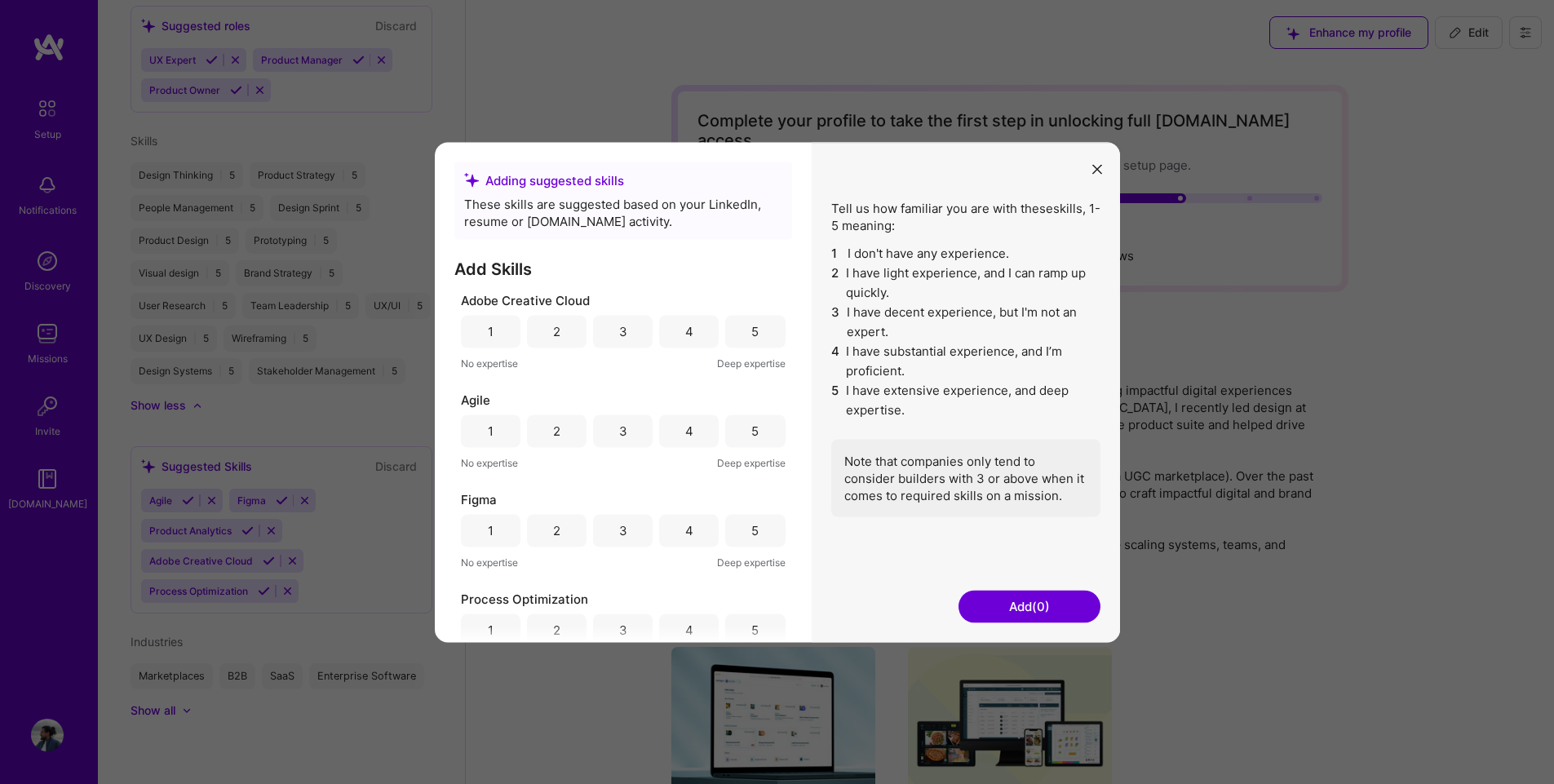
click at [739, 324] on div "5" at bounding box center [754, 330] width 59 height 32
click at [731, 427] on div "5" at bounding box center [754, 429] width 59 height 32
click at [744, 527] on div "5" at bounding box center [754, 530] width 59 height 32
click at [744, 631] on div "5" at bounding box center [754, 629] width 59 height 32
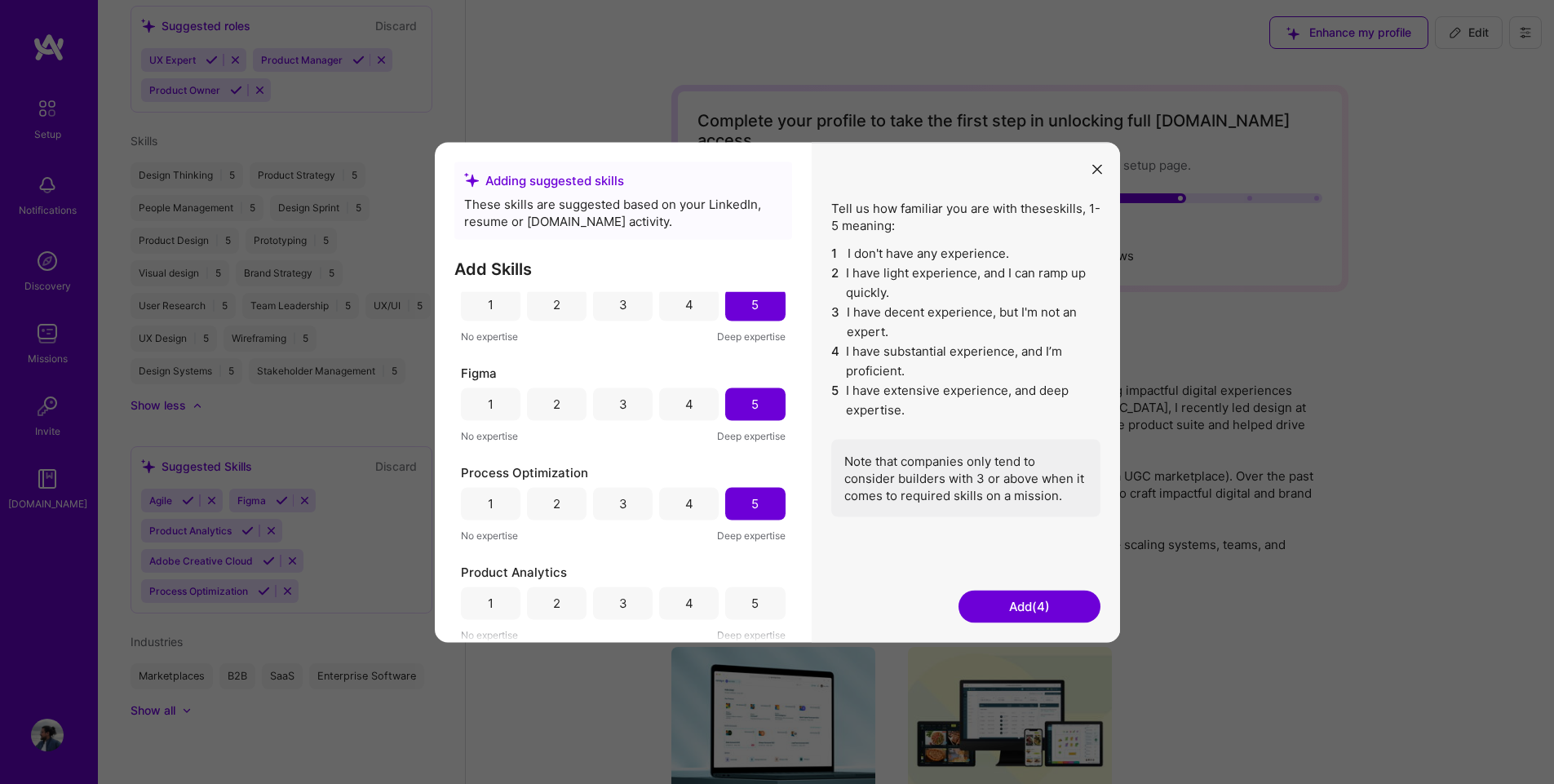
scroll to position [128, 0]
click at [768, 615] on div "5" at bounding box center [754, 601] width 59 height 32
click at [993, 609] on button "Add (5)" at bounding box center [1030, 605] width 142 height 32
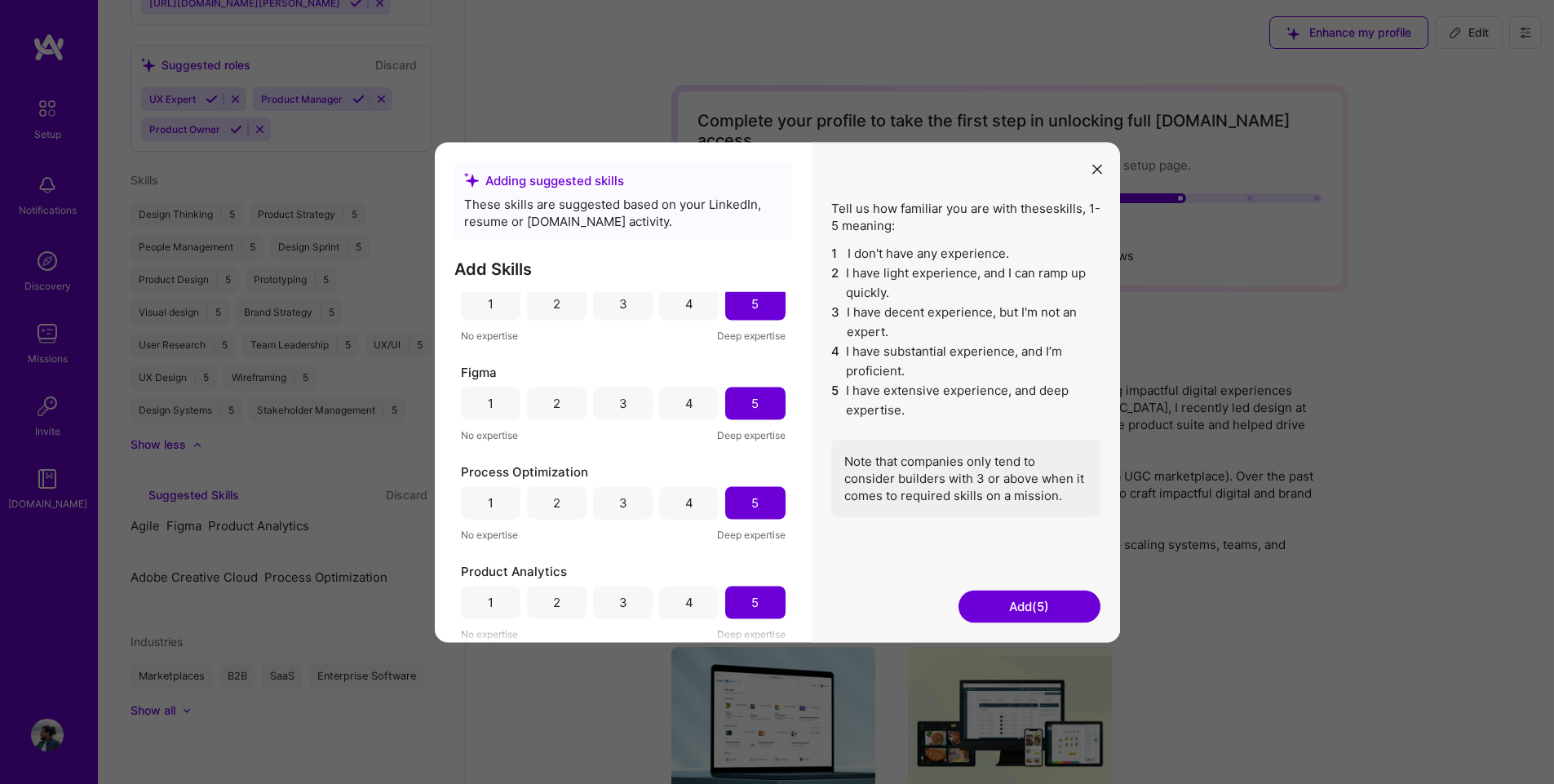
scroll to position [656, 0]
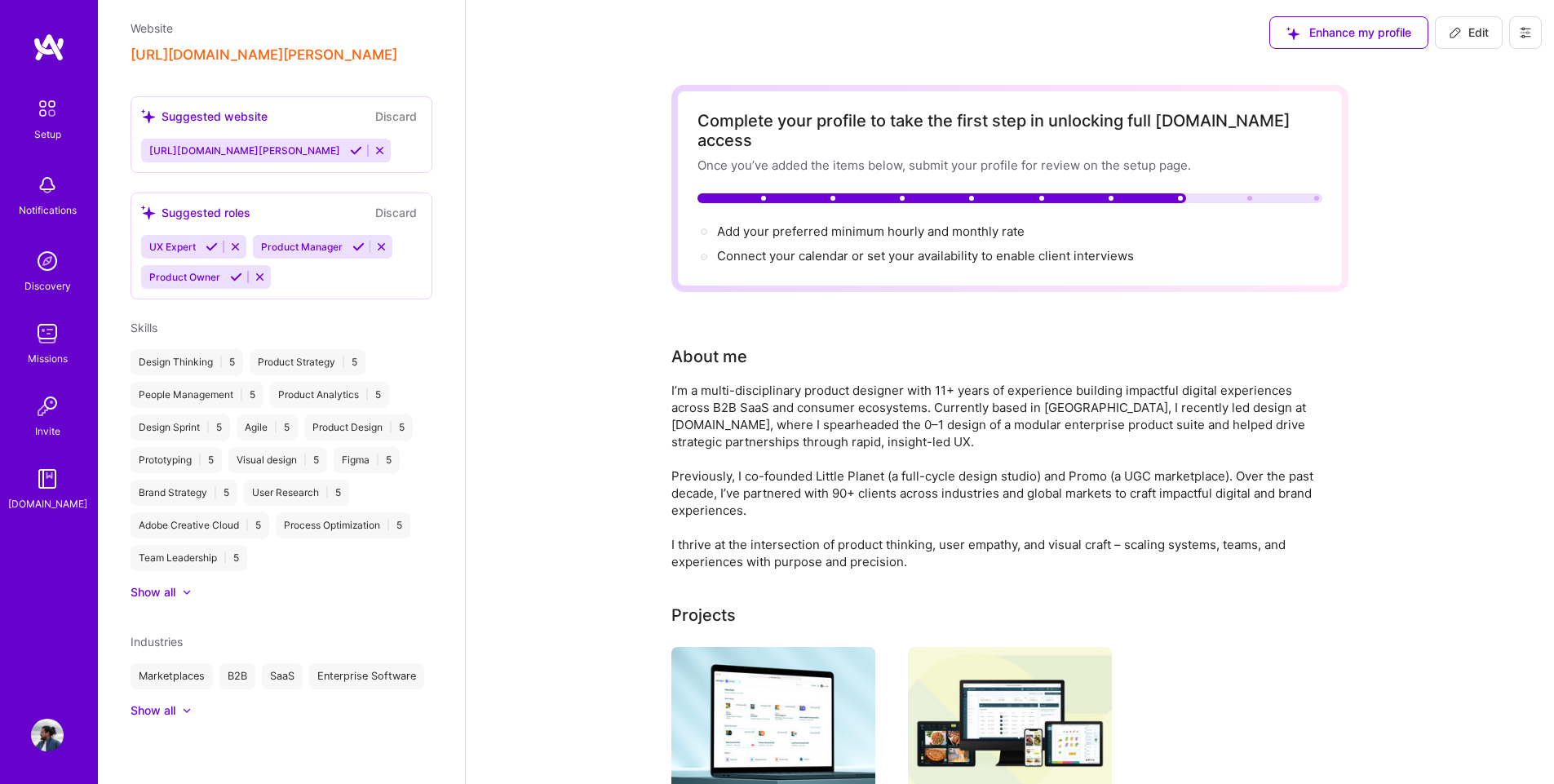
click at [208, 241] on icon at bounding box center [211, 246] width 13 height 13
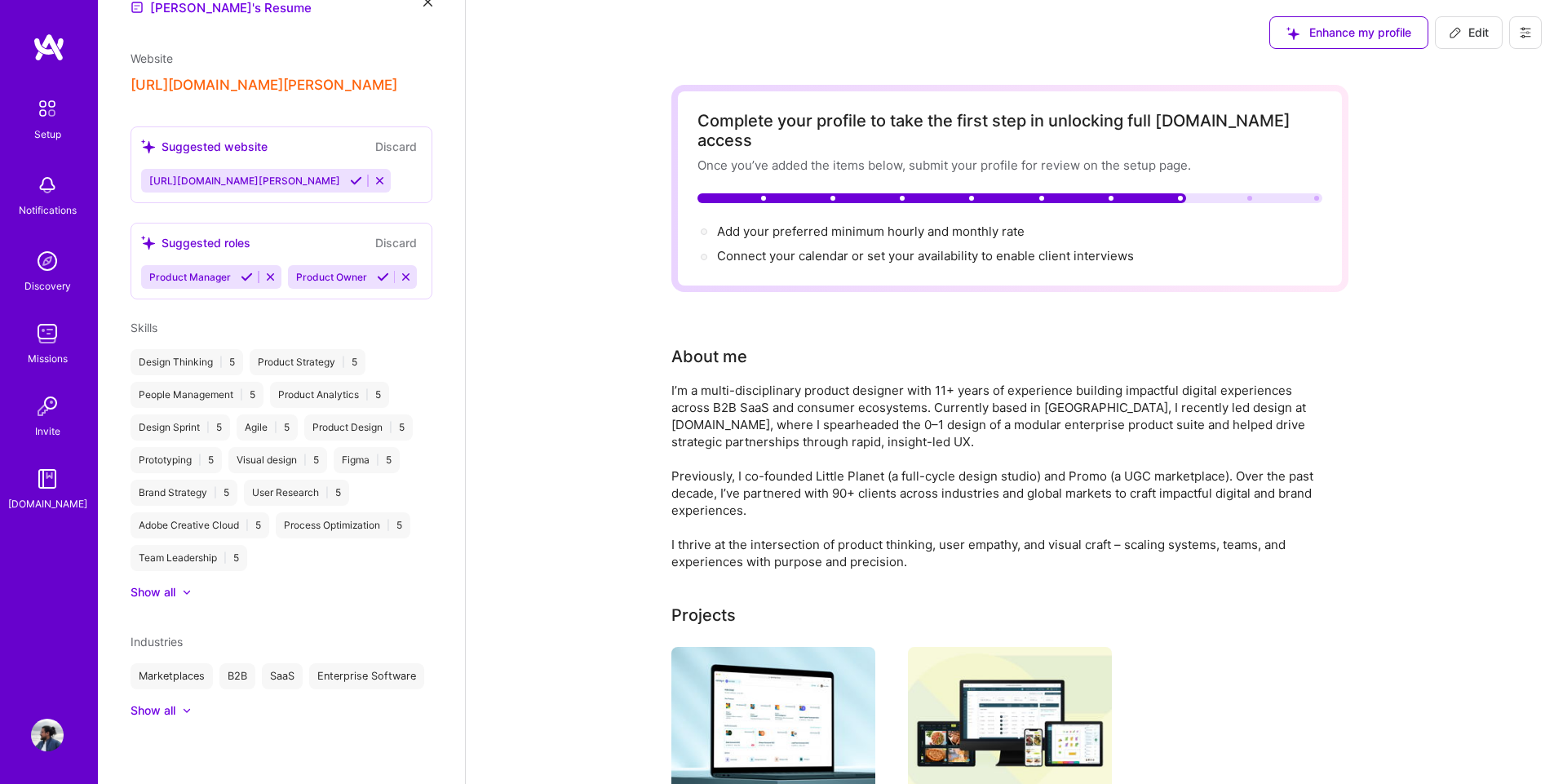
click at [350, 174] on icon at bounding box center [356, 180] width 13 height 13
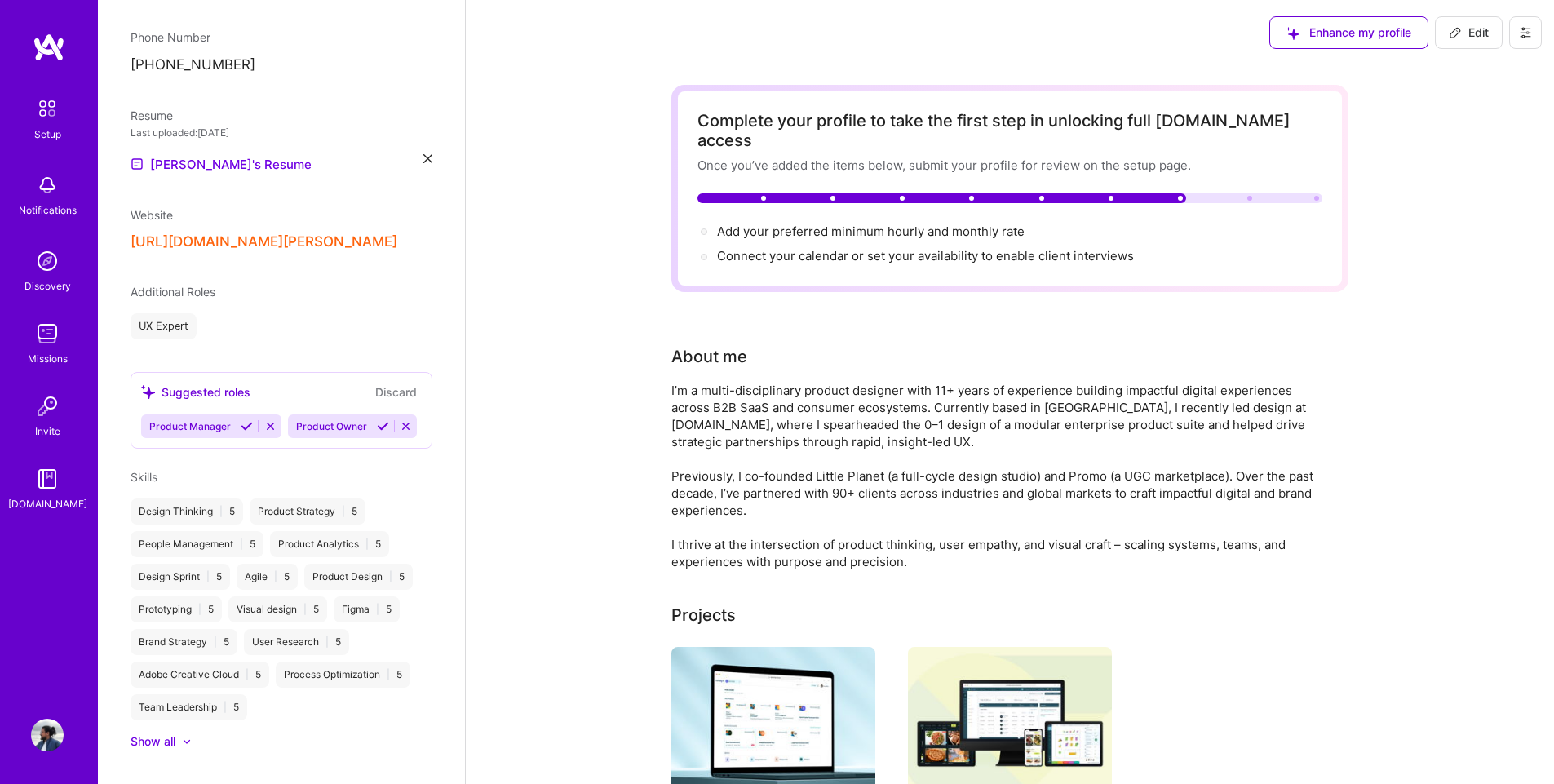
scroll to position [404, 0]
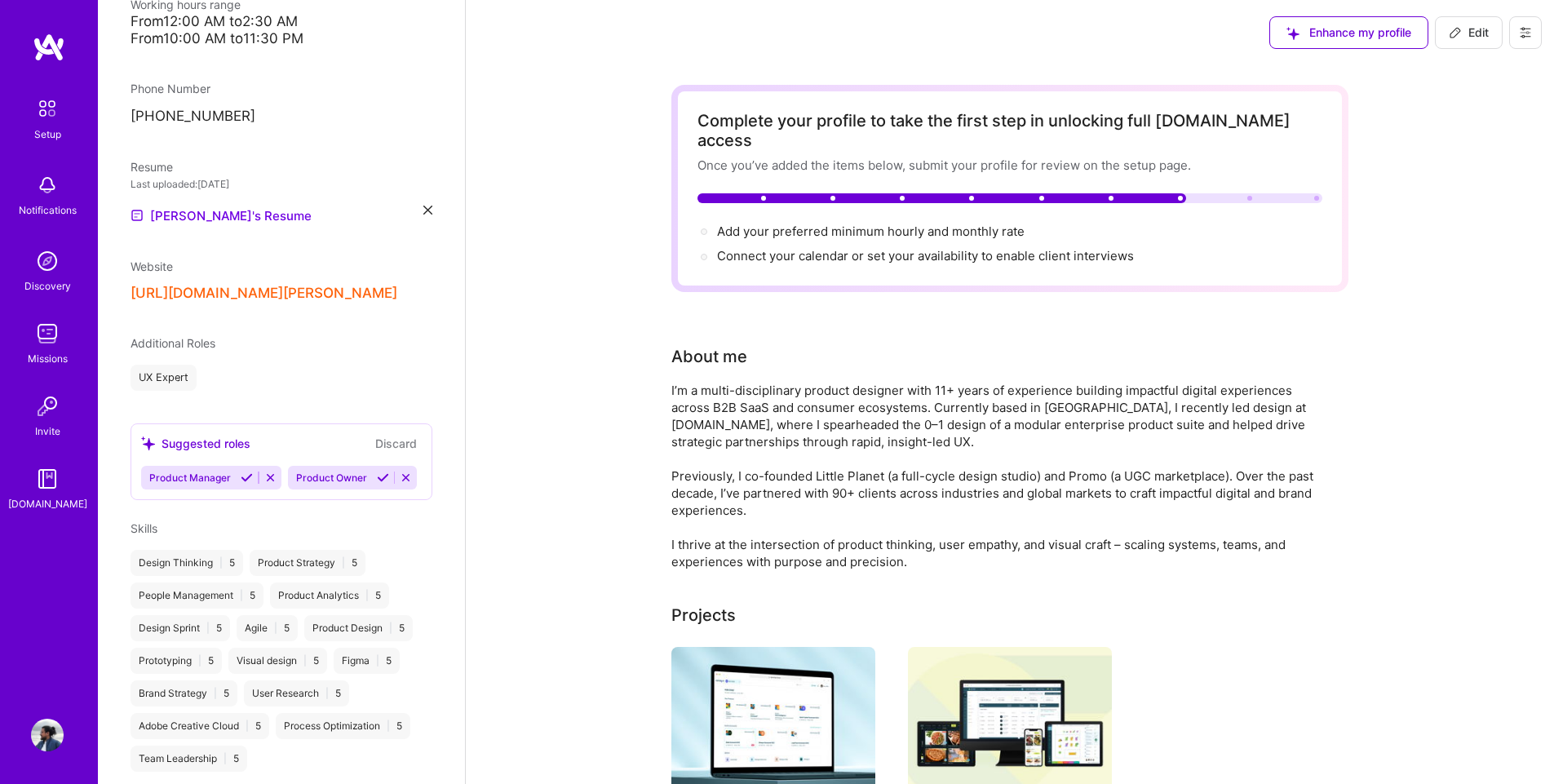
click at [399, 484] on icon at bounding box center [405, 477] width 13 height 13
click at [271, 471] on icon at bounding box center [270, 477] width 13 height 13
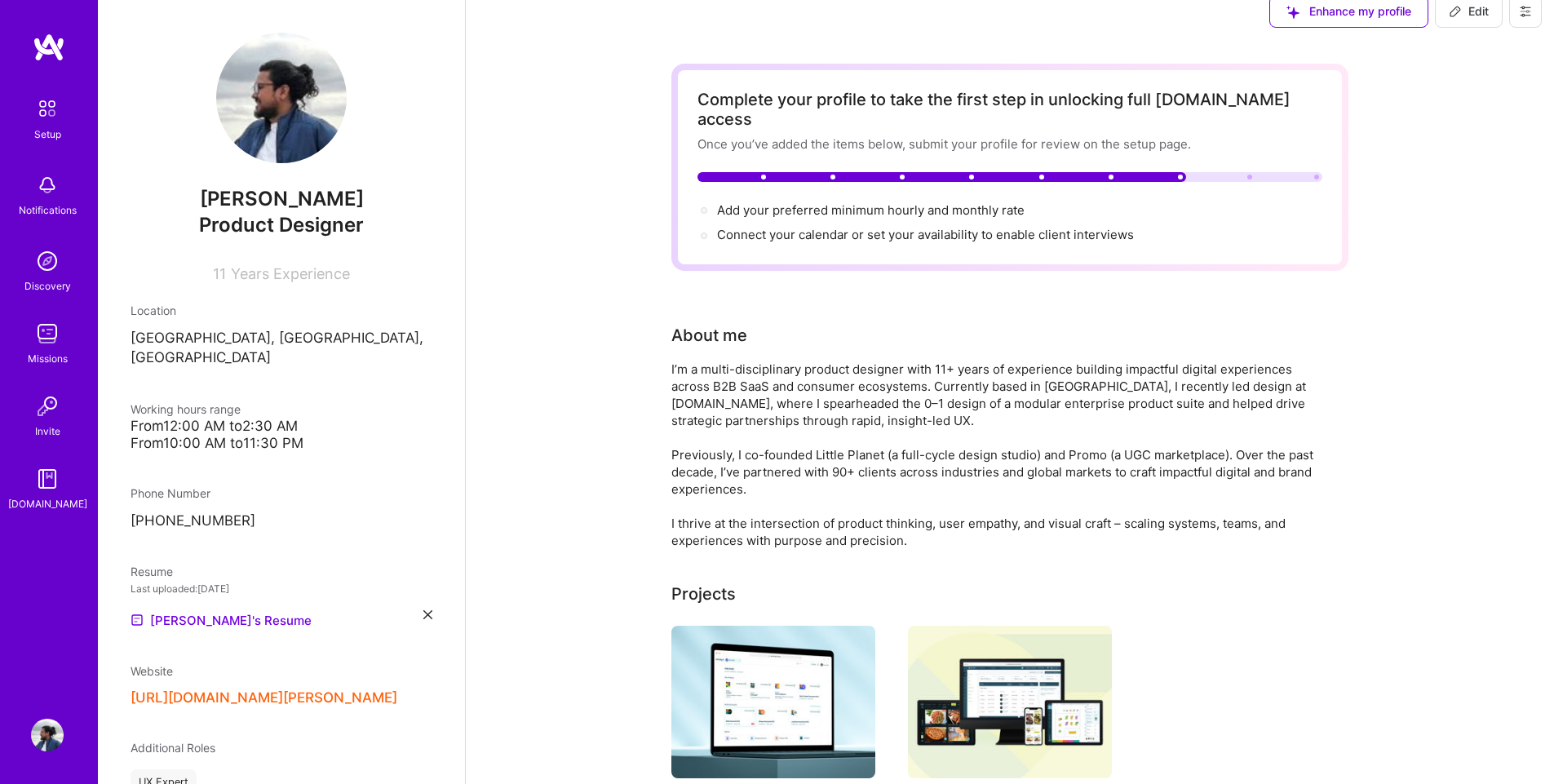
scroll to position [0, 0]
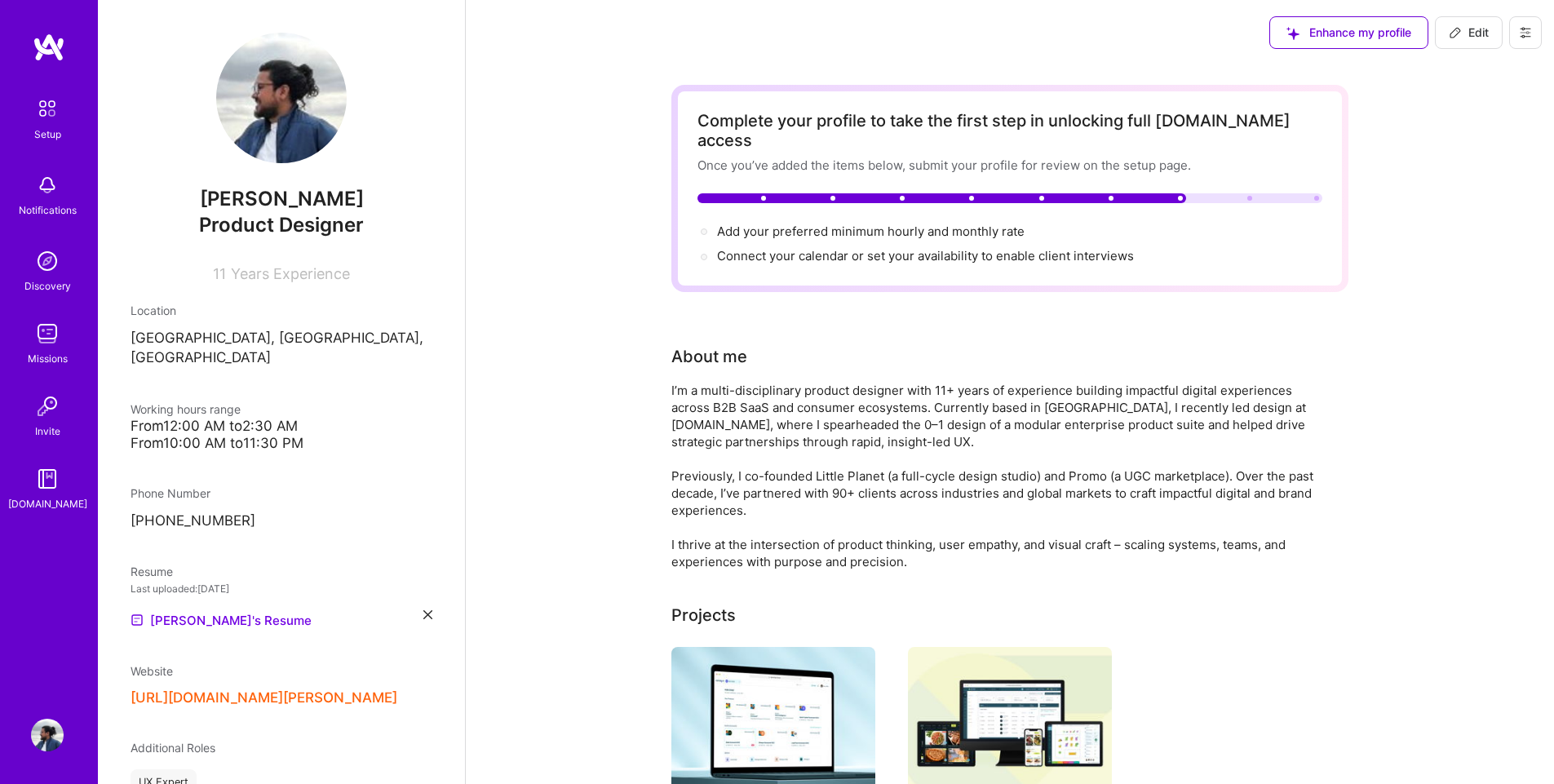
drag, startPoint x: 1543, startPoint y: 68, endPoint x: 1535, endPoint y: 178, distance: 110.3
click at [1522, 35] on icon at bounding box center [1525, 32] width 13 height 13
click at [750, 223] on span "Add your preferred minimum hourly and monthly rate →" at bounding box center [878, 231] width 322 height 16
select select "IN"
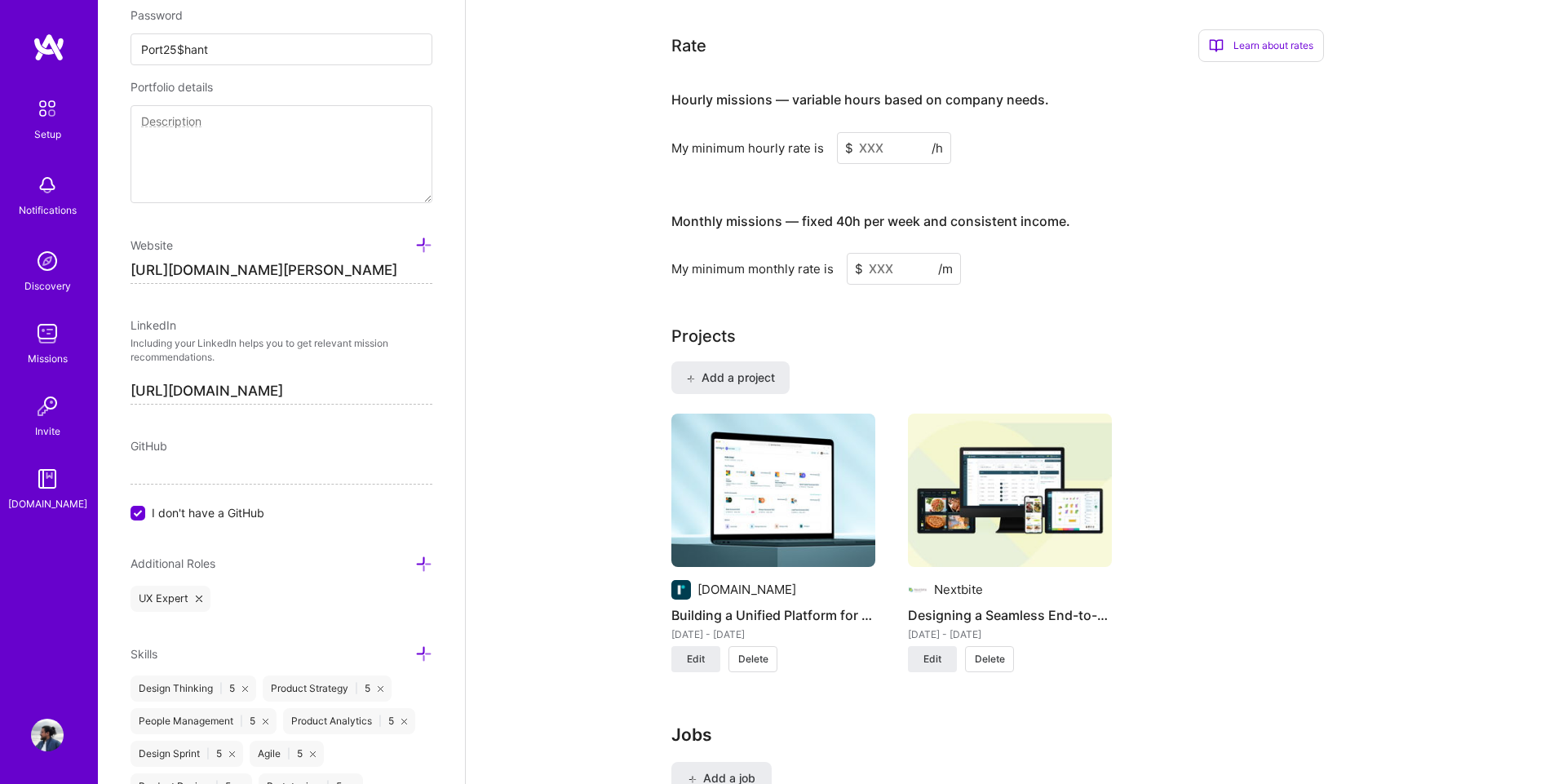
scroll to position [1029, 0]
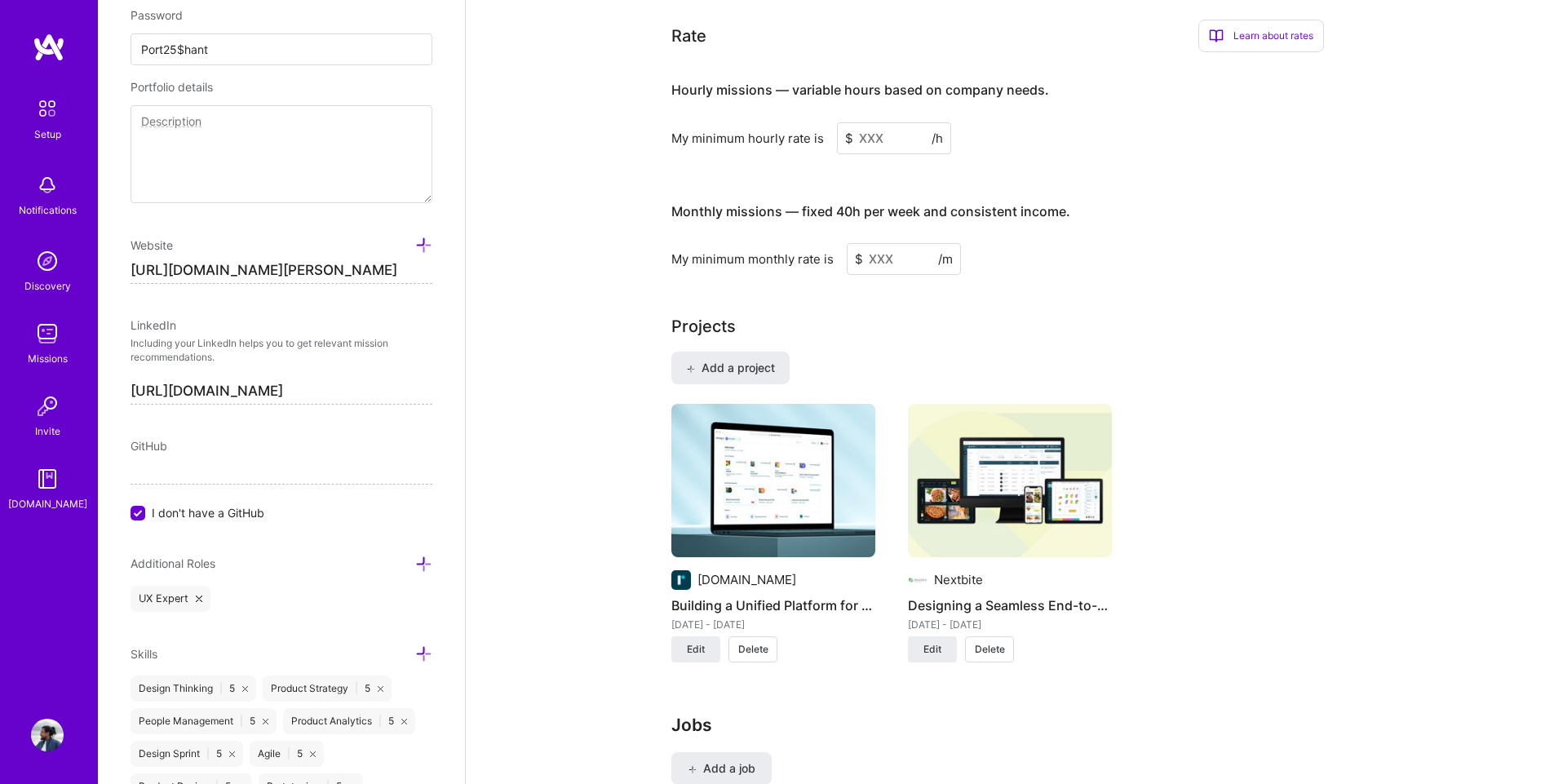
click at [875, 123] on input at bounding box center [893, 138] width 114 height 32
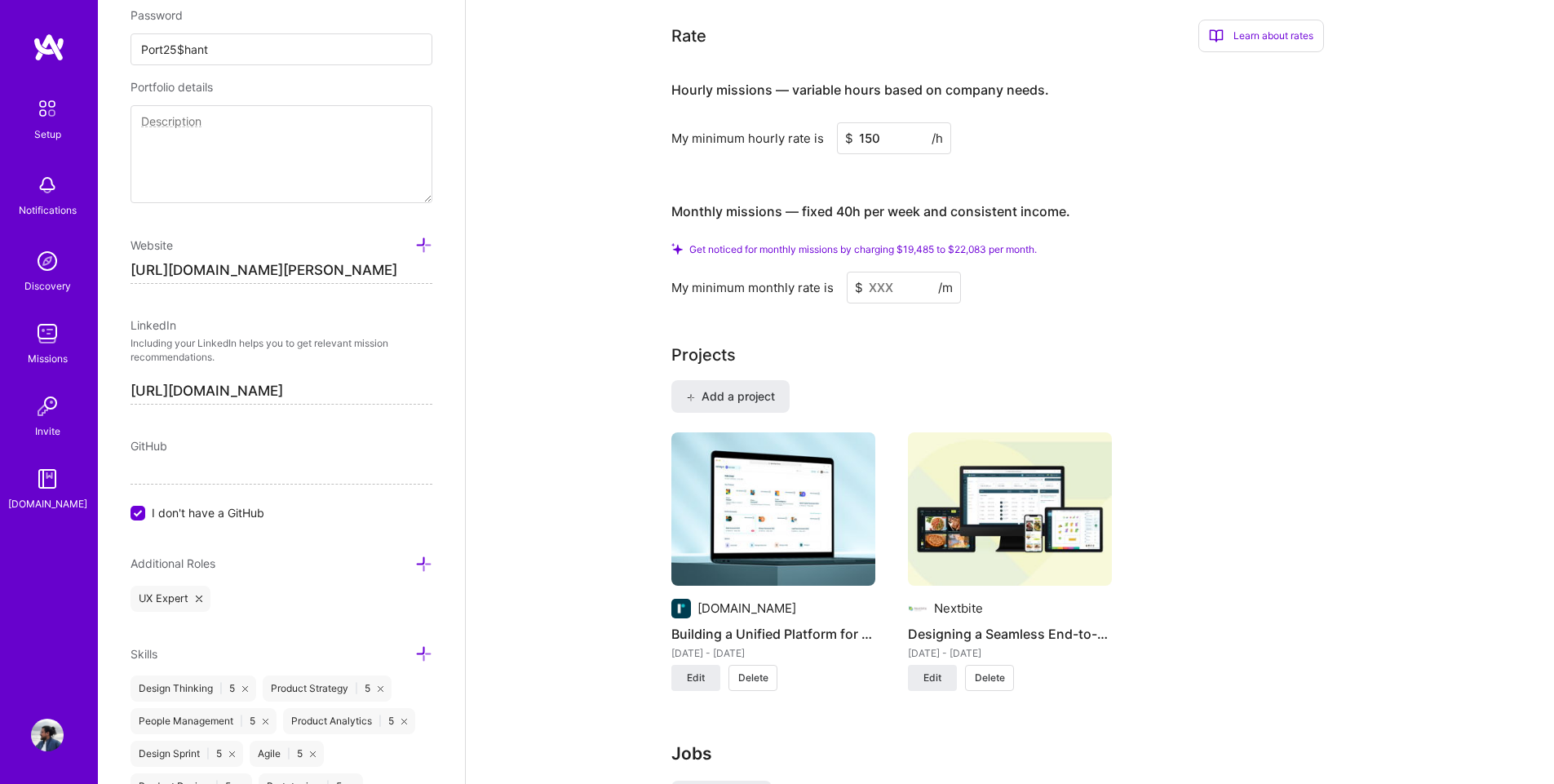
type input "150"
click at [891, 272] on input at bounding box center [903, 287] width 114 height 32
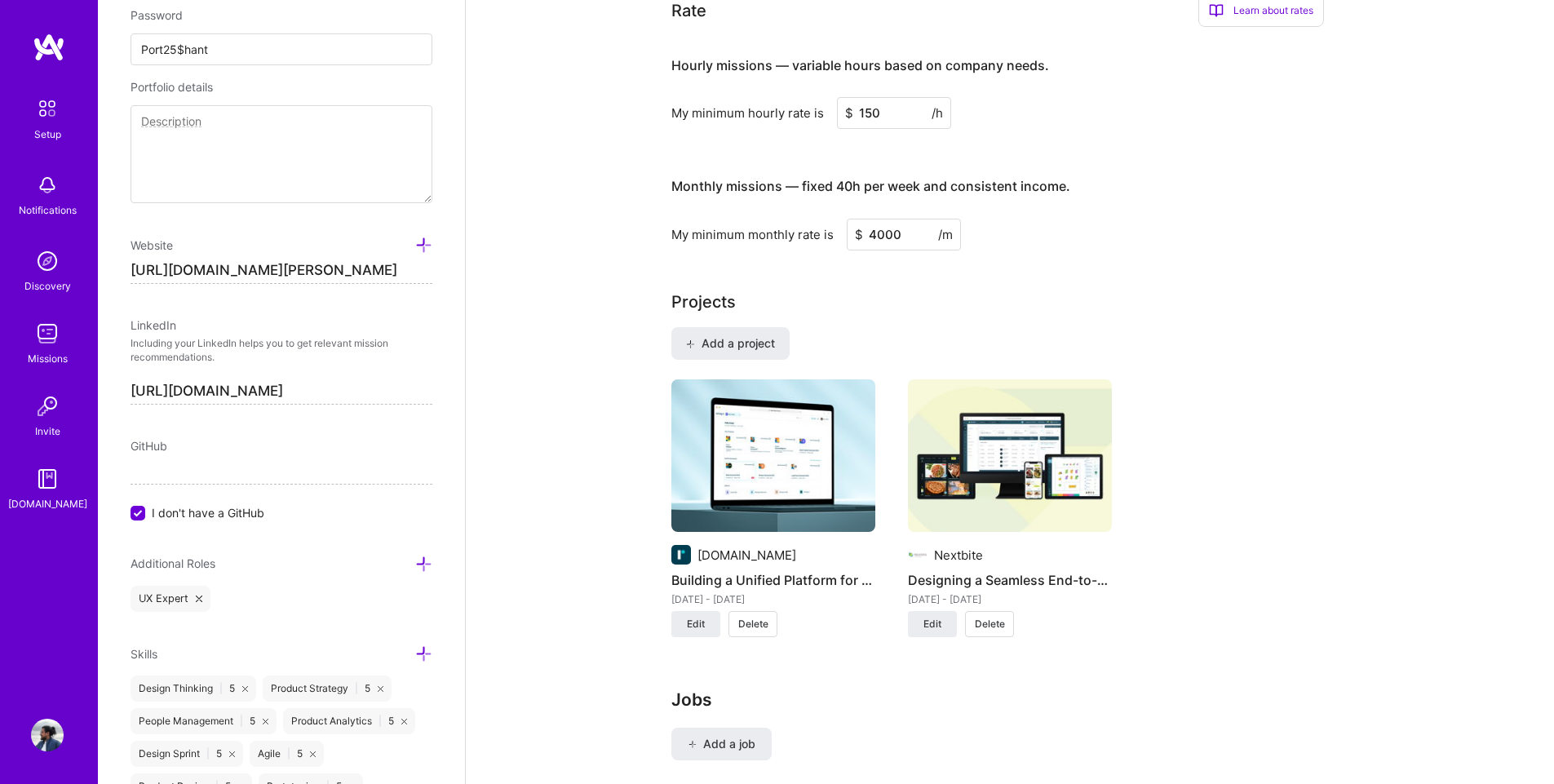
type input "4000"
click at [1046, 241] on div "Complete your profile to take the first step in unlocking full [DOMAIN_NAME] ac…" at bounding box center [1009, 432] width 677 height 2755
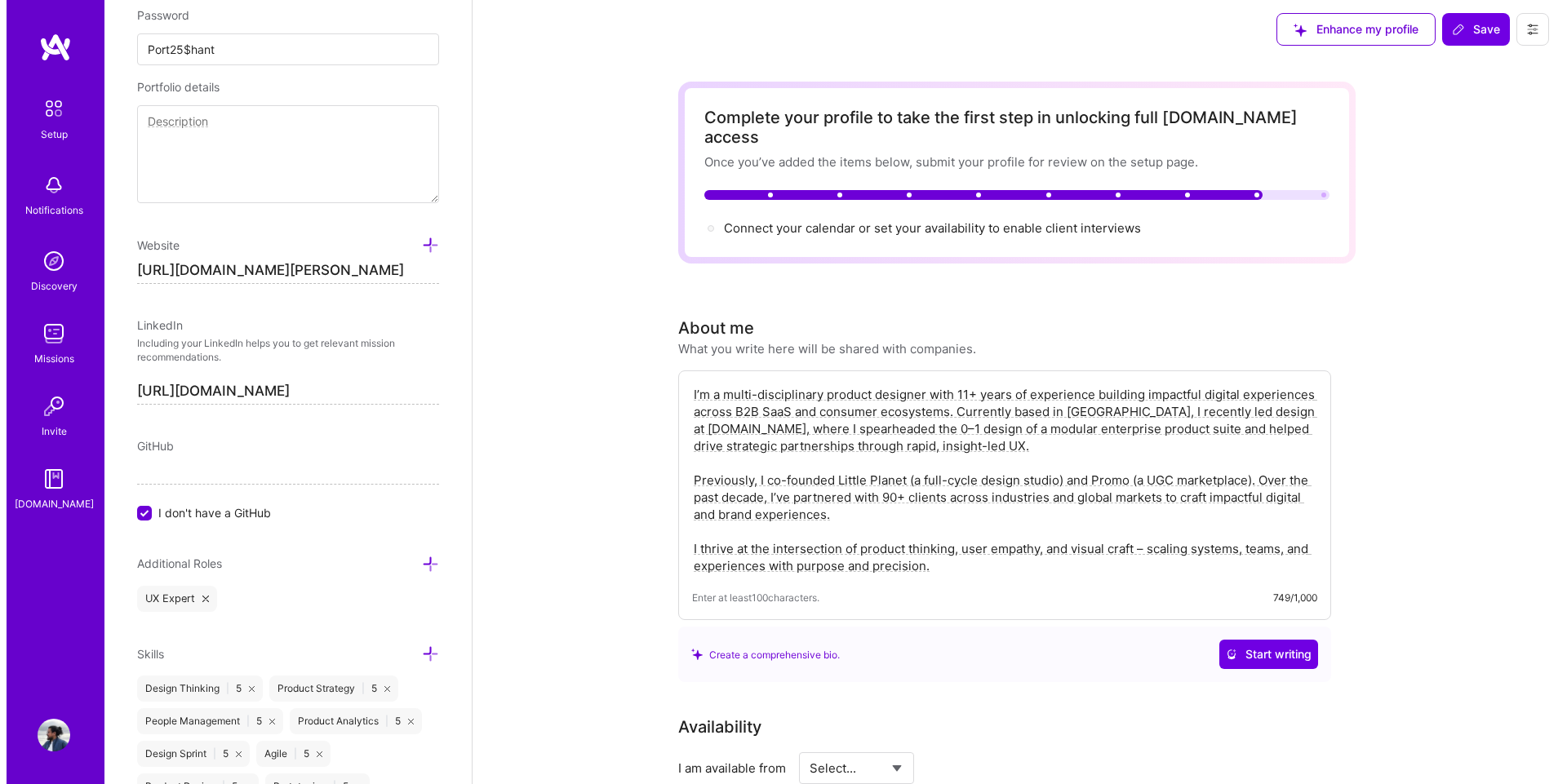
scroll to position [0, 0]
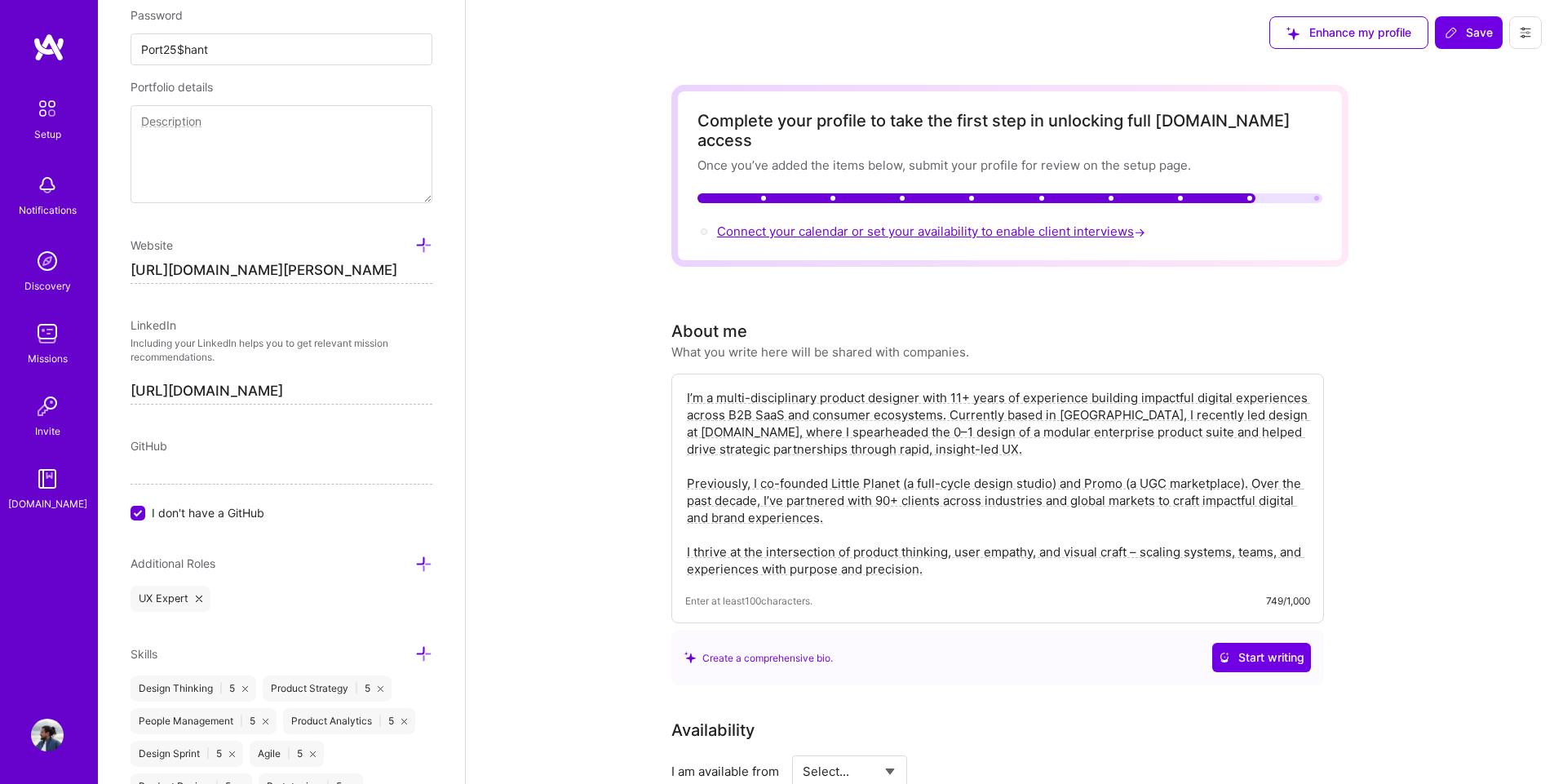
click at [835, 223] on span "Connect your calendar or set your availability to enable client interviews →" at bounding box center [932, 231] width 432 height 16
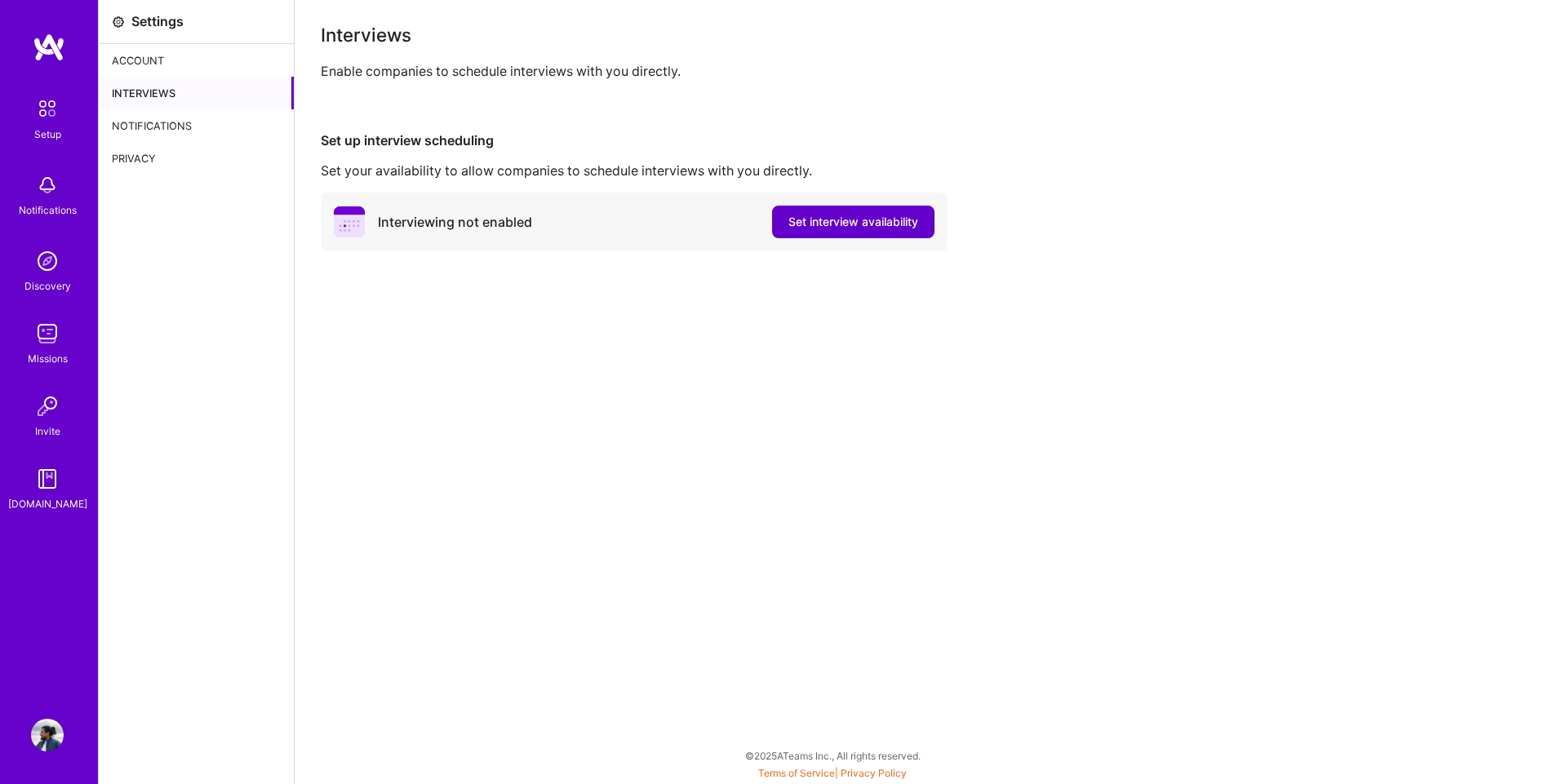
click at [834, 214] on span "Set interview availability" at bounding box center [853, 221] width 130 height 17
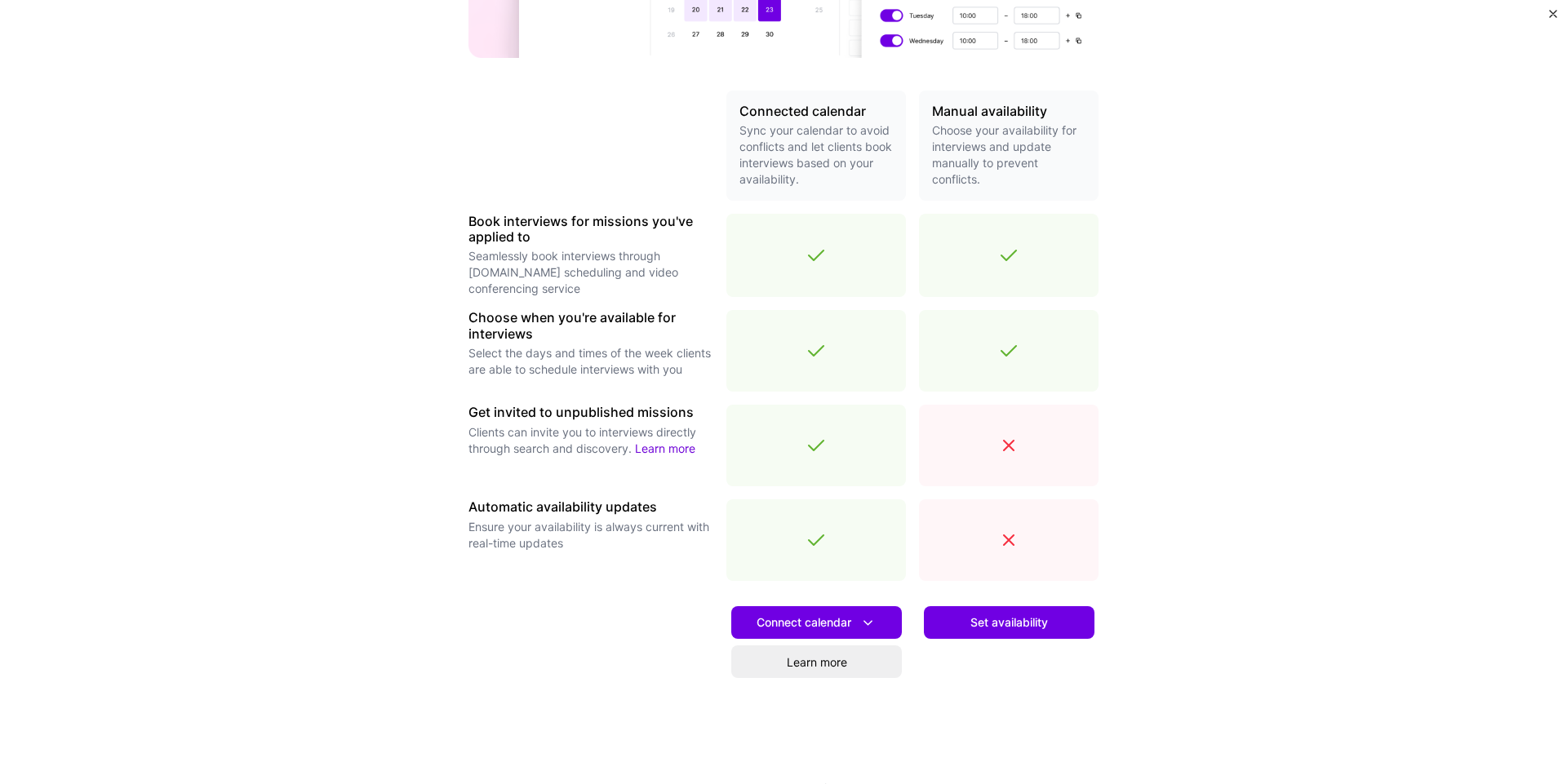
scroll to position [326, 0]
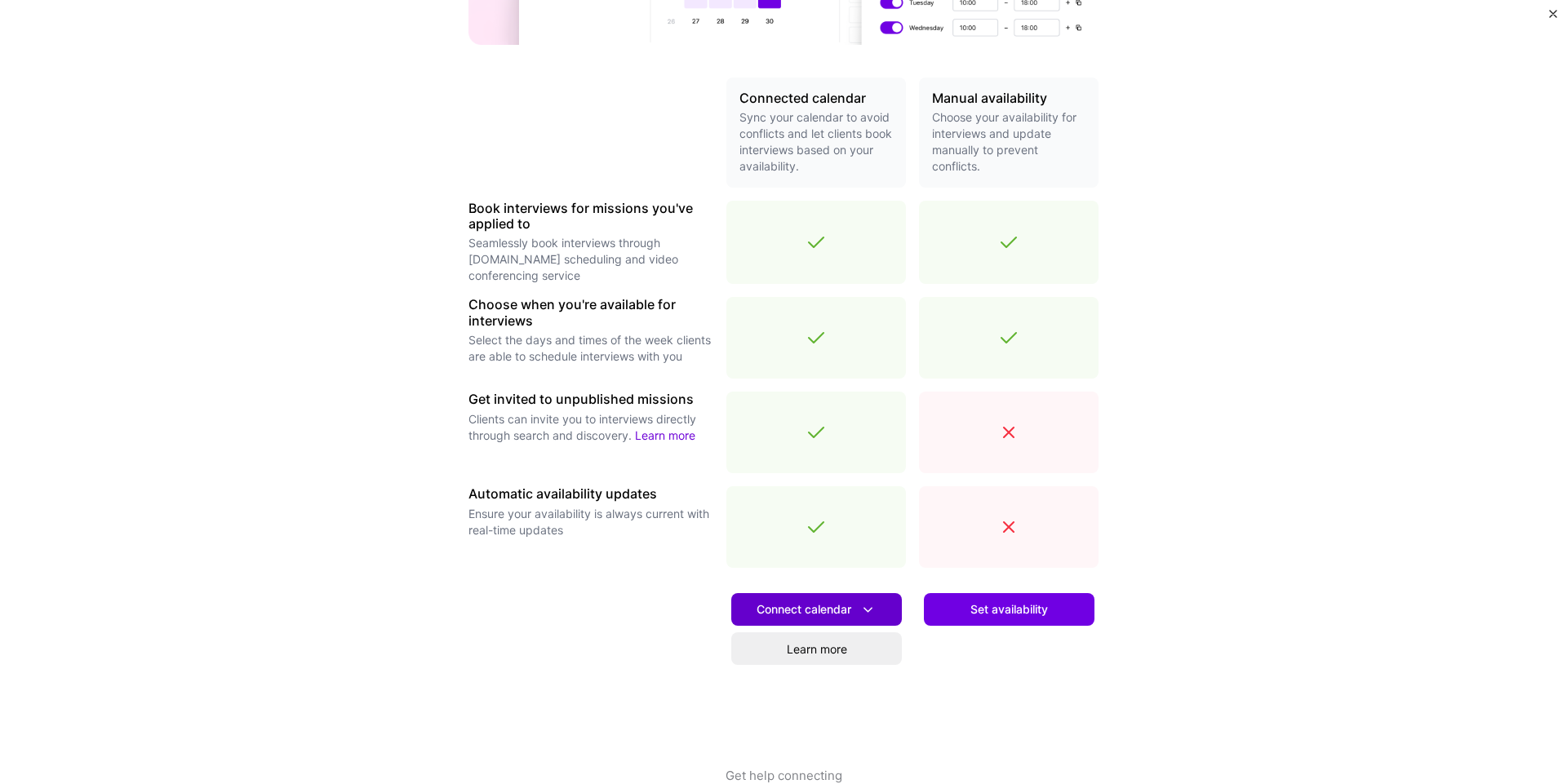
click at [790, 609] on span "Connect calendar" at bounding box center [816, 610] width 120 height 18
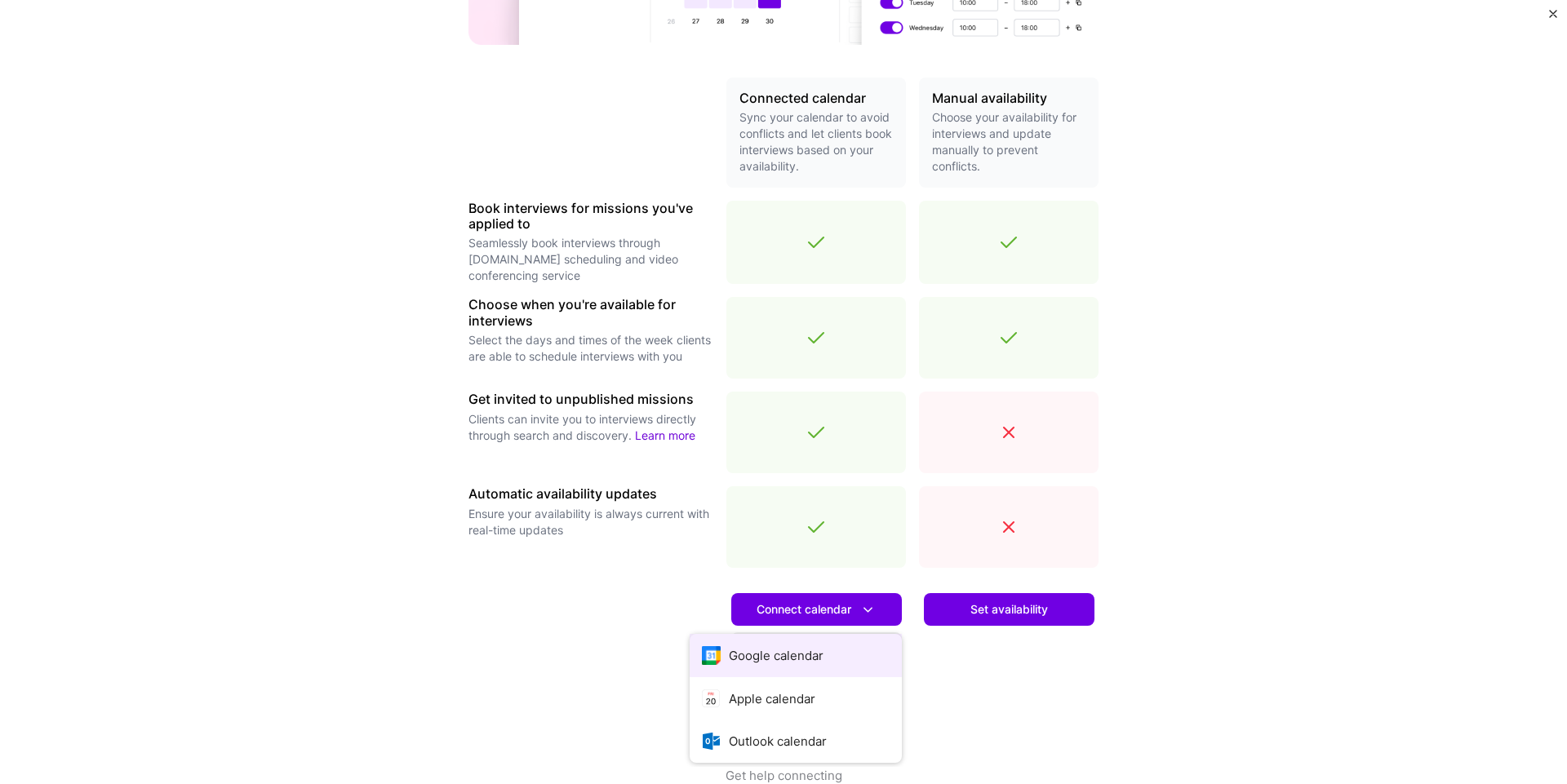
click at [785, 650] on button "Google calendar" at bounding box center [796, 655] width 212 height 43
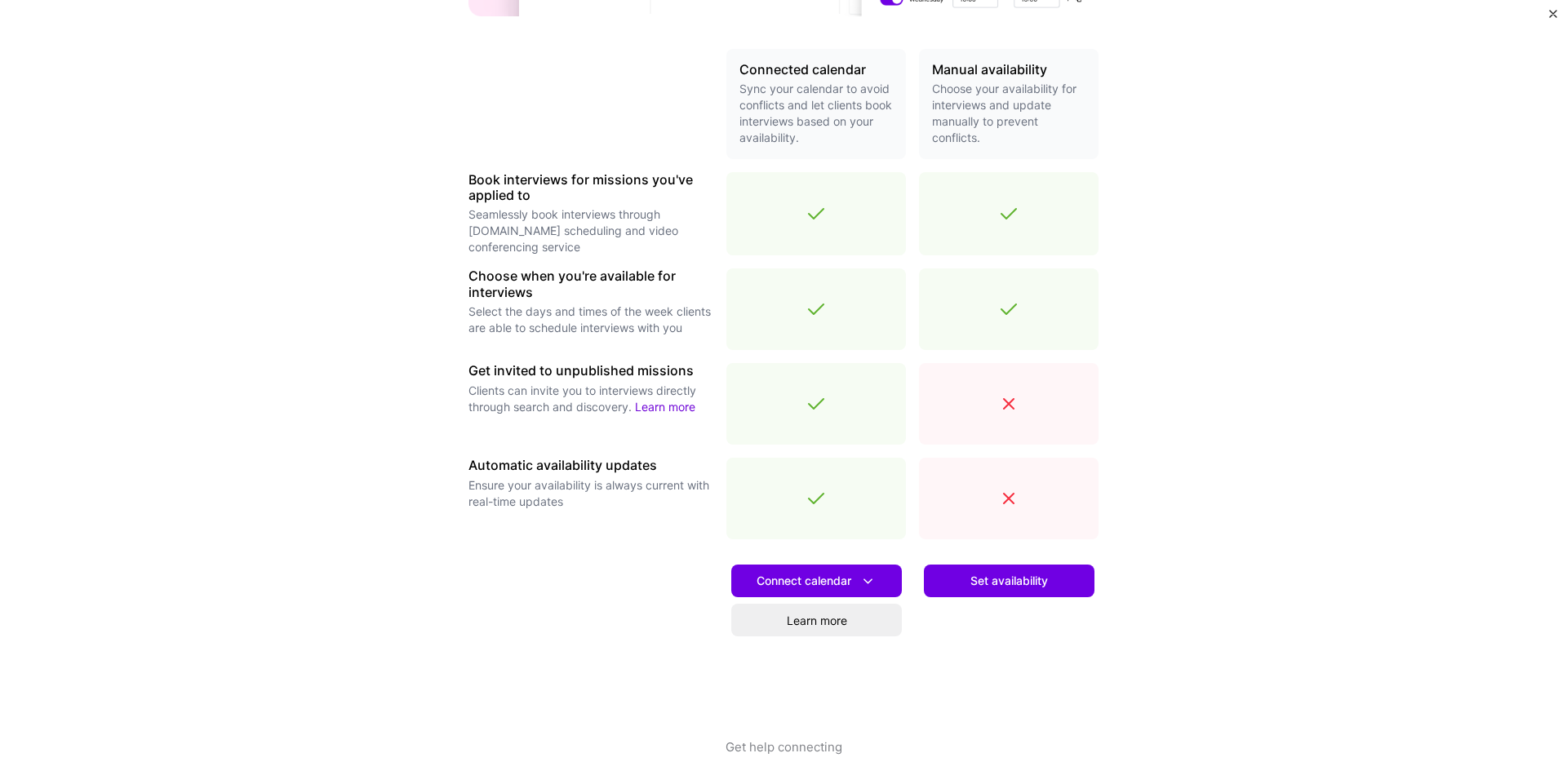
scroll to position [358, 0]
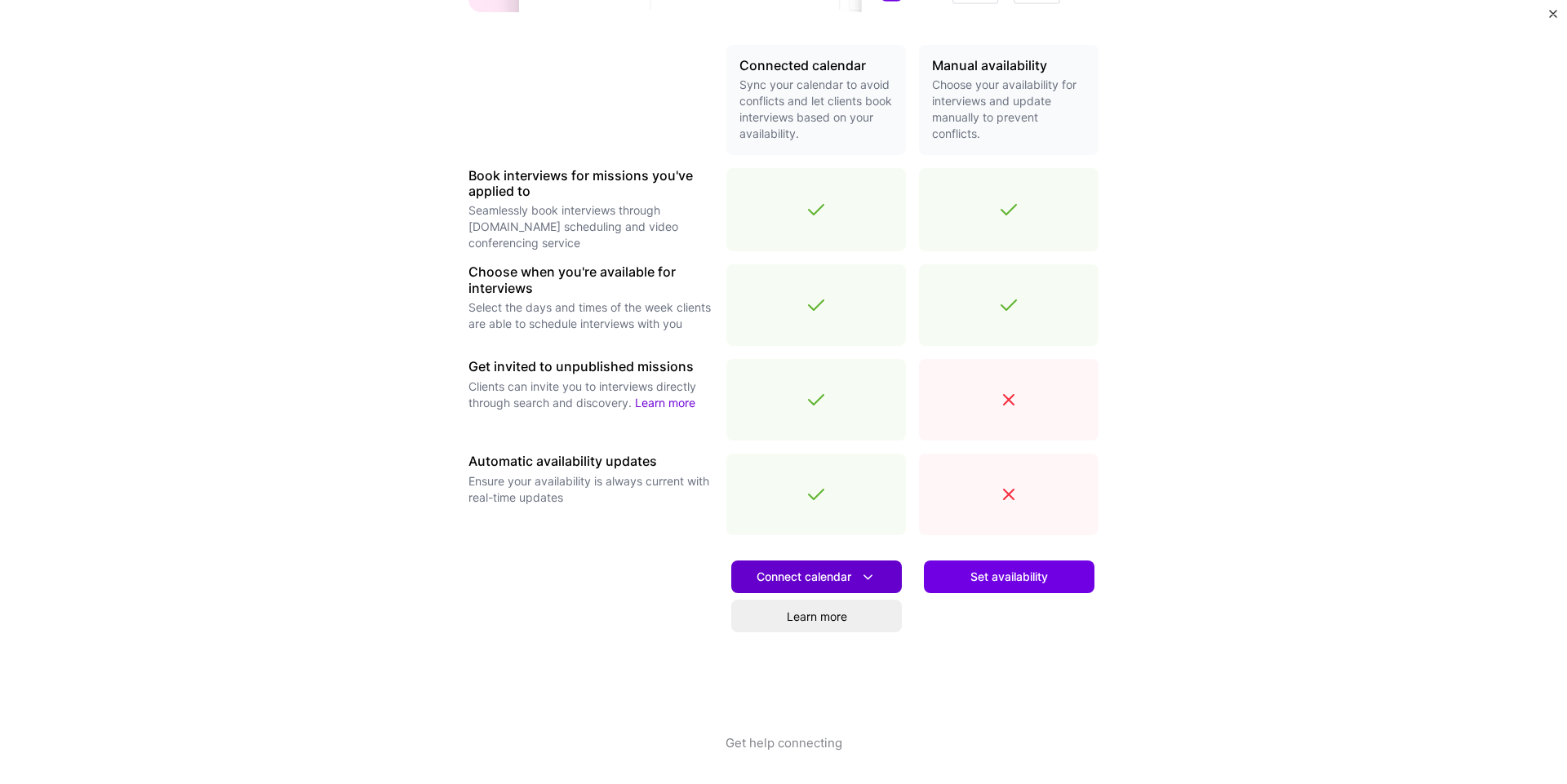
click at [850, 579] on span "Connect calendar" at bounding box center [816, 578] width 120 height 18
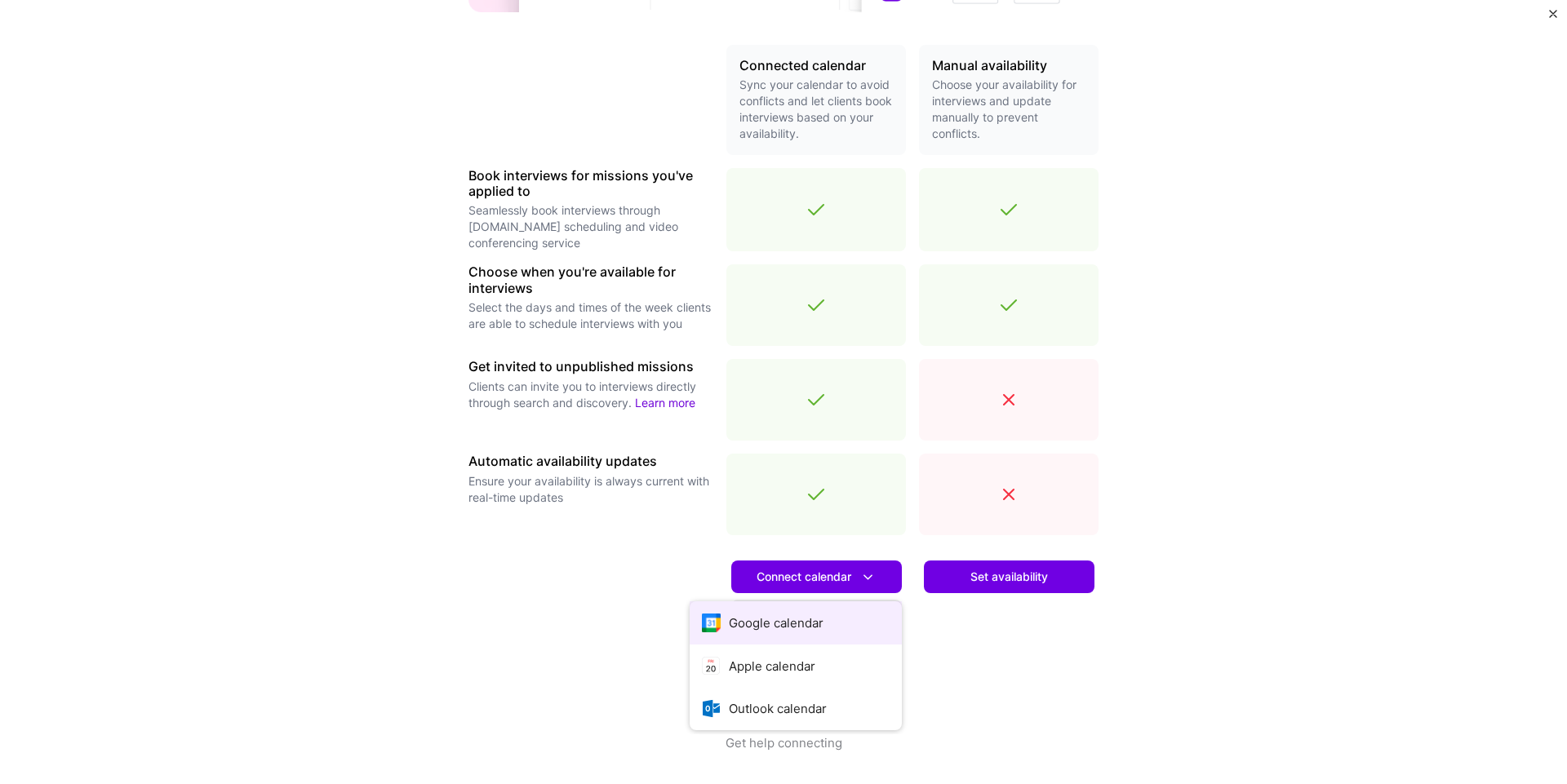
click at [848, 639] on button "Google calendar" at bounding box center [796, 622] width 212 height 43
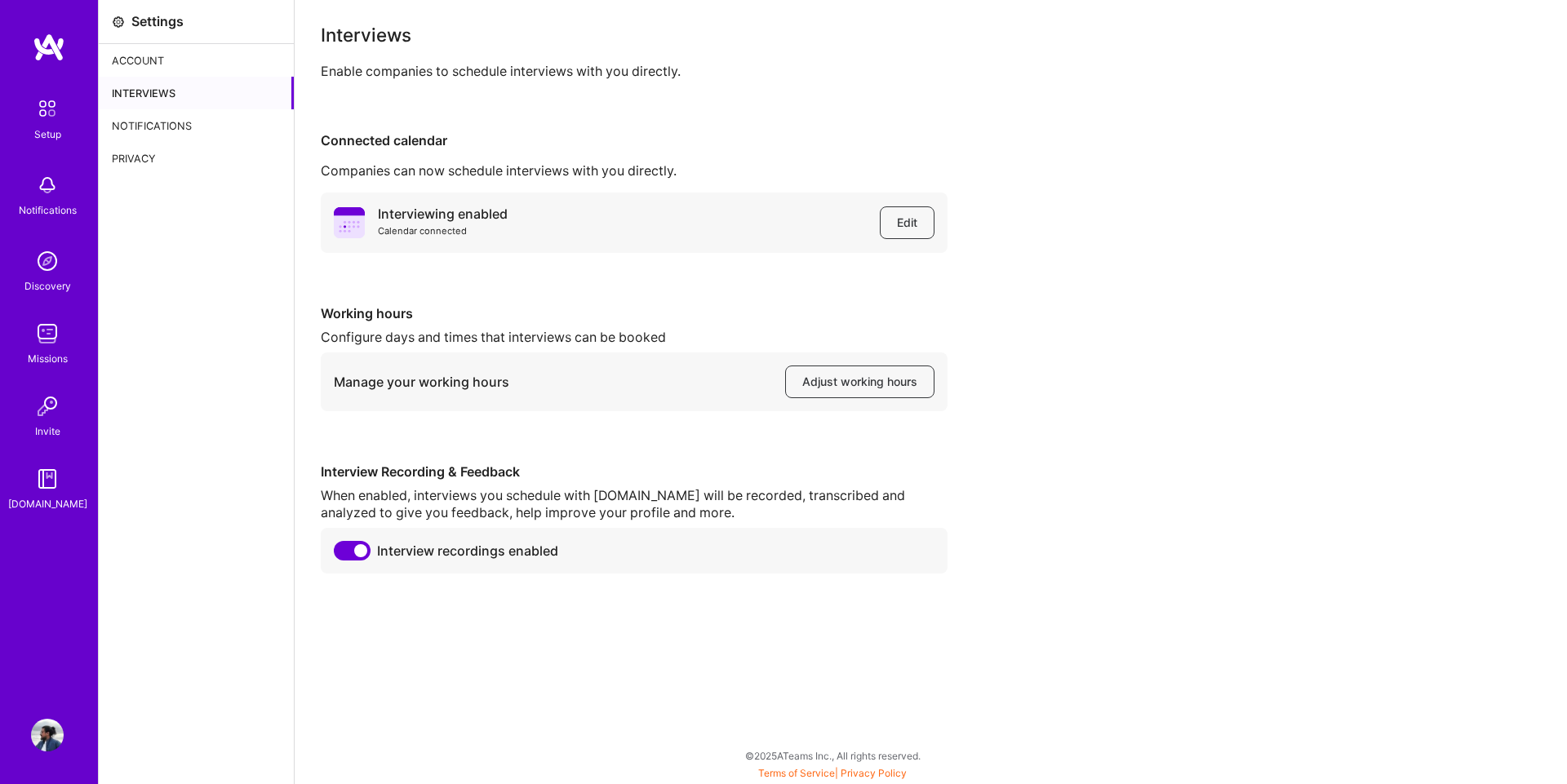
click at [166, 223] on div "Settings Account Interviews Notifications Privacy" at bounding box center [196, 392] width 196 height 784
click at [52, 40] on img at bounding box center [48, 47] width 32 height 29
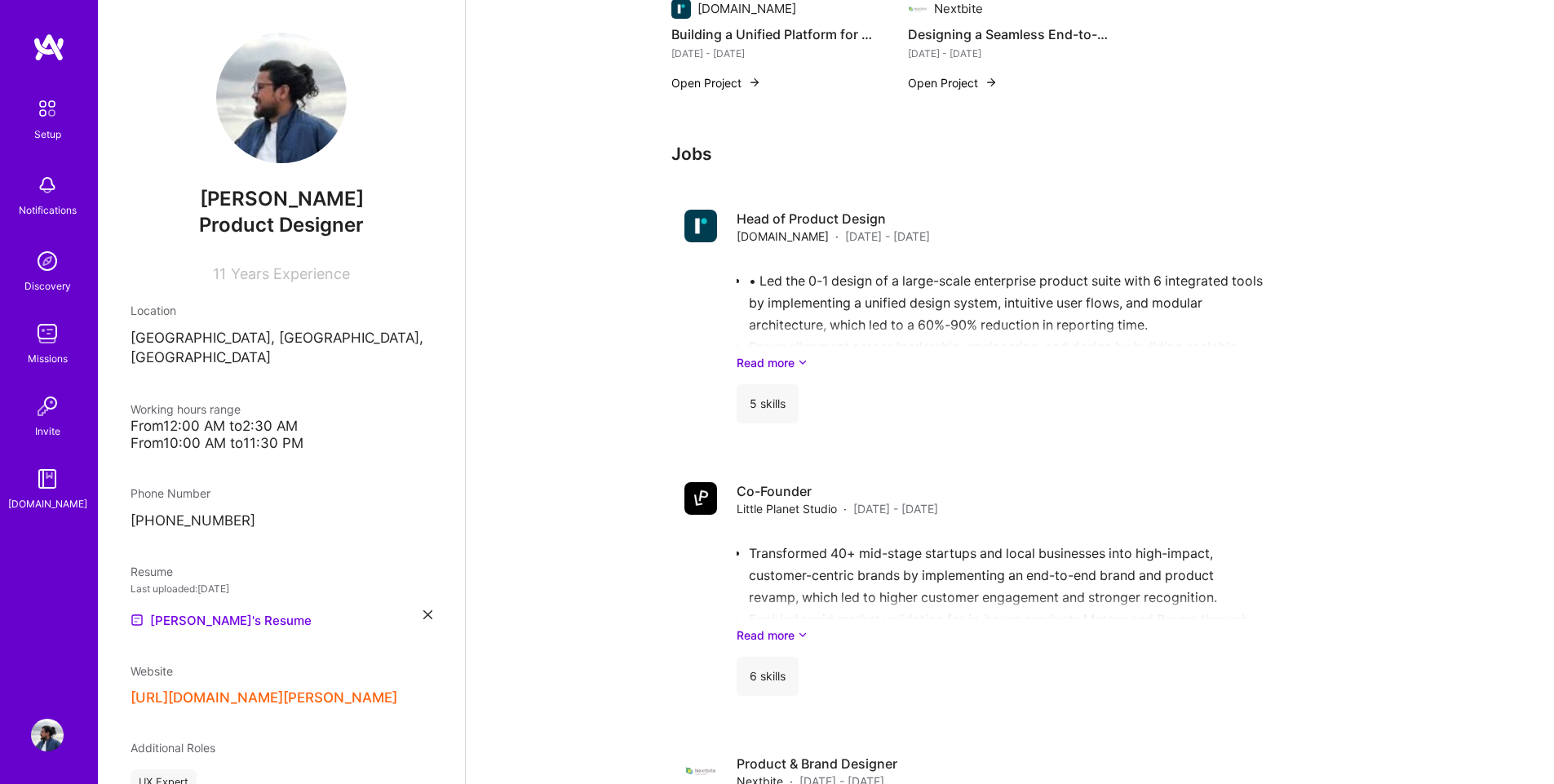
scroll to position [734, 0]
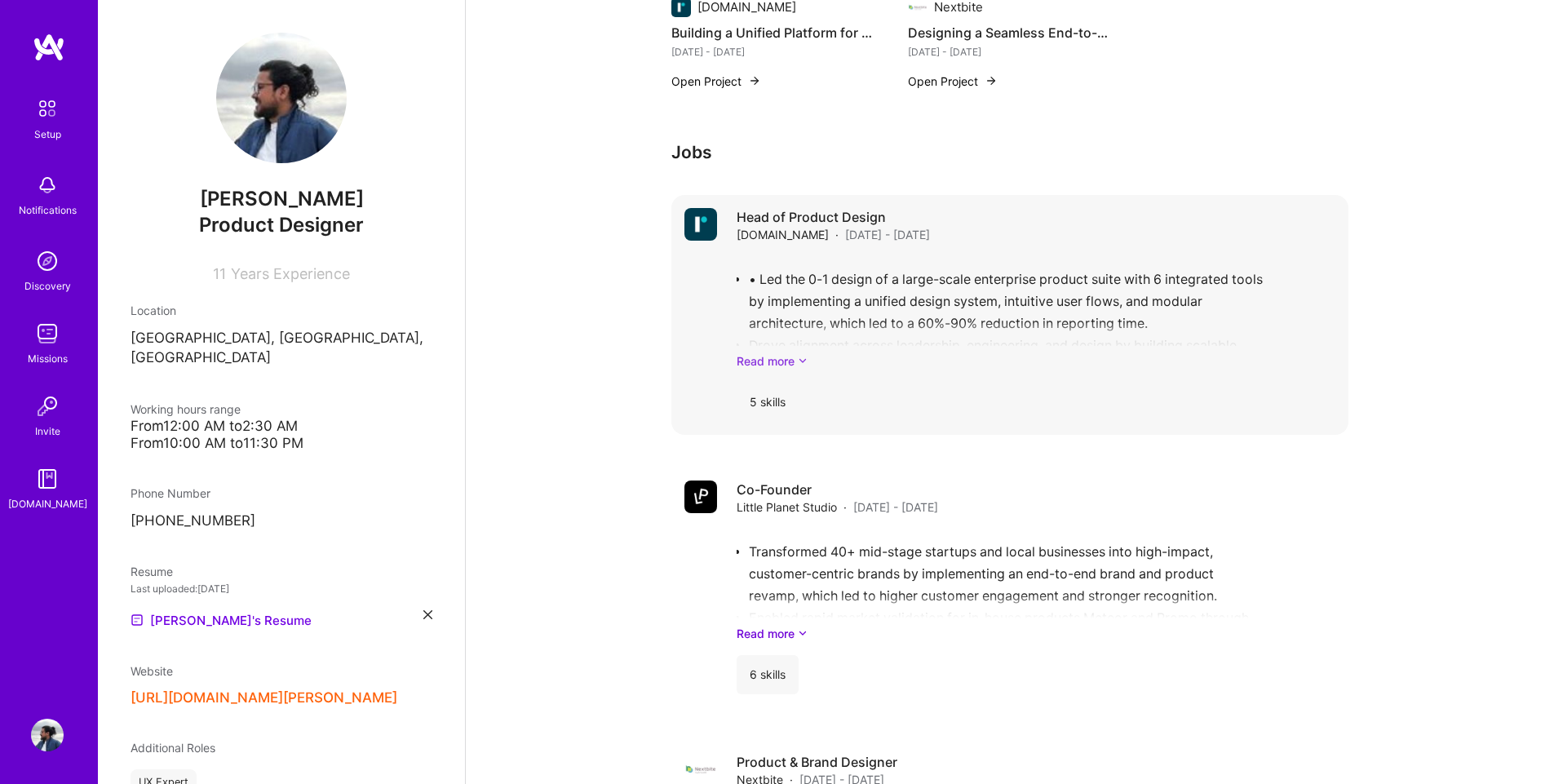
click at [790, 361] on link "Read more" at bounding box center [1036, 361] width 599 height 18
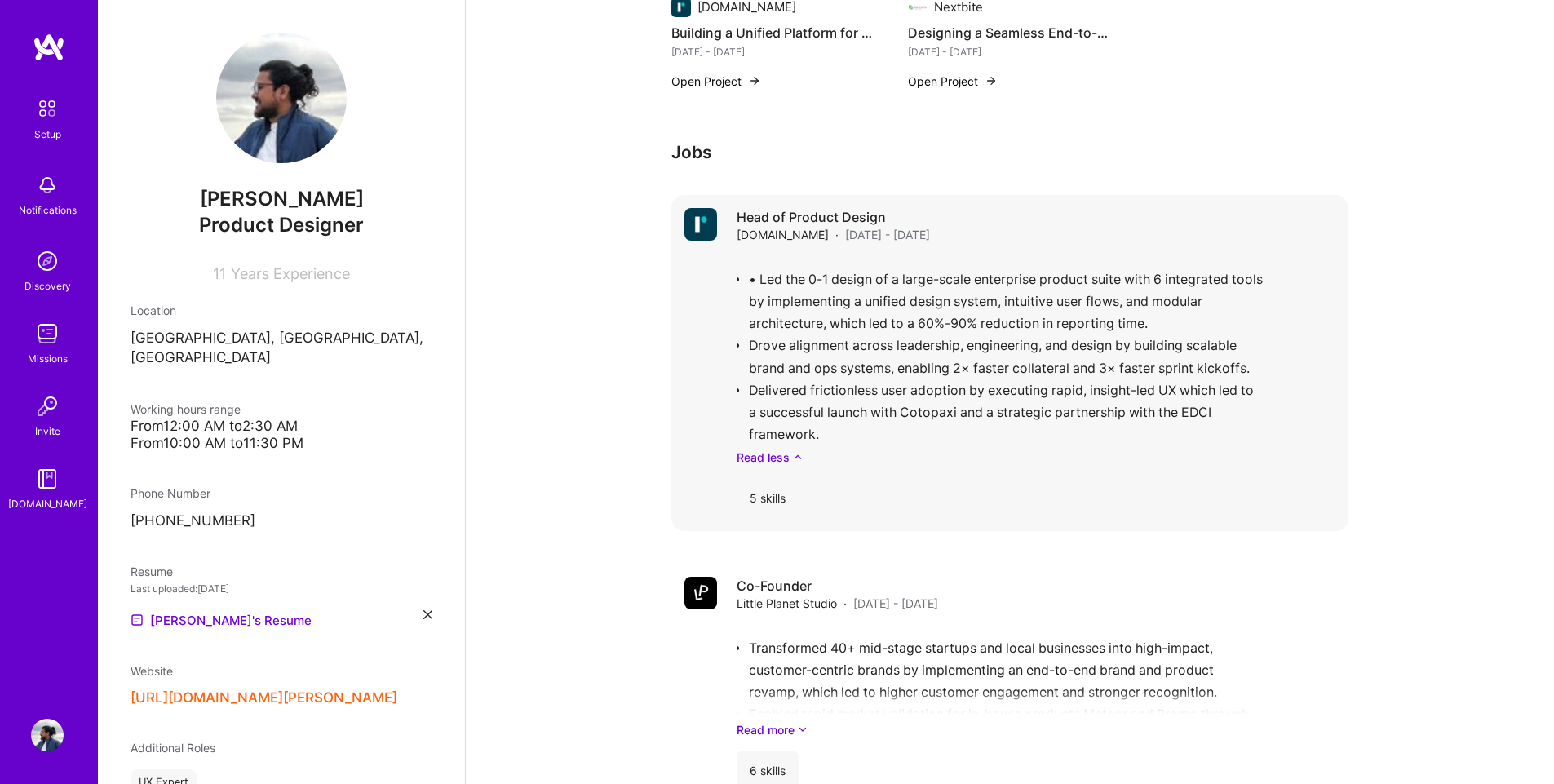
drag, startPoint x: 760, startPoint y: 282, endPoint x: 725, endPoint y: 279, distance: 35.1
click at [725, 279] on div "Head of Product Design Reimag.in · Jul 2022 - Apr 2025 • Led the 0-1 design of …" at bounding box center [1009, 362] width 677 height 336
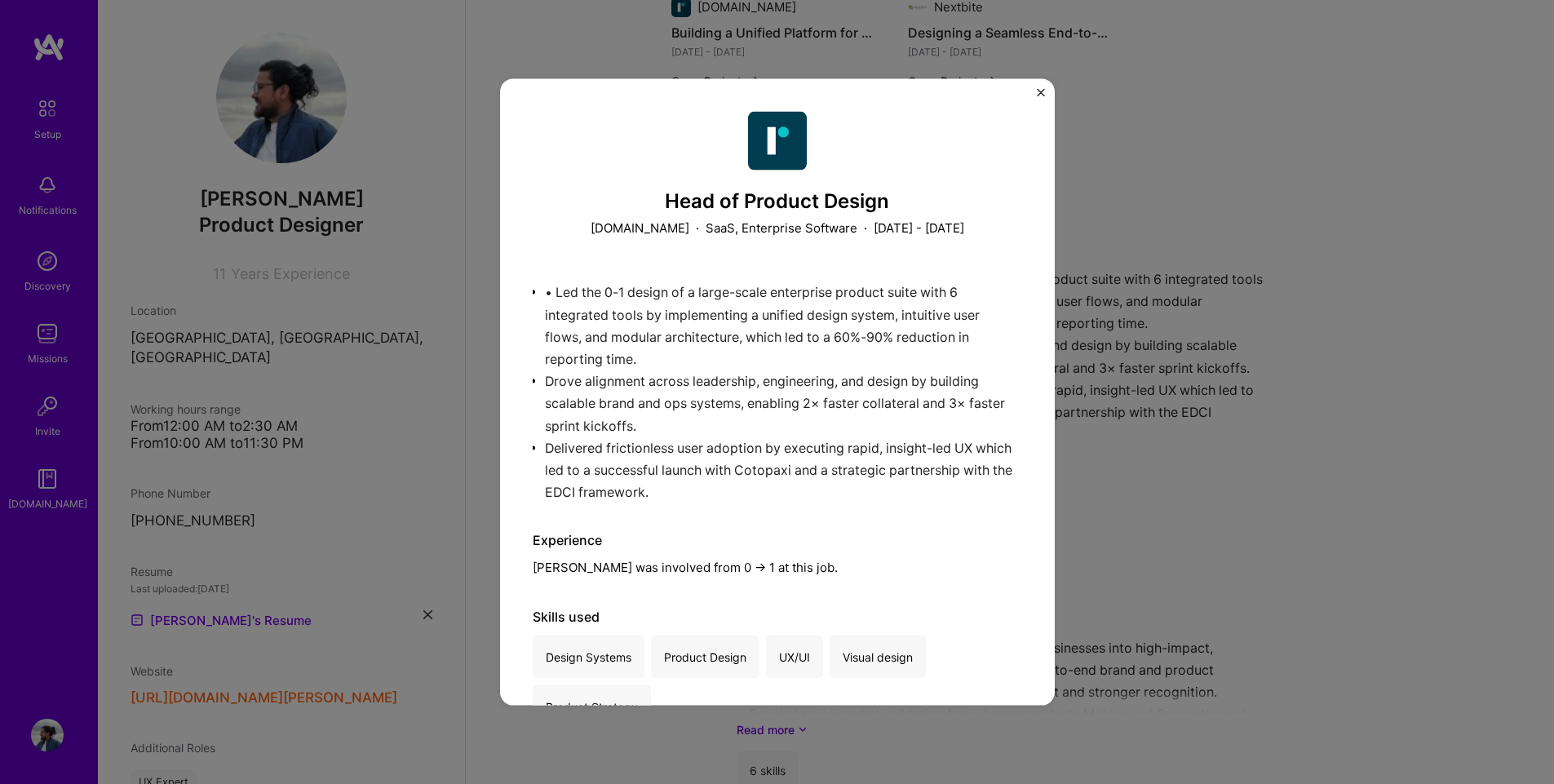
click at [593, 334] on div "• Led the 0-1 design of a large-scale enterprise product suite with 6 integrate…" at bounding box center [777, 384] width 489 height 230
drag, startPoint x: 555, startPoint y: 293, endPoint x: 546, endPoint y: 293, distance: 9.0
click at [546, 293] on div "• Led the 0-1 design of a large-scale enterprise product suite with 6 integrate…" at bounding box center [777, 384] width 489 height 230
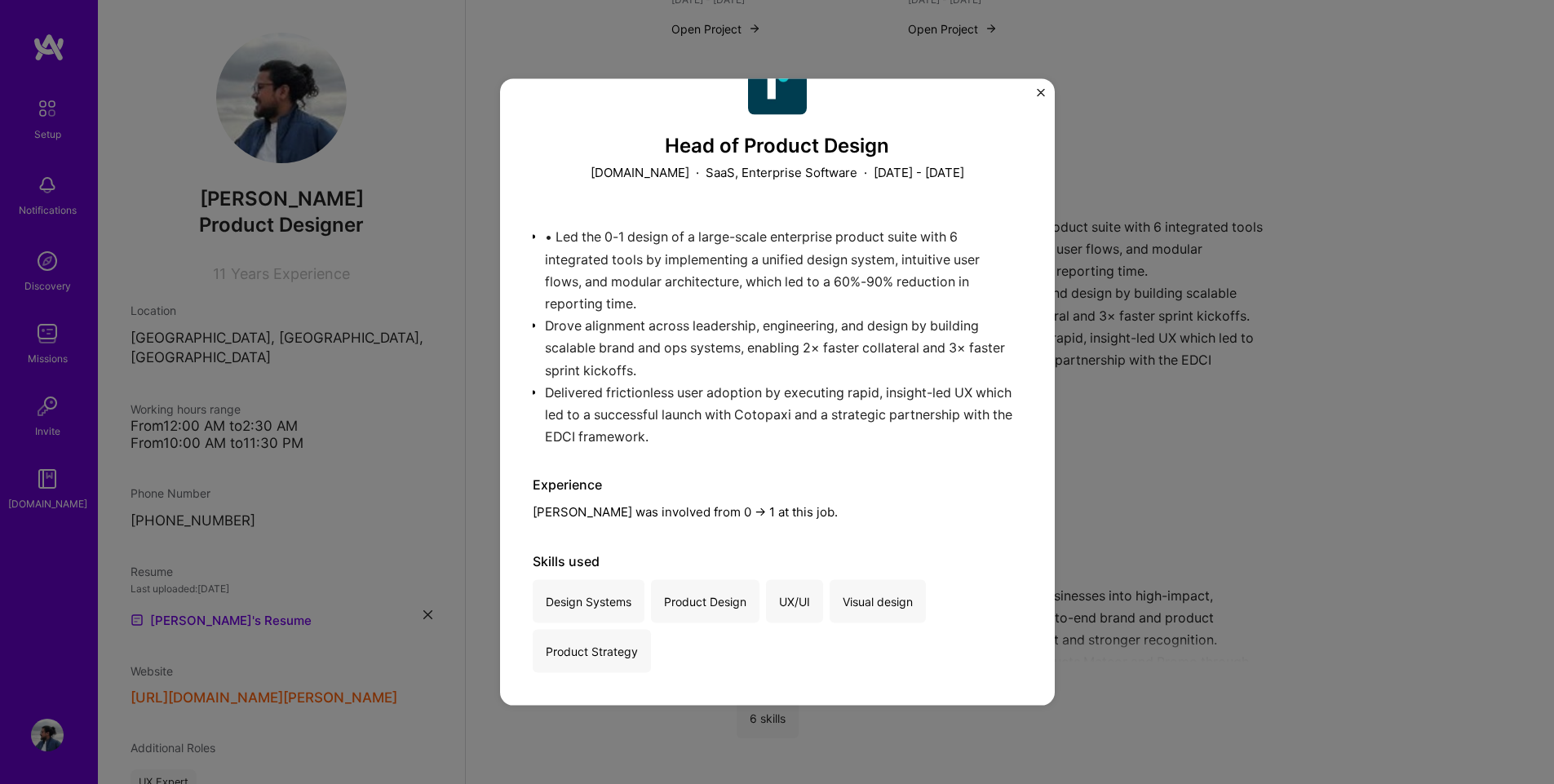
scroll to position [979, 0]
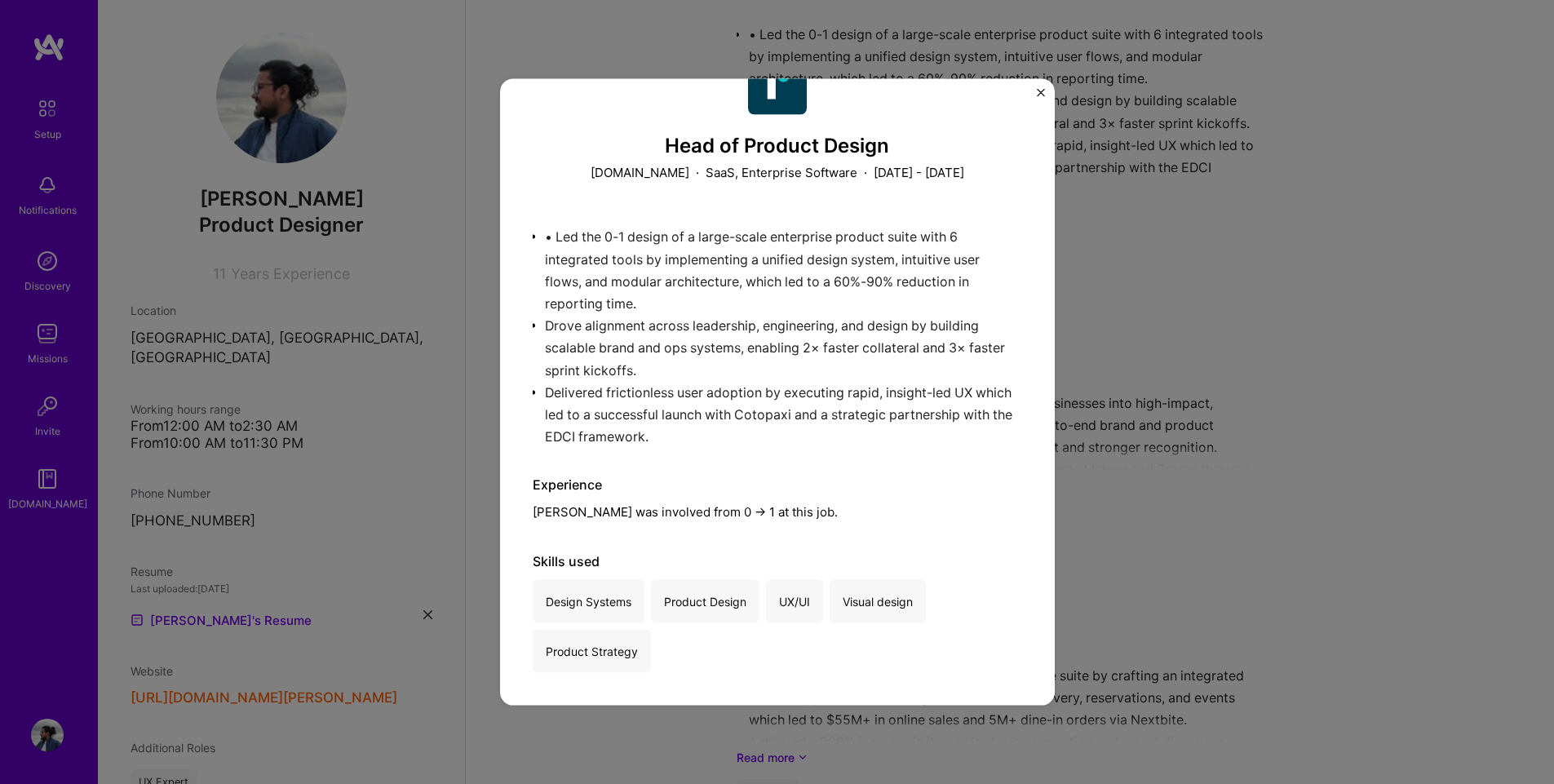
drag, startPoint x: 686, startPoint y: 309, endPoint x: 1334, endPoint y: 227, distance: 653.2
click at [1334, 227] on div "Head of Product Design [DOMAIN_NAME] · SaaS, Enterprise Software · [DATE] - [DA…" at bounding box center [777, 392] width 1554 height 784
click at [1043, 94] on img "Close" at bounding box center [1041, 92] width 8 height 8
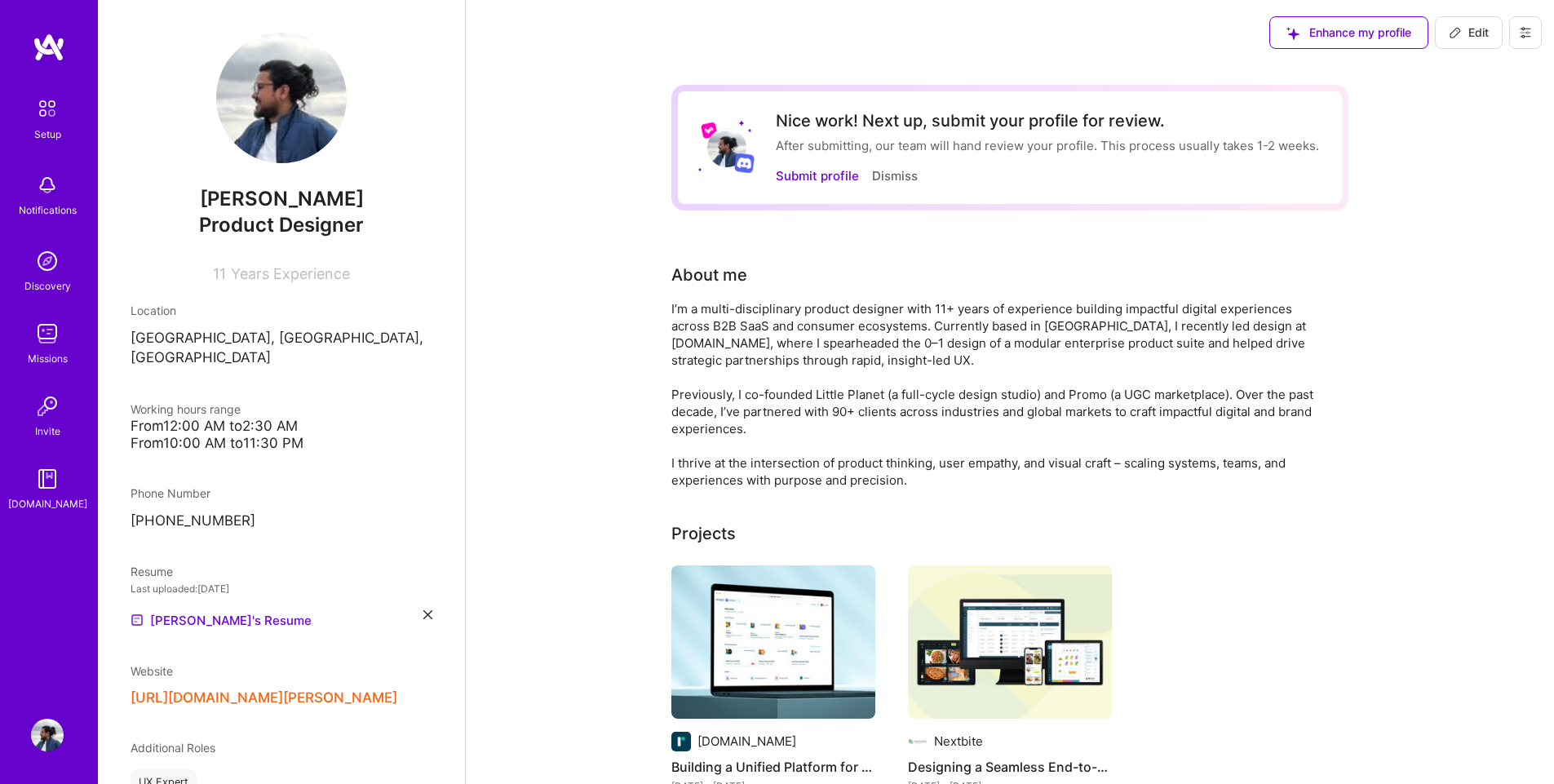
click at [1471, 25] on span "Edit" at bounding box center [1468, 32] width 40 height 17
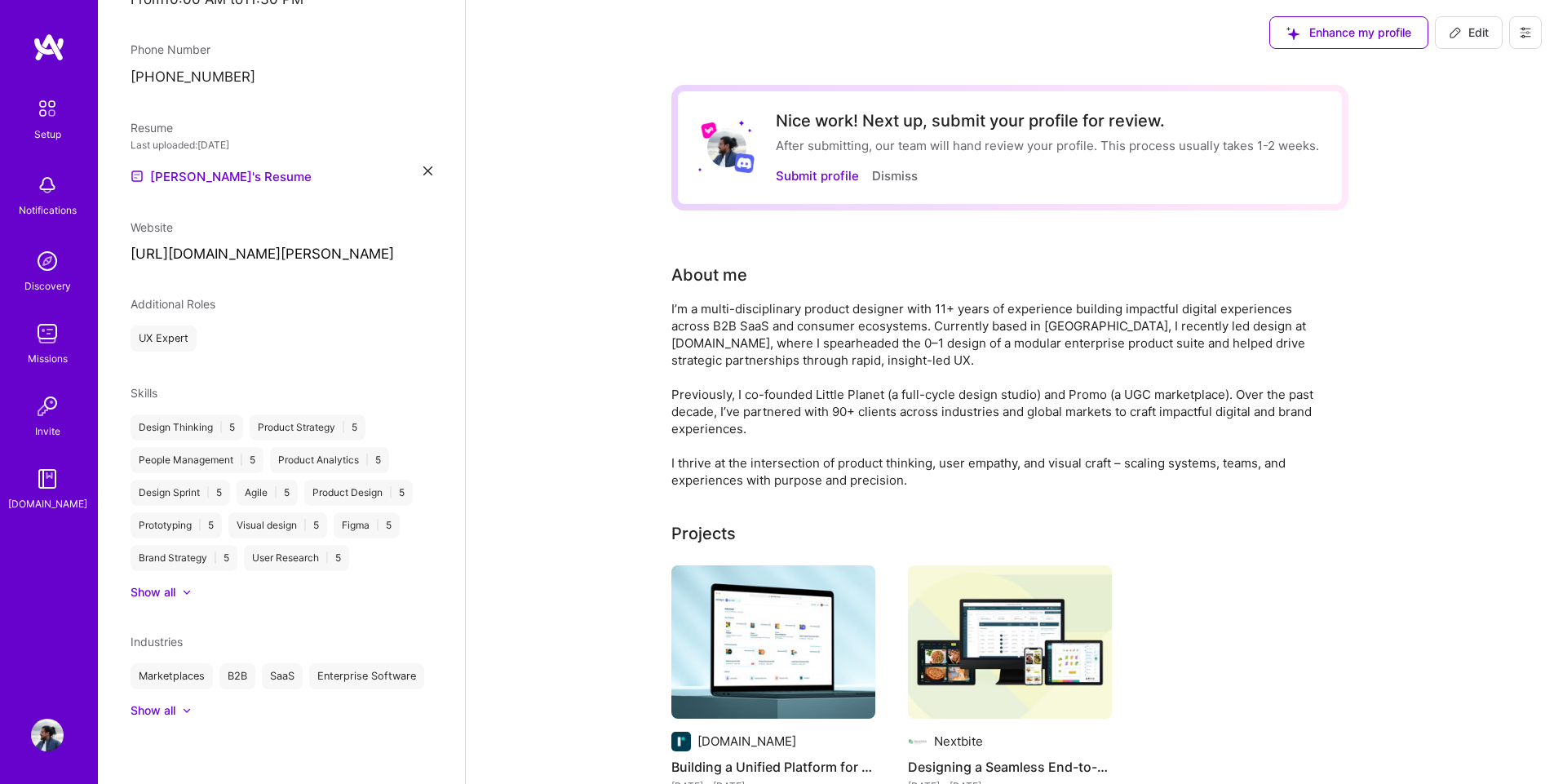
select select "IN"
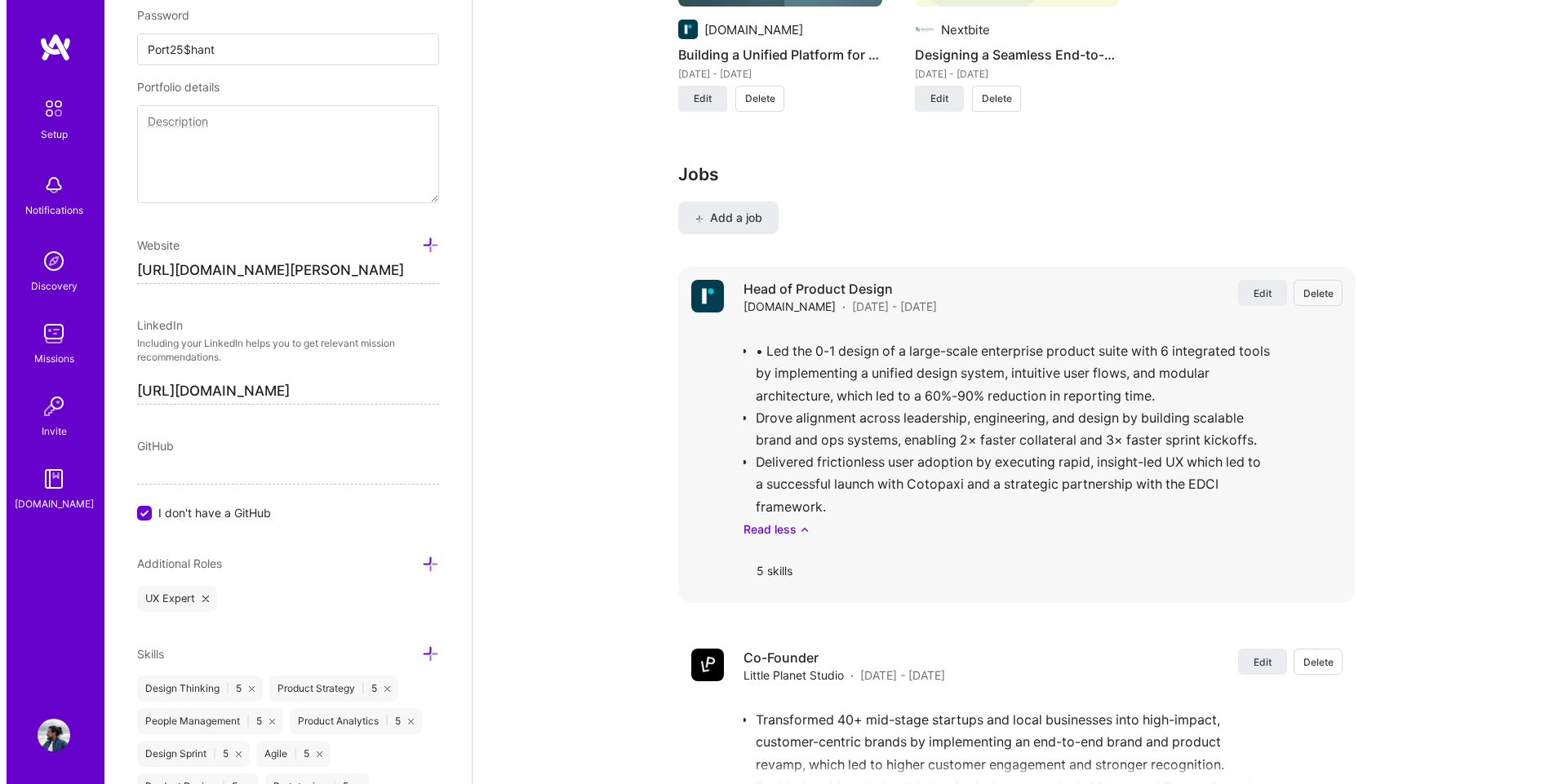
scroll to position [1549, 0]
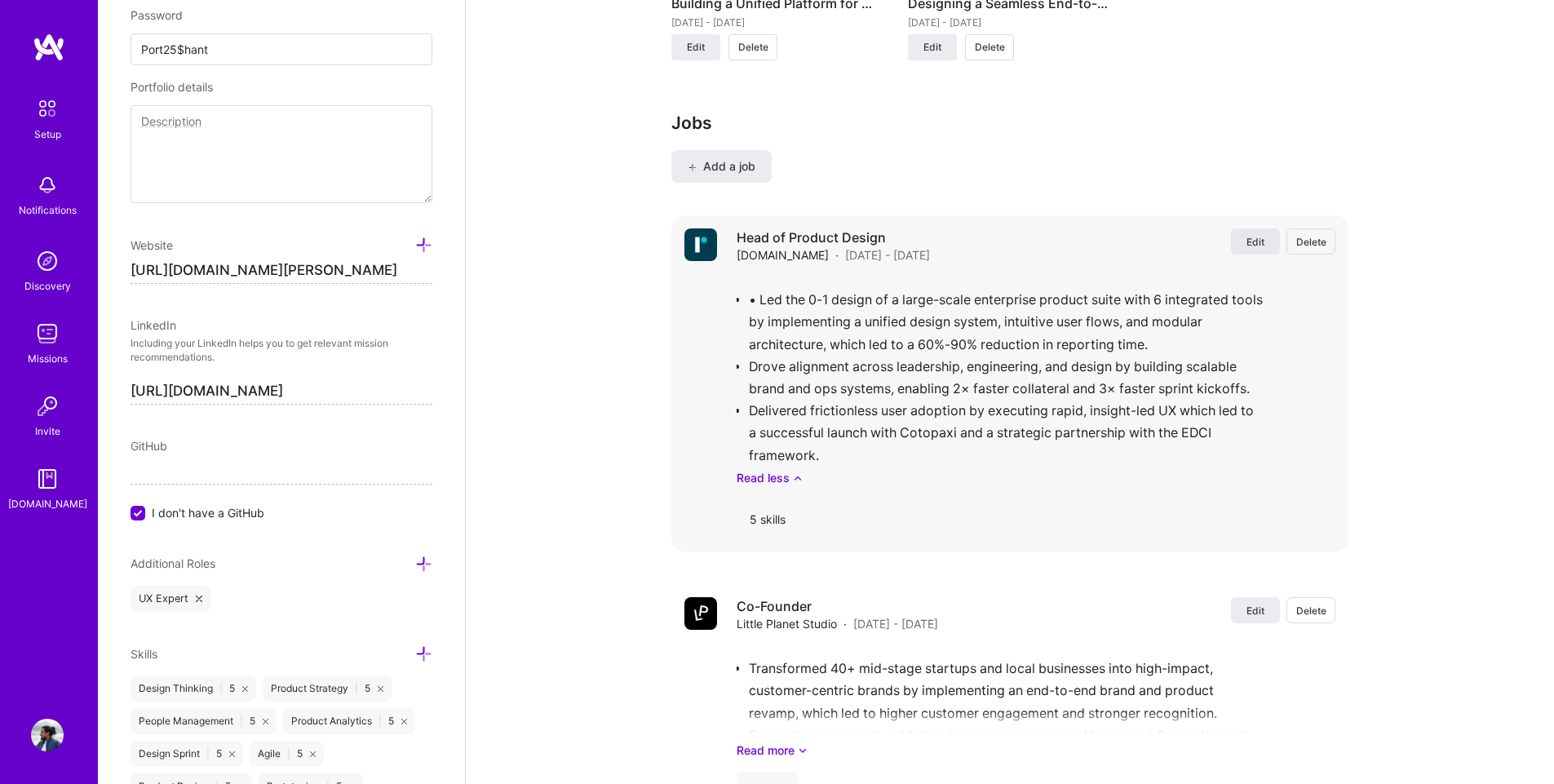
click at [1257, 237] on span "Edit" at bounding box center [1255, 242] width 18 height 14
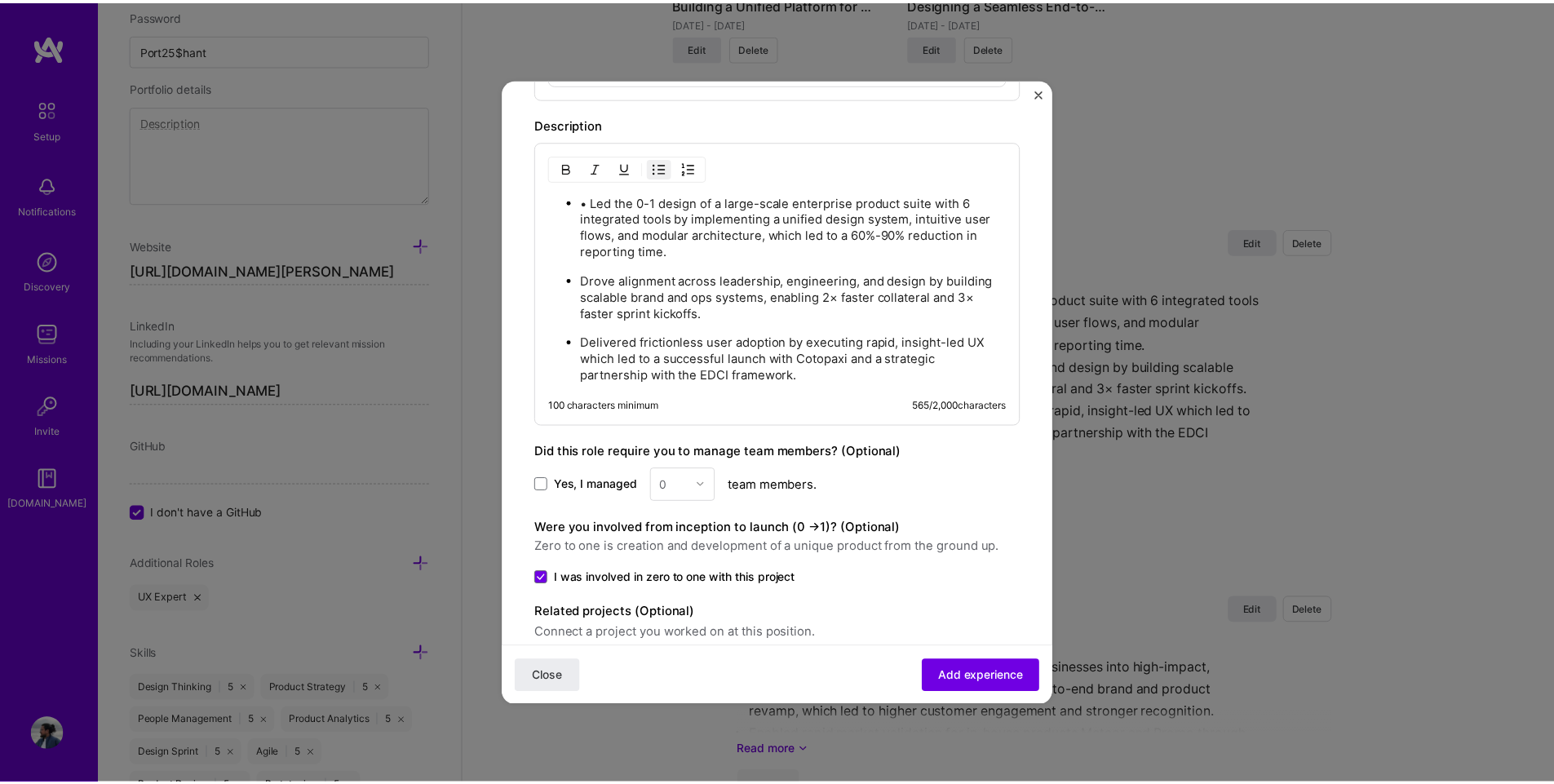
scroll to position [897, 0]
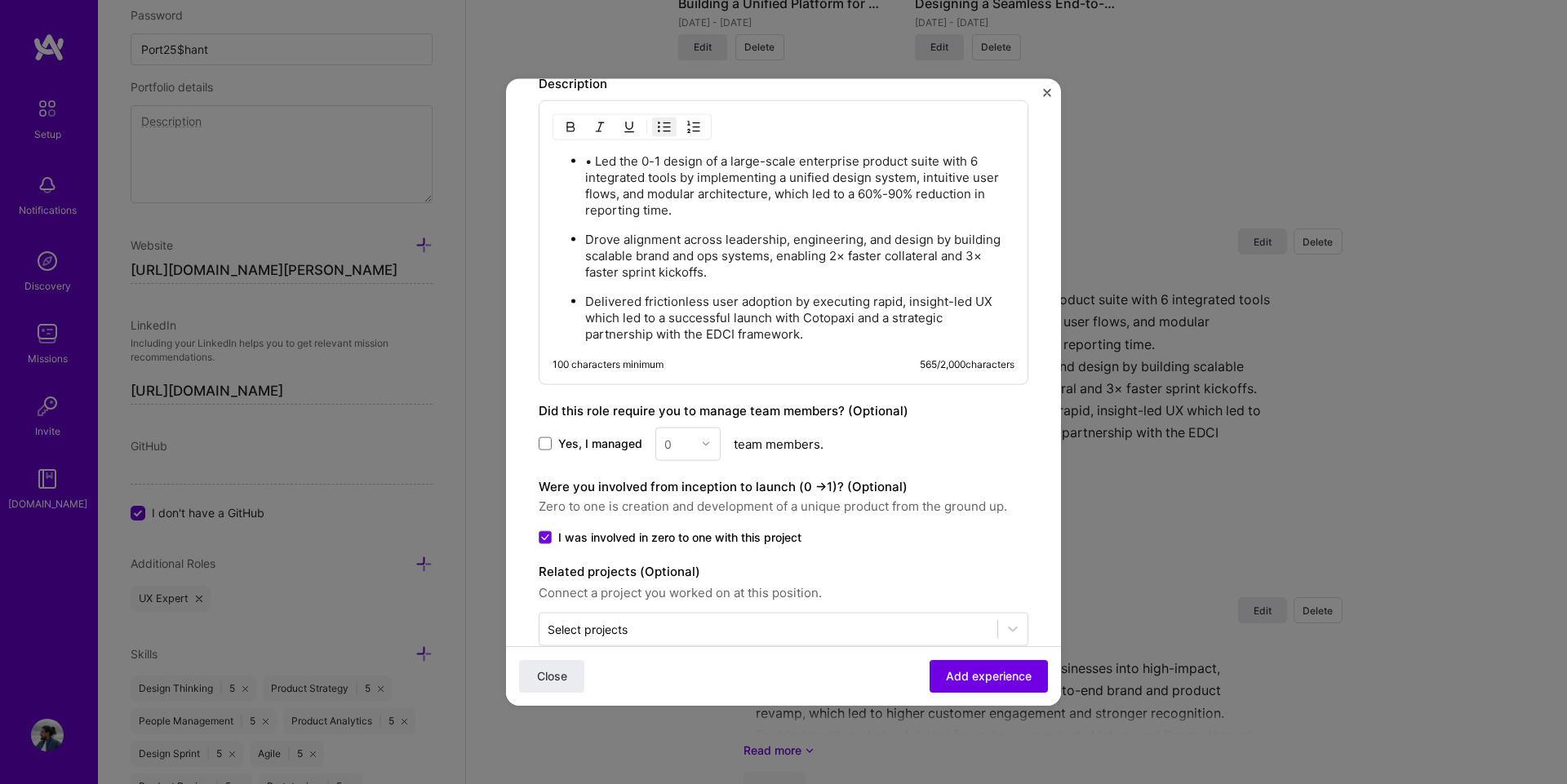
click at [595, 162] on p "• Led the 0-1 design of a large-scale enterprise product suite with 6 integrate…" at bounding box center [799, 185] width 429 height 65
click at [956, 684] on span "Add experience" at bounding box center [988, 676] width 86 height 17
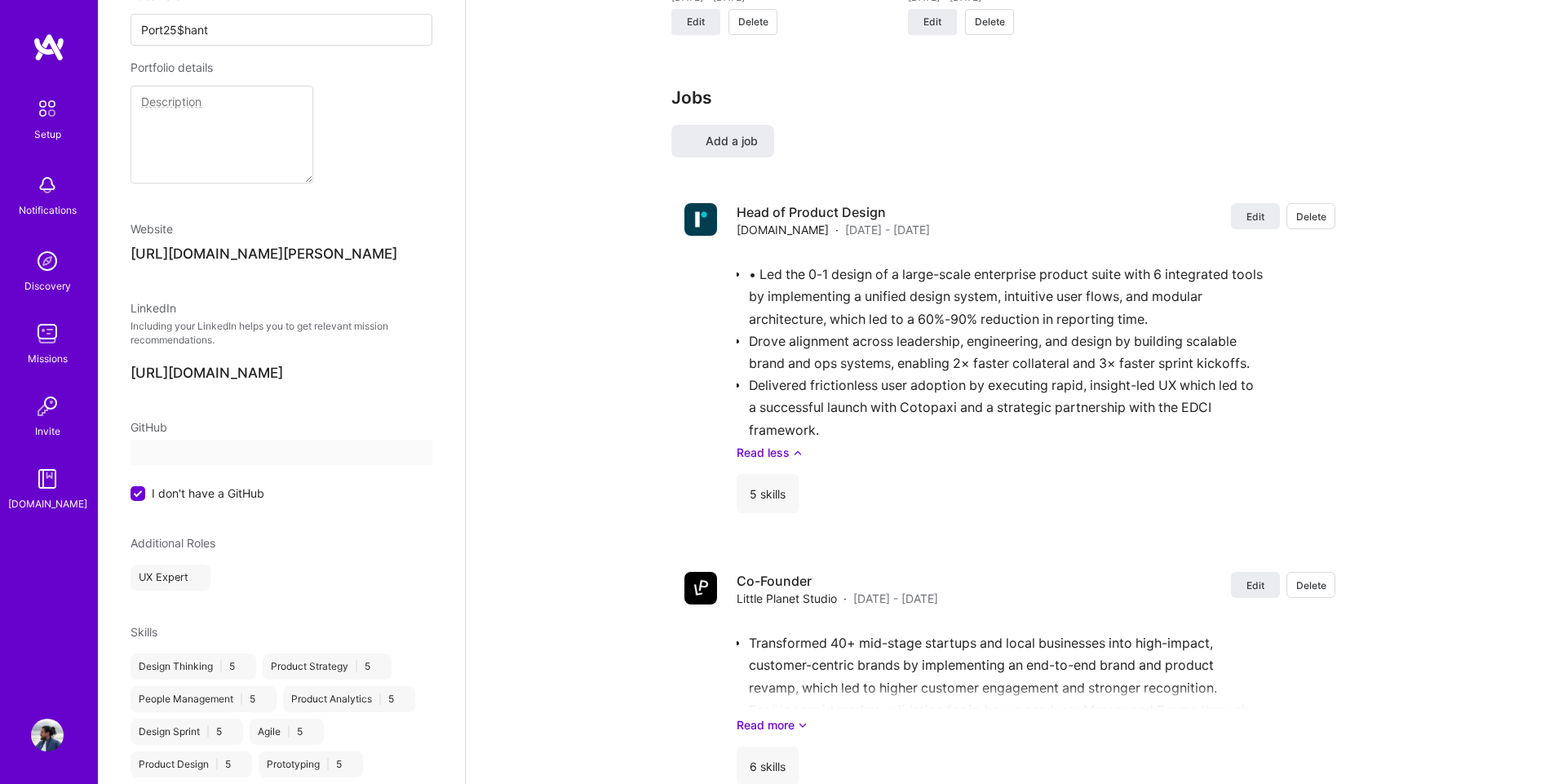
select select "IN"
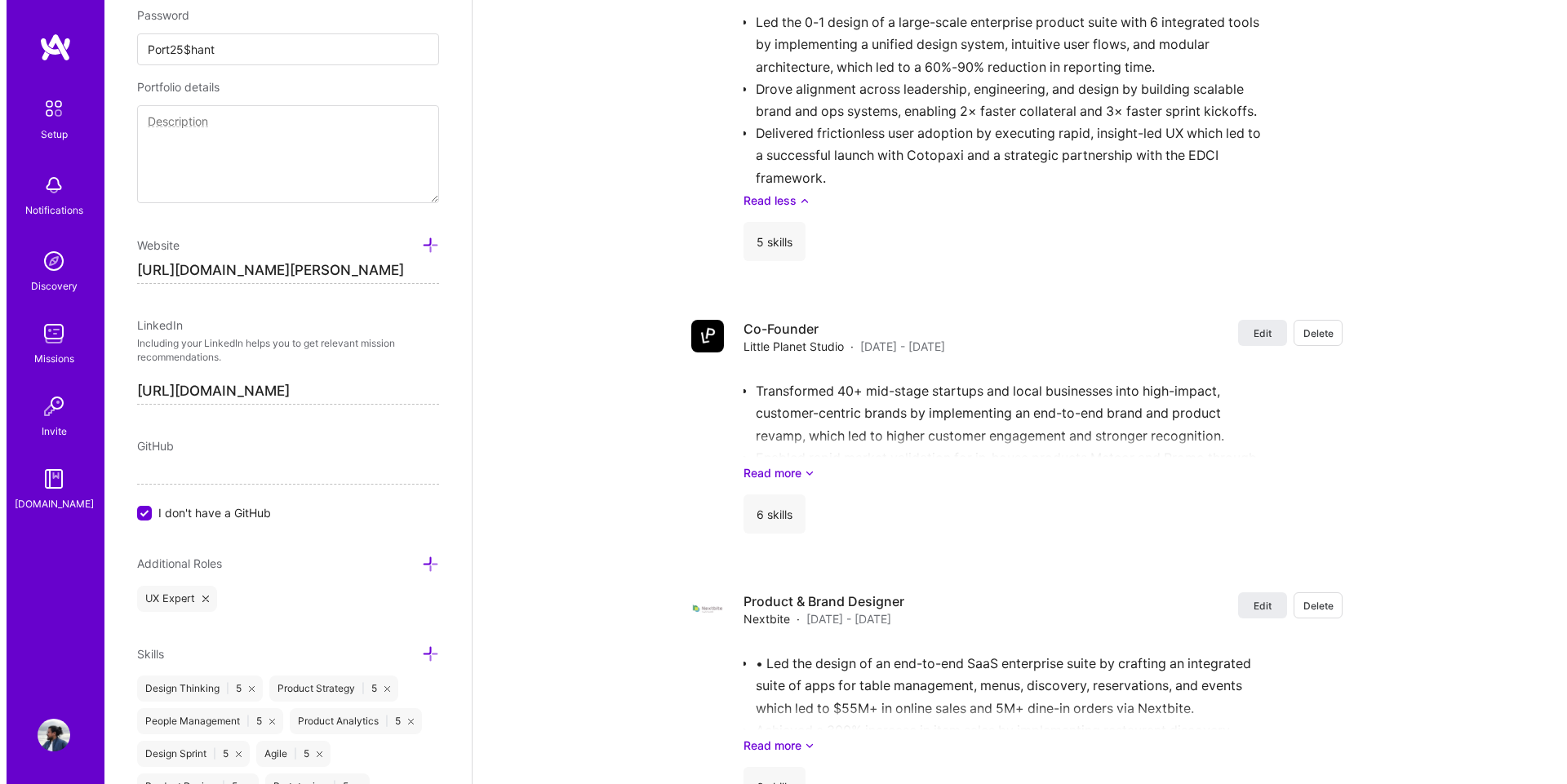
scroll to position [1876, 0]
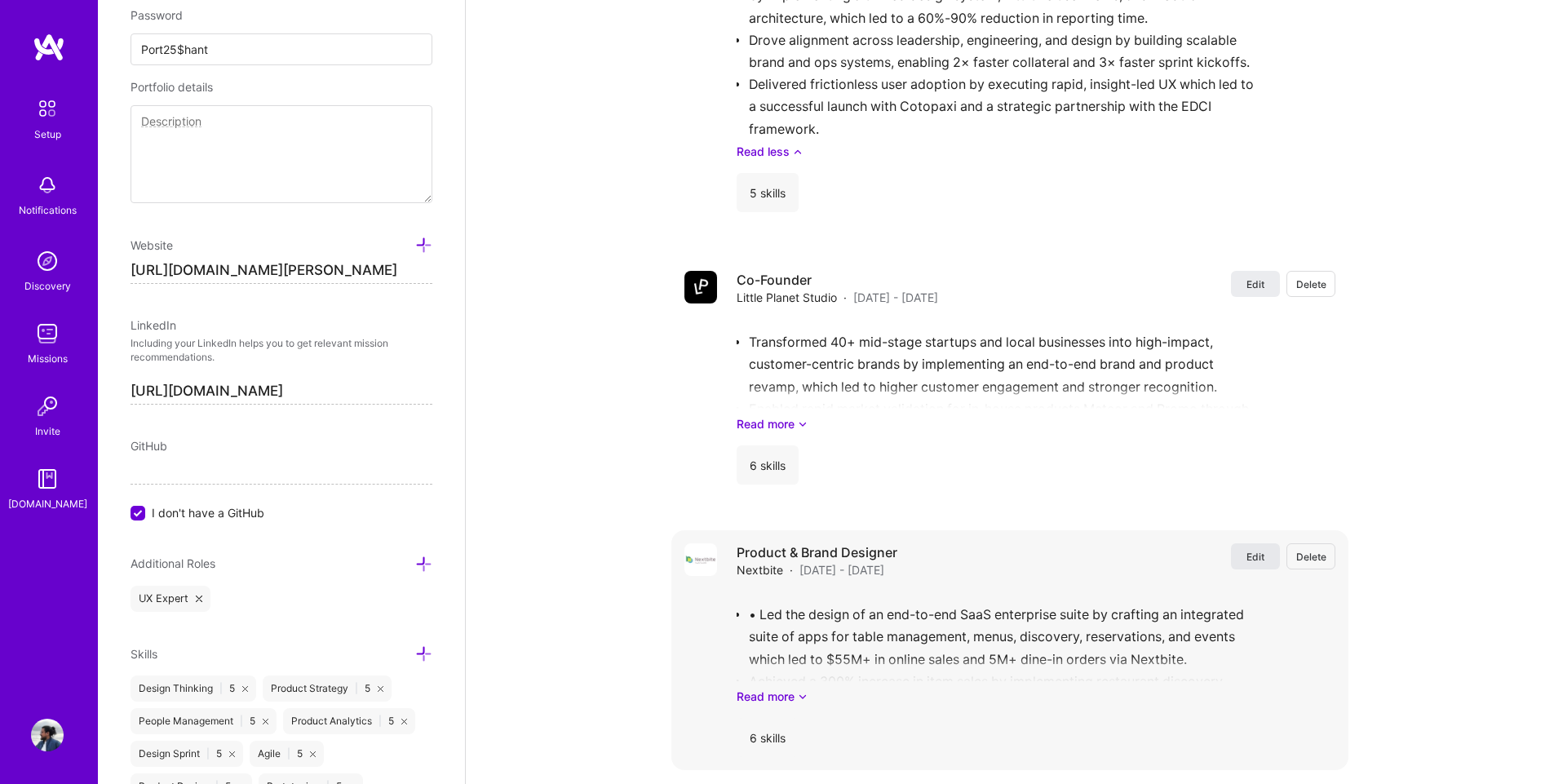
click at [1254, 554] on span "Edit" at bounding box center [1255, 556] width 18 height 14
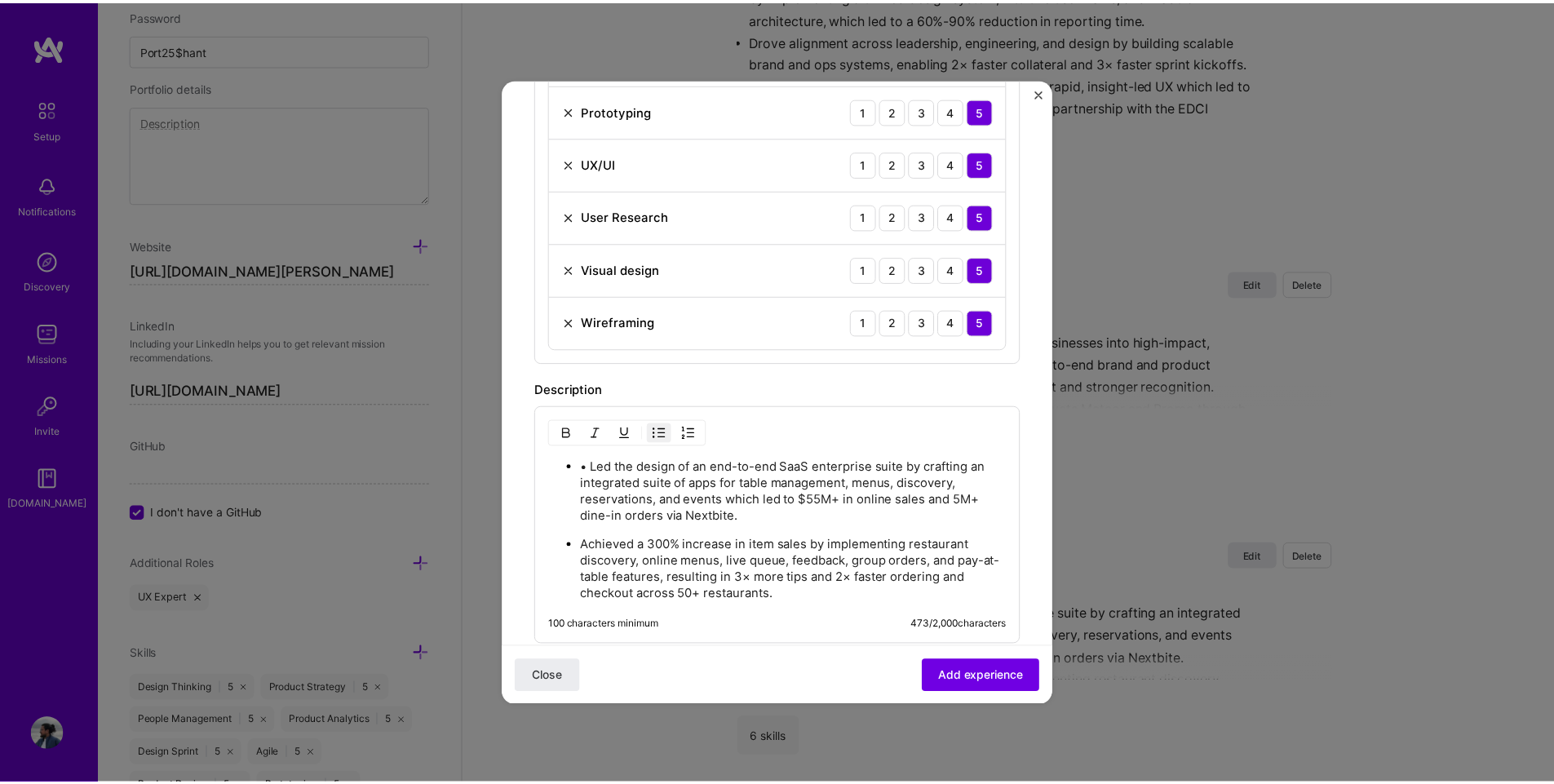
scroll to position [653, 0]
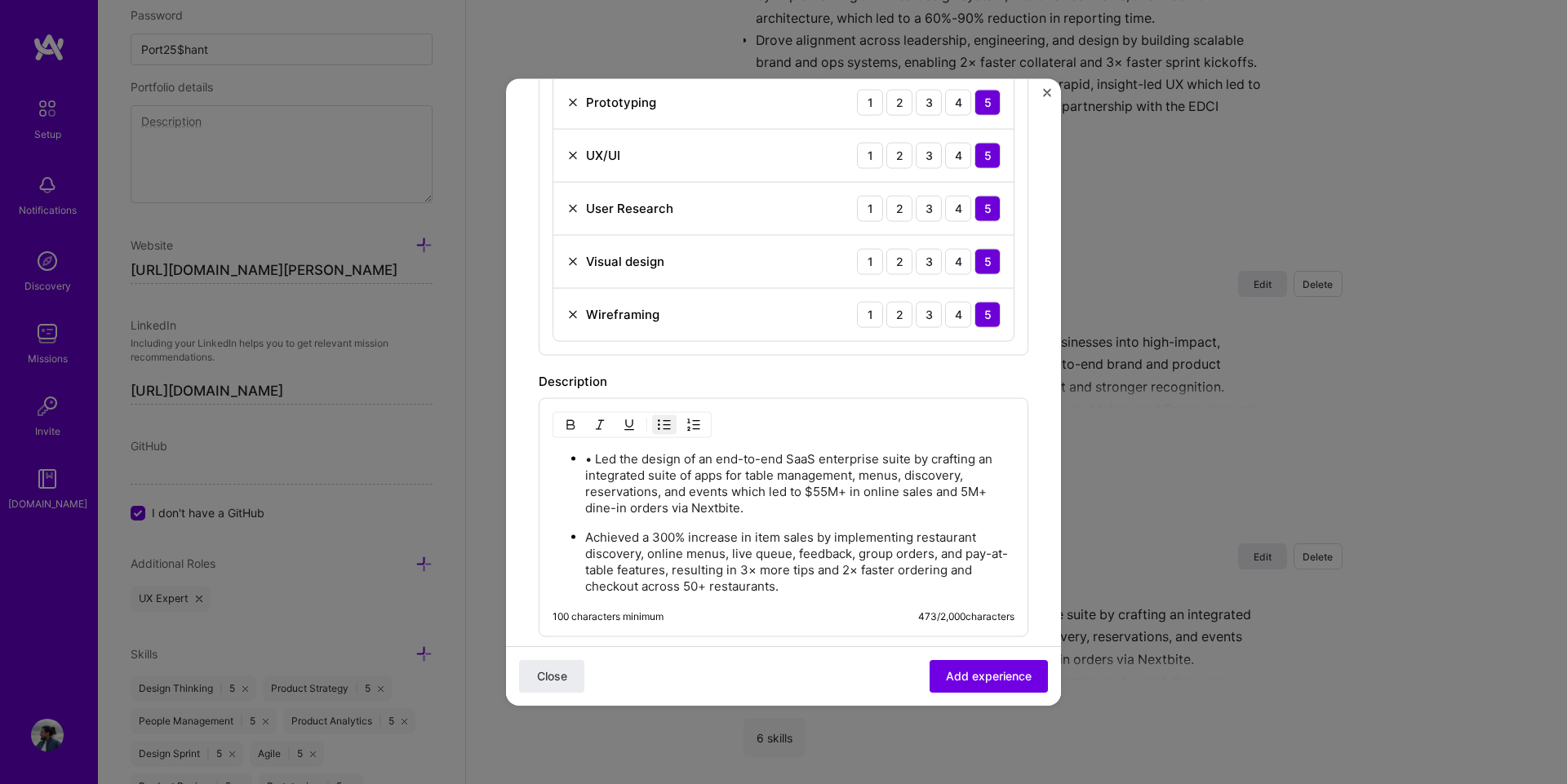
click at [598, 457] on p "• Led the design of an end-to-end SaaS enterprise suite by crafting an integrat…" at bounding box center [799, 482] width 429 height 65
click at [970, 674] on span "Add experience" at bounding box center [988, 676] width 86 height 17
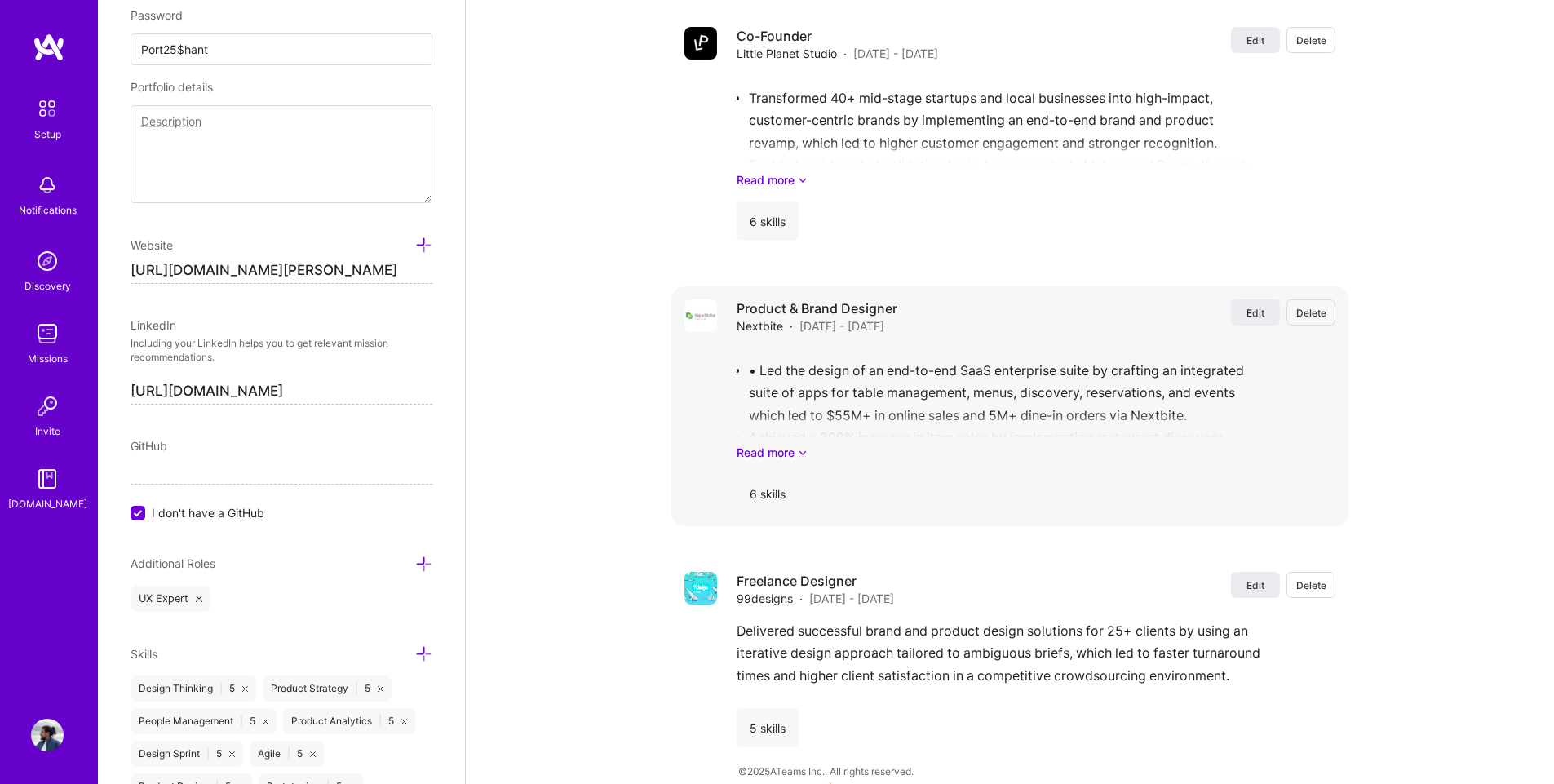
scroll to position [2135, 0]
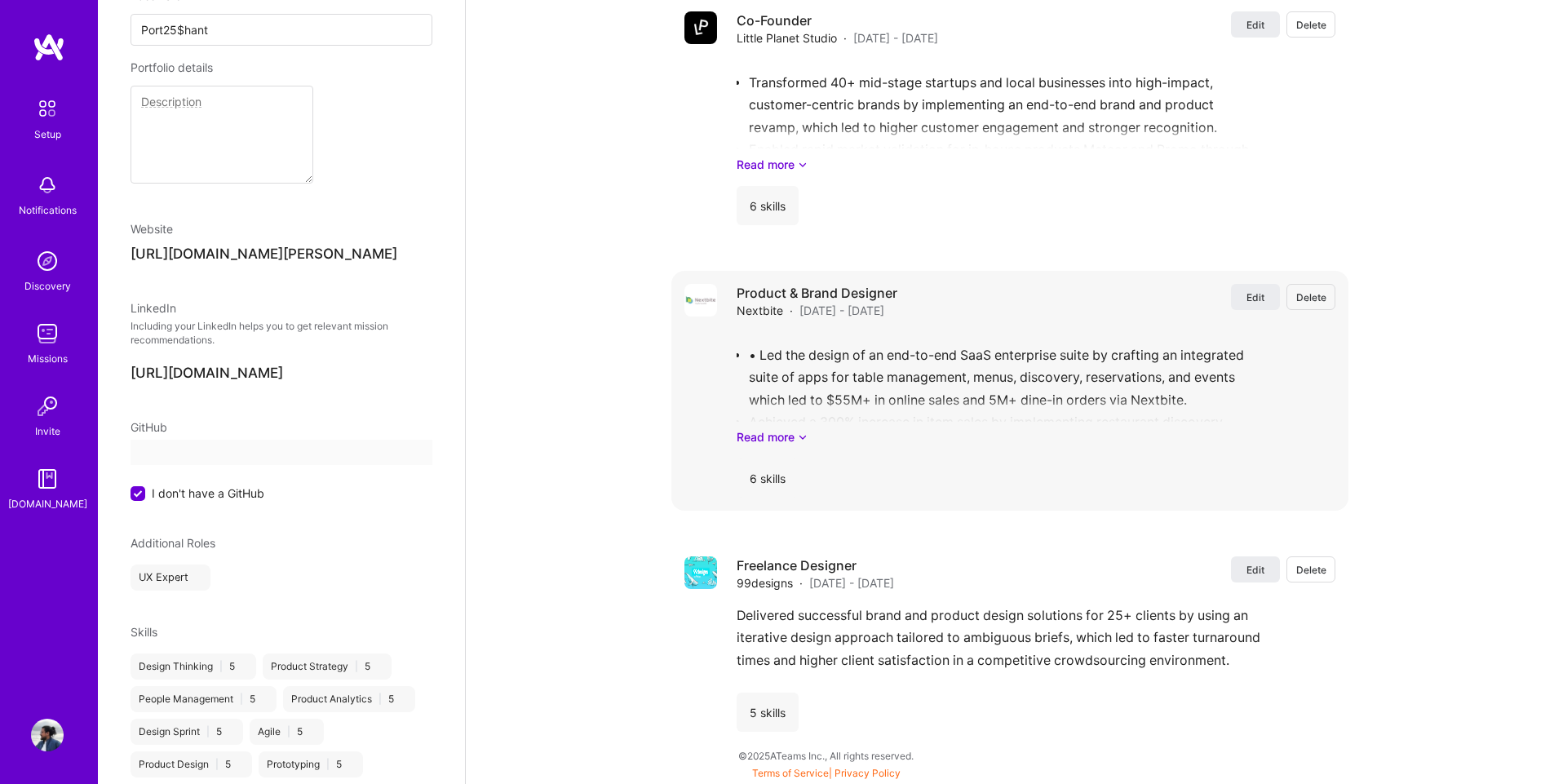
select select "IN"
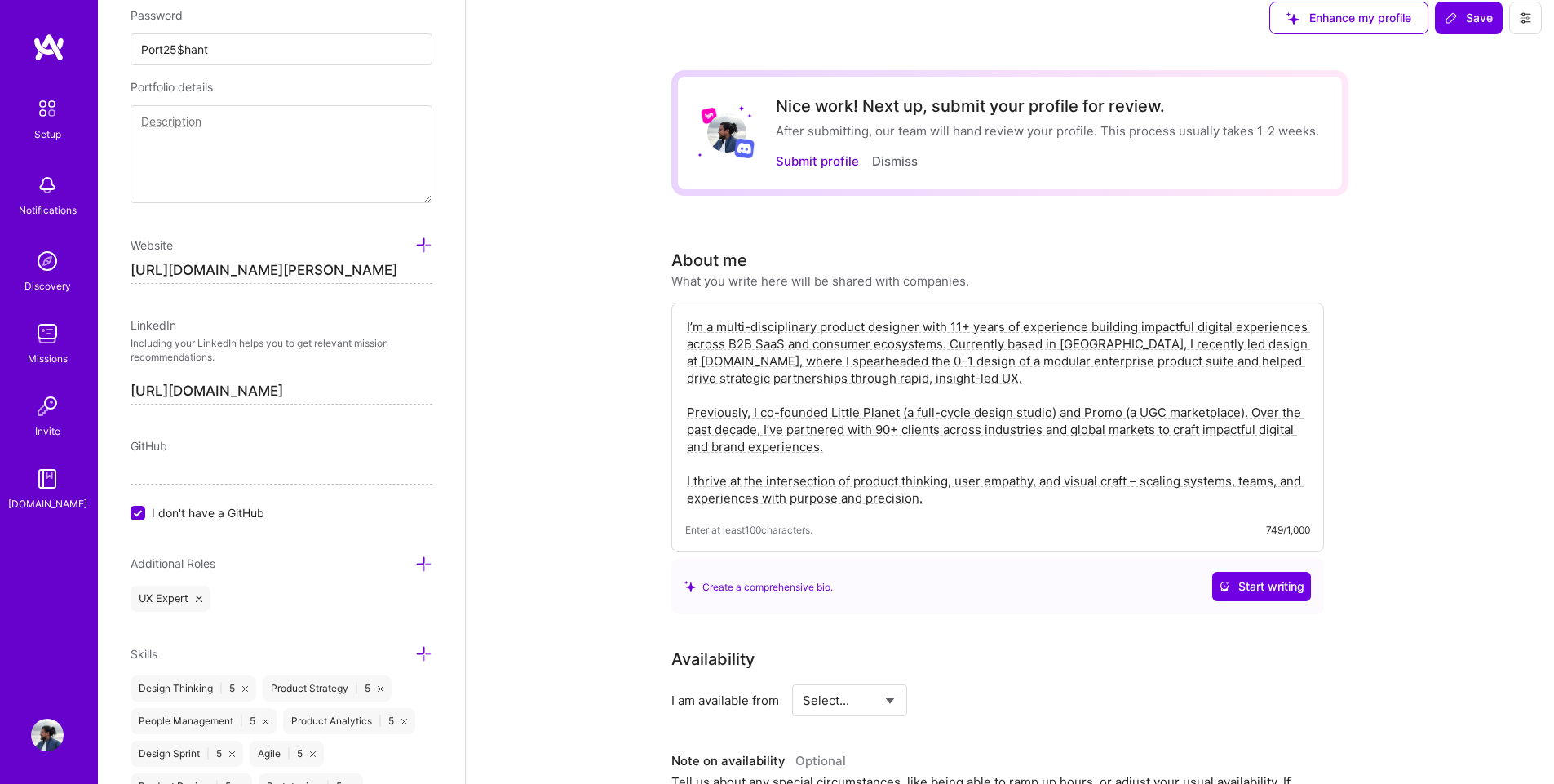
scroll to position [0, 0]
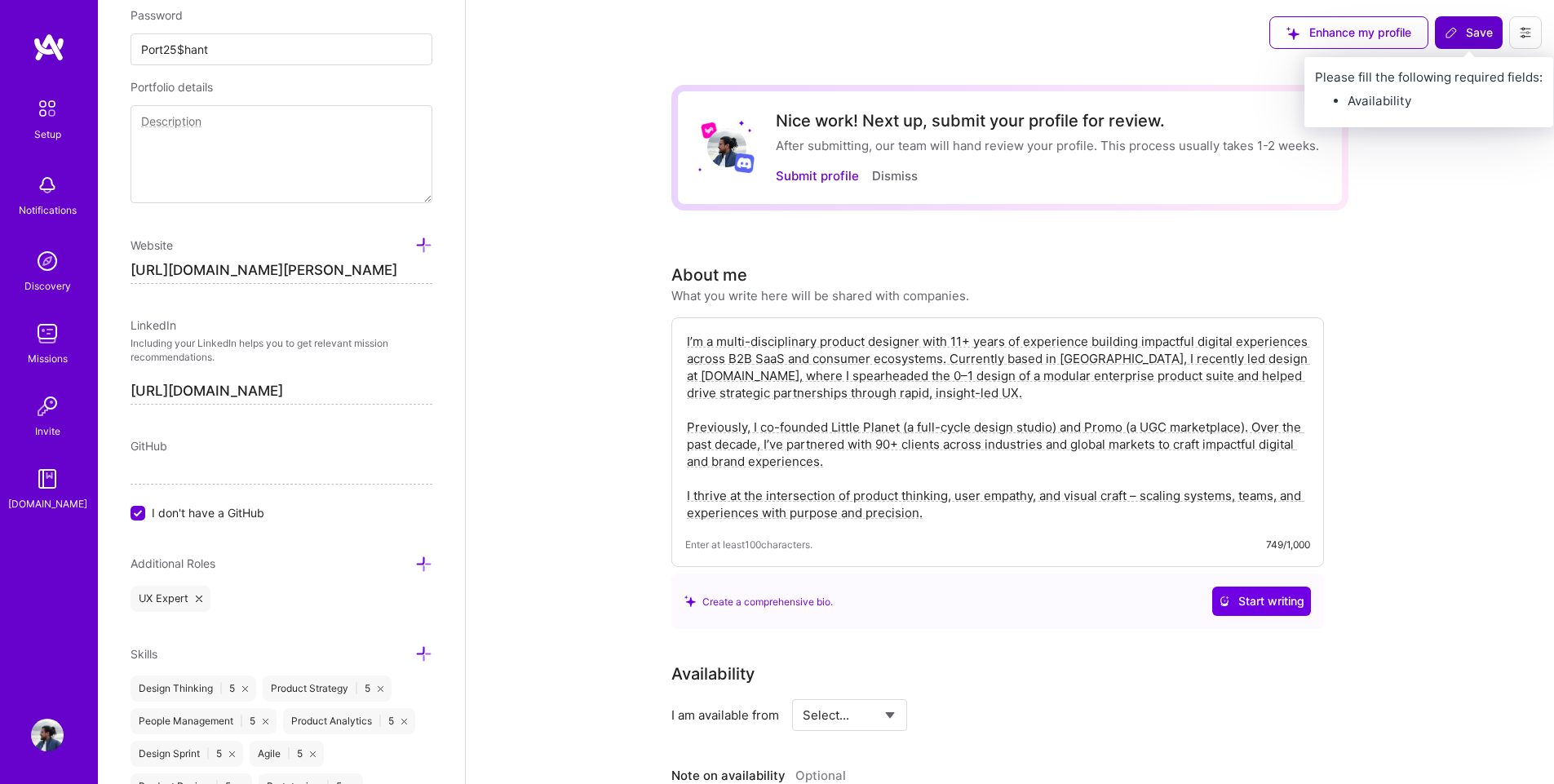
click at [1463, 22] on button "Save" at bounding box center [1468, 32] width 67 height 32
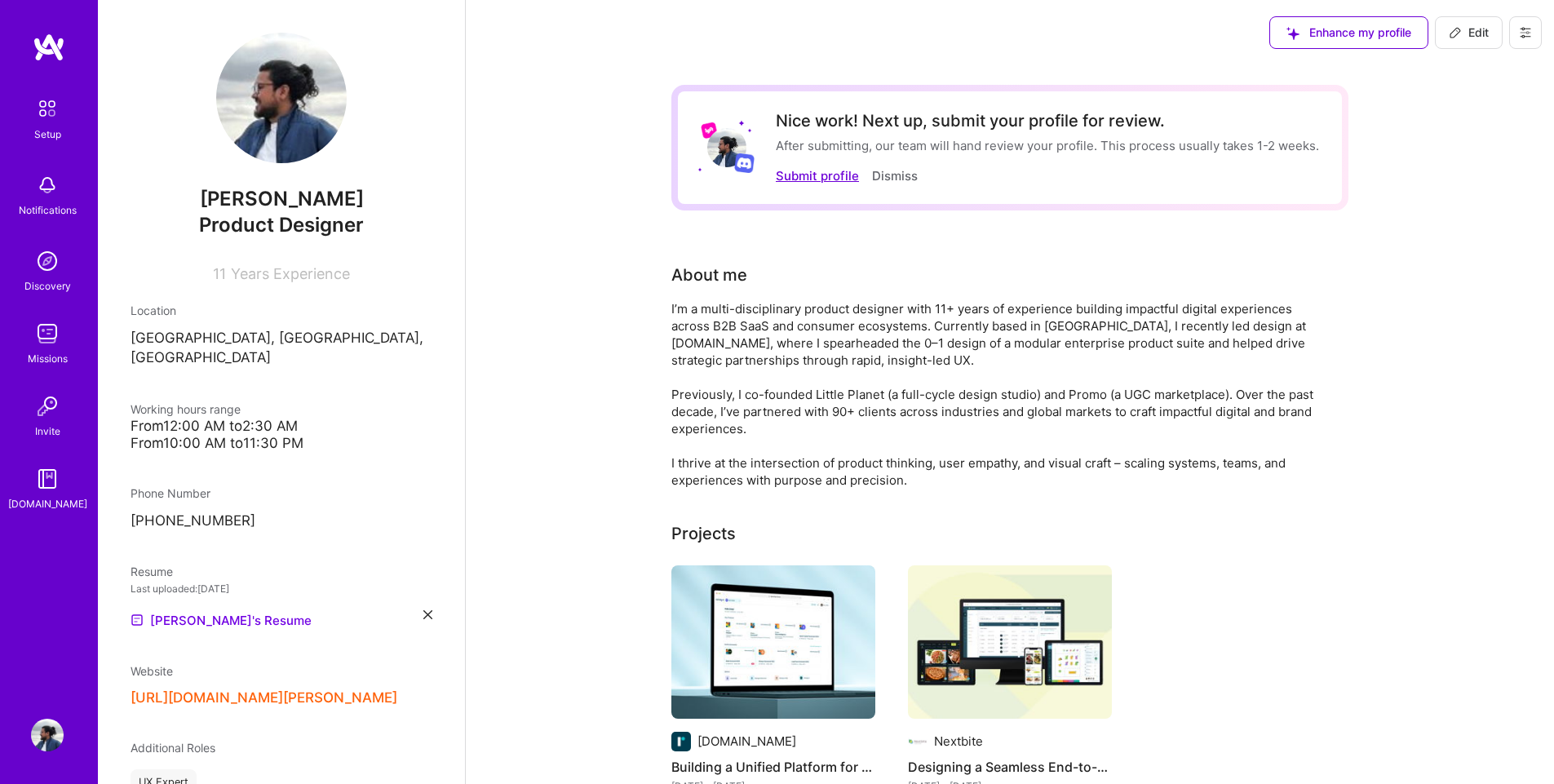
click at [821, 173] on button "Submit profile" at bounding box center [816, 176] width 83 height 18
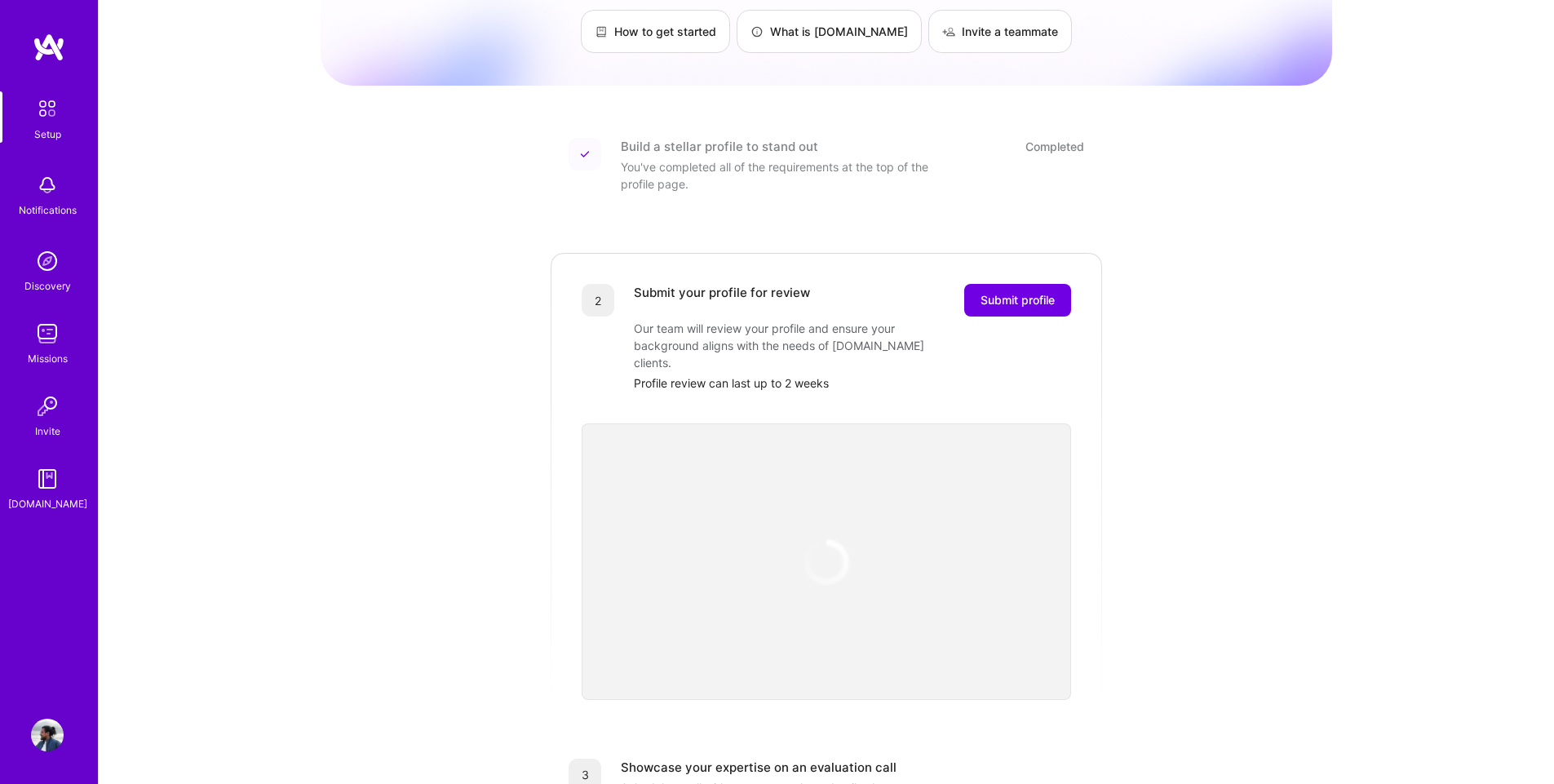
scroll to position [163, 0]
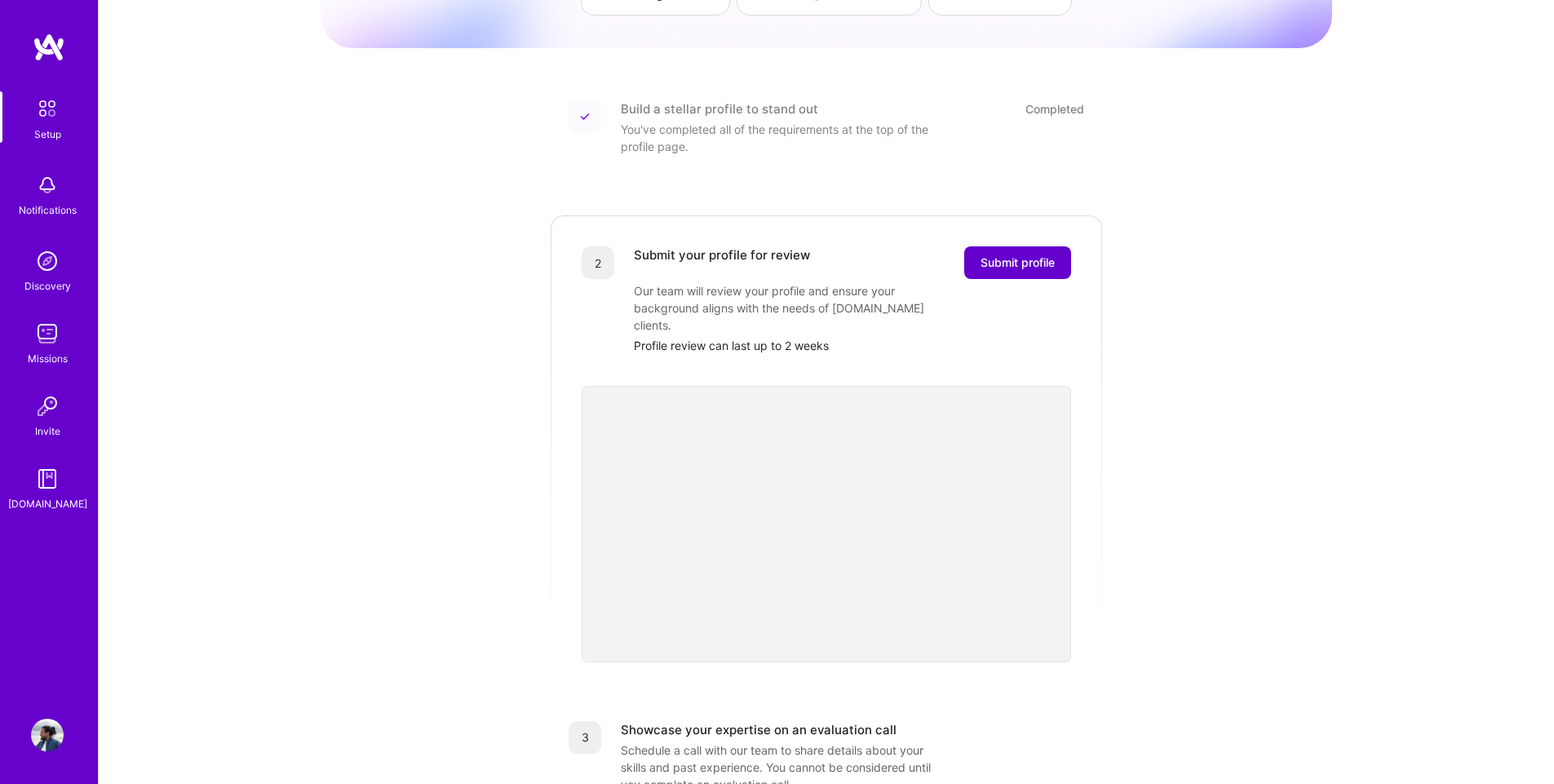
click at [1044, 254] on span "Submit profile" at bounding box center [1017, 262] width 74 height 17
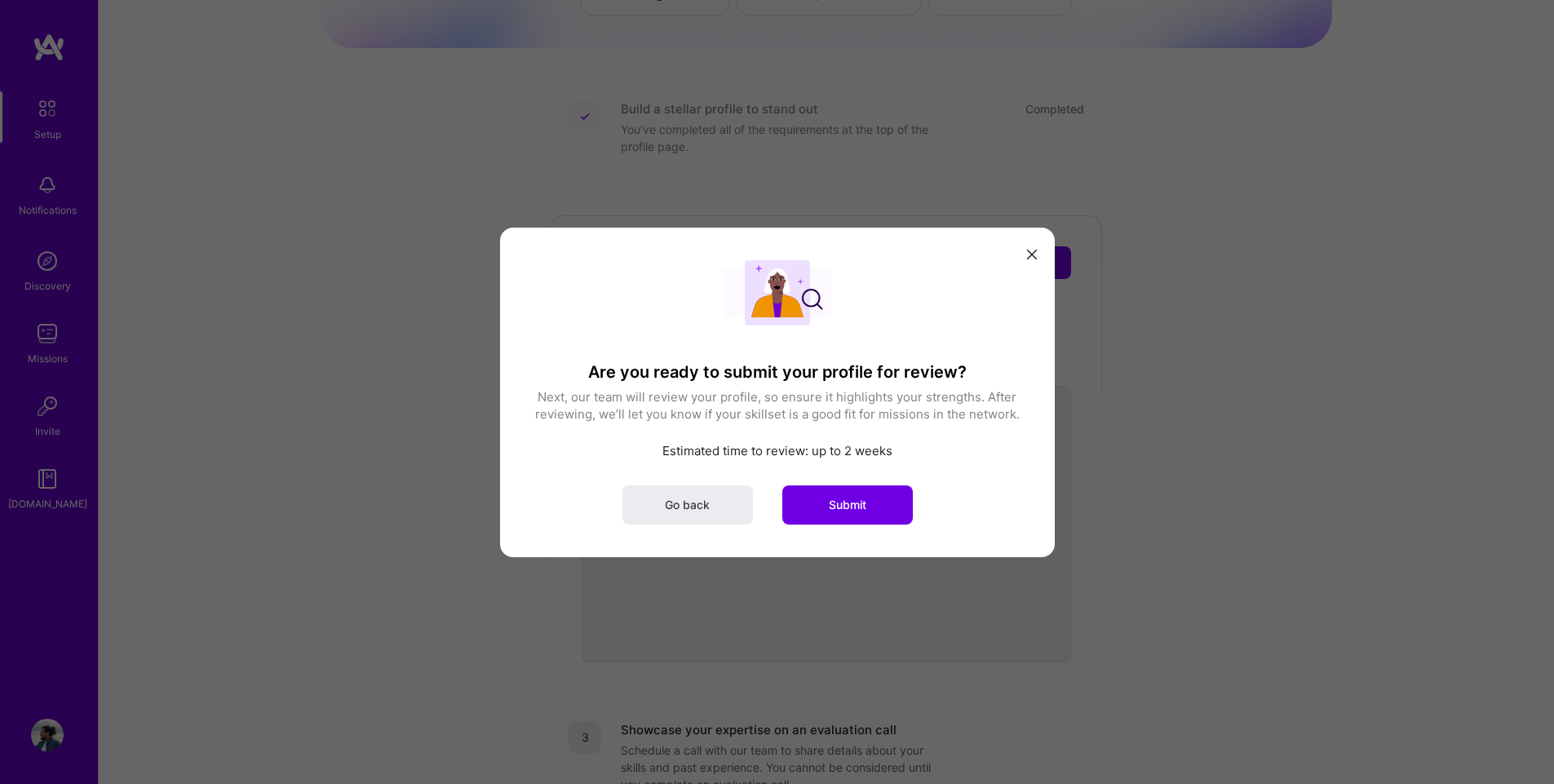
drag, startPoint x: 833, startPoint y: 504, endPoint x: 889, endPoint y: 500, distance: 56.1
click at [834, 504] on span "Submit" at bounding box center [848, 504] width 38 height 17
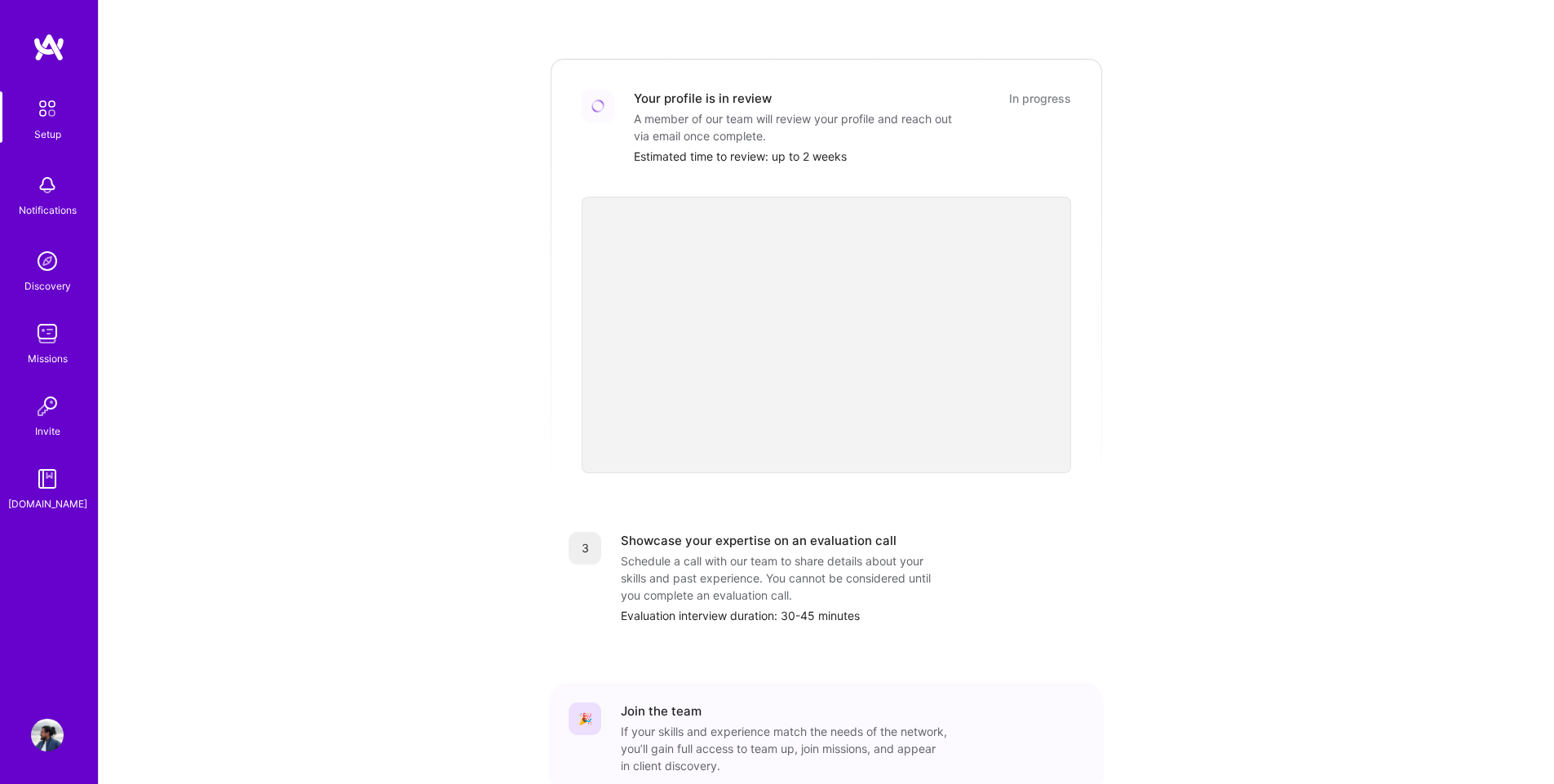
scroll to position [326, 0]
